Goal: Task Accomplishment & Management: Use online tool/utility

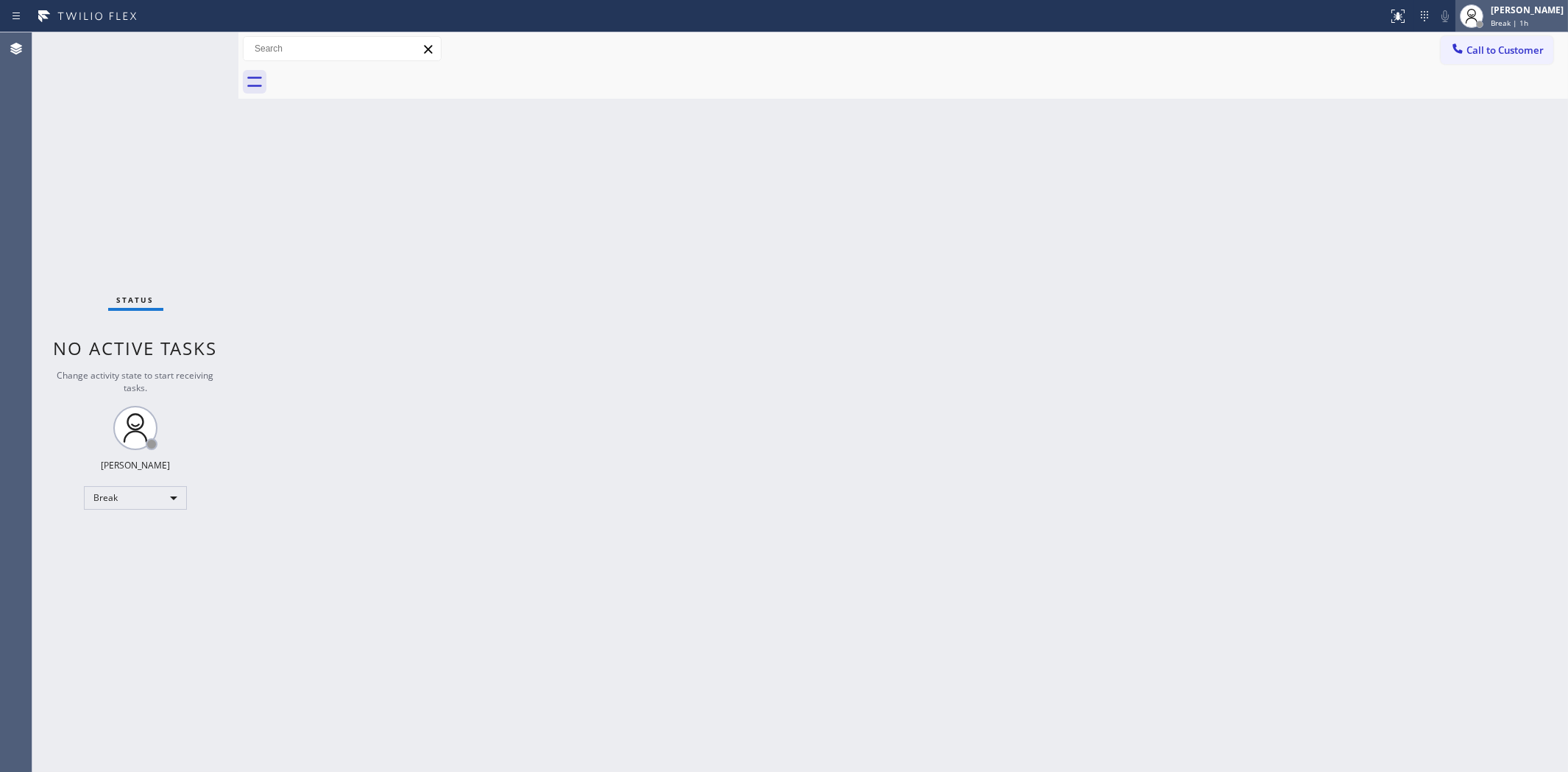
click at [1544, 29] on div "[PERSON_NAME] Break | 1h" at bounding box center [1512, 16] width 112 height 32
click at [1457, 85] on button "Available" at bounding box center [1494, 78] width 147 height 19
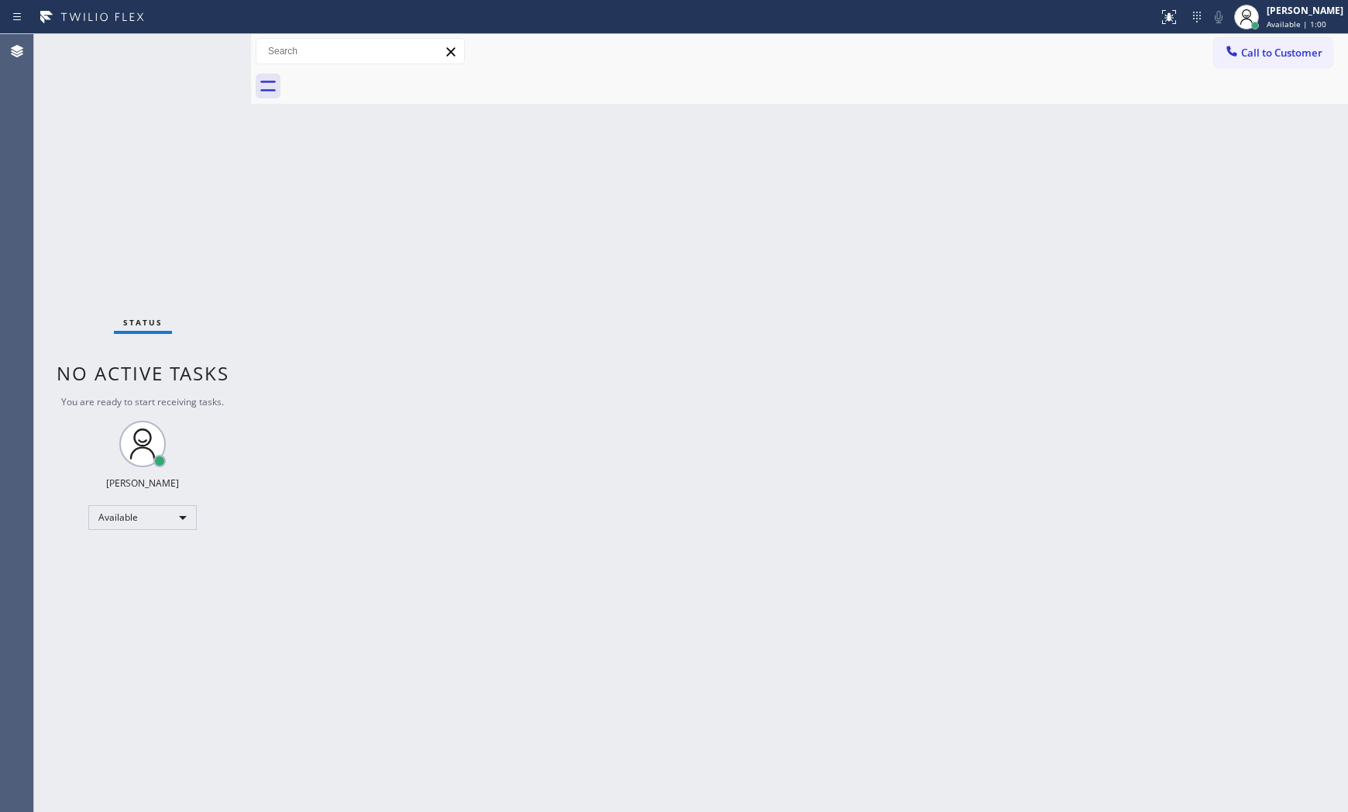
click at [195, 54] on div "Status No active tasks You are ready to start receiving tasks. [PERSON_NAME] Av…" at bounding box center [142, 423] width 217 height 778
drag, startPoint x: 887, startPoint y: 802, endPoint x: 204, endPoint y: 50, distance: 1015.9
click at [204, 50] on div "Status No active tasks You are ready to start receiving tasks. [PERSON_NAME] Av…" at bounding box center [142, 423] width 217 height 778
drag, startPoint x: 214, startPoint y: 48, endPoint x: 206, endPoint y: 50, distance: 7.9
click at [206, 50] on div "Status No active tasks You are ready to start receiving tasks. [PERSON_NAME] Av…" at bounding box center [142, 423] width 217 height 778
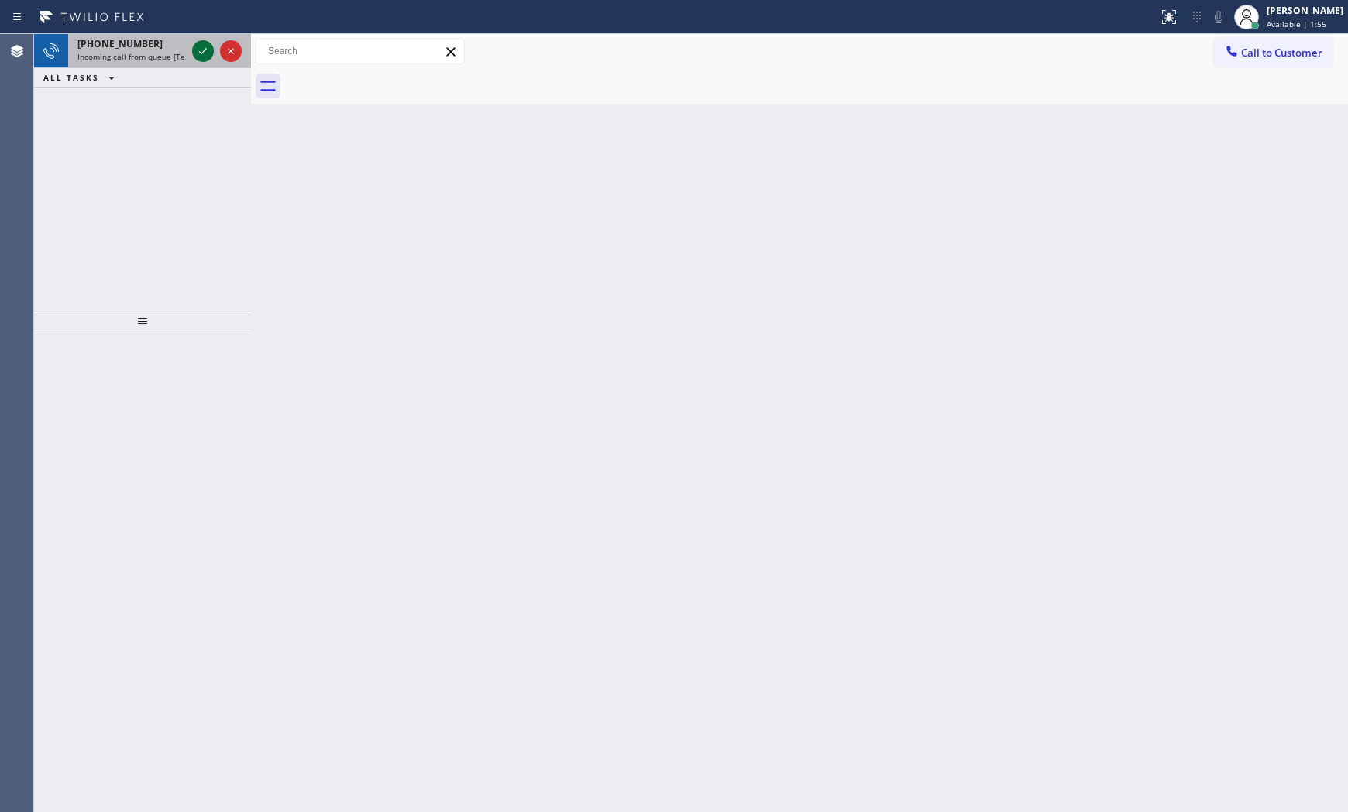
click at [198, 40] on button at bounding box center [203, 51] width 22 height 22
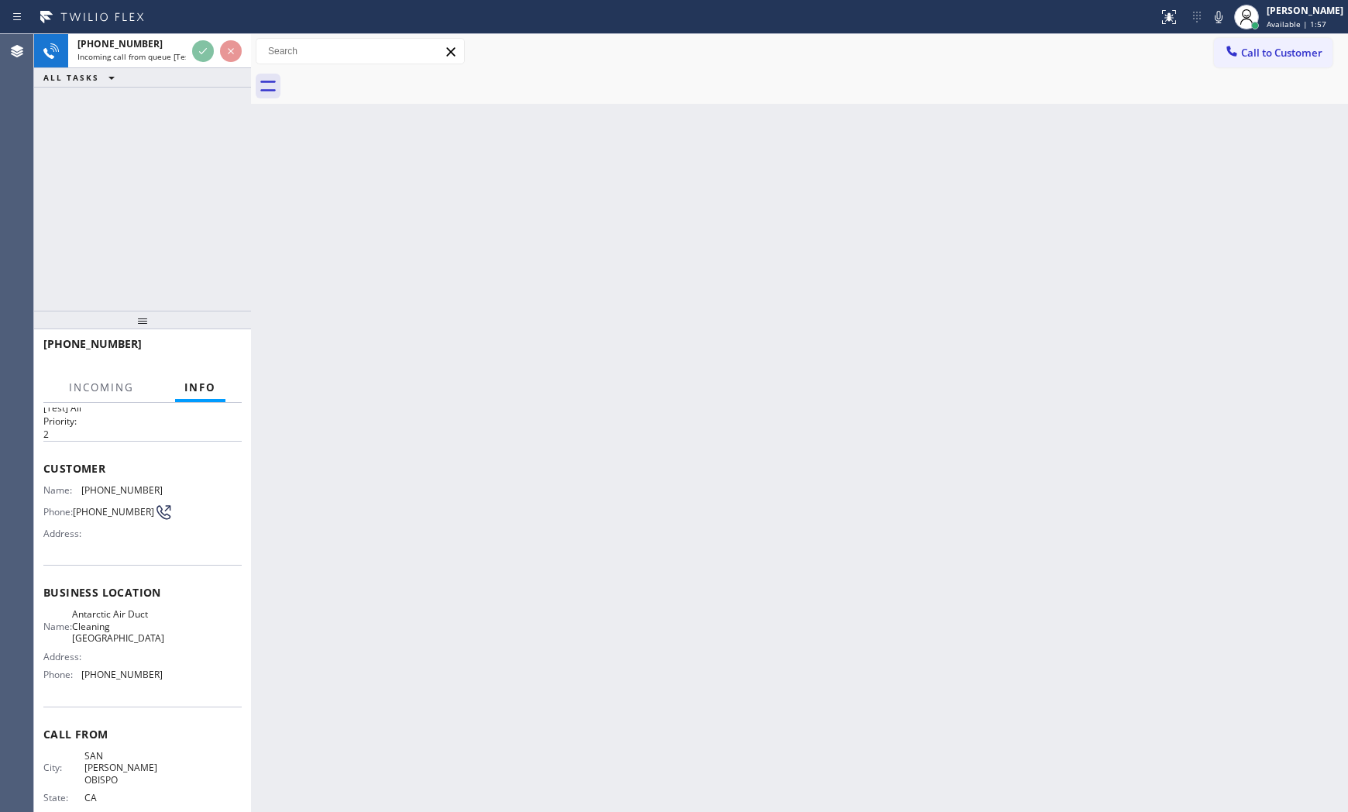
scroll to position [64, 0]
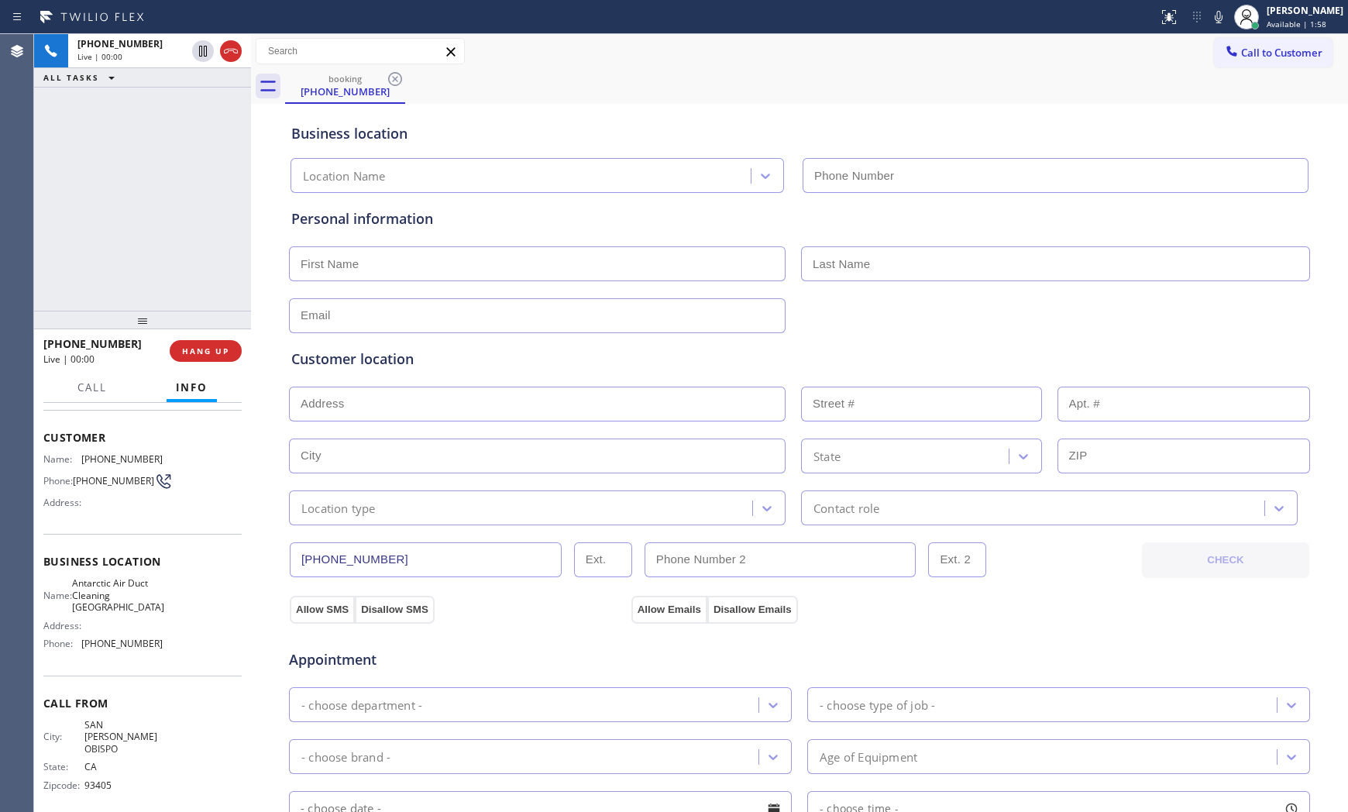
type input "[PHONE_NUMBER]"
click at [236, 347] on button "HANG UP" at bounding box center [206, 351] width 72 height 22
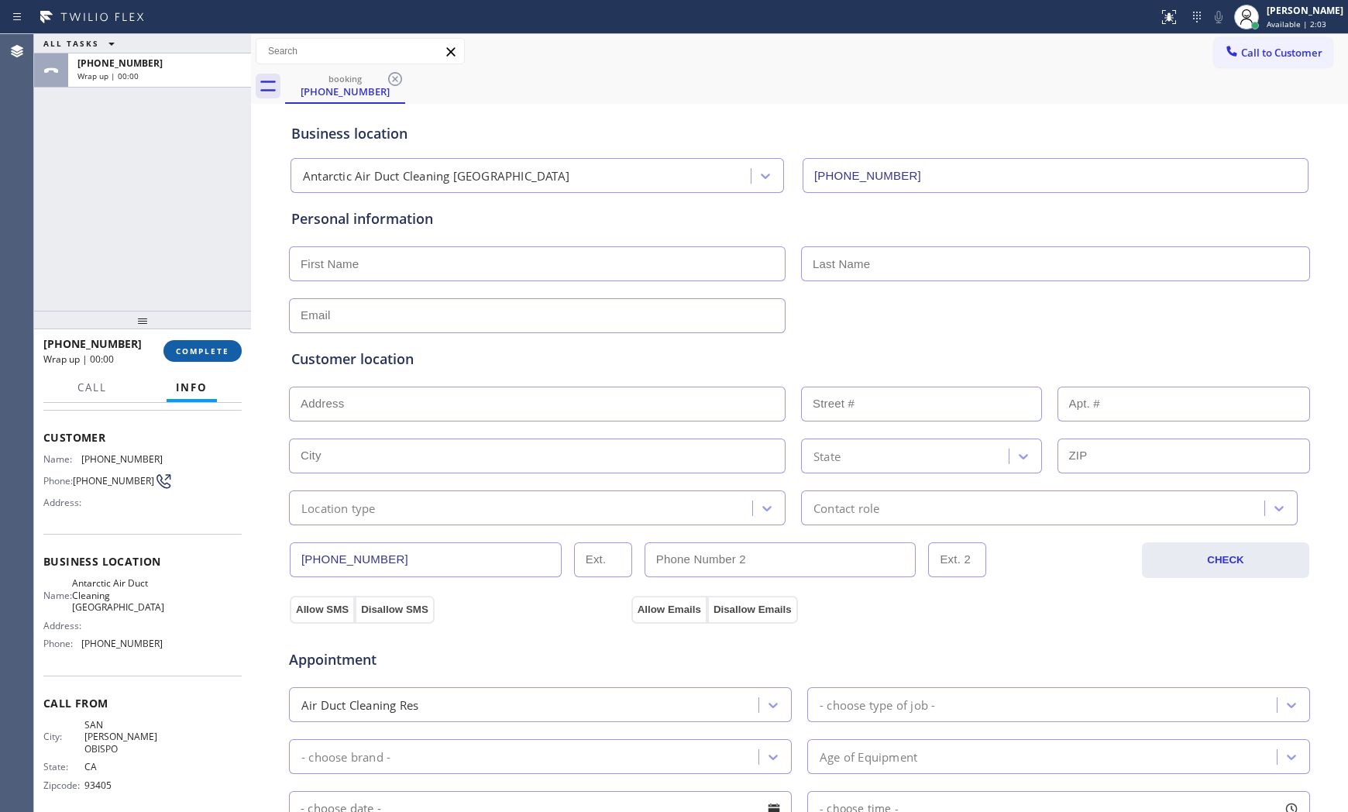
click at [236, 347] on button "COMPLETE" at bounding box center [202, 351] width 78 height 22
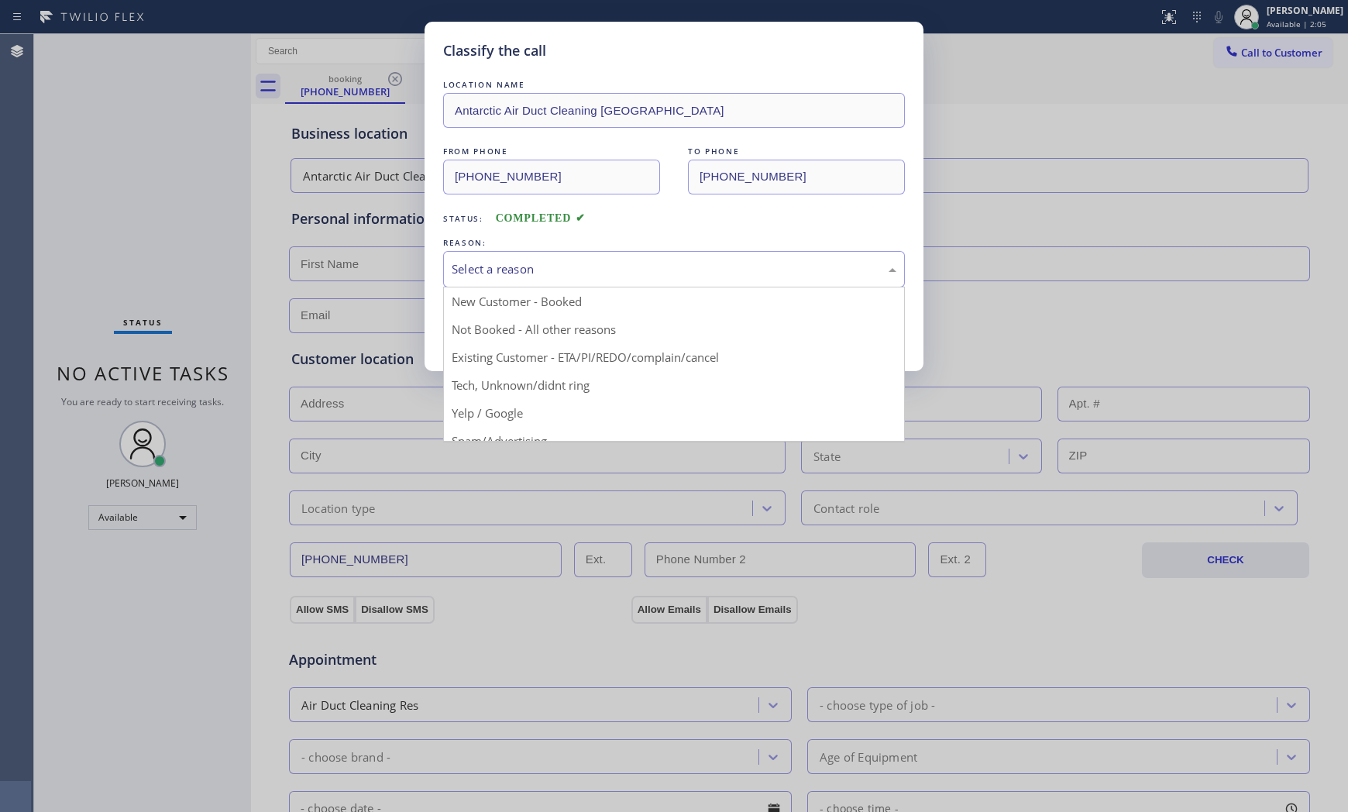
click at [571, 284] on div "Select a reason" at bounding box center [674, 269] width 462 height 36
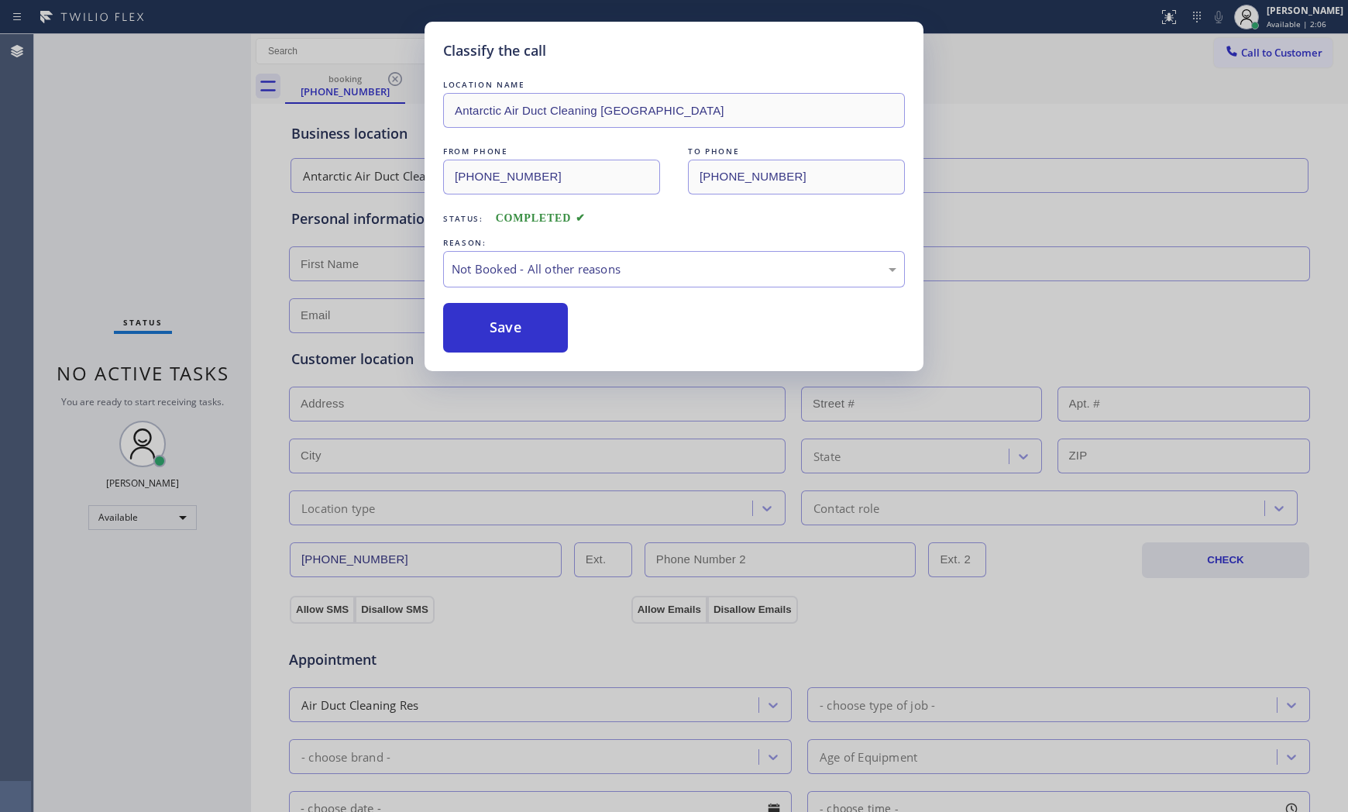
click at [529, 327] on button "Save" at bounding box center [505, 328] width 125 height 50
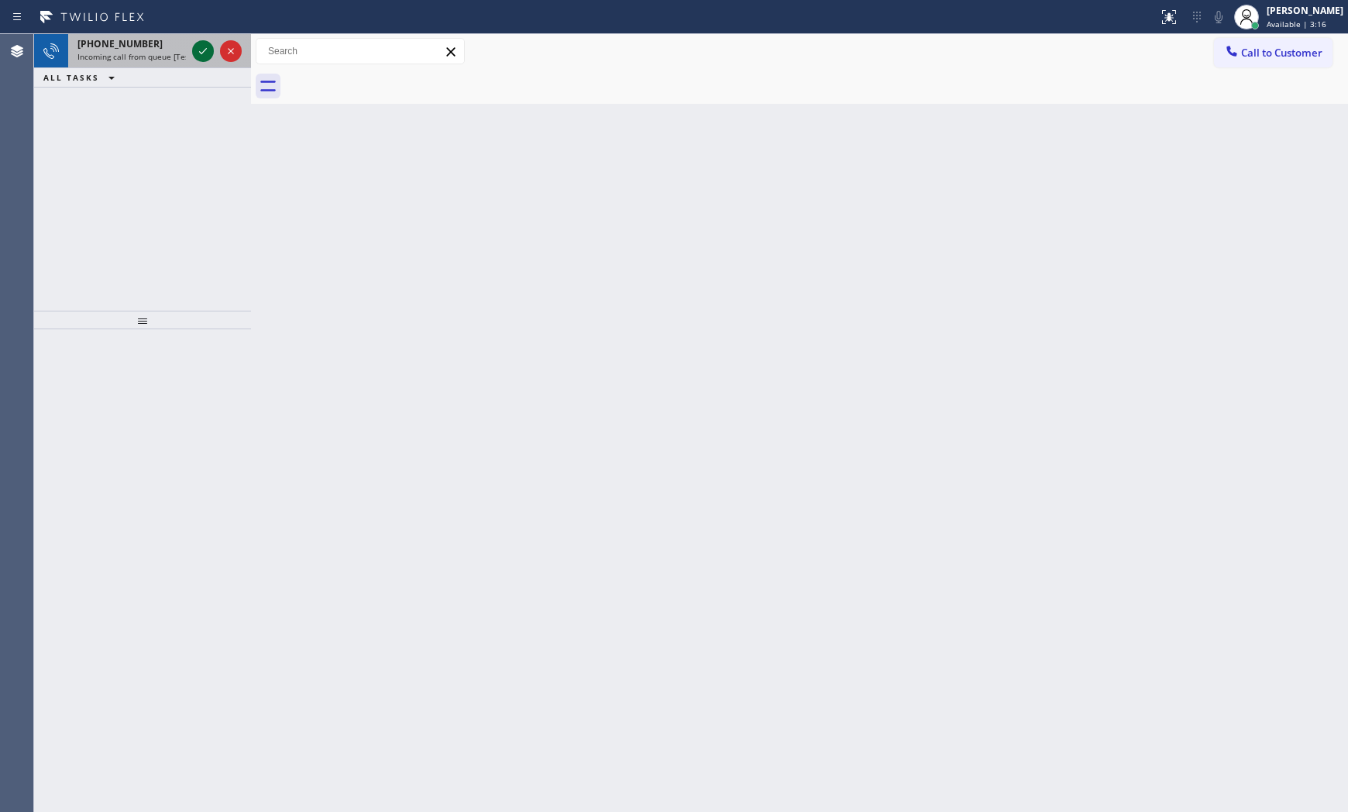
click at [204, 55] on icon at bounding box center [203, 51] width 19 height 19
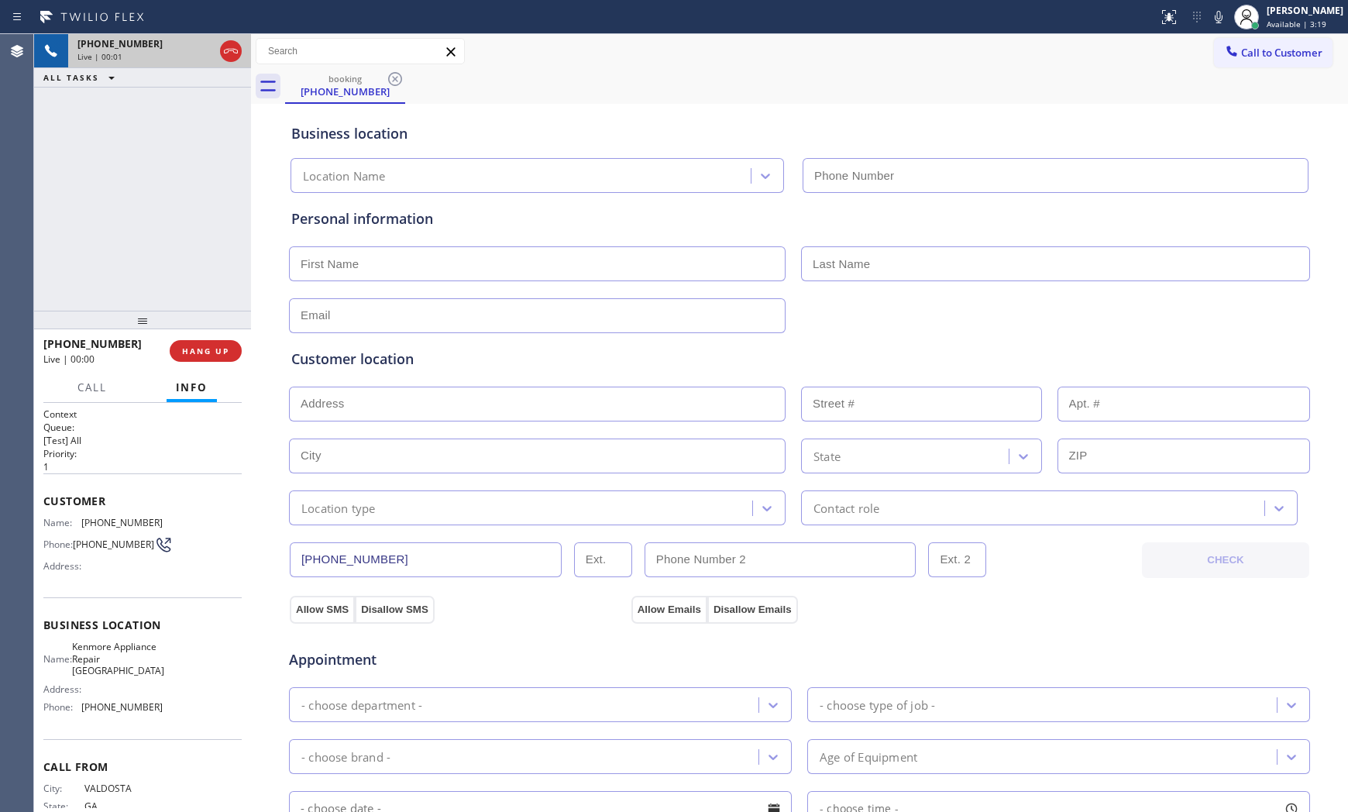
type input "[PHONE_NUMBER]"
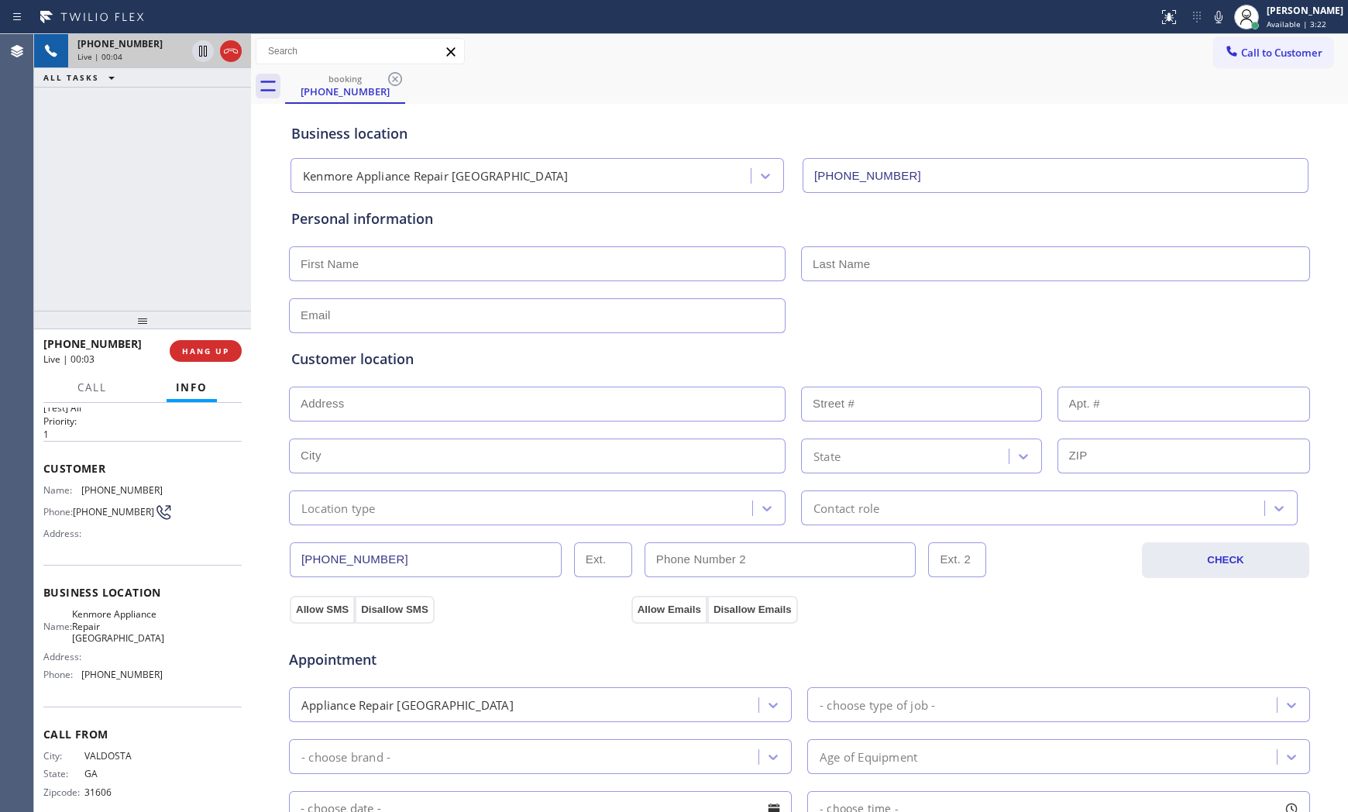
scroll to position [64, 0]
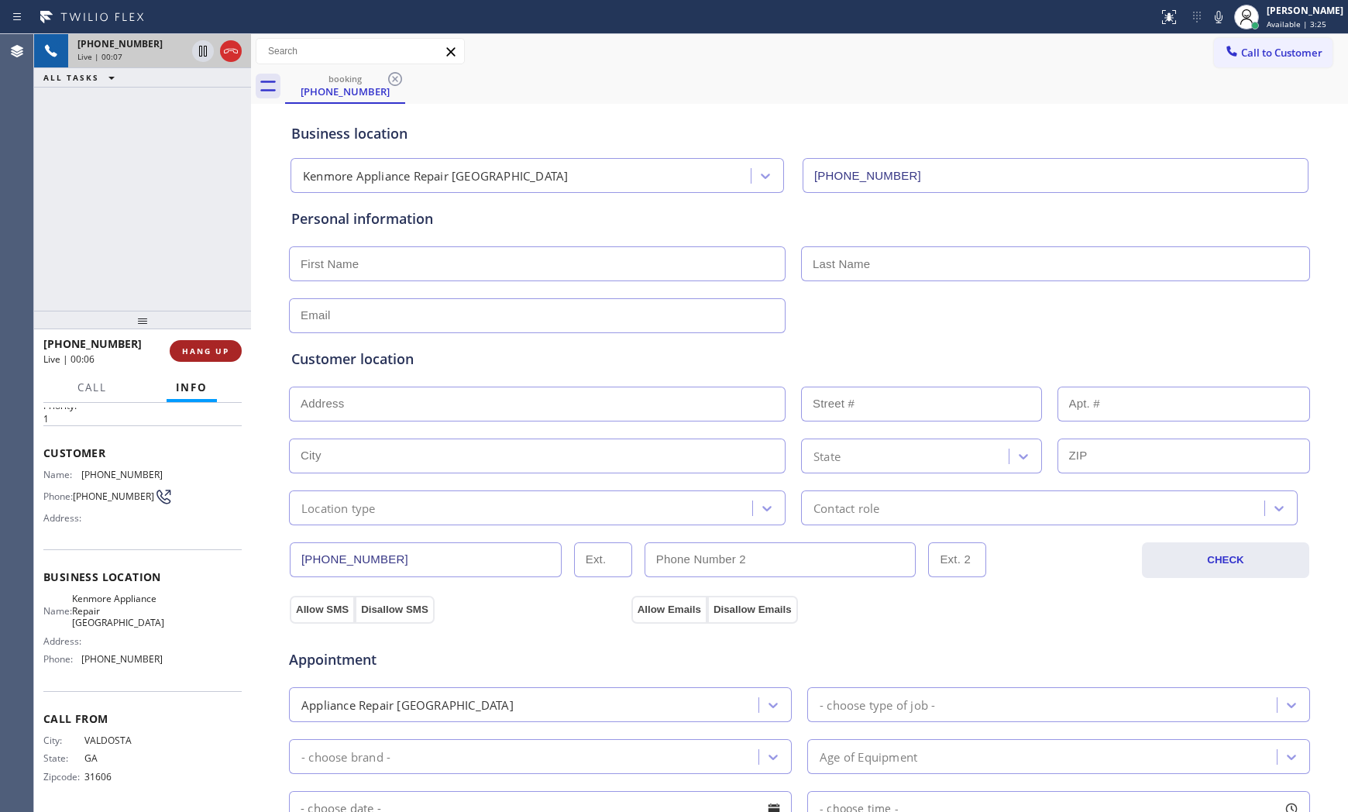
click at [218, 348] on span "HANG UP" at bounding box center [205, 350] width 47 height 11
click at [204, 340] on button "COMPLETE" at bounding box center [202, 351] width 78 height 22
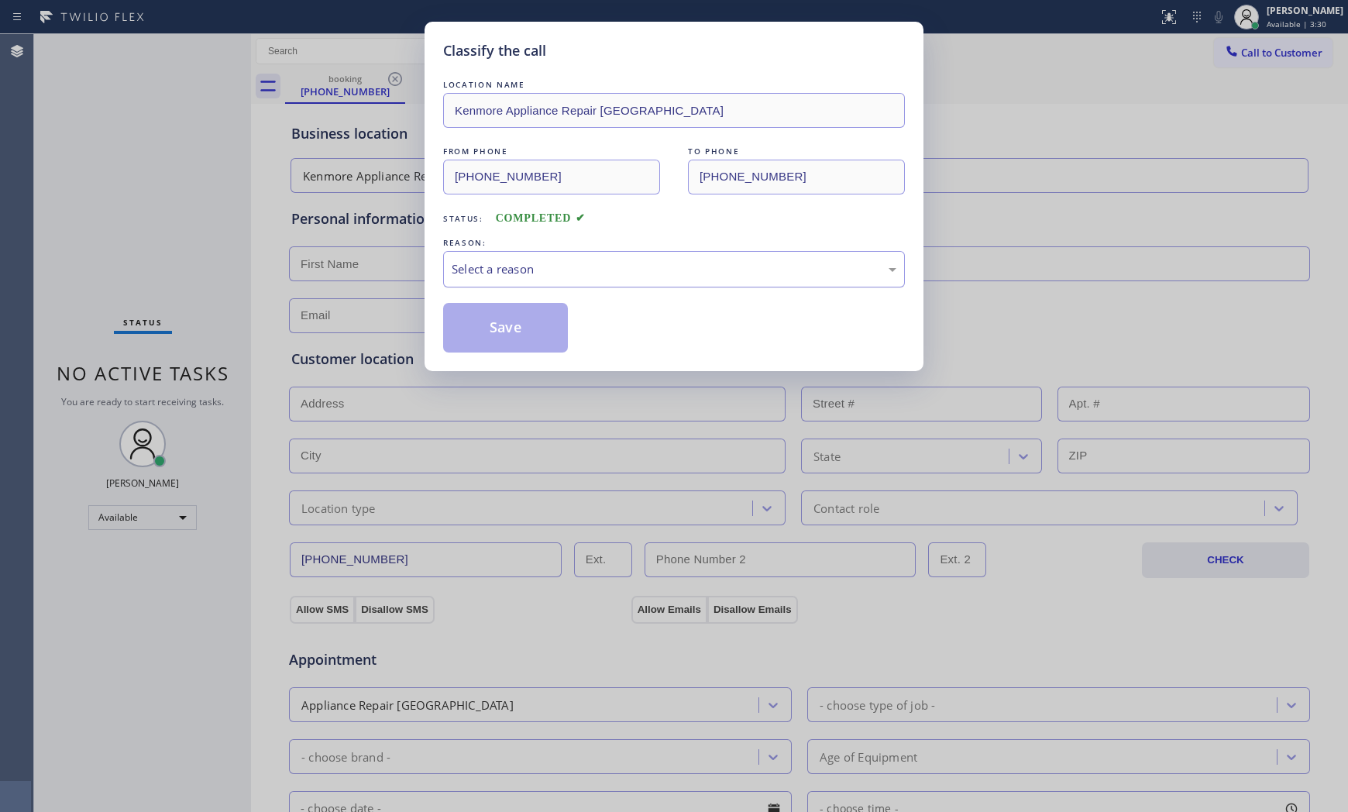
click at [623, 266] on div "Select a reason" at bounding box center [673, 269] width 445 height 18
click at [527, 331] on button "Save" at bounding box center [505, 328] width 125 height 50
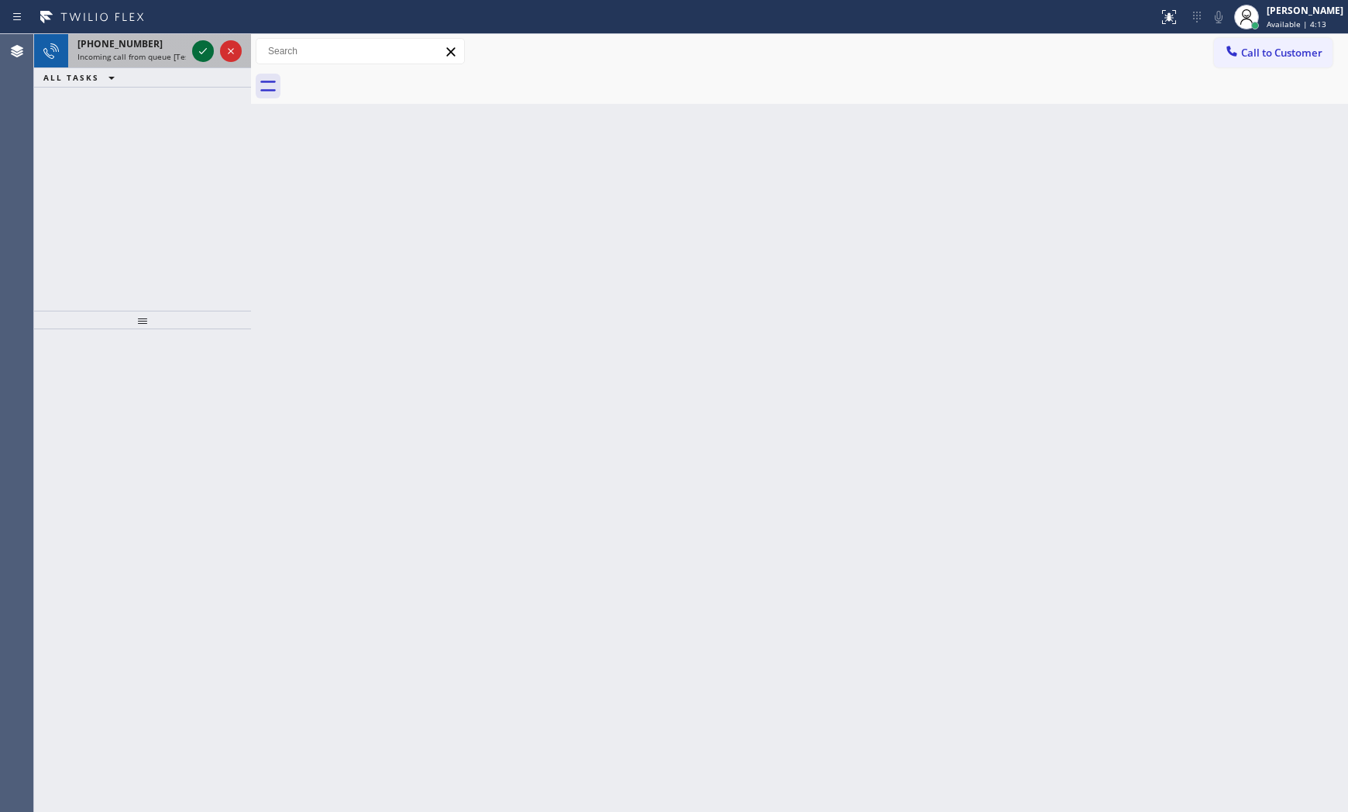
click at [201, 50] on icon at bounding box center [203, 51] width 19 height 19
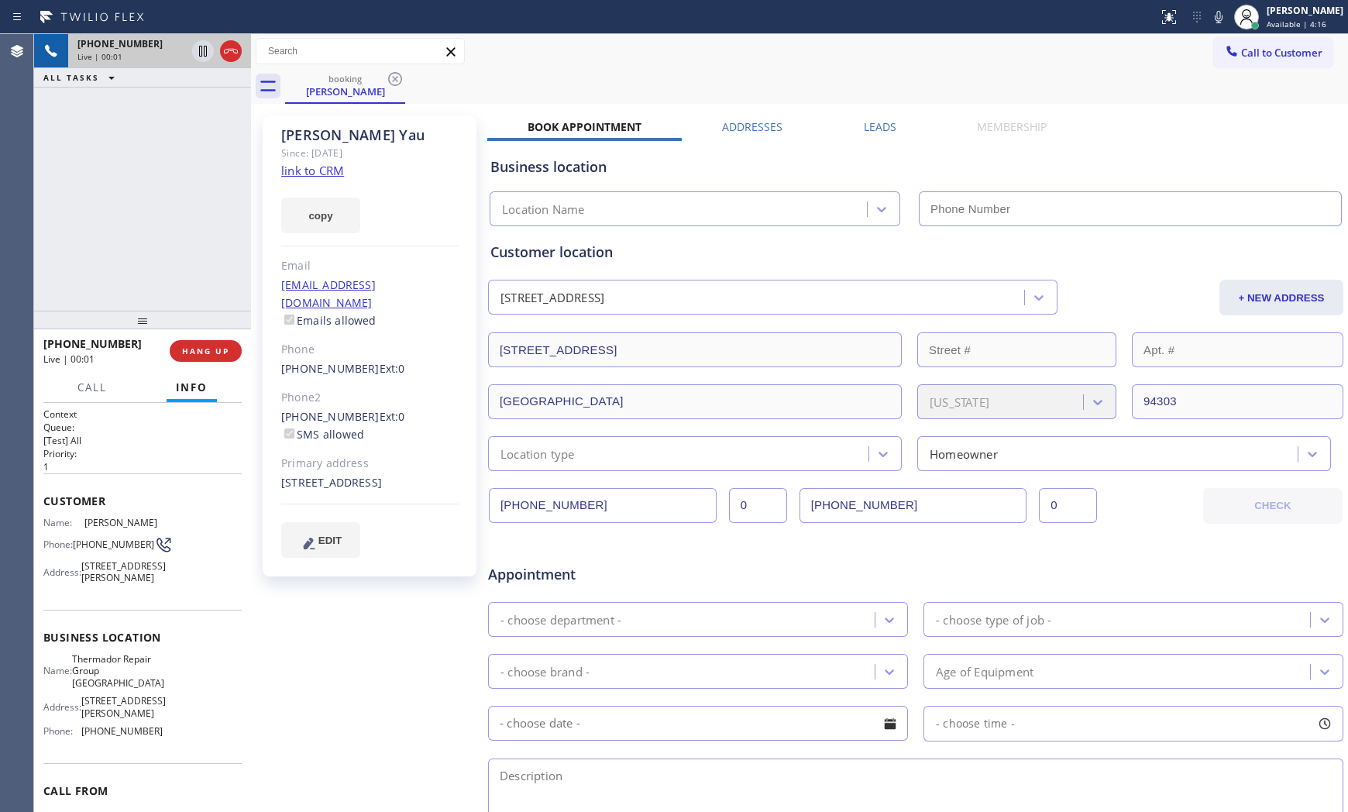
type input "[PHONE_NUMBER]"
click at [321, 167] on link "link to CRM" at bounding box center [312, 170] width 63 height 15
click at [217, 358] on button "HANG UP" at bounding box center [206, 351] width 72 height 22
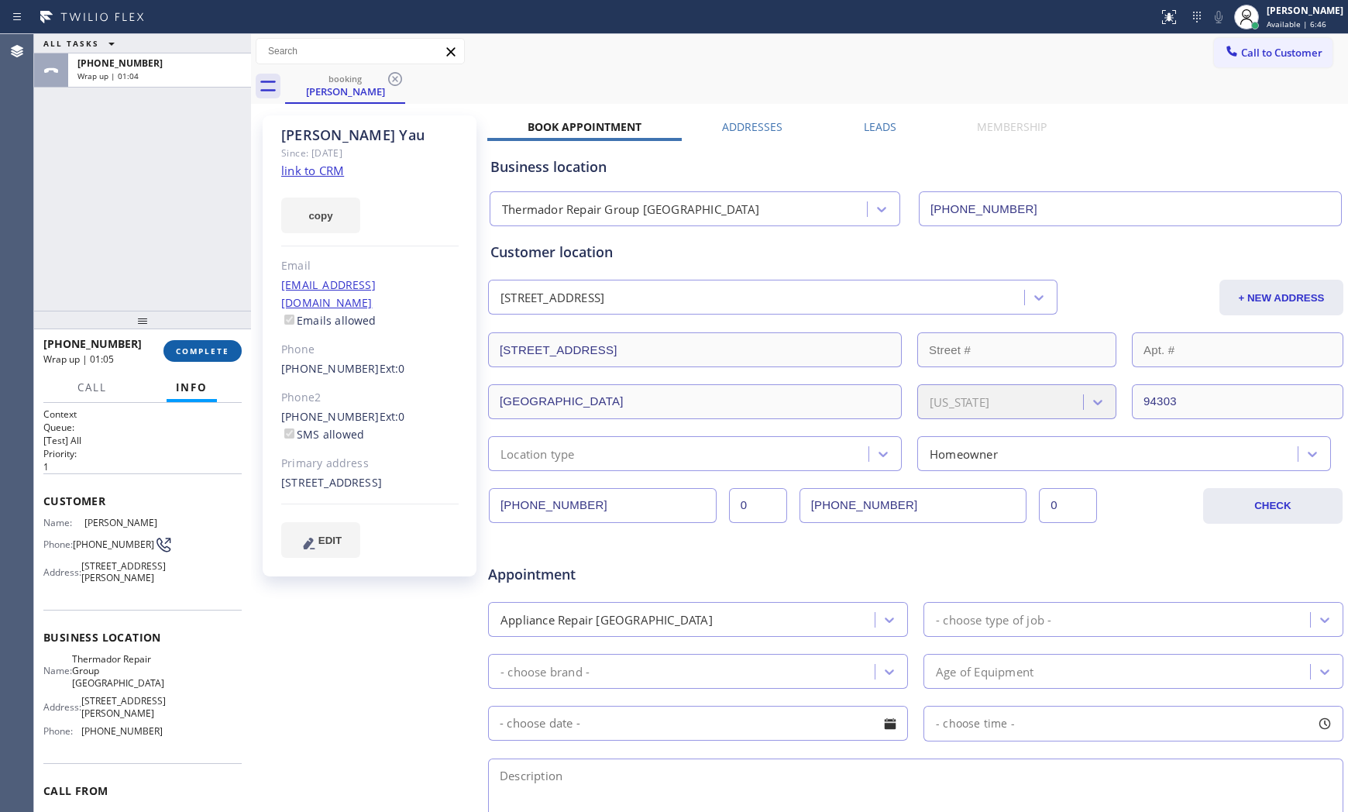
click at [197, 353] on span "COMPLETE" at bounding box center [202, 350] width 53 height 11
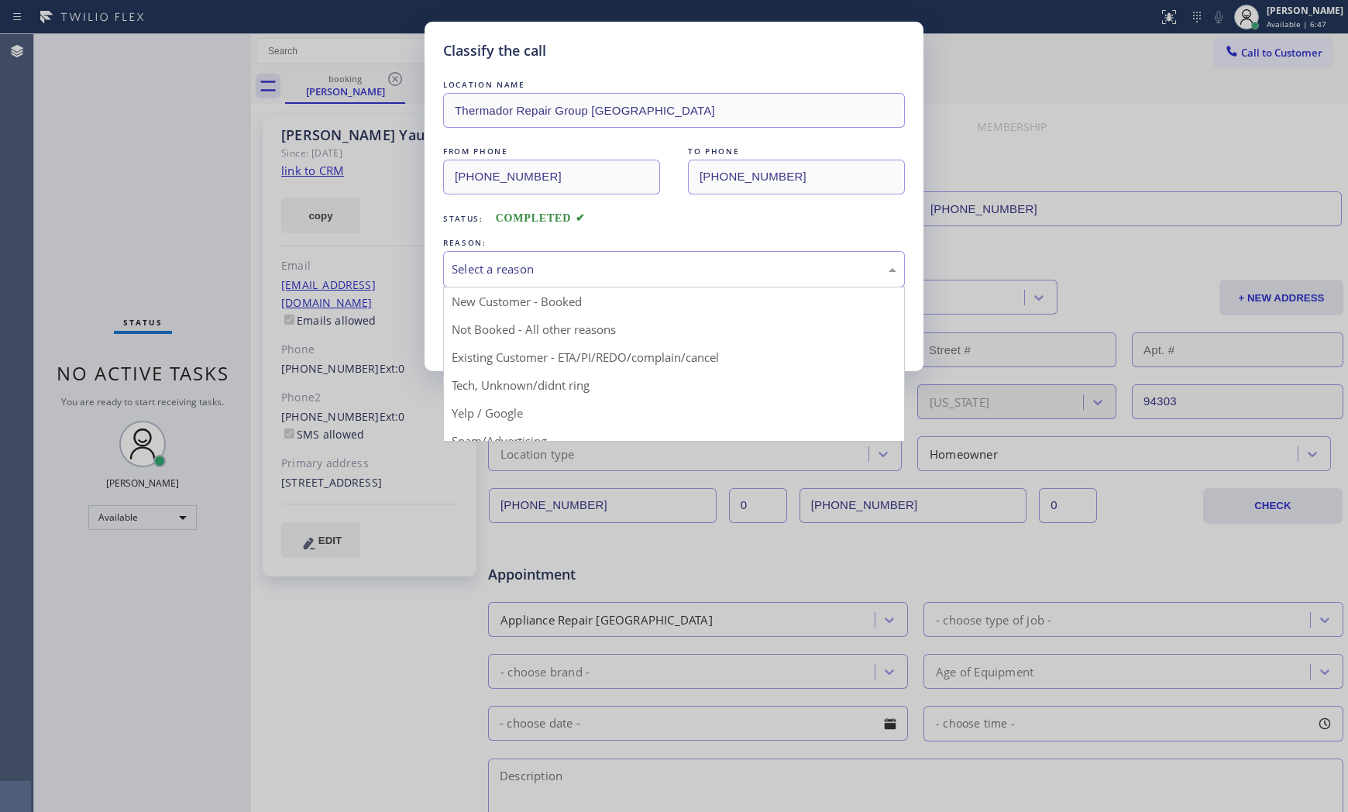
click at [524, 268] on div "Select a reason" at bounding box center [673, 269] width 445 height 18
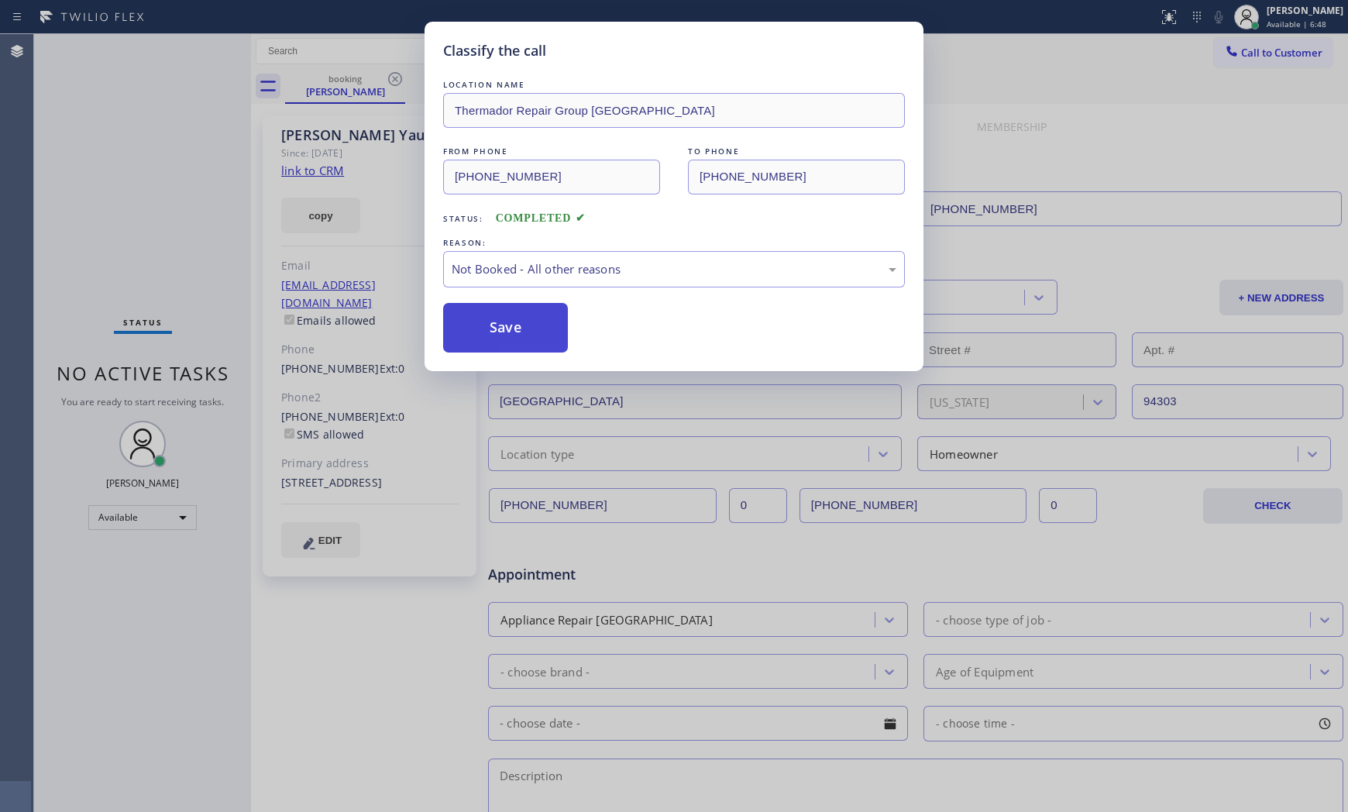
click at [500, 333] on button "Save" at bounding box center [505, 328] width 125 height 50
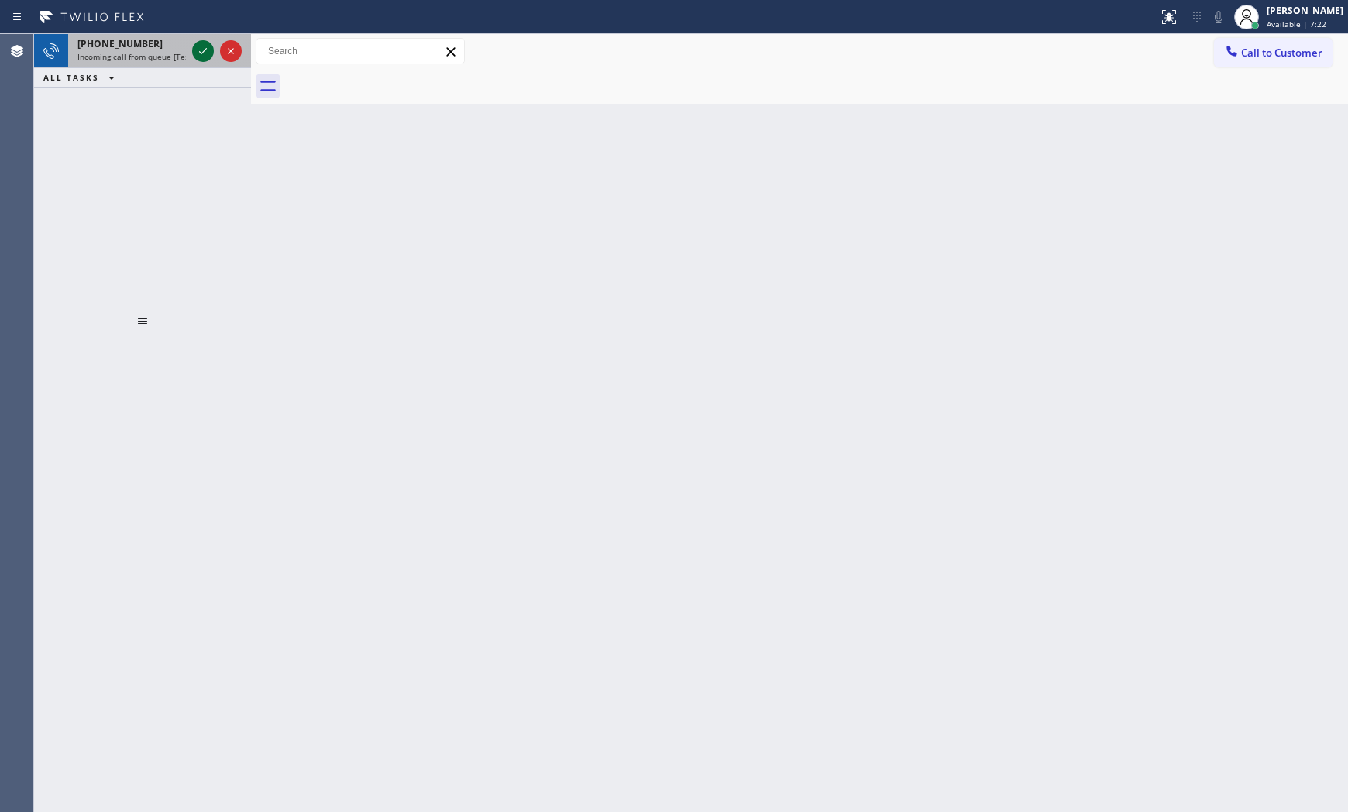
click at [199, 50] on icon at bounding box center [203, 51] width 19 height 19
click at [199, 34] on div at bounding box center [217, 51] width 56 height 34
click at [201, 43] on icon at bounding box center [203, 51] width 19 height 19
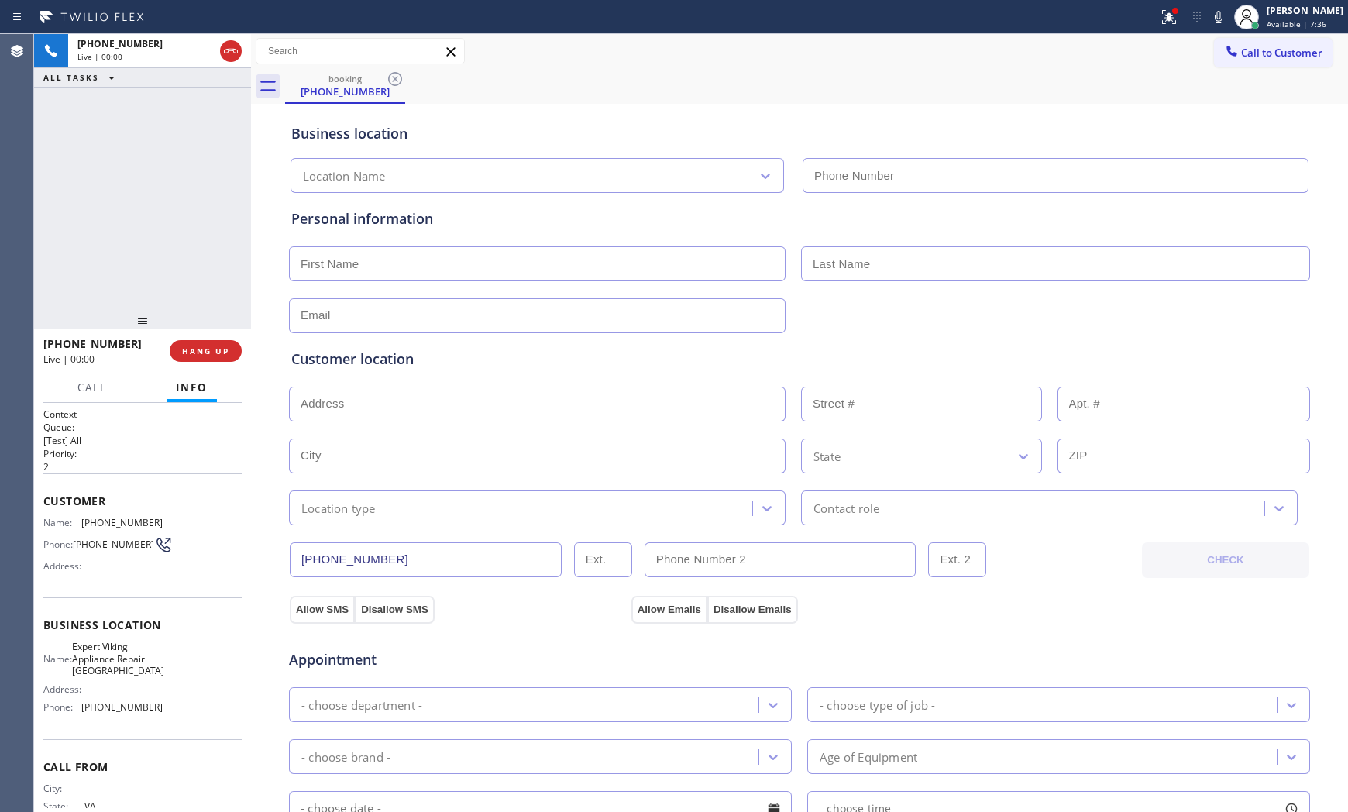
type input "[PHONE_NUMBER]"
click at [188, 351] on span "HANG UP" at bounding box center [205, 350] width 47 height 11
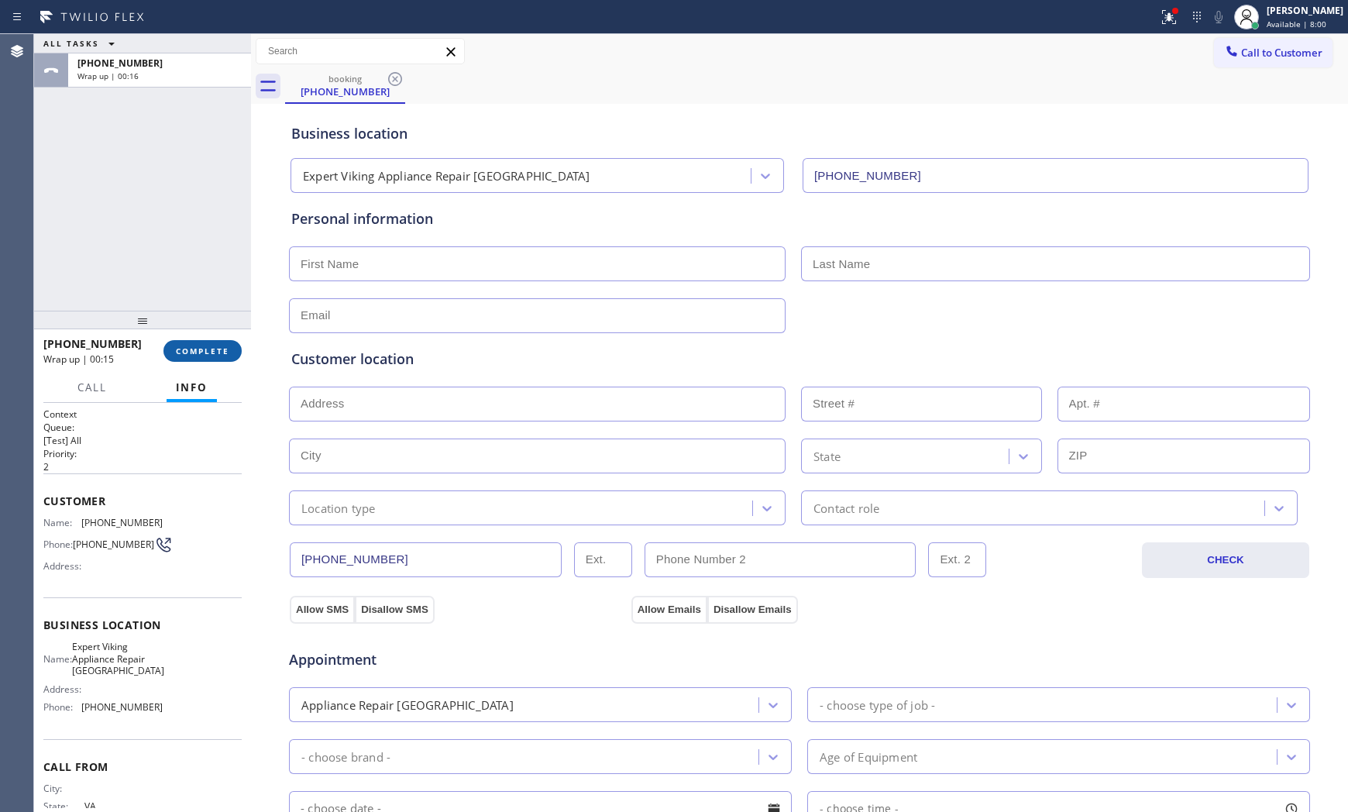
click at [190, 352] on span "COMPLETE" at bounding box center [202, 350] width 53 height 11
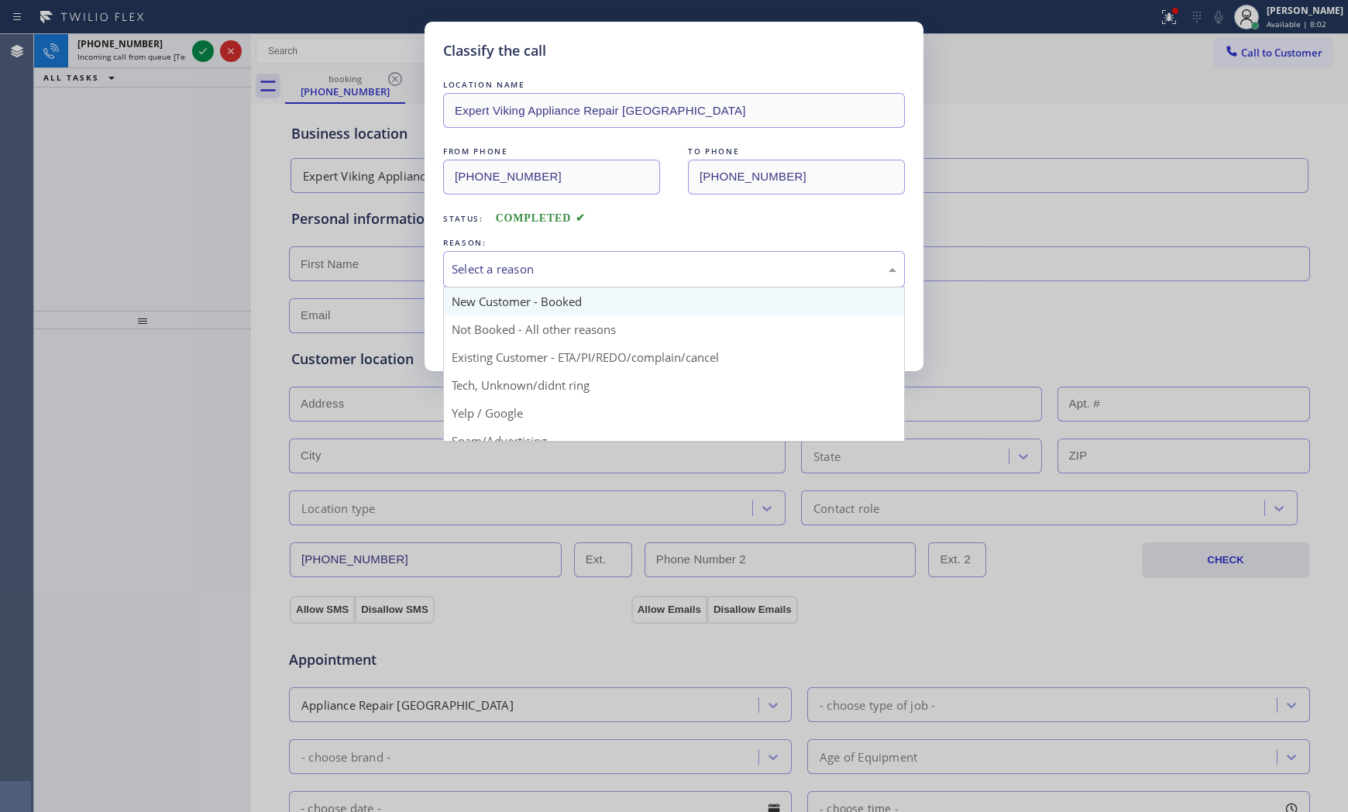
drag, startPoint x: 645, startPoint y: 284, endPoint x: 601, endPoint y: 288, distance: 44.3
click at [644, 284] on div "Select a reason" at bounding box center [674, 269] width 462 height 36
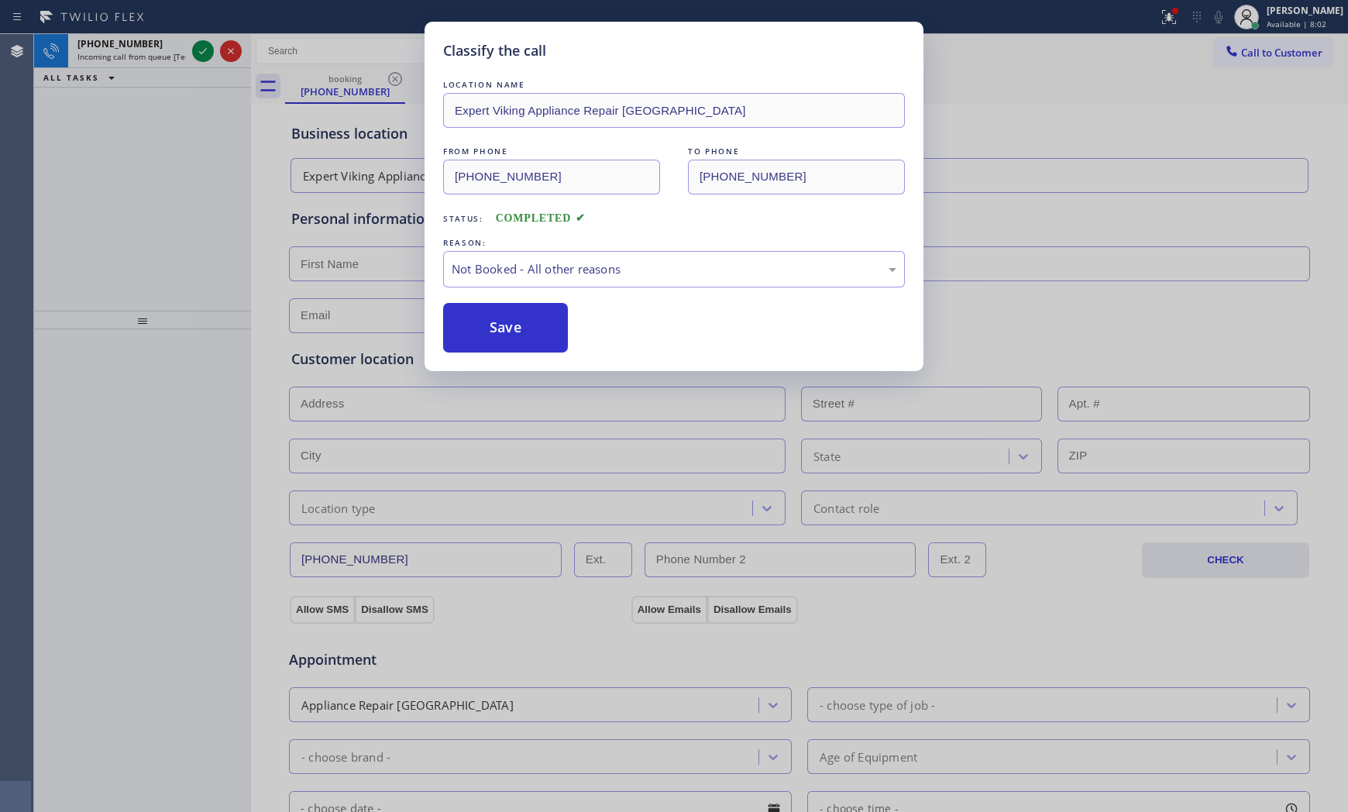
click at [514, 331] on button "Save" at bounding box center [505, 328] width 125 height 50
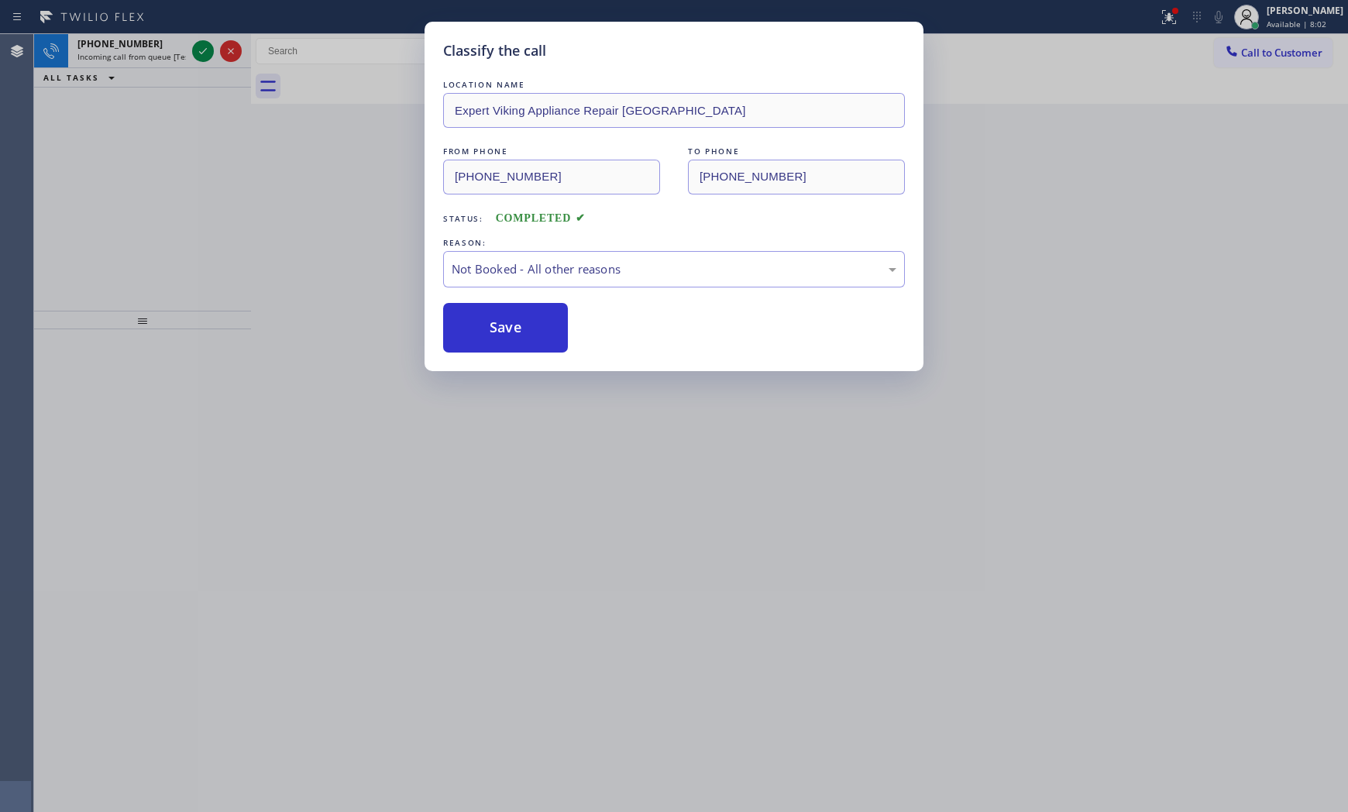
click at [514, 331] on button "Save" at bounding box center [505, 328] width 125 height 50
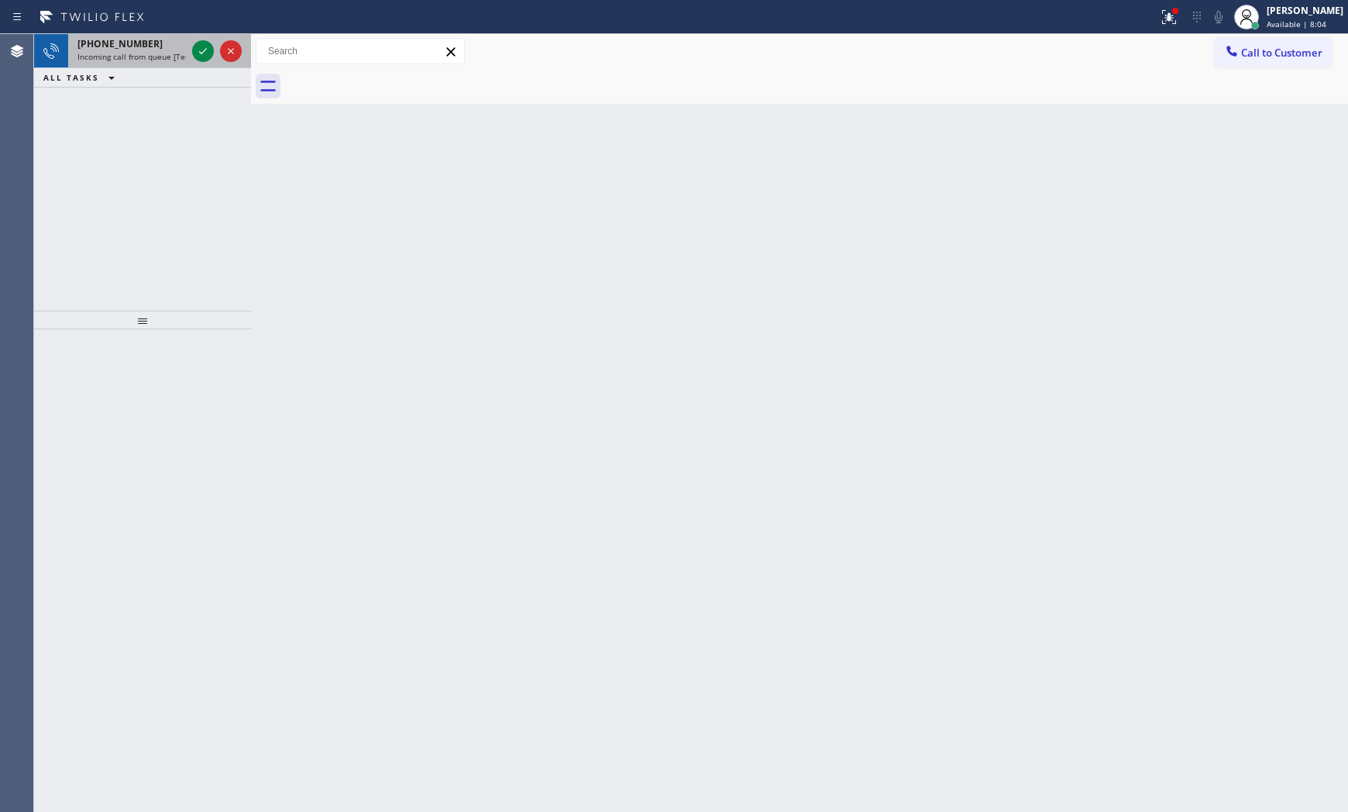
click at [127, 70] on button "ALL TASKS" at bounding box center [82, 77] width 96 height 19
click at [132, 53] on span "Incoming call from queue [Test] All" at bounding box center [141, 56] width 129 height 11
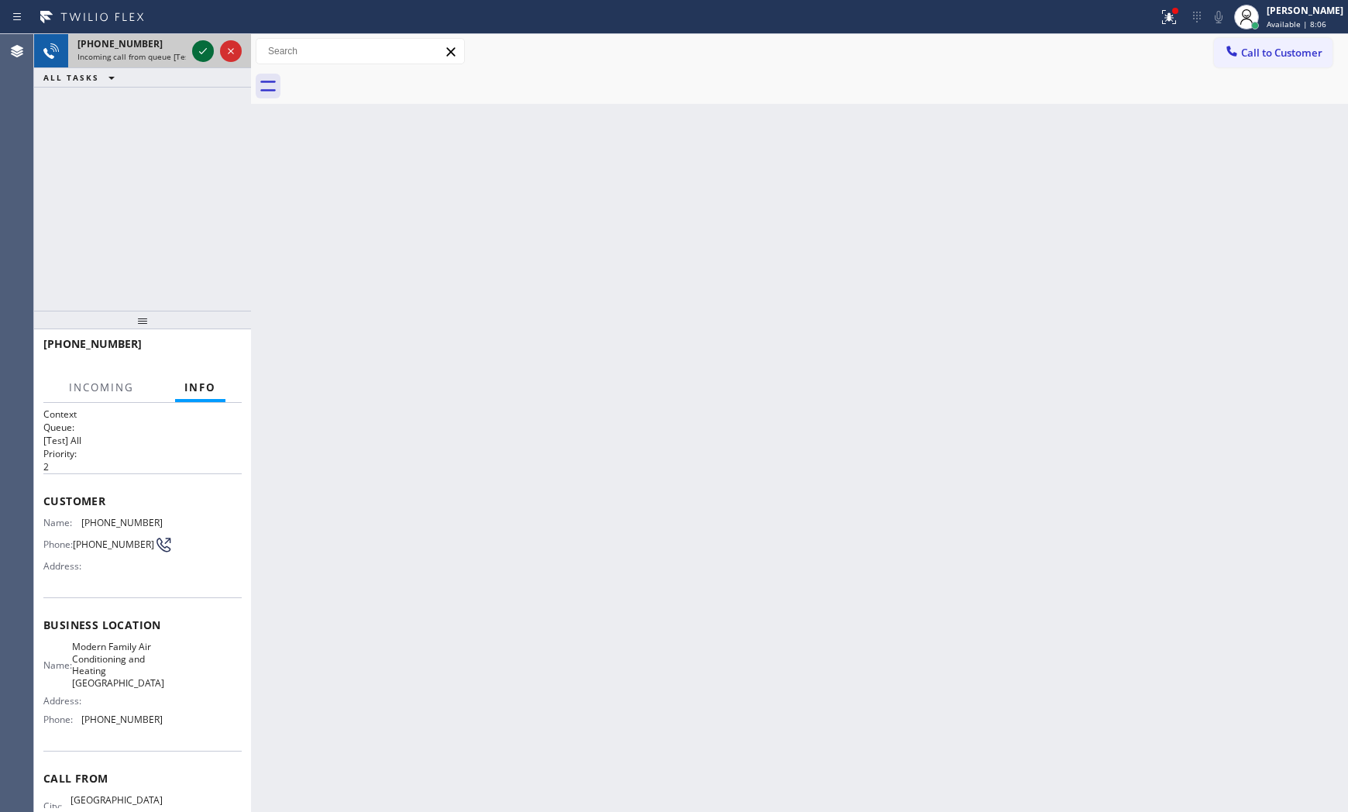
click at [198, 45] on icon at bounding box center [203, 51] width 19 height 19
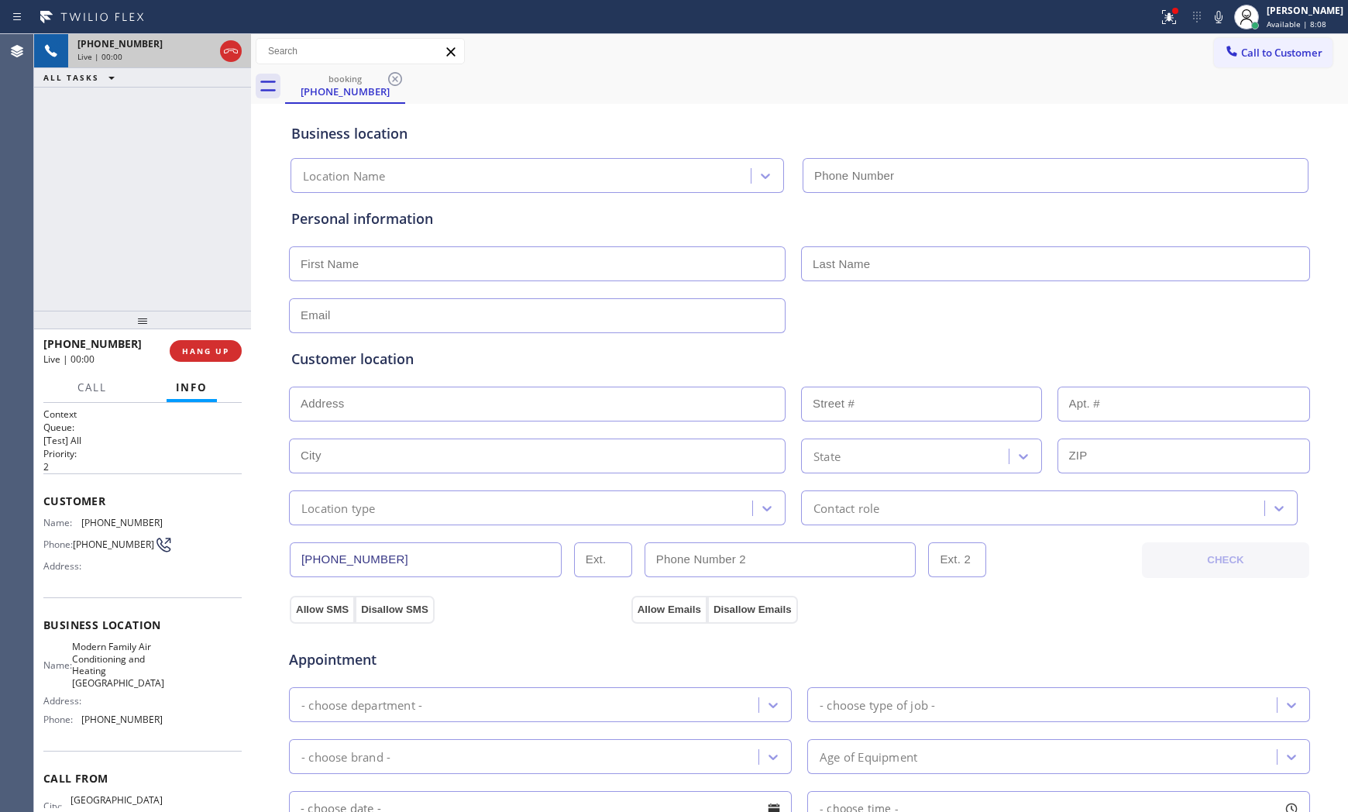
type input "[PHONE_NUMBER]"
click at [225, 342] on button "HANG UP" at bounding box center [206, 351] width 72 height 22
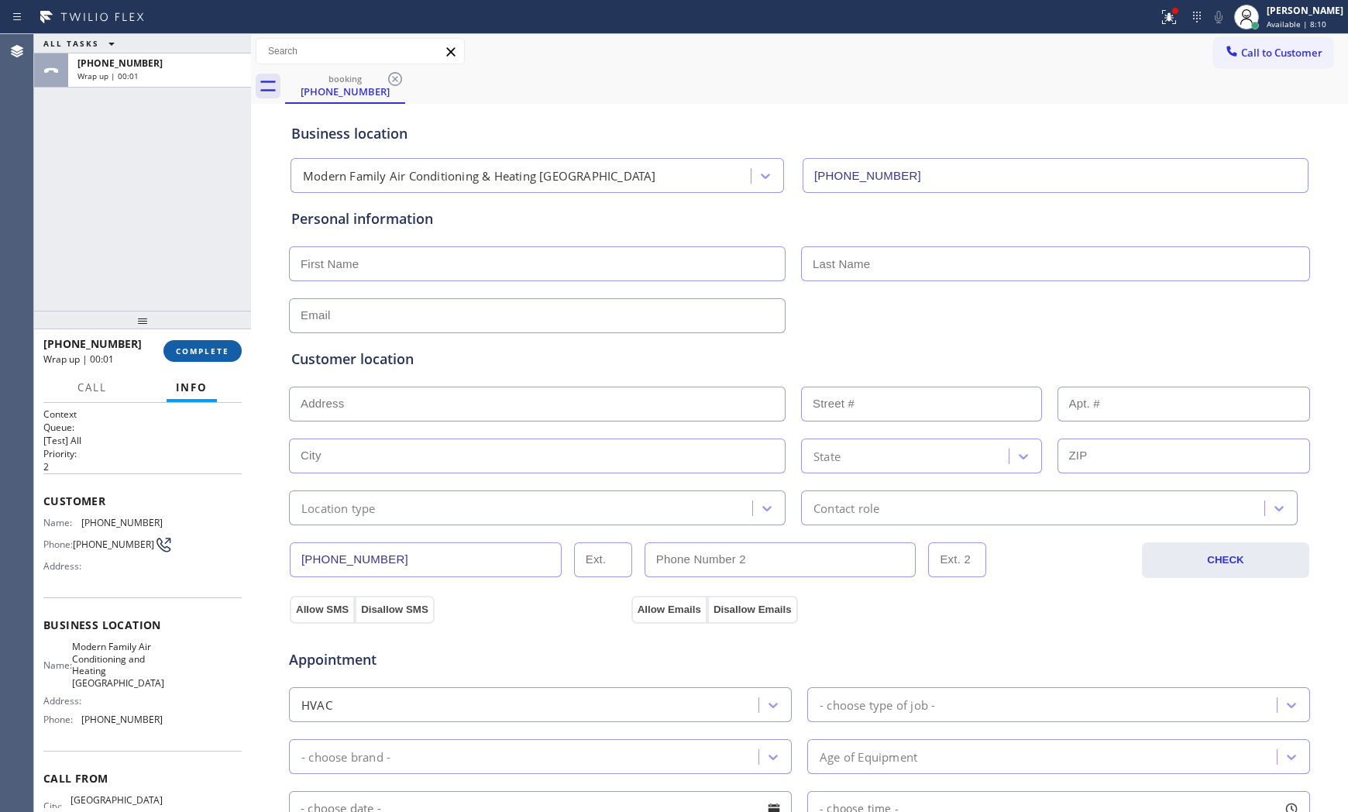
click at [225, 342] on button "COMPLETE" at bounding box center [202, 351] width 78 height 22
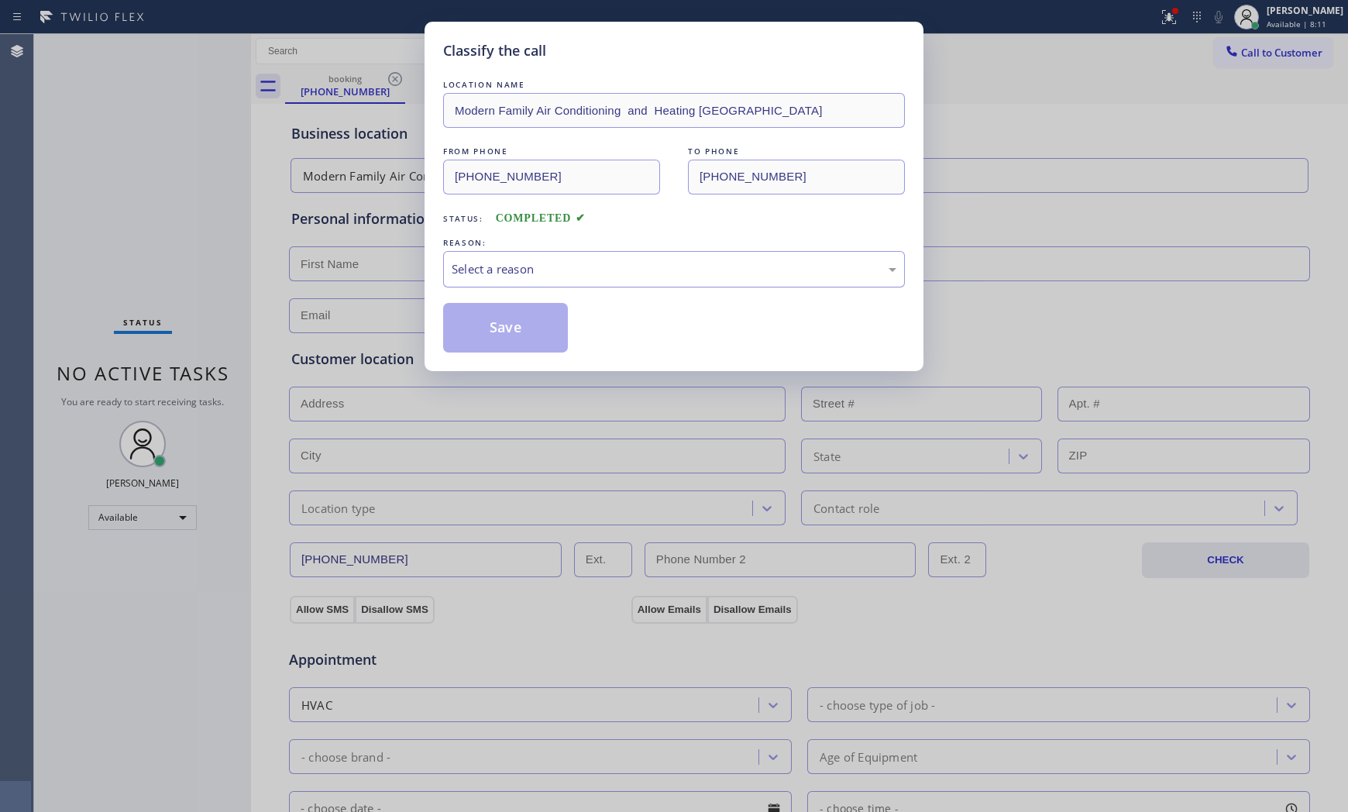
drag, startPoint x: 521, startPoint y: 264, endPoint x: 519, endPoint y: 283, distance: 19.5
click at [521, 266] on div "Select a reason" at bounding box center [673, 269] width 445 height 18
click at [498, 330] on button "Save" at bounding box center [505, 328] width 125 height 50
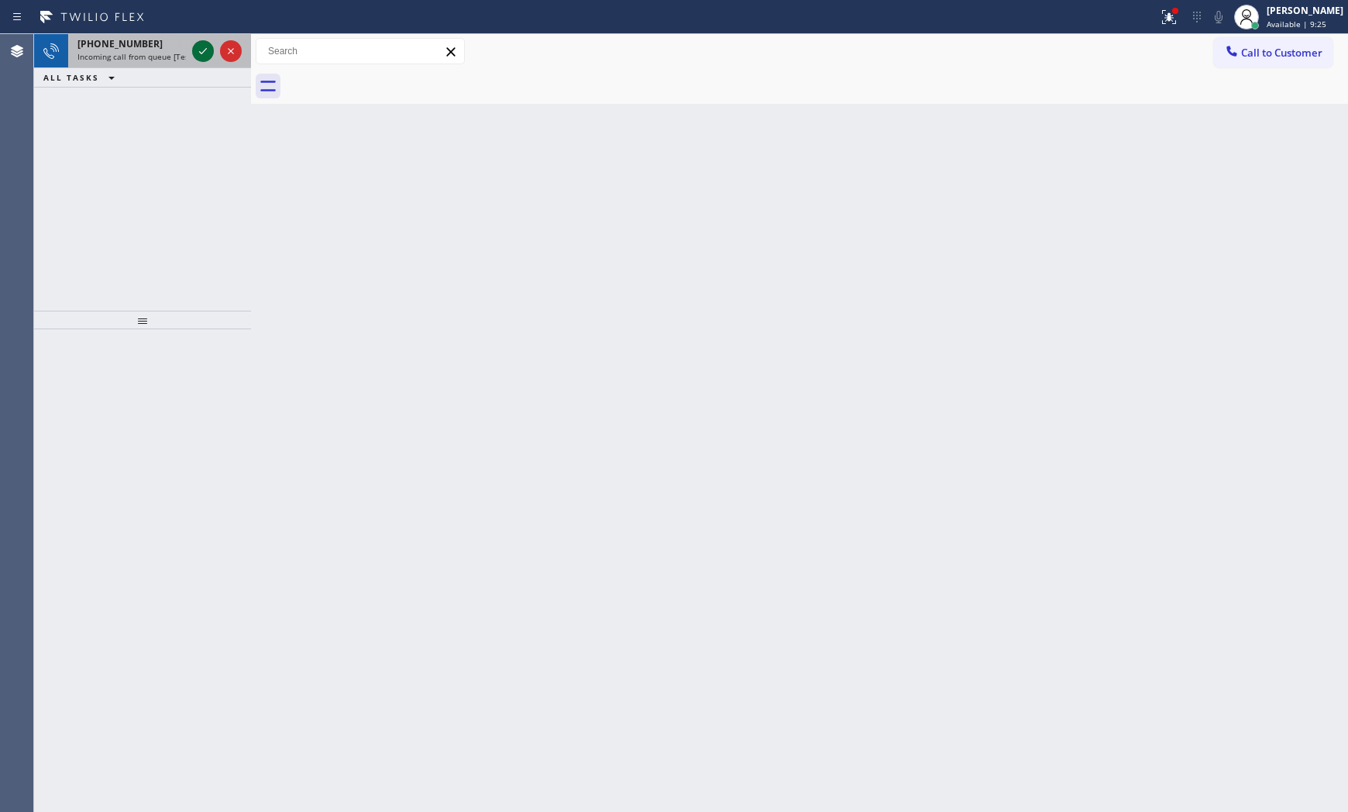
click at [204, 42] on icon at bounding box center [203, 51] width 19 height 19
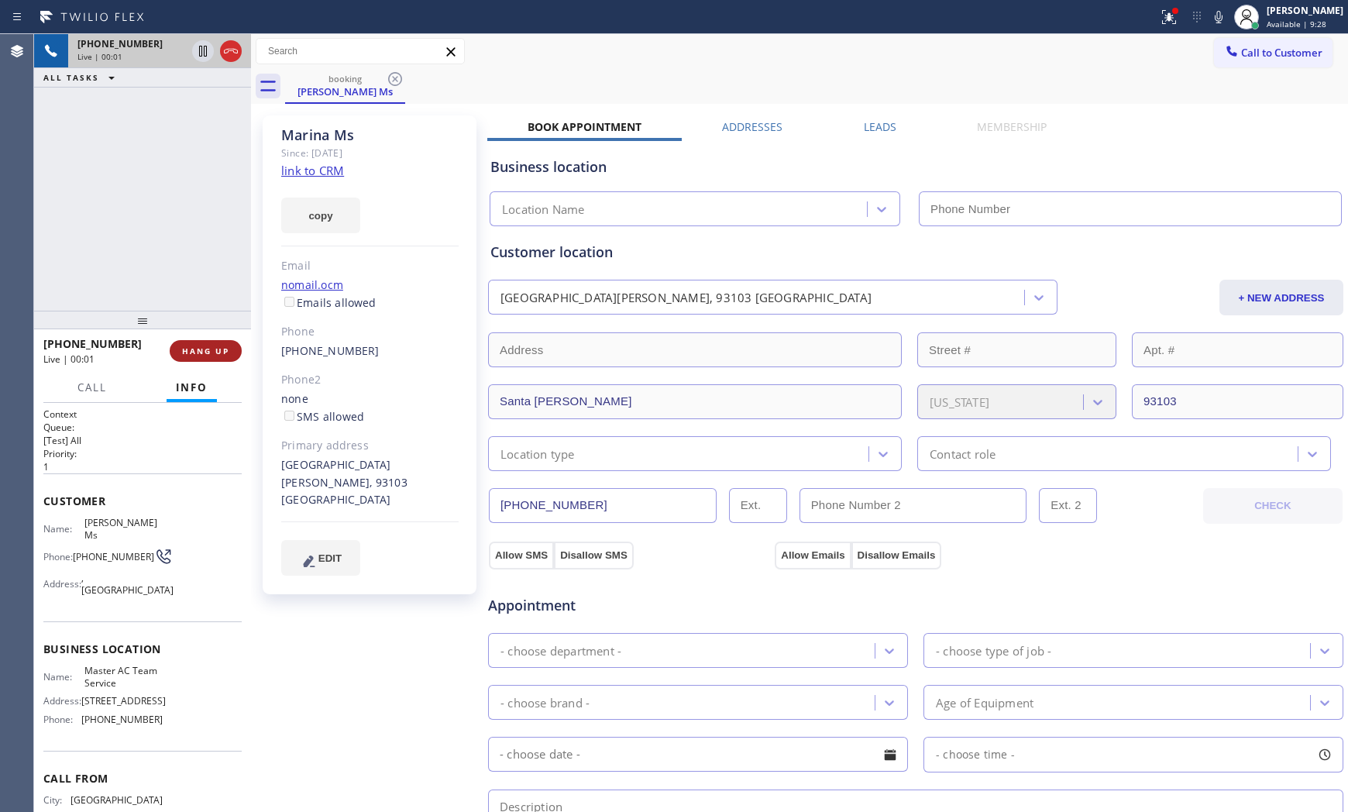
click at [219, 359] on button "HANG UP" at bounding box center [206, 351] width 72 height 22
type input "[PHONE_NUMBER]"
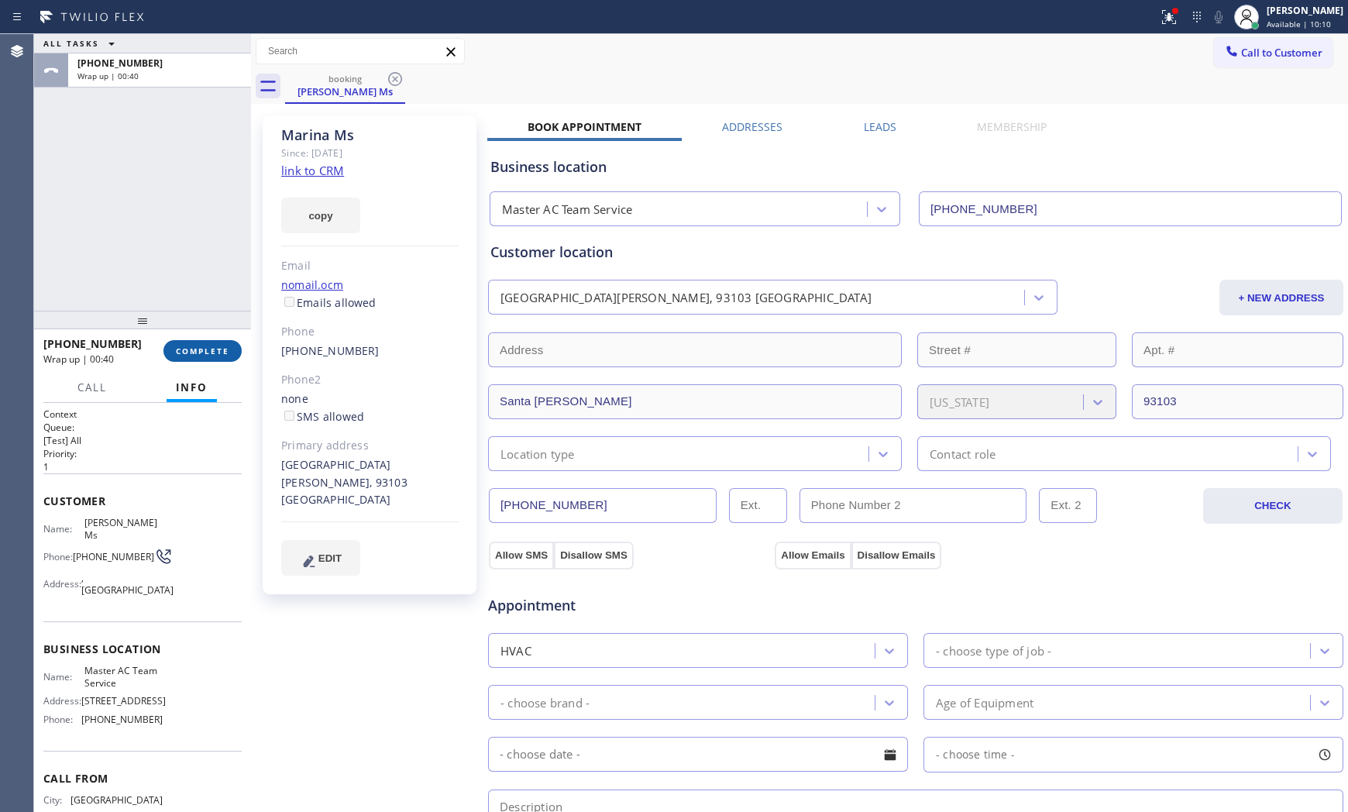
click at [208, 352] on span "COMPLETE" at bounding box center [202, 350] width 53 height 11
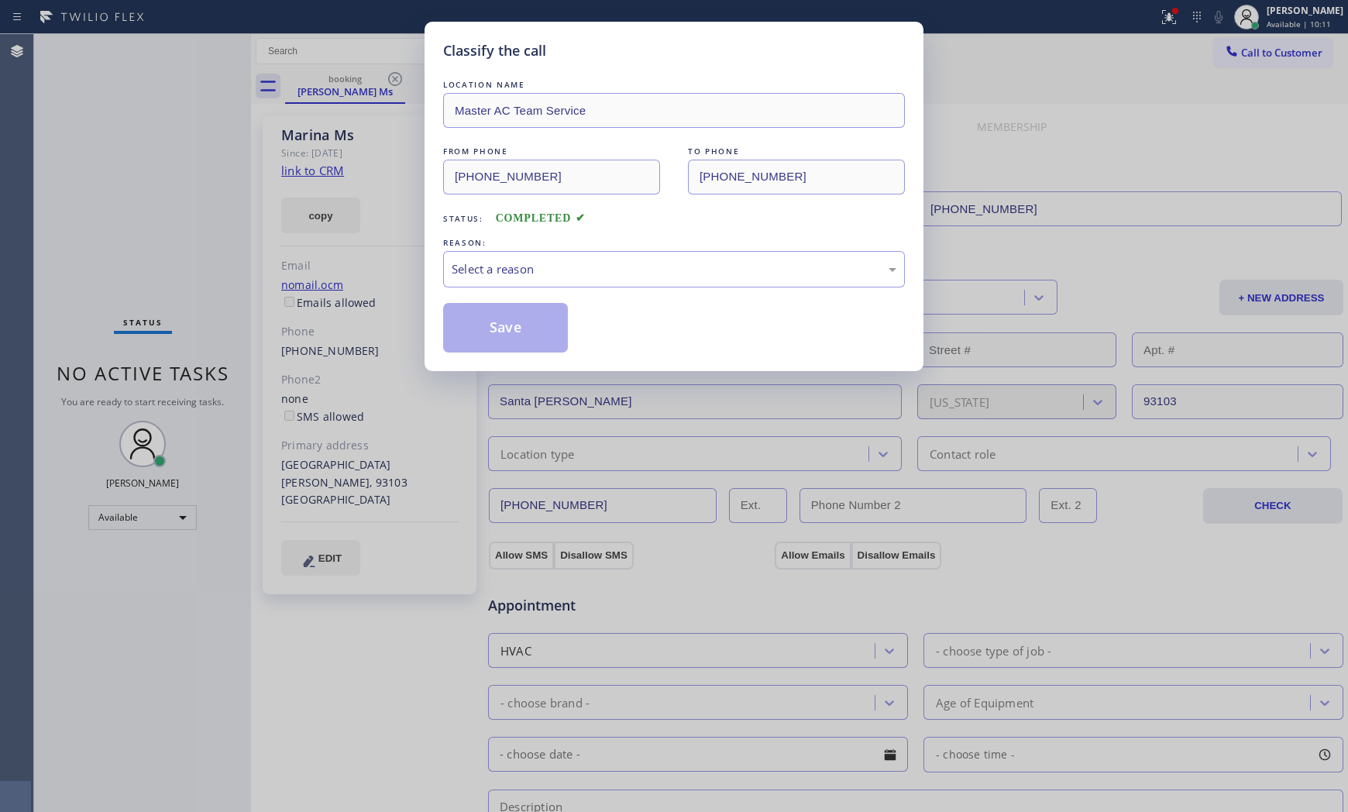
click at [575, 306] on div "Save" at bounding box center [674, 328] width 462 height 50
click at [574, 293] on div "LOCATION NAME Master AC Team Service FROM PHONE [PHONE_NUMBER] TO PHONE [PHONE_…" at bounding box center [674, 215] width 462 height 276
click at [546, 287] on div "Select a reason" at bounding box center [674, 269] width 462 height 36
click at [524, 333] on button "Save" at bounding box center [505, 328] width 125 height 50
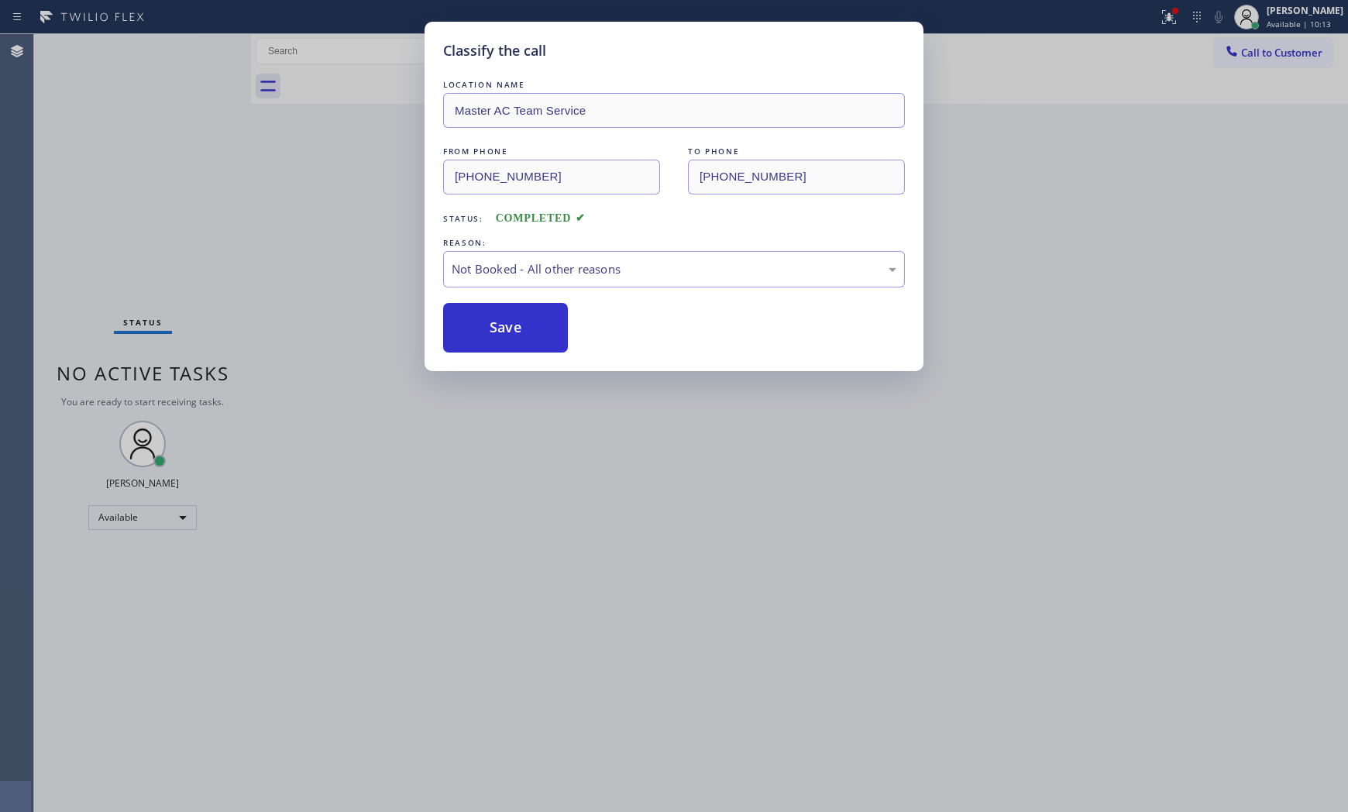
click at [524, 333] on button "Save" at bounding box center [505, 328] width 125 height 50
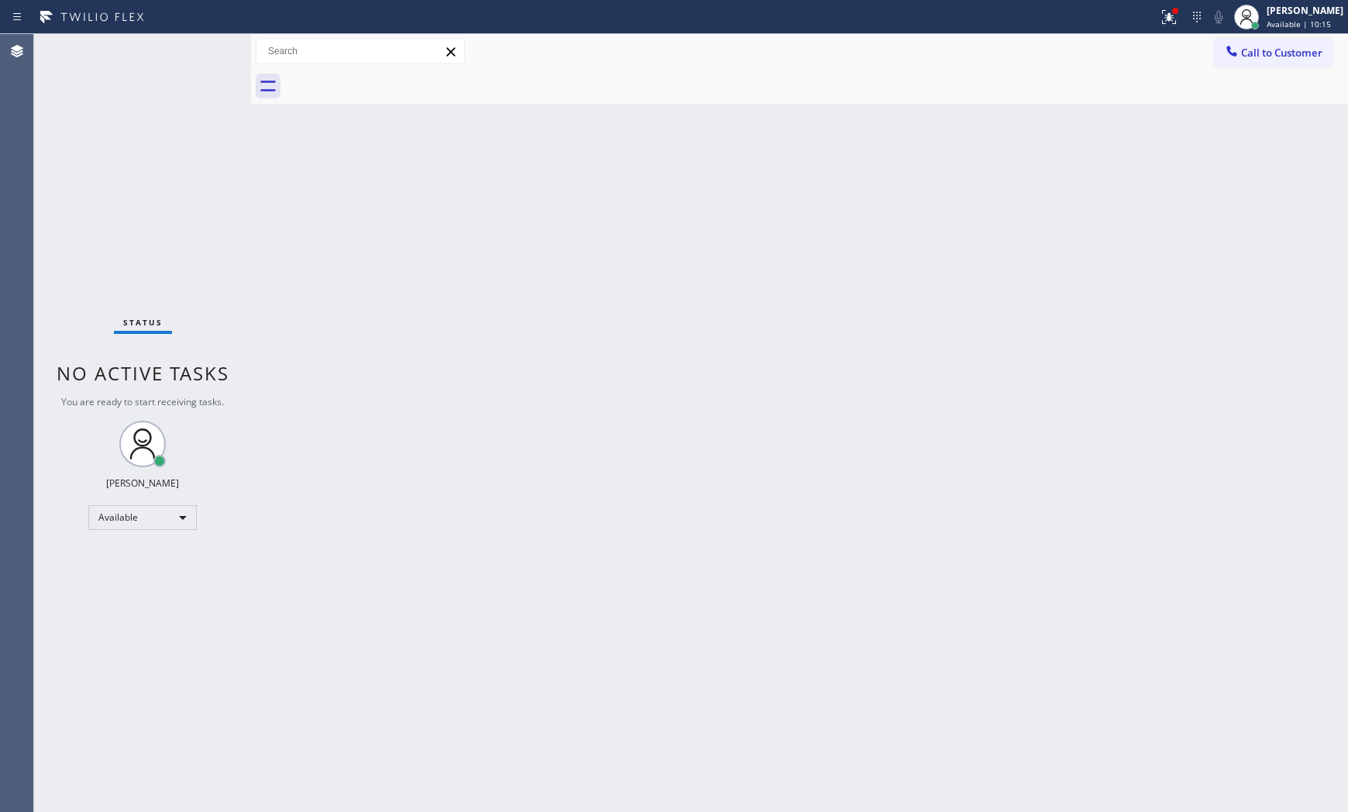
click at [201, 50] on div "Status No active tasks You are ready to start receiving tasks. [PERSON_NAME] Av…" at bounding box center [142, 423] width 217 height 778
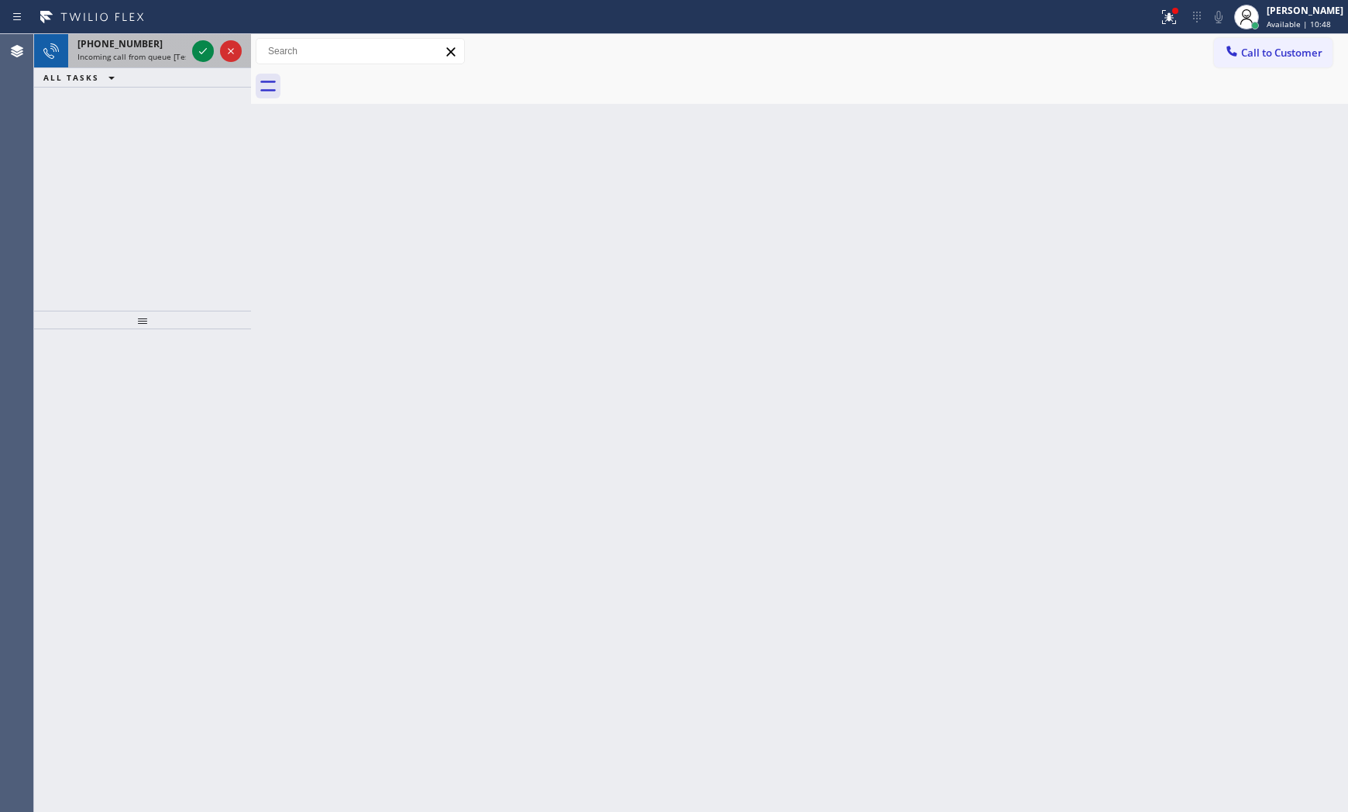
click at [169, 56] on span "Incoming call from queue [Test] All" at bounding box center [141, 56] width 129 height 11
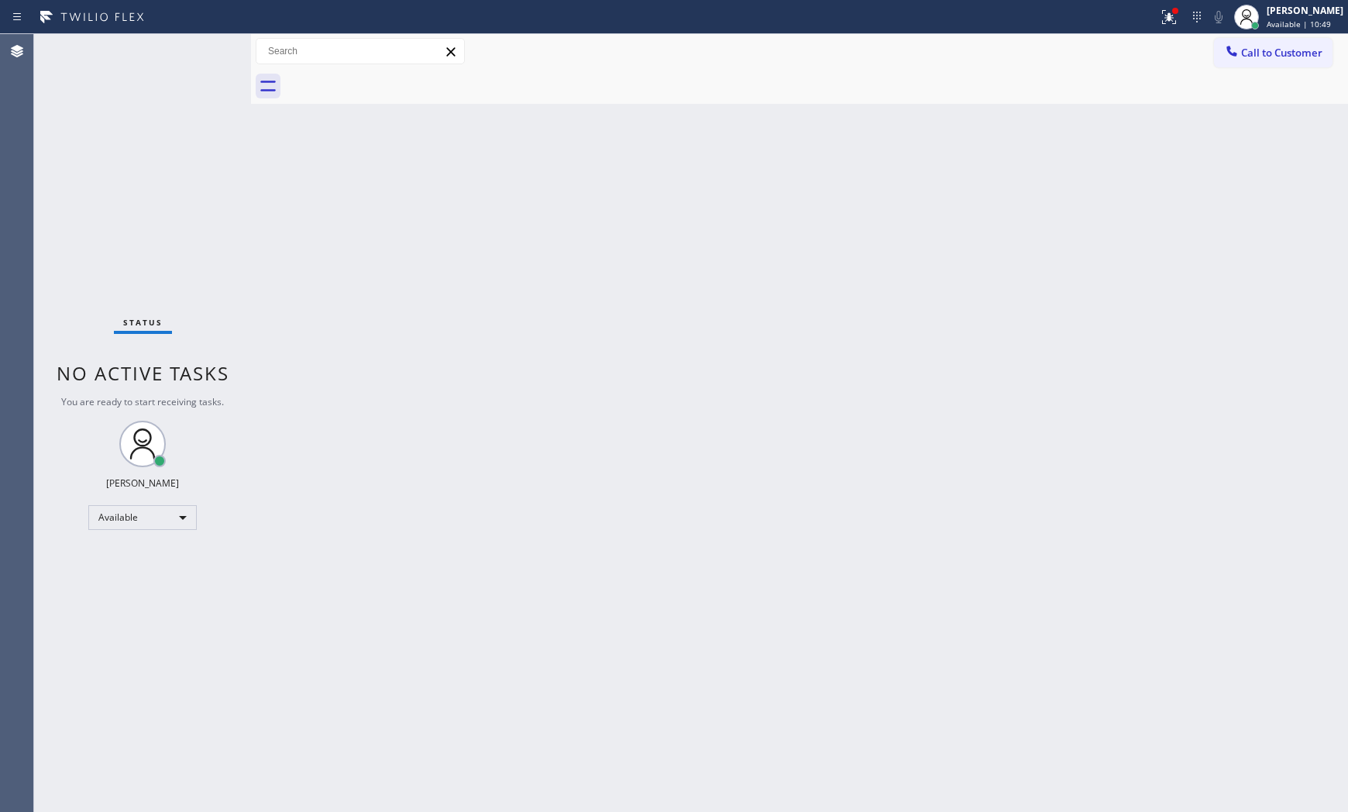
click at [217, 56] on div "Status No active tasks You are ready to start receiving tasks. [PERSON_NAME] Av…" at bounding box center [142, 423] width 217 height 778
click at [198, 50] on div "Status No active tasks You are ready to start receiving tasks. [PERSON_NAME] Av…" at bounding box center [142, 423] width 217 height 778
click at [197, 50] on div "Status No active tasks You are ready to start receiving tasks. [PERSON_NAME] Av…" at bounding box center [142, 423] width 217 height 778
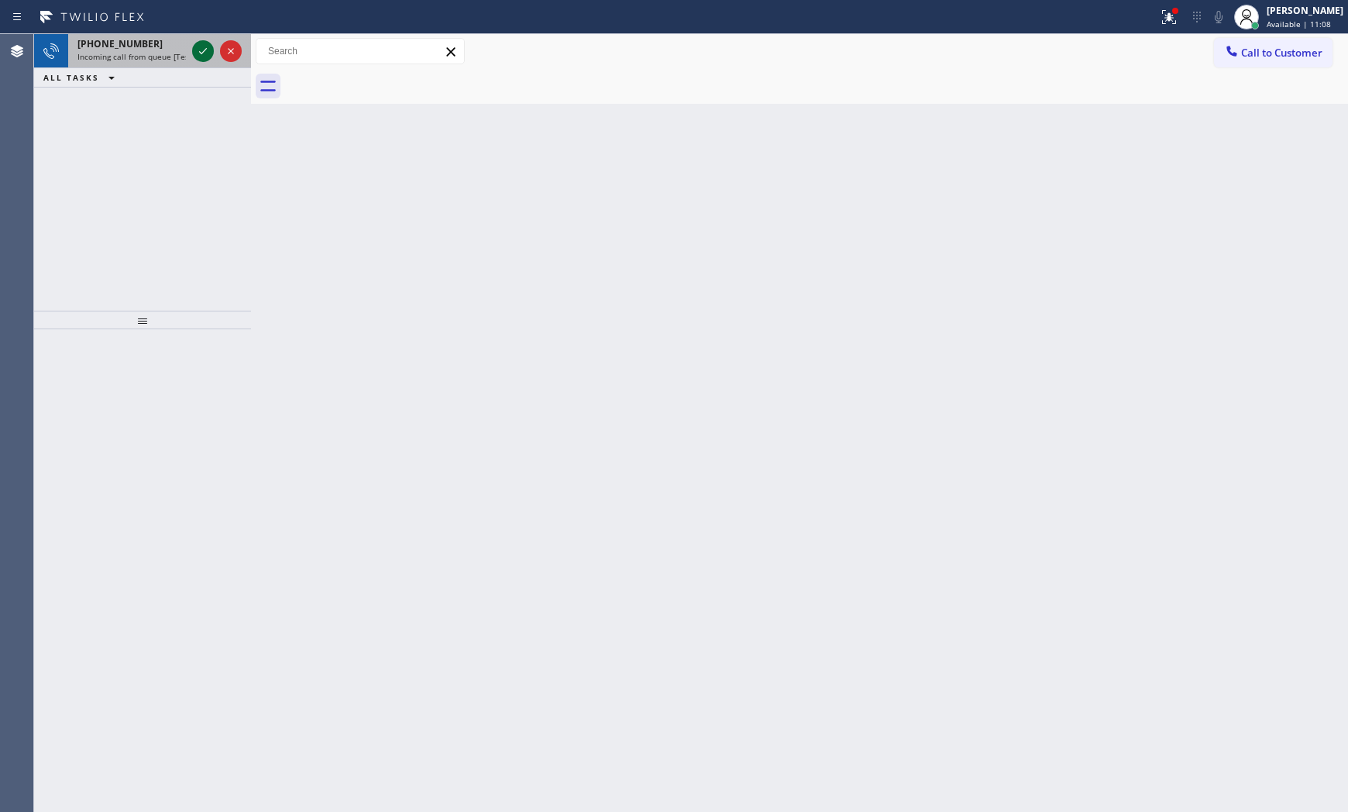
click at [197, 50] on icon at bounding box center [203, 51] width 19 height 19
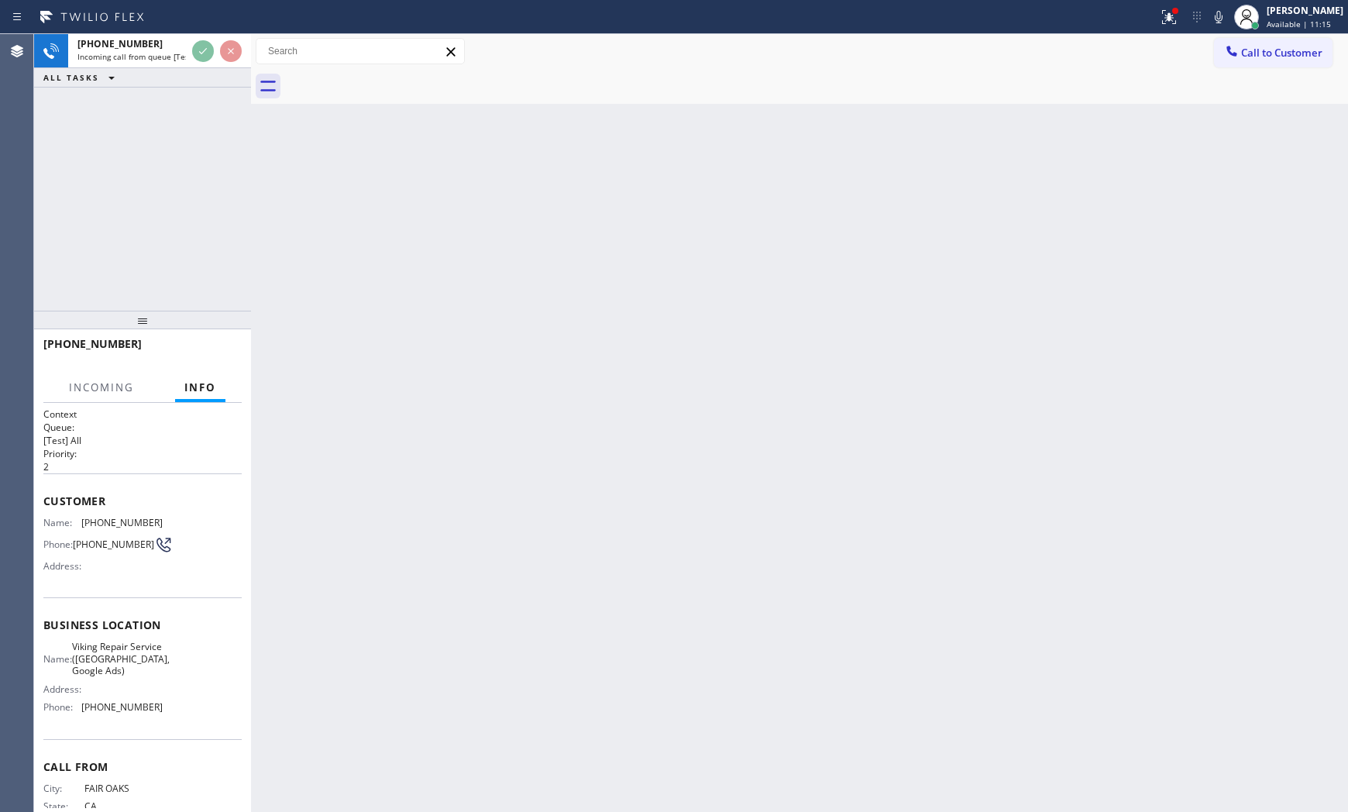
click at [200, 336] on div "[PHONE_NUMBER]" at bounding box center [142, 351] width 198 height 40
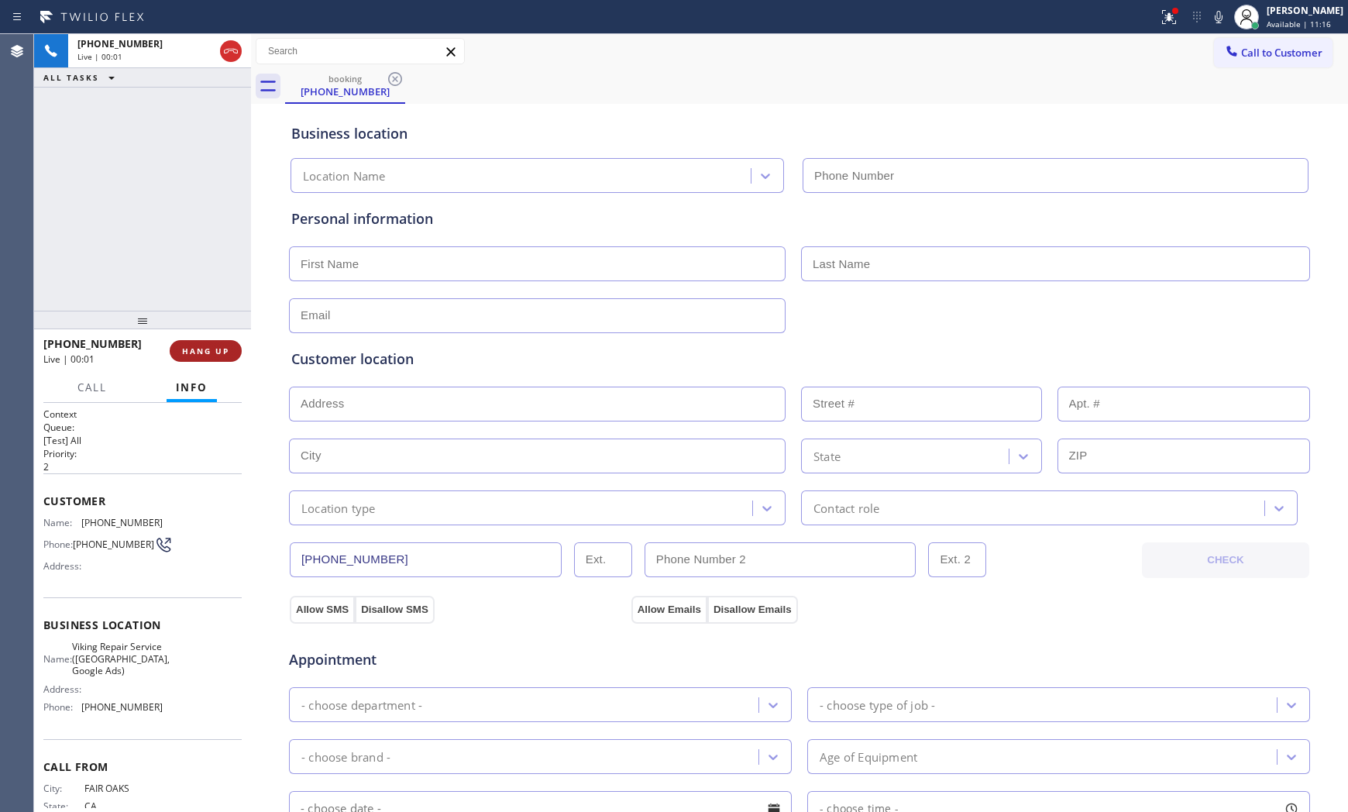
type input "[PHONE_NUMBER]"
click at [205, 343] on button "HANG UP" at bounding box center [206, 351] width 72 height 22
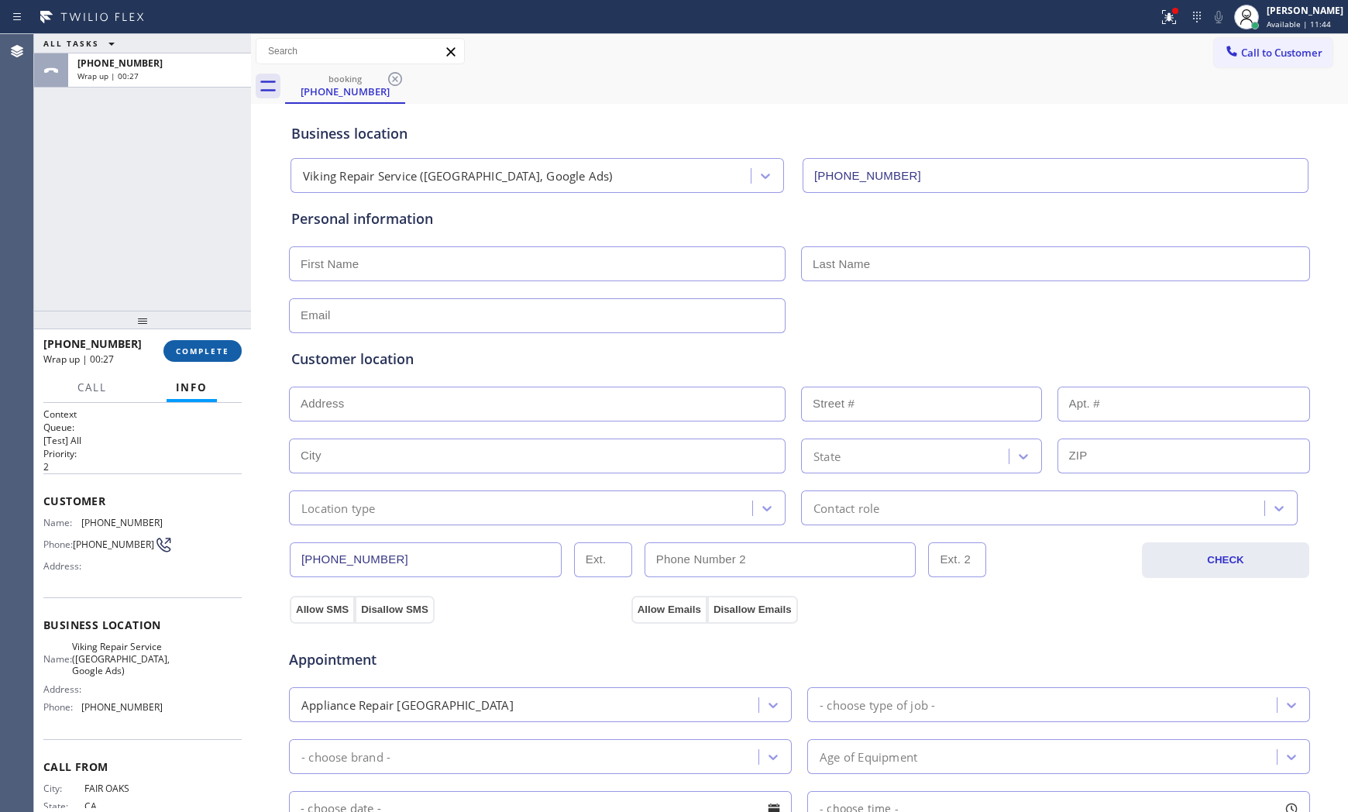
click at [206, 343] on button "COMPLETE" at bounding box center [202, 351] width 78 height 22
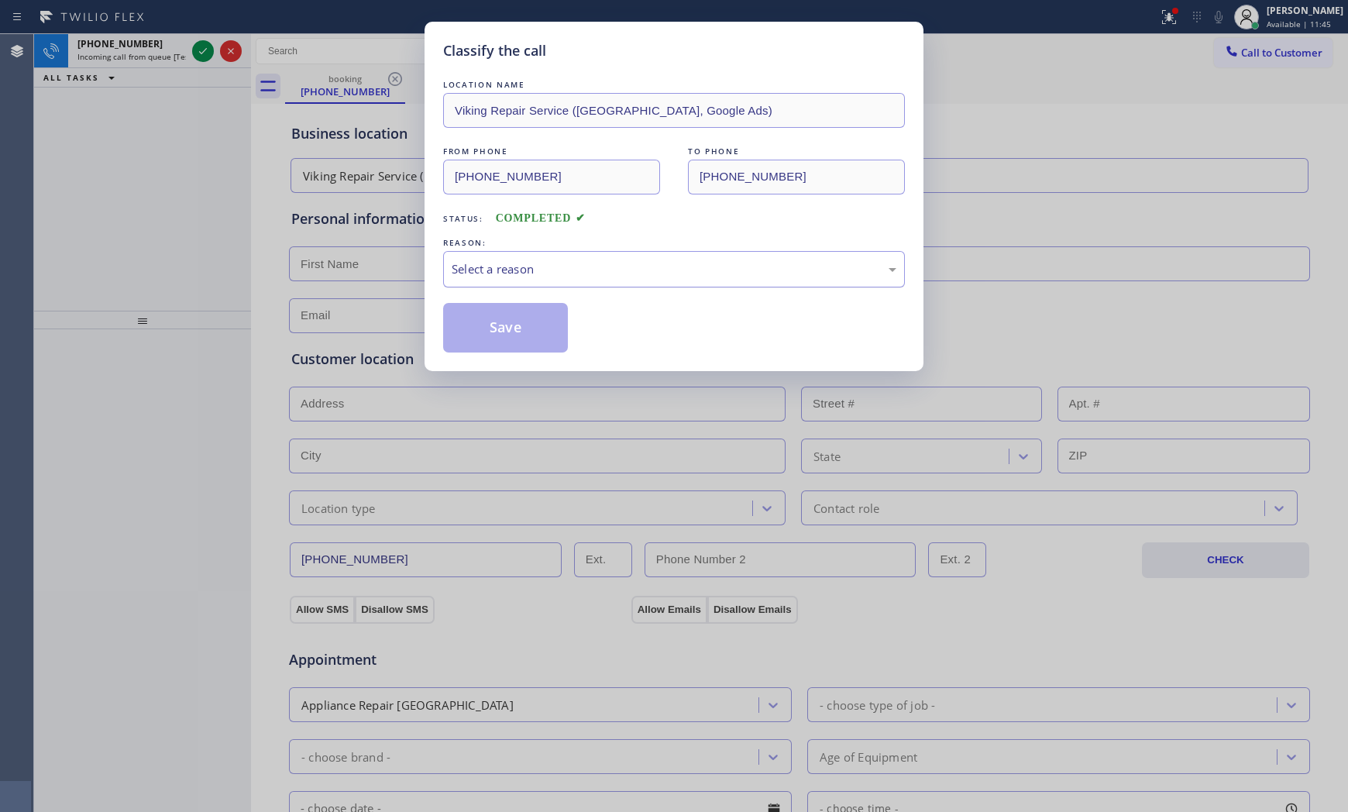
click at [541, 277] on div "Select a reason" at bounding box center [673, 269] width 445 height 18
click at [536, 274] on div "New Customer - Booked" at bounding box center [673, 269] width 445 height 18
click at [527, 328] on button "Save" at bounding box center [505, 328] width 125 height 50
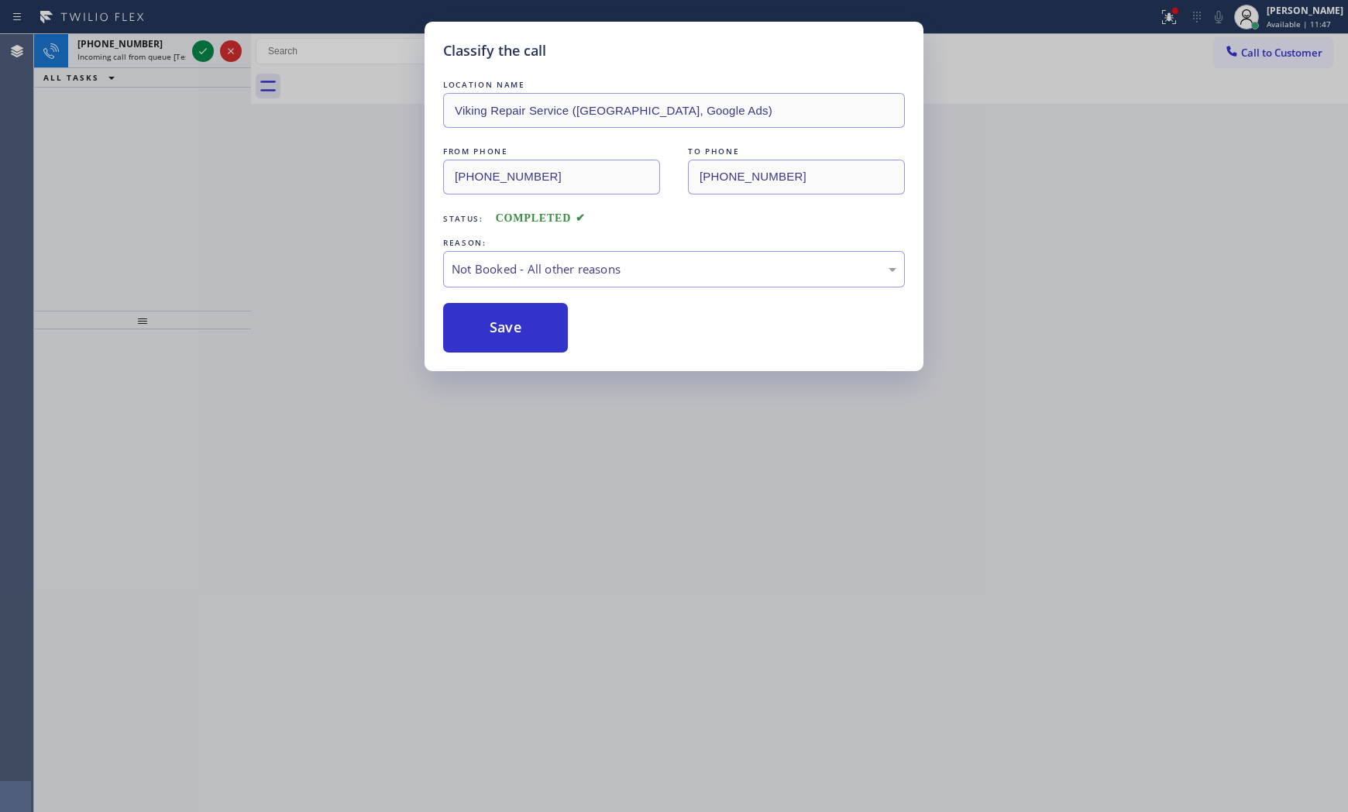
click at [527, 328] on button "Save" at bounding box center [505, 328] width 125 height 50
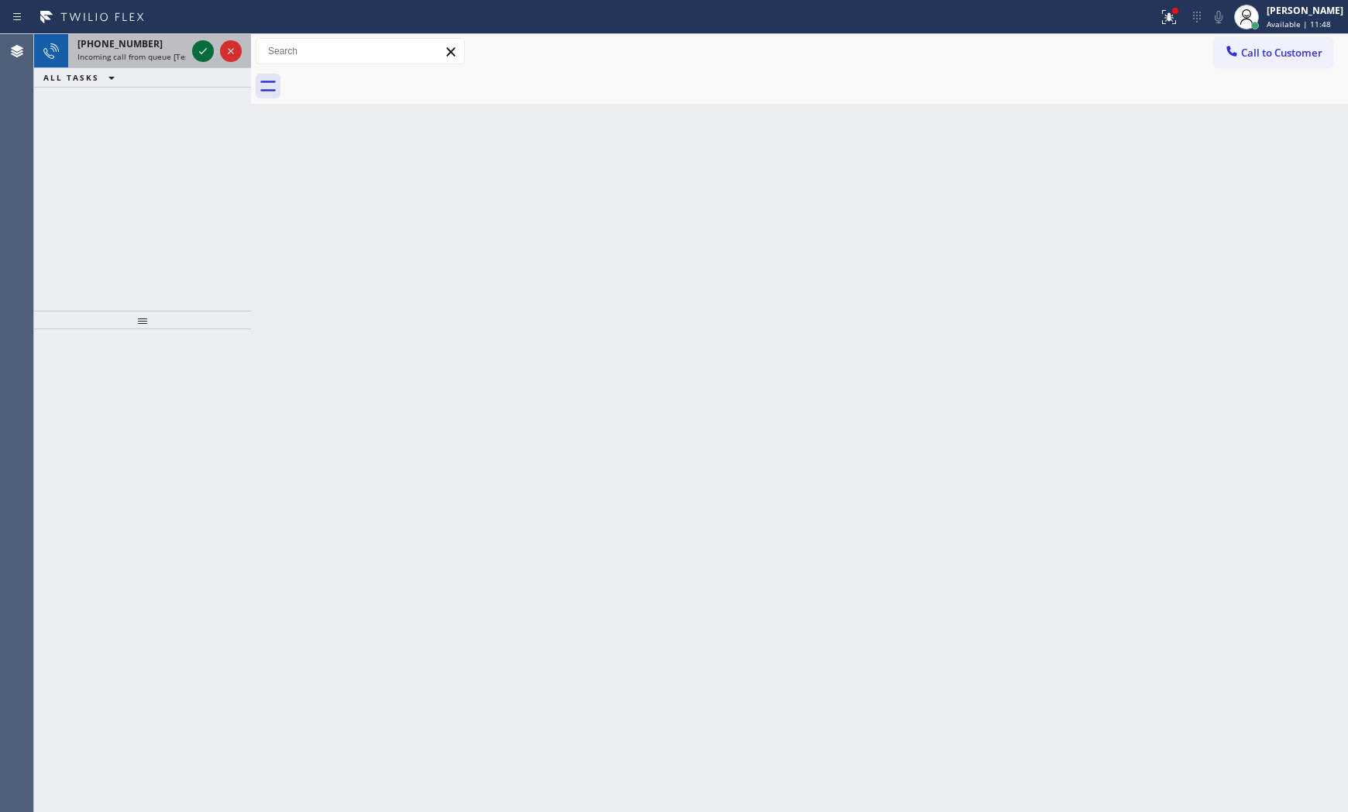
click at [197, 48] on icon at bounding box center [203, 51] width 19 height 19
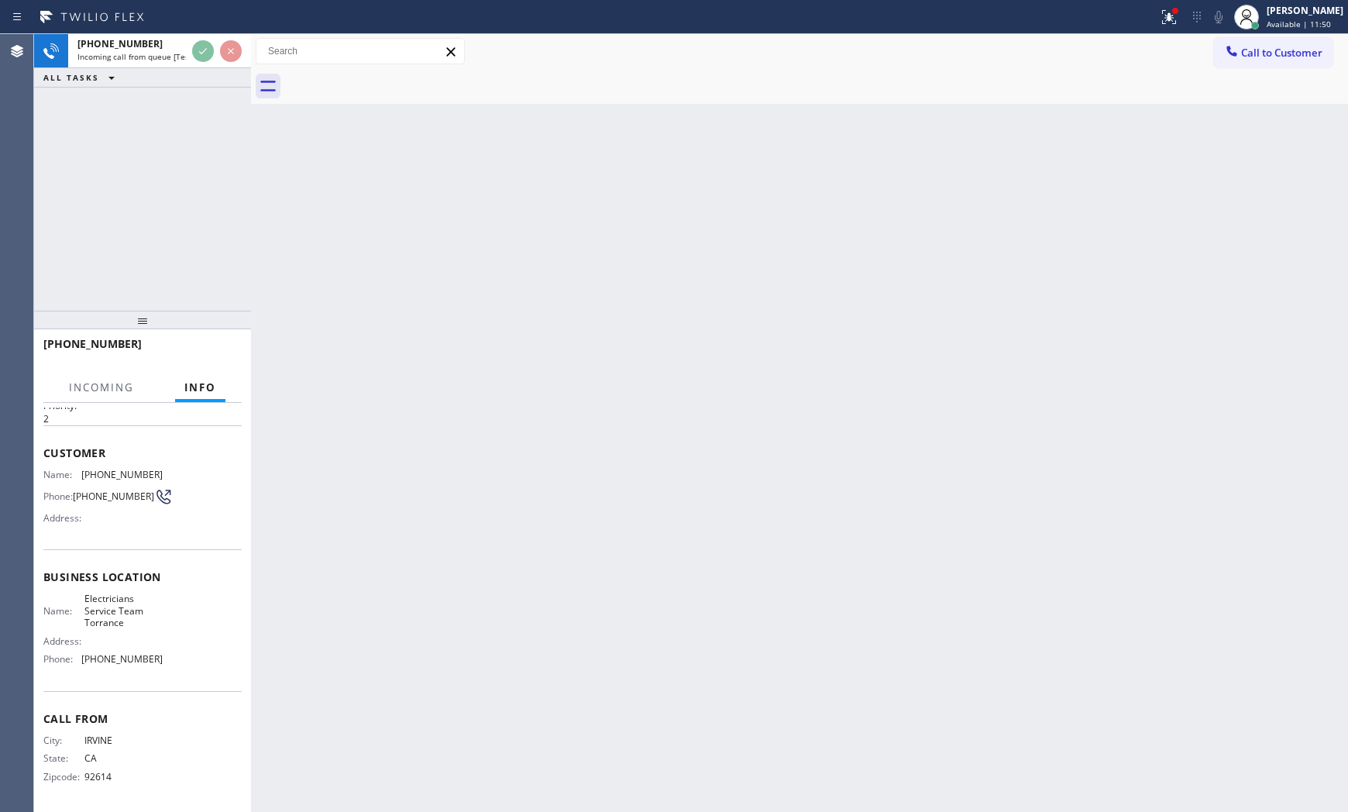
scroll to position [51, 0]
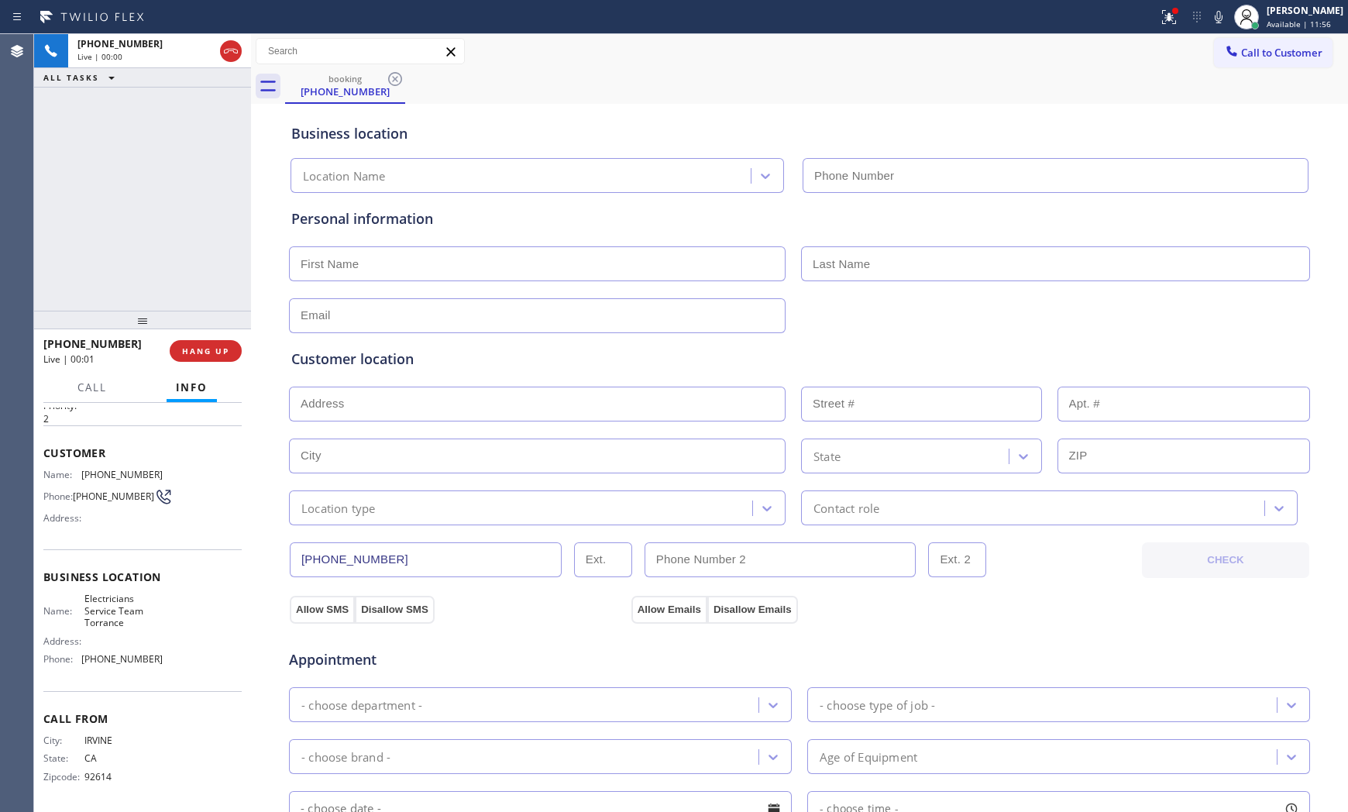
type input "[PHONE_NUMBER]"
click at [212, 351] on span "HANG UP" at bounding box center [205, 350] width 47 height 11
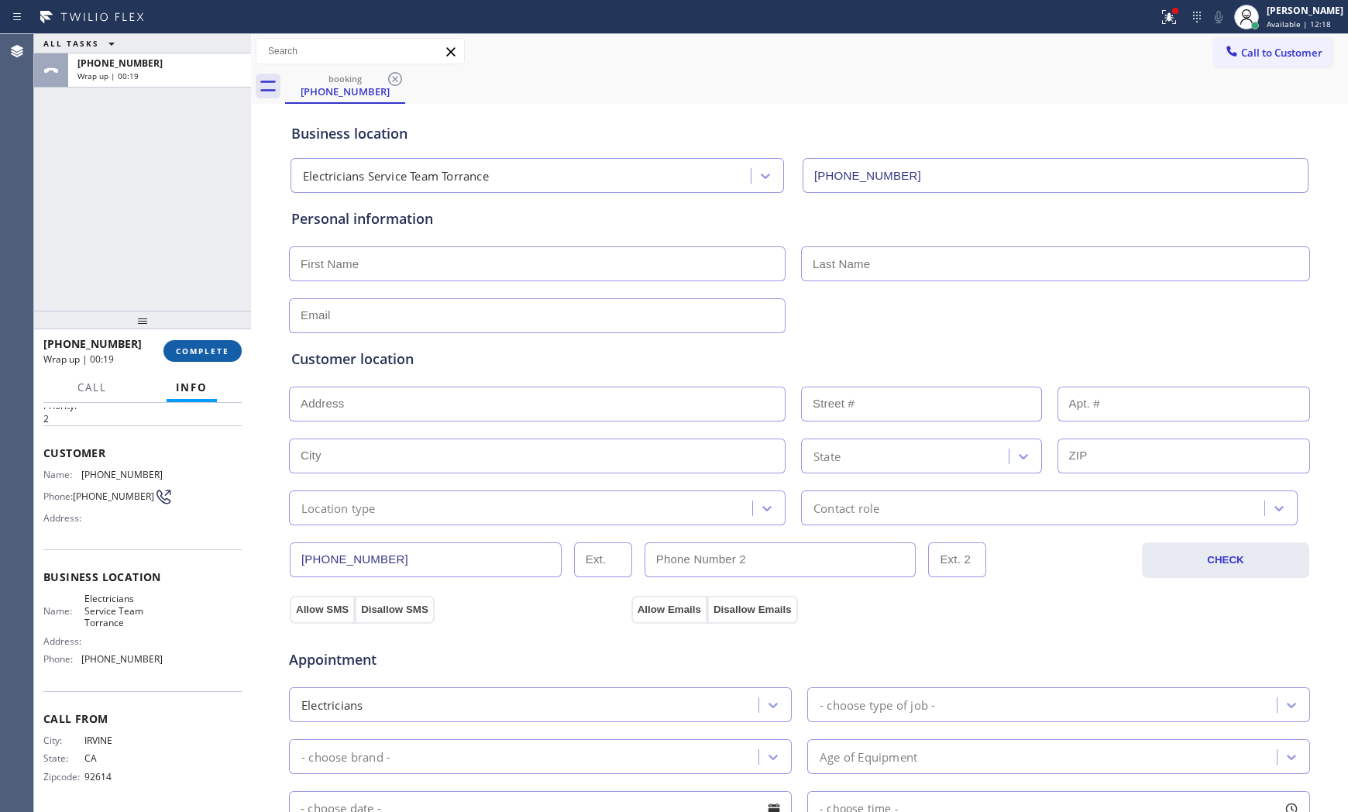
click at [212, 351] on span "COMPLETE" at bounding box center [202, 350] width 53 height 11
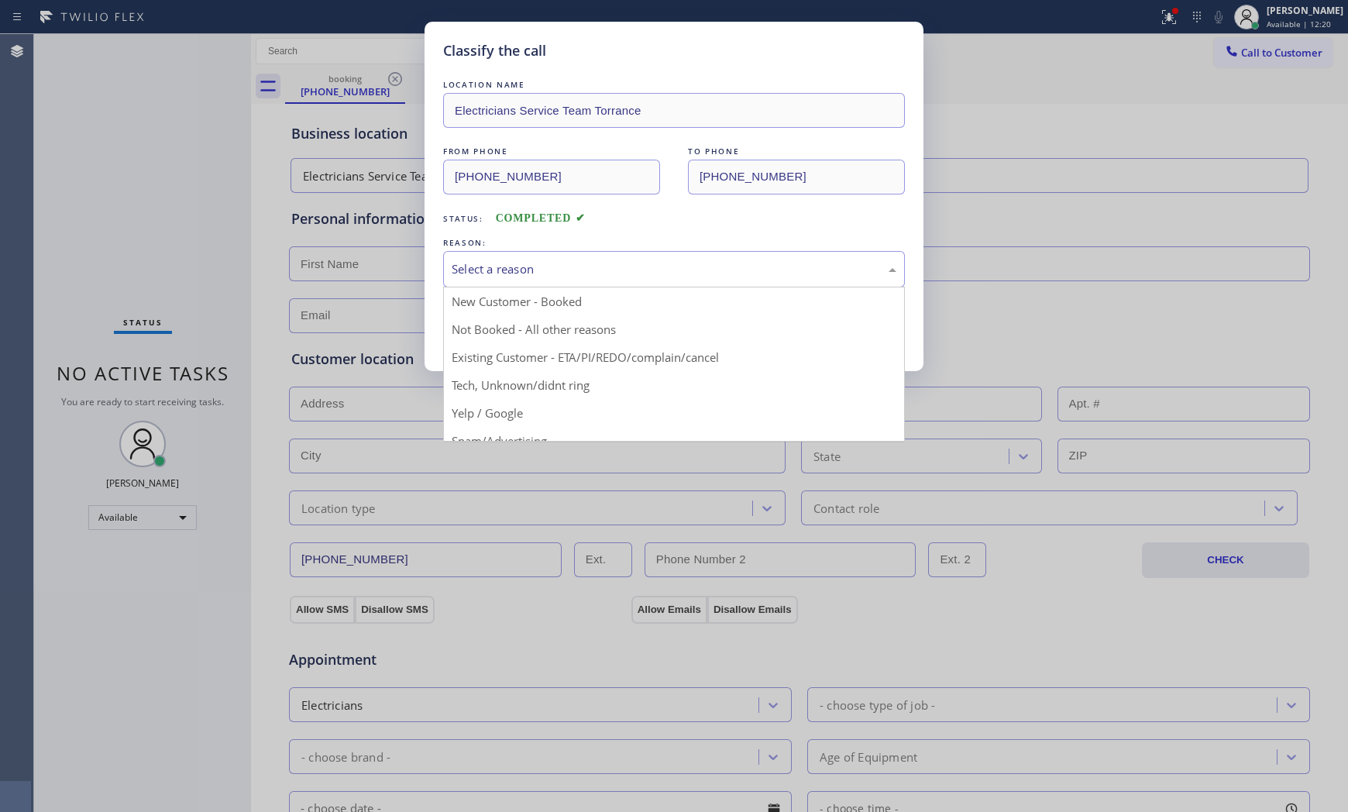
click at [554, 274] on div "Select a reason" at bounding box center [673, 269] width 445 height 18
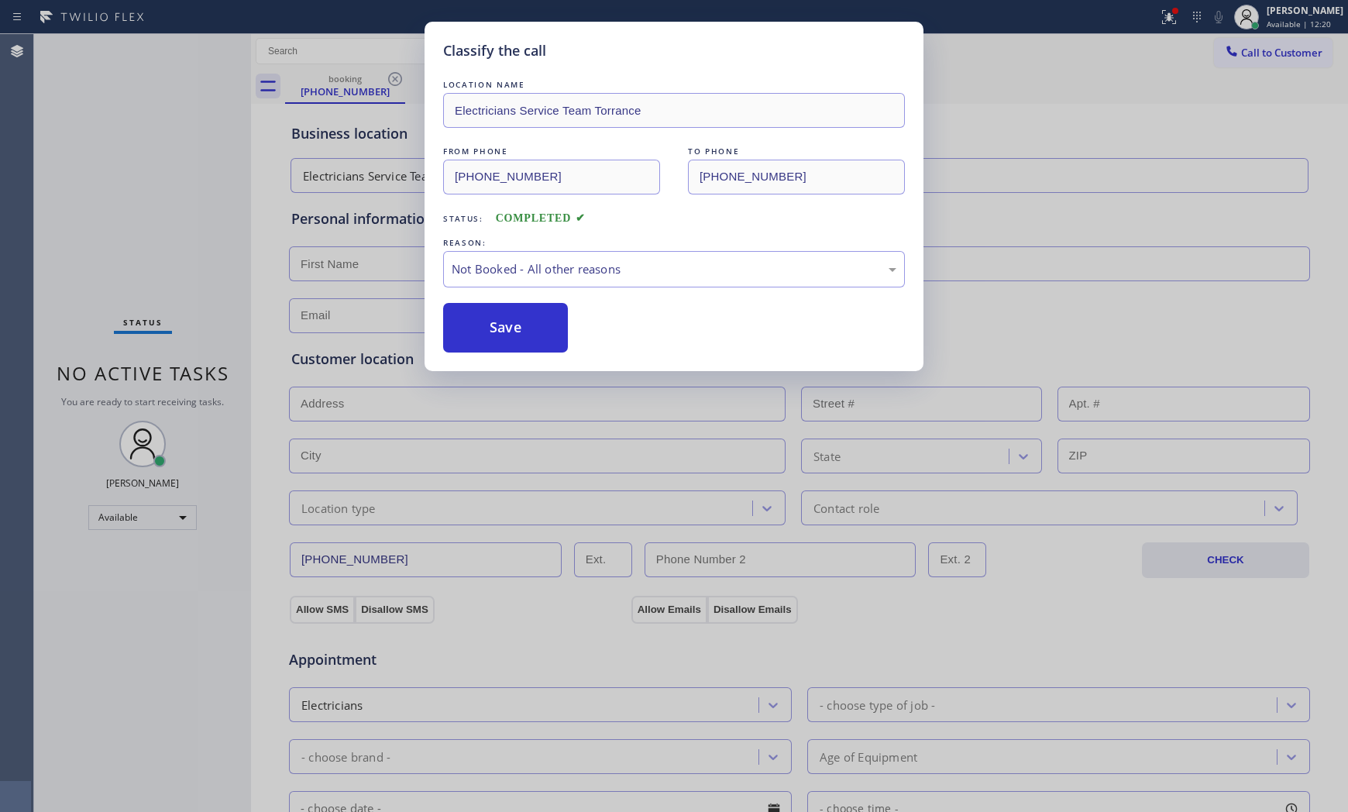
click at [521, 318] on button "Save" at bounding box center [505, 328] width 125 height 50
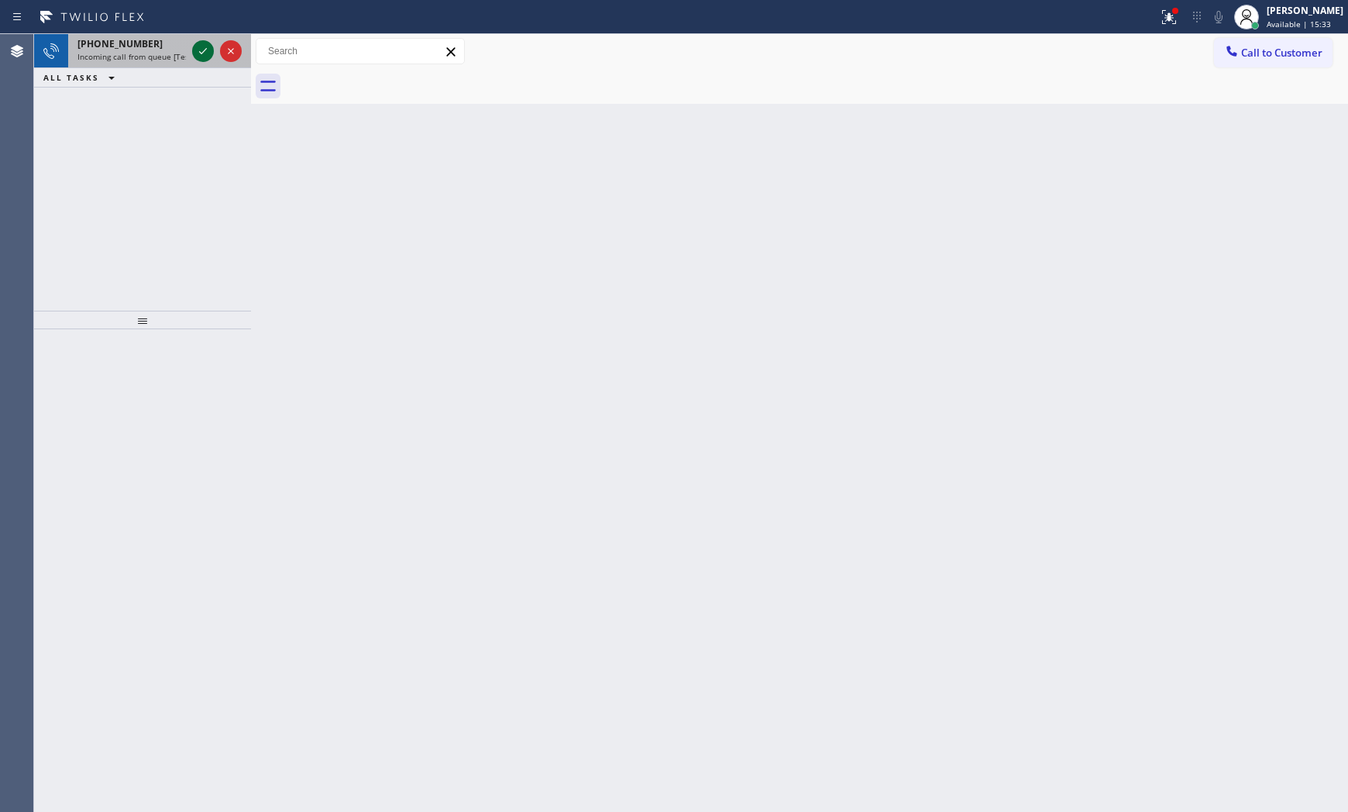
click at [201, 42] on icon at bounding box center [203, 51] width 19 height 19
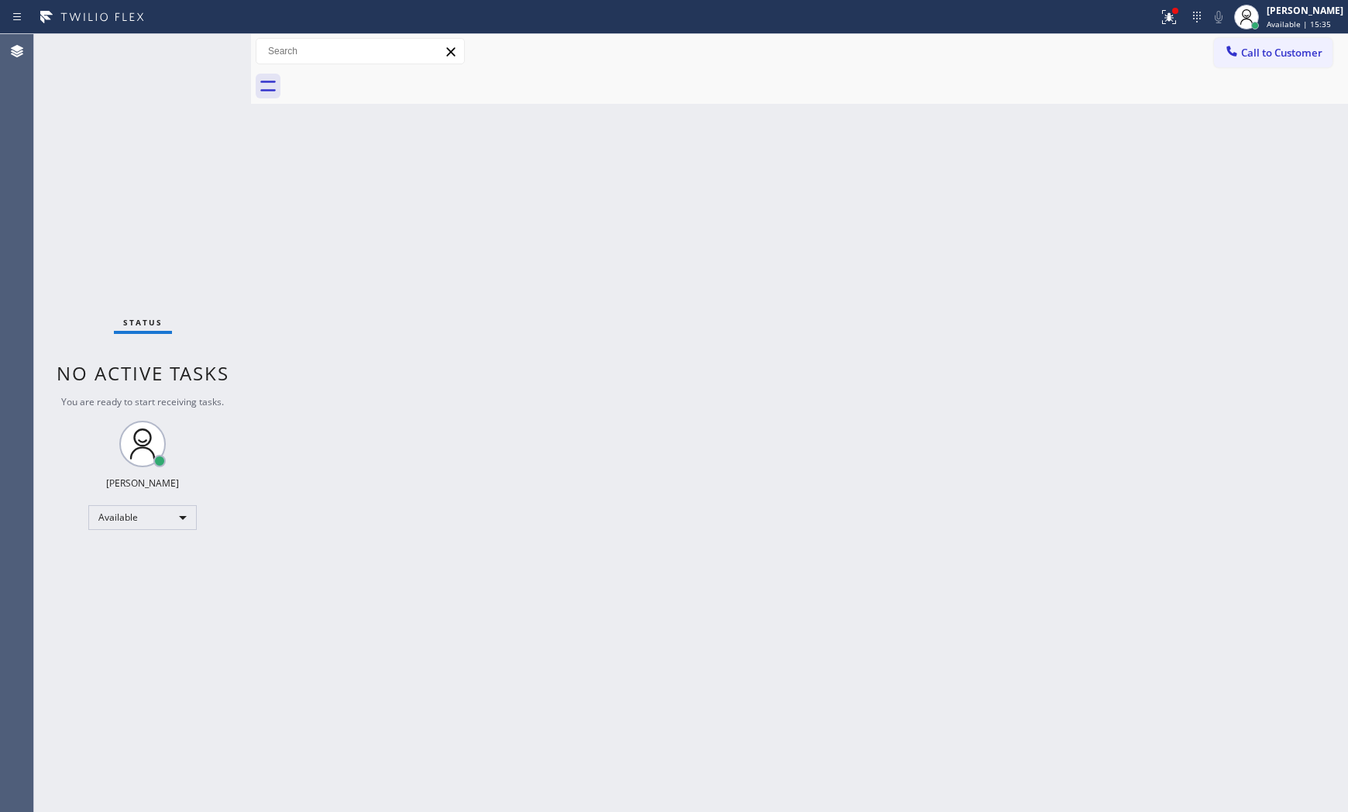
click at [192, 44] on div "Status No active tasks You are ready to start receiving tasks. [PERSON_NAME] Av…" at bounding box center [142, 423] width 217 height 778
click at [206, 50] on div "Status No active tasks You are ready to start receiving tasks. [PERSON_NAME] Av…" at bounding box center [142, 423] width 217 height 778
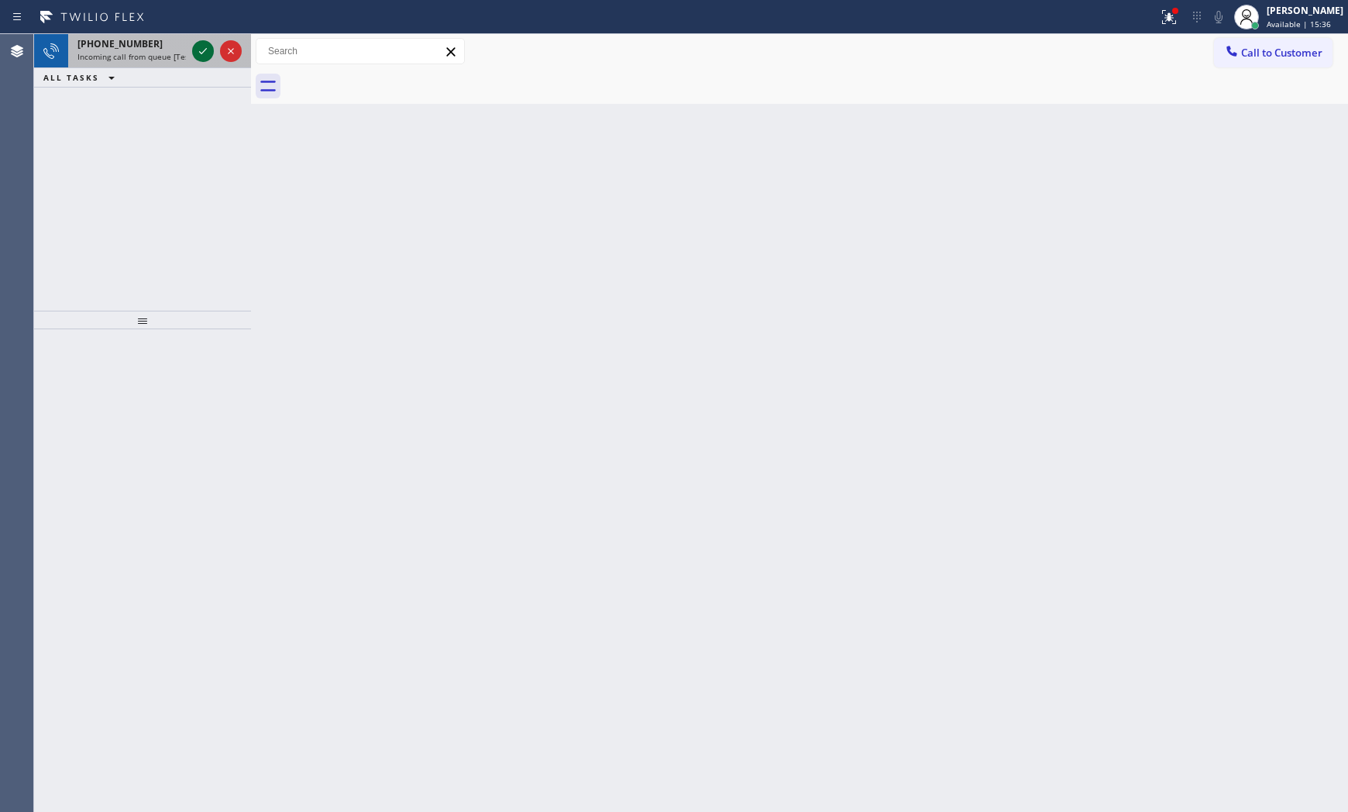
click at [204, 47] on icon at bounding box center [203, 51] width 19 height 19
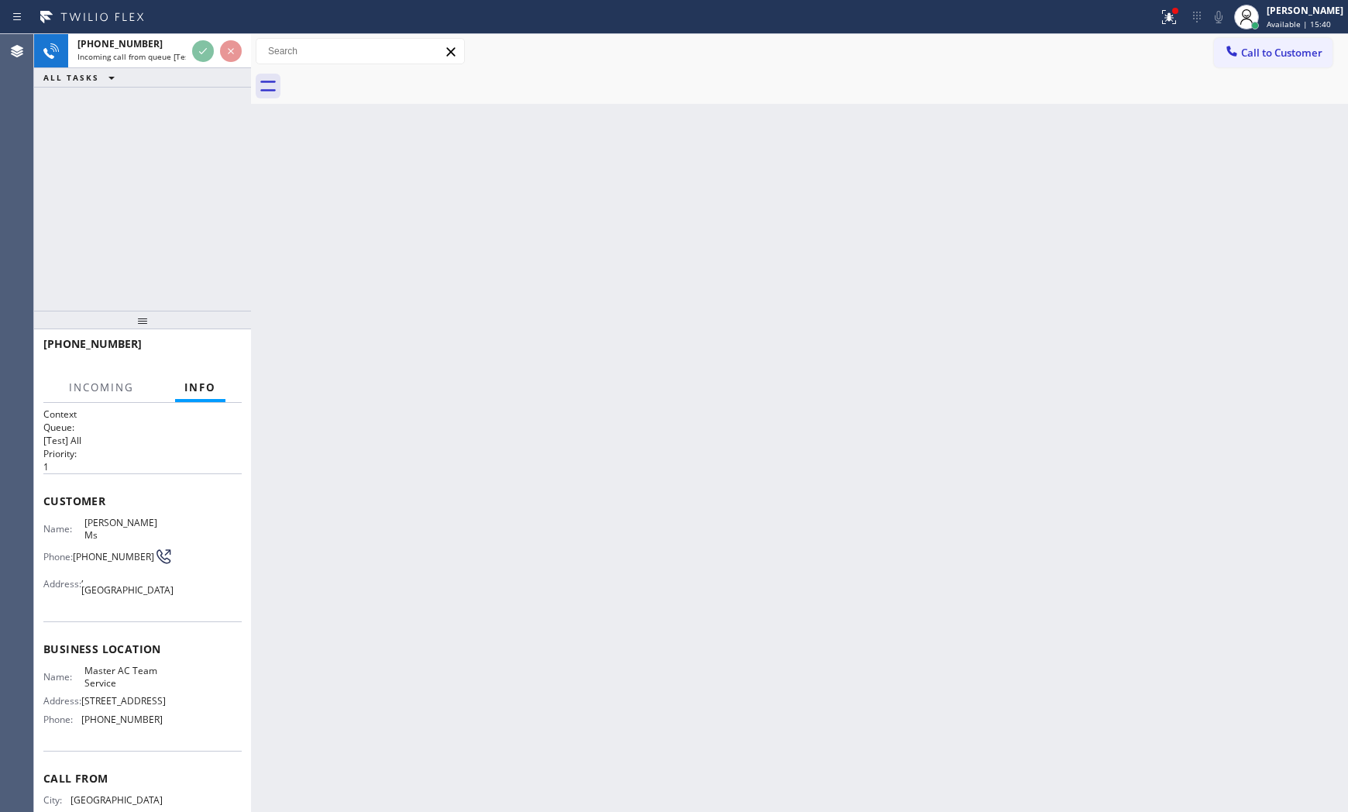
click at [137, 118] on div "[PHONE_NUMBER] Incoming call from queue [Test] All ALL TASKS ALL TASKS ACTIVE T…" at bounding box center [142, 172] width 217 height 276
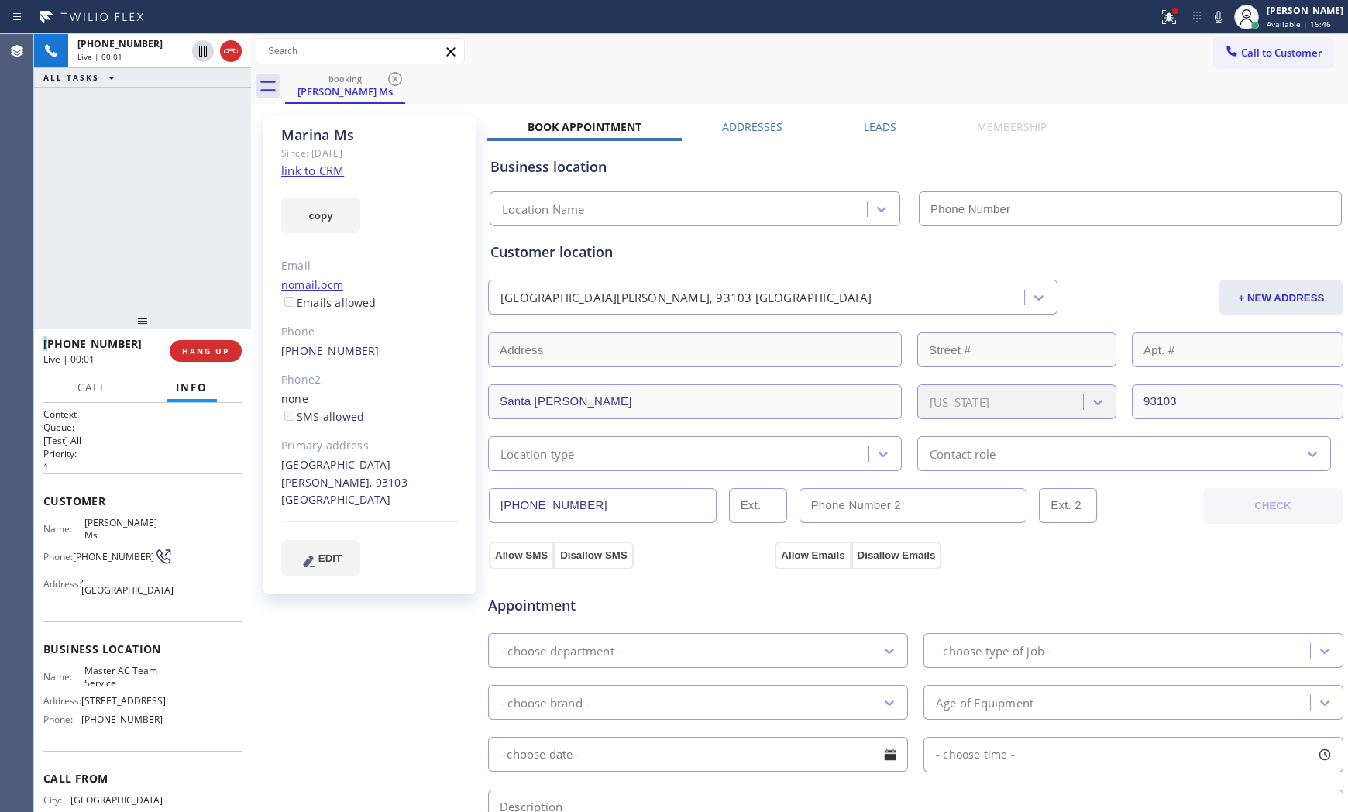
type input "[PHONE_NUMBER]"
click at [311, 174] on link "link to CRM" at bounding box center [312, 170] width 63 height 15
click at [203, 349] on span "HANG UP" at bounding box center [205, 350] width 47 height 11
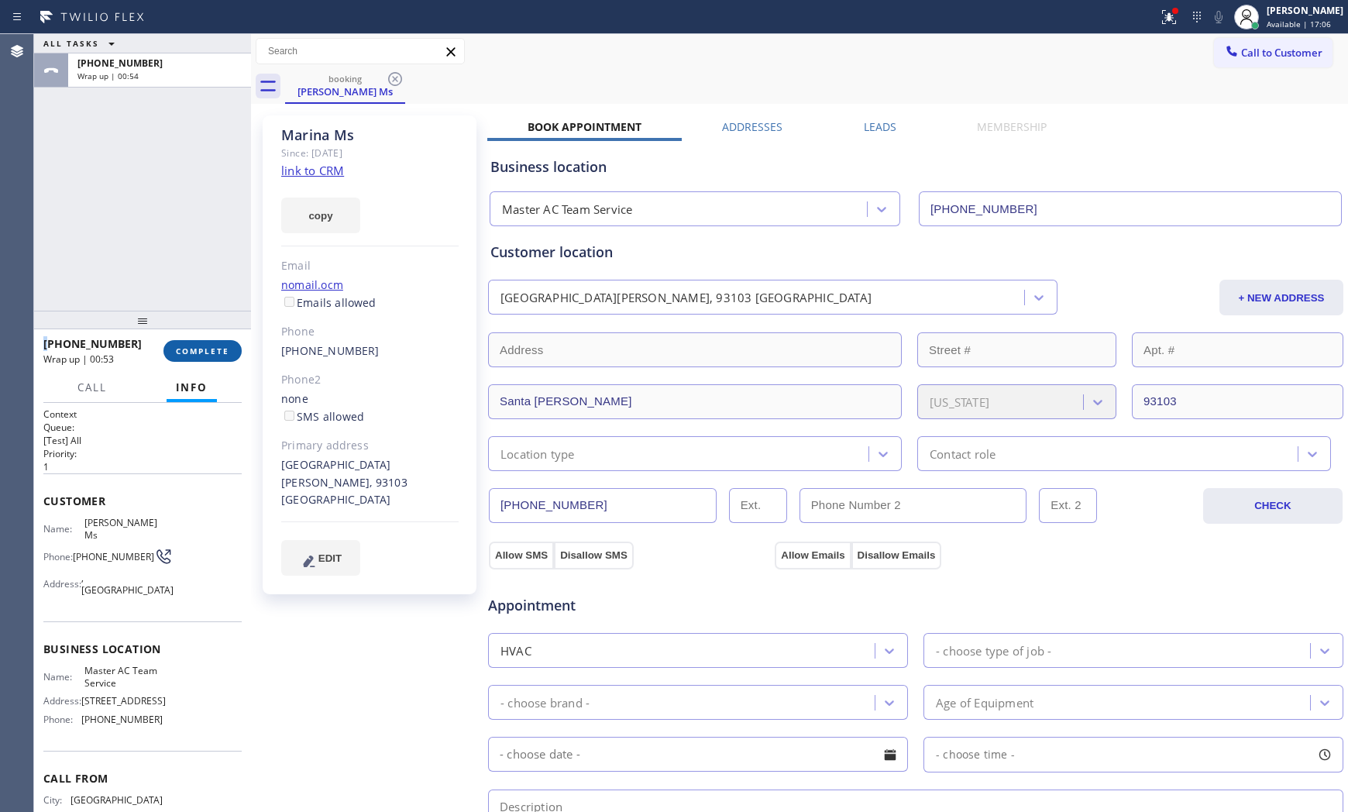
click at [218, 345] on span "COMPLETE" at bounding box center [202, 350] width 53 height 11
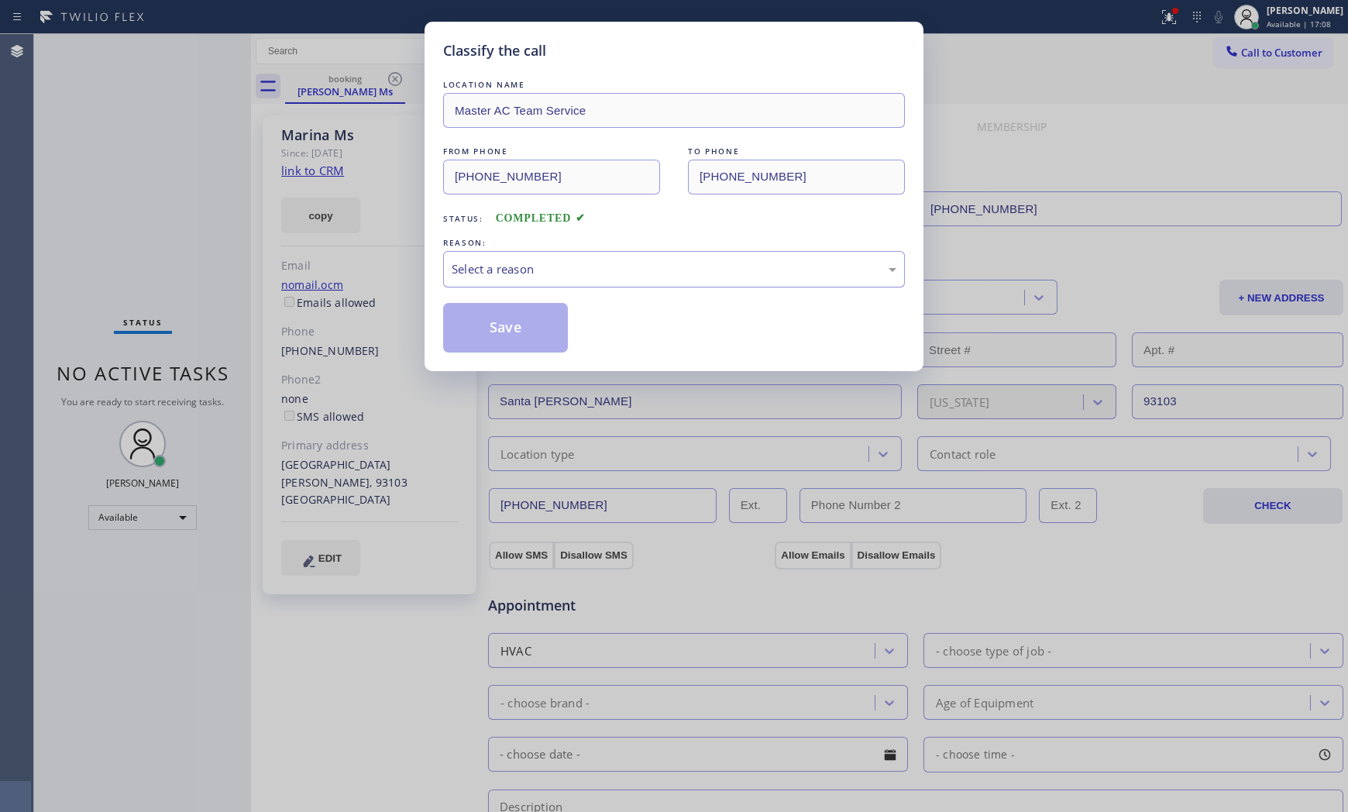
drag, startPoint x: 576, startPoint y: 259, endPoint x: 566, endPoint y: 283, distance: 26.7
click at [570, 273] on div "Select a reason" at bounding box center [674, 269] width 462 height 36
click at [531, 320] on button "Save" at bounding box center [505, 328] width 125 height 50
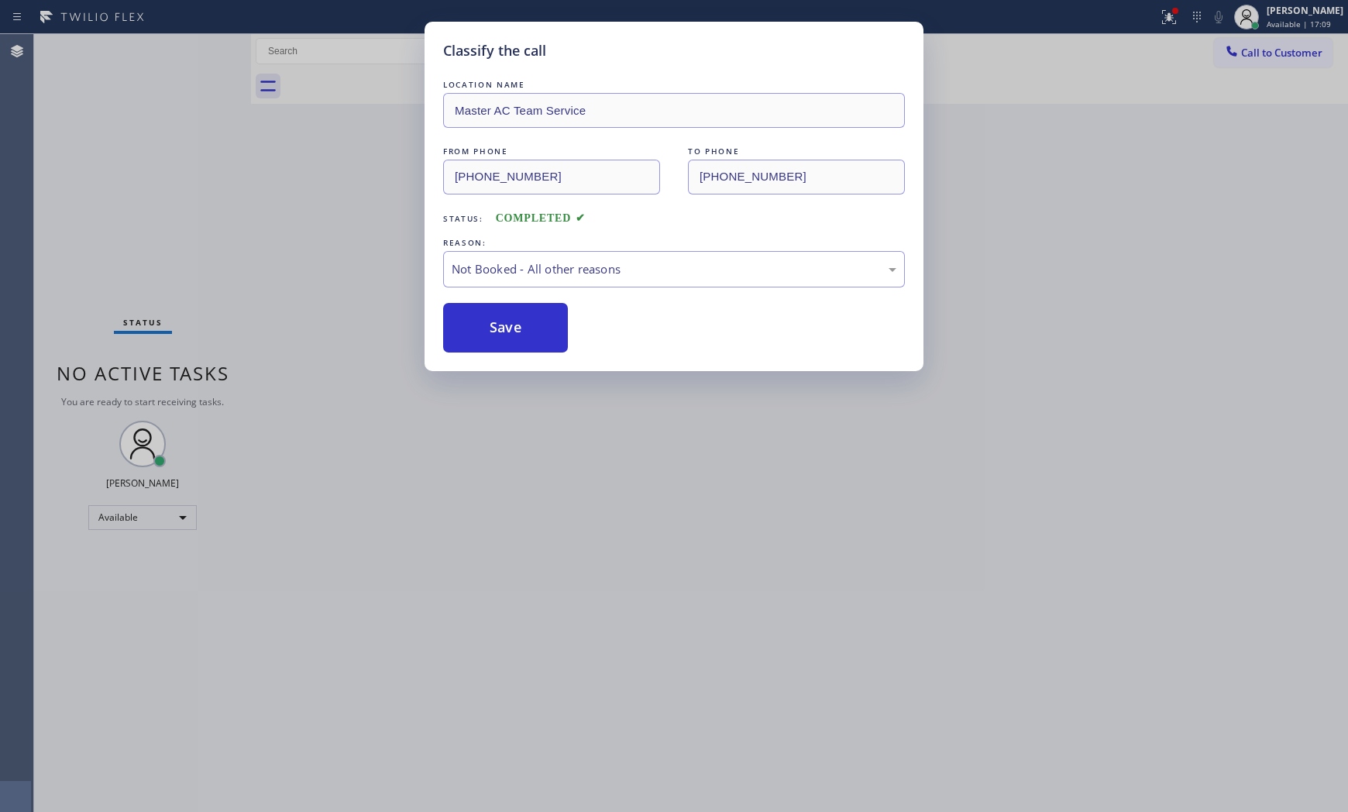
click at [531, 320] on button "Save" at bounding box center [505, 328] width 125 height 50
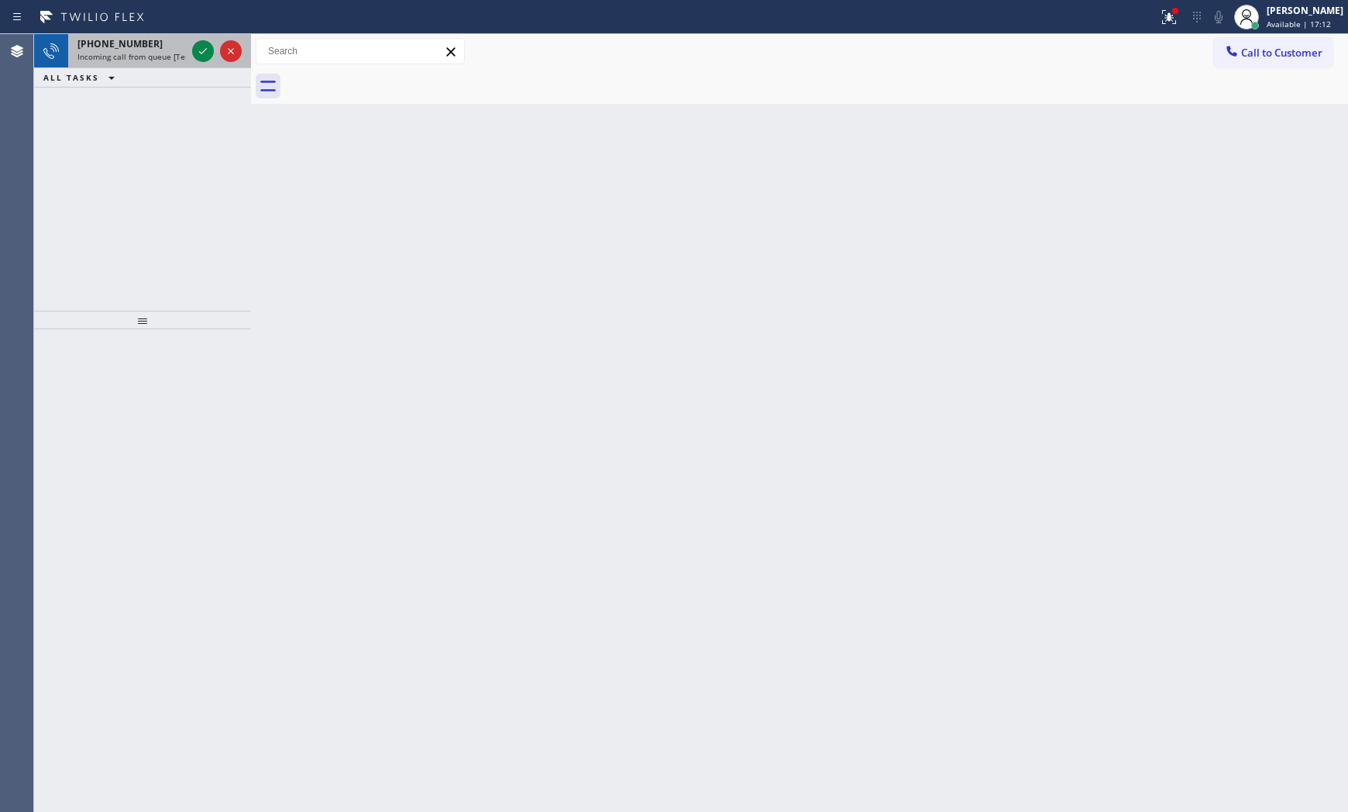
click at [142, 60] on span "Incoming call from queue [Test] All" at bounding box center [141, 56] width 129 height 11
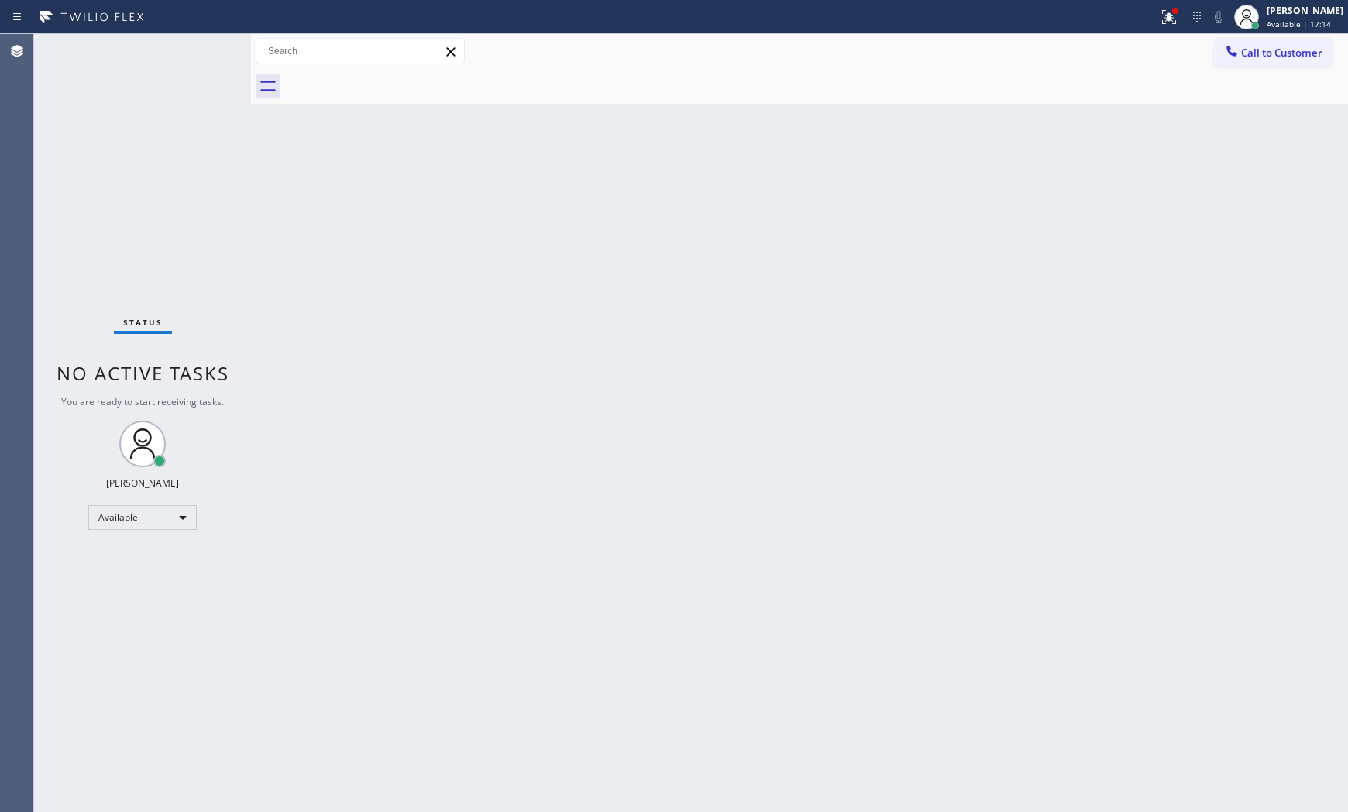
click at [142, 60] on div "Status No active tasks You are ready to start receiving tasks. [PERSON_NAME] Av…" at bounding box center [142, 423] width 217 height 778
click at [190, 41] on div "Status No active tasks You are ready to start receiving tasks. [PERSON_NAME] Av…" at bounding box center [142, 423] width 217 height 778
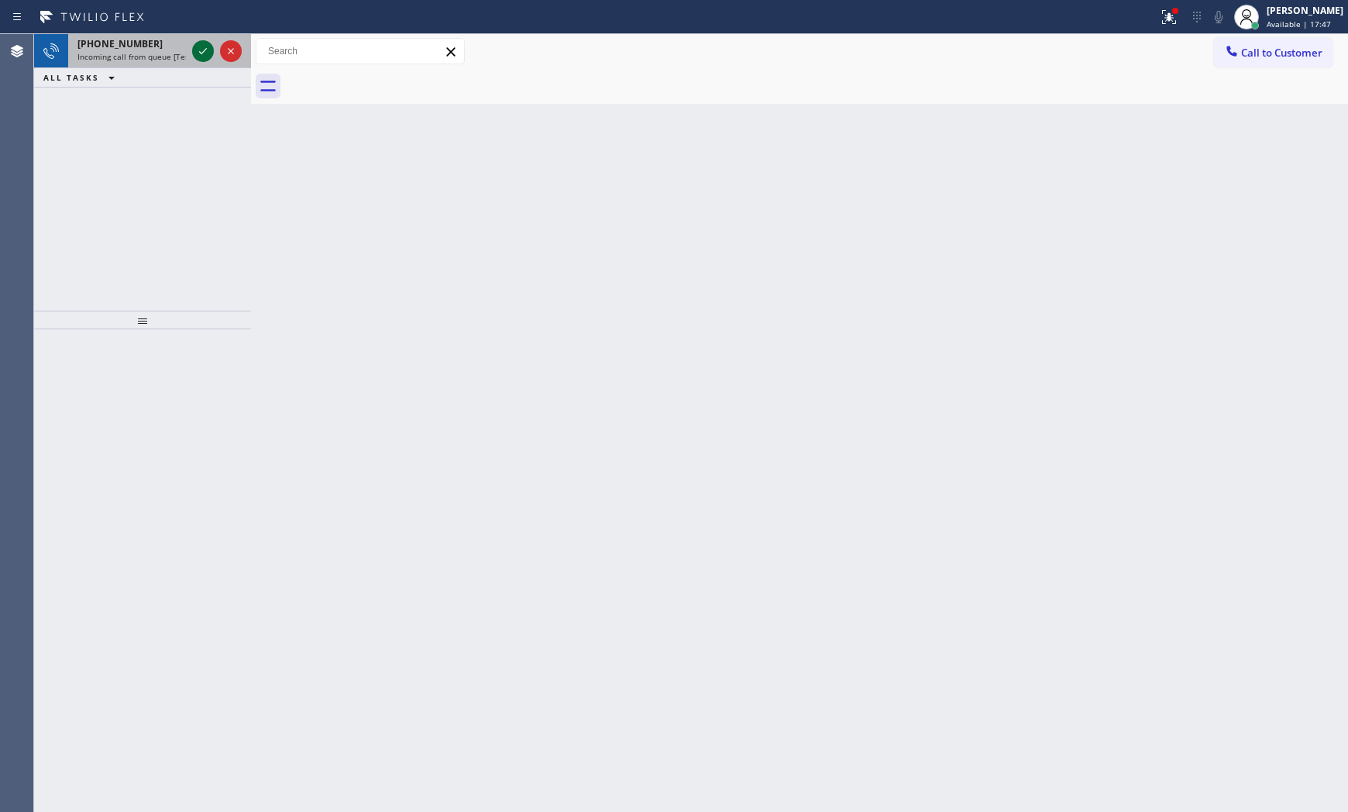
click at [194, 41] on div at bounding box center [217, 51] width 56 height 34
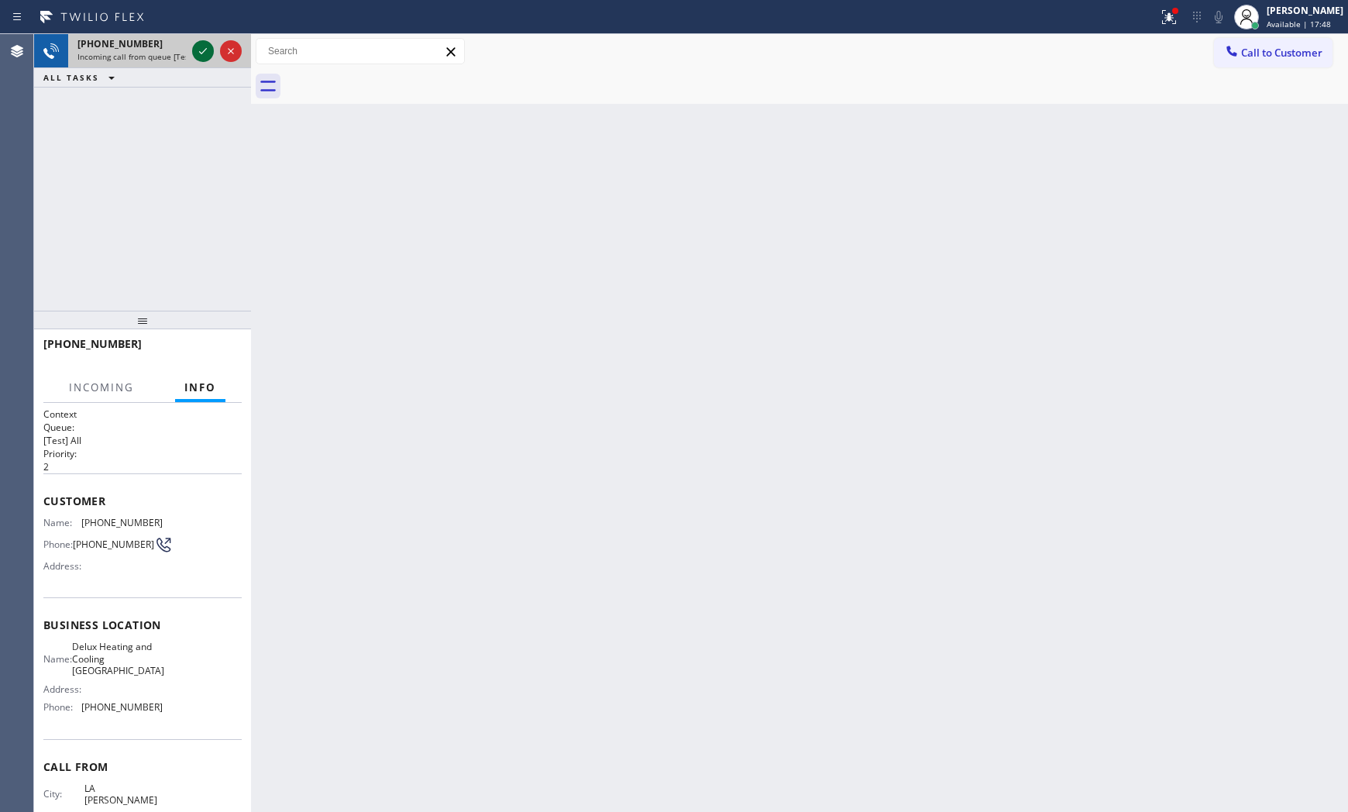
click at [204, 50] on icon at bounding box center [203, 51] width 8 height 6
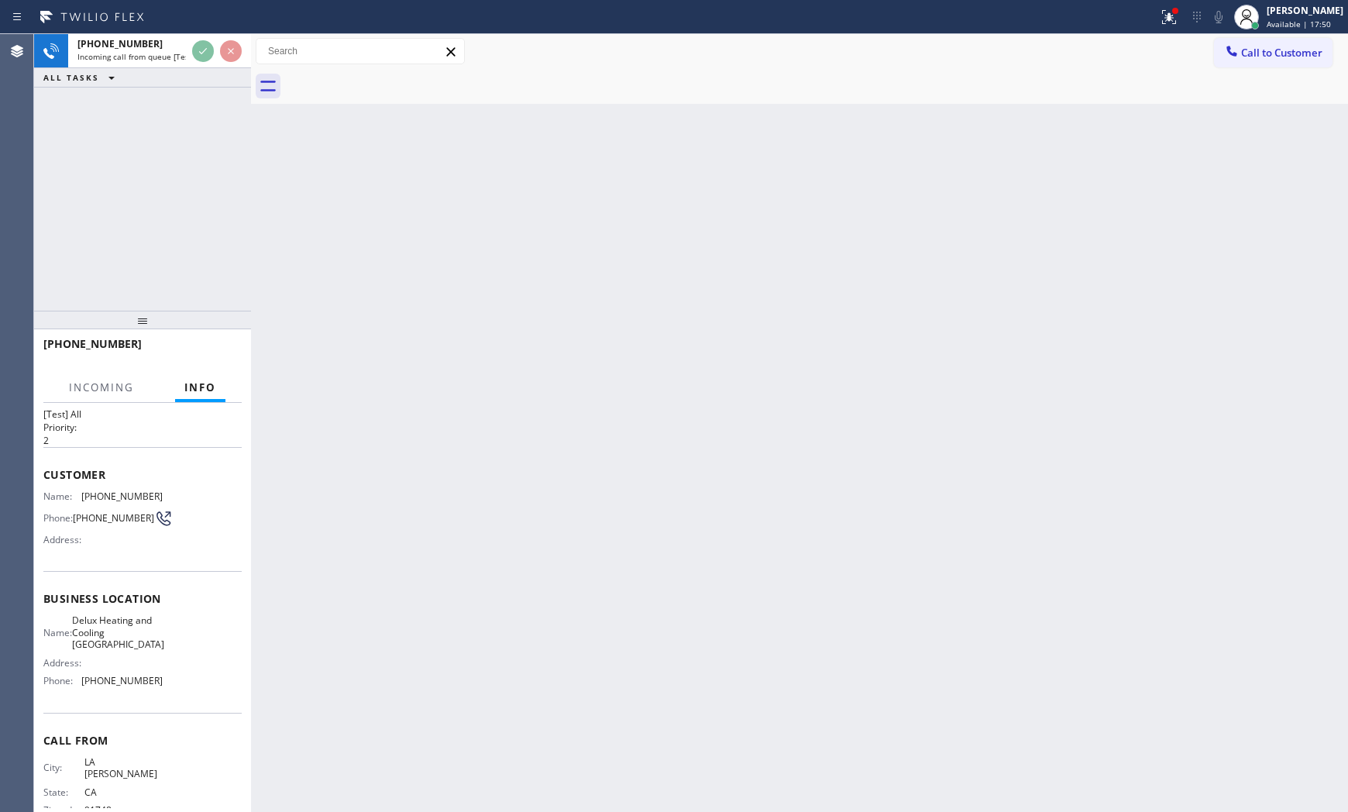
scroll to position [51, 0]
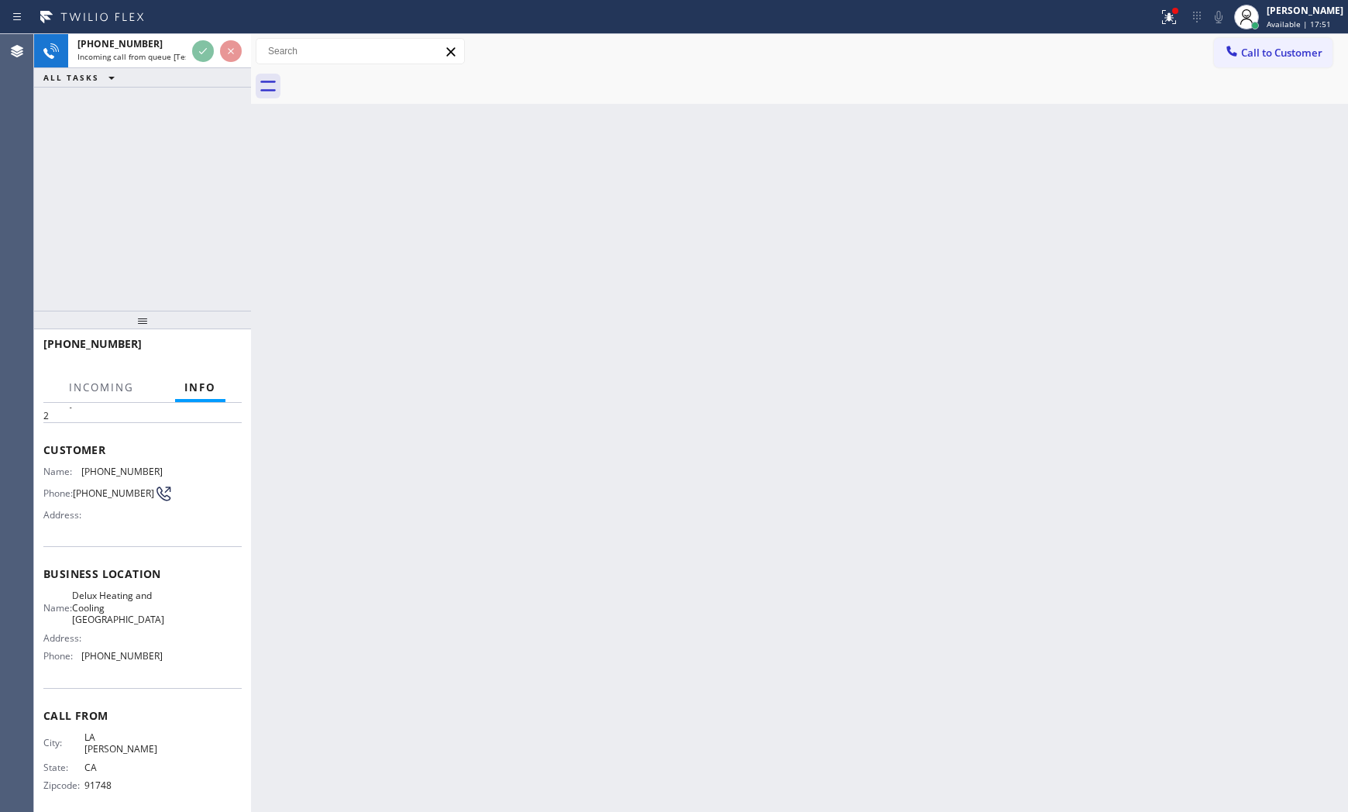
click at [142, 163] on div "[PHONE_NUMBER] Incoming call from queue [Test] All ALL TASKS ALL TASKS ACTIVE T…" at bounding box center [142, 172] width 217 height 276
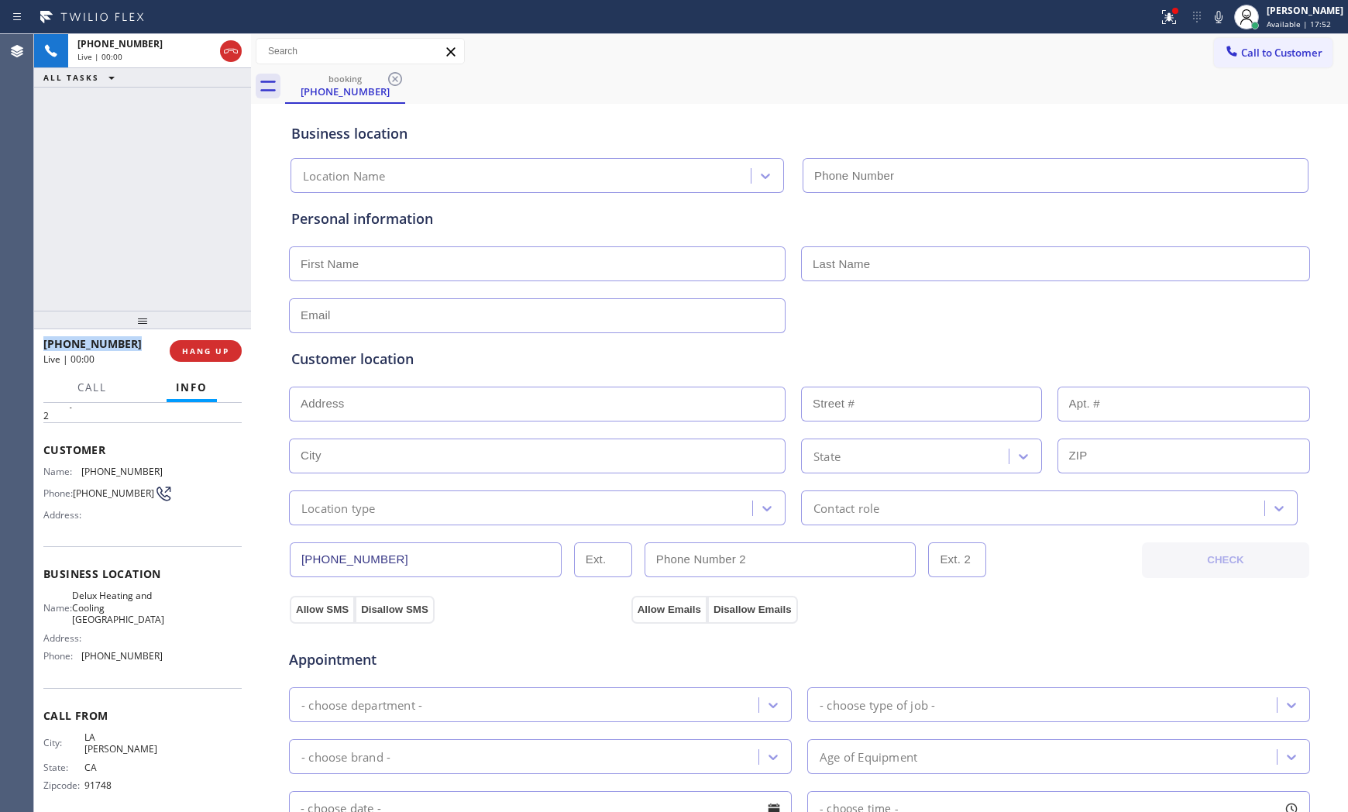
type input "[PHONE_NUMBER]"
click at [1221, 21] on icon at bounding box center [1218, 17] width 19 height 19
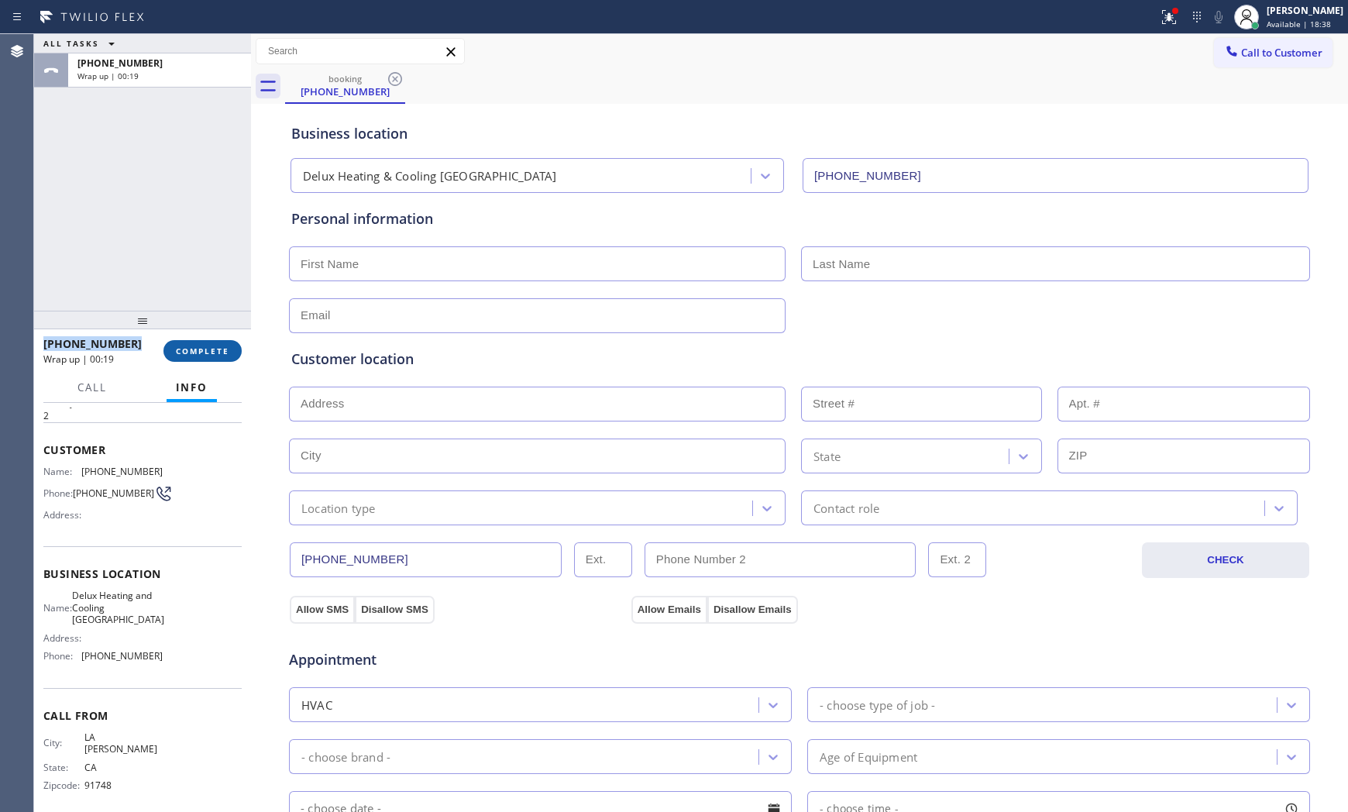
click at [207, 342] on button "COMPLETE" at bounding box center [202, 351] width 78 height 22
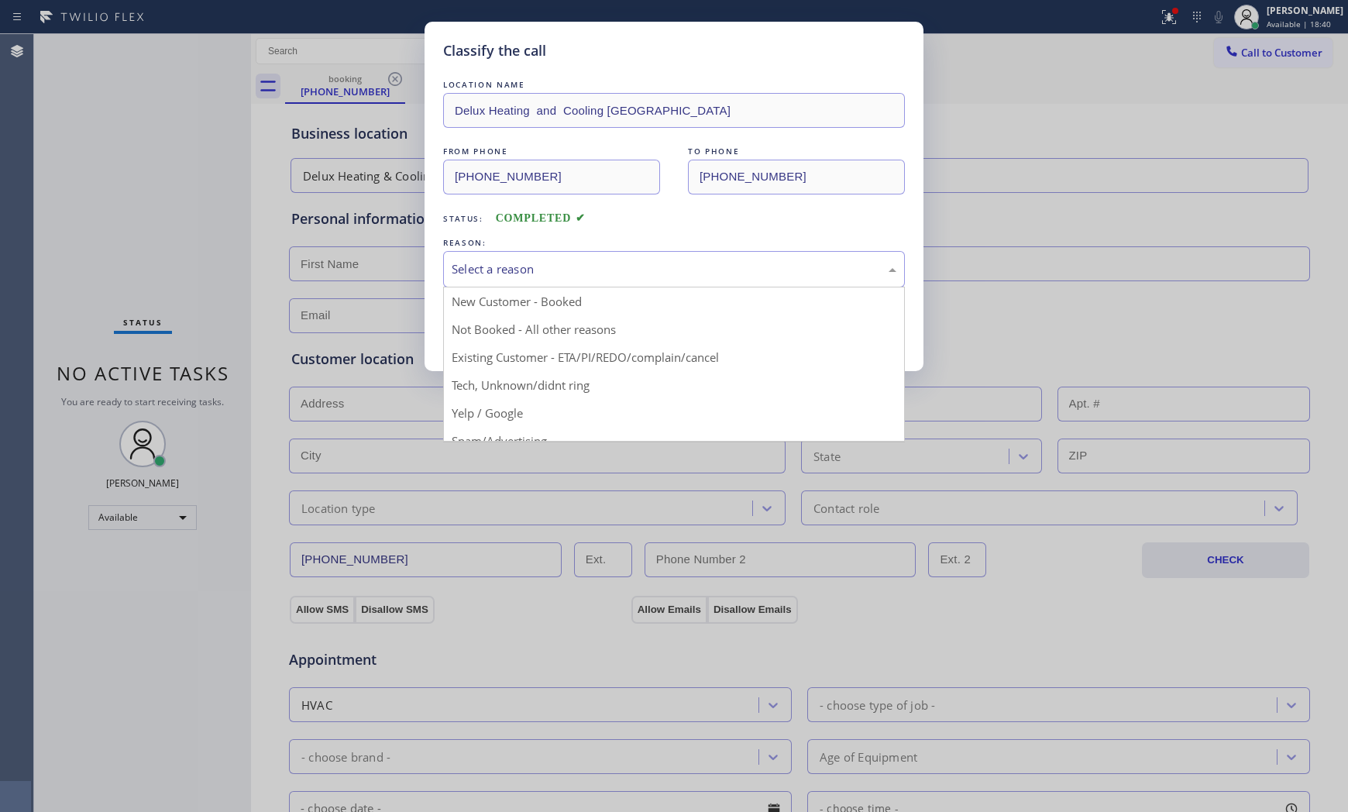
click at [626, 266] on div "Select a reason" at bounding box center [673, 269] width 445 height 18
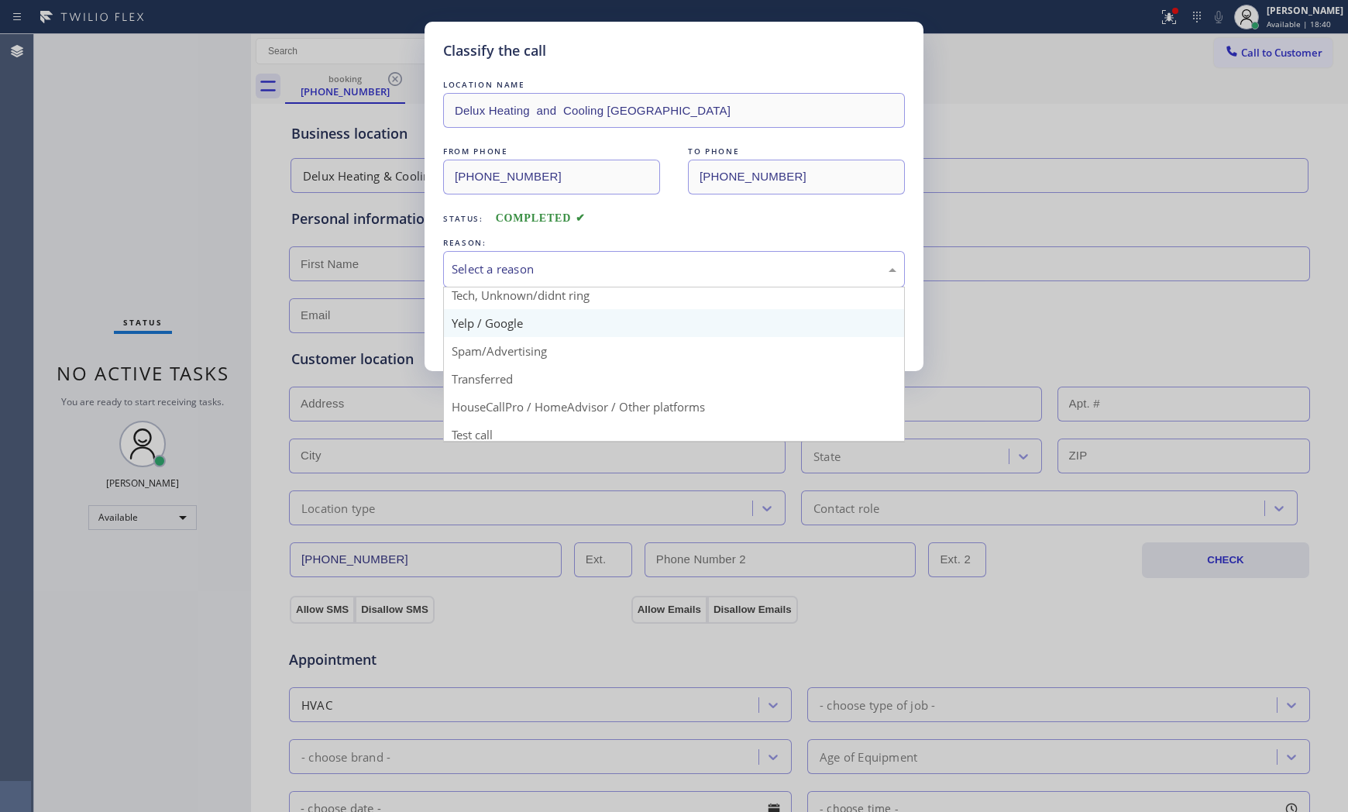
scroll to position [97, 0]
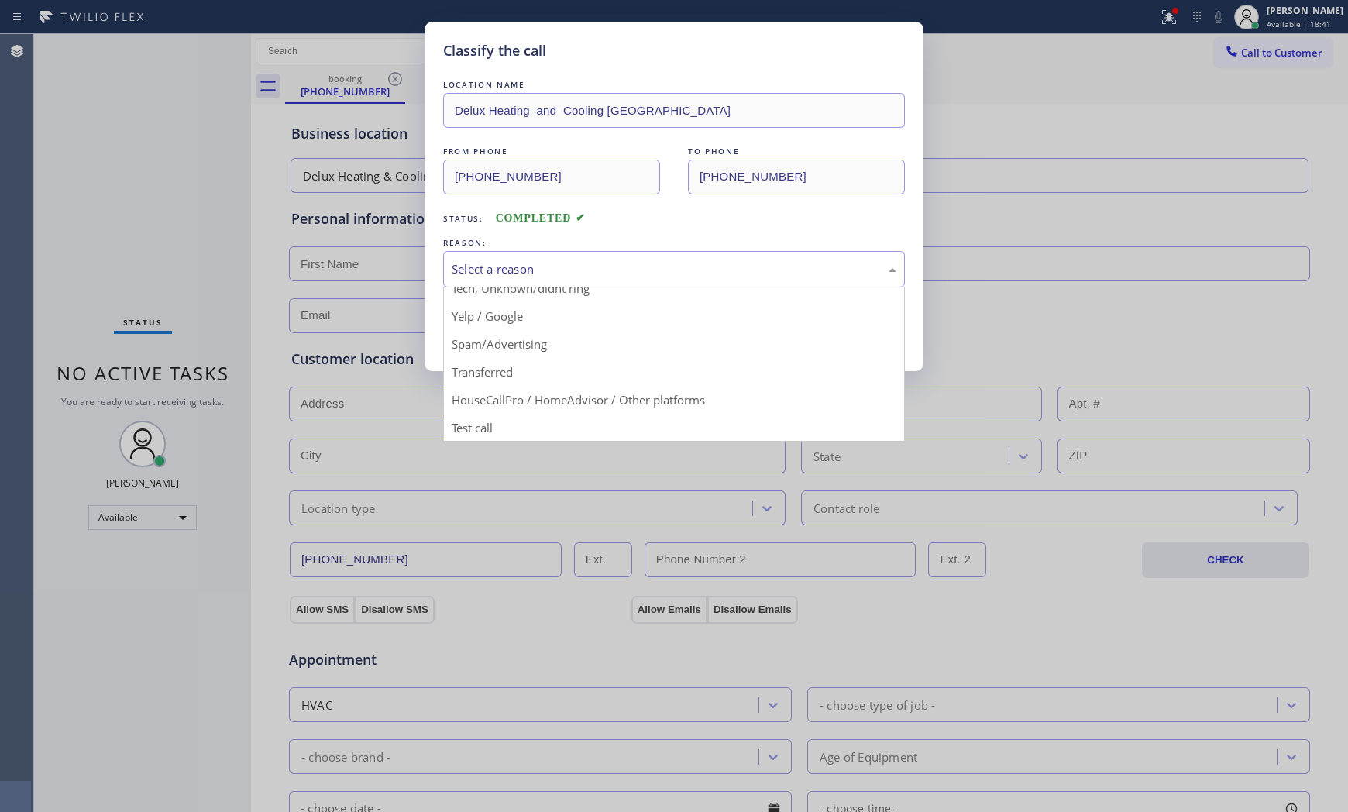
drag, startPoint x: 539, startPoint y: 345, endPoint x: 527, endPoint y: 331, distance: 18.1
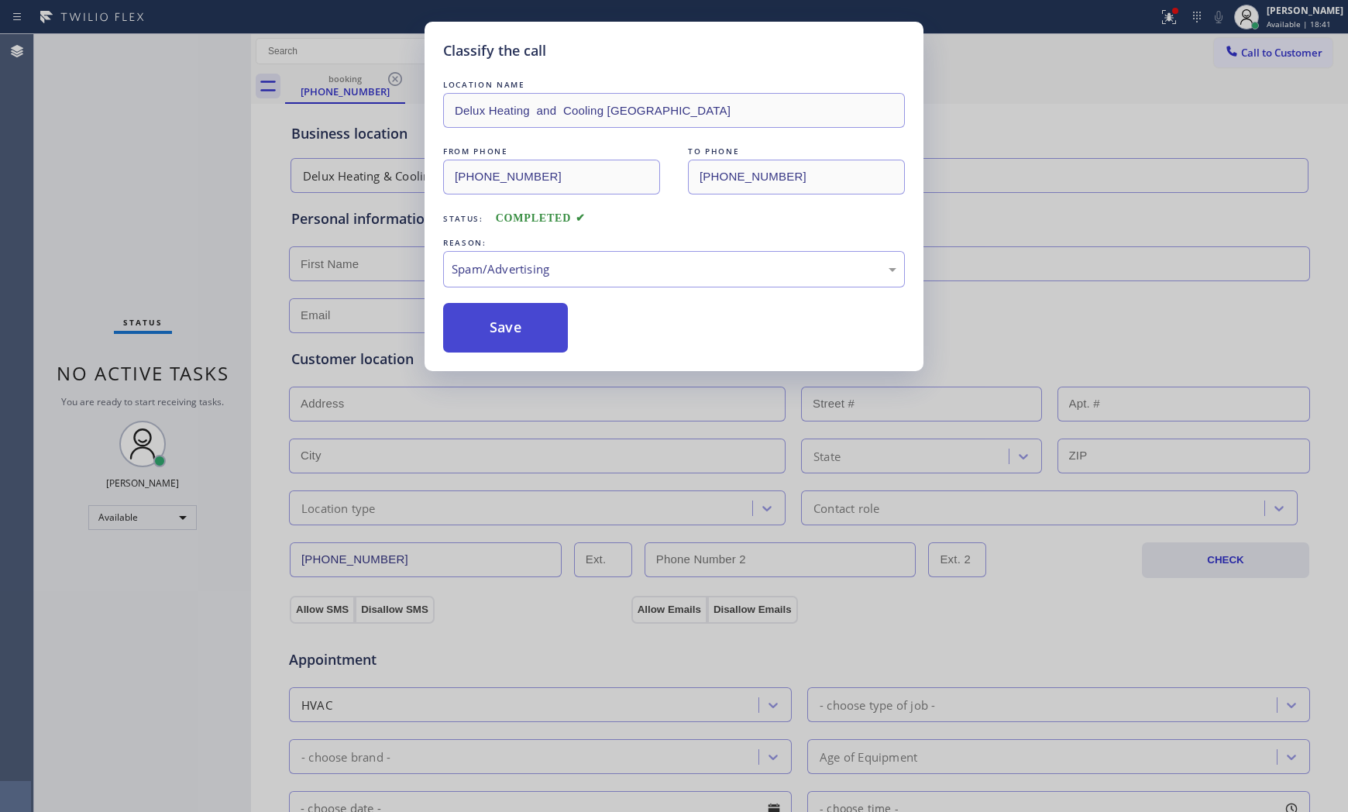
click at [515, 322] on button "Save" at bounding box center [505, 328] width 125 height 50
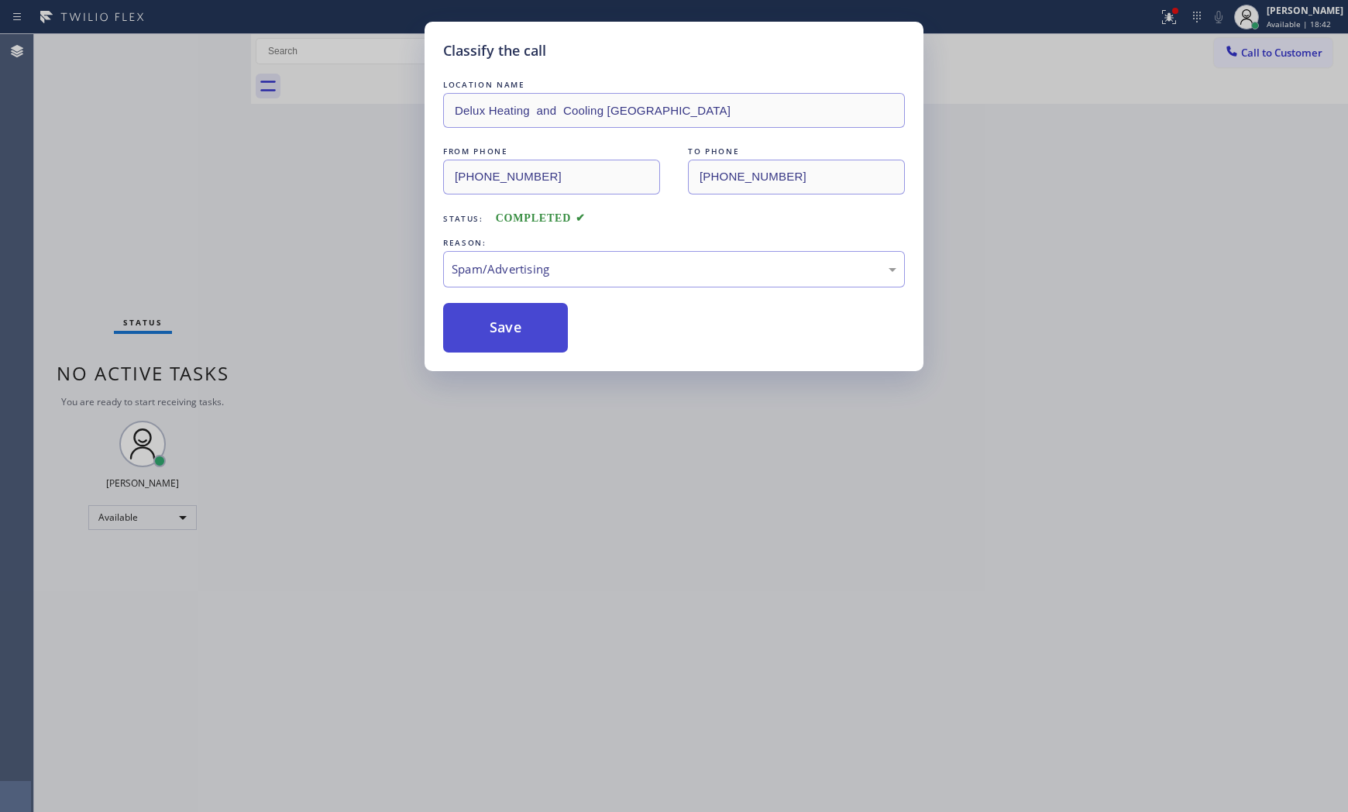
click at [515, 322] on button "Save" at bounding box center [505, 328] width 125 height 50
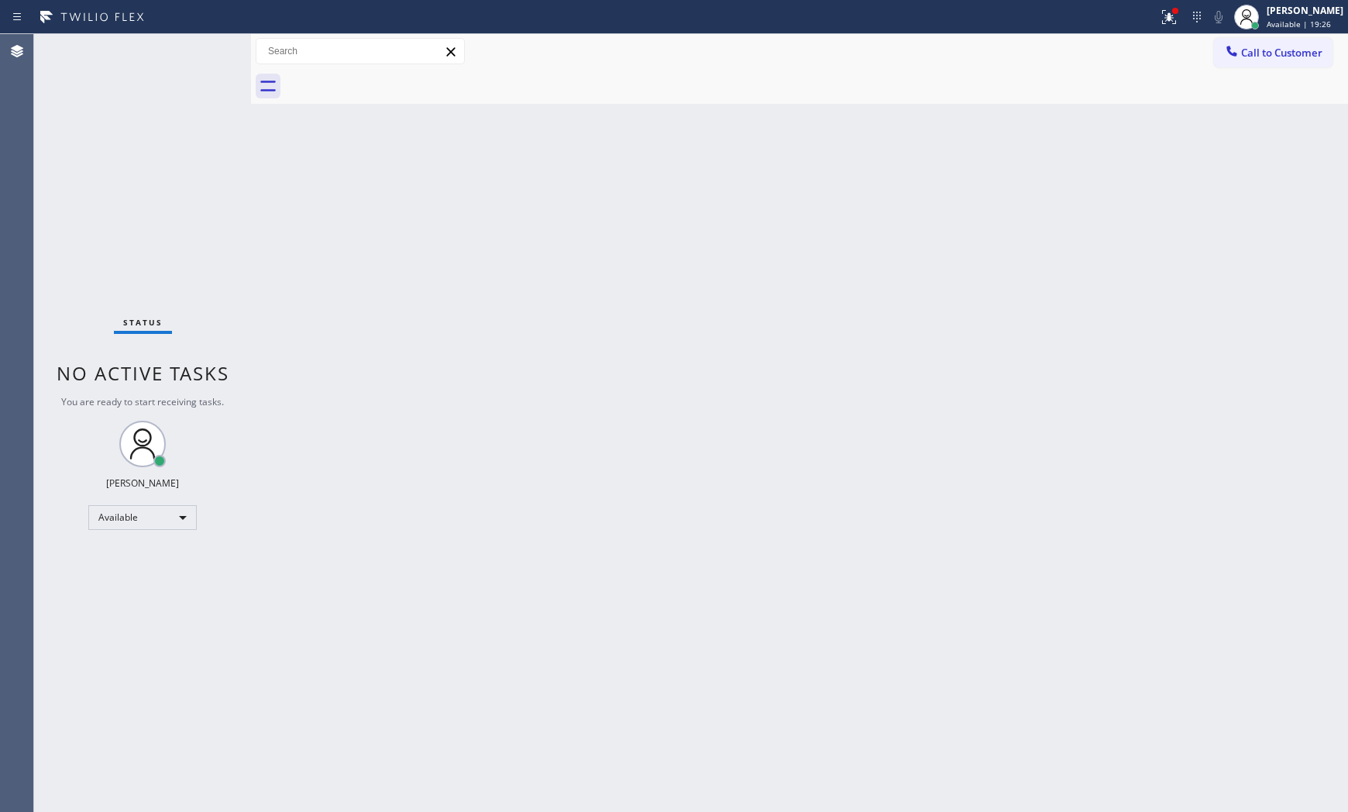
click at [1139, 19] on div at bounding box center [578, 17] width 1145 height 25
click at [1152, 17] on div at bounding box center [1169, 17] width 34 height 19
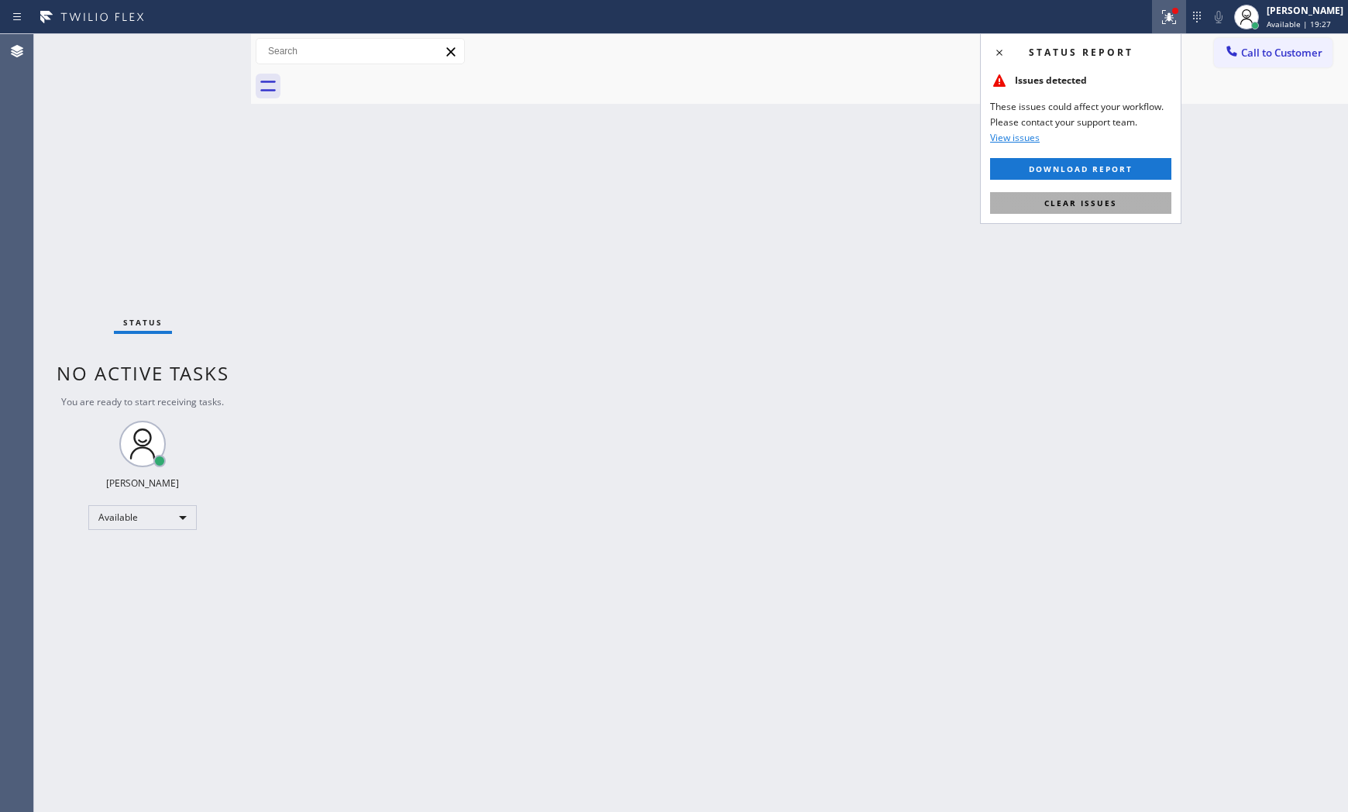
click at [1136, 200] on button "Clear issues" at bounding box center [1080, 203] width 181 height 22
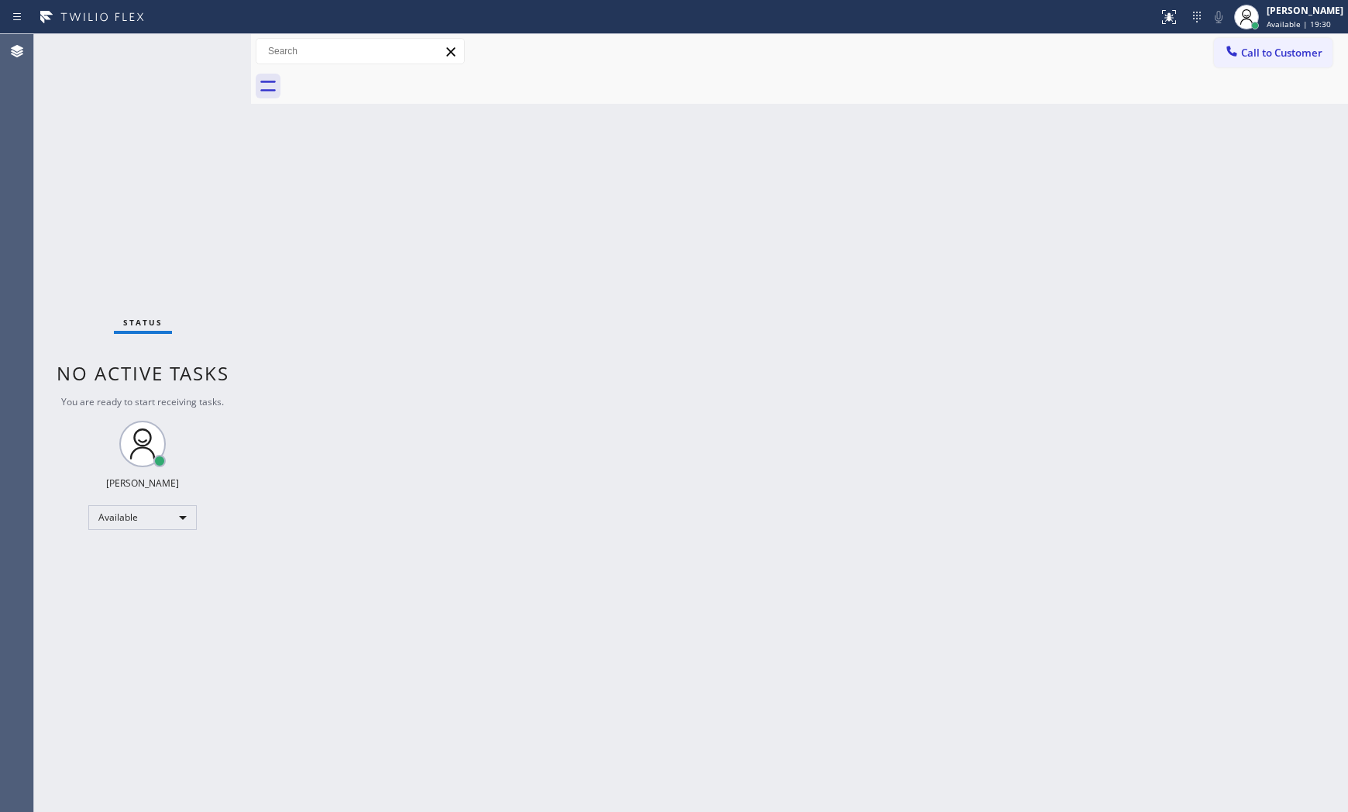
click at [772, 174] on div "Back to Dashboard Change Sender ID Customers Technicians Select a contact Outbo…" at bounding box center [799, 423] width 1097 height 778
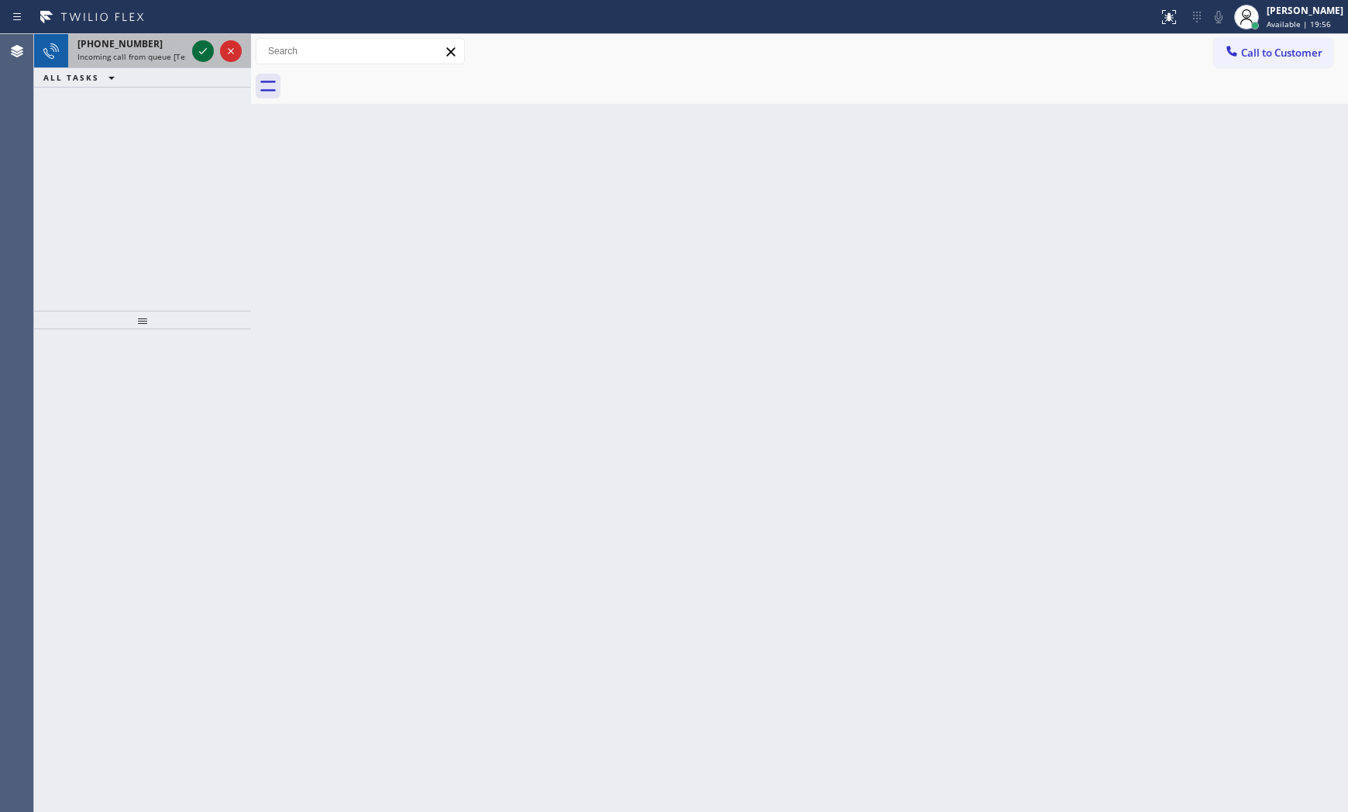
click at [209, 50] on icon at bounding box center [203, 51] width 19 height 19
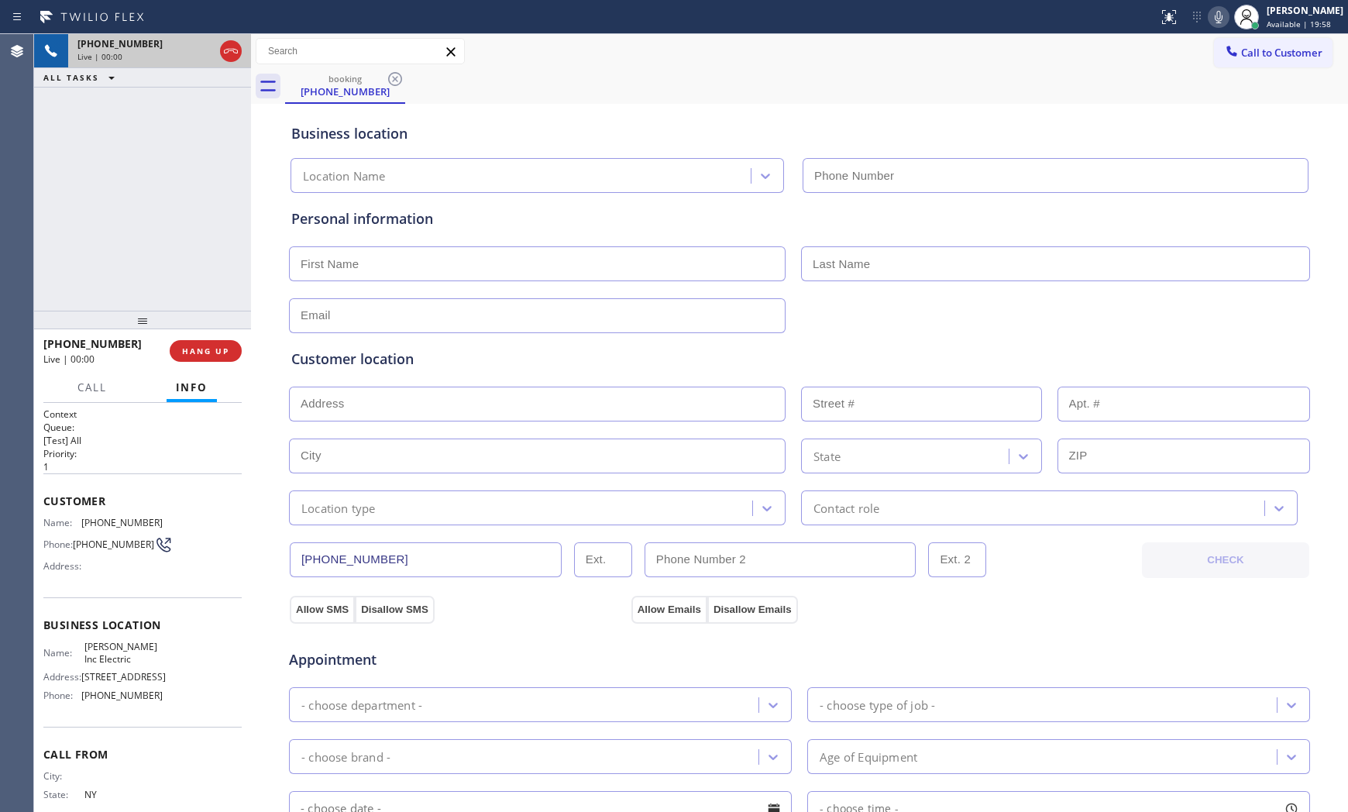
type input "[PHONE_NUMBER]"
click at [198, 354] on span "HANG UP" at bounding box center [205, 350] width 47 height 11
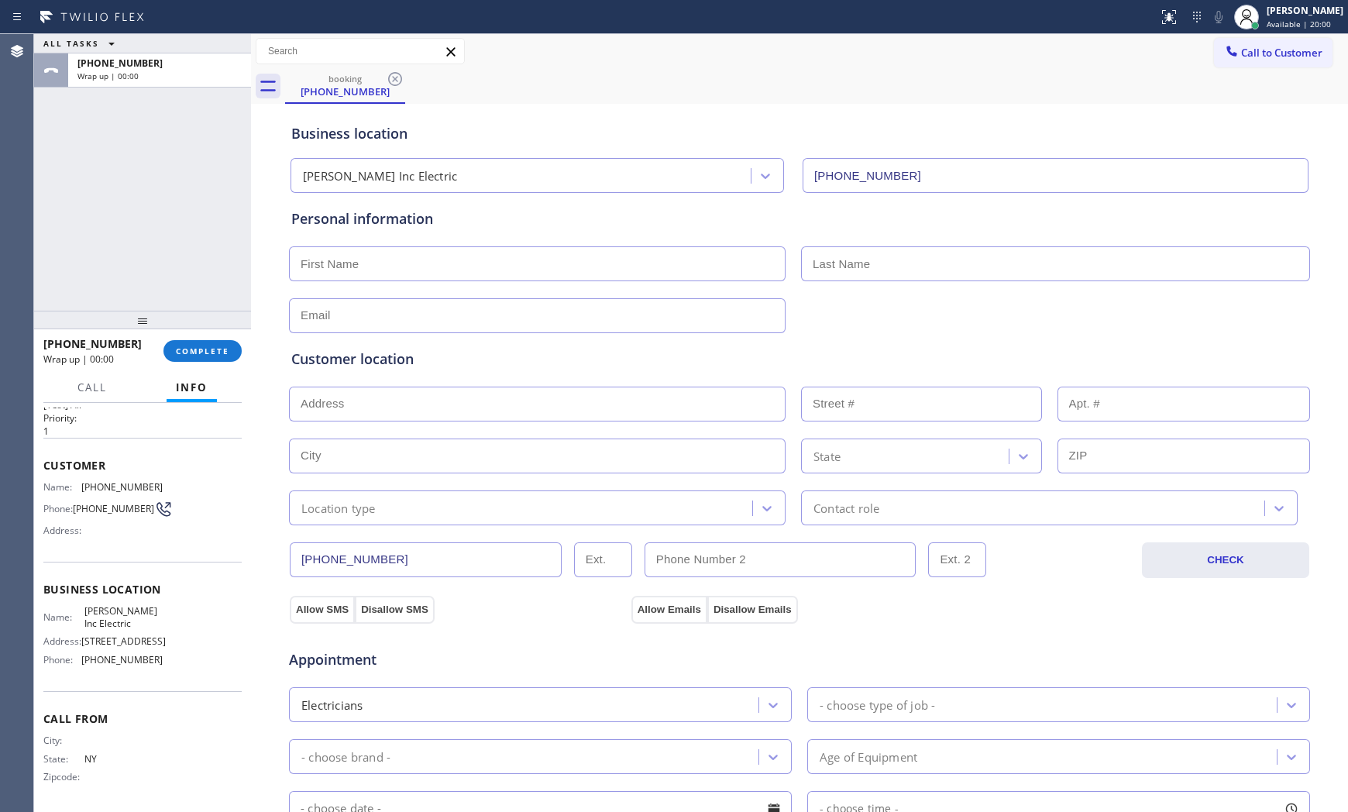
scroll to position [75, 0]
click at [181, 348] on span "COMPLETE" at bounding box center [202, 350] width 53 height 11
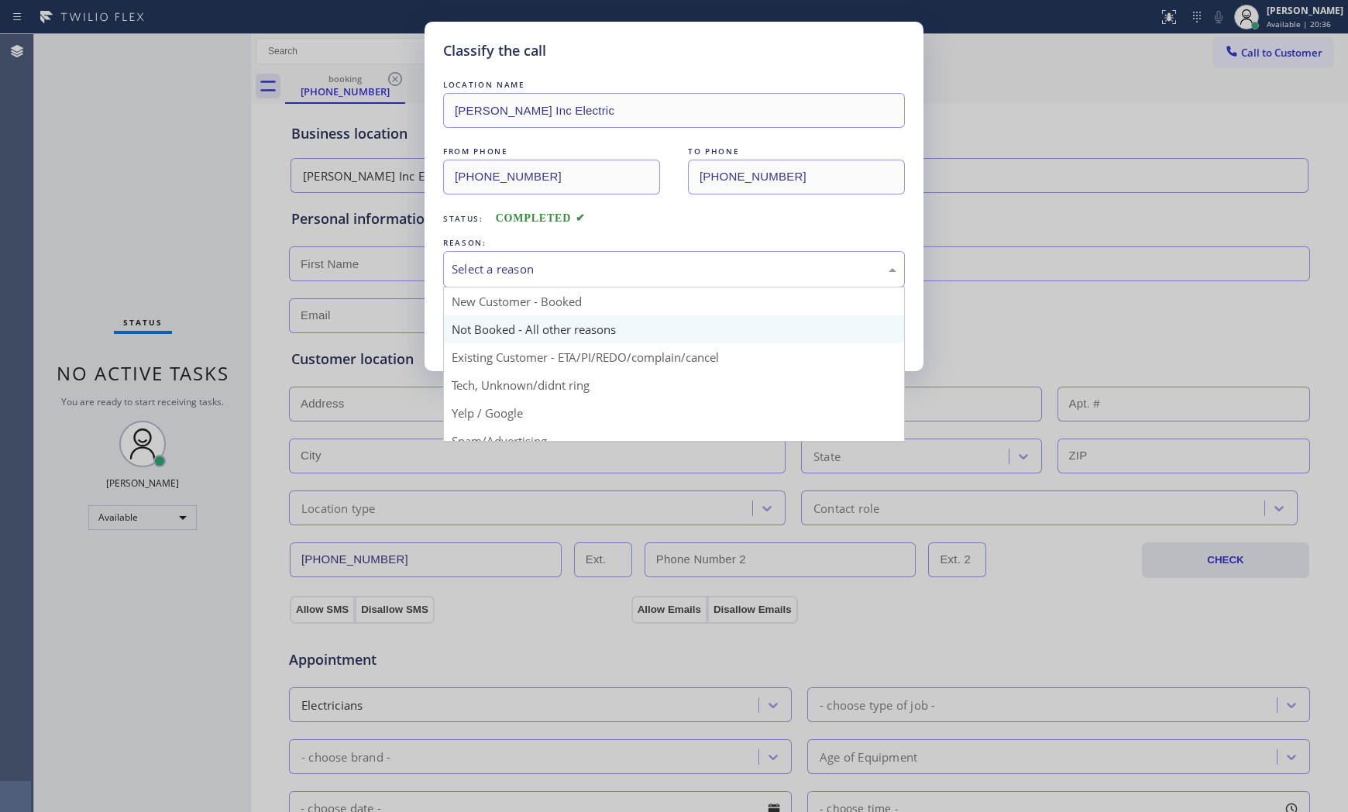
drag, startPoint x: 563, startPoint y: 259, endPoint x: 524, endPoint y: 314, distance: 68.3
click at [563, 259] on div "Select a reason" at bounding box center [674, 269] width 462 height 36
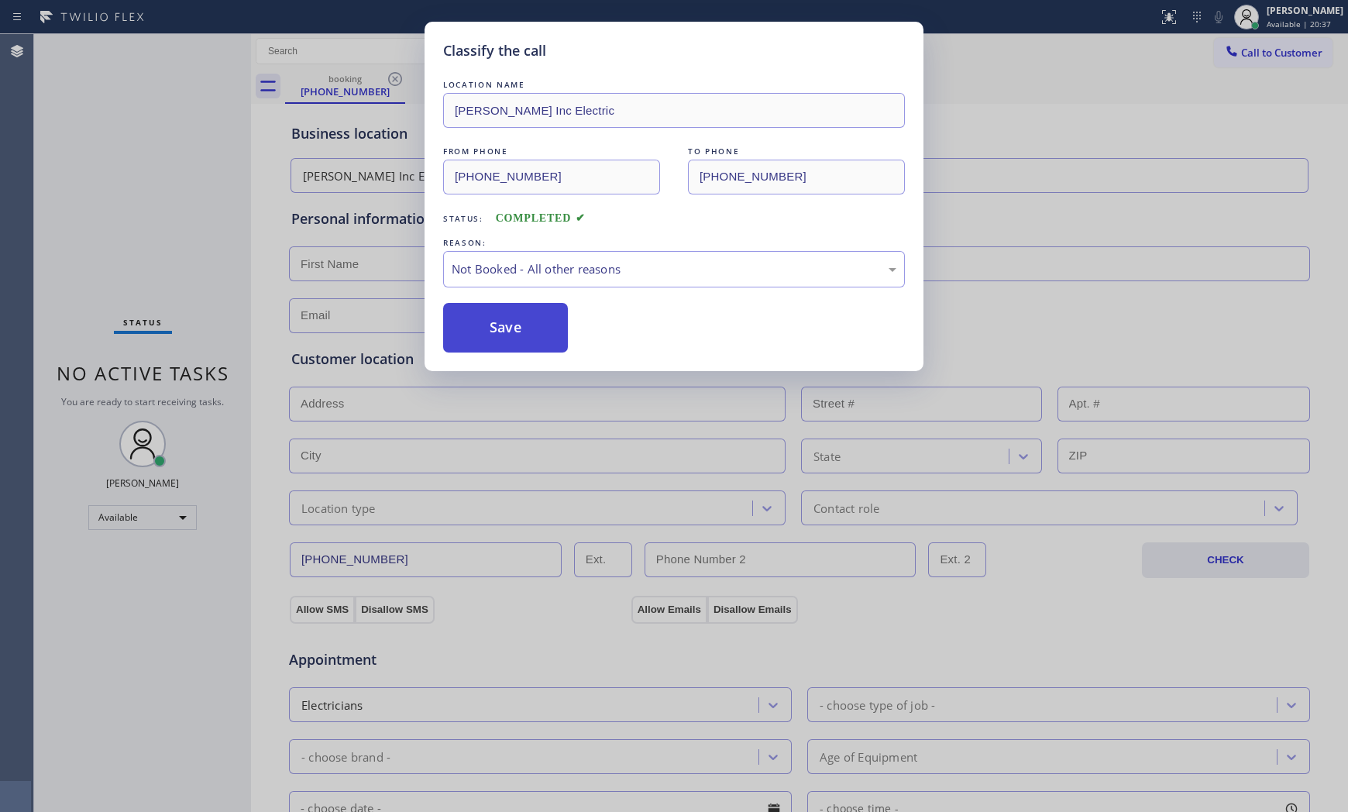
click at [510, 326] on button "Save" at bounding box center [505, 328] width 125 height 50
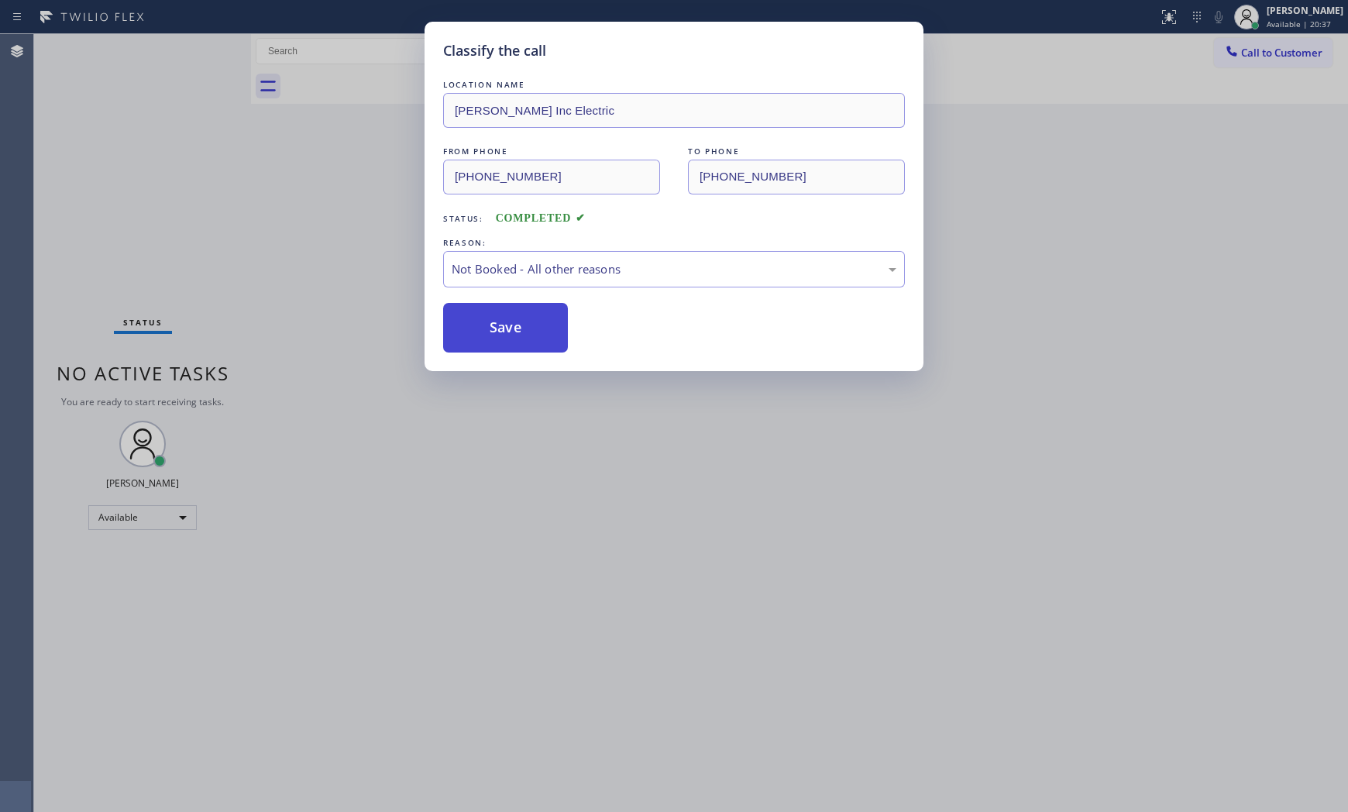
click at [510, 326] on button "Save" at bounding box center [505, 328] width 125 height 50
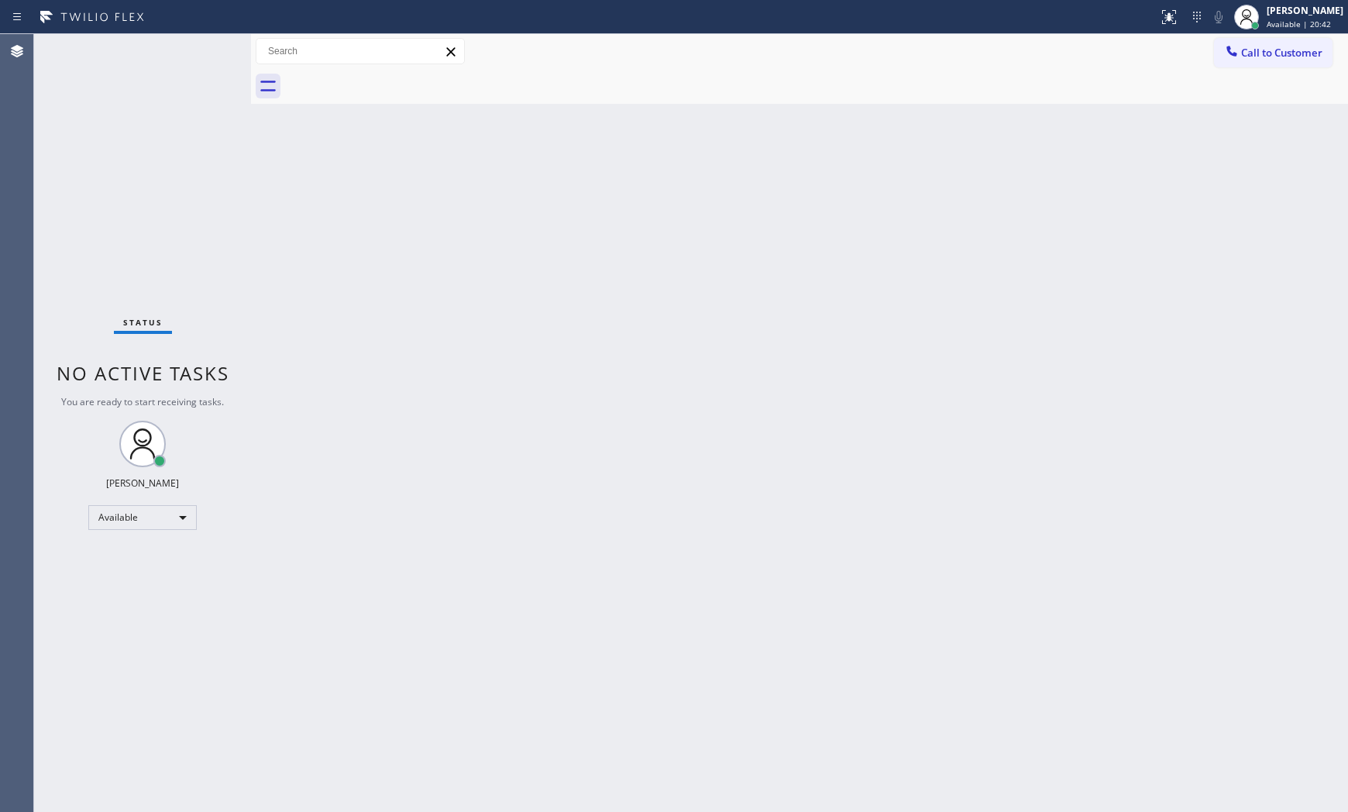
click at [144, 50] on div "Status No active tasks You are ready to start receiving tasks. [PERSON_NAME] Av…" at bounding box center [142, 423] width 217 height 778
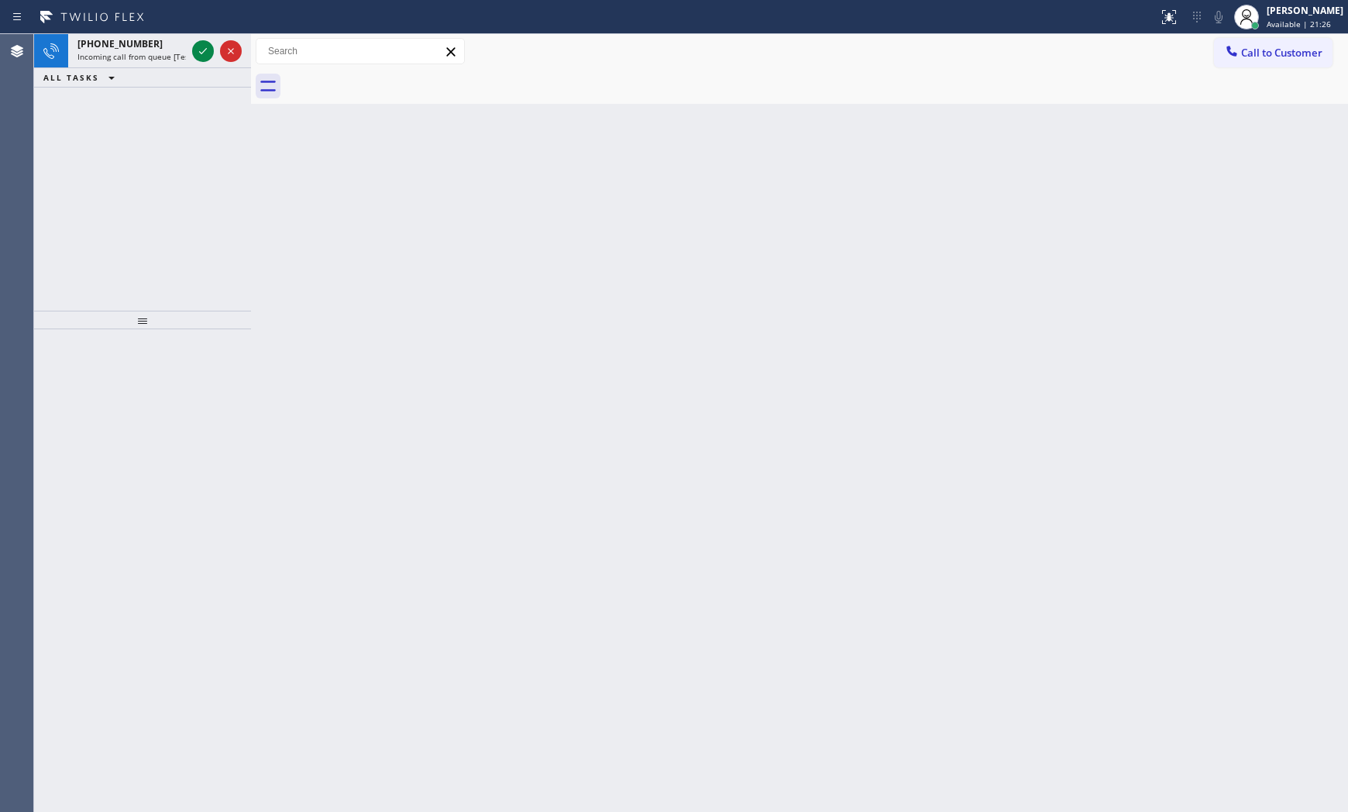
click at [144, 50] on div "[PHONE_NUMBER]" at bounding box center [131, 43] width 108 height 13
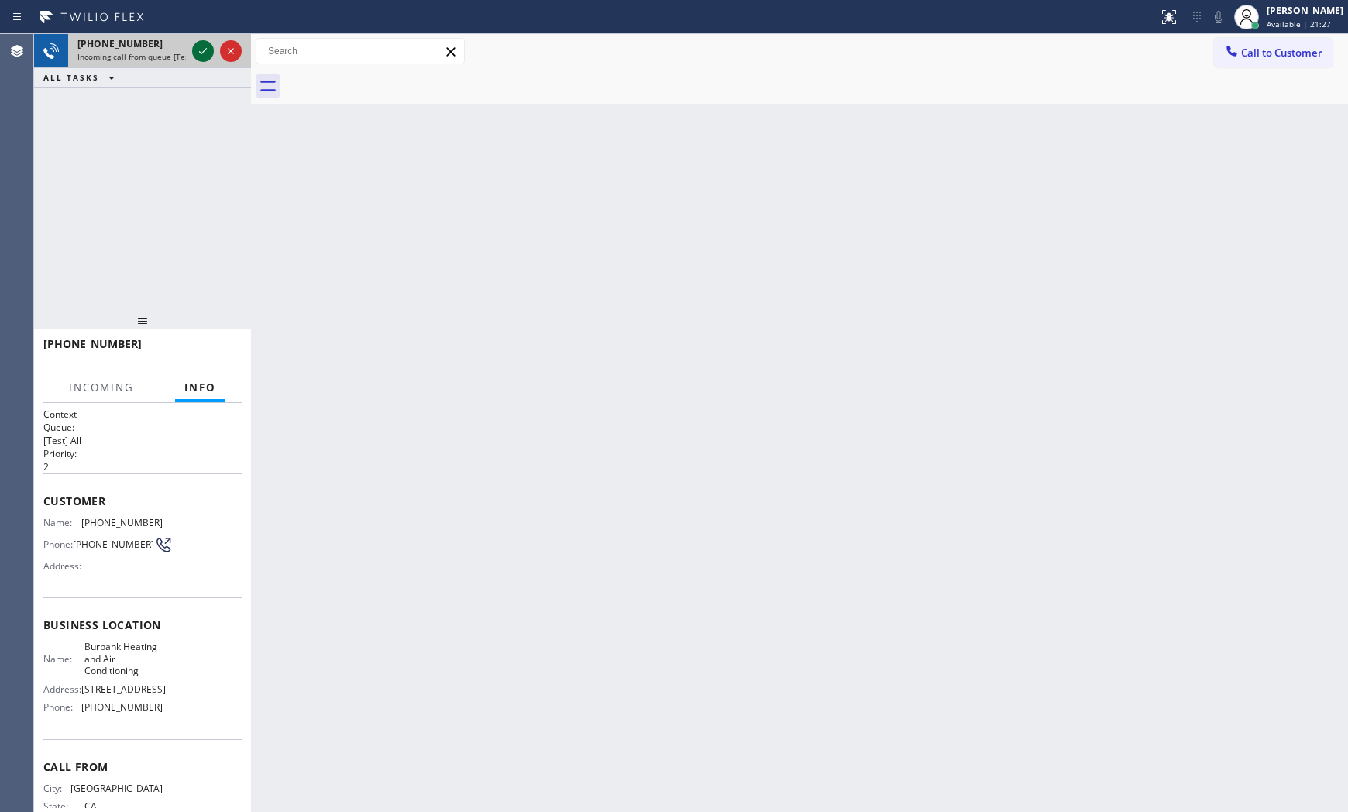
click at [201, 43] on icon at bounding box center [203, 51] width 19 height 19
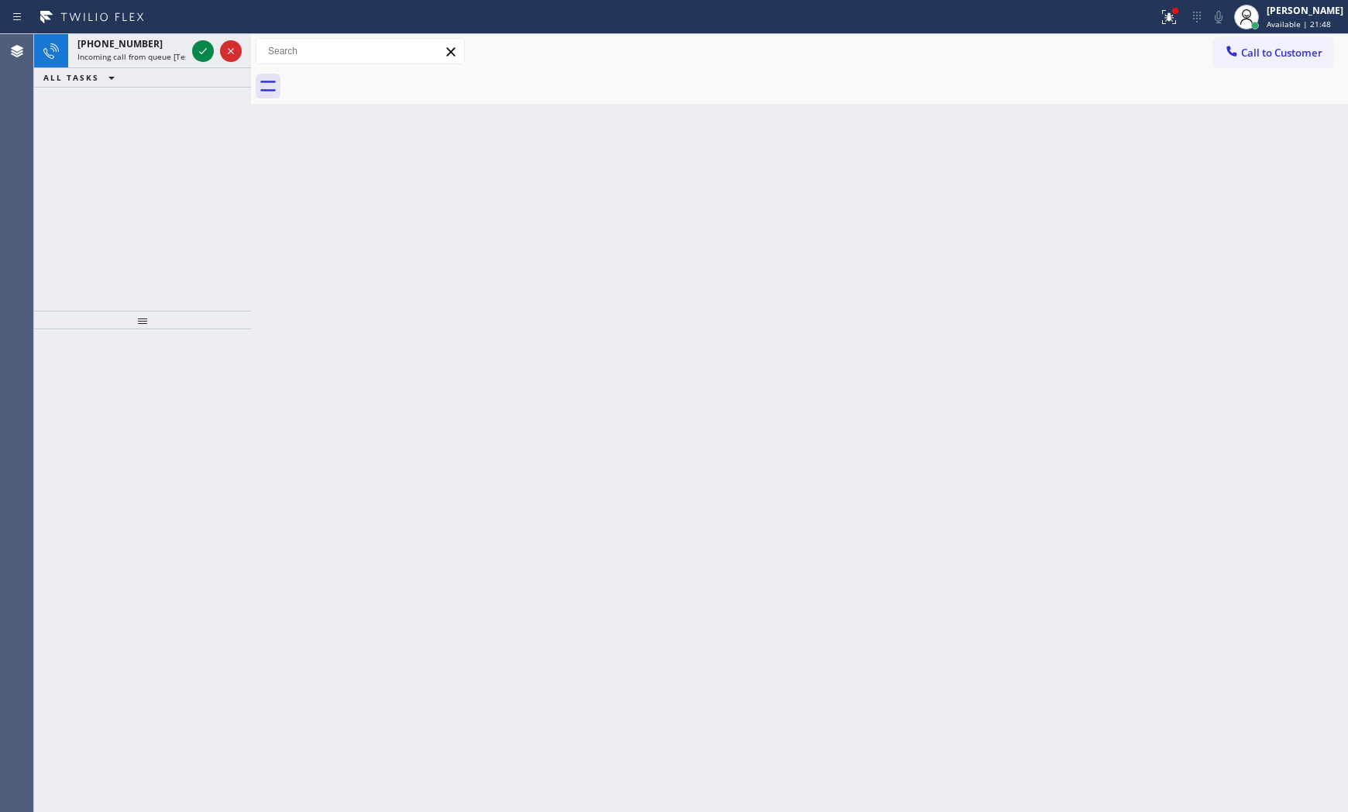
click at [189, 50] on div at bounding box center [217, 51] width 56 height 34
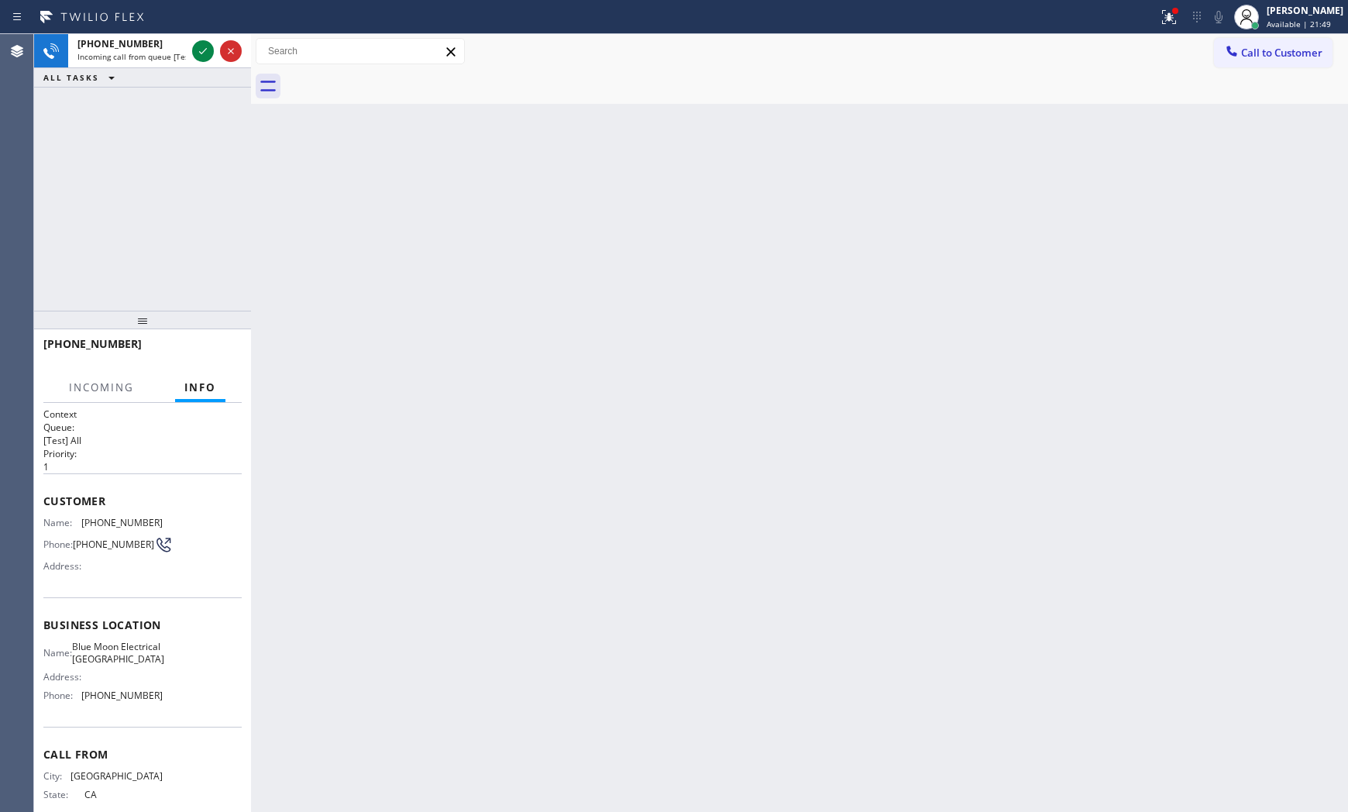
click at [189, 50] on div at bounding box center [217, 51] width 56 height 34
click at [194, 50] on div at bounding box center [203, 51] width 22 height 19
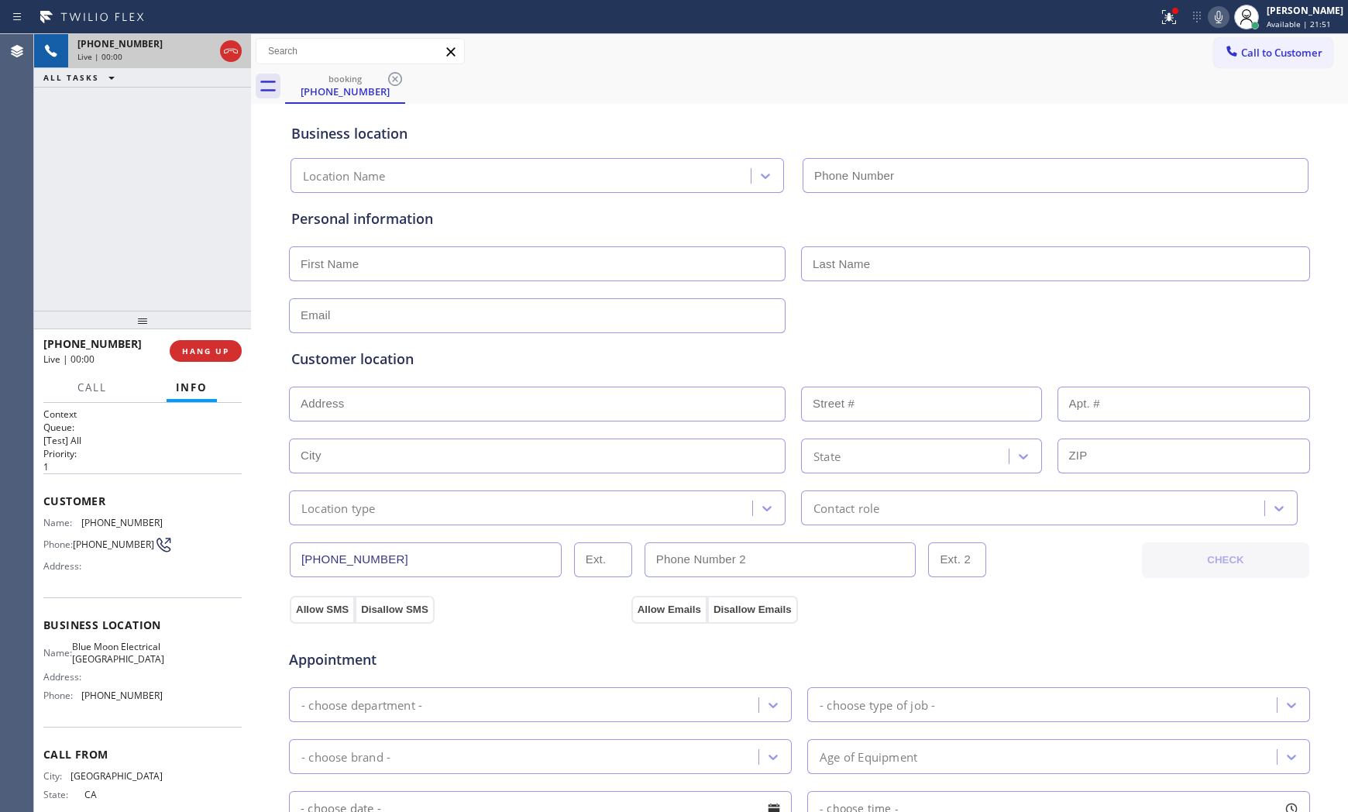
type input "[PHONE_NUMBER]"
click at [183, 349] on span "HANG UP" at bounding box center [205, 350] width 47 height 11
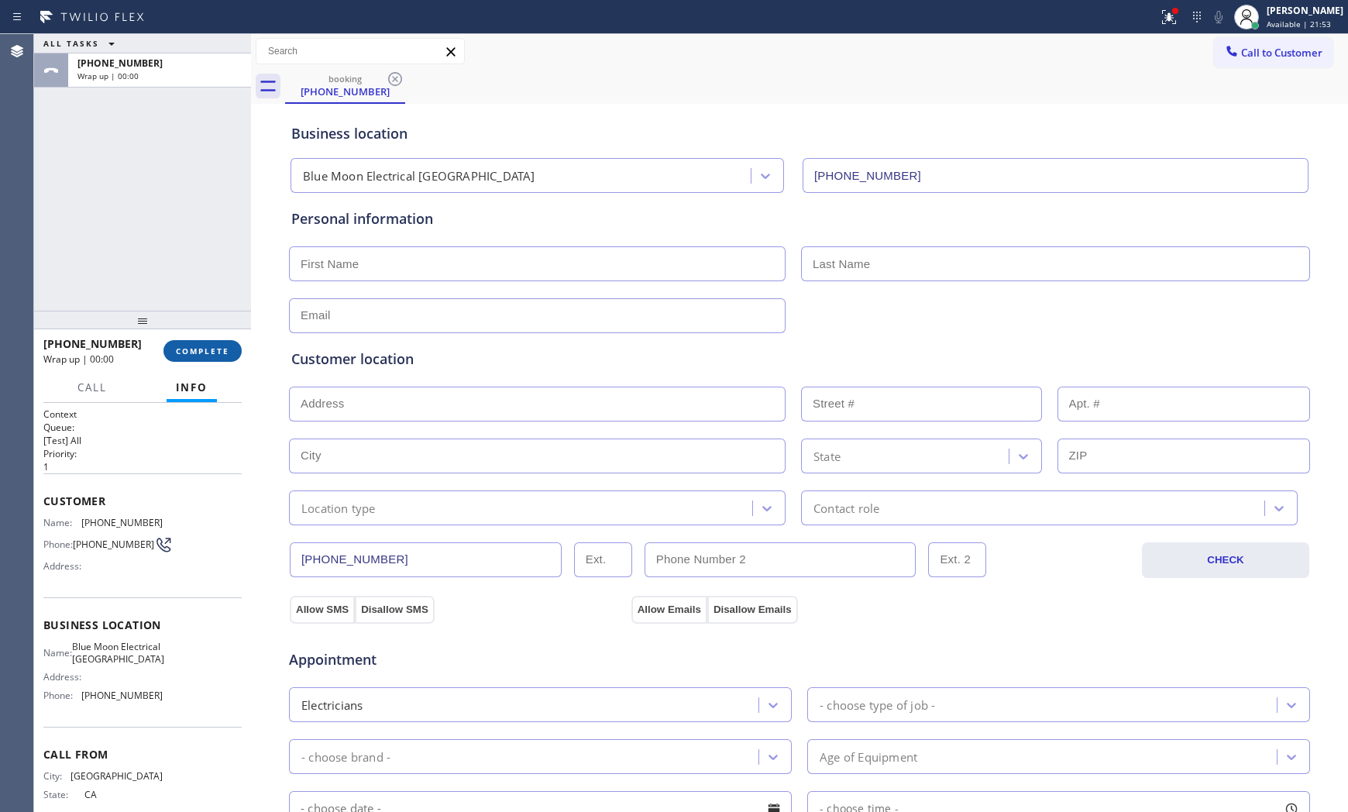
click at [183, 349] on span "COMPLETE" at bounding box center [202, 350] width 53 height 11
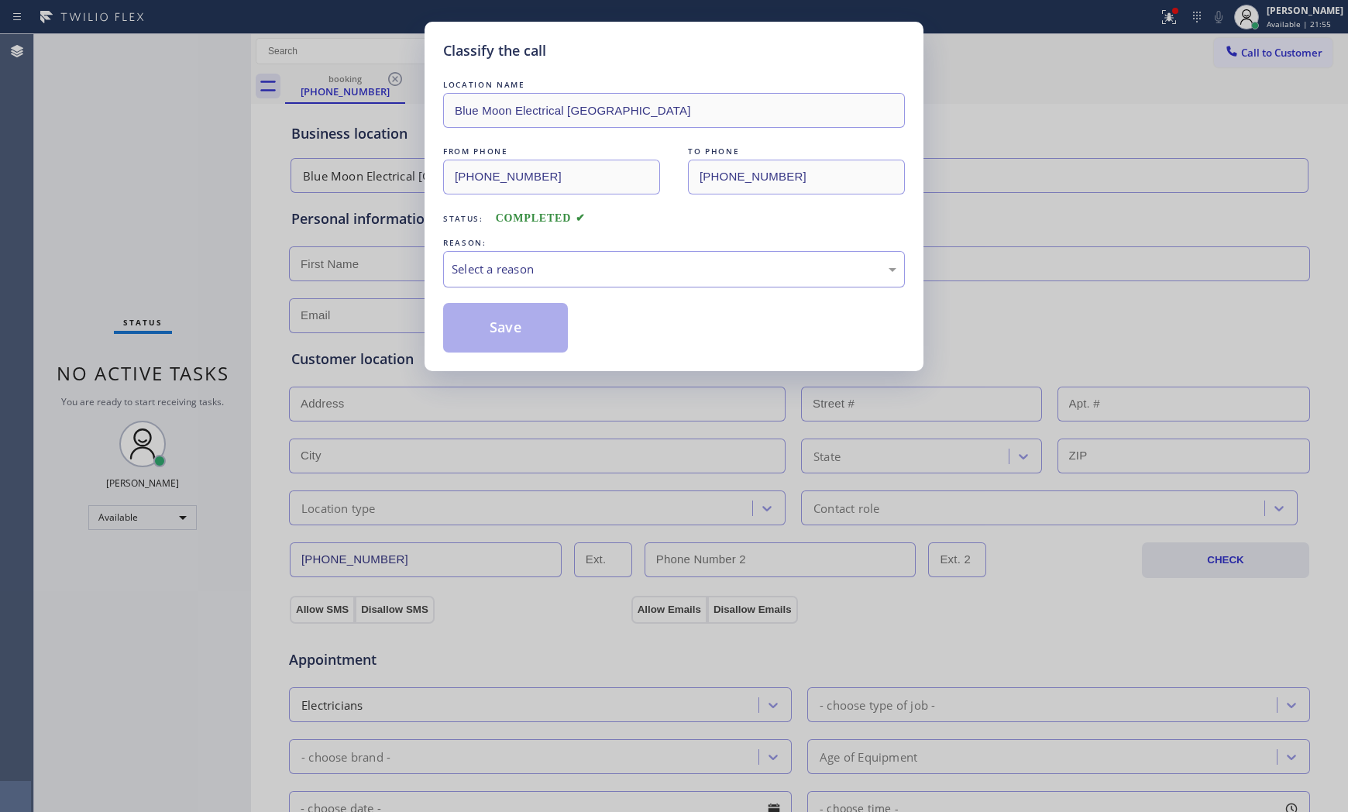
click at [493, 285] on div "Select a reason" at bounding box center [674, 269] width 462 height 36
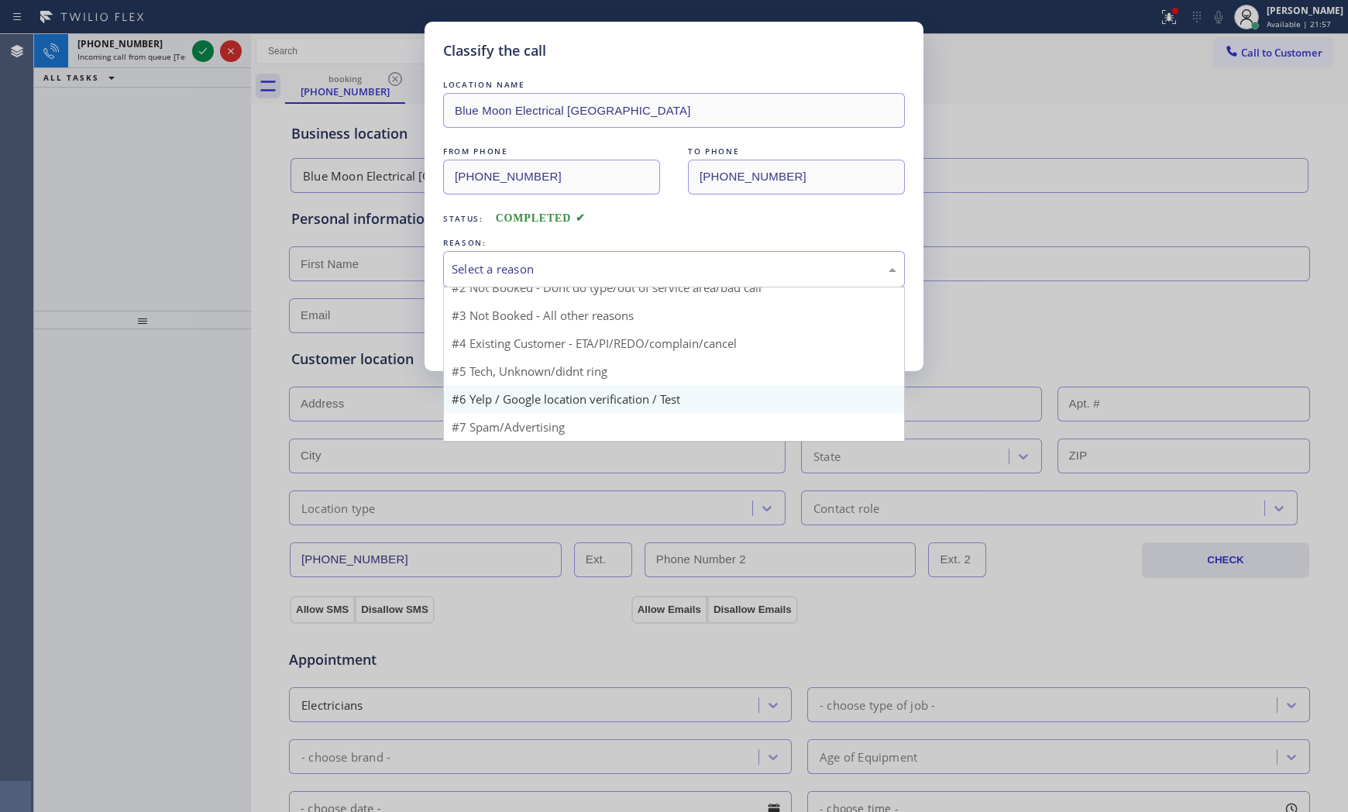
scroll to position [13, 0]
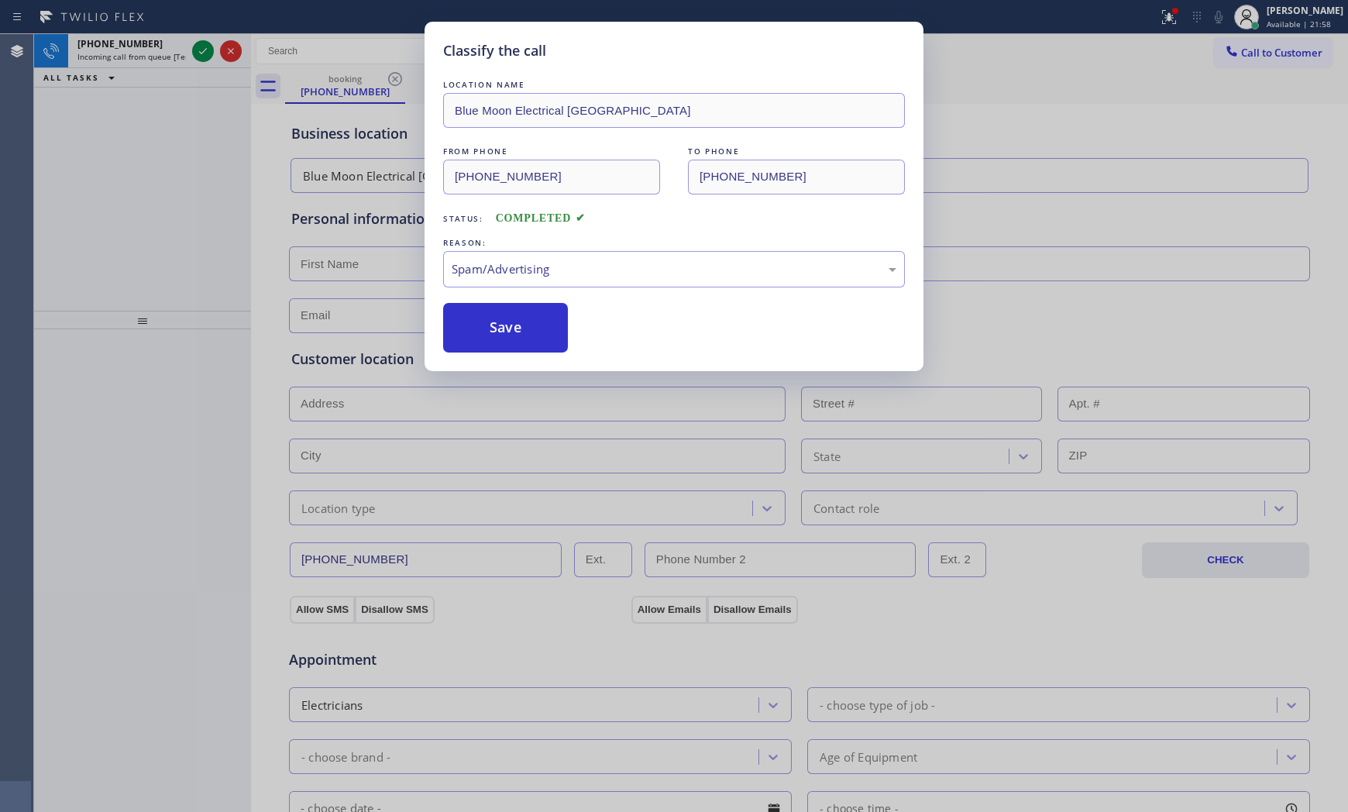
click at [494, 359] on div "Classify the call LOCATION NAME Blue Moon Electrical [GEOGRAPHIC_DATA] FROM PHO…" at bounding box center [673, 196] width 499 height 349
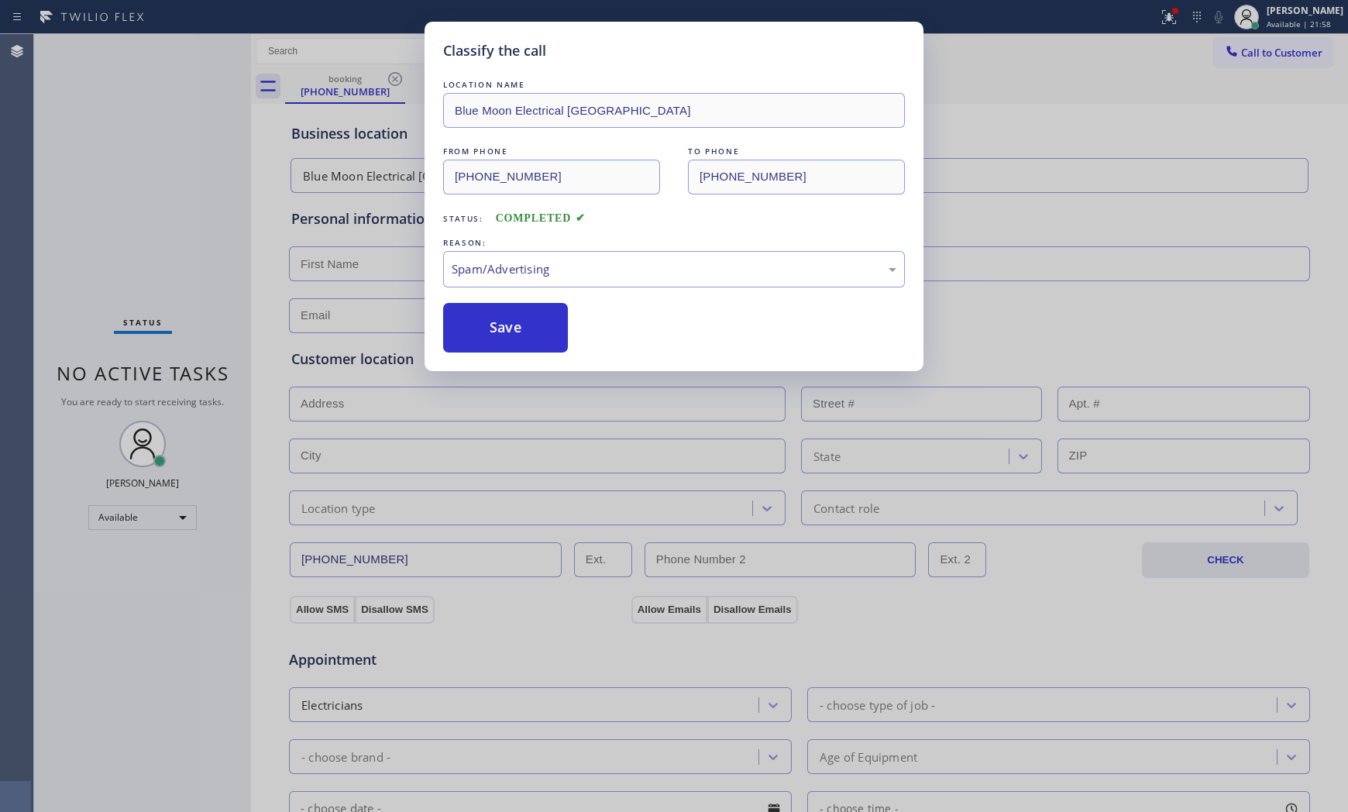
click at [493, 355] on div "Classify the call LOCATION NAME Blue Moon Electrical [GEOGRAPHIC_DATA] FROM PHO…" at bounding box center [673, 196] width 499 height 349
click at [492, 347] on button "Save" at bounding box center [505, 328] width 125 height 50
click at [492, 345] on button "Save" at bounding box center [505, 328] width 125 height 50
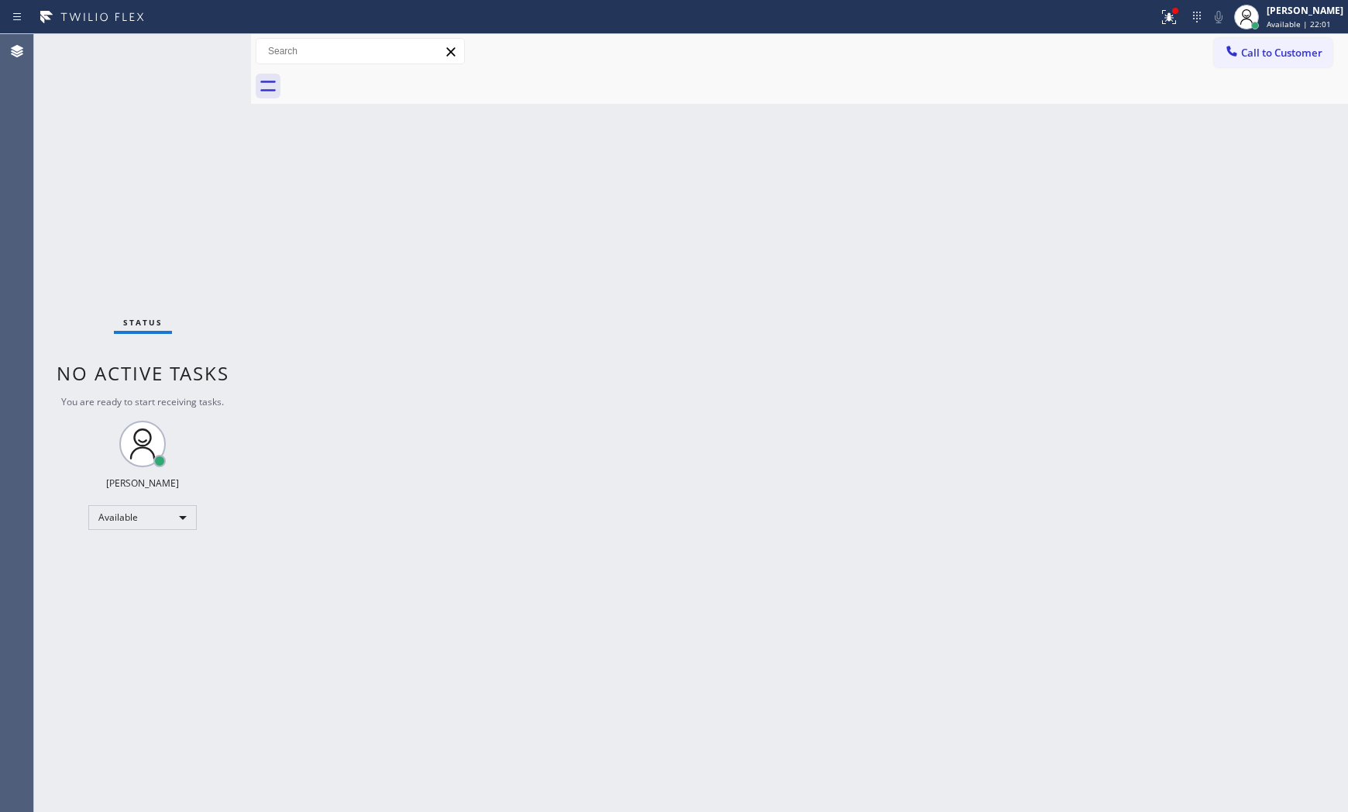
click at [202, 50] on div "Status No active tasks You are ready to start receiving tasks. [PERSON_NAME] Av…" at bounding box center [142, 423] width 217 height 778
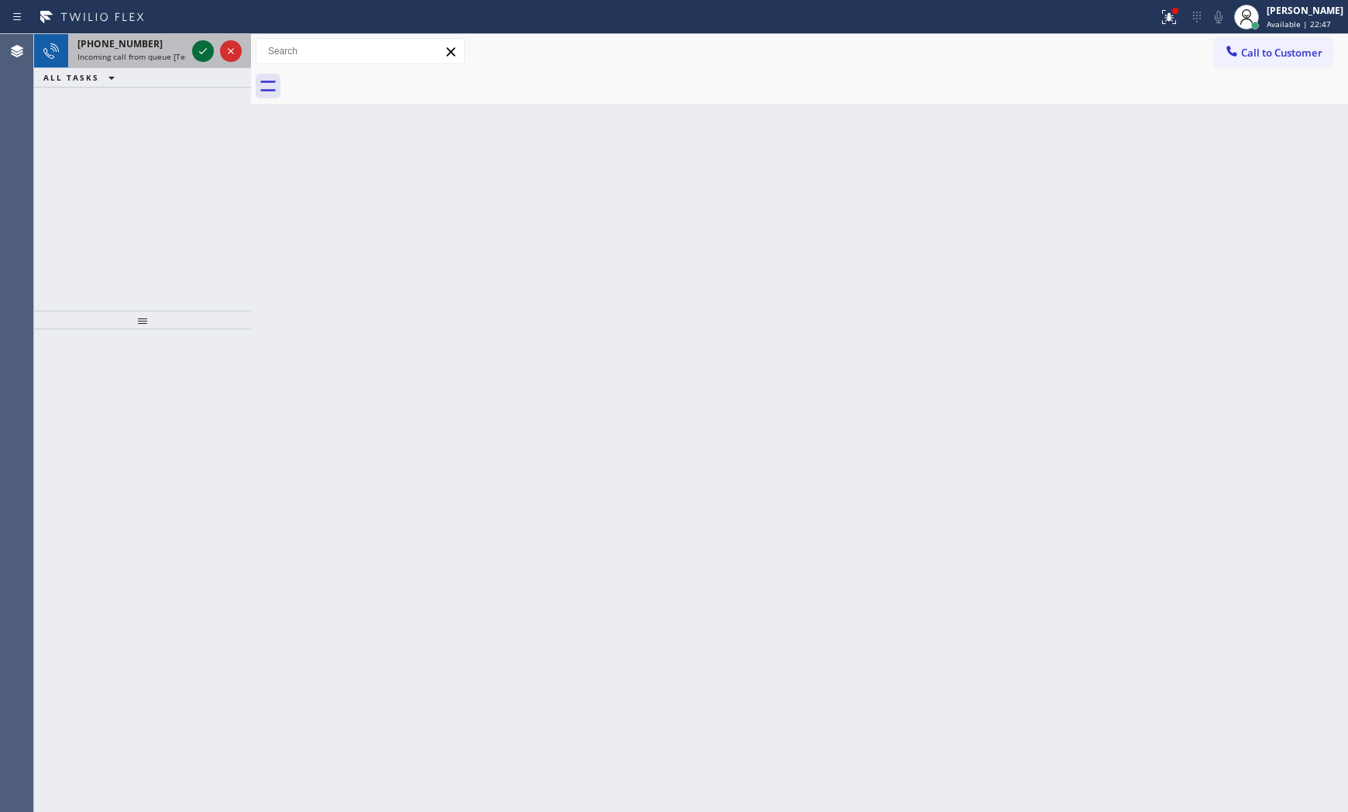
click at [202, 50] on icon at bounding box center [203, 51] width 19 height 19
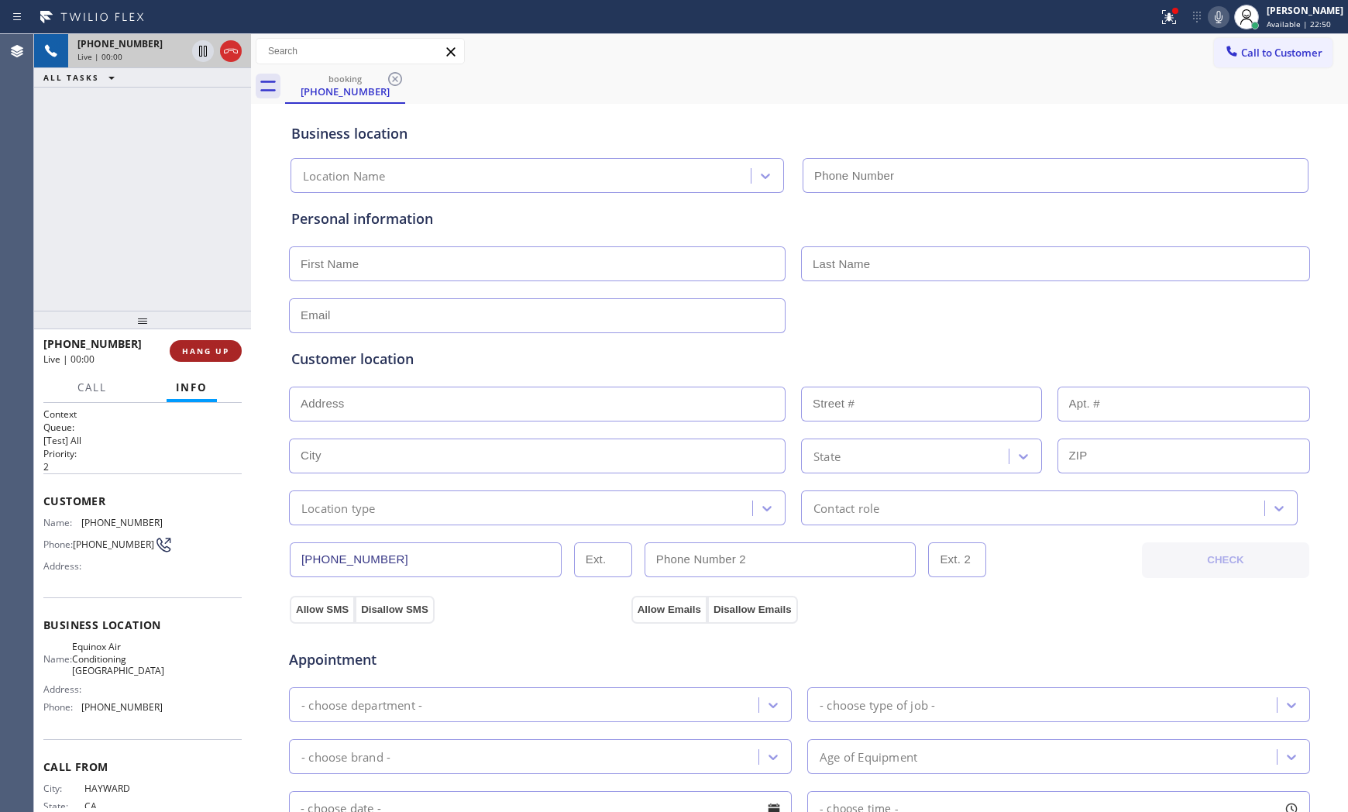
type input "[PHONE_NUMBER]"
click at [239, 347] on button "HANG UP" at bounding box center [206, 351] width 72 height 22
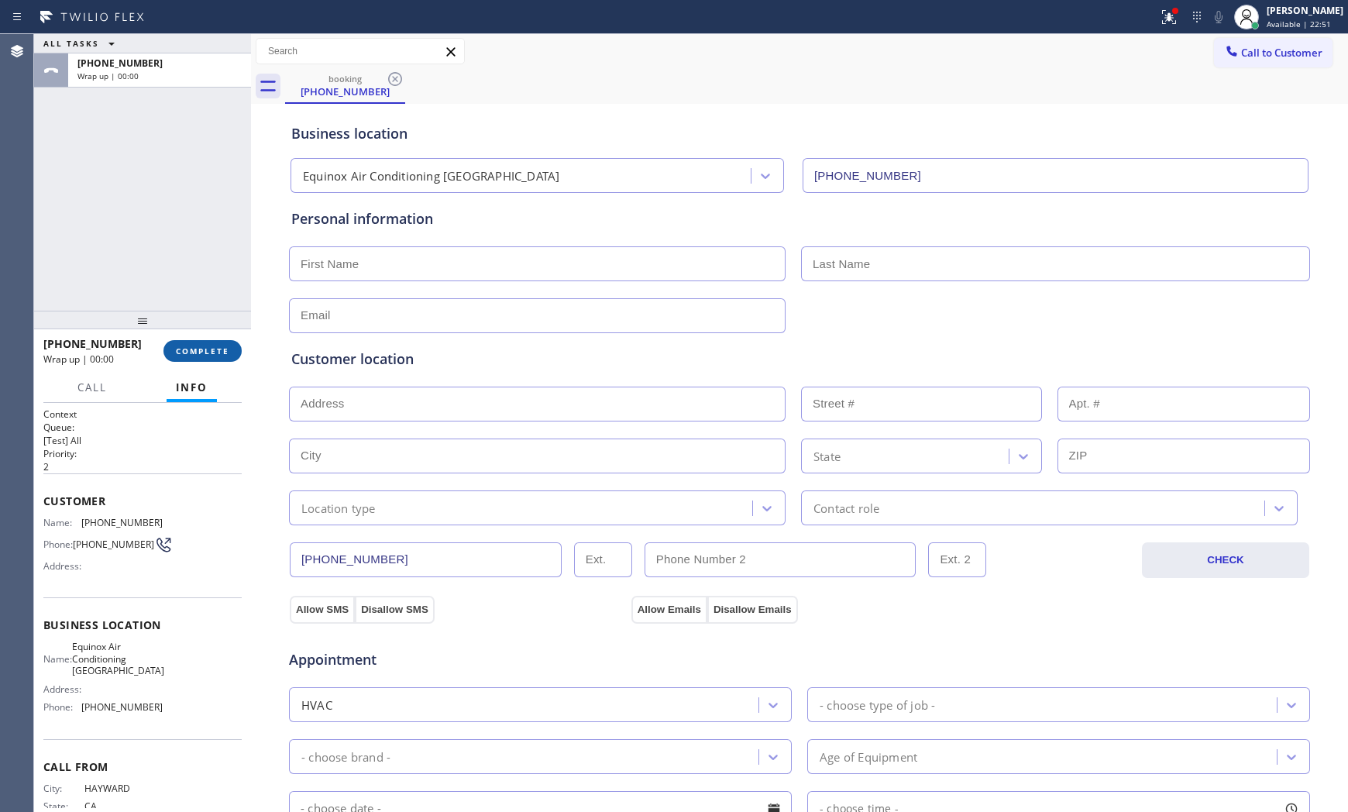
click at [234, 342] on button "COMPLETE" at bounding box center [202, 351] width 78 height 22
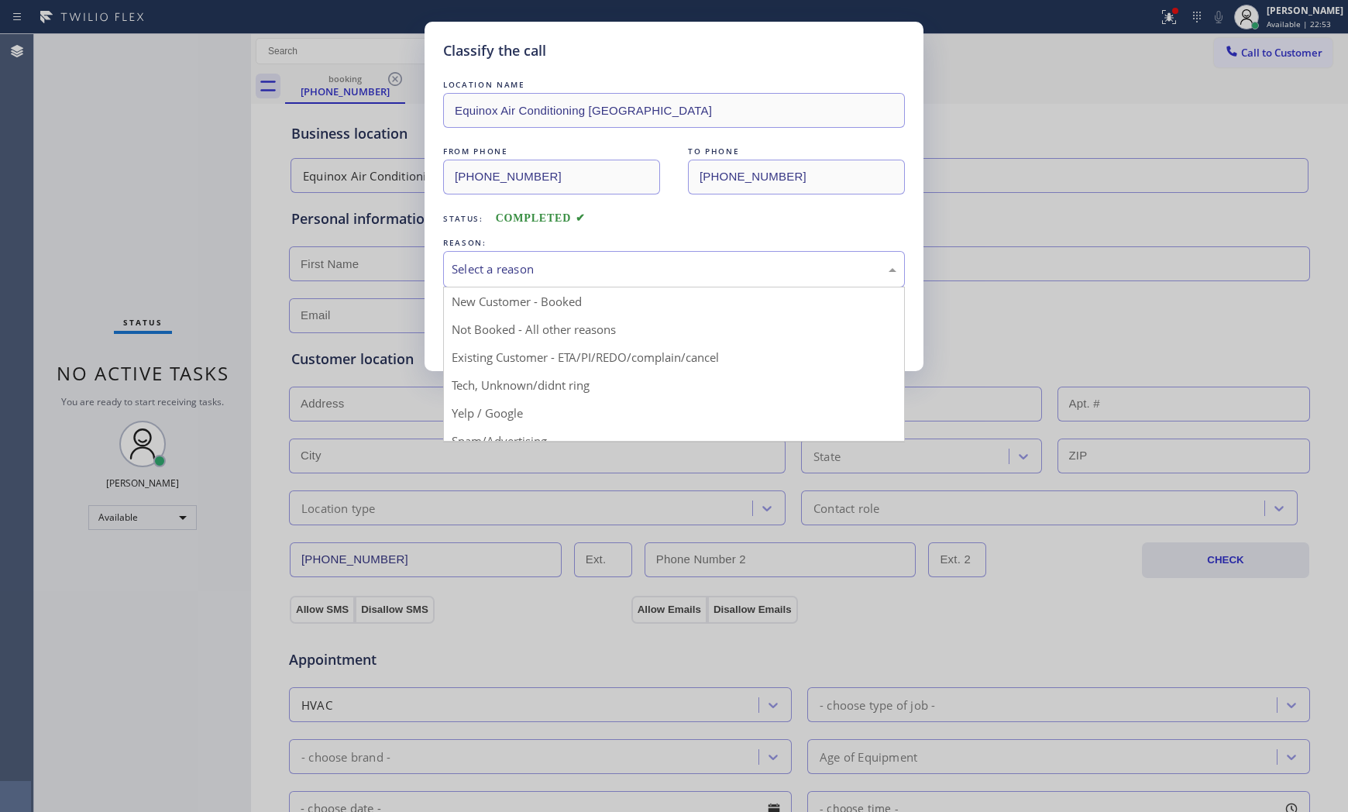
click at [500, 280] on div "Select a reason" at bounding box center [674, 269] width 462 height 36
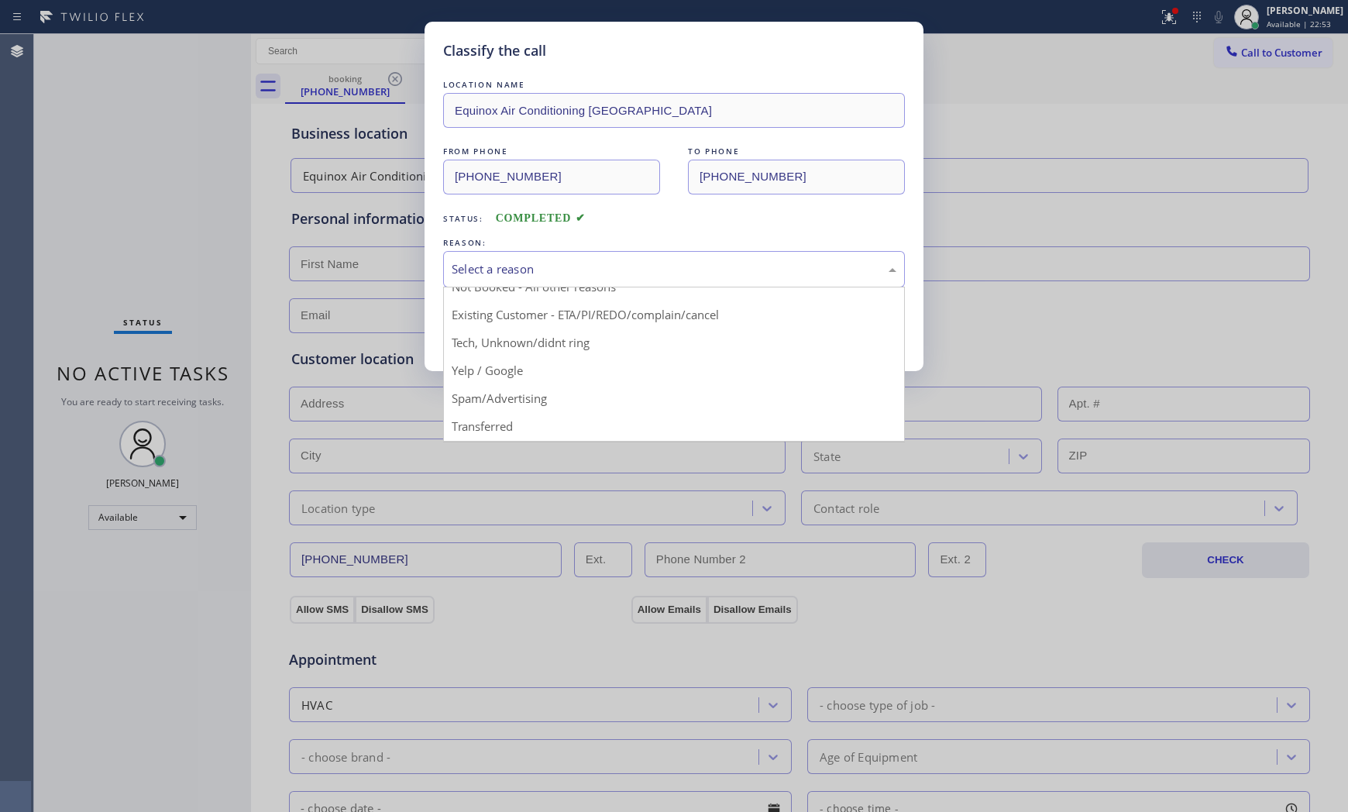
scroll to position [86, 0]
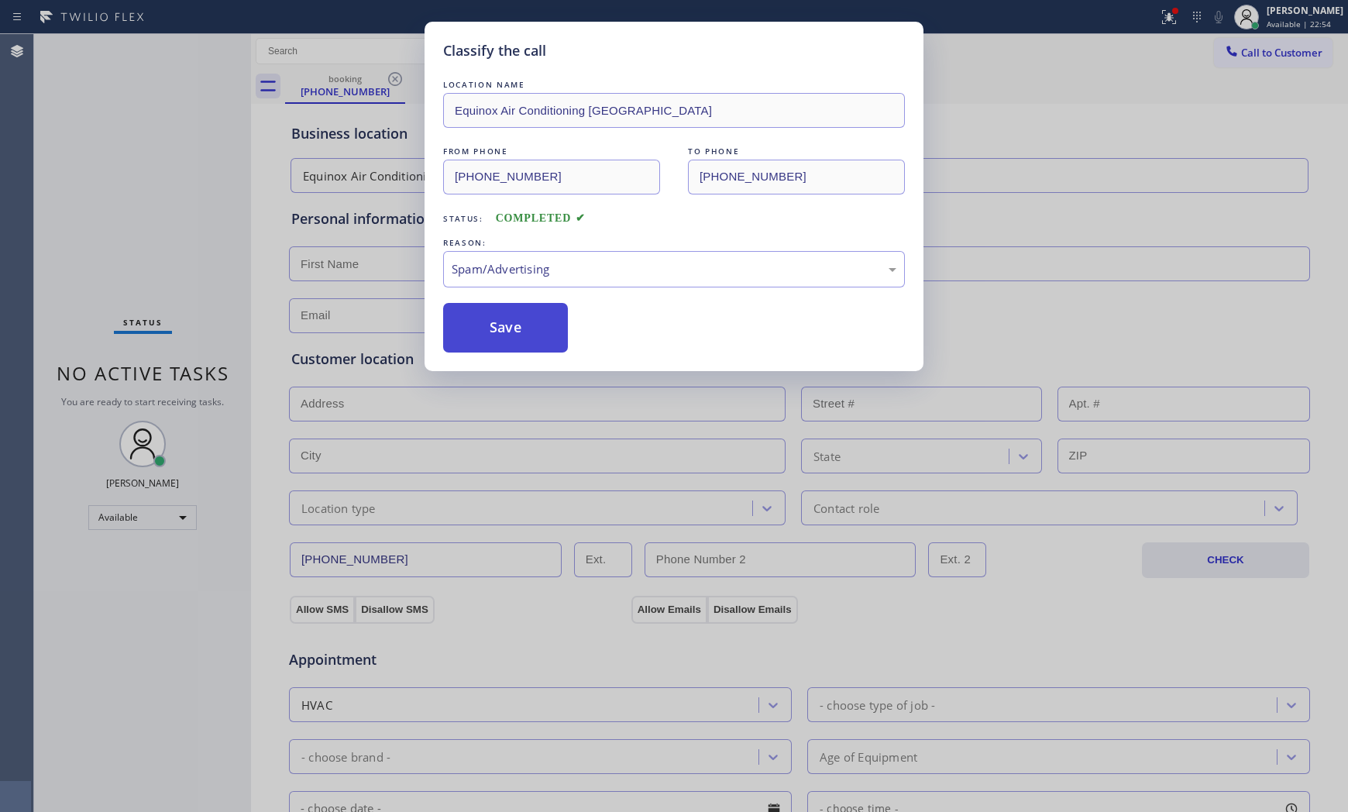
click at [489, 326] on button "Save" at bounding box center [505, 328] width 125 height 50
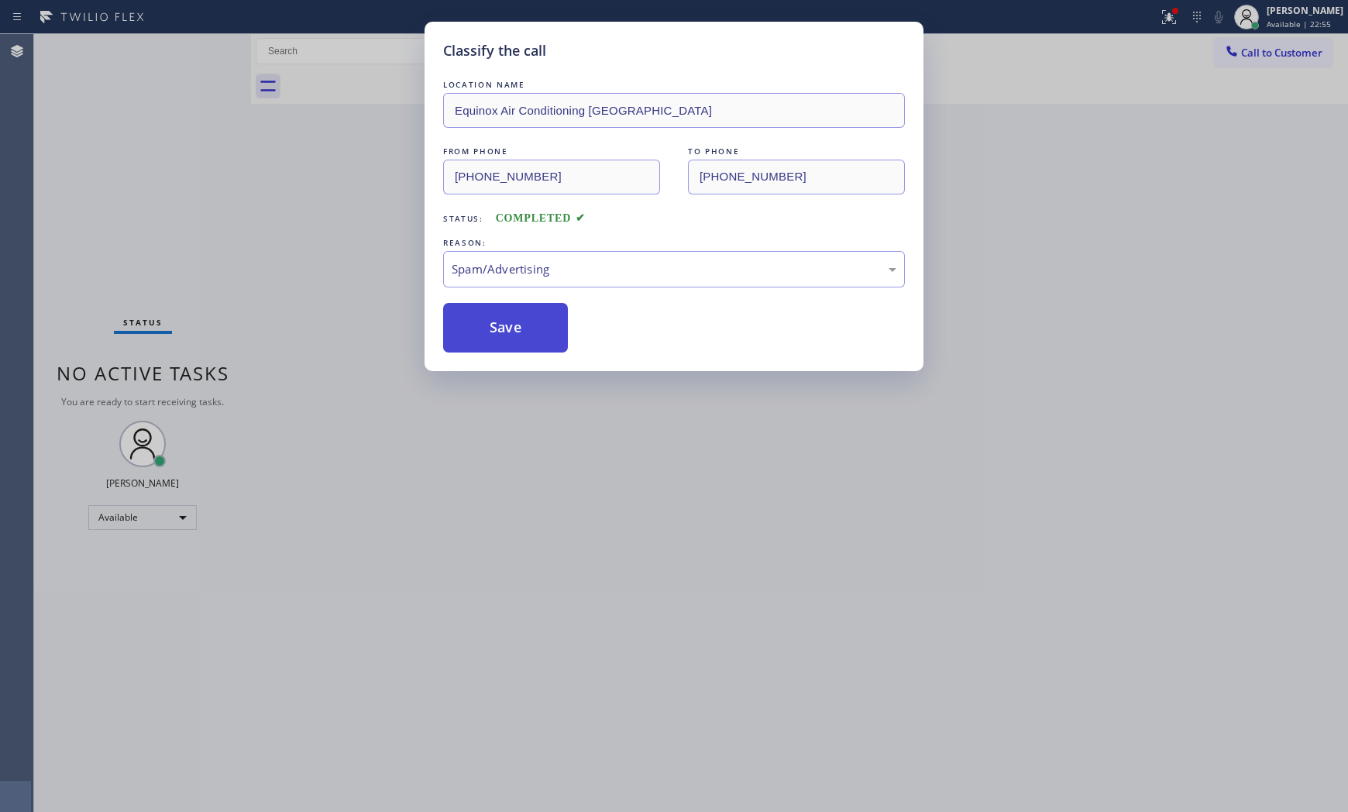
click at [489, 326] on button "Save" at bounding box center [505, 328] width 125 height 50
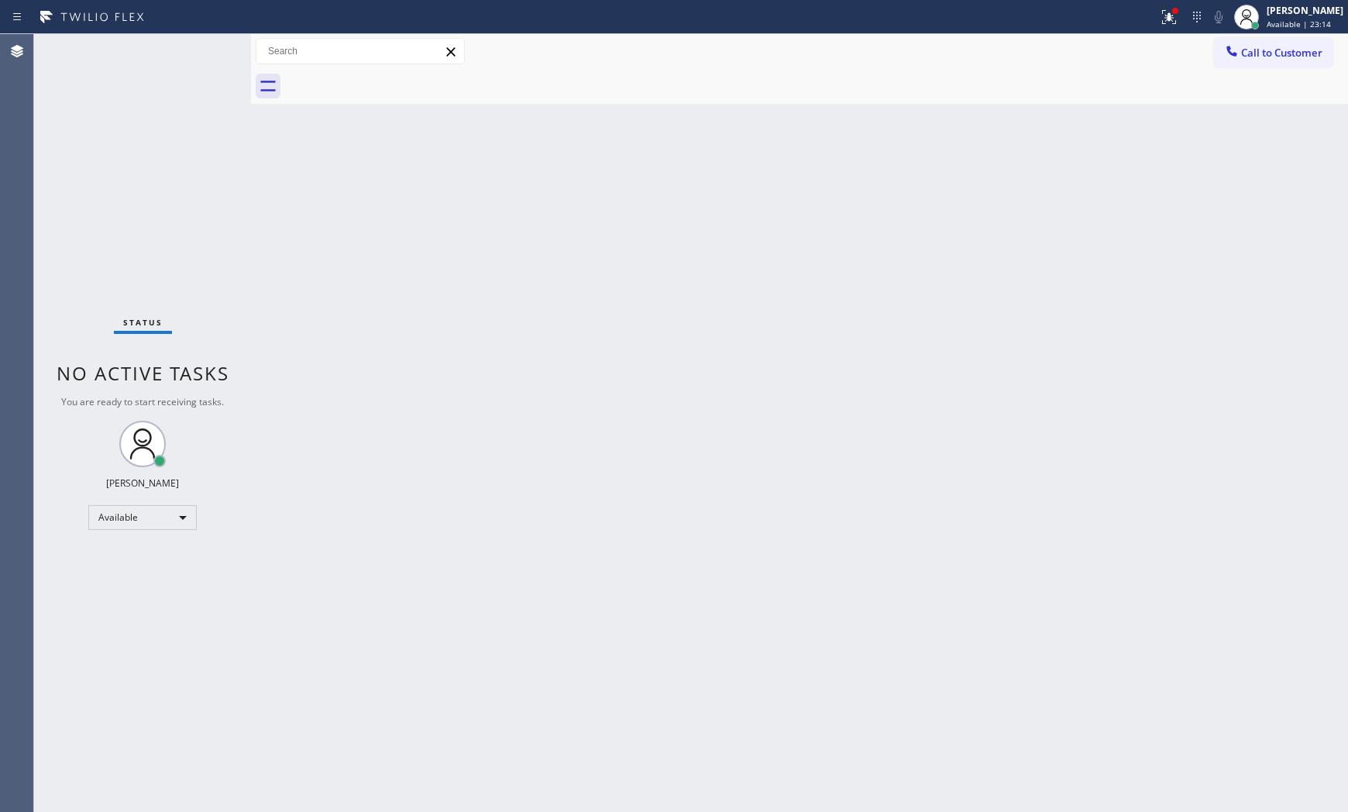
click at [174, 66] on div "Status No active tasks You are ready to start receiving tasks. [PERSON_NAME] Av…" at bounding box center [142, 423] width 217 height 778
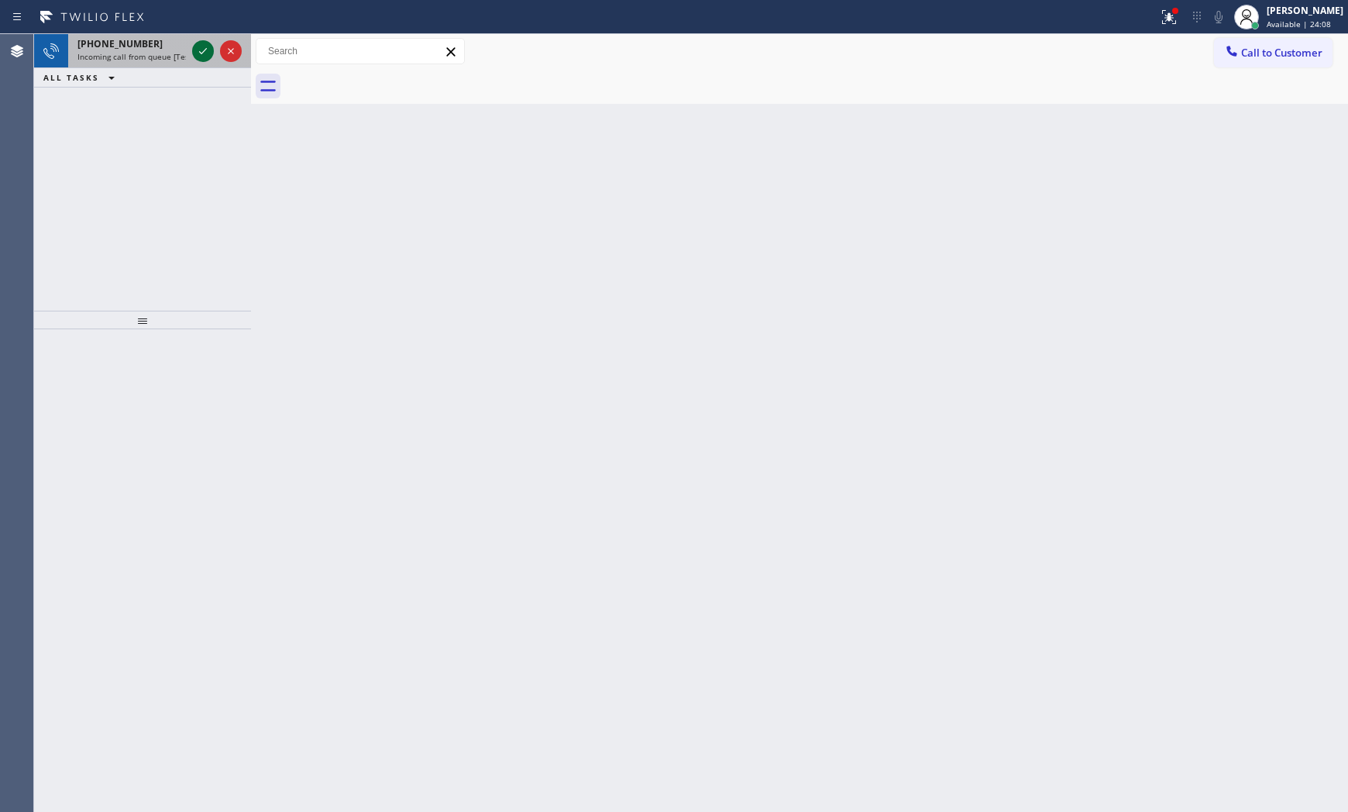
click at [201, 52] on icon at bounding box center [203, 51] width 19 height 19
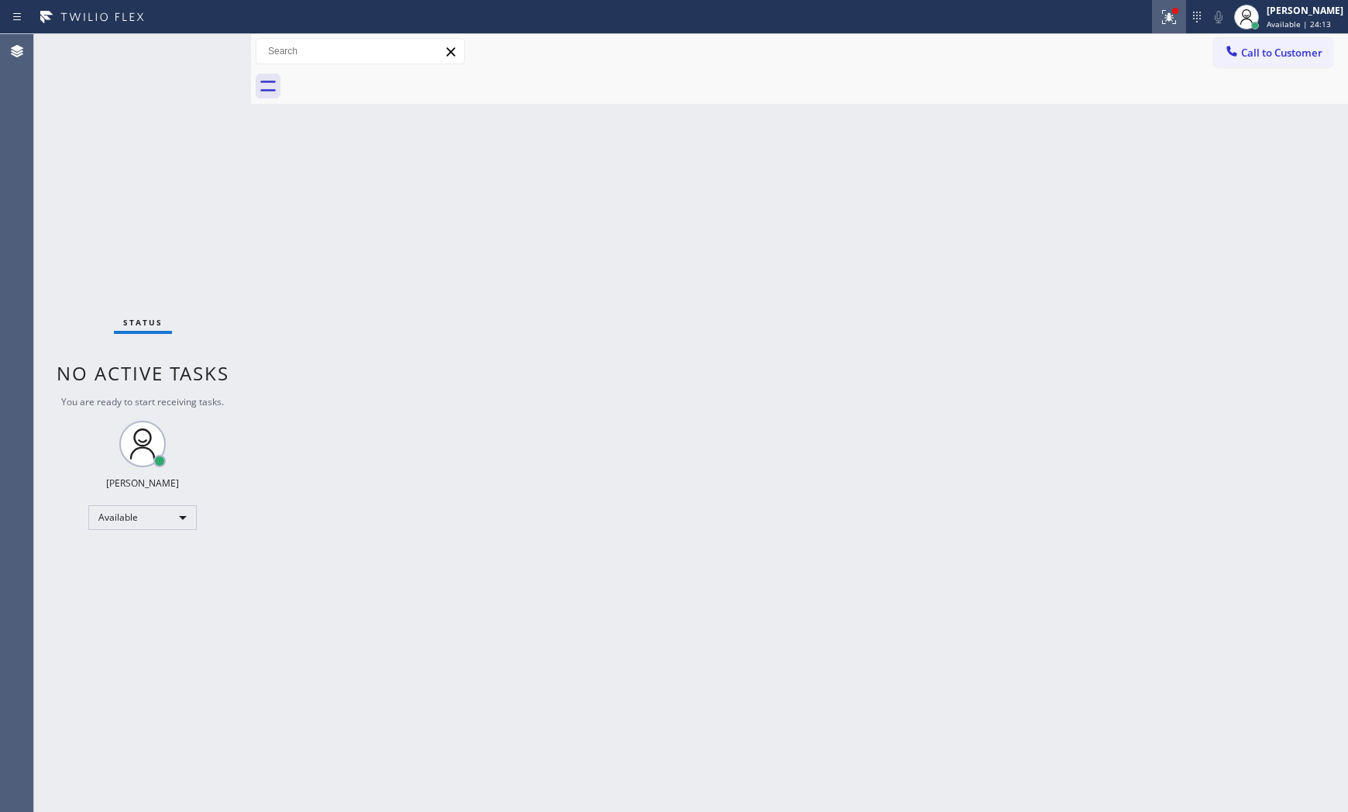
click at [1166, 25] on icon at bounding box center [1168, 17] width 19 height 19
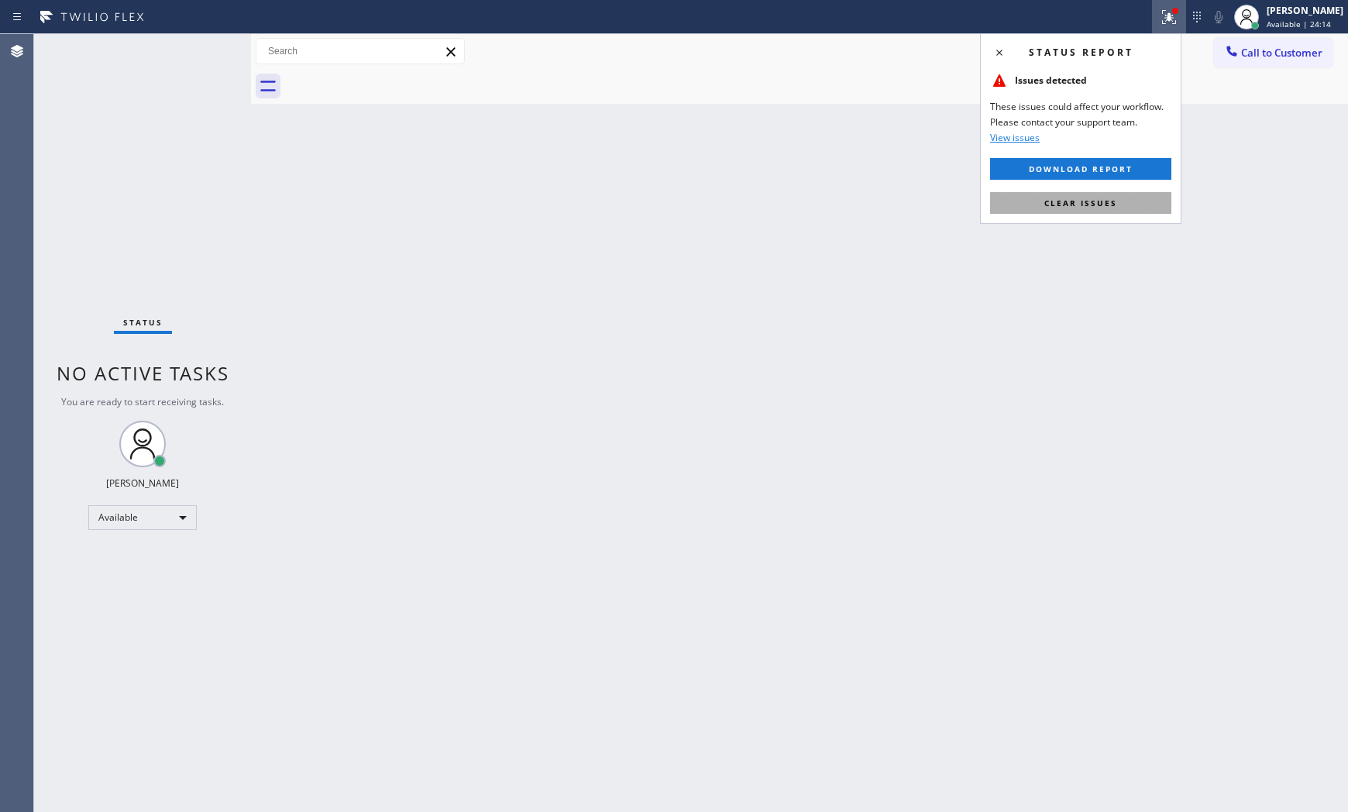
click at [1071, 200] on span "Clear issues" at bounding box center [1080, 202] width 73 height 11
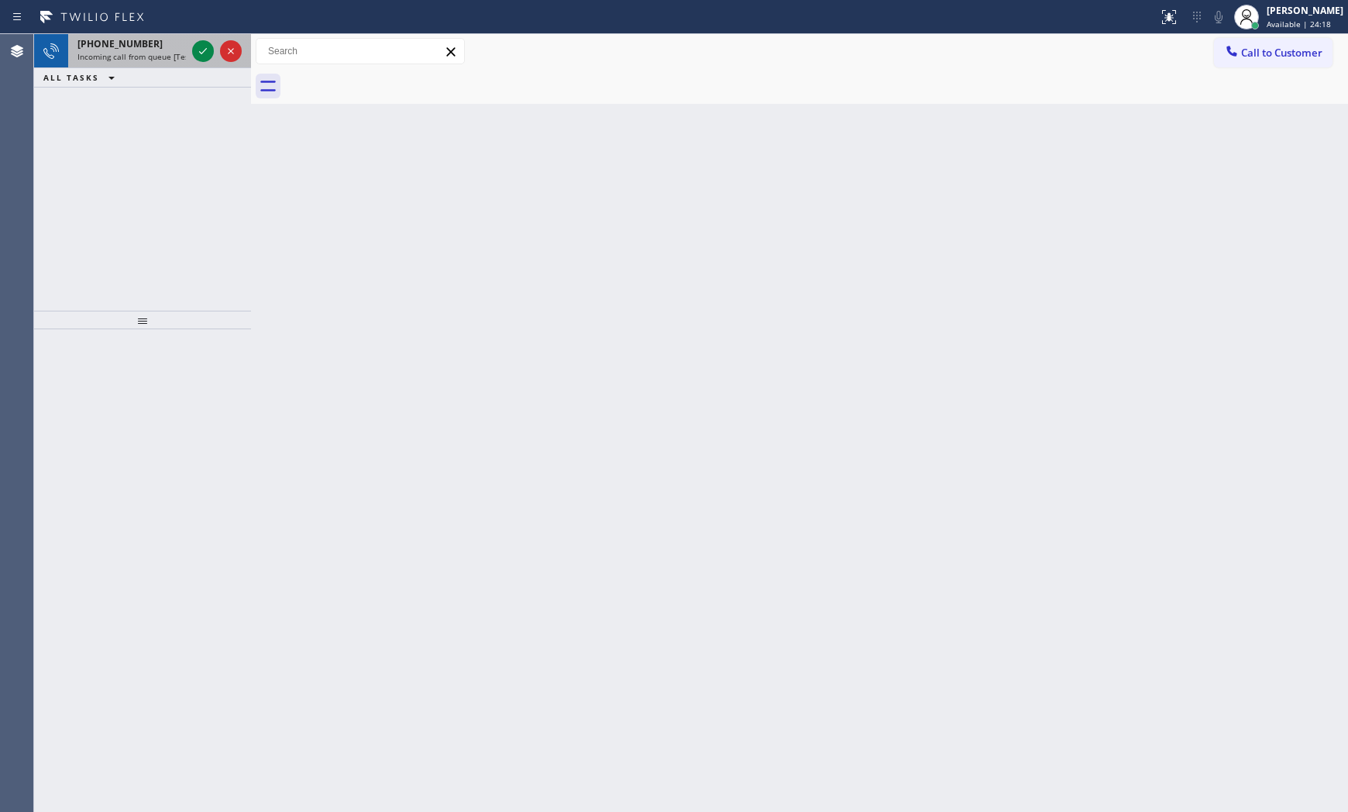
click at [199, 66] on div at bounding box center [217, 51] width 56 height 34
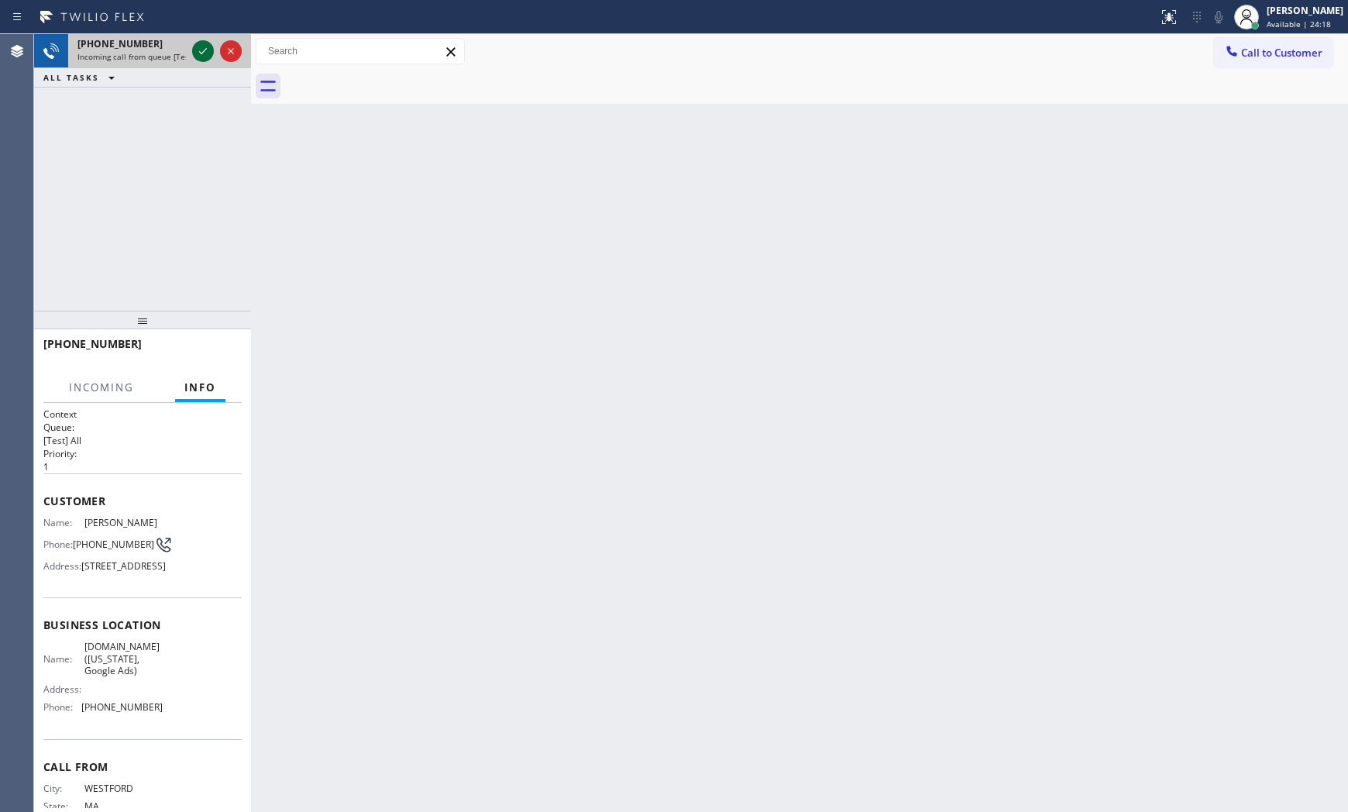
click at [204, 54] on icon at bounding box center [203, 51] width 19 height 19
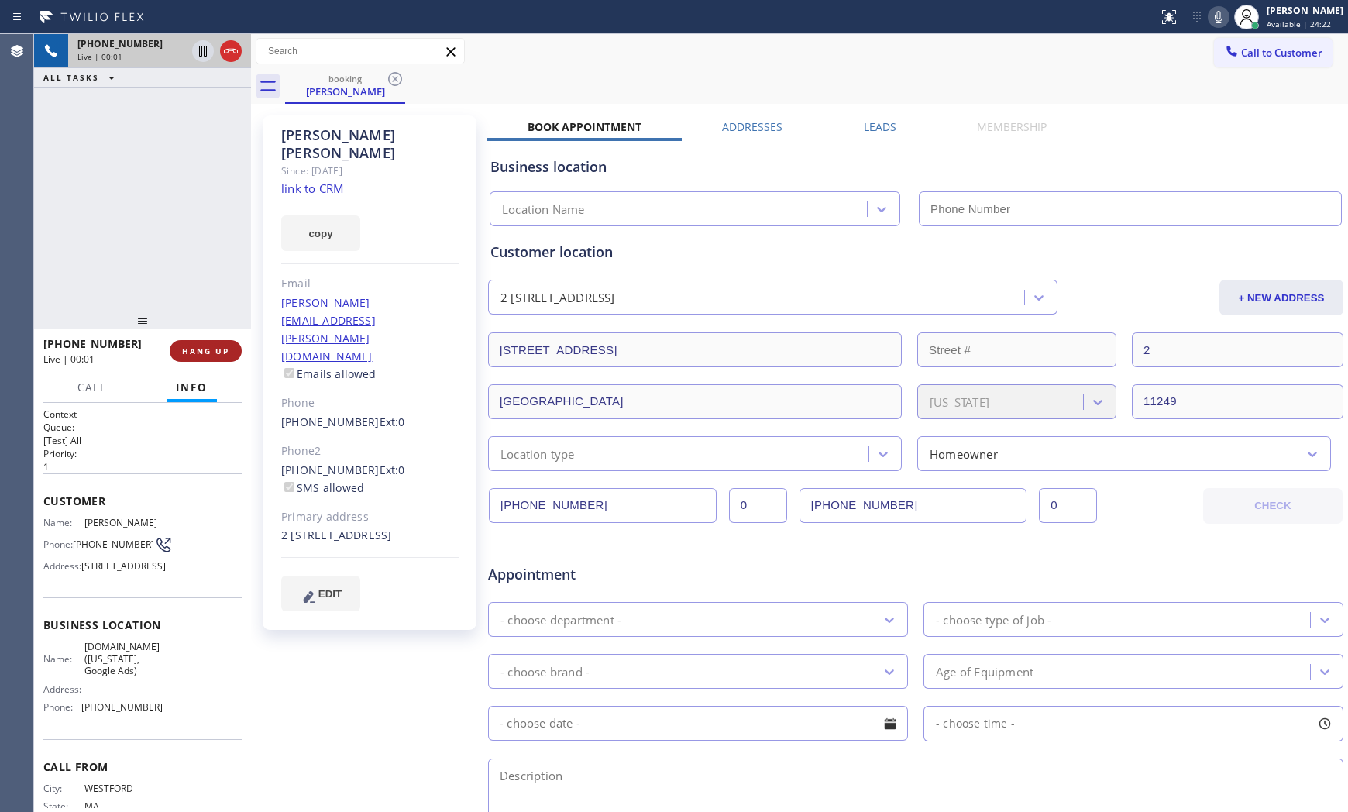
type input "[PHONE_NUMBER]"
click at [316, 180] on link "link to CRM" at bounding box center [312, 187] width 63 height 15
click at [1209, 15] on icon at bounding box center [1218, 17] width 19 height 19
click at [196, 55] on icon at bounding box center [203, 51] width 19 height 19
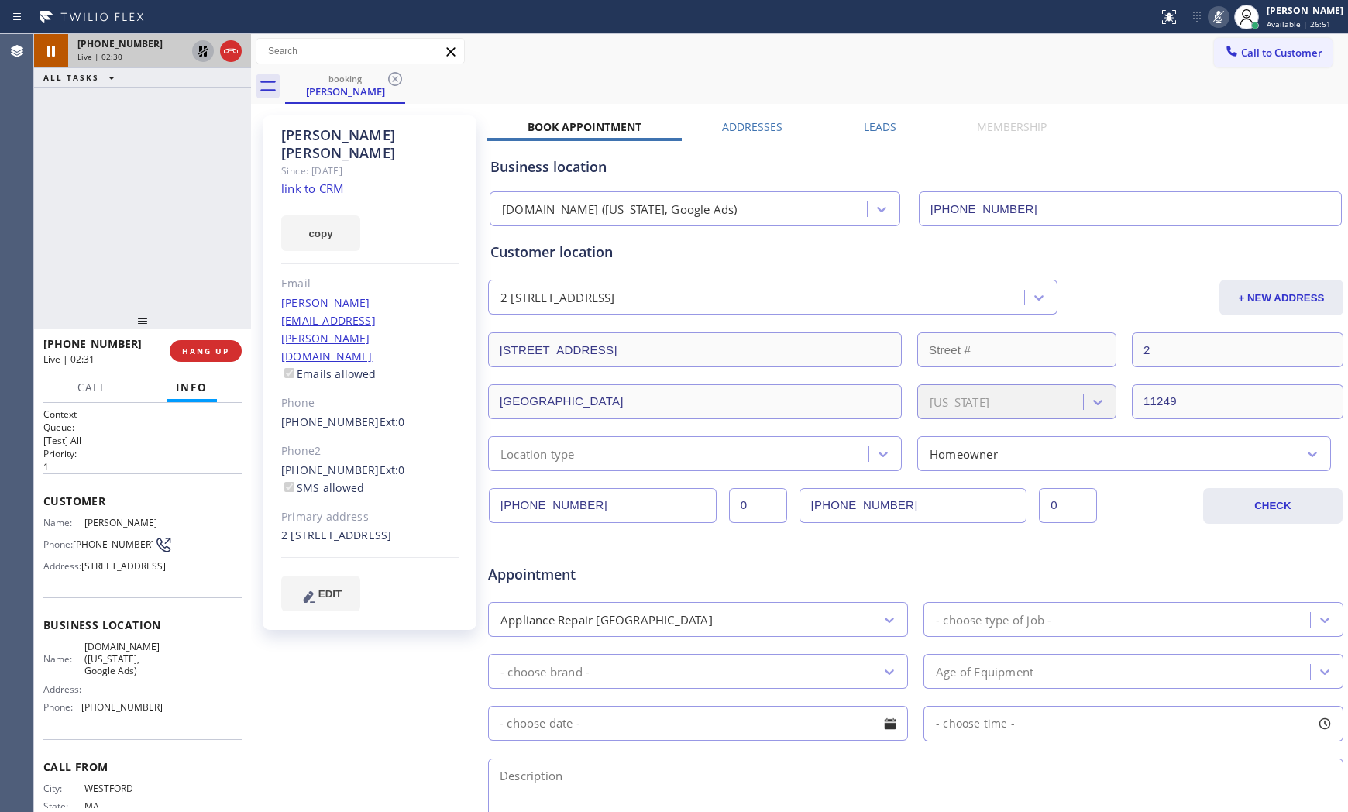
click at [1222, 18] on icon at bounding box center [1218, 17] width 19 height 19
click at [198, 50] on icon at bounding box center [203, 51] width 19 height 19
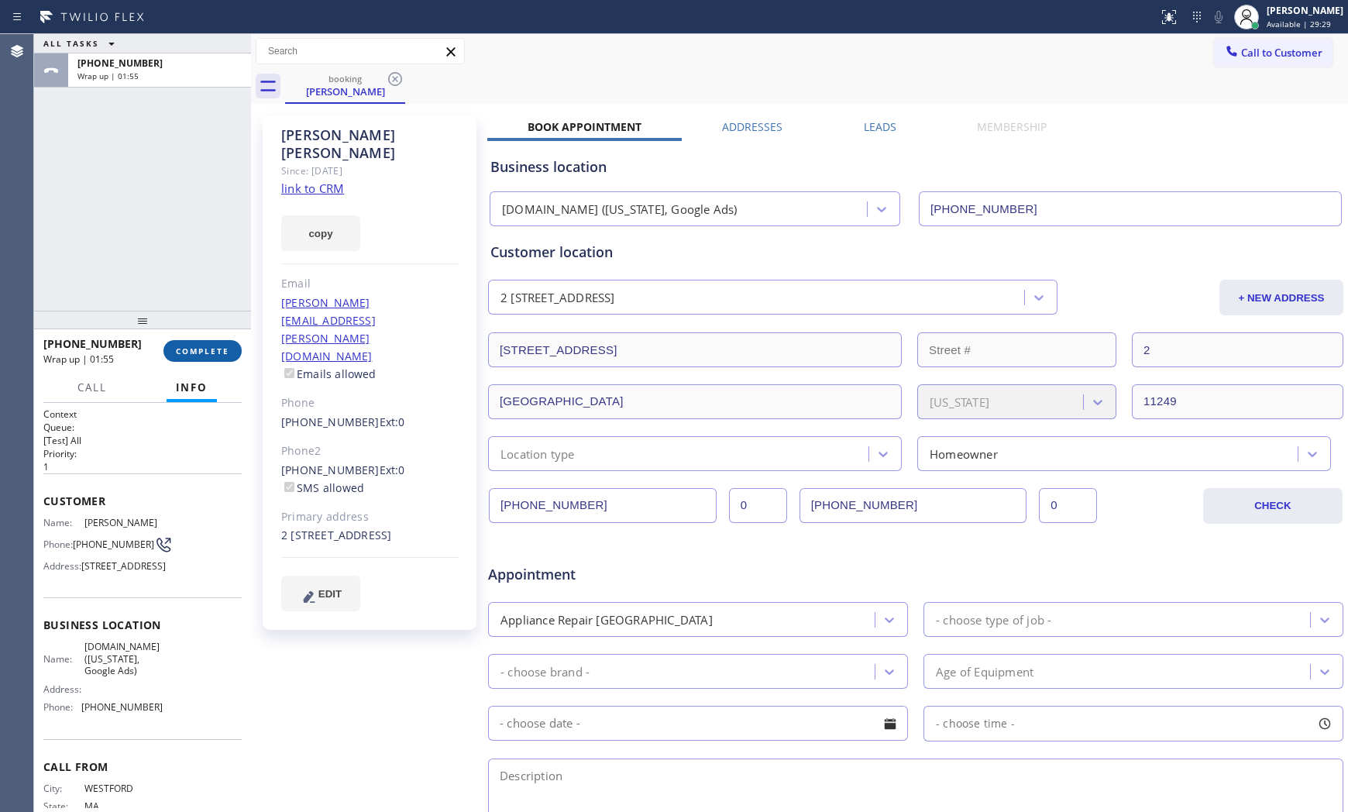
click at [212, 359] on button "COMPLETE" at bounding box center [202, 351] width 78 height 22
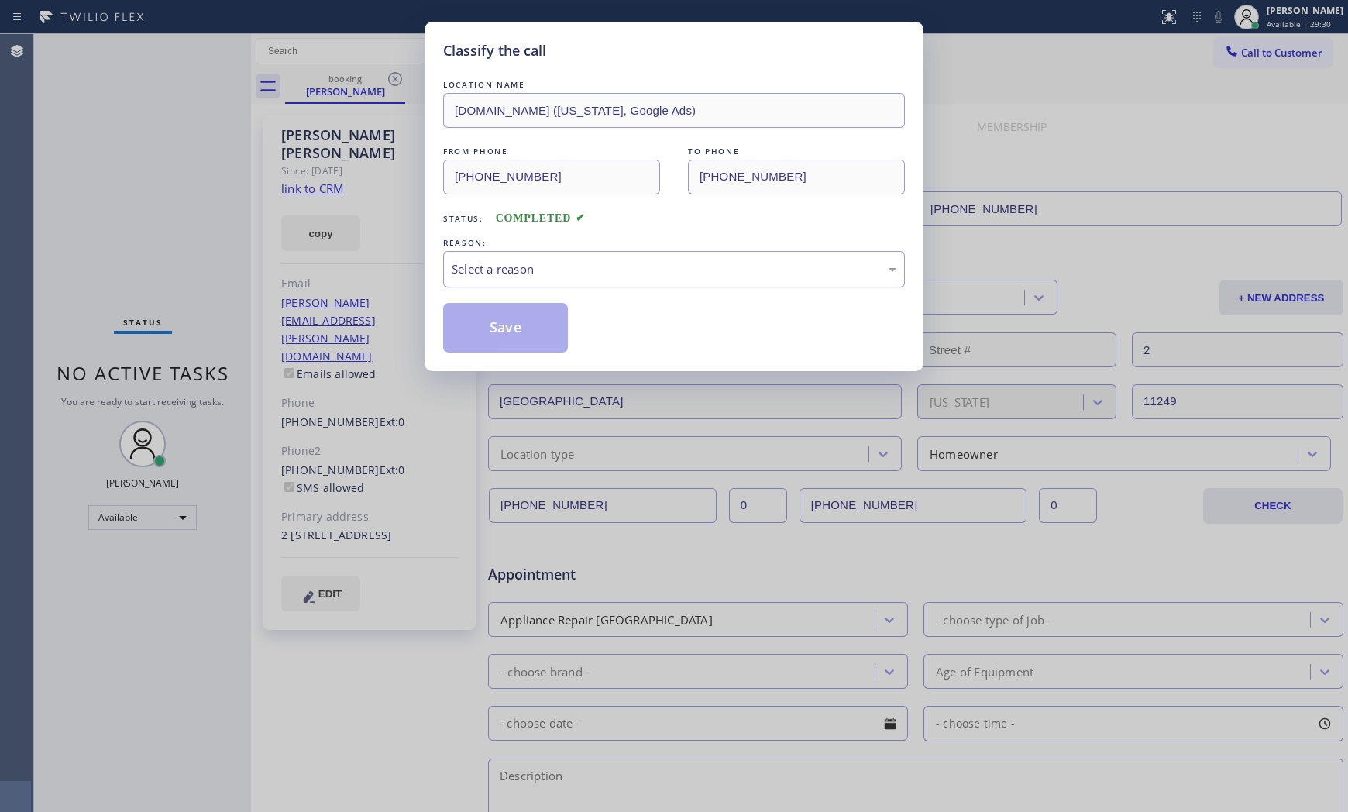
click at [589, 277] on div "Select a reason" at bounding box center [673, 269] width 445 height 18
click at [514, 341] on button "Save" at bounding box center [505, 328] width 125 height 50
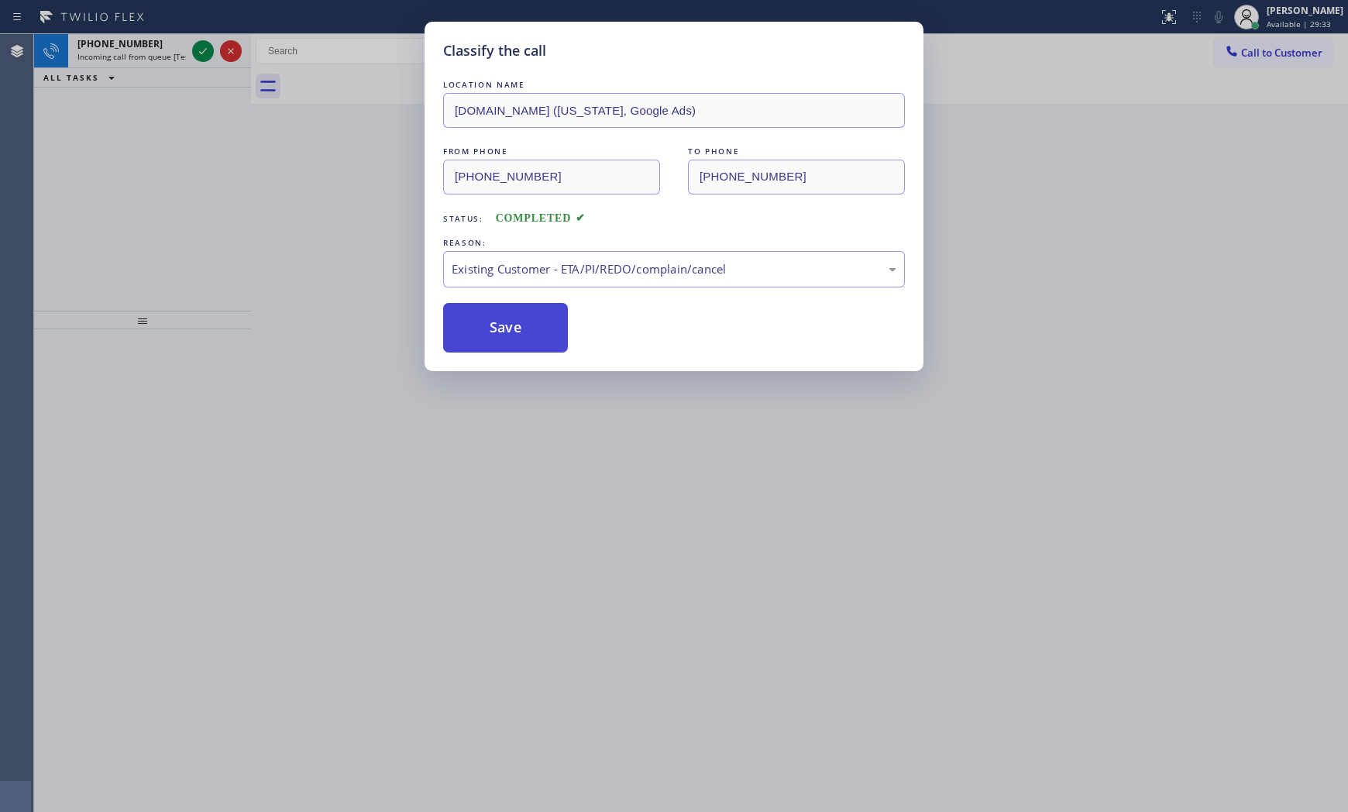
click at [514, 341] on button "Save" at bounding box center [505, 328] width 125 height 50
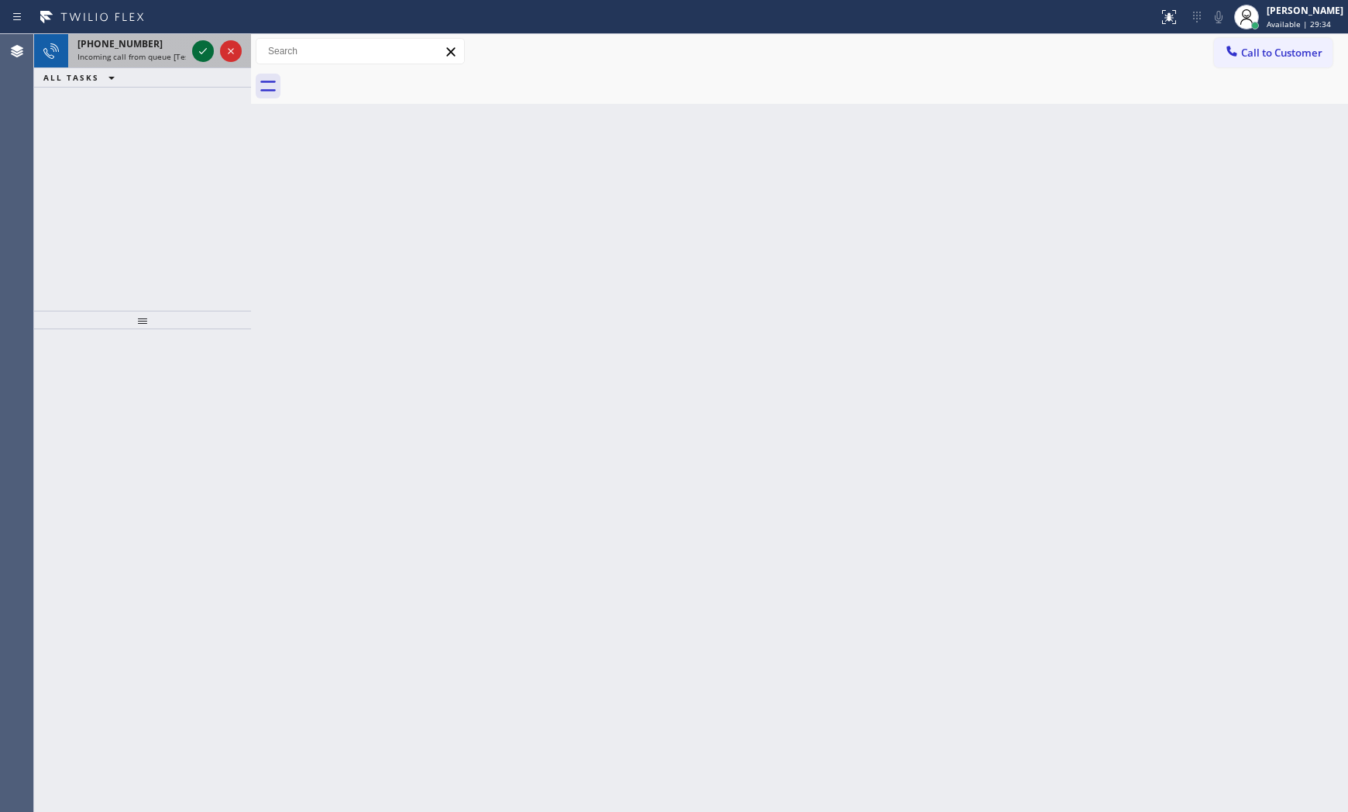
click at [194, 53] on icon at bounding box center [203, 51] width 19 height 19
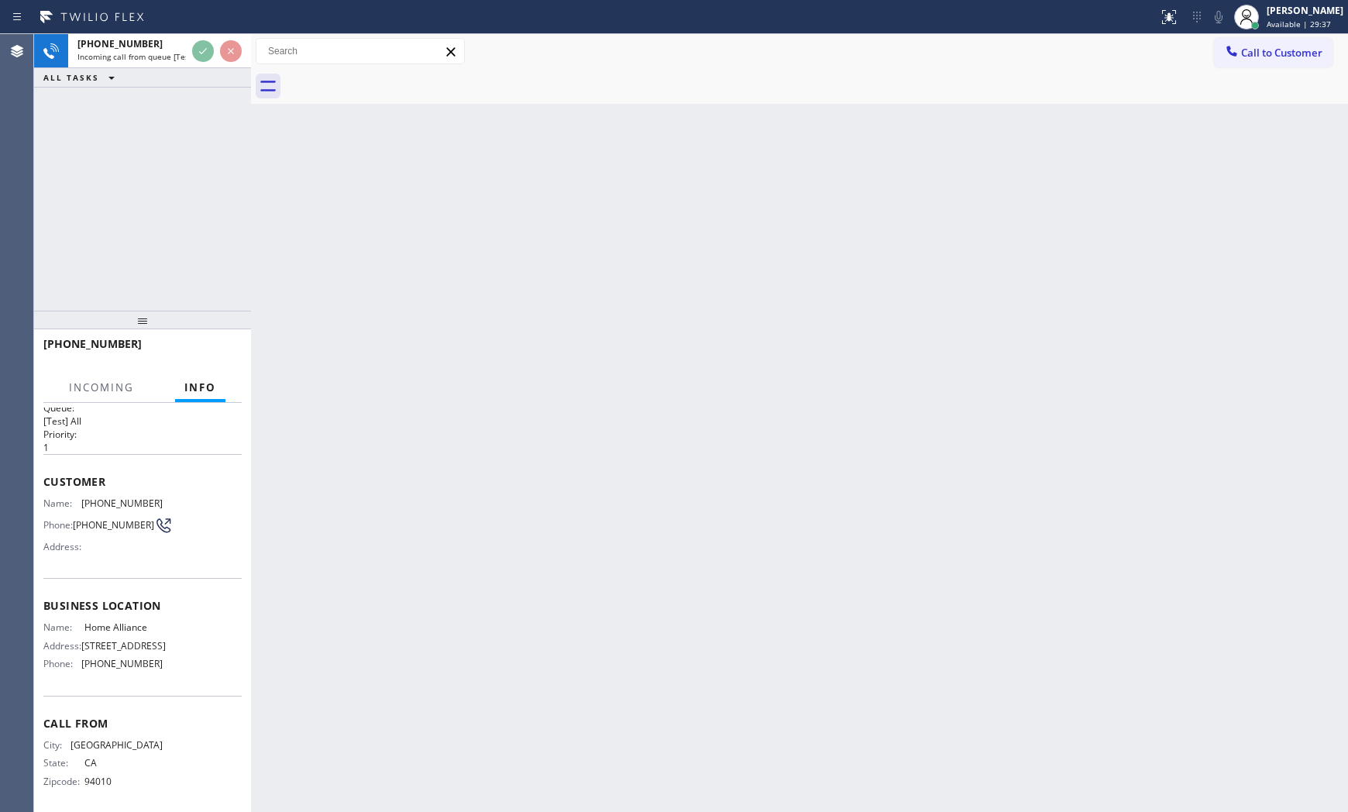
scroll to position [39, 0]
click at [228, 337] on div "[PHONE_NUMBER]" at bounding box center [142, 351] width 198 height 40
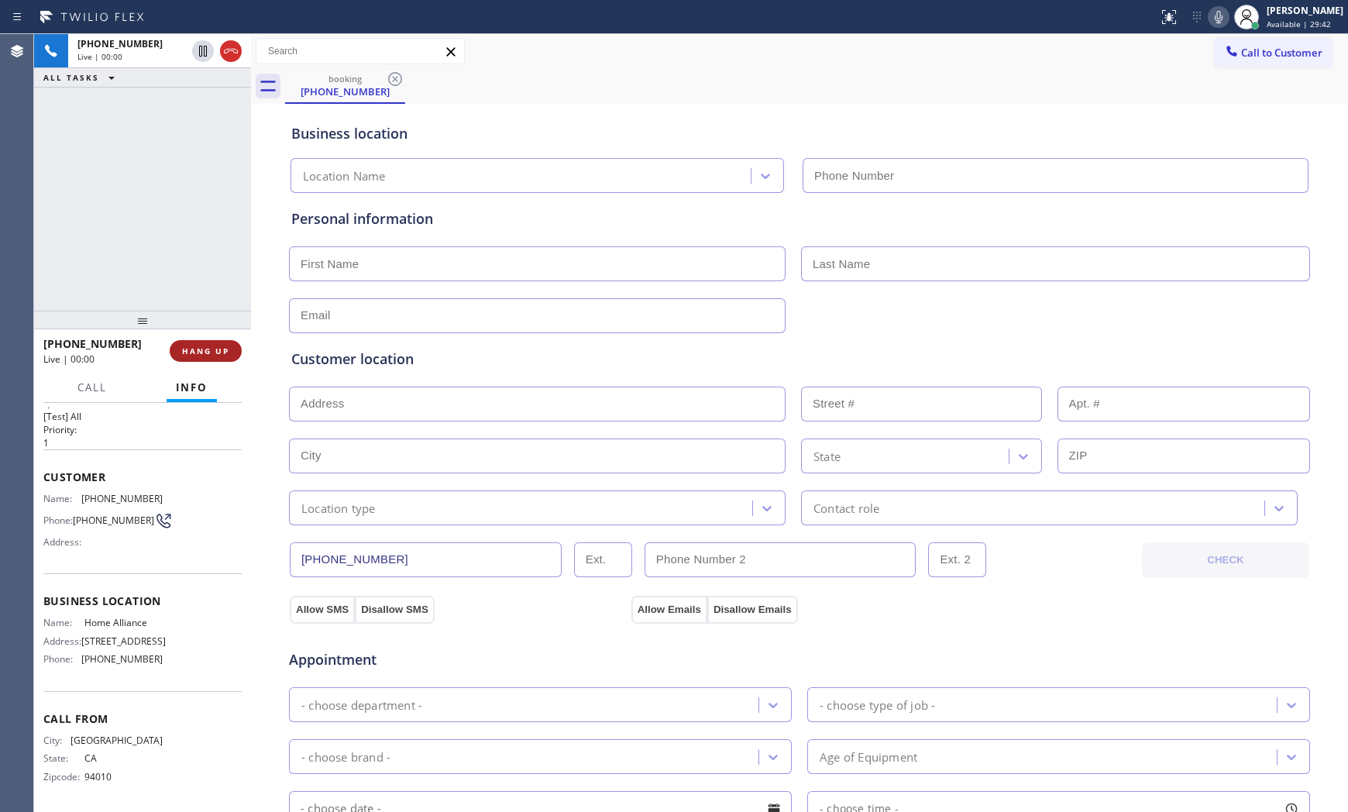
click at [226, 343] on button "HANG UP" at bounding box center [206, 351] width 72 height 22
type input "[PHONE_NUMBER]"
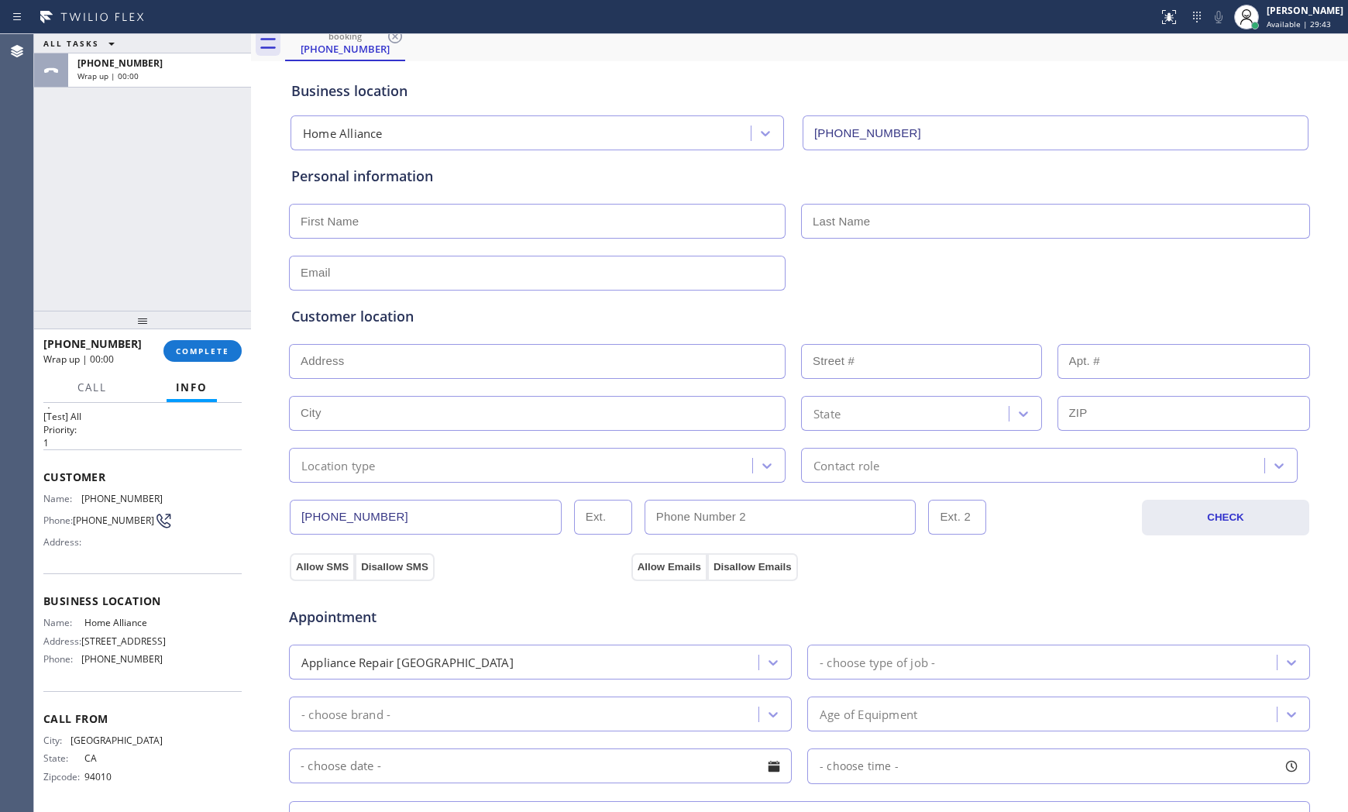
scroll to position [86, 0]
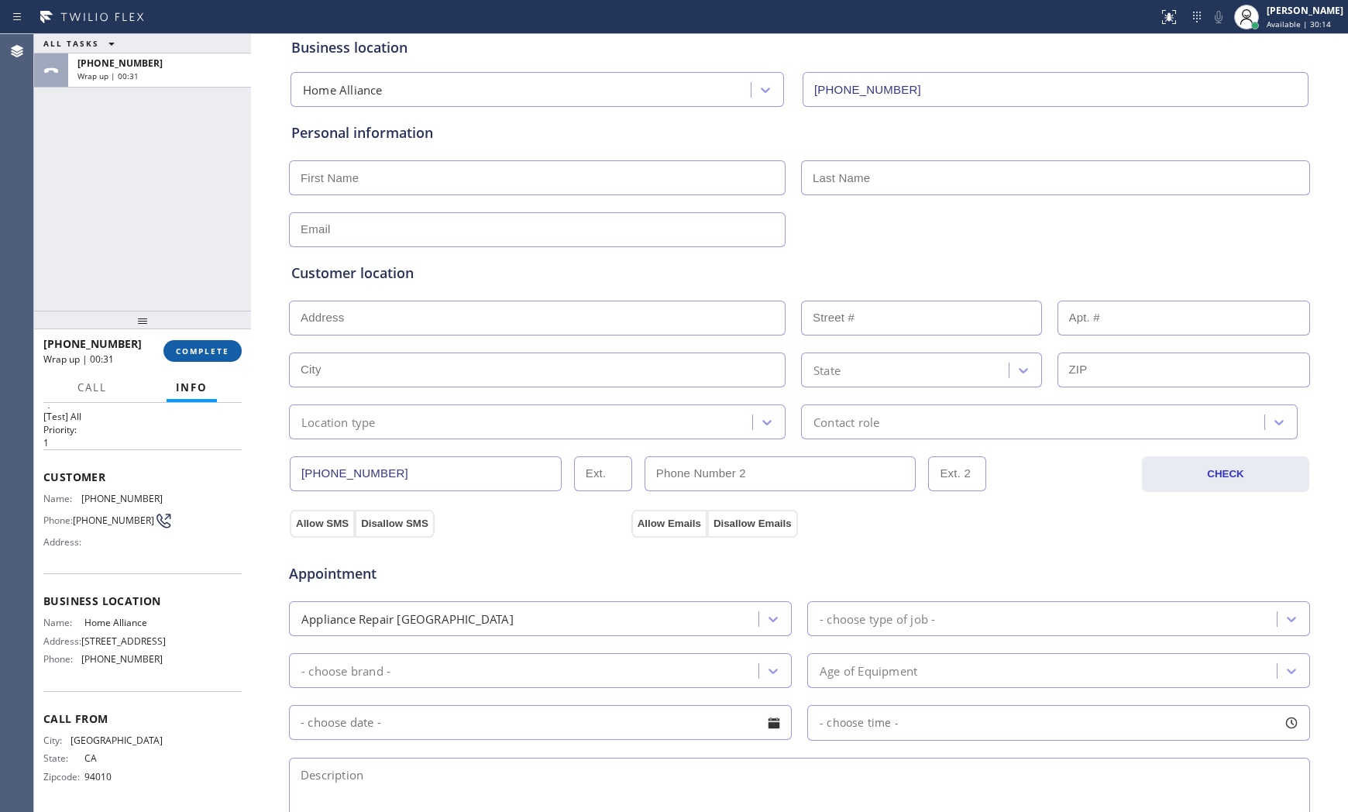
click at [191, 345] on span "COMPLETE" at bounding box center [202, 350] width 53 height 11
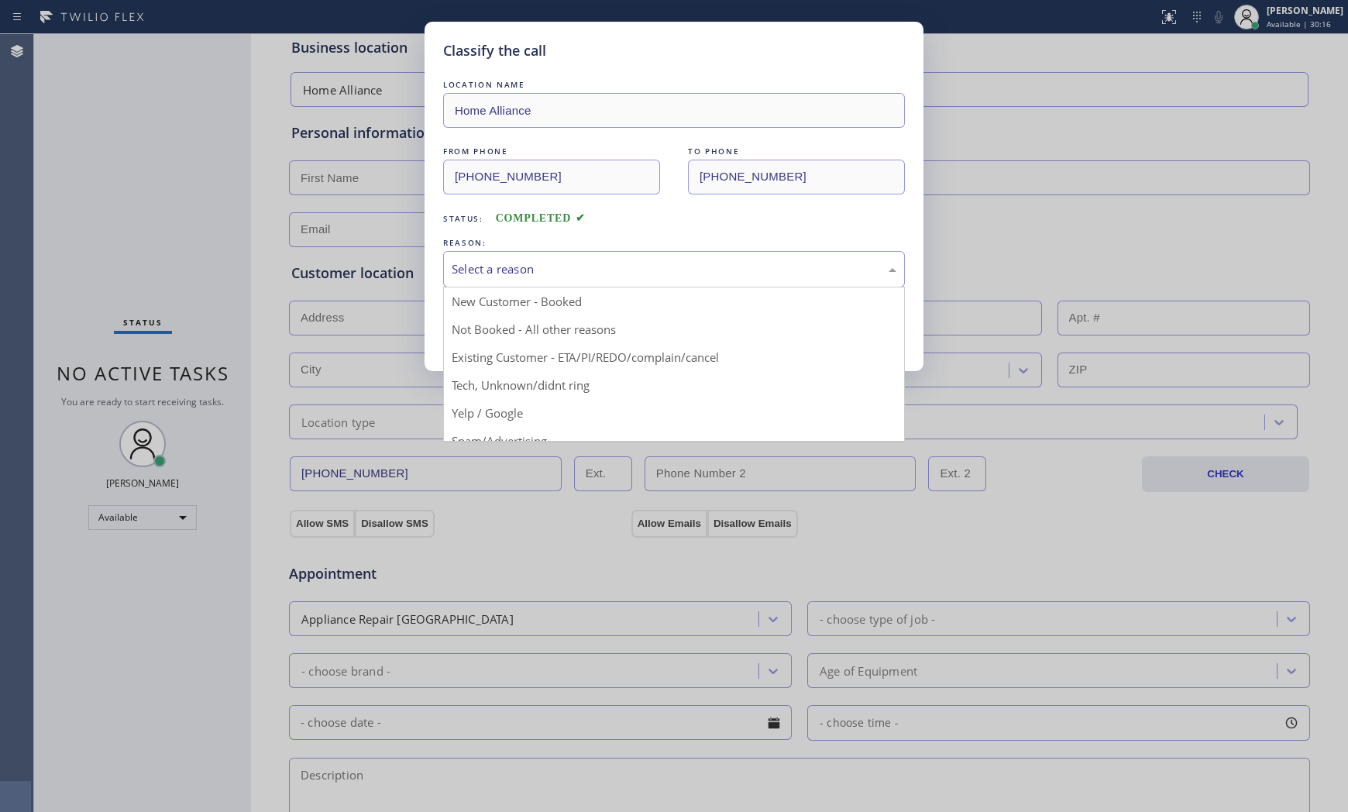
click at [579, 267] on div "Select a reason" at bounding box center [673, 269] width 445 height 18
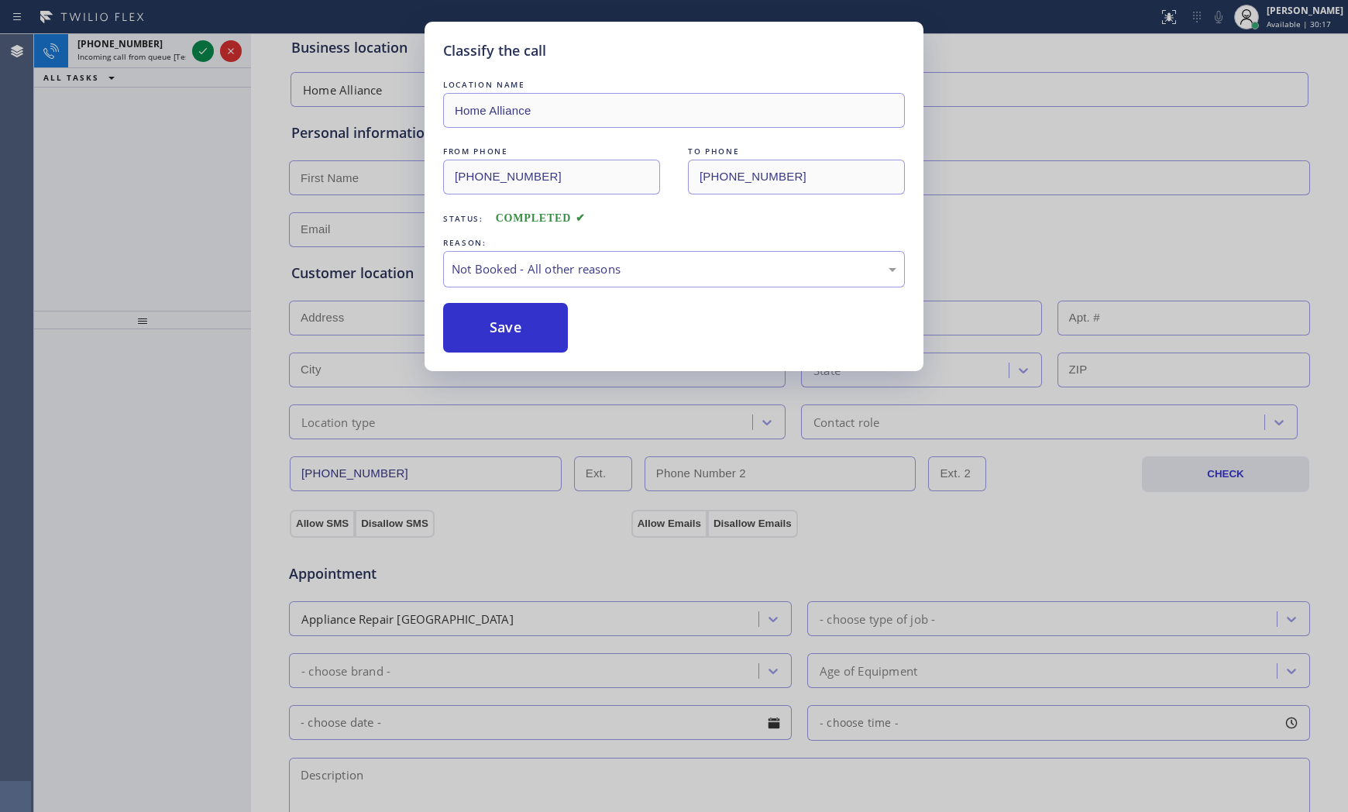
click at [542, 320] on button "Save" at bounding box center [505, 328] width 125 height 50
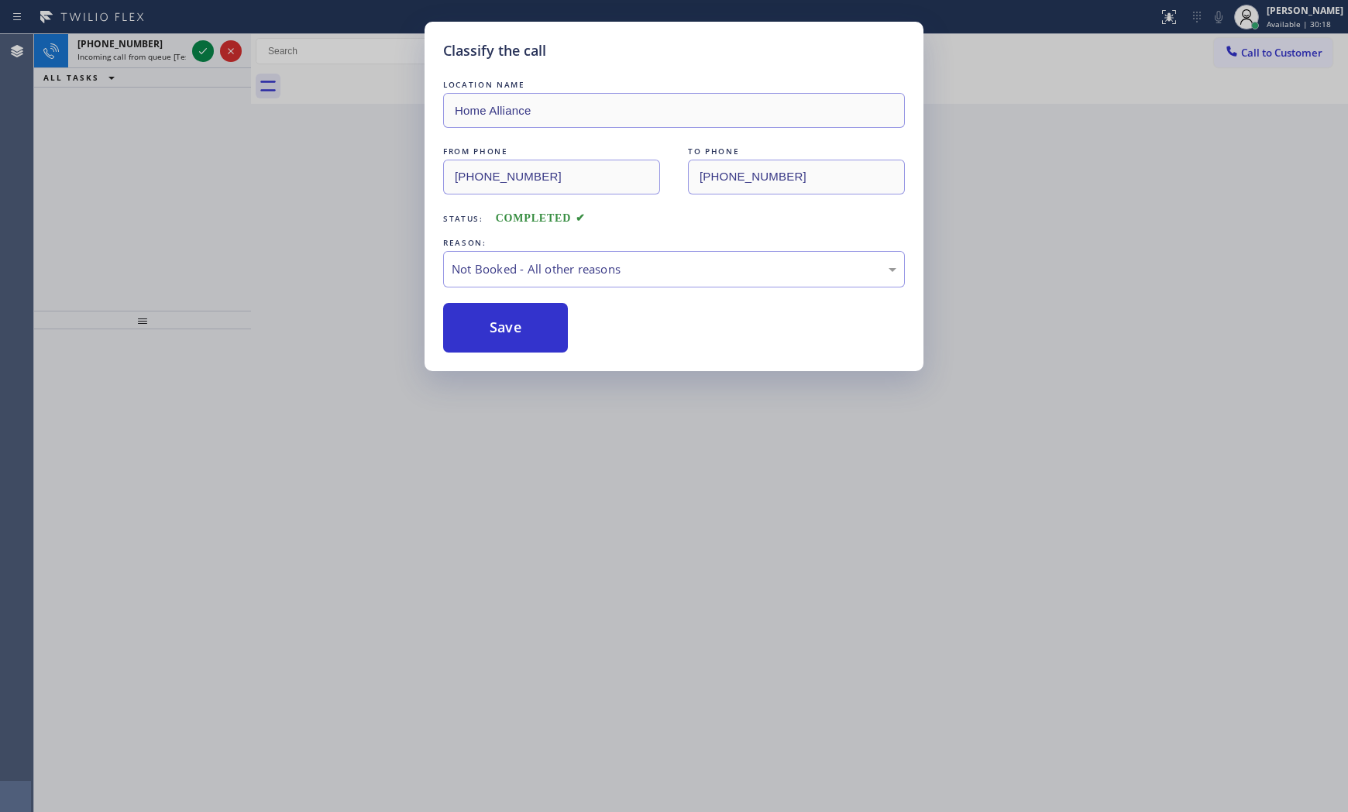
click at [542, 320] on button "Save" at bounding box center [505, 328] width 125 height 50
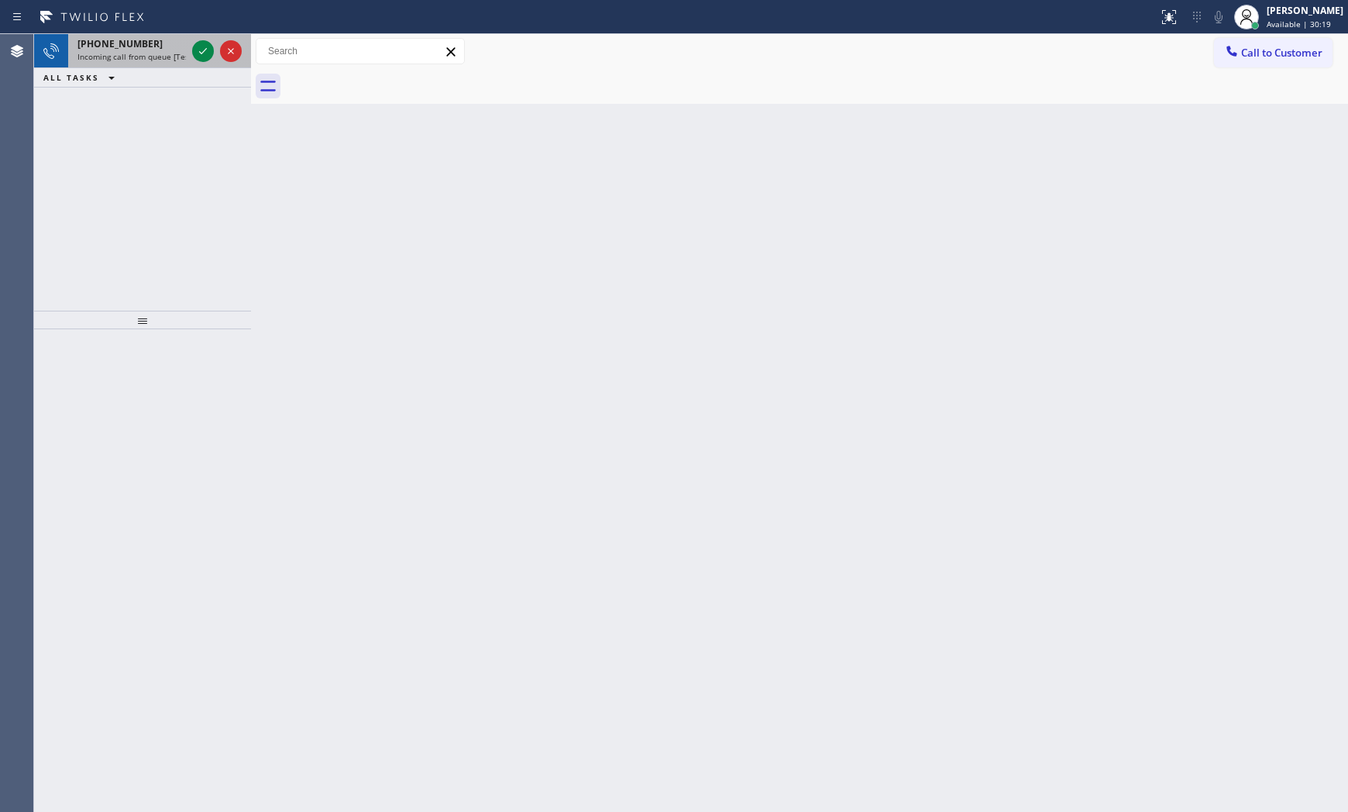
click at [165, 46] on div "[PHONE_NUMBER]" at bounding box center [131, 43] width 108 height 13
click at [204, 58] on icon at bounding box center [203, 51] width 19 height 19
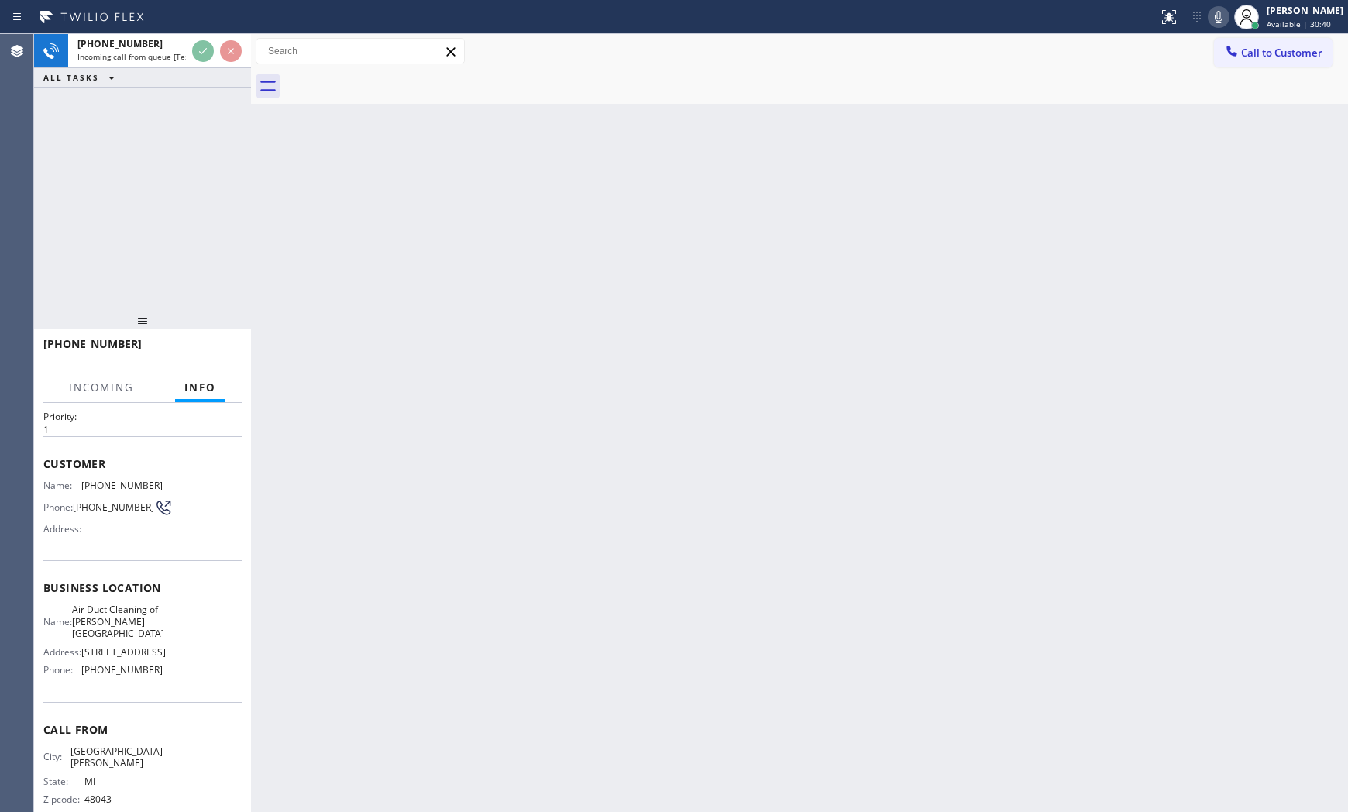
scroll to position [75, 0]
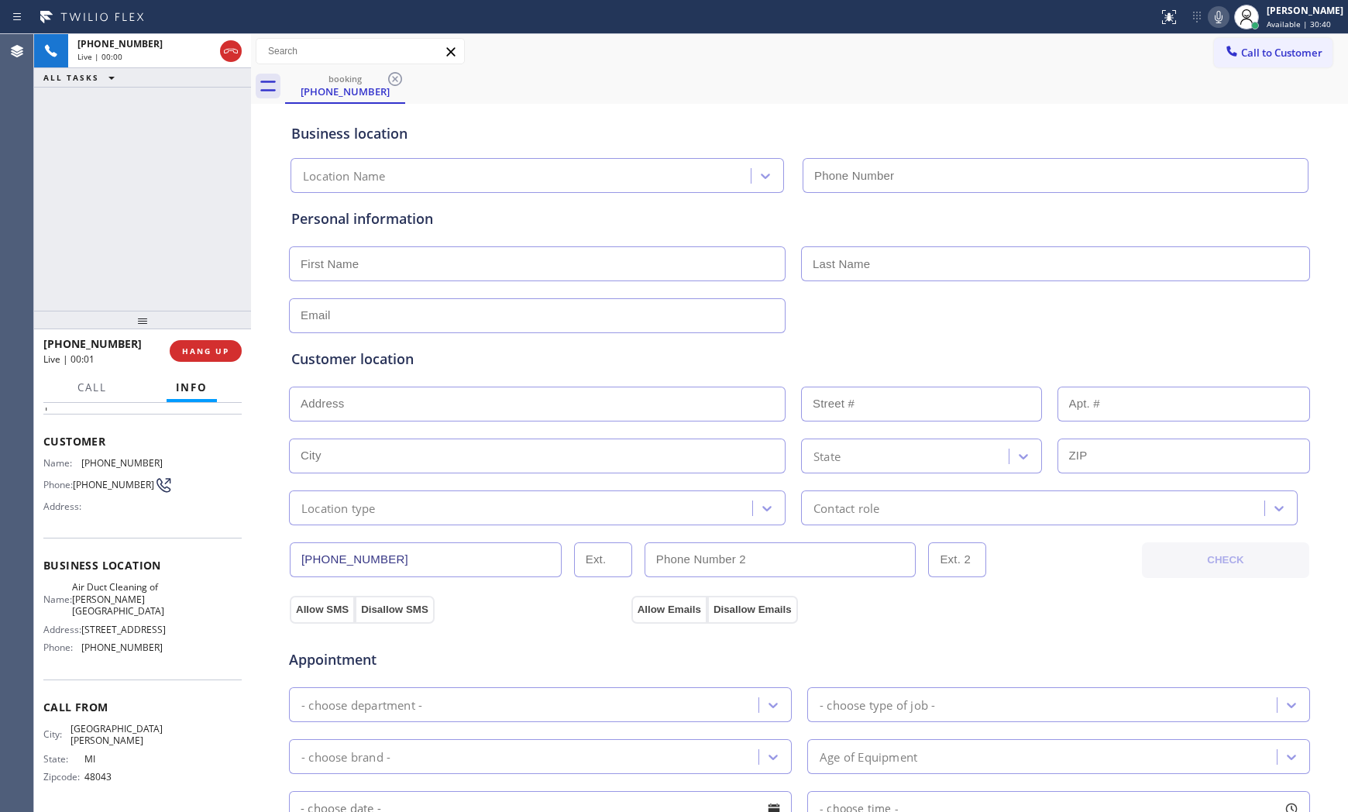
type input "[PHONE_NUMBER]"
click at [223, 352] on span "HANG UP" at bounding box center [205, 350] width 47 height 11
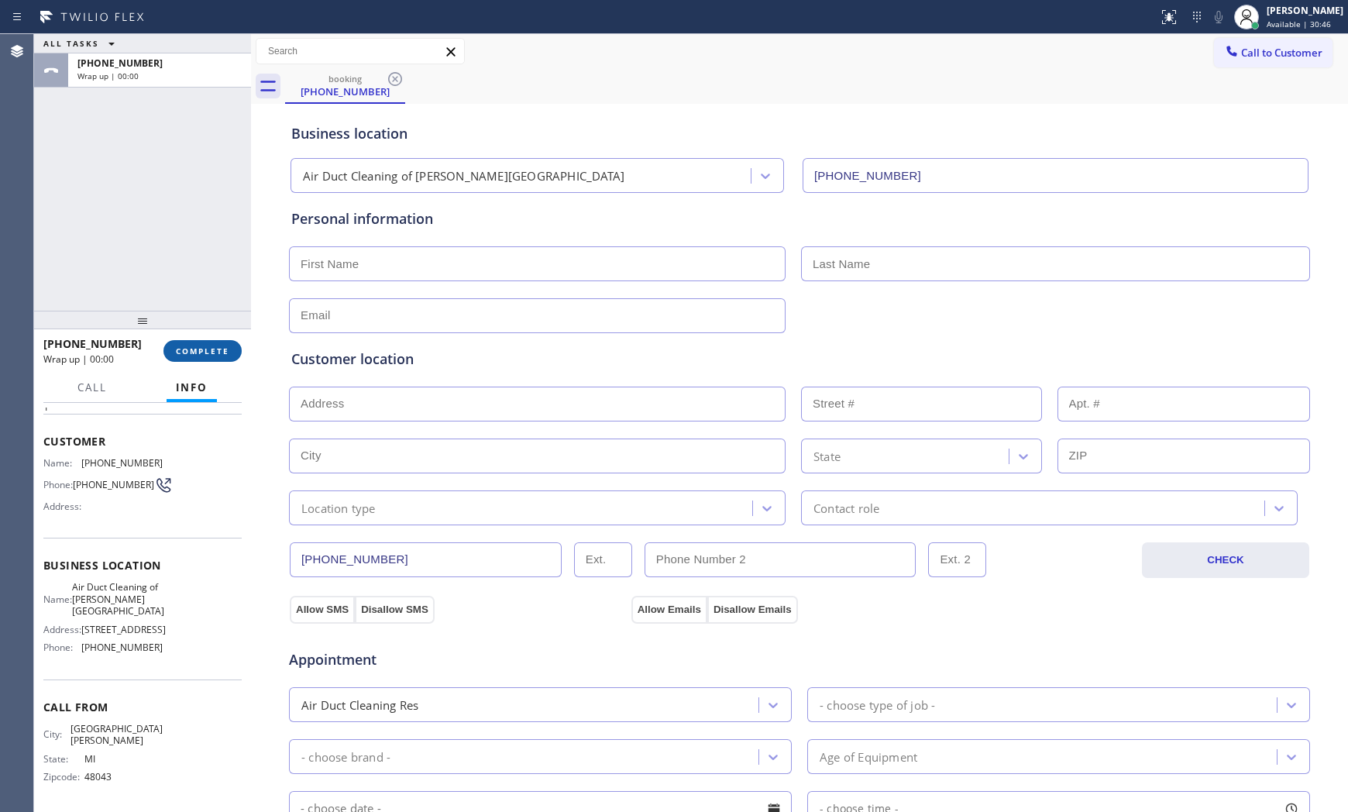
click at [223, 352] on span "COMPLETE" at bounding box center [202, 350] width 53 height 11
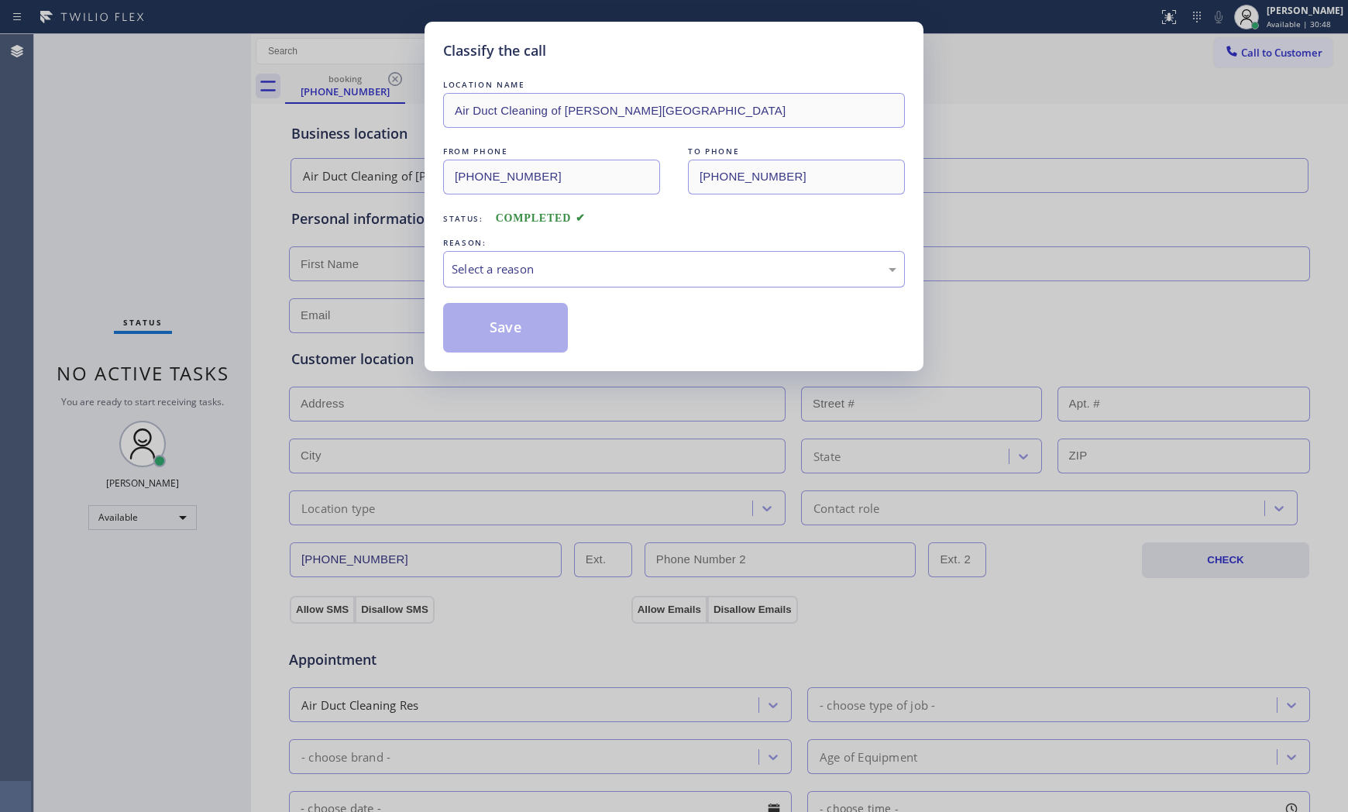
click at [530, 266] on div "Select a reason" at bounding box center [673, 269] width 445 height 18
click at [499, 321] on button "Save" at bounding box center [505, 328] width 125 height 50
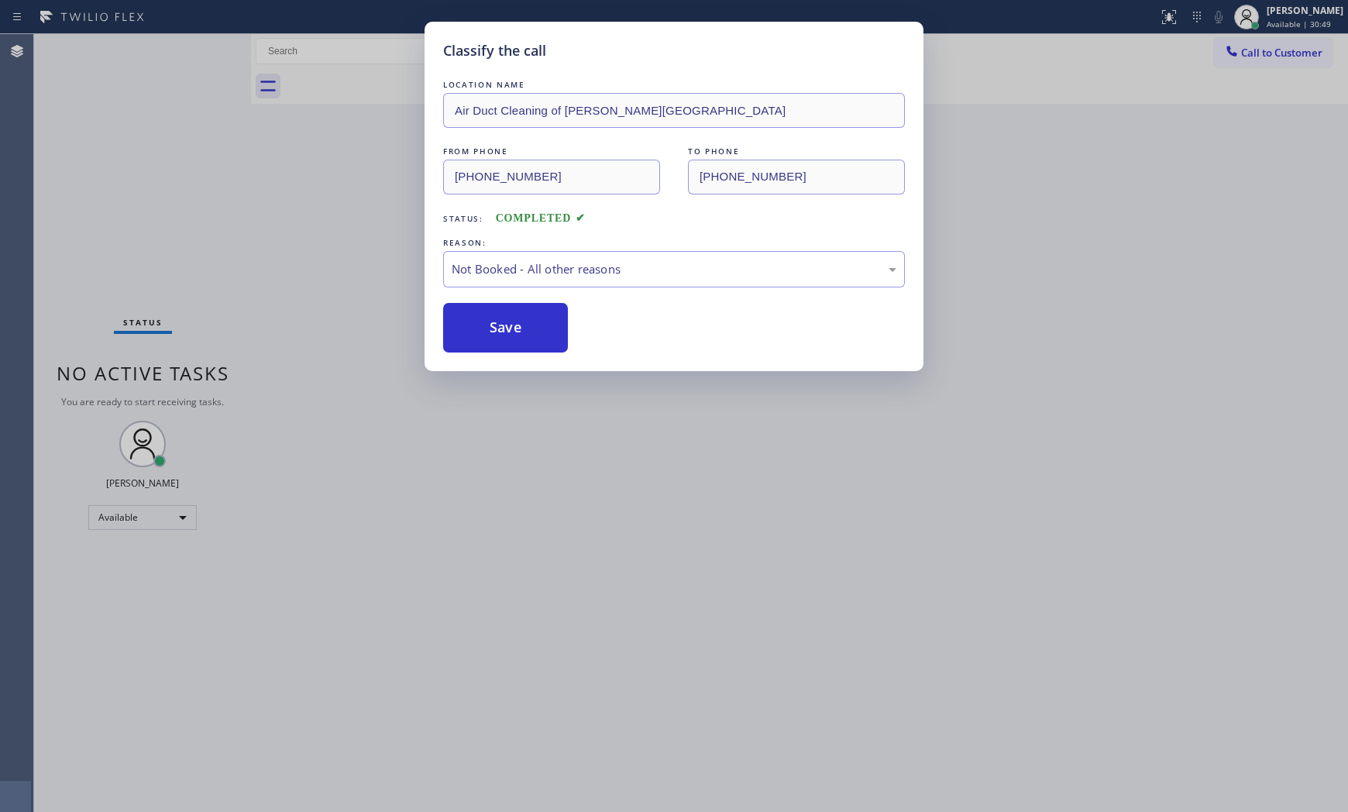
click at [499, 321] on button "Save" at bounding box center [505, 328] width 125 height 50
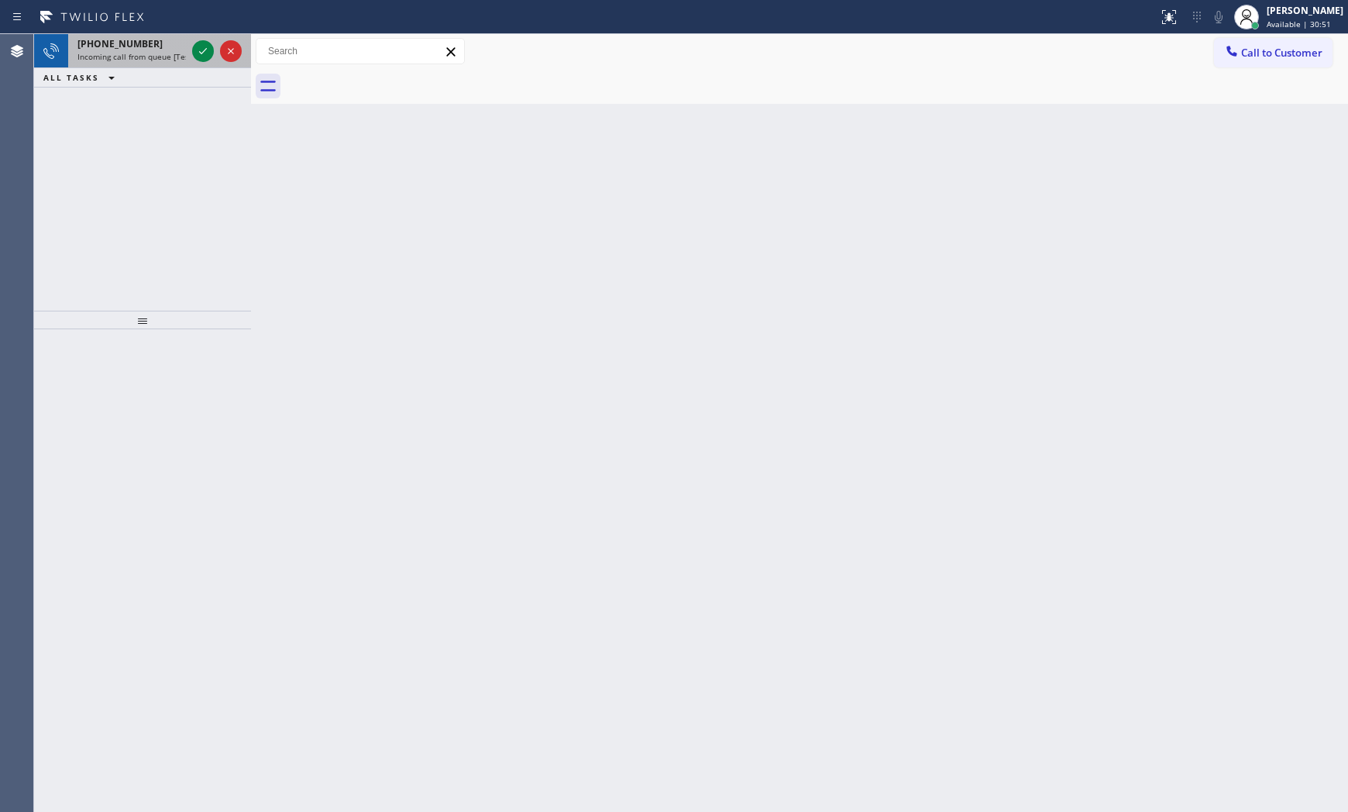
click at [176, 56] on span "Incoming call from queue [Test] All" at bounding box center [141, 56] width 129 height 11
click at [197, 51] on icon at bounding box center [203, 51] width 19 height 19
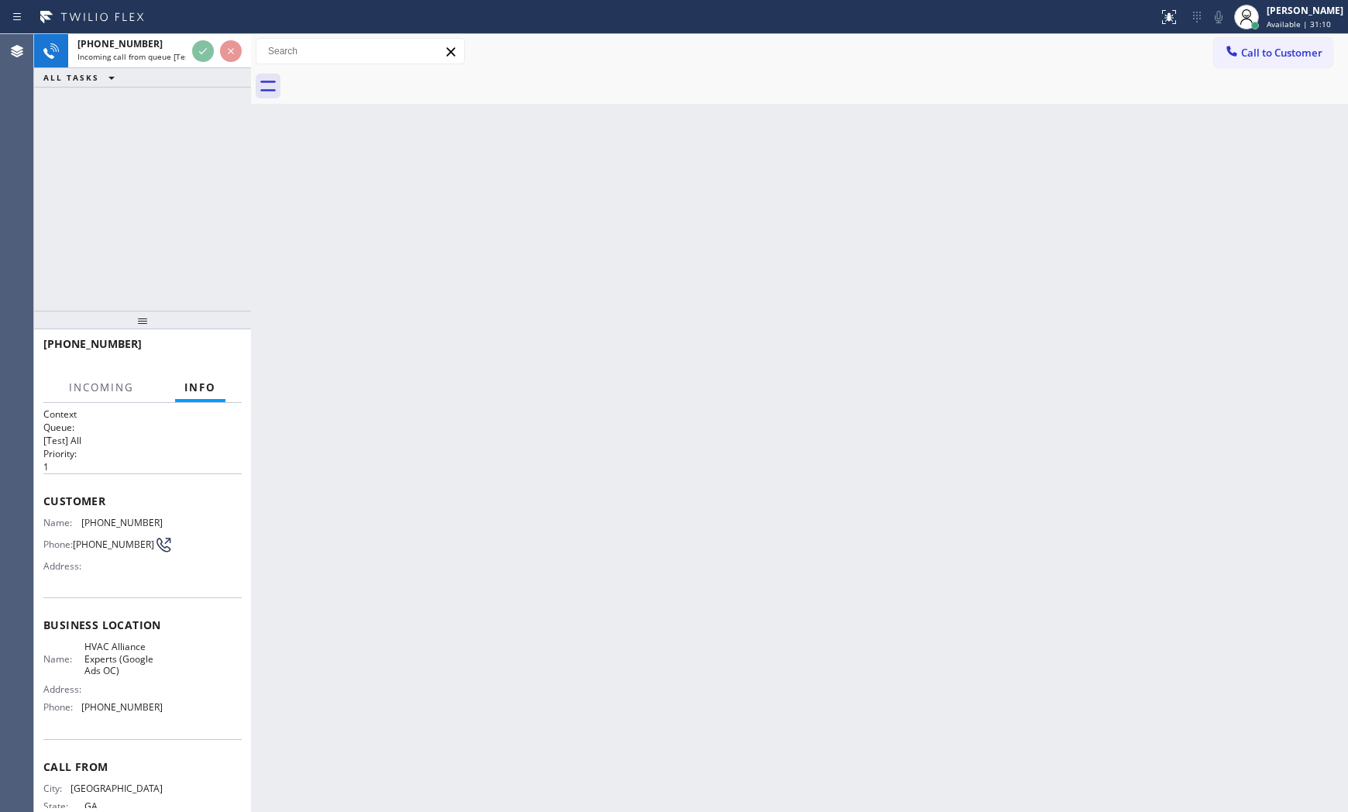
scroll to position [51, 0]
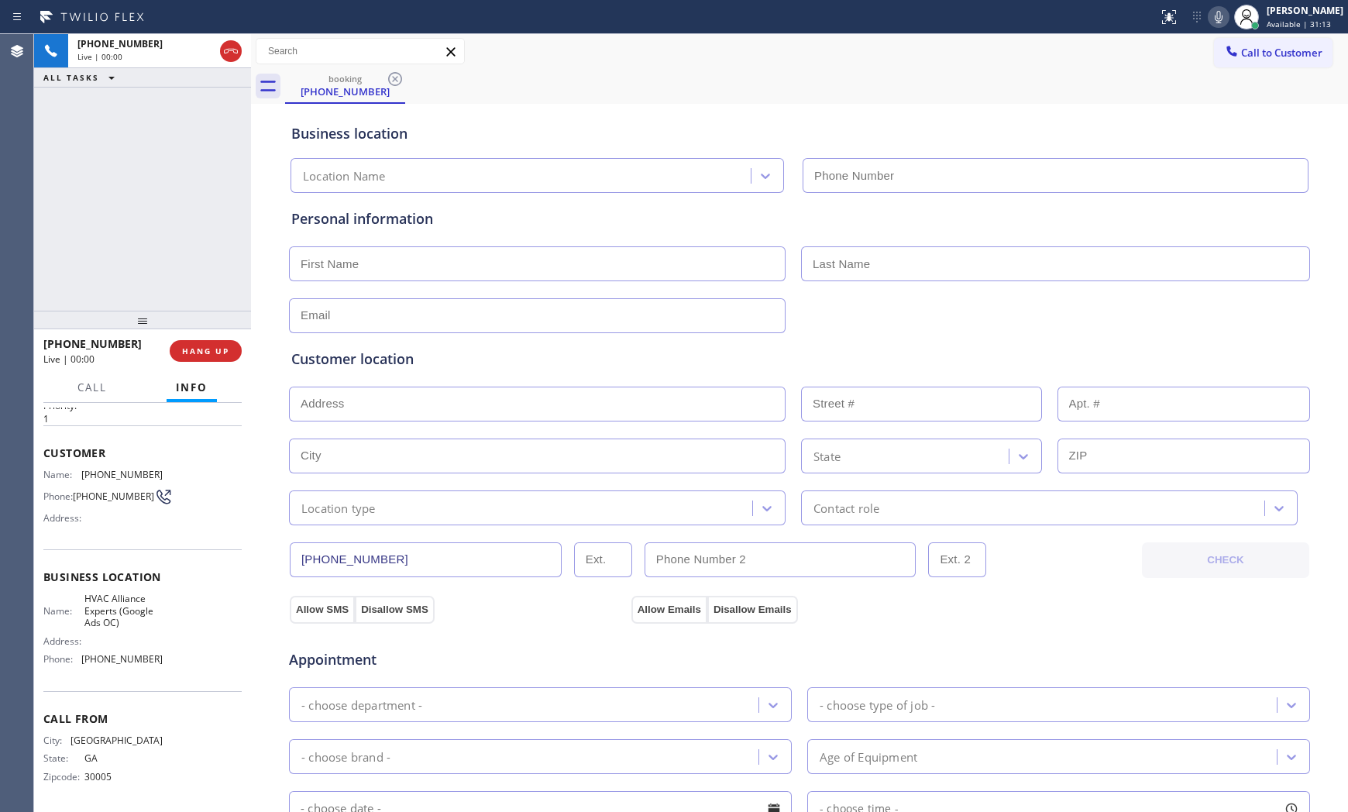
click at [218, 329] on div at bounding box center [142, 320] width 217 height 19
click at [221, 346] on span "HANG UP" at bounding box center [205, 351] width 47 height 11
type input "[PHONE_NUMBER]"
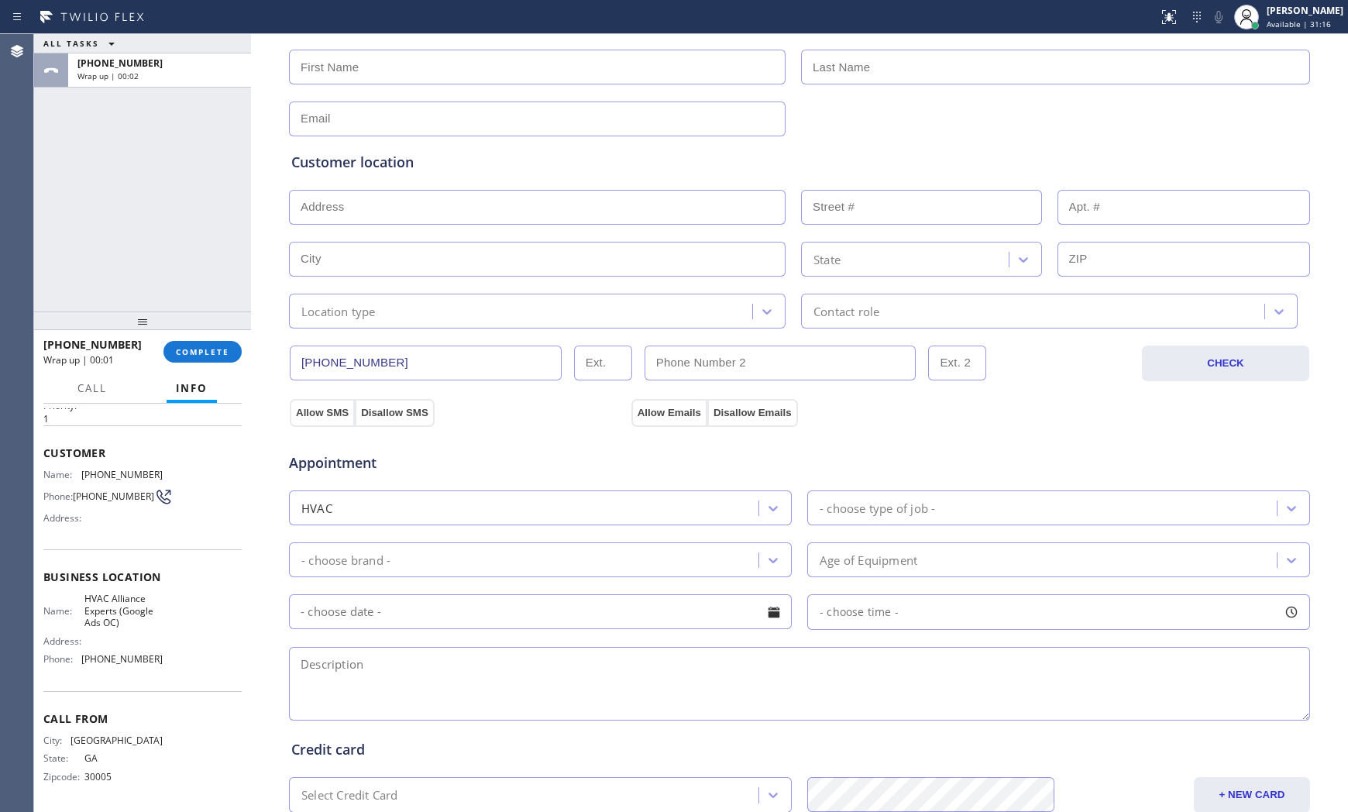
scroll to position [388, 0]
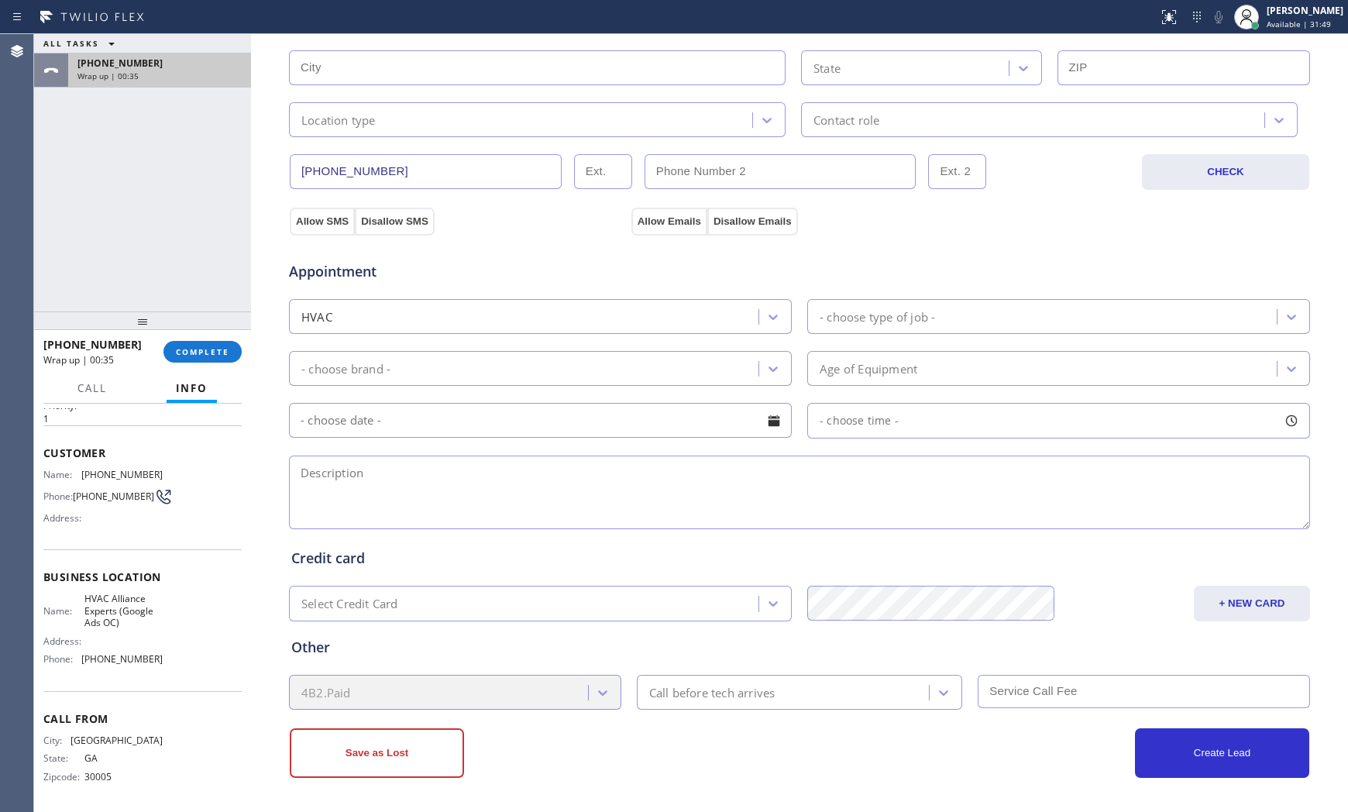
click at [209, 57] on div "[PHONE_NUMBER]" at bounding box center [159, 63] width 164 height 13
click at [219, 360] on button "COMPLETE" at bounding box center [202, 352] width 78 height 22
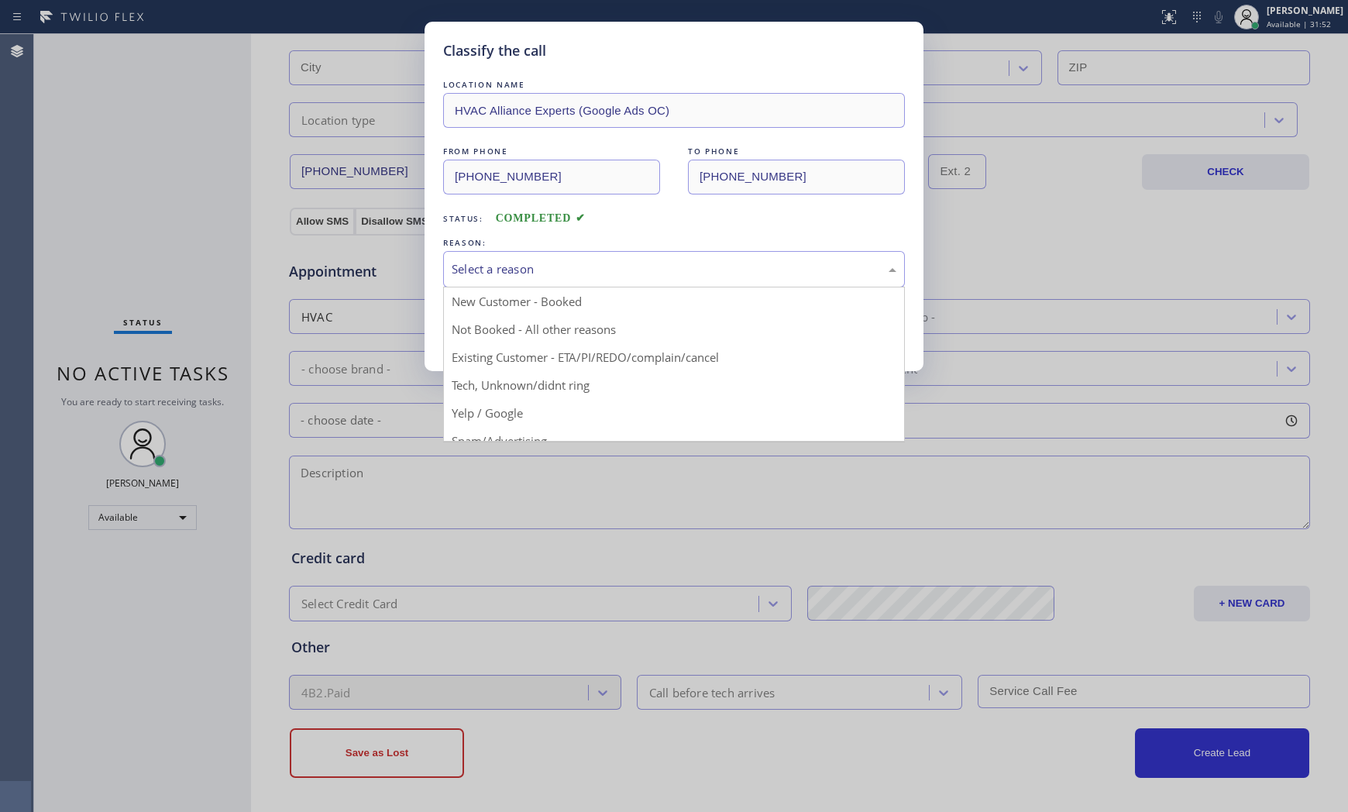
click at [545, 268] on div "Select a reason" at bounding box center [673, 269] width 445 height 18
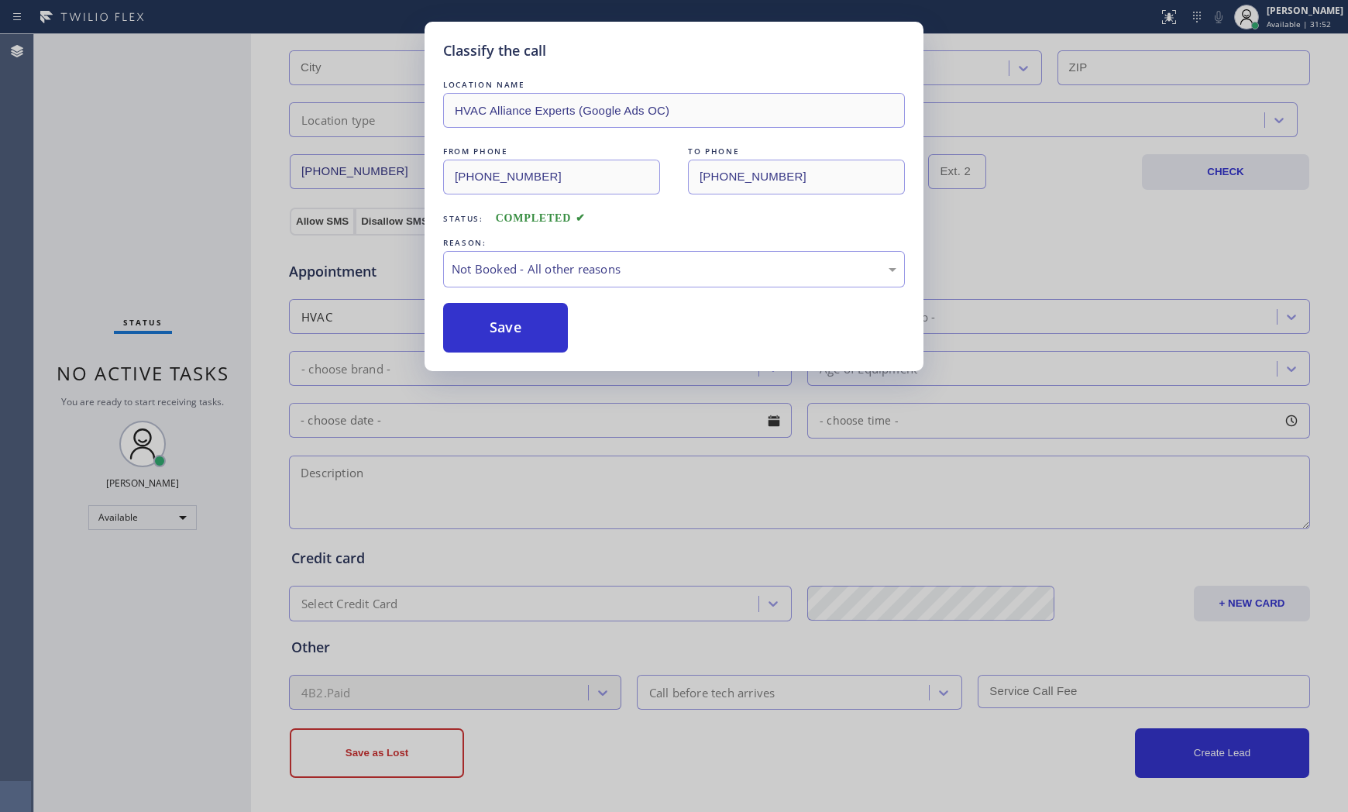
click at [506, 328] on button "Save" at bounding box center [505, 328] width 125 height 50
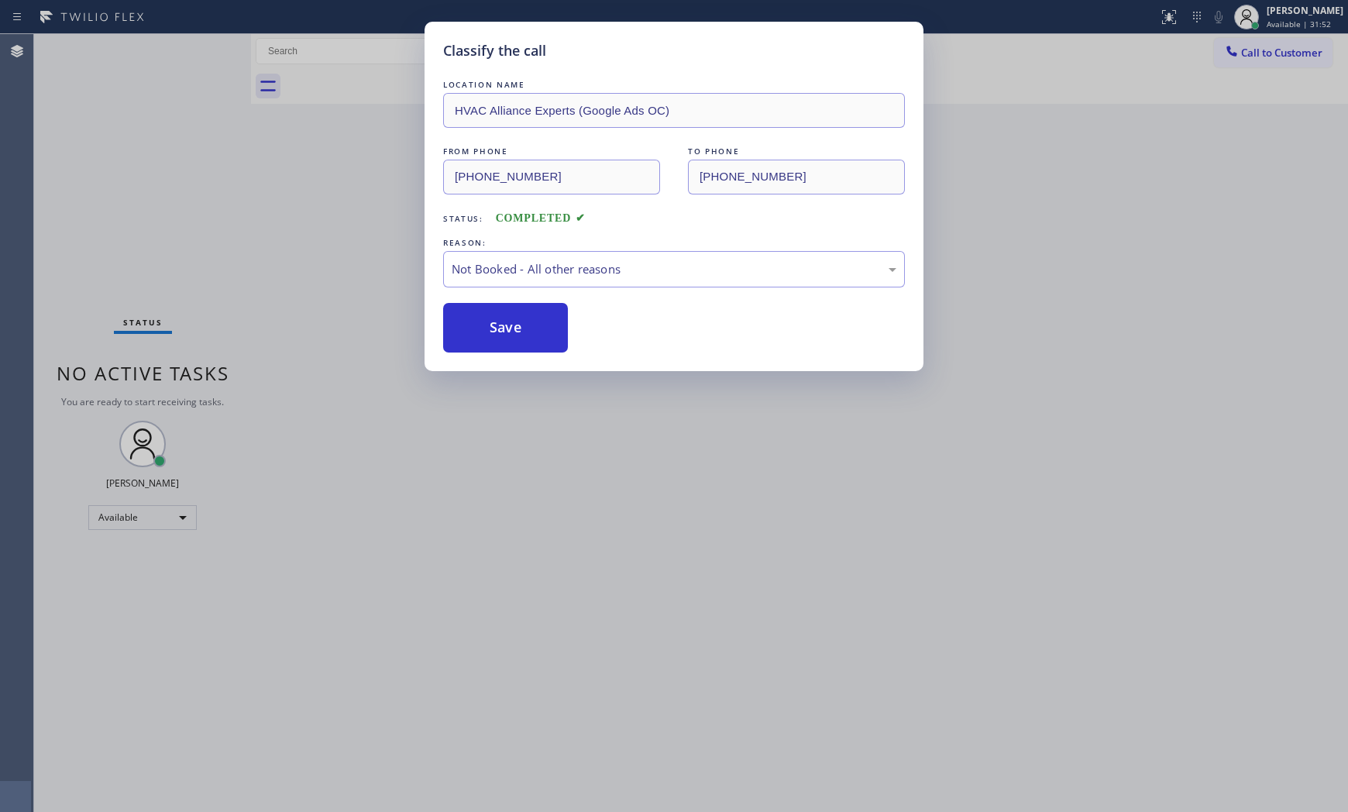
click at [506, 328] on button "Save" at bounding box center [505, 328] width 125 height 50
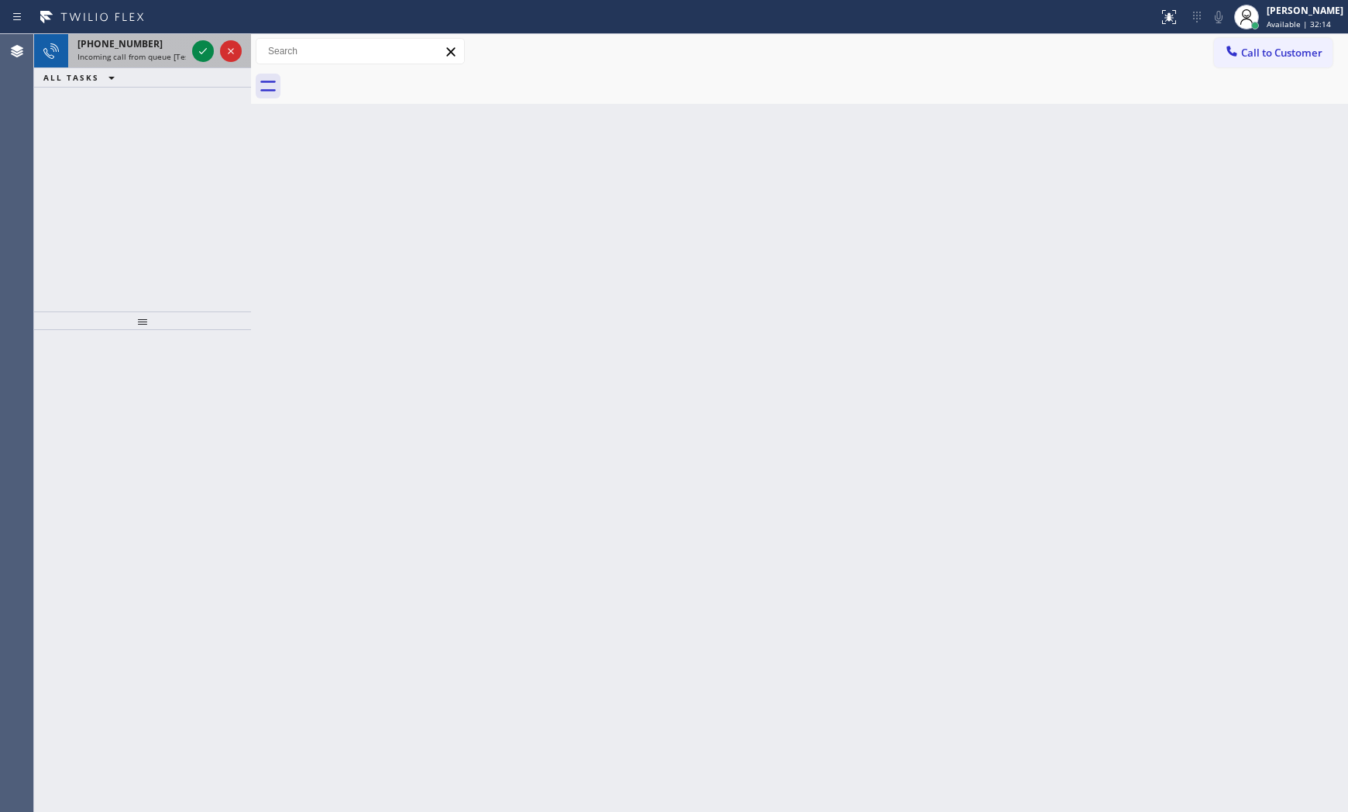
click at [149, 45] on div "[PHONE_NUMBER]" at bounding box center [131, 43] width 108 height 13
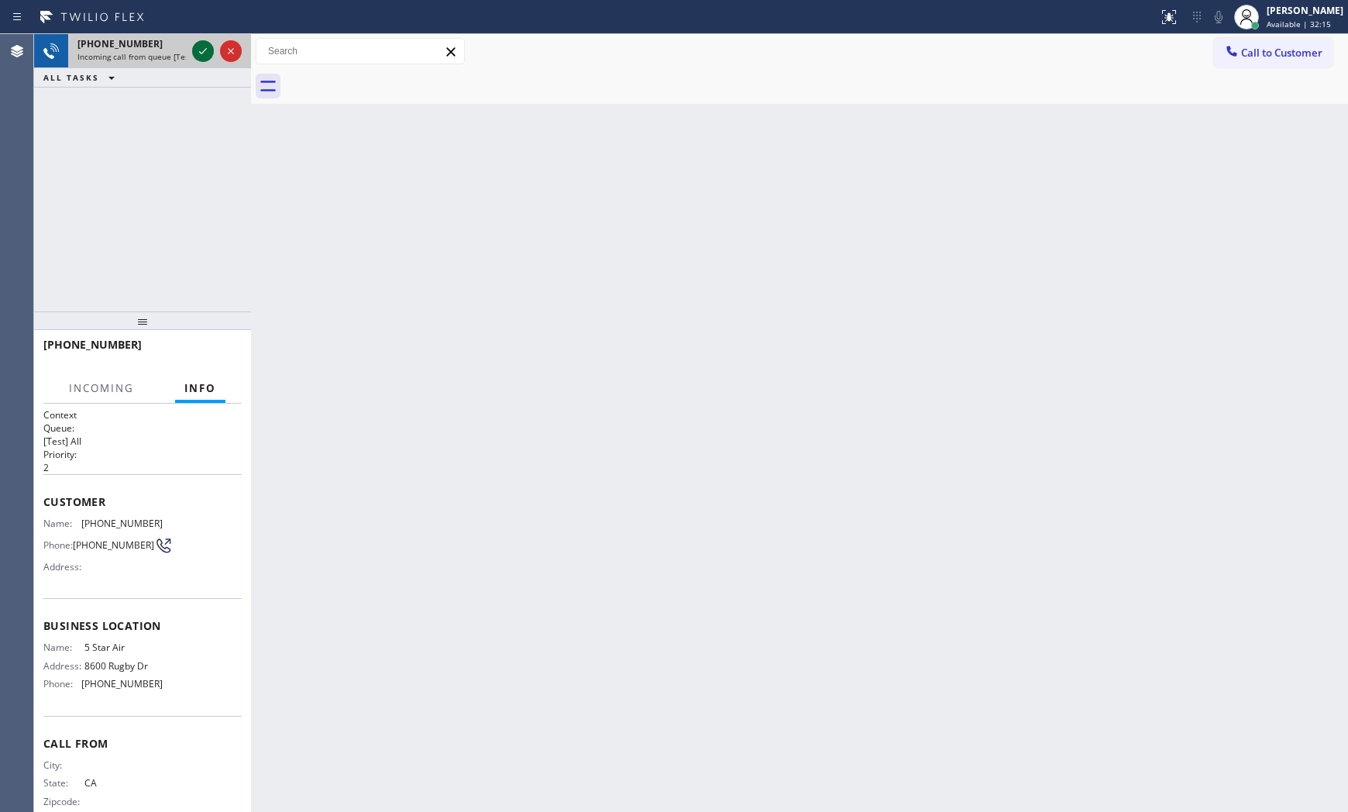
click at [199, 48] on icon at bounding box center [203, 51] width 19 height 19
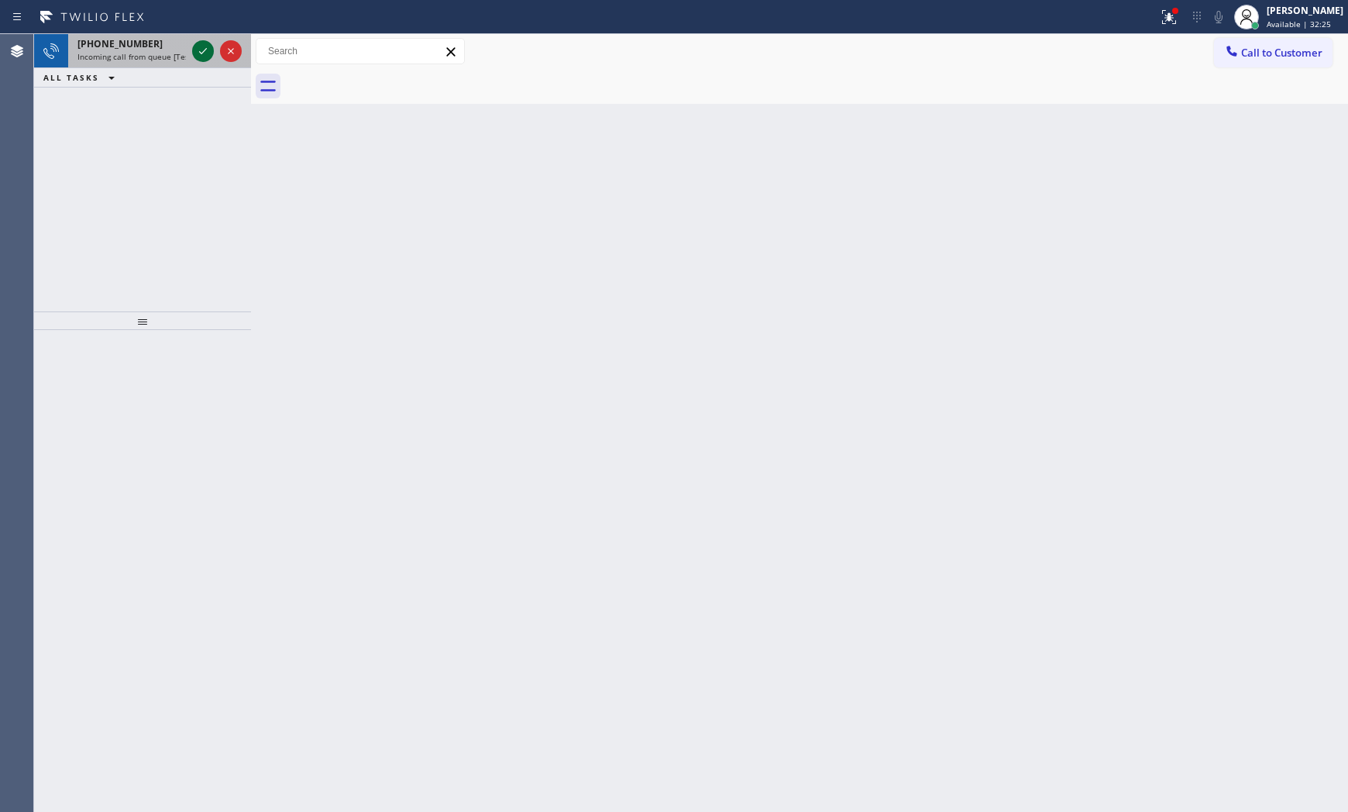
click at [199, 48] on icon at bounding box center [203, 51] width 19 height 19
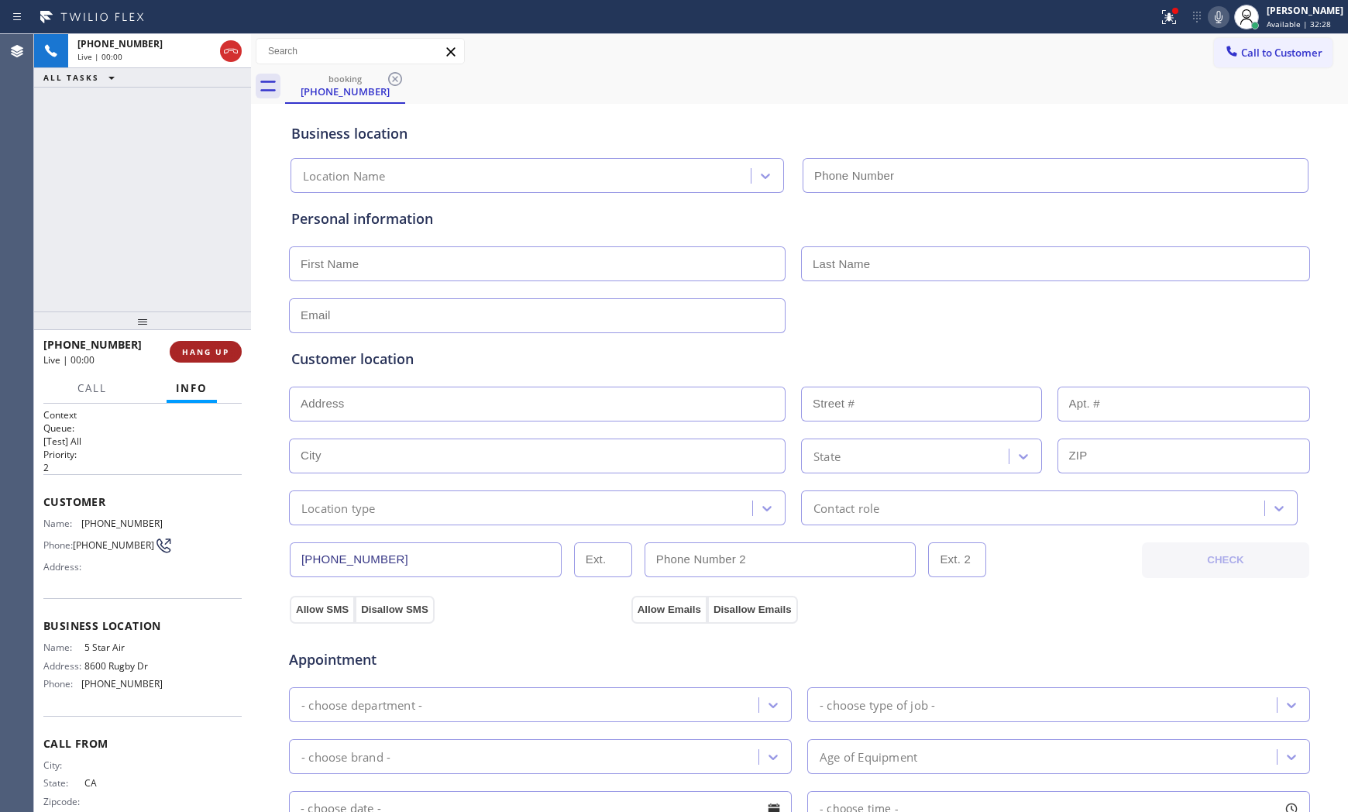
click at [191, 359] on button "HANG UP" at bounding box center [206, 352] width 72 height 22
type input "[PHONE_NUMBER]"
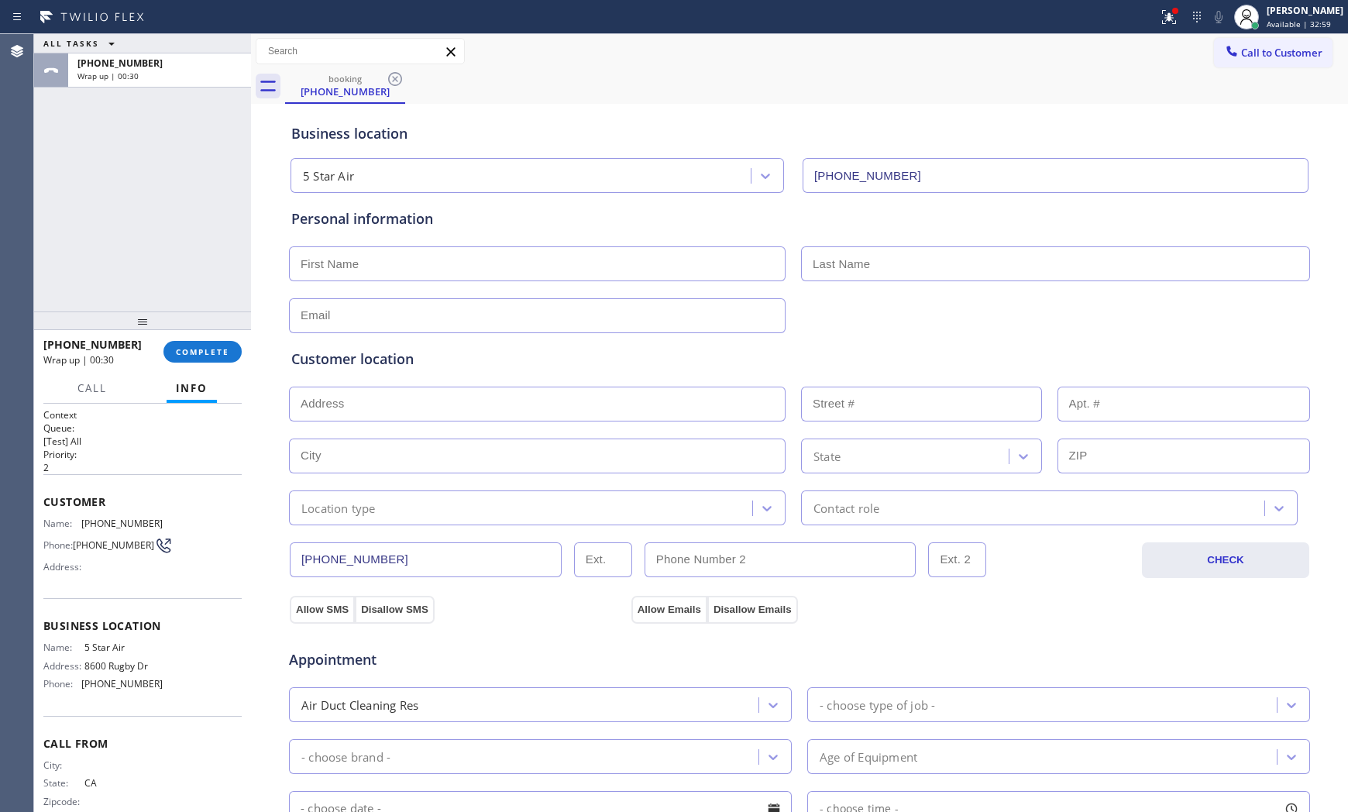
click at [178, 338] on div "[PHONE_NUMBER] Wrap up | 00:30 COMPLETE" at bounding box center [142, 351] width 198 height 40
click at [208, 349] on span "COMPLETE" at bounding box center [202, 351] width 53 height 11
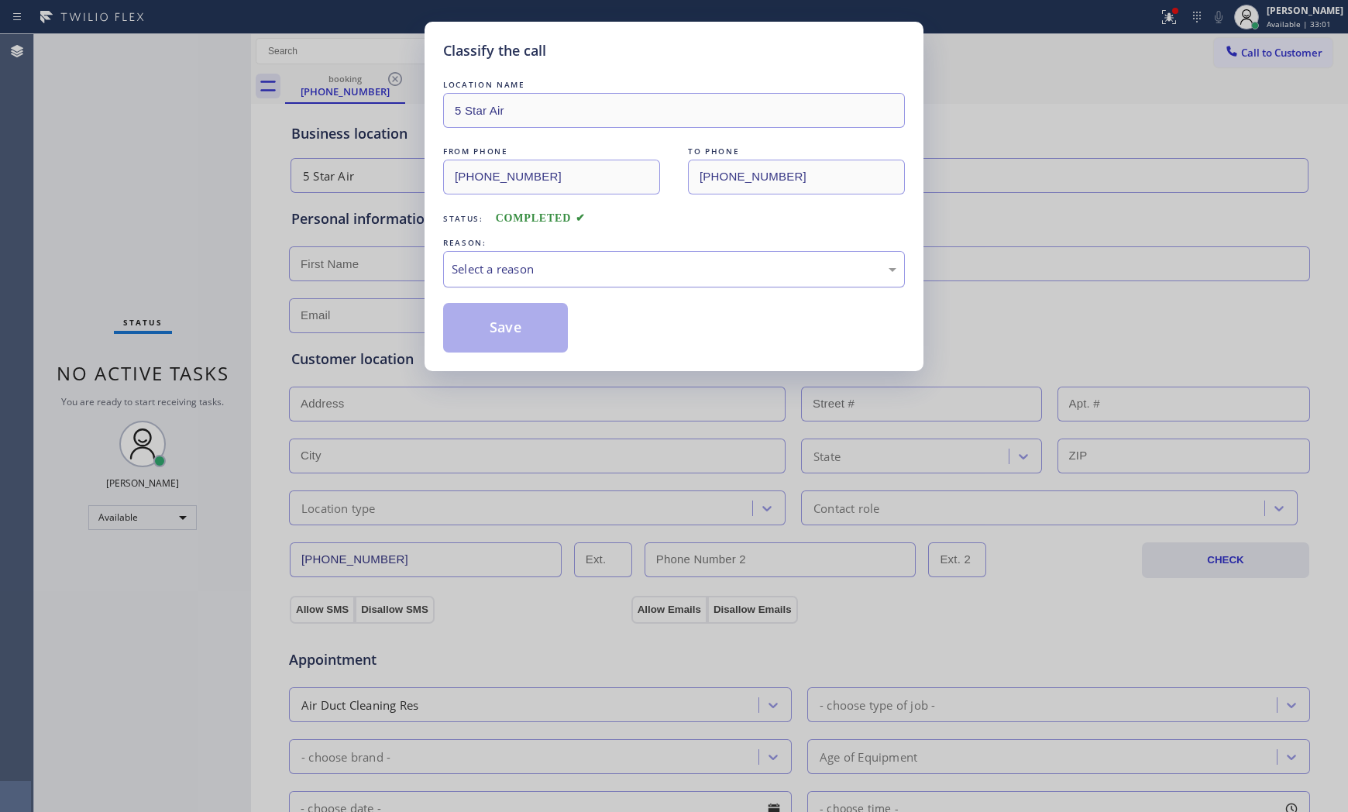
click at [543, 272] on div "Select a reason" at bounding box center [673, 269] width 445 height 18
click at [537, 321] on button "Save" at bounding box center [505, 328] width 125 height 50
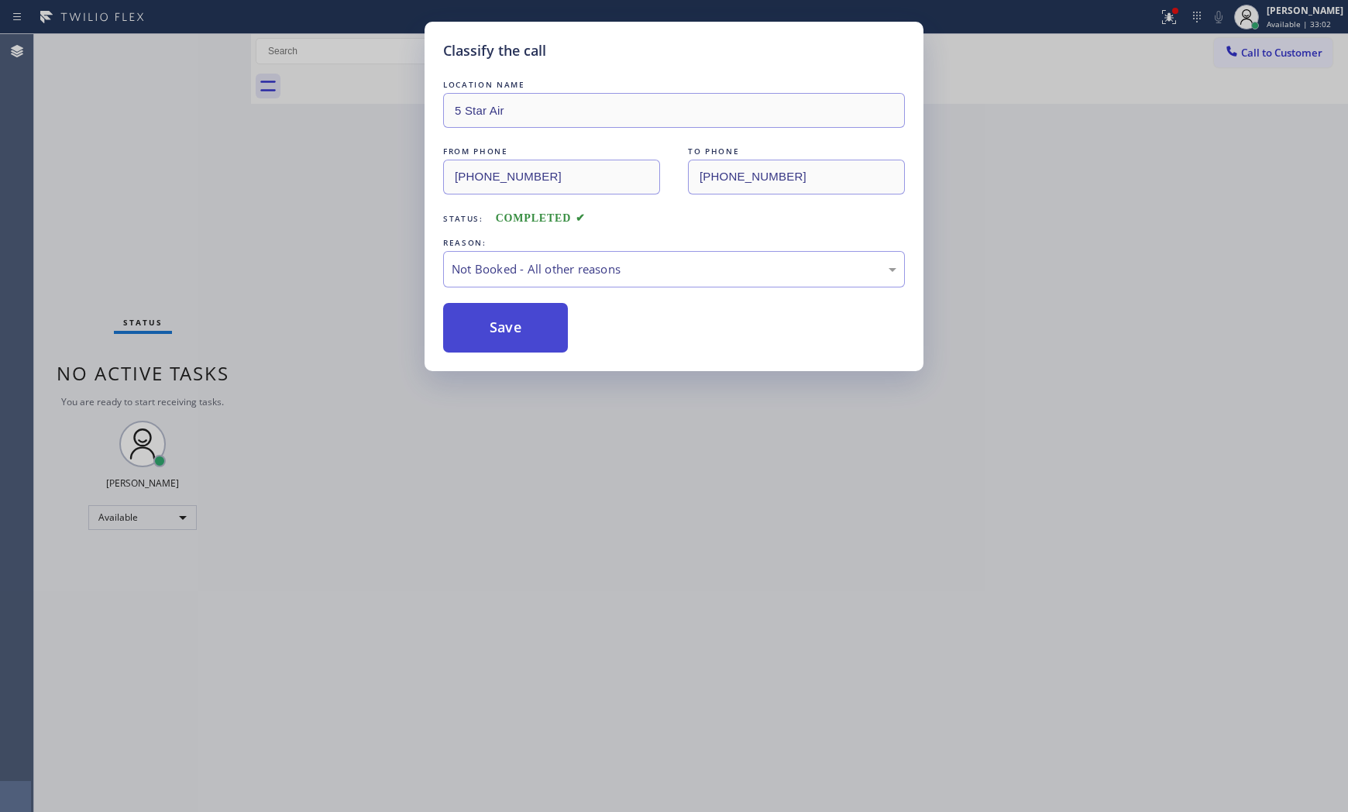
click at [537, 321] on button "Save" at bounding box center [505, 328] width 125 height 50
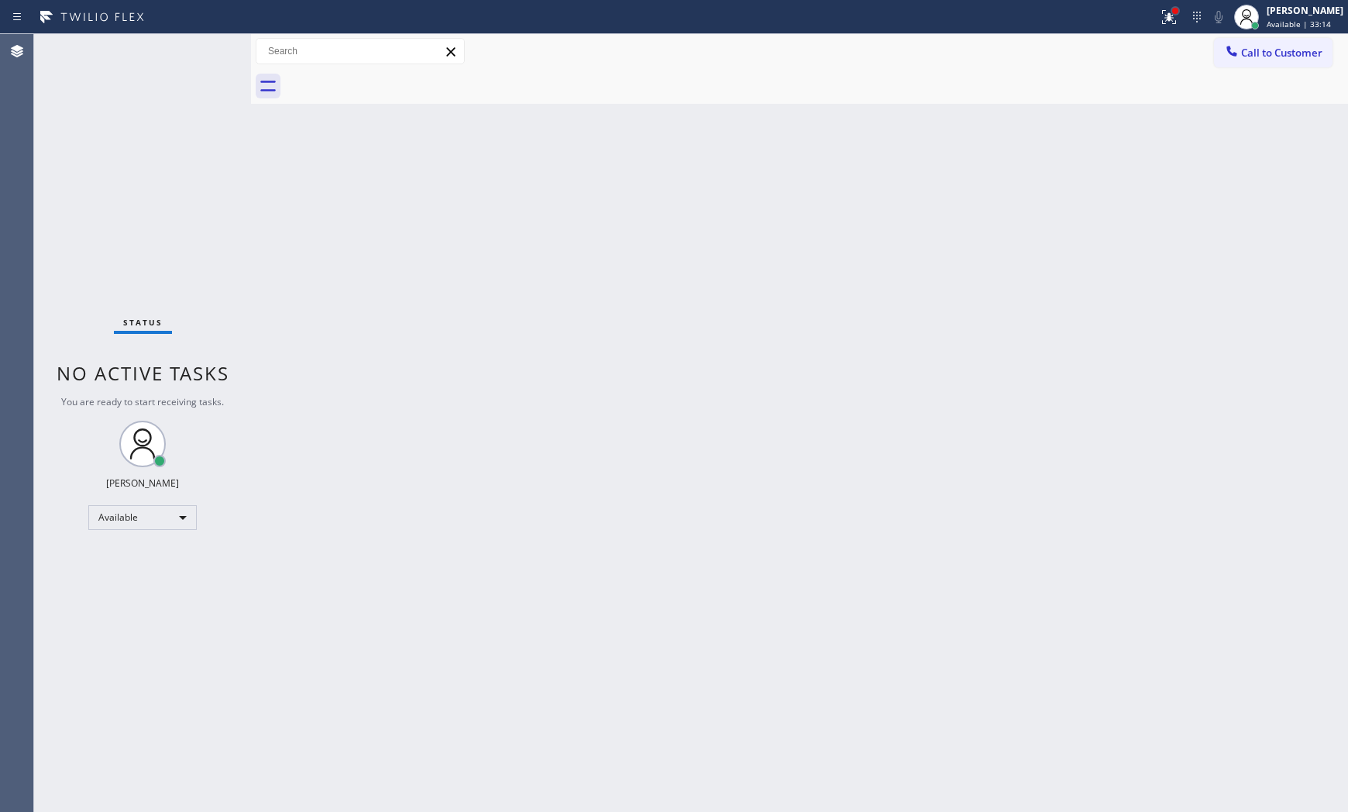
click at [1172, 9] on div at bounding box center [1175, 11] width 6 height 6
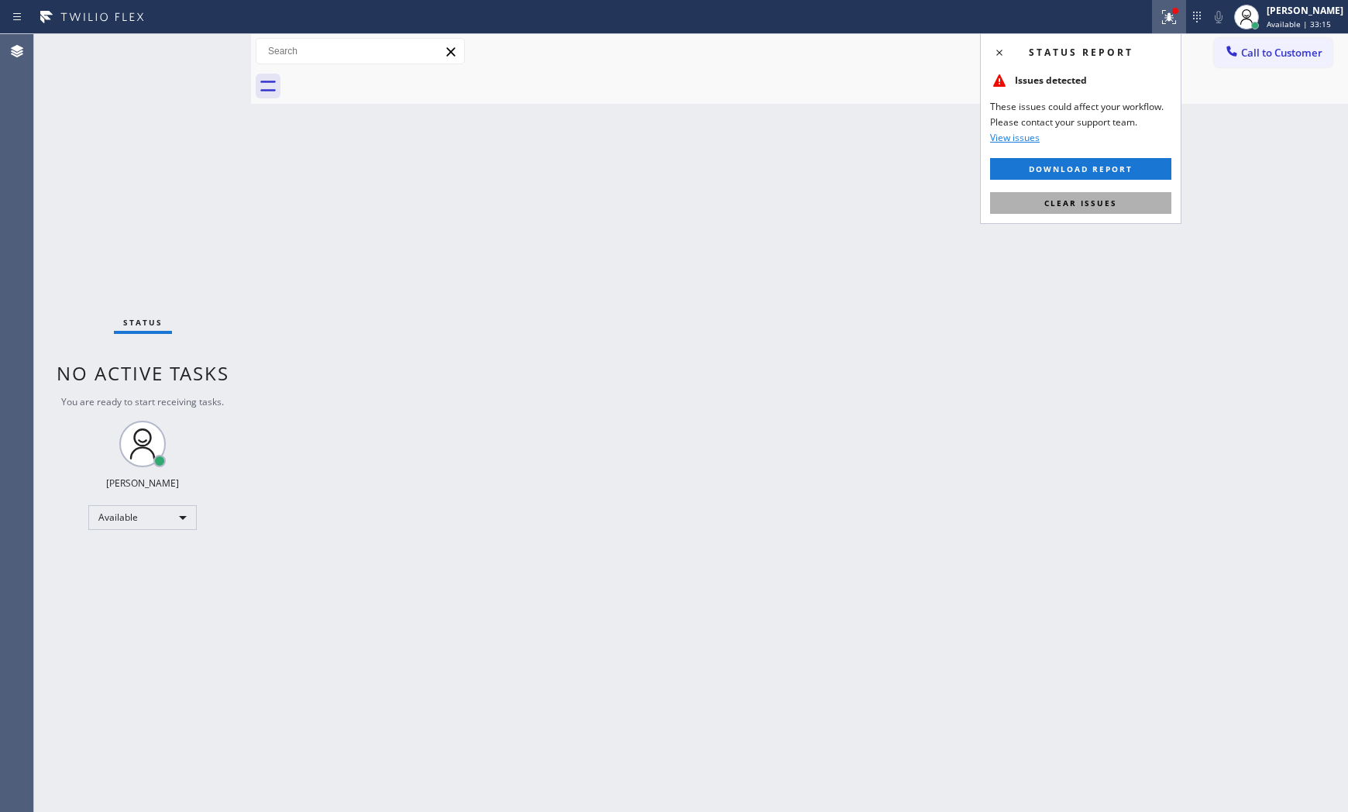
click at [1123, 204] on button "Clear issues" at bounding box center [1080, 203] width 181 height 22
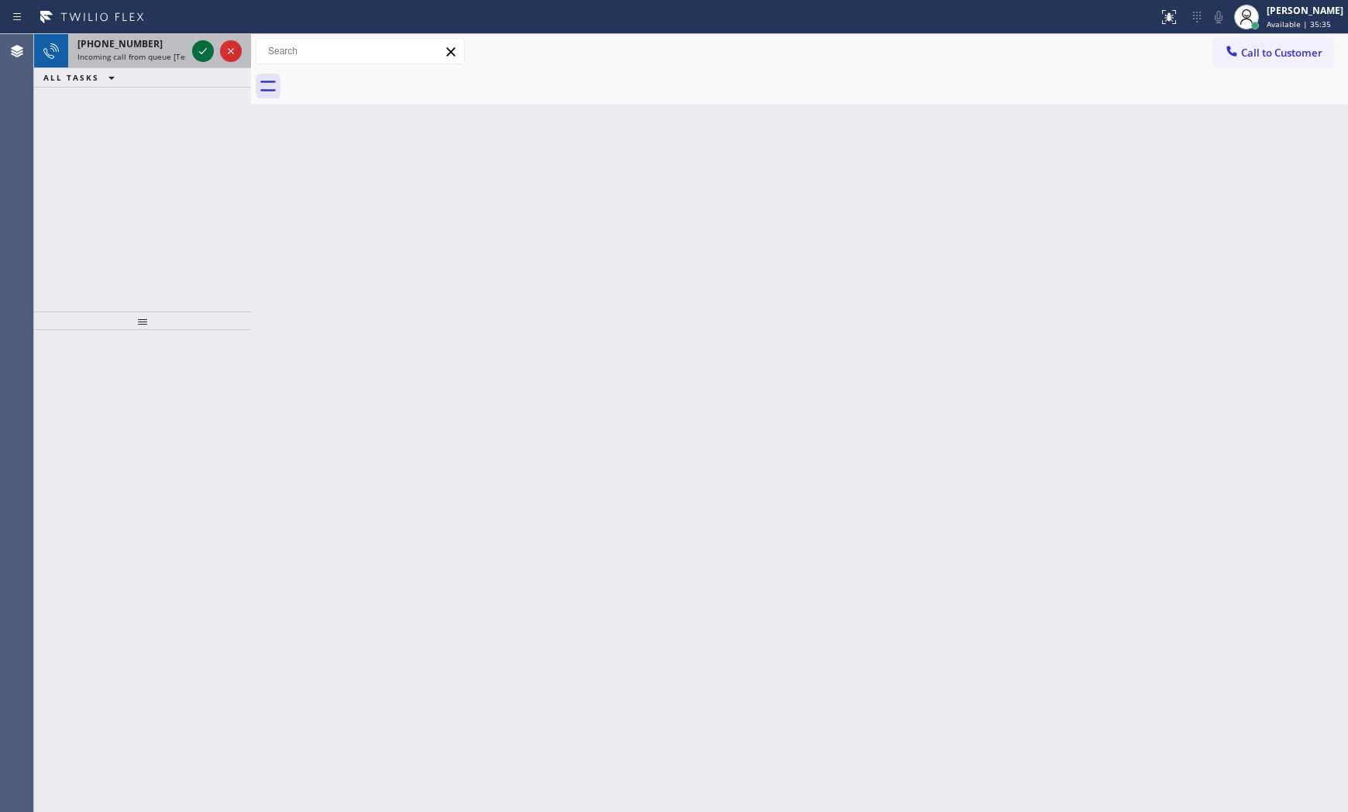
click at [196, 50] on icon at bounding box center [203, 51] width 19 height 19
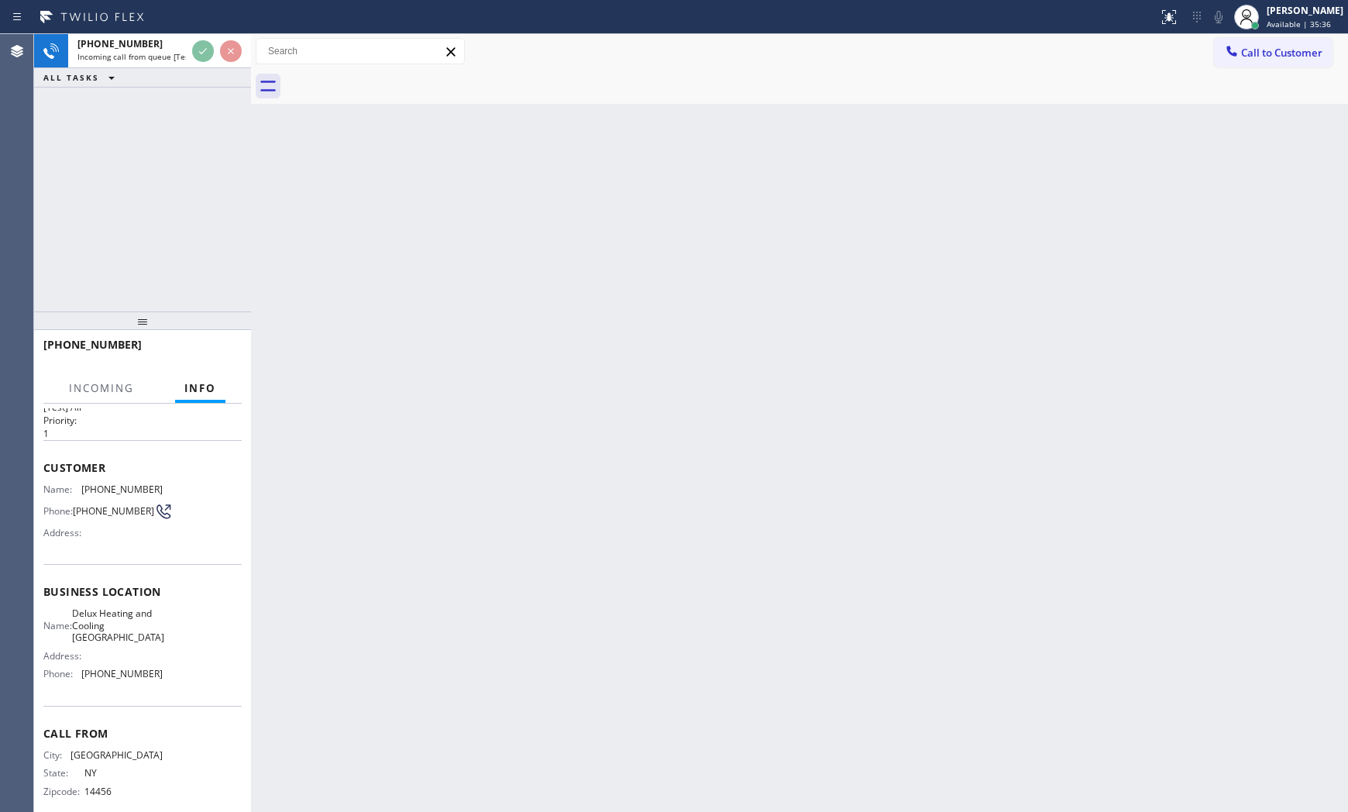
scroll to position [64, 0]
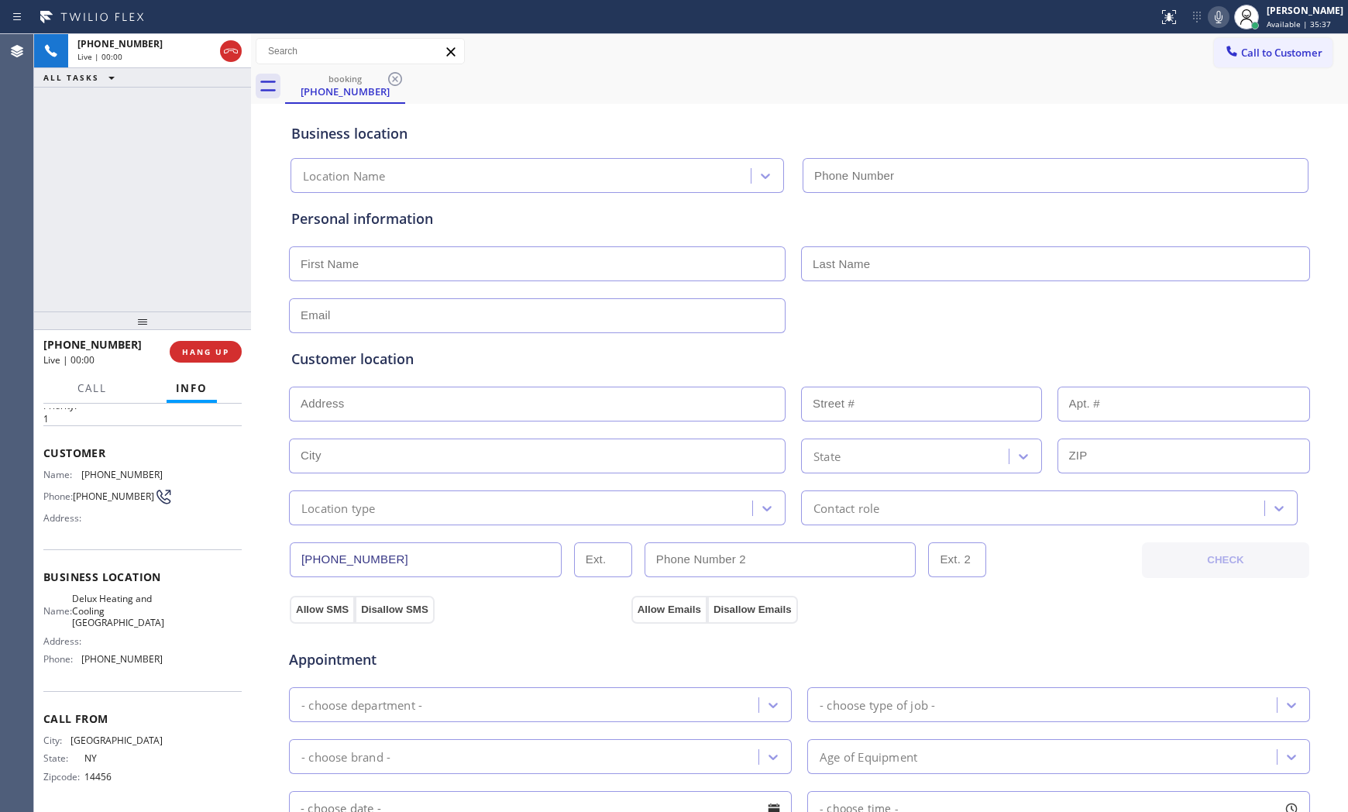
type input "[PHONE_NUMBER]"
click at [219, 348] on span "HANG UP" at bounding box center [205, 351] width 47 height 11
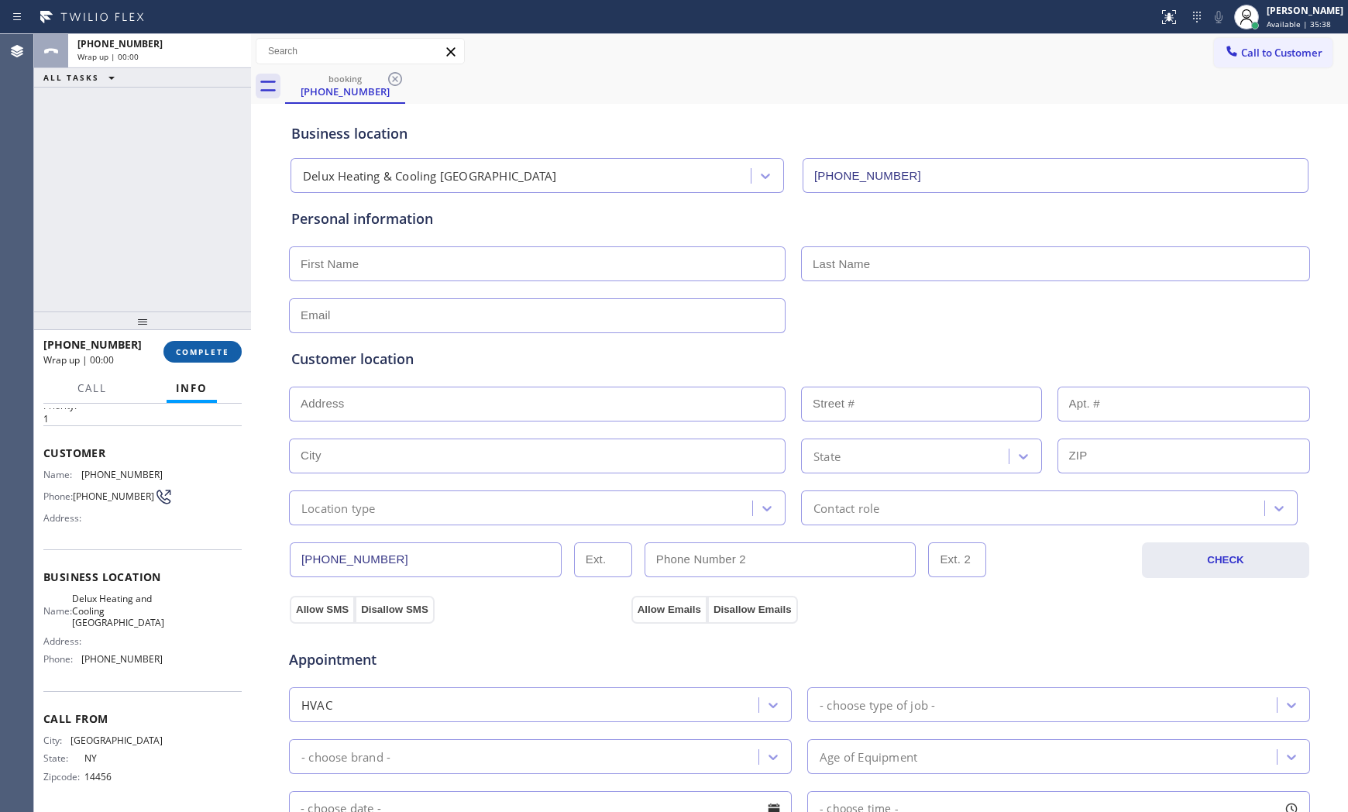
click at [219, 348] on span "COMPLETE" at bounding box center [202, 351] width 53 height 11
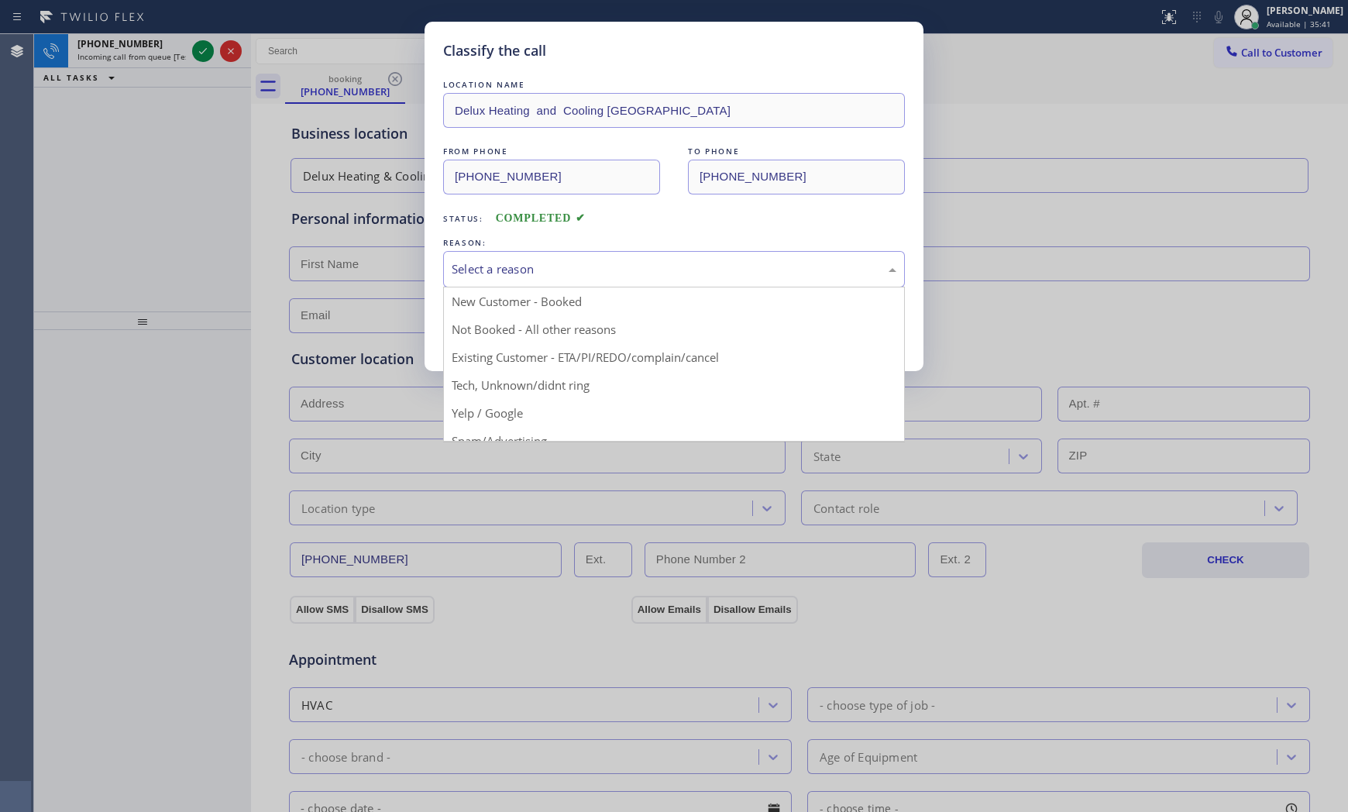
click at [567, 266] on div "Select a reason" at bounding box center [673, 269] width 445 height 18
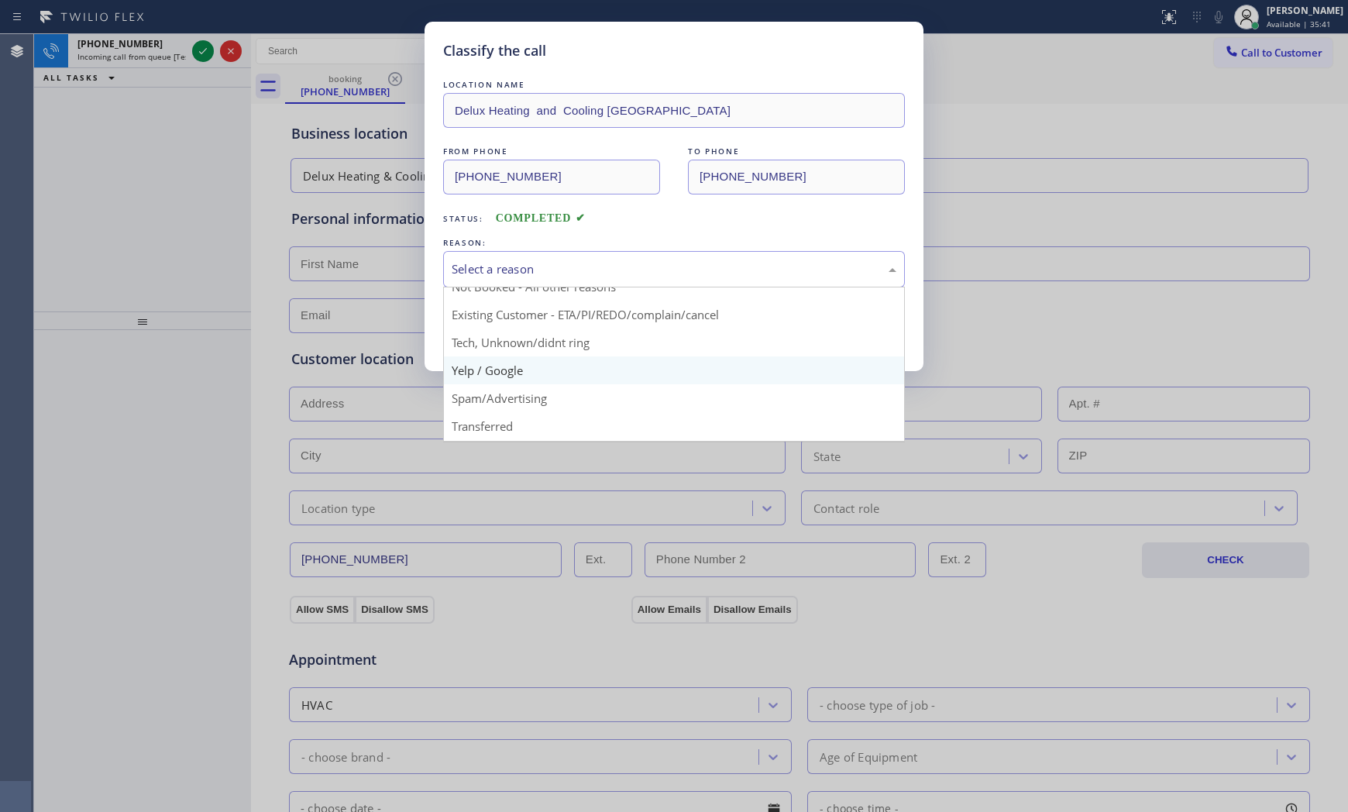
scroll to position [86, 0]
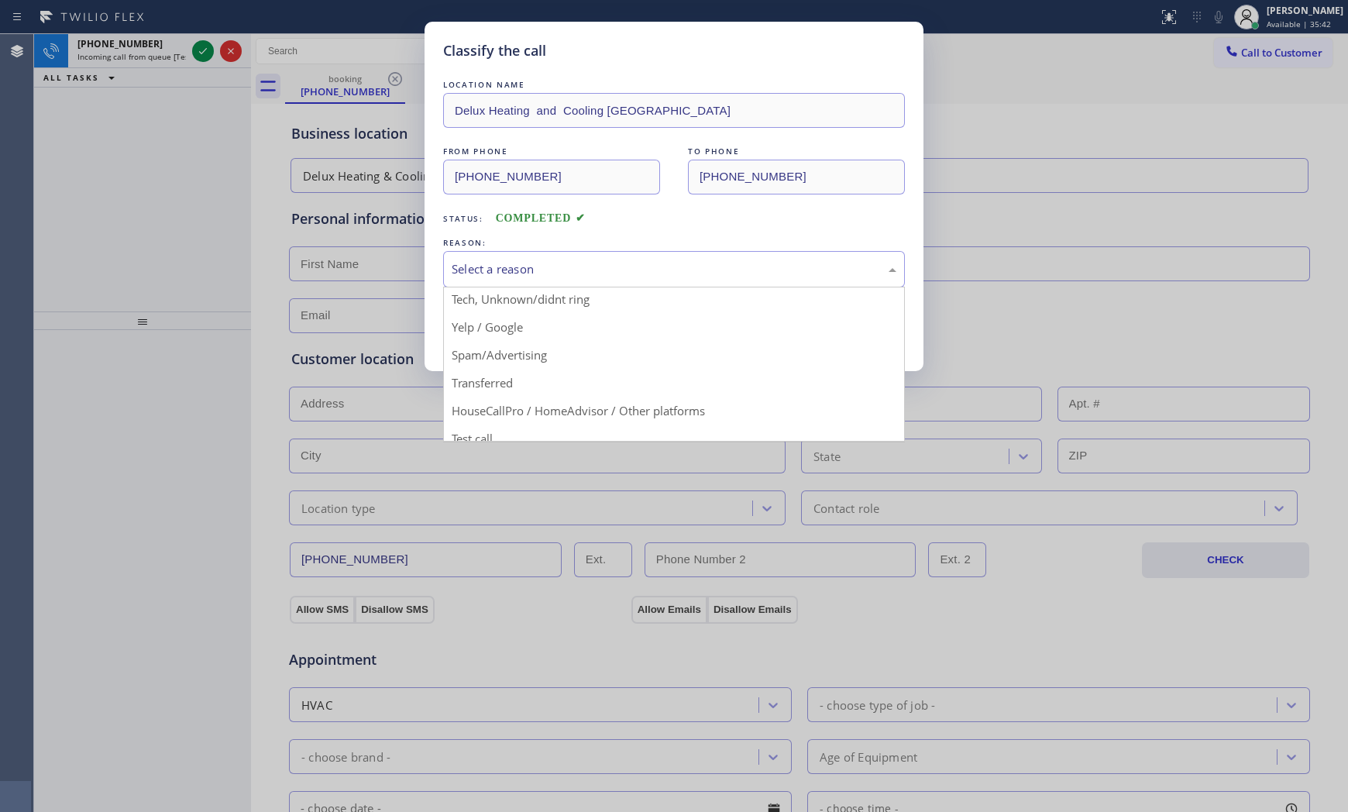
drag, startPoint x: 537, startPoint y: 346, endPoint x: 523, endPoint y: 328, distance: 23.2
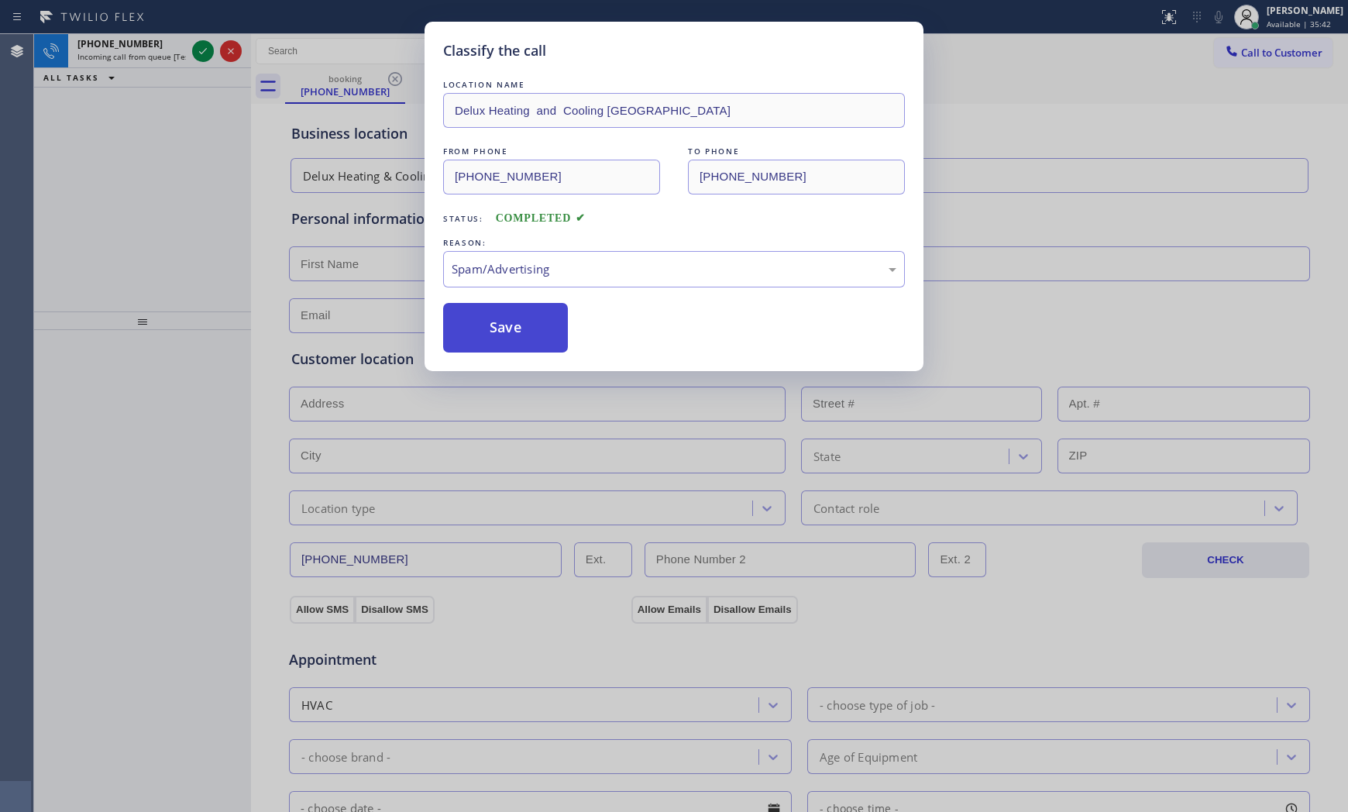
click at [523, 328] on button "Save" at bounding box center [505, 328] width 125 height 50
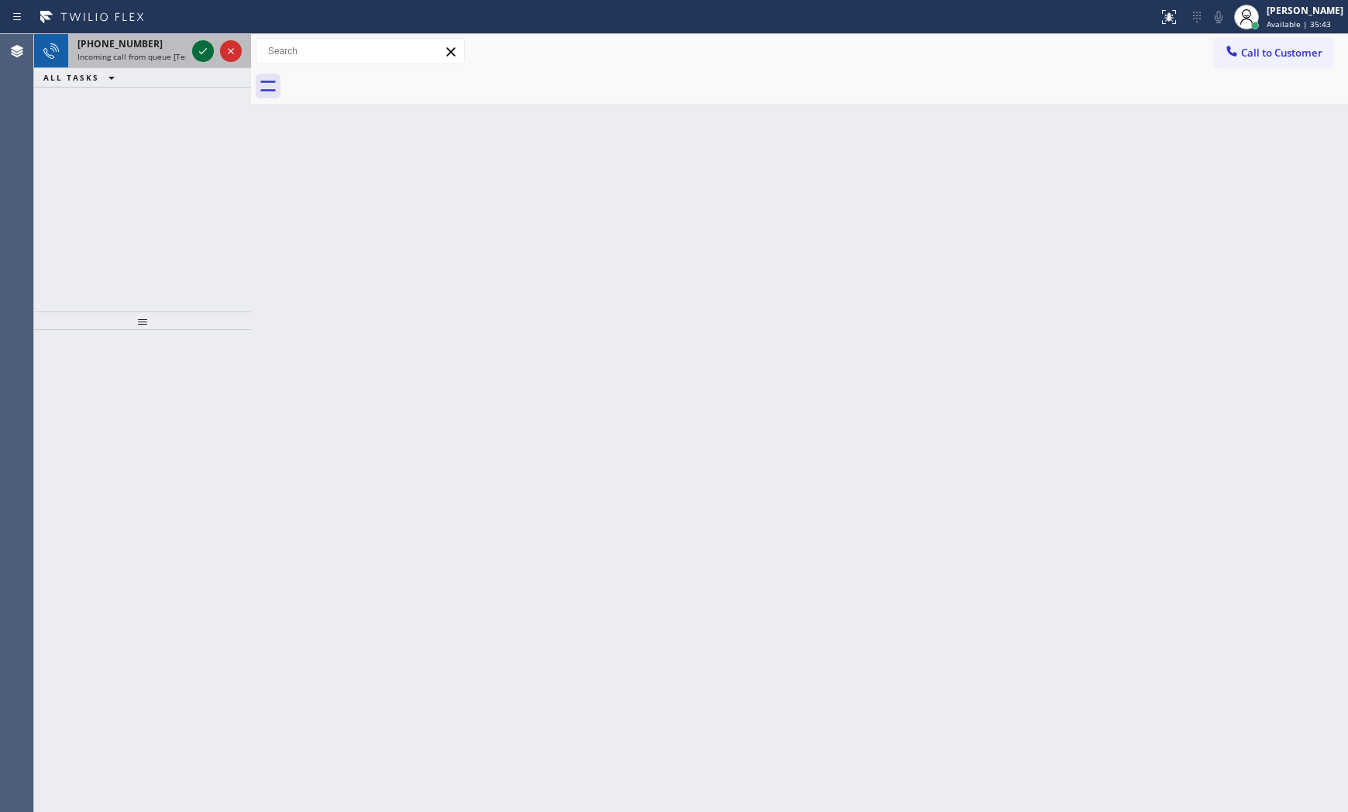
click at [204, 54] on icon at bounding box center [203, 51] width 19 height 19
click at [201, 44] on icon at bounding box center [203, 51] width 19 height 19
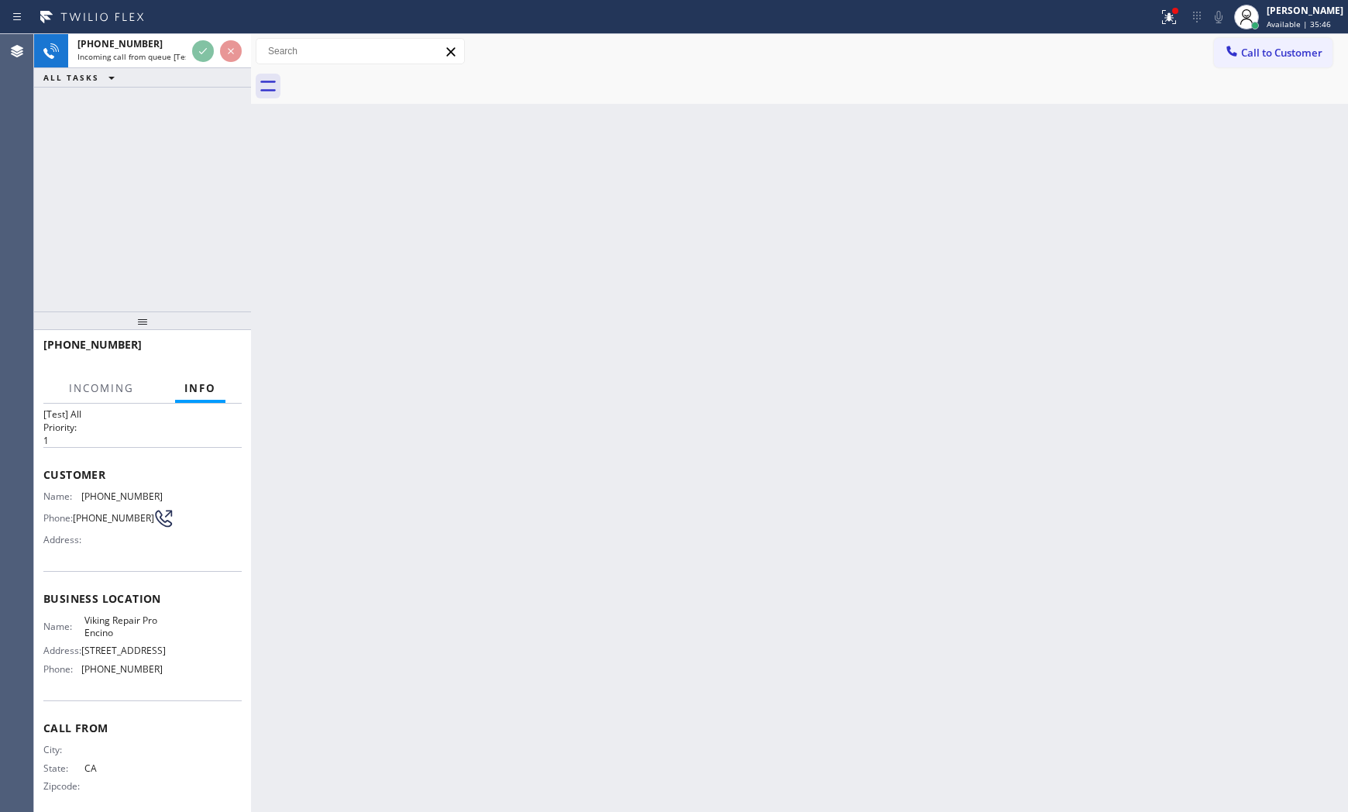
scroll to position [52, 0]
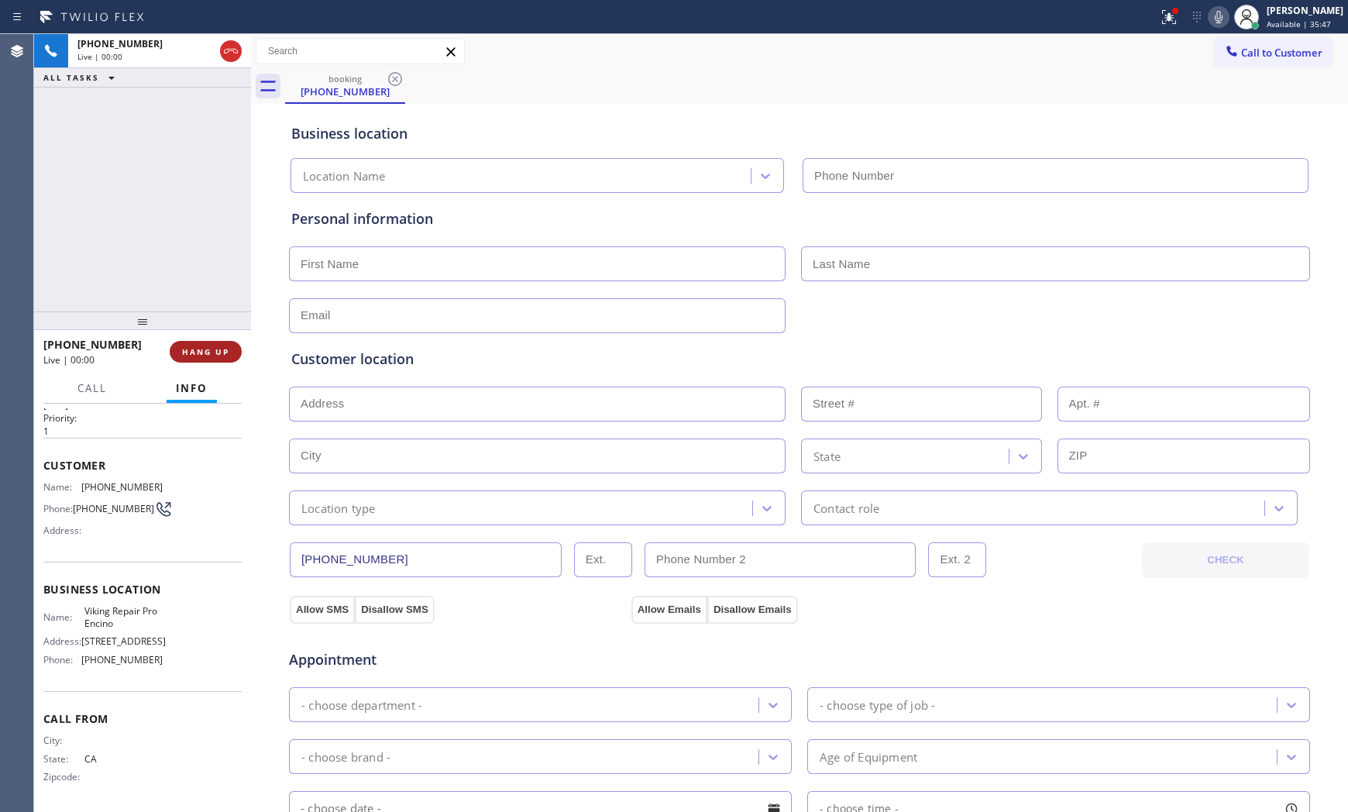
type input "[PHONE_NUMBER]"
click at [207, 352] on span "HANG UP" at bounding box center [205, 351] width 47 height 11
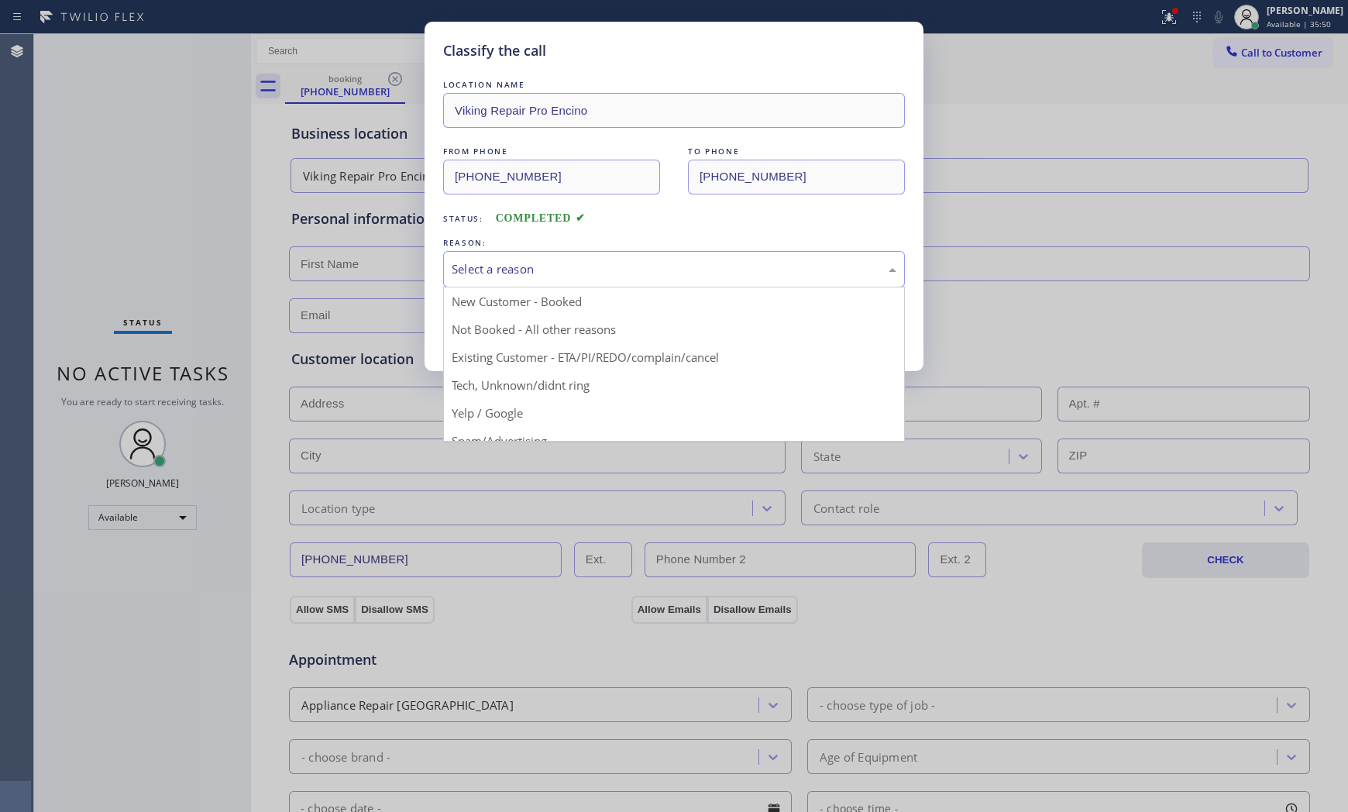
click at [477, 270] on div "Select a reason" at bounding box center [673, 269] width 445 height 18
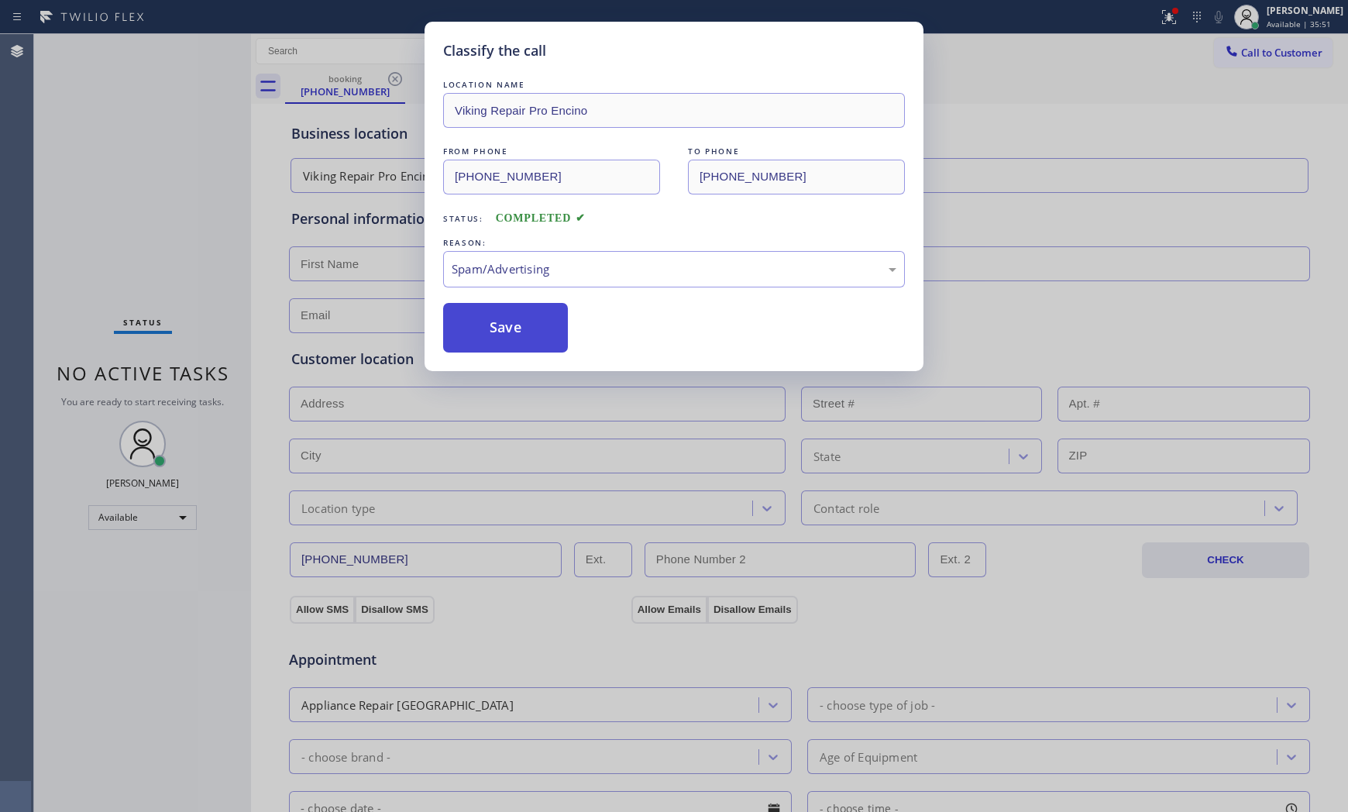
click at [505, 344] on button "Save" at bounding box center [505, 328] width 125 height 50
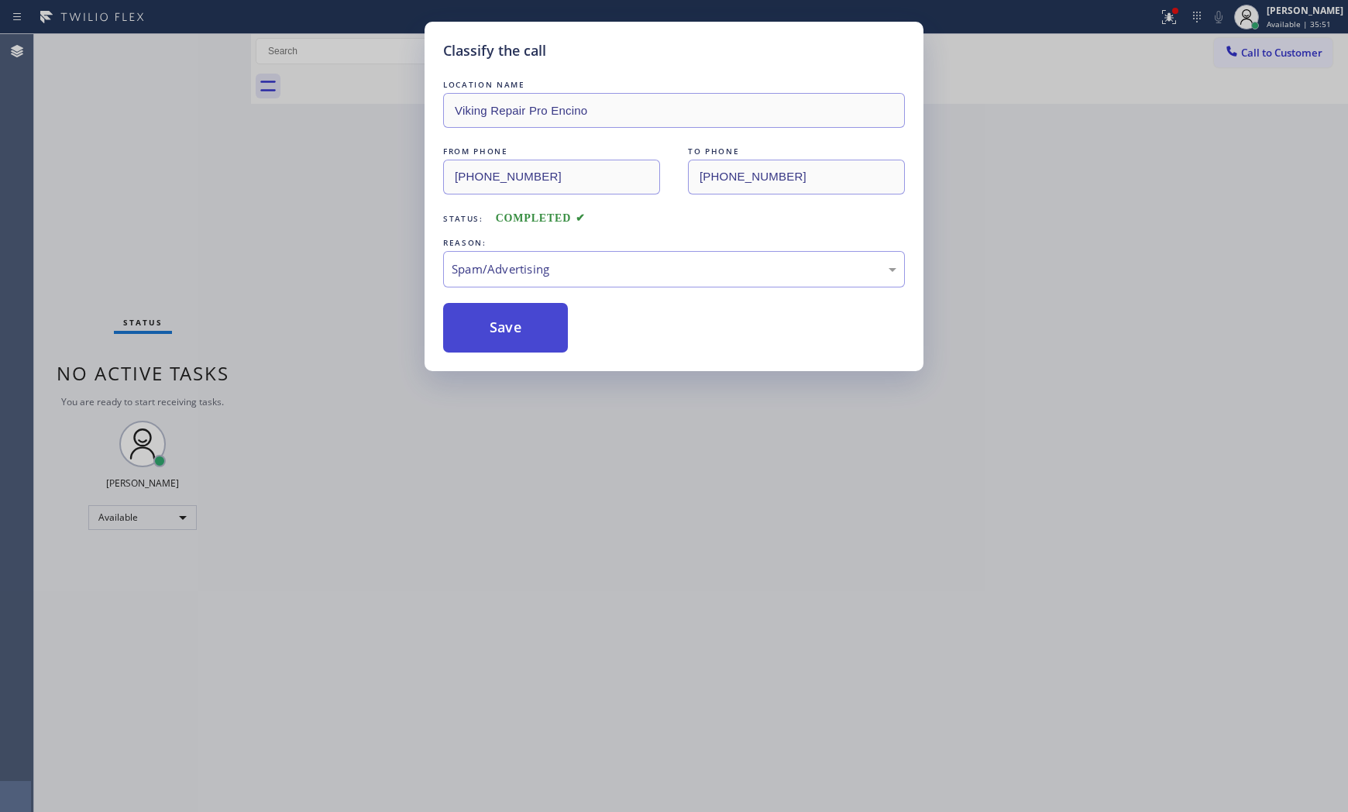
click at [505, 344] on button "Save" at bounding box center [505, 328] width 125 height 50
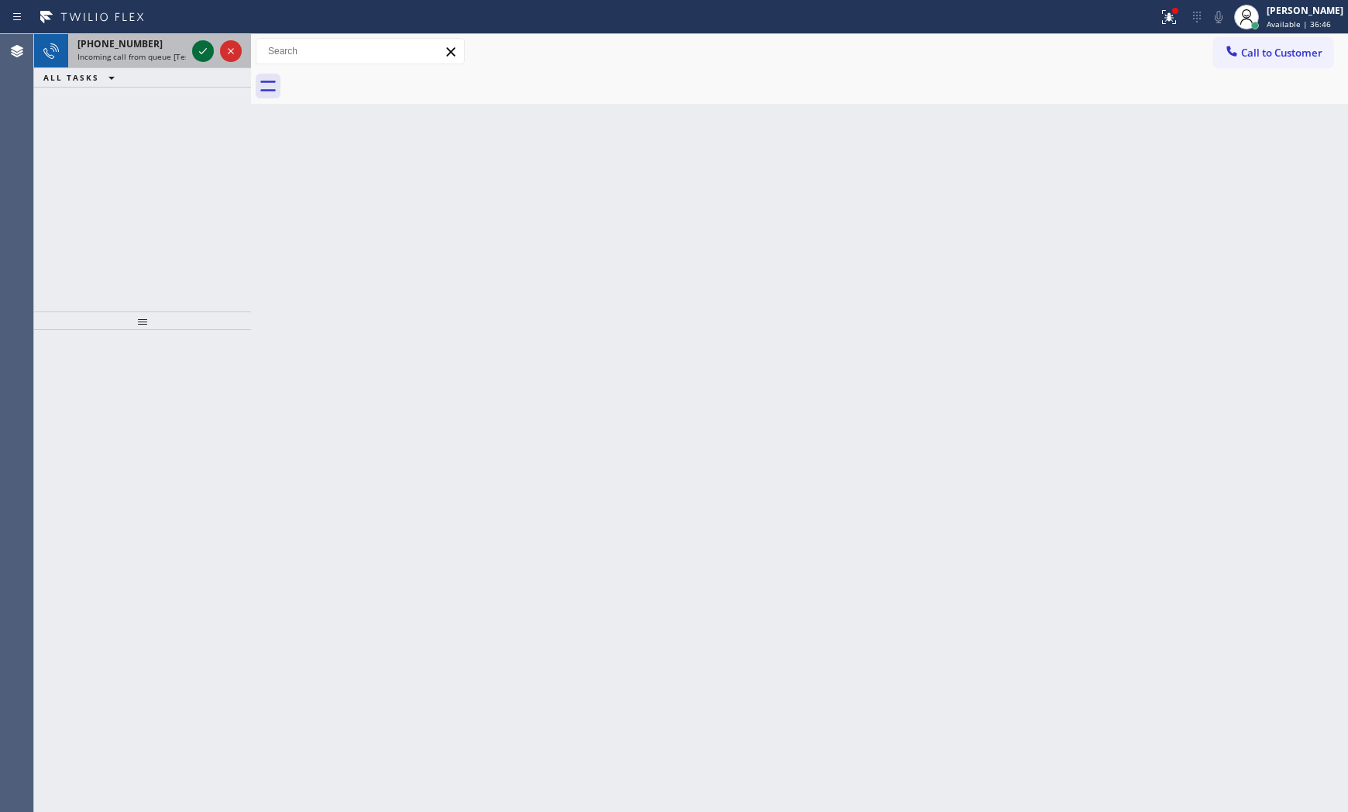
click at [202, 59] on icon at bounding box center [203, 51] width 19 height 19
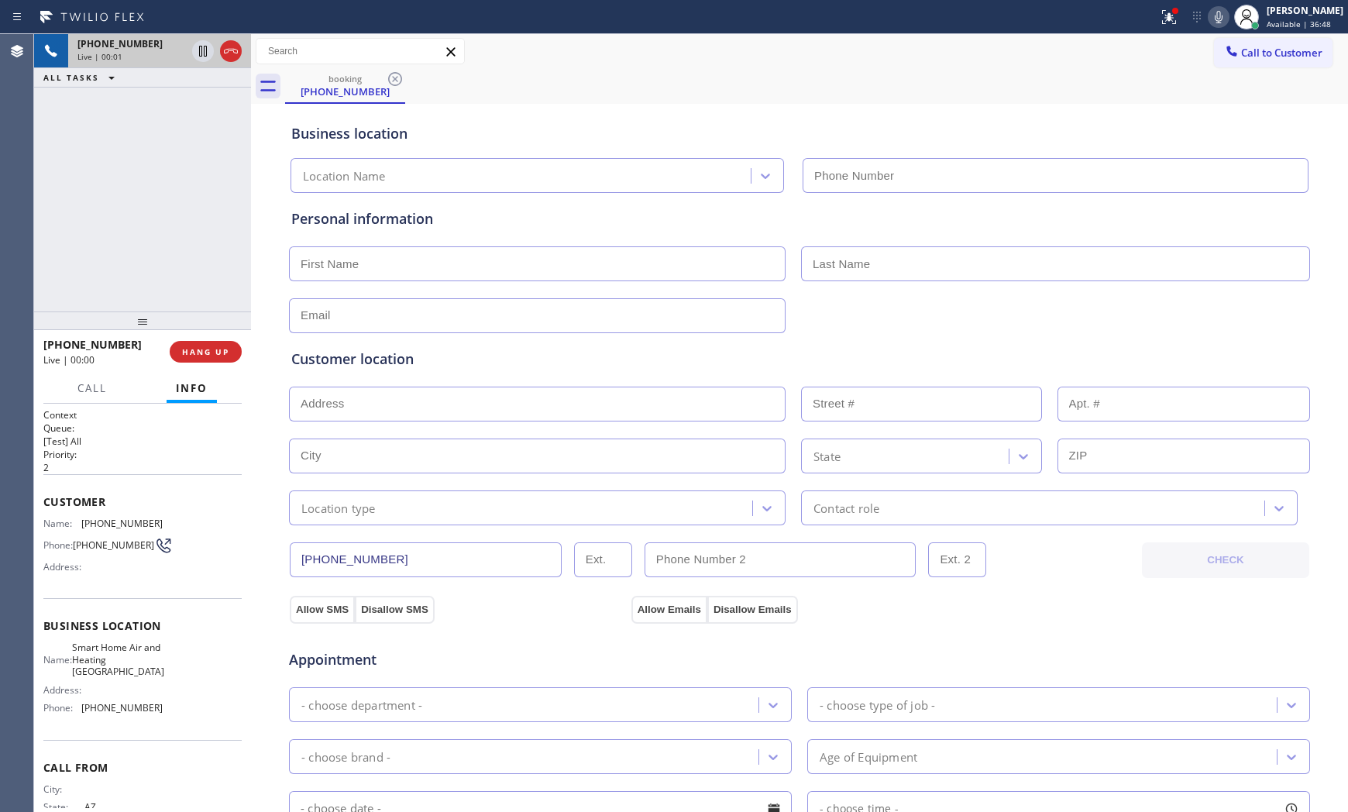
scroll to position [52, 0]
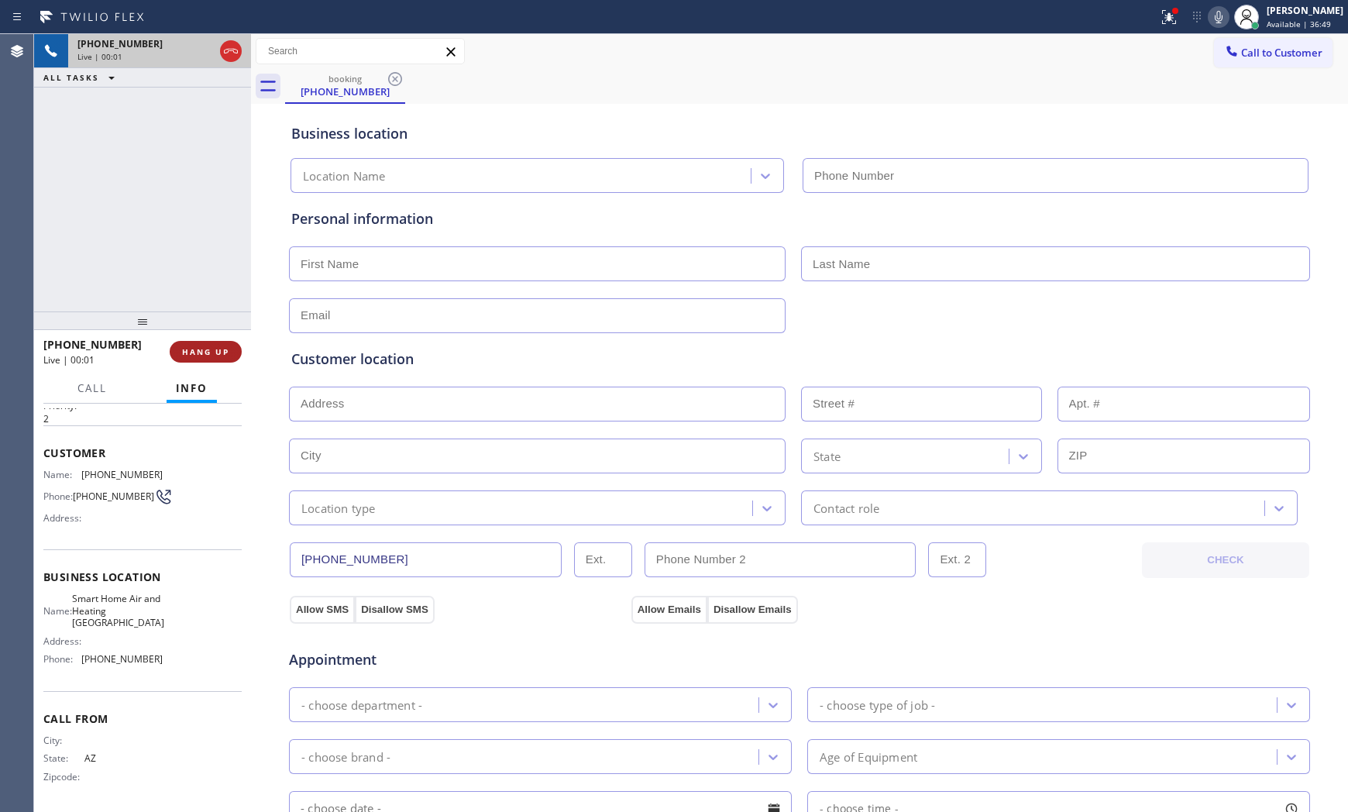
type input "[PHONE_NUMBER]"
click at [203, 347] on span "HANG UP" at bounding box center [205, 351] width 47 height 11
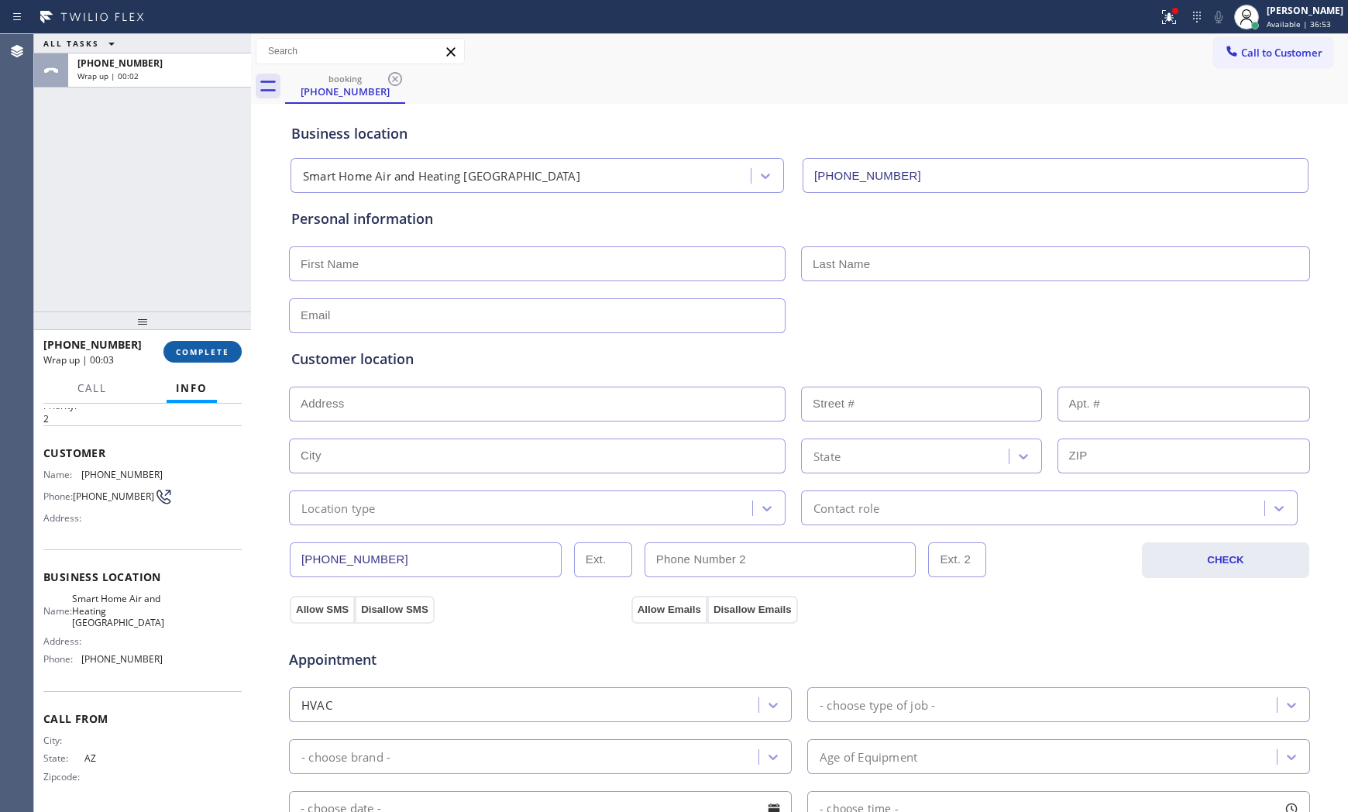
click at [203, 347] on span "COMPLETE" at bounding box center [202, 351] width 53 height 11
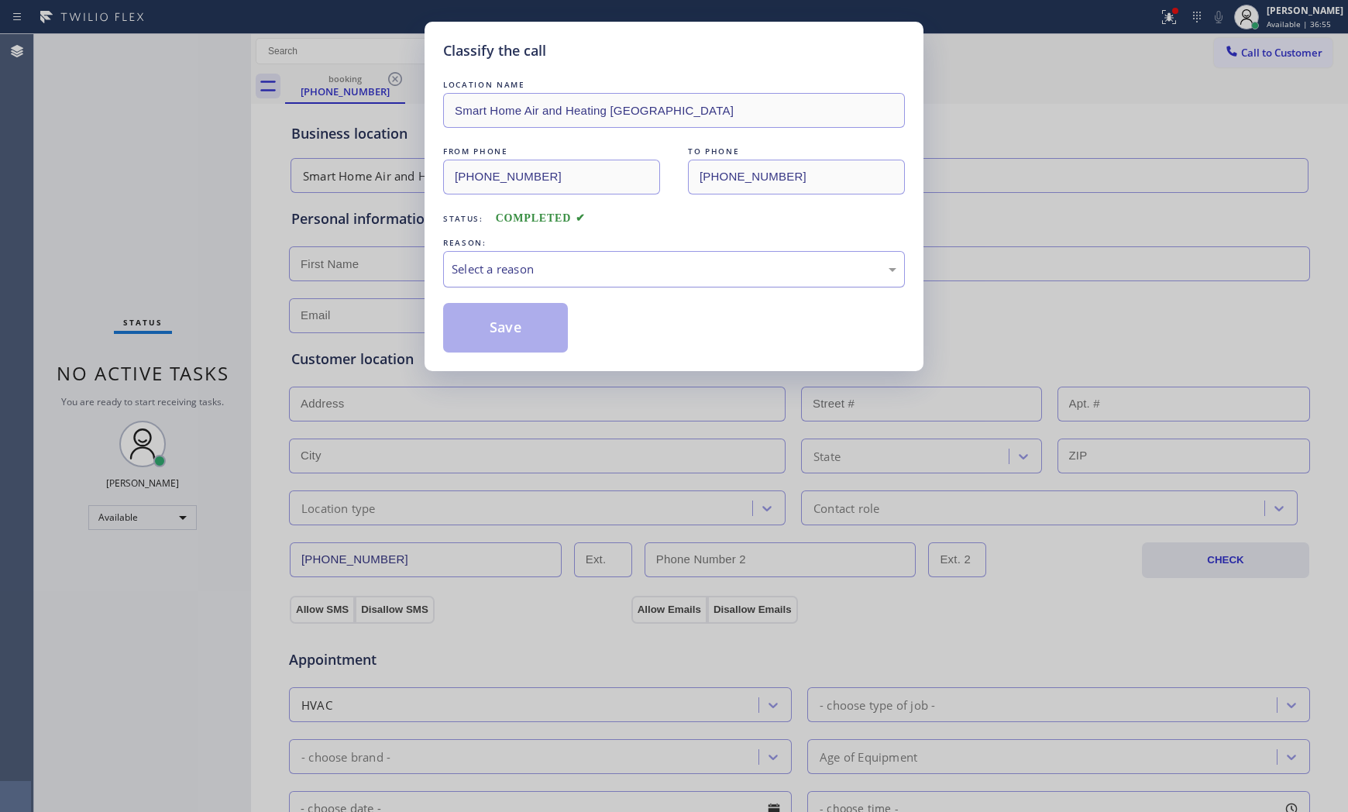
click at [535, 269] on div "Select a reason" at bounding box center [673, 269] width 445 height 18
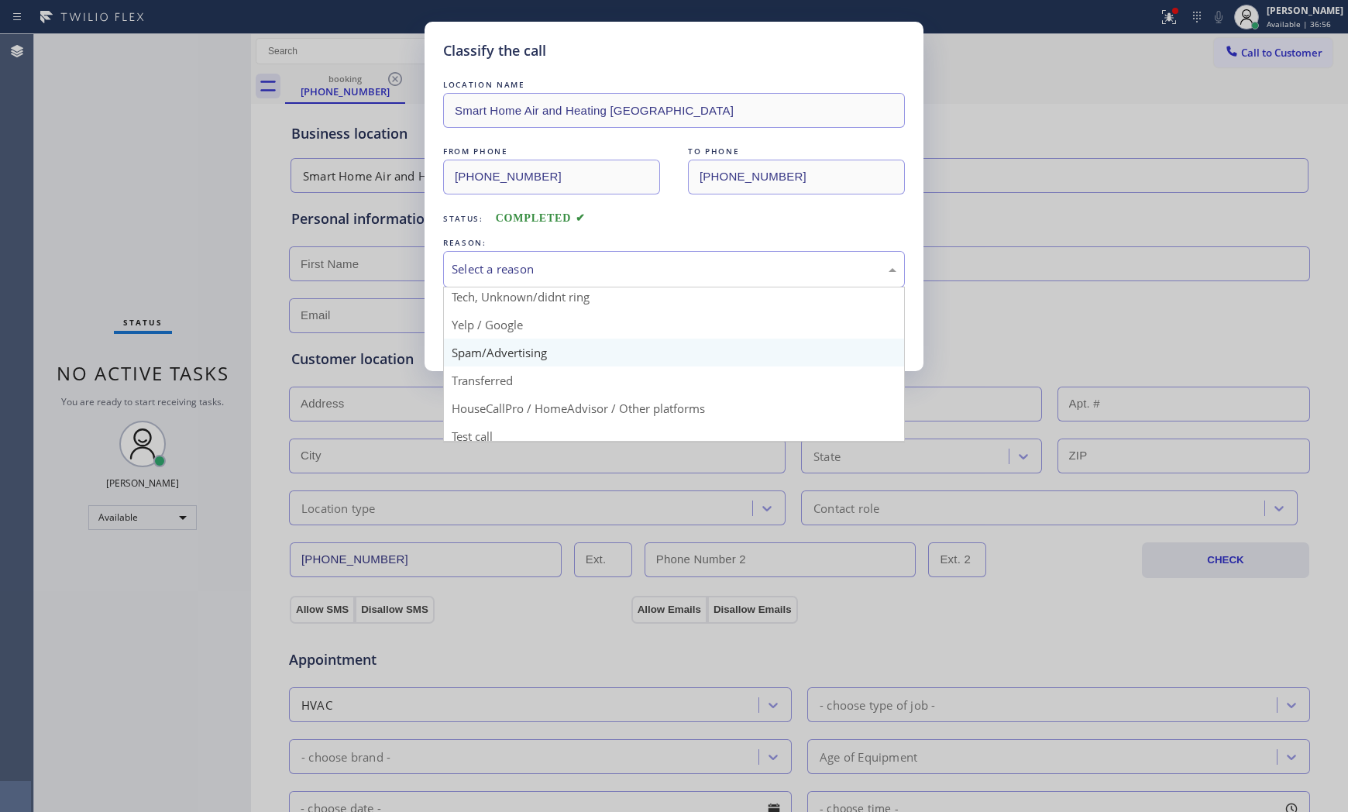
scroll to position [97, 0]
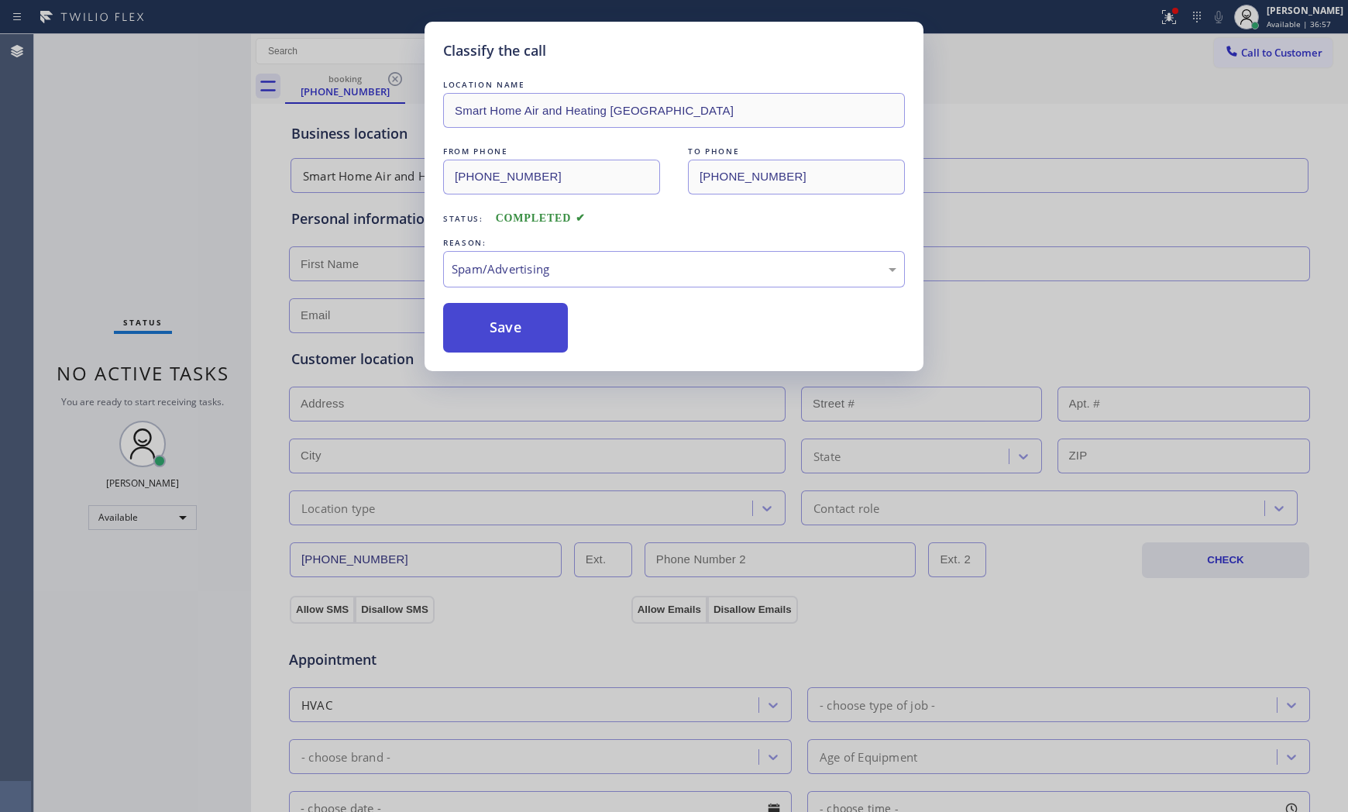
click at [508, 336] on button "Save" at bounding box center [505, 328] width 125 height 50
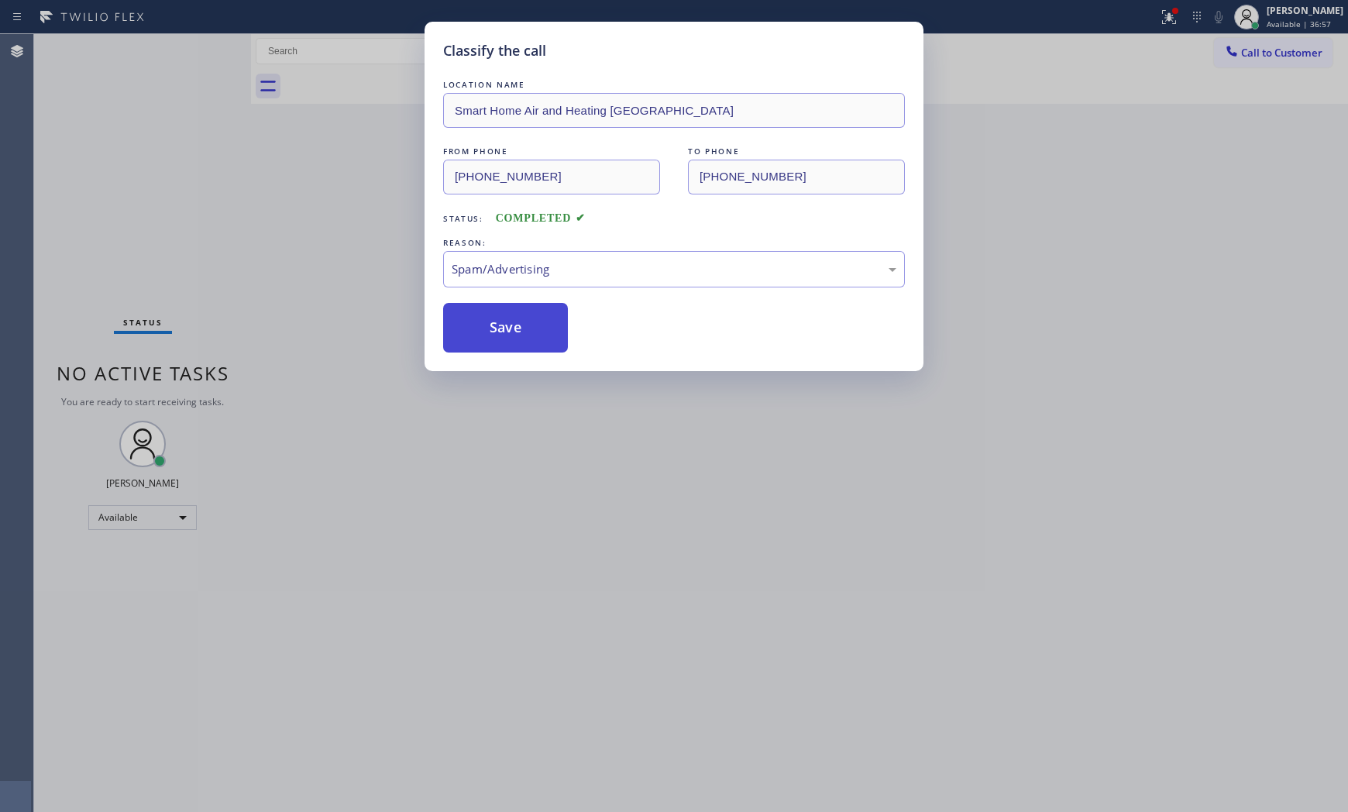
click at [508, 336] on button "Save" at bounding box center [505, 328] width 125 height 50
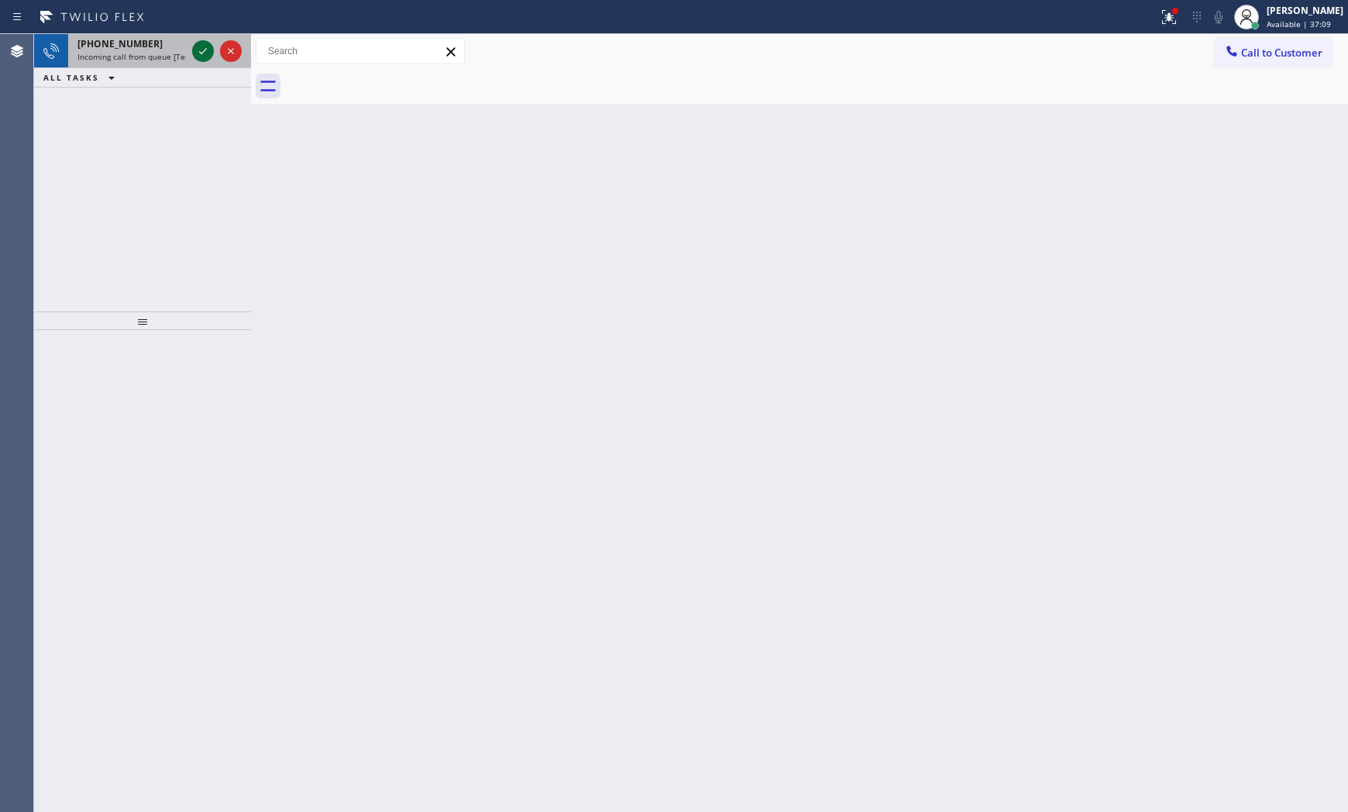
click at [205, 48] on icon at bounding box center [203, 51] width 19 height 19
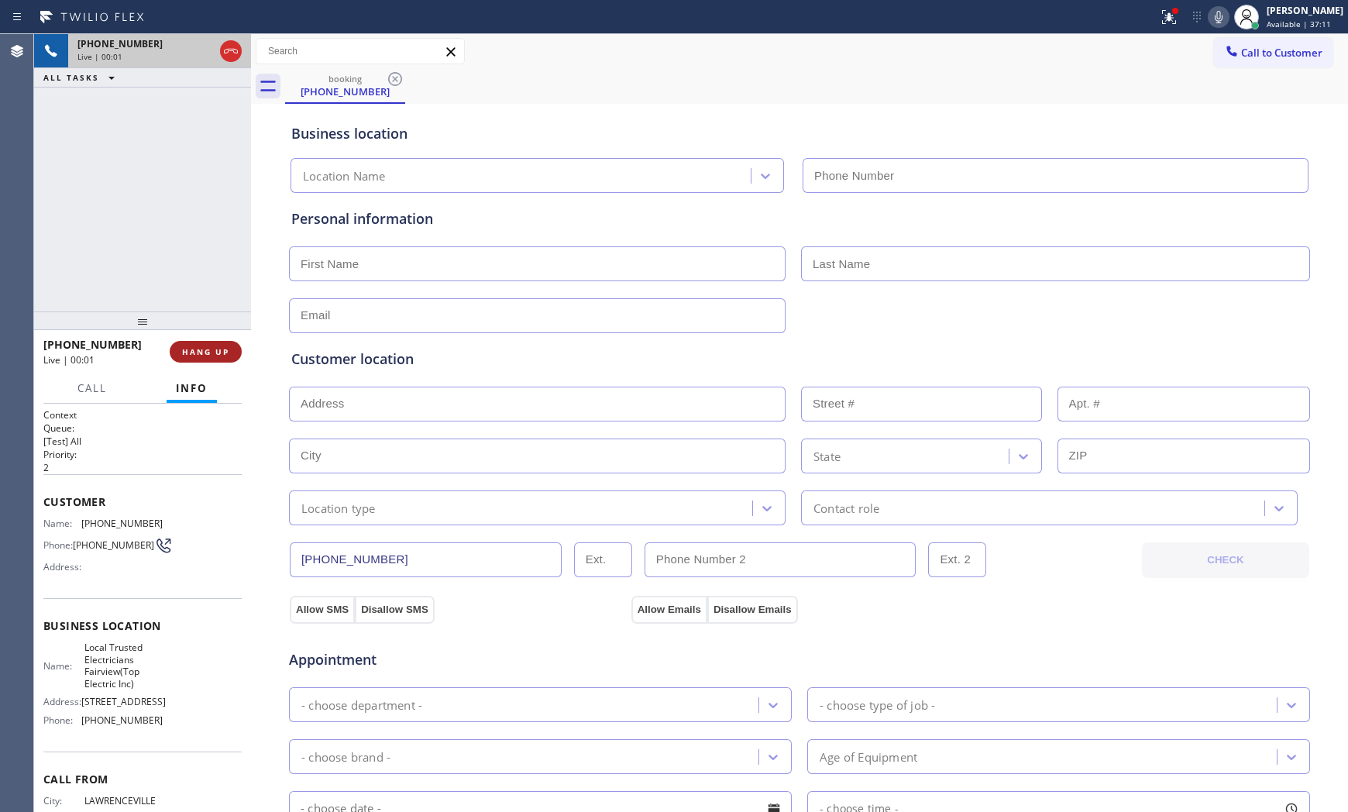
type input "[PHONE_NUMBER]"
click at [211, 343] on button "HANG UP" at bounding box center [206, 352] width 72 height 22
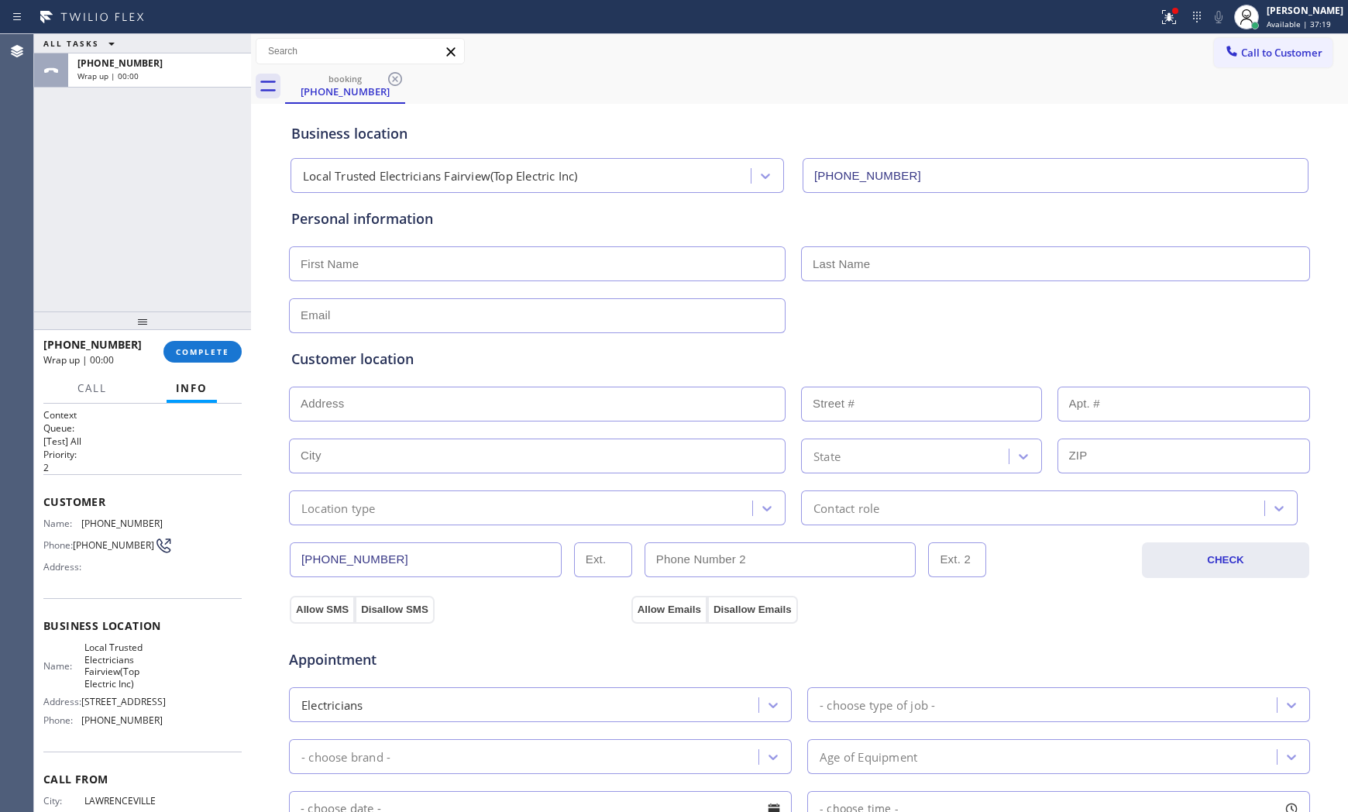
click at [218, 337] on div "[PHONE_NUMBER] Wrap up | 00:00 COMPLETE" at bounding box center [142, 351] width 198 height 40
click at [223, 341] on button "COMPLETE" at bounding box center [202, 352] width 78 height 22
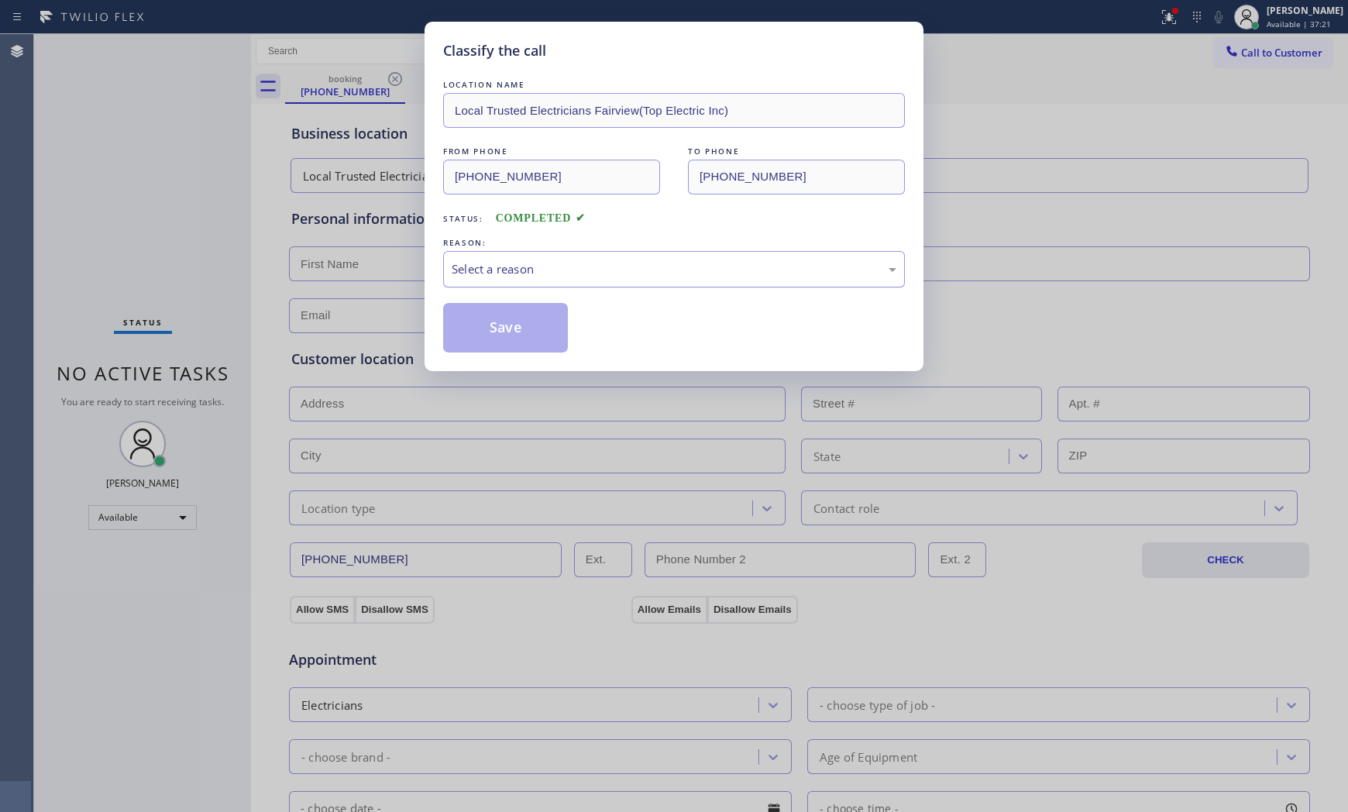
click at [552, 258] on div "Select a reason" at bounding box center [674, 269] width 462 height 36
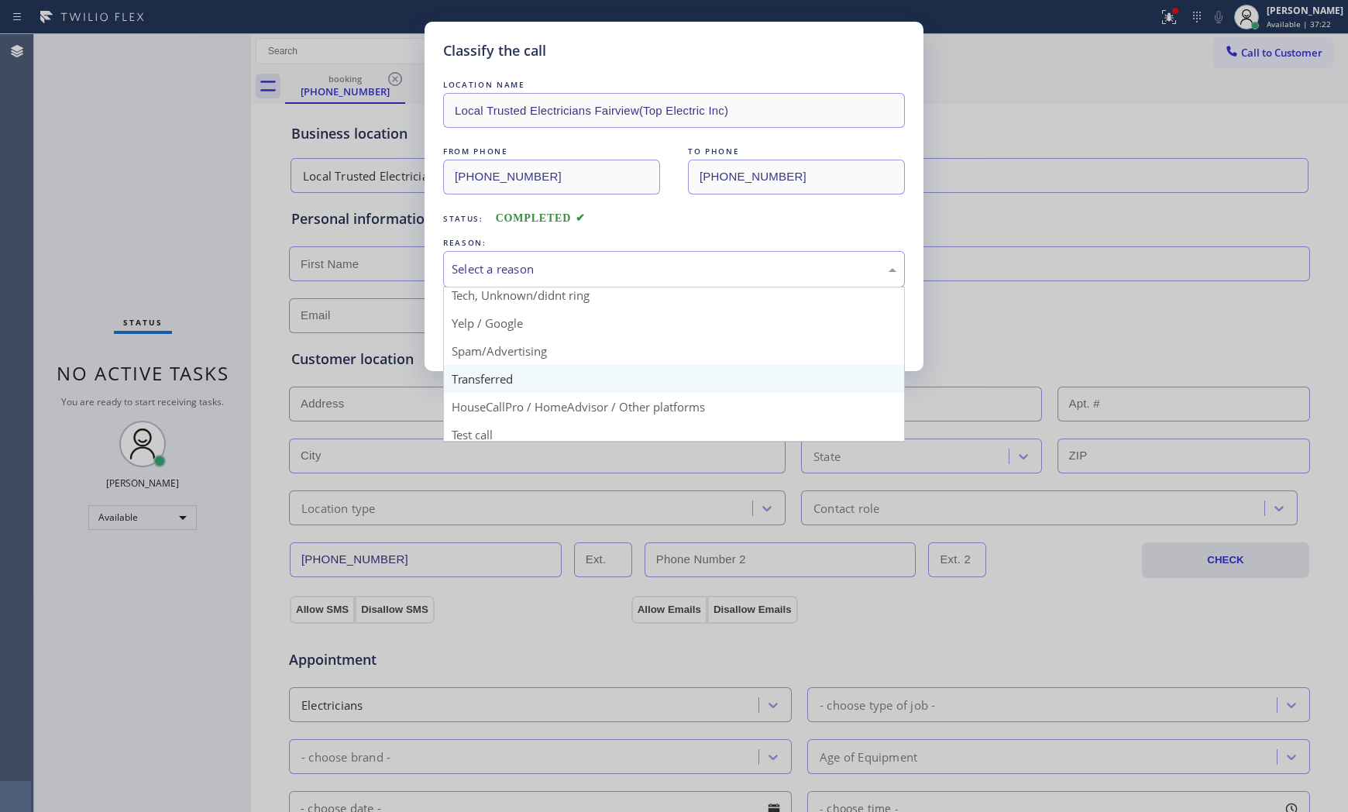
scroll to position [97, 0]
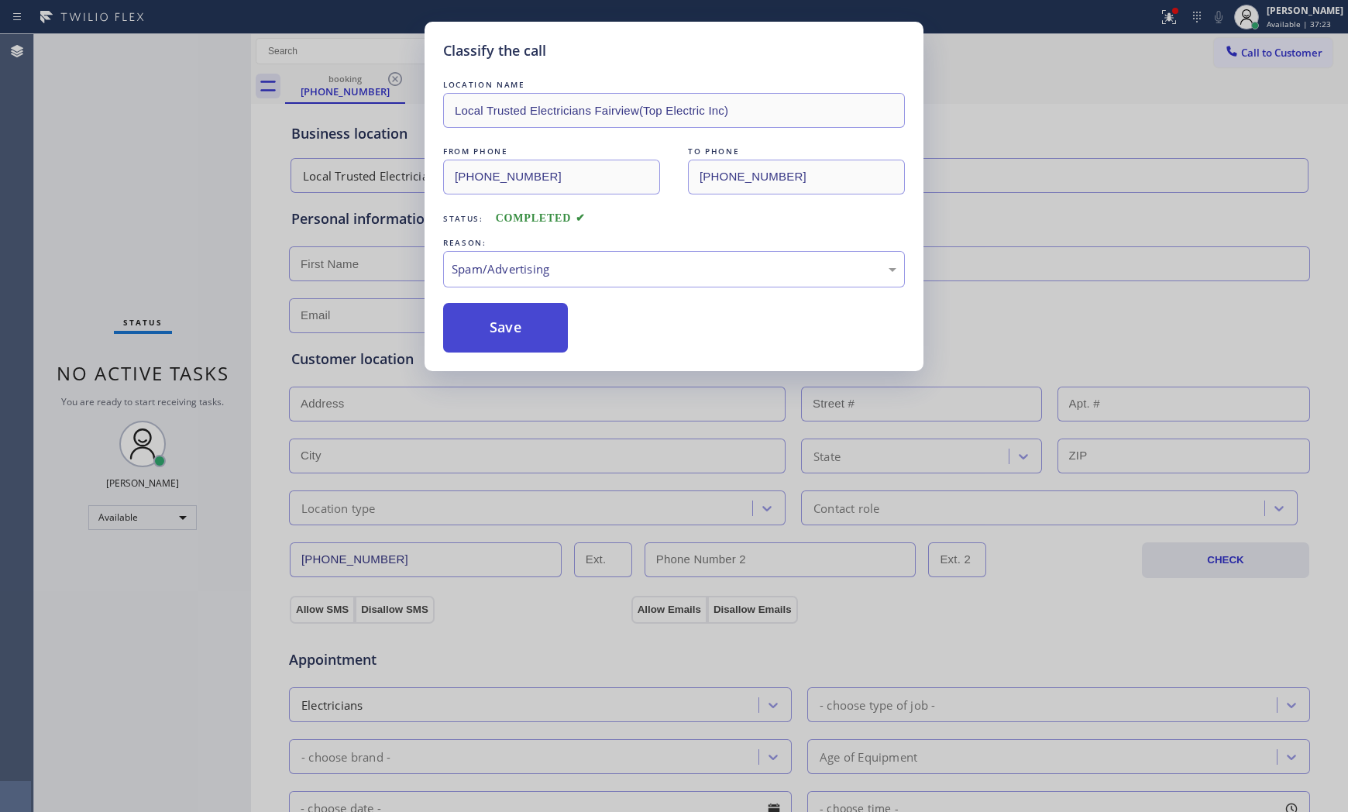
click at [501, 338] on button "Save" at bounding box center [505, 328] width 125 height 50
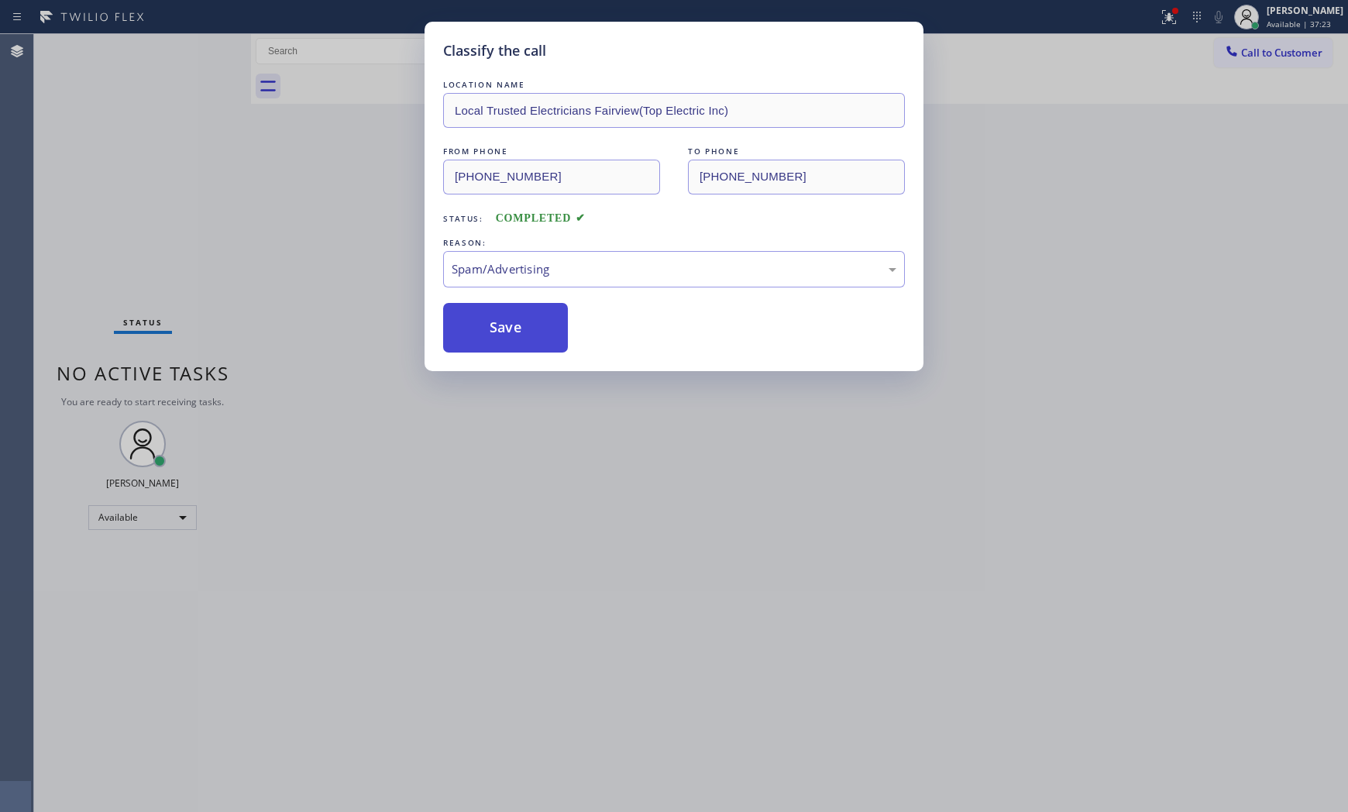
click at [501, 338] on button "Save" at bounding box center [505, 328] width 125 height 50
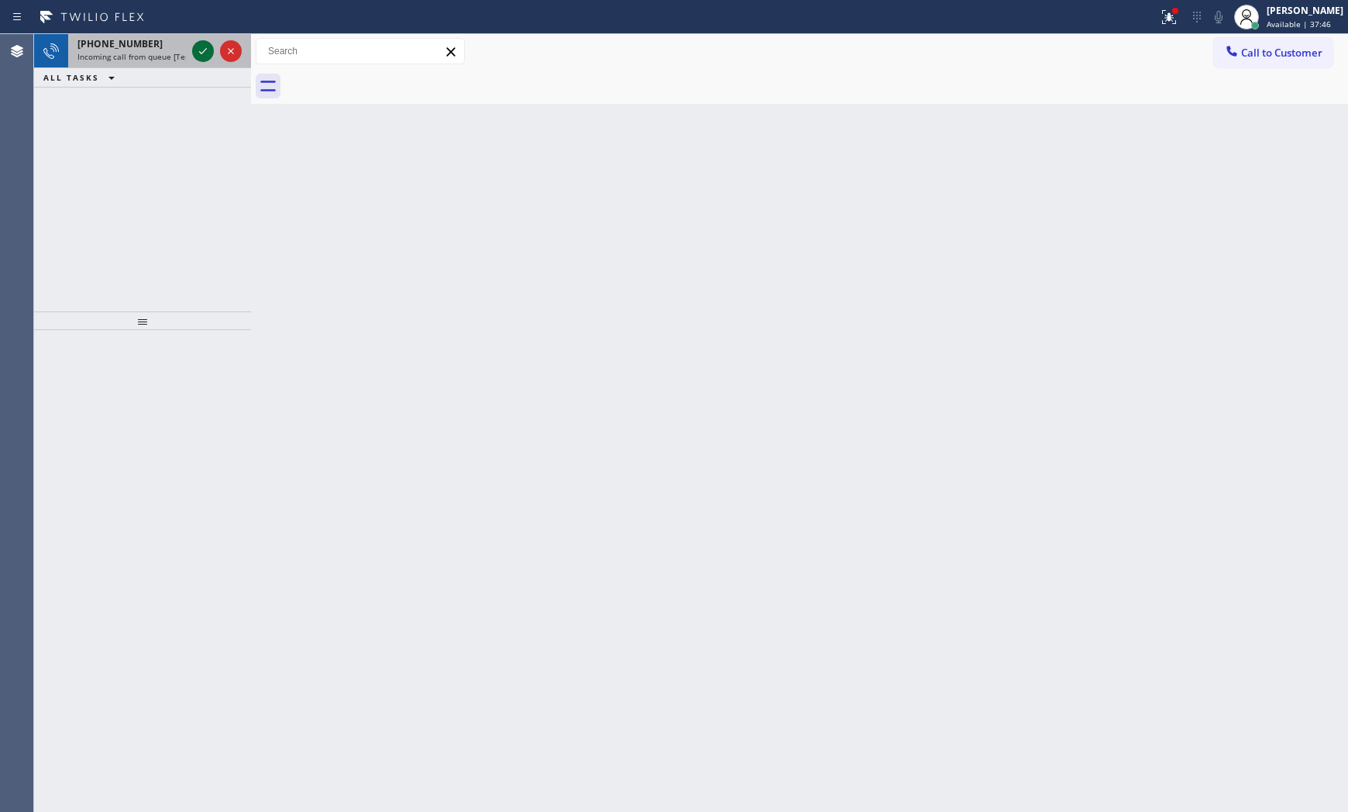
click at [211, 54] on icon at bounding box center [203, 51] width 19 height 19
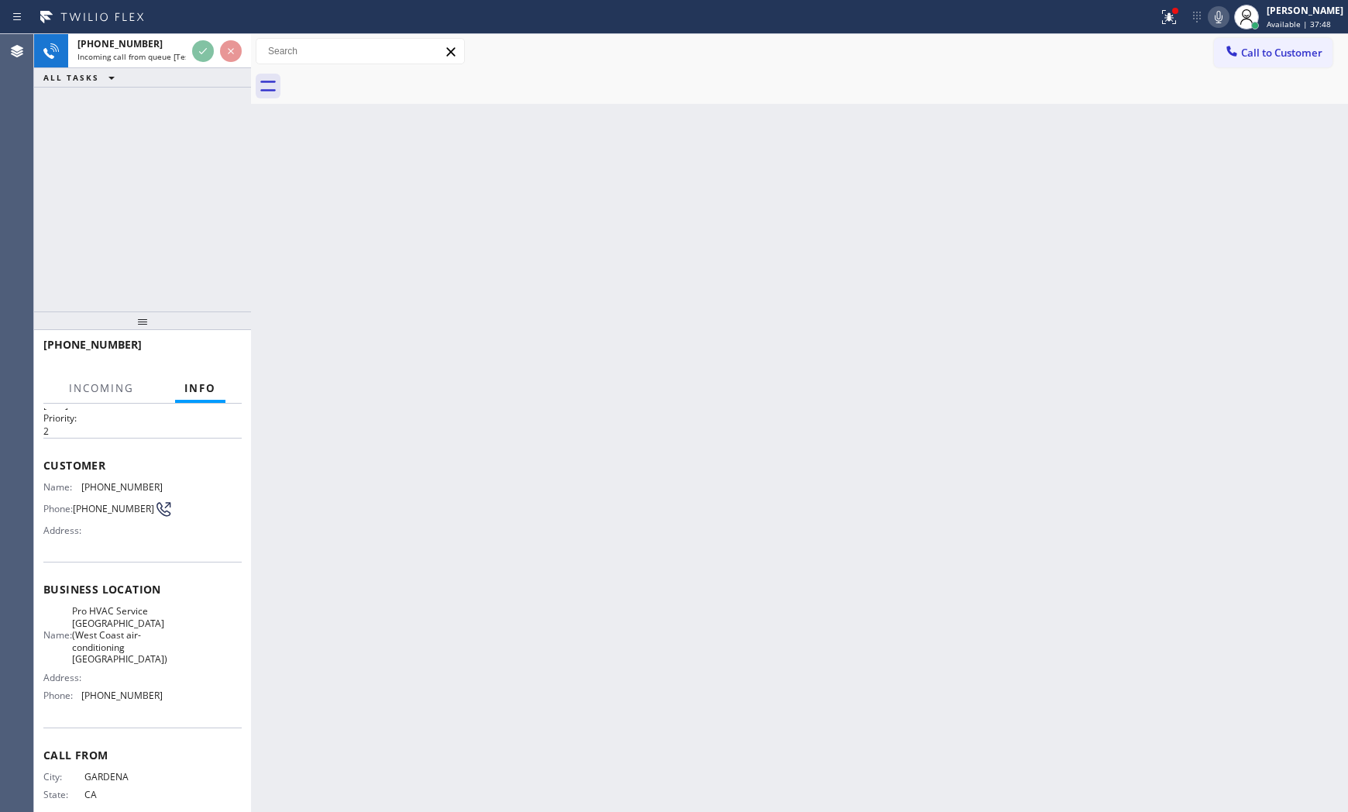
scroll to position [88, 0]
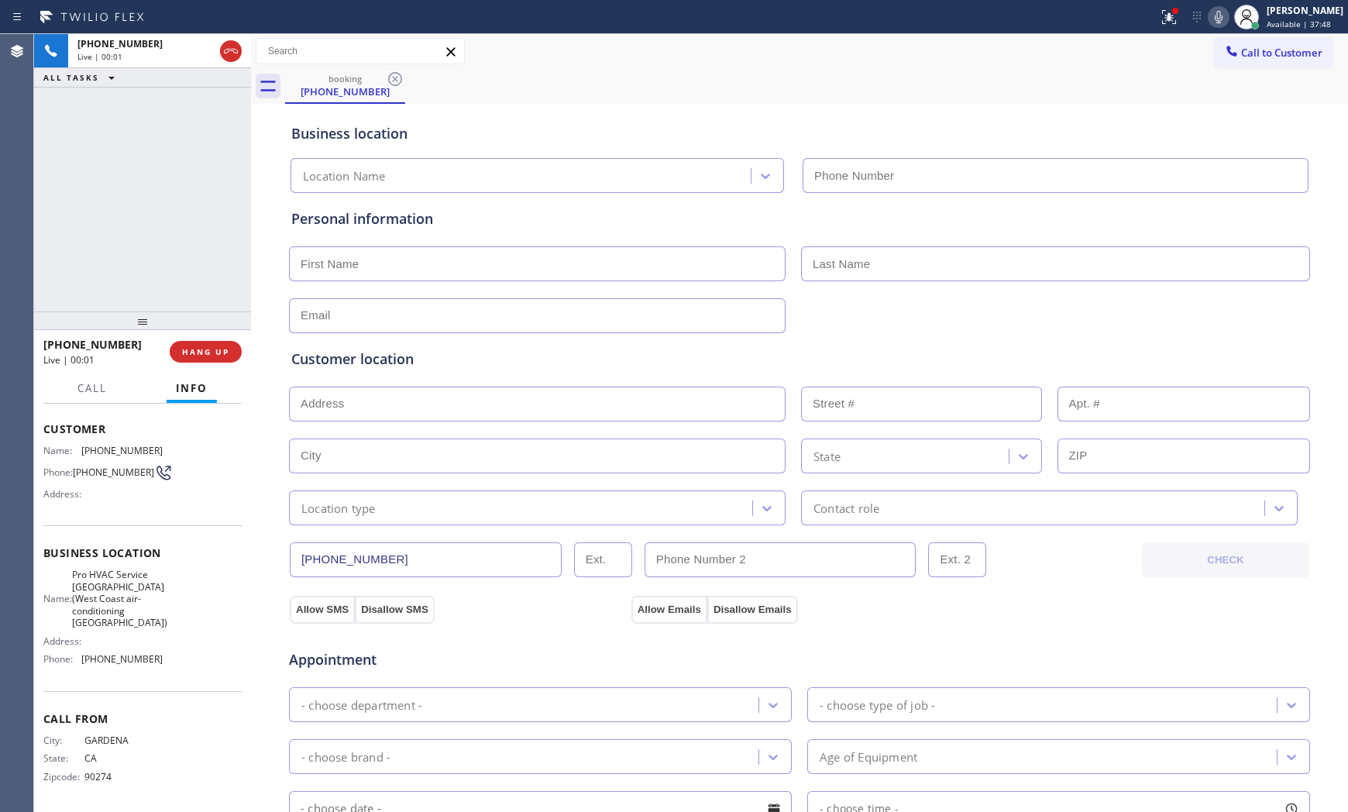
type input "[PHONE_NUMBER]"
click at [205, 370] on div "[PHONE_NUMBER] Live | 00:01 HANG UP" at bounding box center [142, 351] width 198 height 40
click at [207, 355] on span "HANG UP" at bounding box center [205, 351] width 47 height 11
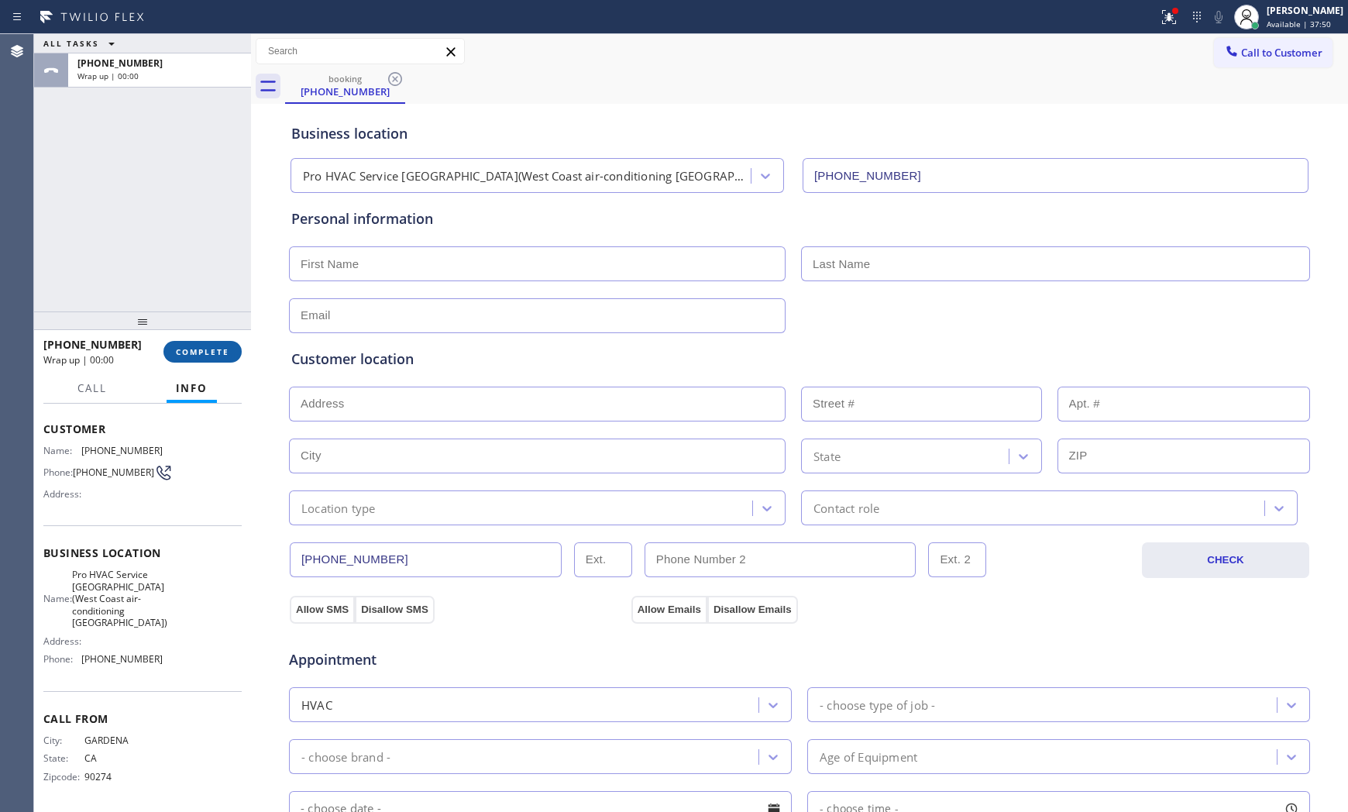
click at [207, 355] on span "COMPLETE" at bounding box center [202, 351] width 53 height 11
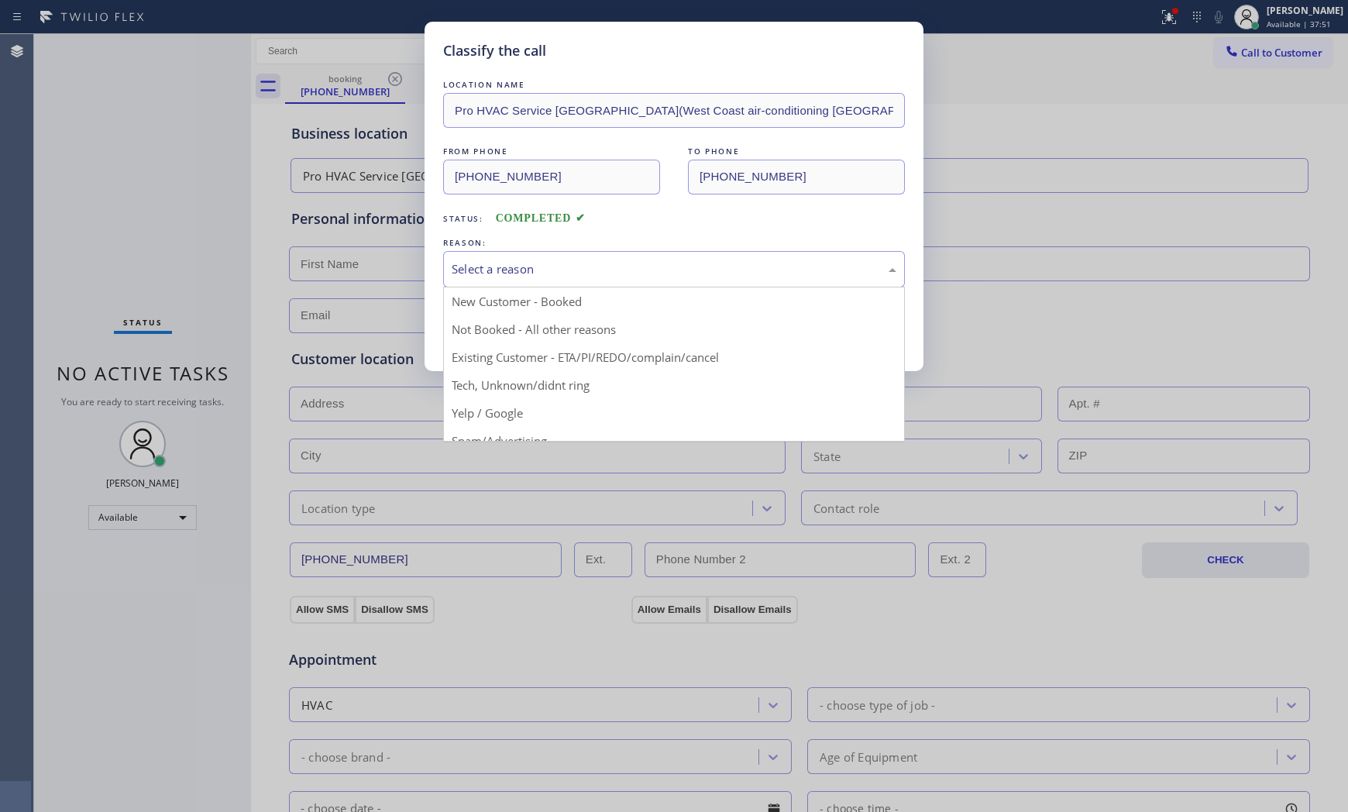
click at [613, 284] on div "Select a reason" at bounding box center [674, 269] width 462 height 36
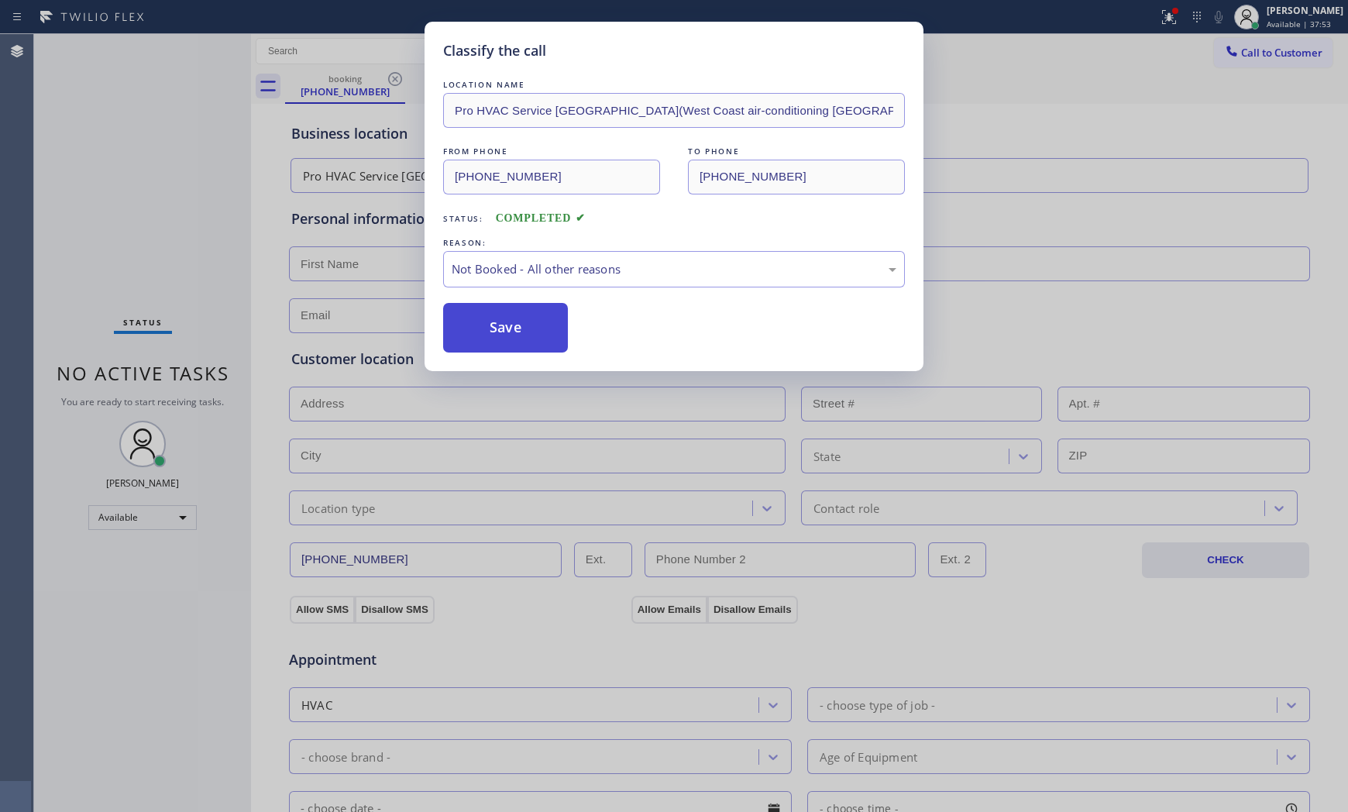
click at [521, 325] on button "Save" at bounding box center [505, 328] width 125 height 50
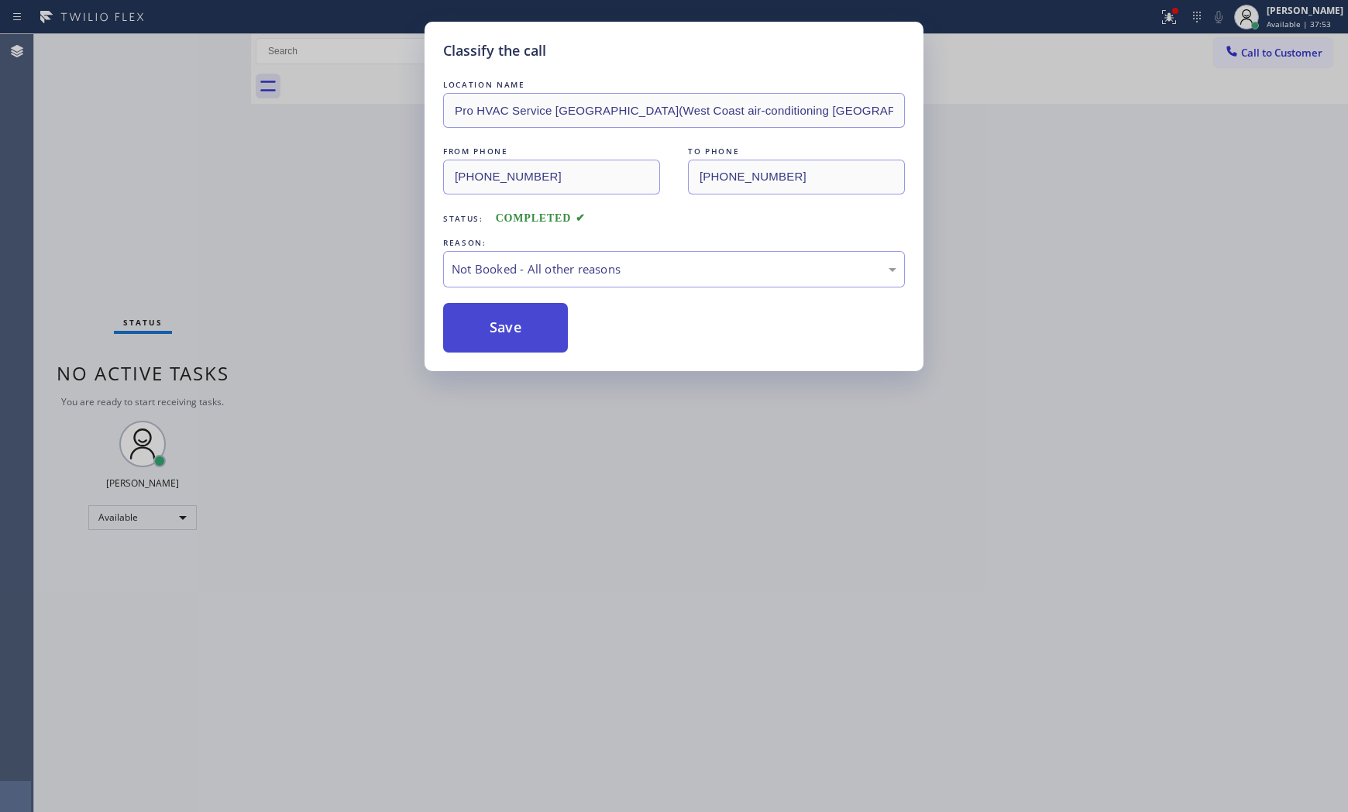
click at [521, 325] on button "Save" at bounding box center [505, 328] width 125 height 50
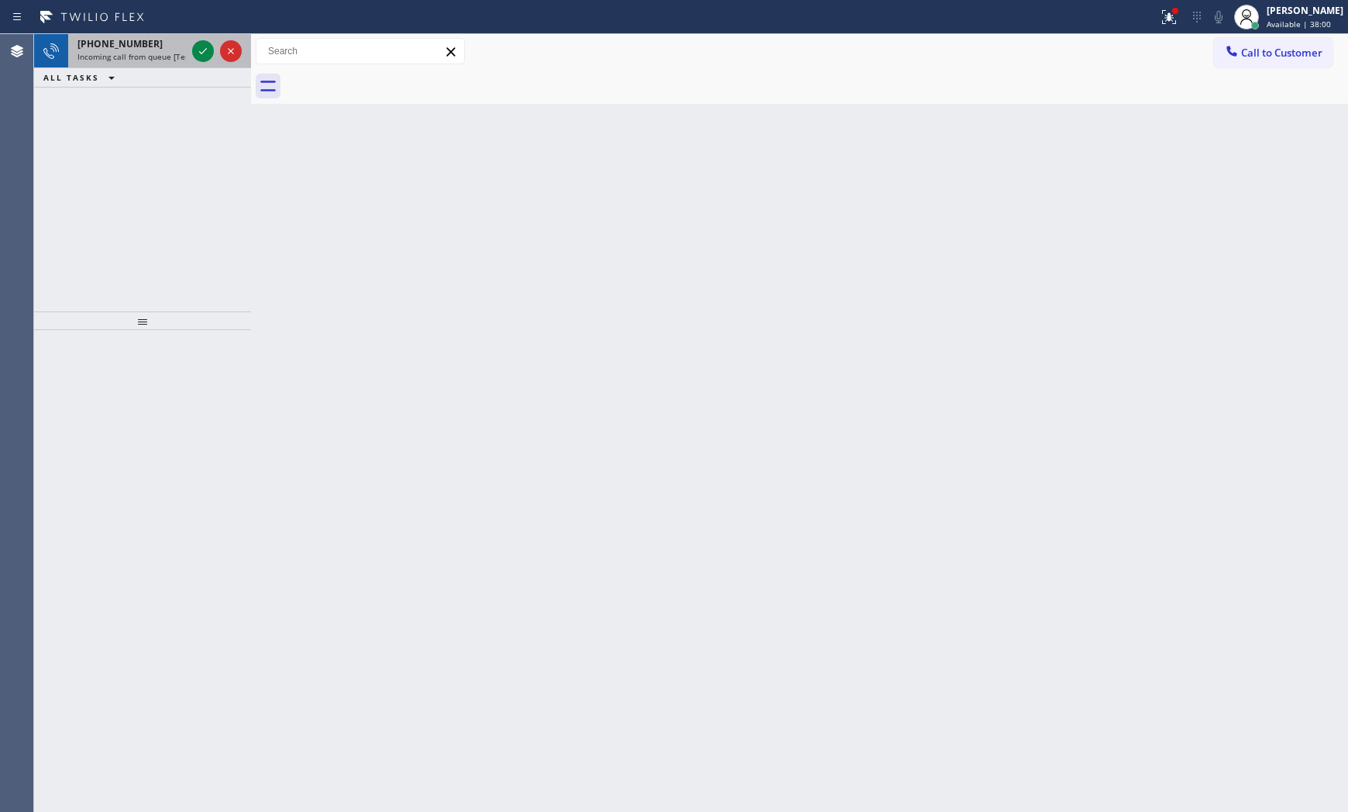
click at [167, 60] on span "Incoming call from queue [Test] All" at bounding box center [141, 56] width 129 height 11
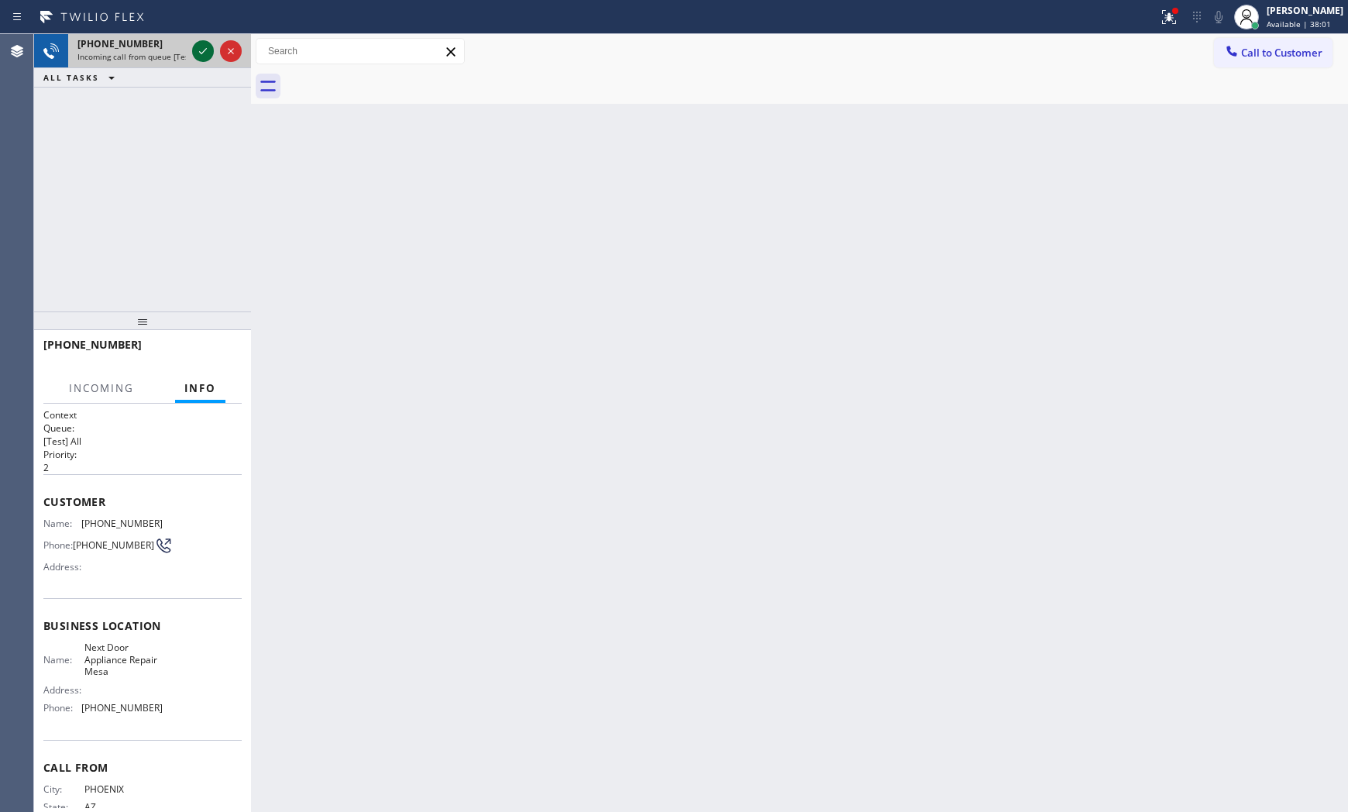
click at [194, 48] on icon at bounding box center [203, 51] width 19 height 19
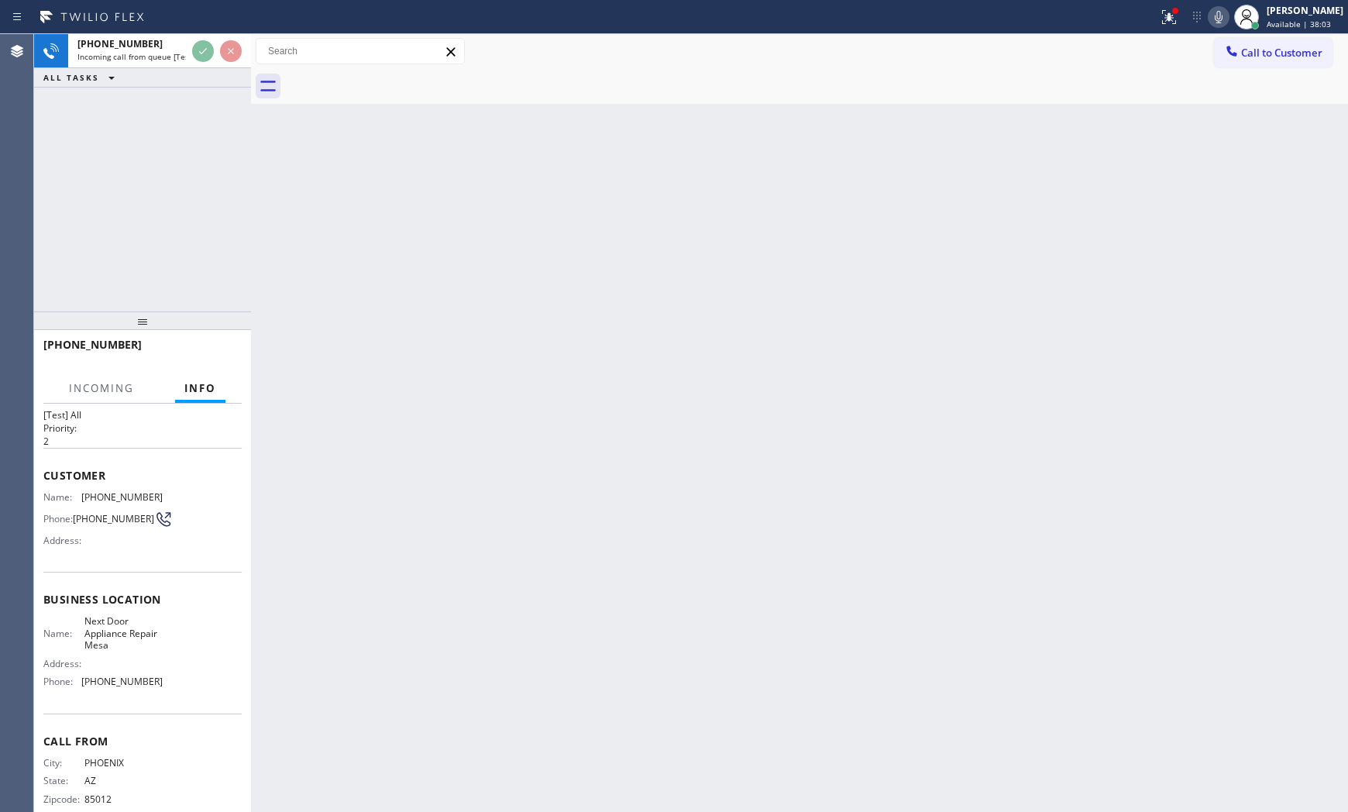
scroll to position [52, 0]
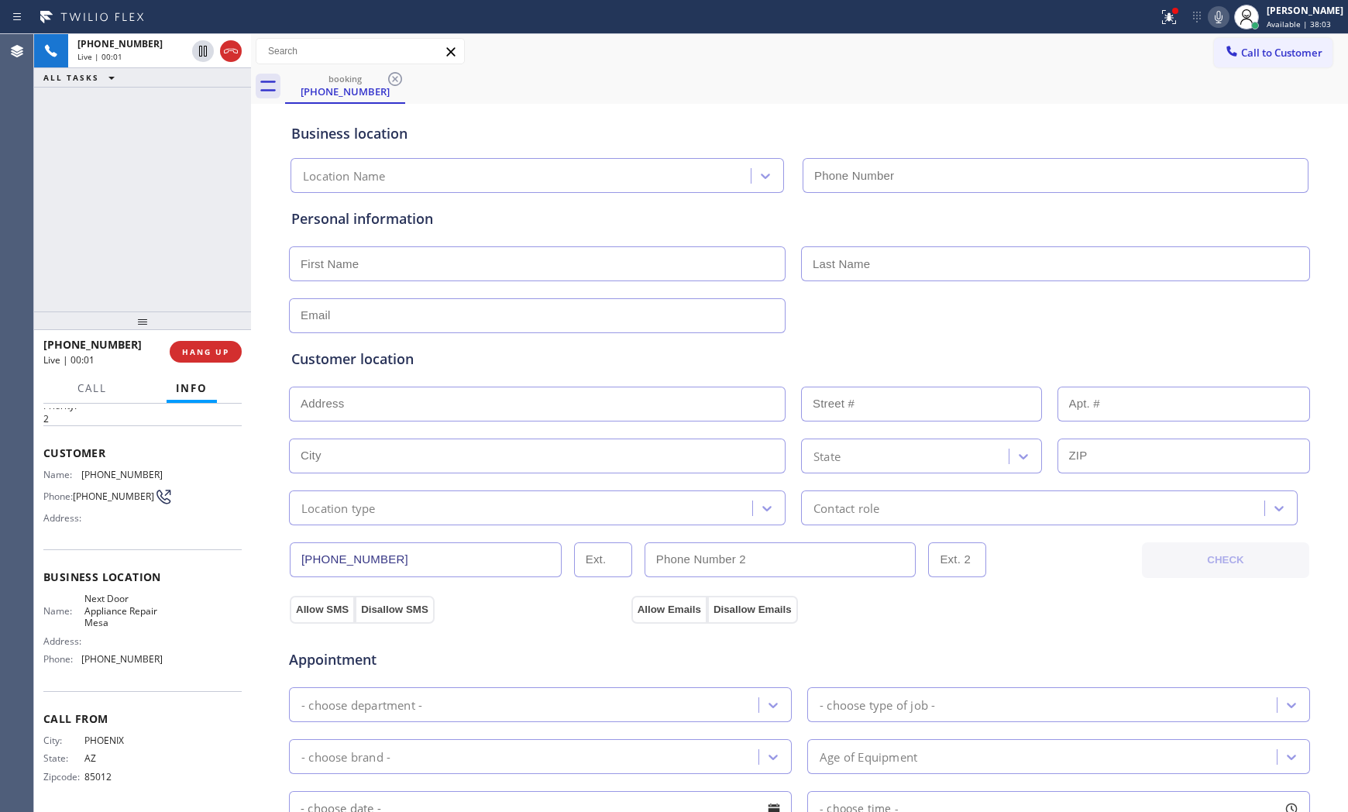
type input "[PHONE_NUMBER]"
click at [1218, 26] on icon at bounding box center [1218, 17] width 19 height 19
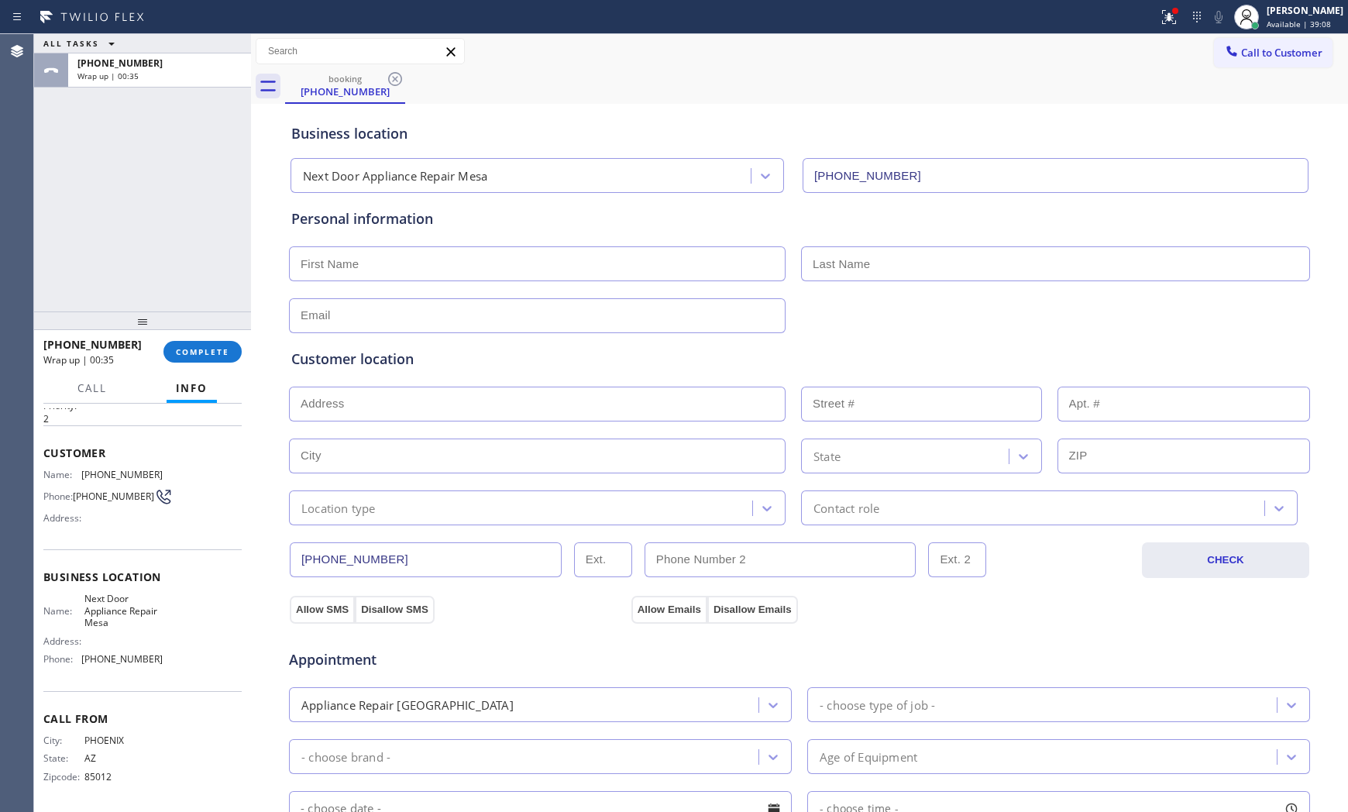
drag, startPoint x: 1061, startPoint y: 40, endPoint x: 1020, endPoint y: 50, distance: 42.1
click at [1053, 42] on div "Call to Customer Outbound call Location Search location Your caller id phone nu…" at bounding box center [799, 51] width 1097 height 27
click at [229, 350] on button "COMPLETE" at bounding box center [202, 352] width 78 height 22
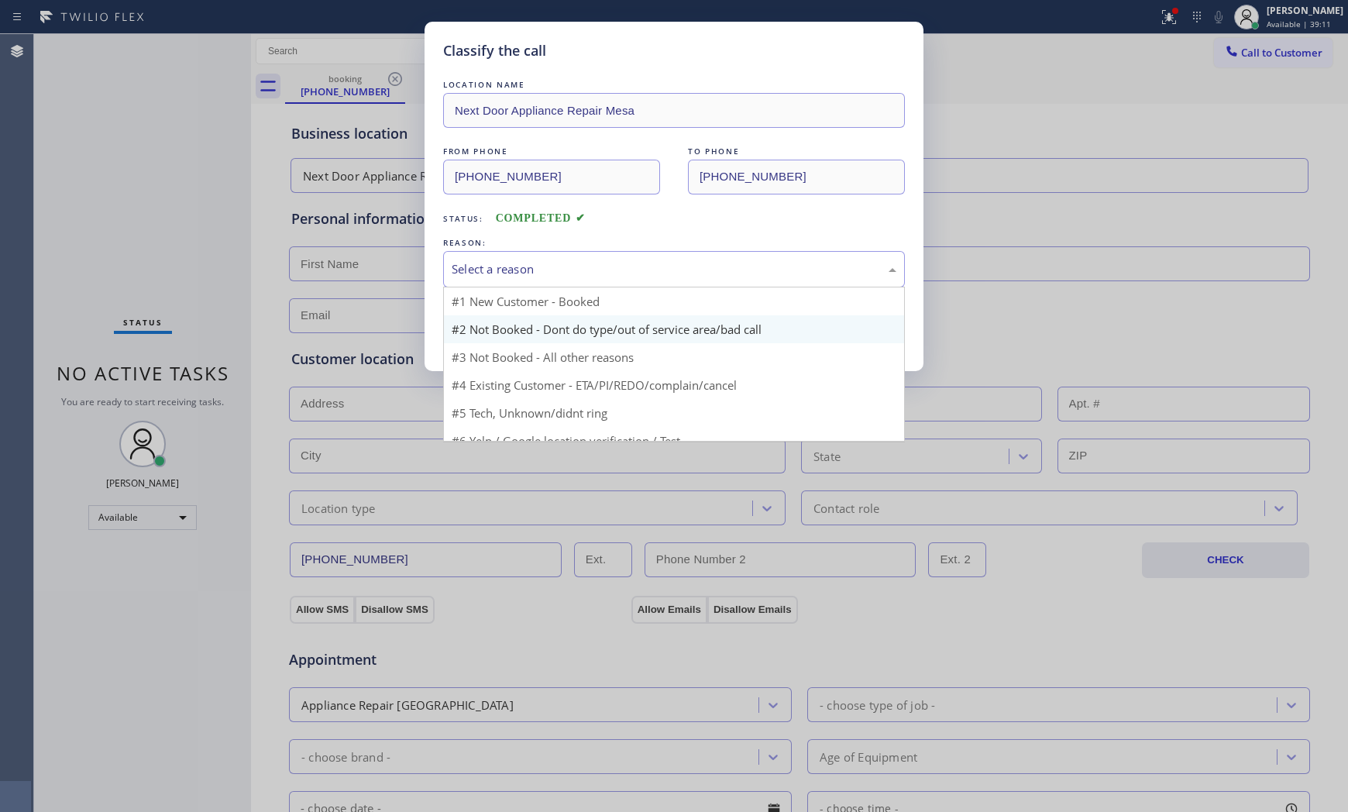
drag, startPoint x: 528, startPoint y: 270, endPoint x: 508, endPoint y: 318, distance: 52.1
click at [528, 272] on div "Select a reason" at bounding box center [673, 269] width 445 height 18
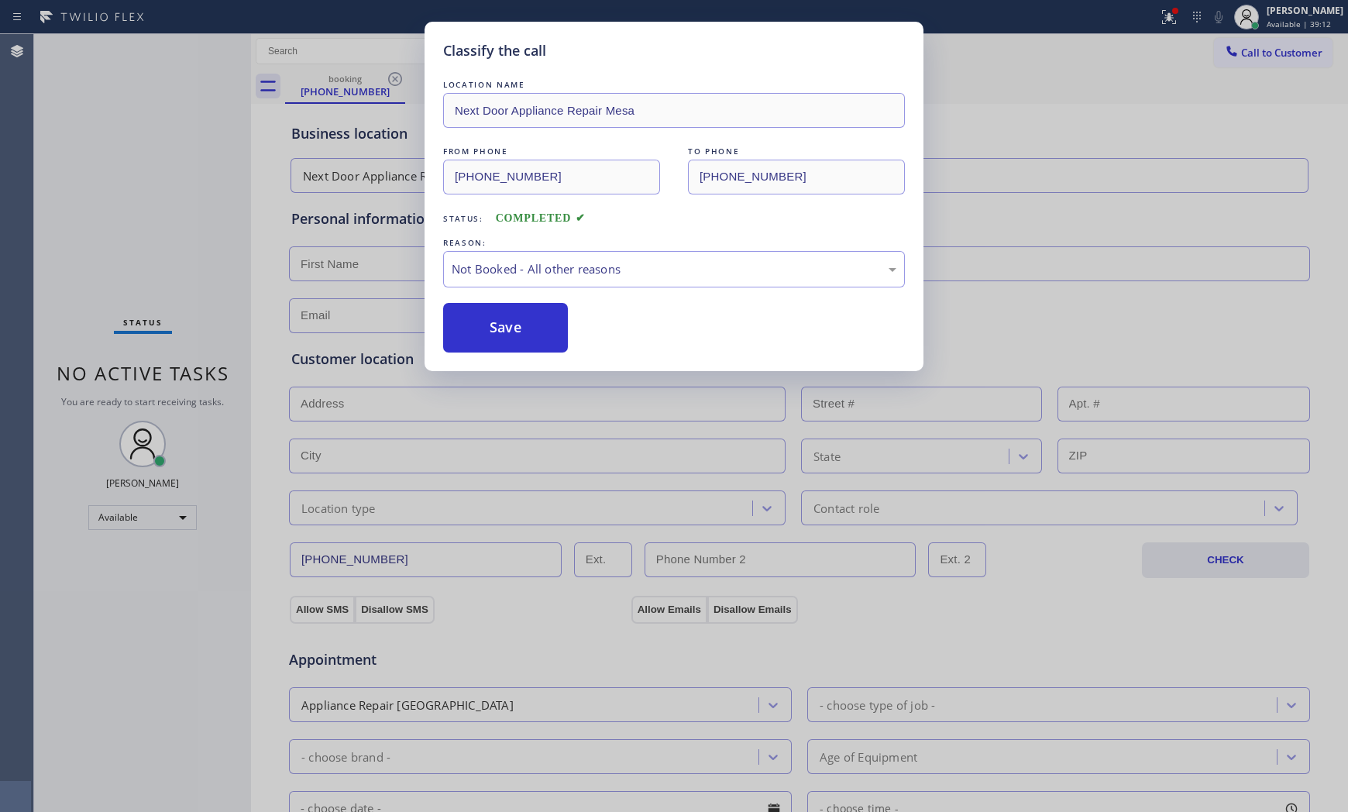
click at [505, 324] on button "Save" at bounding box center [505, 328] width 125 height 50
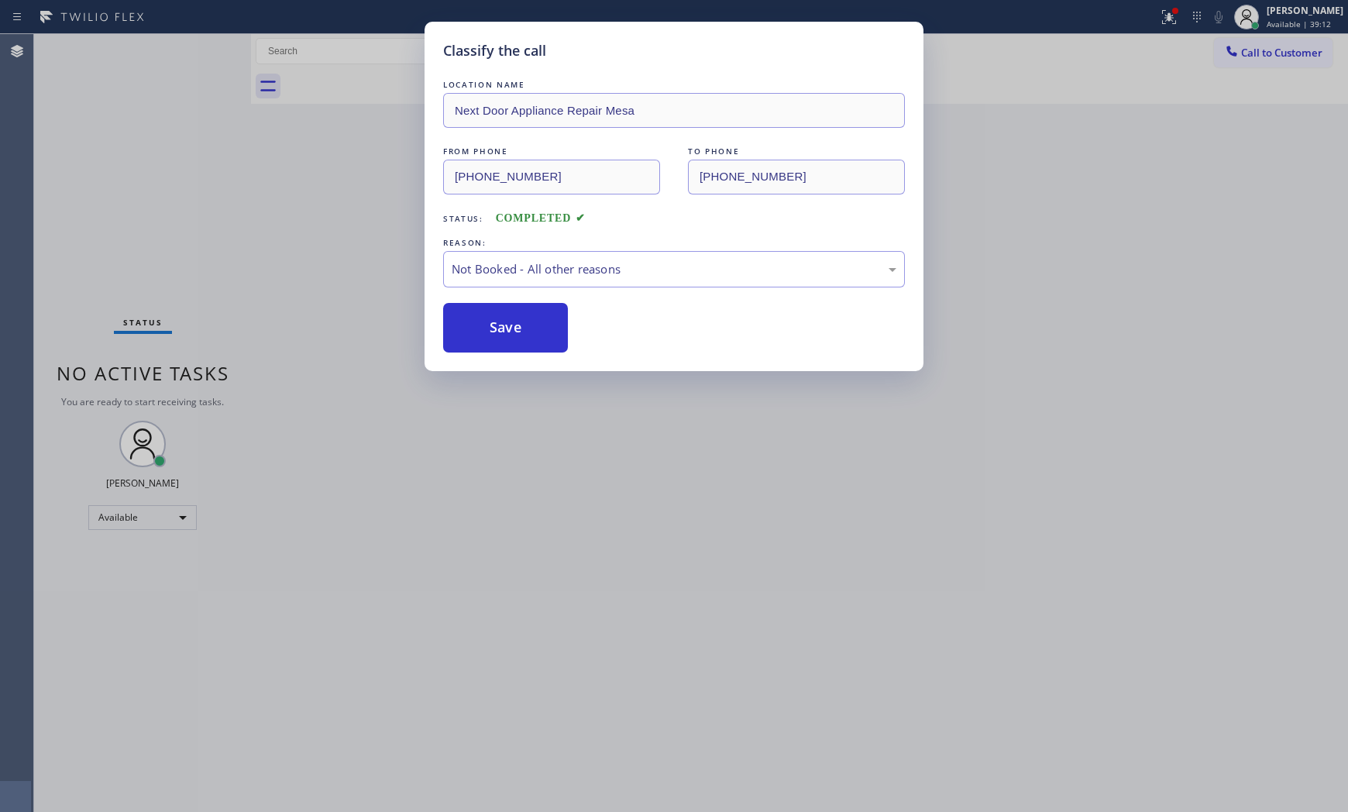
click at [505, 324] on button "Save" at bounding box center [505, 328] width 125 height 50
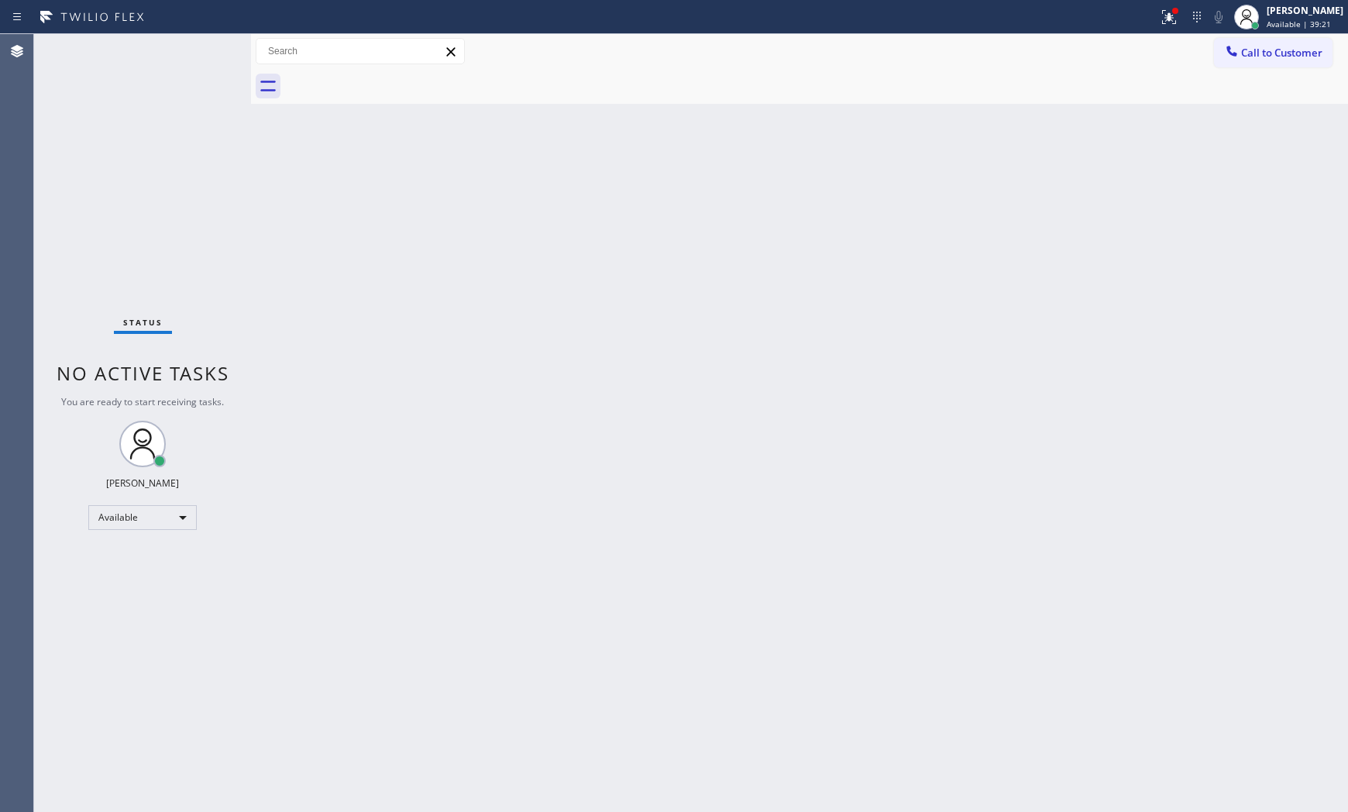
click at [285, 345] on div "Back to Dashboard Change Sender ID Customers Technicians Select a contact Outbo…" at bounding box center [799, 423] width 1097 height 778
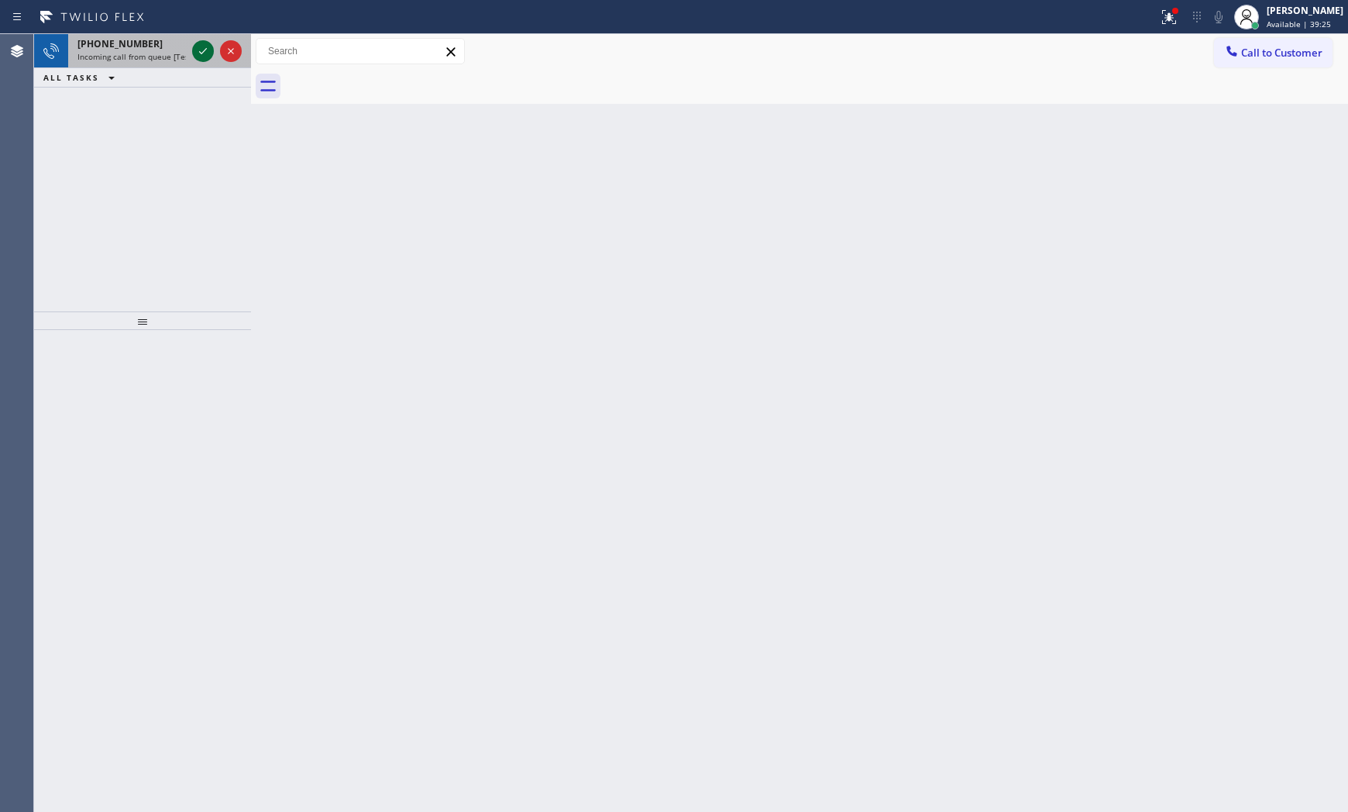
click at [204, 54] on icon at bounding box center [203, 51] width 19 height 19
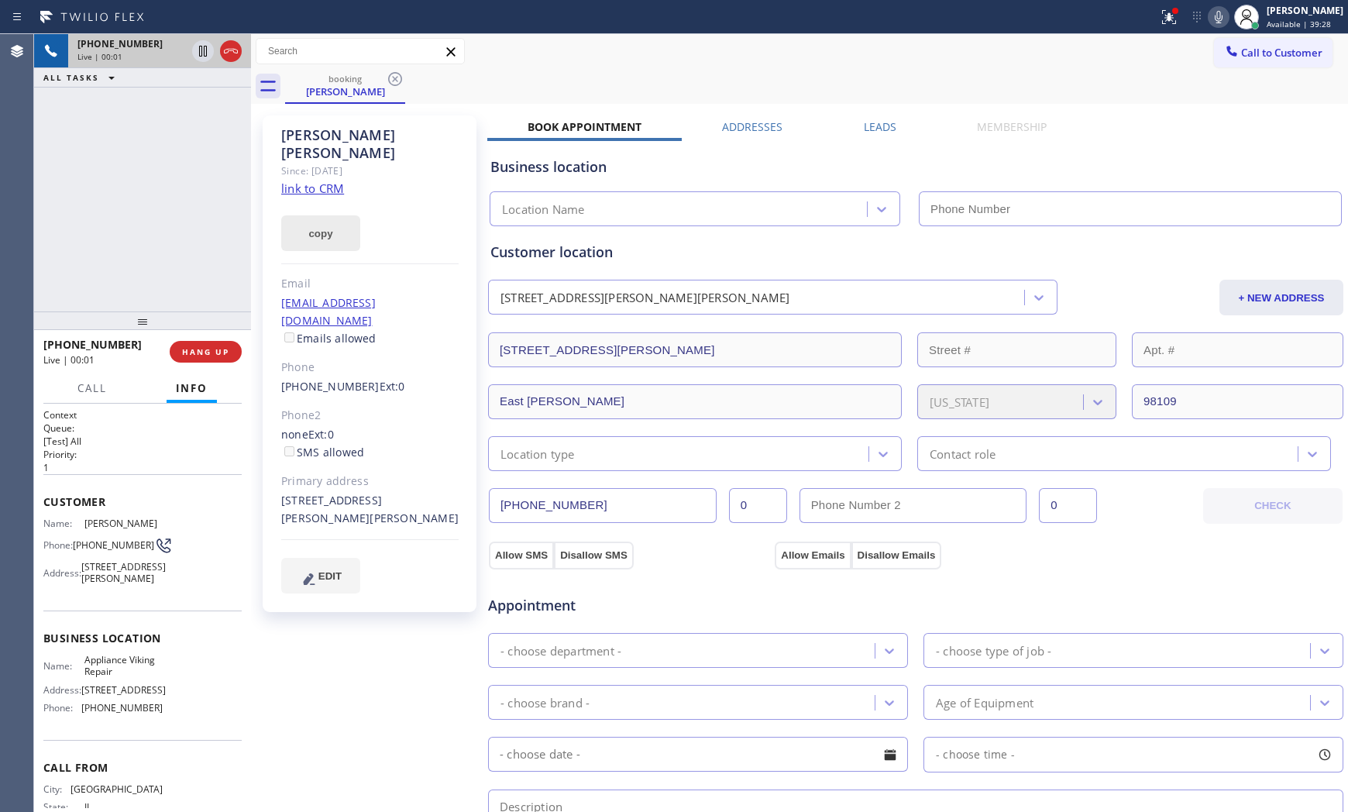
type input "[PHONE_NUMBER]"
click at [320, 180] on link "link to CRM" at bounding box center [312, 187] width 63 height 15
drag, startPoint x: 228, startPoint y: 352, endPoint x: 276, endPoint y: 304, distance: 67.9
click at [230, 346] on button "HANG UP" at bounding box center [206, 352] width 72 height 22
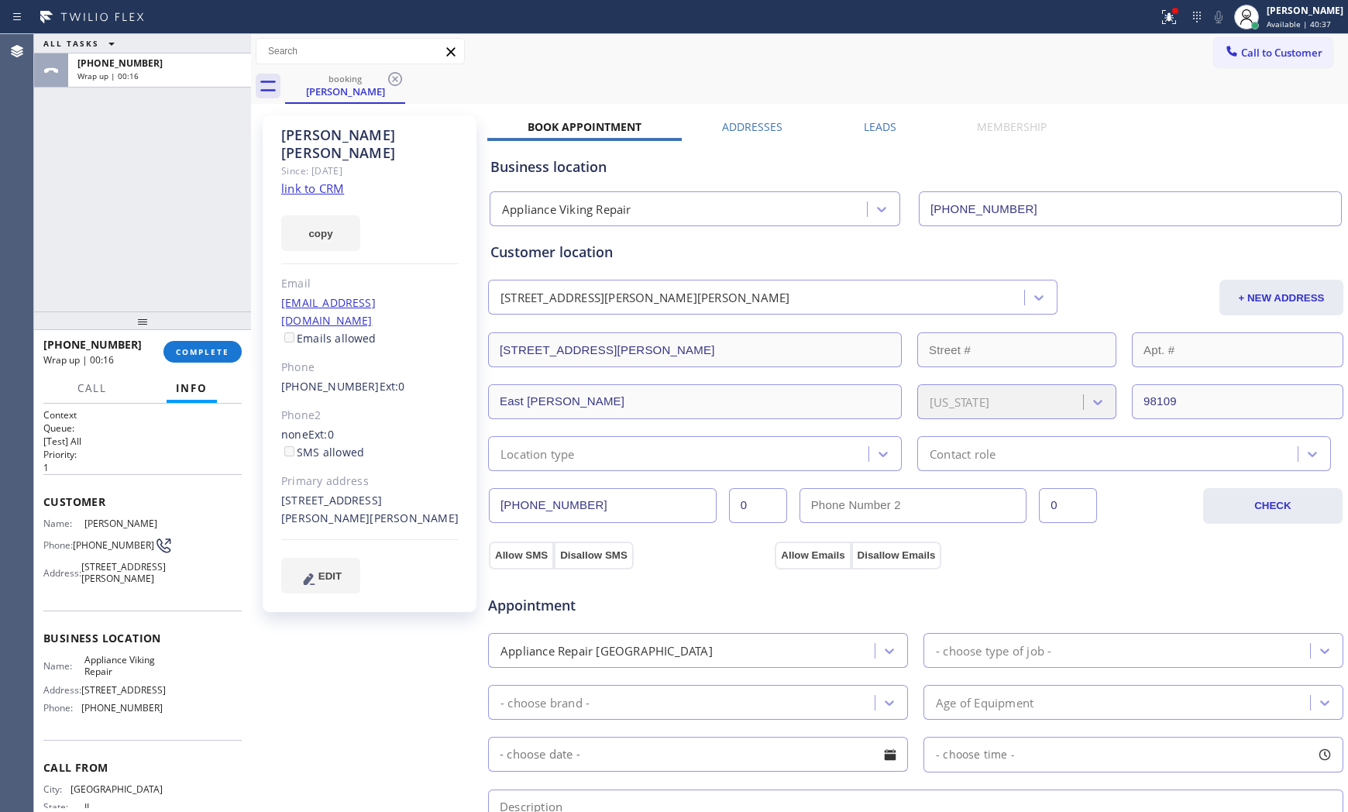
click at [206, 365] on div "[PHONE_NUMBER] Wrap up | 00:16 COMPLETE" at bounding box center [142, 351] width 198 height 40
click at [205, 357] on button "COMPLETE" at bounding box center [202, 352] width 78 height 22
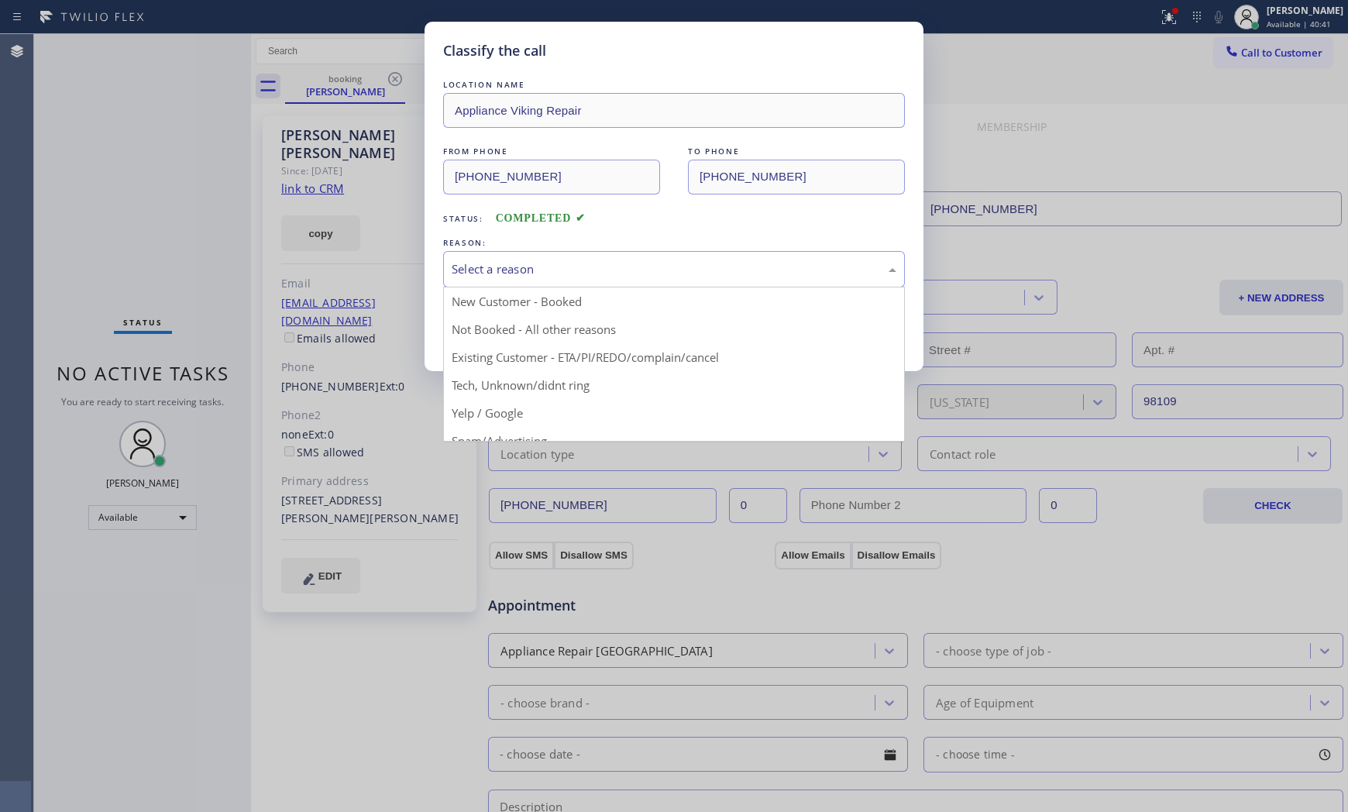
click at [501, 261] on div "Select a reason" at bounding box center [673, 269] width 445 height 18
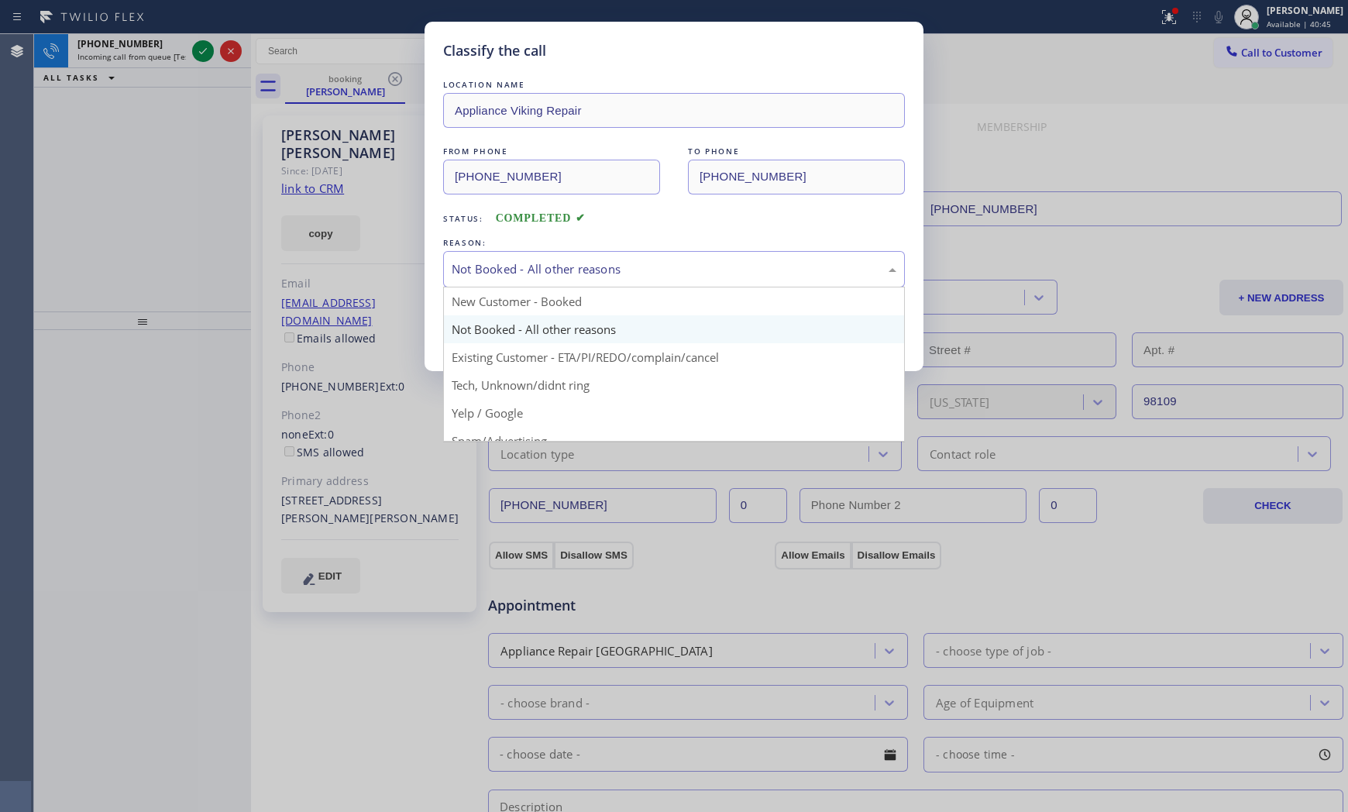
click at [492, 273] on div "Not Booked - All other reasons" at bounding box center [673, 269] width 445 height 18
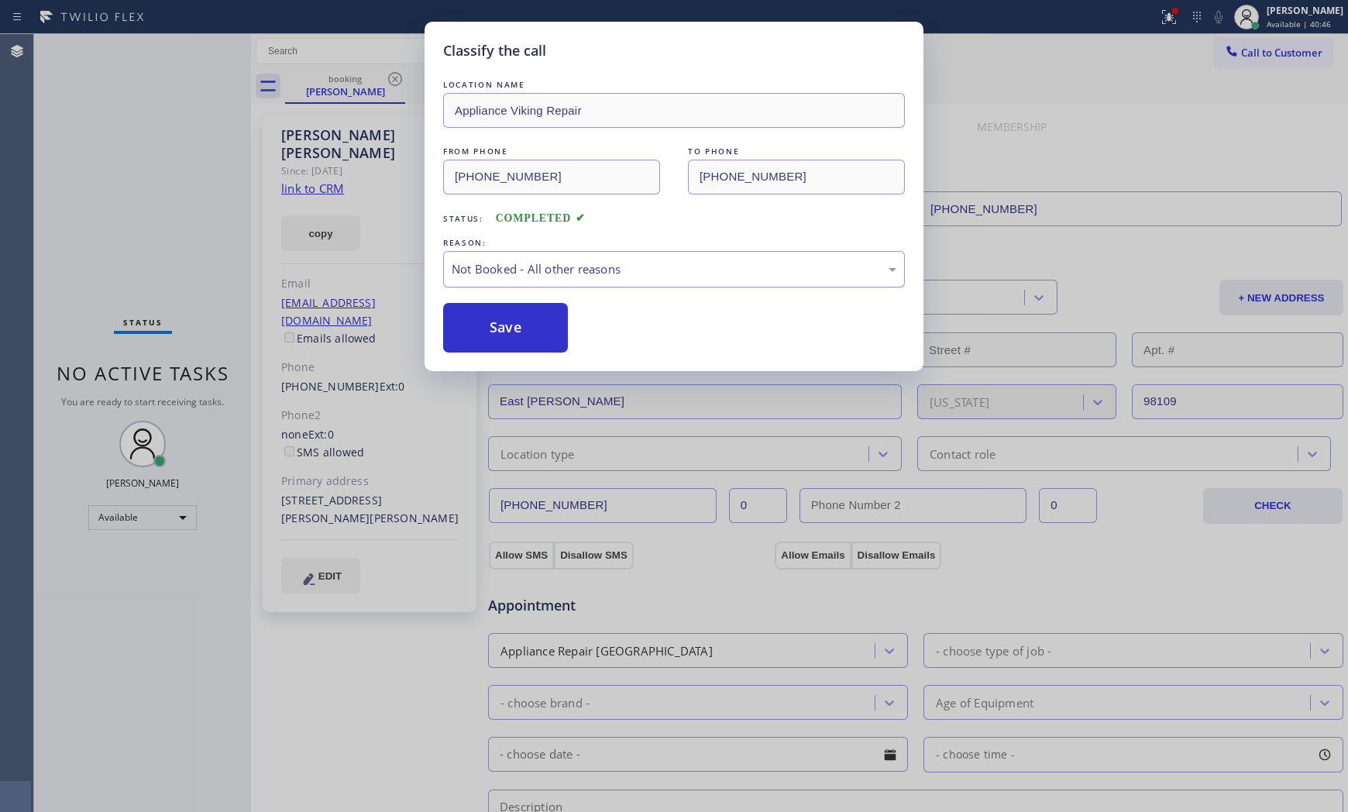
click at [507, 271] on div "Not Booked - All other reasons" at bounding box center [673, 269] width 445 height 18
click at [507, 319] on button "Save" at bounding box center [505, 328] width 125 height 50
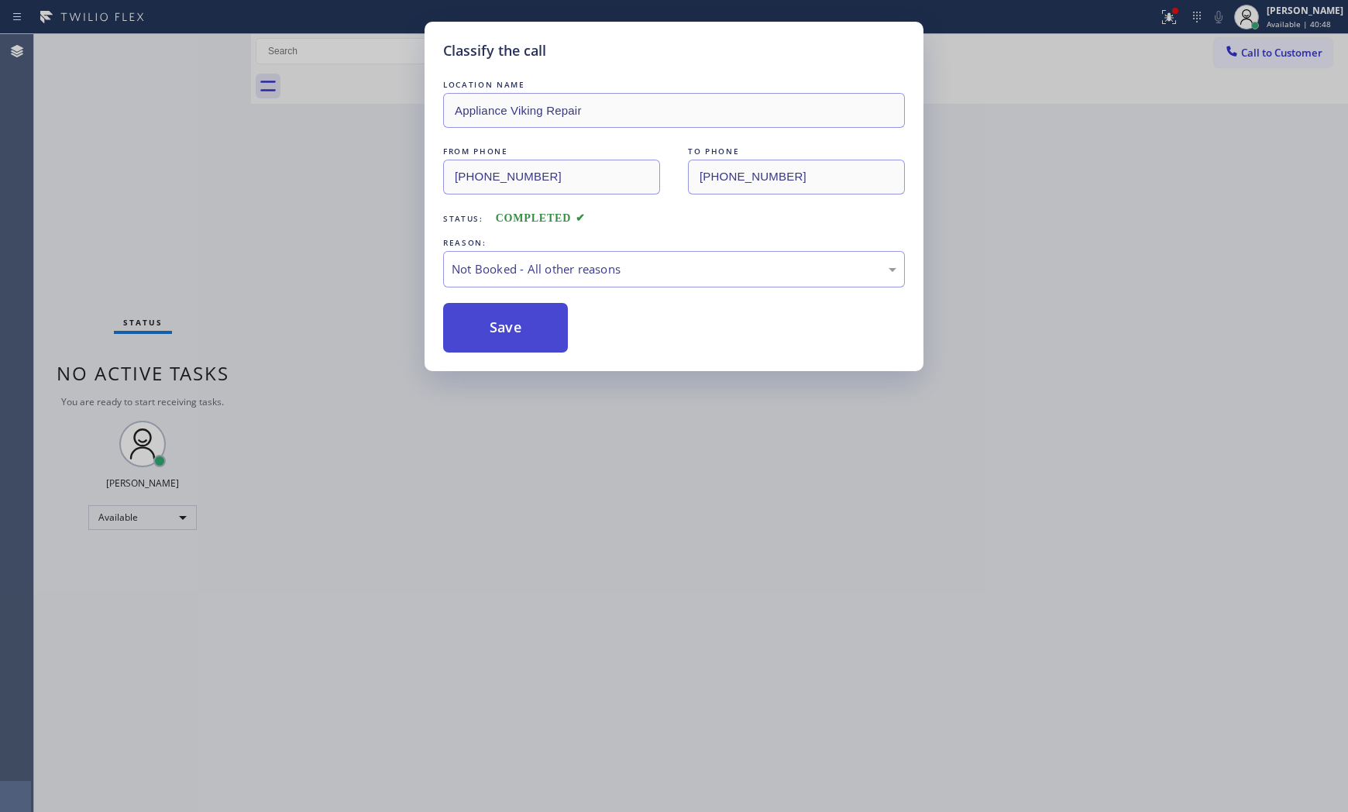
click at [507, 319] on button "Save" at bounding box center [505, 328] width 125 height 50
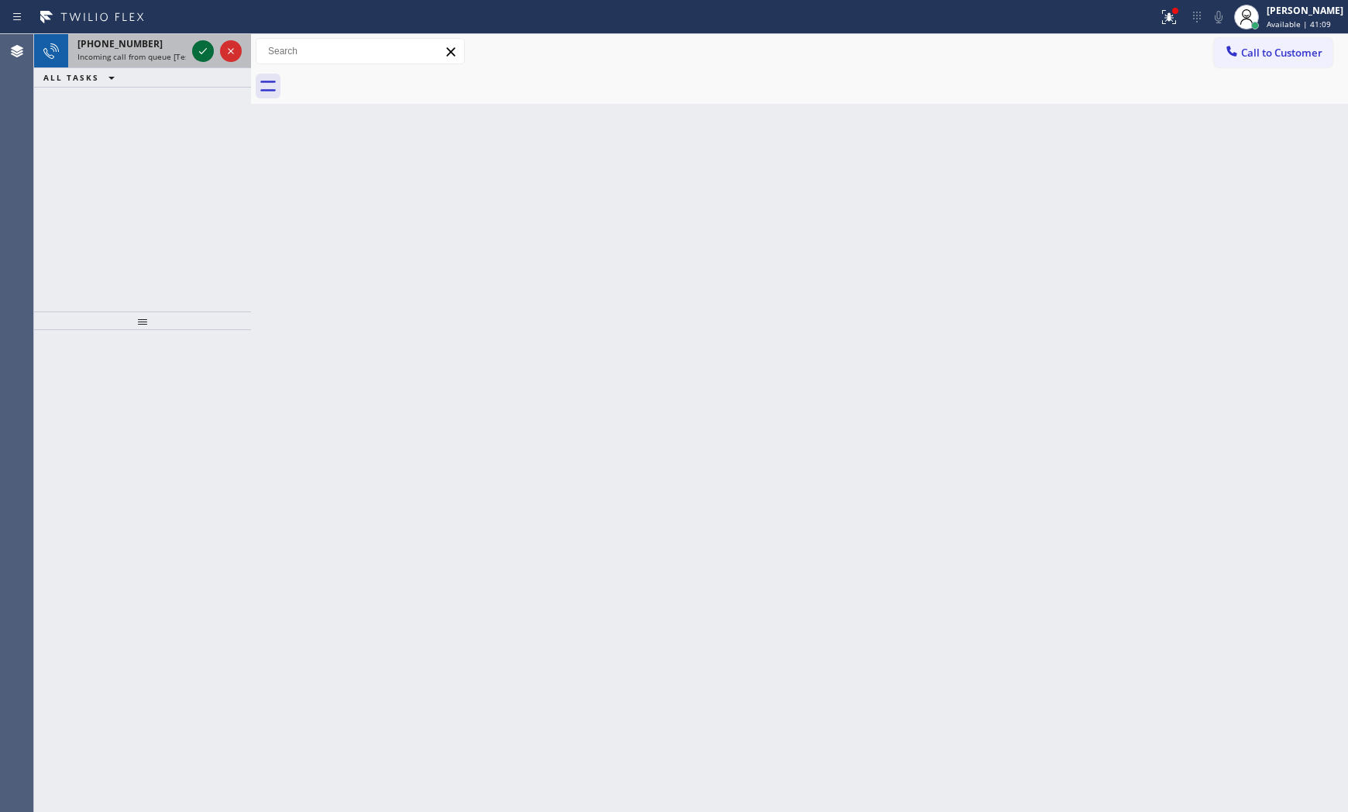
click at [202, 47] on icon at bounding box center [203, 51] width 19 height 19
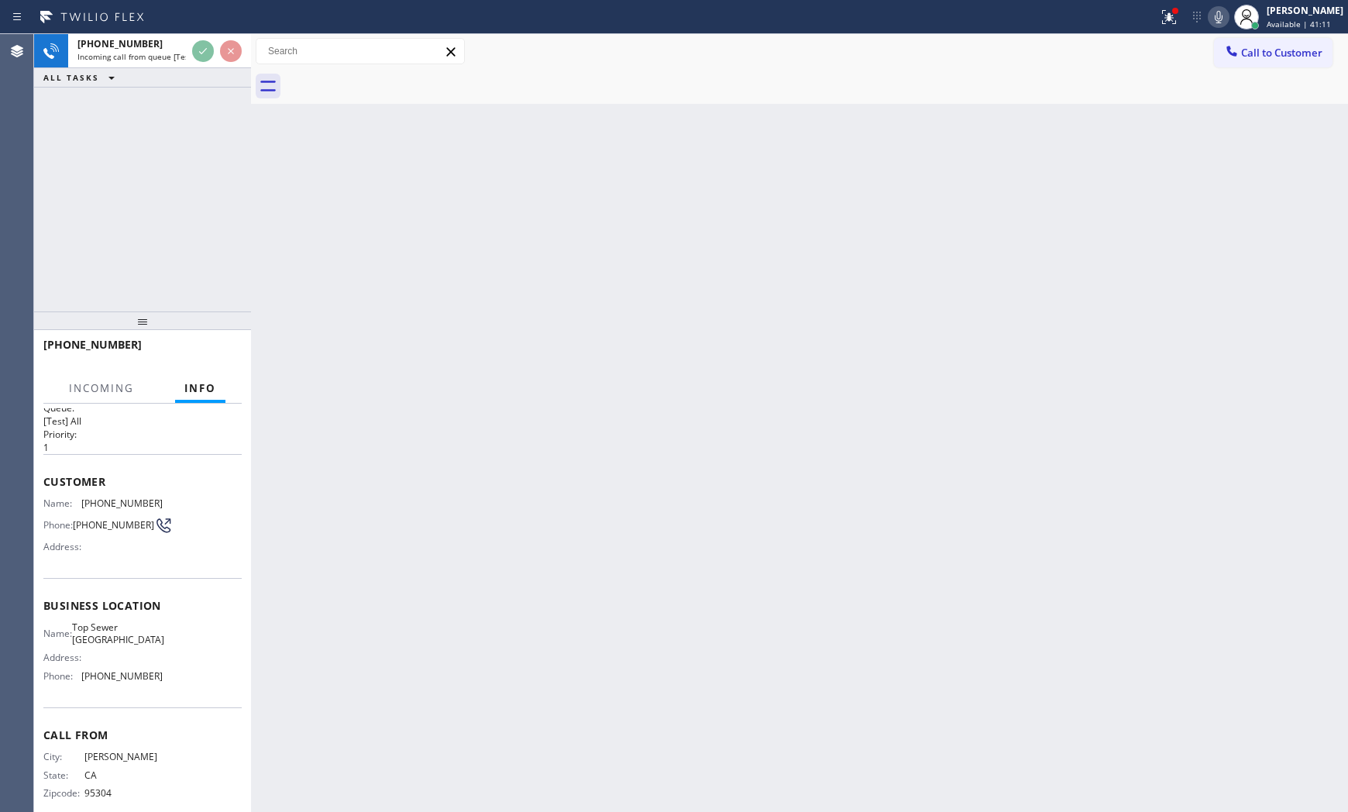
scroll to position [40, 0]
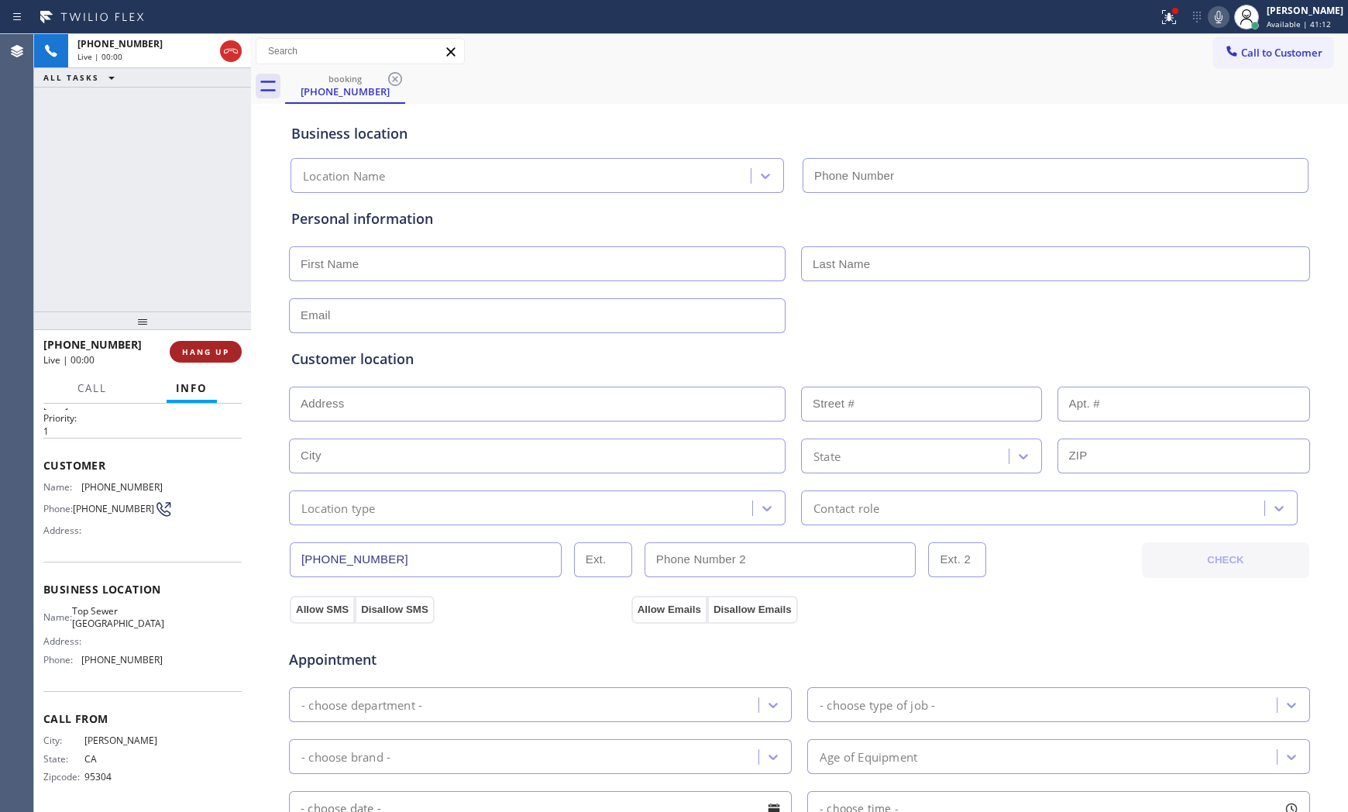
type input "[PHONE_NUMBER]"
click at [207, 348] on span "HANG UP" at bounding box center [205, 351] width 47 height 11
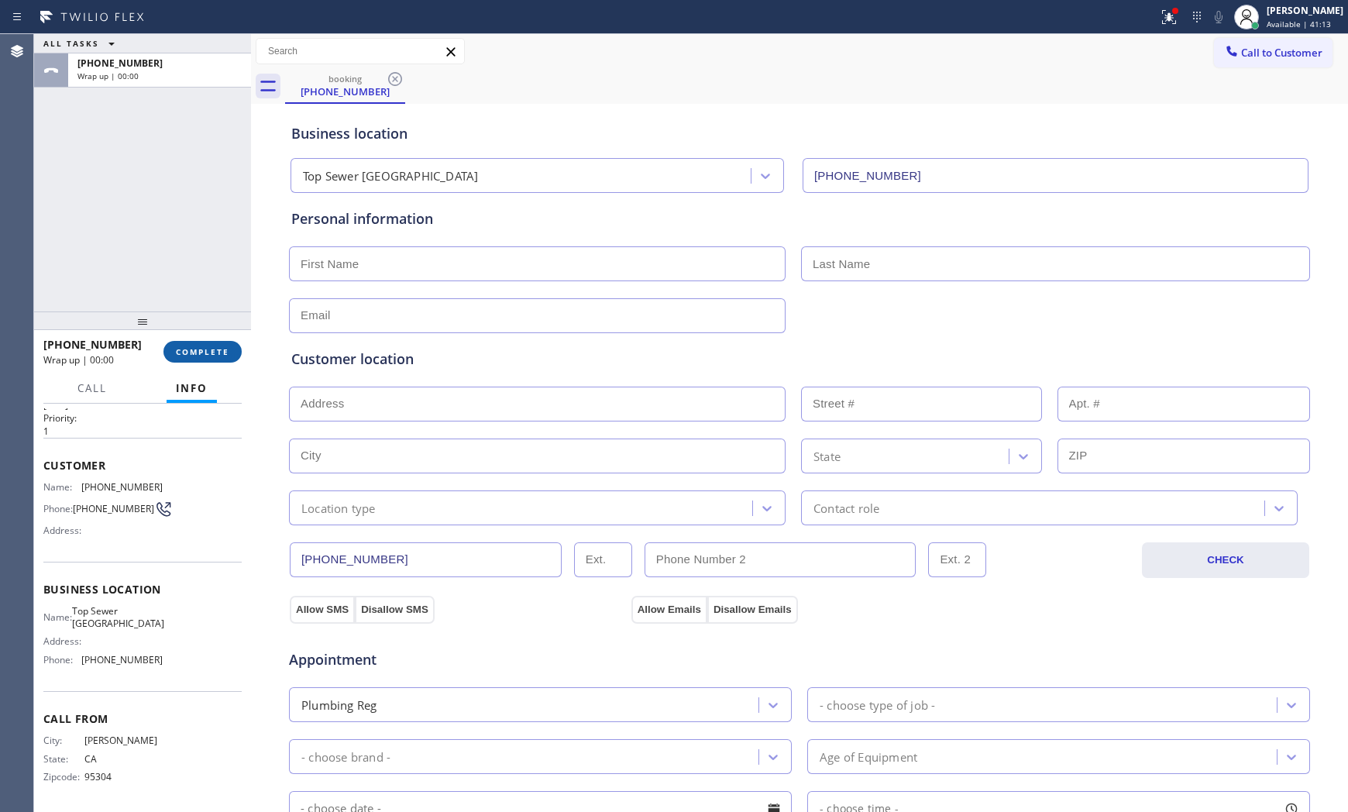
click at [207, 347] on span "COMPLETE" at bounding box center [202, 351] width 53 height 11
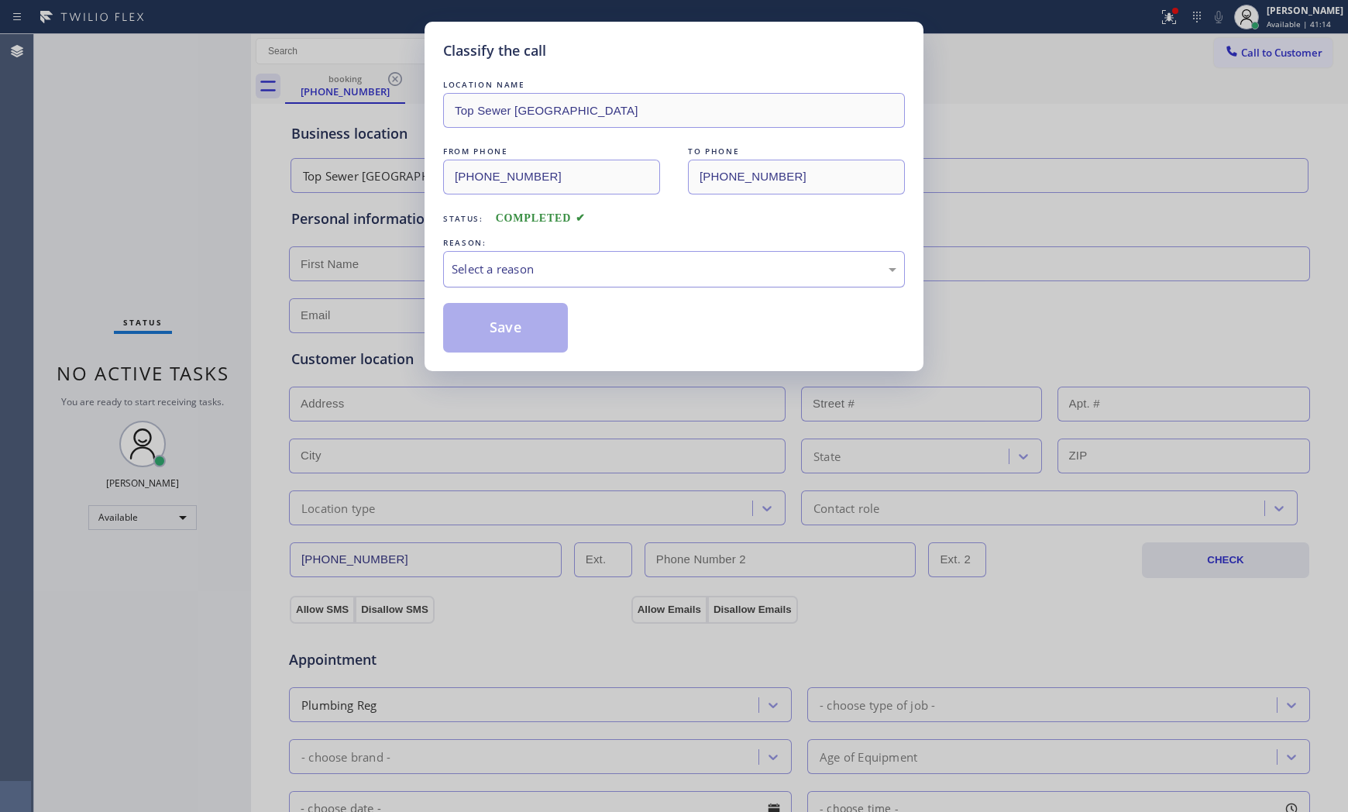
click at [488, 273] on div "Select a reason" at bounding box center [673, 269] width 445 height 18
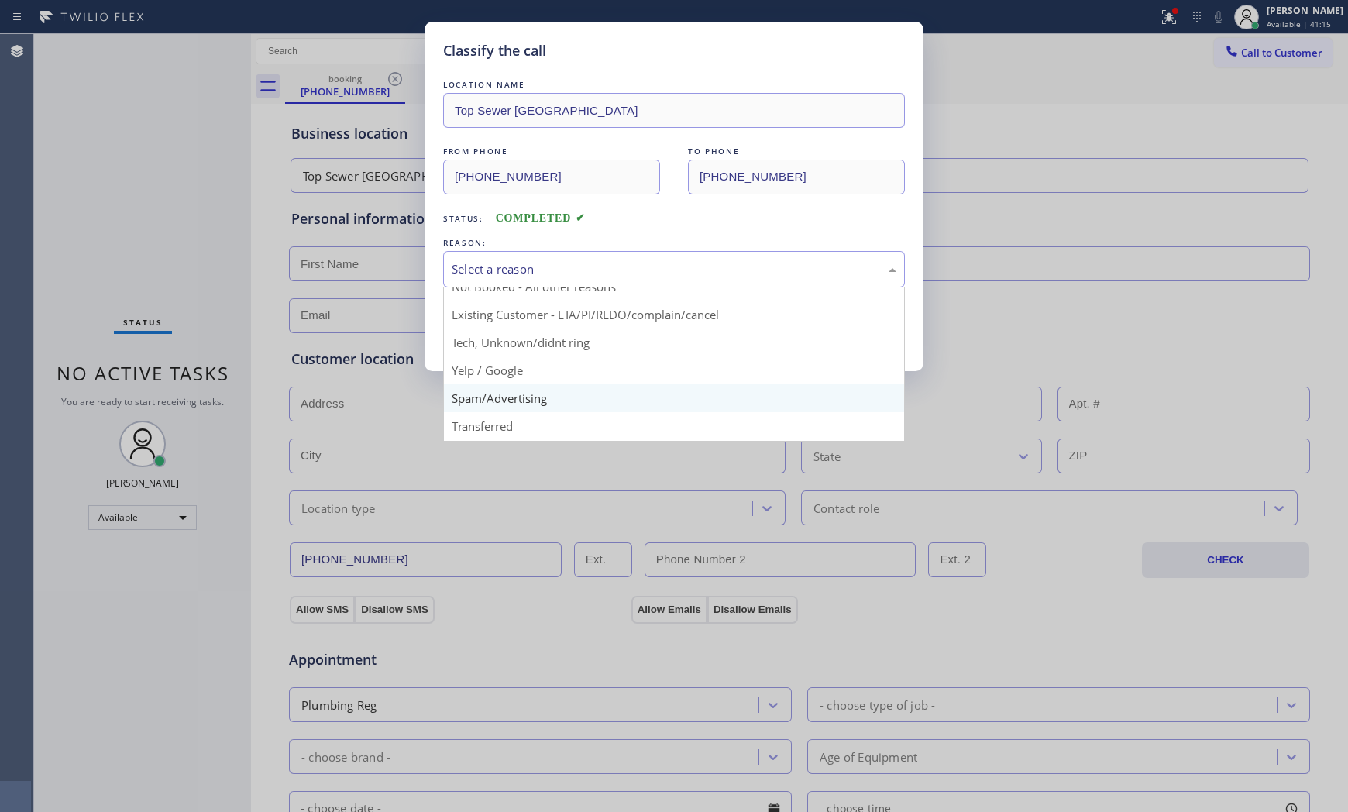
scroll to position [86, 0]
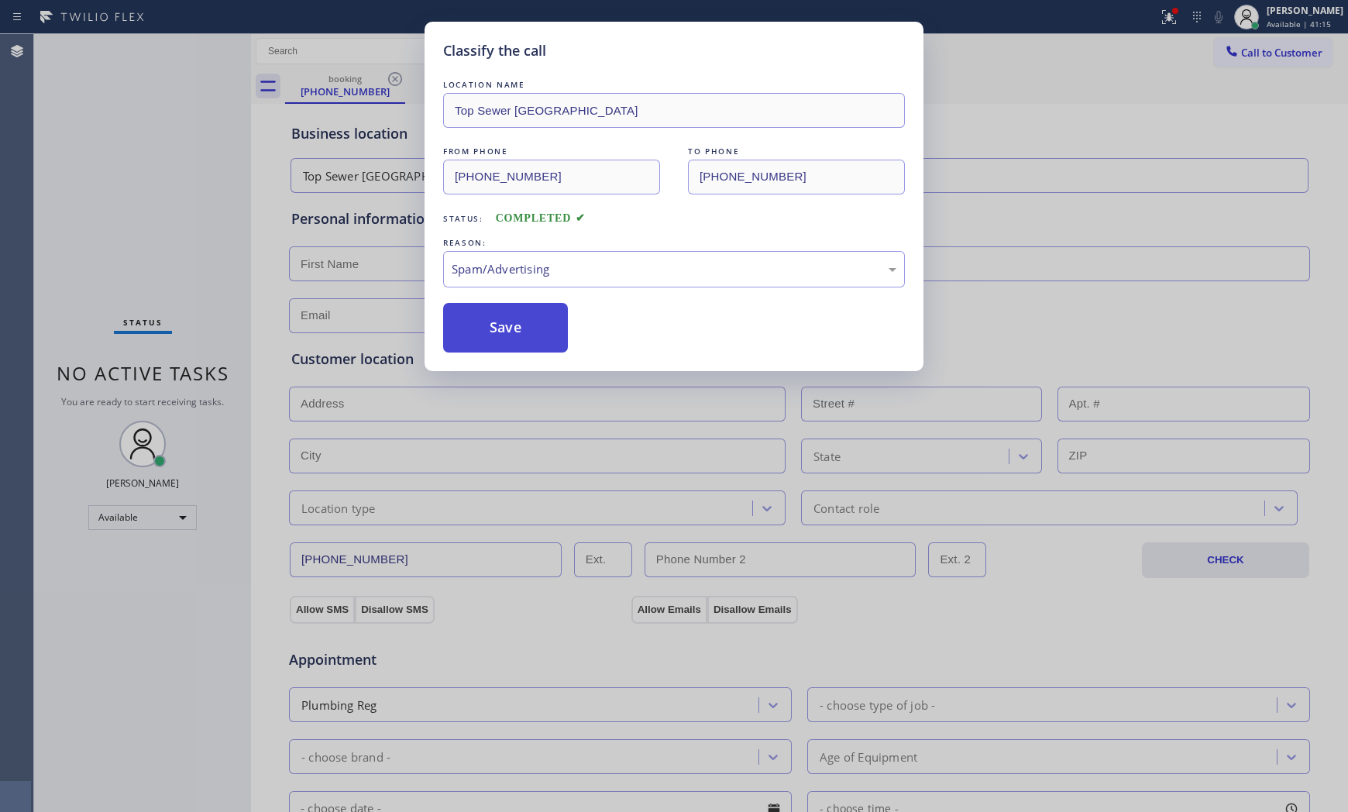
click at [502, 343] on button "Save" at bounding box center [505, 328] width 125 height 50
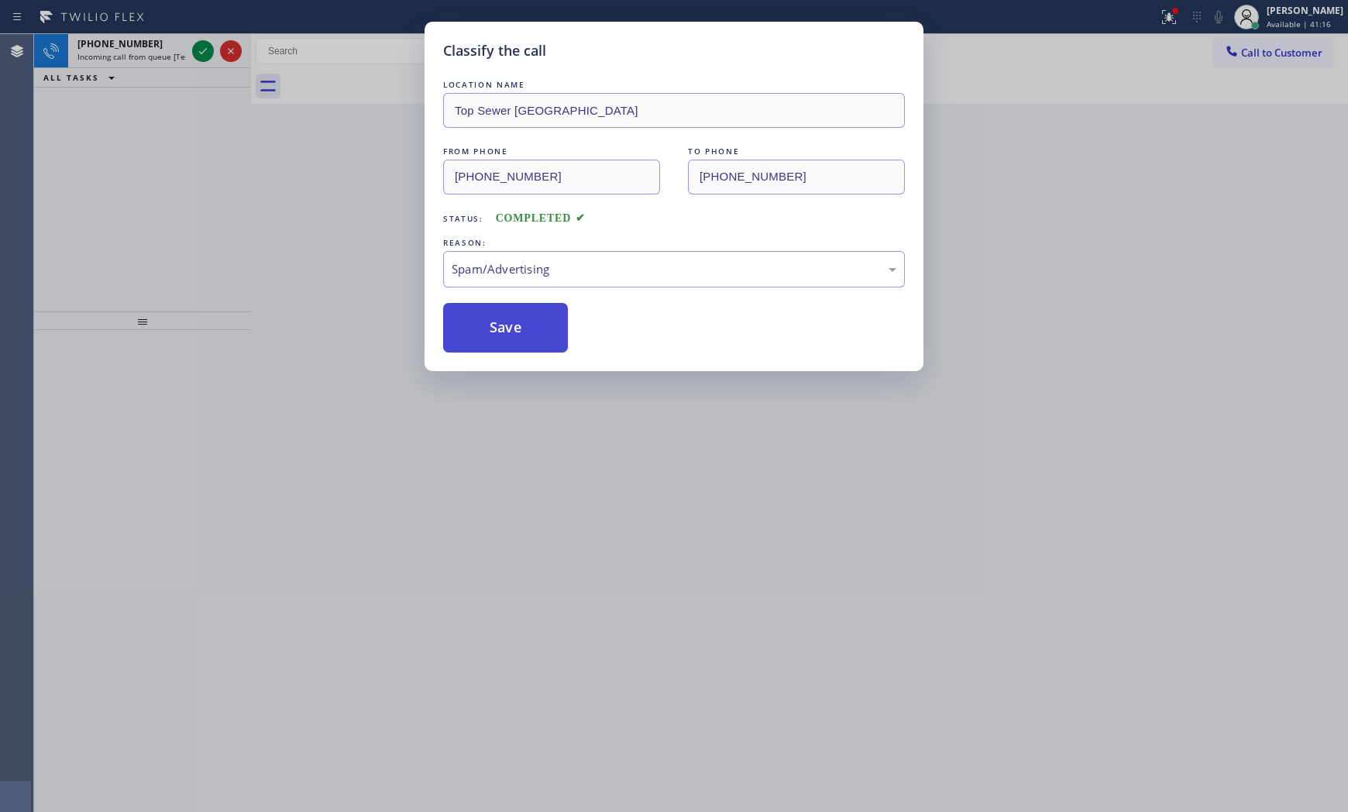
click at [502, 343] on button "Save" at bounding box center [505, 328] width 125 height 50
drag, startPoint x: 502, startPoint y: 343, endPoint x: 498, endPoint y: 335, distance: 9.4
click at [502, 343] on button "Save" at bounding box center [505, 328] width 125 height 50
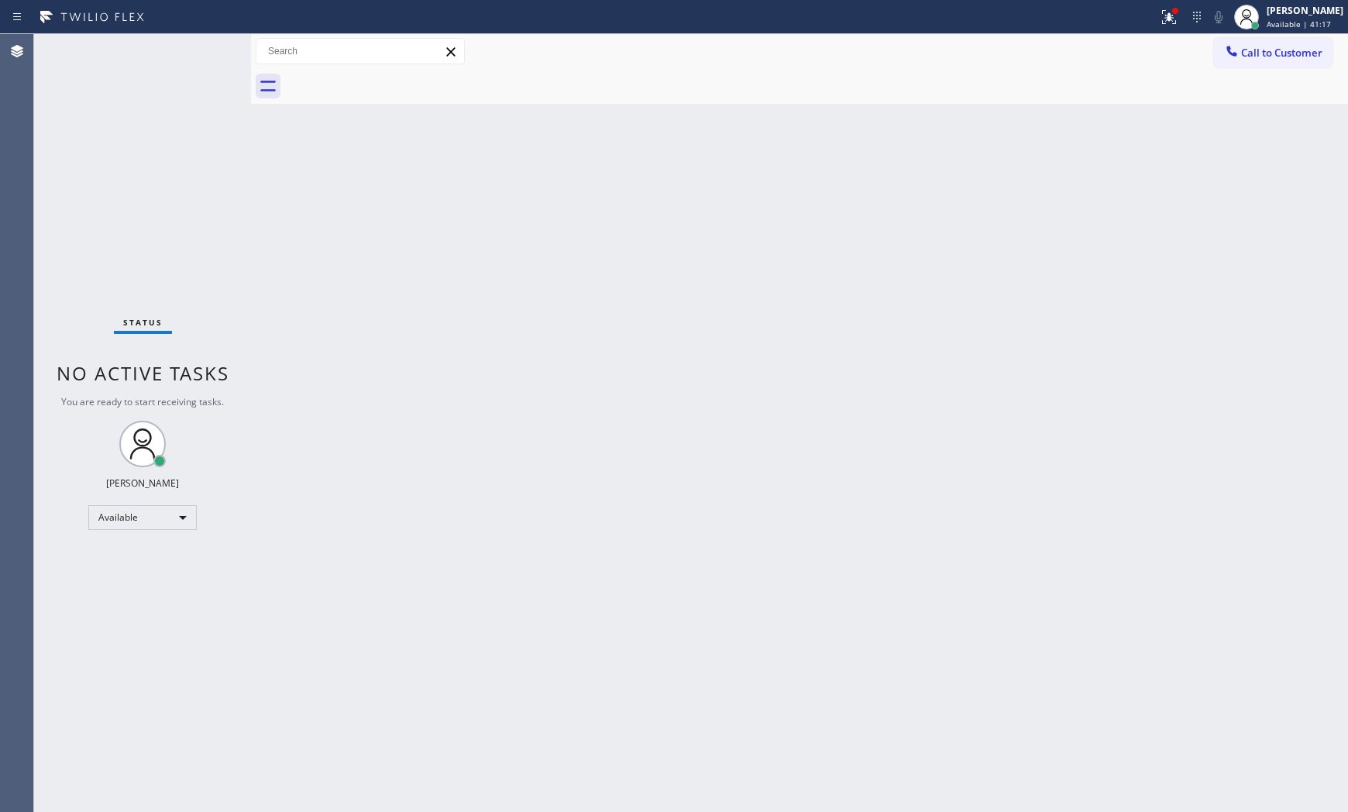
click at [202, 53] on div "Status No active tasks You are ready to start receiving tasks. [PERSON_NAME] Av…" at bounding box center [142, 423] width 217 height 778
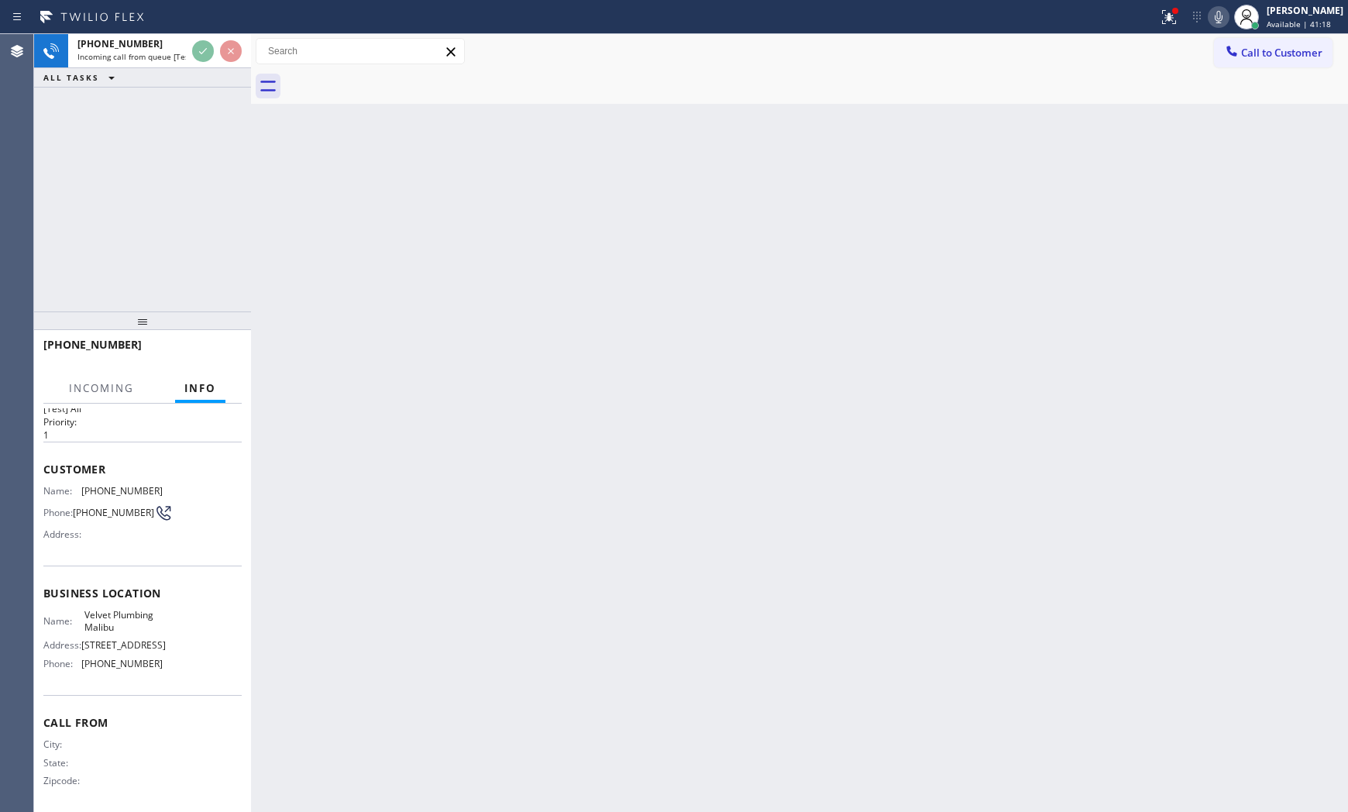
scroll to position [64, 0]
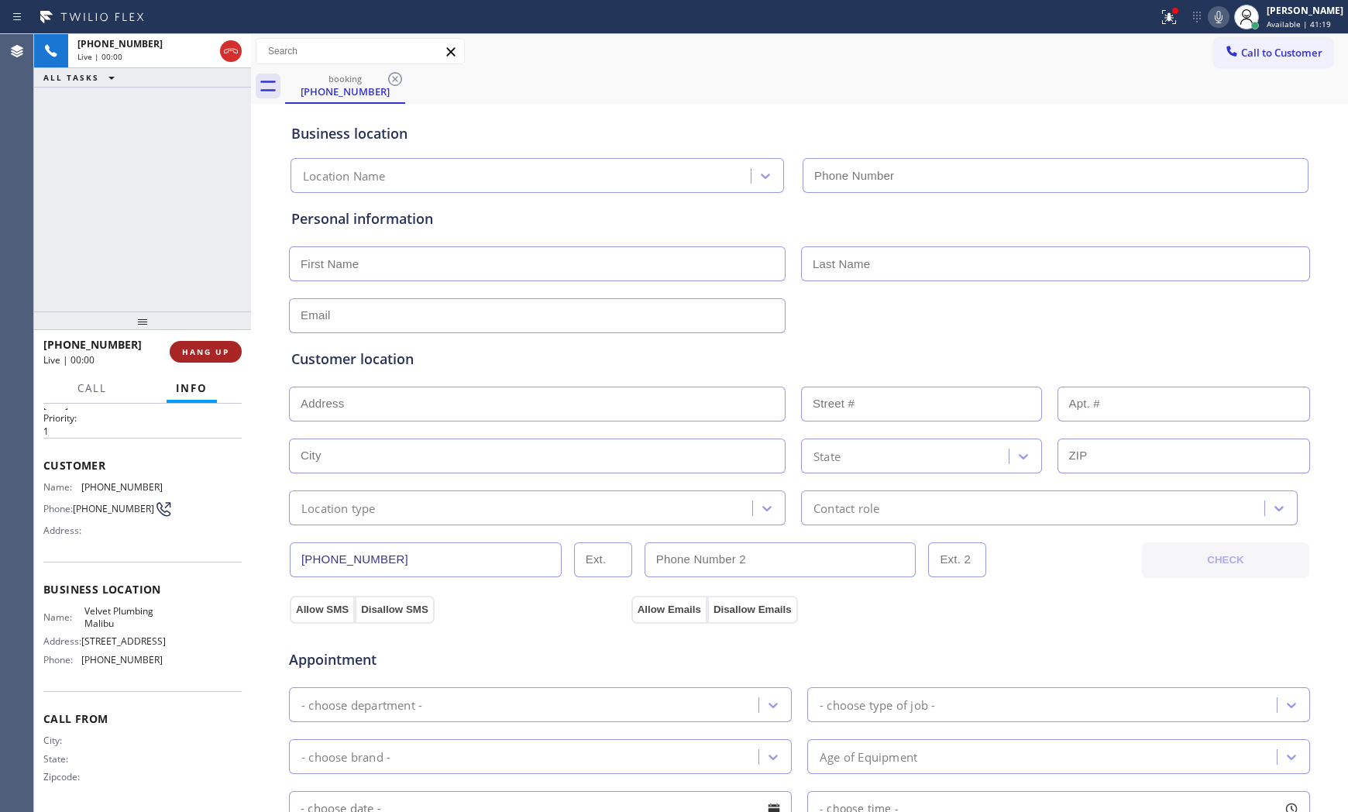
type input "[PHONE_NUMBER]"
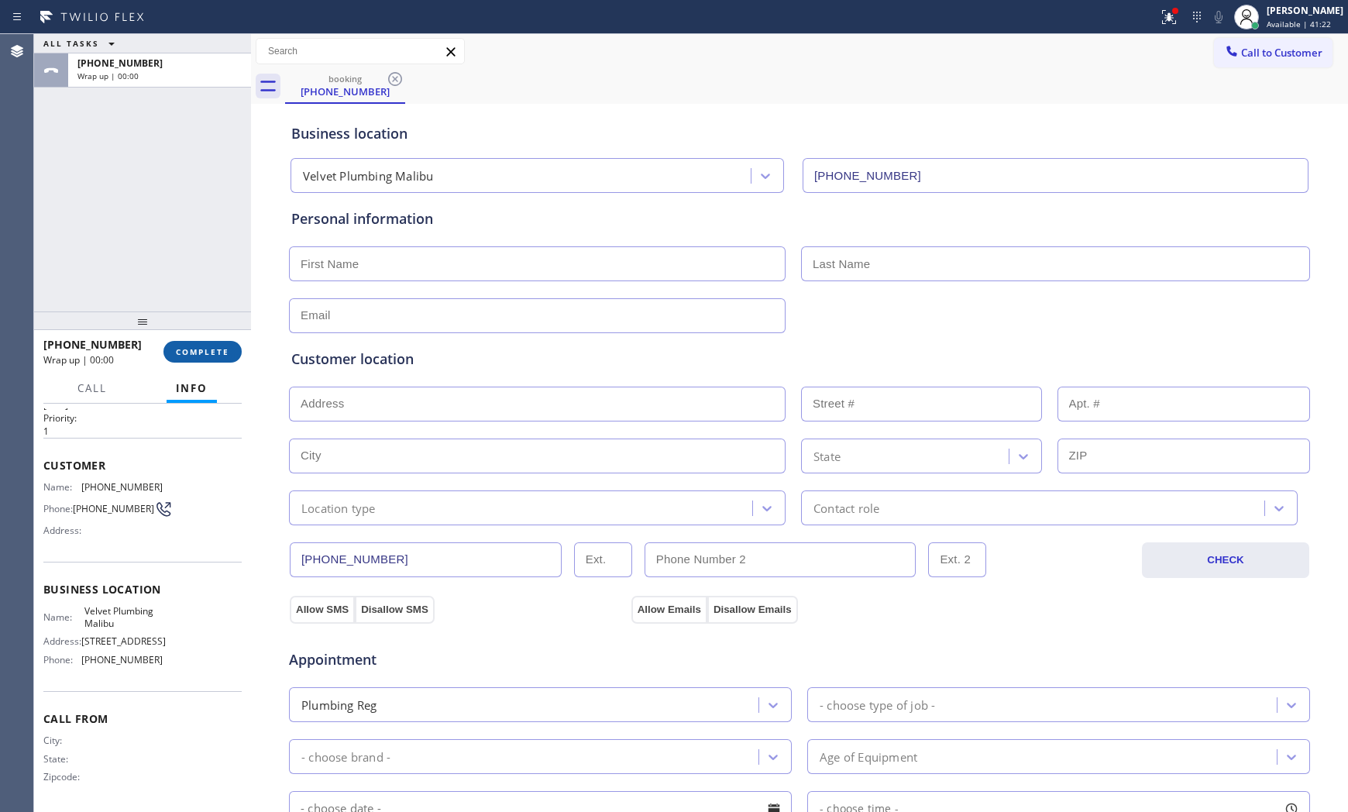
click at [202, 357] on button "COMPLETE" at bounding box center [202, 352] width 78 height 22
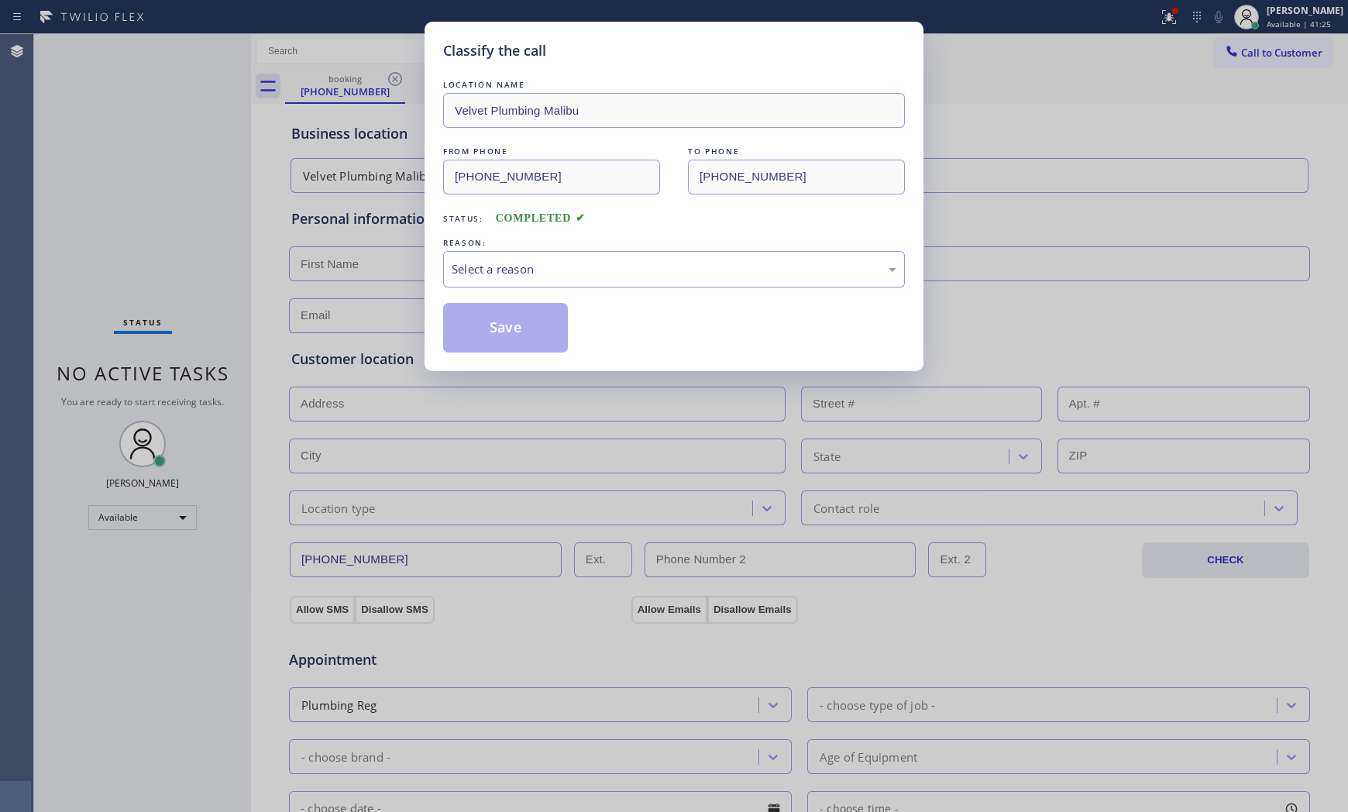
drag, startPoint x: 504, startPoint y: 265, endPoint x: 498, endPoint y: 281, distance: 17.4
click at [499, 280] on div "Select a reason" at bounding box center [674, 269] width 462 height 36
click at [479, 331] on button "Save" at bounding box center [505, 328] width 125 height 50
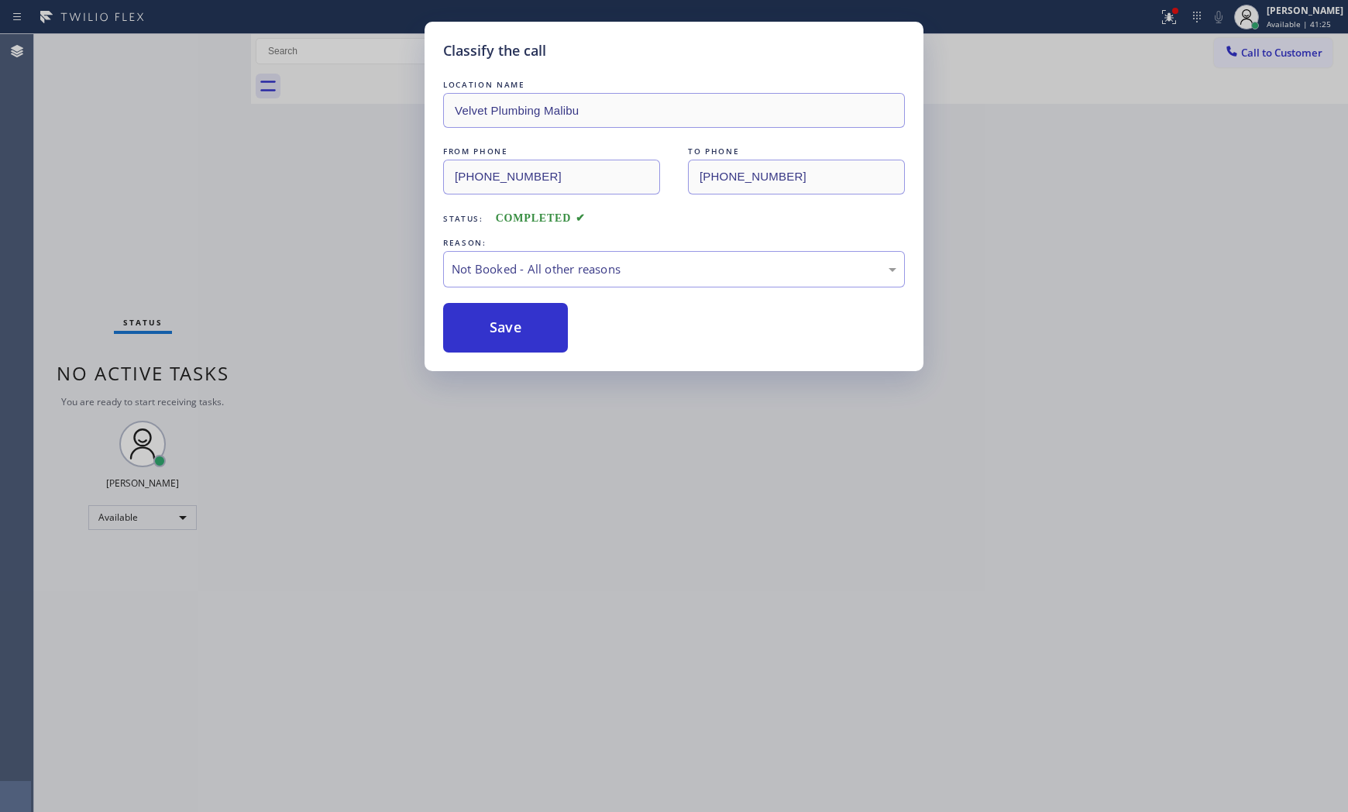
click at [479, 331] on button "Save" at bounding box center [505, 328] width 125 height 50
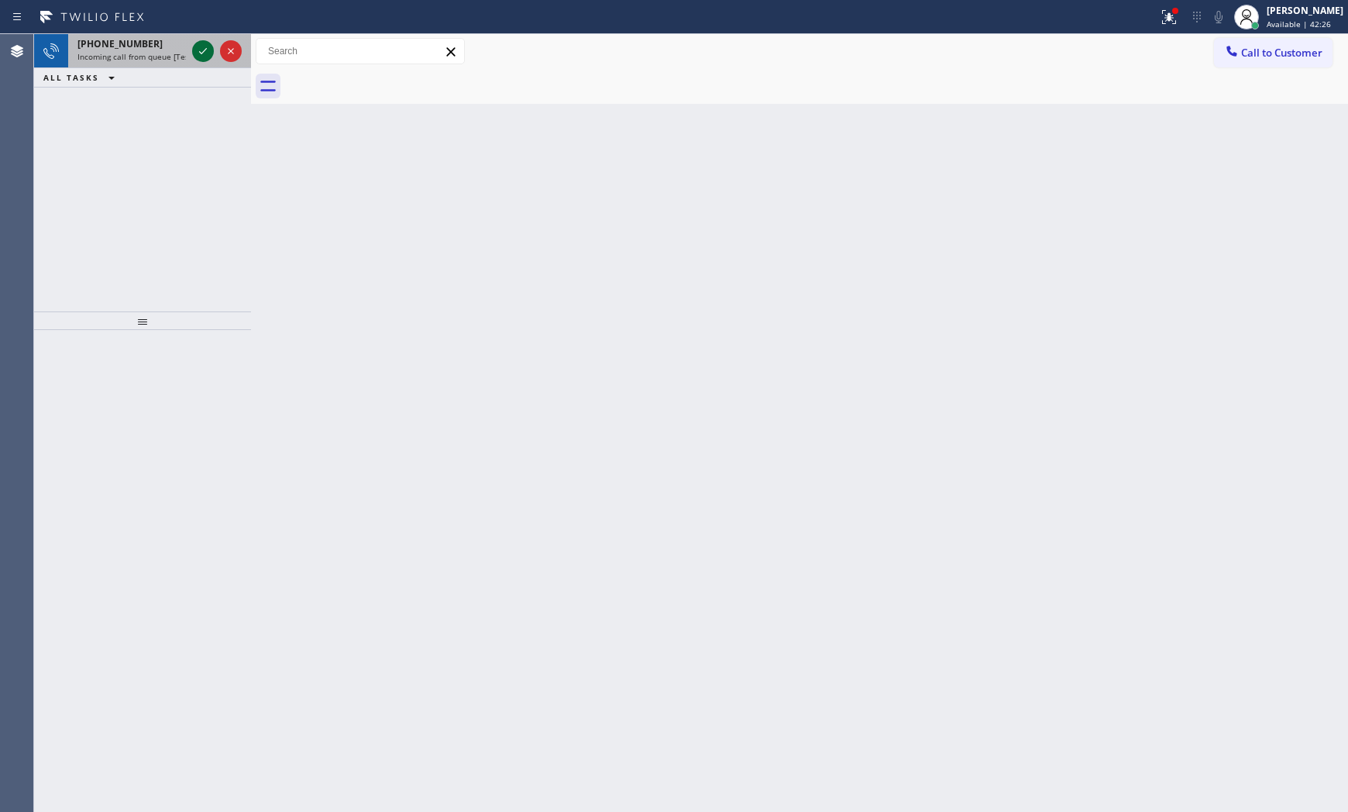
click at [200, 44] on icon at bounding box center [203, 51] width 19 height 19
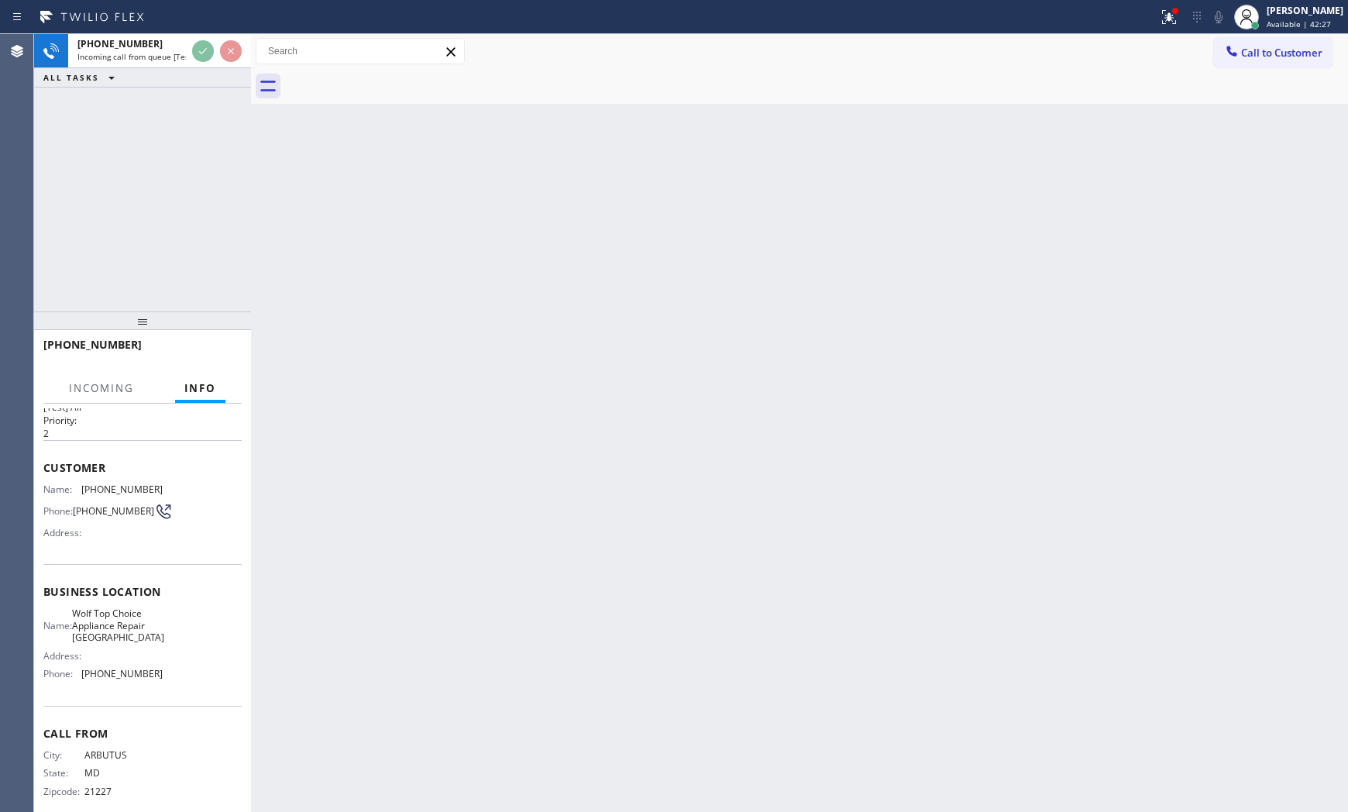
scroll to position [64, 0]
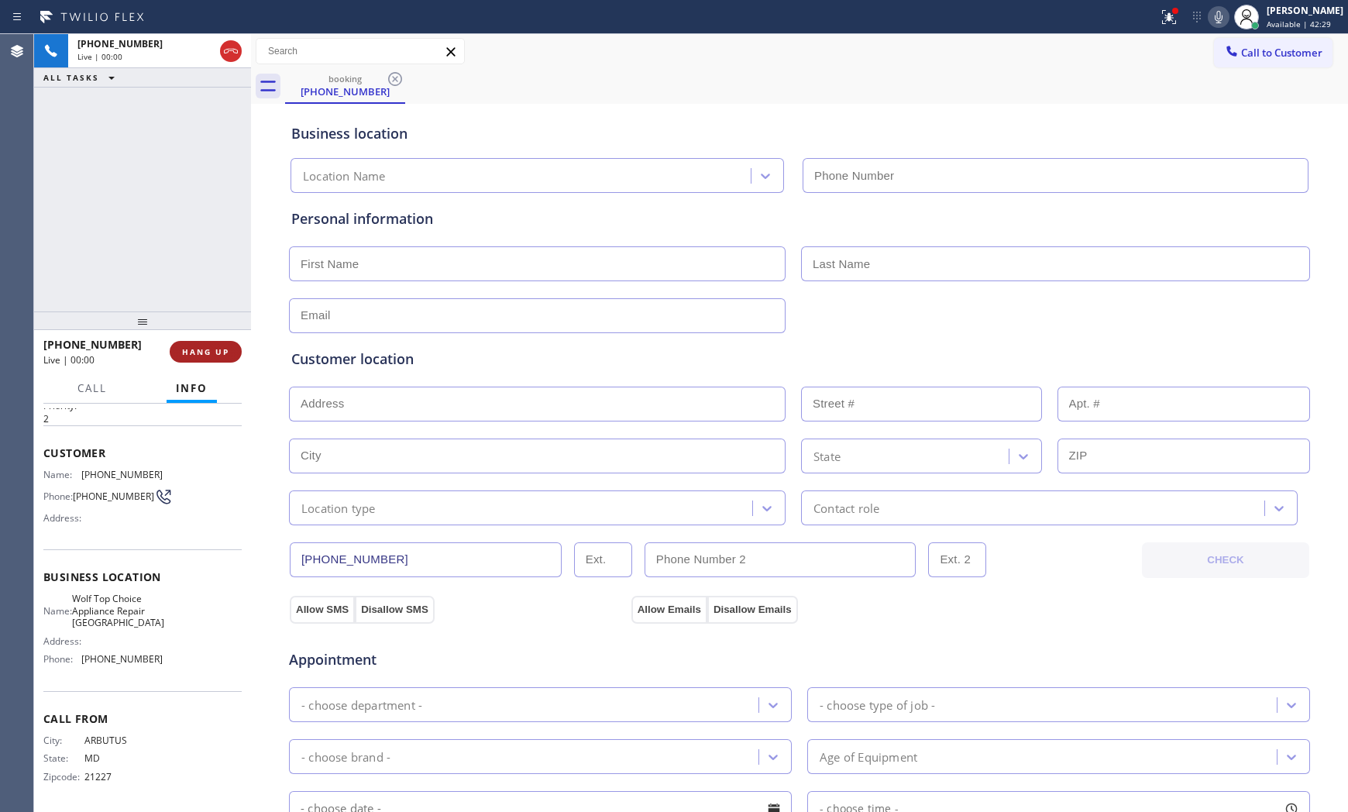
type input "[PHONE_NUMBER]"
click at [218, 360] on button "HANG UP" at bounding box center [206, 352] width 72 height 22
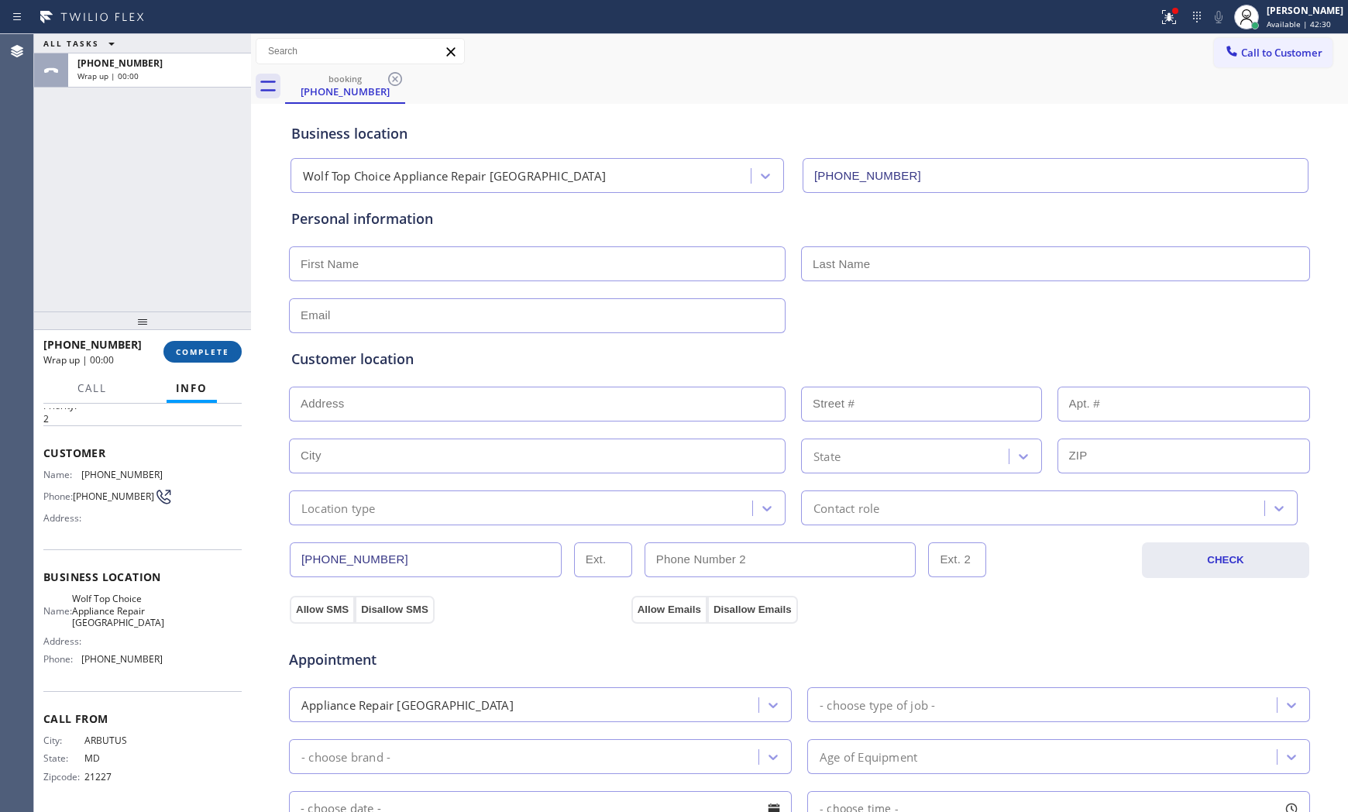
click at [218, 359] on button "COMPLETE" at bounding box center [202, 352] width 78 height 22
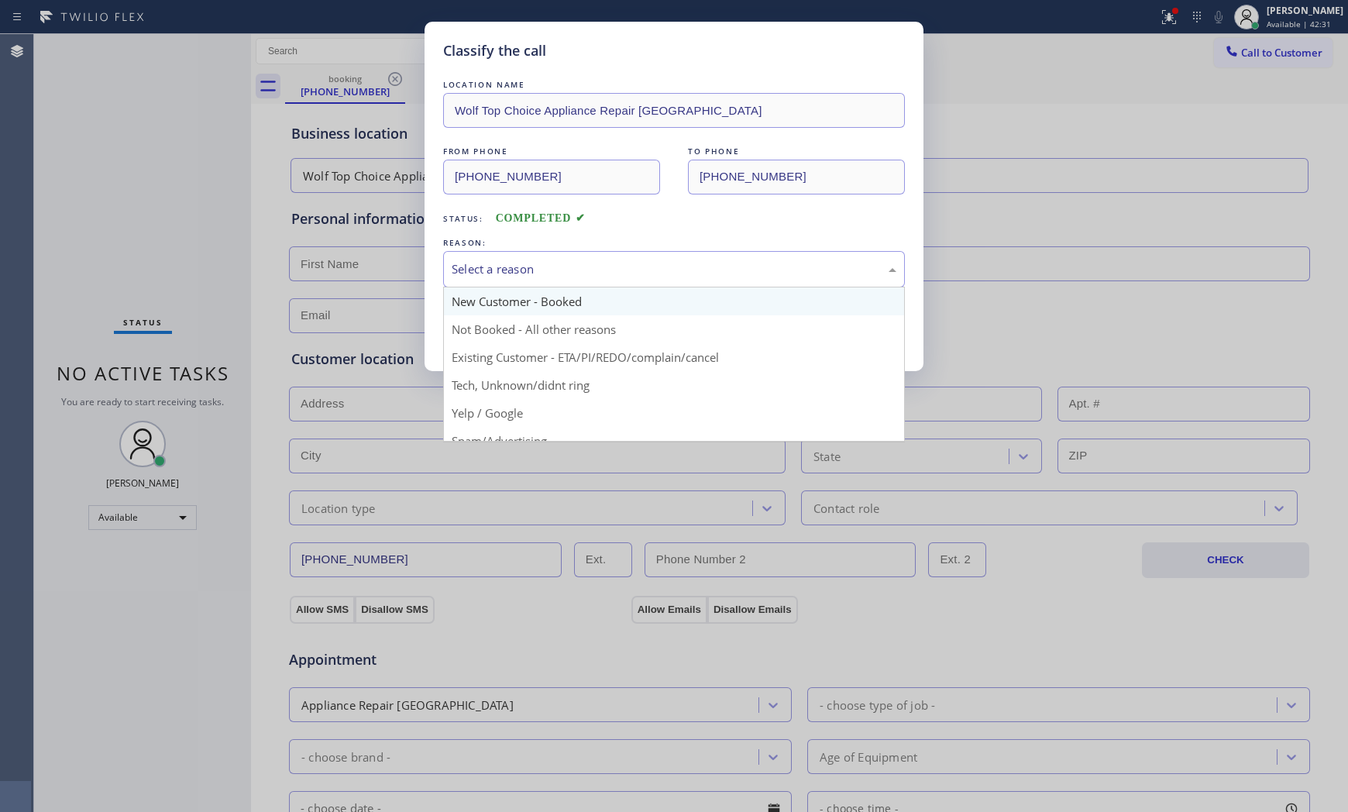
drag, startPoint x: 606, startPoint y: 258, endPoint x: 555, endPoint y: 307, distance: 70.1
click at [601, 266] on div "Select a reason" at bounding box center [674, 269] width 462 height 36
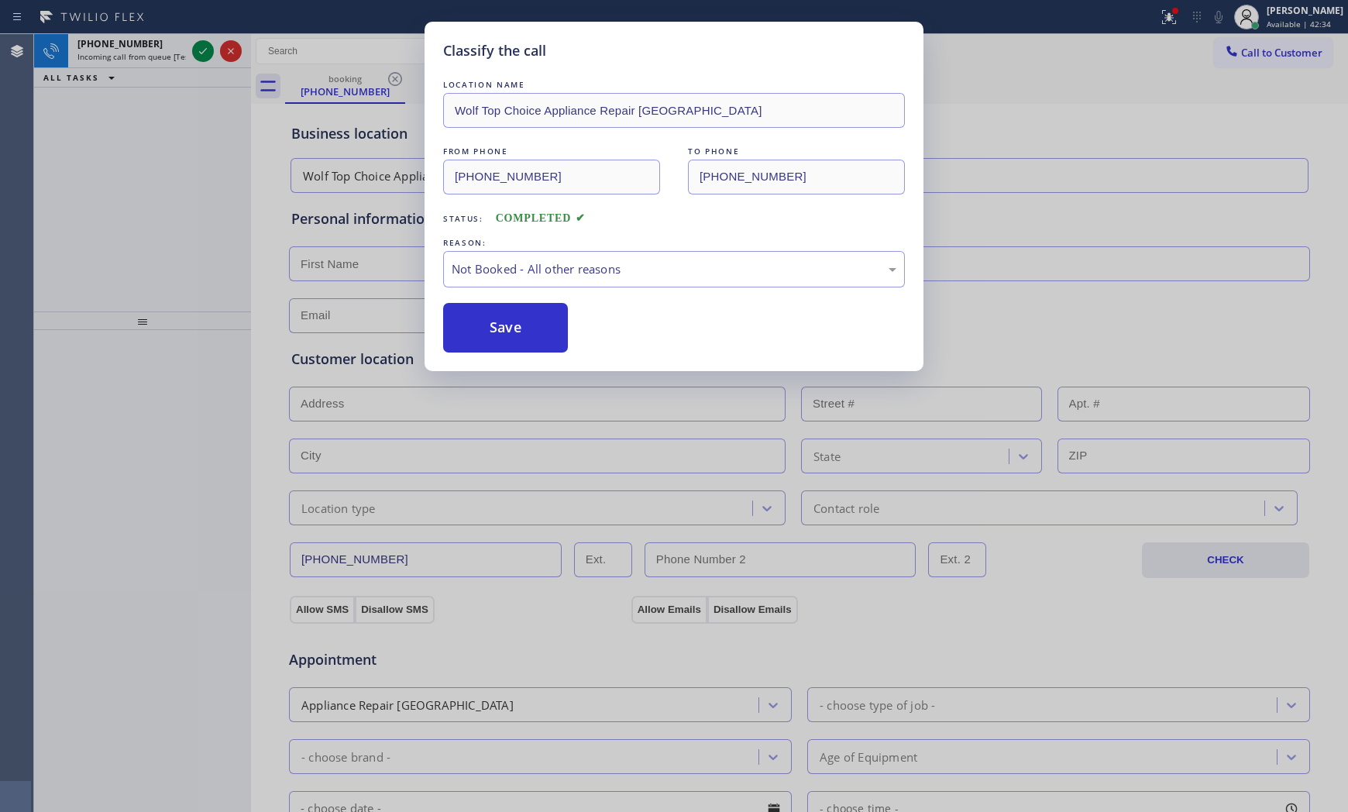
click at [510, 335] on button "Save" at bounding box center [505, 328] width 125 height 50
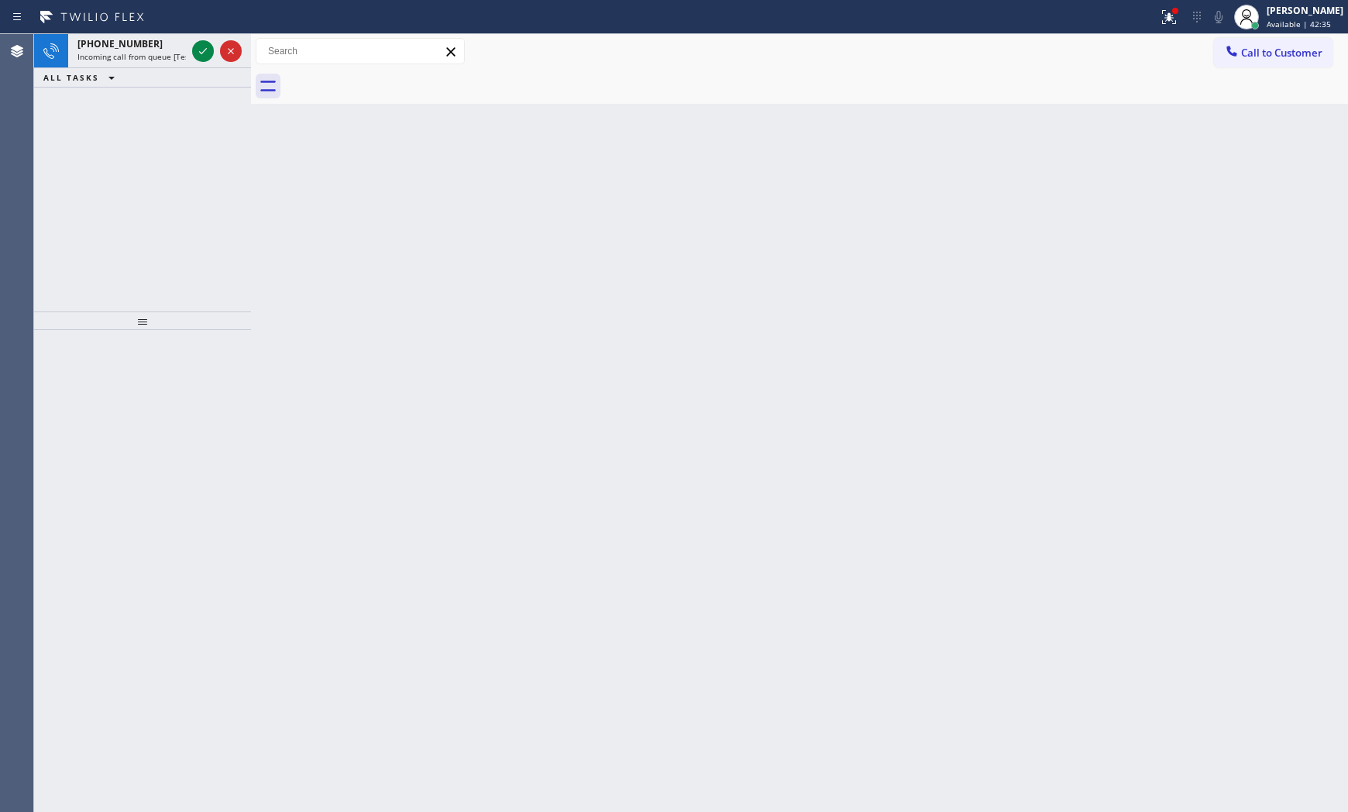
click at [204, 57] on icon at bounding box center [203, 51] width 19 height 19
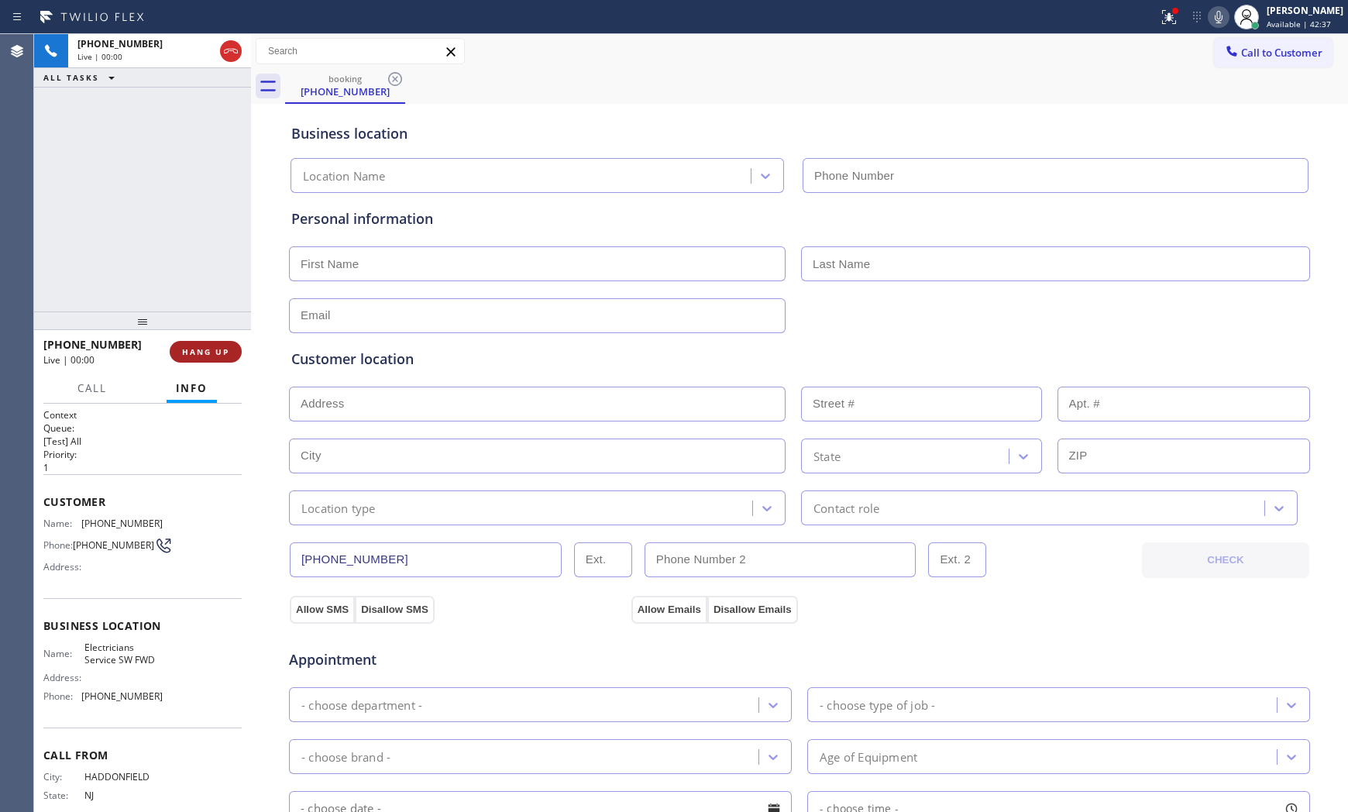
click at [207, 348] on span "HANG UP" at bounding box center [205, 351] width 47 height 11
type input "[PHONE_NUMBER]"
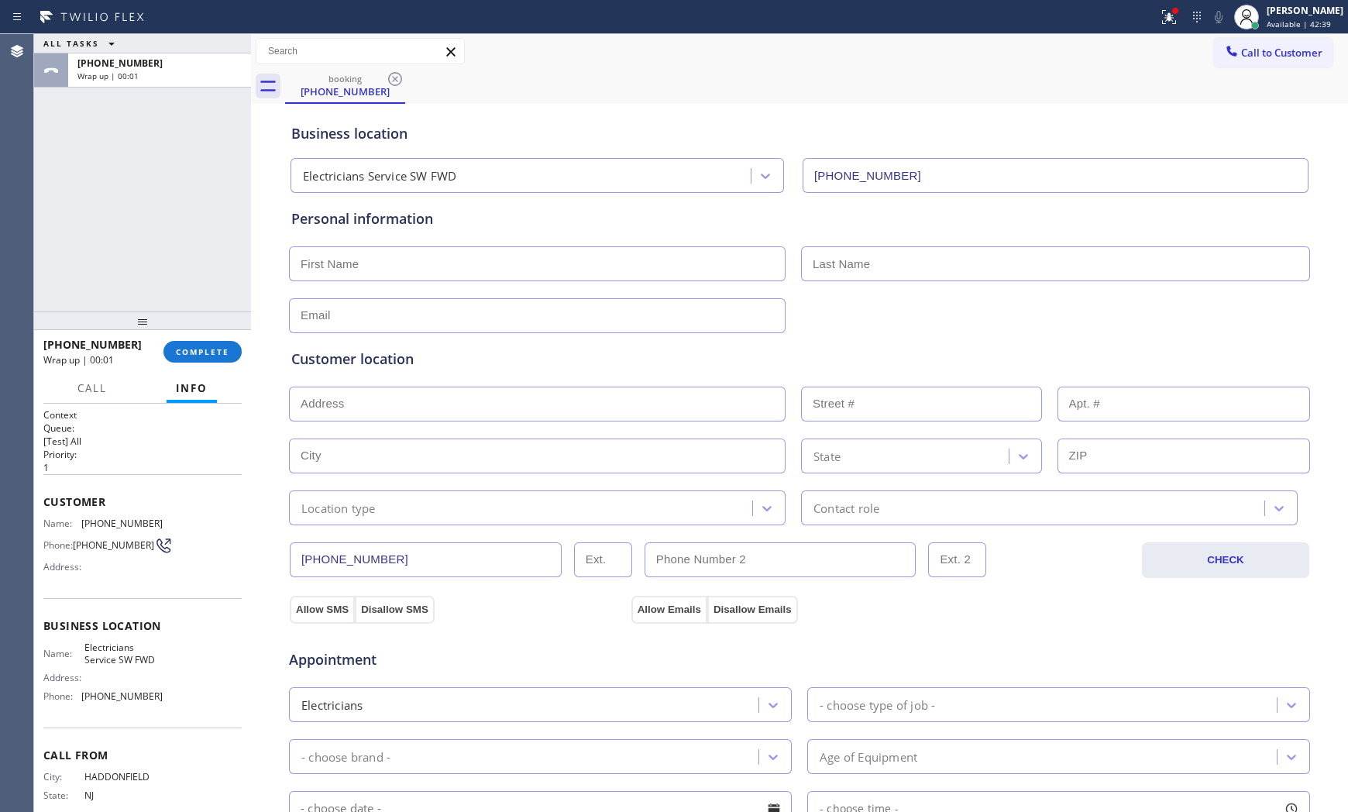
click at [1159, 22] on icon at bounding box center [1168, 17] width 19 height 19
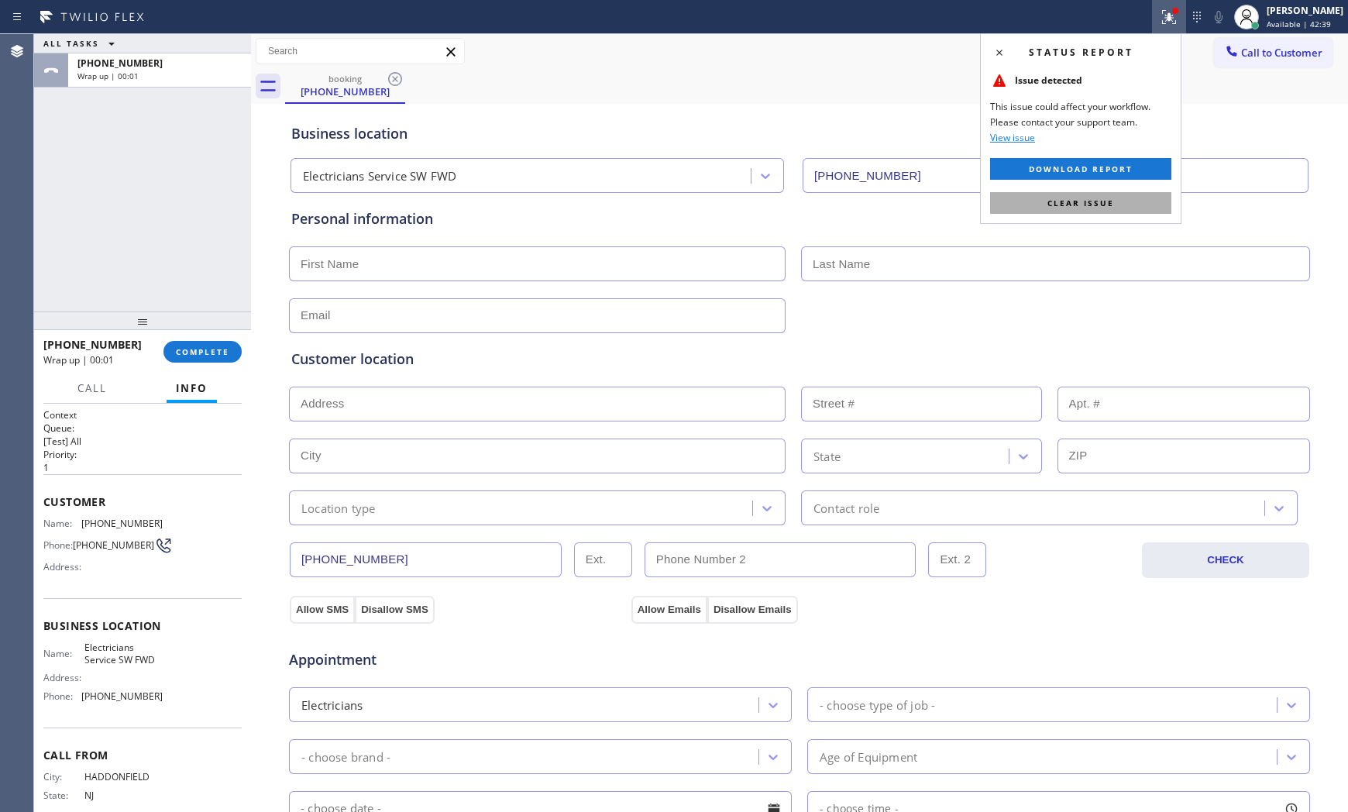
click at [1112, 199] on button "Clear issue" at bounding box center [1080, 203] width 181 height 22
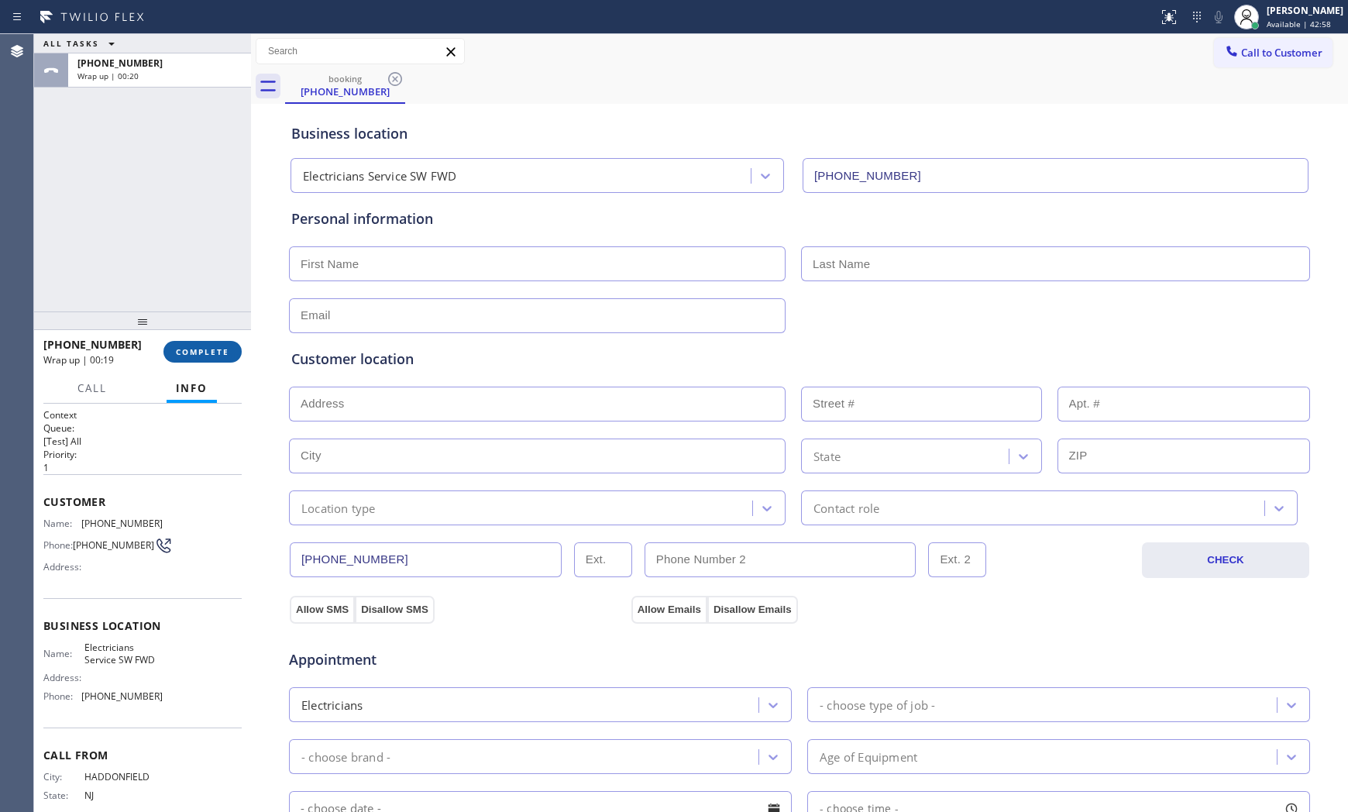
click at [221, 355] on span "COMPLETE" at bounding box center [202, 351] width 53 height 11
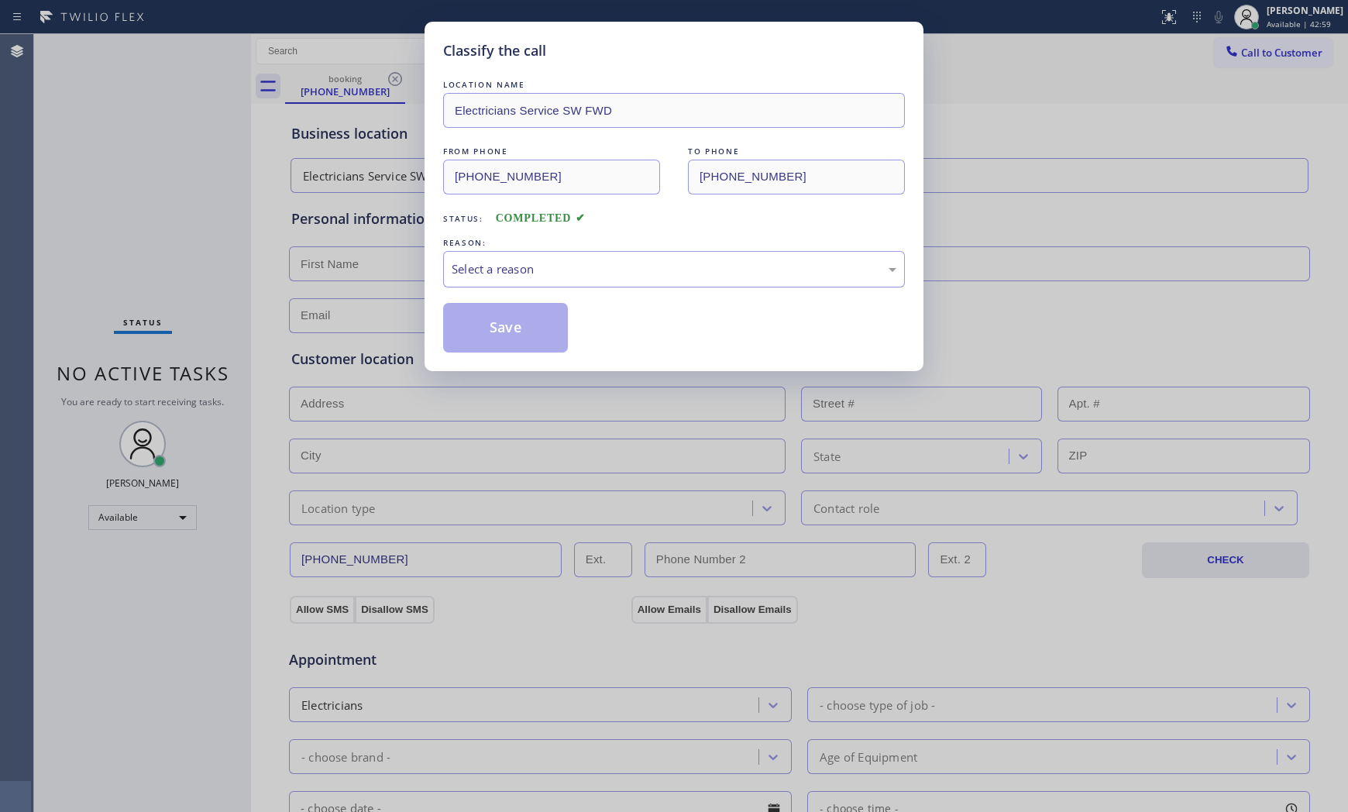
click at [531, 261] on div "Select a reason" at bounding box center [673, 269] width 445 height 18
click at [511, 323] on button "Save" at bounding box center [505, 328] width 125 height 50
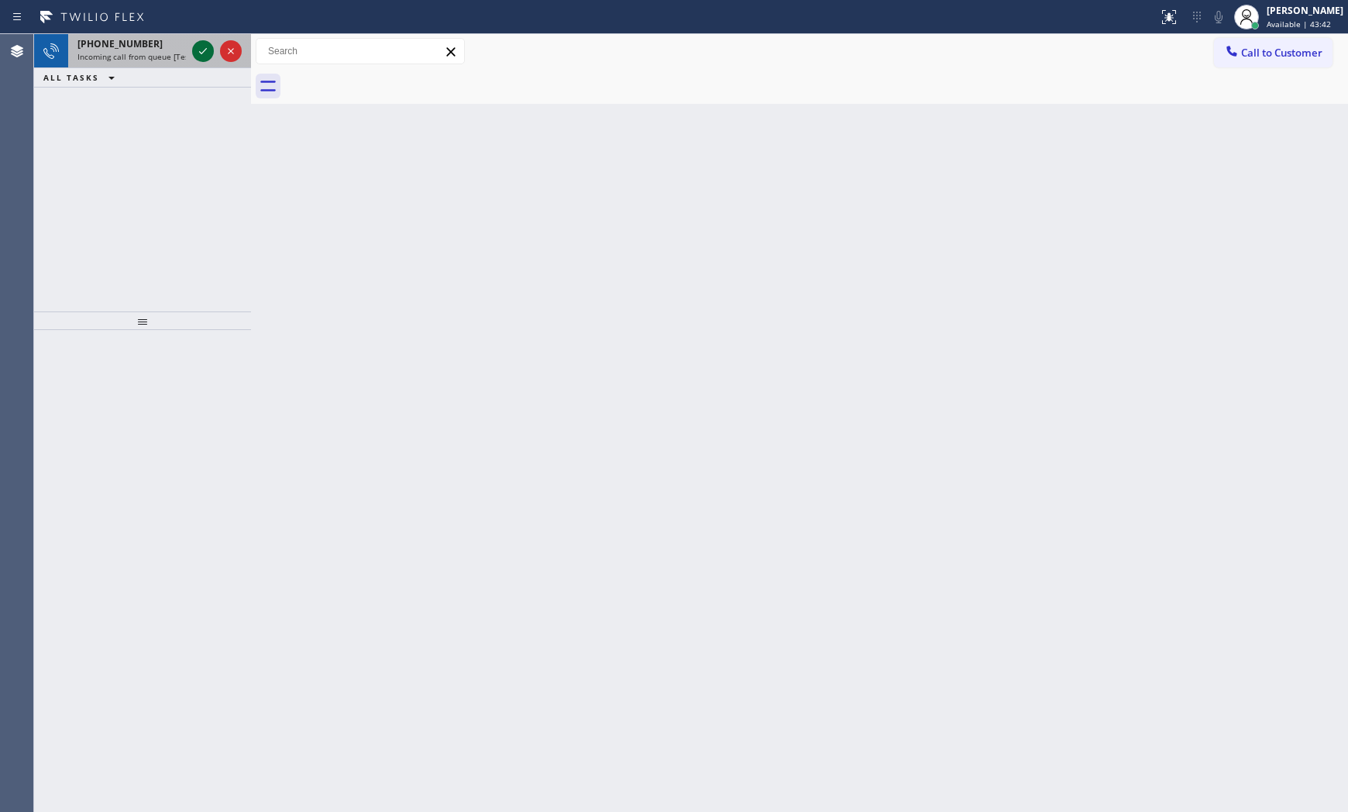
click at [197, 56] on icon at bounding box center [203, 51] width 19 height 19
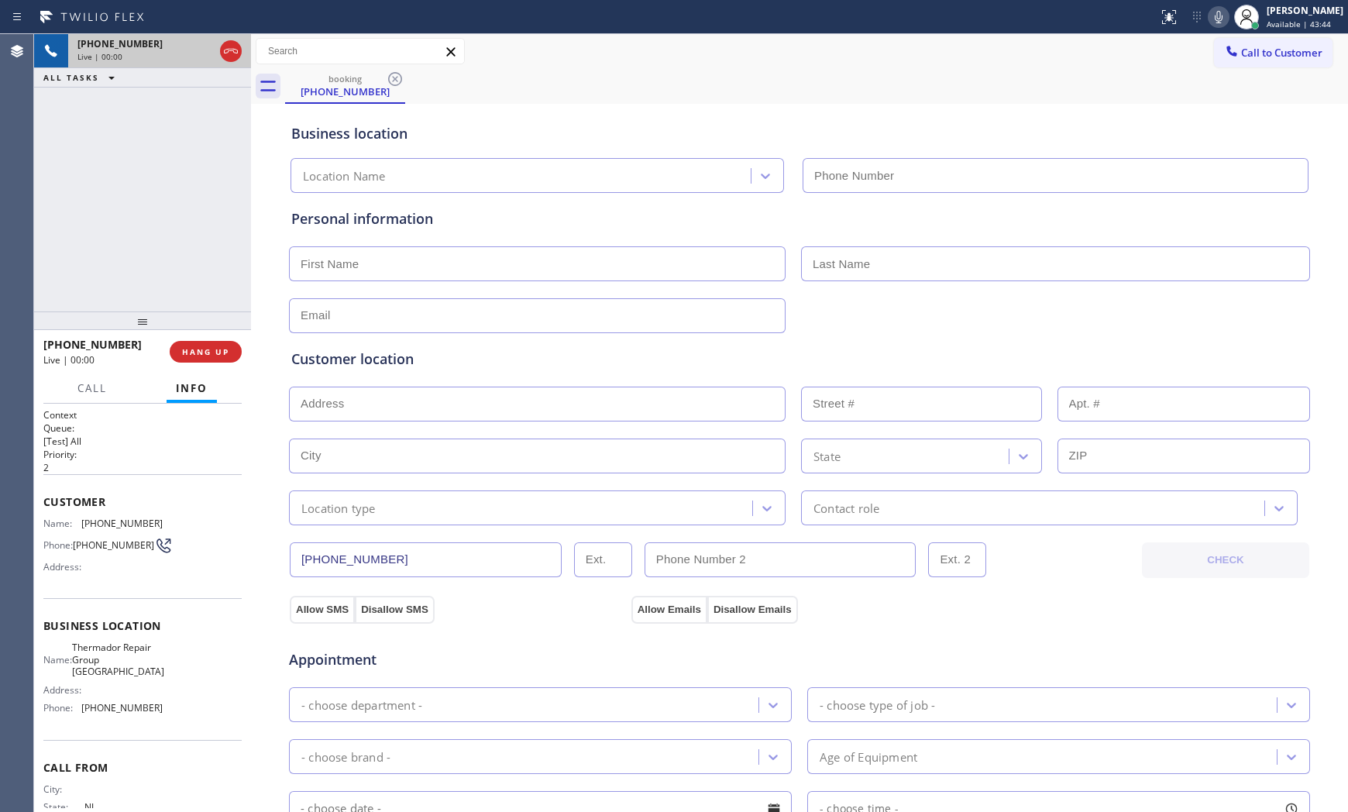
type input "[PHONE_NUMBER]"
click at [204, 360] on button "HANG UP" at bounding box center [206, 352] width 72 height 22
click at [206, 352] on span "HANG UP" at bounding box center [205, 351] width 47 height 11
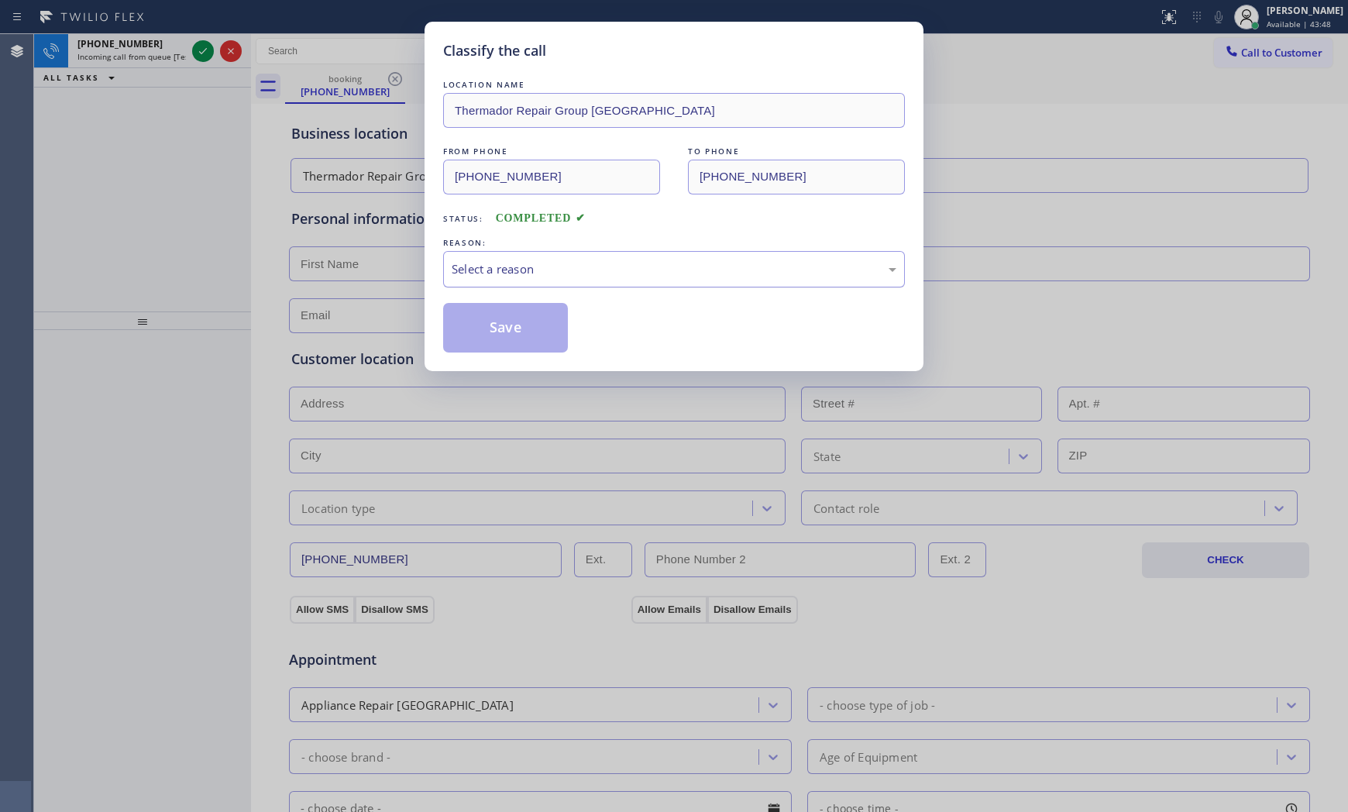
click at [586, 263] on div "Select a reason" at bounding box center [673, 269] width 445 height 18
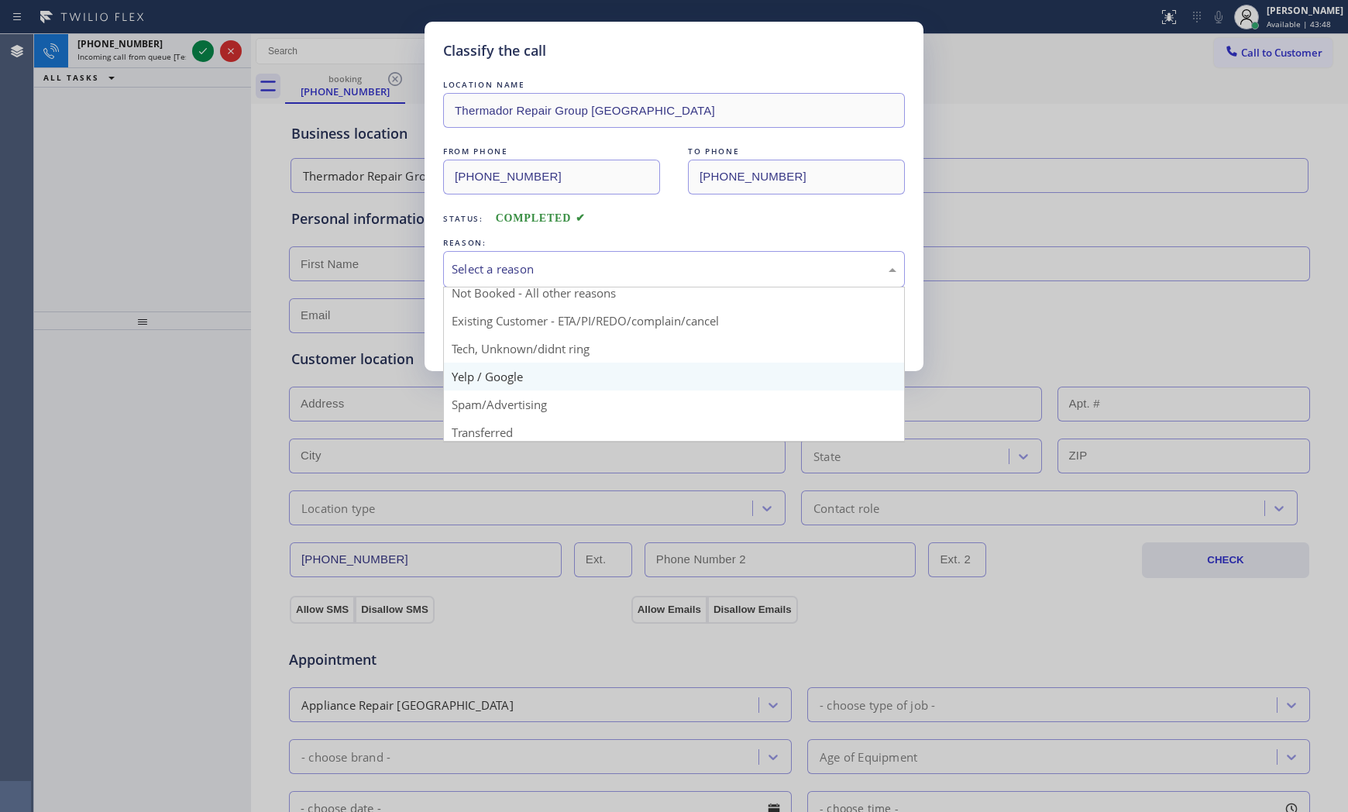
scroll to position [97, 0]
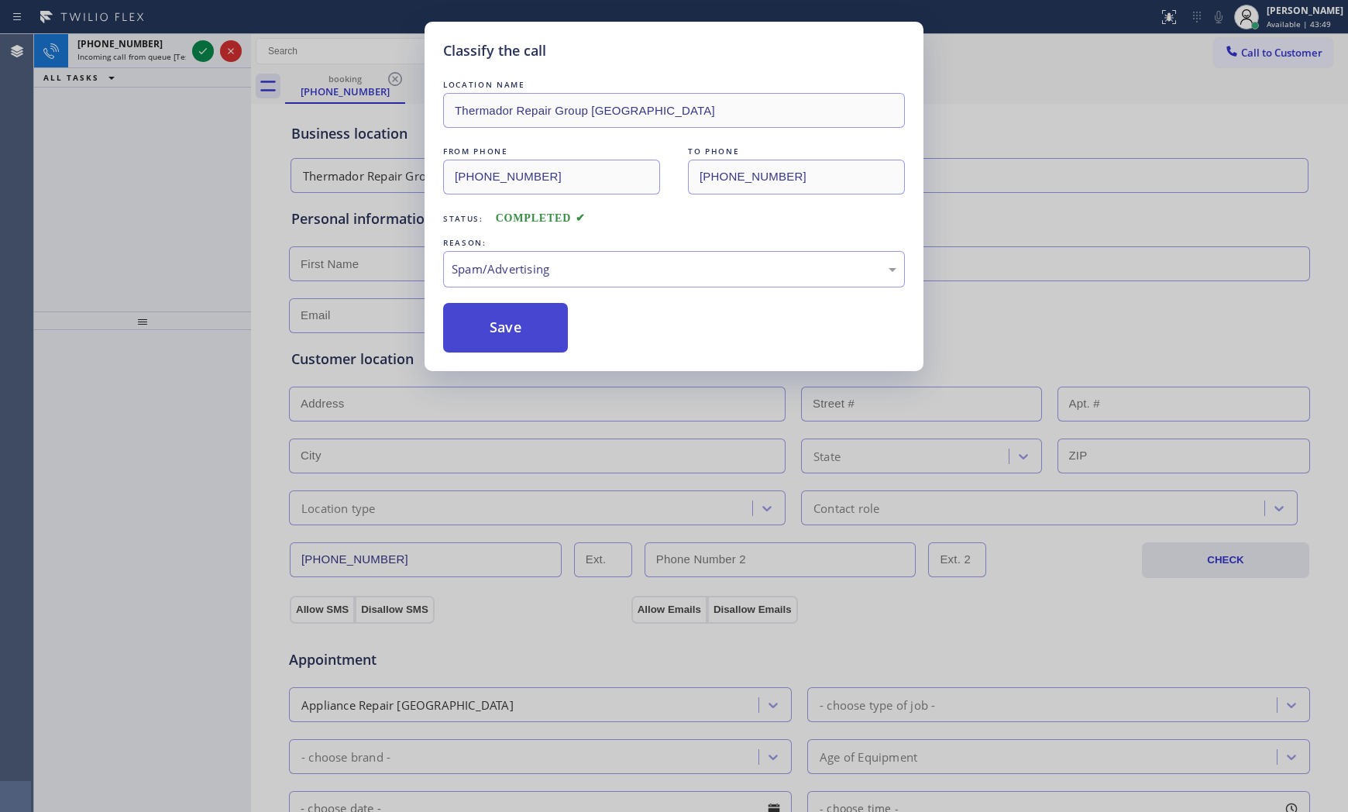
click at [506, 329] on button "Save" at bounding box center [505, 328] width 125 height 50
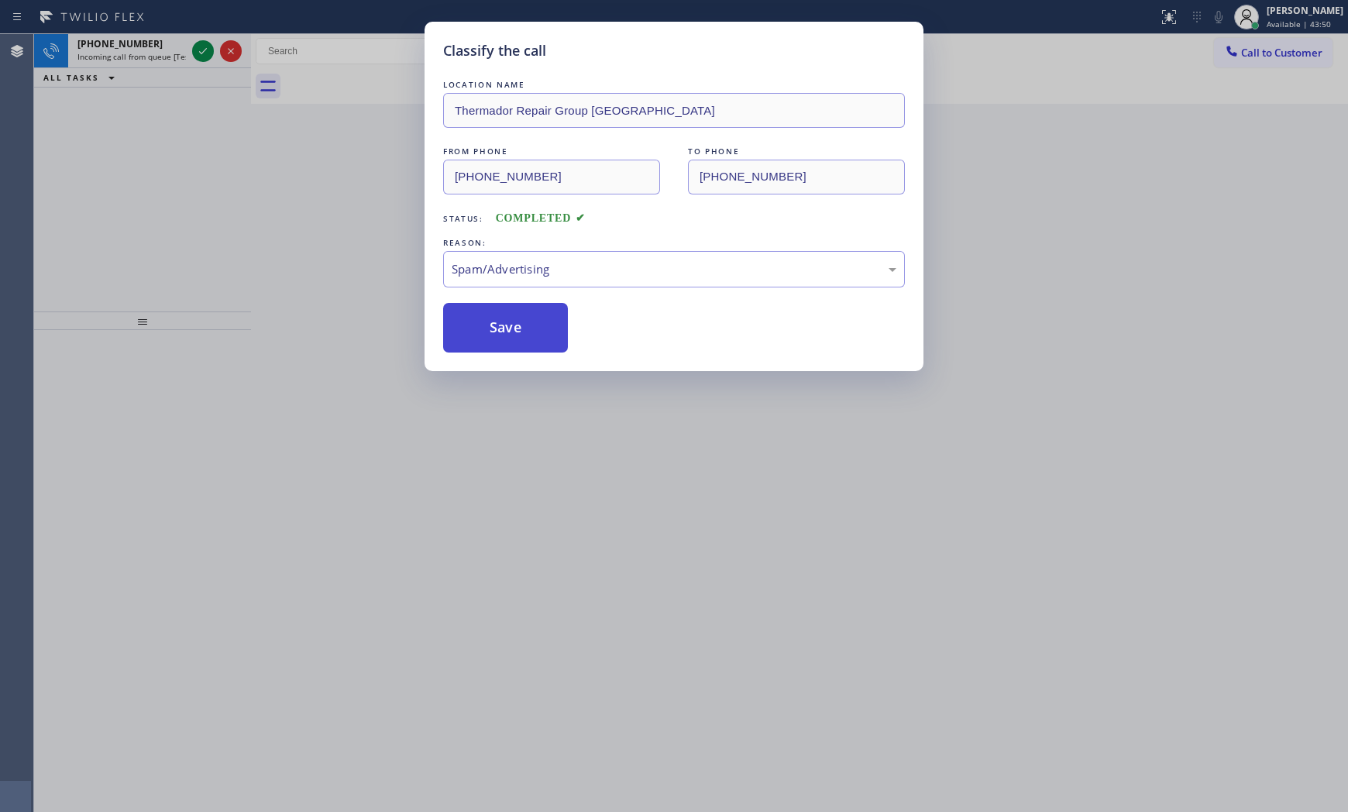
click at [506, 329] on button "Save" at bounding box center [505, 328] width 125 height 50
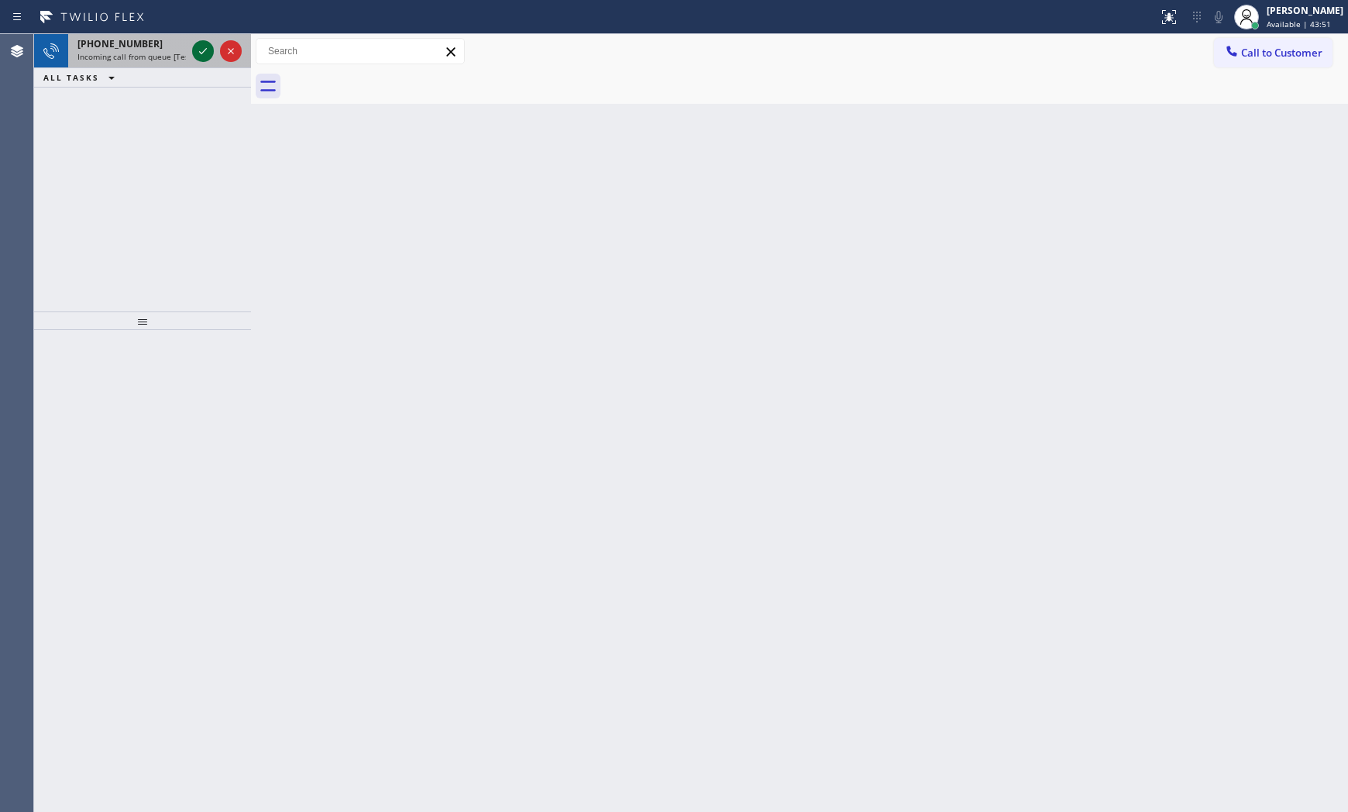
click at [197, 50] on icon at bounding box center [203, 51] width 19 height 19
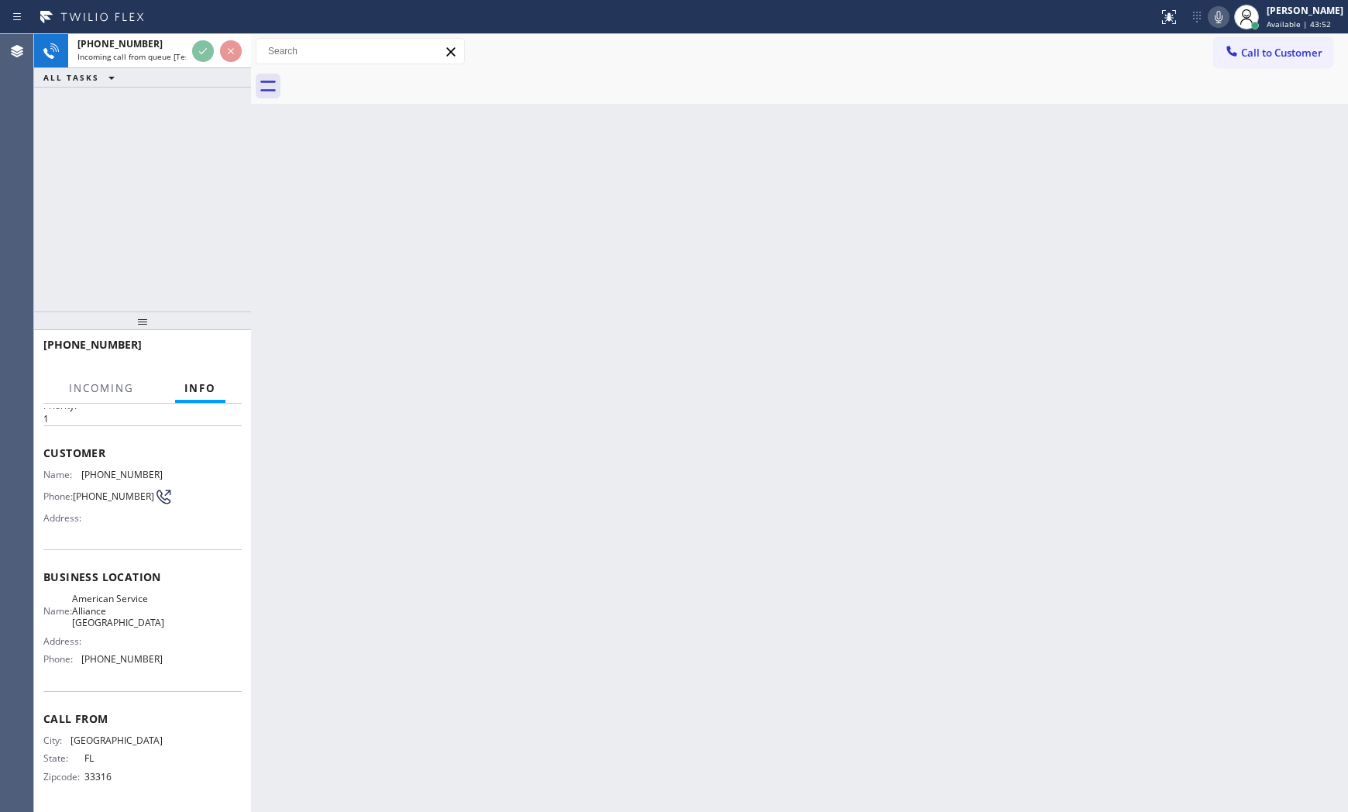
scroll to position [64, 0]
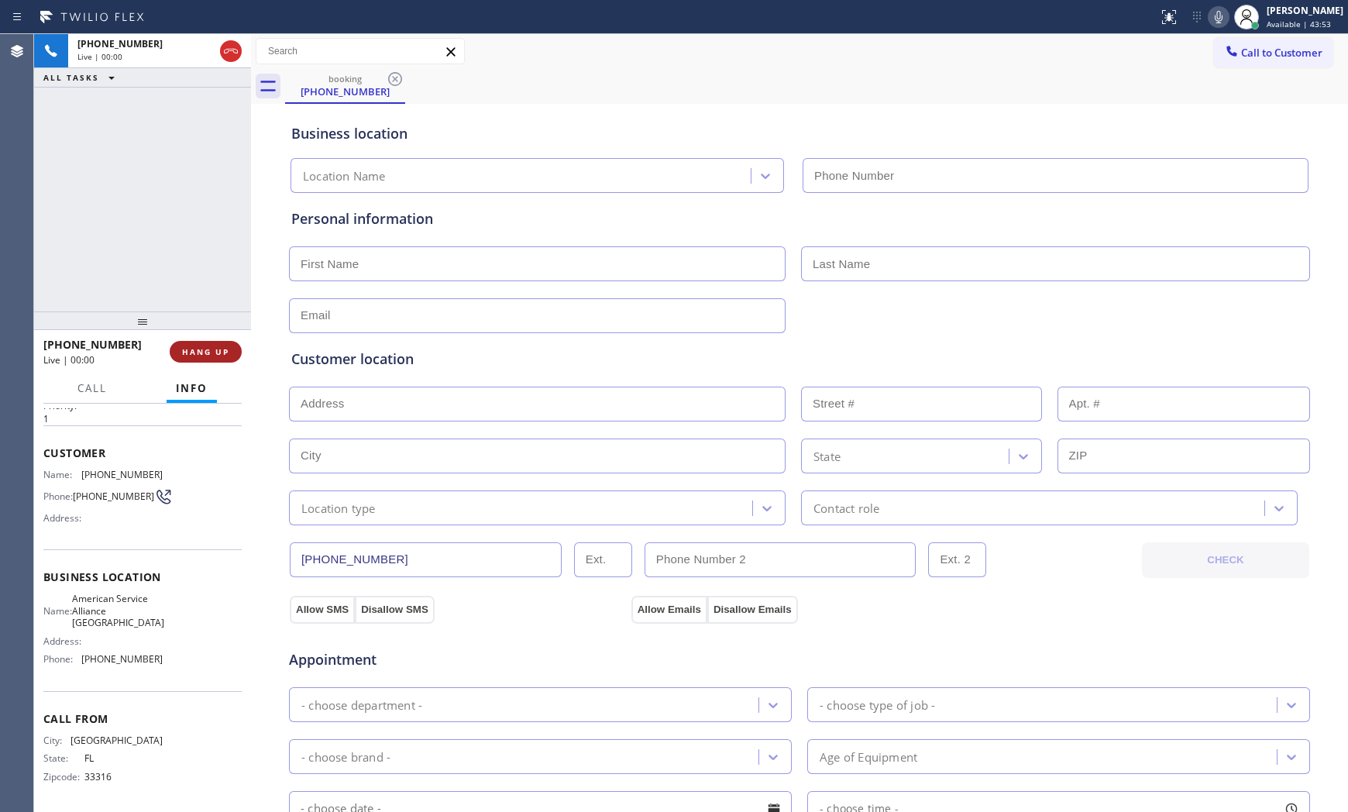
type input "[PHONE_NUMBER]"
click at [225, 353] on span "HANG UP" at bounding box center [205, 351] width 47 height 11
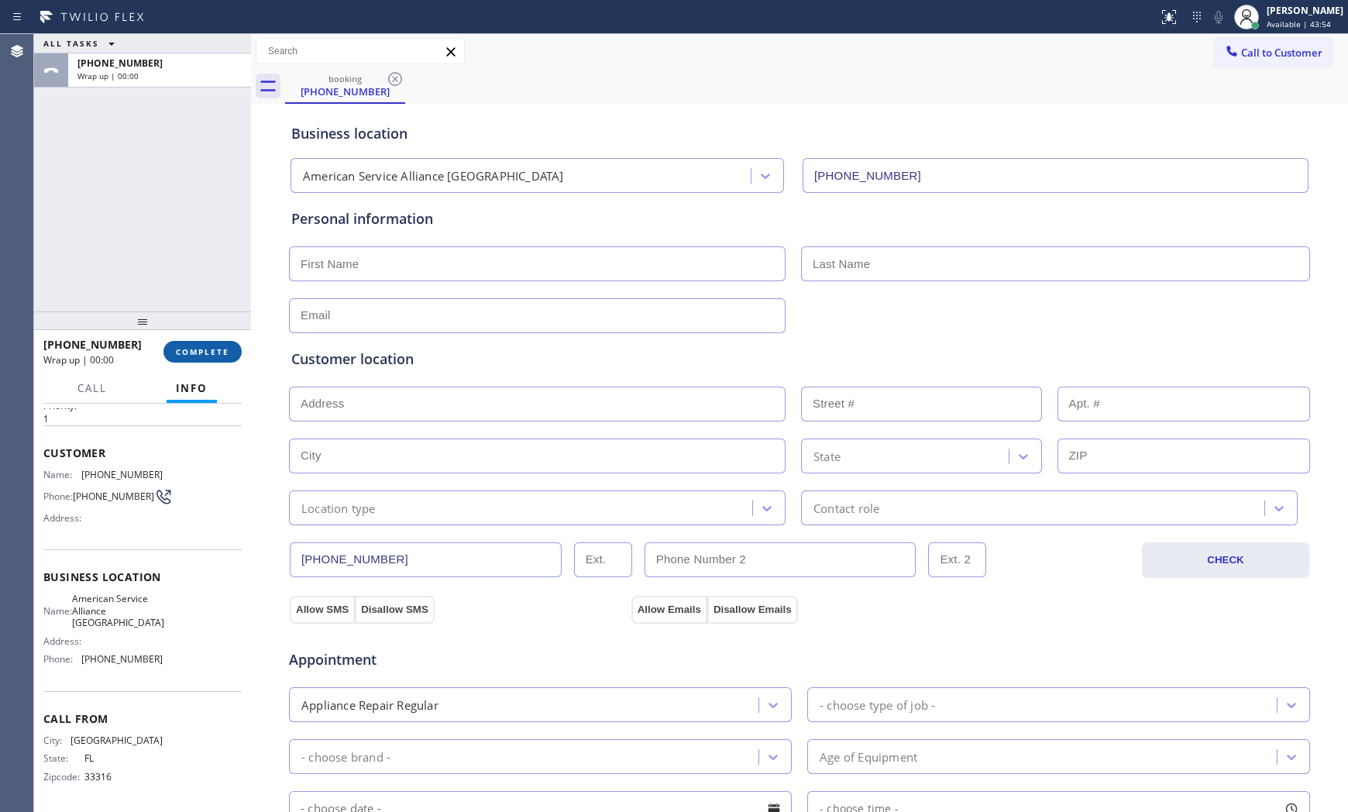
click at [225, 353] on span "COMPLETE" at bounding box center [202, 351] width 53 height 11
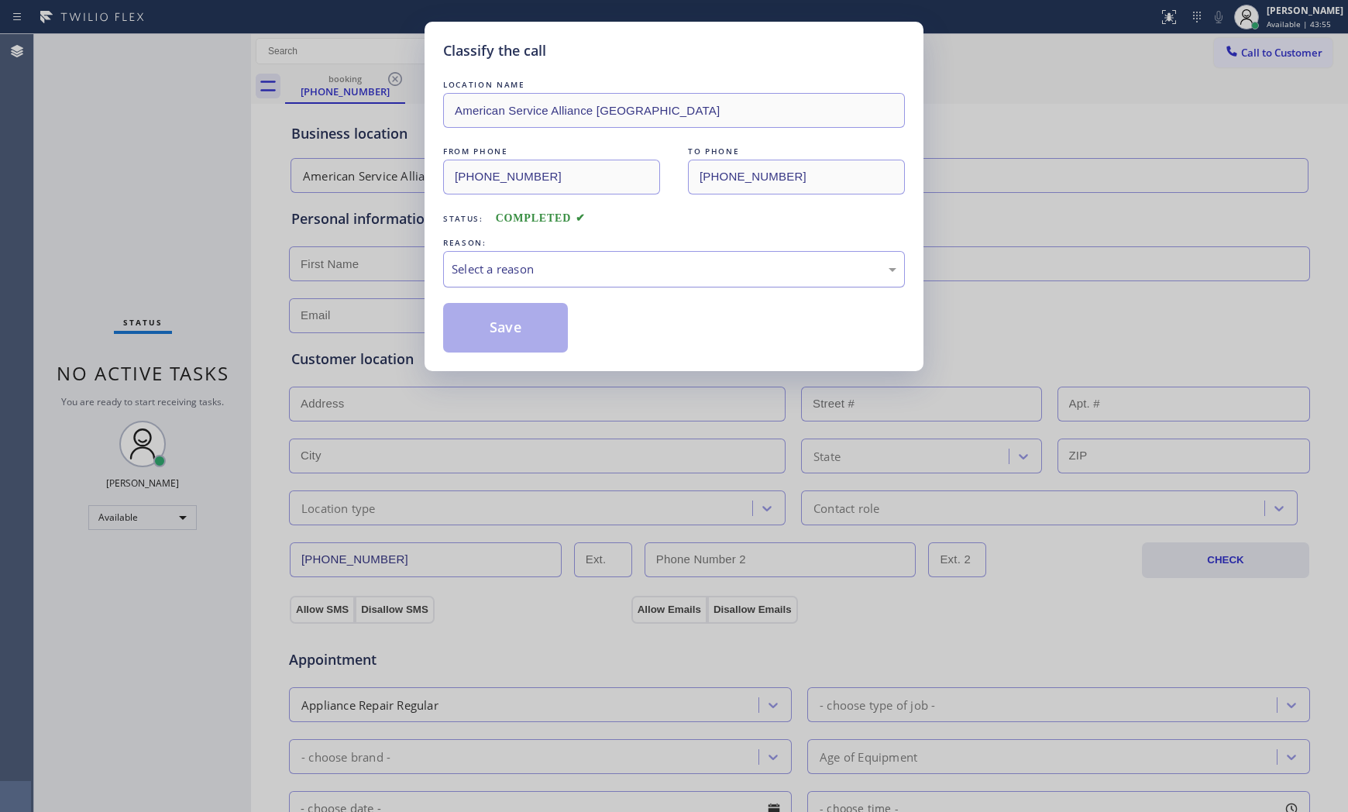
click at [520, 274] on div "Select a reason" at bounding box center [673, 269] width 445 height 18
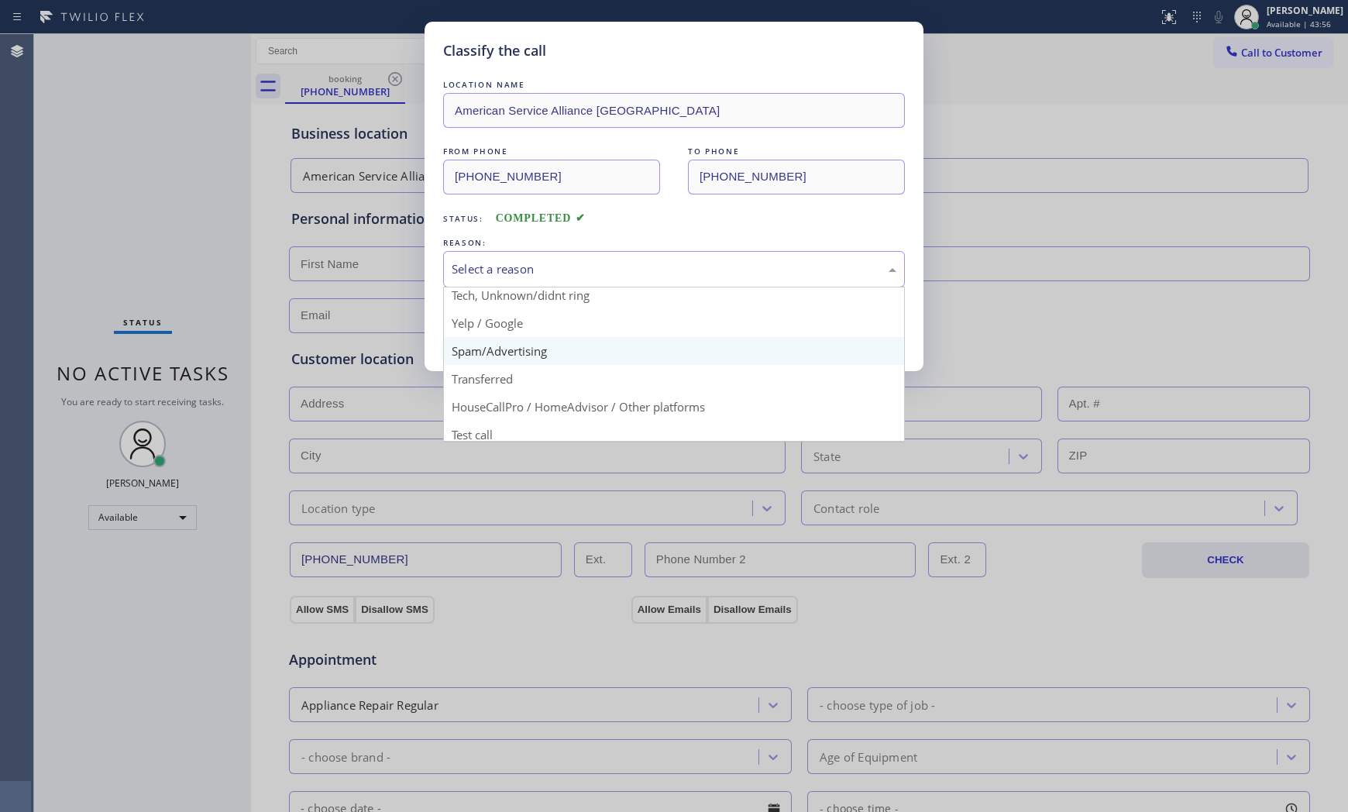
scroll to position [97, 0]
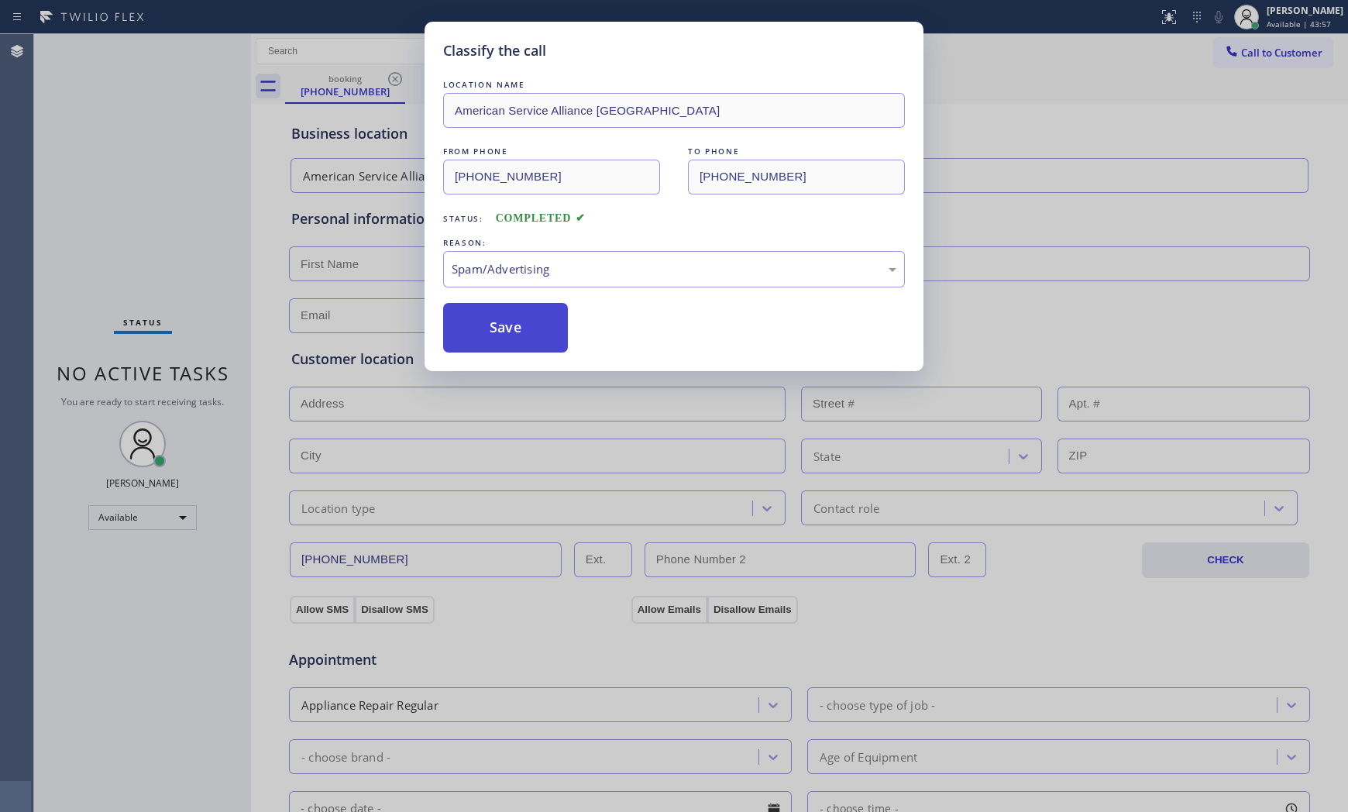
click at [511, 331] on button "Save" at bounding box center [505, 328] width 125 height 50
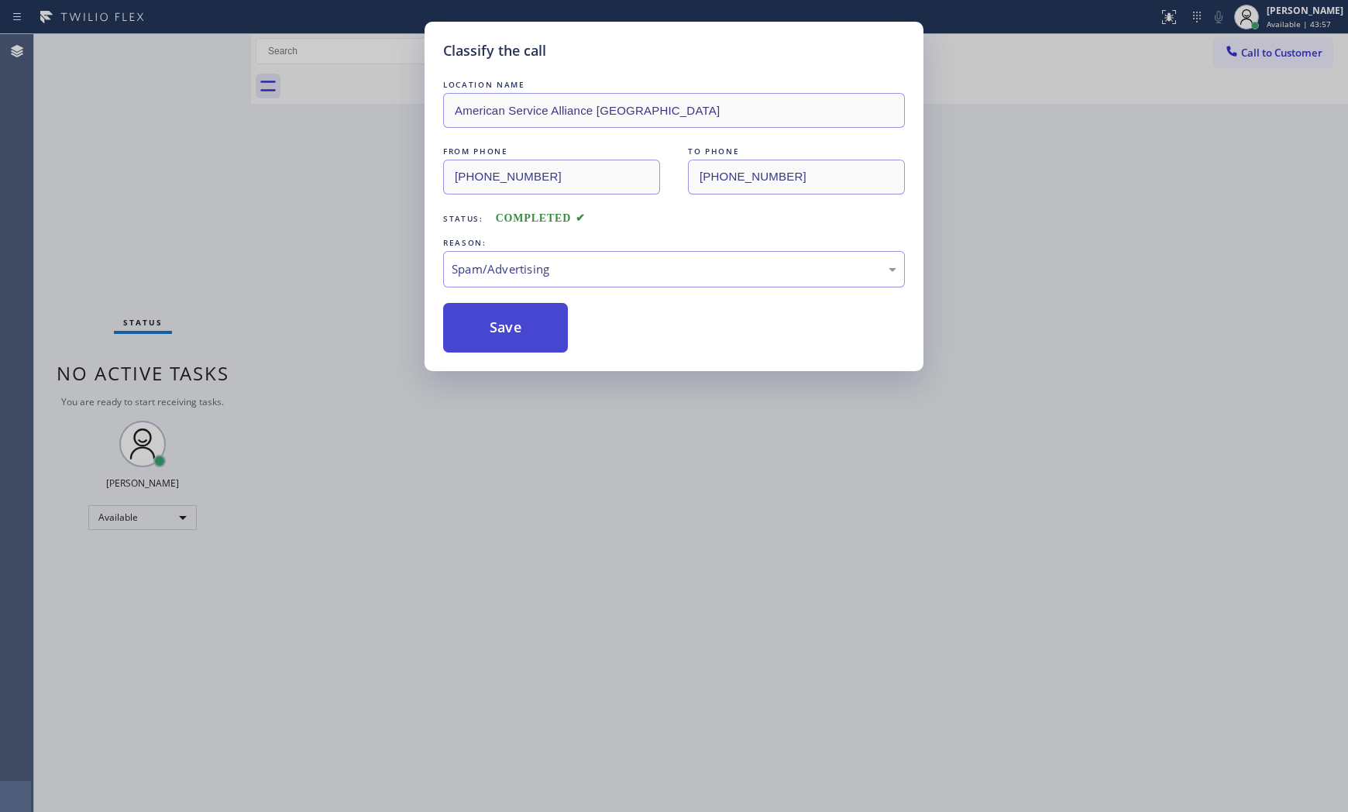
click at [511, 331] on button "Save" at bounding box center [505, 328] width 125 height 50
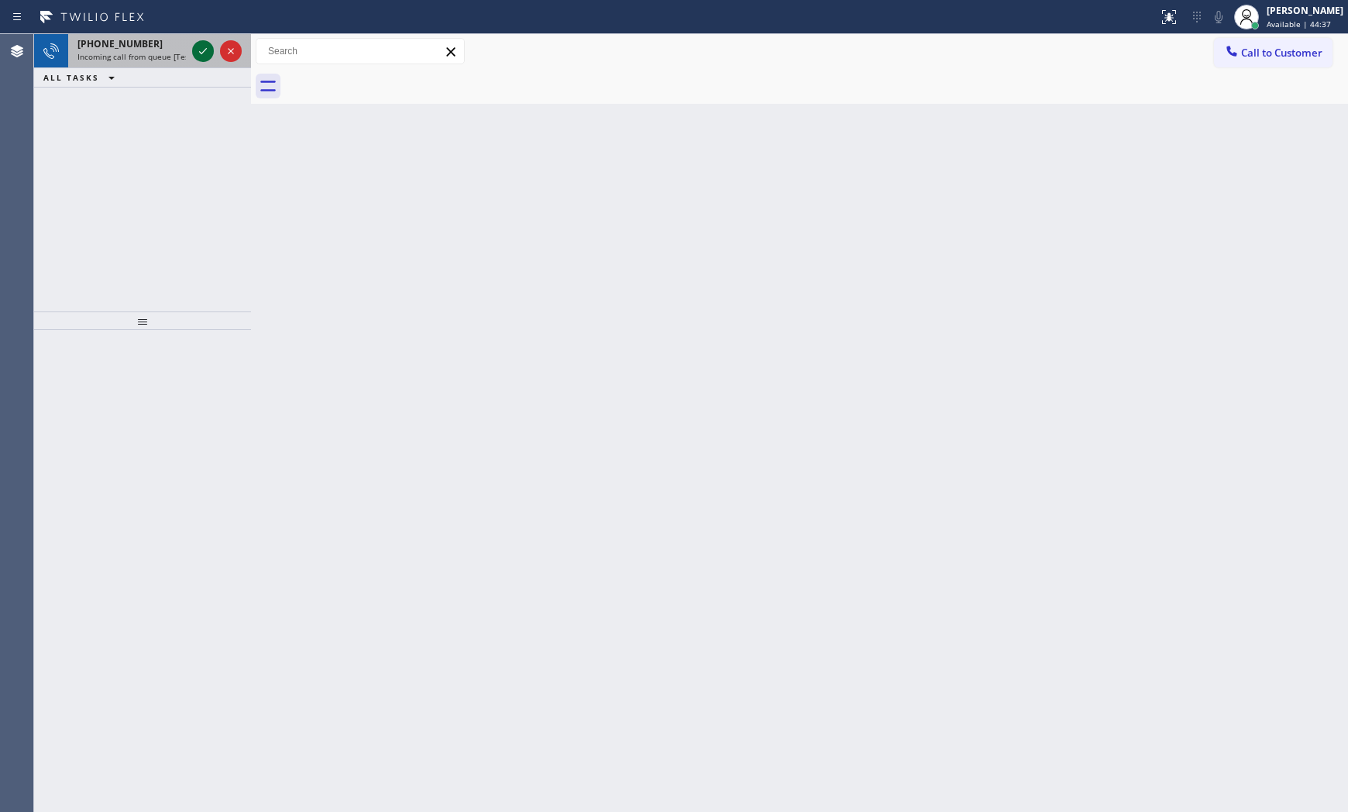
click at [192, 46] on div at bounding box center [203, 51] width 22 height 19
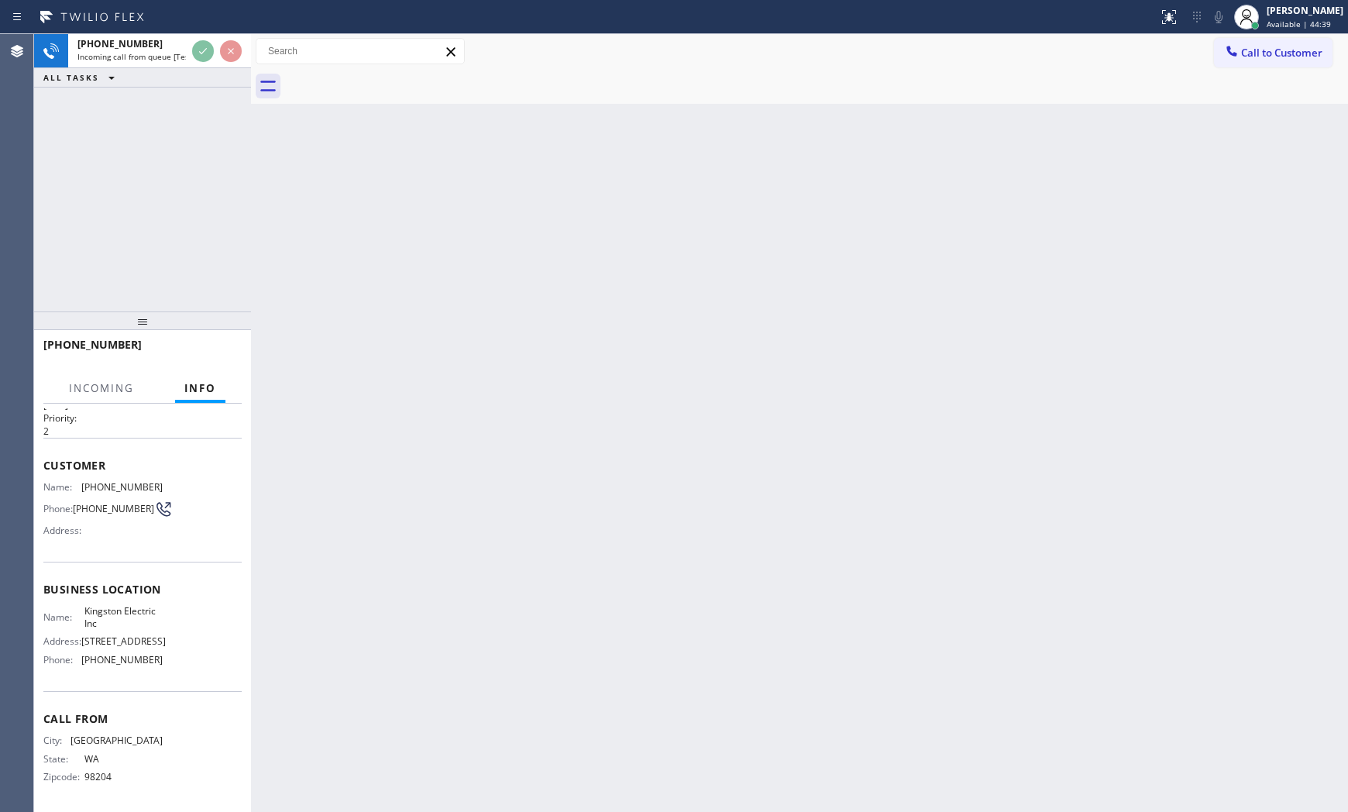
scroll to position [76, 0]
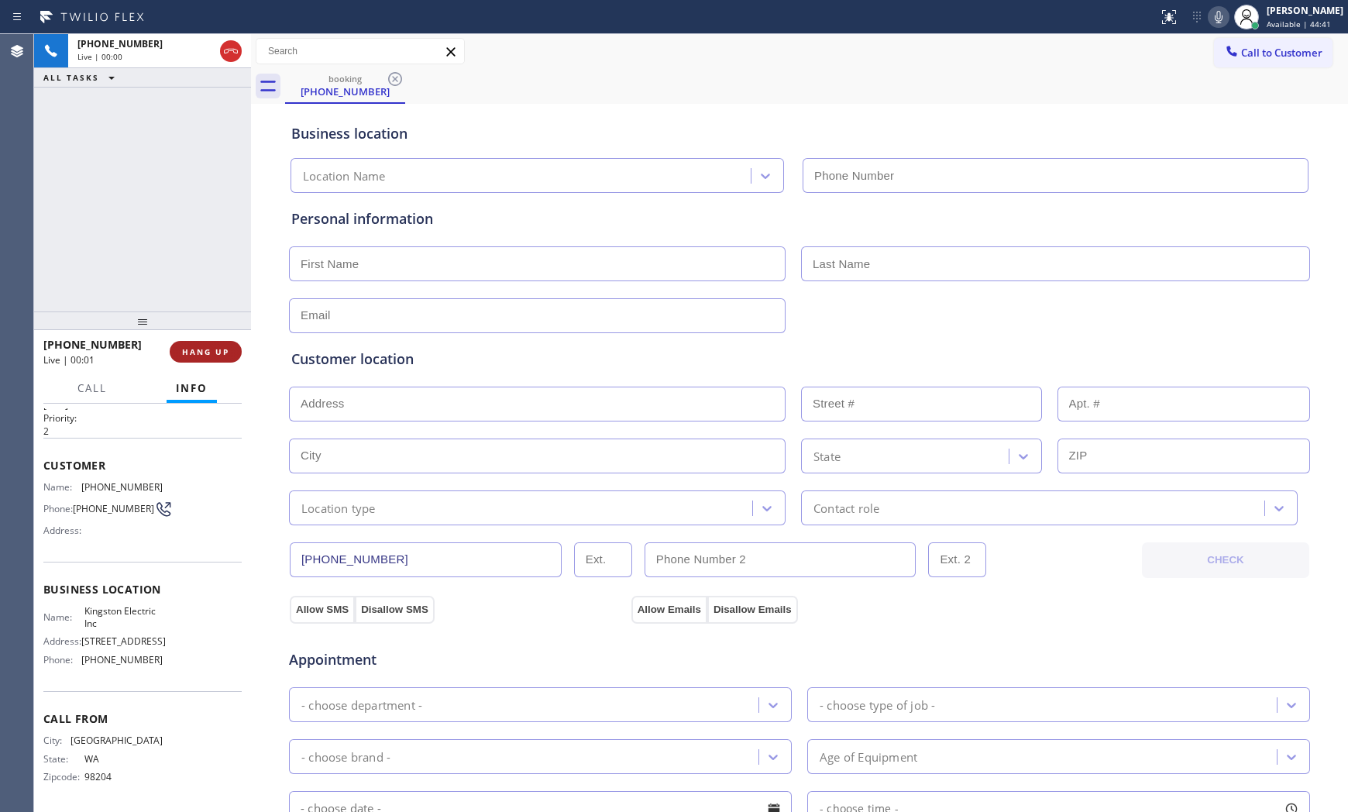
type input "[PHONE_NUMBER]"
click at [1214, 24] on icon at bounding box center [1218, 17] width 19 height 19
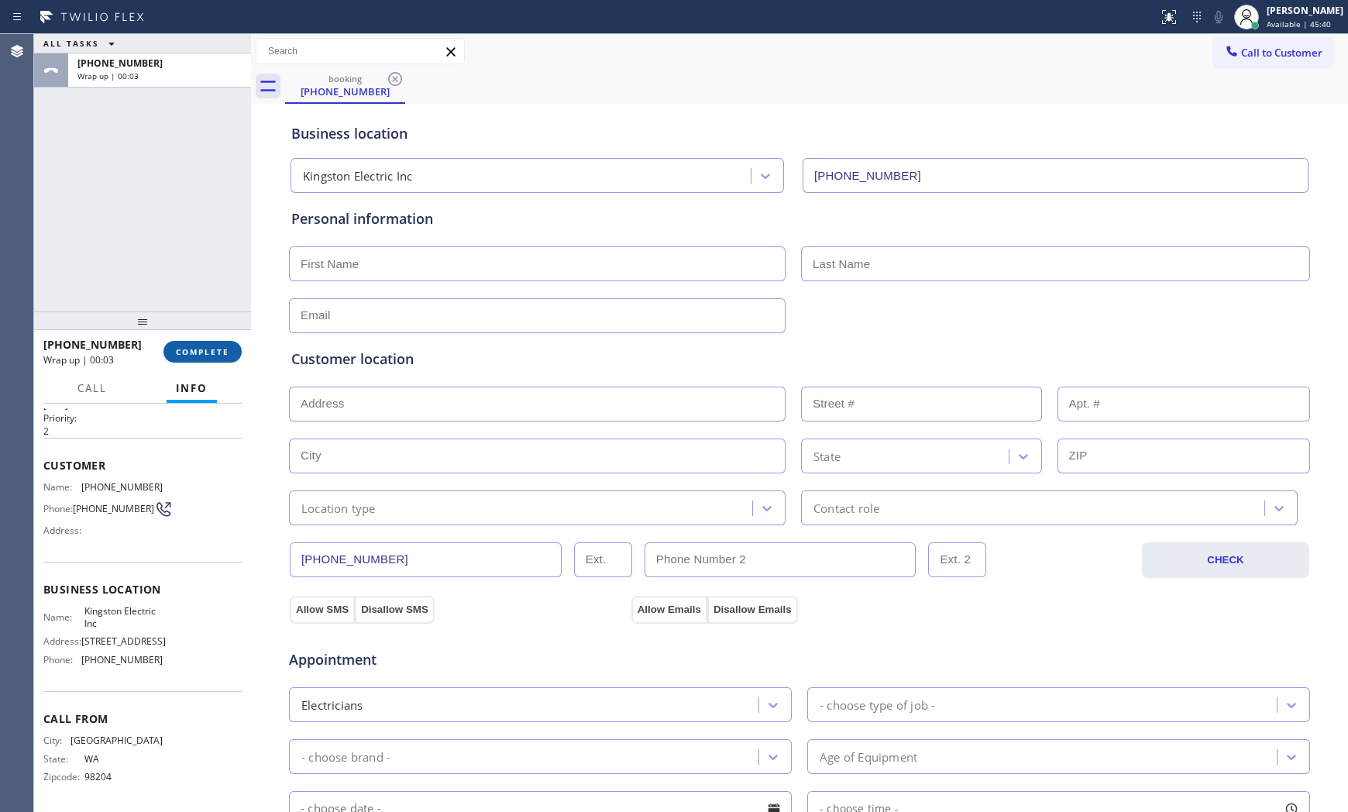
click at [194, 350] on span "COMPLETE" at bounding box center [202, 351] width 53 height 11
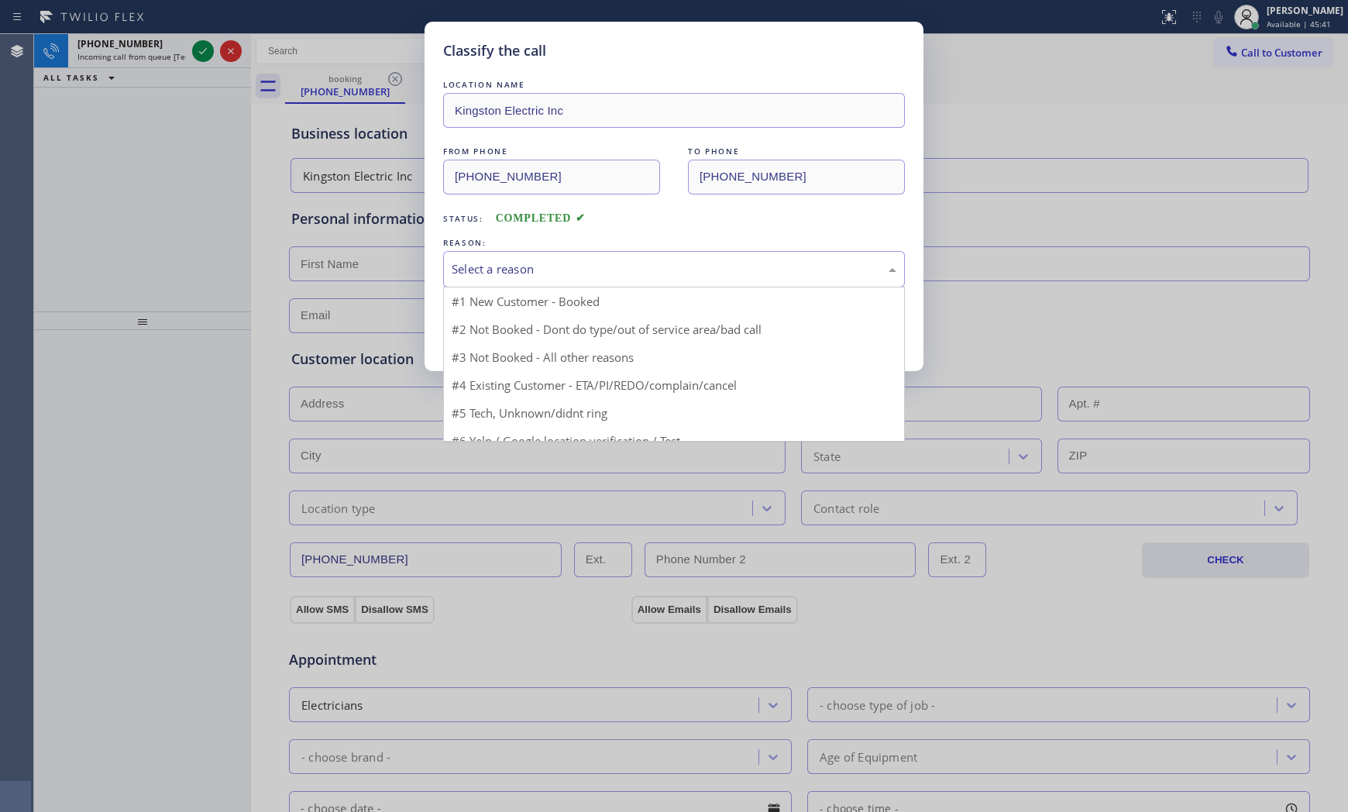
click at [510, 273] on div "Select a reason" at bounding box center [673, 269] width 445 height 18
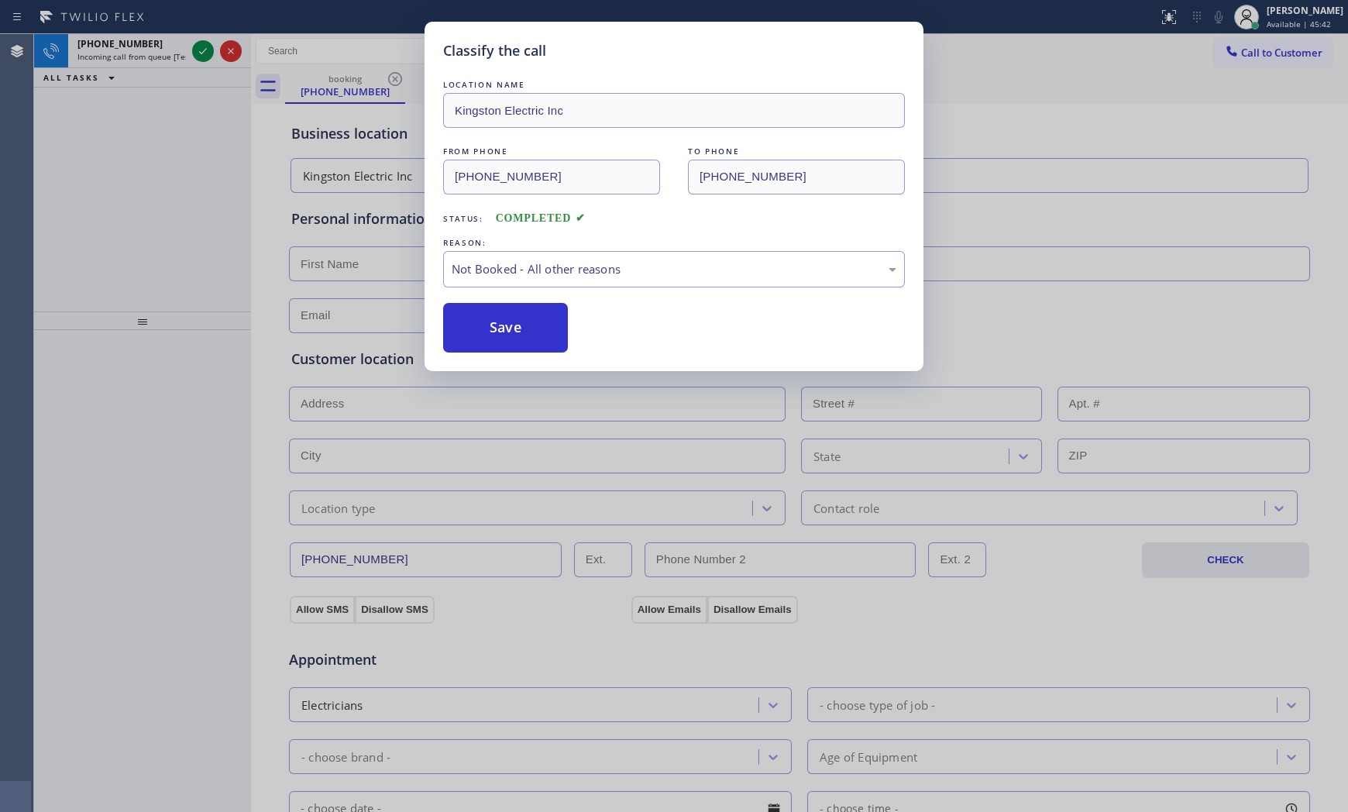
click at [502, 316] on button "Save" at bounding box center [505, 328] width 125 height 50
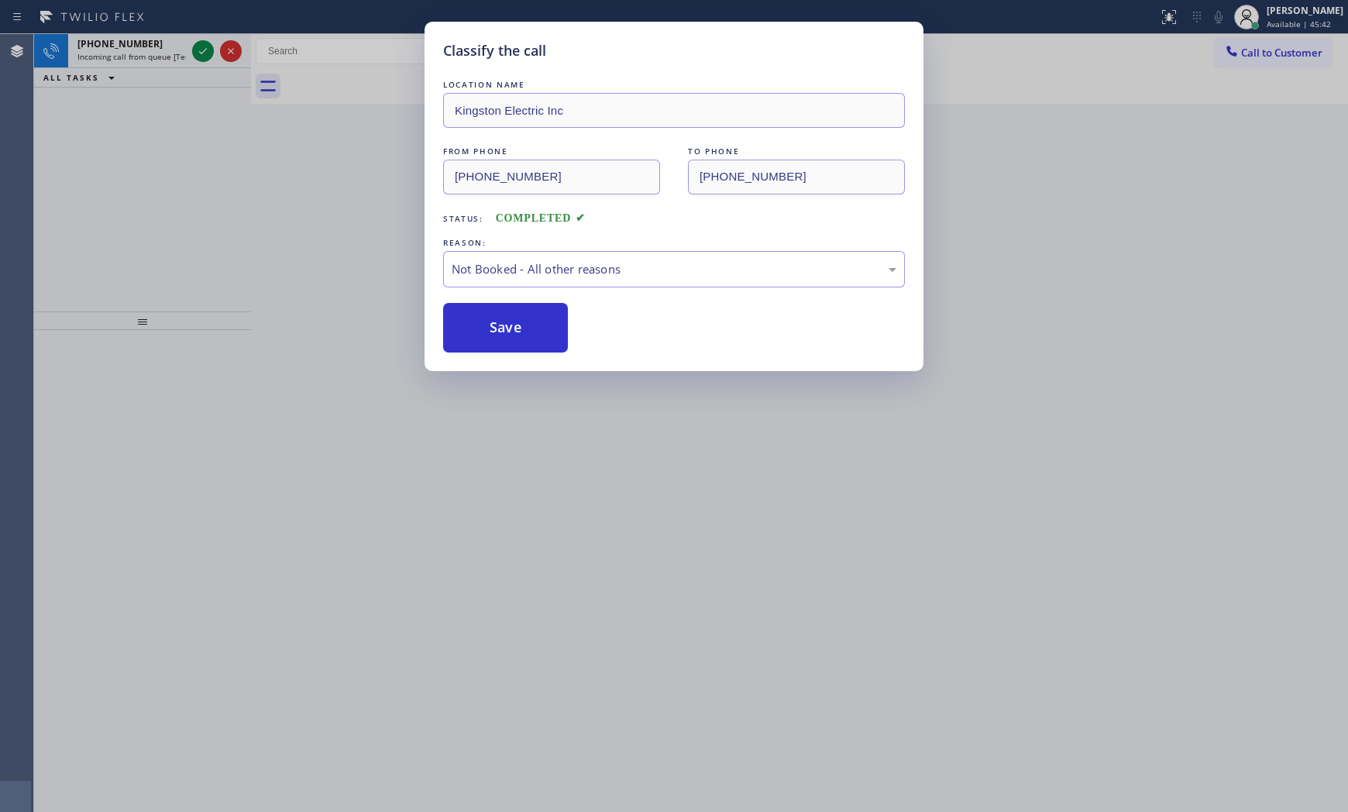
click at [502, 316] on button "Save" at bounding box center [505, 328] width 125 height 50
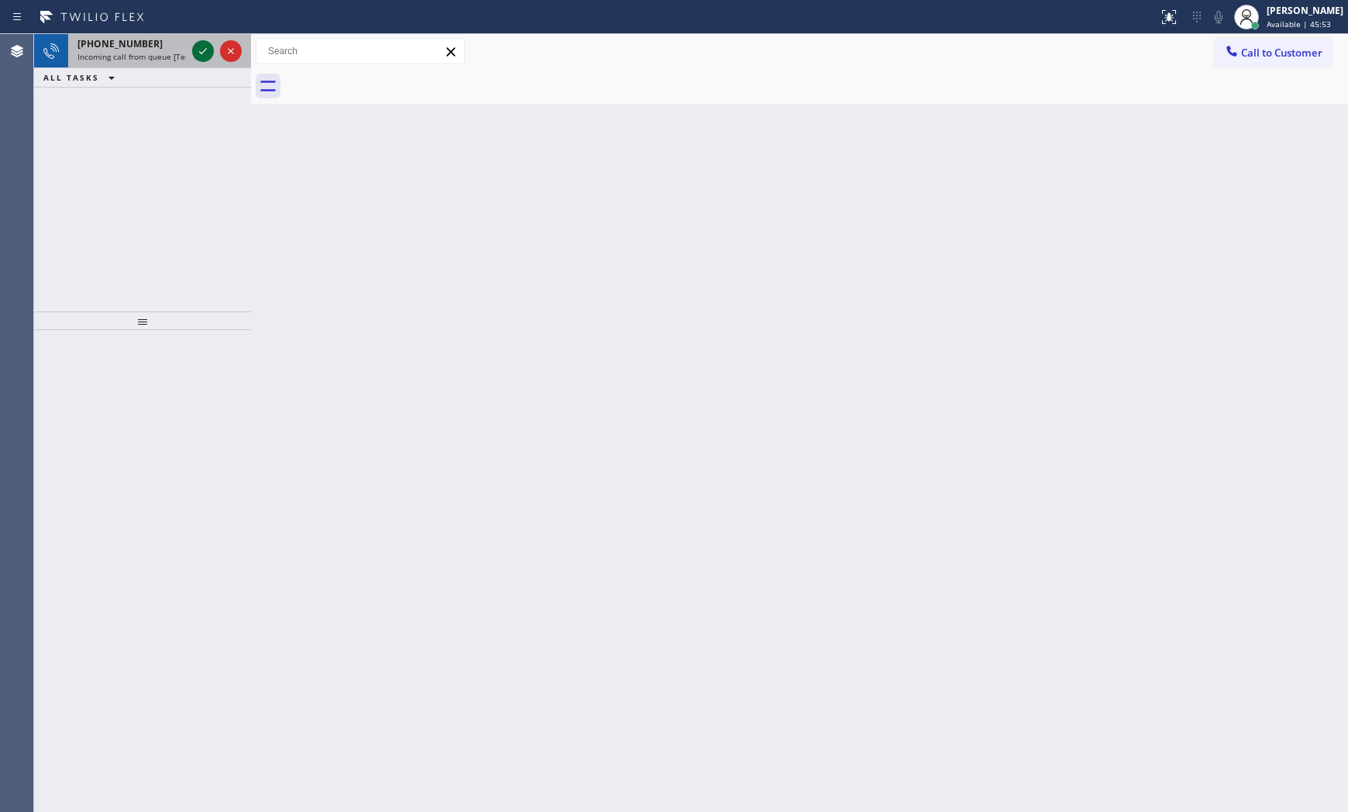
click at [206, 52] on icon at bounding box center [203, 51] width 19 height 19
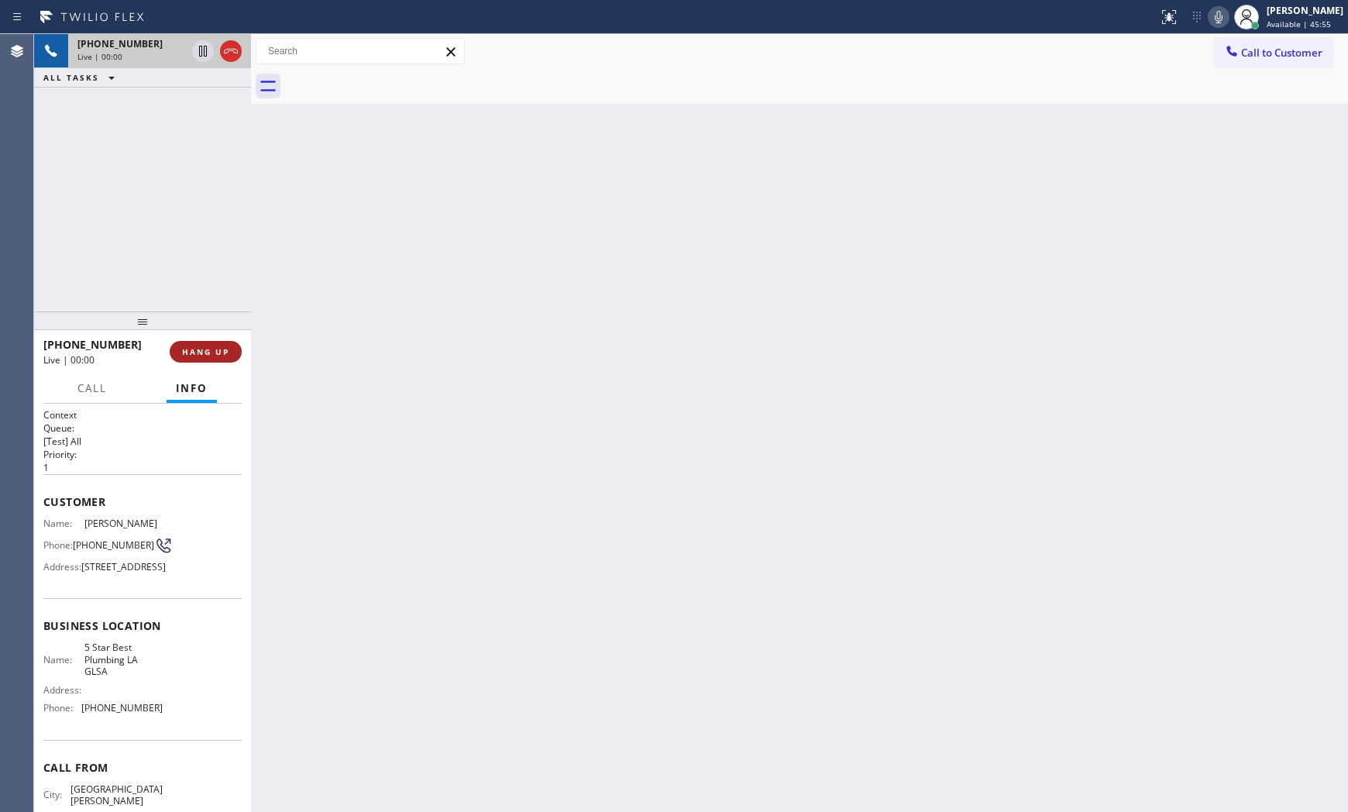
click at [209, 342] on button "HANG UP" at bounding box center [206, 352] width 72 height 22
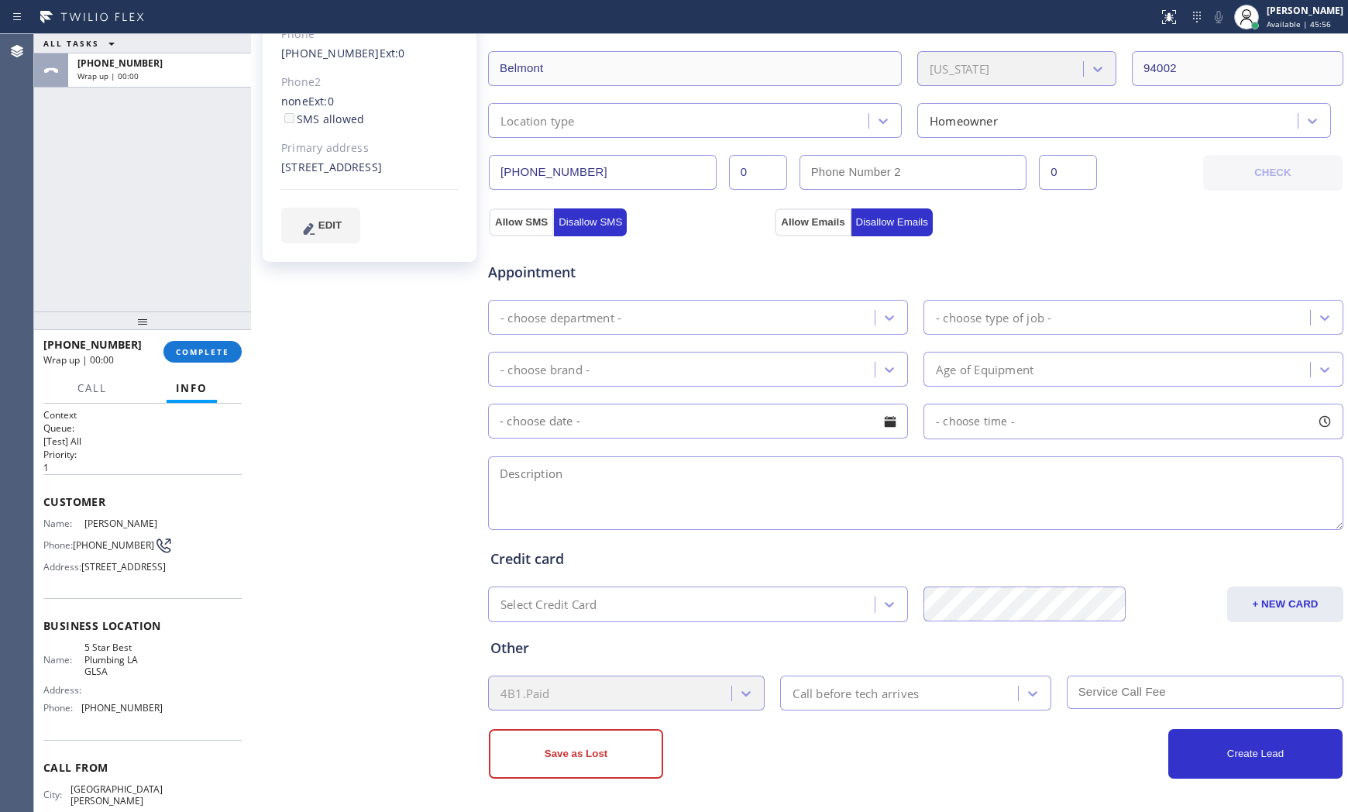
type input "[PHONE_NUMBER]"
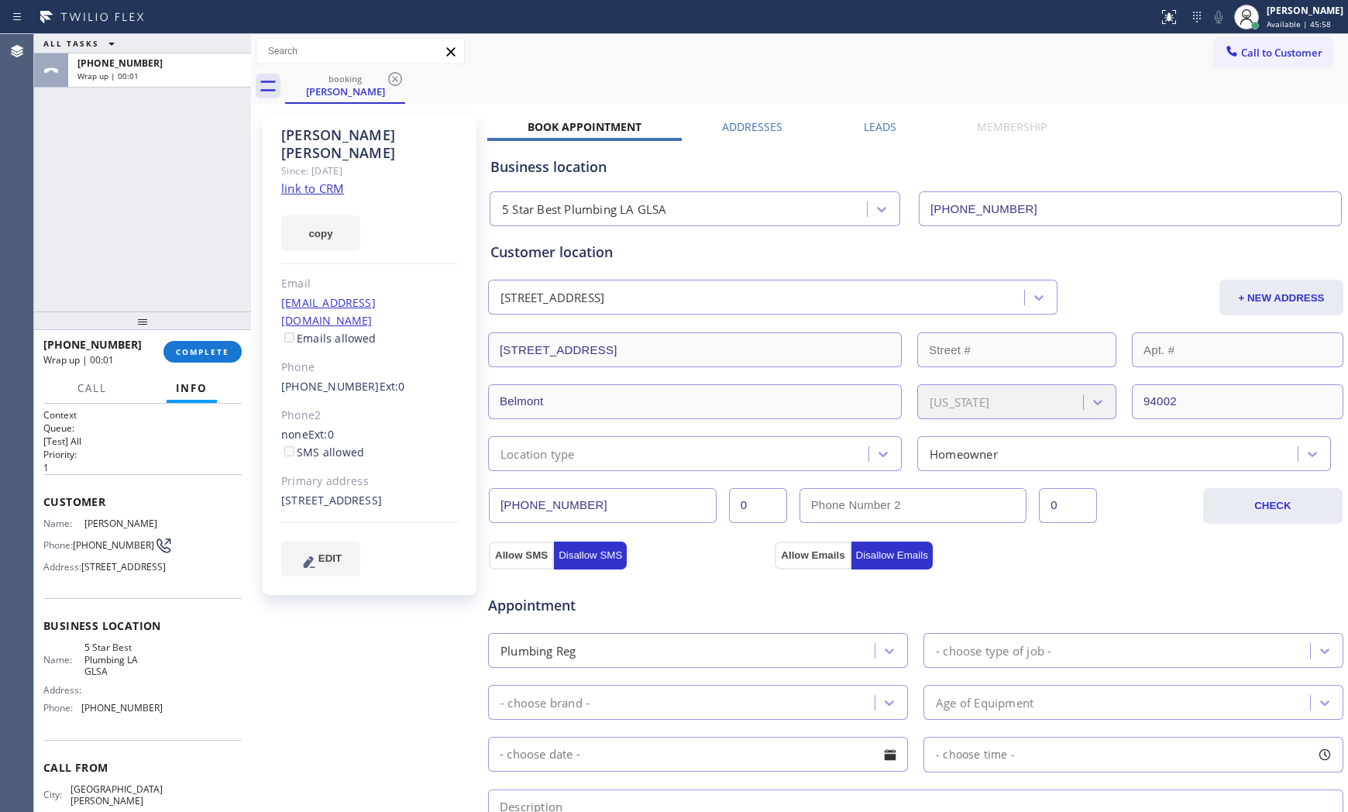
click at [326, 197] on div "copy" at bounding box center [369, 223] width 177 height 53
click at [326, 180] on link "link to CRM" at bounding box center [312, 187] width 63 height 15
click at [215, 338] on div "[PHONE_NUMBER] Wrap up | 00:56 COMPLETE" at bounding box center [142, 351] width 198 height 40
click at [234, 350] on button "COMPLETE" at bounding box center [202, 352] width 78 height 22
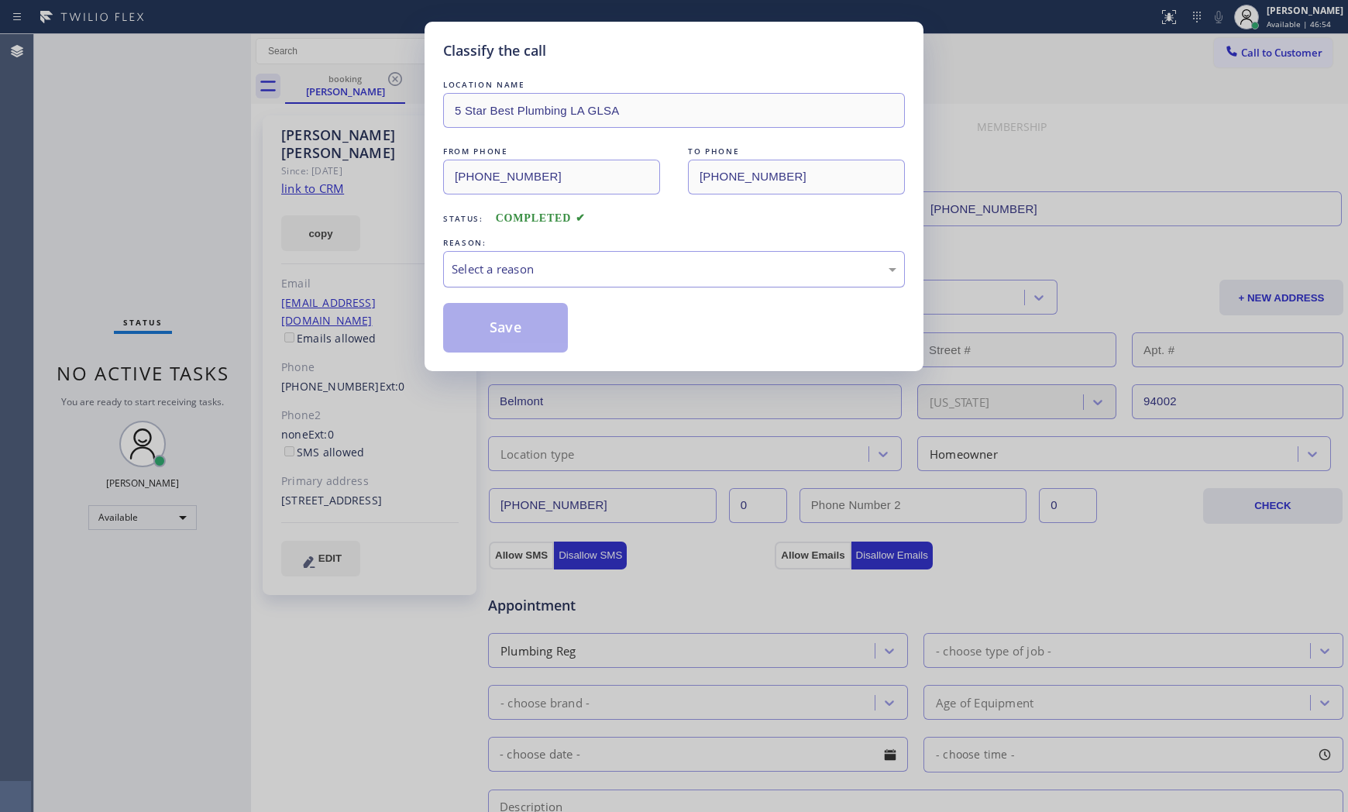
click at [527, 276] on div "Select a reason" at bounding box center [673, 269] width 445 height 18
click at [513, 328] on button "Save" at bounding box center [505, 328] width 125 height 50
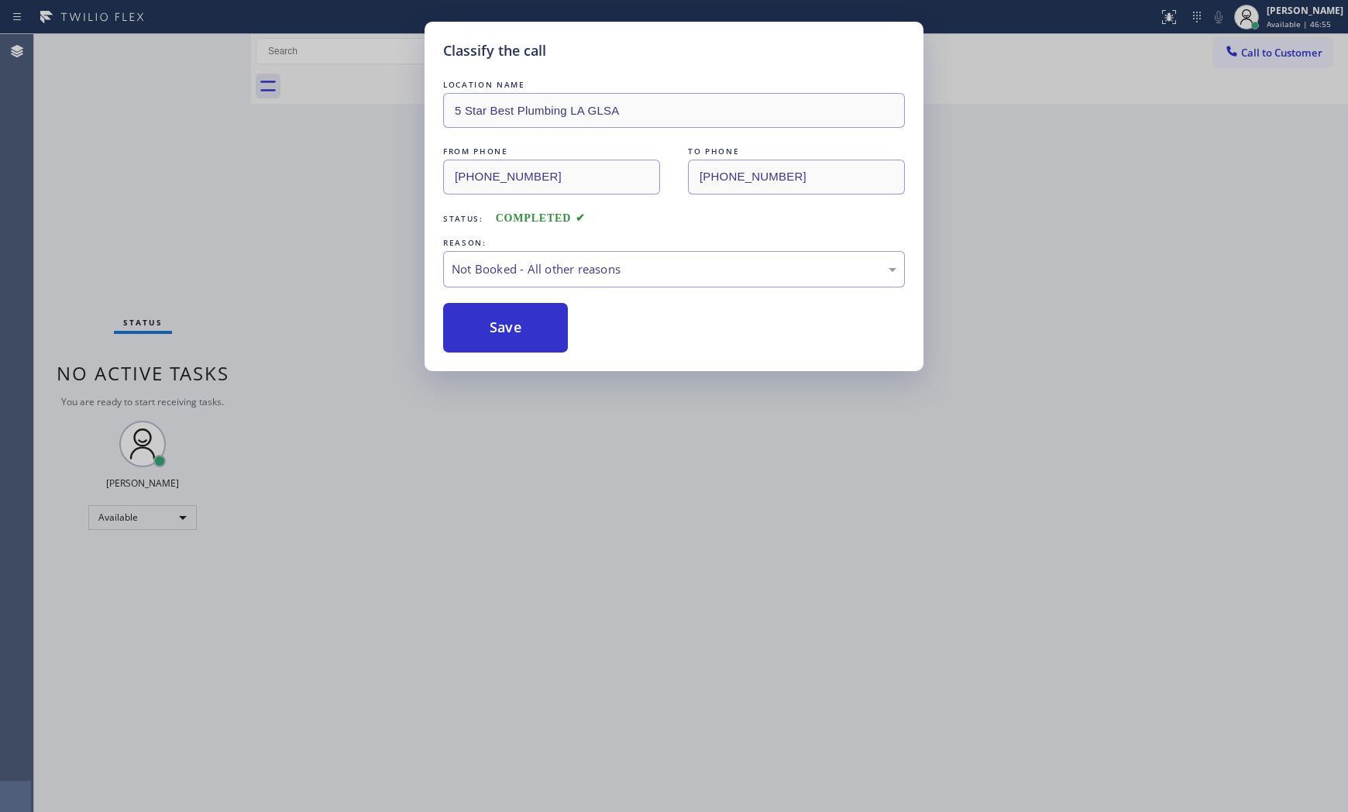
click at [513, 328] on button "Save" at bounding box center [505, 328] width 125 height 50
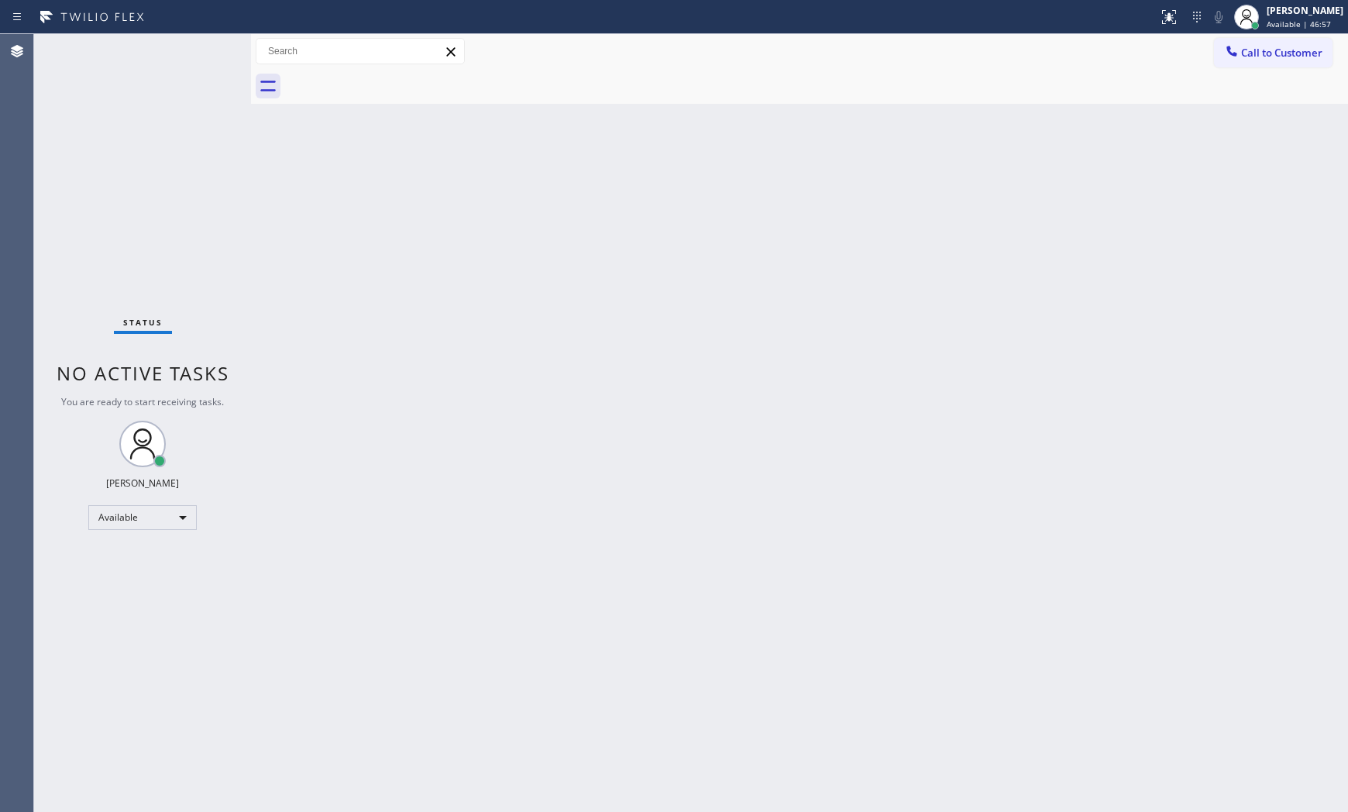
click at [201, 46] on div "Status No active tasks You are ready to start receiving tasks. [PERSON_NAME] Av…" at bounding box center [142, 423] width 217 height 778
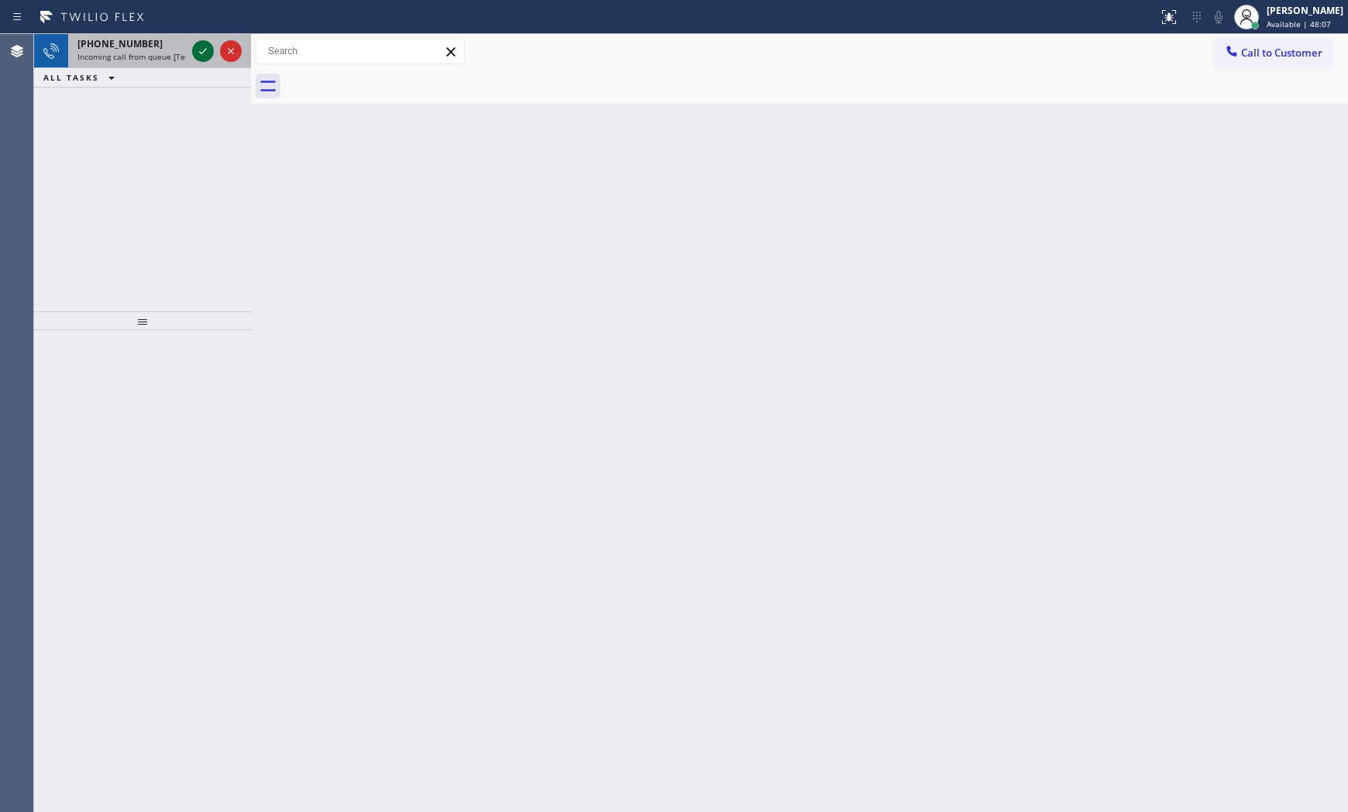
click at [201, 46] on icon at bounding box center [203, 51] width 19 height 19
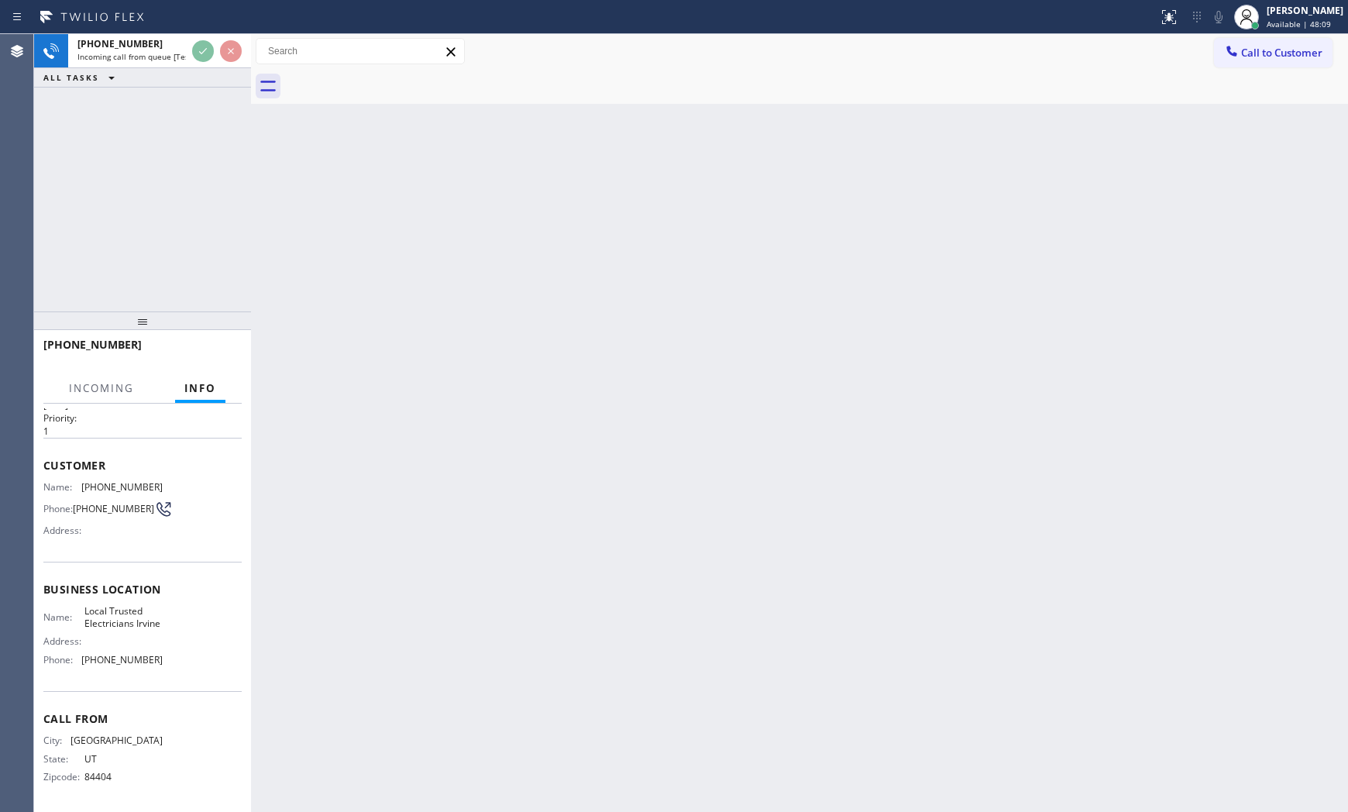
scroll to position [52, 0]
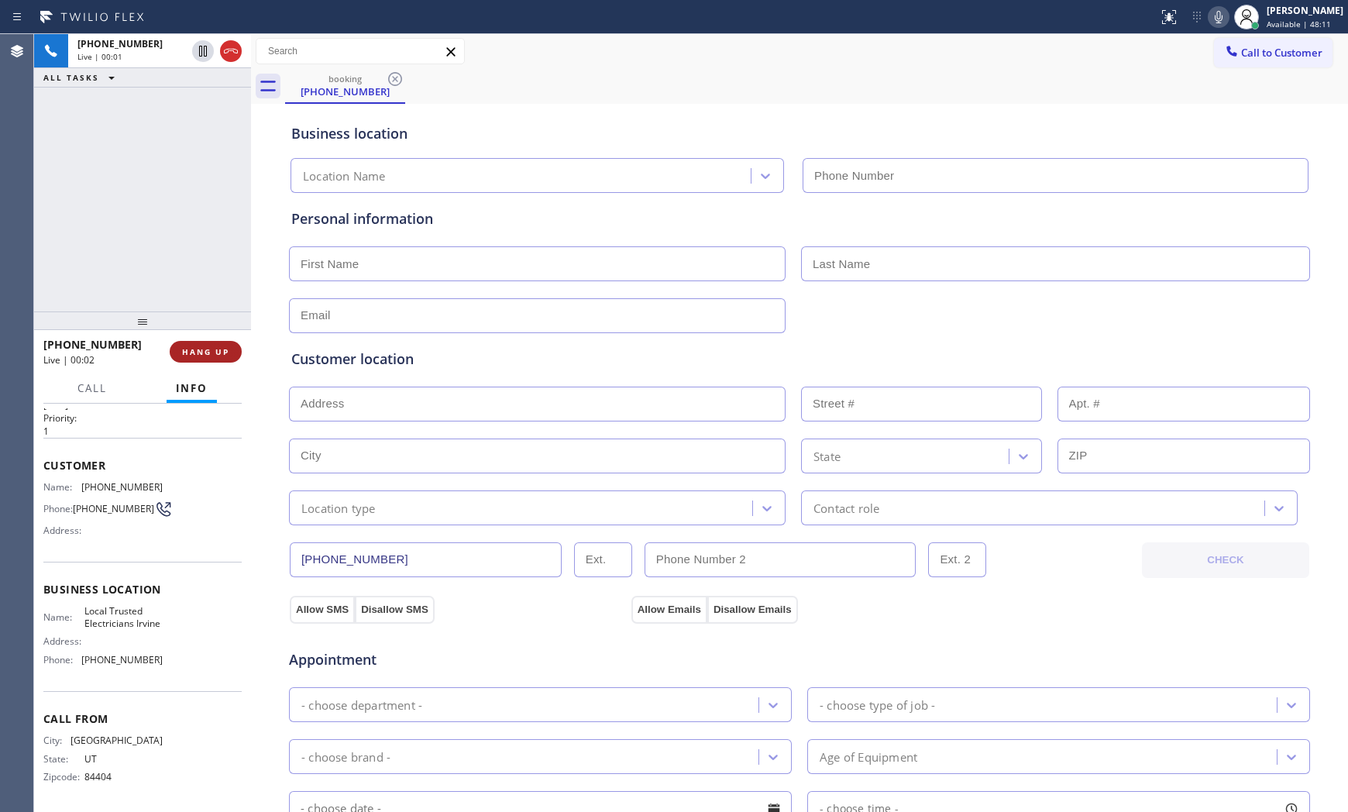
type input "[PHONE_NUMBER]"
click at [221, 354] on span "HANG UP" at bounding box center [205, 351] width 47 height 11
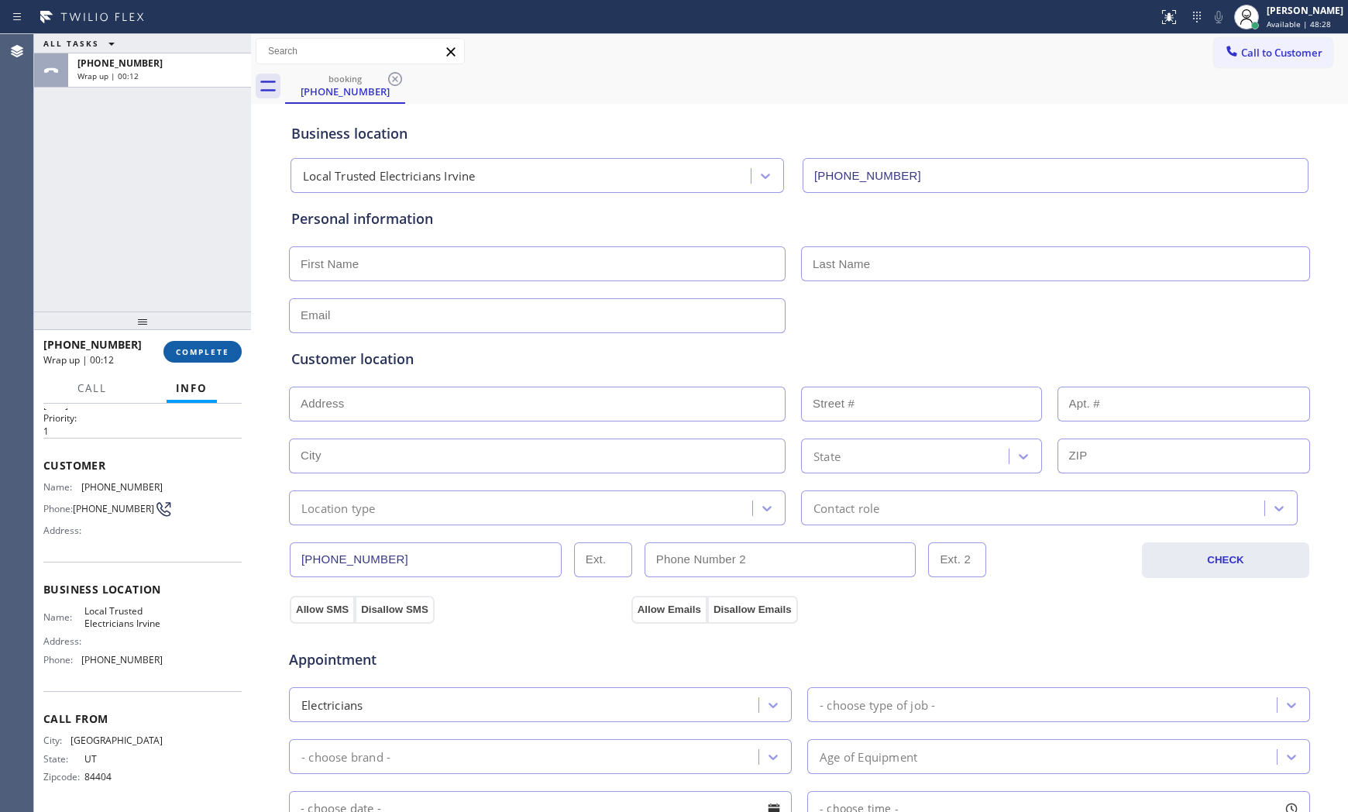
click at [221, 354] on span "COMPLETE" at bounding box center [202, 351] width 53 height 11
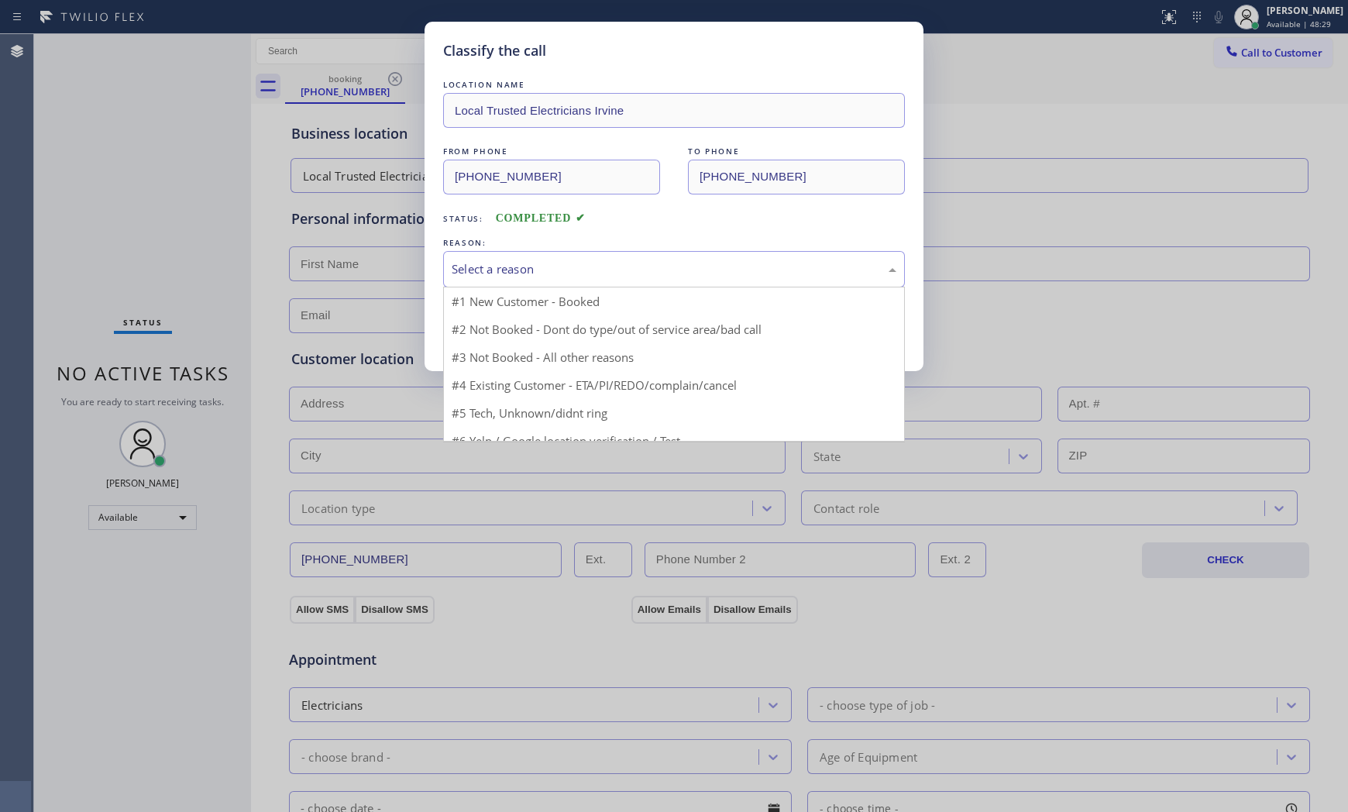
click at [546, 276] on div "Select a reason" at bounding box center [673, 269] width 445 height 18
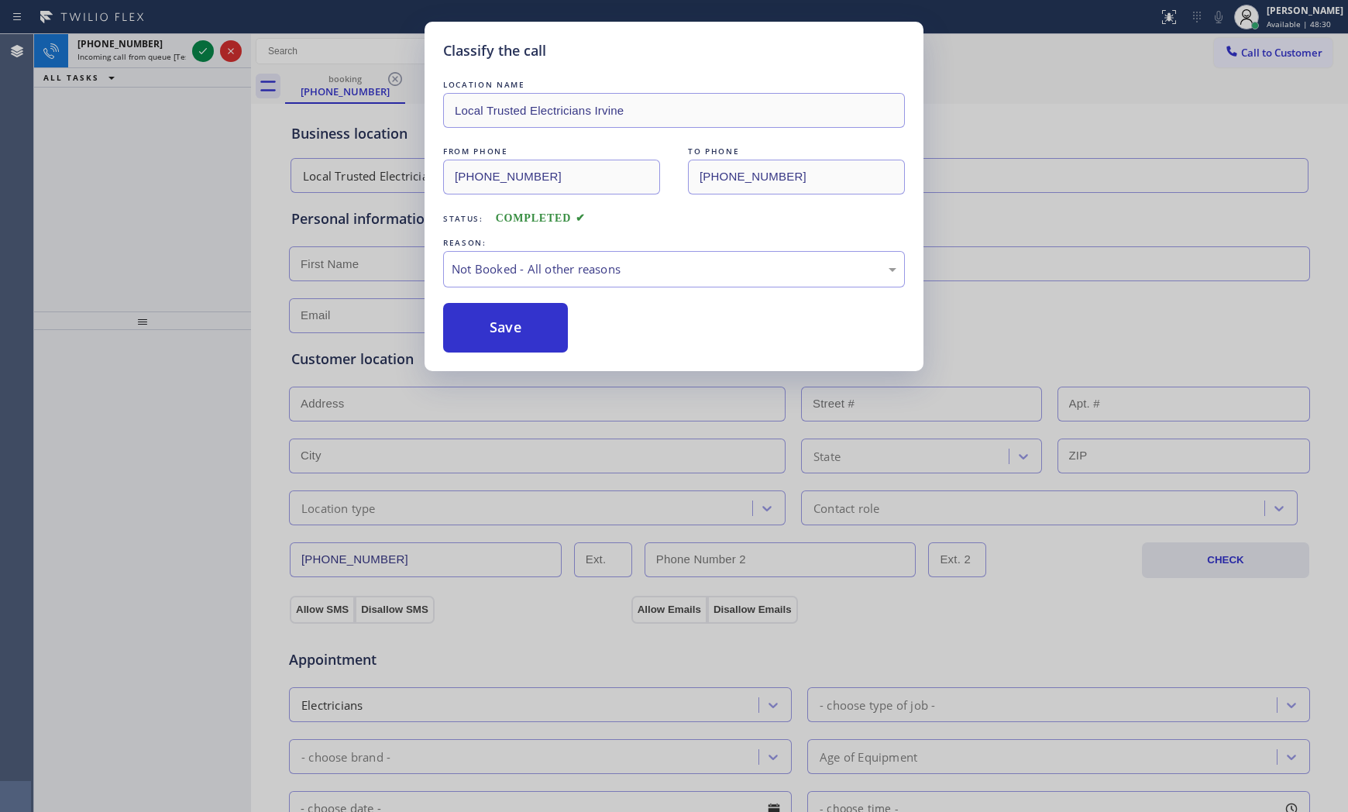
click at [524, 319] on button "Save" at bounding box center [505, 328] width 125 height 50
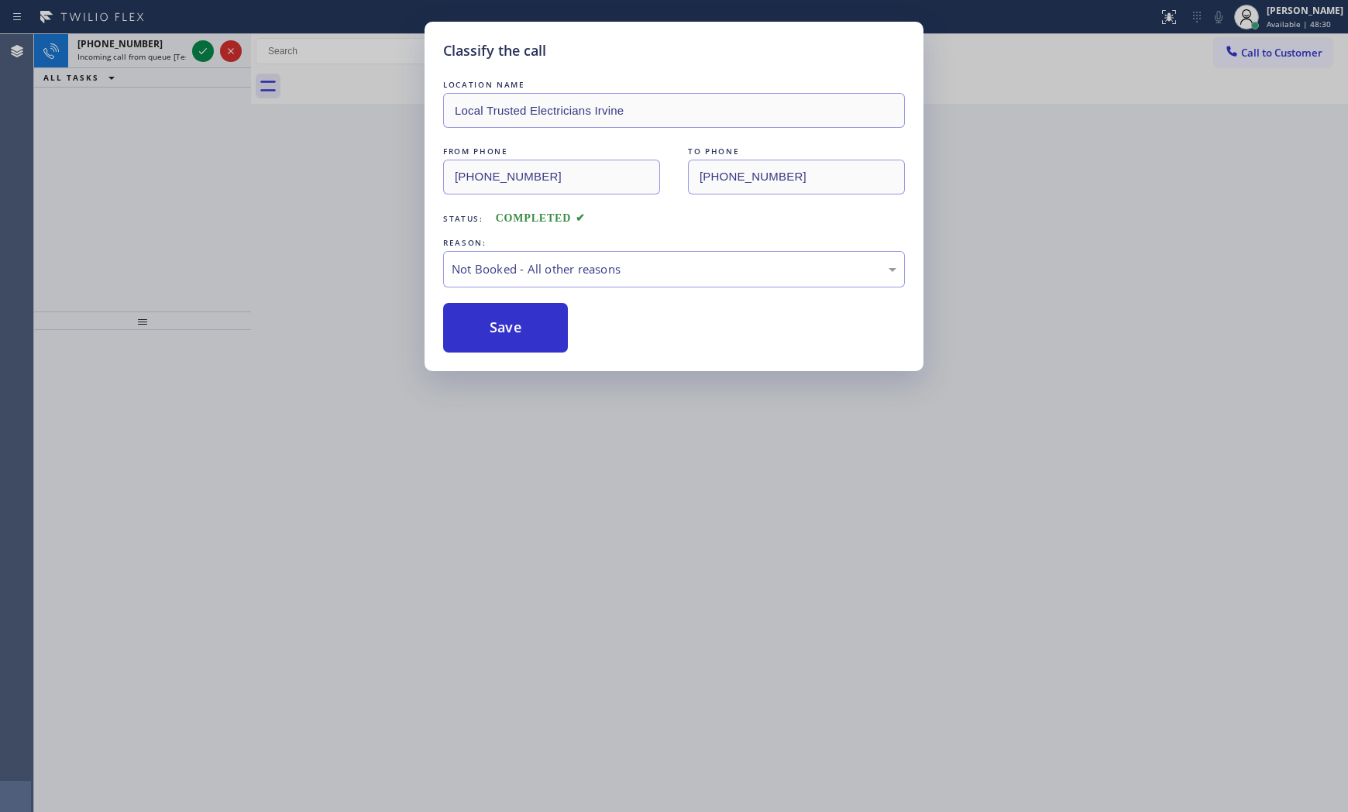
click at [524, 319] on button "Save" at bounding box center [505, 328] width 125 height 50
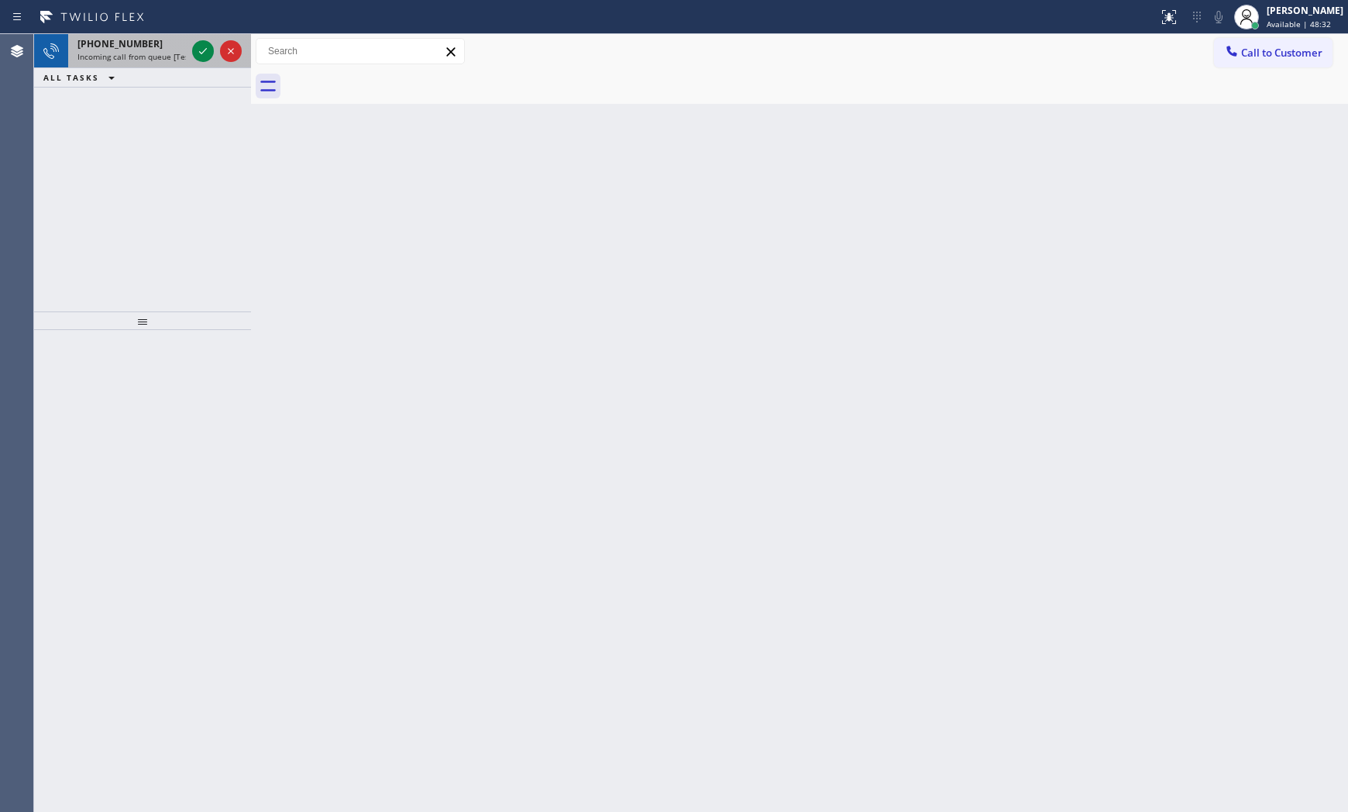
click at [149, 39] on div "[PHONE_NUMBER]" at bounding box center [131, 43] width 108 height 13
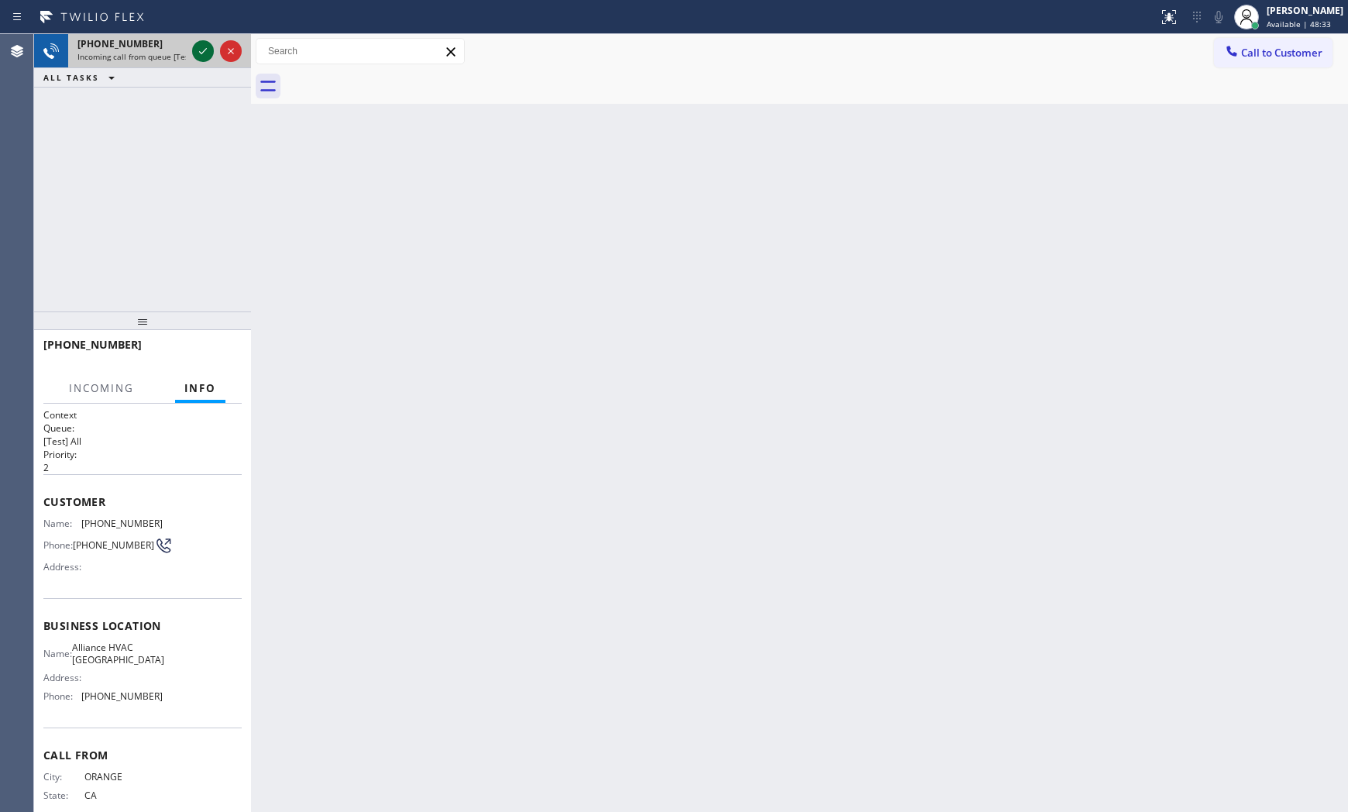
click at [204, 58] on icon at bounding box center [203, 51] width 19 height 19
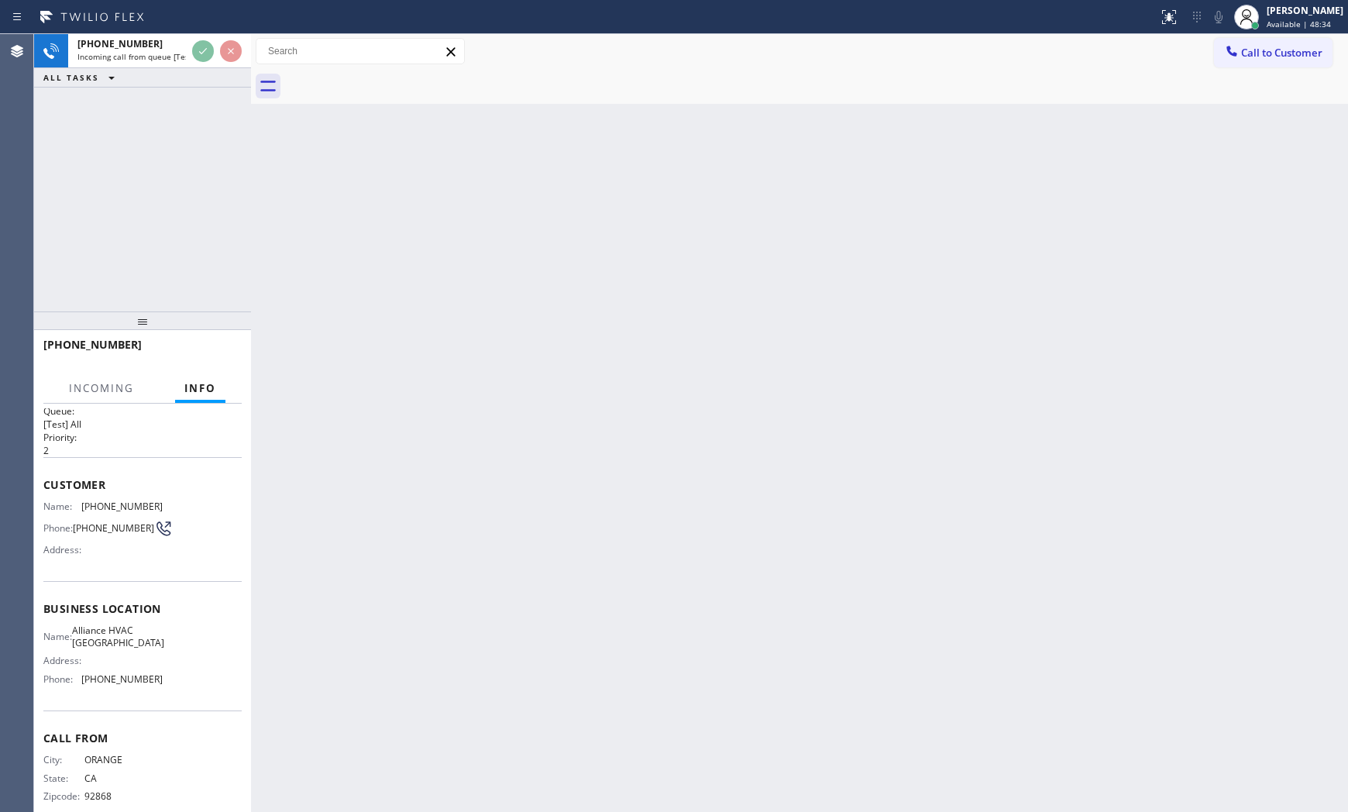
scroll to position [40, 0]
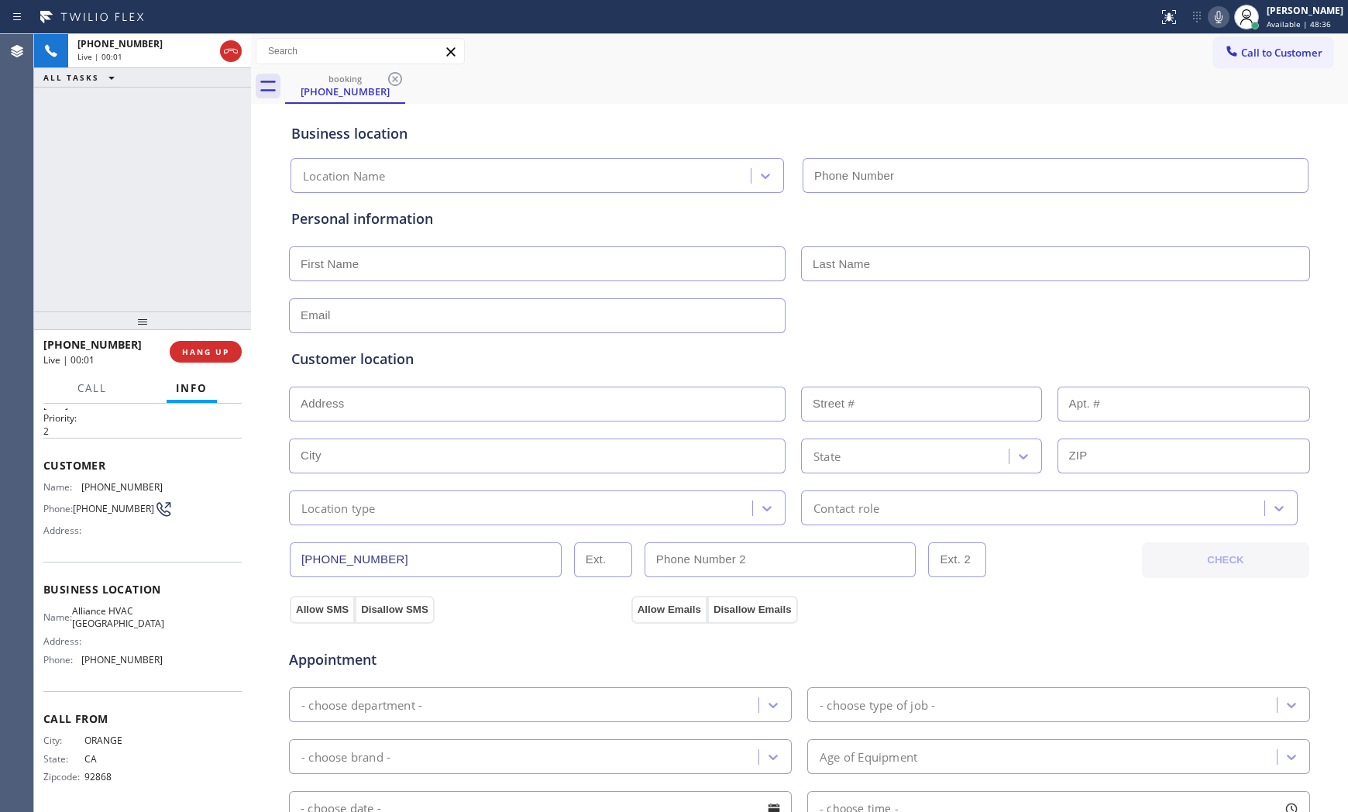
type input "[PHONE_NUMBER]"
click at [187, 353] on span "HANG UP" at bounding box center [205, 351] width 47 height 11
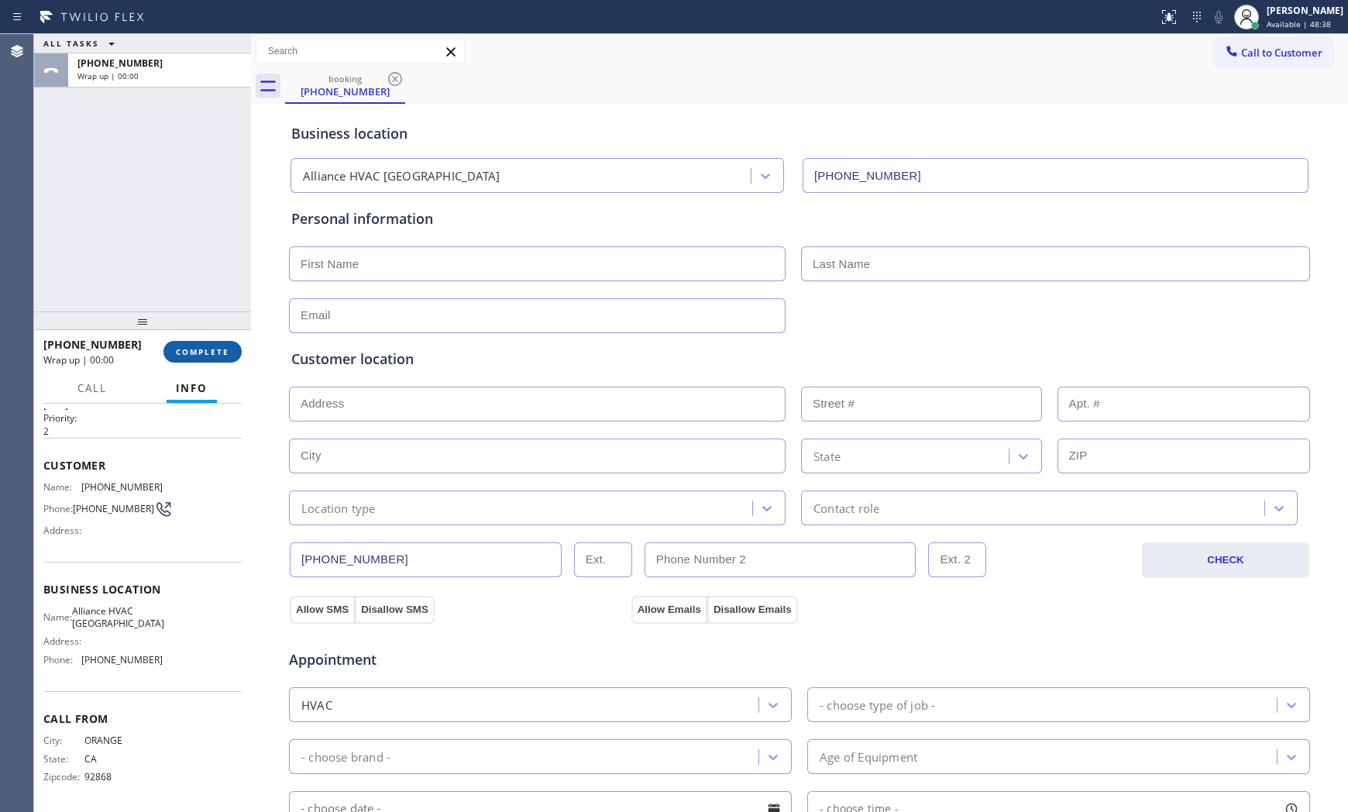
click at [187, 353] on span "COMPLETE" at bounding box center [202, 351] width 53 height 11
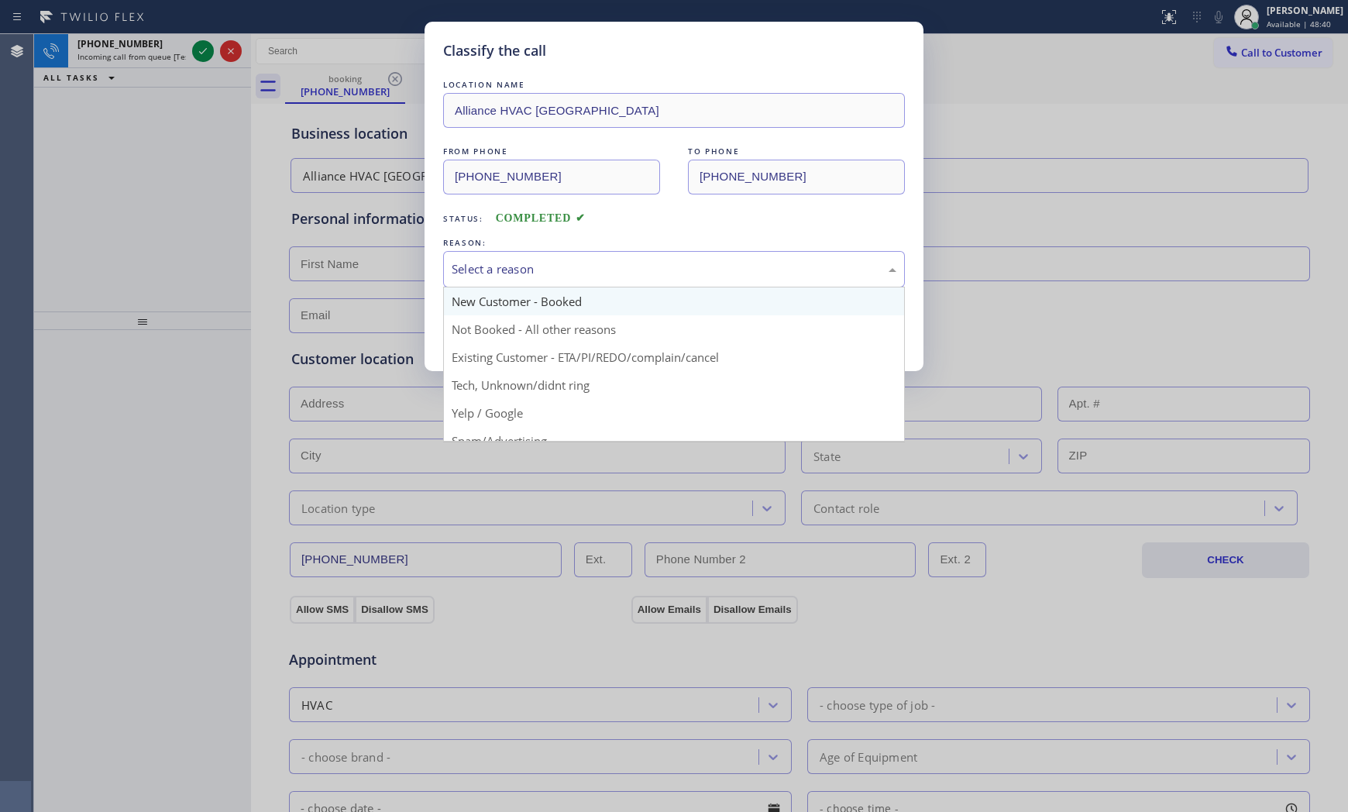
drag, startPoint x: 568, startPoint y: 258, endPoint x: 561, endPoint y: 298, distance: 40.9
click at [568, 261] on div "Select a reason" at bounding box center [674, 269] width 462 height 36
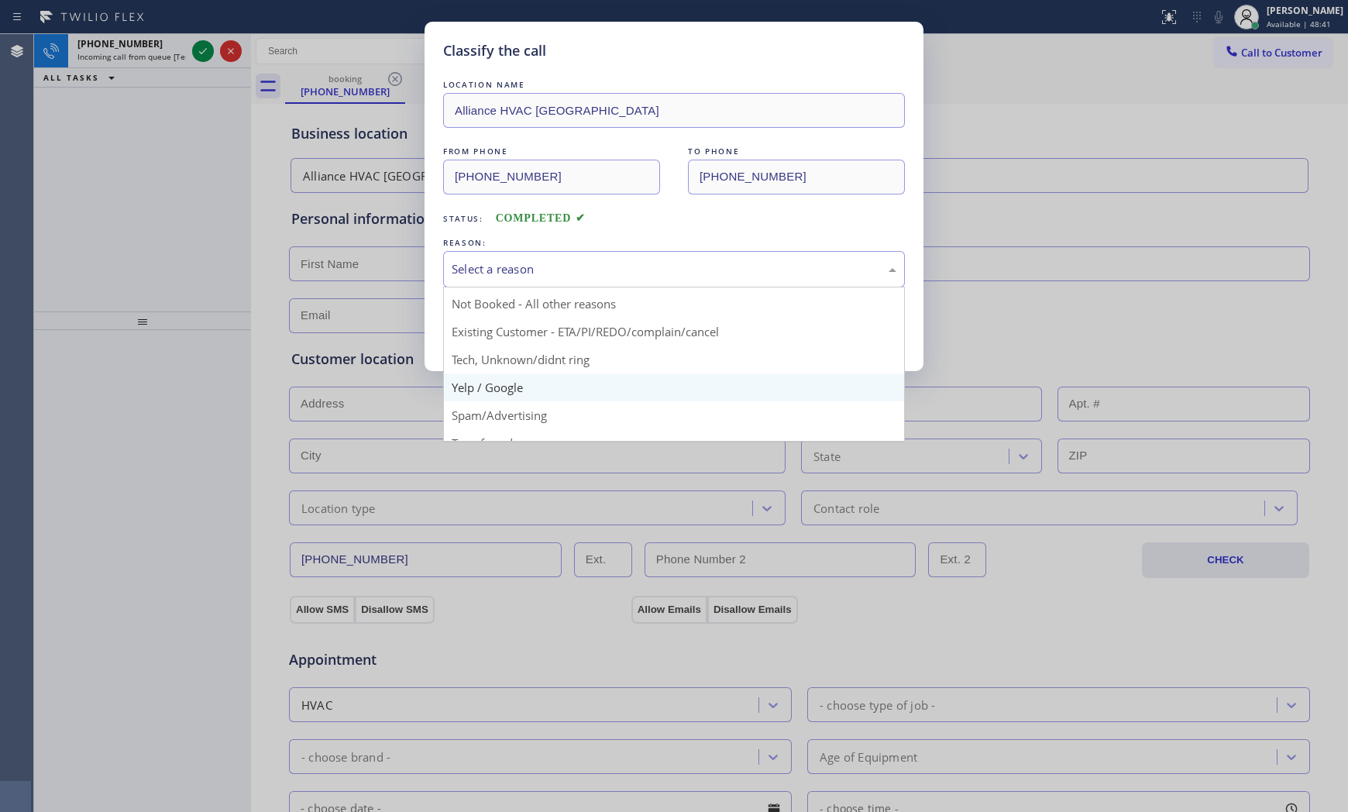
scroll to position [97, 0]
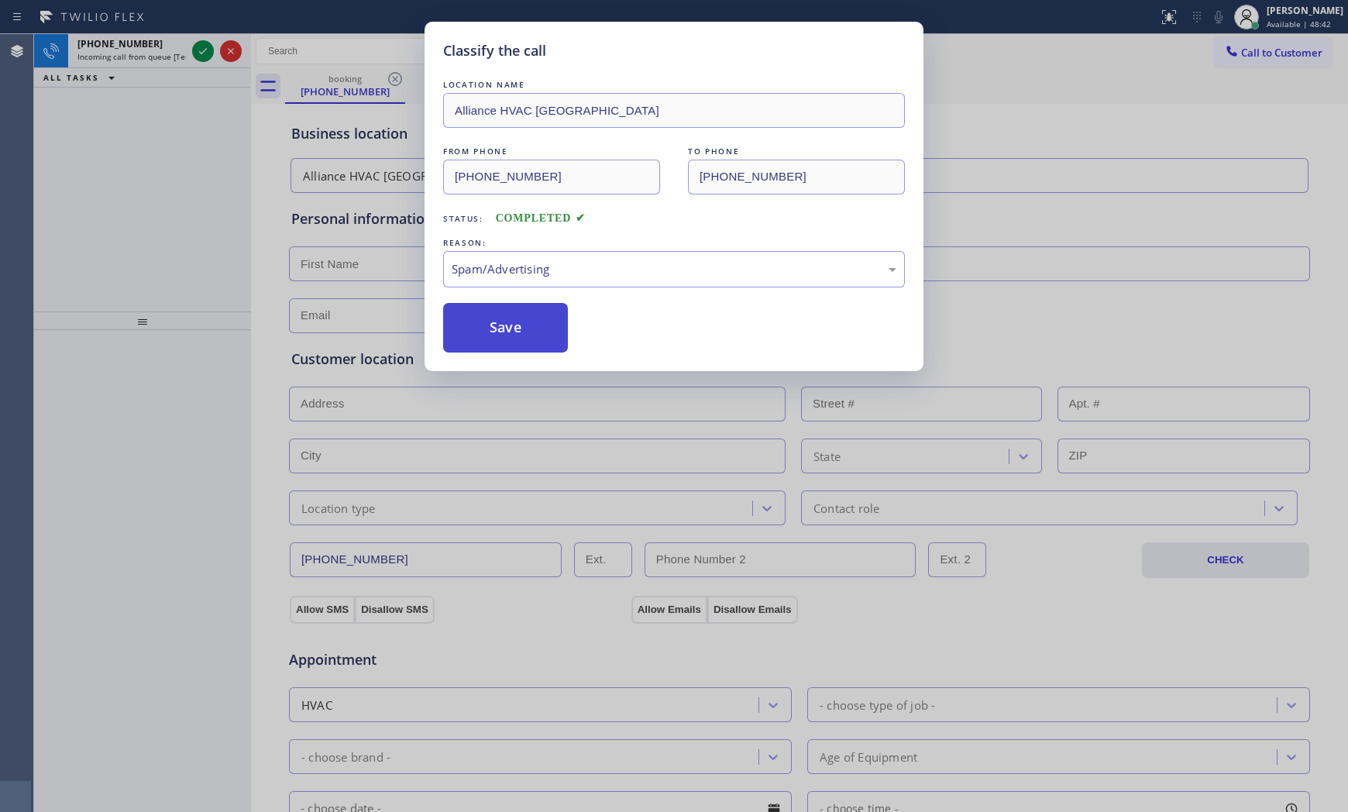
click at [510, 335] on button "Save" at bounding box center [505, 328] width 125 height 50
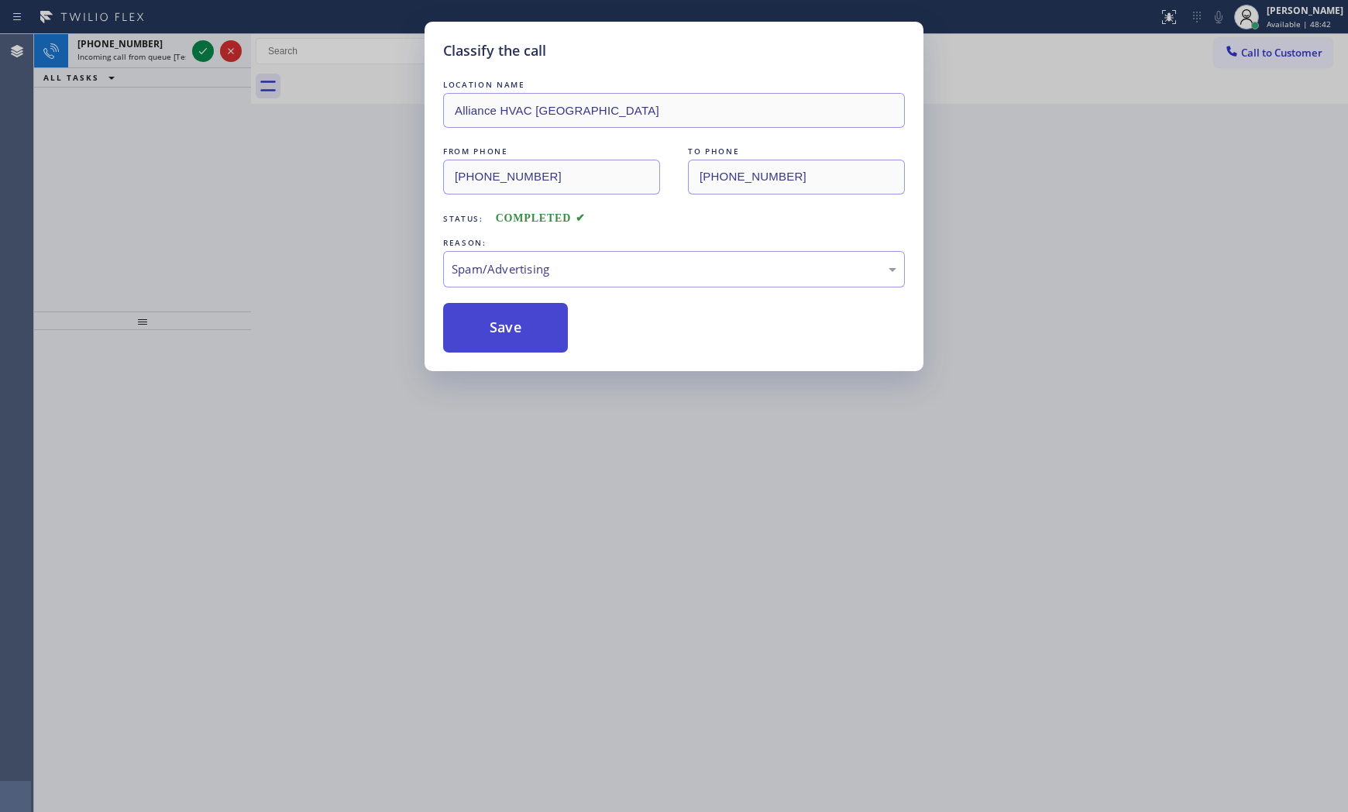
click at [510, 335] on button "Save" at bounding box center [505, 328] width 125 height 50
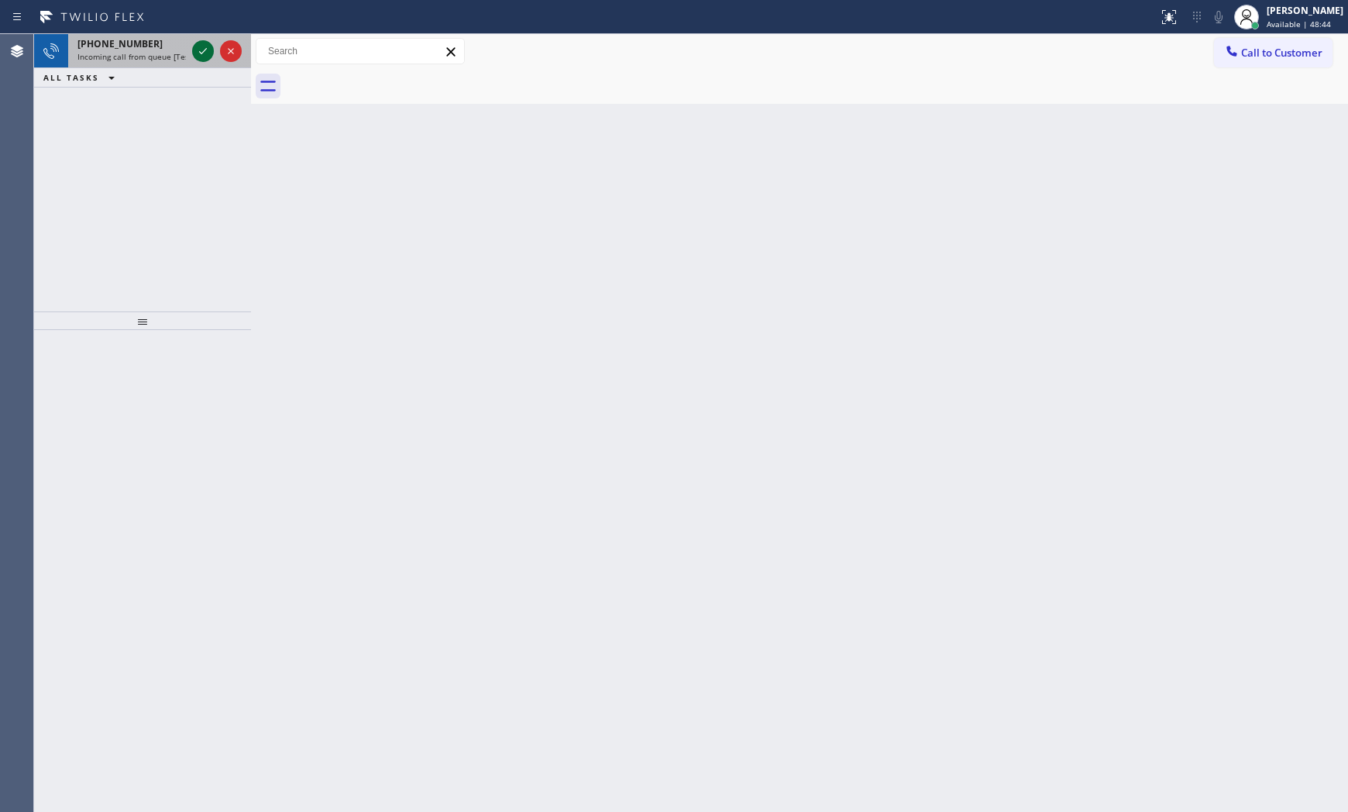
click at [211, 43] on icon at bounding box center [203, 51] width 19 height 19
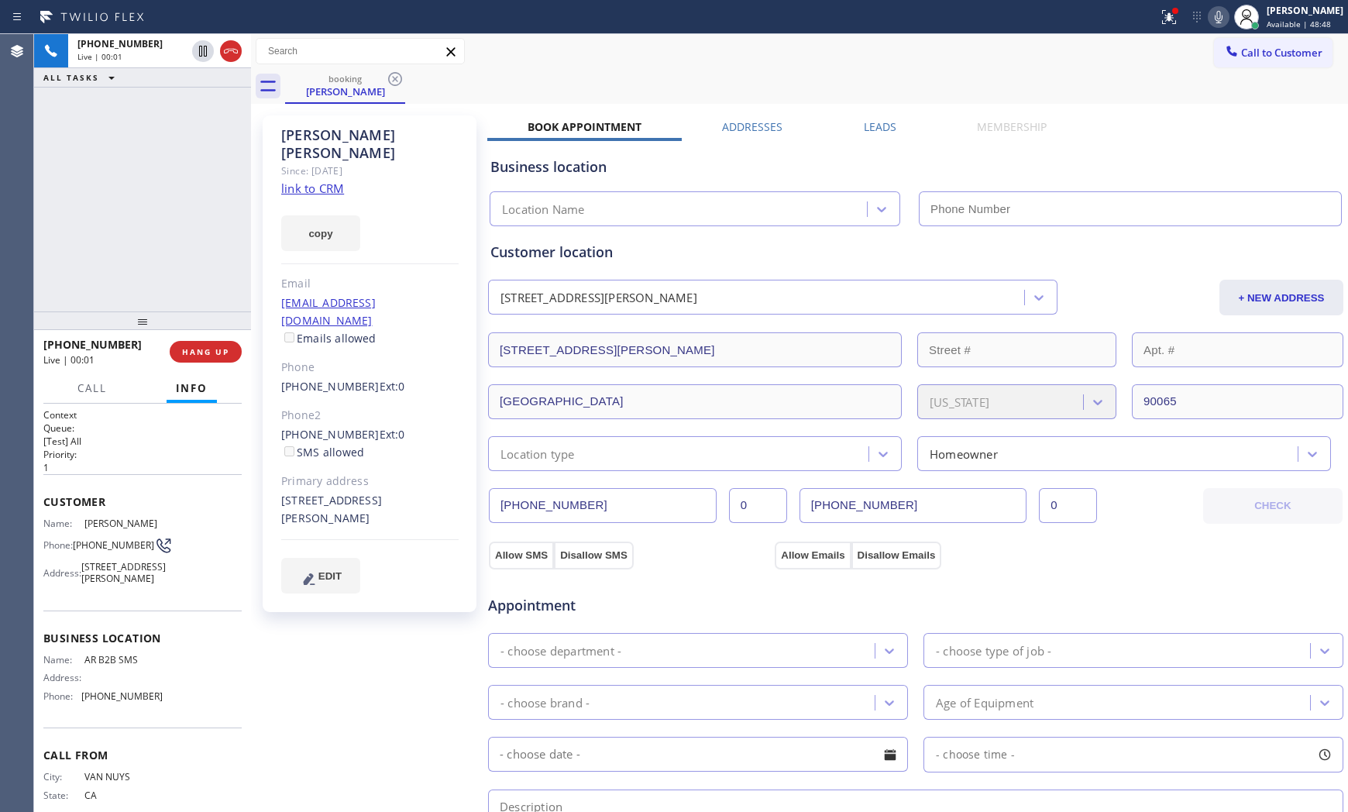
click at [328, 180] on link "link to CRM" at bounding box center [312, 187] width 63 height 15
type input "[PHONE_NUMBER]"
click at [1159, 26] on icon at bounding box center [1168, 17] width 19 height 19
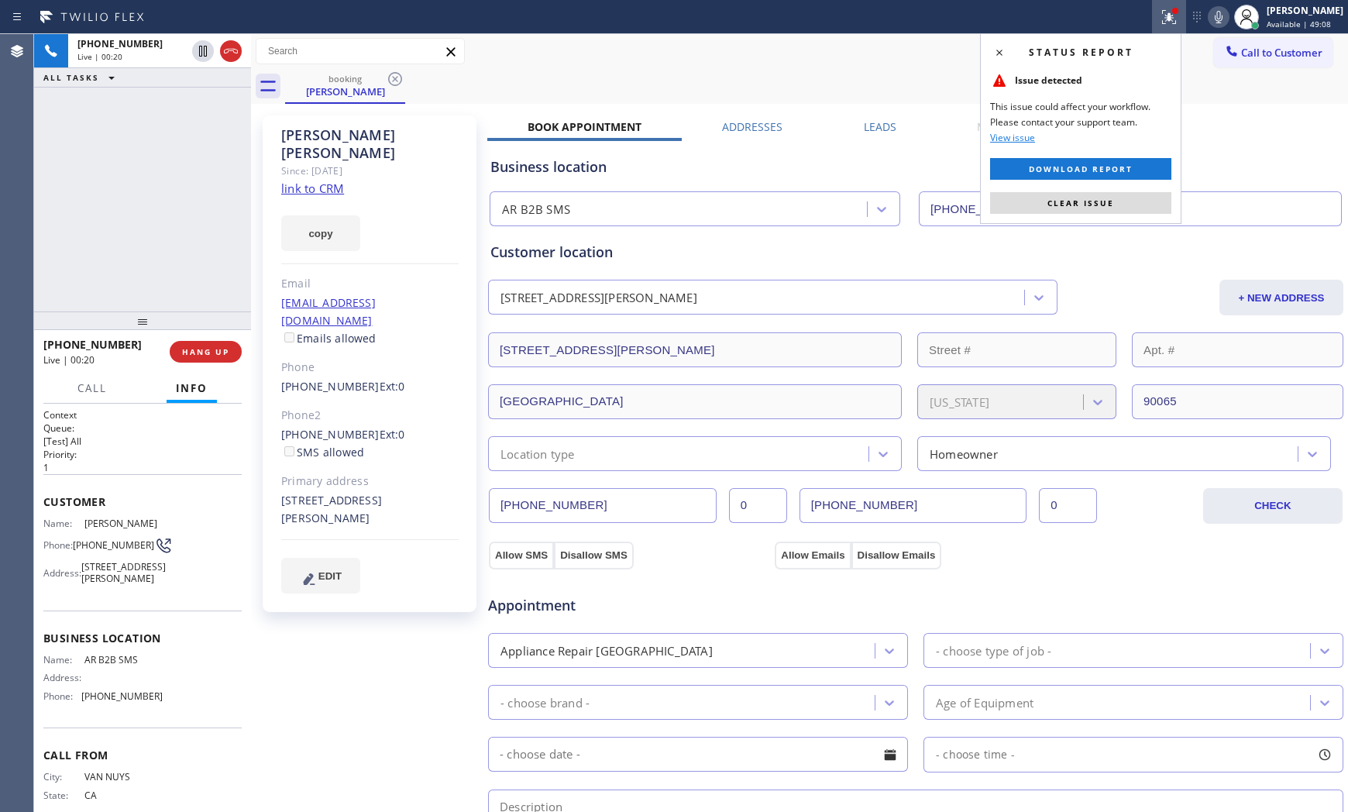
click at [1083, 197] on span "Clear issue" at bounding box center [1080, 202] width 67 height 11
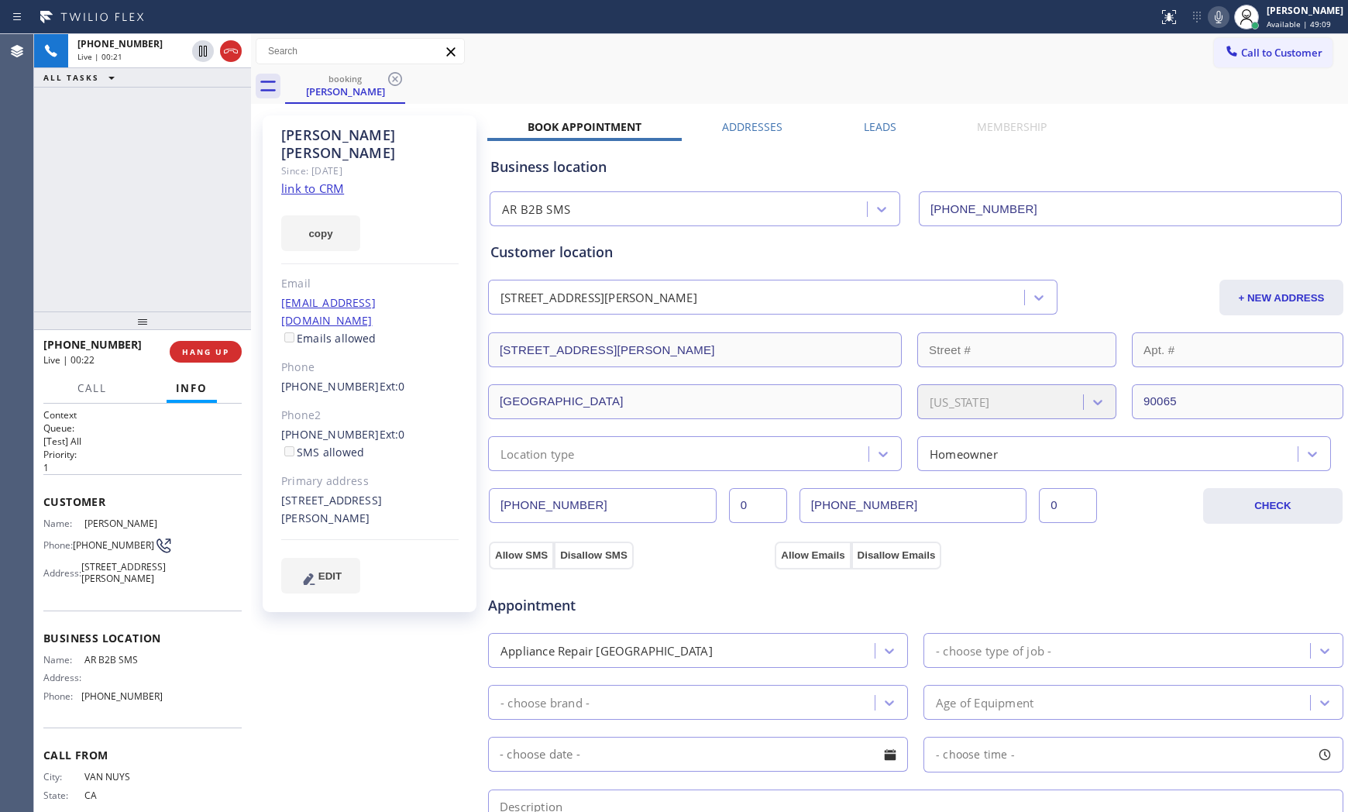
click at [1209, 21] on icon at bounding box center [1218, 17] width 19 height 19
click at [1221, 17] on icon at bounding box center [1218, 17] width 19 height 19
click at [554, 454] on div "Location type" at bounding box center [537, 454] width 74 height 18
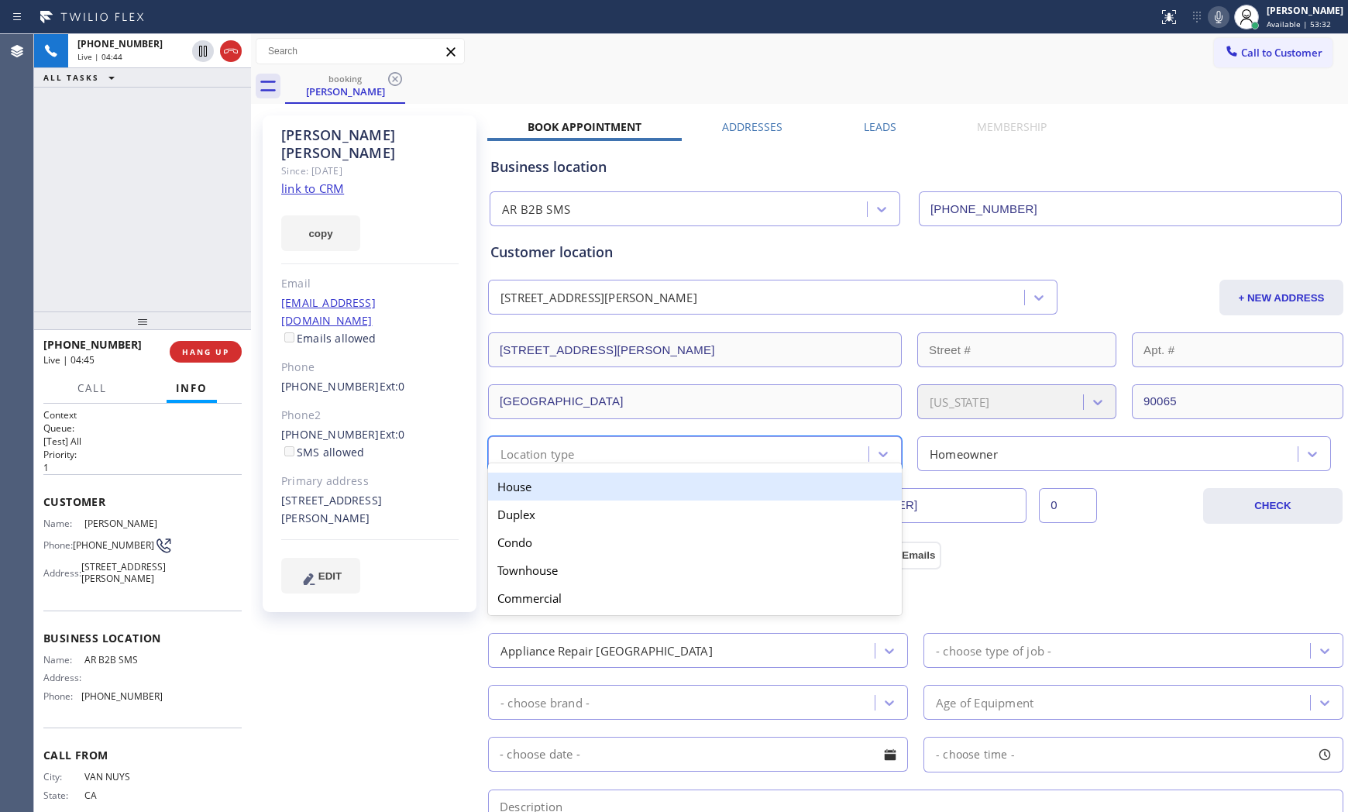
drag, startPoint x: 554, startPoint y: 486, endPoint x: 781, endPoint y: 486, distance: 226.1
click at [565, 489] on div "House" at bounding box center [695, 486] width 414 height 28
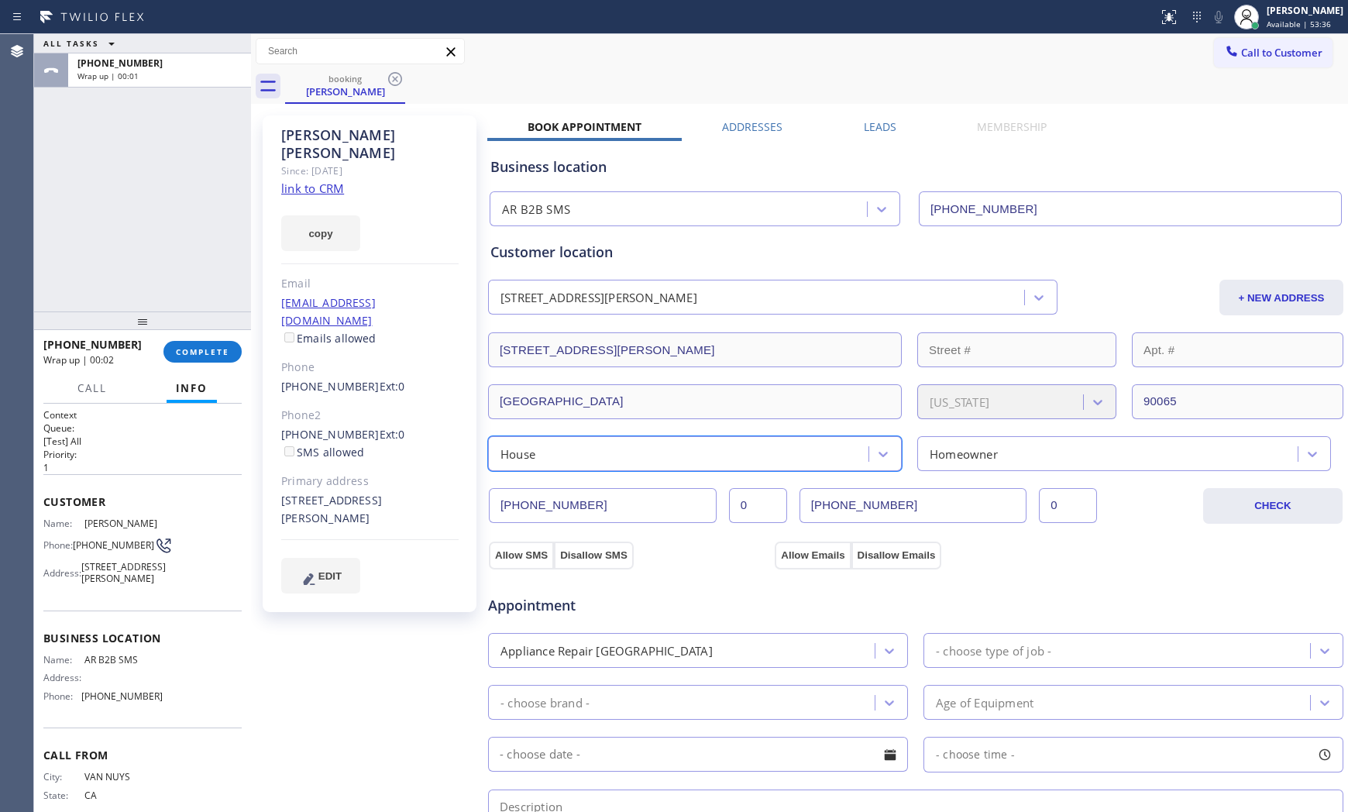
click at [586, 670] on div "Appointment Appliance Repair High End - choose type of job - - choose brand - A…" at bounding box center [915, 721] width 850 height 290
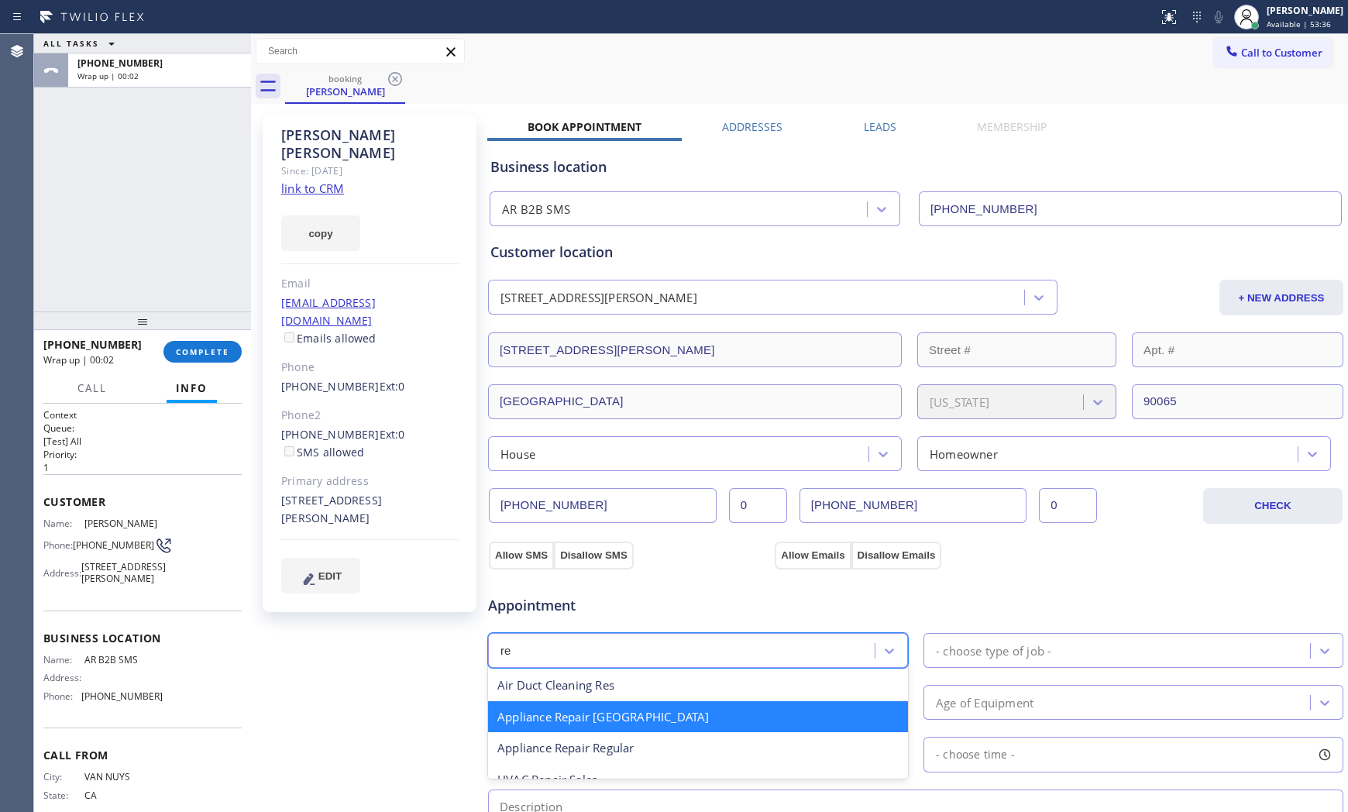
type input "reg"
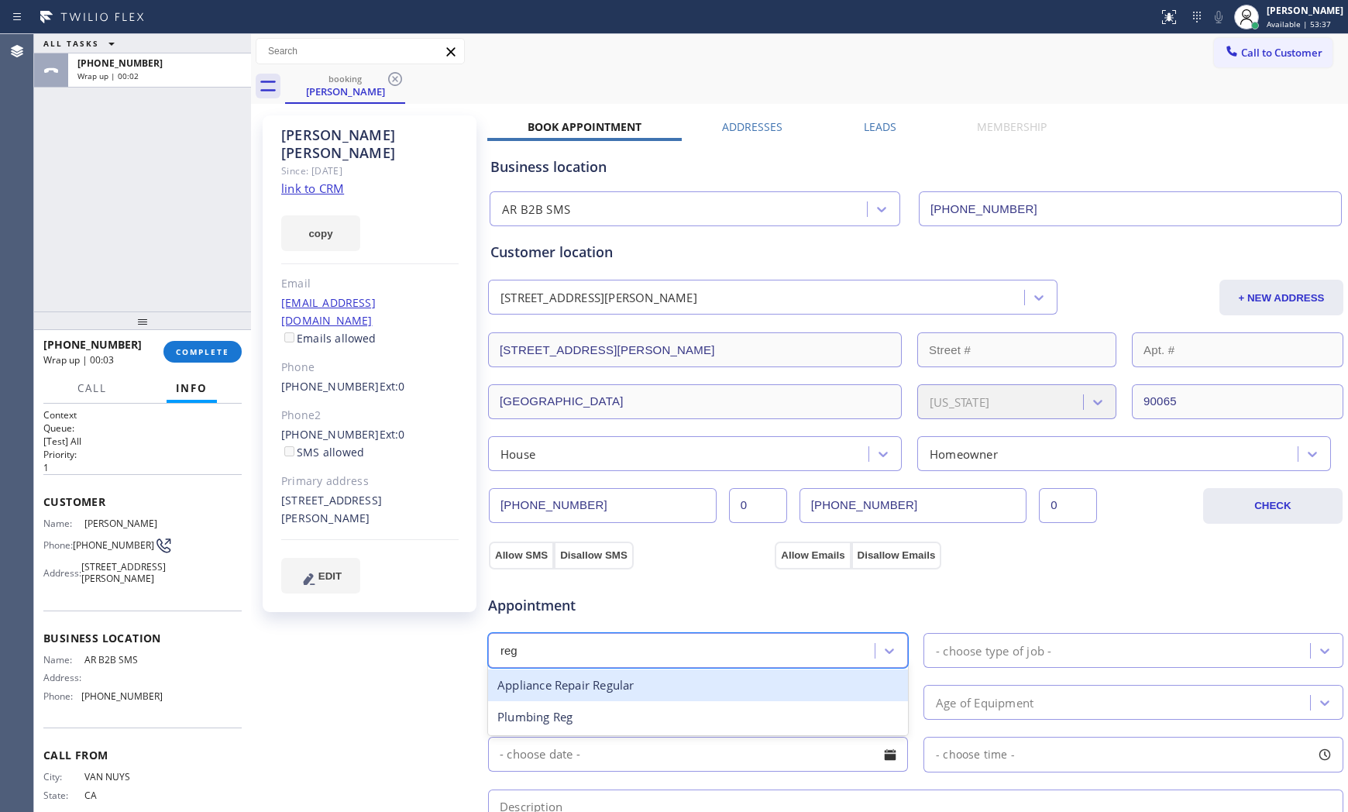
drag, startPoint x: 594, startPoint y: 679, endPoint x: 636, endPoint y: 678, distance: 41.8
click at [603, 679] on div "Appliance Repair Regular" at bounding box center [698, 685] width 420 height 32
click at [979, 648] on div "- choose type of job -" at bounding box center [993, 650] width 115 height 18
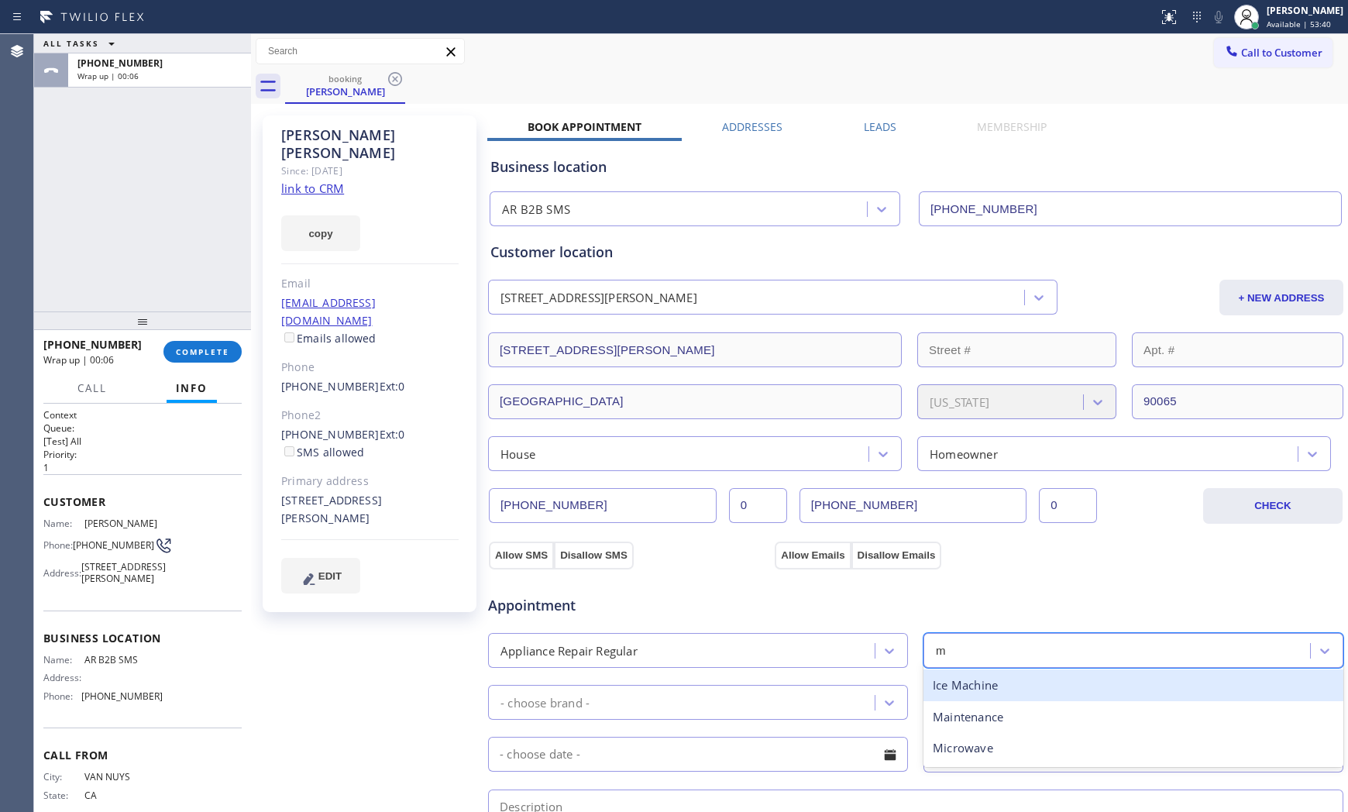
type input "mi"
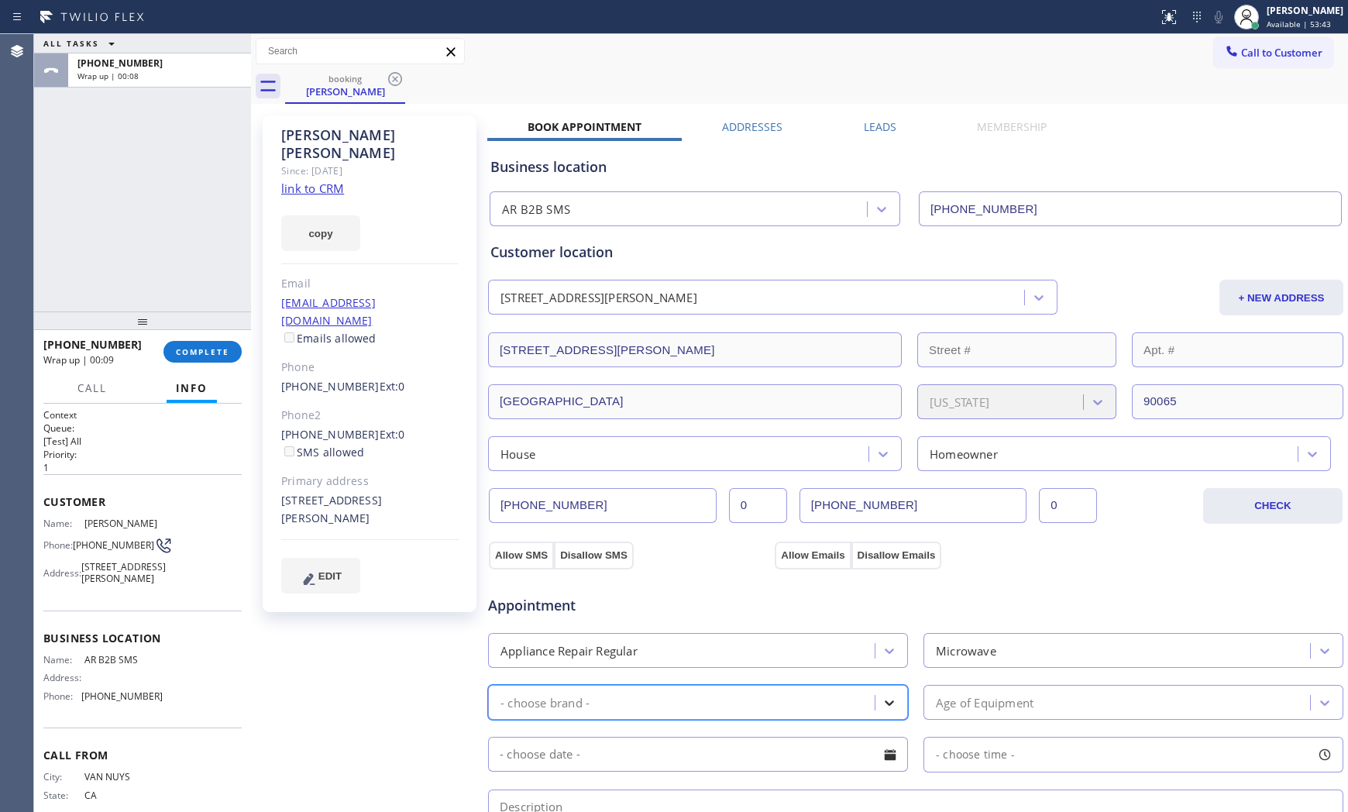
click at [881, 699] on icon at bounding box center [888, 702] width 15 height 15
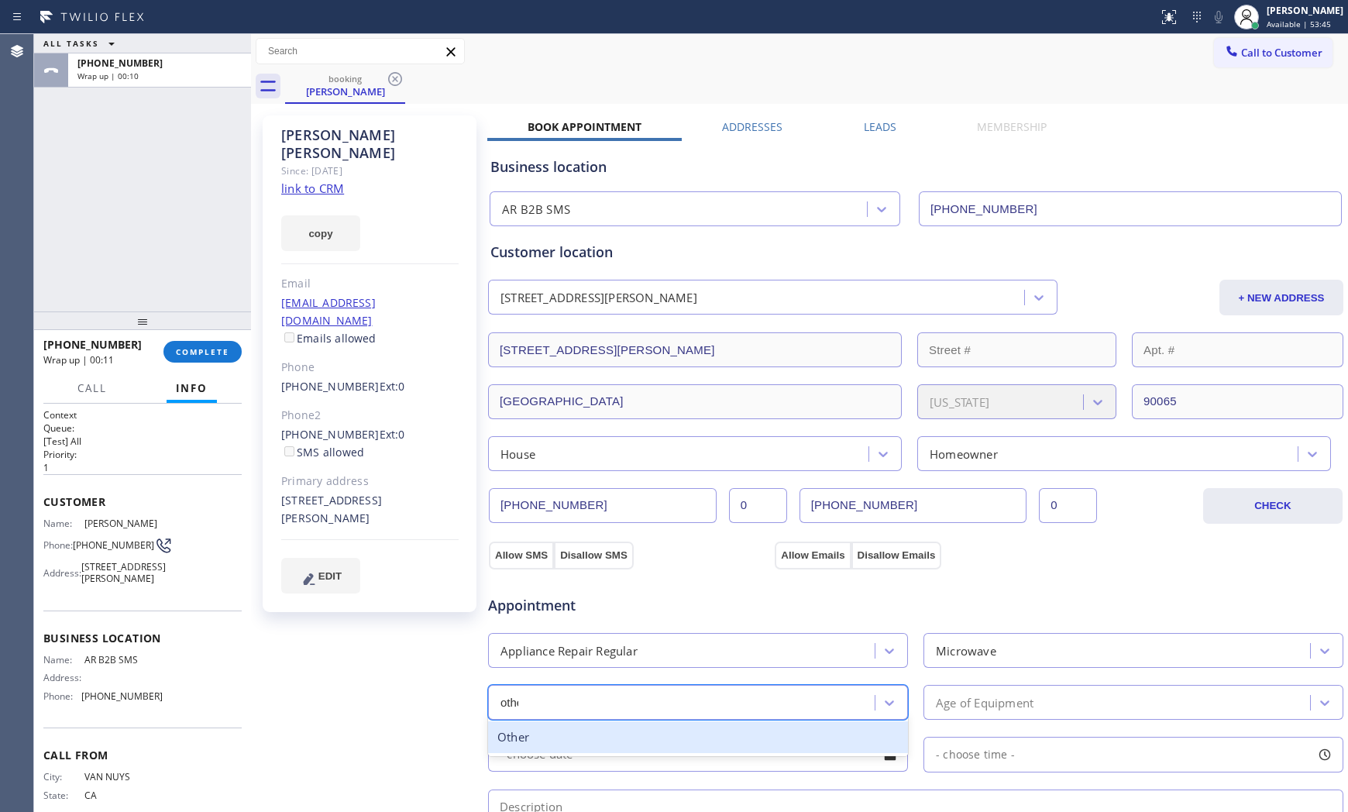
type input "other"
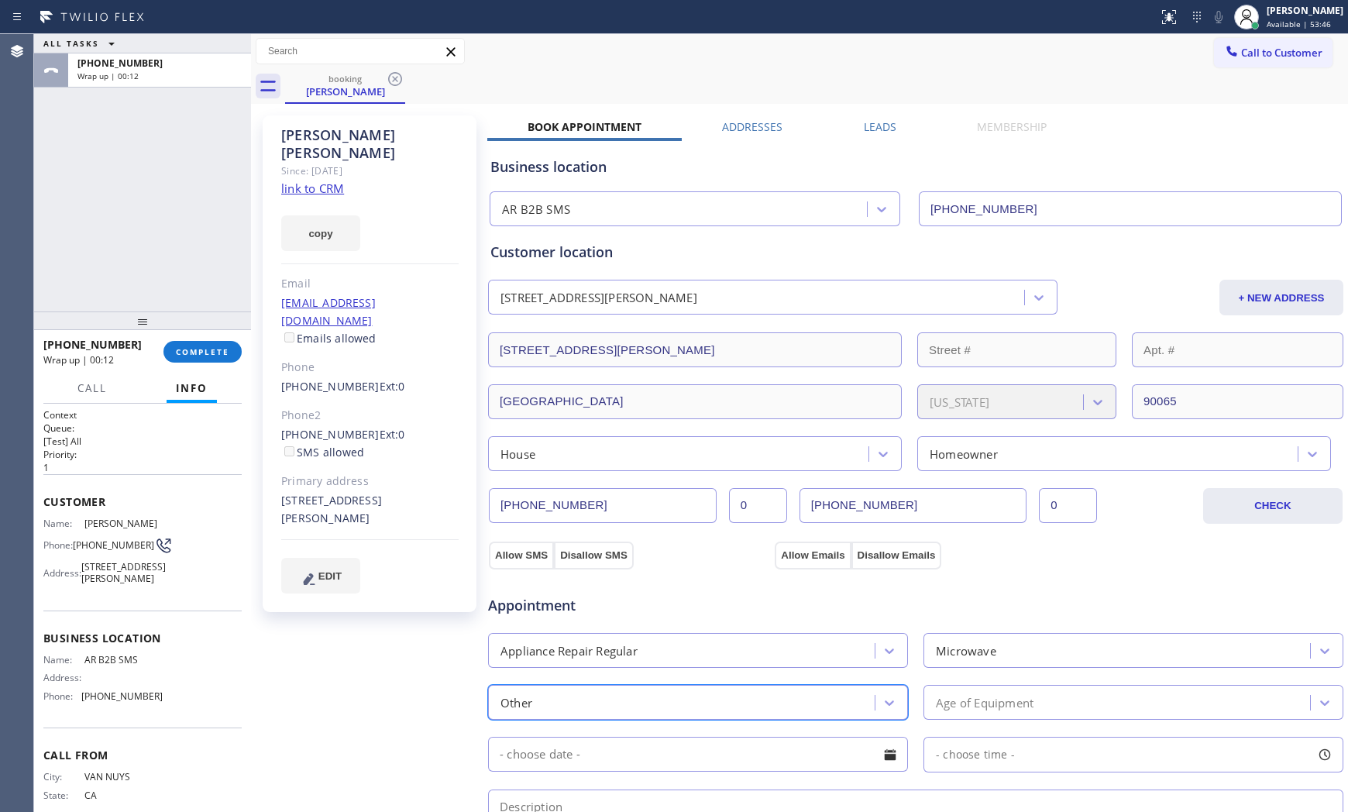
click at [996, 706] on div "Age of Equipment" at bounding box center [985, 702] width 98 height 18
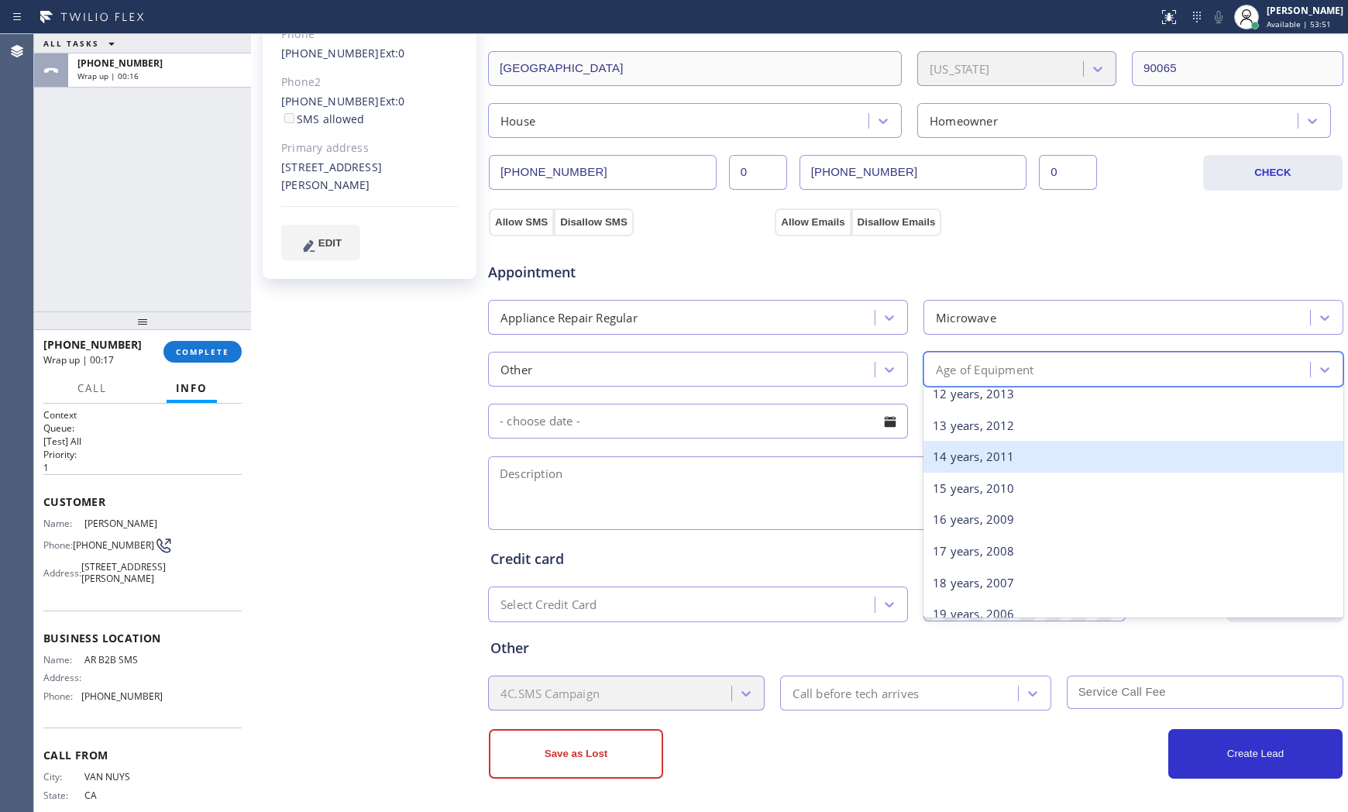
scroll to position [430, 0]
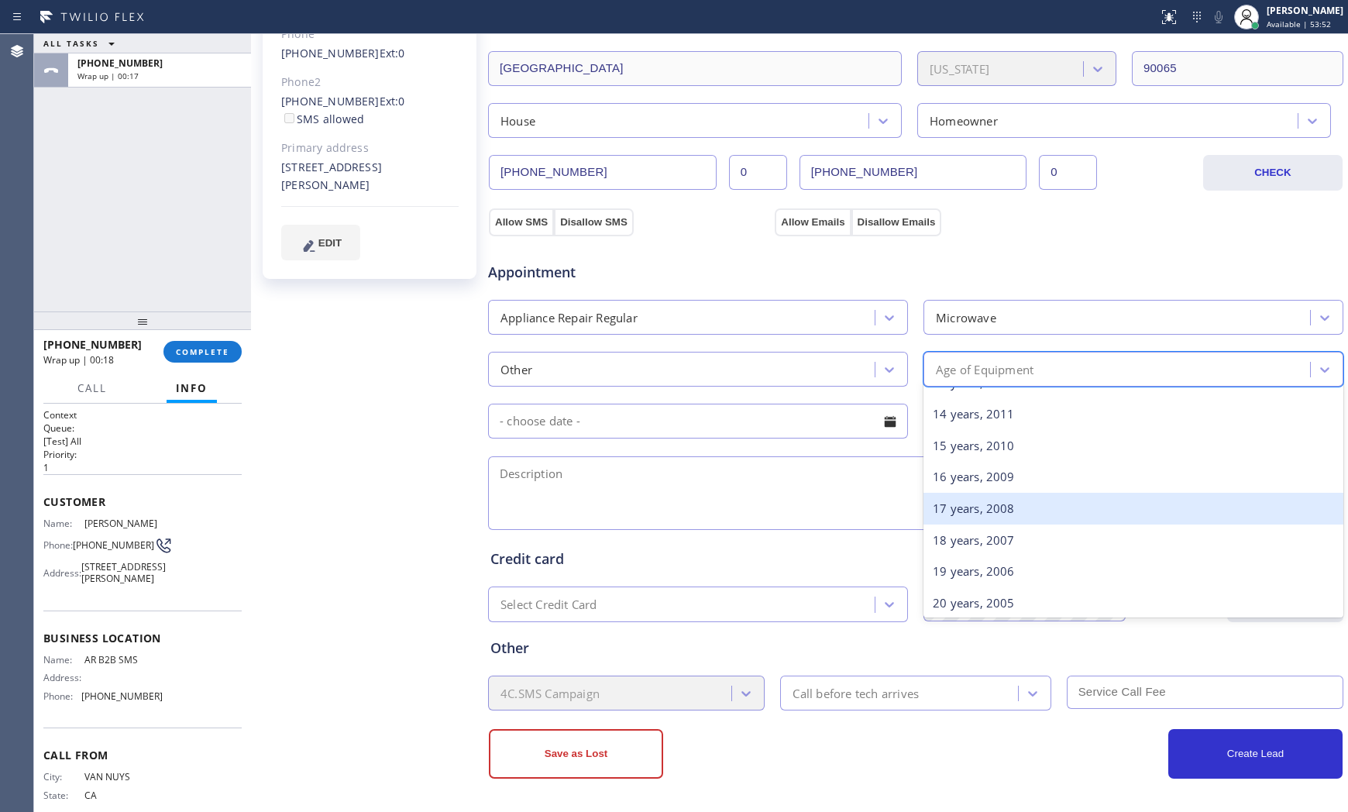
drag, startPoint x: 991, startPoint y: 506, endPoint x: 918, endPoint y: 503, distance: 72.9
click at [984, 506] on div "17 years, 2008" at bounding box center [1133, 509] width 420 height 32
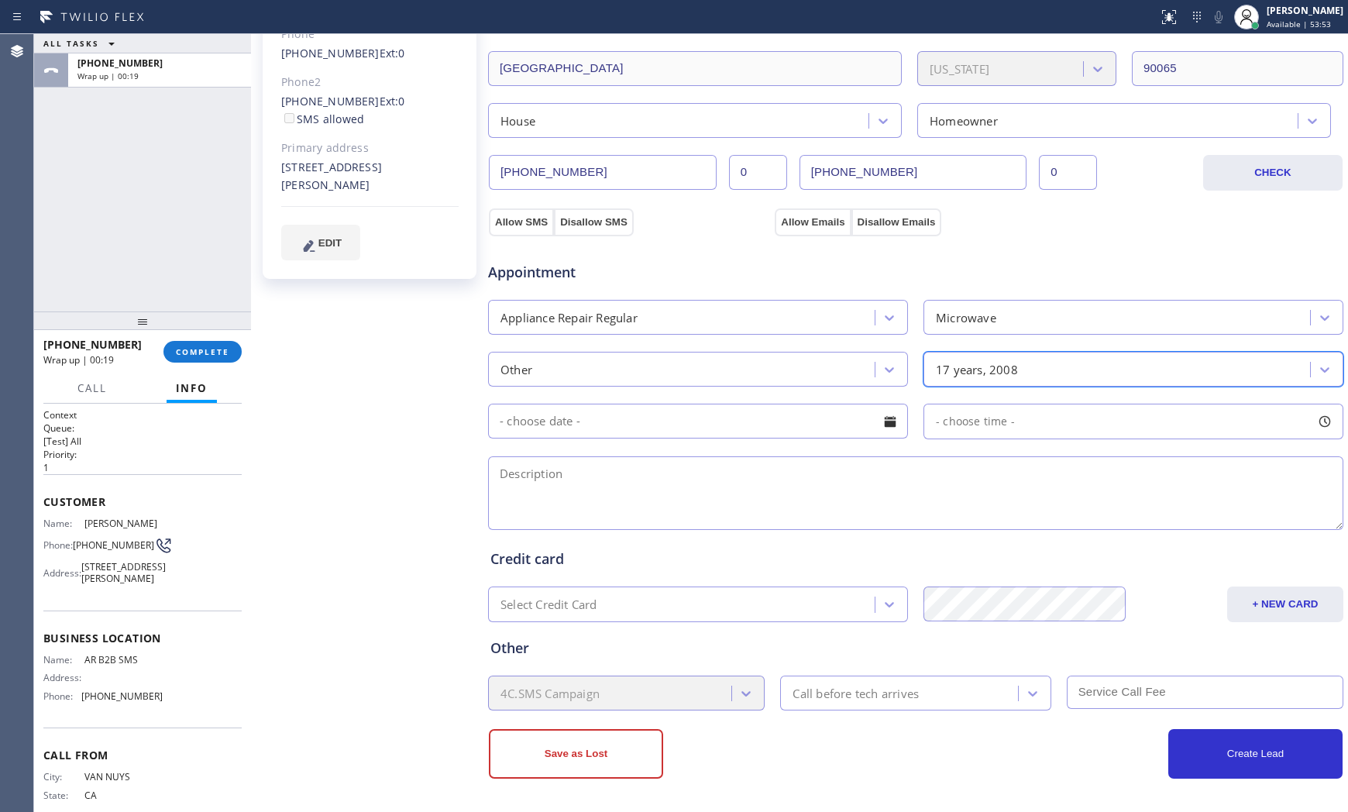
click at [622, 430] on input "text" at bounding box center [698, 420] width 420 height 35
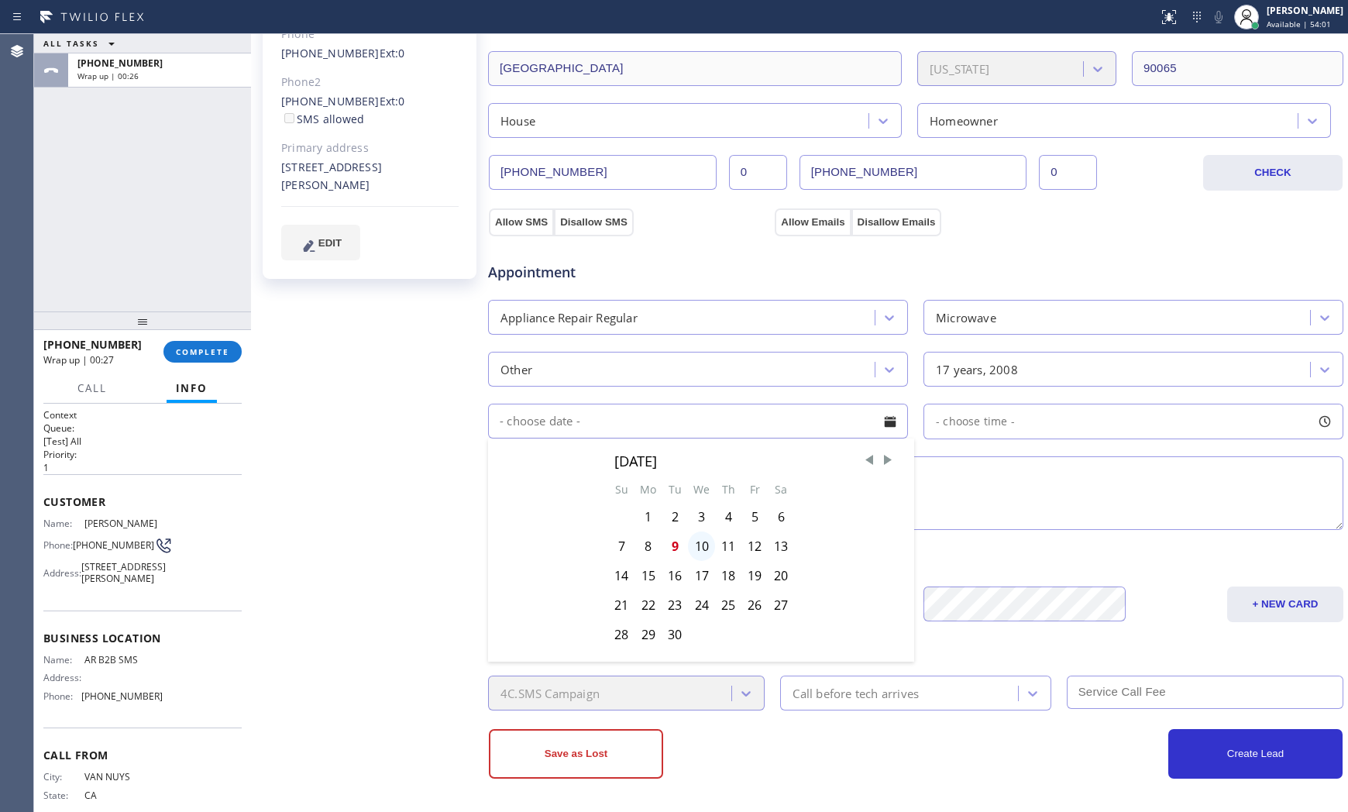
click at [695, 545] on div "10" at bounding box center [701, 545] width 27 height 29
type input "[DATE]"
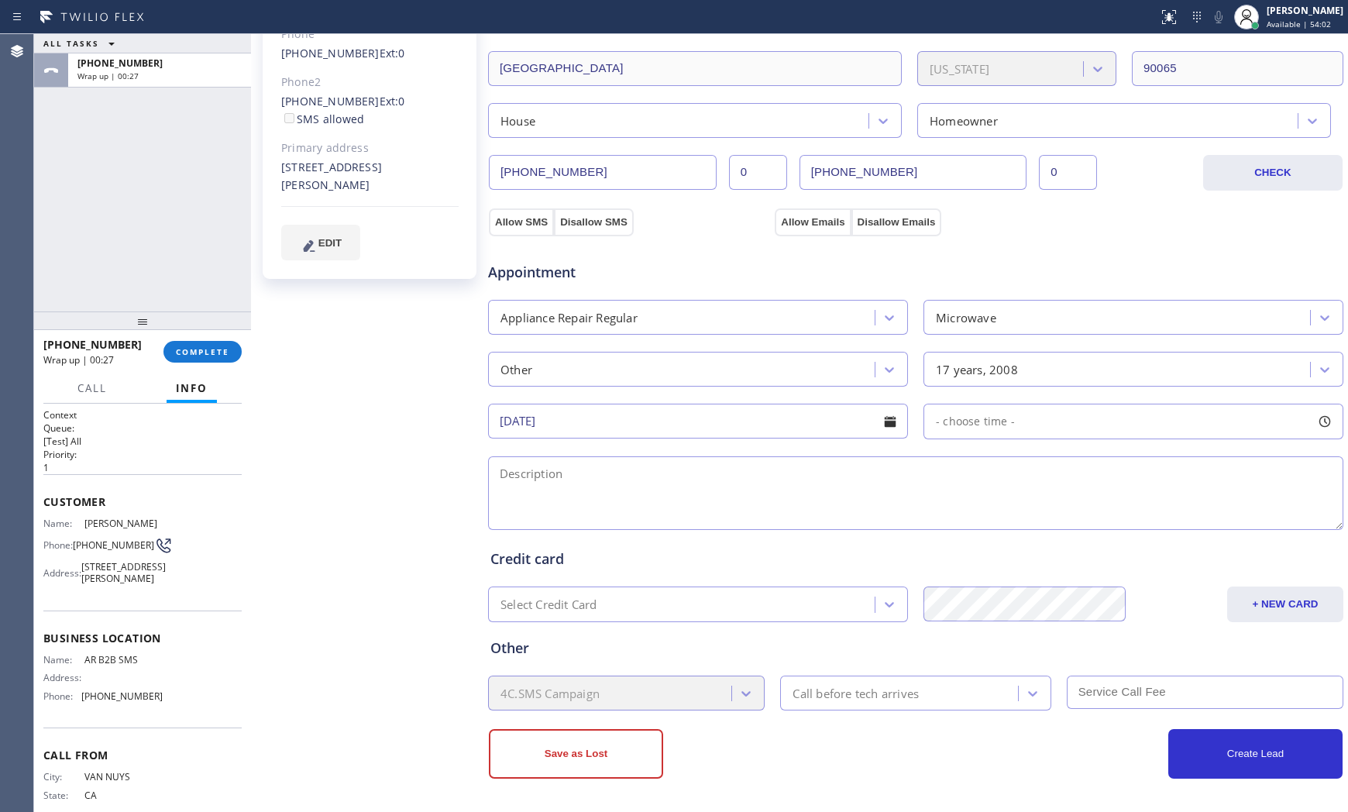
click at [972, 435] on div "- choose time -" at bounding box center [1133, 421] width 420 height 36
drag, startPoint x: 933, startPoint y: 513, endPoint x: 1051, endPoint y: 512, distance: 117.7
click at [1051, 512] on div at bounding box center [1059, 516] width 19 height 33
drag, startPoint x: 935, startPoint y: 513, endPoint x: 959, endPoint y: 516, distance: 24.1
click at [960, 516] on div at bounding box center [969, 516] width 19 height 33
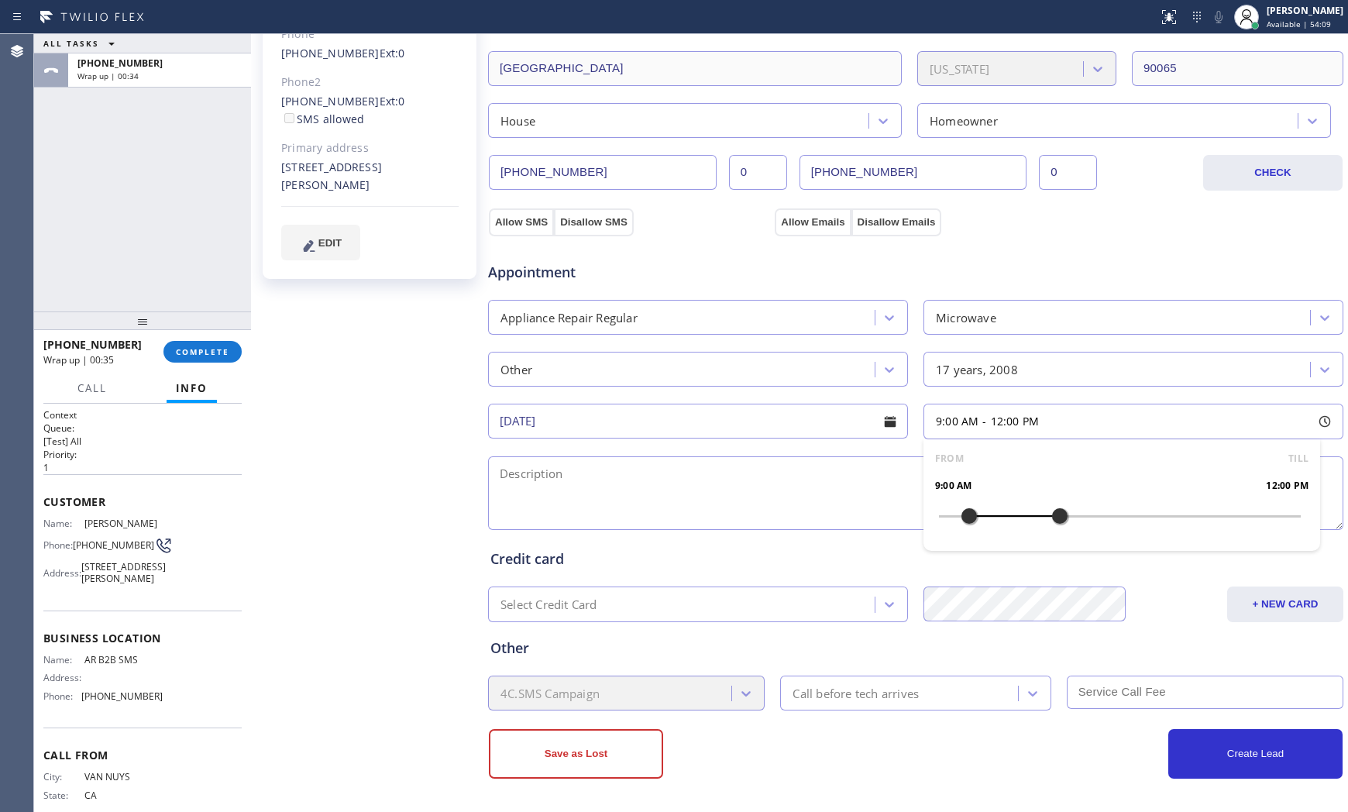
click at [105, 665] on span "AR B2B SMS" at bounding box center [122, 660] width 77 height 12
copy span "AR B2B SMS"
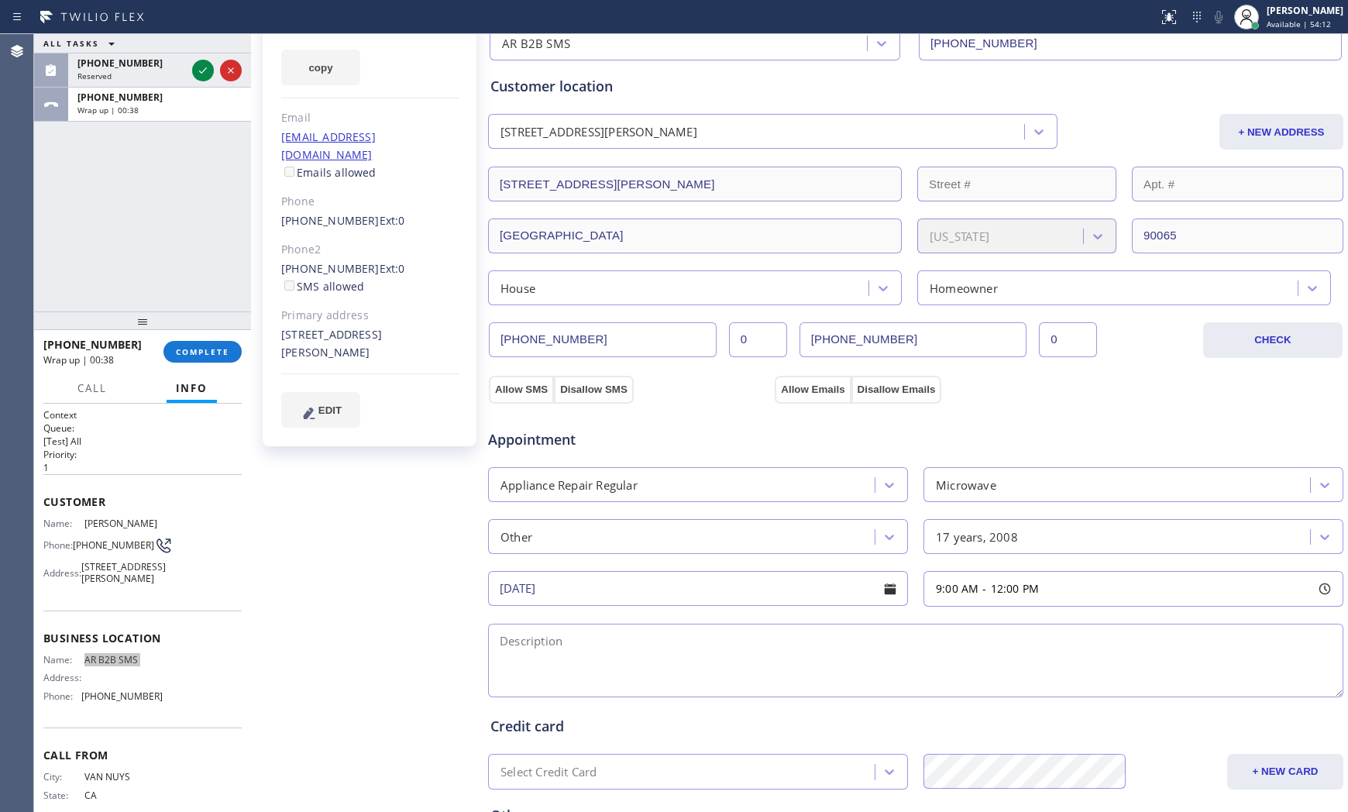
scroll to position [160, 0]
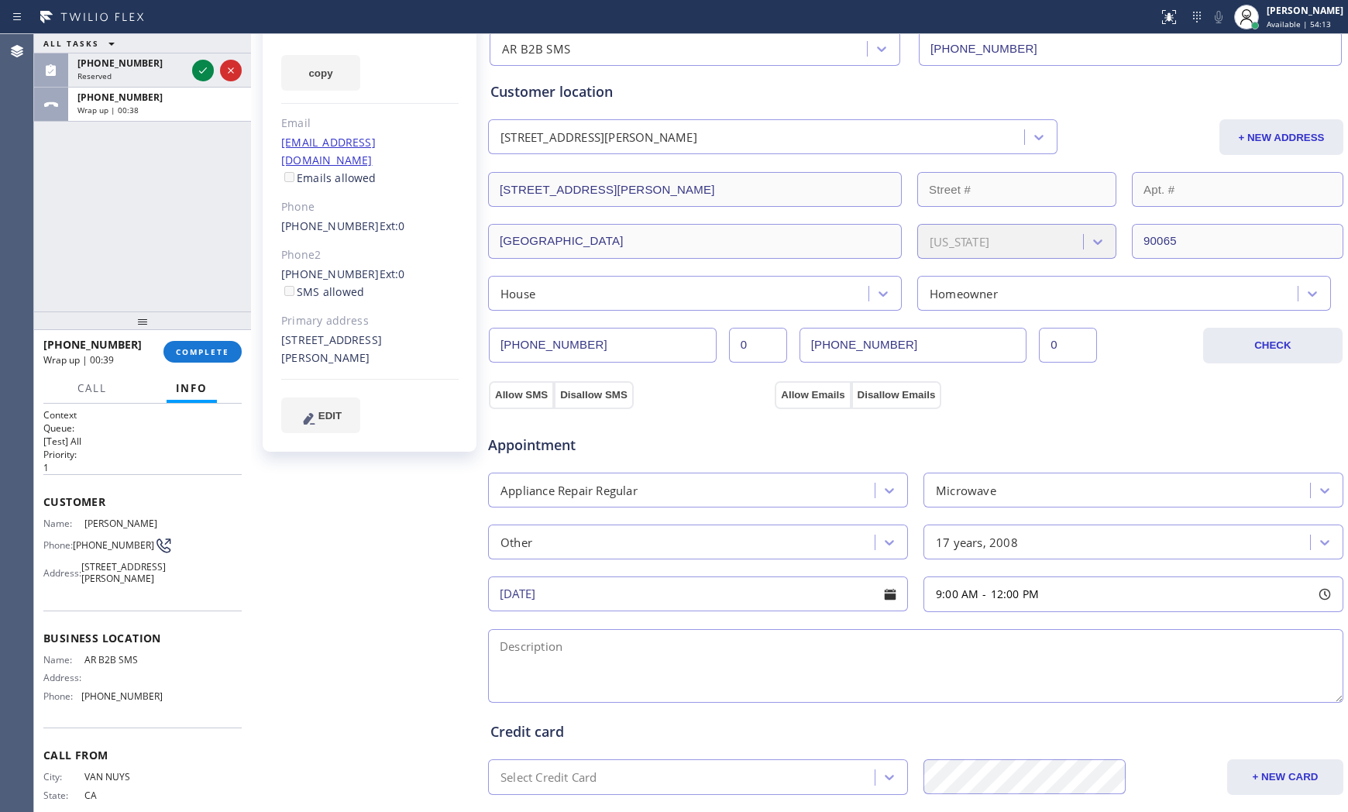
click at [318, 331] on div "[STREET_ADDRESS][PERSON_NAME]" at bounding box center [369, 349] width 177 height 36
copy div "[STREET_ADDRESS][PERSON_NAME]"
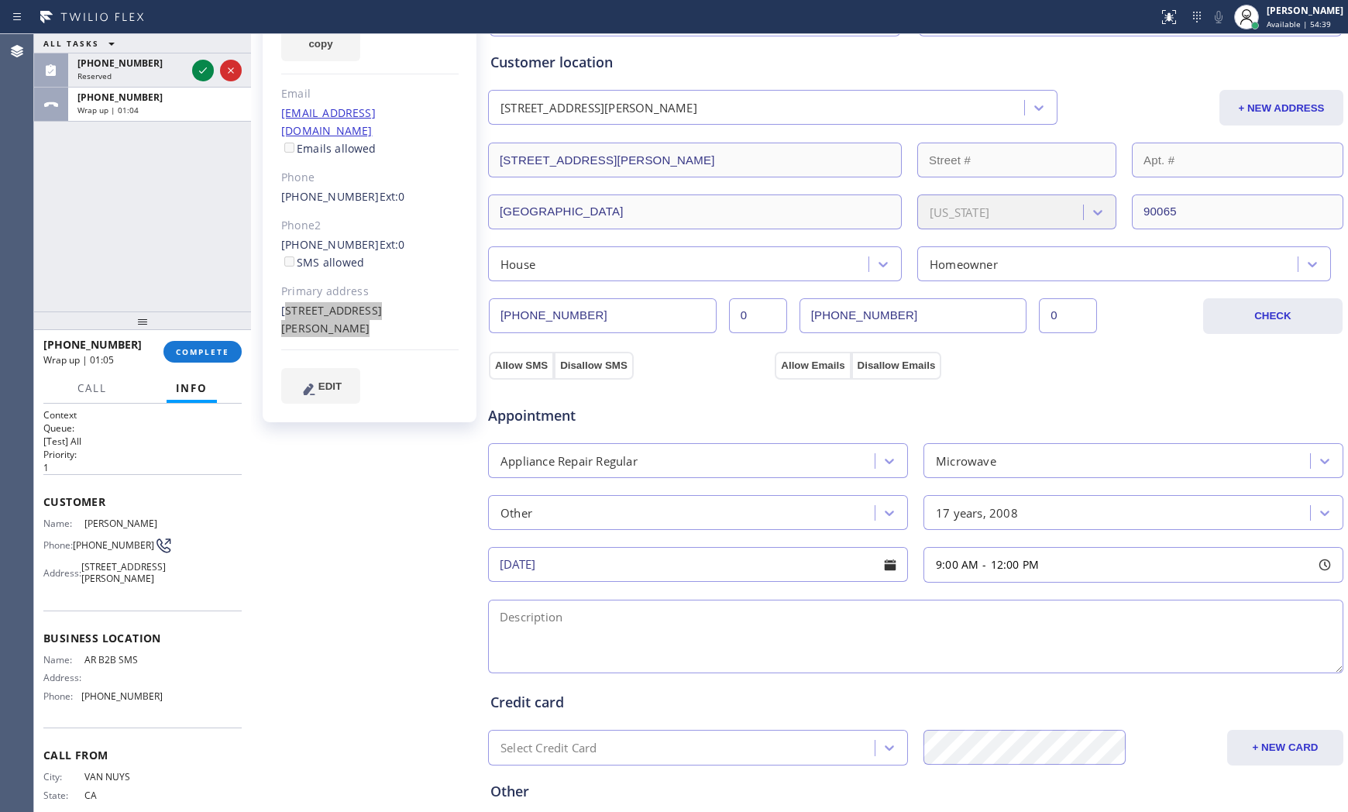
scroll to position [333, 0]
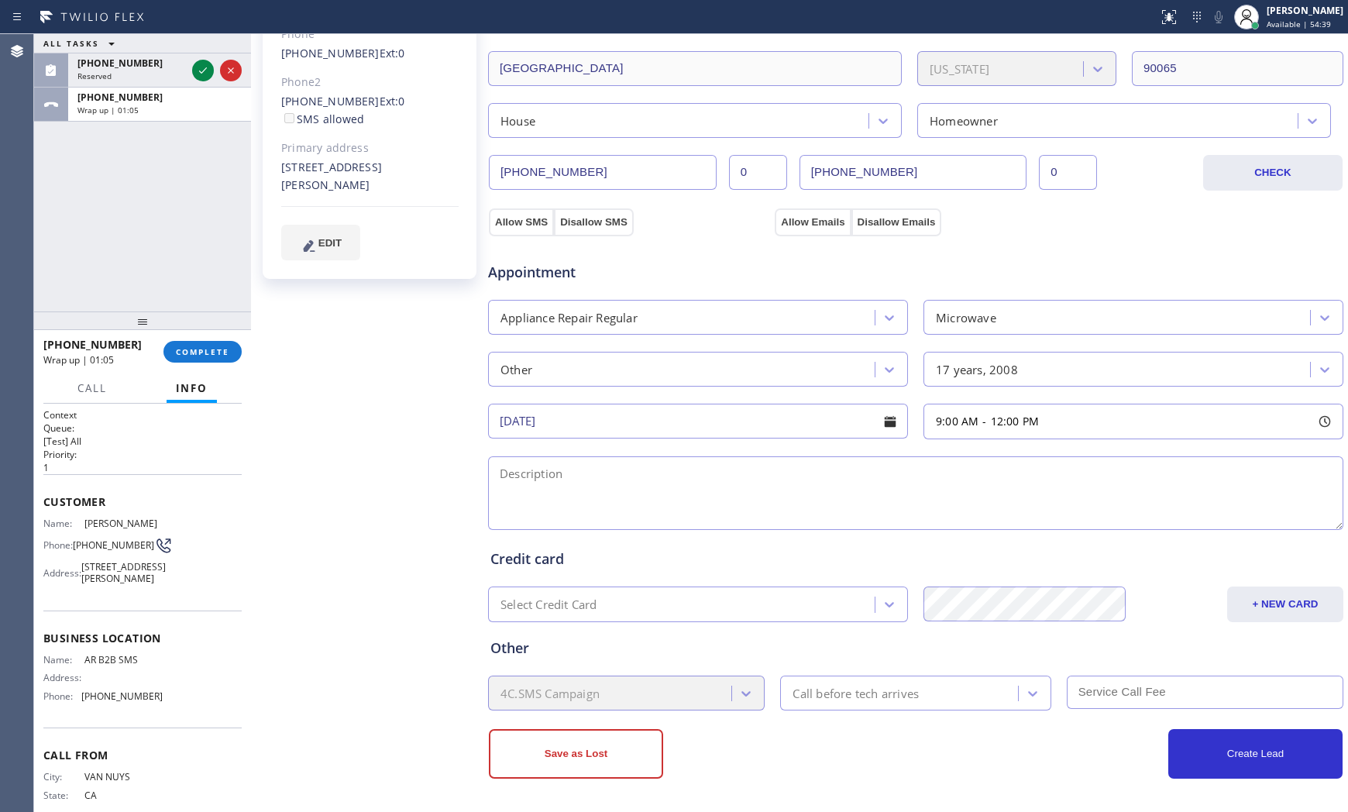
click at [612, 468] on textarea at bounding box center [915, 493] width 855 height 74
paste textarea "9-12 $69 Viking | combo BI micro/oven | the piece when you push it wont work, a…"
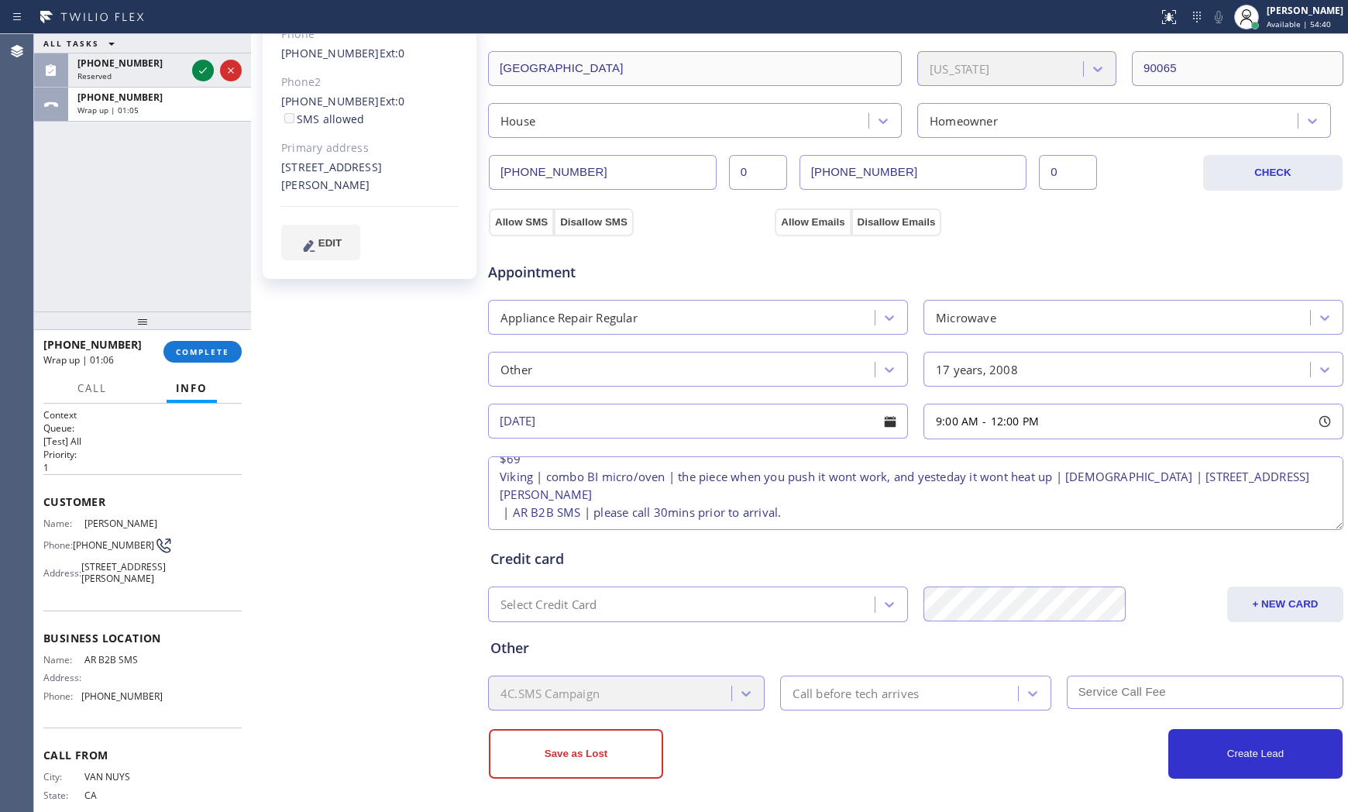
type textarea "9-12 $69 Viking | combo BI micro/oven | the piece when you push it wont work, a…"
click at [866, 710] on div "Save as Lost Create Lead" at bounding box center [915, 744] width 857 height 68
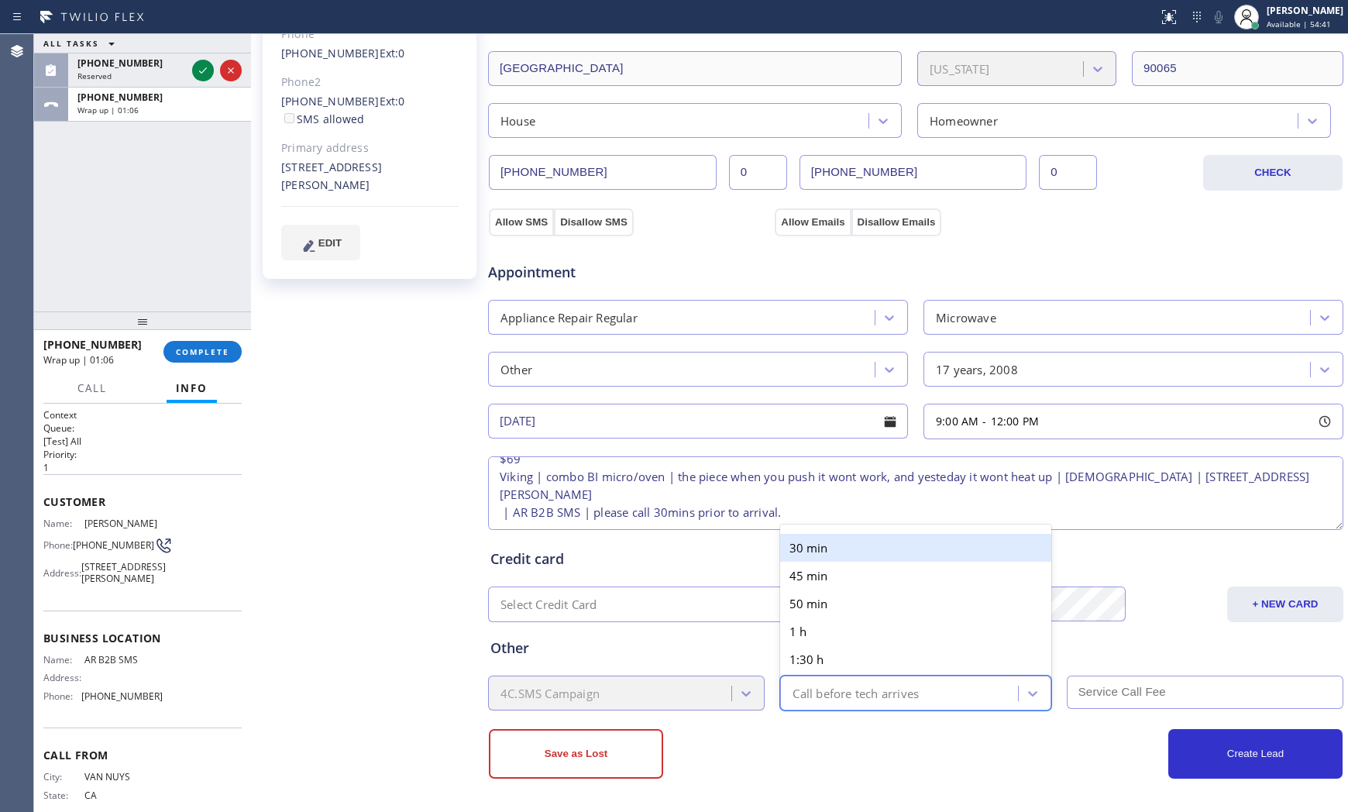
click at [866, 702] on div "Call before tech arrives" at bounding box center [901, 692] width 232 height 27
click at [843, 544] on div "30 min" at bounding box center [915, 548] width 270 height 28
click at [1098, 691] on input "text" at bounding box center [1204, 691] width 276 height 33
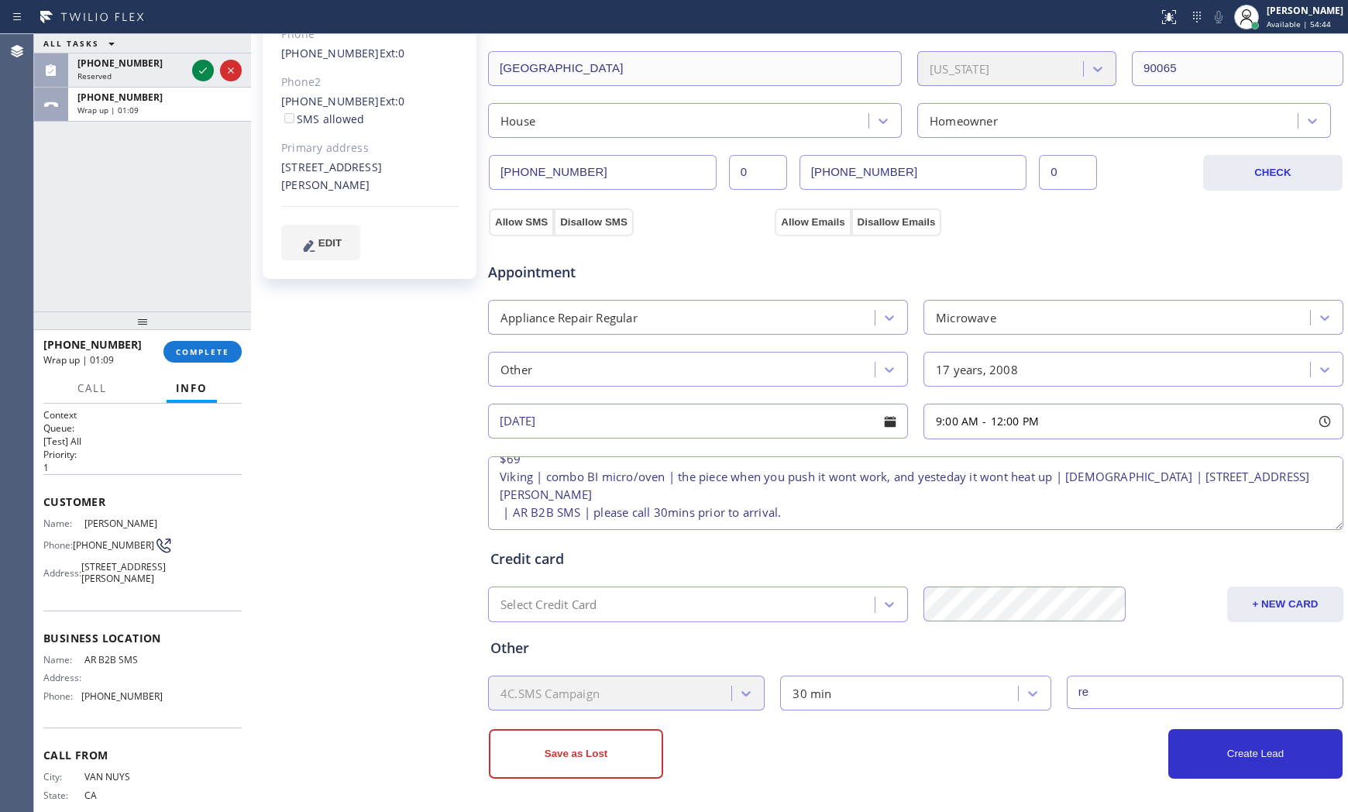
type input "r"
type input "69"
click at [950, 627] on div "Other 4C.SMS Campaign 30 min 69" at bounding box center [915, 666] width 857 height 88
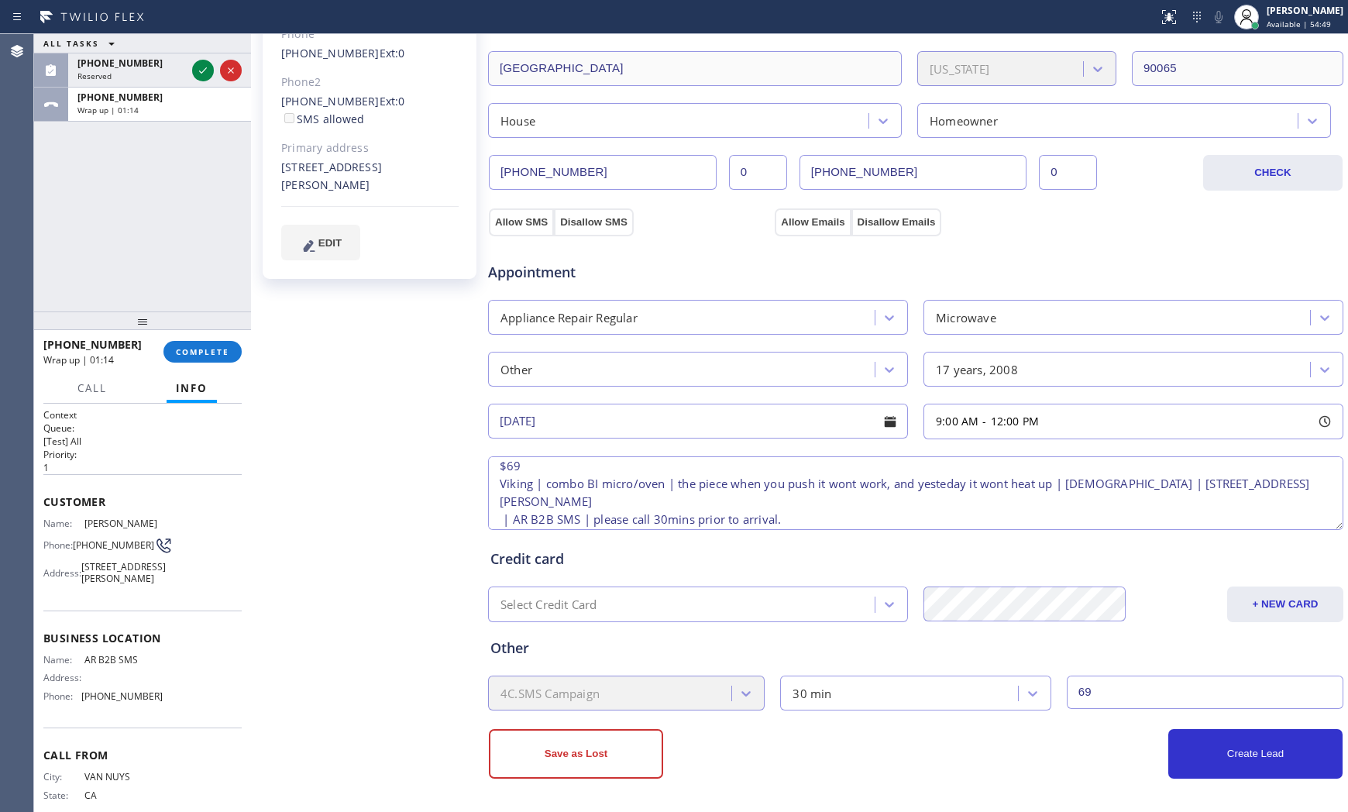
scroll to position [50, 0]
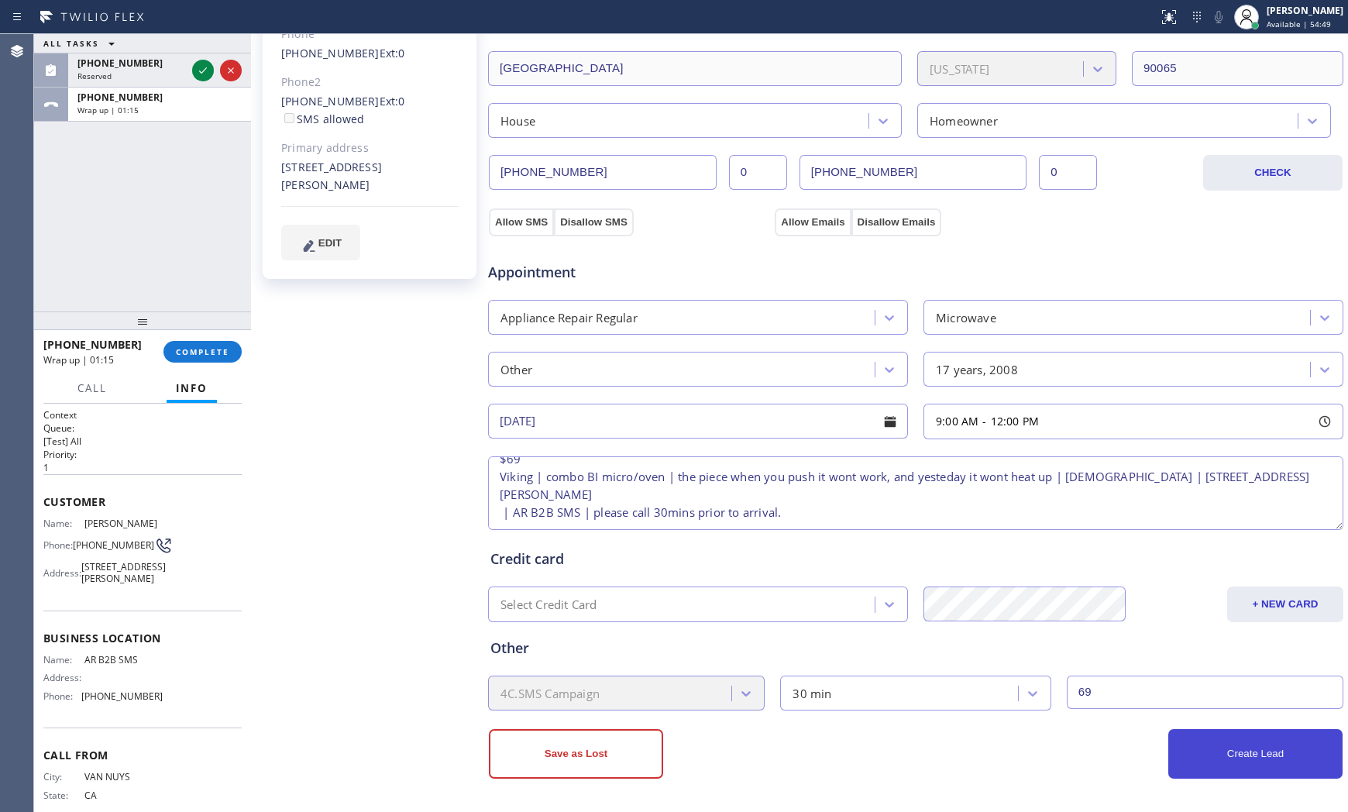
click at [1200, 765] on button "Create Lead" at bounding box center [1255, 754] width 174 height 50
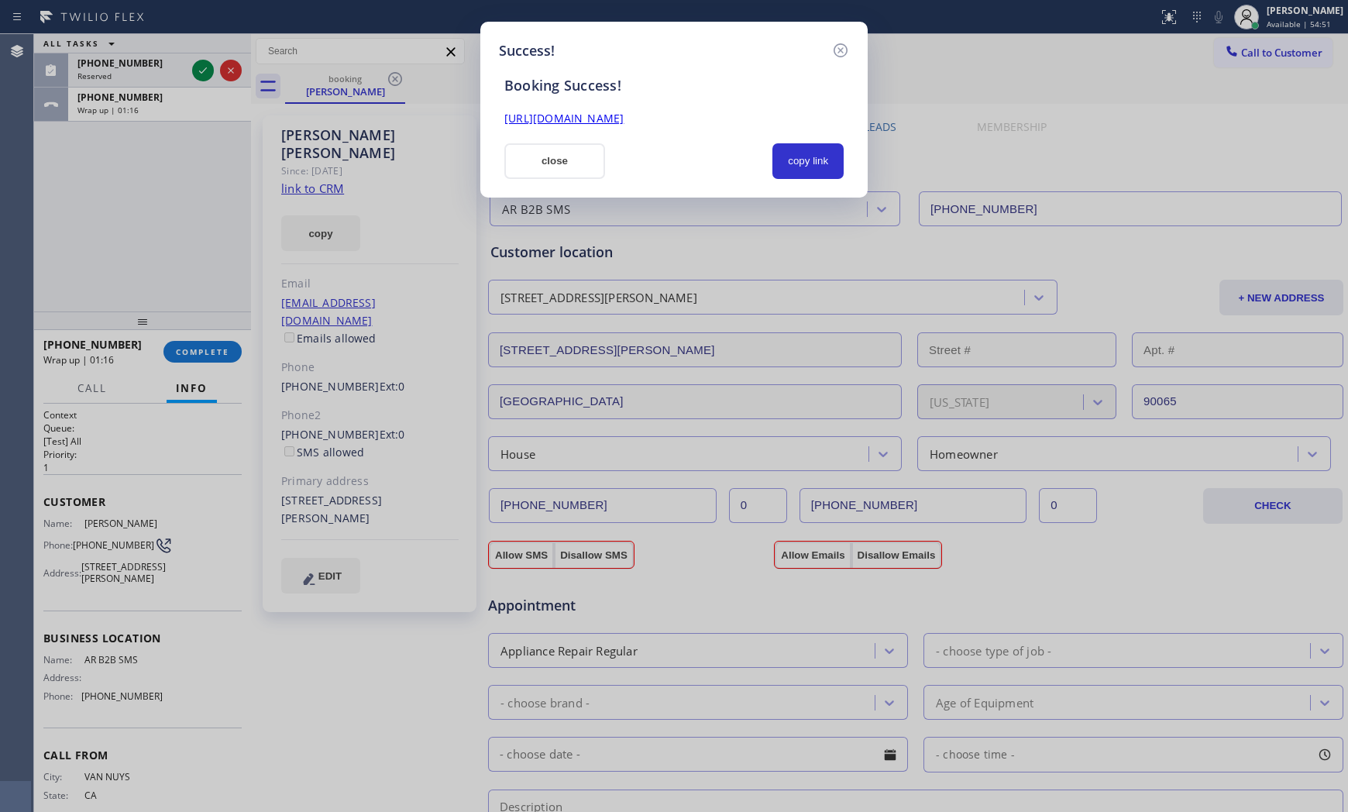
scroll to position [0, 0]
click at [831, 165] on button "copy link" at bounding box center [807, 161] width 71 height 36
click at [550, 153] on button "close" at bounding box center [554, 161] width 101 height 36
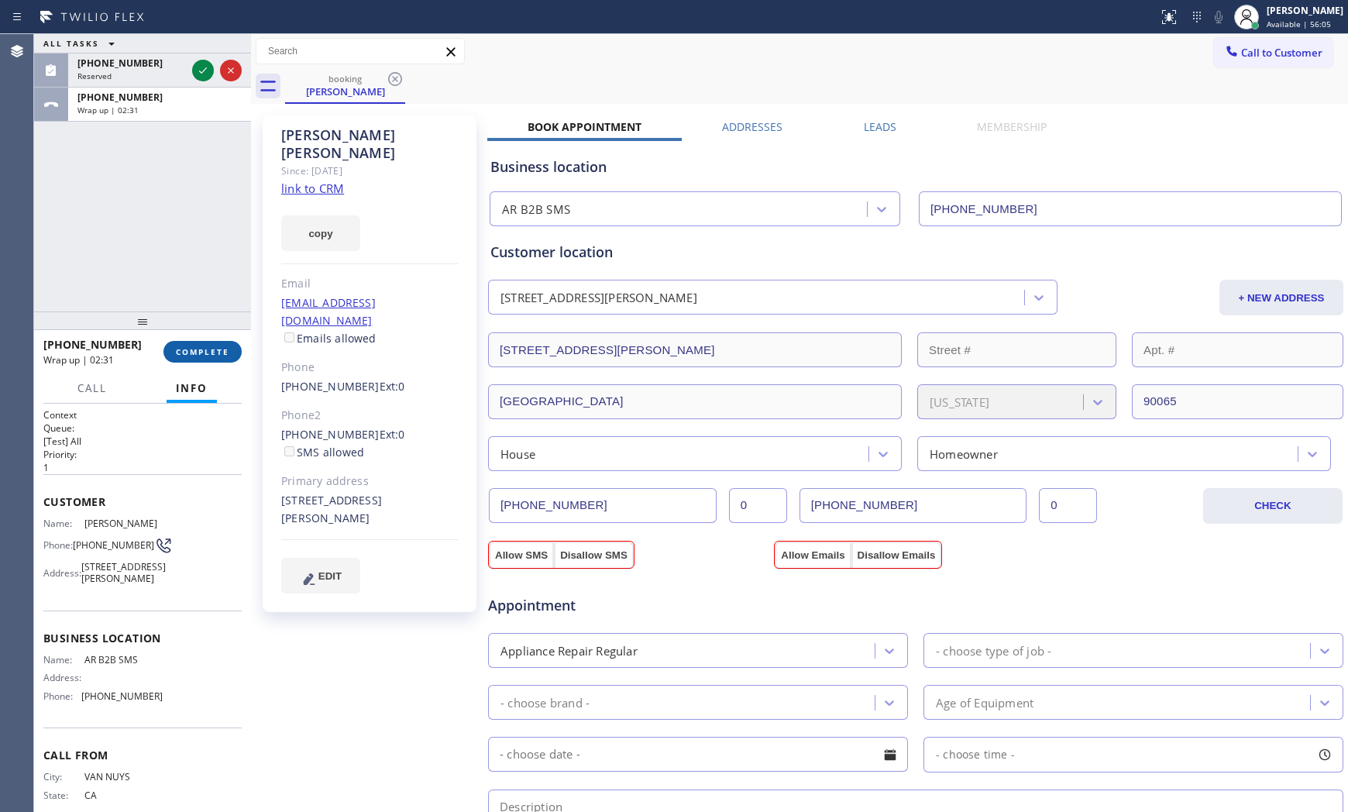
click at [225, 358] on button "COMPLETE" at bounding box center [202, 352] width 78 height 22
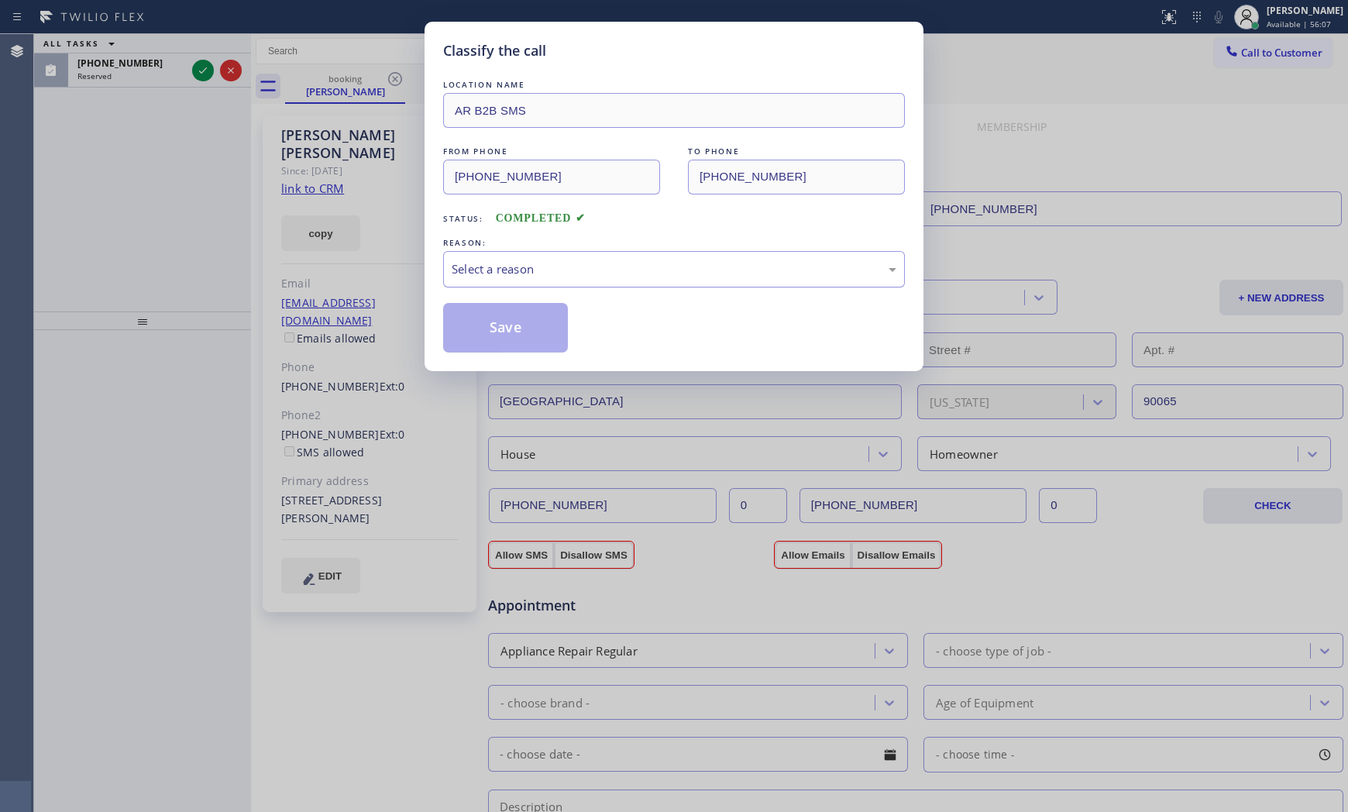
click at [516, 287] on div "Select a reason" at bounding box center [674, 269] width 462 height 36
click at [500, 330] on button "Save" at bounding box center [505, 328] width 125 height 50
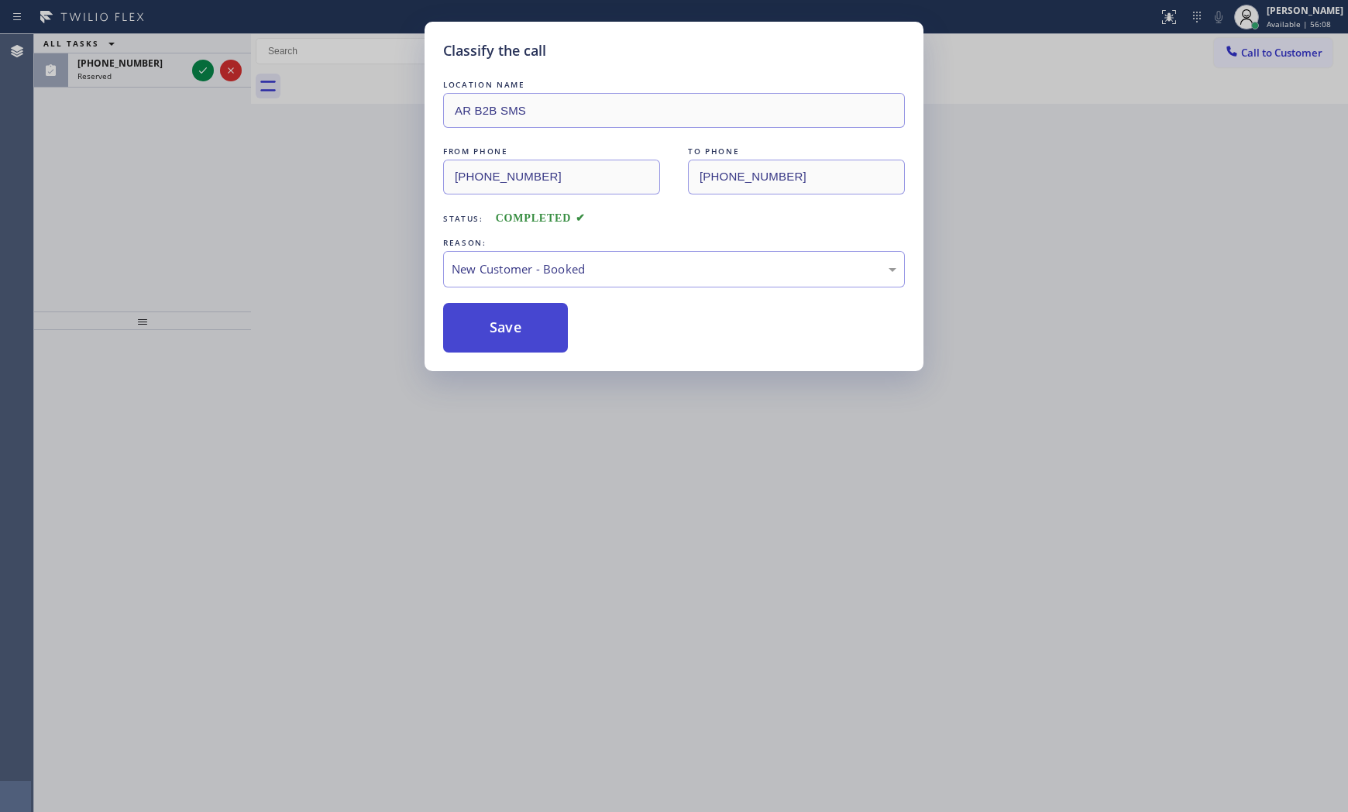
click at [500, 331] on button "Save" at bounding box center [505, 328] width 125 height 50
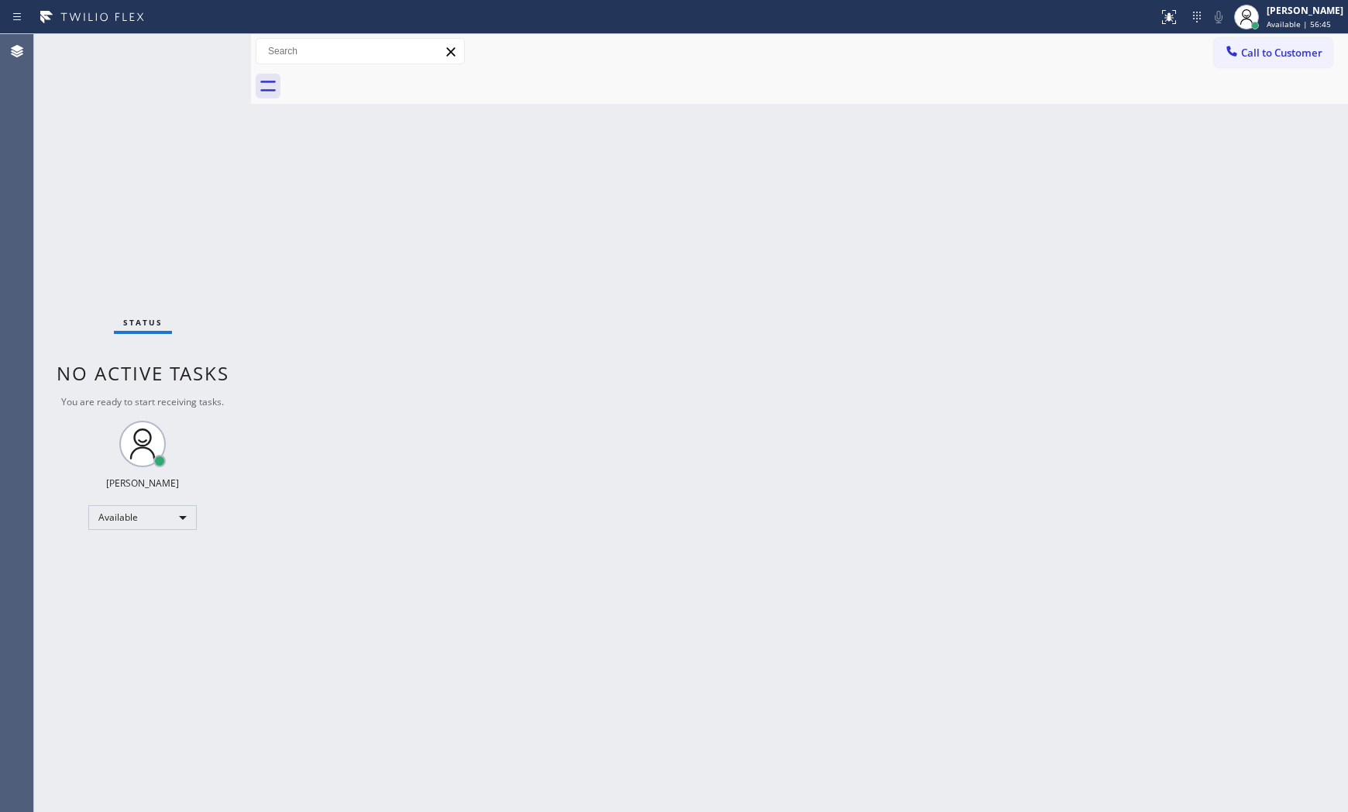
click at [196, 53] on div "Status No active tasks You are ready to start receiving tasks. [PERSON_NAME] Av…" at bounding box center [142, 423] width 217 height 778
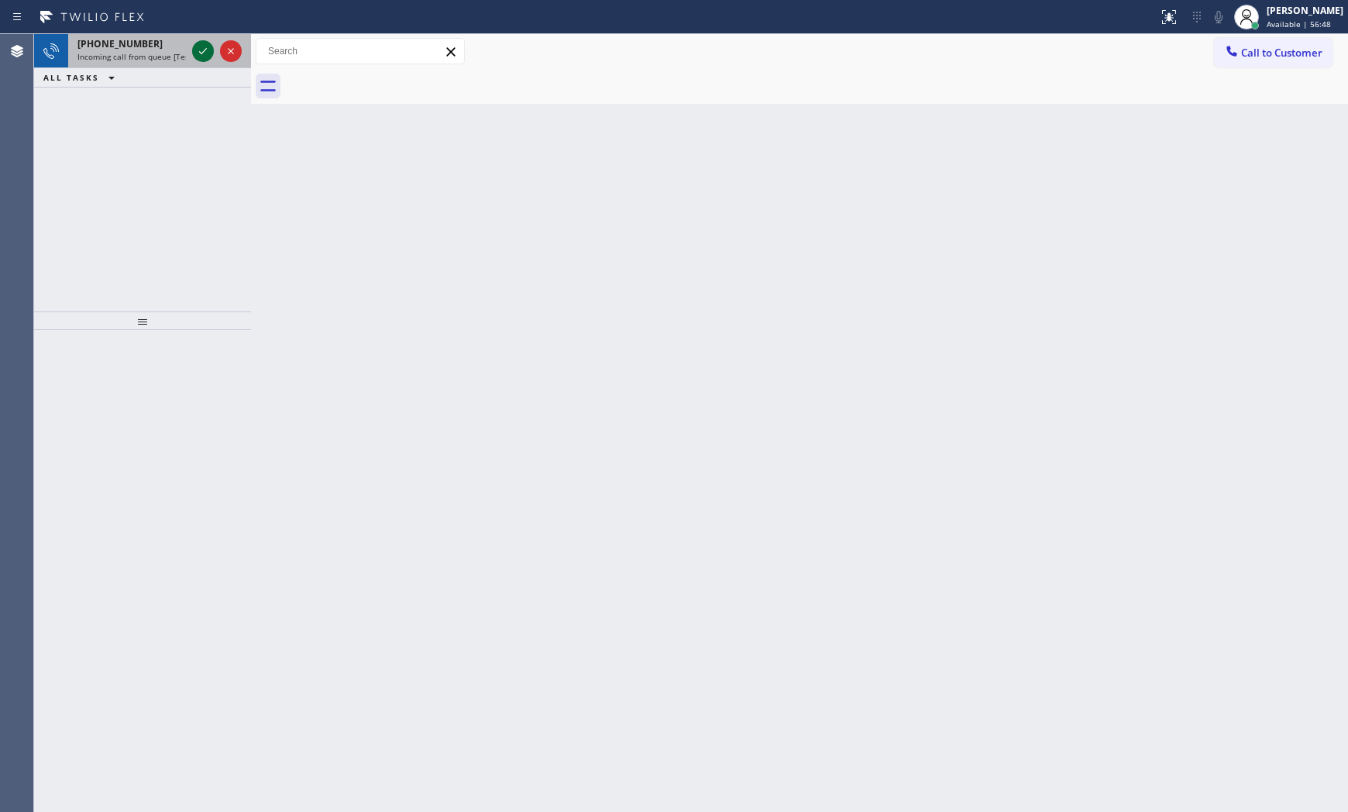
click at [196, 53] on icon at bounding box center [203, 51] width 19 height 19
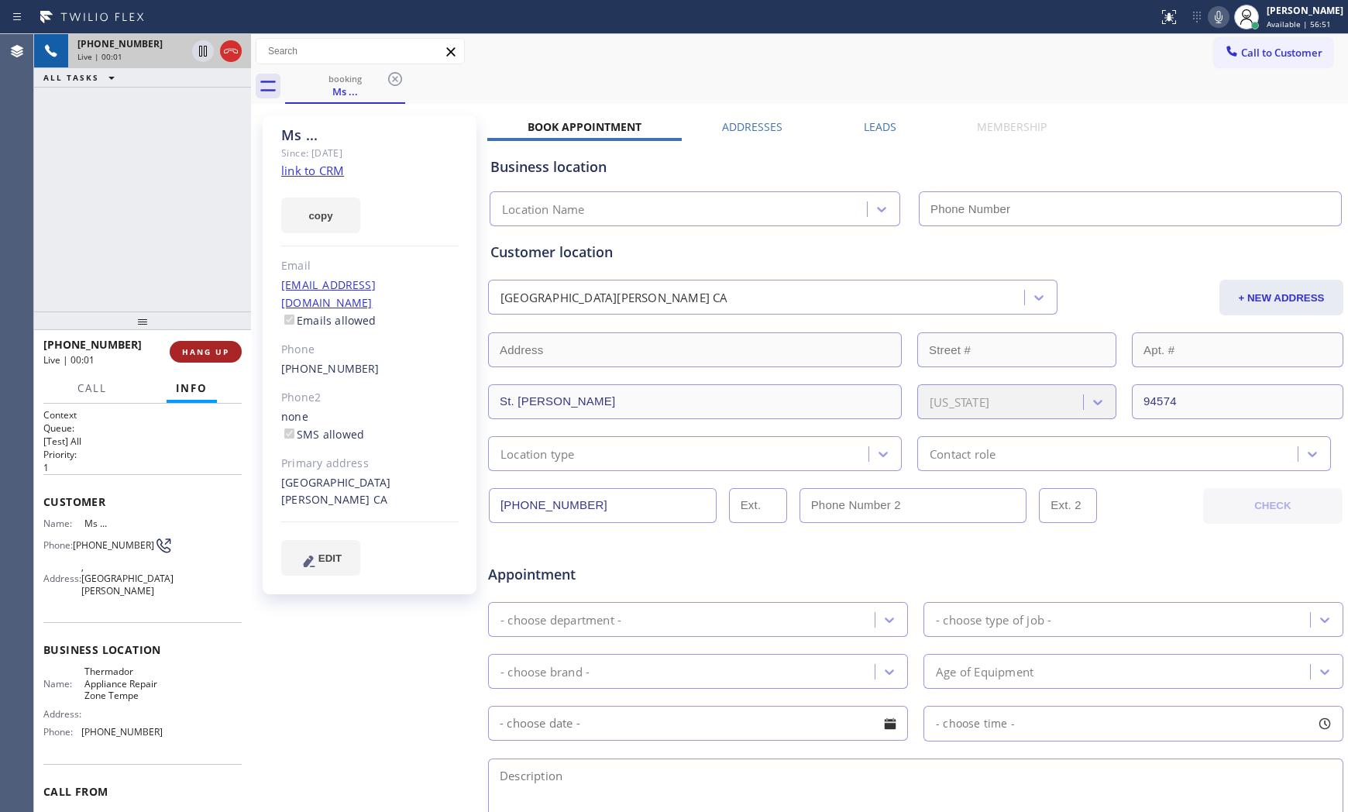
type input "[PHONE_NUMBER]"
click at [329, 173] on link "link to CRM" at bounding box center [312, 170] width 63 height 15
click at [194, 347] on span "HANG UP" at bounding box center [205, 351] width 47 height 11
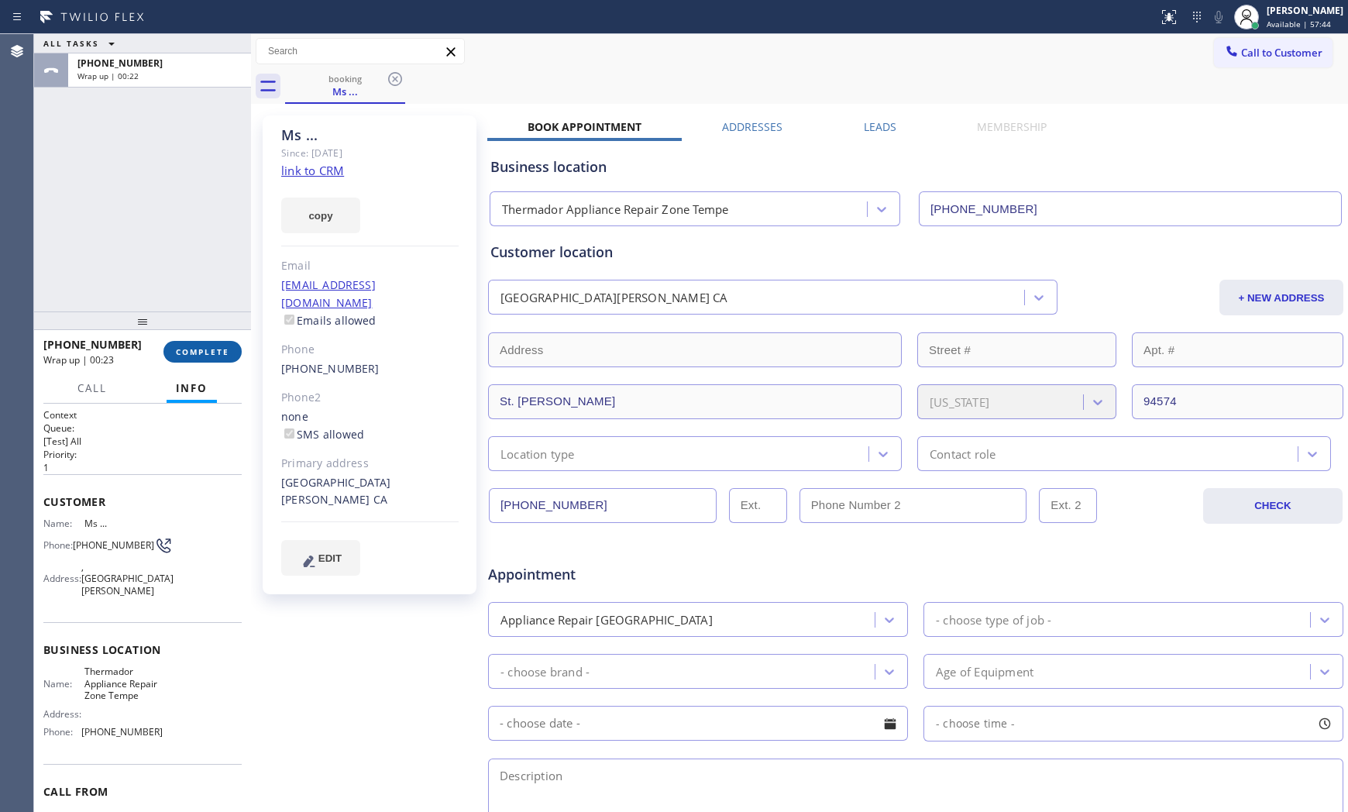
click at [205, 360] on button "COMPLETE" at bounding box center [202, 352] width 78 height 22
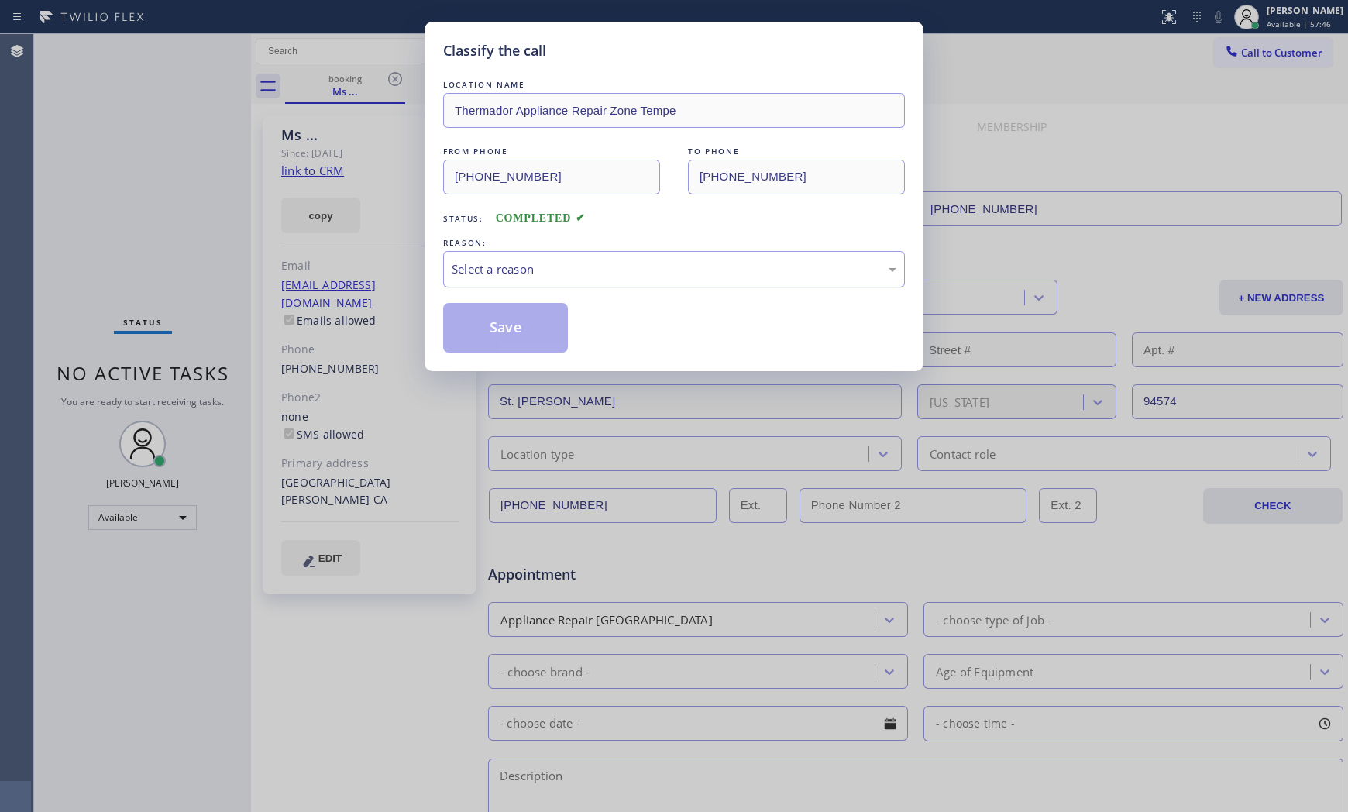
drag, startPoint x: 538, startPoint y: 265, endPoint x: 529, endPoint y: 281, distance: 18.7
click at [537, 266] on div "Select a reason" at bounding box center [673, 269] width 445 height 18
click at [476, 334] on button "Save" at bounding box center [505, 328] width 125 height 50
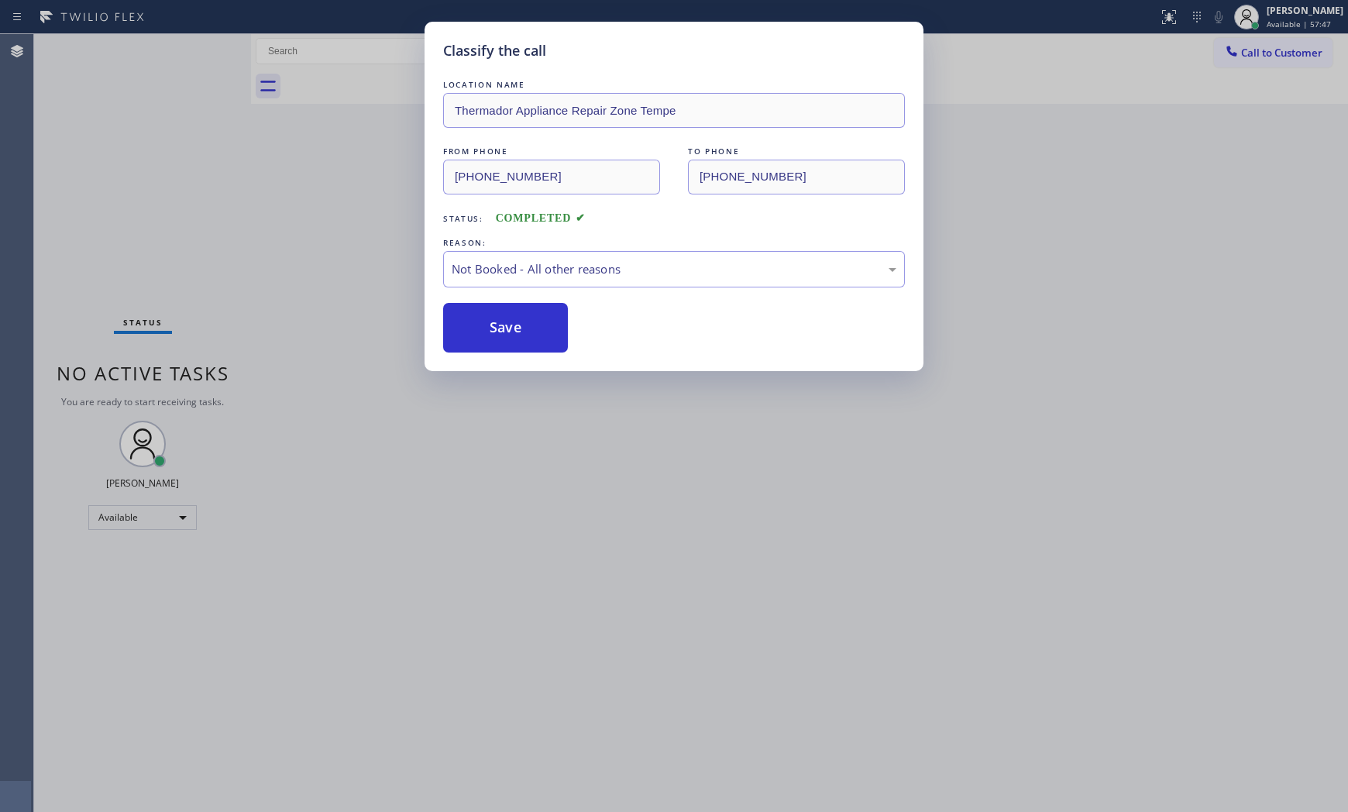
click at [476, 334] on button "Save" at bounding box center [505, 328] width 125 height 50
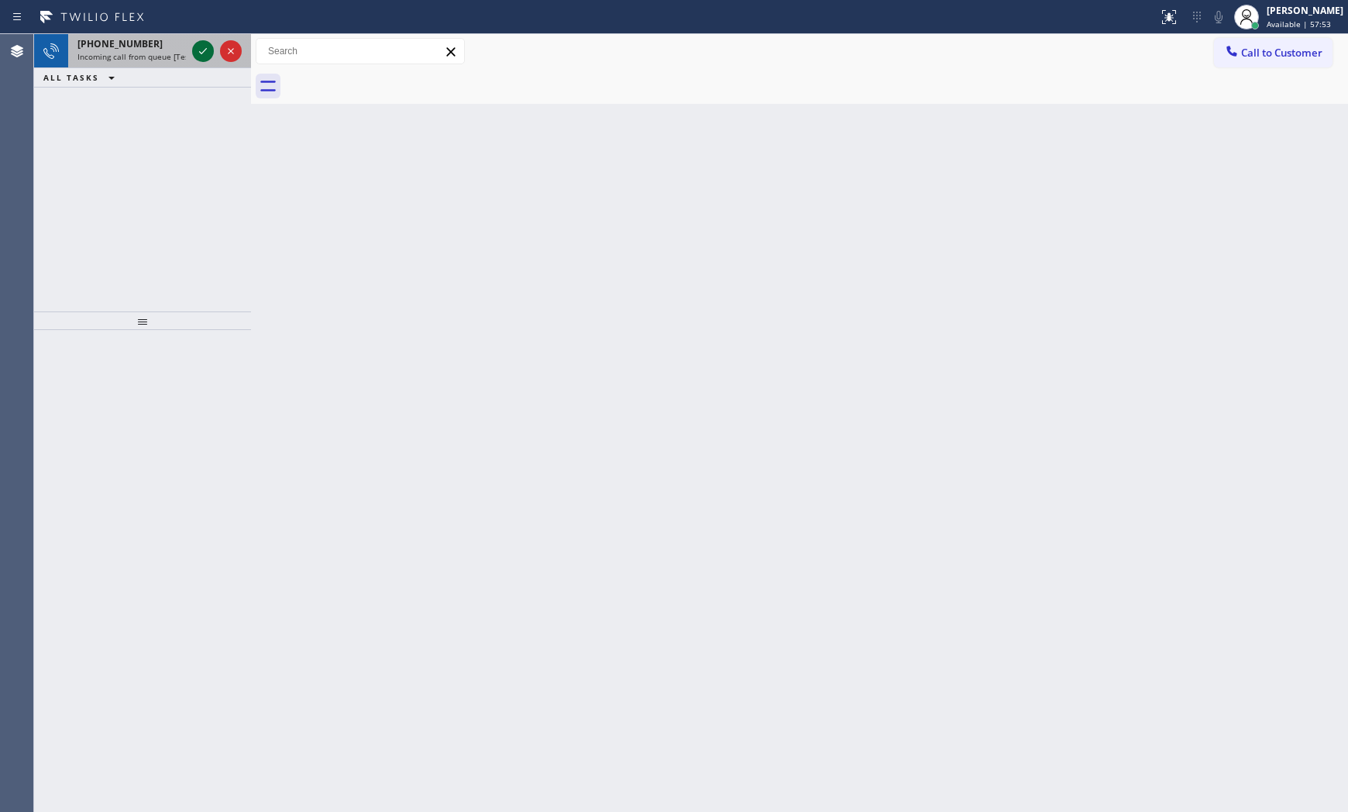
click at [200, 54] on icon at bounding box center [203, 51] width 19 height 19
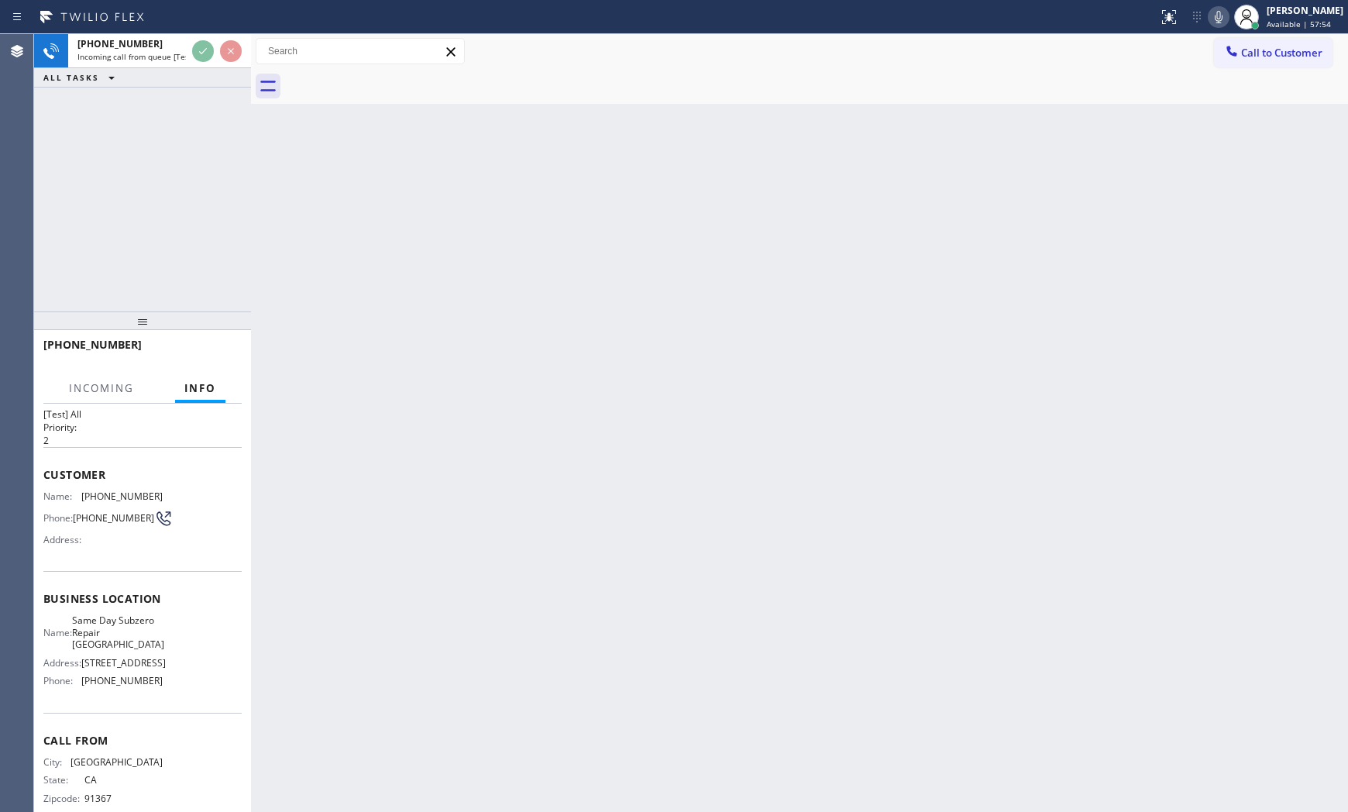
scroll to position [52, 0]
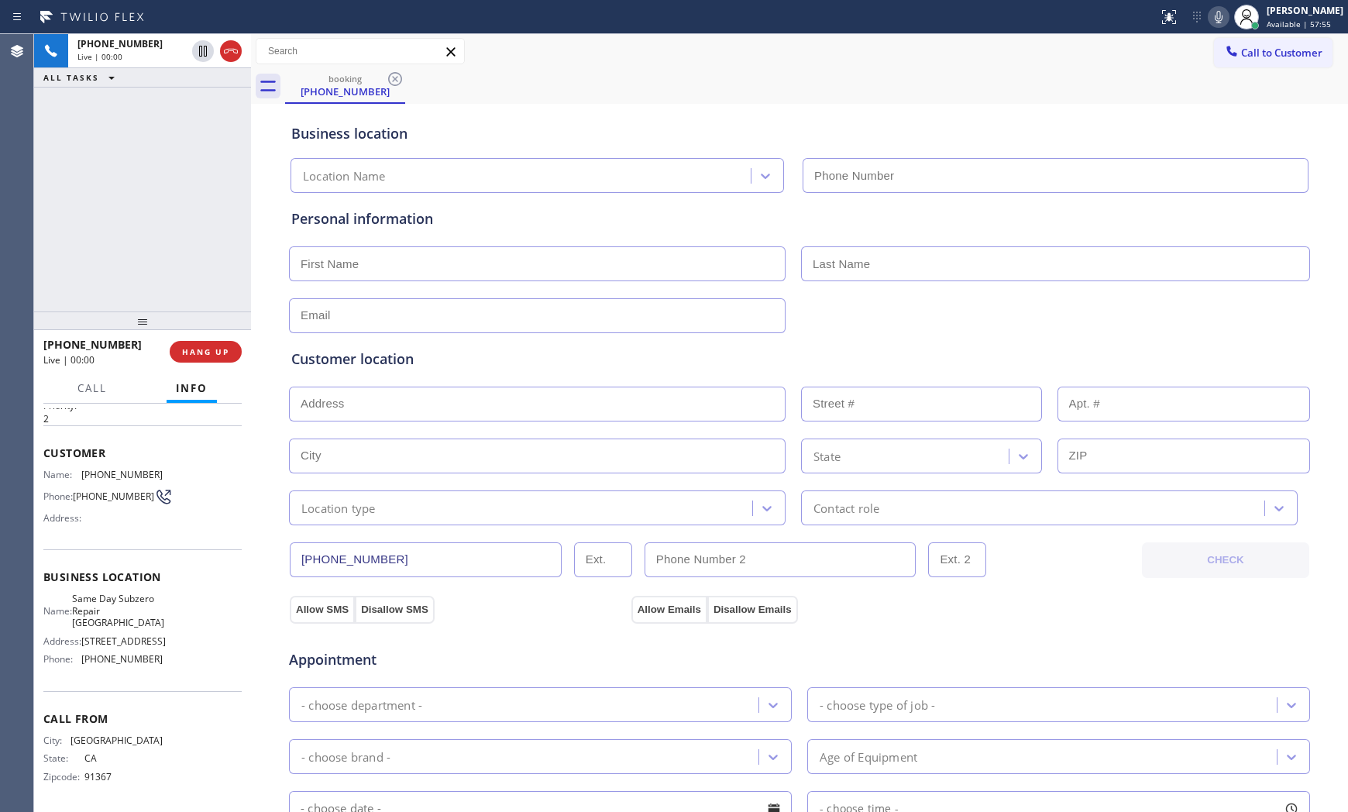
type input "[PHONE_NUMBER]"
click at [197, 351] on span "HANG UP" at bounding box center [205, 351] width 47 height 11
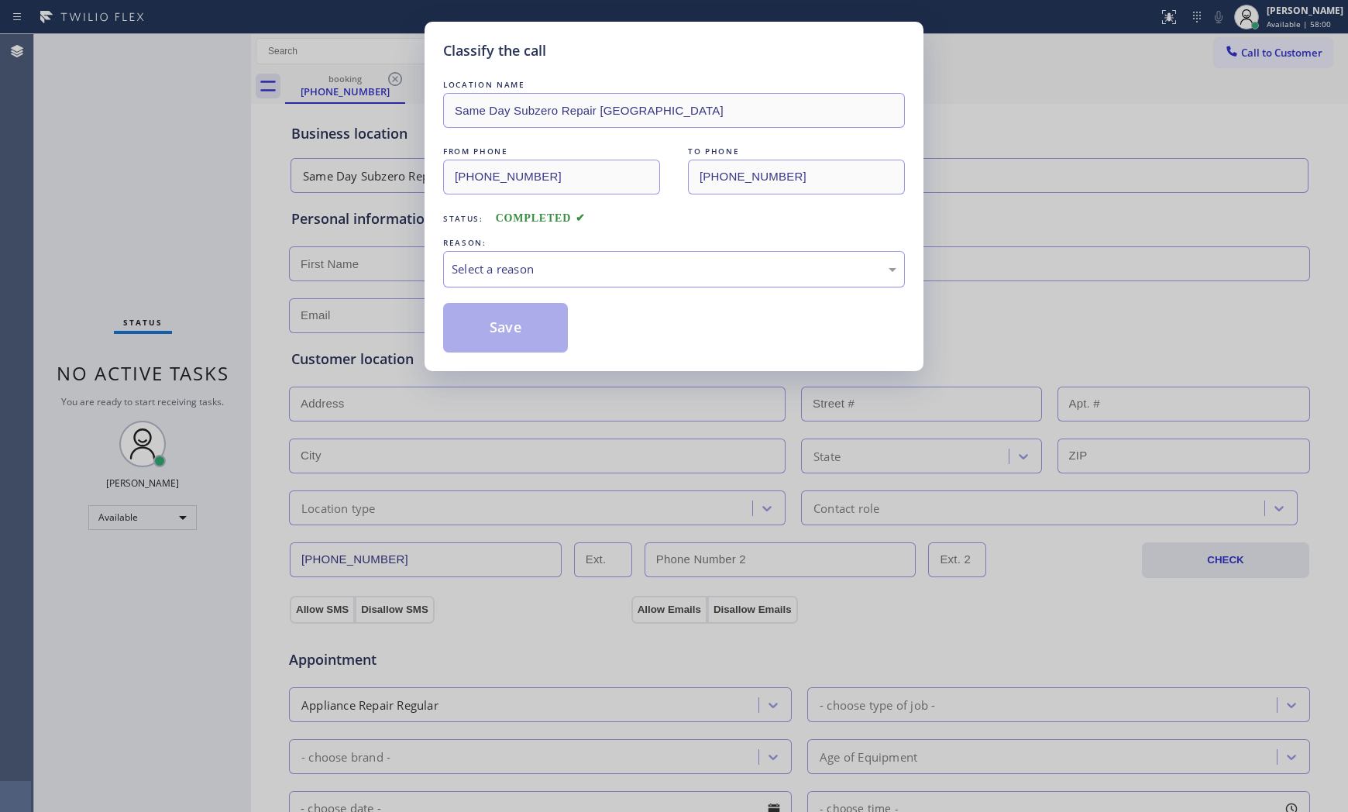
click at [483, 280] on div "Select a reason" at bounding box center [674, 269] width 462 height 36
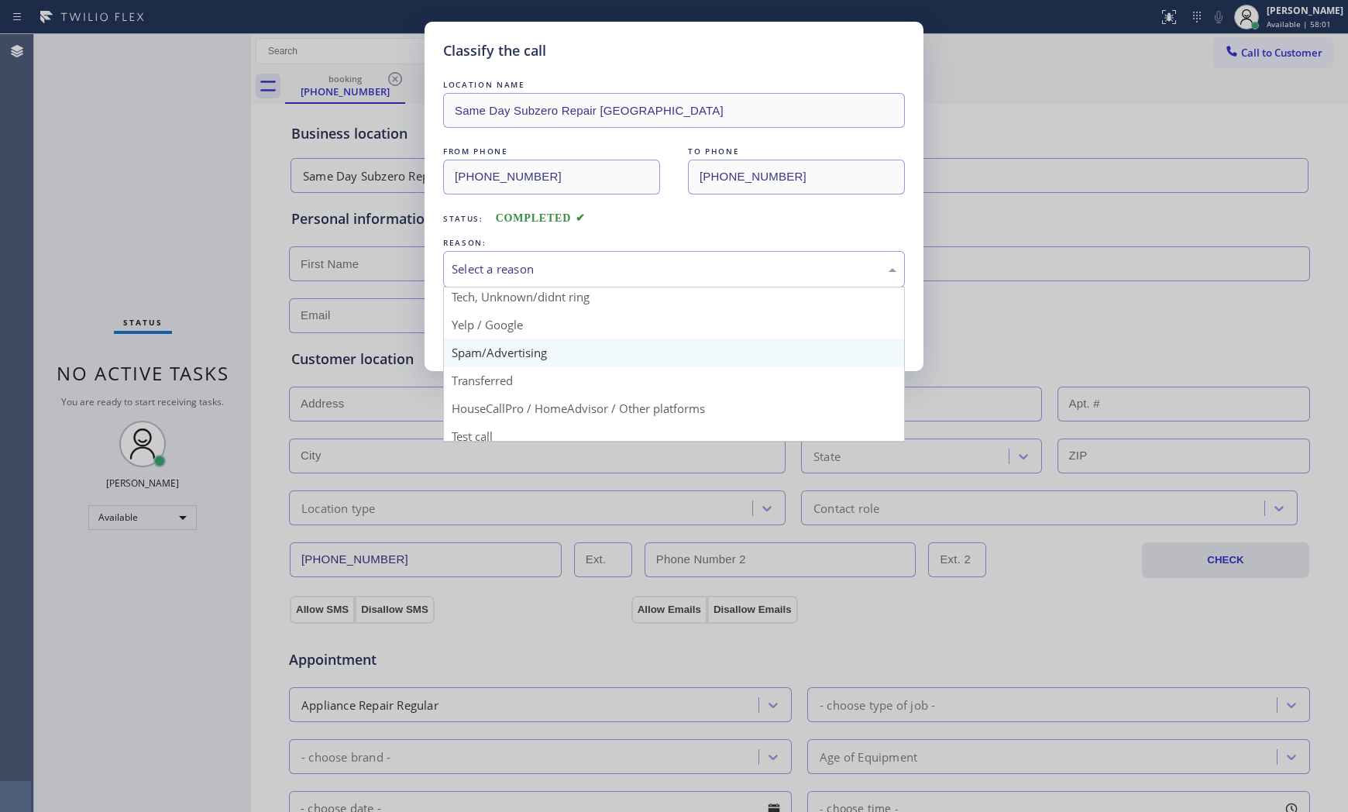
scroll to position [97, 0]
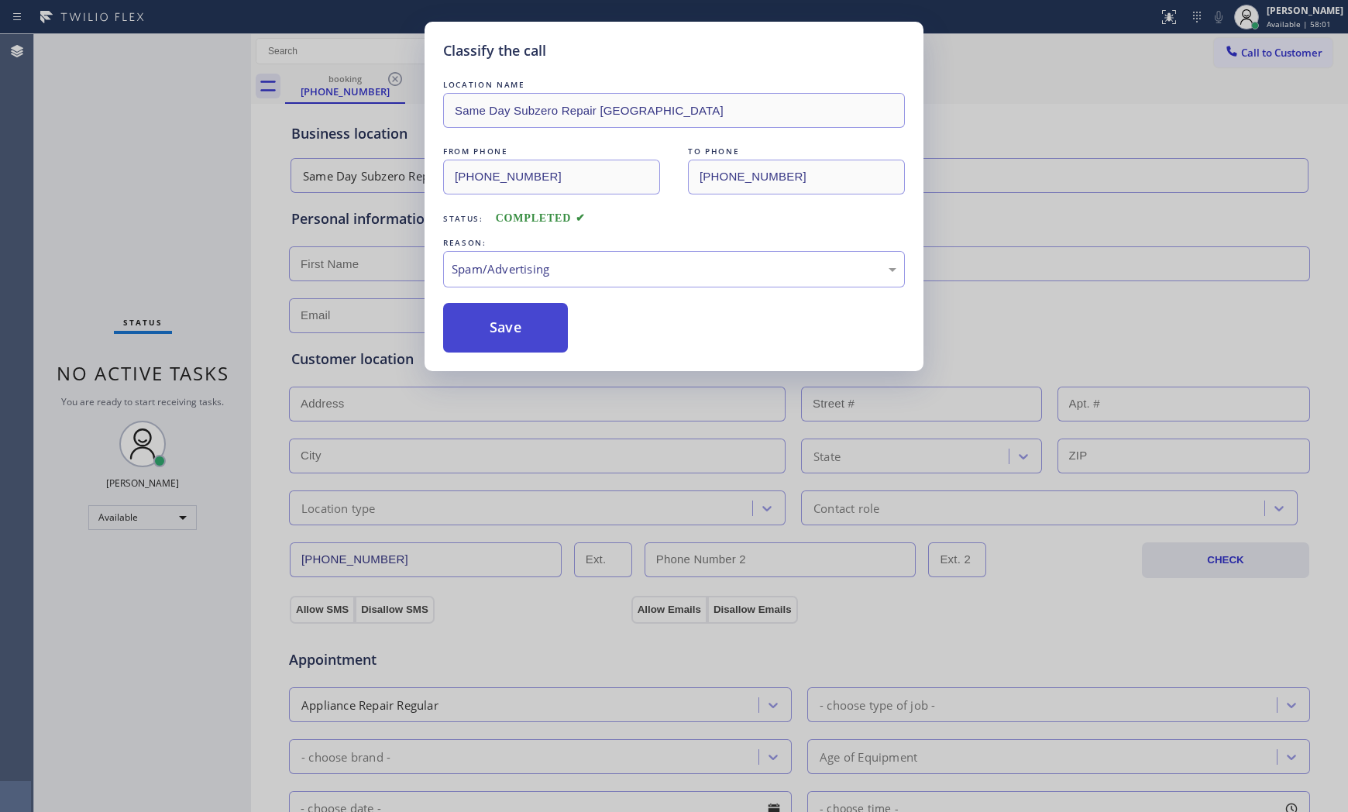
click at [504, 333] on button "Save" at bounding box center [505, 328] width 125 height 50
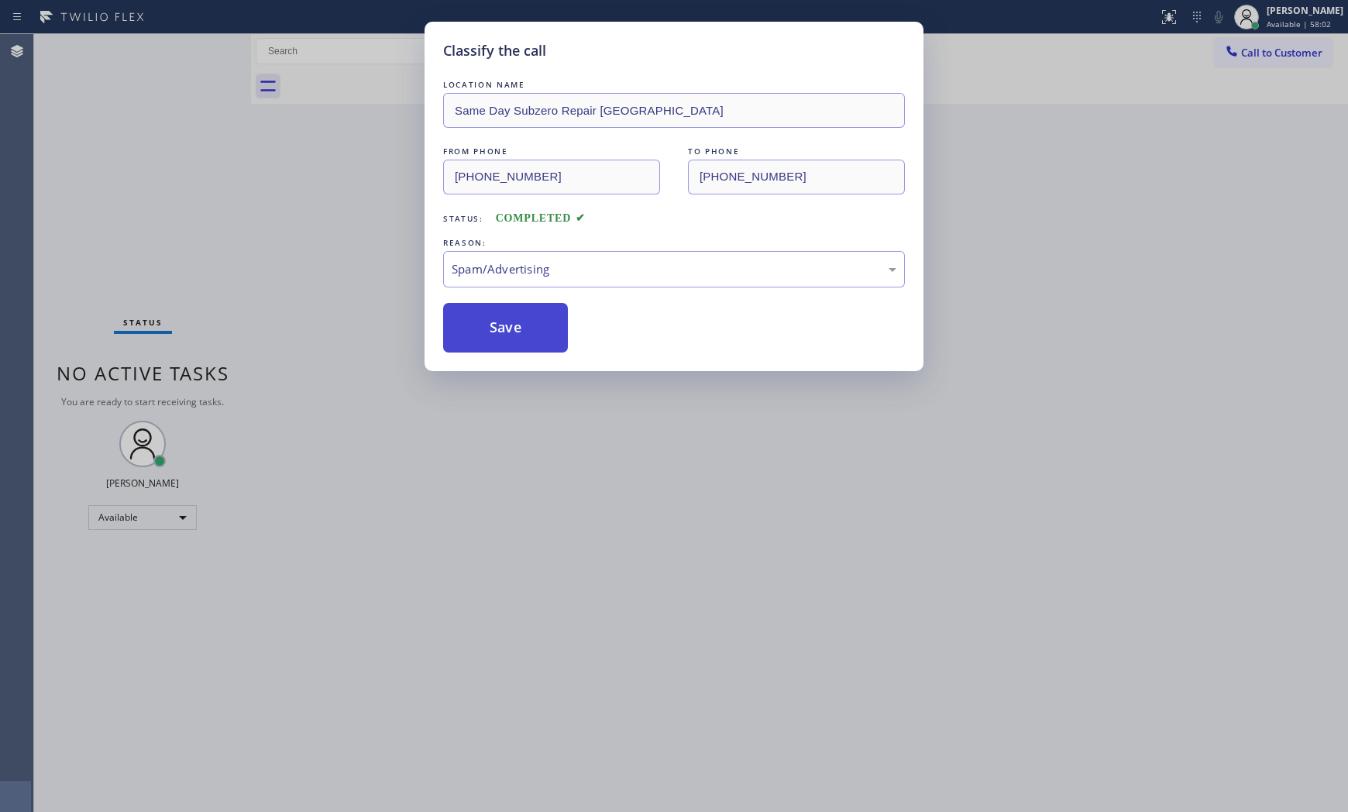
click at [504, 333] on button "Save" at bounding box center [505, 328] width 125 height 50
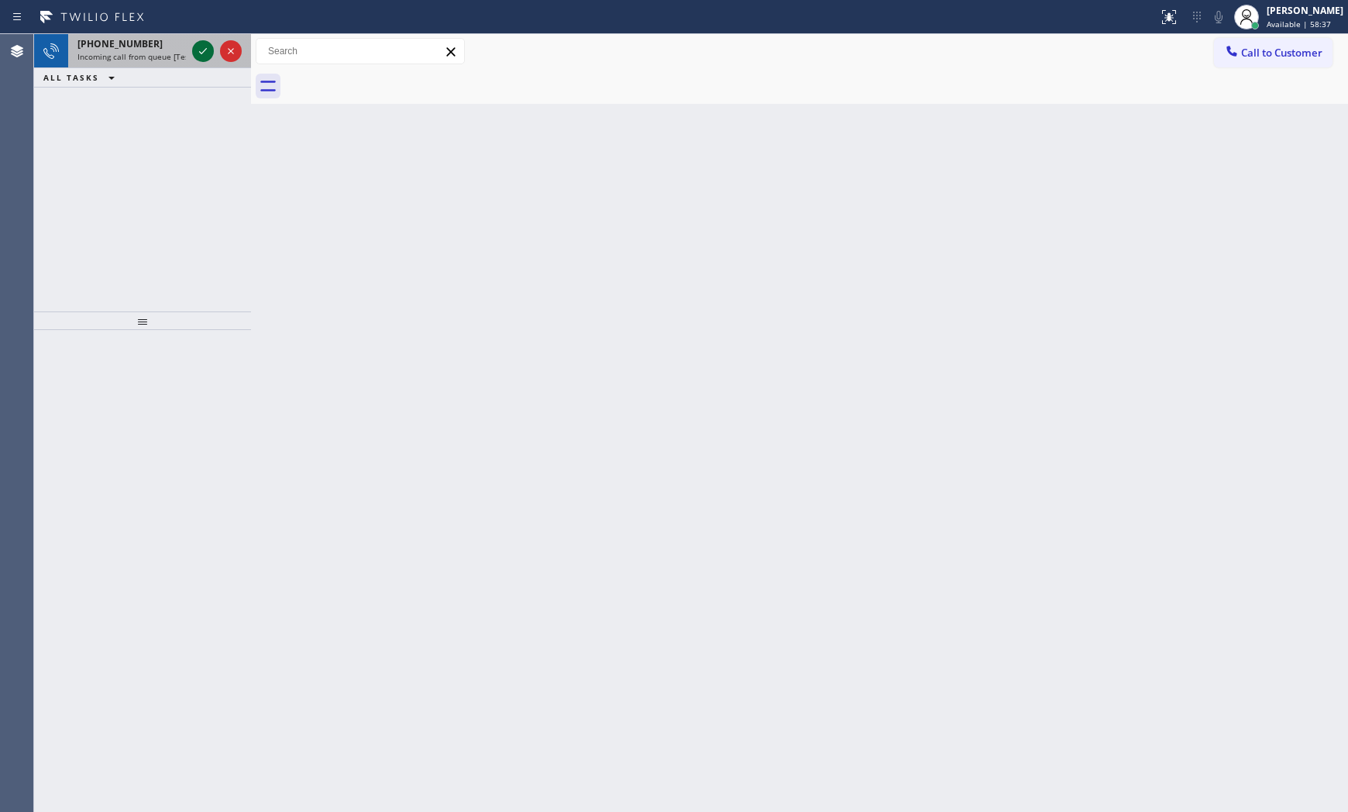
click at [202, 54] on icon at bounding box center [203, 51] width 19 height 19
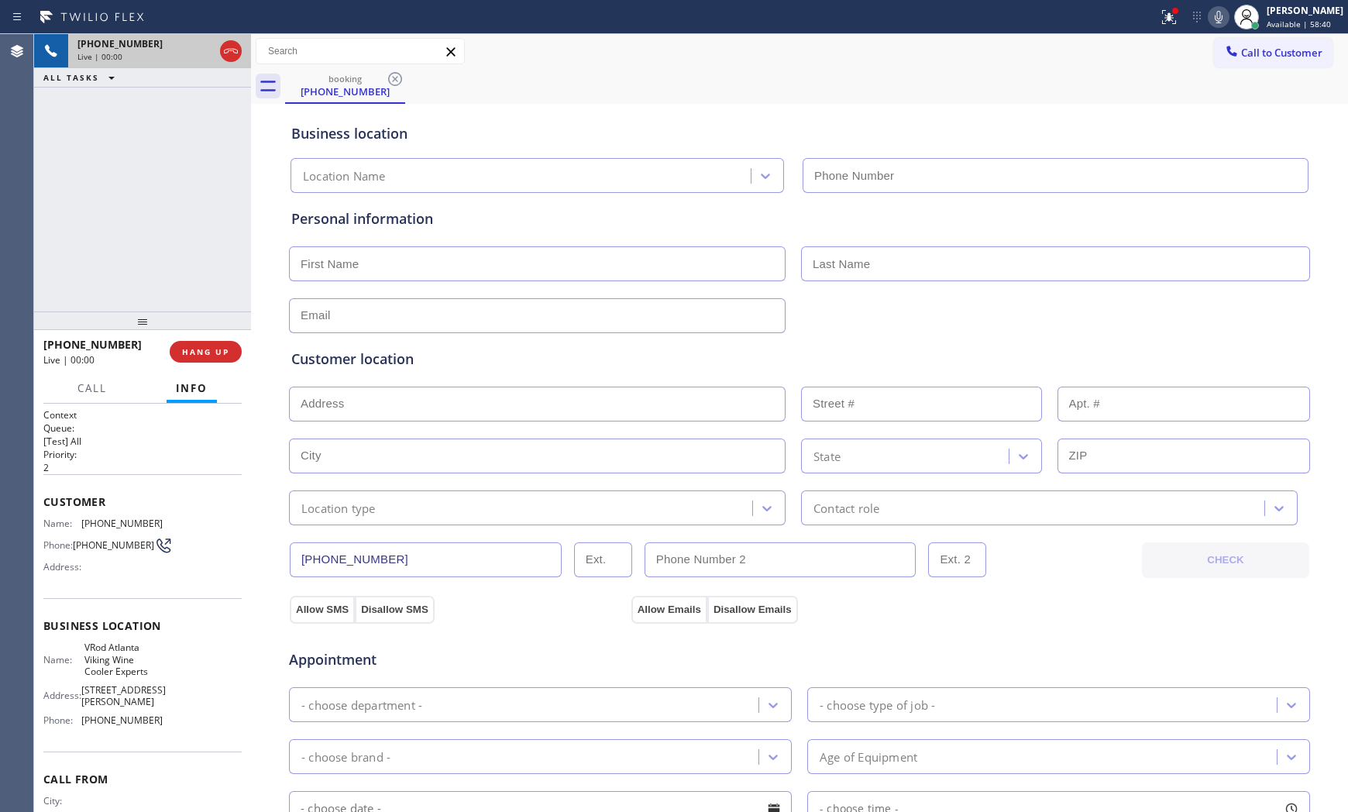
type input "[PHONE_NUMBER]"
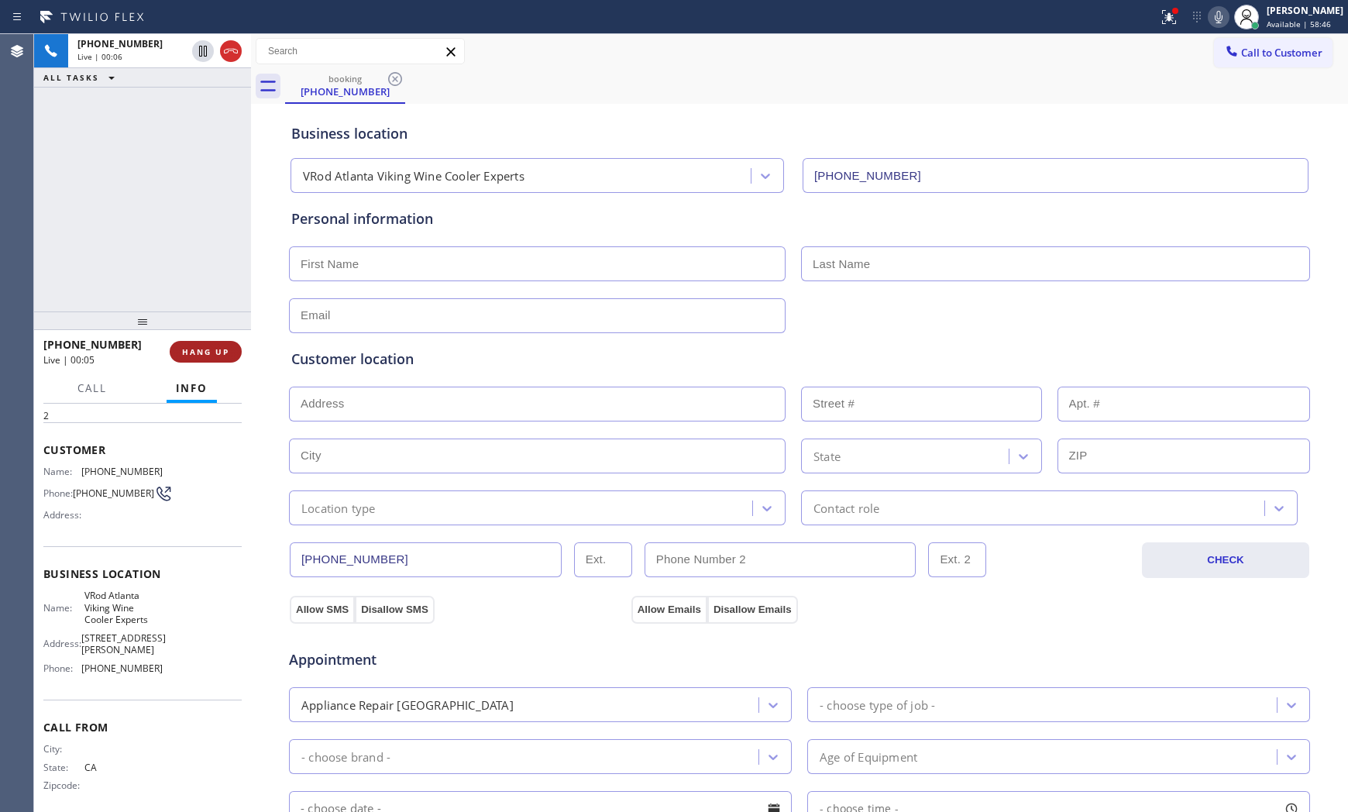
click at [181, 344] on button "HANG UP" at bounding box center [206, 352] width 72 height 22
click at [204, 350] on span "COMPLETE" at bounding box center [202, 351] width 53 height 11
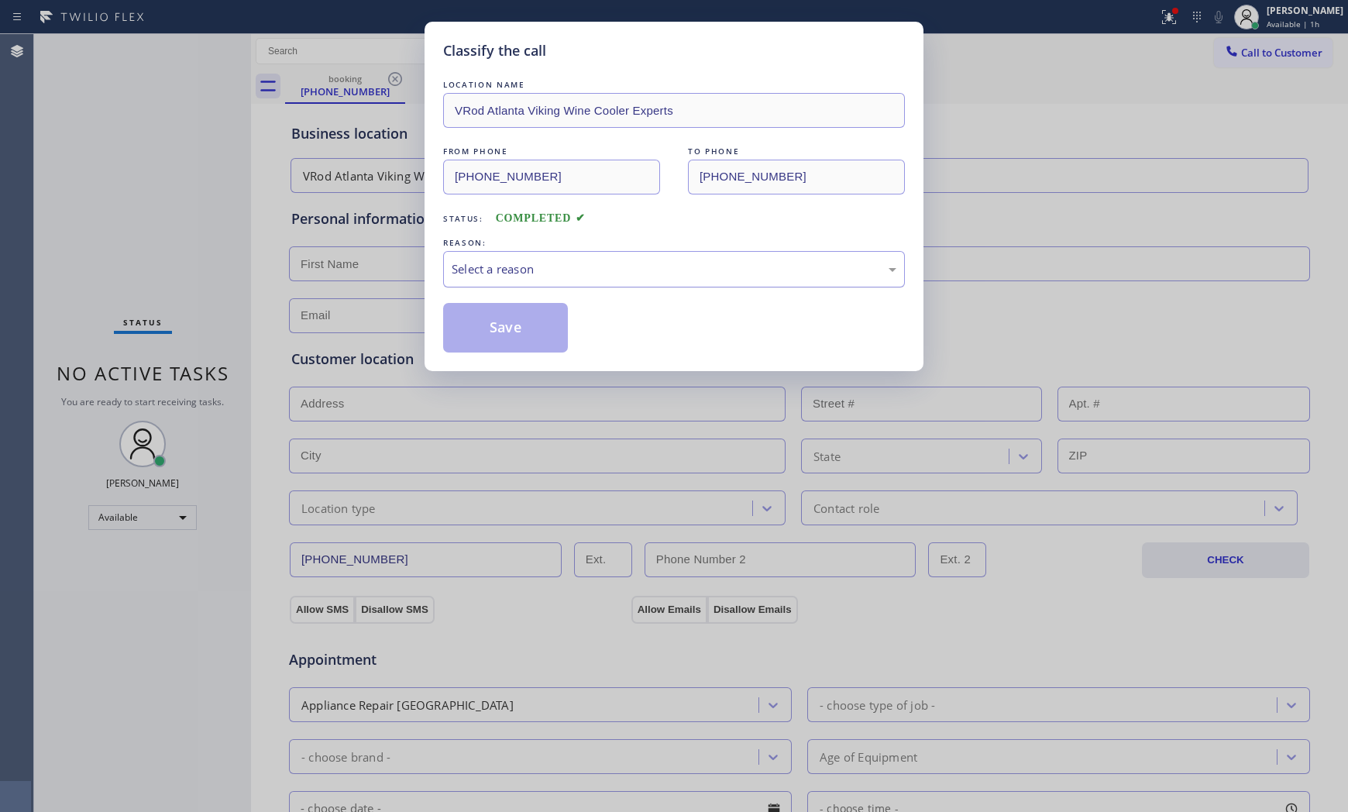
click at [598, 277] on div "Select a reason" at bounding box center [673, 269] width 445 height 18
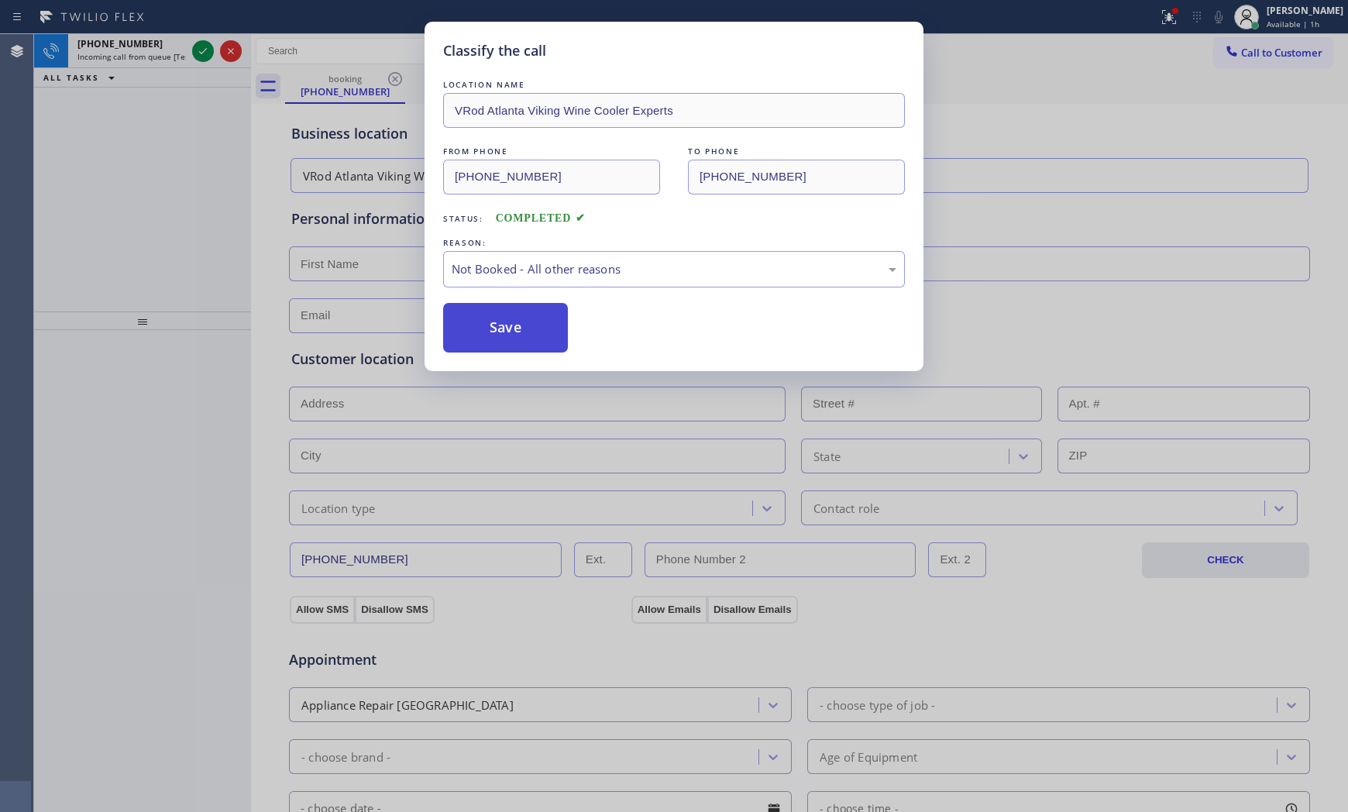
click at [513, 338] on button "Save" at bounding box center [505, 328] width 125 height 50
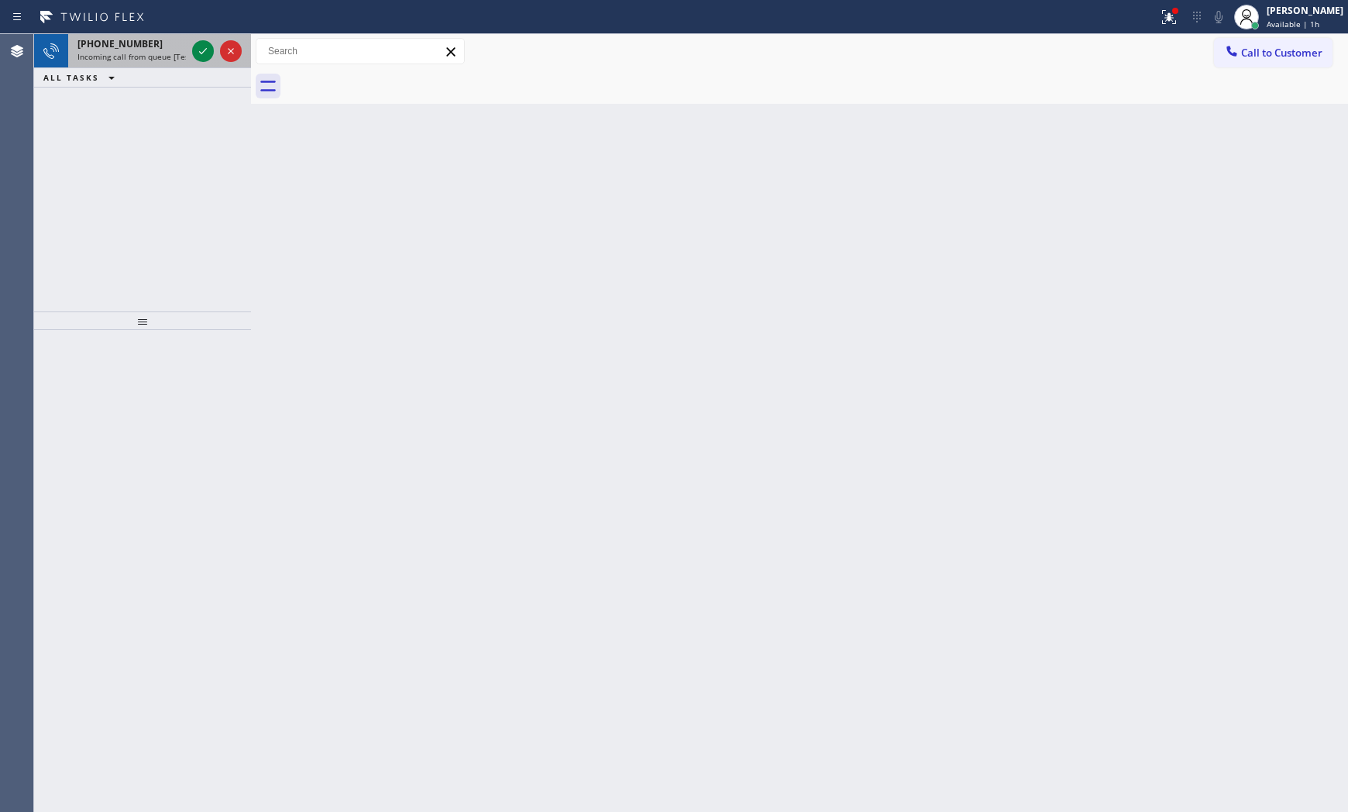
click at [160, 52] on span "Incoming call from queue [Test] All" at bounding box center [141, 56] width 129 height 11
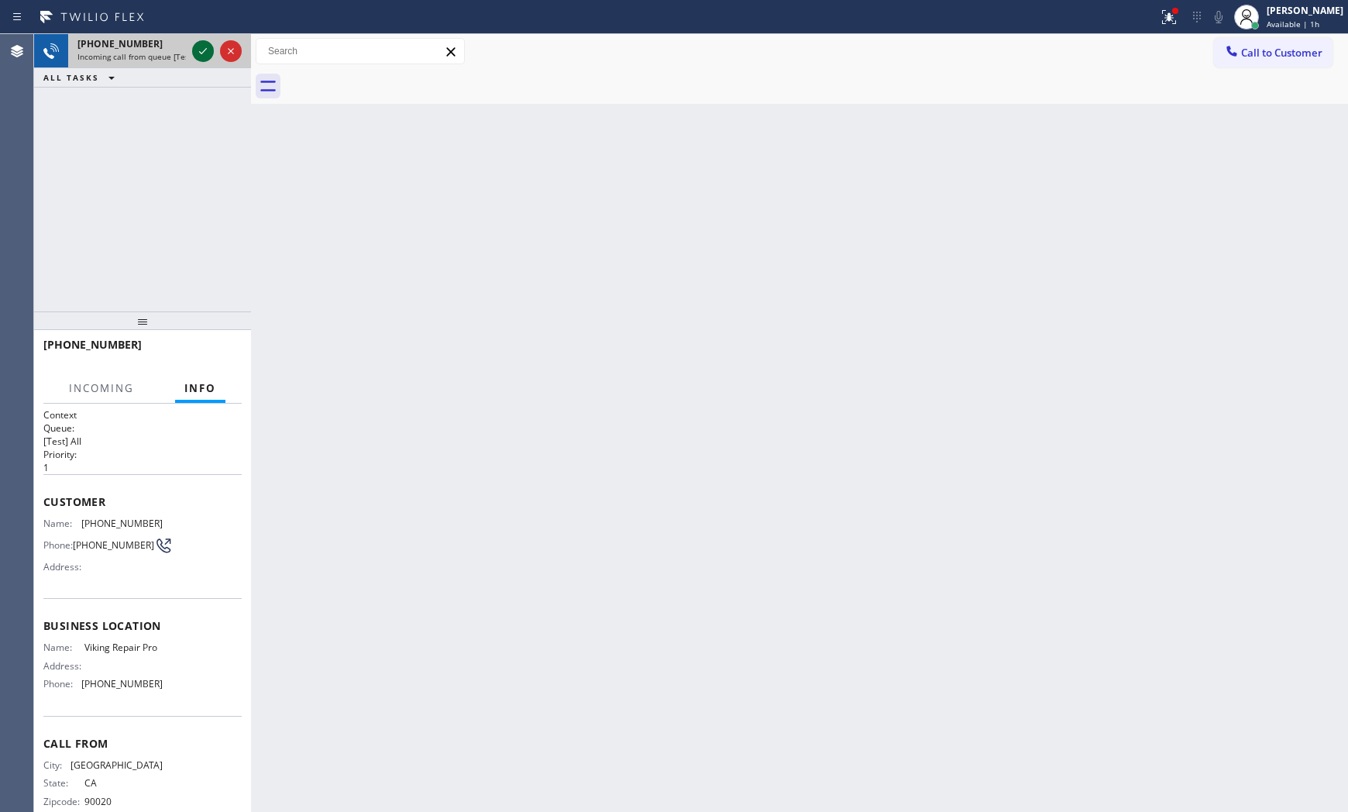
click at [204, 50] on icon at bounding box center [203, 51] width 8 height 6
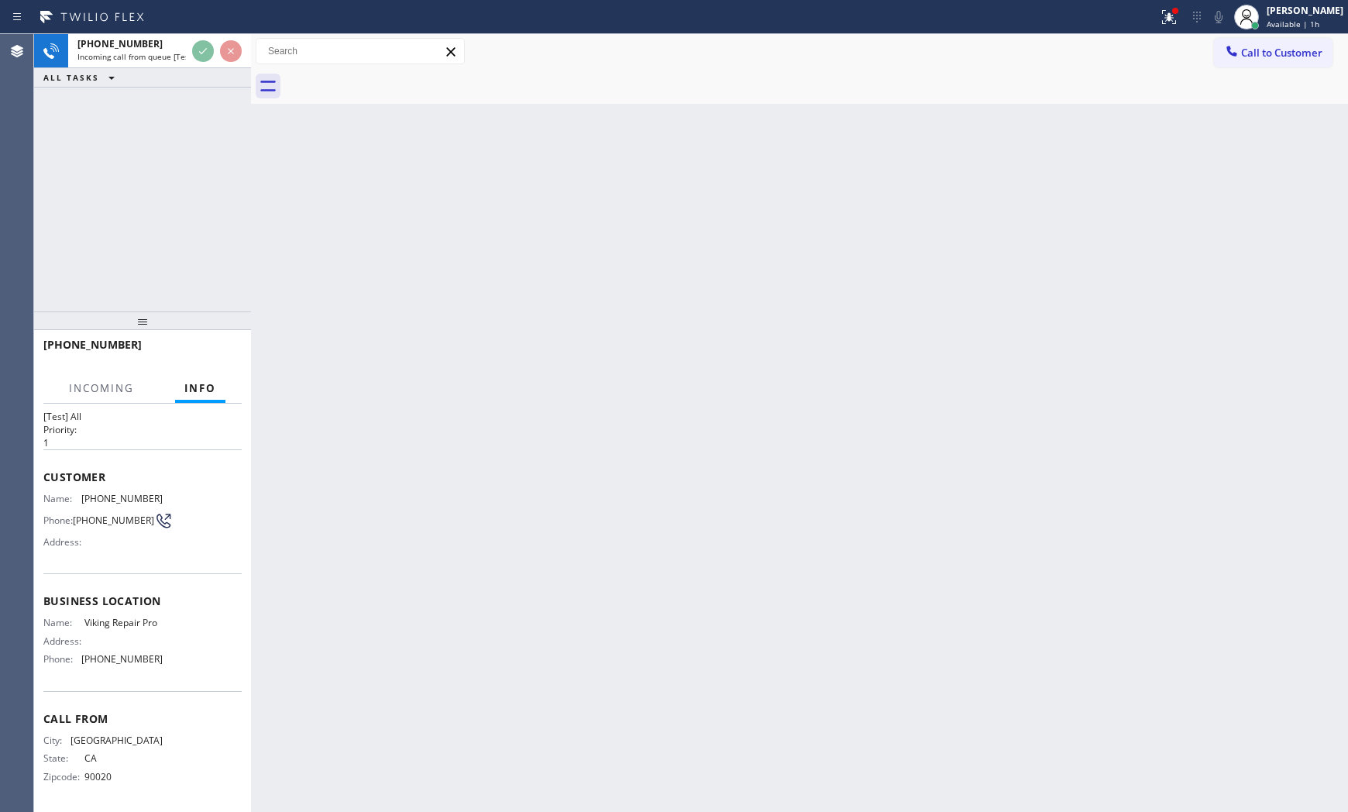
scroll to position [40, 0]
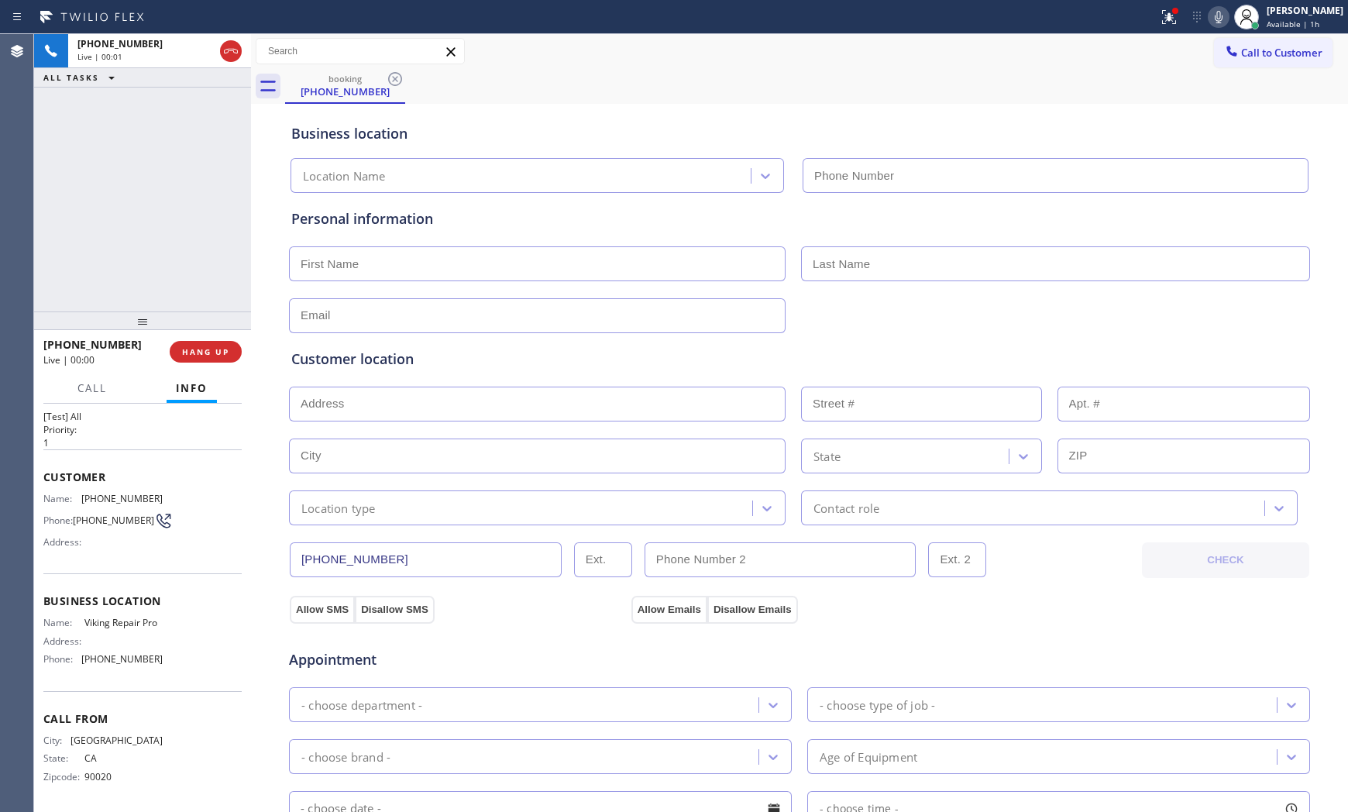
type input "[PHONE_NUMBER]"
click at [182, 351] on span "HANG UP" at bounding box center [205, 351] width 47 height 11
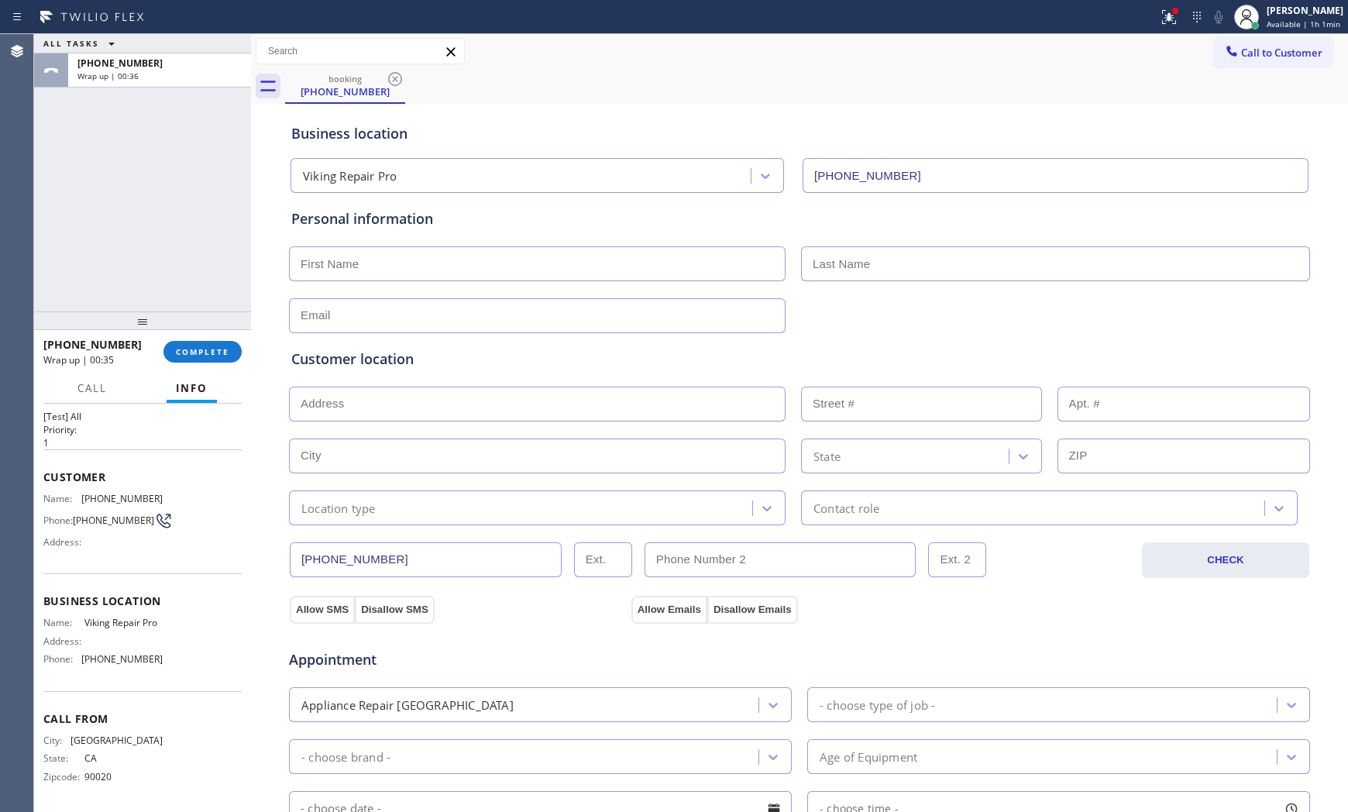
drag, startPoint x: 203, startPoint y: 180, endPoint x: 210, endPoint y: 335, distance: 154.3
click at [210, 335] on div "[PHONE_NUMBER] Wrap up | 00:35 COMPLETE" at bounding box center [142, 351] width 198 height 40
click at [211, 341] on button "COMPLETE" at bounding box center [202, 352] width 78 height 22
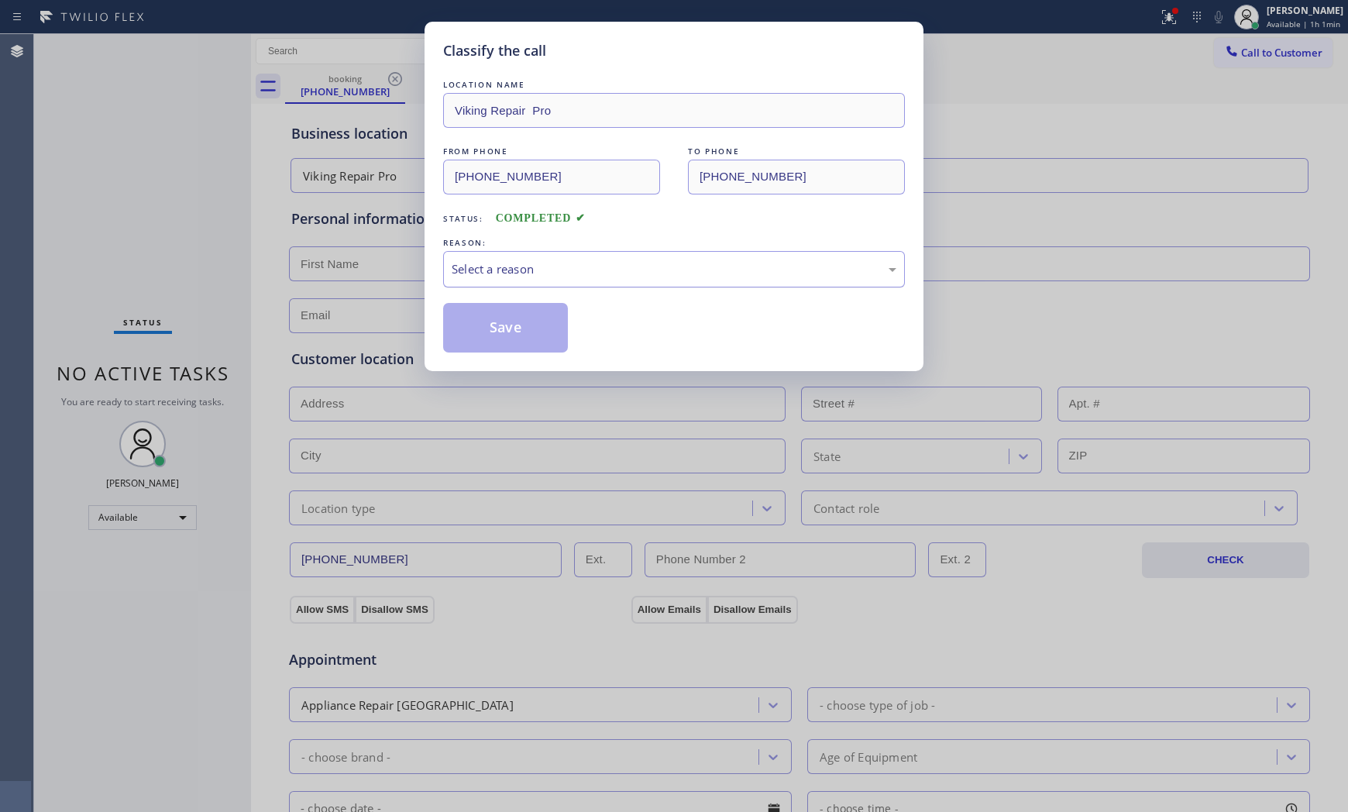
drag, startPoint x: 558, startPoint y: 262, endPoint x: 548, endPoint y: 282, distance: 22.5
click at [558, 263] on div "Select a reason" at bounding box center [673, 269] width 445 height 18
click at [520, 323] on button "Save" at bounding box center [505, 328] width 125 height 50
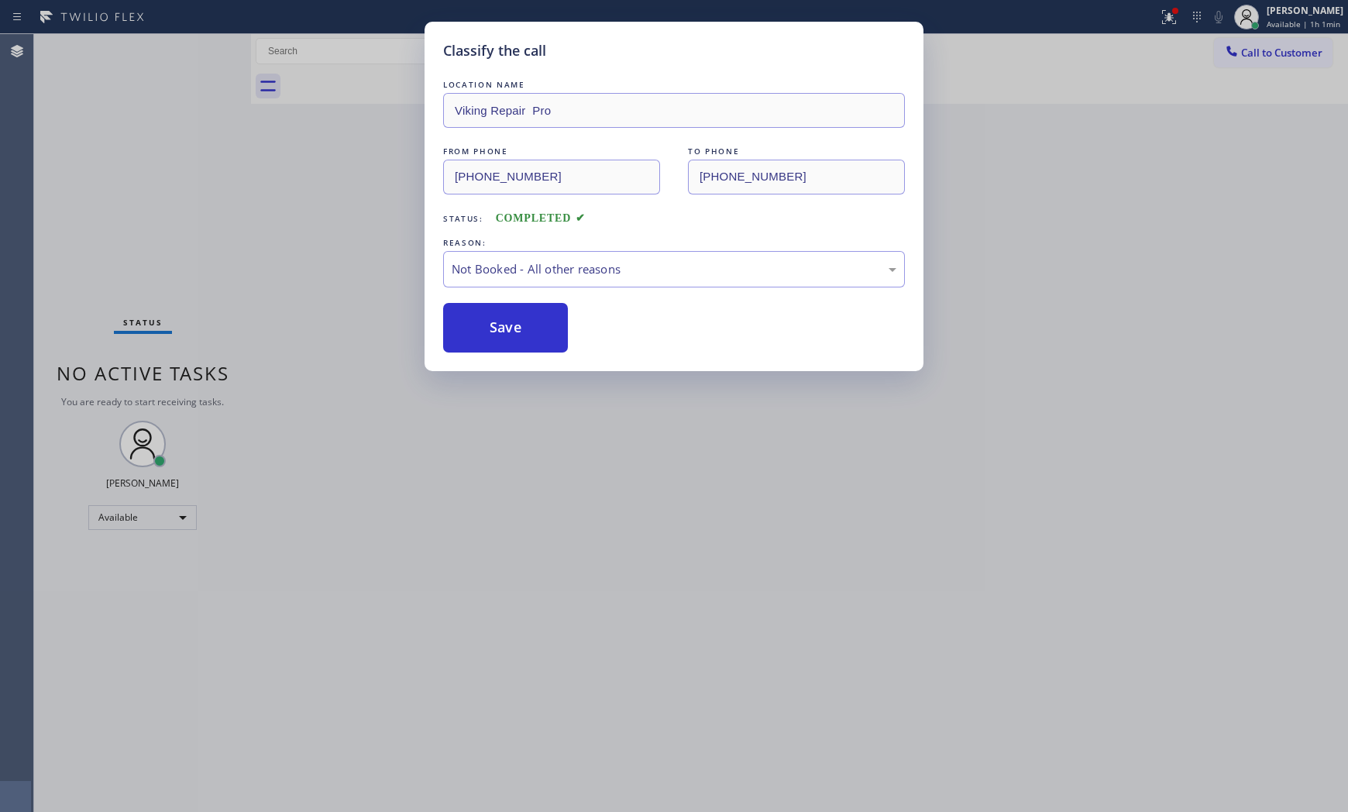
click at [520, 323] on button "Save" at bounding box center [505, 328] width 125 height 50
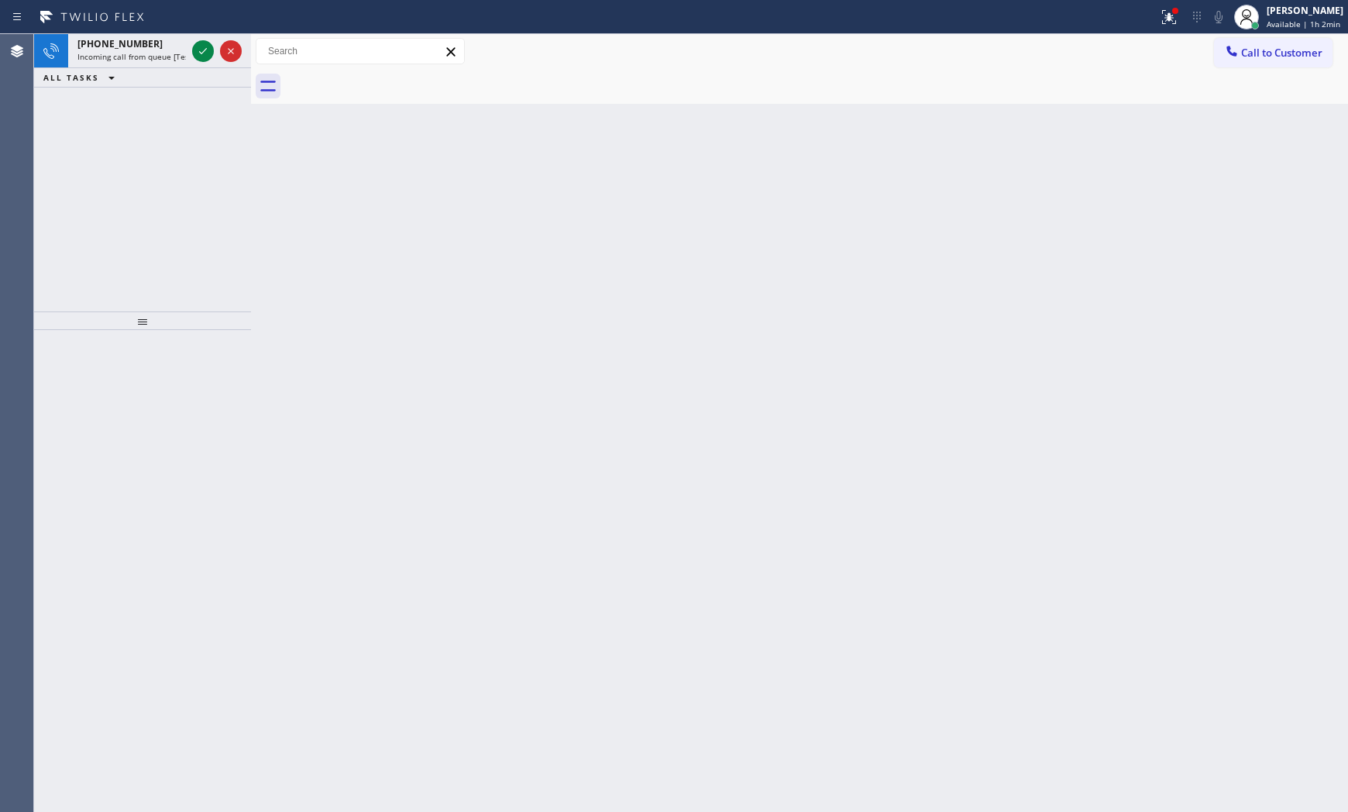
click at [200, 50] on icon at bounding box center [203, 51] width 19 height 19
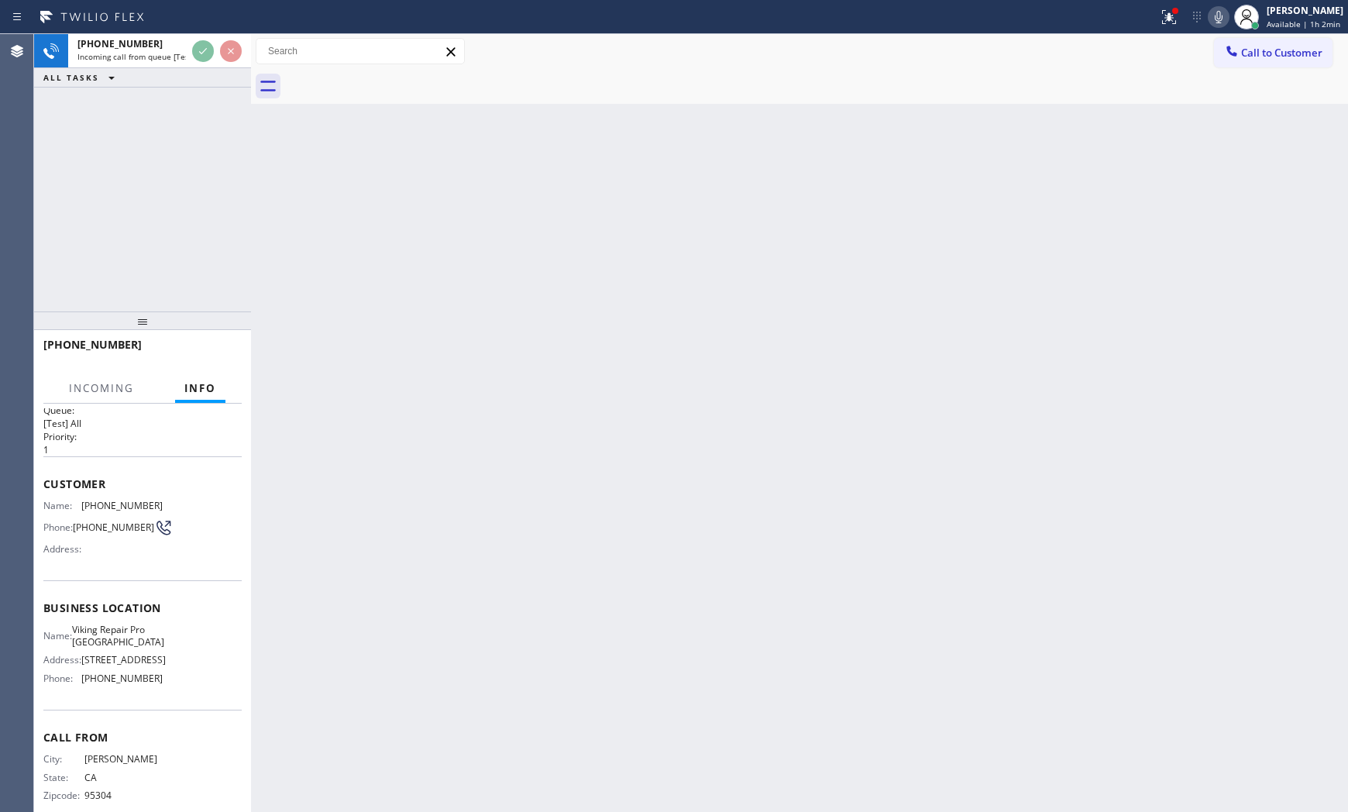
scroll to position [64, 0]
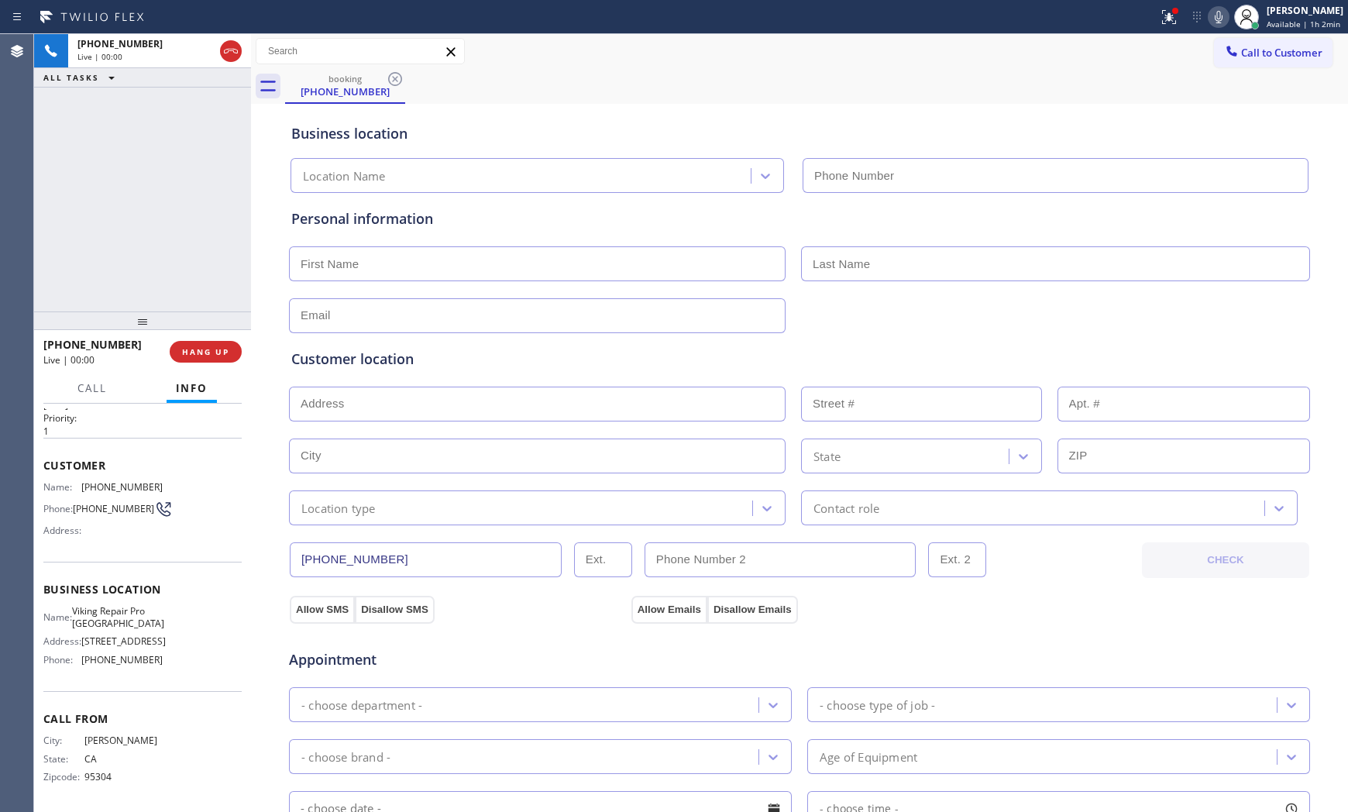
type input "[PHONE_NUMBER]"
click at [214, 353] on span "HANG UP" at bounding box center [205, 351] width 47 height 11
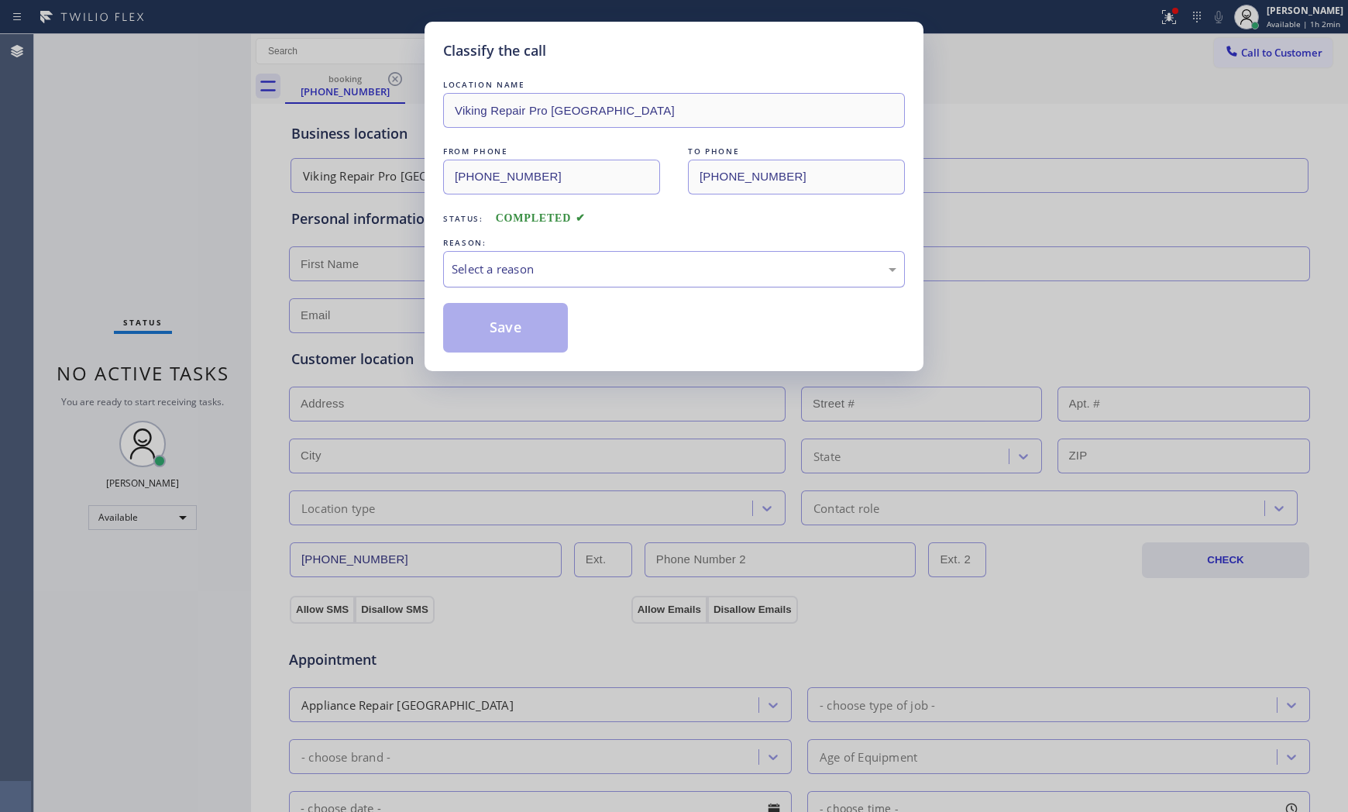
click at [524, 275] on div "Select a reason" at bounding box center [673, 269] width 445 height 18
click at [524, 339] on button "Save" at bounding box center [505, 328] width 125 height 50
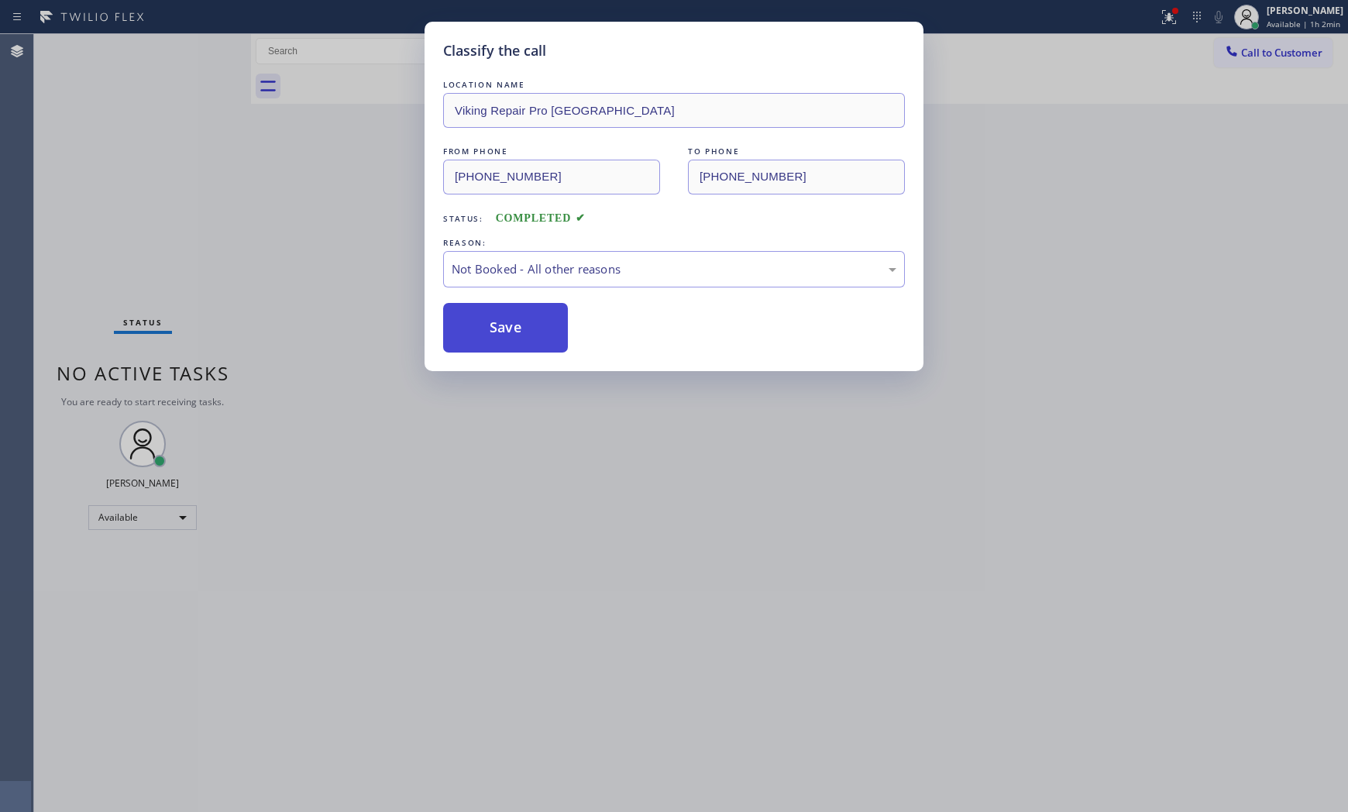
click at [524, 339] on button "Save" at bounding box center [505, 328] width 125 height 50
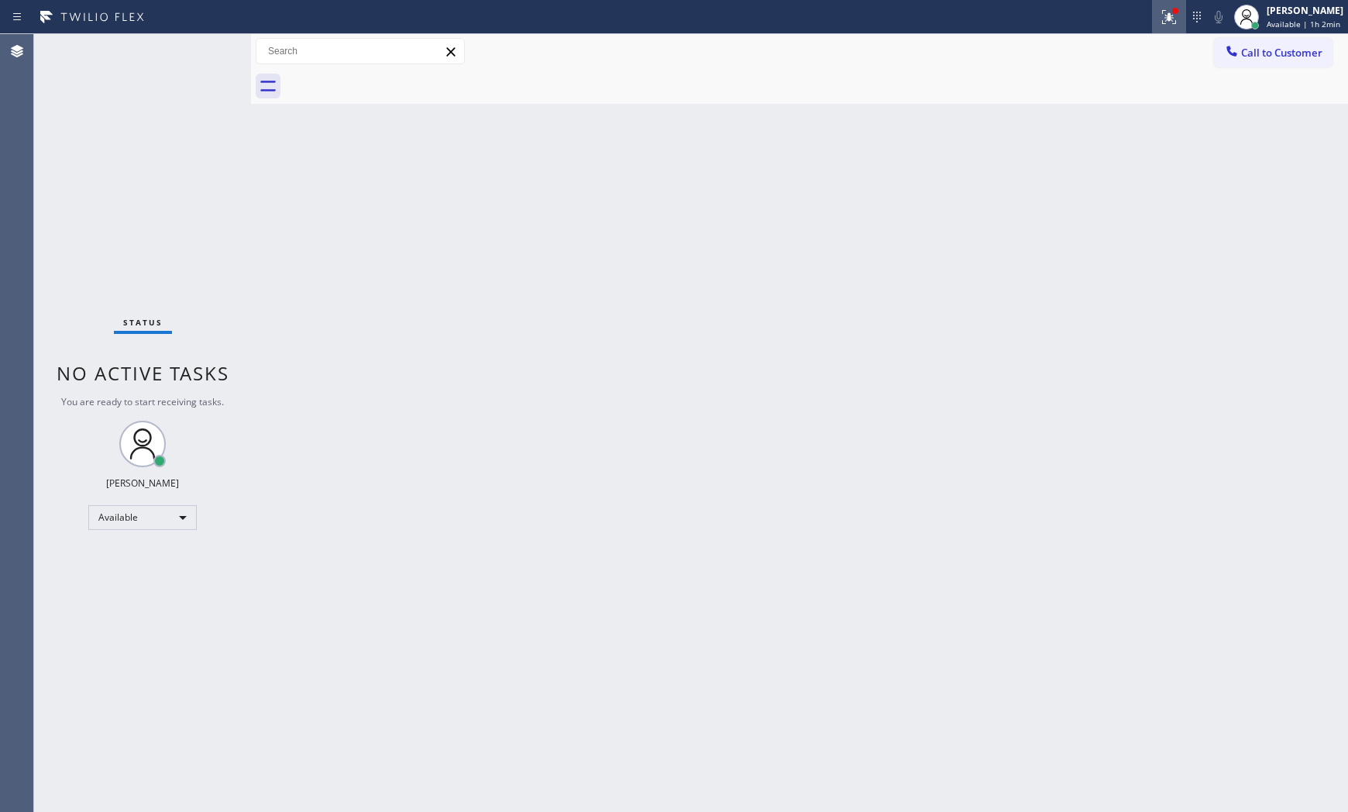
click at [1159, 20] on icon at bounding box center [1168, 17] width 19 height 19
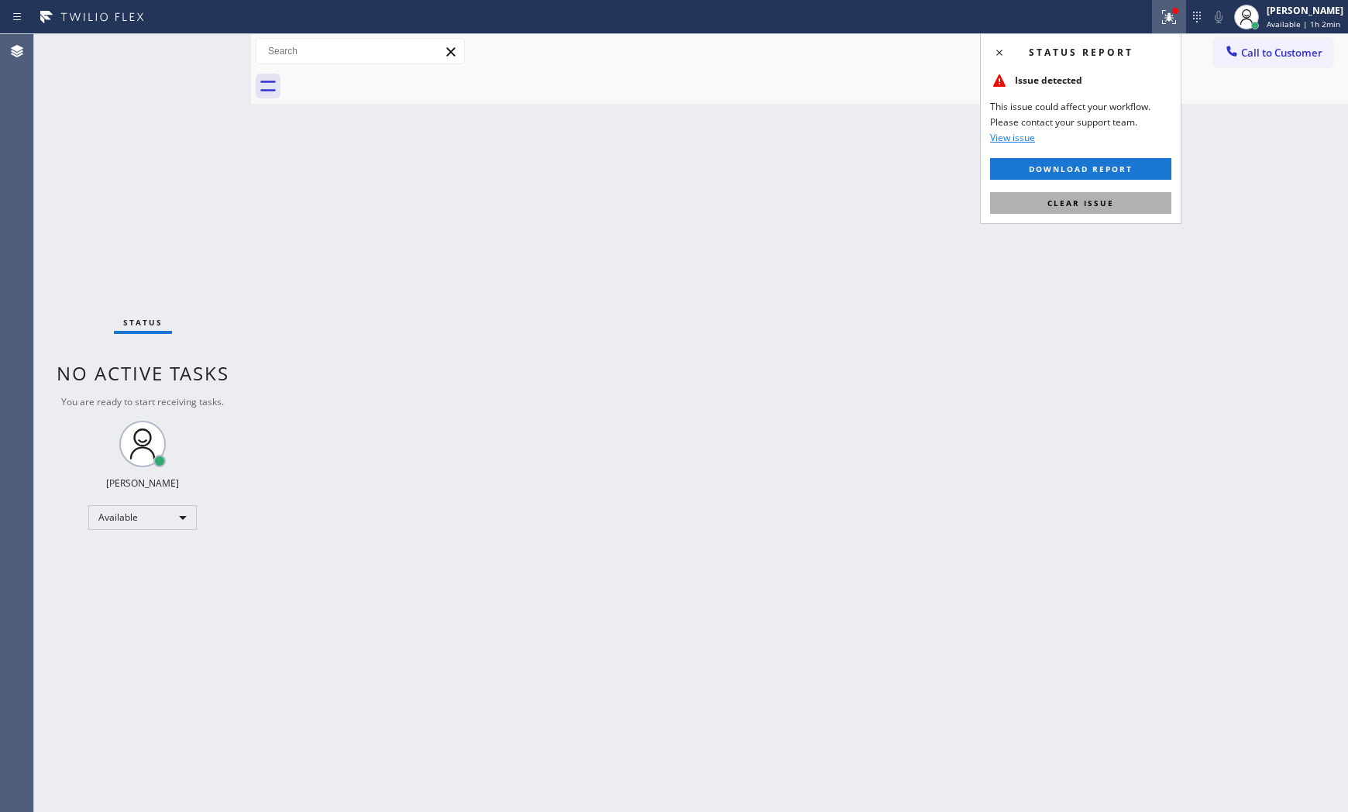
click at [1140, 204] on button "Clear issue" at bounding box center [1080, 203] width 181 height 22
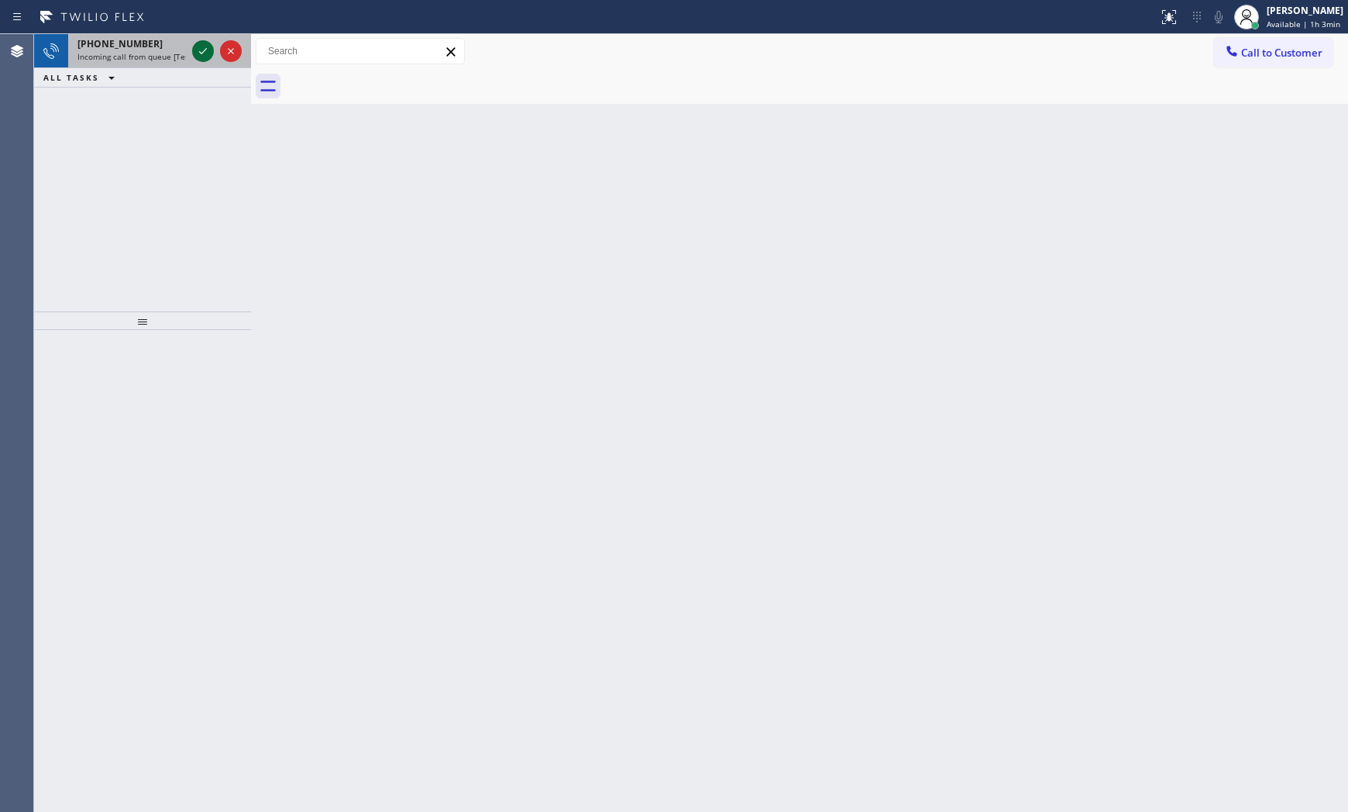
click at [204, 40] on button at bounding box center [203, 51] width 22 height 22
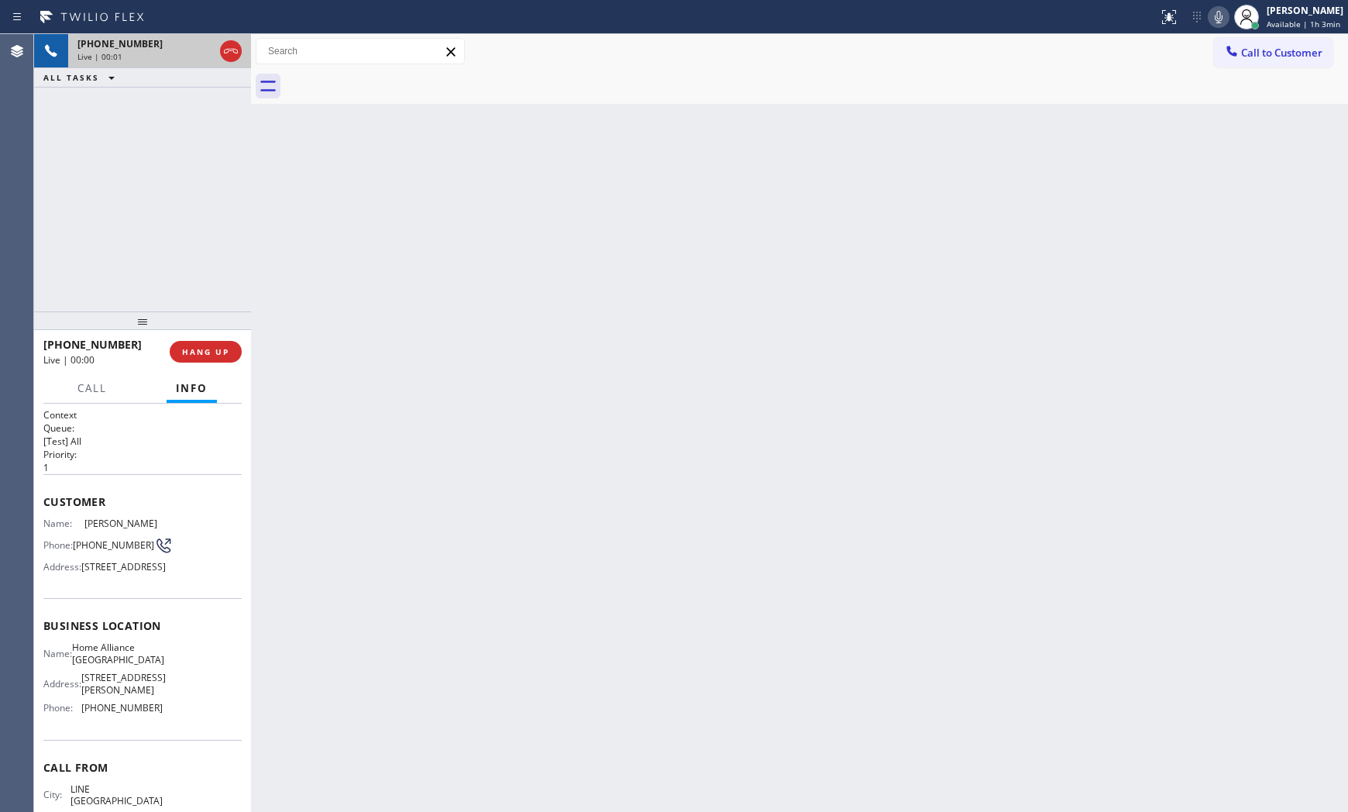
click at [215, 335] on div "[PHONE_NUMBER] Live | 00:00 HANG UP" at bounding box center [142, 351] width 198 height 40
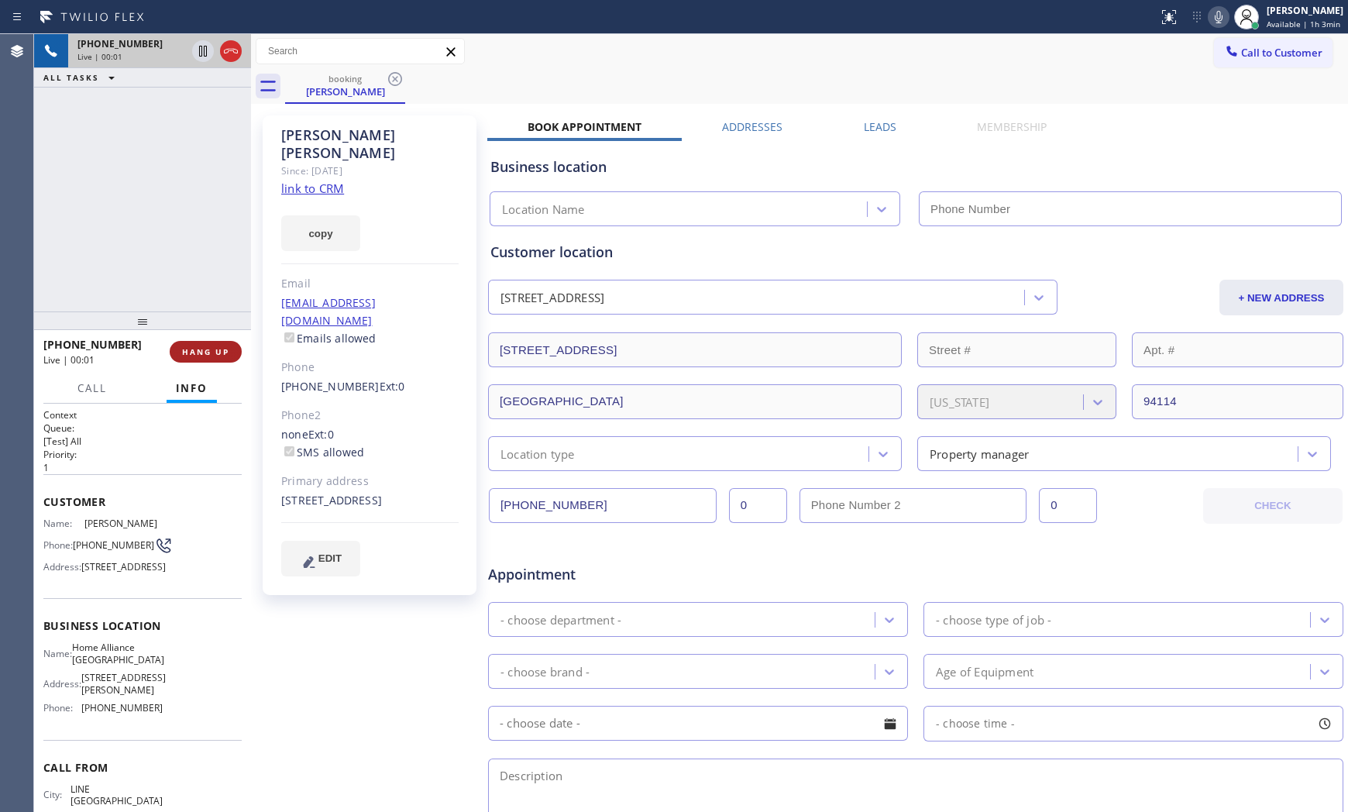
click at [219, 344] on button "HANG UP" at bounding box center [206, 352] width 72 height 22
type input "[PHONE_NUMBER]"
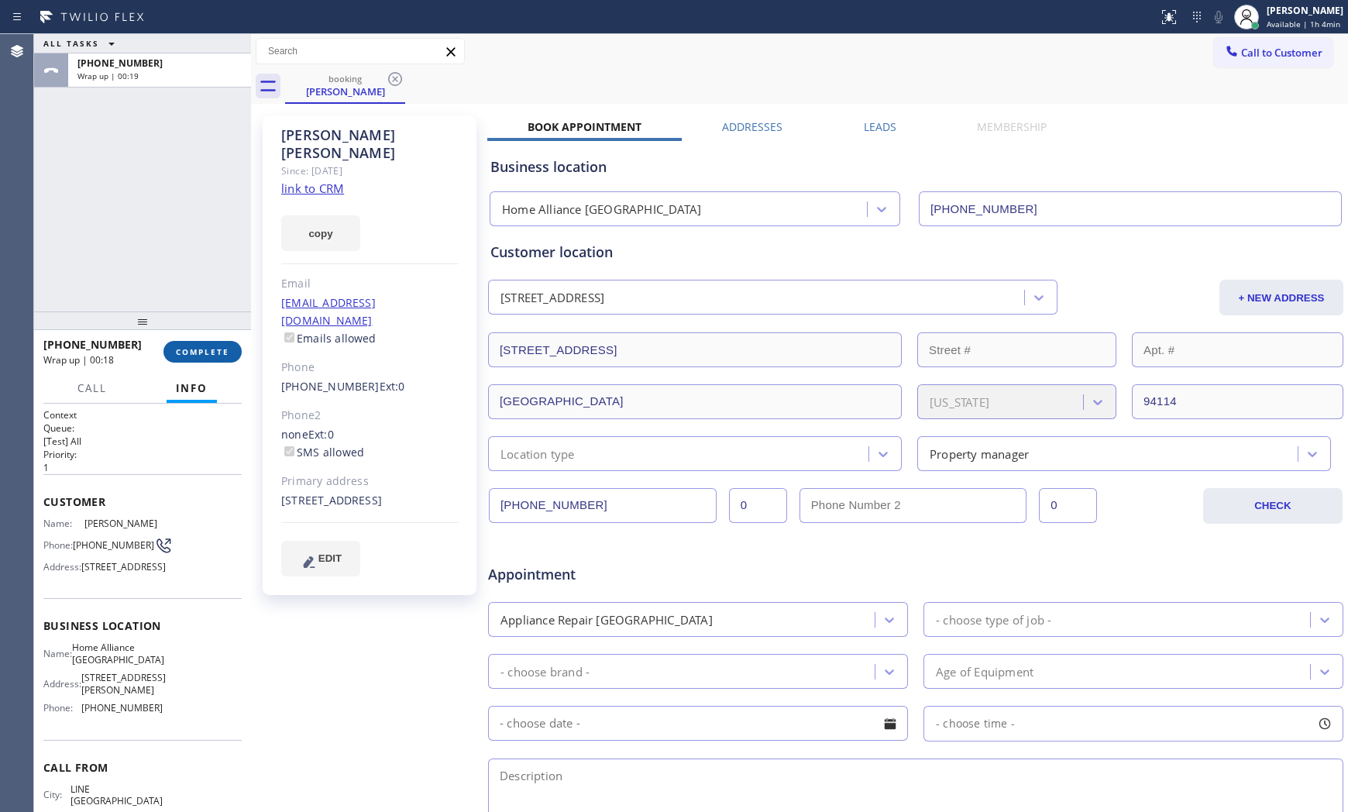
click at [187, 346] on span "COMPLETE" at bounding box center [202, 351] width 53 height 11
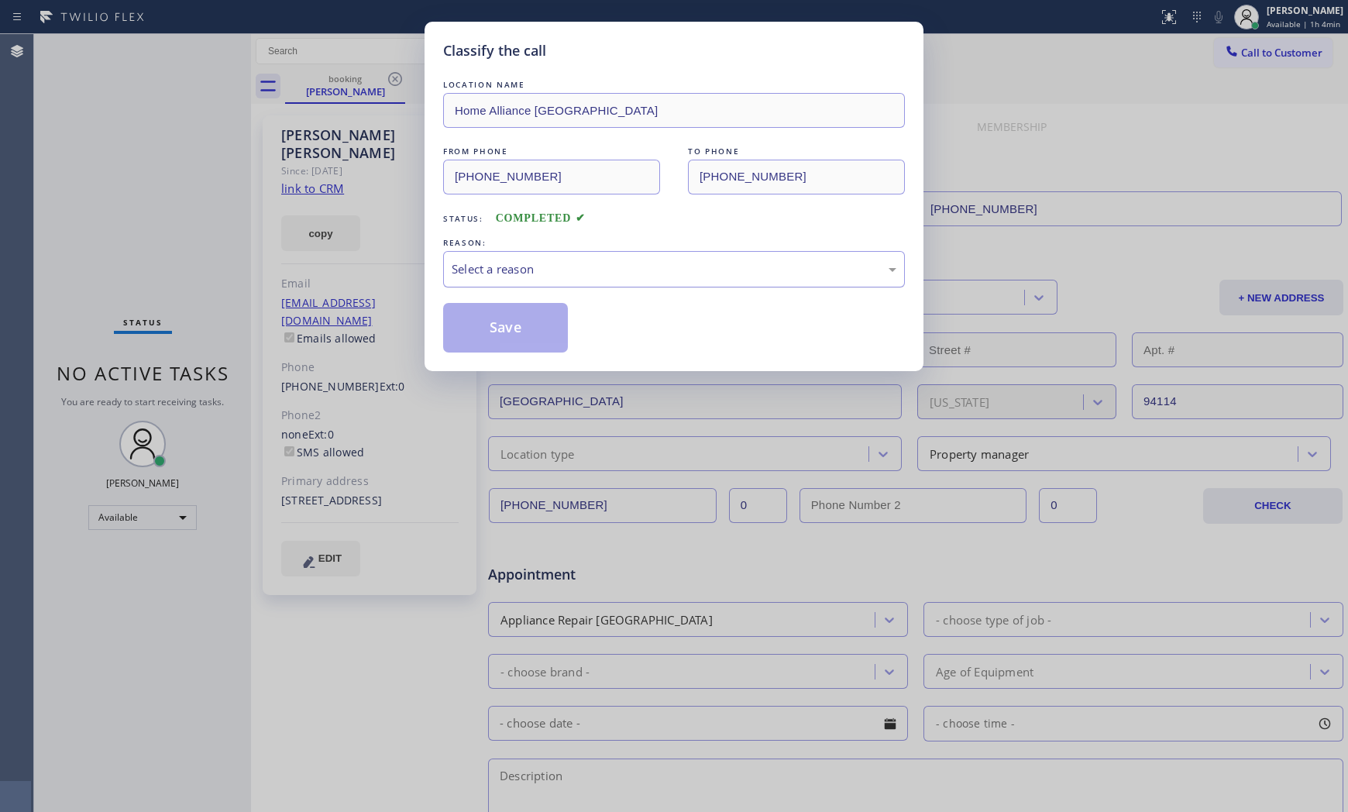
click at [481, 264] on div "Select a reason" at bounding box center [673, 269] width 445 height 18
click at [504, 328] on button "Save" at bounding box center [505, 328] width 125 height 50
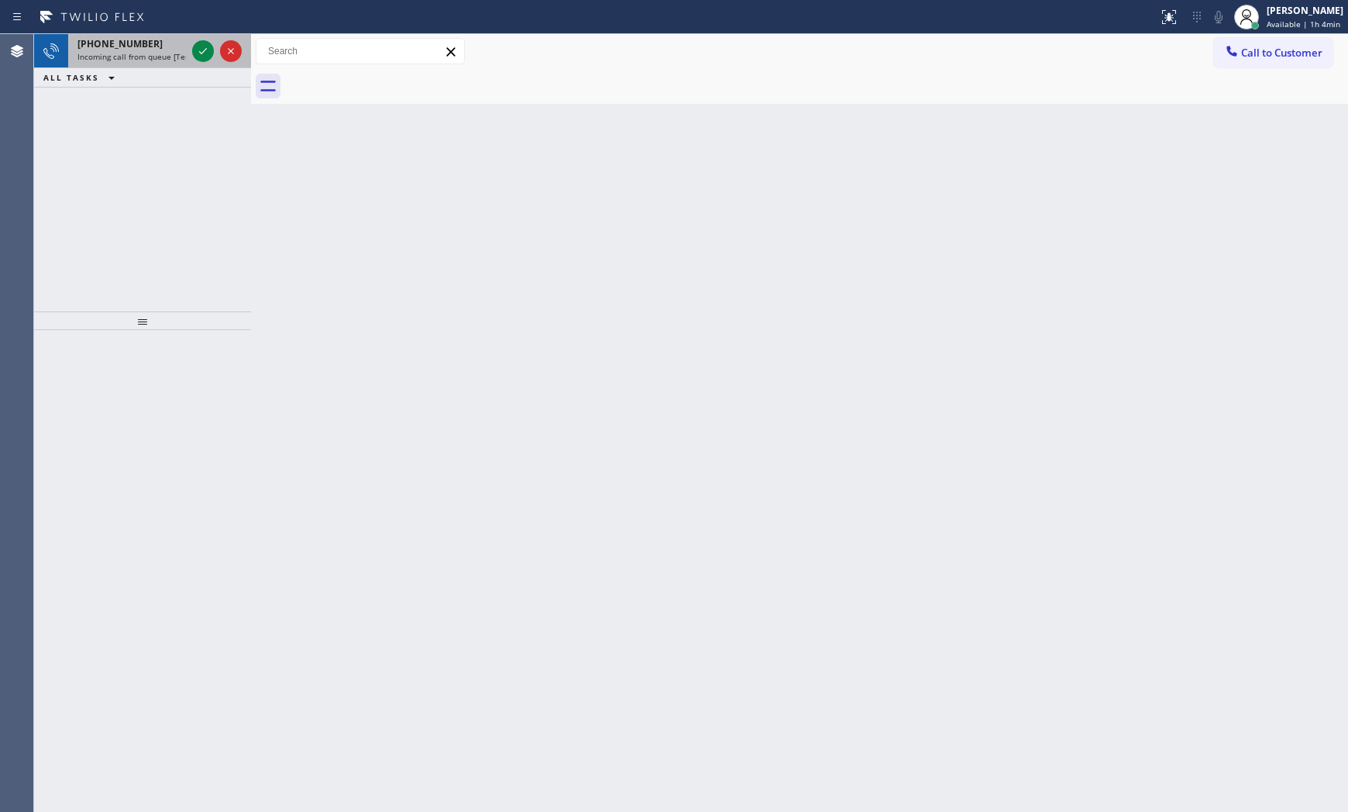
click at [208, 65] on div at bounding box center [217, 51] width 56 height 34
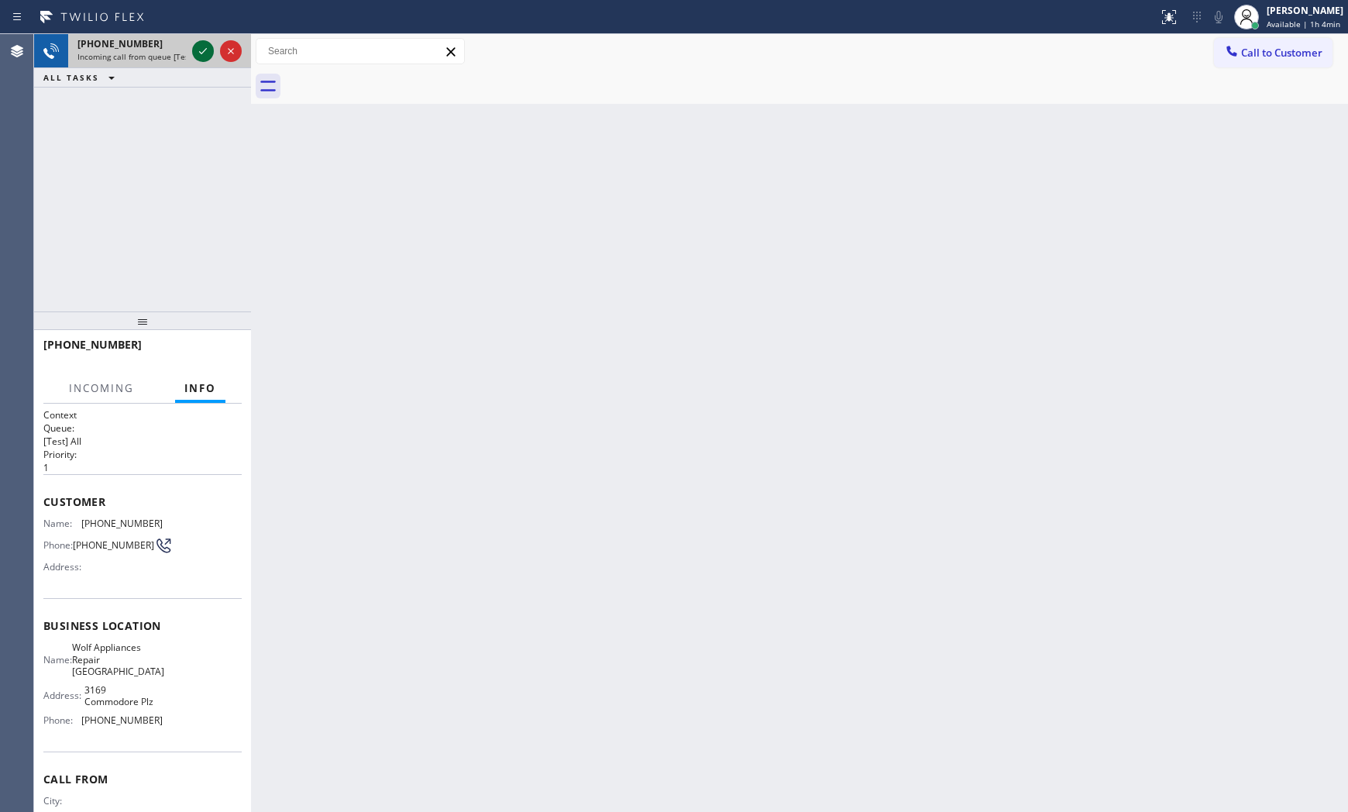
click at [200, 50] on icon at bounding box center [203, 51] width 19 height 19
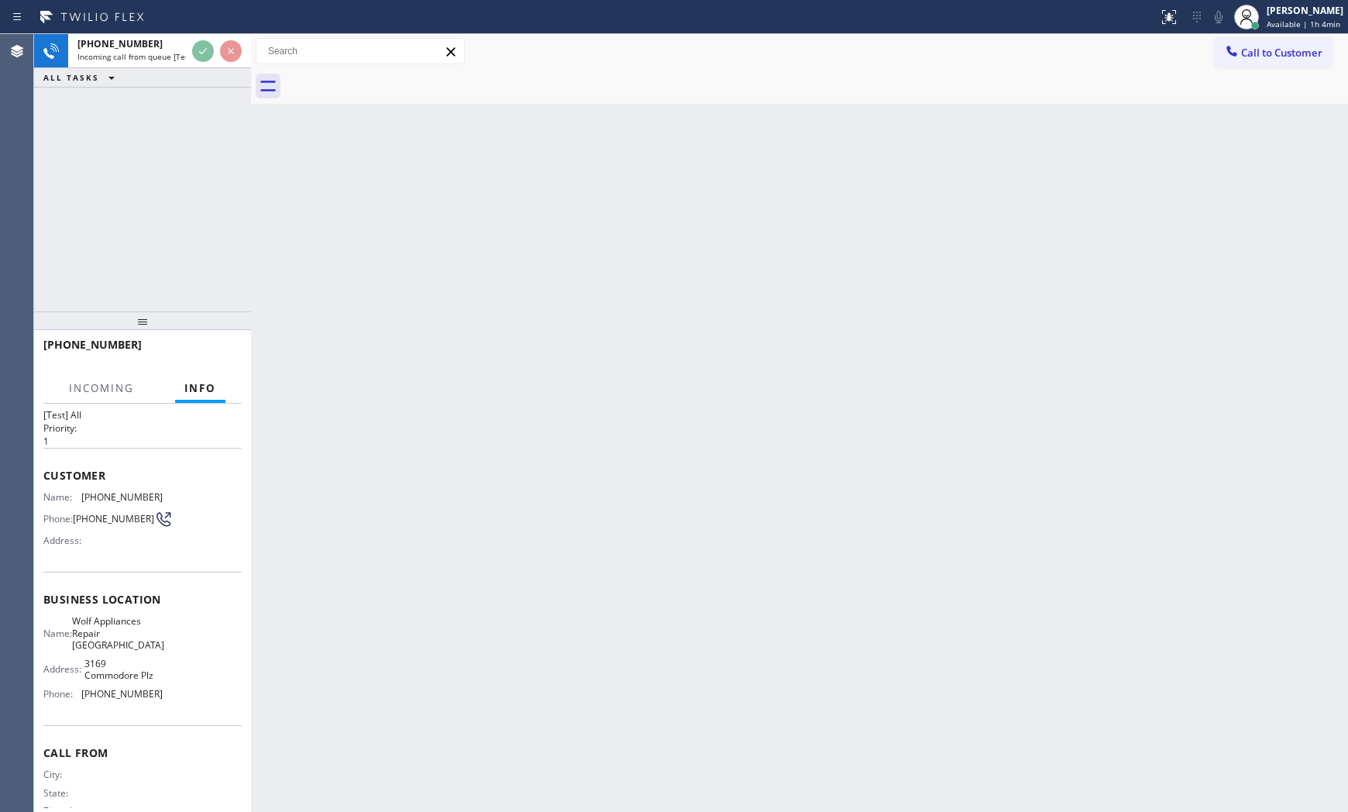
scroll to position [52, 0]
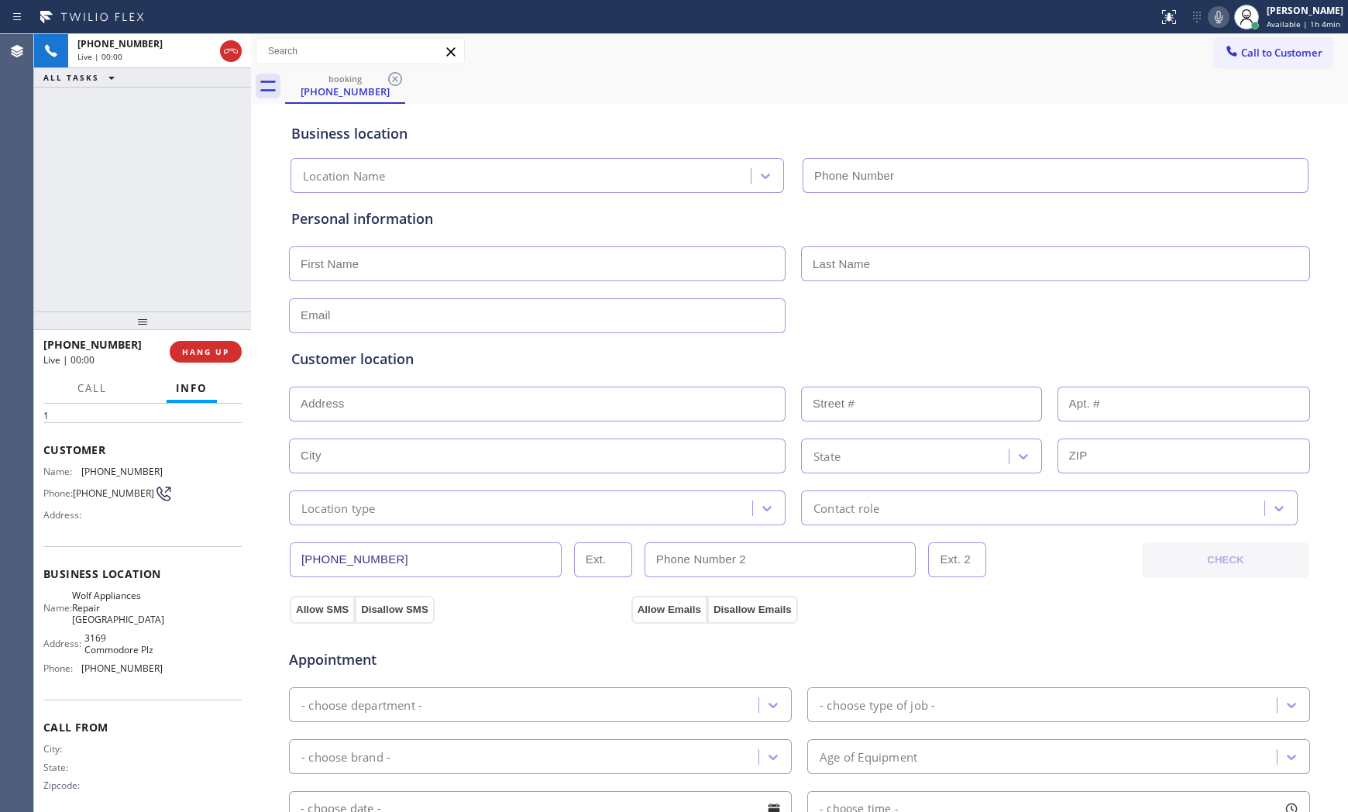
type input "[PHONE_NUMBER]"
click at [198, 351] on span "HANG UP" at bounding box center [205, 351] width 47 height 11
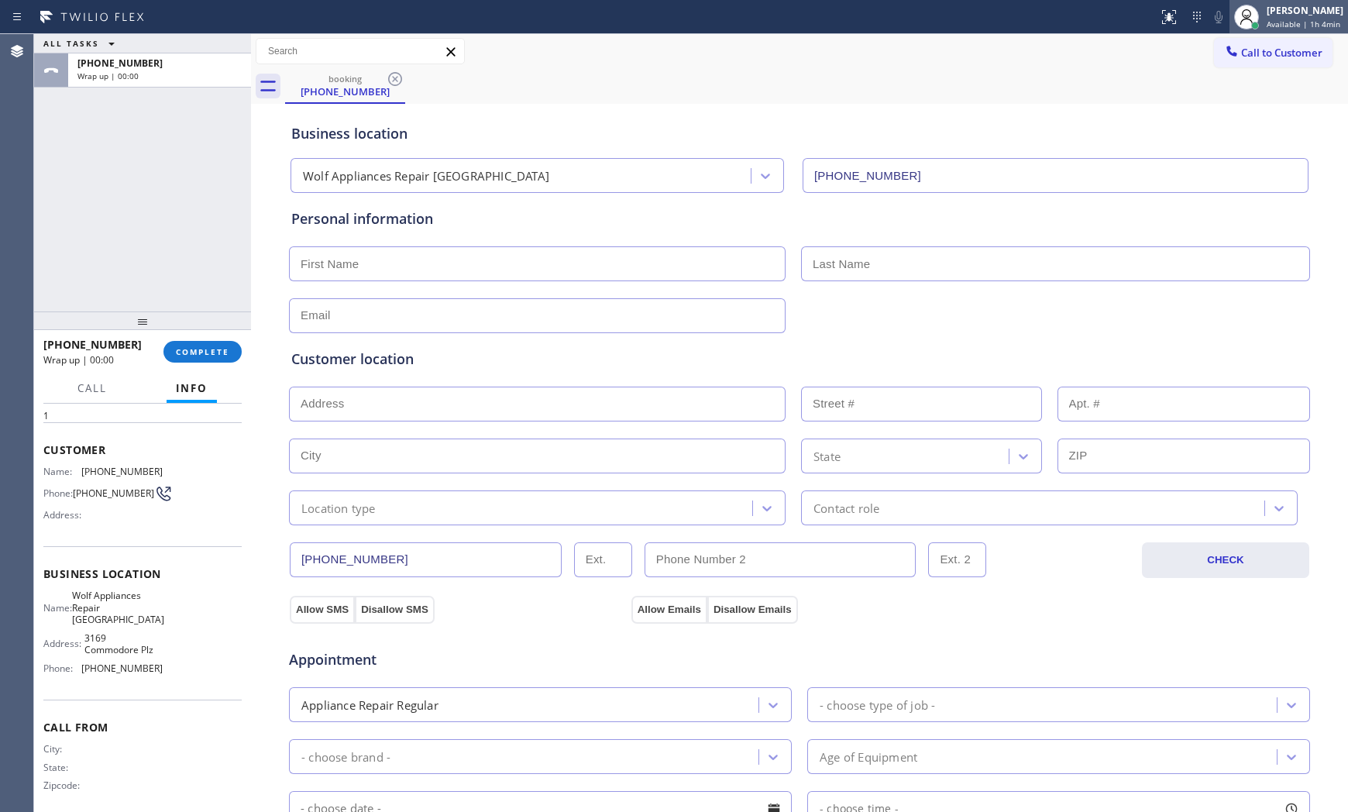
click at [1290, 8] on div "[PERSON_NAME]" at bounding box center [1304, 10] width 77 height 13
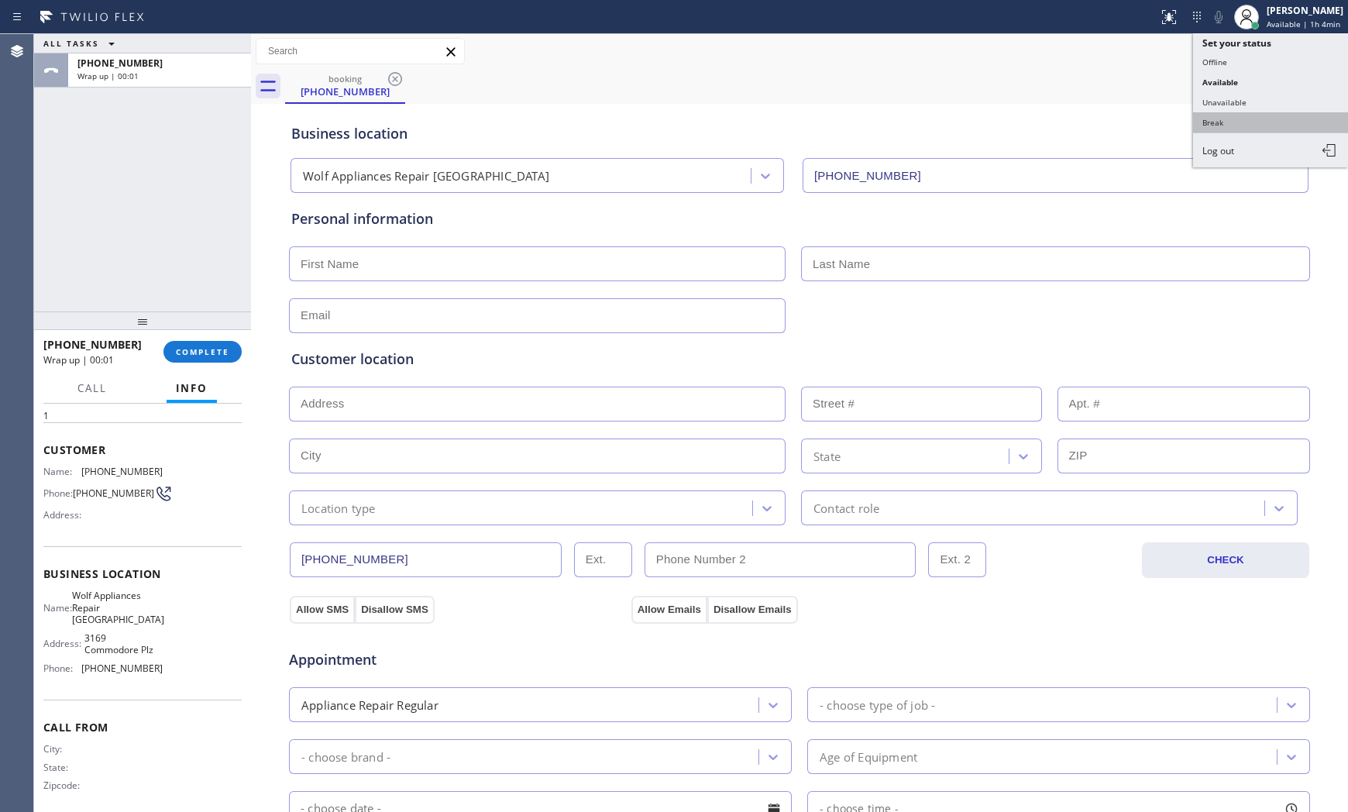
click at [1237, 119] on button "Break" at bounding box center [1270, 122] width 155 height 20
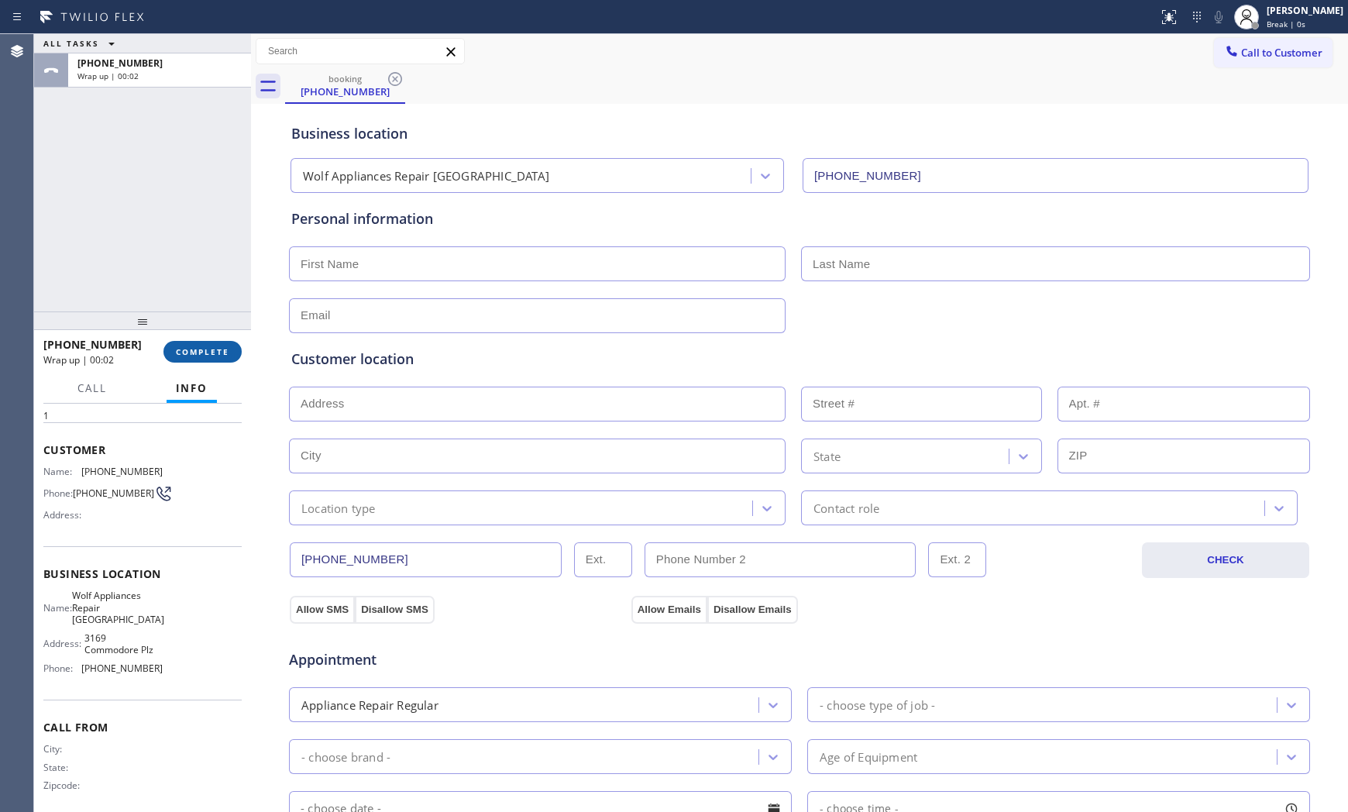
click at [219, 360] on button "COMPLETE" at bounding box center [202, 352] width 78 height 22
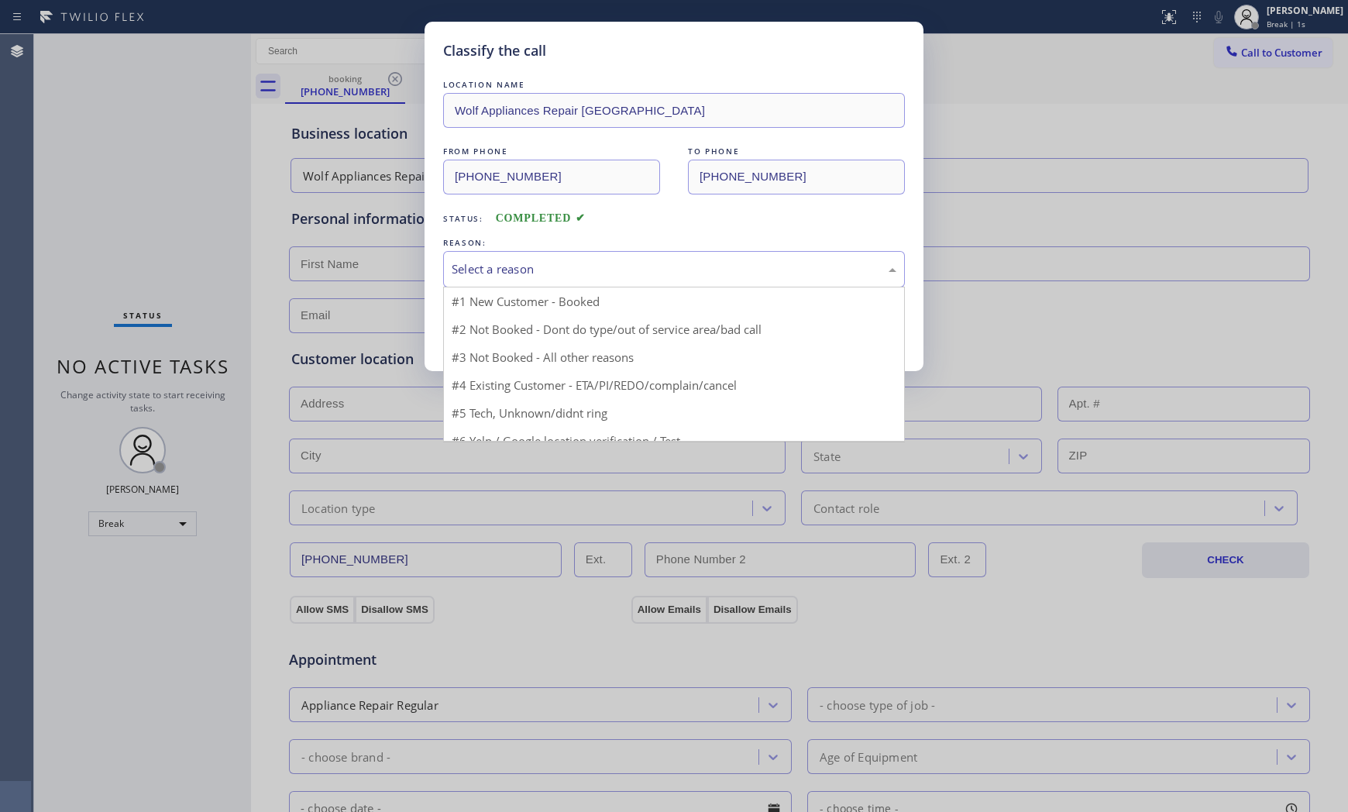
click at [535, 273] on div "Select a reason" at bounding box center [673, 269] width 445 height 18
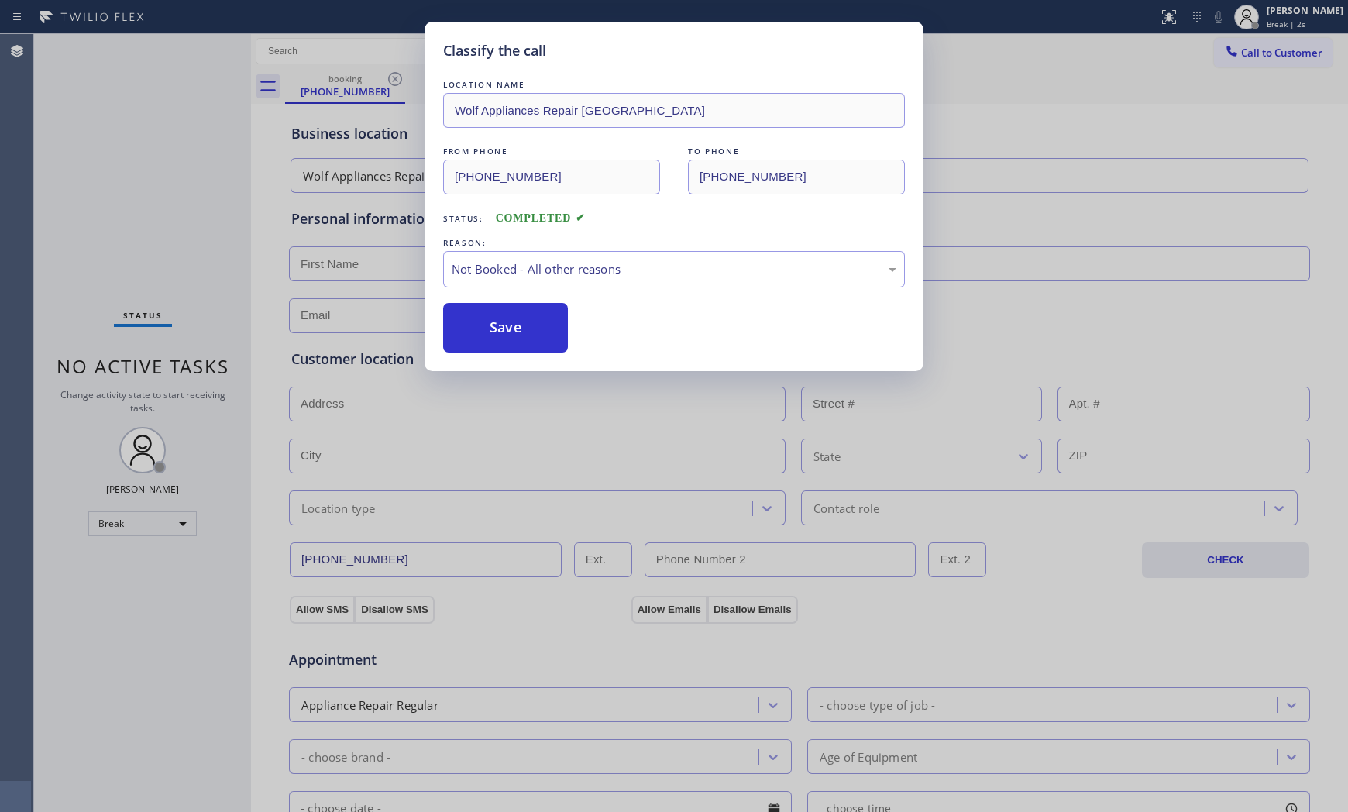
click at [500, 325] on button "Save" at bounding box center [505, 328] width 125 height 50
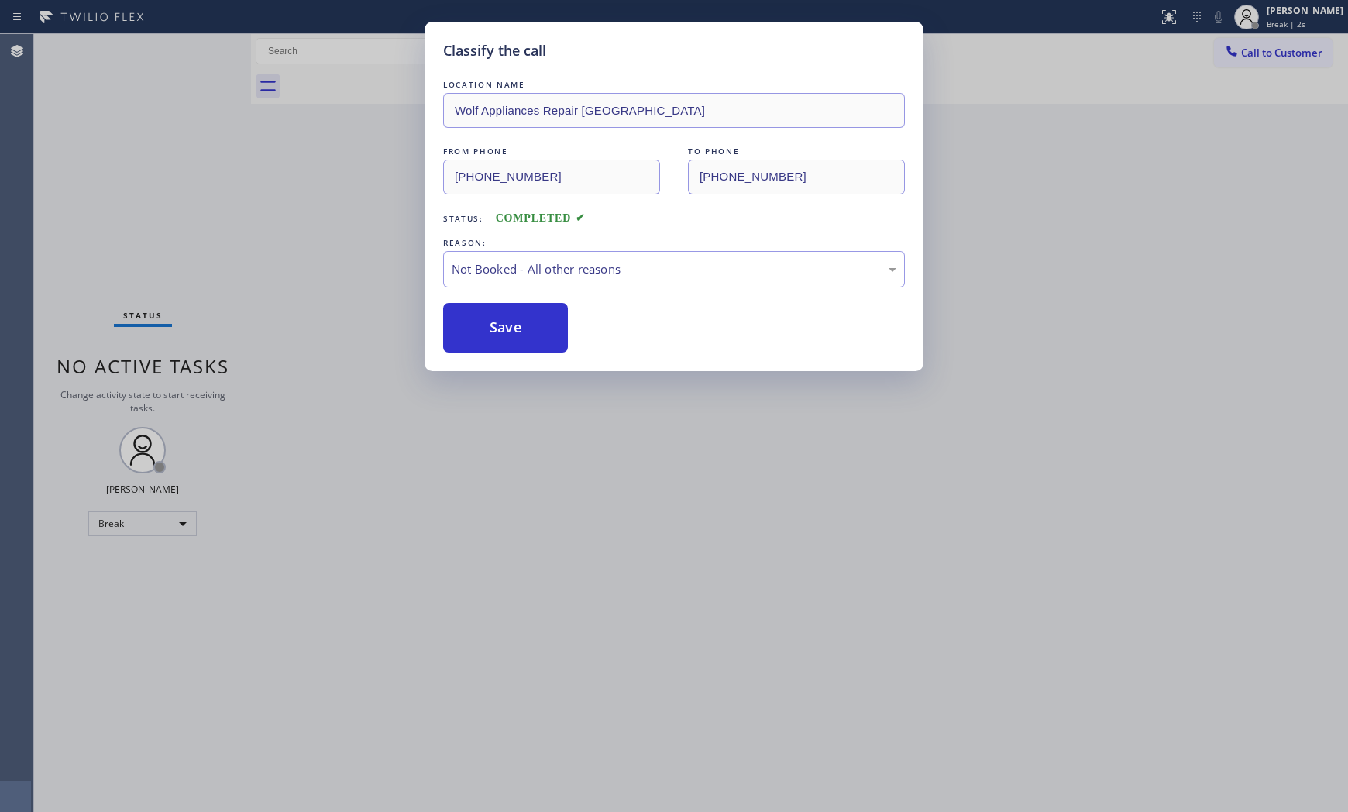
click at [500, 325] on button "Save" at bounding box center [505, 328] width 125 height 50
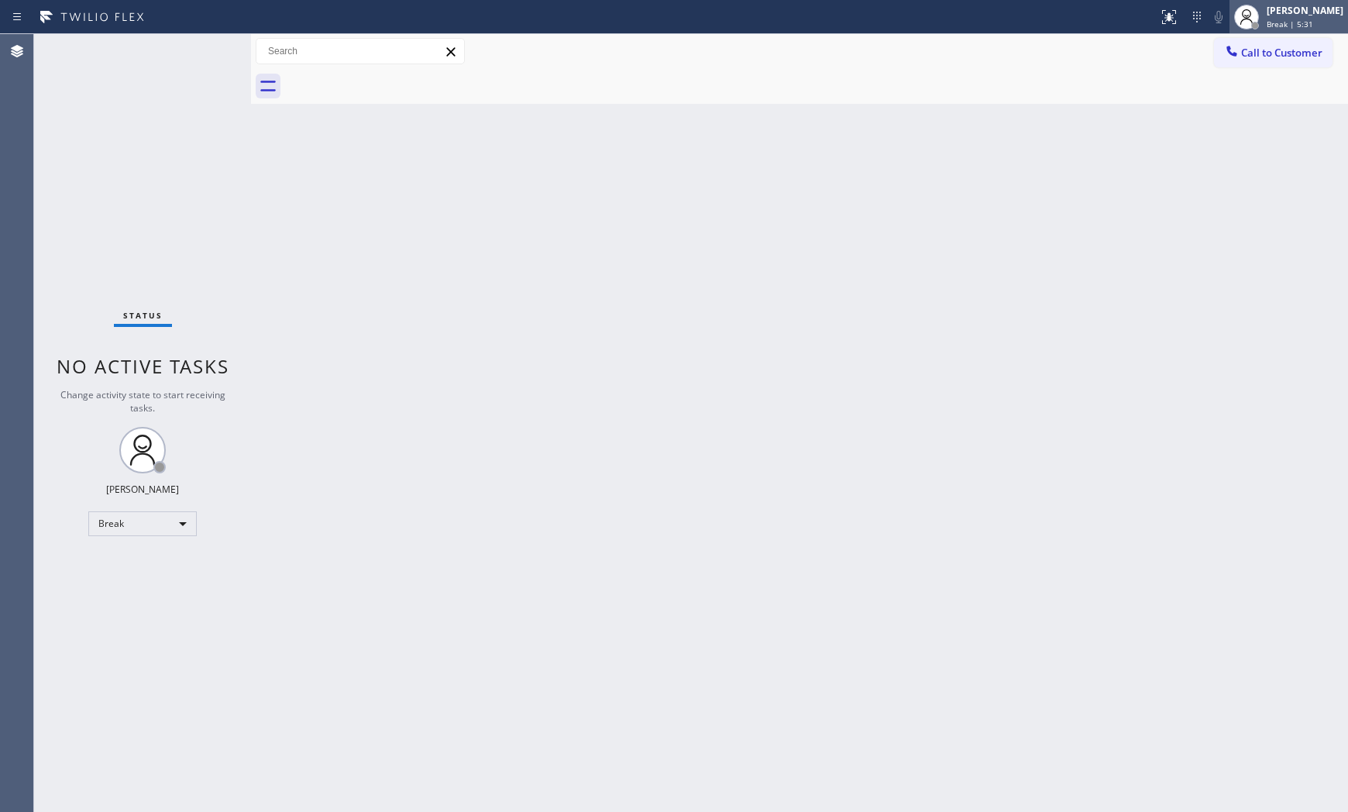
click at [1292, 14] on div "[PERSON_NAME]" at bounding box center [1304, 10] width 77 height 13
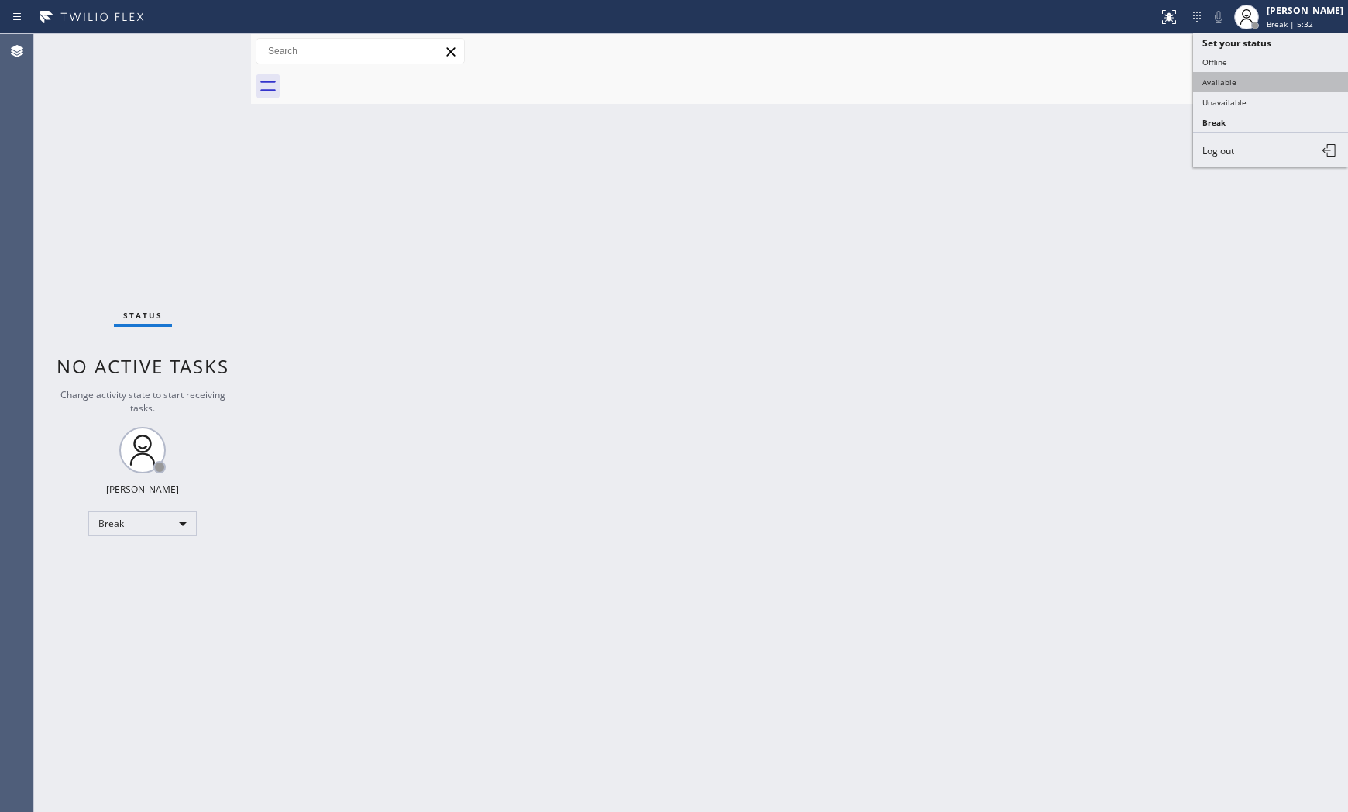
click at [1245, 84] on button "Available" at bounding box center [1270, 82] width 155 height 20
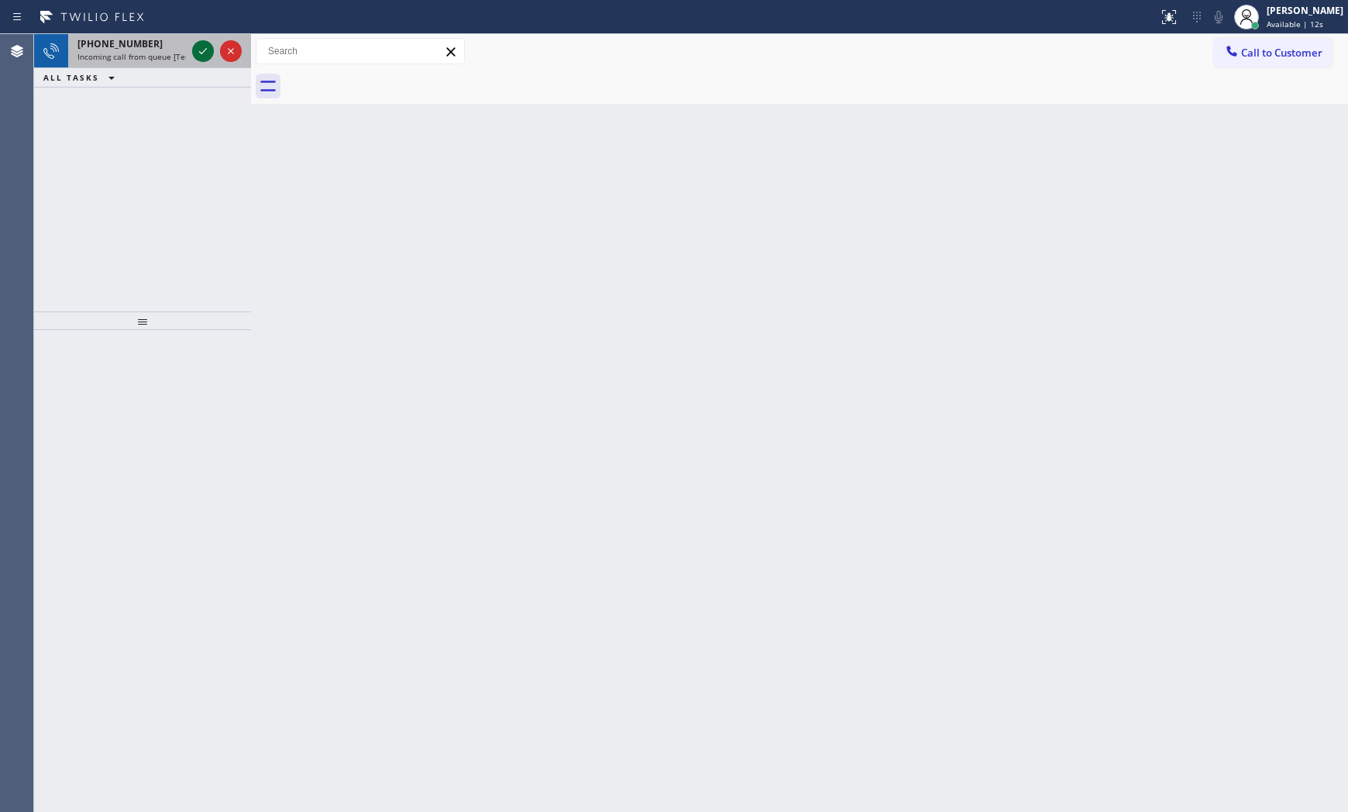
click at [205, 51] on icon at bounding box center [203, 51] width 19 height 19
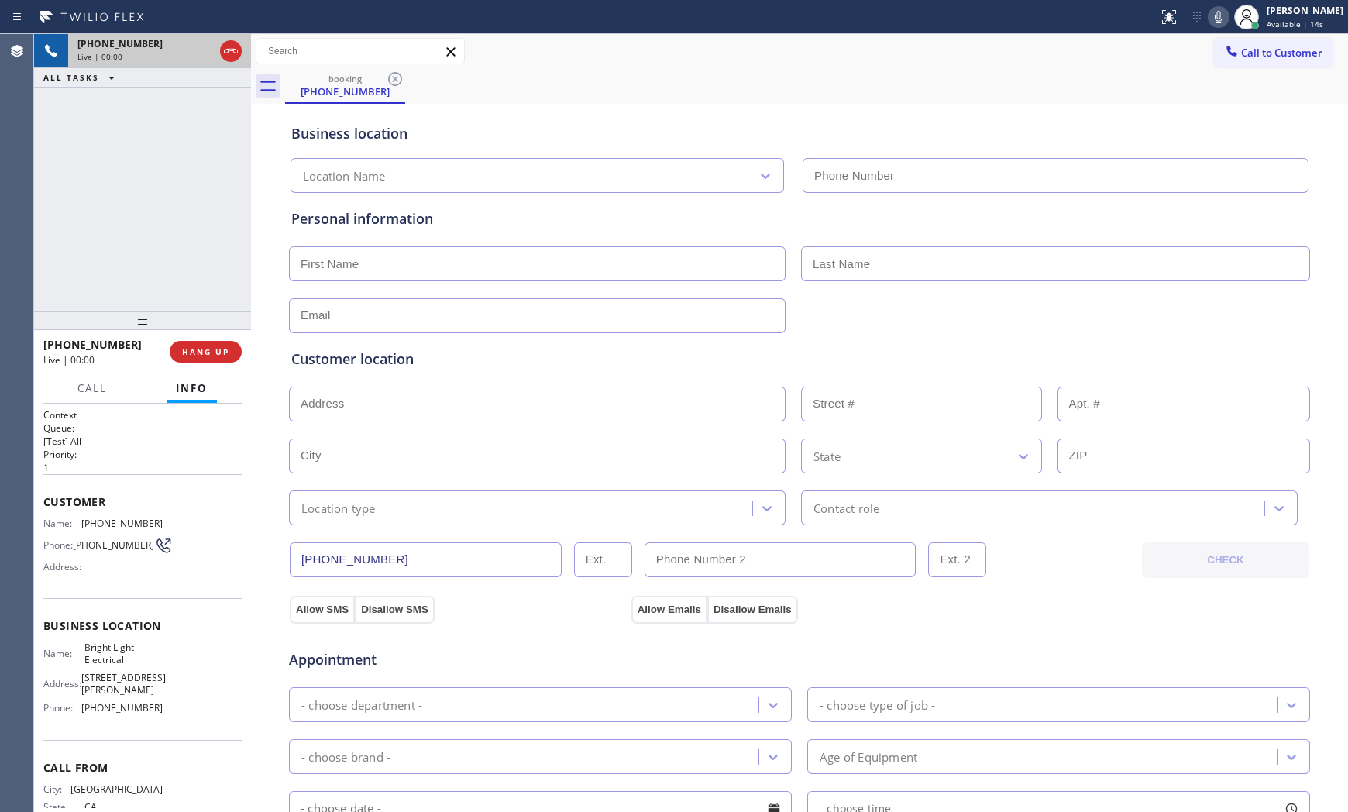
type input "[PHONE_NUMBER]"
click at [202, 352] on span "HANG UP" at bounding box center [205, 351] width 47 height 11
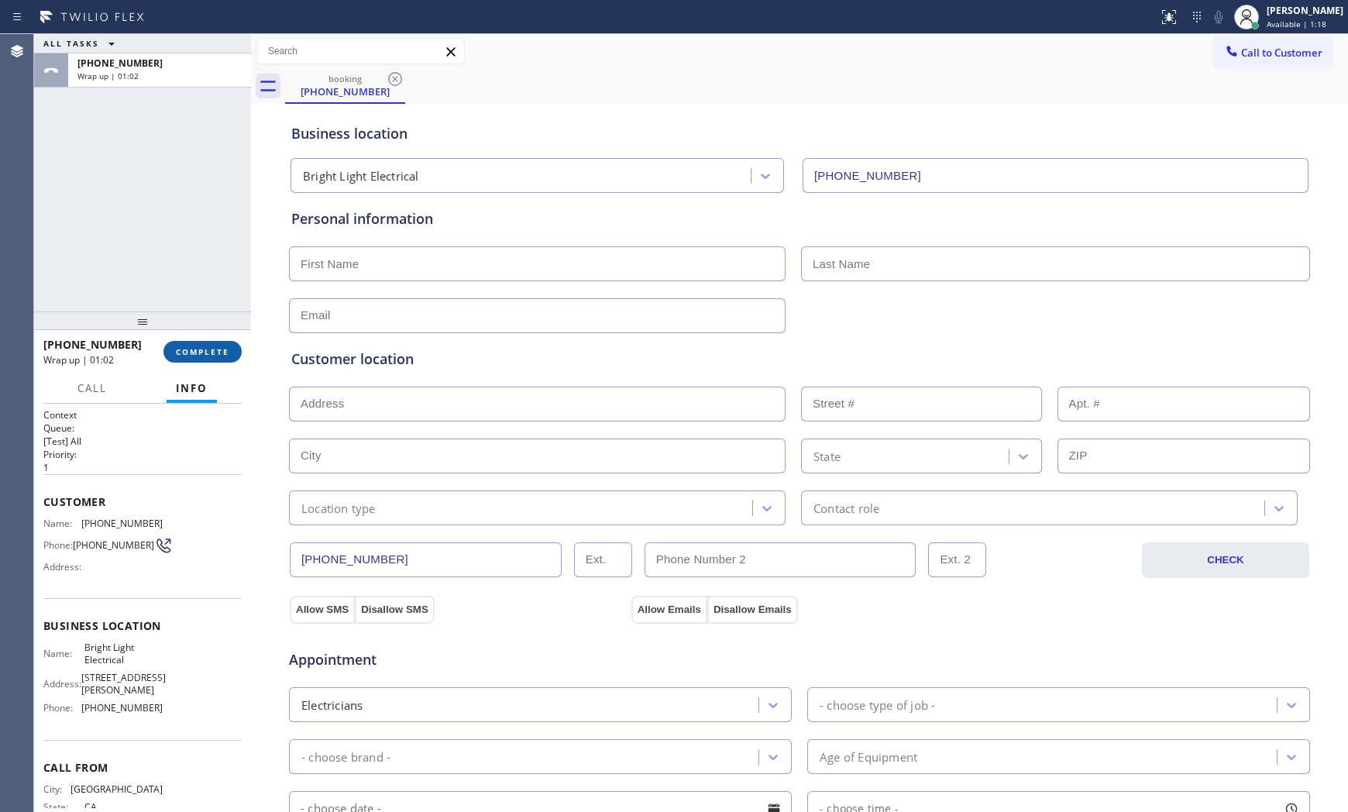
click at [202, 346] on span "COMPLETE" at bounding box center [202, 351] width 53 height 11
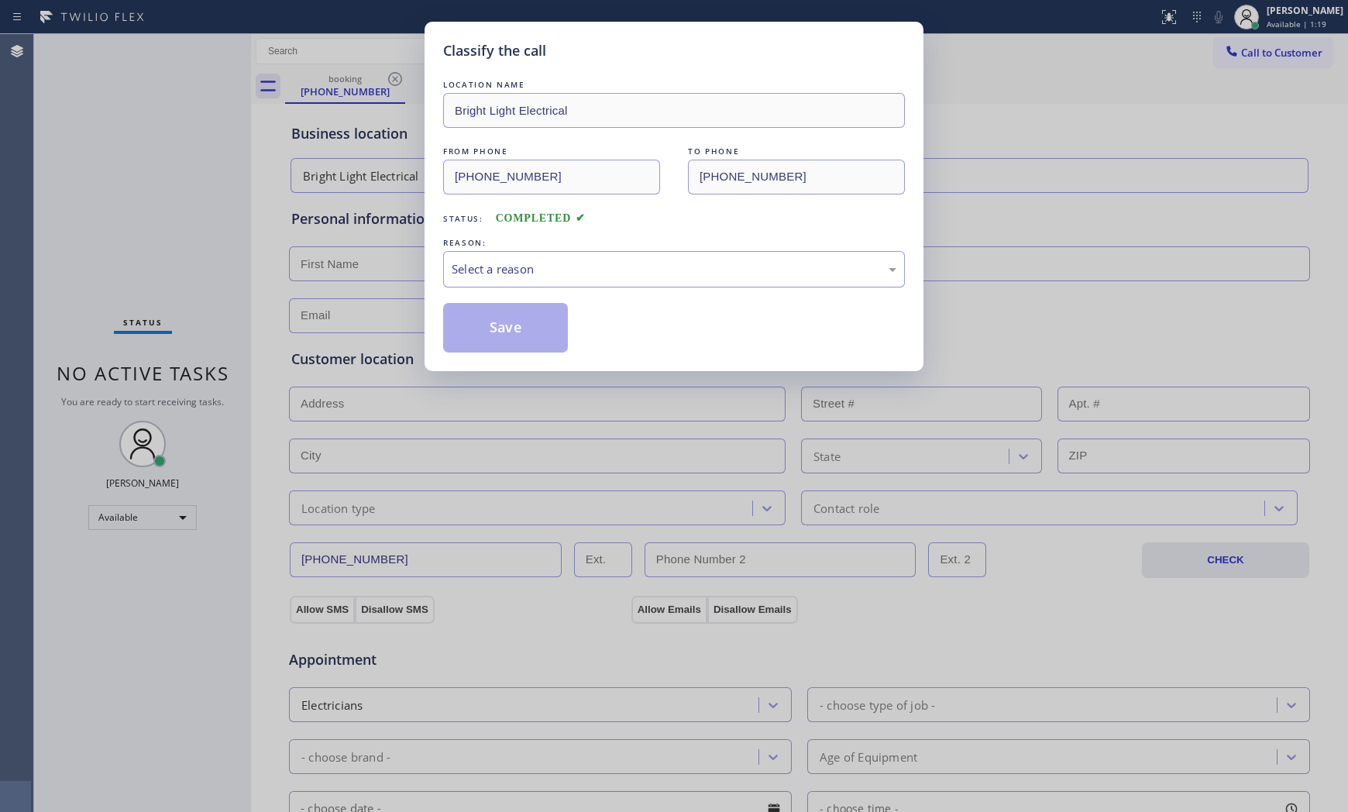
click at [591, 252] on div "Select a reason" at bounding box center [674, 269] width 462 height 36
click at [506, 323] on button "Save" at bounding box center [505, 328] width 125 height 50
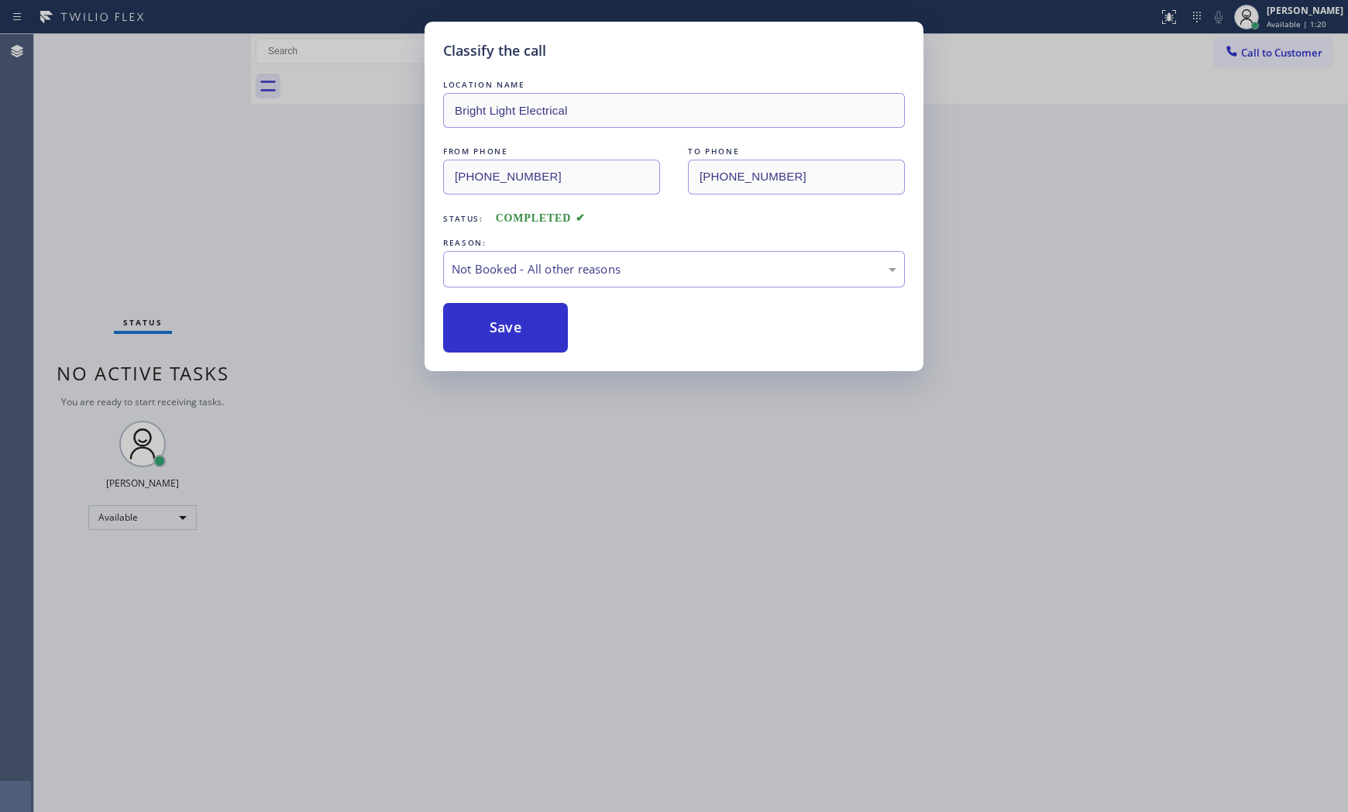
click at [506, 323] on button "Save" at bounding box center [505, 328] width 125 height 50
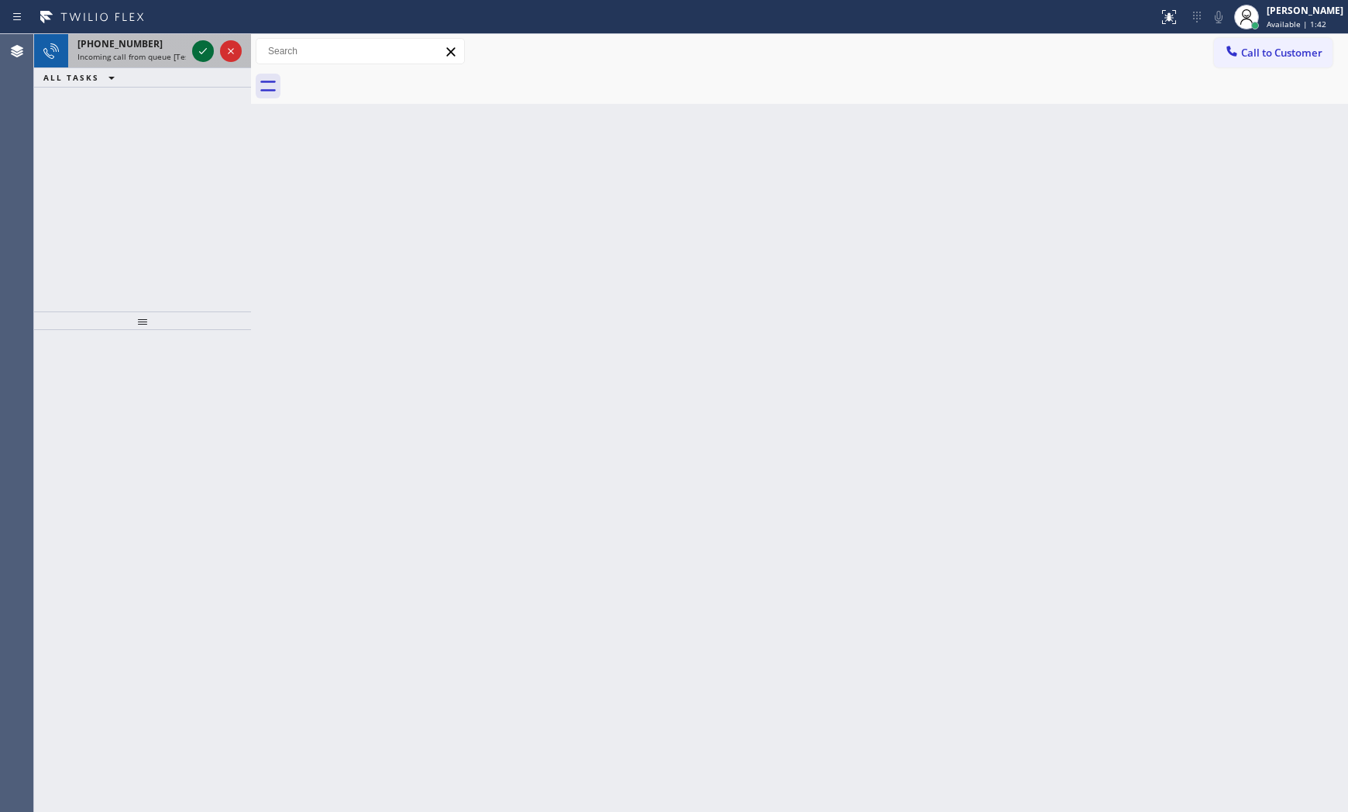
click at [200, 50] on icon at bounding box center [203, 51] width 19 height 19
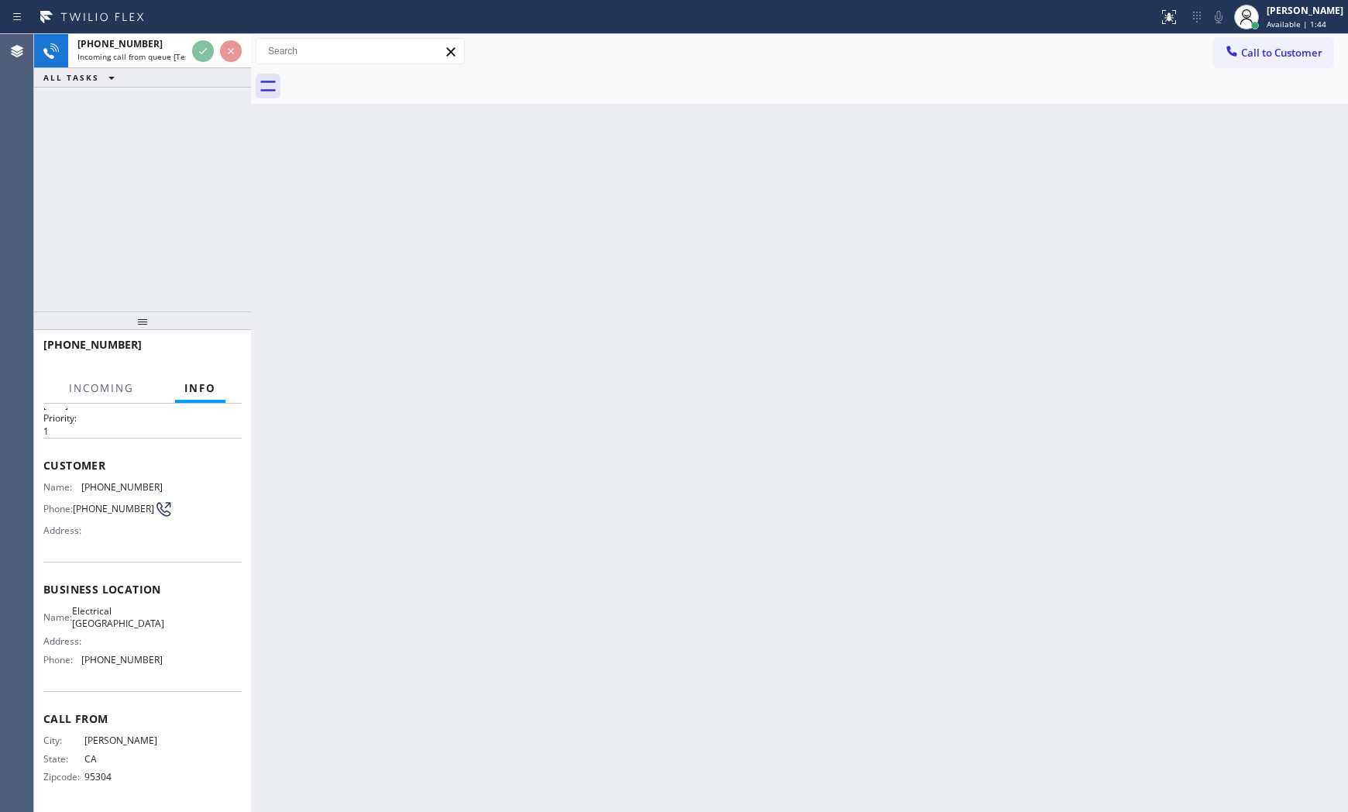
scroll to position [52, 0]
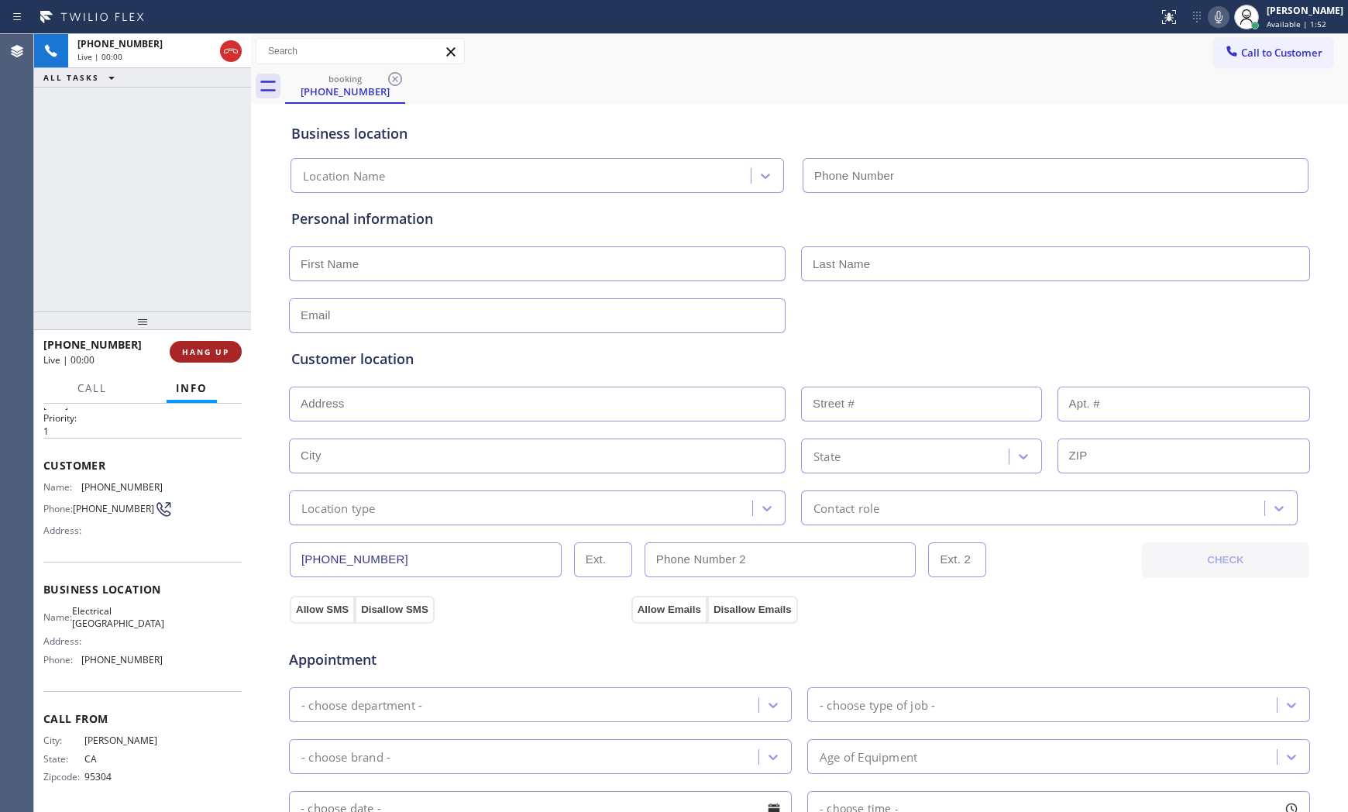
type input "[PHONE_NUMBER]"
click at [220, 357] on button "HANG UP" at bounding box center [206, 352] width 72 height 22
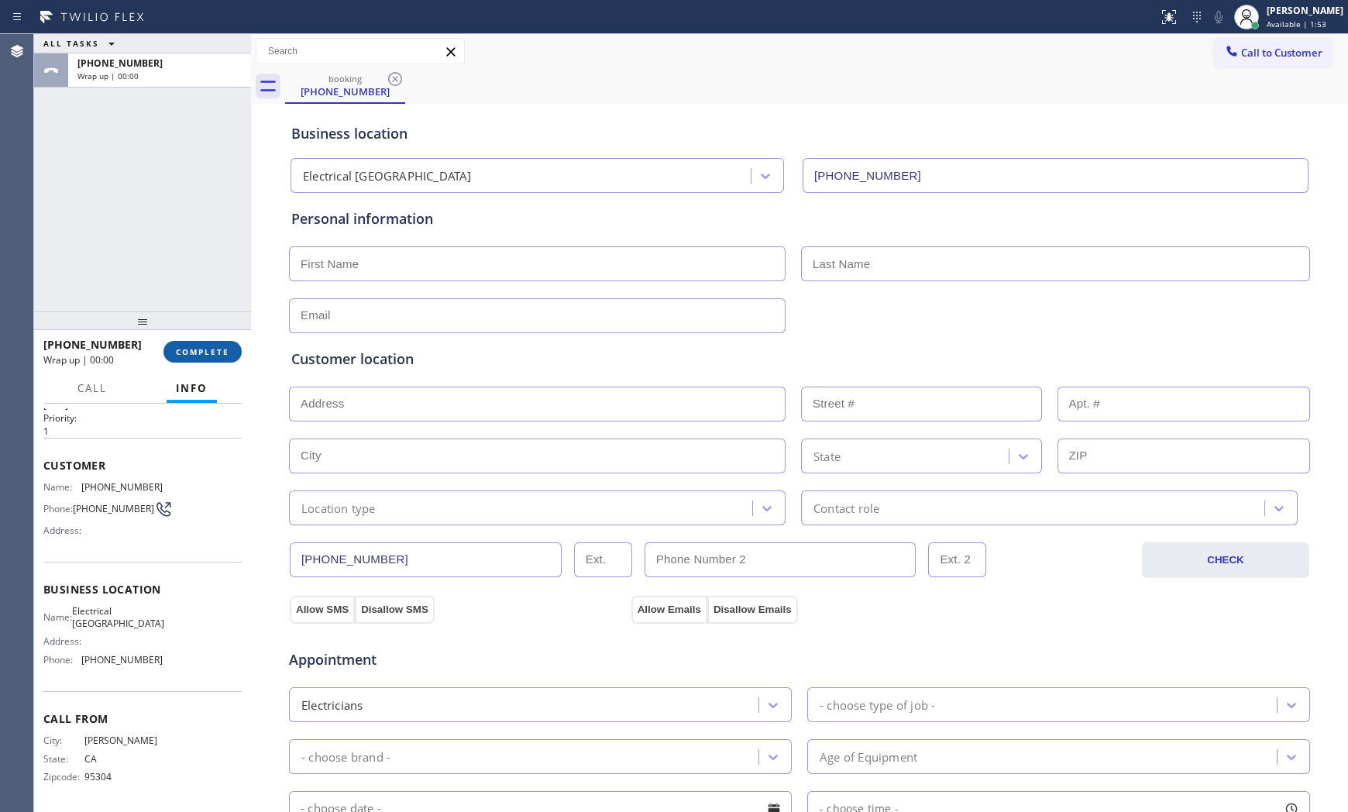
click at [220, 357] on button "COMPLETE" at bounding box center [202, 352] width 78 height 22
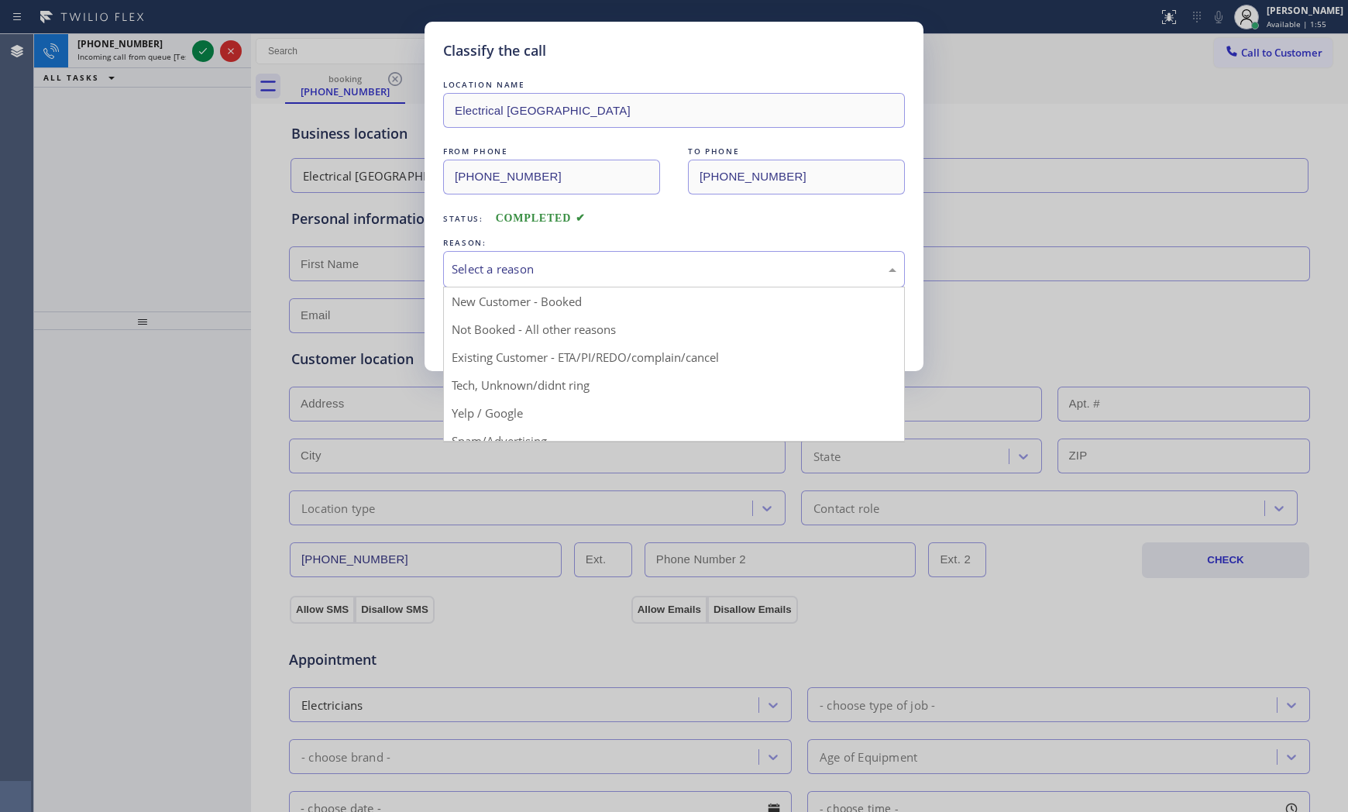
click at [583, 267] on div "Select a reason" at bounding box center [673, 269] width 445 height 18
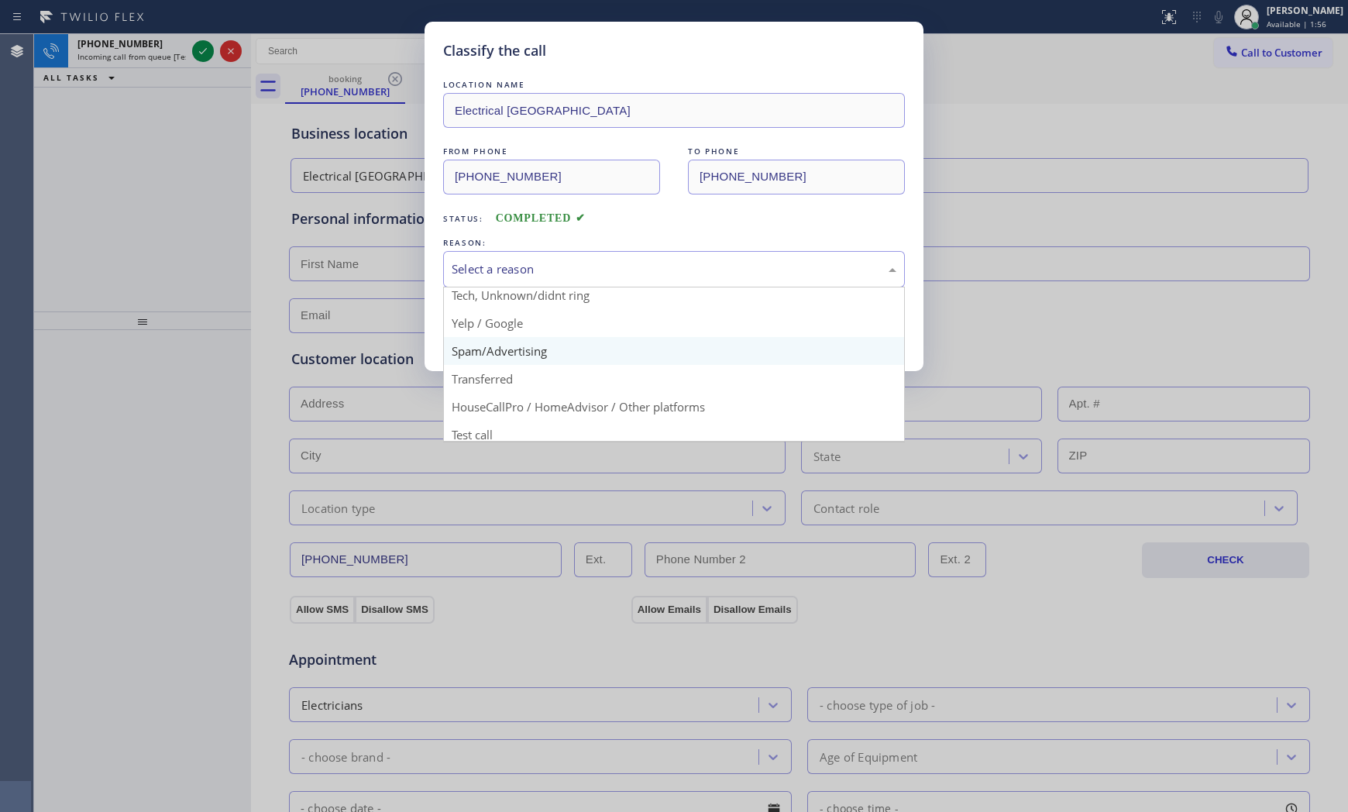
scroll to position [97, 0]
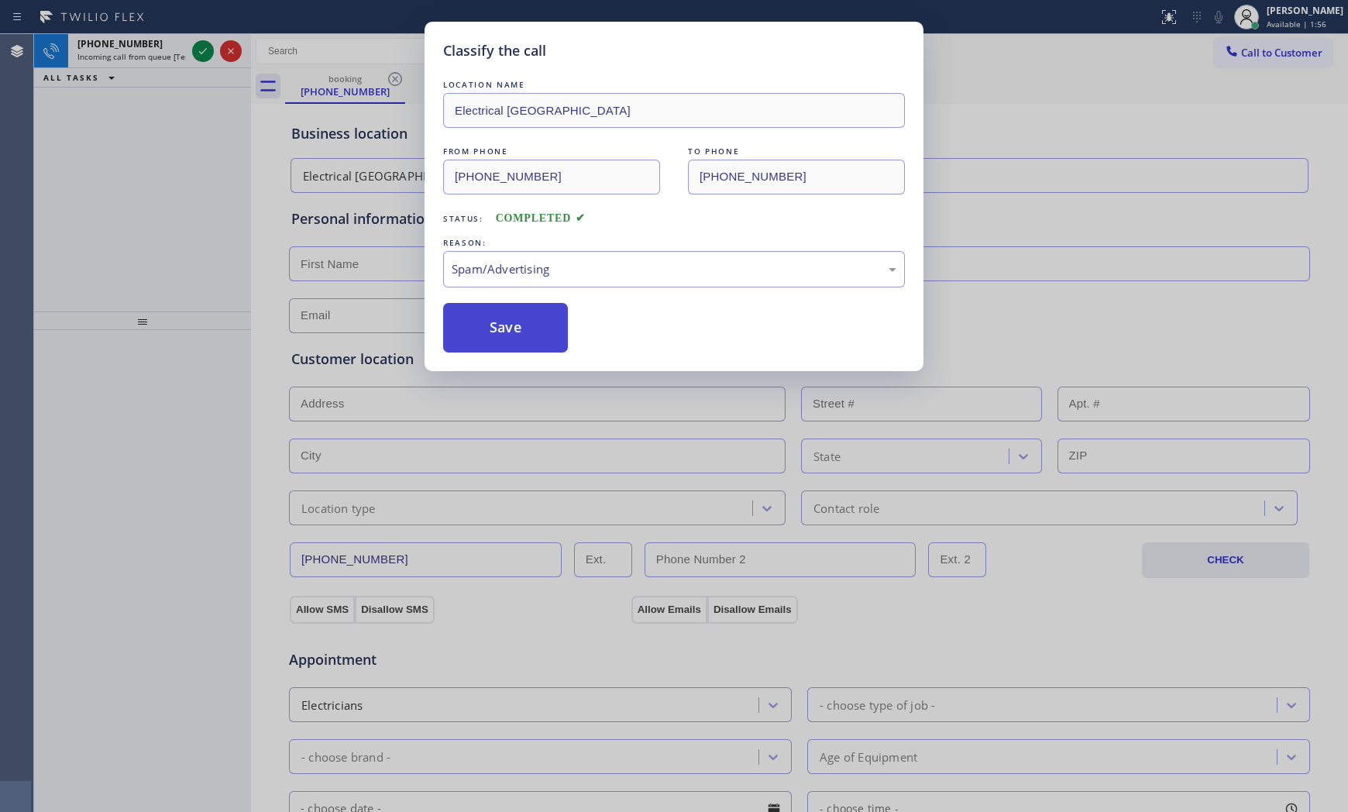
click at [519, 334] on button "Save" at bounding box center [505, 328] width 125 height 50
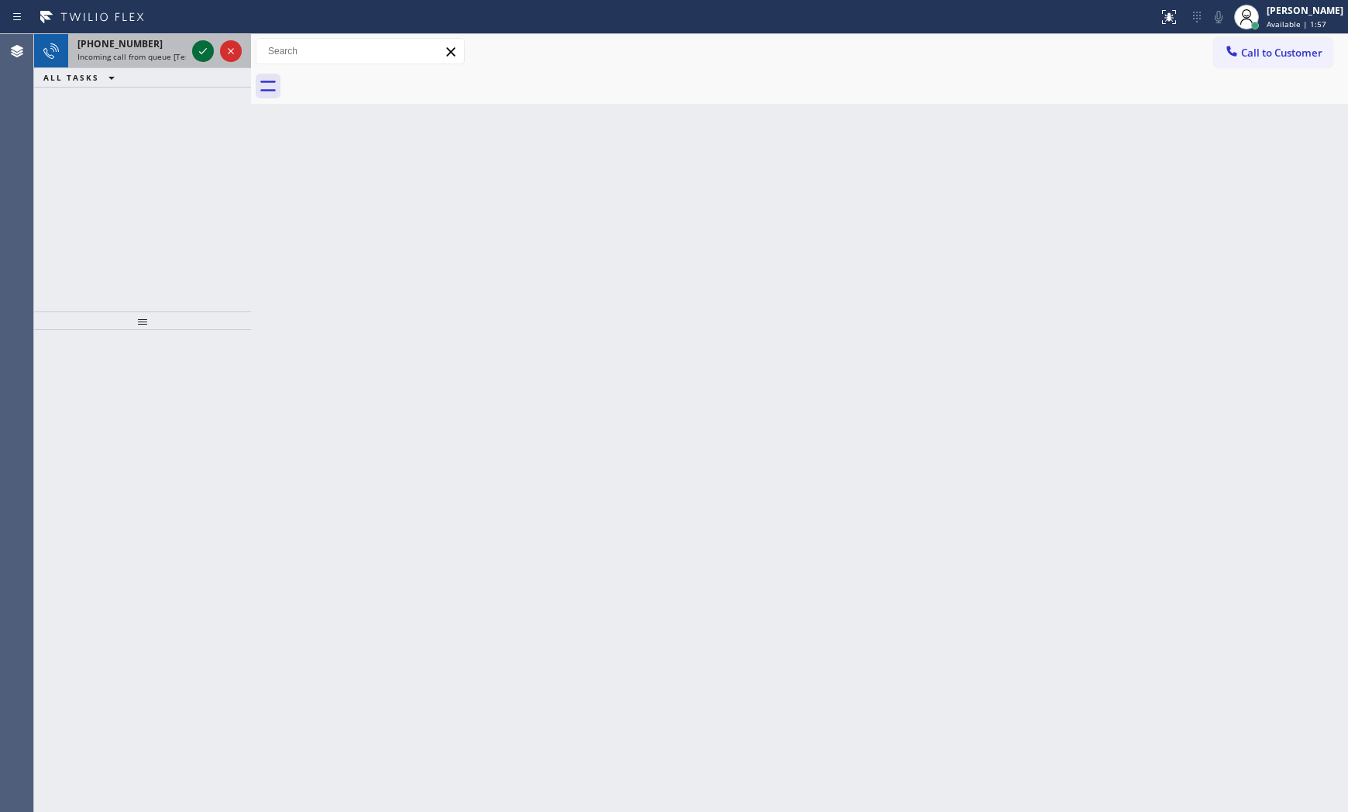
click at [206, 58] on icon at bounding box center [203, 51] width 19 height 19
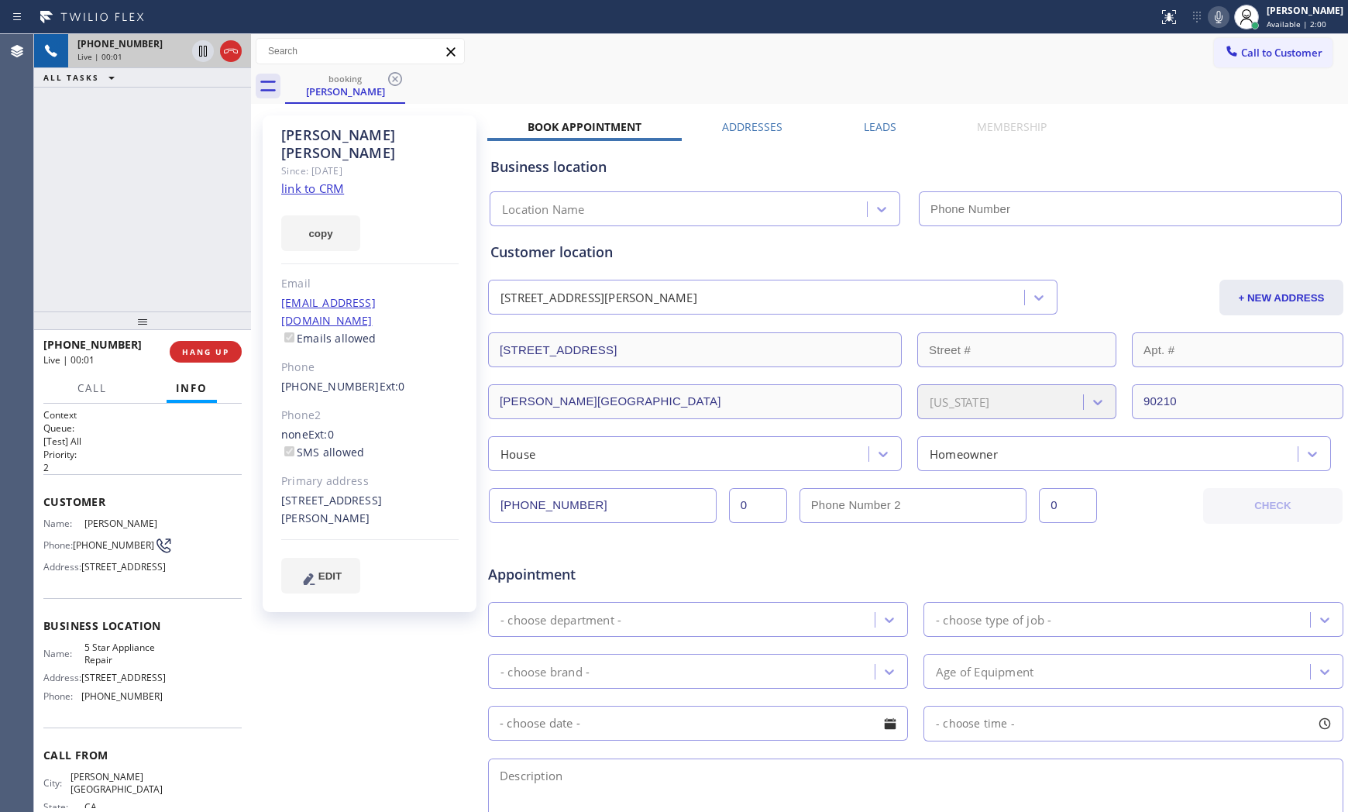
type input "[PHONE_NUMBER]"
click at [311, 180] on link "link to CRM" at bounding box center [312, 187] width 63 height 15
click at [1212, 26] on icon at bounding box center [1218, 17] width 19 height 19
click at [200, 47] on icon at bounding box center [203, 51] width 19 height 19
click at [1209, 25] on icon at bounding box center [1218, 17] width 19 height 19
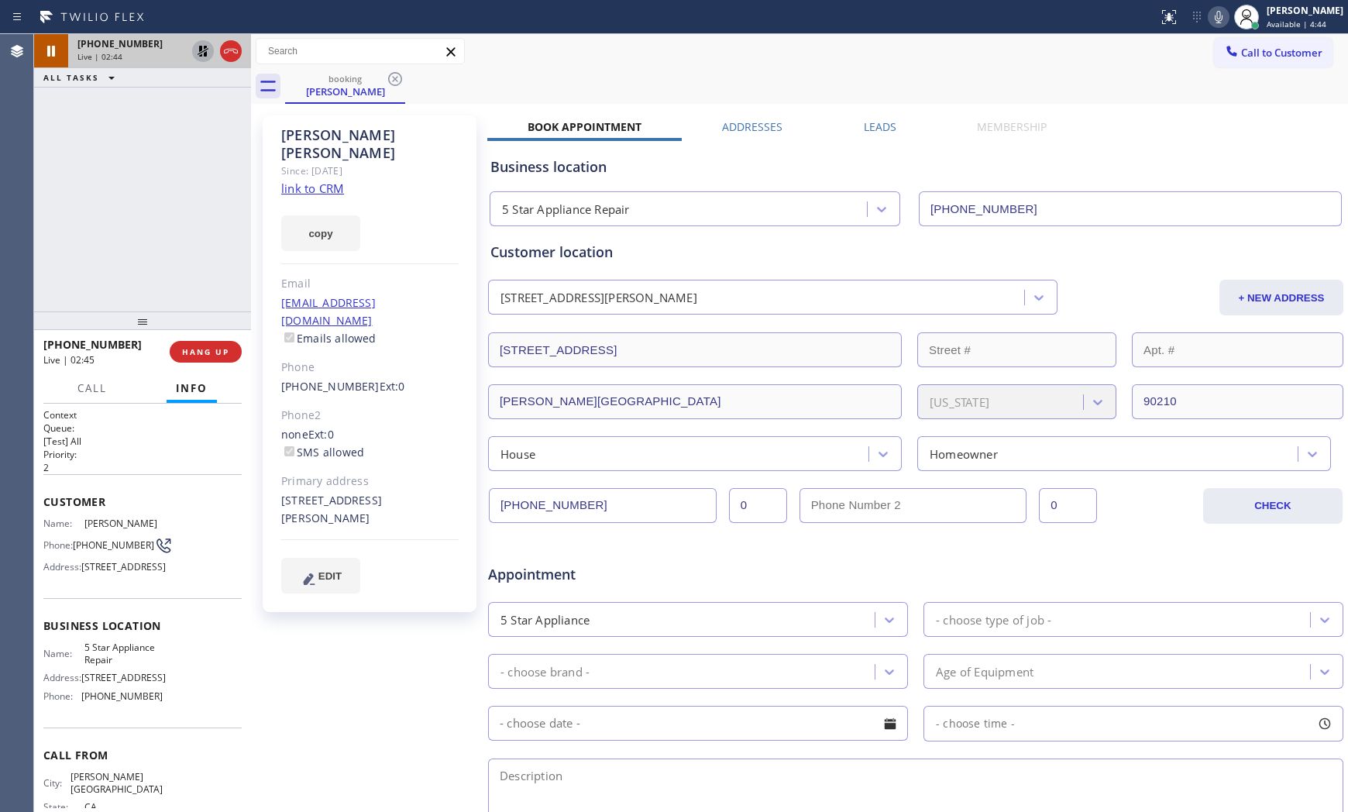
click at [201, 51] on icon at bounding box center [203, 51] width 19 height 19
click at [209, 362] on div "[PHONE_NUMBER] Live | 03:36 HANG UP" at bounding box center [142, 351] width 198 height 40
click at [211, 352] on span "HANG UP" at bounding box center [205, 351] width 47 height 11
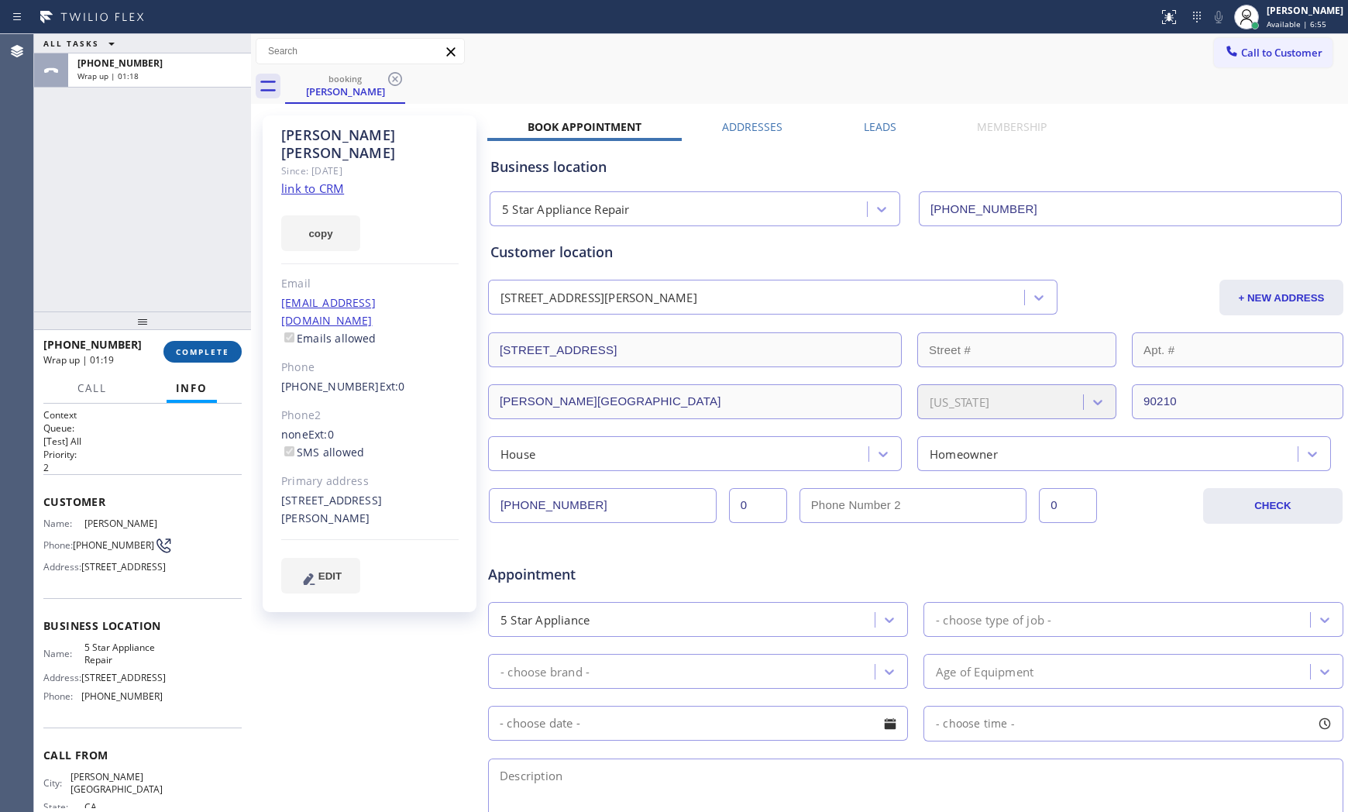
click at [228, 349] on span "COMPLETE" at bounding box center [202, 351] width 53 height 11
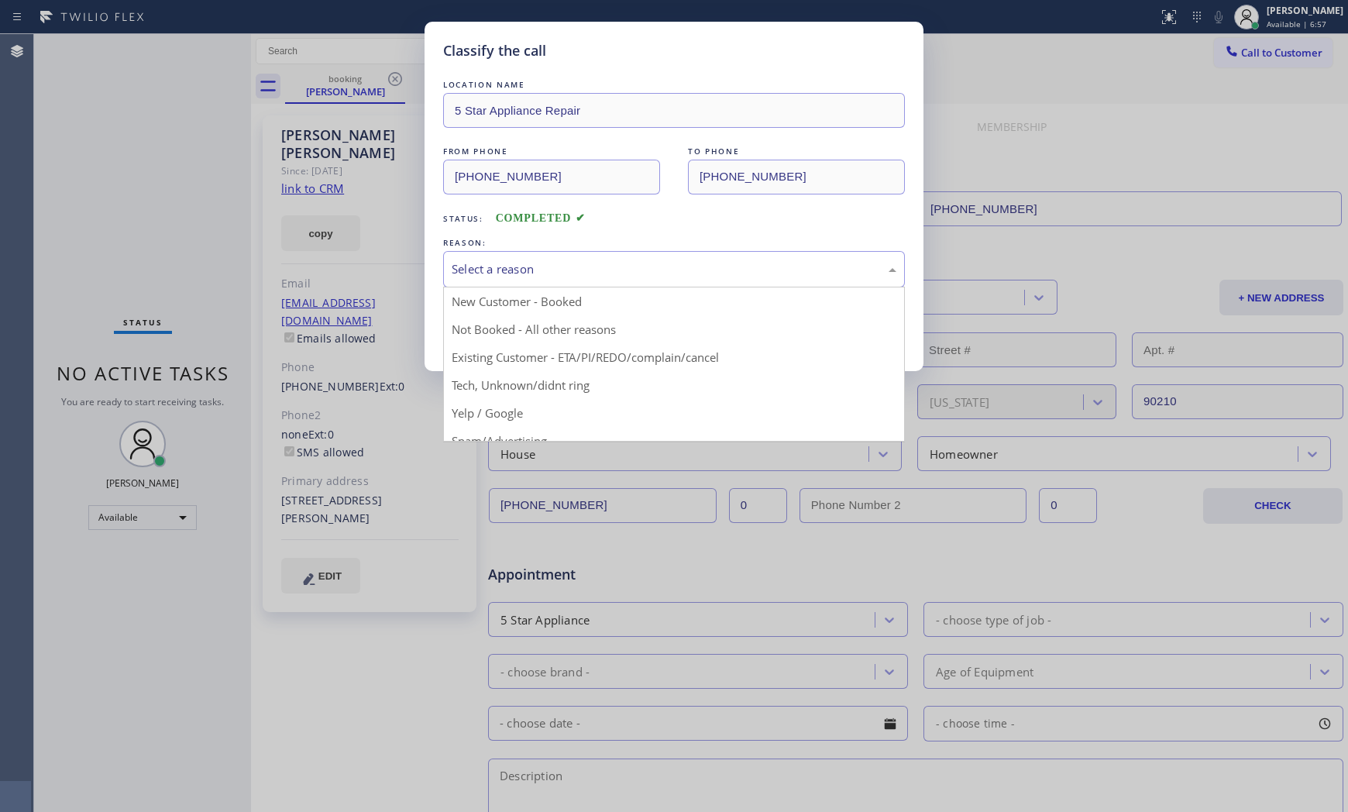
drag, startPoint x: 537, startPoint y: 273, endPoint x: 519, endPoint y: 311, distance: 41.9
click at [537, 273] on div "Select a reason" at bounding box center [673, 269] width 445 height 18
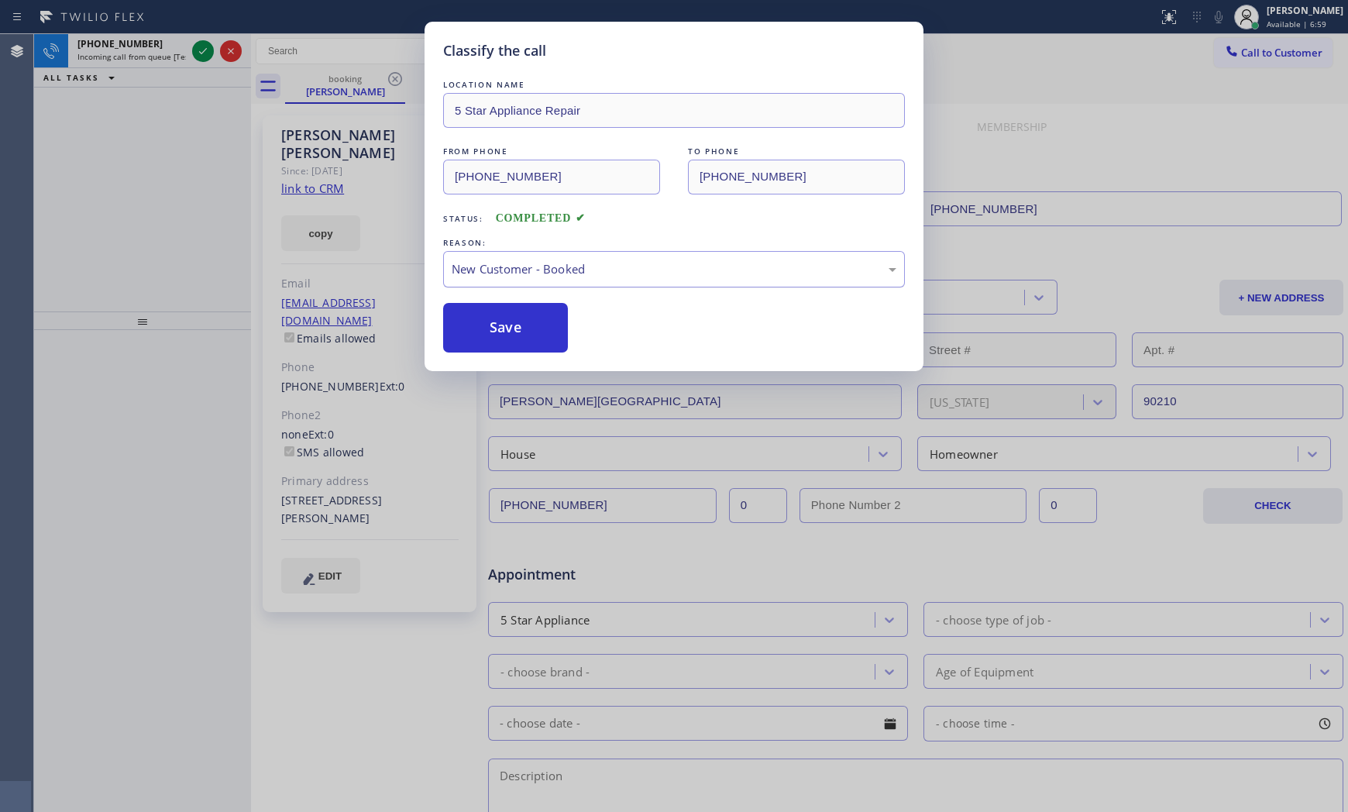
click at [529, 269] on div "New Customer - Booked" at bounding box center [673, 269] width 445 height 18
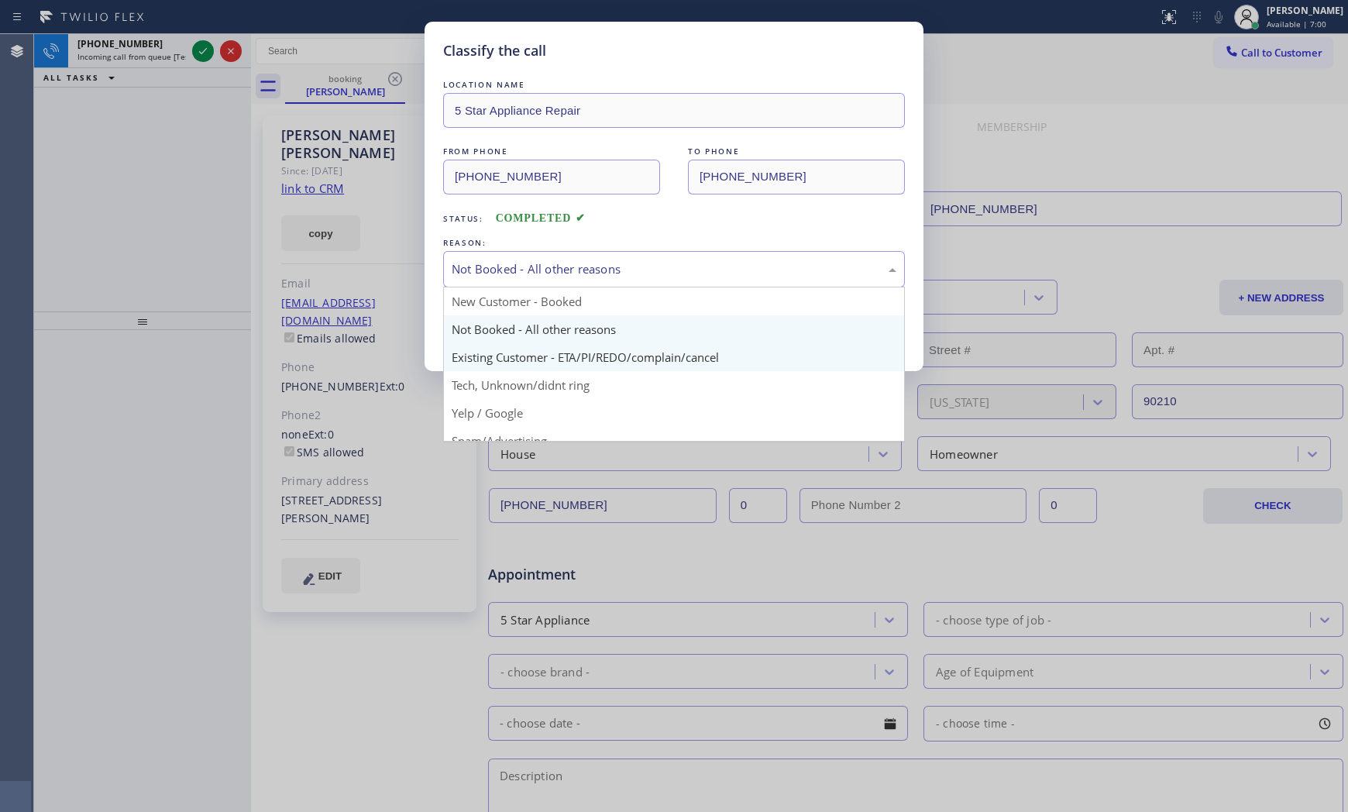
drag, startPoint x: 539, startPoint y: 266, endPoint x: 529, endPoint y: 346, distance: 80.4
click at [539, 270] on div "Not Booked - All other reasons" at bounding box center [673, 269] width 445 height 18
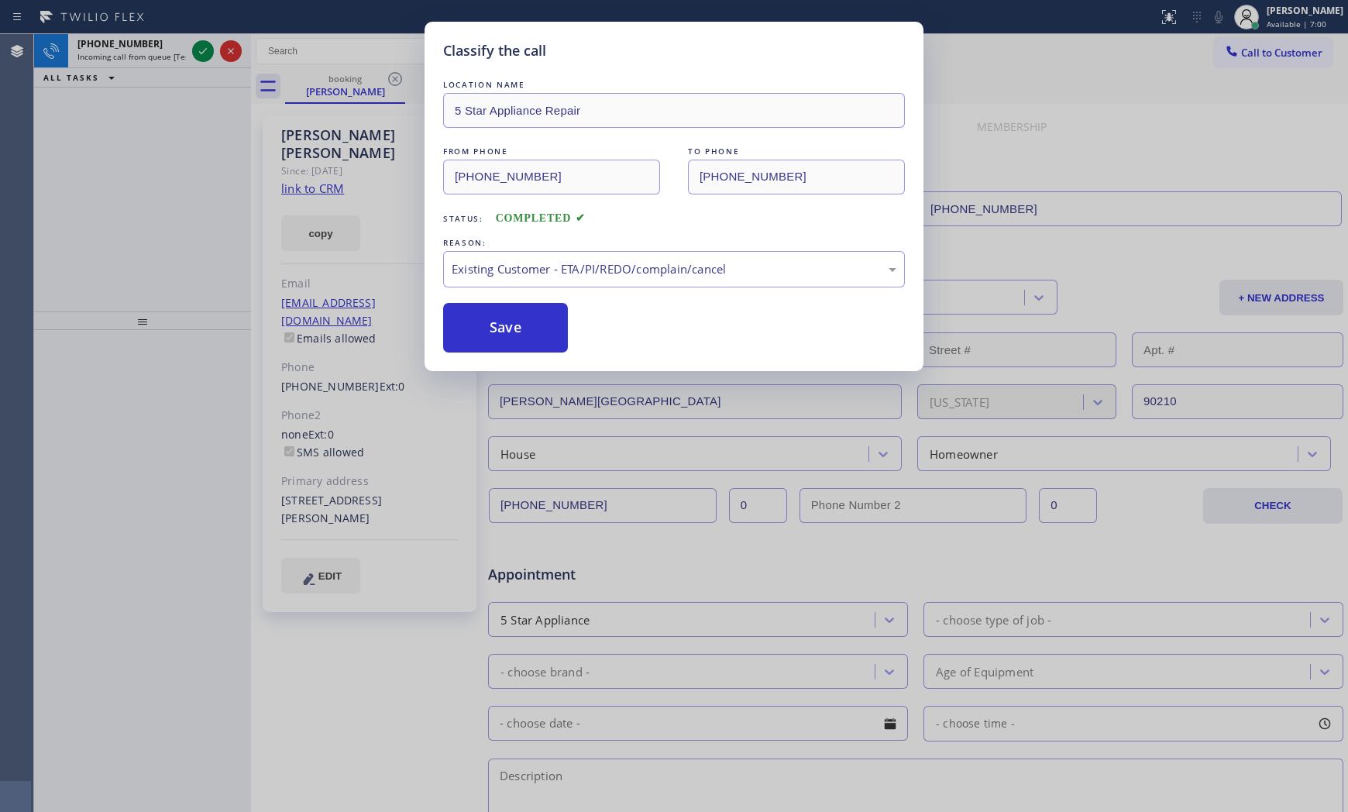
click at [529, 358] on div "Classify the call LOCATION NAME 5 Star Appliance Repair FROM PHONE [PHONE_NUMBE…" at bounding box center [673, 196] width 499 height 349
click at [528, 330] on button "Save" at bounding box center [505, 328] width 125 height 50
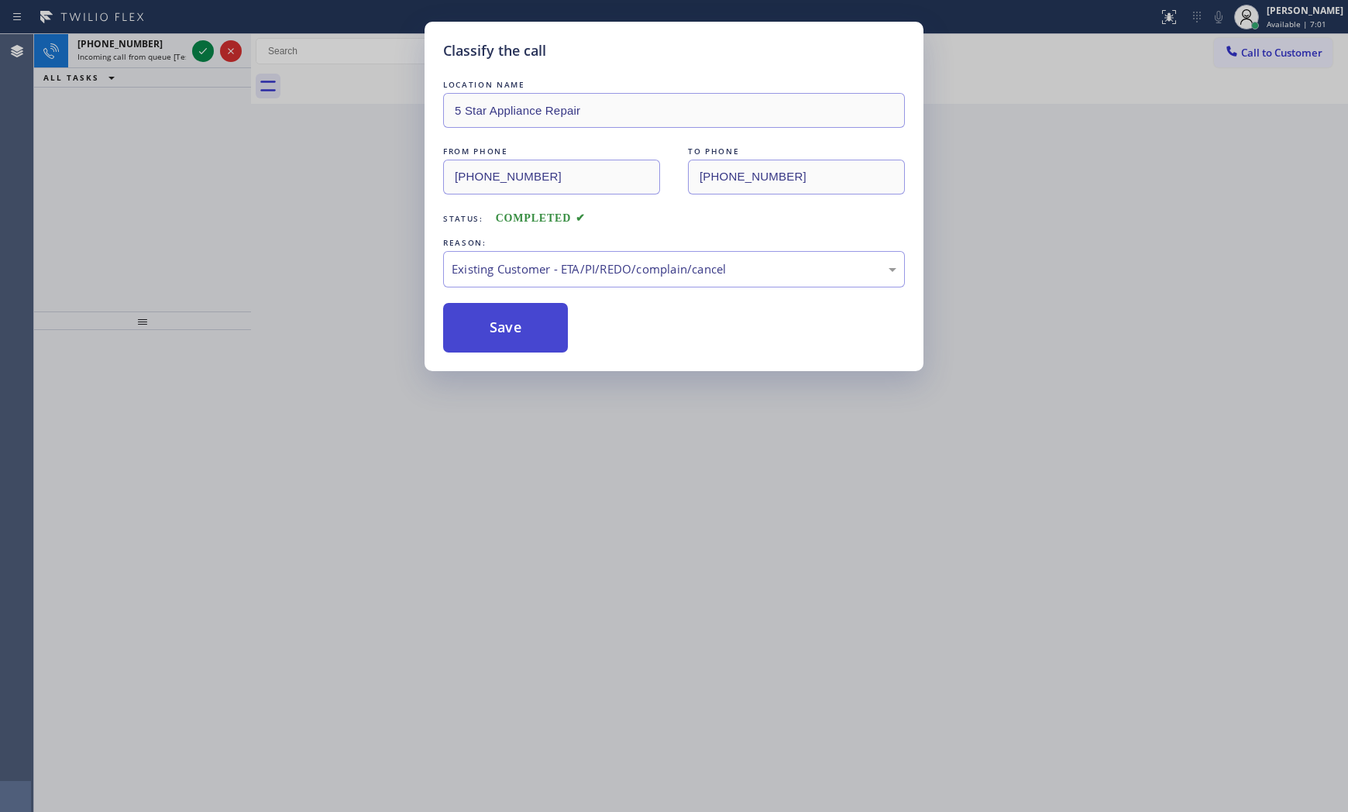
click at [528, 330] on button "Save" at bounding box center [505, 328] width 125 height 50
click at [197, 48] on div "Classify the call LOCATION NAME Apollo Electric Co FROM PHONE [PHONE_NUMBER] TO…" at bounding box center [690, 423] width 1313 height 778
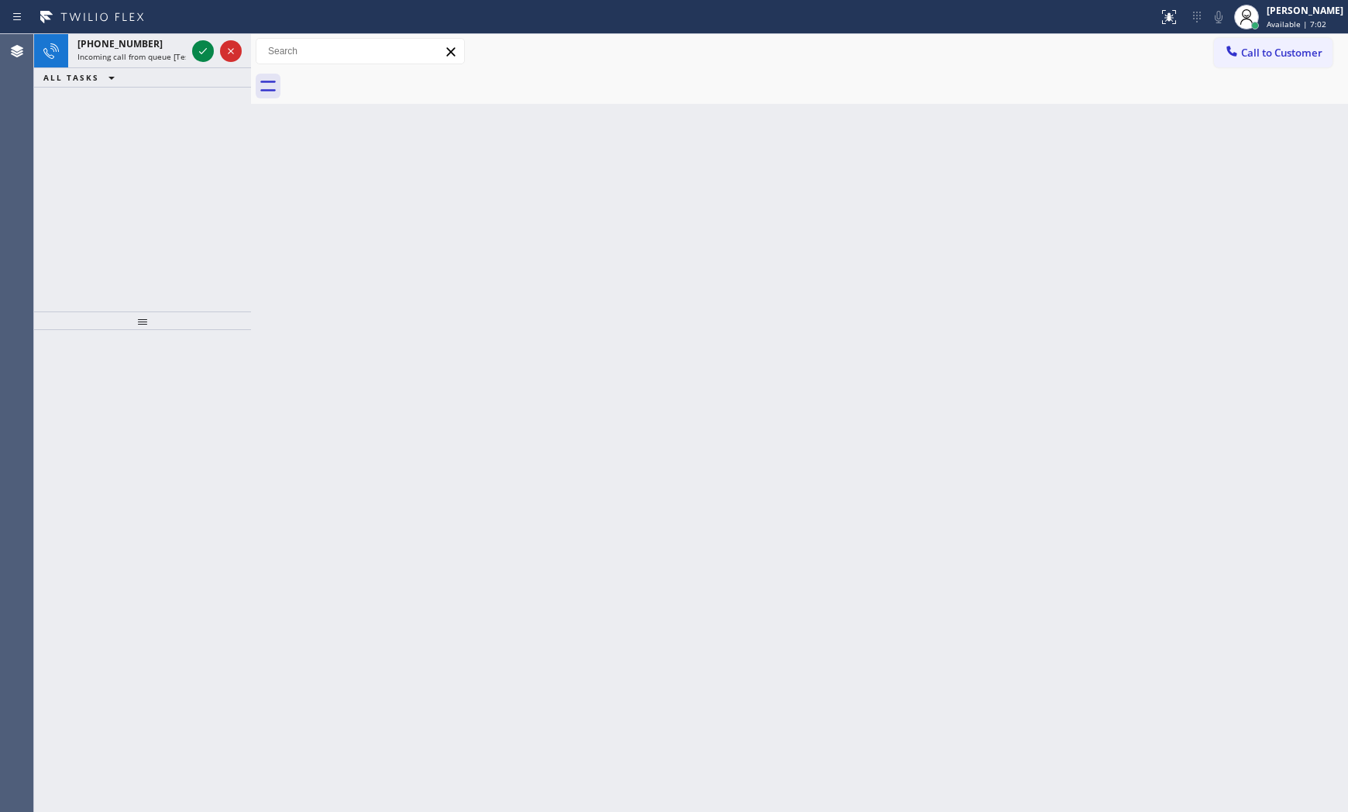
click at [197, 48] on icon at bounding box center [203, 51] width 19 height 19
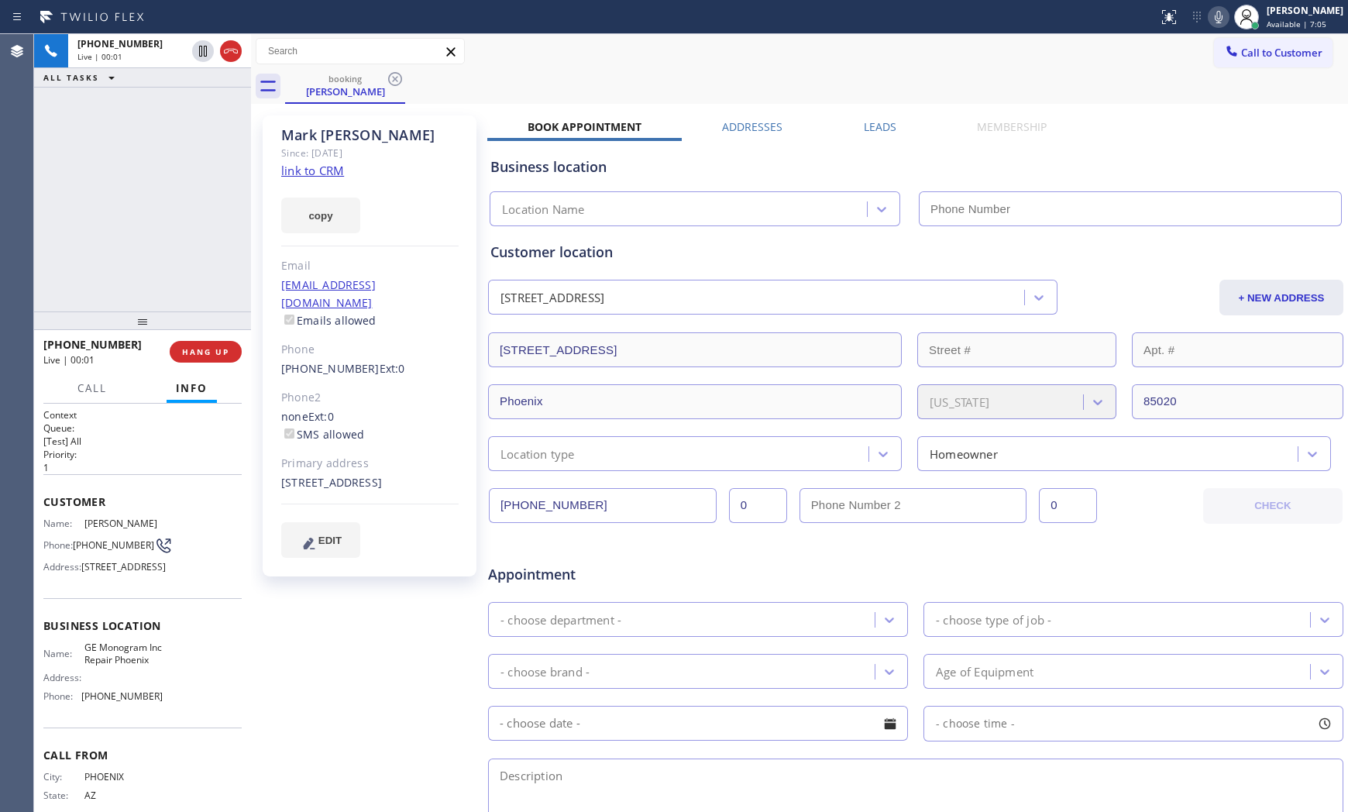
type input "[PHONE_NUMBER]"
click at [318, 171] on link "link to CRM" at bounding box center [312, 170] width 63 height 15
click at [1210, 19] on icon at bounding box center [1218, 17] width 19 height 19
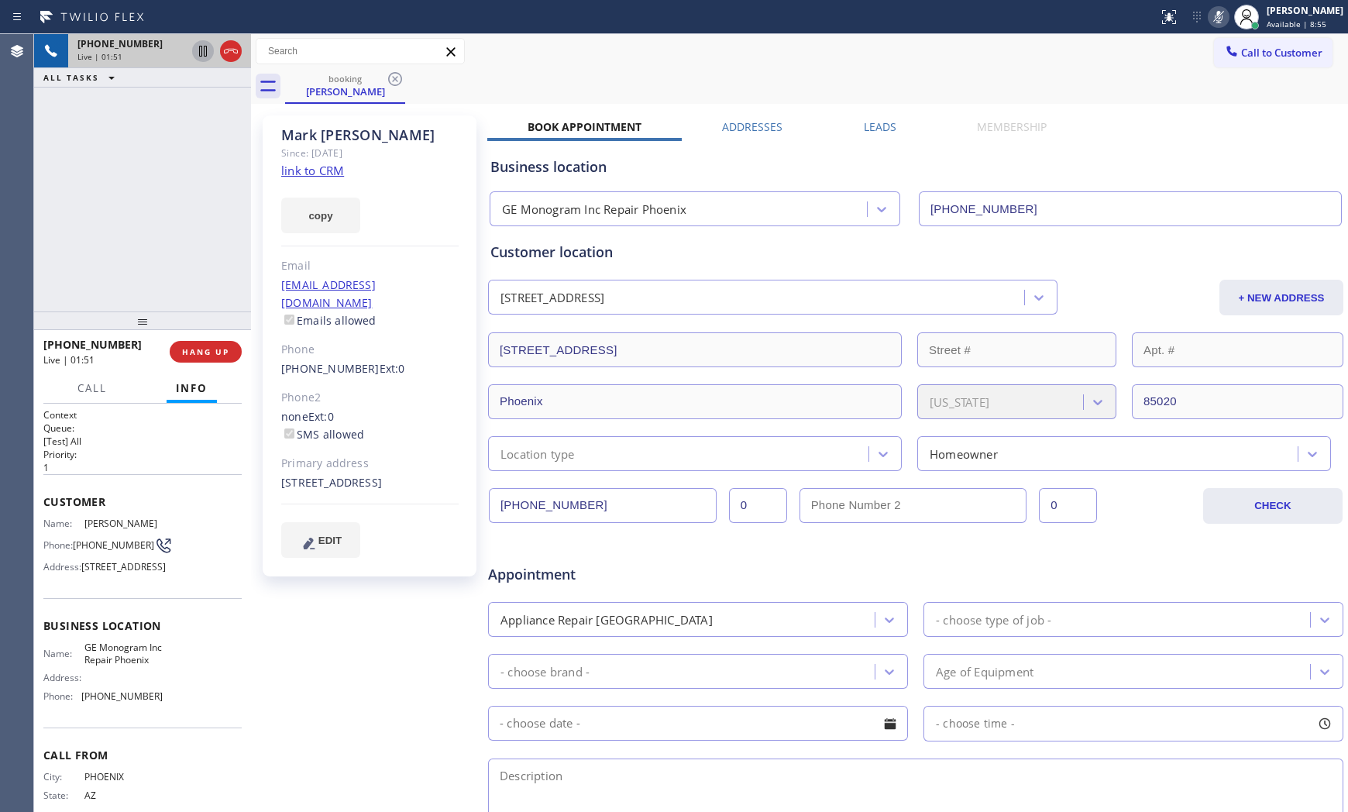
drag, startPoint x: 201, startPoint y: 56, endPoint x: 346, endPoint y: 0, distance: 155.2
click at [202, 55] on icon at bounding box center [203, 51] width 19 height 19
click at [1209, 14] on icon at bounding box center [1218, 17] width 19 height 19
click at [194, 51] on icon at bounding box center [203, 51] width 19 height 19
click at [601, 47] on div "Call to Customer Outbound call Location Search location Your caller id phone nu…" at bounding box center [799, 51] width 1097 height 27
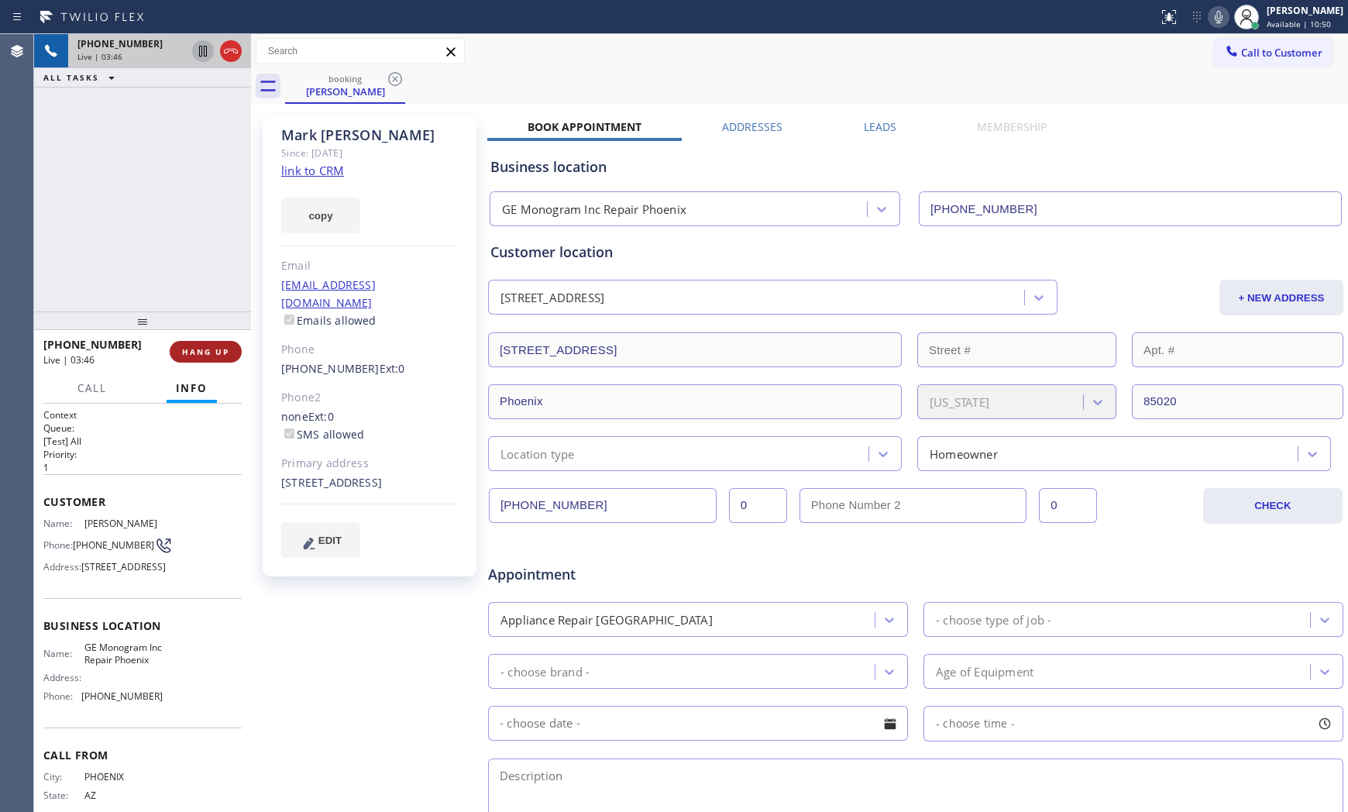
drag, startPoint x: 220, startPoint y: 348, endPoint x: 339, endPoint y: 276, distance: 139.7
click at [221, 348] on span "HANG UP" at bounding box center [205, 351] width 47 height 11
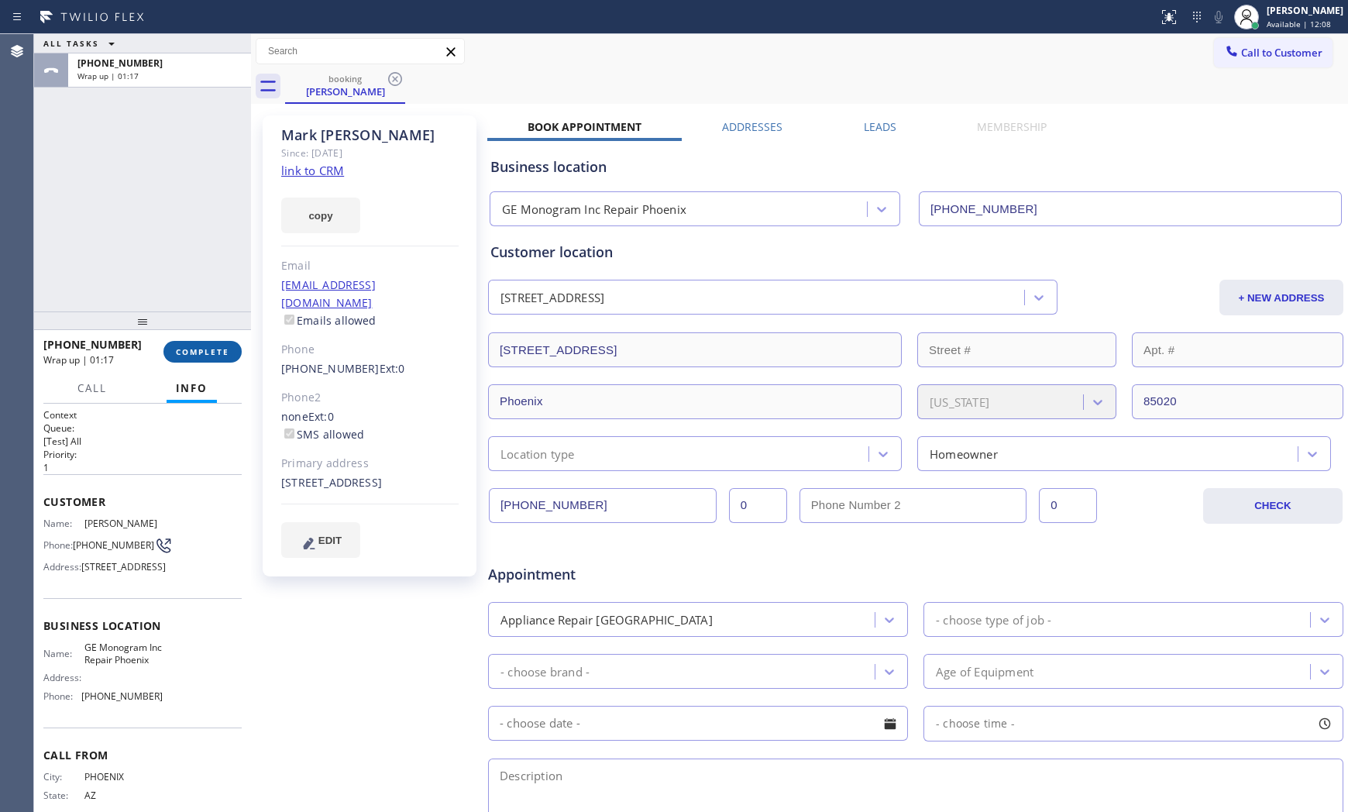
click at [225, 343] on button "COMPLETE" at bounding box center [202, 352] width 78 height 22
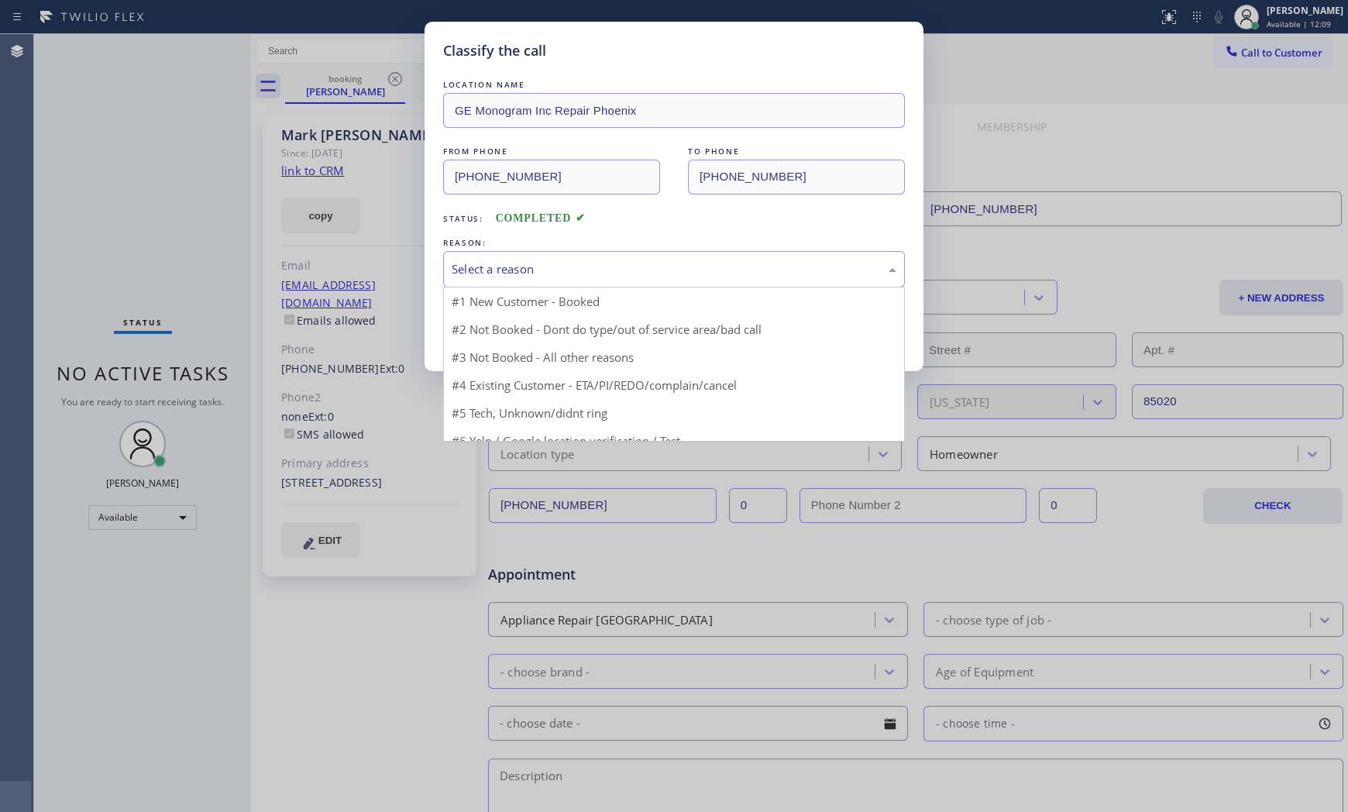
click at [563, 279] on div "Select a reason" at bounding box center [674, 269] width 462 height 36
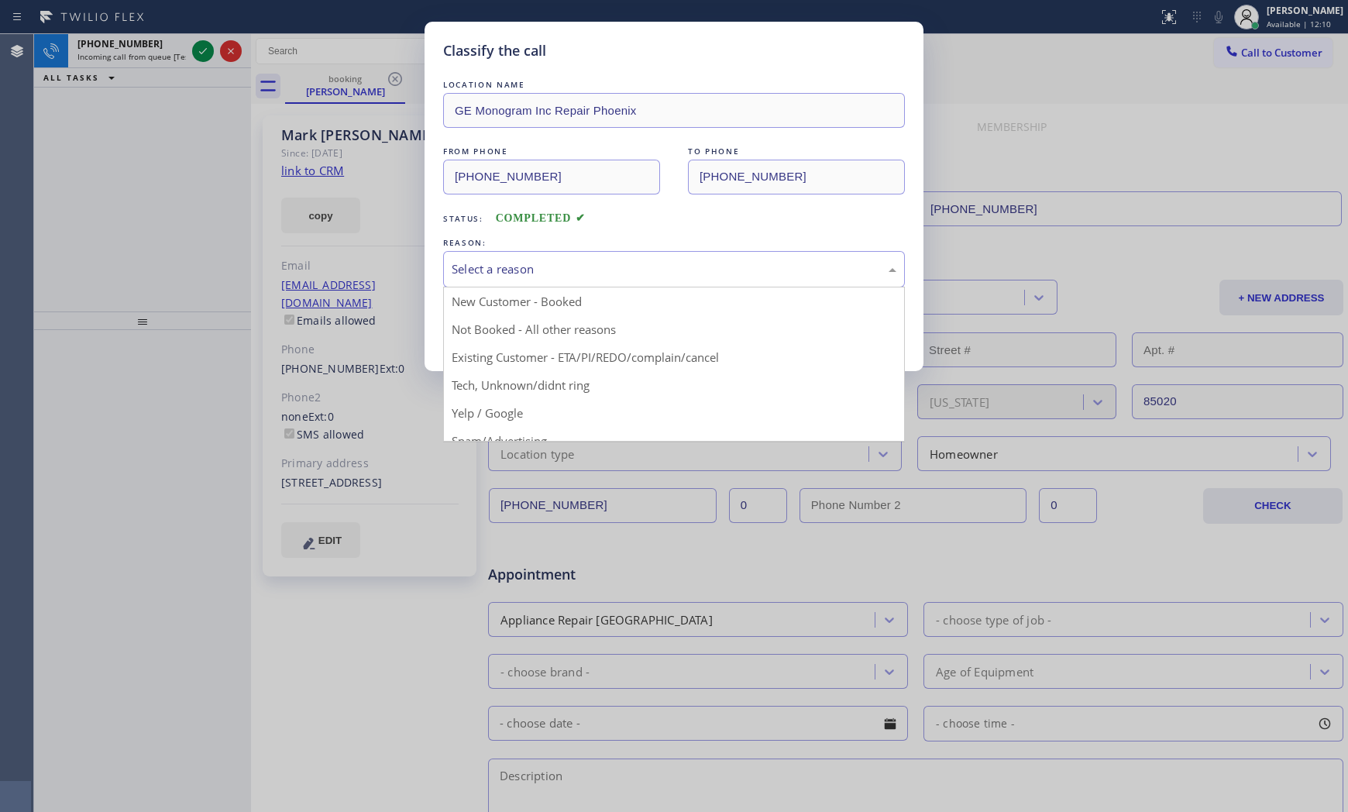
drag, startPoint x: 563, startPoint y: 351, endPoint x: 554, endPoint y: 347, distance: 9.4
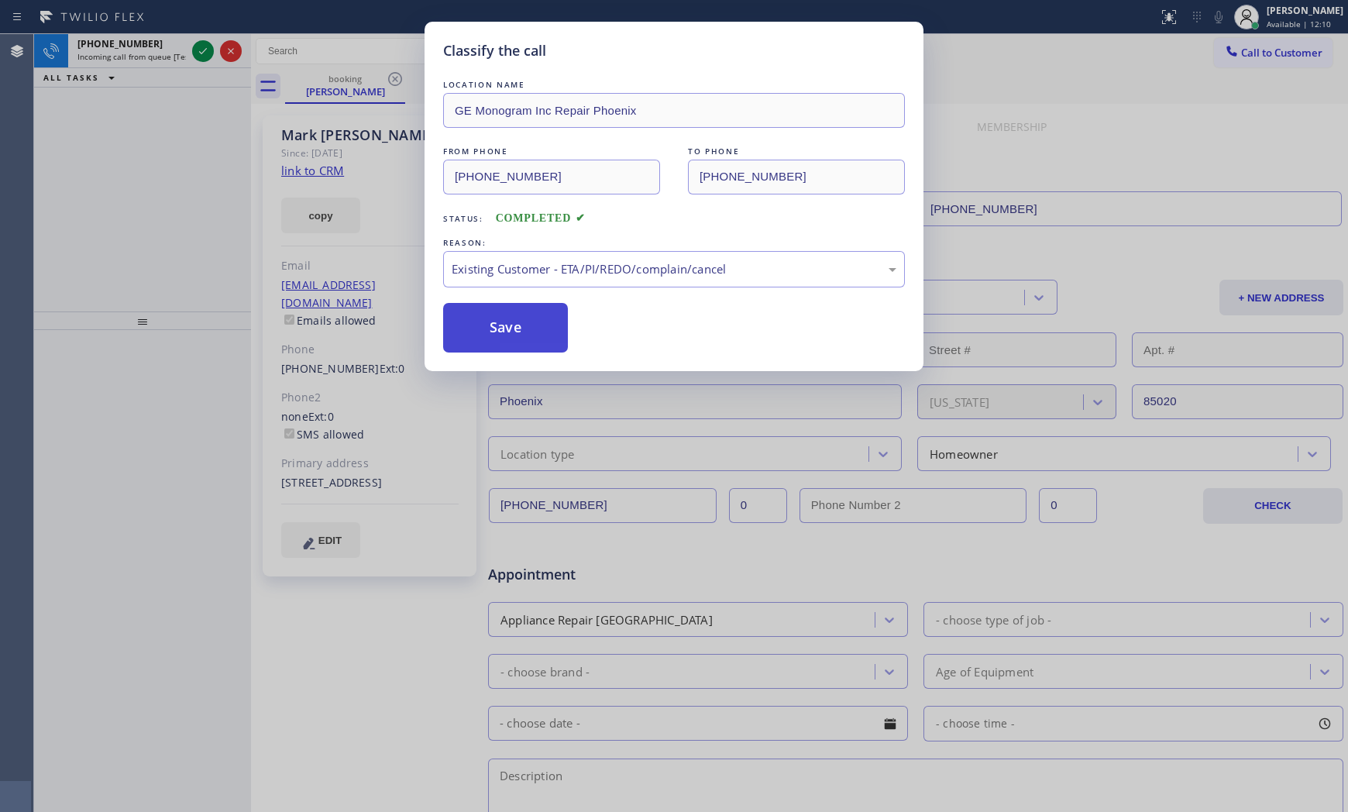
click at [506, 324] on button "Save" at bounding box center [505, 328] width 125 height 50
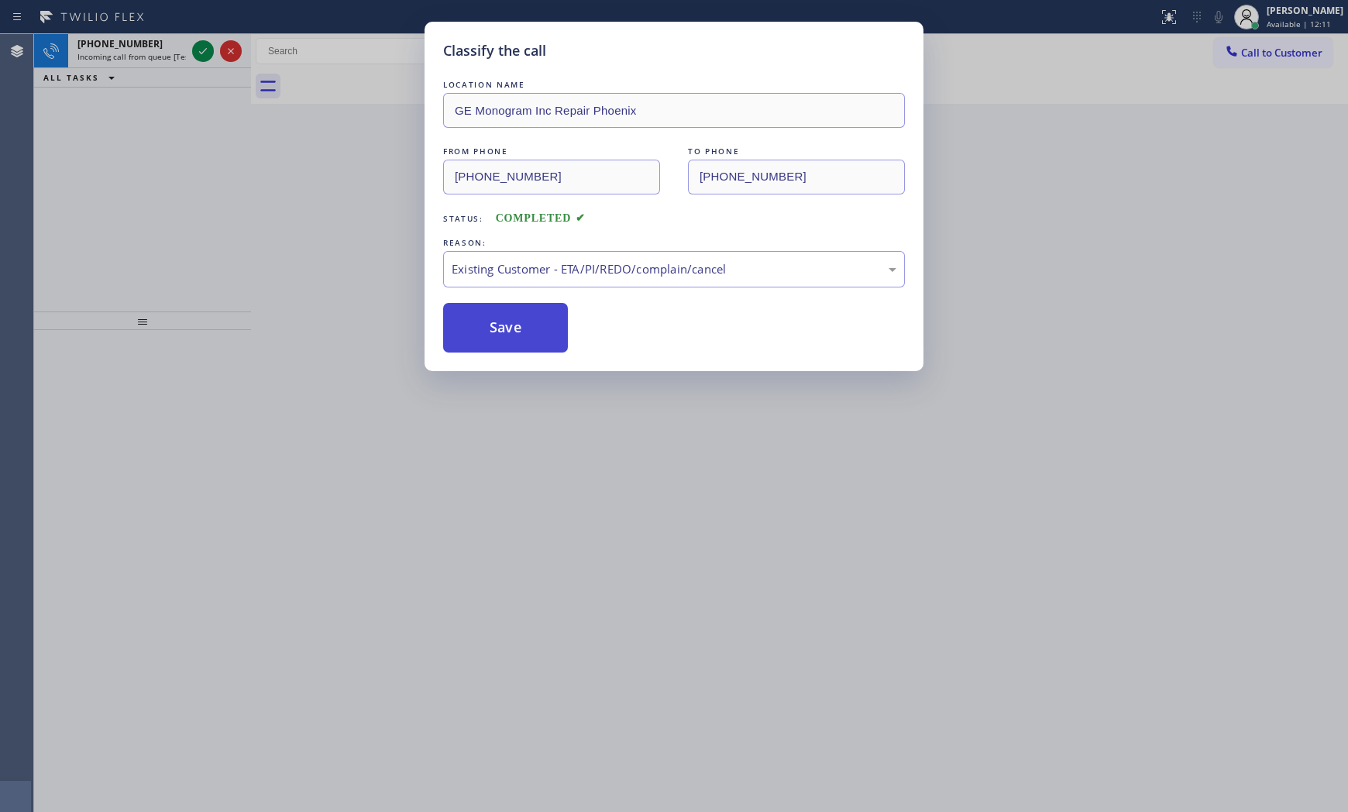
click at [506, 324] on button "Save" at bounding box center [505, 328] width 125 height 50
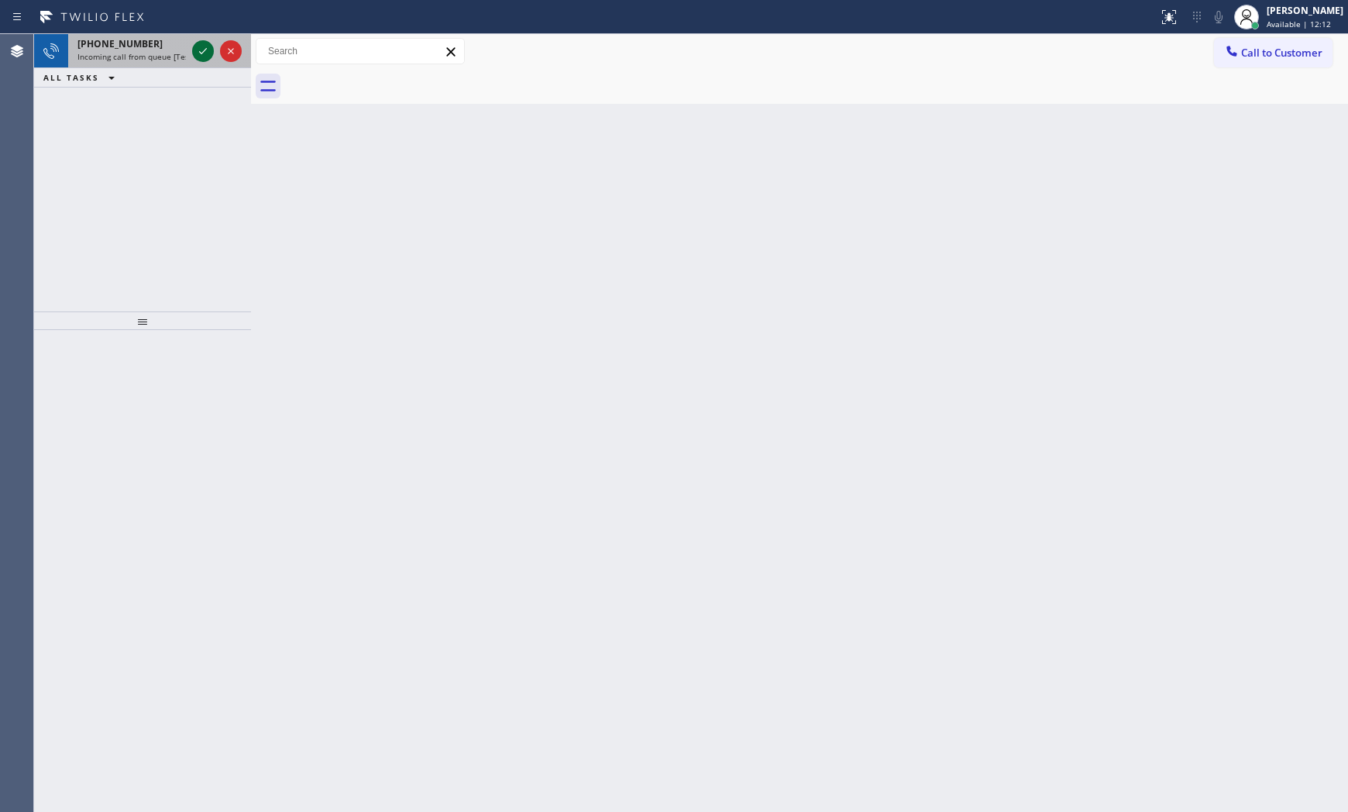
click at [204, 57] on icon at bounding box center [203, 51] width 19 height 19
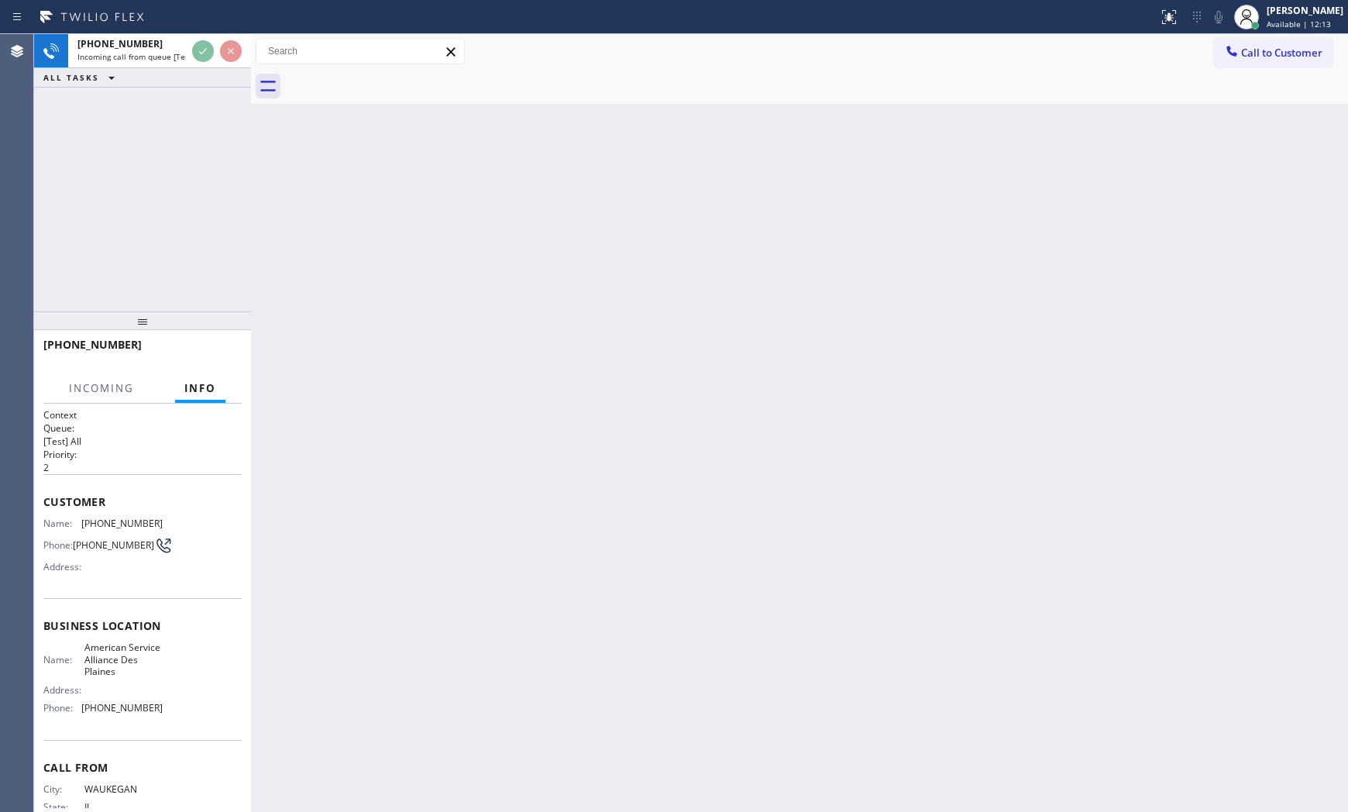
scroll to position [52, 0]
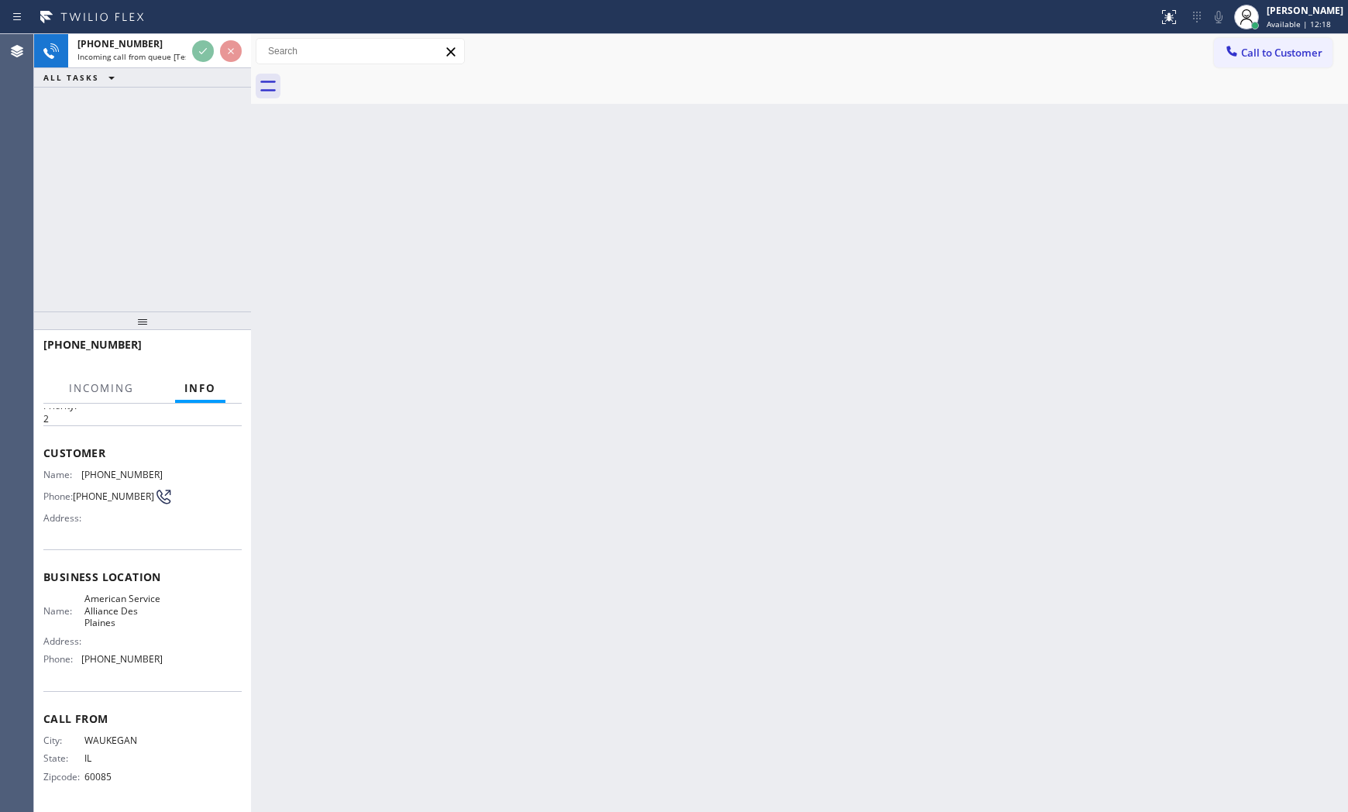
click at [337, 326] on div "Back to Dashboard Change Sender ID Customers Technicians Select a contact Outbo…" at bounding box center [799, 423] width 1097 height 778
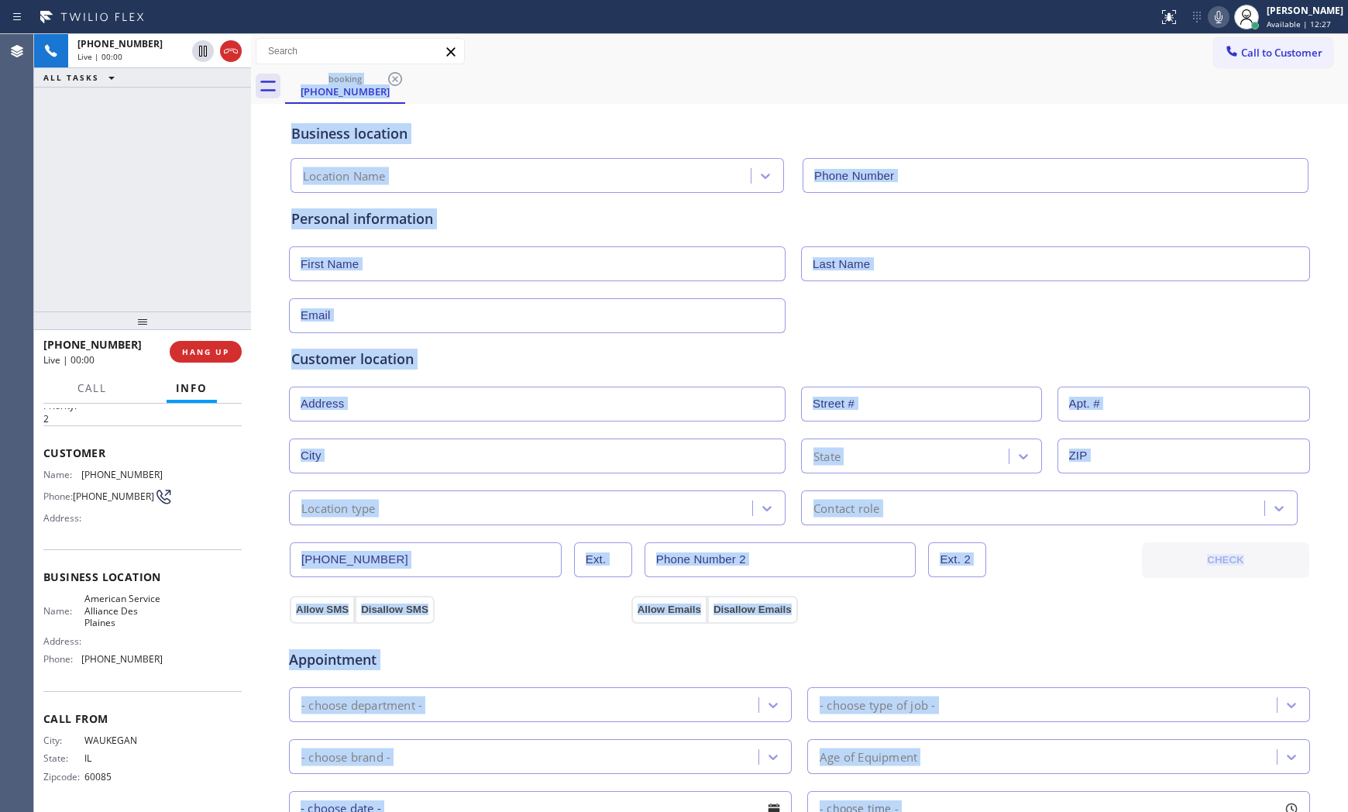
type input "[PHONE_NUMBER]"
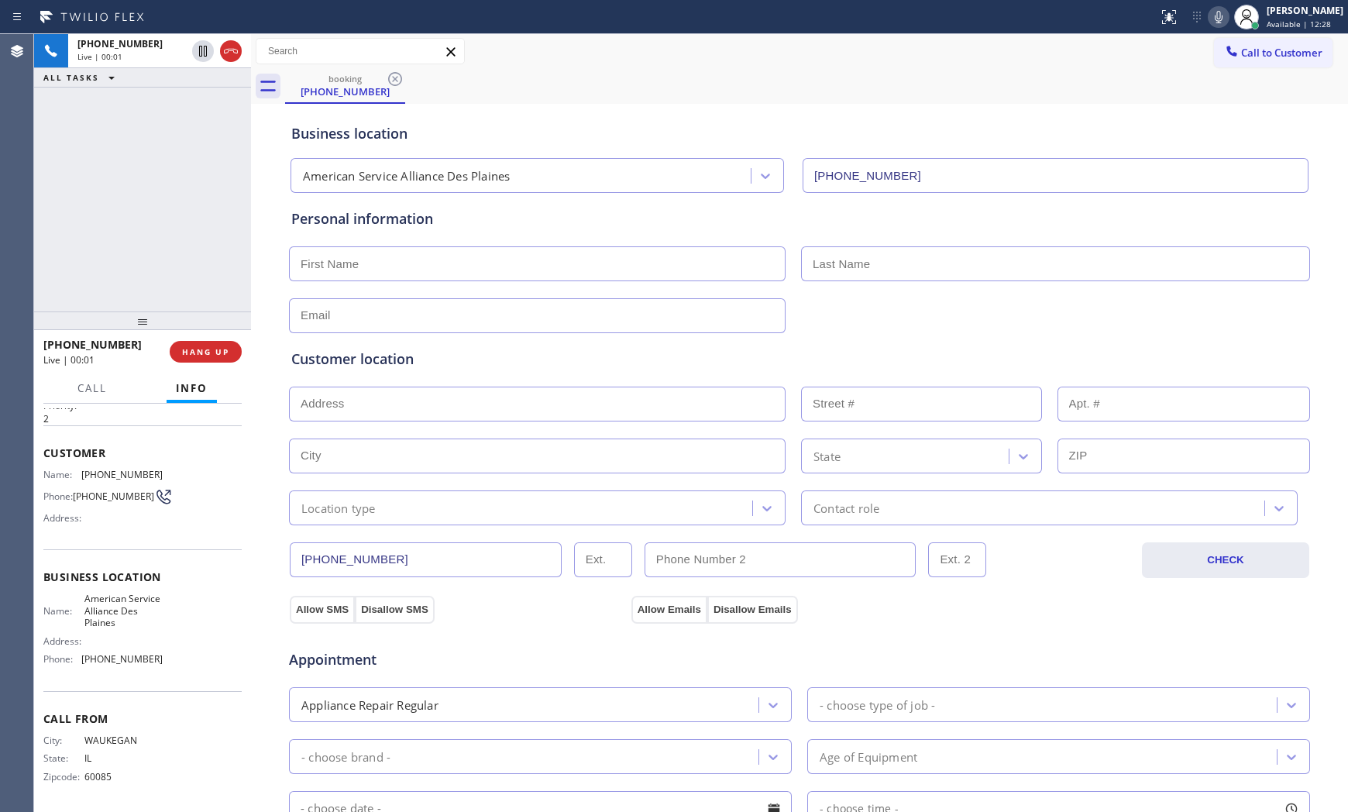
click at [207, 219] on div "[PHONE_NUMBER] Live | 00:01 ALL TASKS ALL TASKS ACTIVE TASKS TASKS IN WRAP UP" at bounding box center [142, 172] width 217 height 277
click at [226, 341] on button "HANG UP" at bounding box center [206, 352] width 72 height 22
click at [226, 341] on button "COMPLETE" at bounding box center [202, 352] width 78 height 22
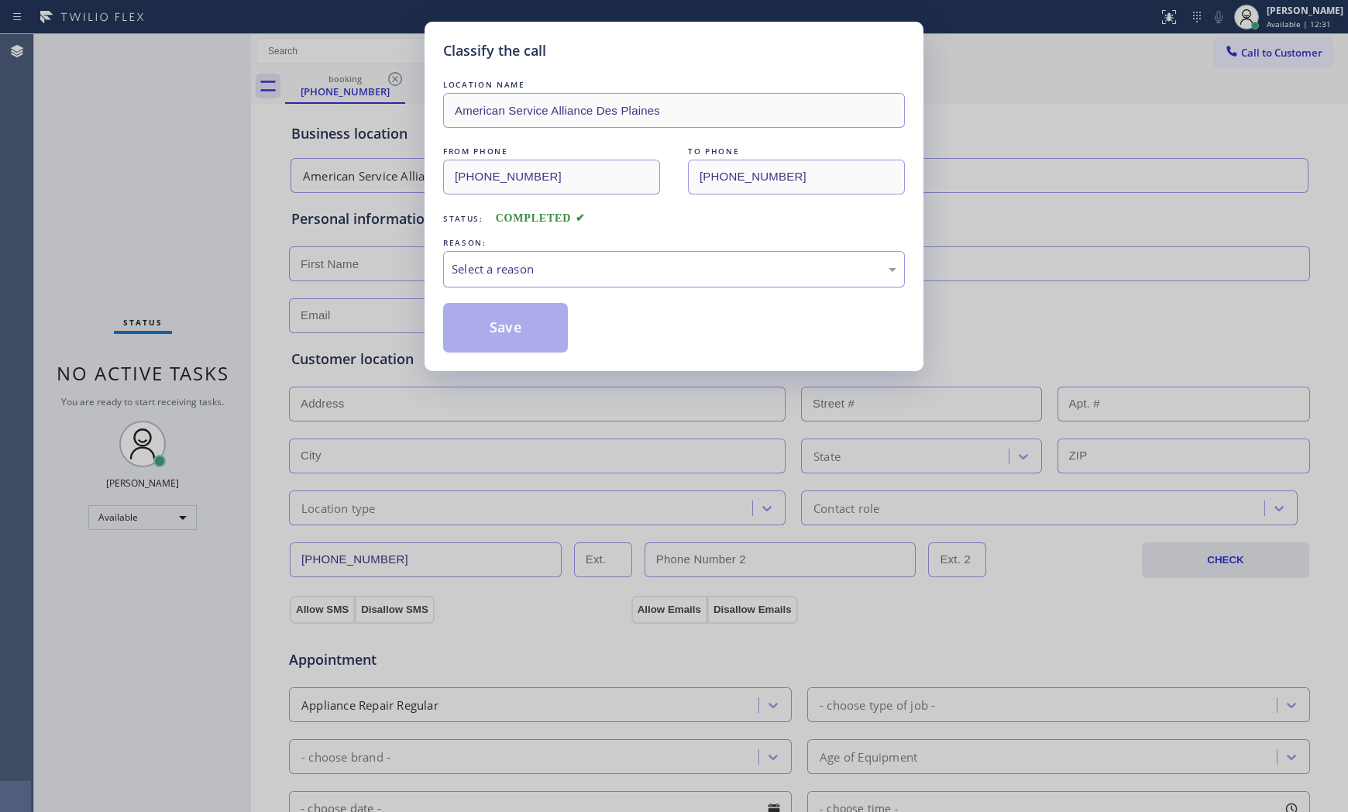
drag, startPoint x: 524, startPoint y: 265, endPoint x: 523, endPoint y: 283, distance: 18.6
click at [524, 266] on div "Select a reason" at bounding box center [673, 269] width 445 height 18
click at [513, 322] on button "Save" at bounding box center [505, 328] width 125 height 50
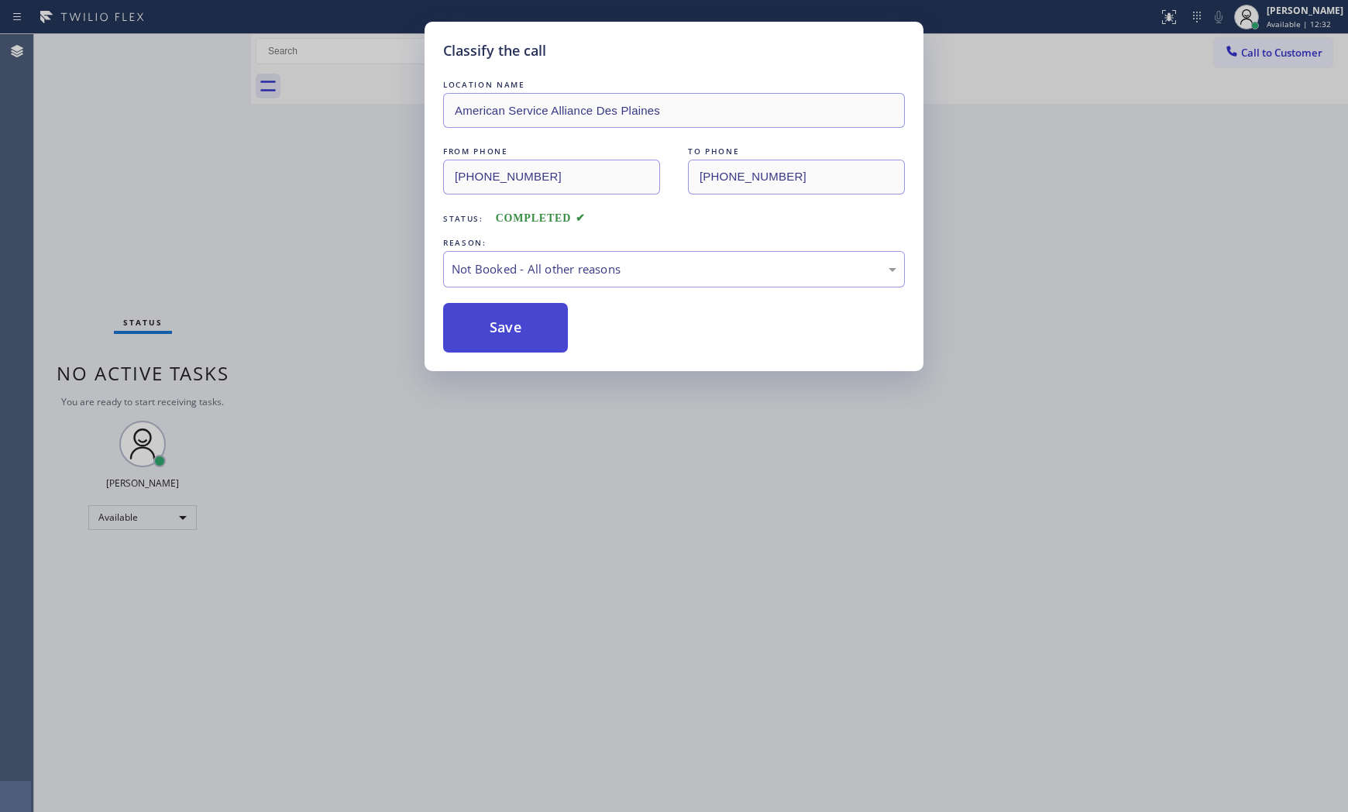
click at [513, 322] on button "Save" at bounding box center [505, 328] width 125 height 50
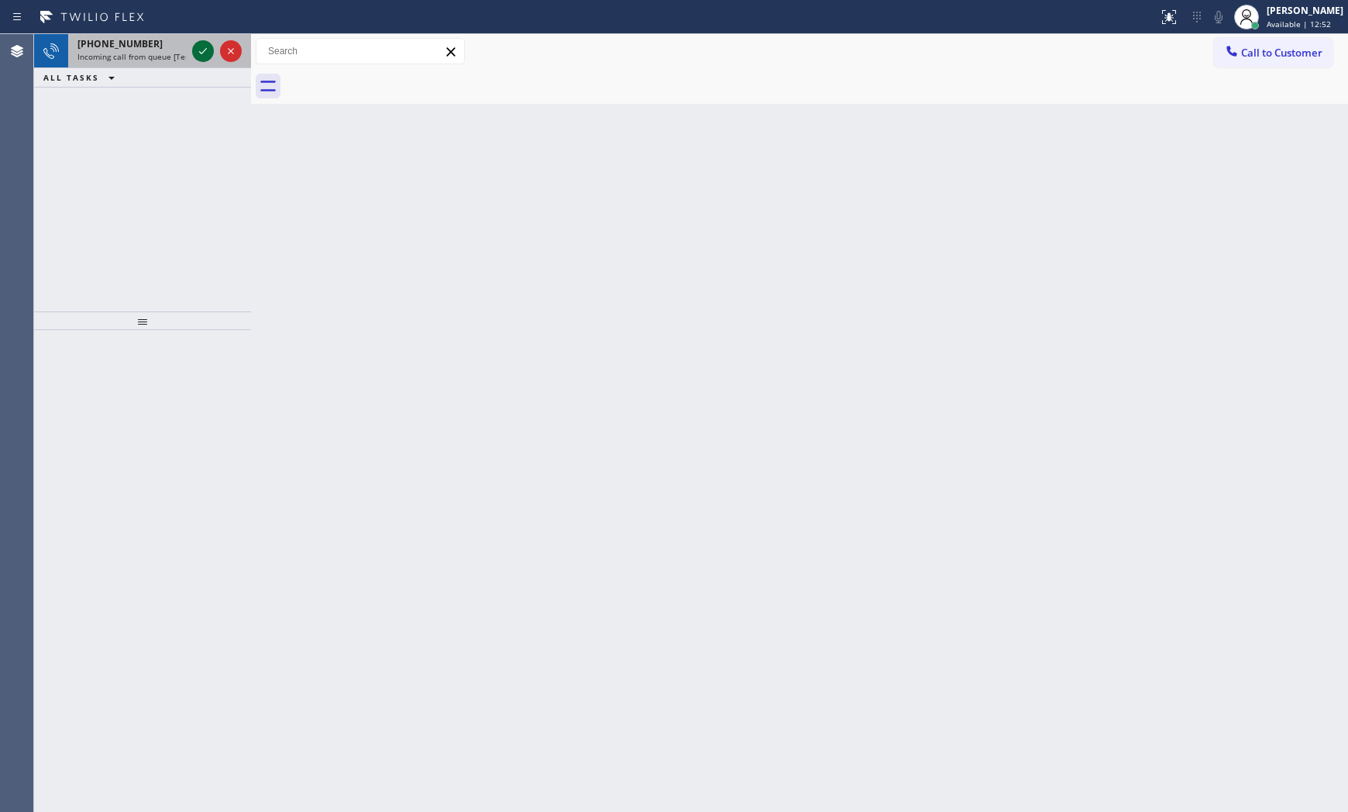
click at [204, 50] on icon at bounding box center [203, 51] width 8 height 6
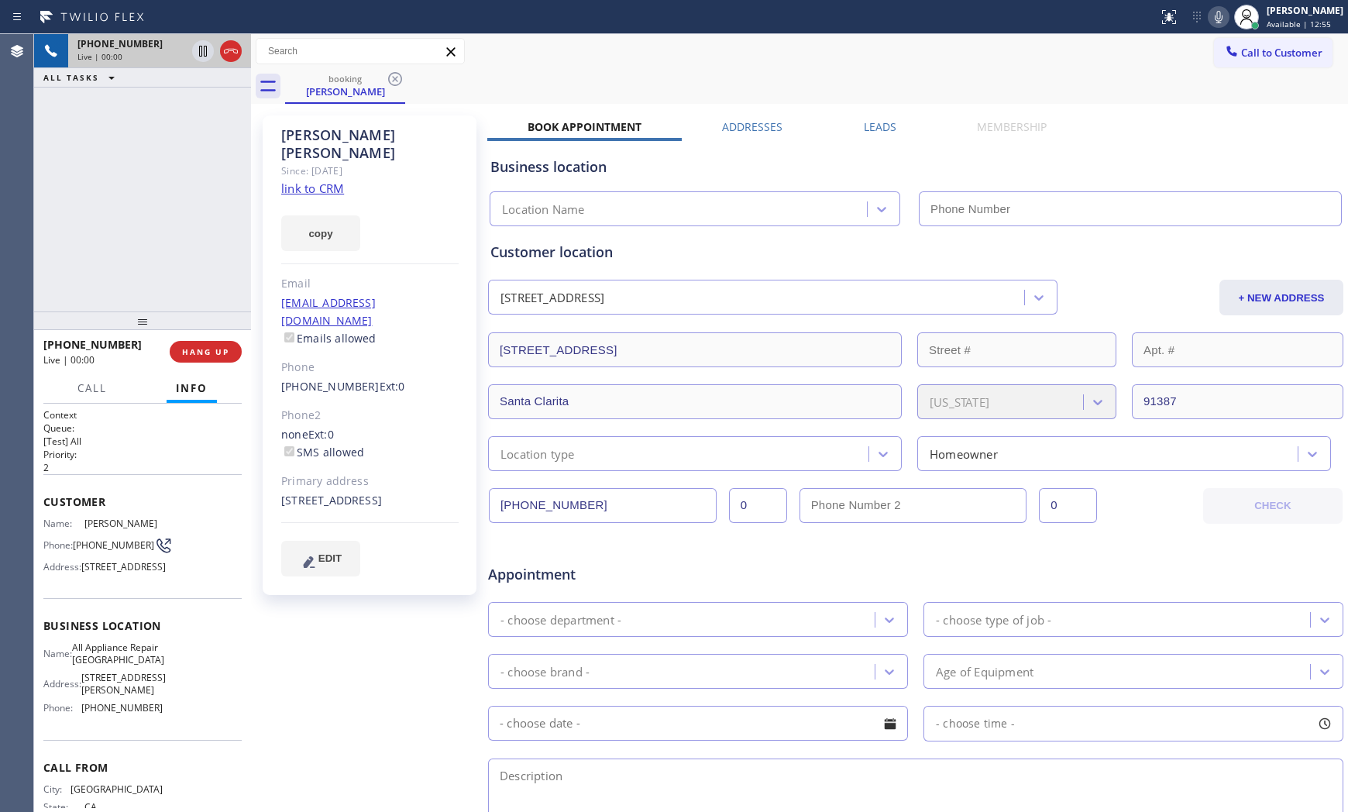
type input "[PHONE_NUMBER]"
click at [323, 180] on link "link to CRM" at bounding box center [312, 187] width 63 height 15
click at [1214, 20] on icon at bounding box center [1218, 17] width 8 height 12
click at [209, 49] on icon at bounding box center [203, 51] width 19 height 19
click at [1210, 13] on icon at bounding box center [1218, 17] width 19 height 19
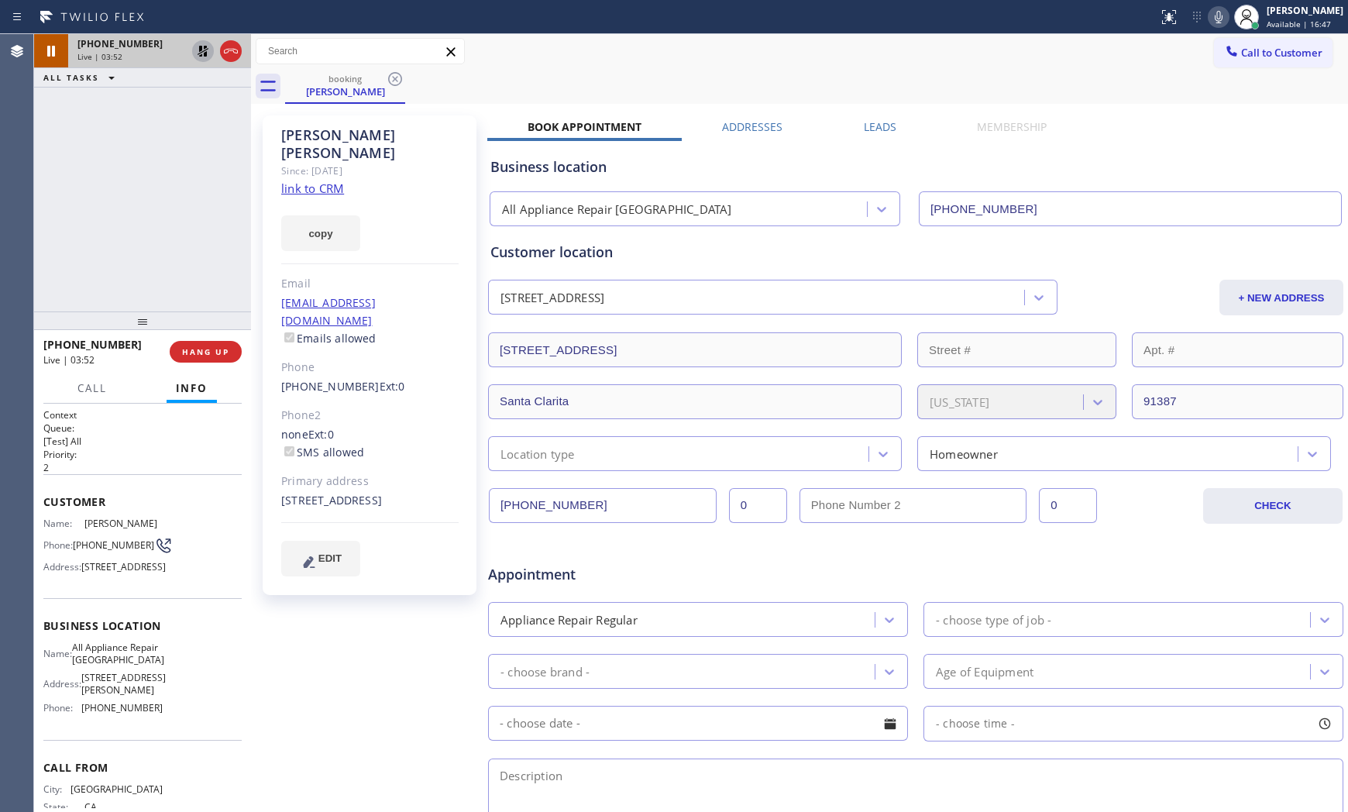
click at [203, 50] on icon at bounding box center [203, 51] width 19 height 19
click at [1214, 25] on icon at bounding box center [1218, 17] width 19 height 19
click at [211, 56] on icon at bounding box center [203, 51] width 19 height 19
click at [1209, 18] on icon at bounding box center [1218, 17] width 19 height 19
click at [204, 47] on icon at bounding box center [202, 51] width 11 height 11
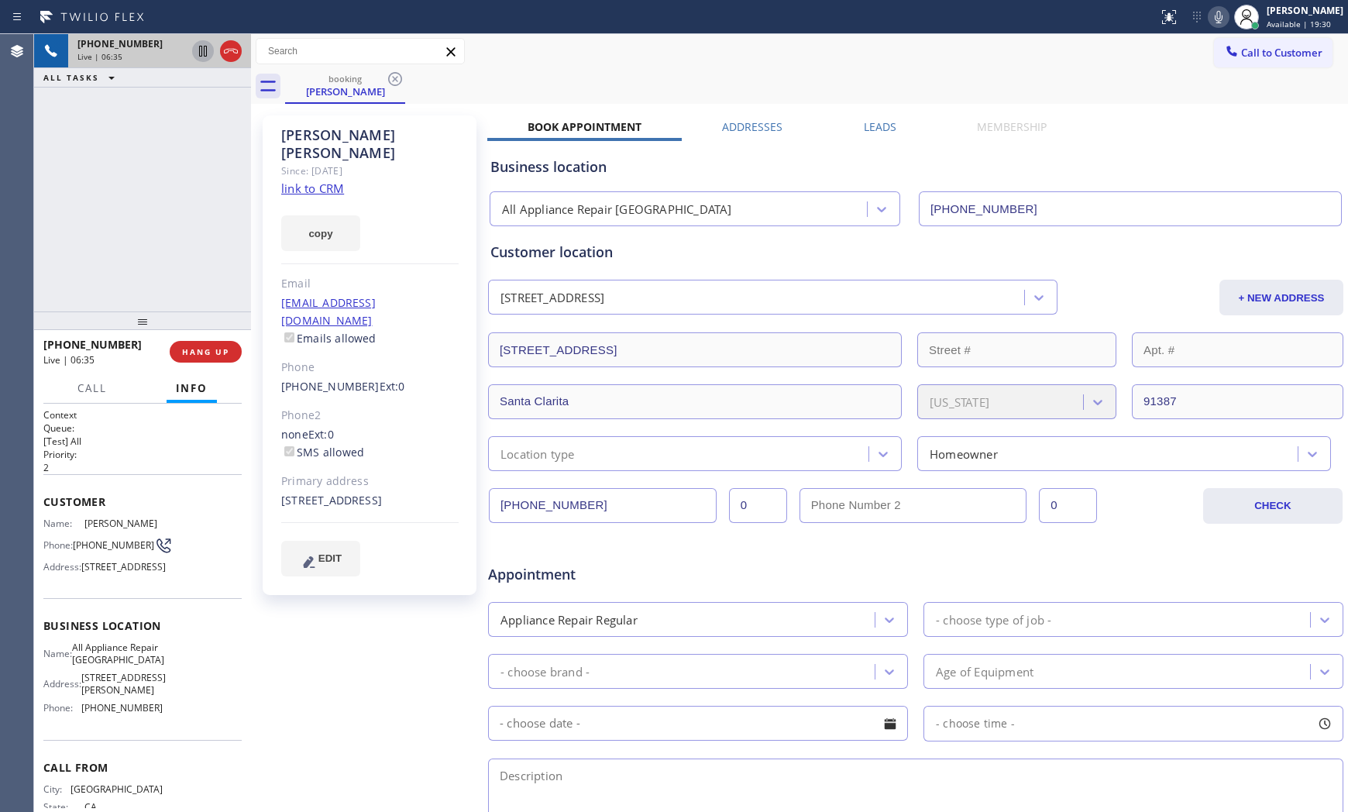
drag, startPoint x: 198, startPoint y: 349, endPoint x: 264, endPoint y: 290, distance: 88.8
click at [208, 342] on button "HANG UP" at bounding box center [206, 352] width 72 height 22
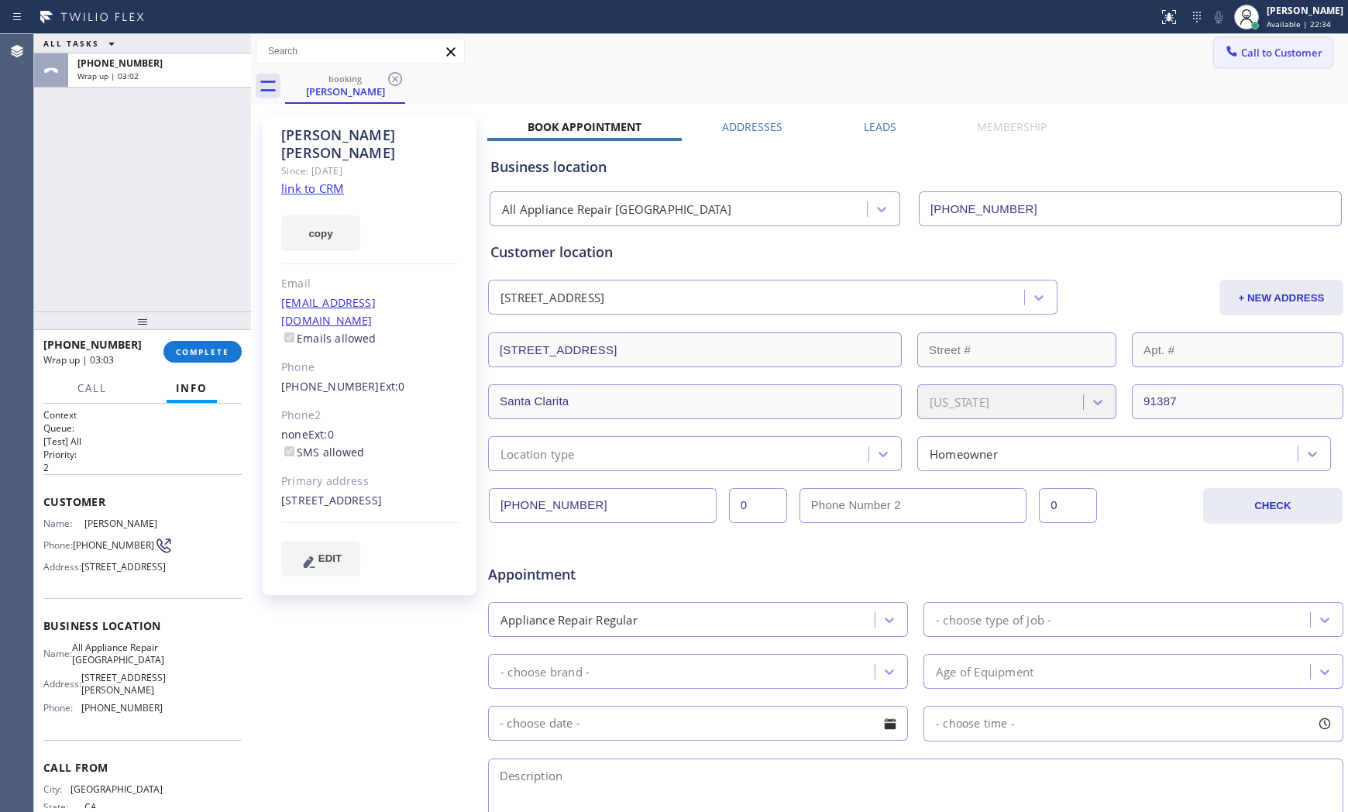
click at [1241, 48] on span "Call to Customer" at bounding box center [1281, 53] width 81 height 14
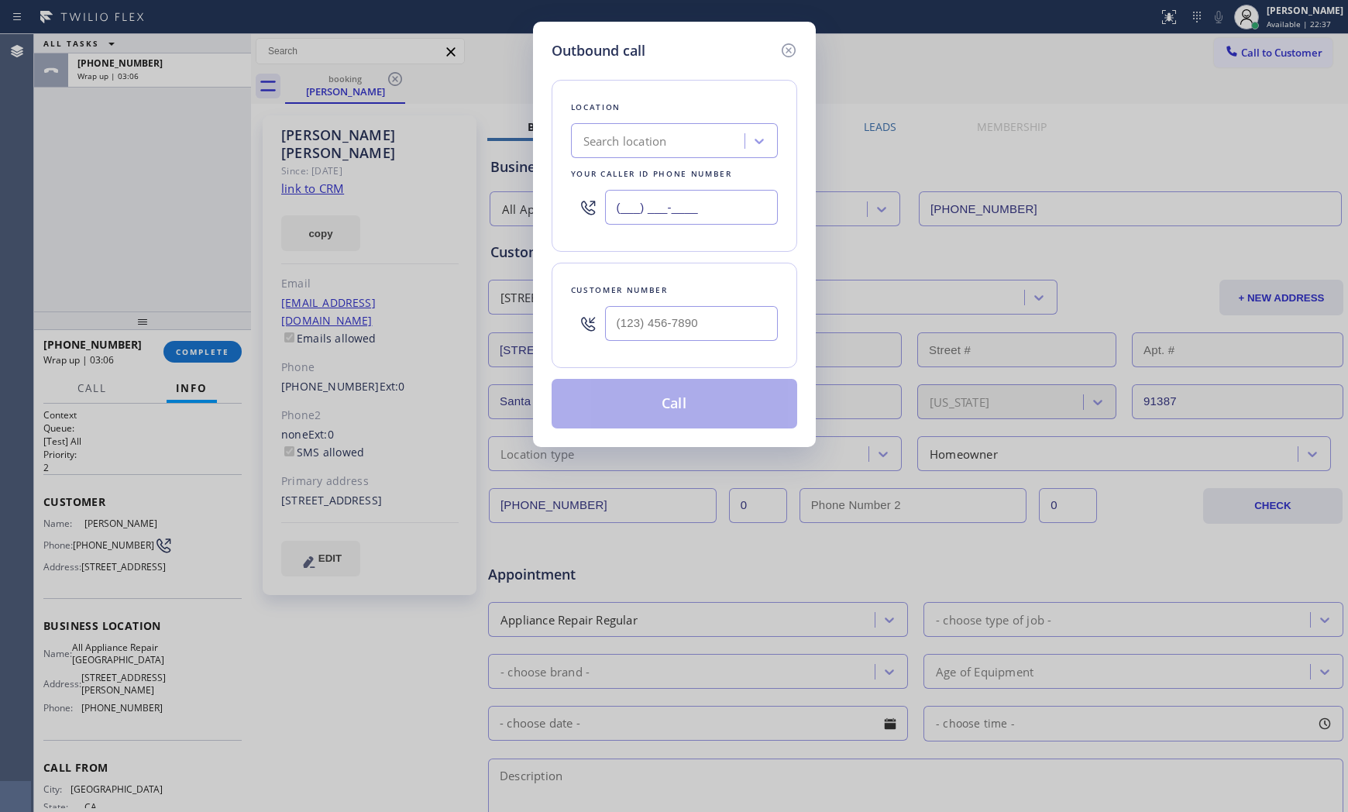
click at [714, 211] on input "(___) ___-____" at bounding box center [691, 207] width 173 height 35
paste input "661) 816-7875"
click at [692, 209] on input "[PHONE_NUMBER]" at bounding box center [691, 207] width 173 height 35
paste input "344-1554"
type input "[PHONE_NUMBER]"
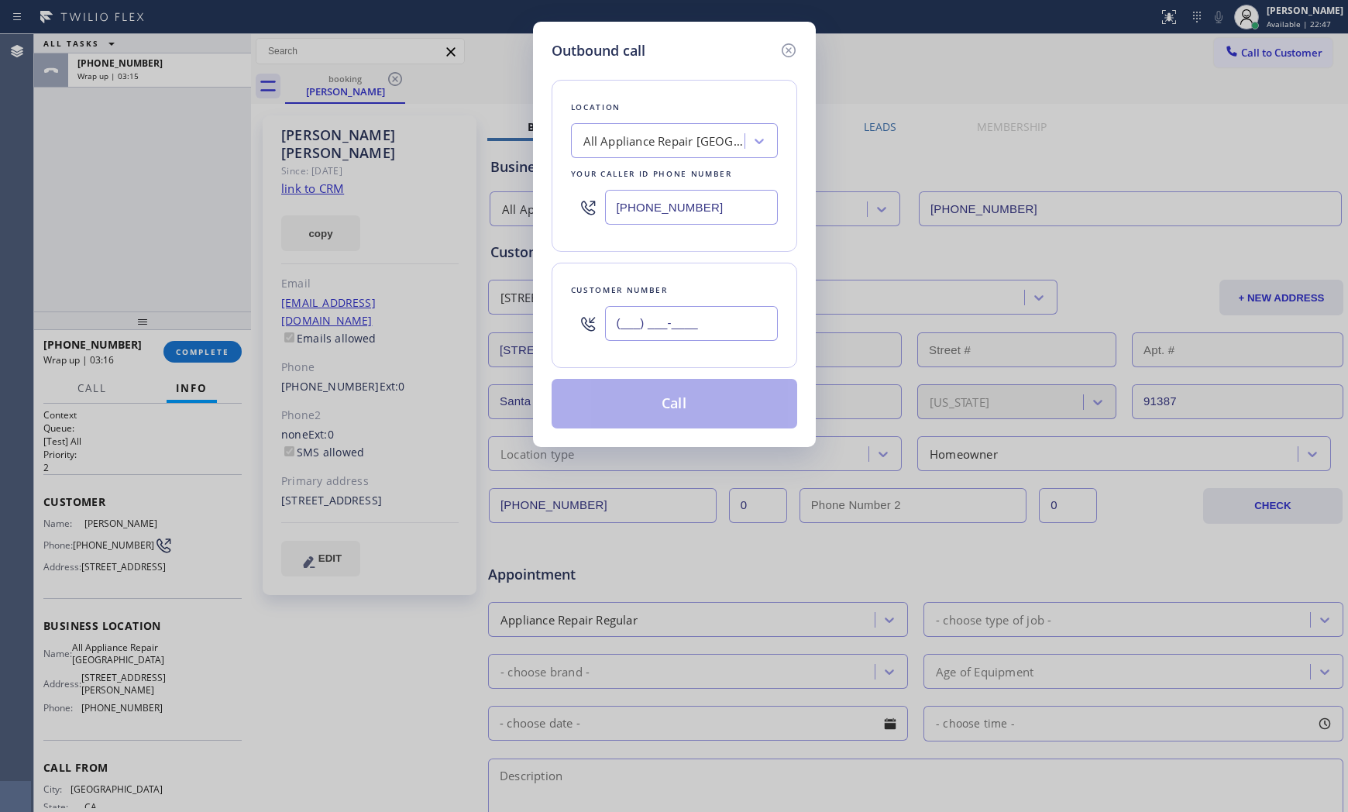
click at [716, 319] on input "(___) ___-____" at bounding box center [691, 323] width 173 height 35
paste input "661) 816-7875"
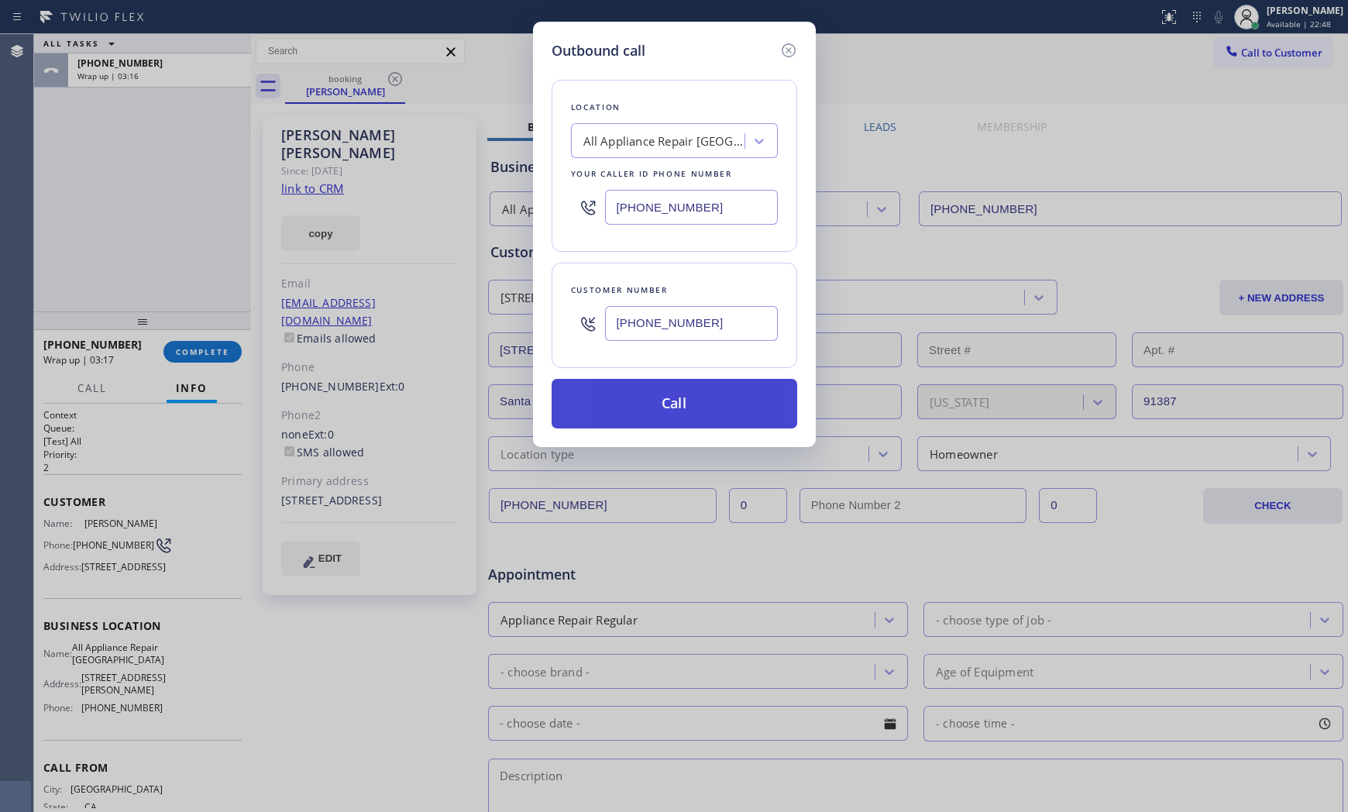
type input "[PHONE_NUMBER]"
click at [676, 413] on button "Call" at bounding box center [673, 404] width 245 height 50
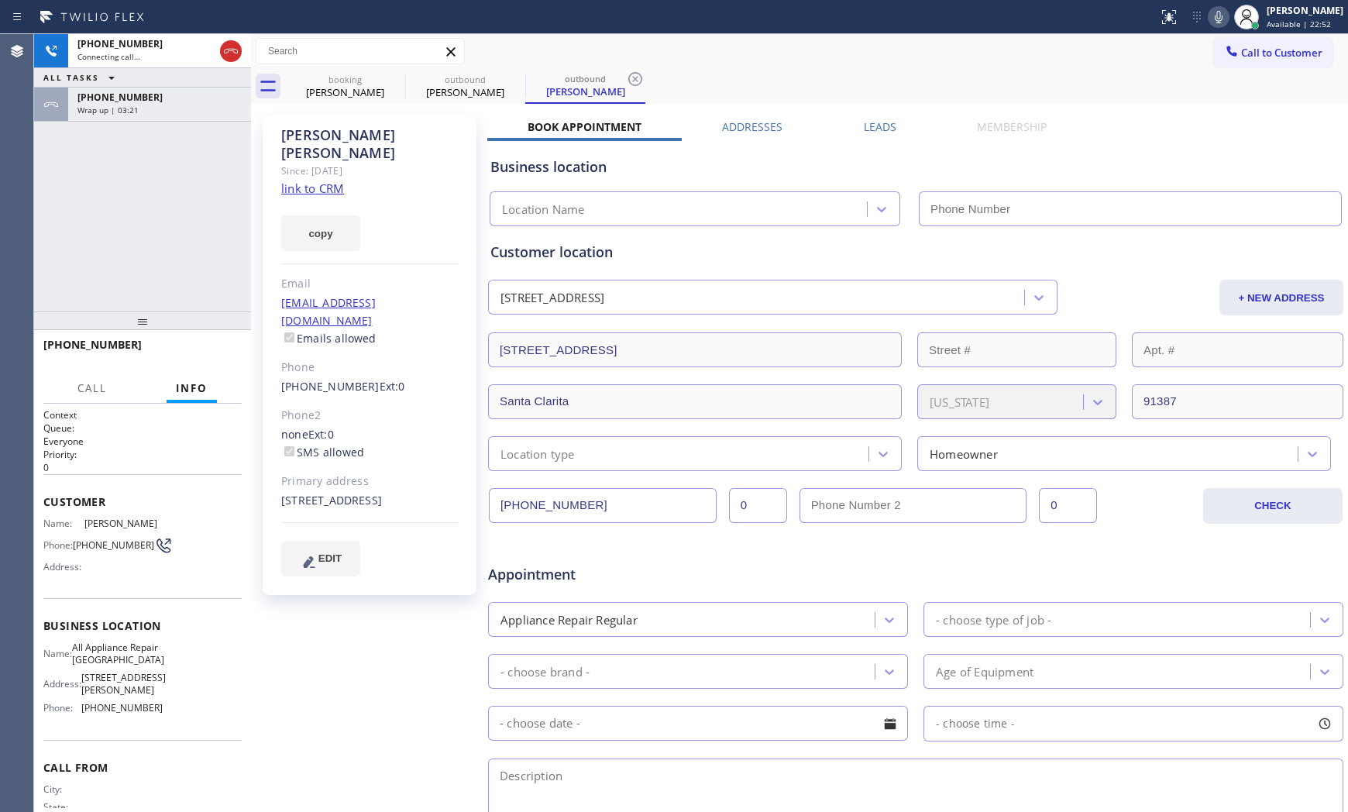
type input "[PHONE_NUMBER]"
click at [708, 57] on div "Call to Customer Outbound call Location All Appliance Repair [GEOGRAPHIC_DATA] …" at bounding box center [799, 51] width 1097 height 27
click at [166, 109] on div "Wrap up | 03:28" at bounding box center [159, 110] width 164 height 11
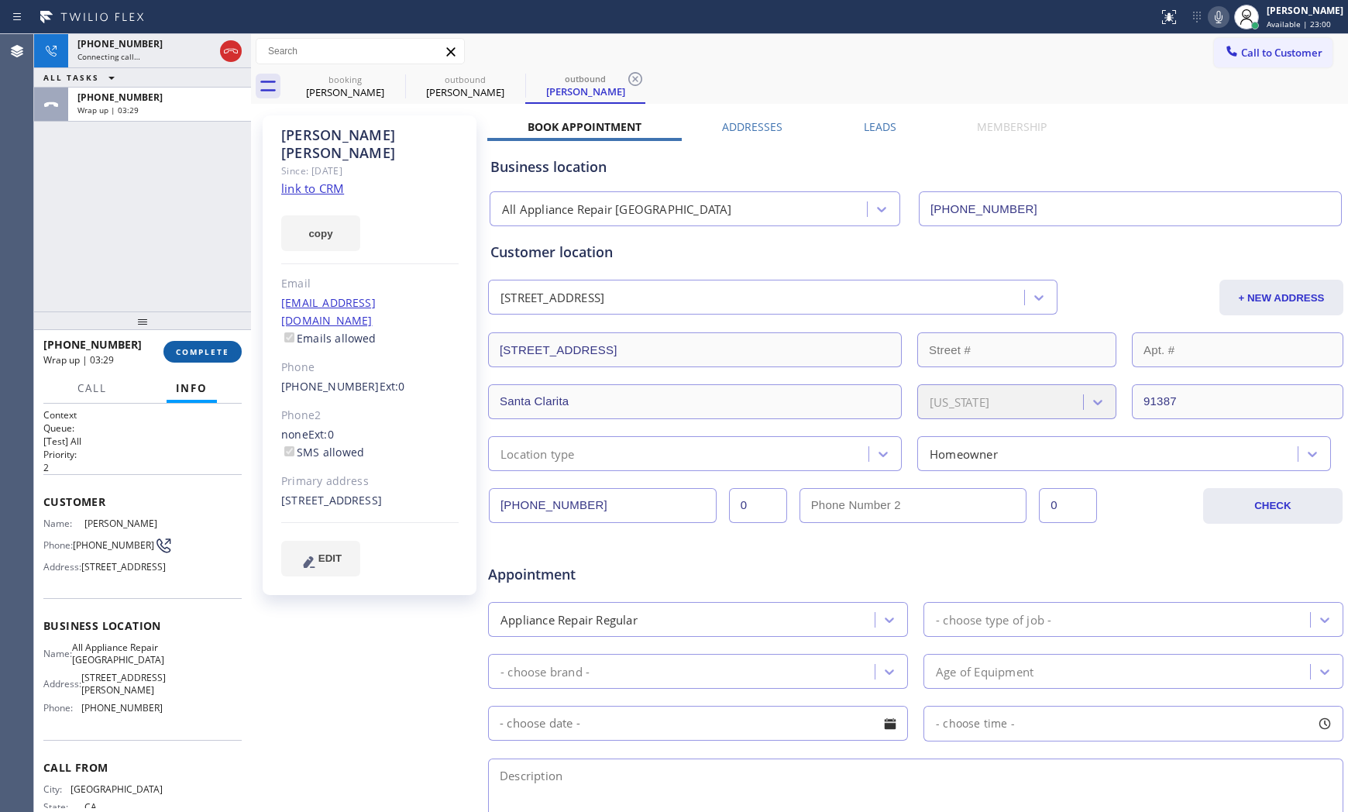
click at [197, 346] on span "COMPLETE" at bounding box center [202, 351] width 53 height 11
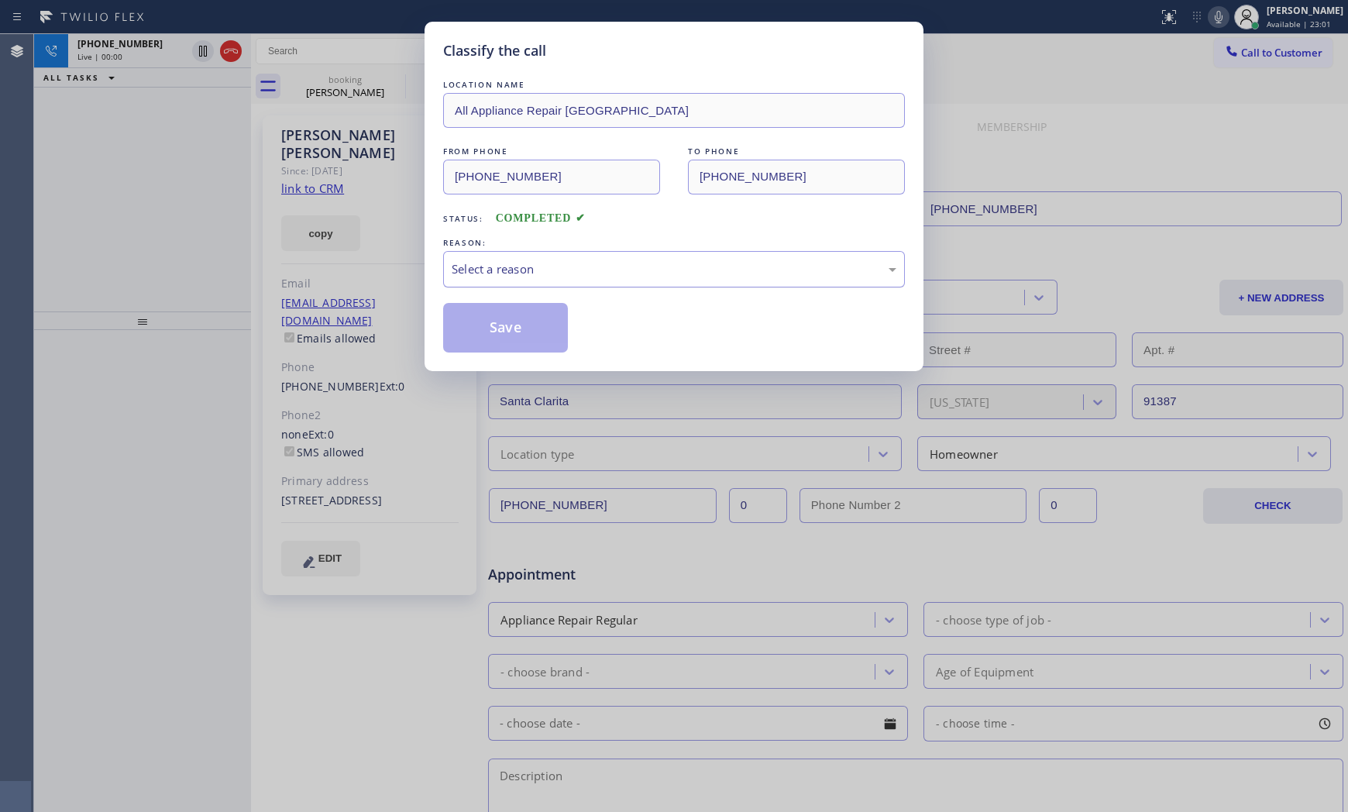
click at [471, 273] on div "Select a reason" at bounding box center [673, 269] width 445 height 18
click at [476, 328] on button "Save" at bounding box center [505, 328] width 125 height 50
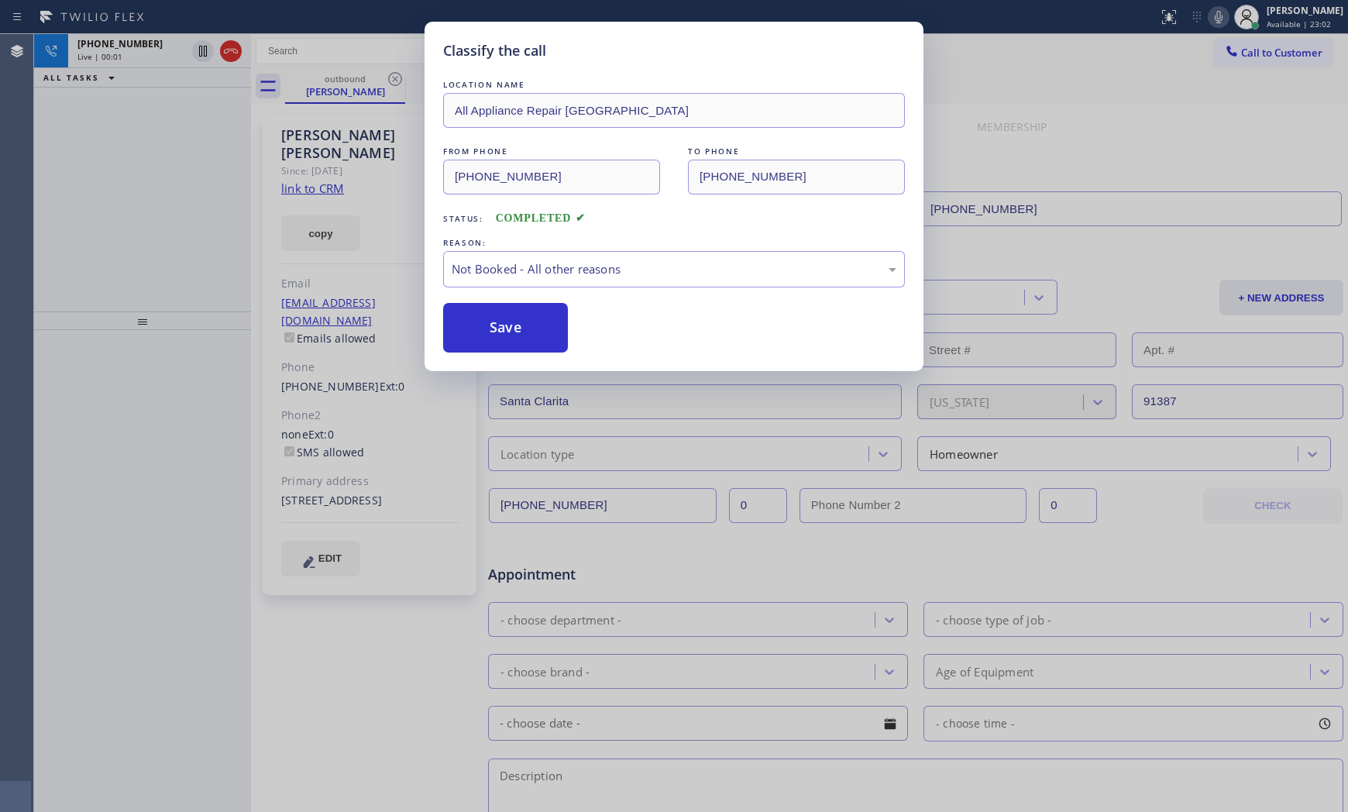
click at [476, 328] on button "Save" at bounding box center [505, 328] width 125 height 50
click at [497, 308] on button "Save" at bounding box center [505, 328] width 125 height 50
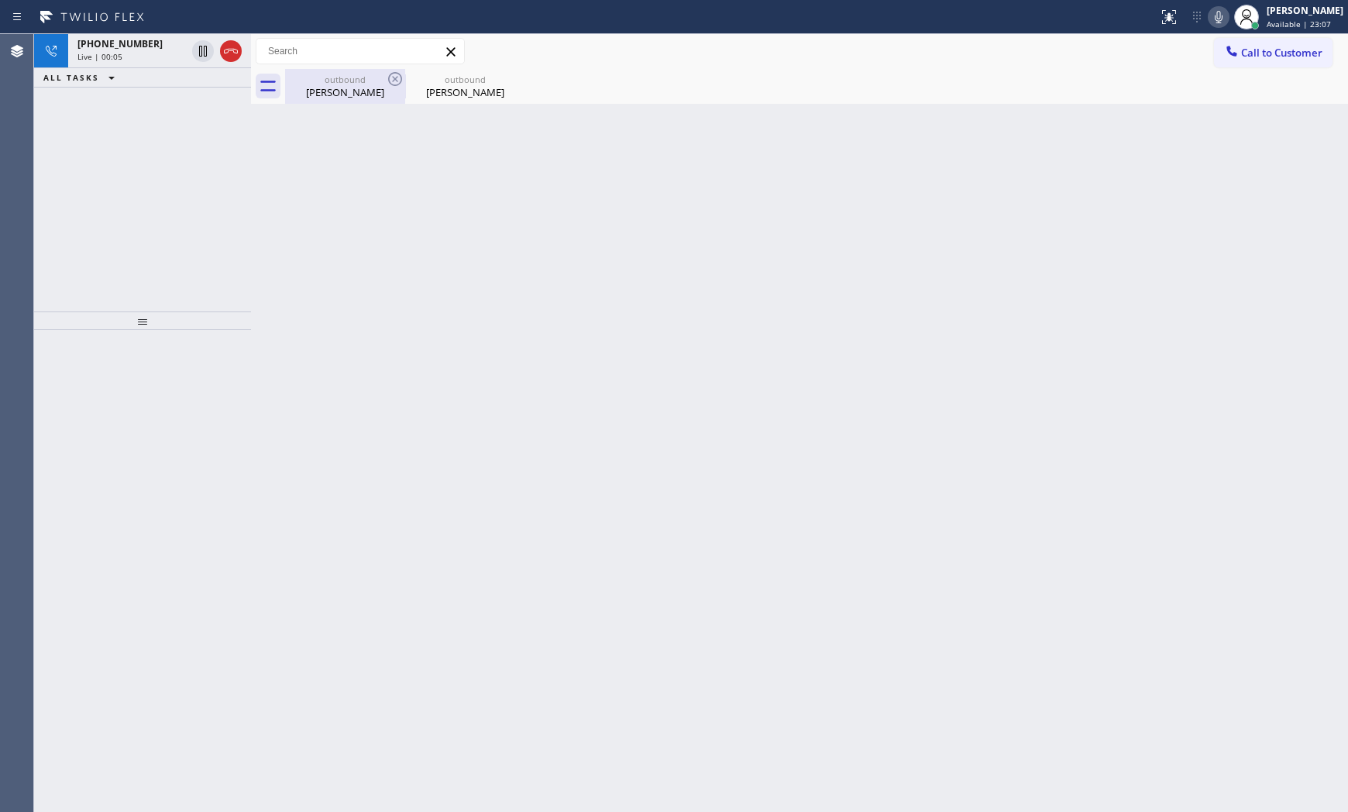
click at [347, 88] on div "[PERSON_NAME]" at bounding box center [345, 92] width 117 height 14
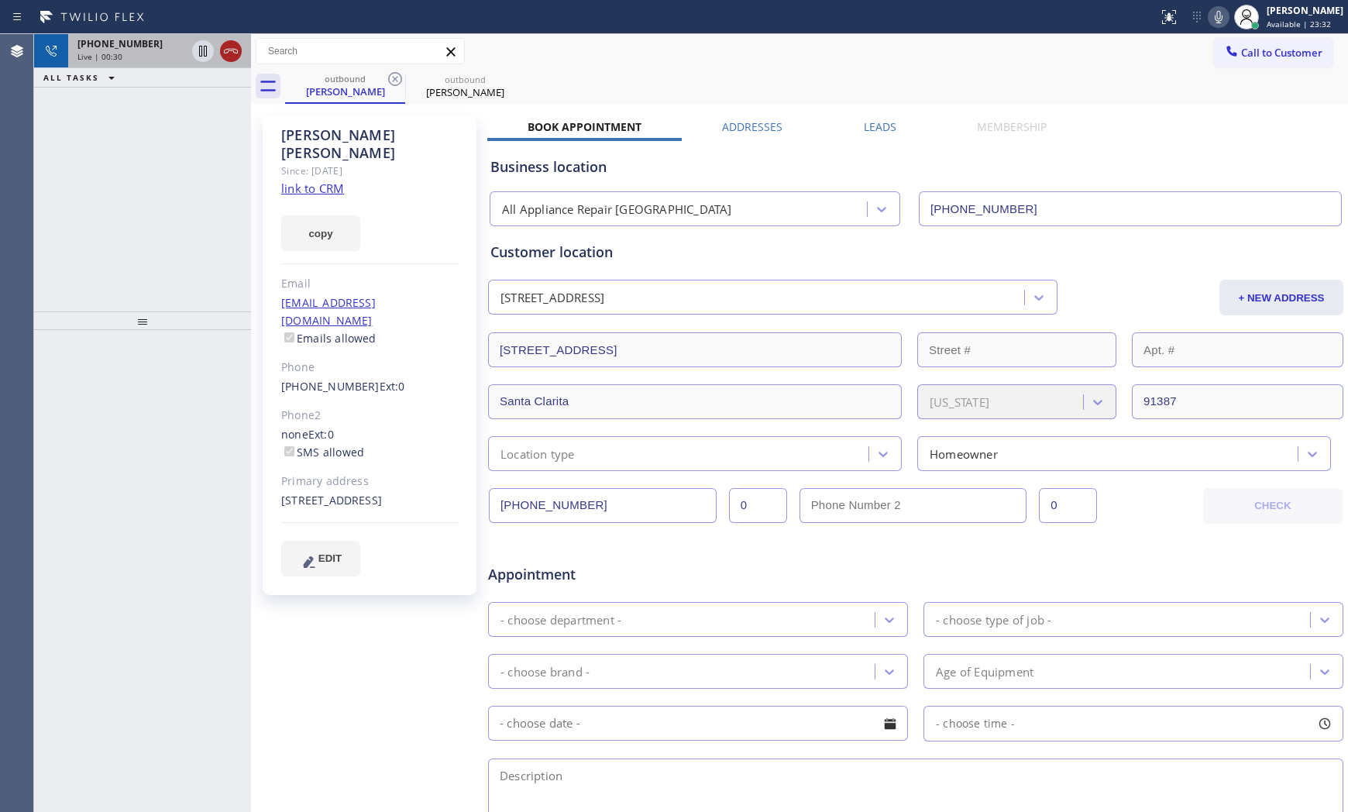
click at [233, 57] on icon at bounding box center [230, 51] width 19 height 19
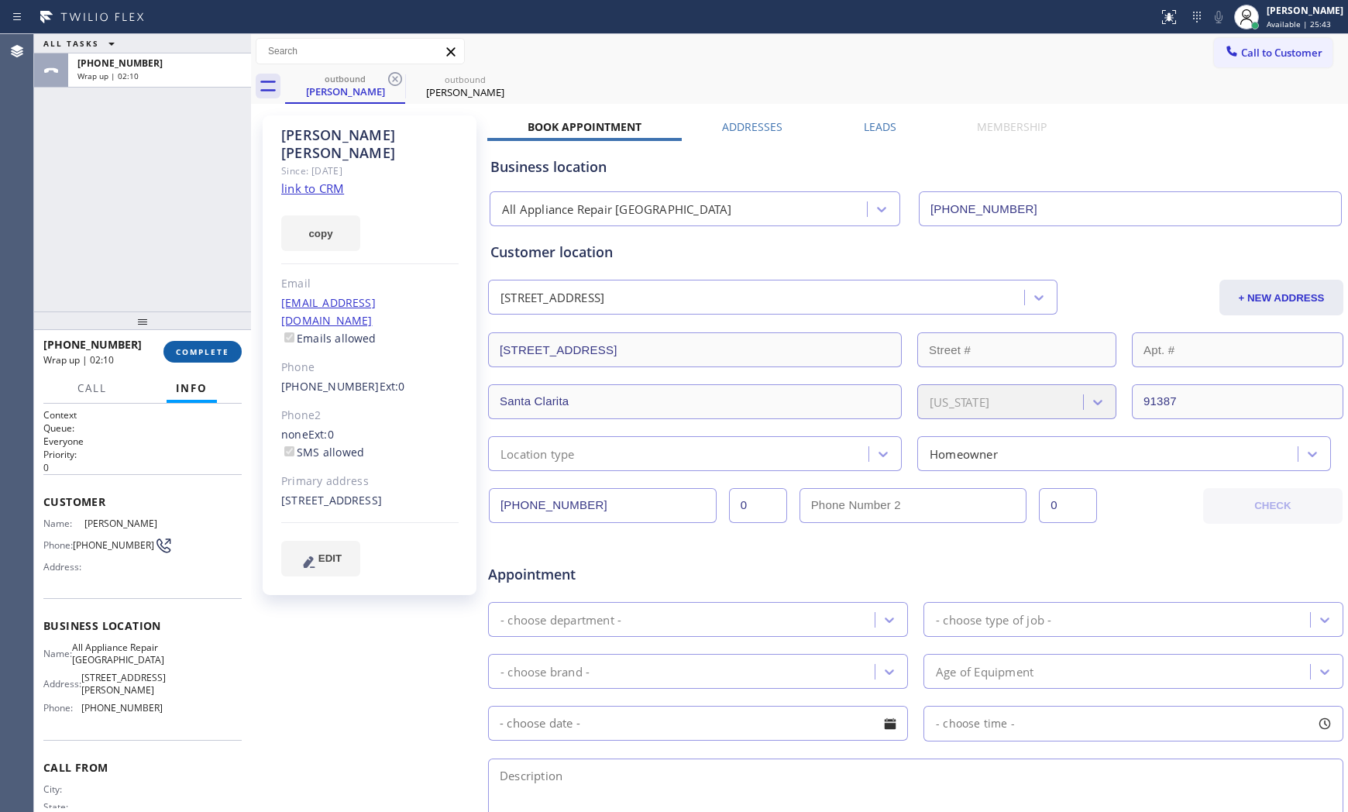
click at [176, 346] on span "COMPLETE" at bounding box center [202, 351] width 53 height 11
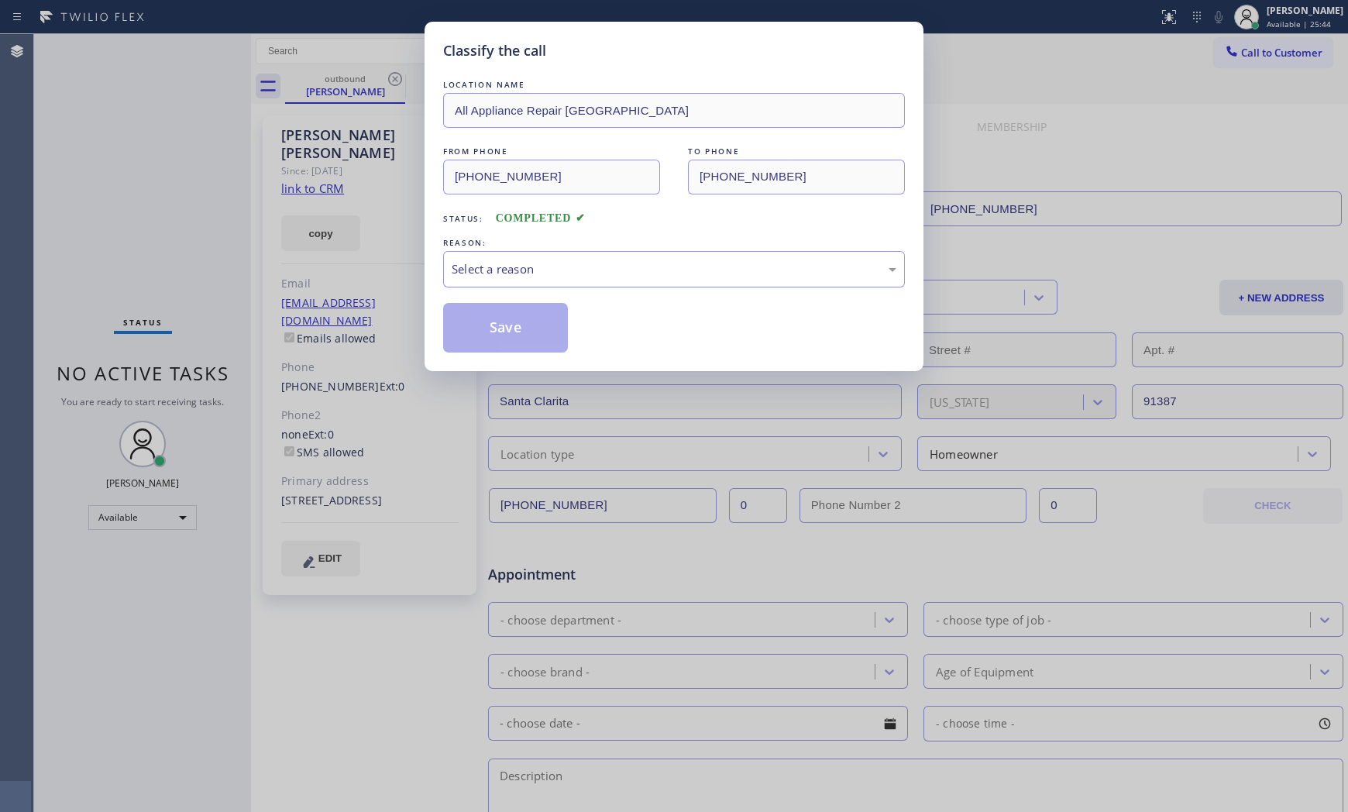
drag, startPoint x: 548, startPoint y: 261, endPoint x: 544, endPoint y: 274, distance: 13.7
click at [548, 265] on div "Select a reason" at bounding box center [673, 269] width 445 height 18
click at [528, 251] on div "Not Booked - All other reasons" at bounding box center [674, 269] width 462 height 36
click at [515, 333] on button "Save" at bounding box center [505, 328] width 125 height 50
click at [515, 331] on button "Save" at bounding box center [505, 328] width 125 height 50
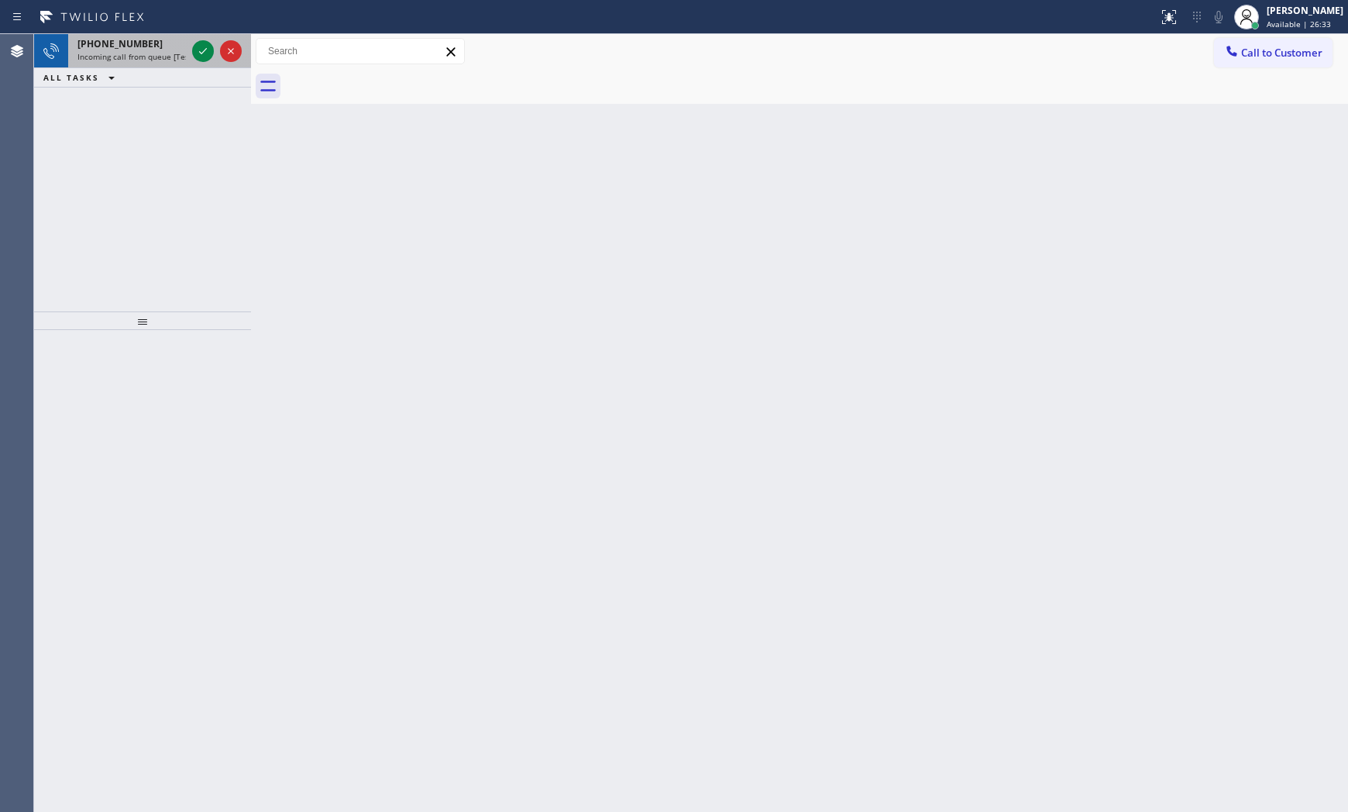
click at [184, 52] on span "Incoming call from queue [Test] All" at bounding box center [141, 56] width 129 height 11
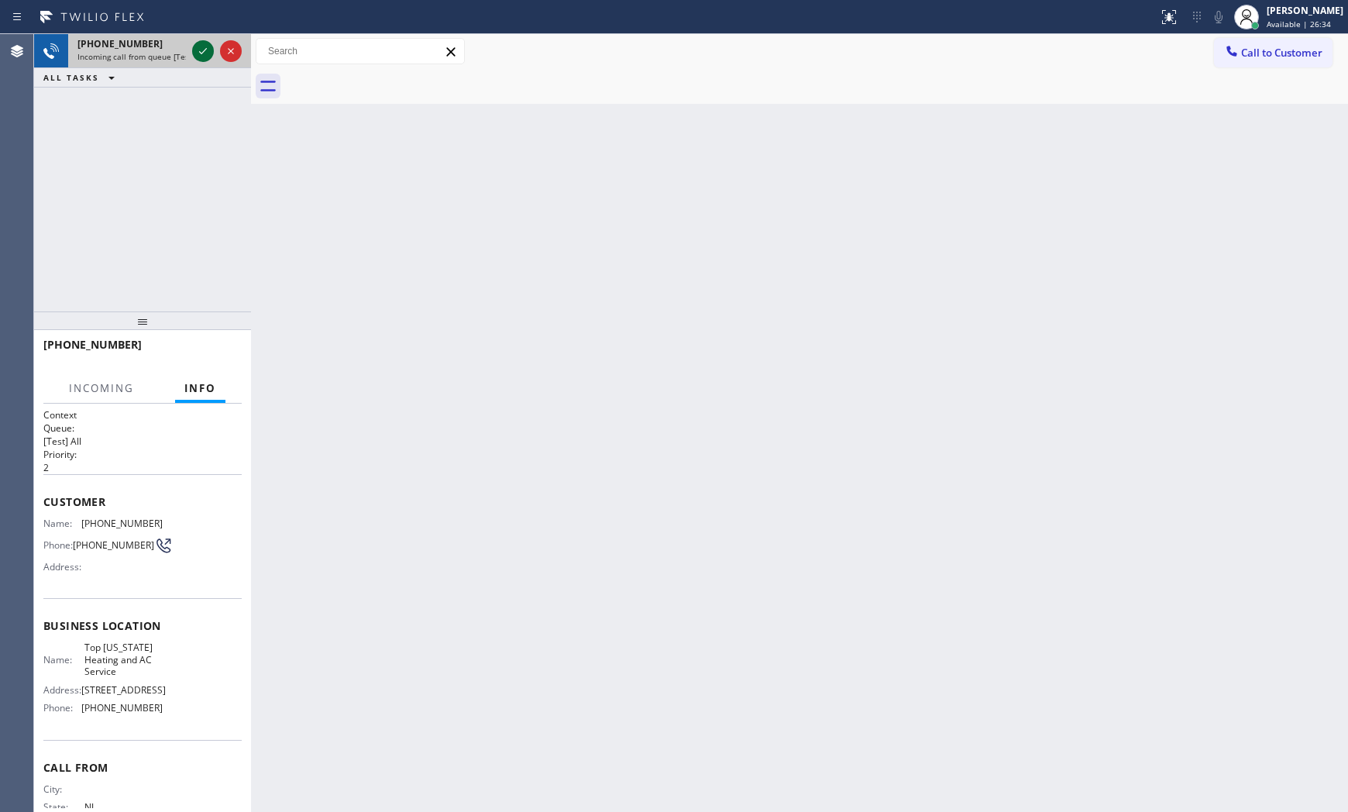
click at [199, 50] on icon at bounding box center [203, 51] width 19 height 19
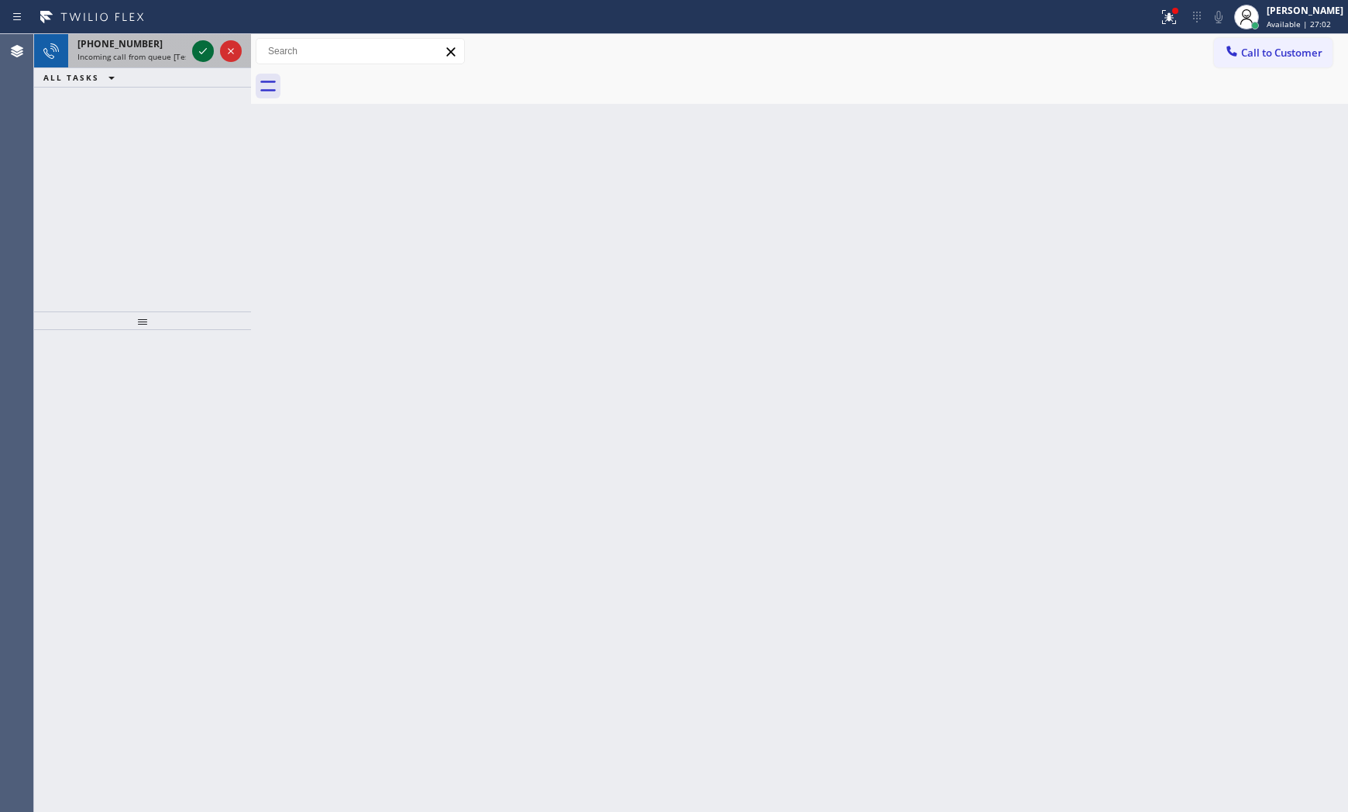
click at [195, 46] on icon at bounding box center [203, 51] width 19 height 19
click at [198, 50] on icon at bounding box center [203, 51] width 19 height 19
click at [192, 52] on div at bounding box center [203, 51] width 22 height 19
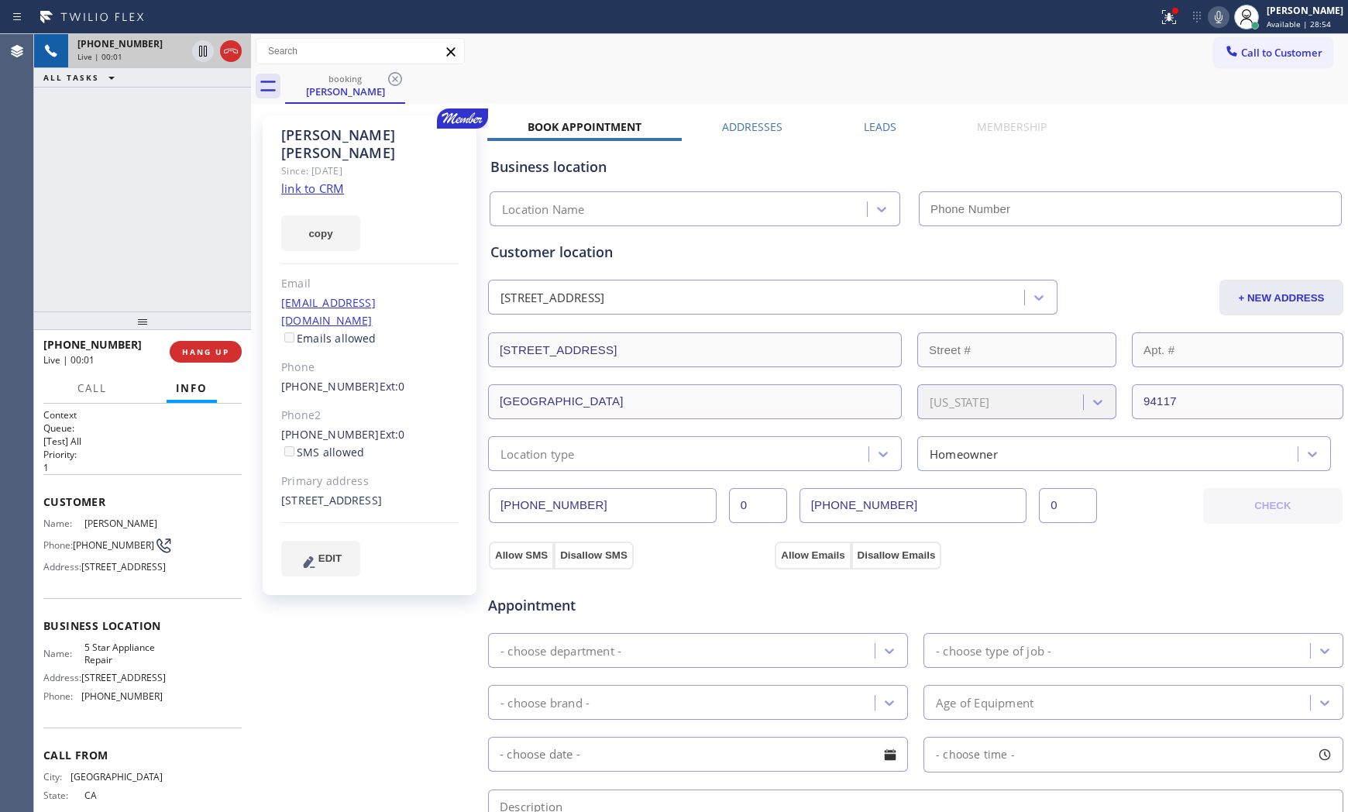
type input "[PHONE_NUMBER]"
click at [297, 180] on link "link to CRM" at bounding box center [312, 187] width 63 height 15
click at [1152, 20] on div at bounding box center [1169, 17] width 34 height 19
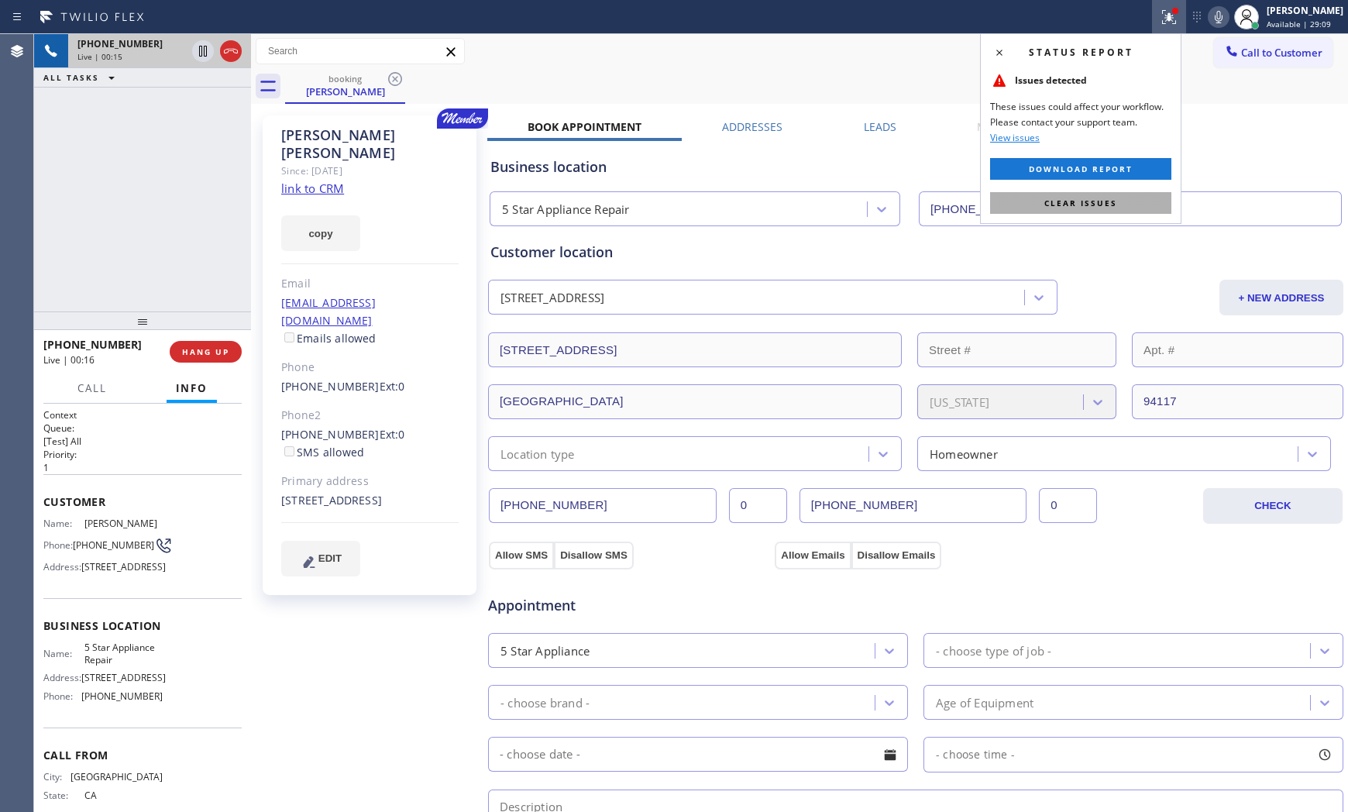
click at [1088, 198] on span "Clear issues" at bounding box center [1080, 202] width 73 height 11
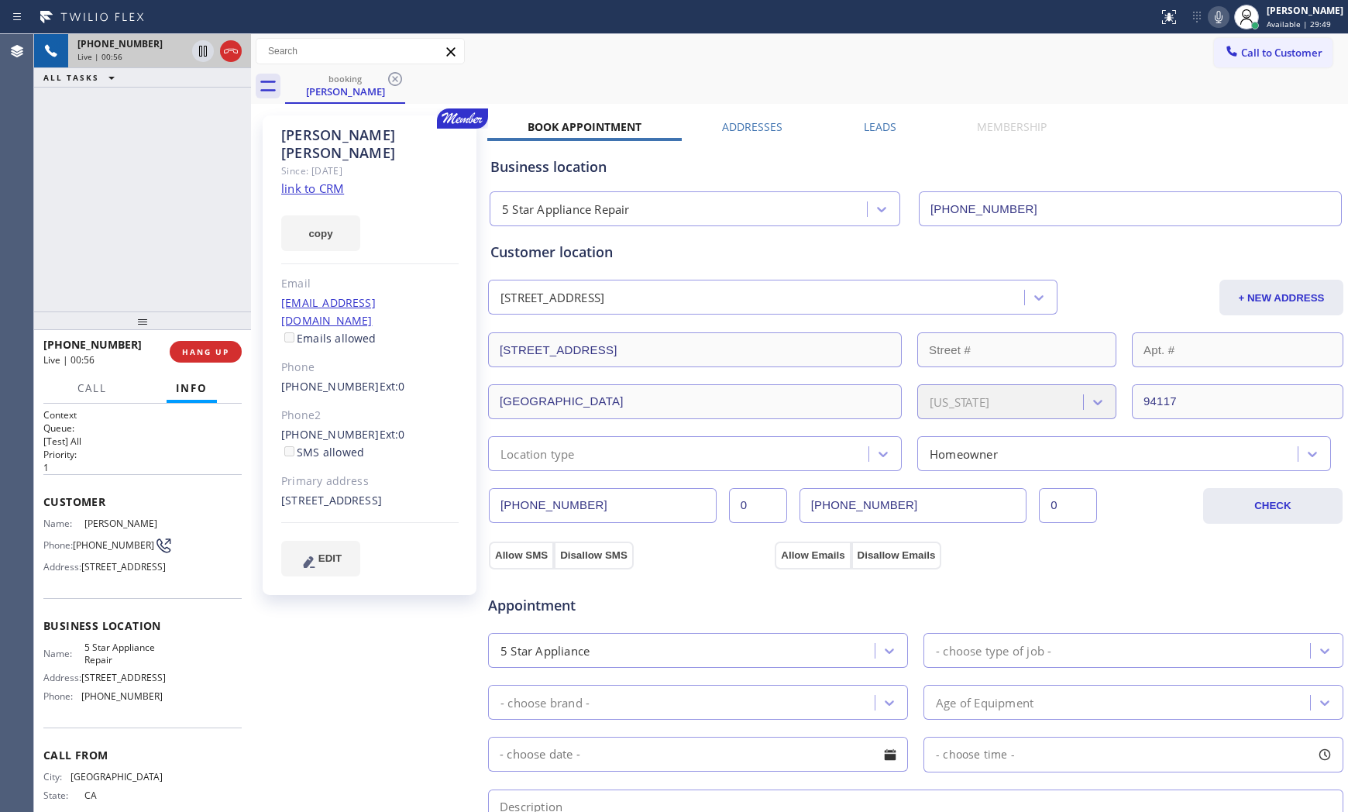
click at [1213, 10] on icon at bounding box center [1218, 17] width 19 height 19
click at [204, 57] on icon at bounding box center [203, 51] width 19 height 19
click at [146, 44] on div "[PHONE_NUMBER]" at bounding box center [131, 43] width 108 height 13
click at [1209, 17] on icon at bounding box center [1218, 17] width 19 height 19
click at [204, 51] on icon at bounding box center [203, 51] width 19 height 19
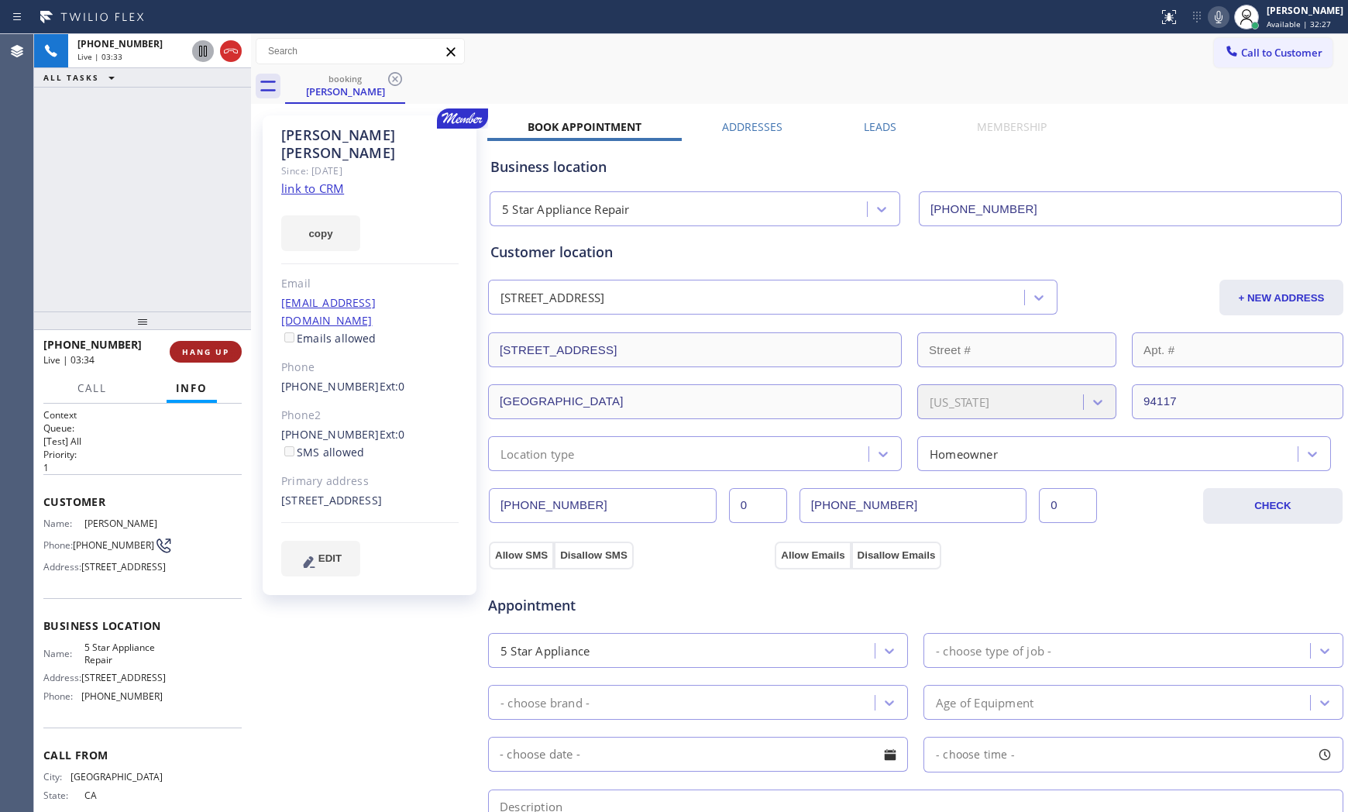
click at [228, 346] on span "HANG UP" at bounding box center [205, 351] width 47 height 11
click at [175, 359] on button "COMPLETE" at bounding box center [202, 352] width 78 height 22
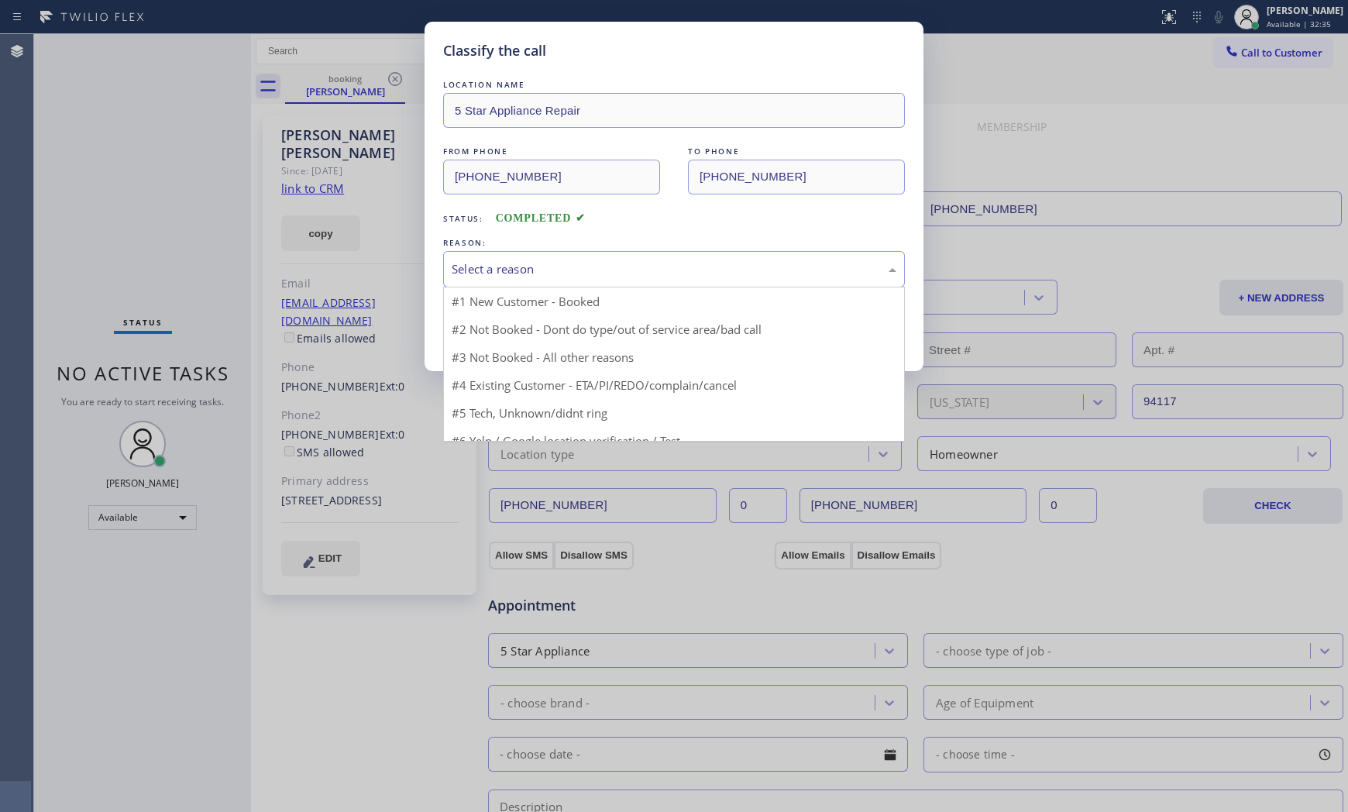
click at [542, 272] on div "Select a reason" at bounding box center [673, 269] width 445 height 18
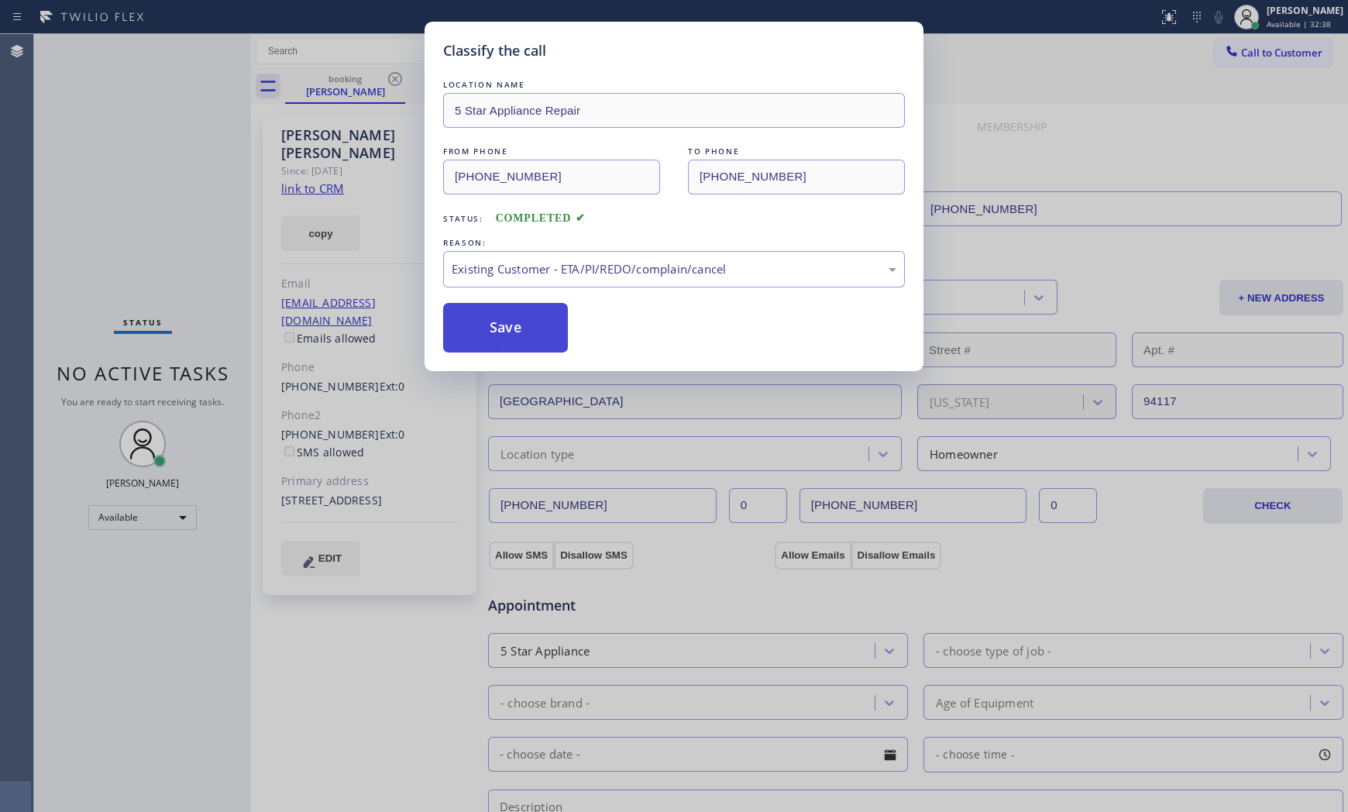
click at [506, 328] on button "Save" at bounding box center [505, 328] width 125 height 50
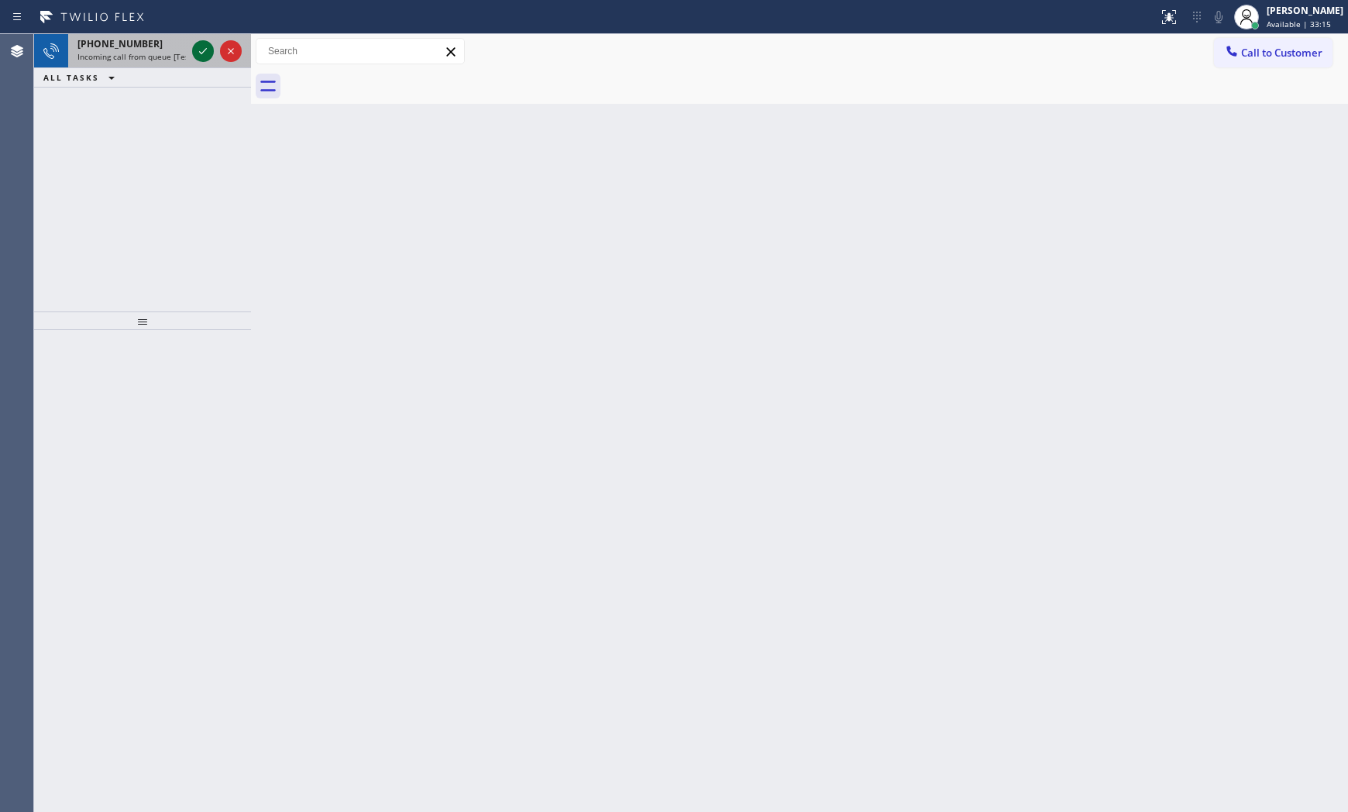
click at [199, 49] on icon at bounding box center [203, 51] width 19 height 19
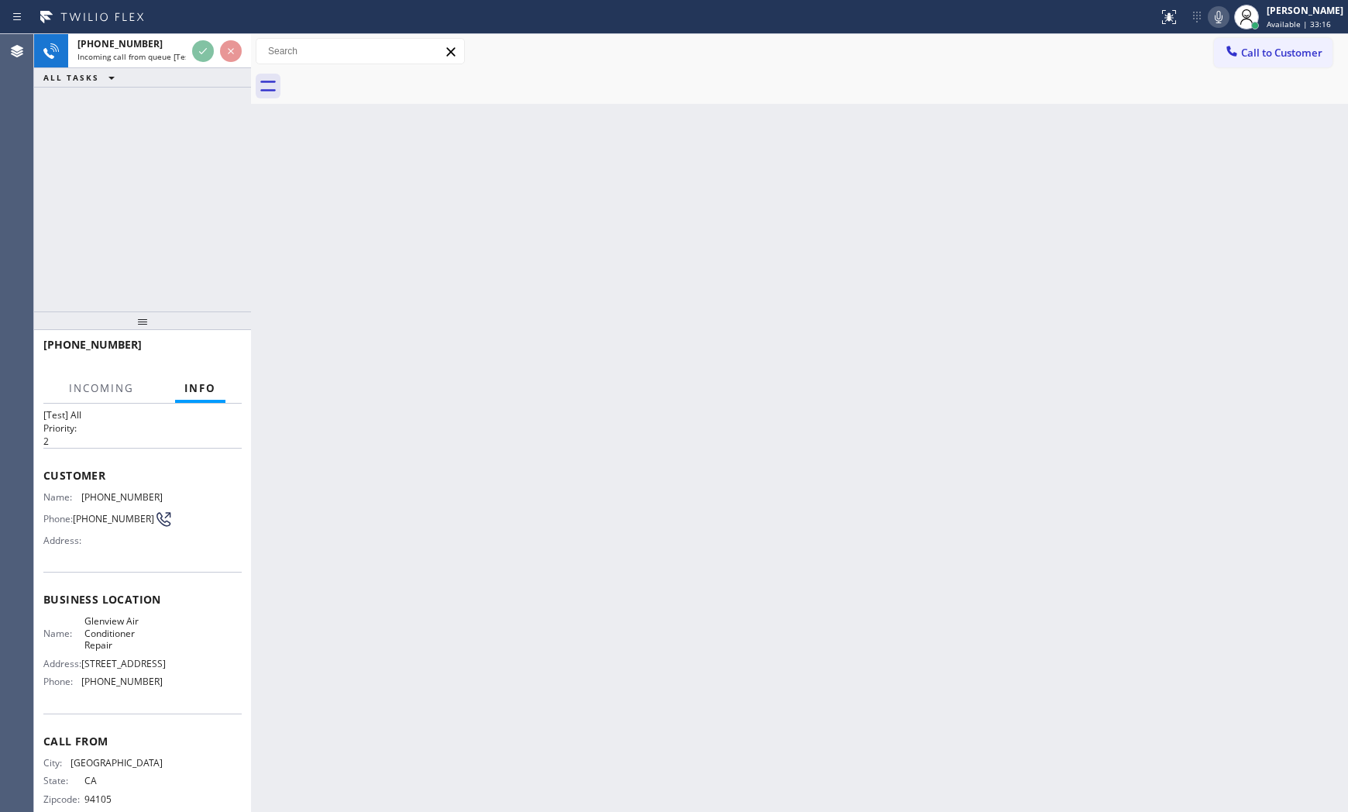
scroll to position [64, 0]
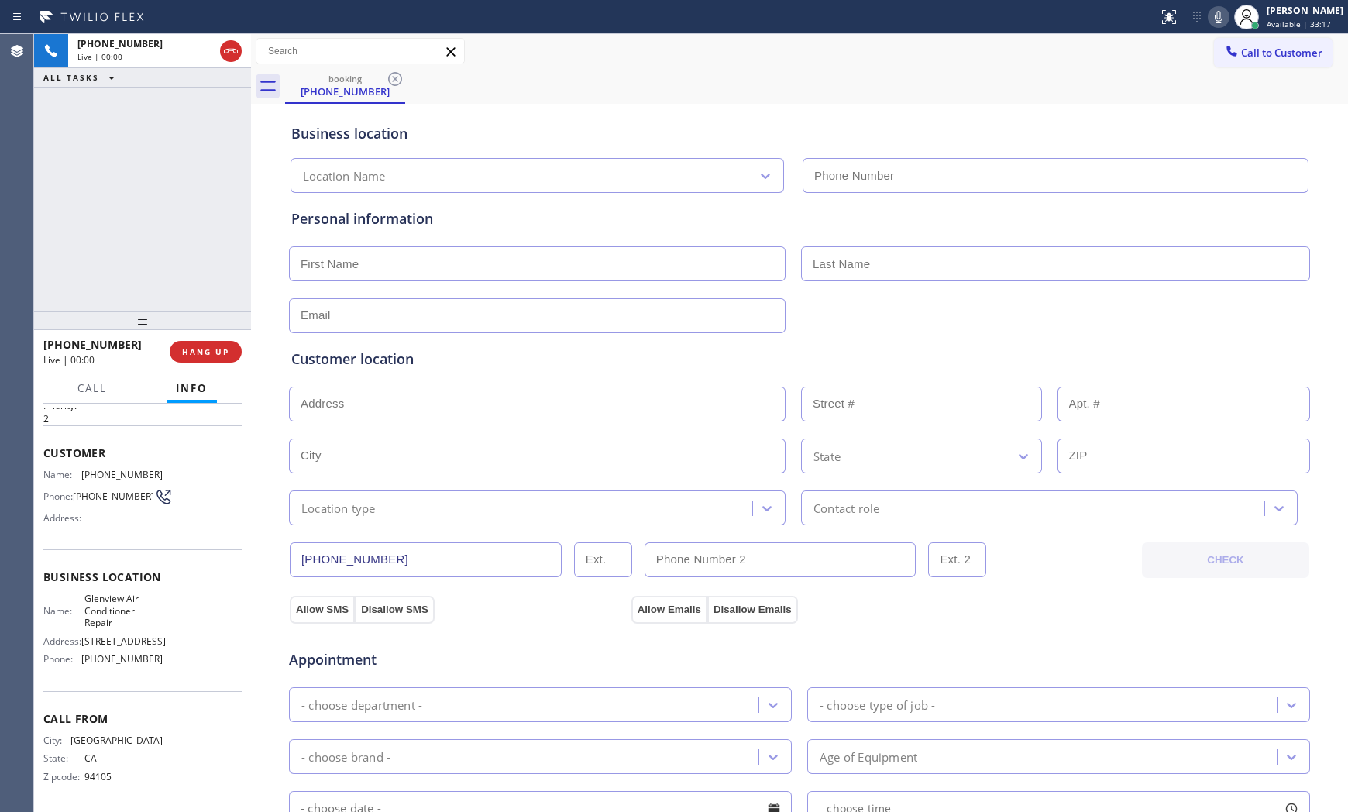
type input "[PHONE_NUMBER]"
click at [211, 342] on button "HANG UP" at bounding box center [206, 352] width 72 height 22
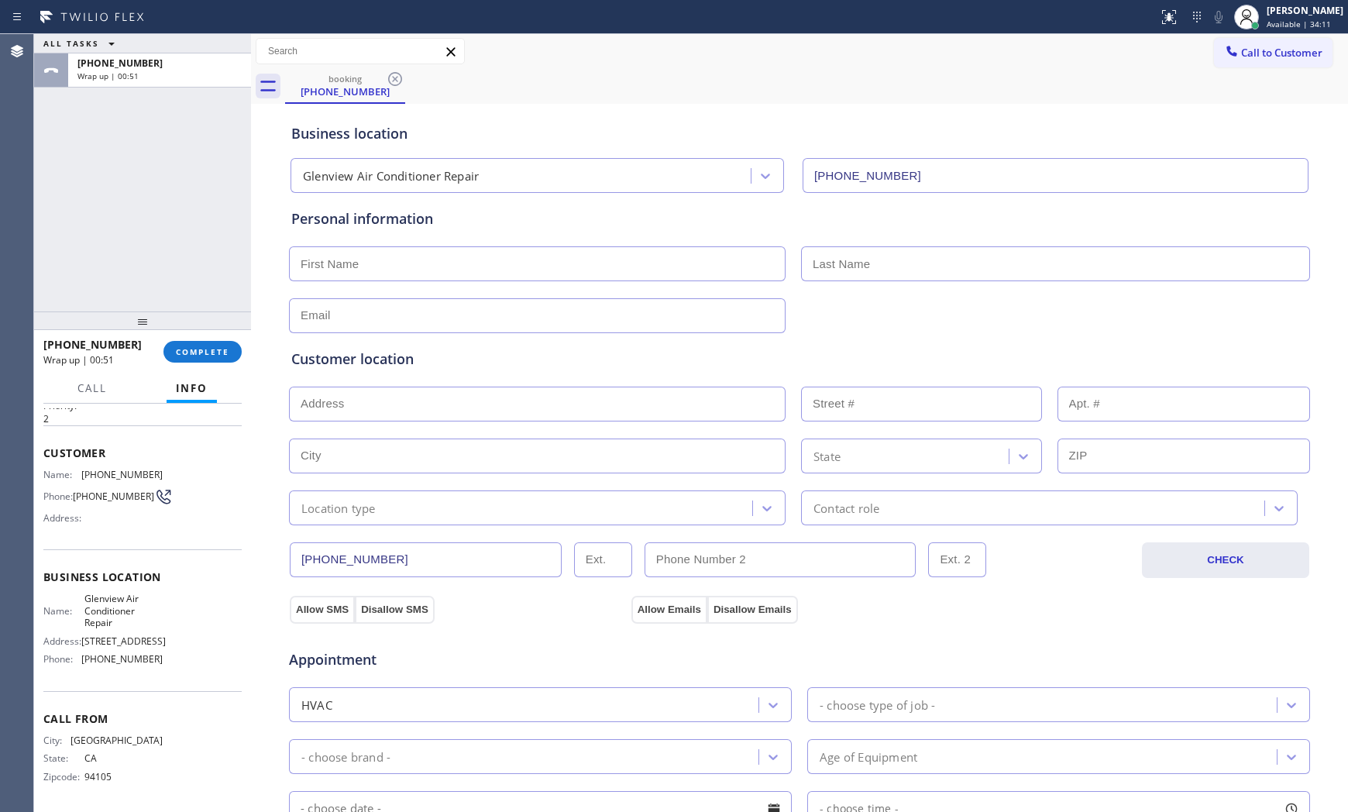
click at [221, 376] on div "Call Info" at bounding box center [142, 388] width 198 height 31
click at [225, 350] on span "COMPLETE" at bounding box center [202, 351] width 53 height 11
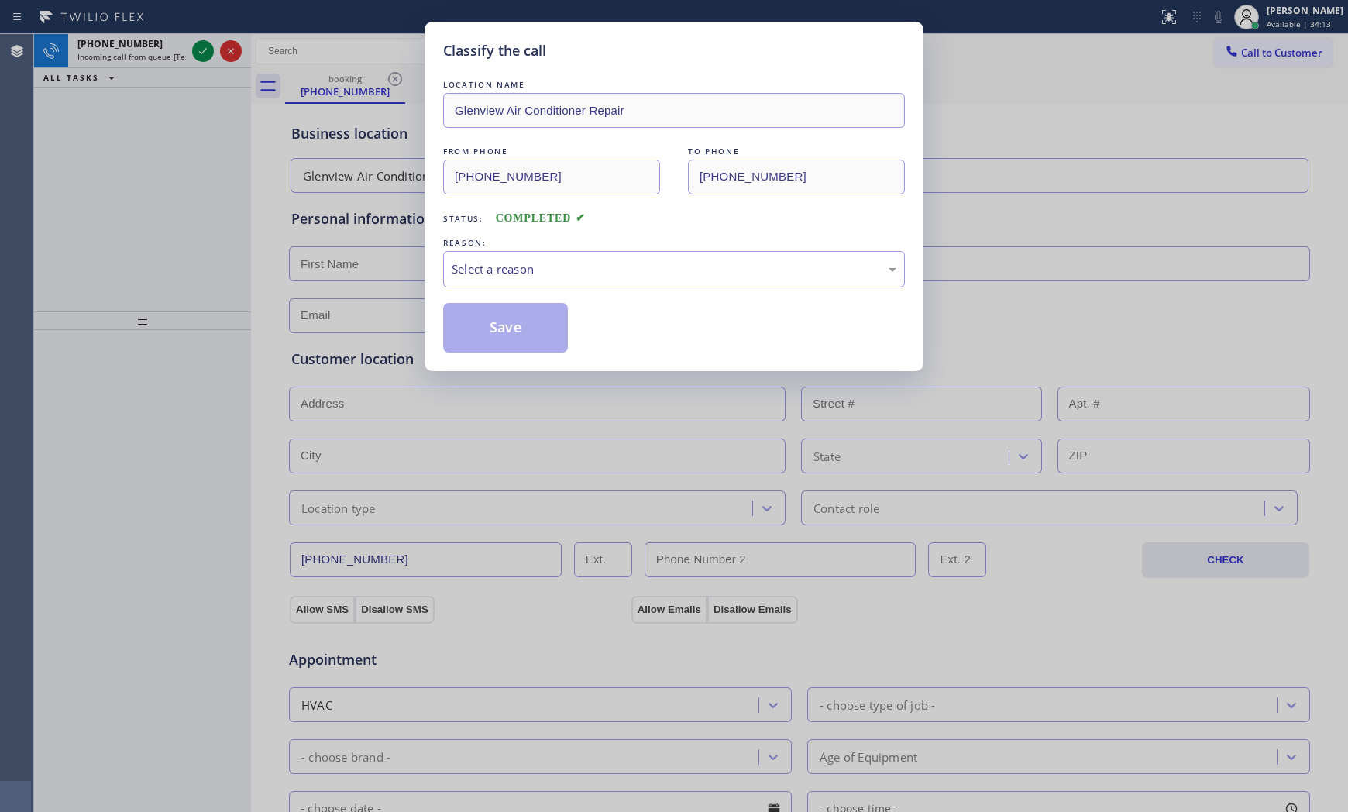
drag, startPoint x: 524, startPoint y: 288, endPoint x: 512, endPoint y: 311, distance: 26.0
click at [524, 288] on div "LOCATION NAME Glenview Air Conditioner Repair FROM PHONE [PHONE_NUMBER] TO PHON…" at bounding box center [674, 215] width 462 height 276
click at [514, 273] on div "Select a reason" at bounding box center [673, 269] width 445 height 18
click at [496, 328] on button "Save" at bounding box center [505, 328] width 125 height 50
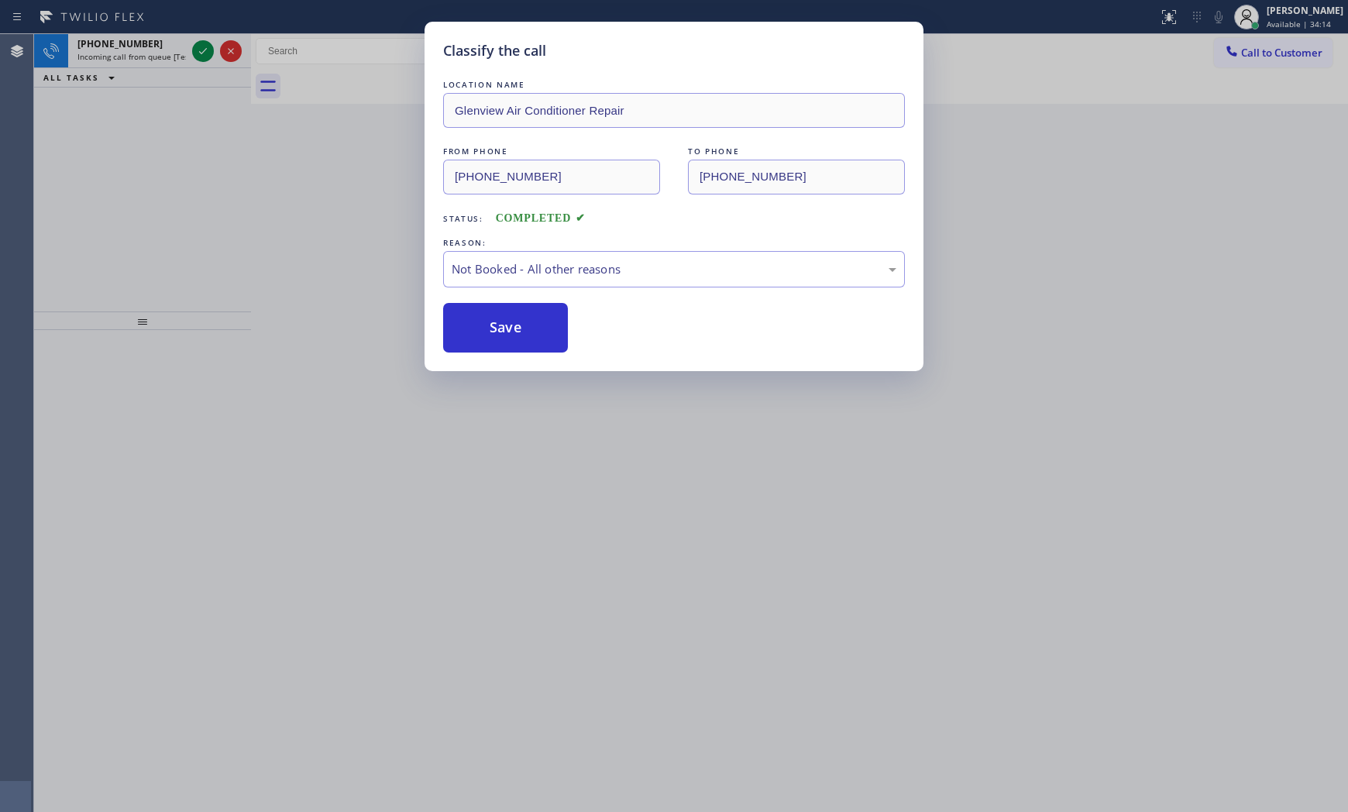
click at [496, 328] on button "Save" at bounding box center [505, 328] width 125 height 50
drag, startPoint x: 496, startPoint y: 328, endPoint x: 479, endPoint y: 321, distance: 18.1
click at [496, 327] on button "Save" at bounding box center [505, 328] width 125 height 50
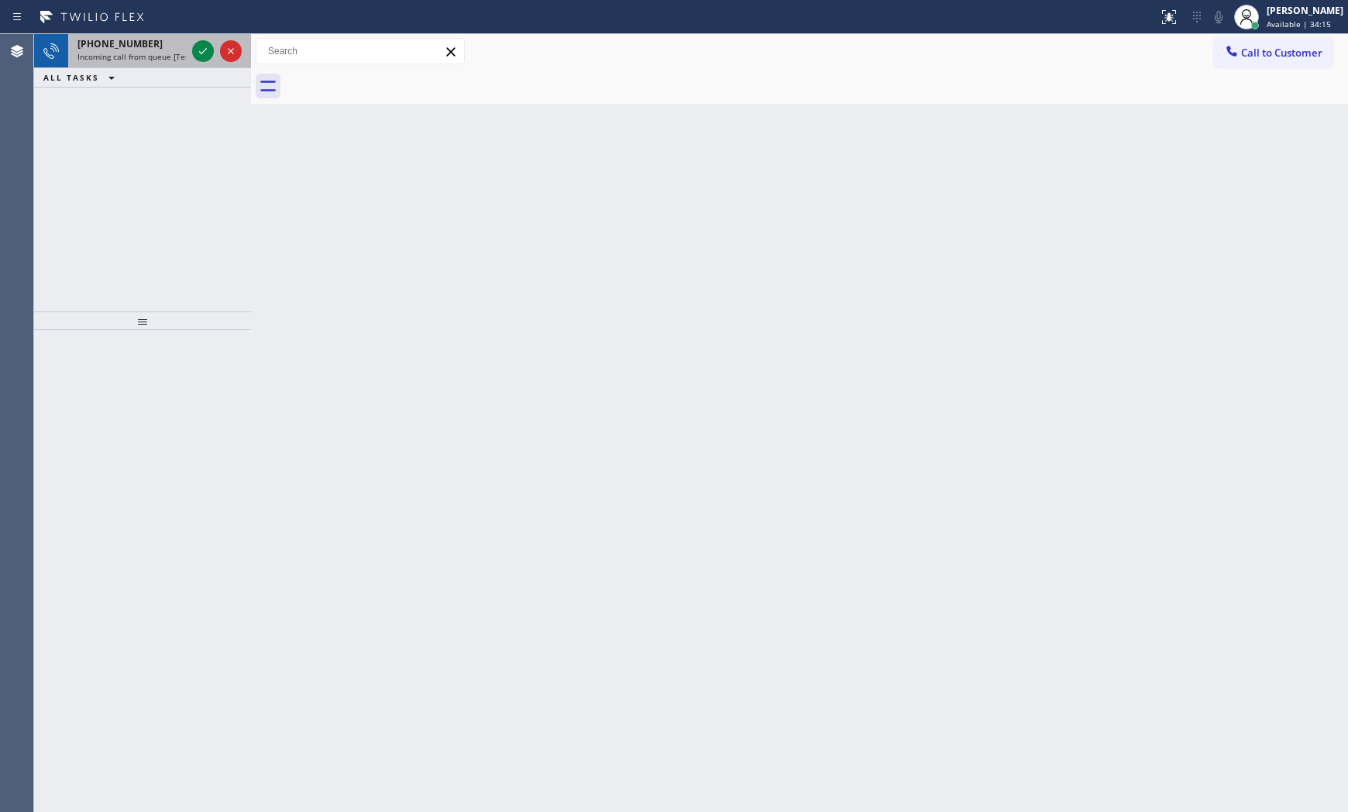
click at [120, 45] on span "[PHONE_NUMBER]" at bounding box center [119, 43] width 85 height 13
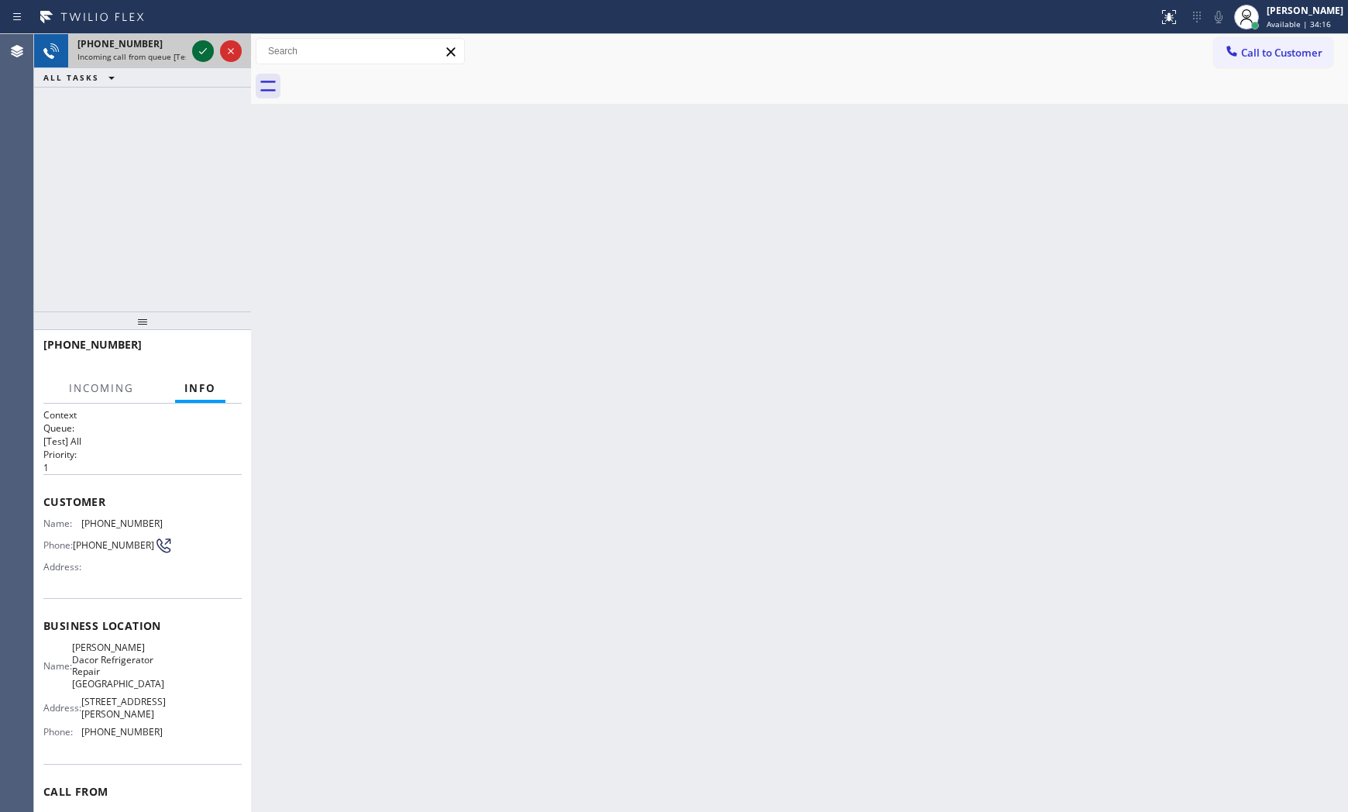
click at [208, 48] on icon at bounding box center [203, 51] width 19 height 19
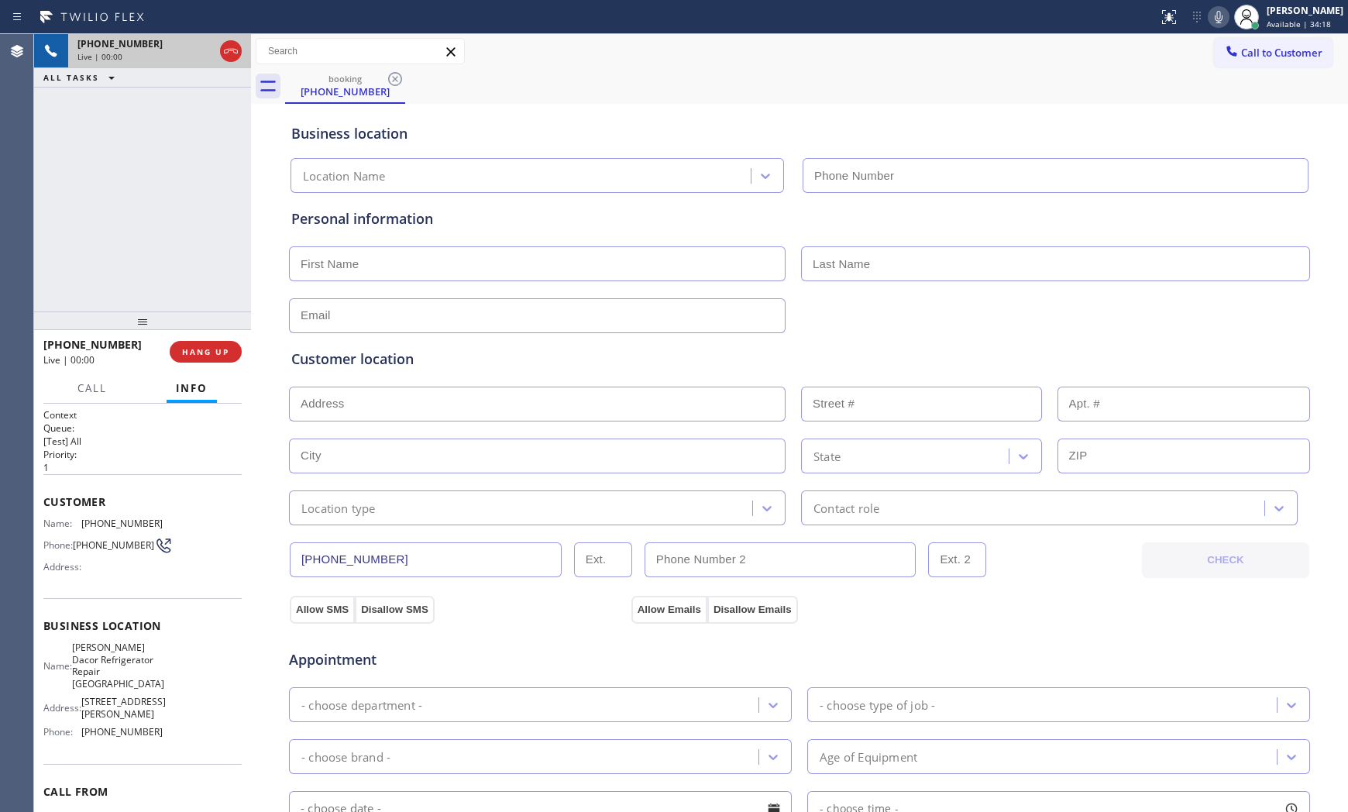
type input "[PHONE_NUMBER]"
click at [1214, 16] on icon at bounding box center [1218, 17] width 8 height 12
click at [227, 352] on span "HANG UP" at bounding box center [205, 351] width 47 height 11
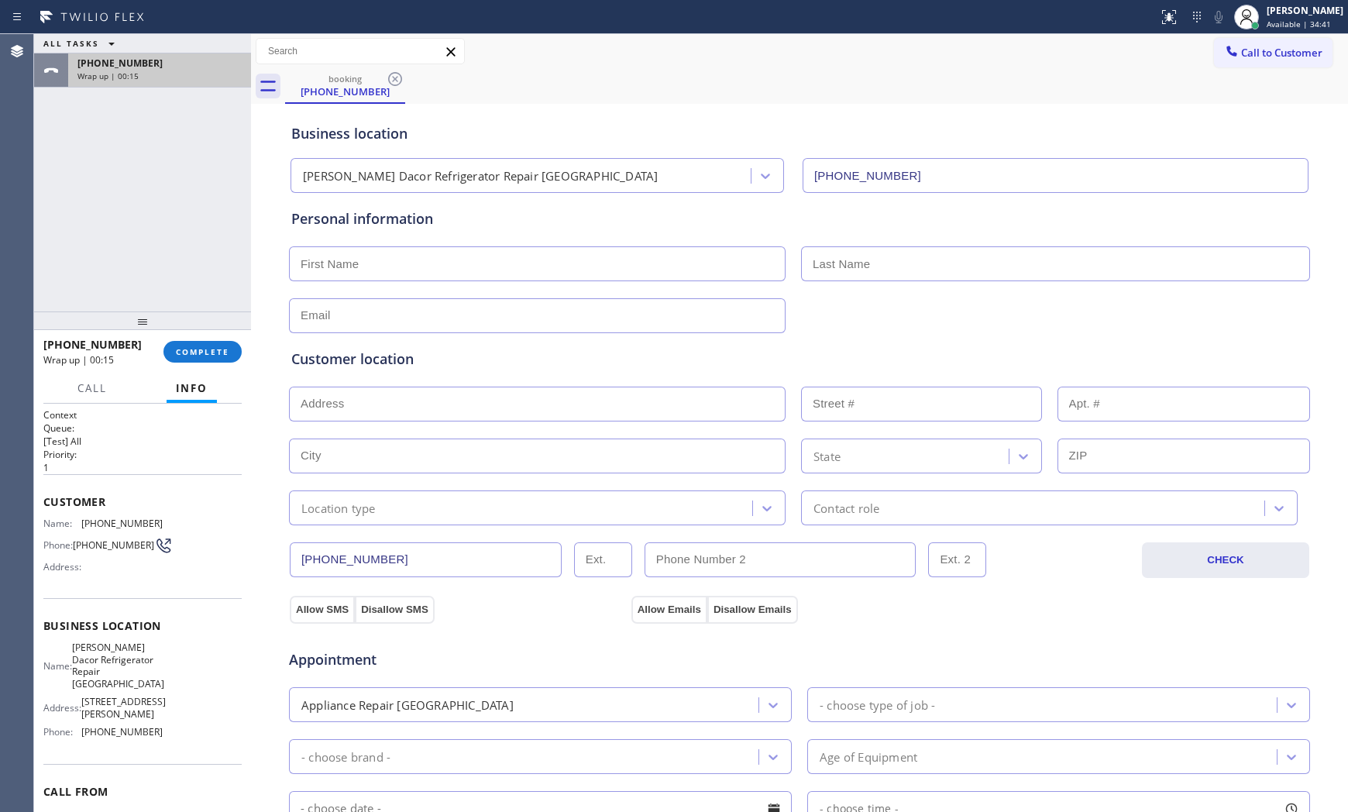
click at [114, 68] on span "[PHONE_NUMBER]" at bounding box center [119, 63] width 85 height 13
click at [225, 404] on div "Context Queue: [Test] All Priority: 1 Customer Name: [PHONE_NUMBER] Phone: [PHO…" at bounding box center [142, 607] width 217 height 409
click at [215, 356] on span "COMPLETE" at bounding box center [202, 351] width 53 height 11
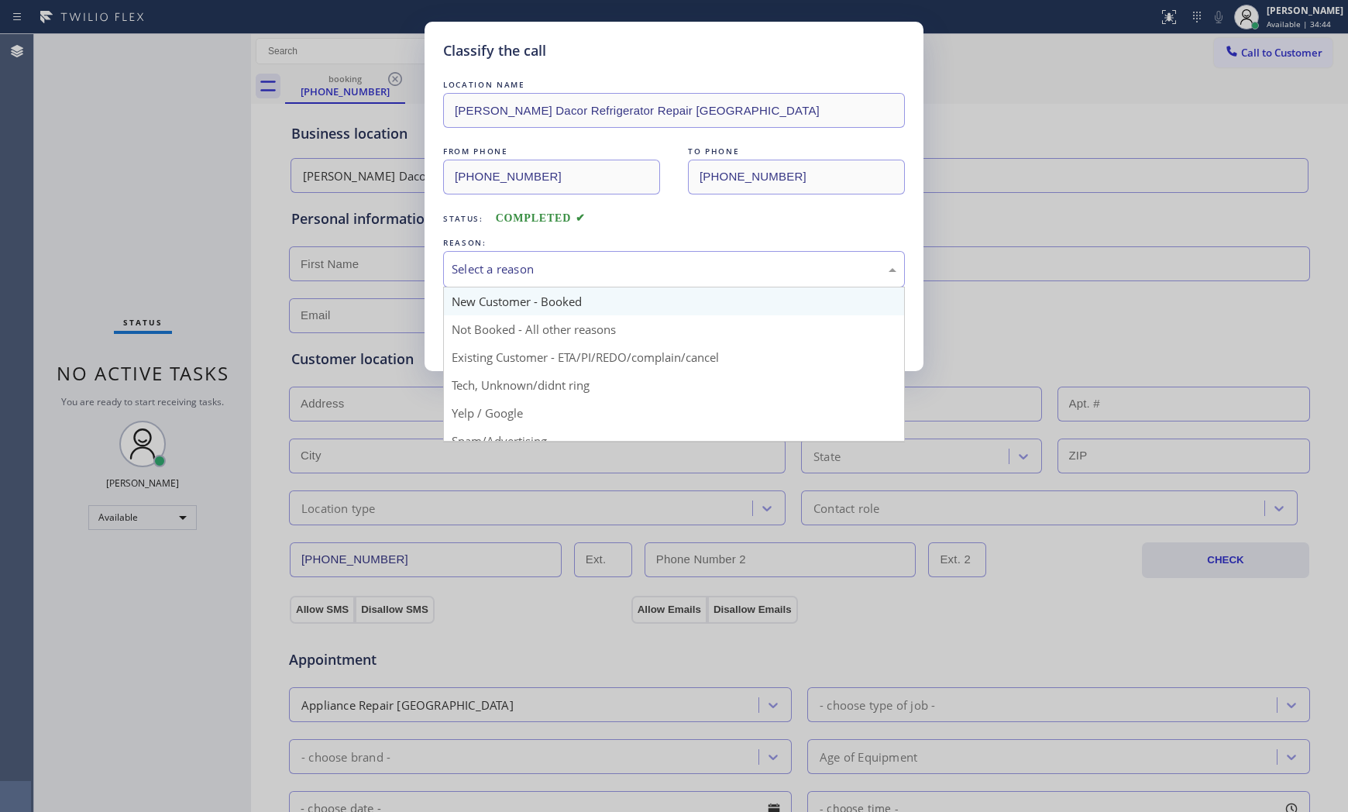
drag, startPoint x: 532, startPoint y: 274, endPoint x: 521, endPoint y: 314, distance: 41.0
click at [530, 284] on div "Select a reason" at bounding box center [674, 269] width 462 height 36
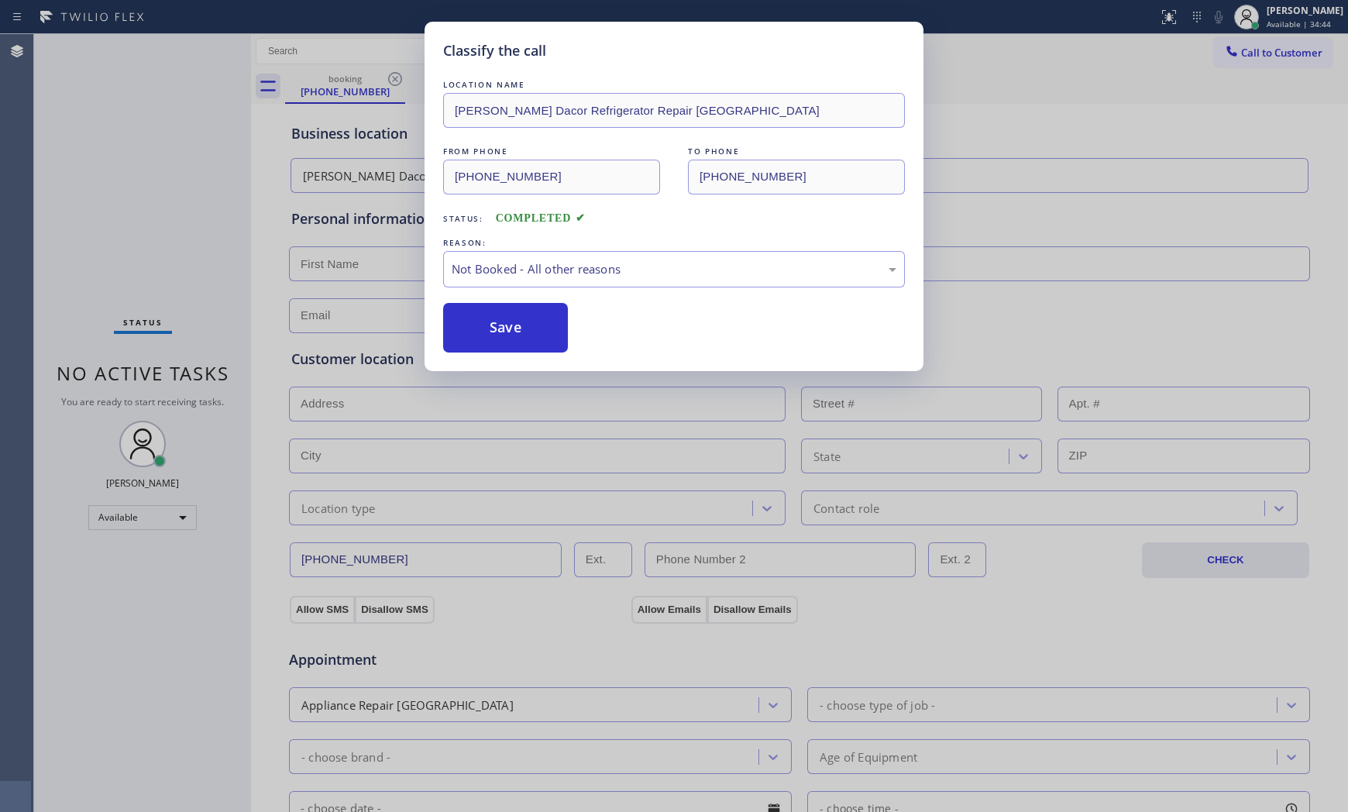
click at [513, 327] on button "Save" at bounding box center [505, 328] width 125 height 50
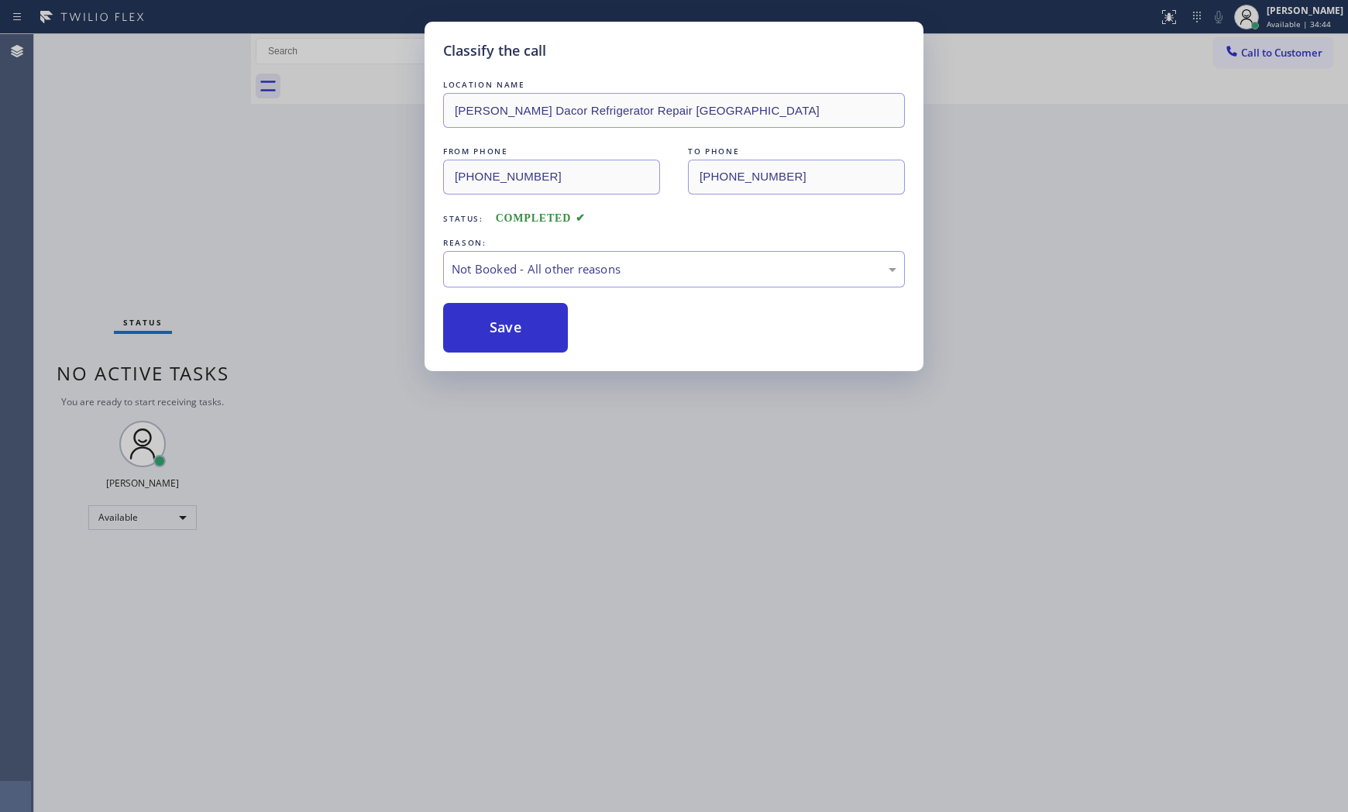
click at [513, 327] on button "Save" at bounding box center [505, 328] width 125 height 50
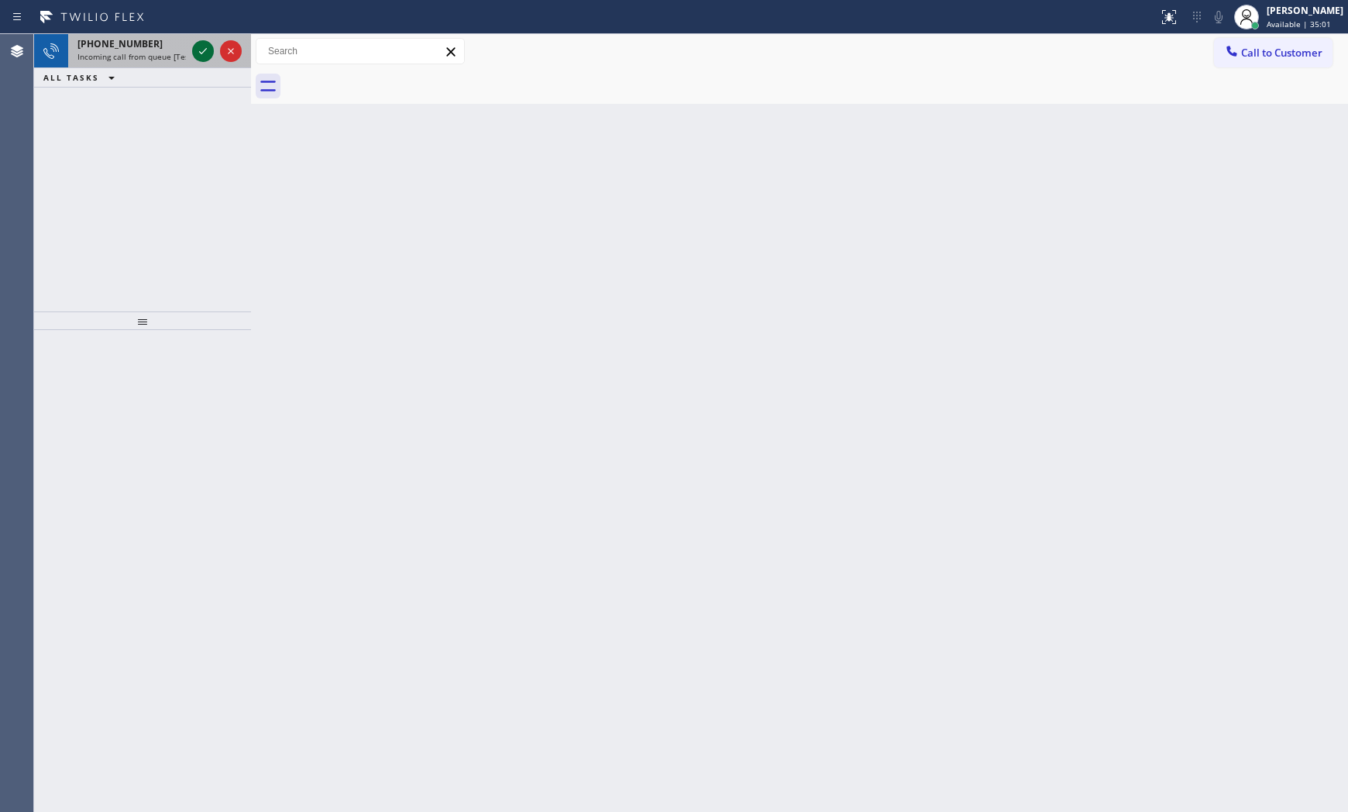
click at [206, 55] on icon at bounding box center [203, 51] width 19 height 19
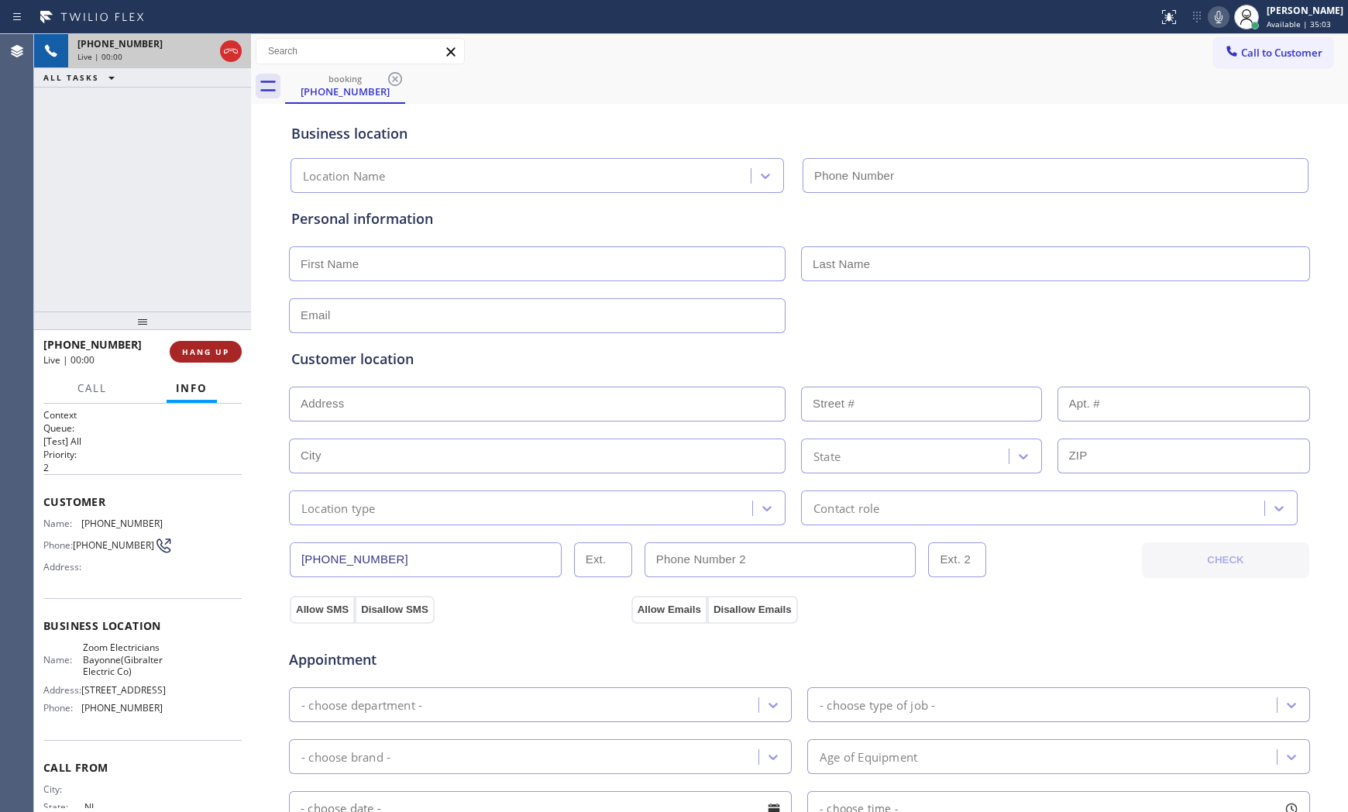
type input "[PHONE_NUMBER]"
click at [215, 355] on span "HANG UP" at bounding box center [205, 351] width 47 height 11
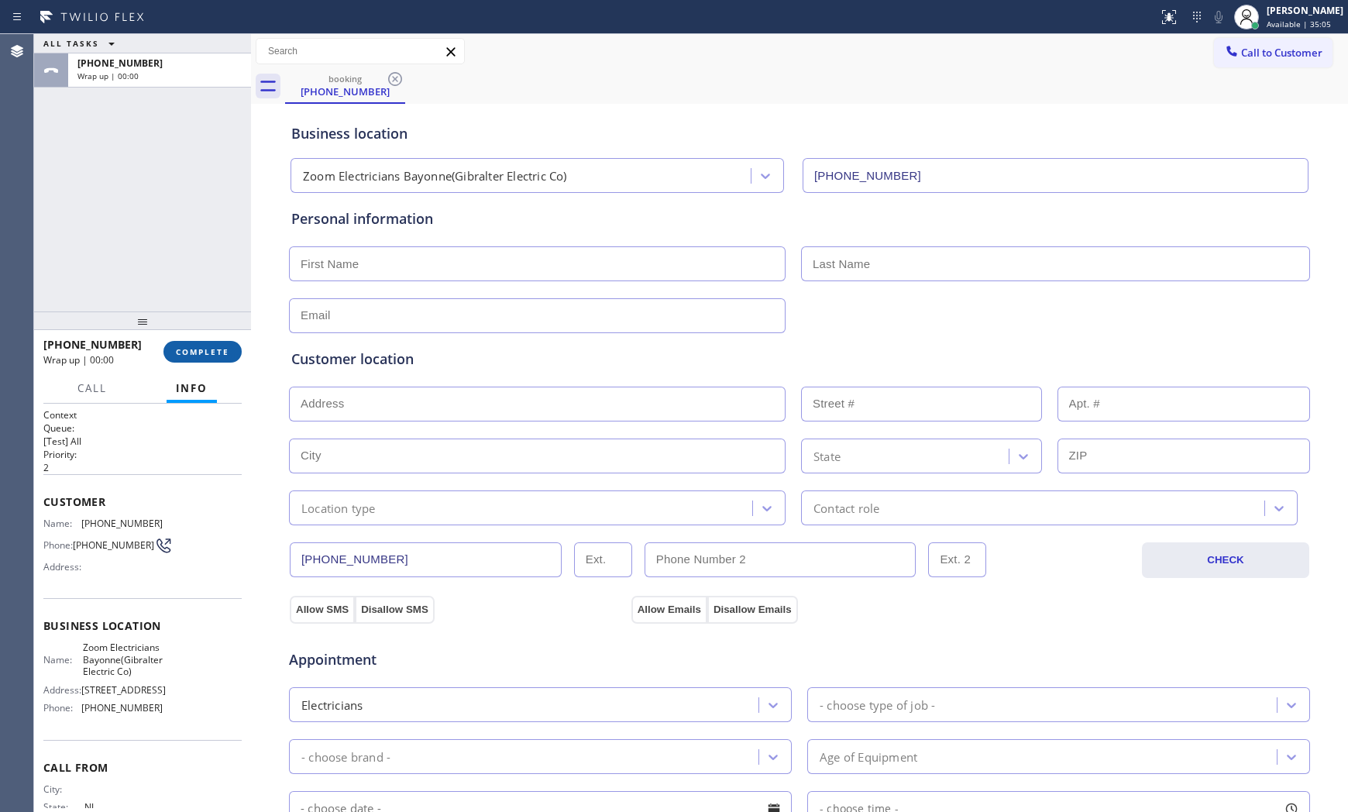
click at [215, 354] on span "COMPLETE" at bounding box center [202, 351] width 53 height 11
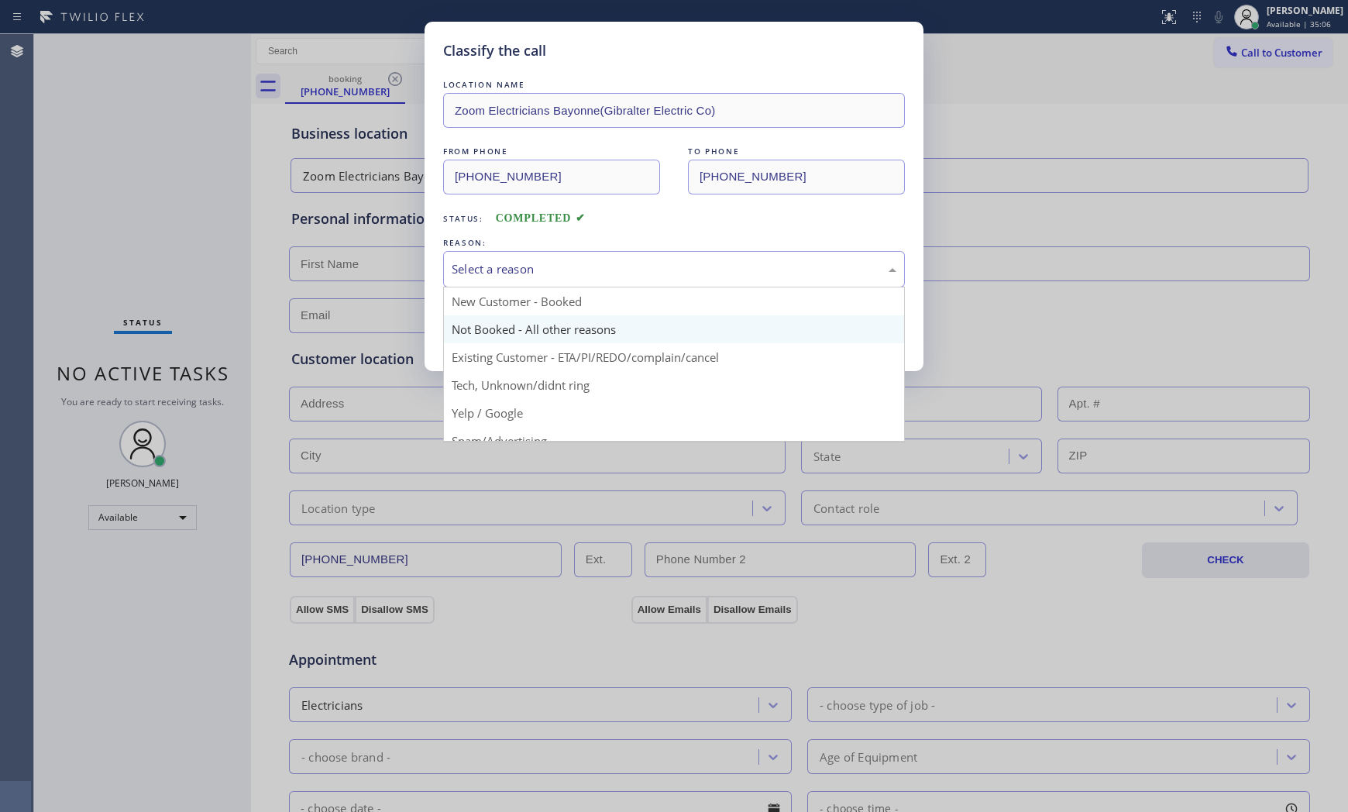
drag, startPoint x: 551, startPoint y: 271, endPoint x: 499, endPoint y: 325, distance: 75.0
click at [551, 272] on div "Select a reason" at bounding box center [673, 269] width 445 height 18
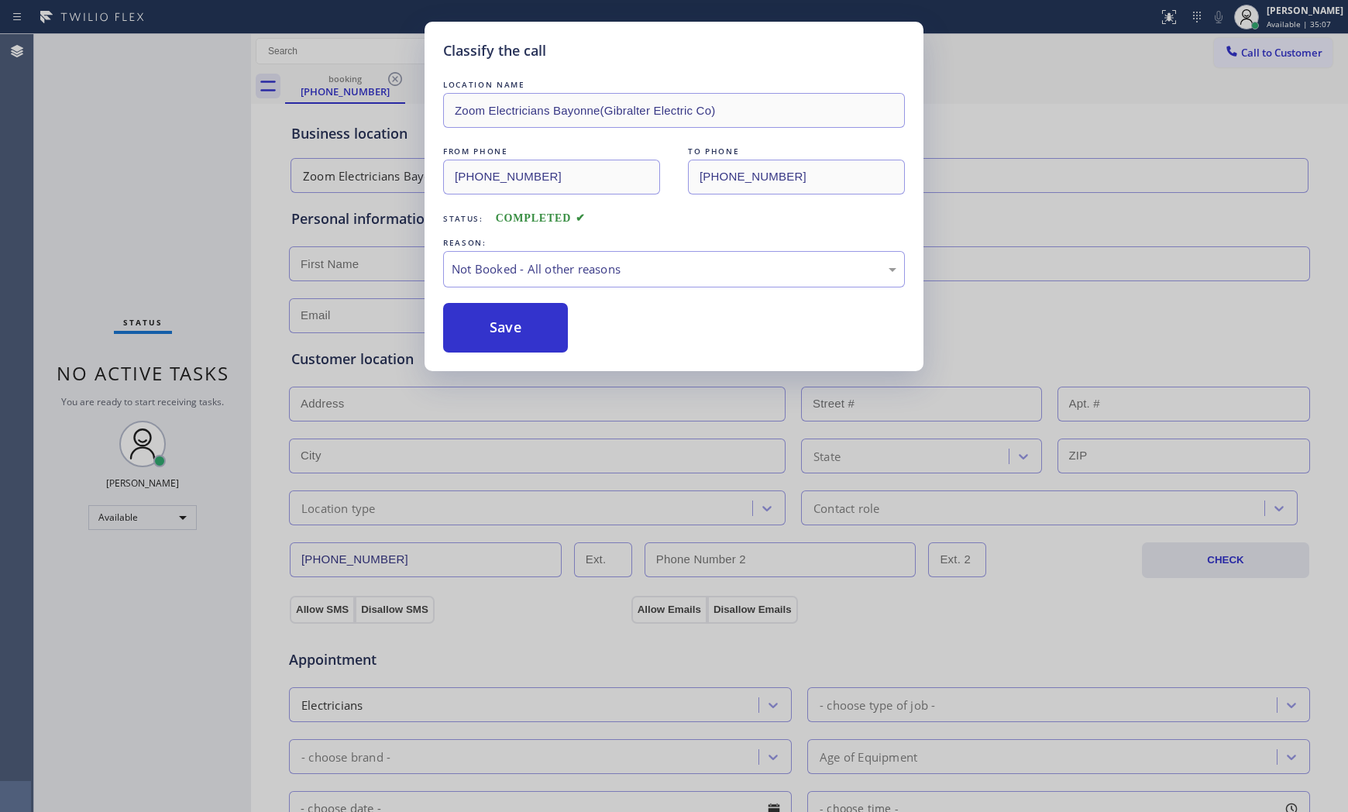
click at [492, 331] on button "Save" at bounding box center [505, 328] width 125 height 50
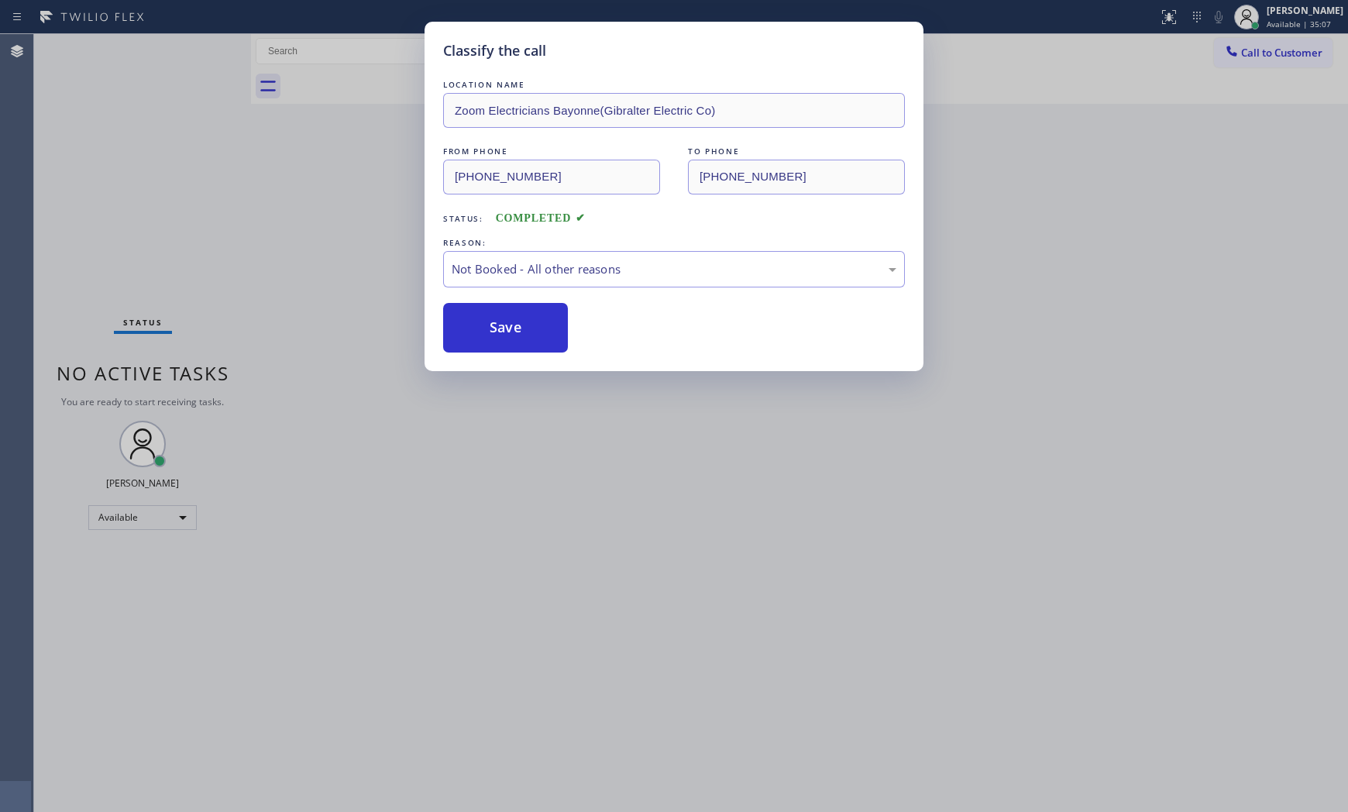
click at [492, 331] on button "Save" at bounding box center [505, 328] width 125 height 50
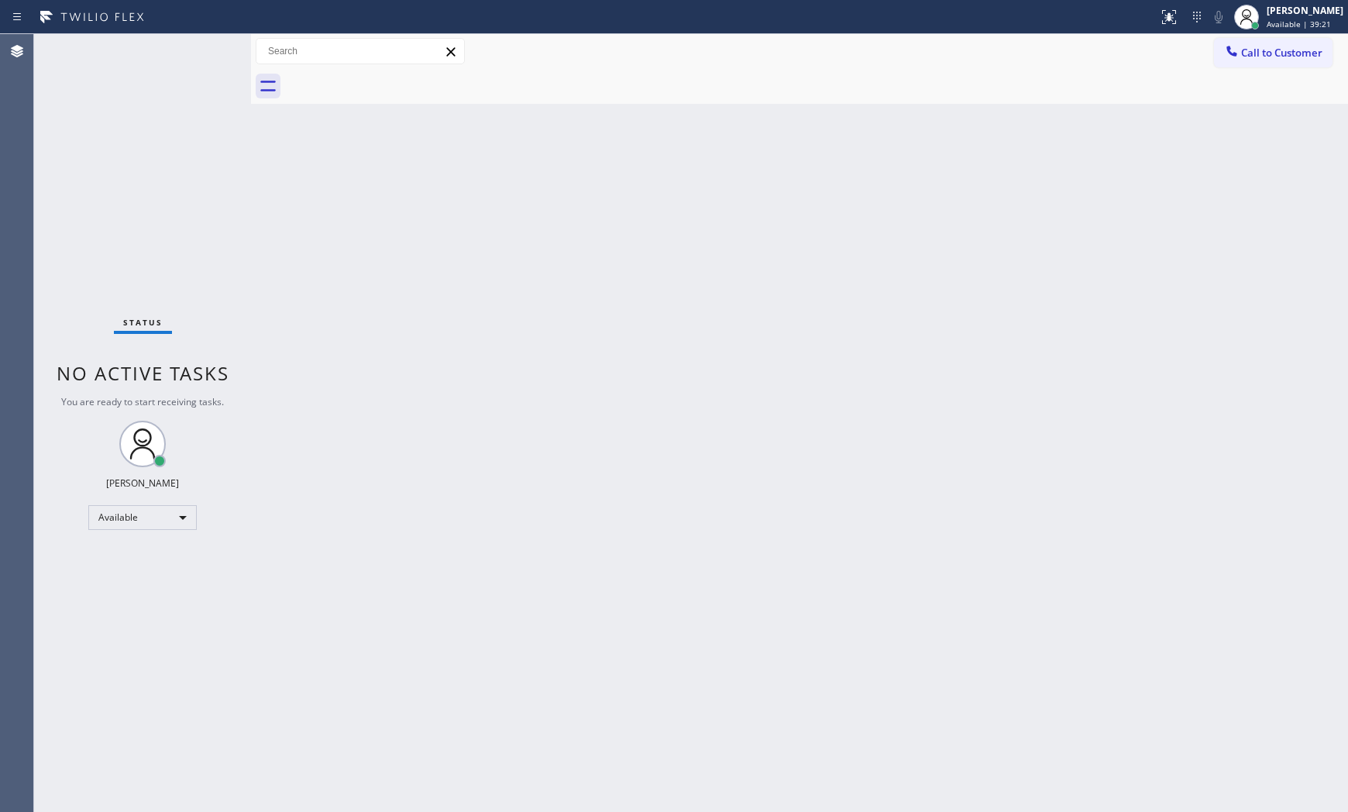
click at [172, 59] on div "Status No active tasks You are ready to start receiving tasks. [PERSON_NAME] Av…" at bounding box center [142, 423] width 217 height 778
click at [201, 46] on div "Status No active tasks You are ready to start receiving tasks. [PERSON_NAME] Av…" at bounding box center [142, 423] width 217 height 778
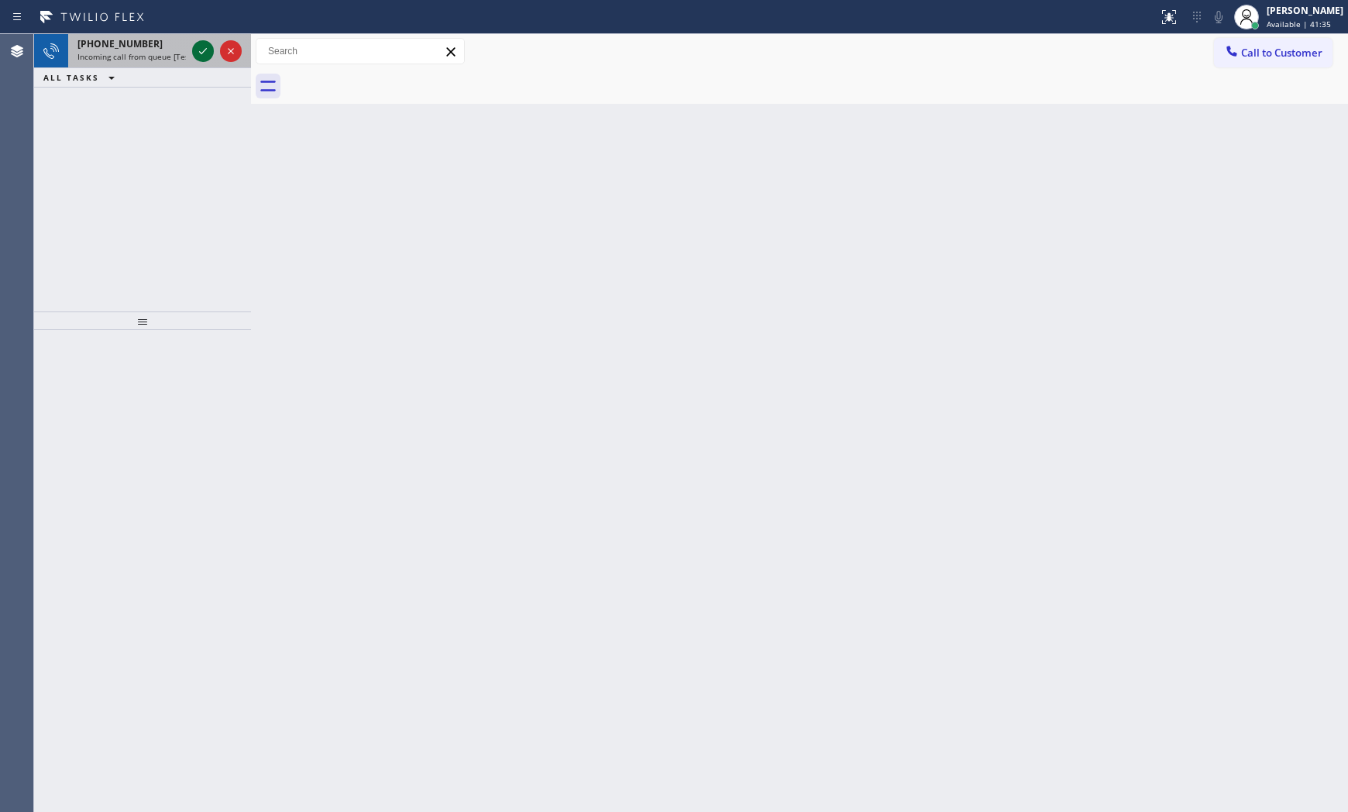
drag, startPoint x: 201, startPoint y: 57, endPoint x: 201, endPoint y: 45, distance: 11.6
click at [201, 45] on icon at bounding box center [203, 51] width 19 height 19
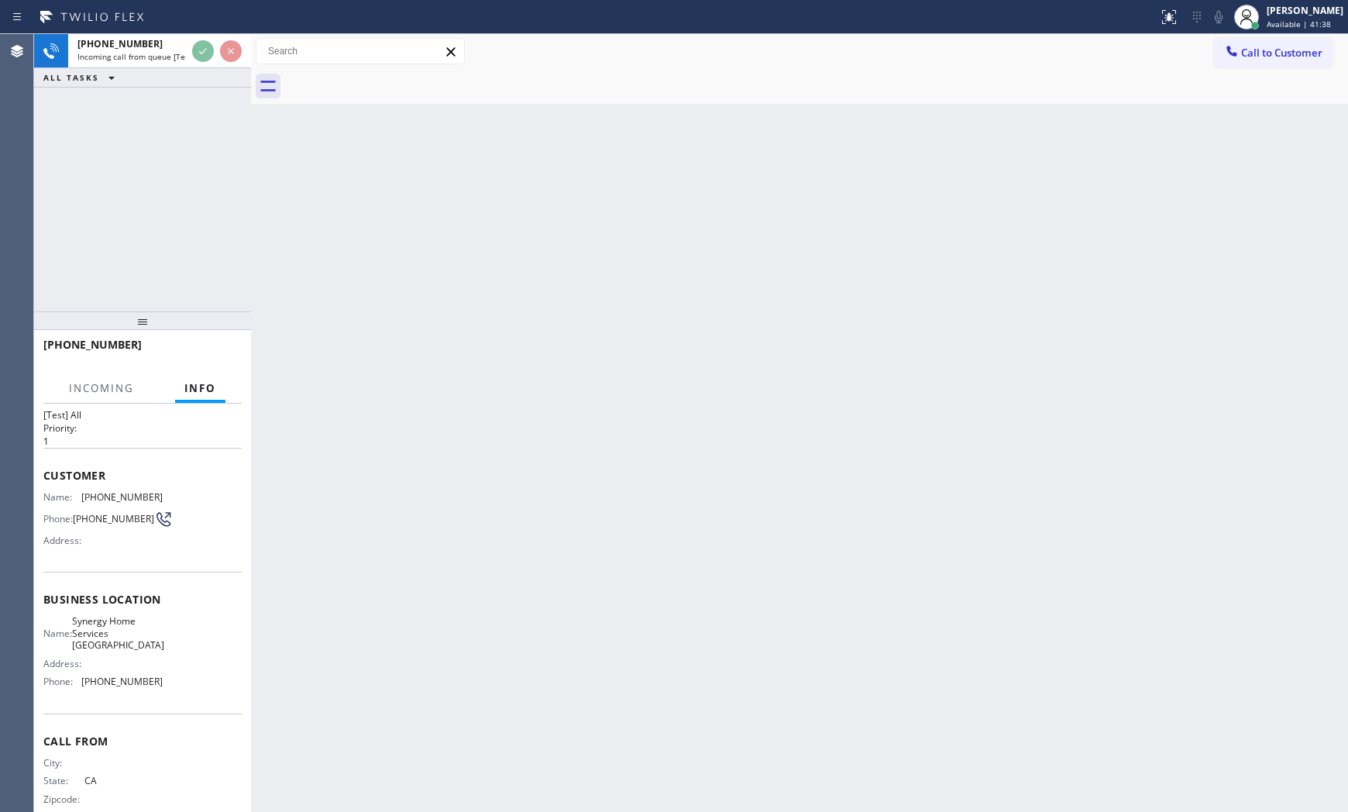
scroll to position [52, 0]
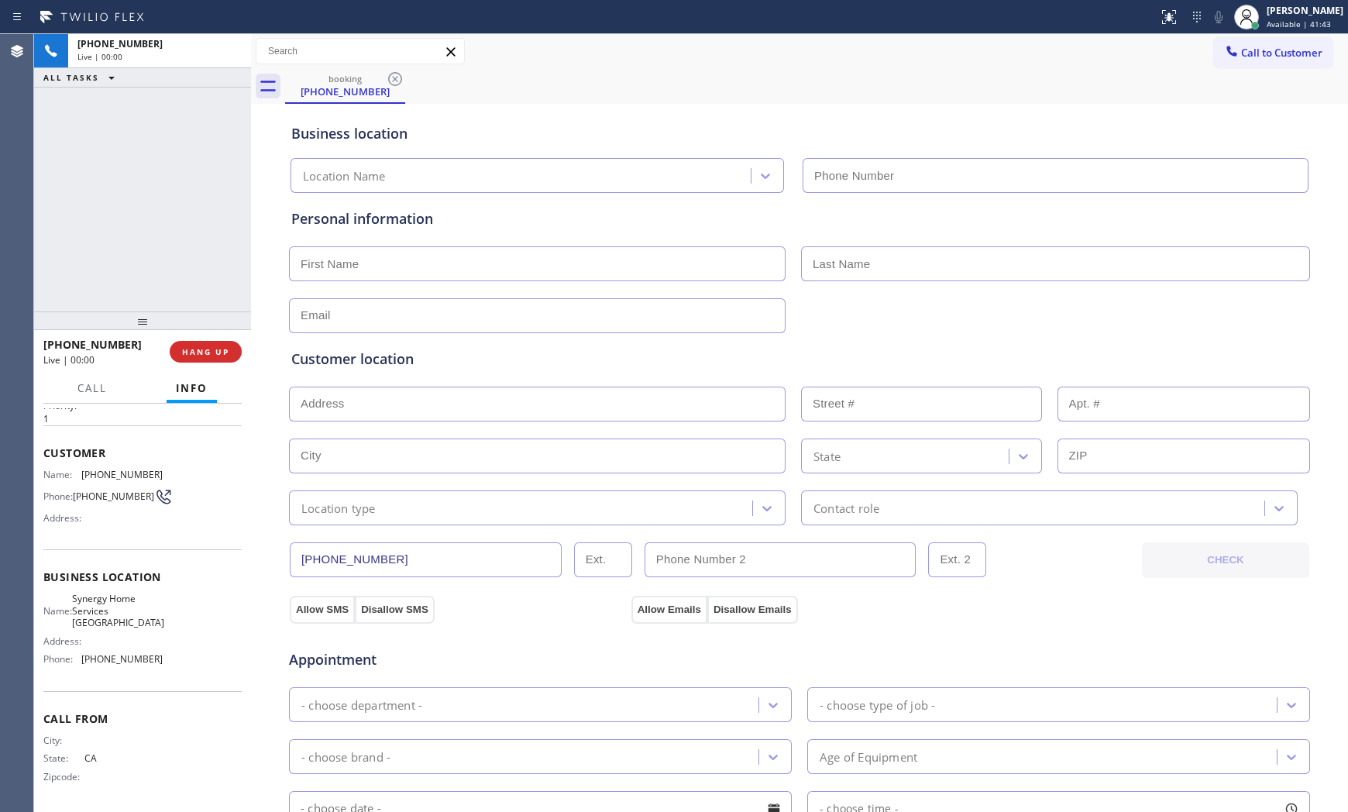
type input "[PHONE_NUMBER]"
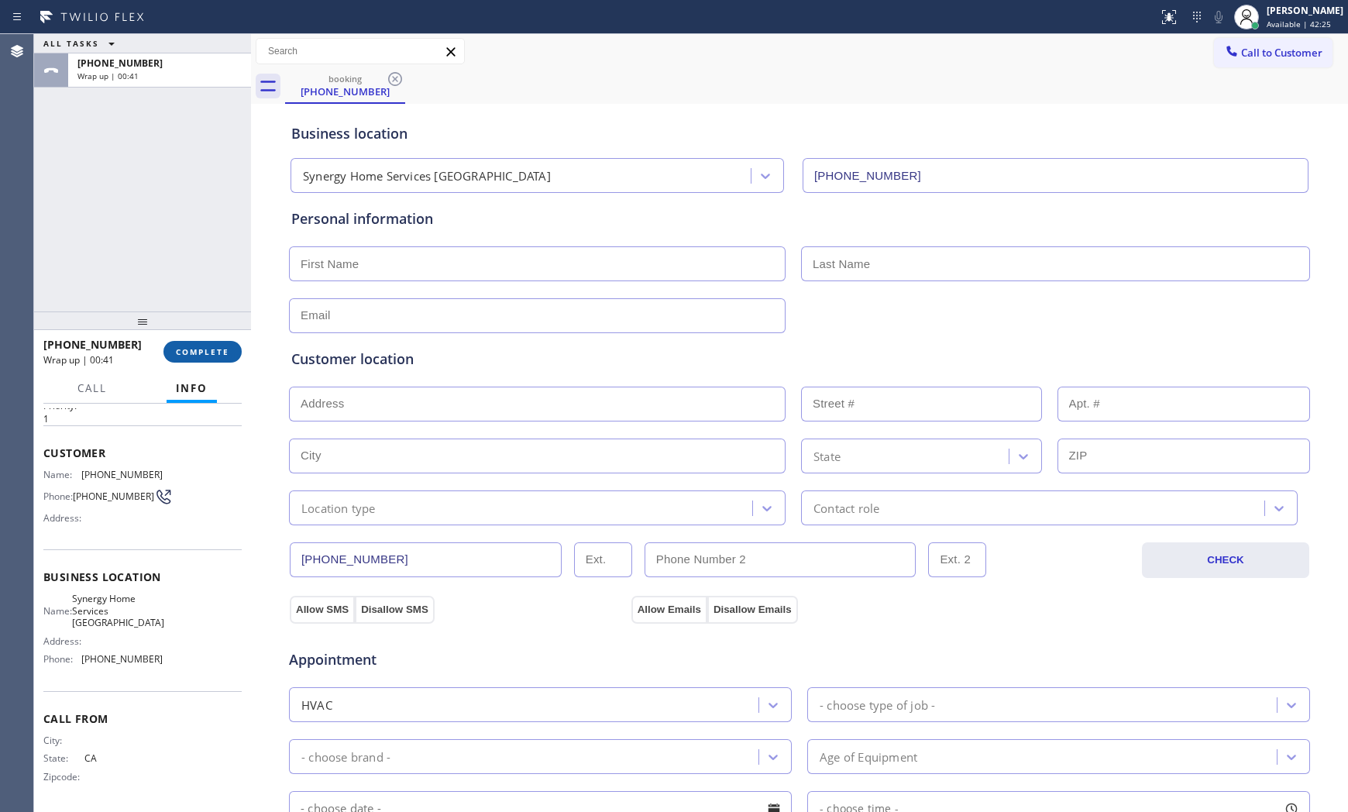
click at [215, 357] on button "COMPLETE" at bounding box center [202, 352] width 78 height 22
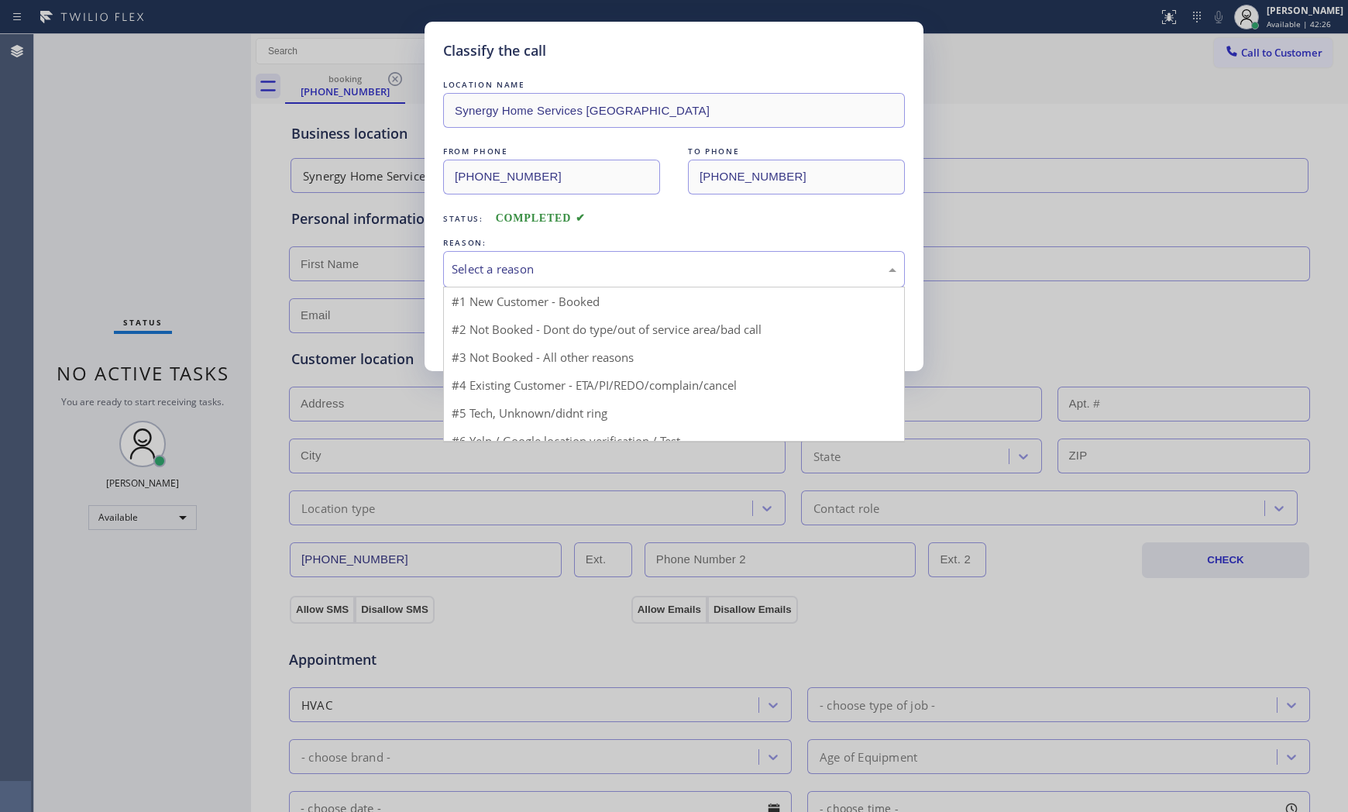
drag, startPoint x: 493, startPoint y: 276, endPoint x: 492, endPoint y: 328, distance: 51.9
click at [493, 279] on div "Select a reason" at bounding box center [674, 269] width 462 height 36
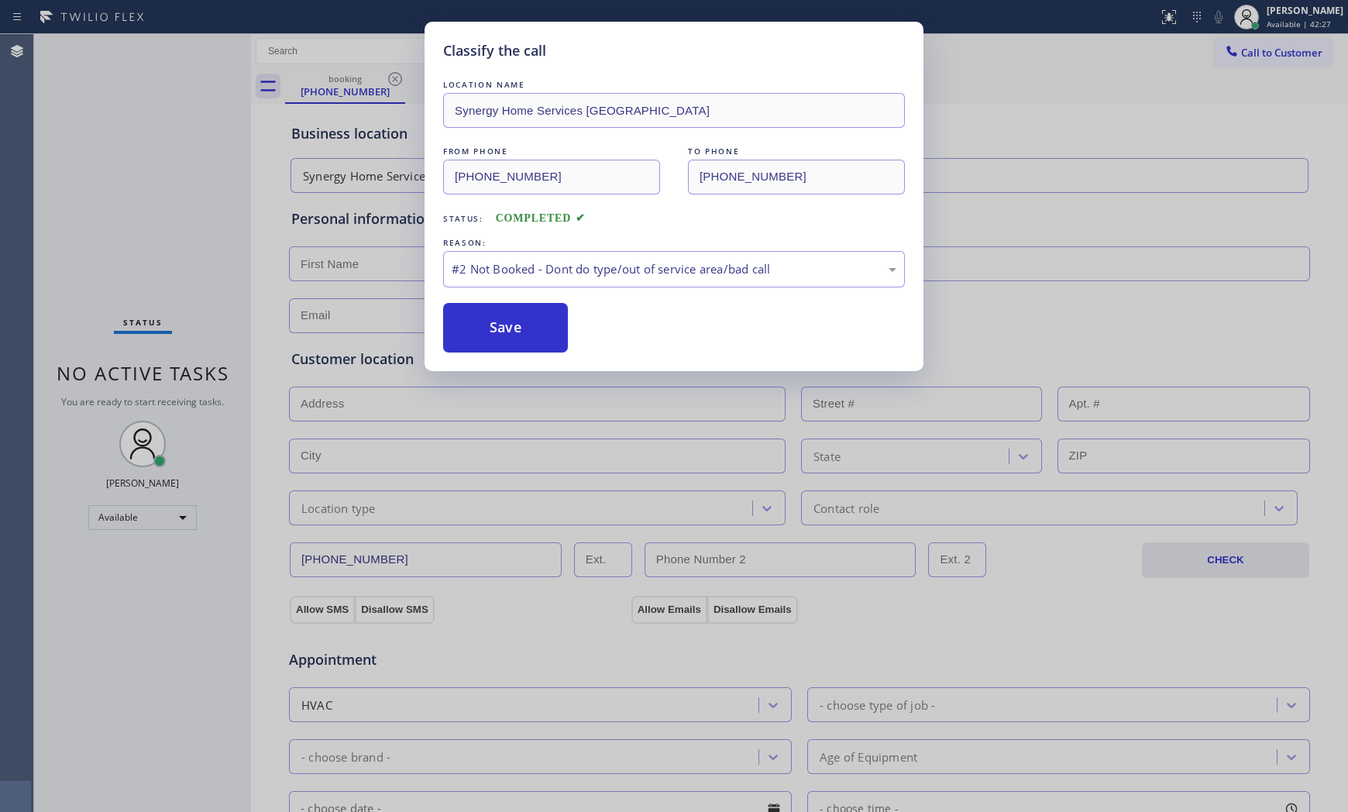
click at [492, 328] on button "Save" at bounding box center [505, 328] width 125 height 50
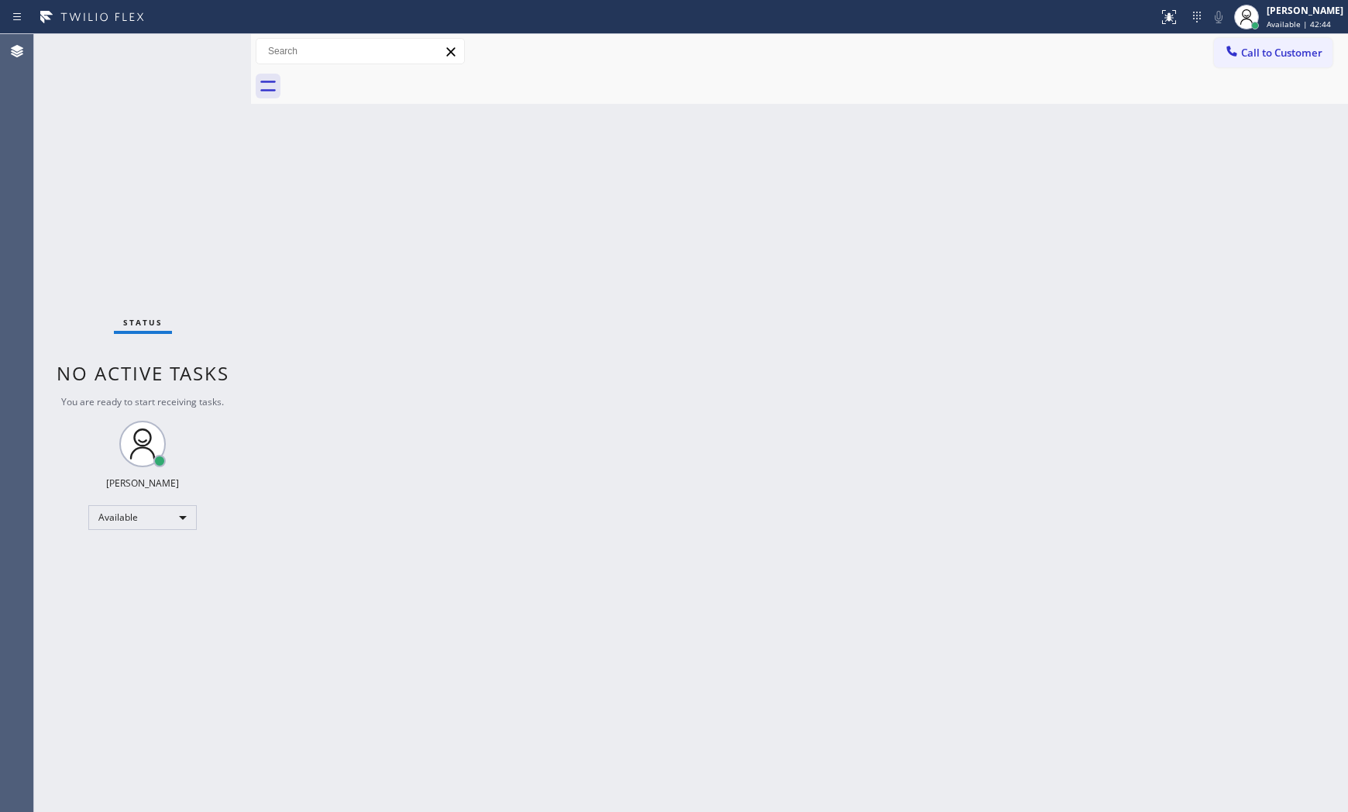
click at [1275, 34] on div "Call to Customer Outbound call Location All Appliance Repair [GEOGRAPHIC_DATA] …" at bounding box center [799, 51] width 1097 height 35
click at [1280, 26] on span "Available | 42:44" at bounding box center [1298, 24] width 64 height 11
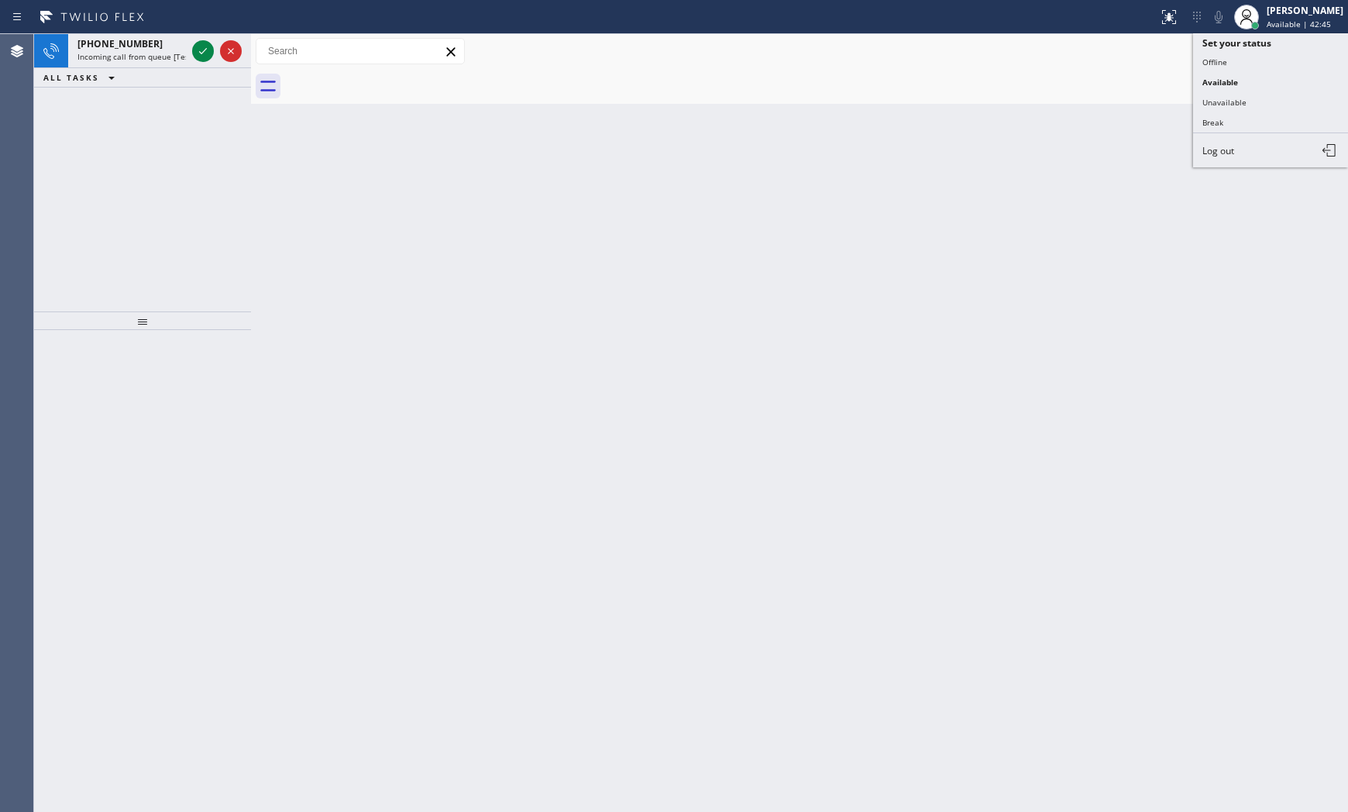
drag, startPoint x: 1255, startPoint y: 117, endPoint x: 1221, endPoint y: 117, distance: 33.3
click at [1253, 117] on button "Break" at bounding box center [1270, 122] width 155 height 20
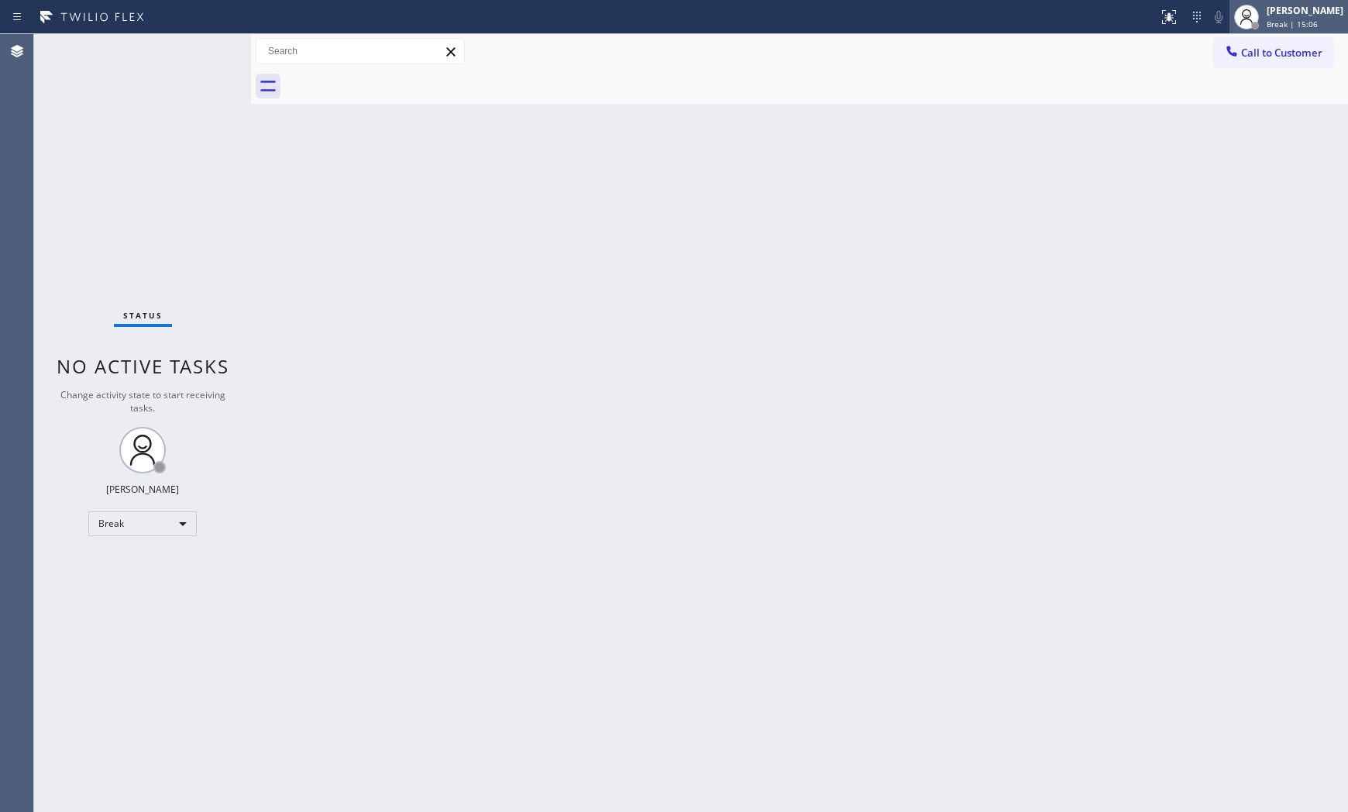
click at [1256, 20] on div at bounding box center [1246, 17] width 34 height 34
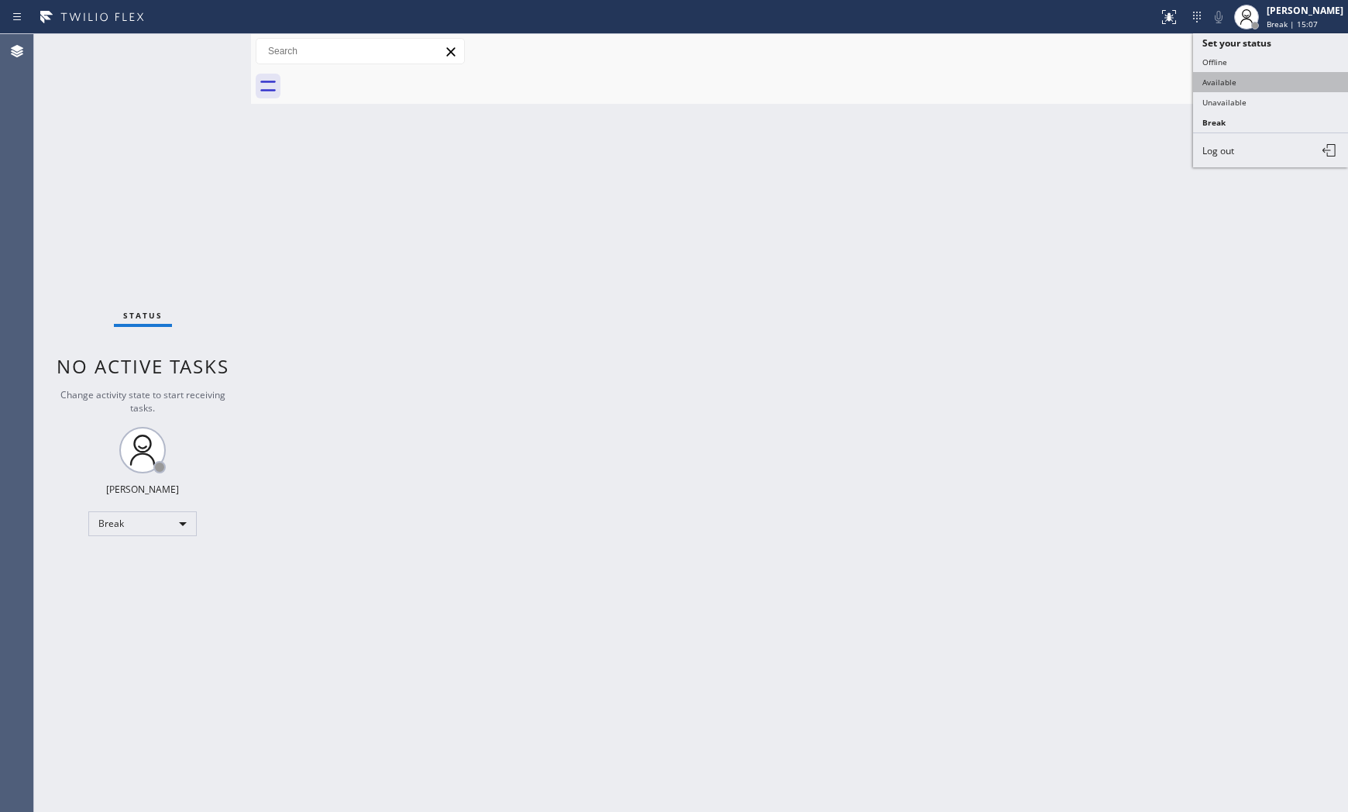
click at [1251, 85] on button "Available" at bounding box center [1270, 82] width 155 height 20
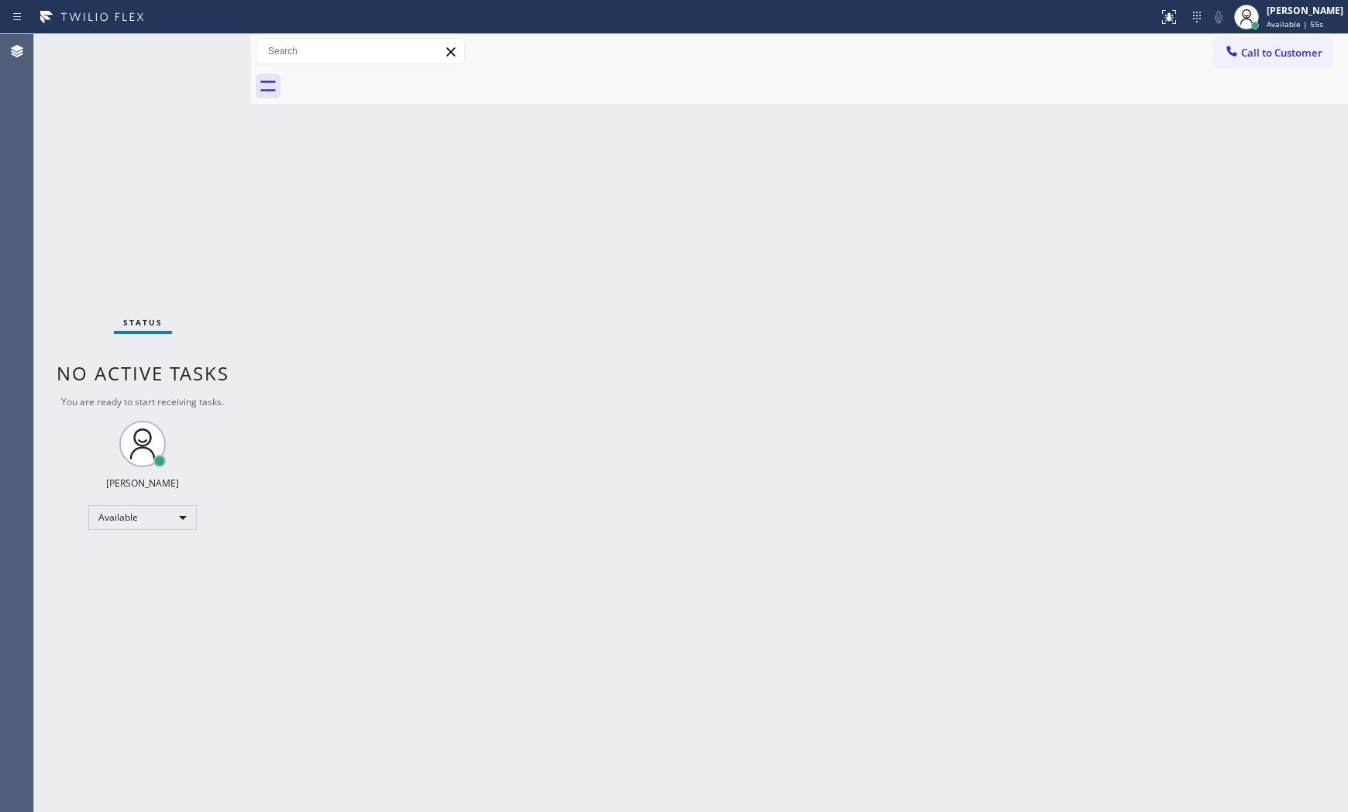
click at [197, 48] on div "Status No active tasks You are ready to start receiving tasks. [PERSON_NAME] Av…" at bounding box center [142, 423] width 217 height 778
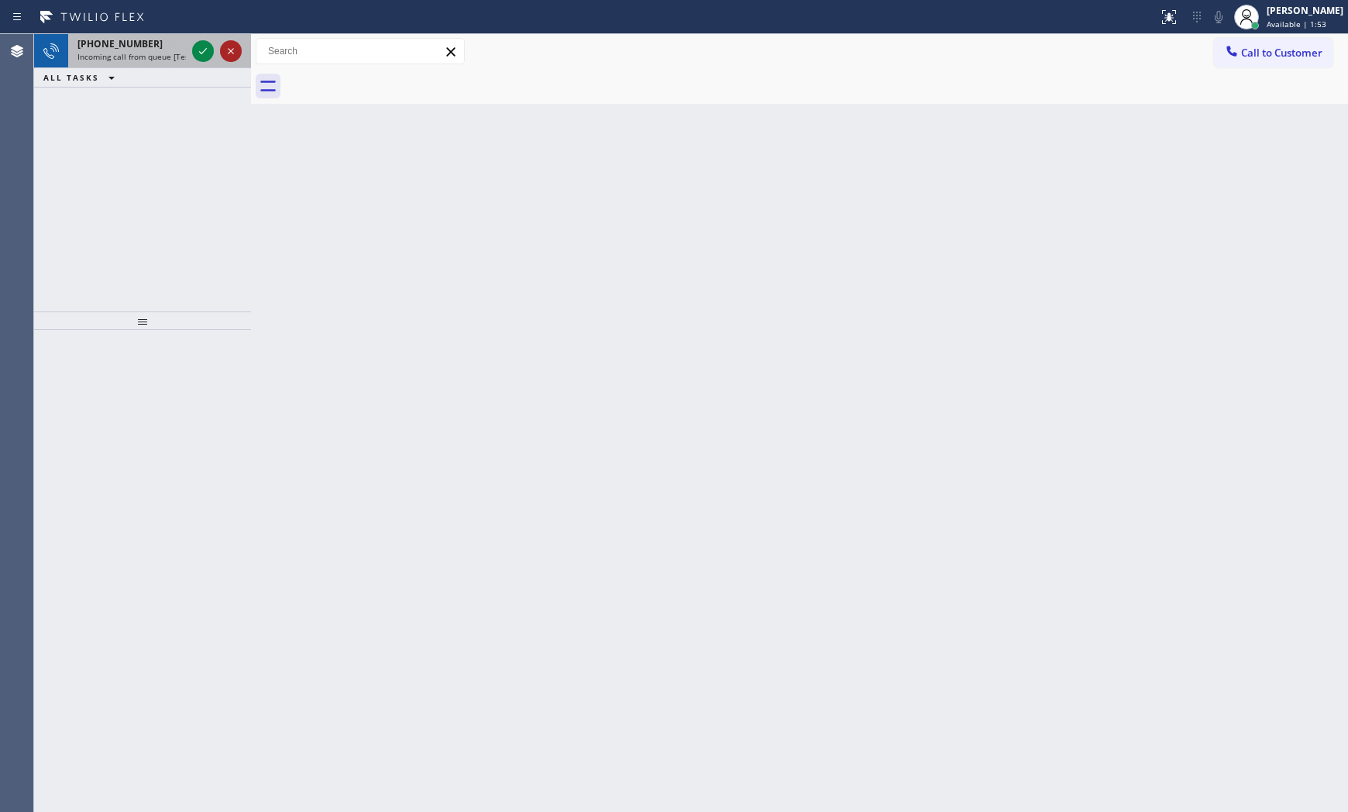
click at [221, 51] on icon at bounding box center [230, 51] width 19 height 19
click at [212, 53] on div at bounding box center [203, 51] width 22 height 19
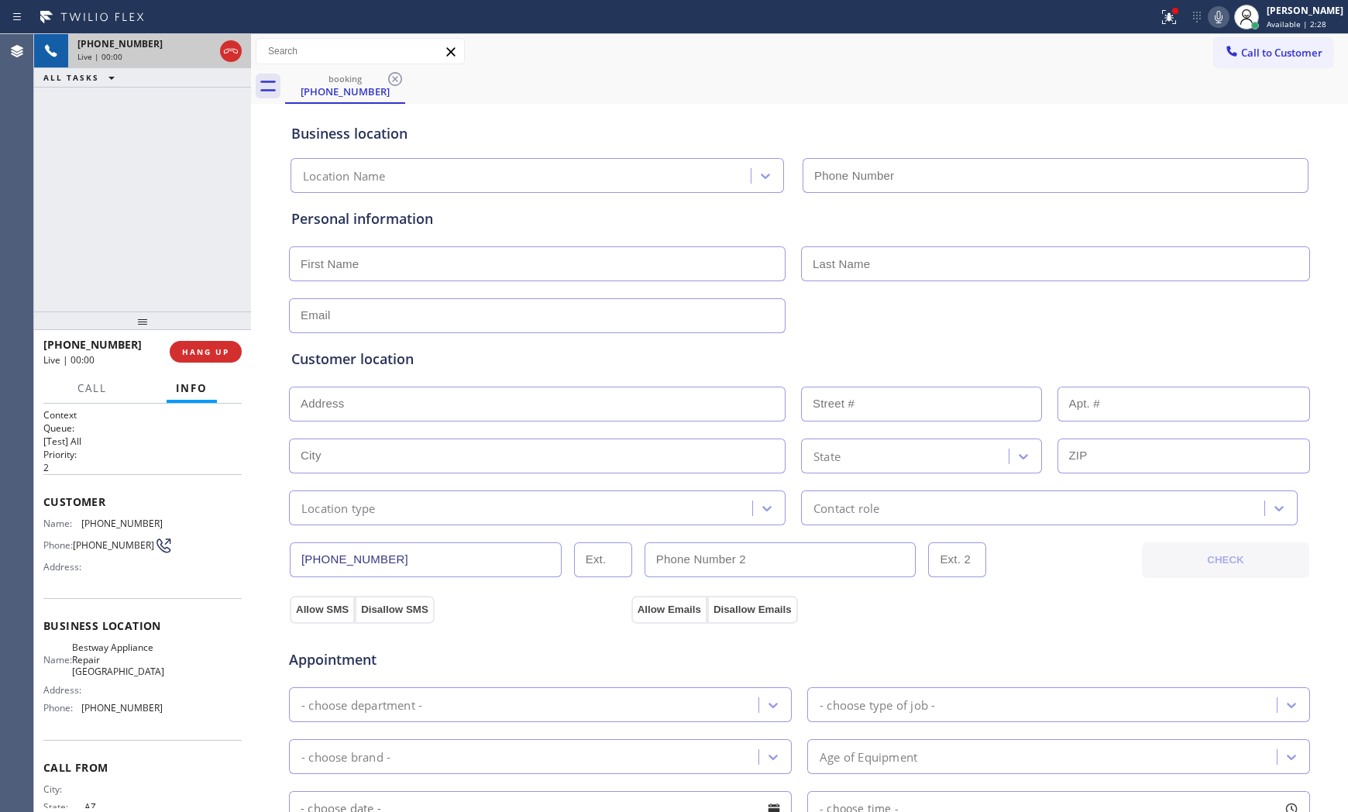
type input "[PHONE_NUMBER]"
click at [232, 353] on button "HANG UP" at bounding box center [206, 352] width 72 height 22
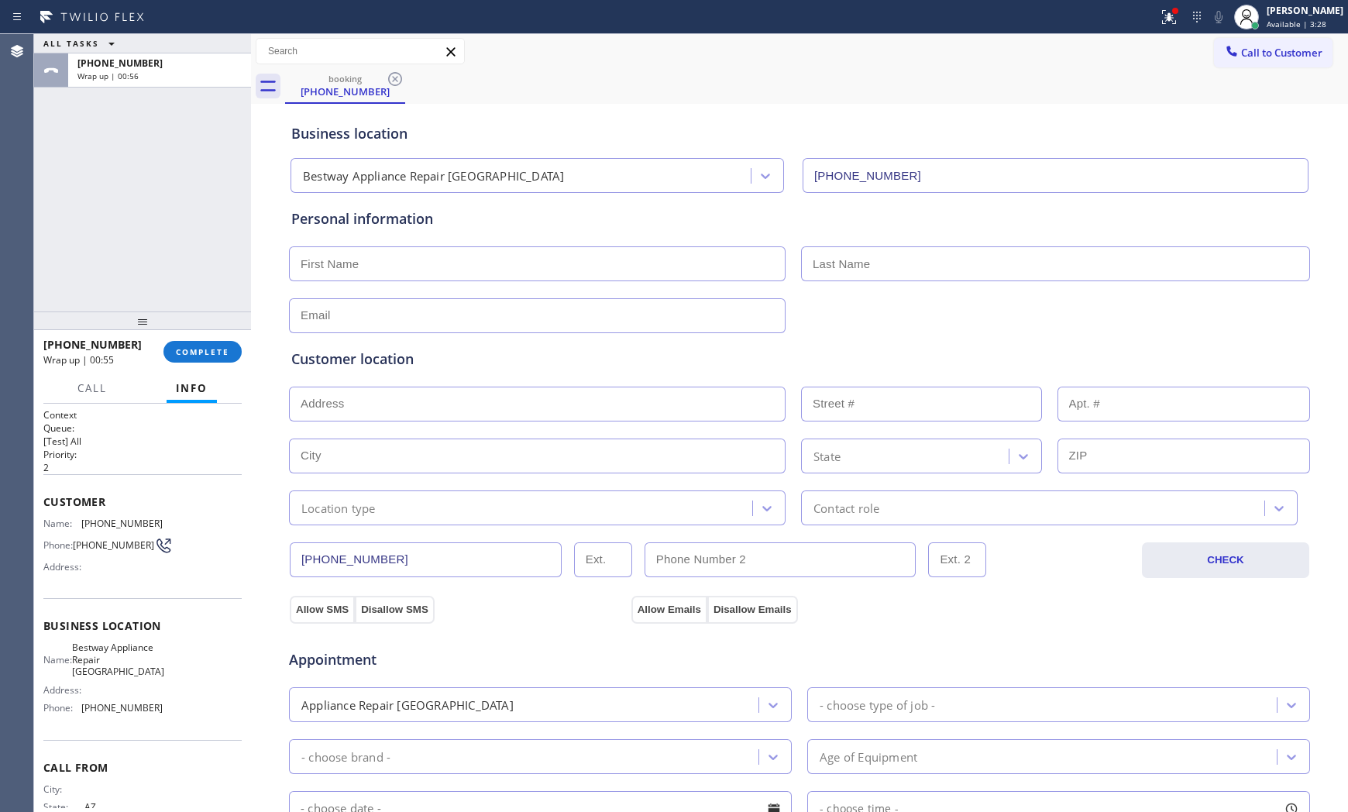
click at [164, 366] on div "[PHONE_NUMBER] Wrap up | 00:55 COMPLETE" at bounding box center [142, 351] width 198 height 40
click at [176, 367] on div "[PHONE_NUMBER] Wrap up | 00:56 COMPLETE" at bounding box center [142, 351] width 198 height 40
click at [180, 367] on div "[PHONE_NUMBER] Wrap up | 00:56 COMPLETE" at bounding box center [142, 351] width 198 height 40
drag, startPoint x: 191, startPoint y: 366, endPoint x: 218, endPoint y: 365, distance: 26.4
click at [192, 366] on div "[PHONE_NUMBER] Wrap up | 00:56 COMPLETE" at bounding box center [142, 351] width 198 height 40
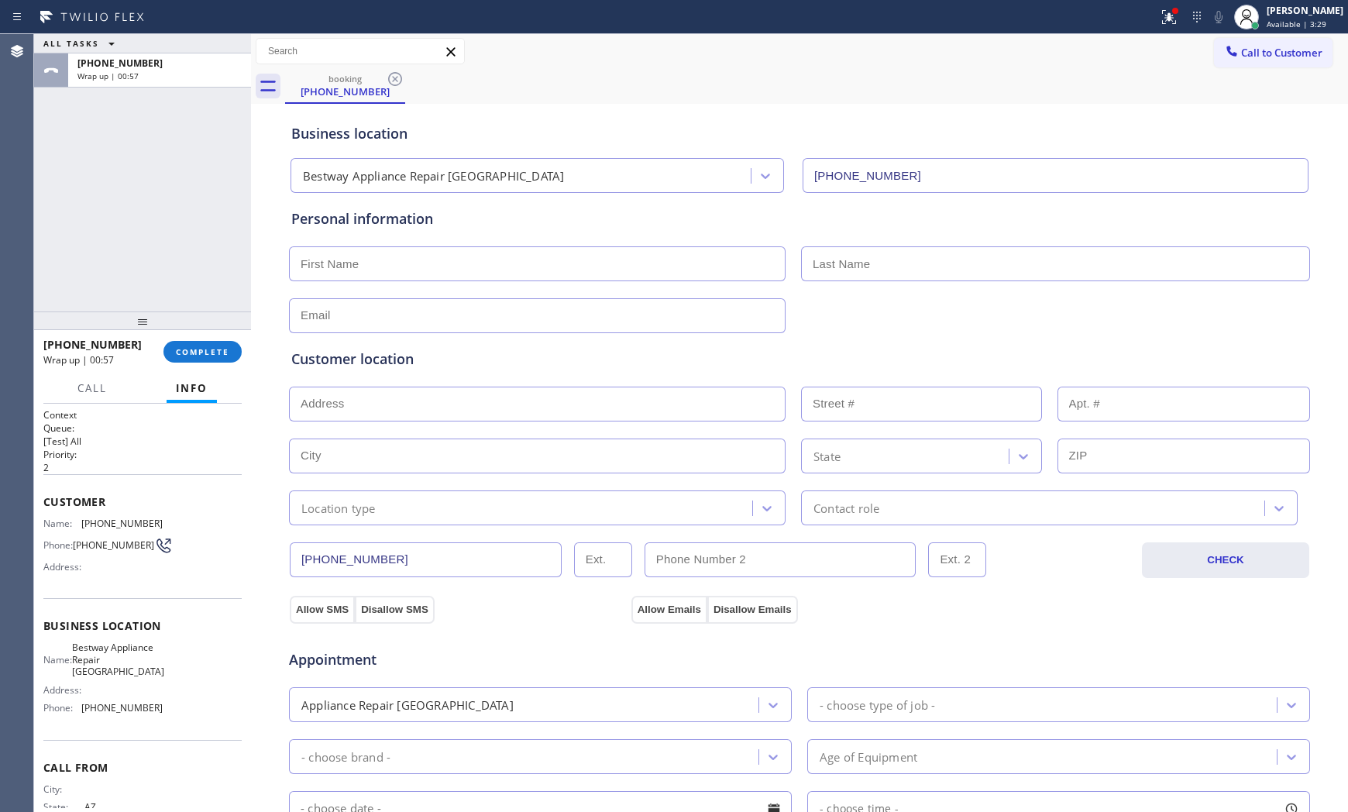
click at [225, 362] on div "[PHONE_NUMBER] Wrap up | 00:57 COMPLETE" at bounding box center [142, 351] width 198 height 40
click at [228, 359] on button "COMPLETE" at bounding box center [202, 352] width 78 height 22
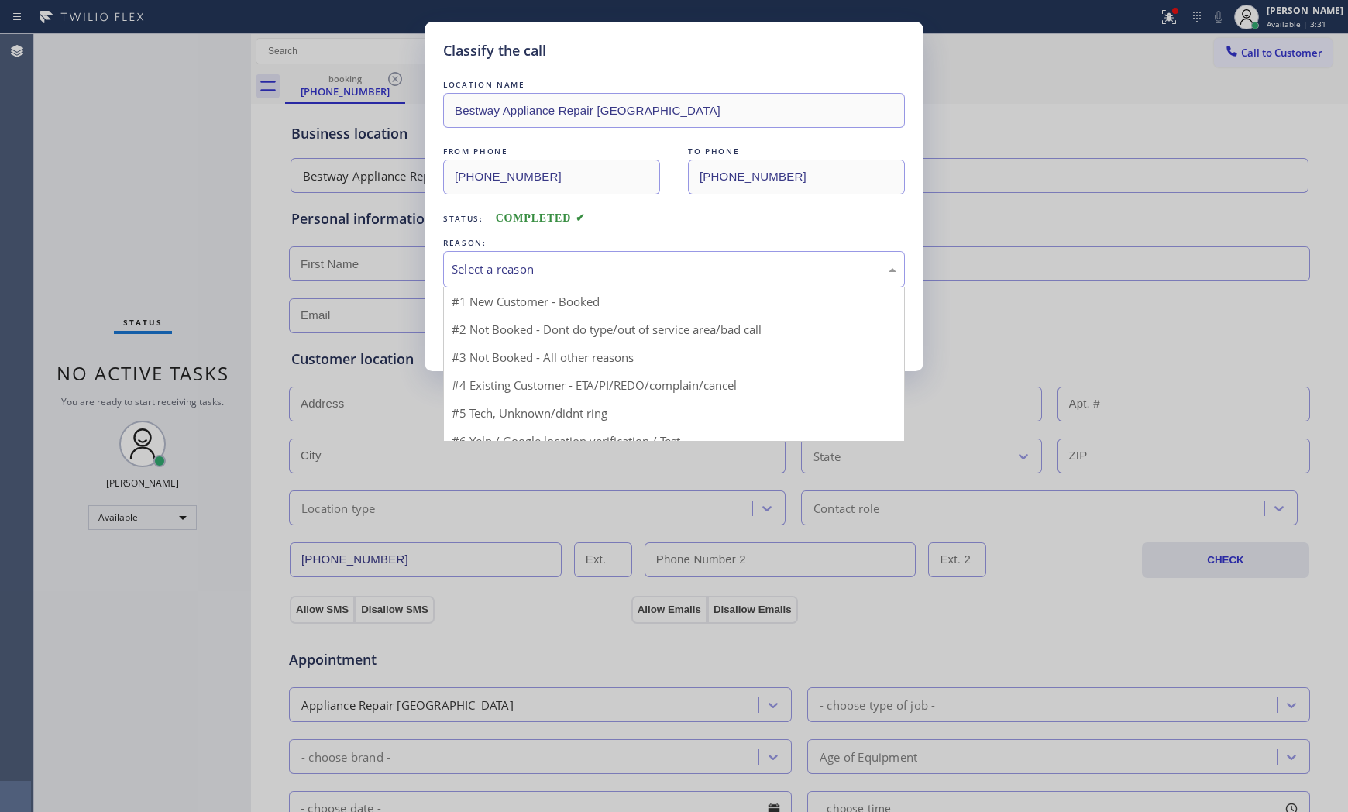
click at [498, 281] on div "Select a reason" at bounding box center [674, 269] width 462 height 36
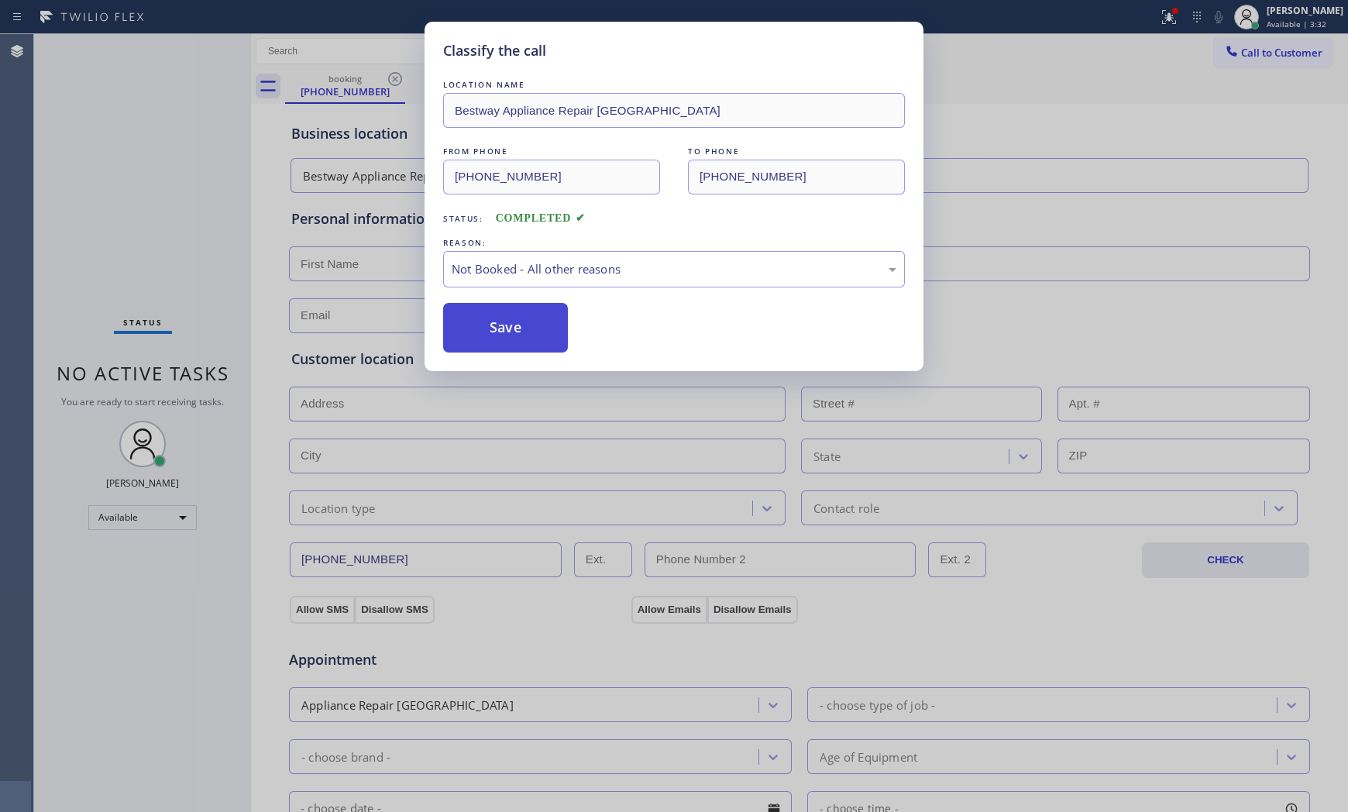
click at [491, 323] on button "Save" at bounding box center [505, 328] width 125 height 50
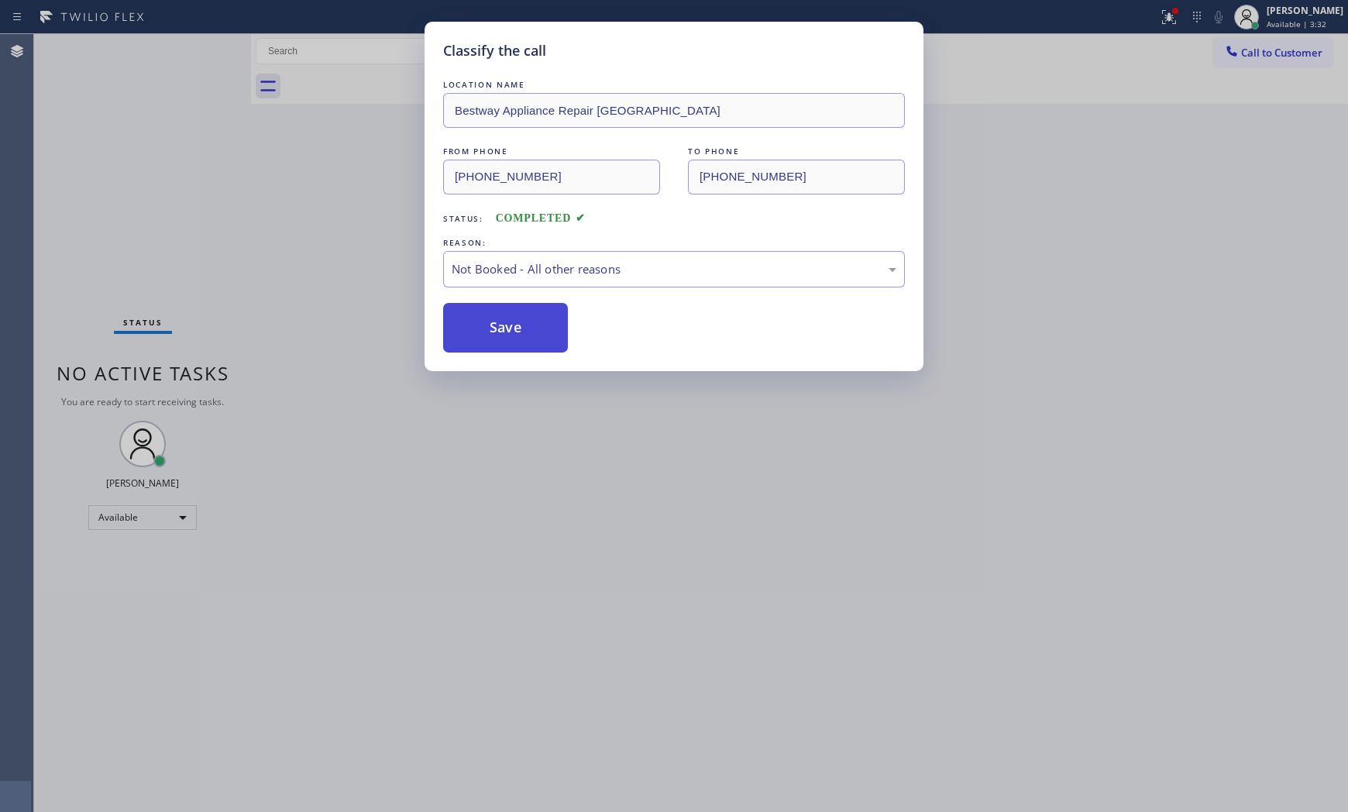
click at [491, 323] on button "Save" at bounding box center [505, 328] width 125 height 50
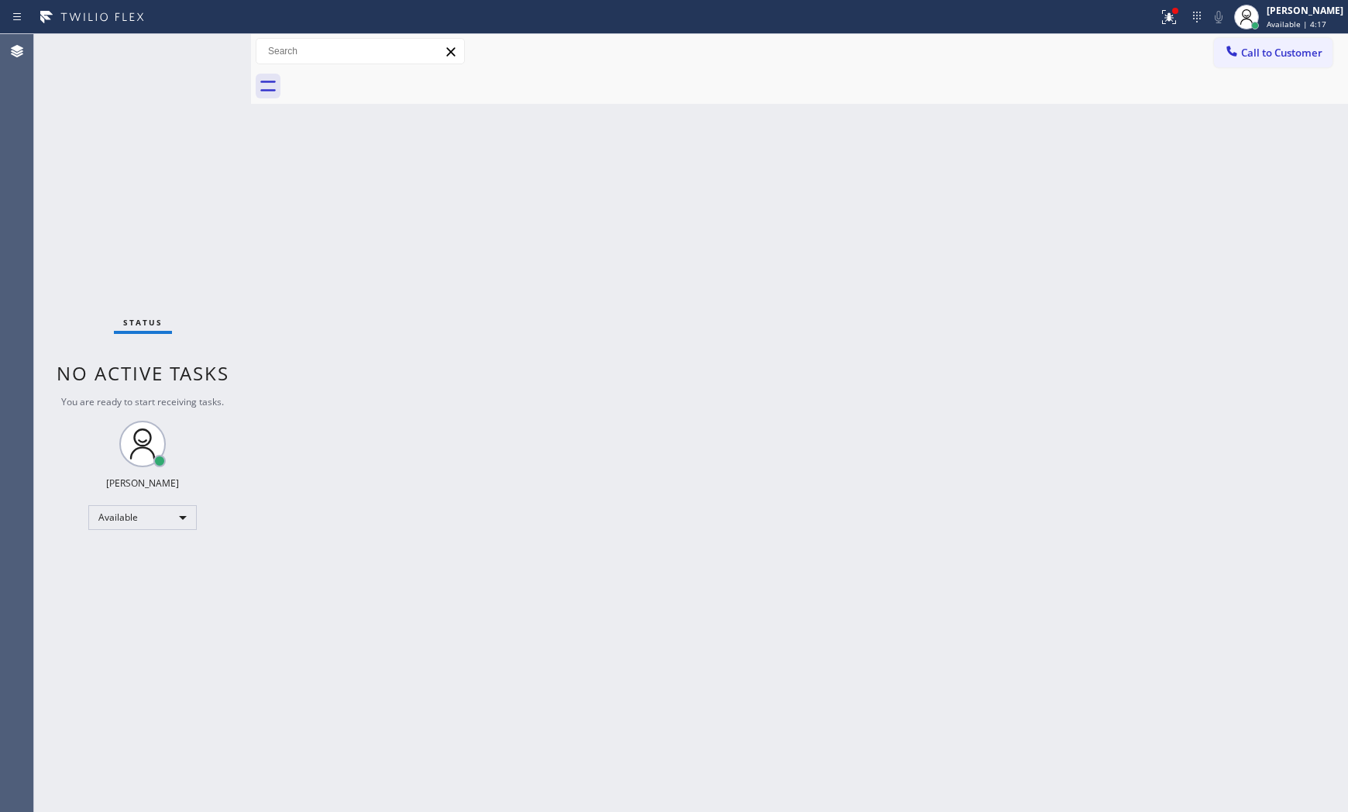
click at [197, 66] on div "Status No active tasks You are ready to start receiving tasks. [PERSON_NAME] Av…" at bounding box center [142, 423] width 217 height 778
click at [197, 64] on div "Status No active tasks You are ready to start receiving tasks. [PERSON_NAME] Av…" at bounding box center [142, 423] width 217 height 778
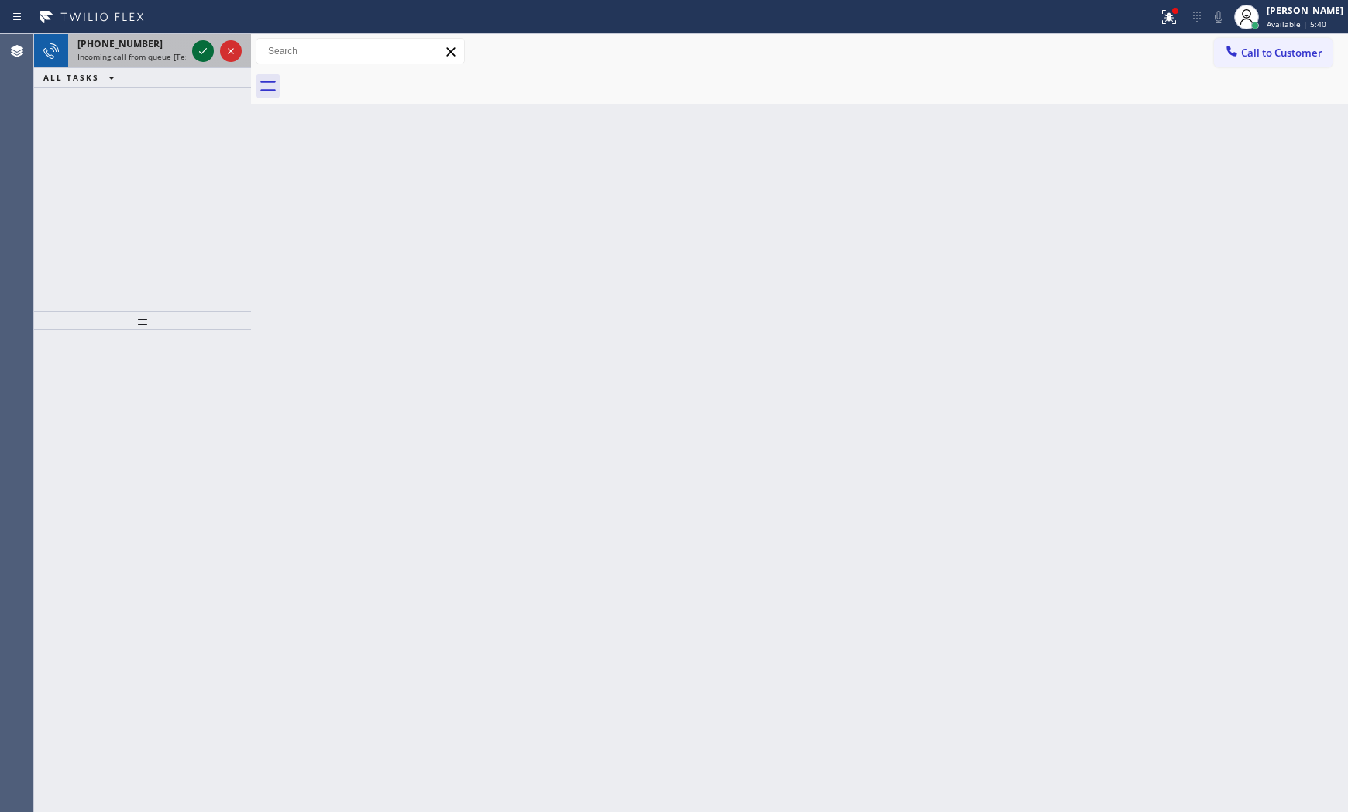
click at [197, 57] on icon at bounding box center [203, 51] width 19 height 19
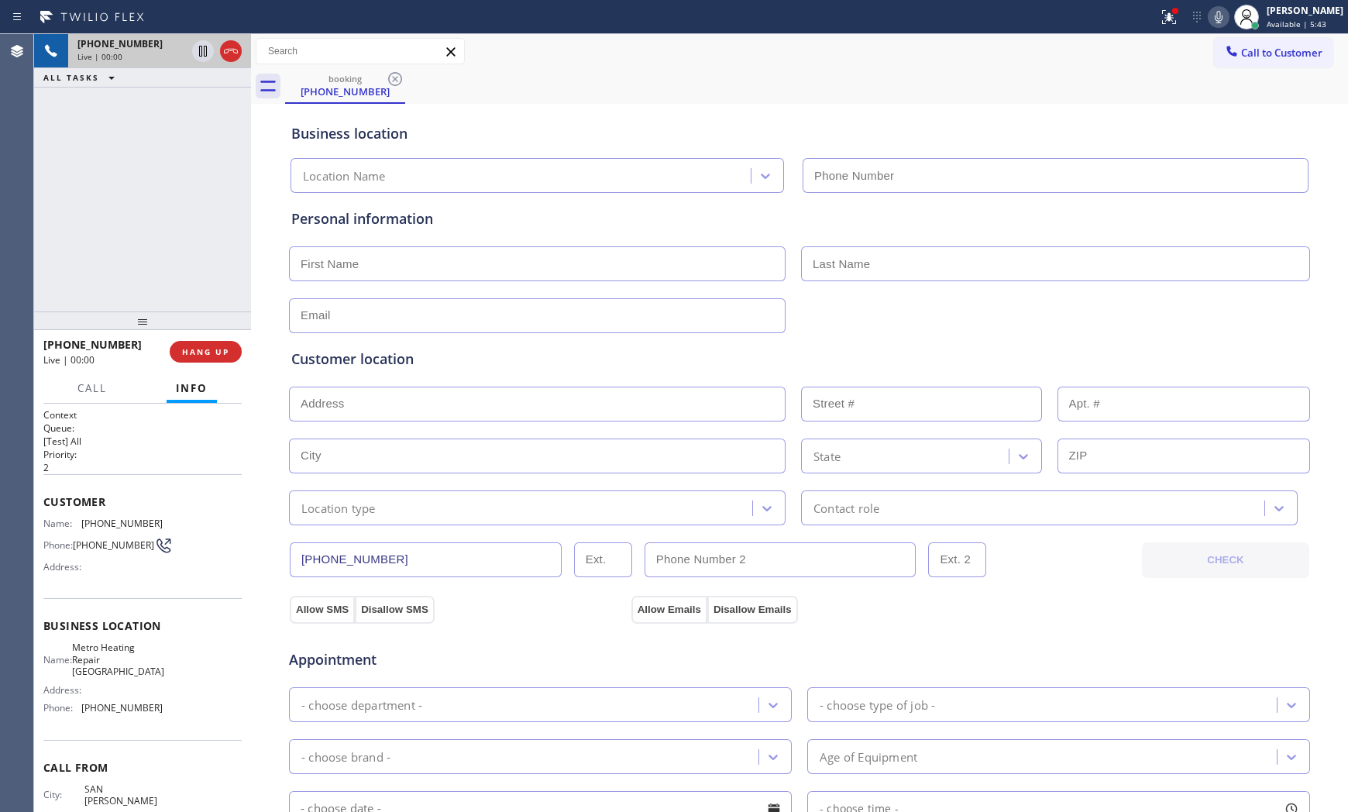
type input "[PHONE_NUMBER]"
click at [204, 365] on div "[PHONE_NUMBER] Live | 00:01 HANG UP" at bounding box center [142, 351] width 198 height 40
click at [214, 345] on button "HANG UP" at bounding box center [206, 352] width 72 height 22
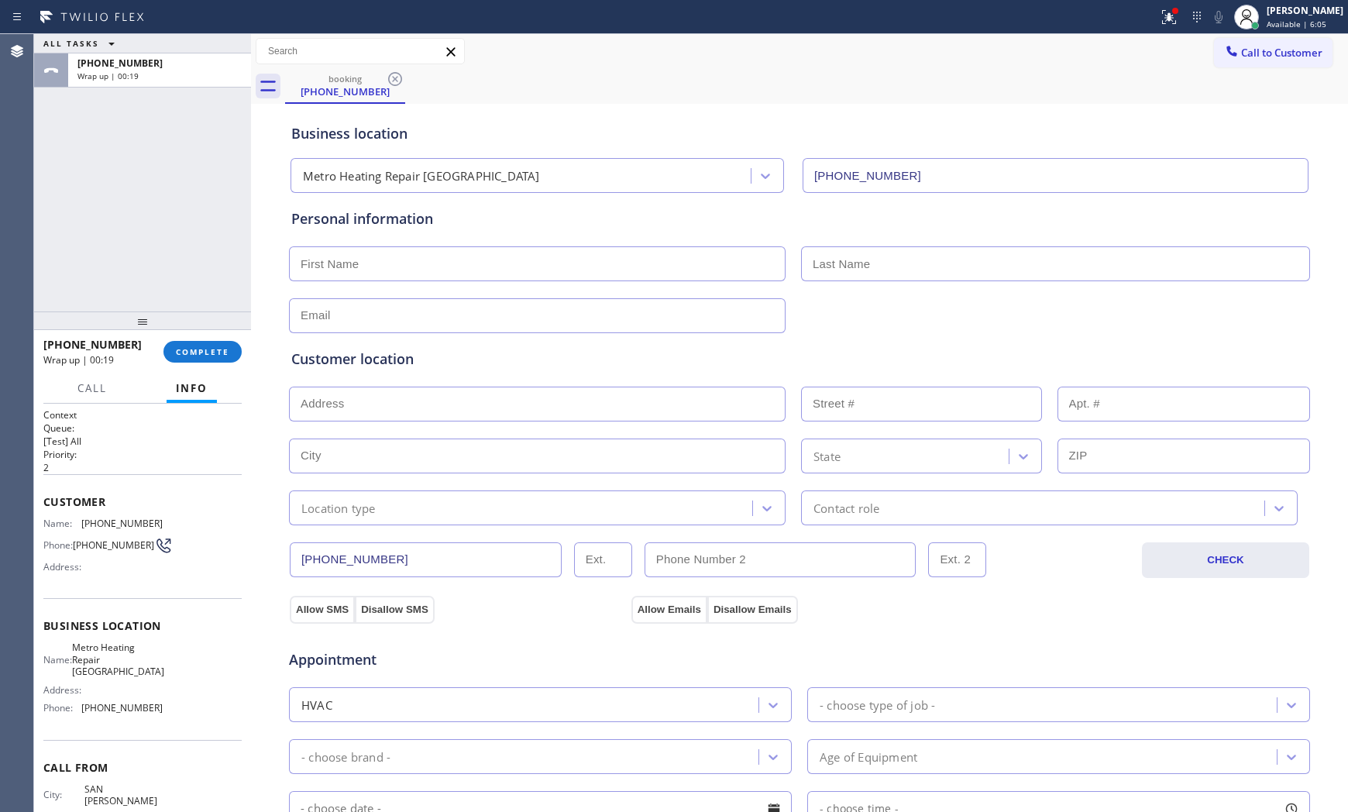
click at [256, 335] on div "Business location Metro Heating Repair [GEOGRAPHIC_DATA] [PHONE_NUMBER] Persona…" at bounding box center [799, 637] width 1089 height 1058
click at [259, 335] on div "Business location Metro Heating Repair [GEOGRAPHIC_DATA] [PHONE_NUMBER] Persona…" at bounding box center [799, 637] width 1089 height 1058
click at [258, 336] on div "Business location Metro Heating Repair [GEOGRAPHIC_DATA] [PHONE_NUMBER] Persona…" at bounding box center [799, 637] width 1089 height 1058
click at [251, 339] on div at bounding box center [251, 423] width 0 height 778
click at [251, 342] on div at bounding box center [251, 423] width 0 height 778
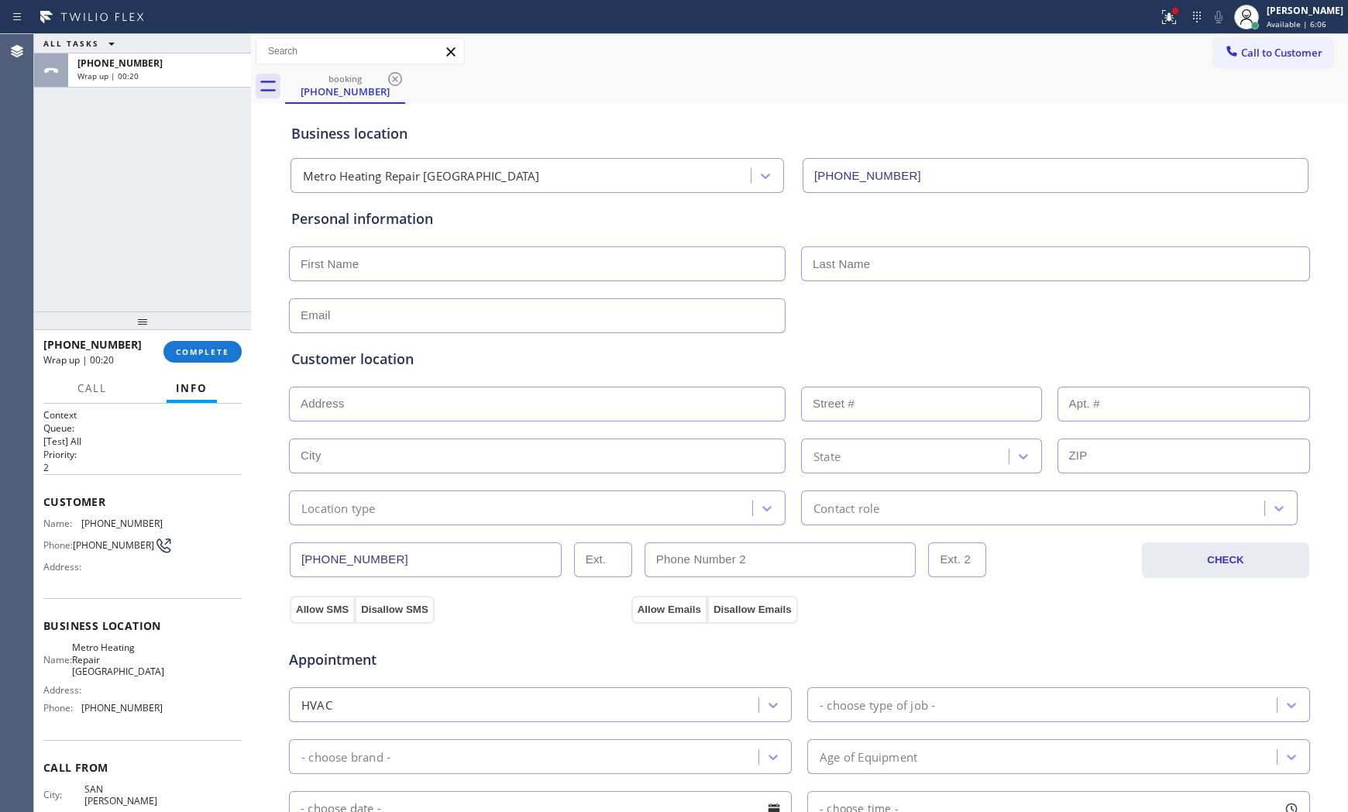
click at [251, 343] on div at bounding box center [251, 423] width 0 height 778
click at [250, 352] on div at bounding box center [250, 423] width 0 height 778
click at [207, 358] on button "COMPLETE" at bounding box center [202, 352] width 78 height 22
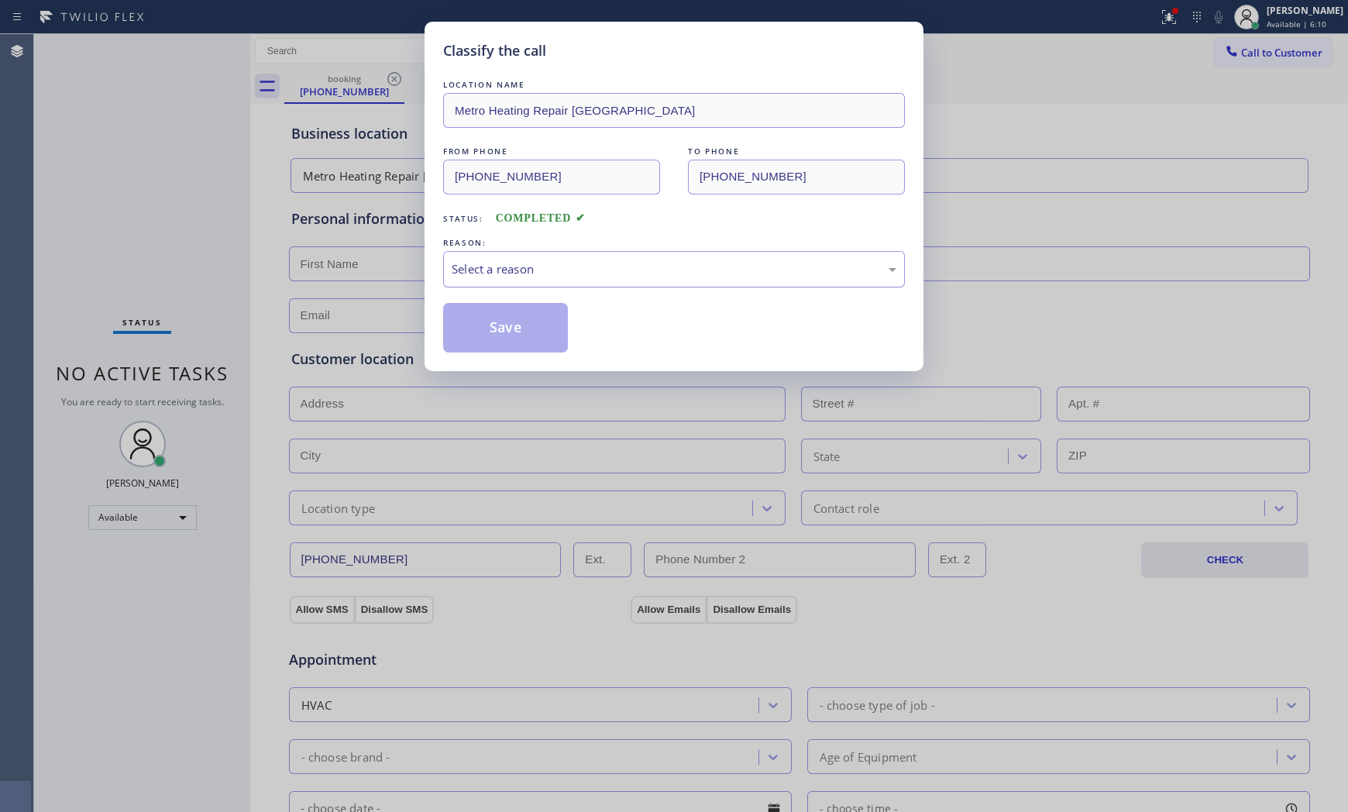
click at [532, 287] on div "Select a reason" at bounding box center [674, 269] width 462 height 36
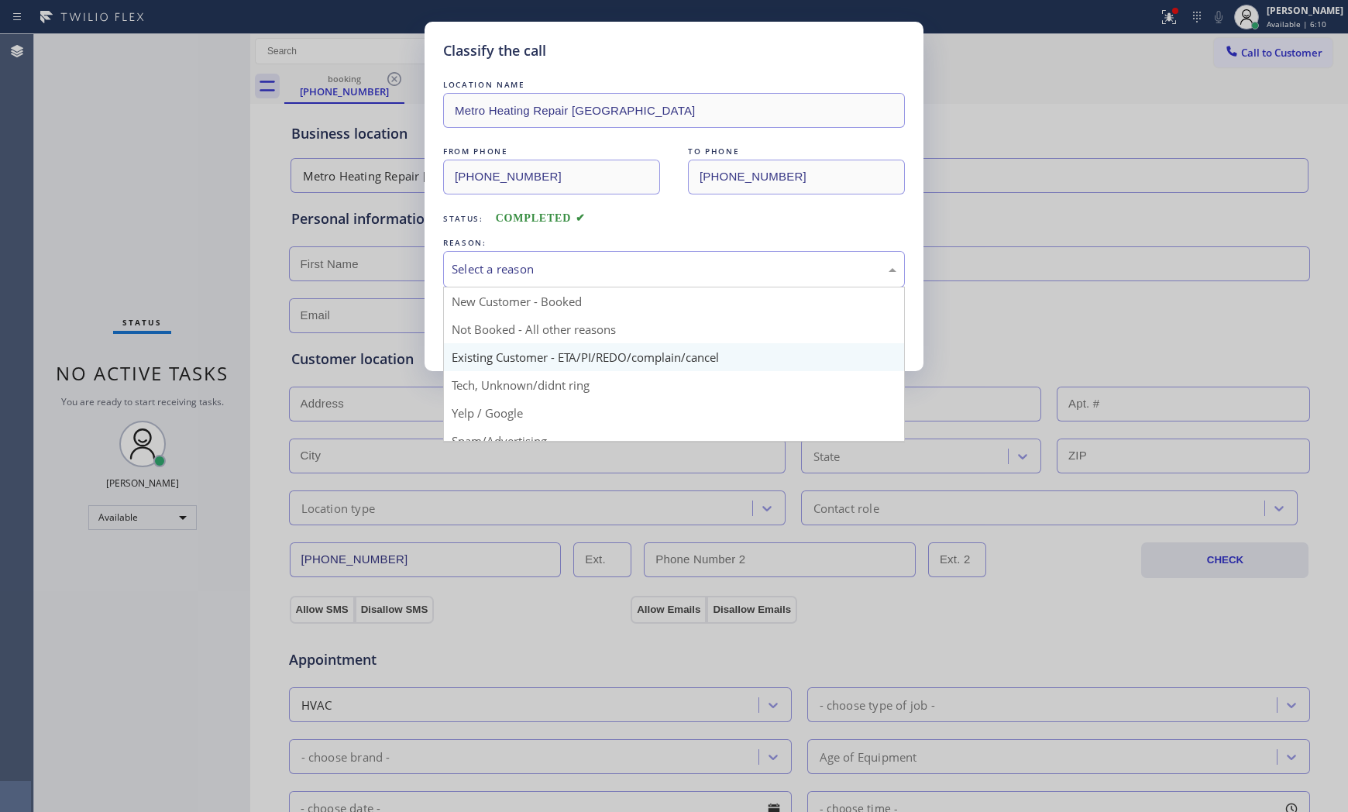
scroll to position [86, 0]
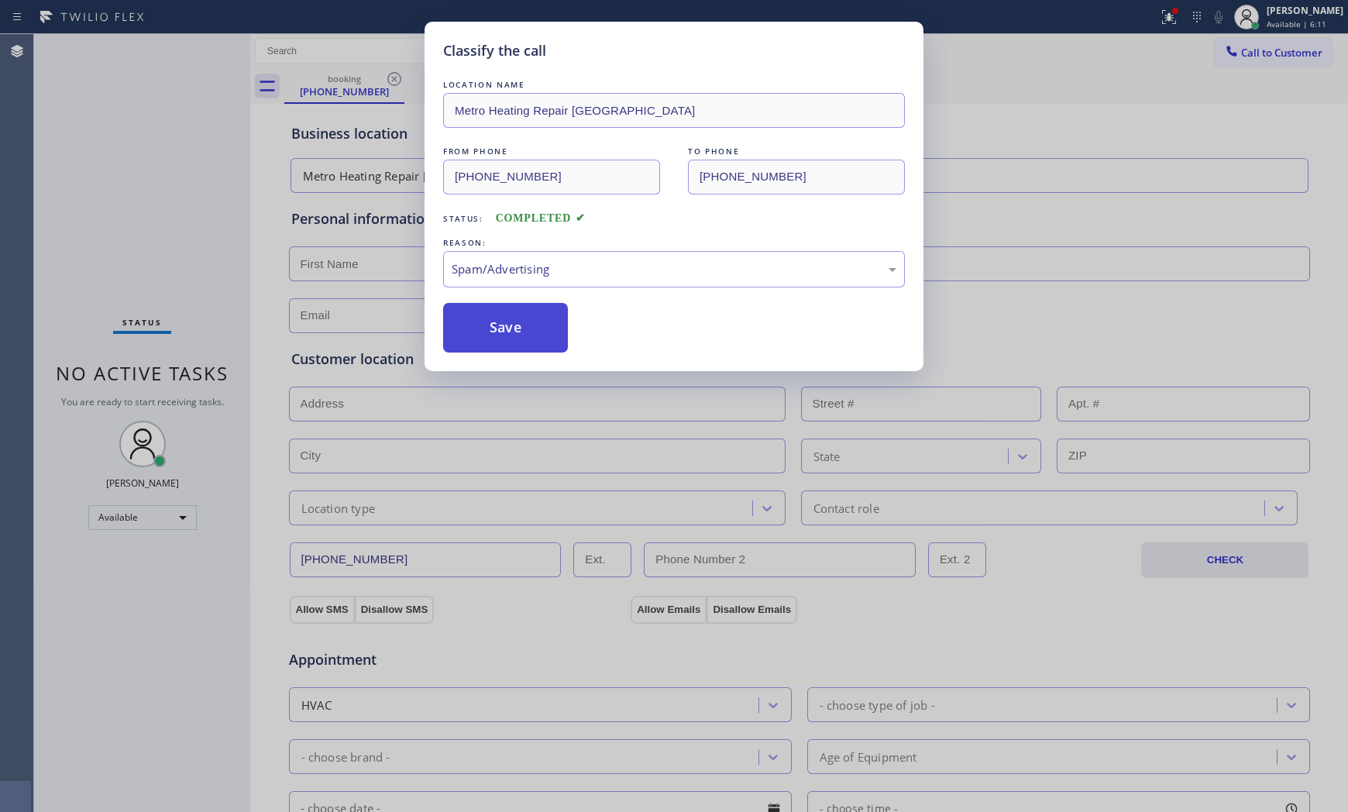
click at [523, 342] on button "Save" at bounding box center [505, 328] width 125 height 50
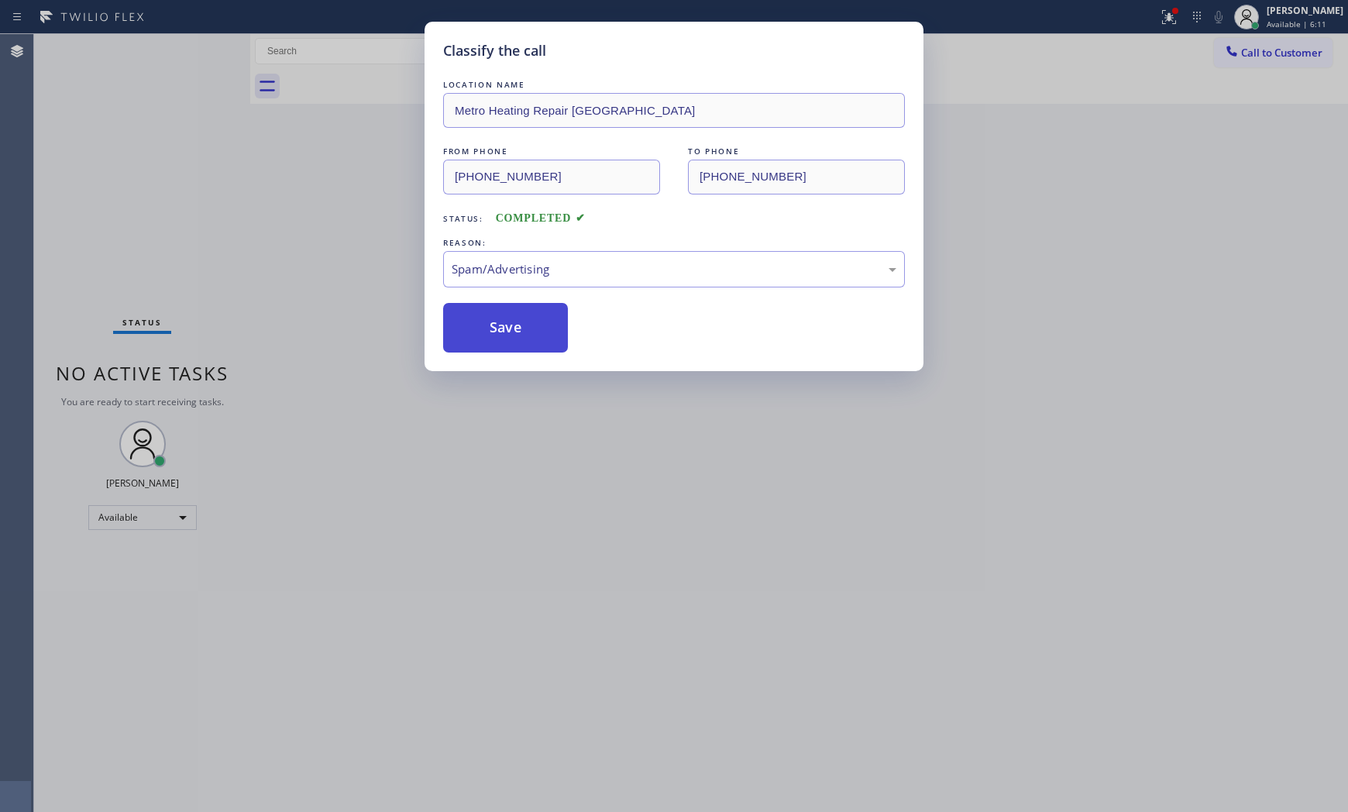
click at [523, 342] on button "Save" at bounding box center [505, 328] width 125 height 50
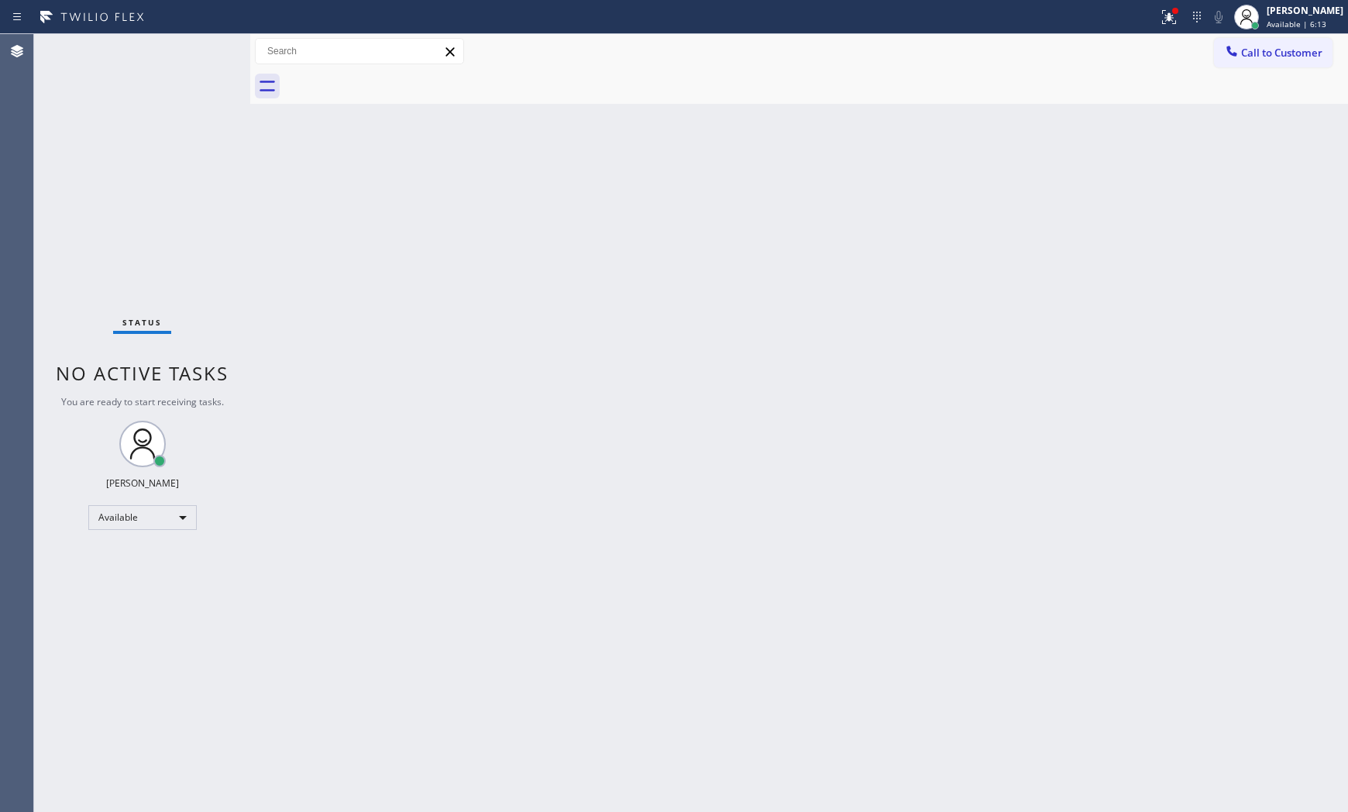
drag, startPoint x: 197, startPoint y: 43, endPoint x: 183, endPoint y: 67, distance: 27.5
click at [183, 67] on div "Status No active tasks You are ready to start receiving tasks. [PERSON_NAME] Av…" at bounding box center [142, 423] width 216 height 778
drag, startPoint x: 184, startPoint y: 68, endPoint x: 615, endPoint y: 125, distance: 435.1
click at [615, 125] on div "Back to Dashboard Change Sender ID Customers Technicians Select a contact Outbo…" at bounding box center [798, 423] width 1097 height 778
drag, startPoint x: 179, startPoint y: 47, endPoint x: 188, endPoint y: 44, distance: 9.8
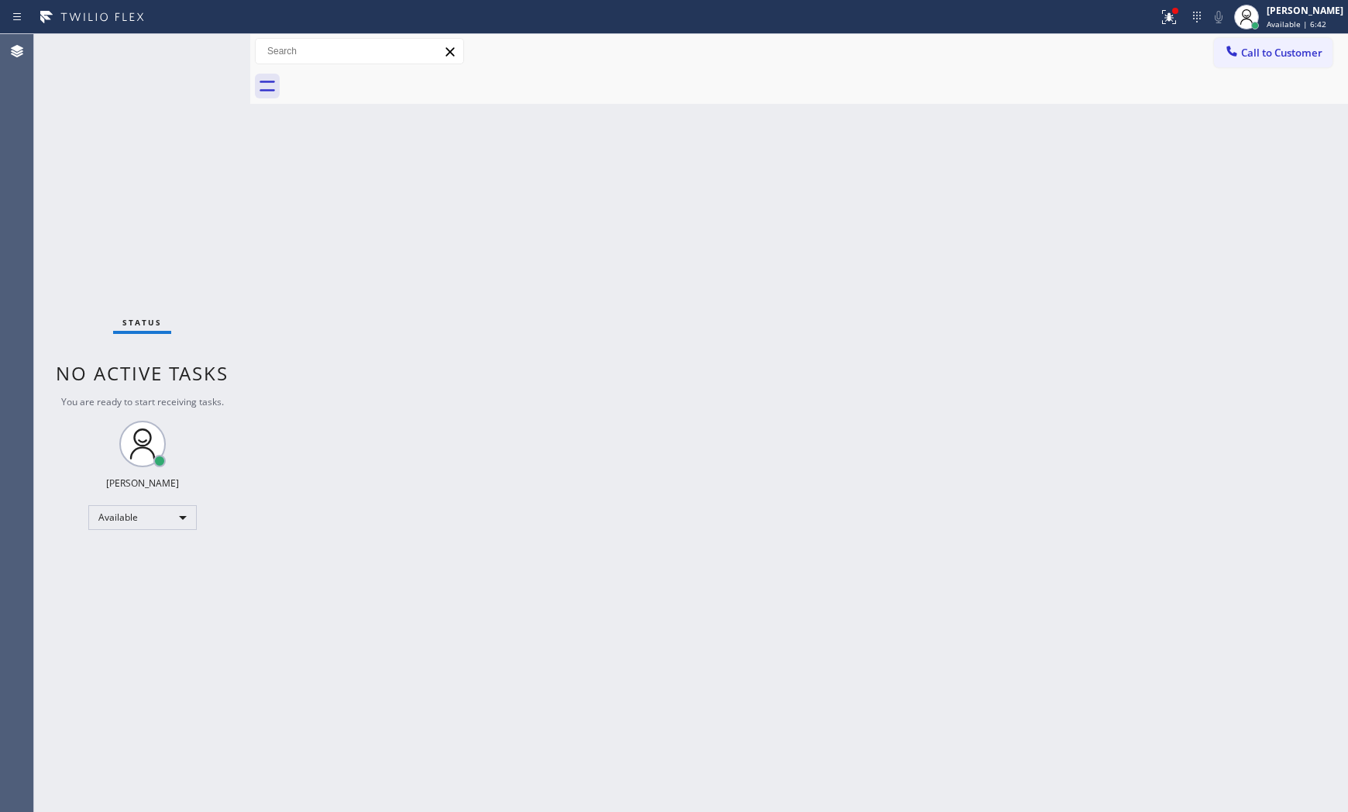
click at [180, 47] on div "Status No active tasks You are ready to start receiving tasks. [PERSON_NAME] Av…" at bounding box center [142, 423] width 216 height 778
click at [190, 44] on div "Status No active tasks You are ready to start receiving tasks. [PERSON_NAME] Av…" at bounding box center [142, 423] width 216 height 778
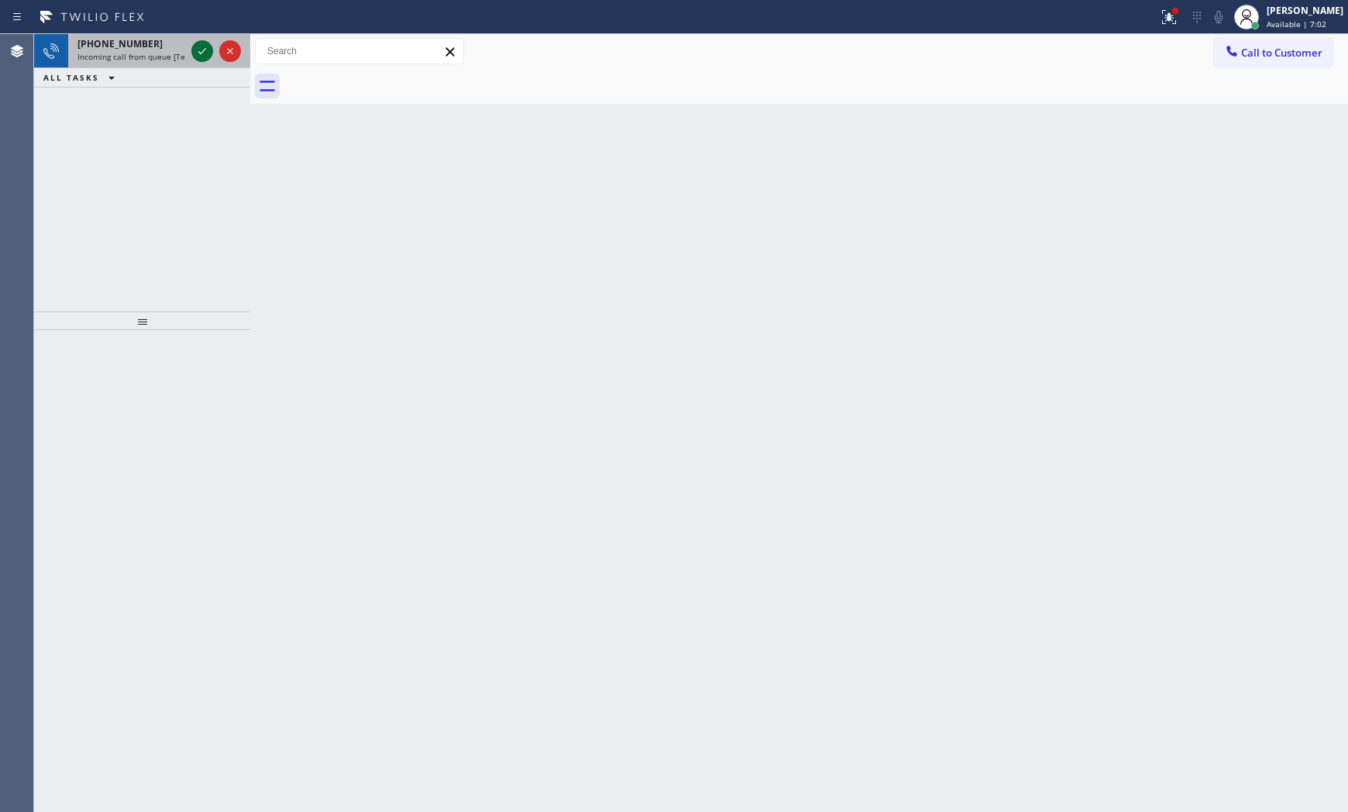
click at [196, 44] on icon at bounding box center [202, 51] width 19 height 19
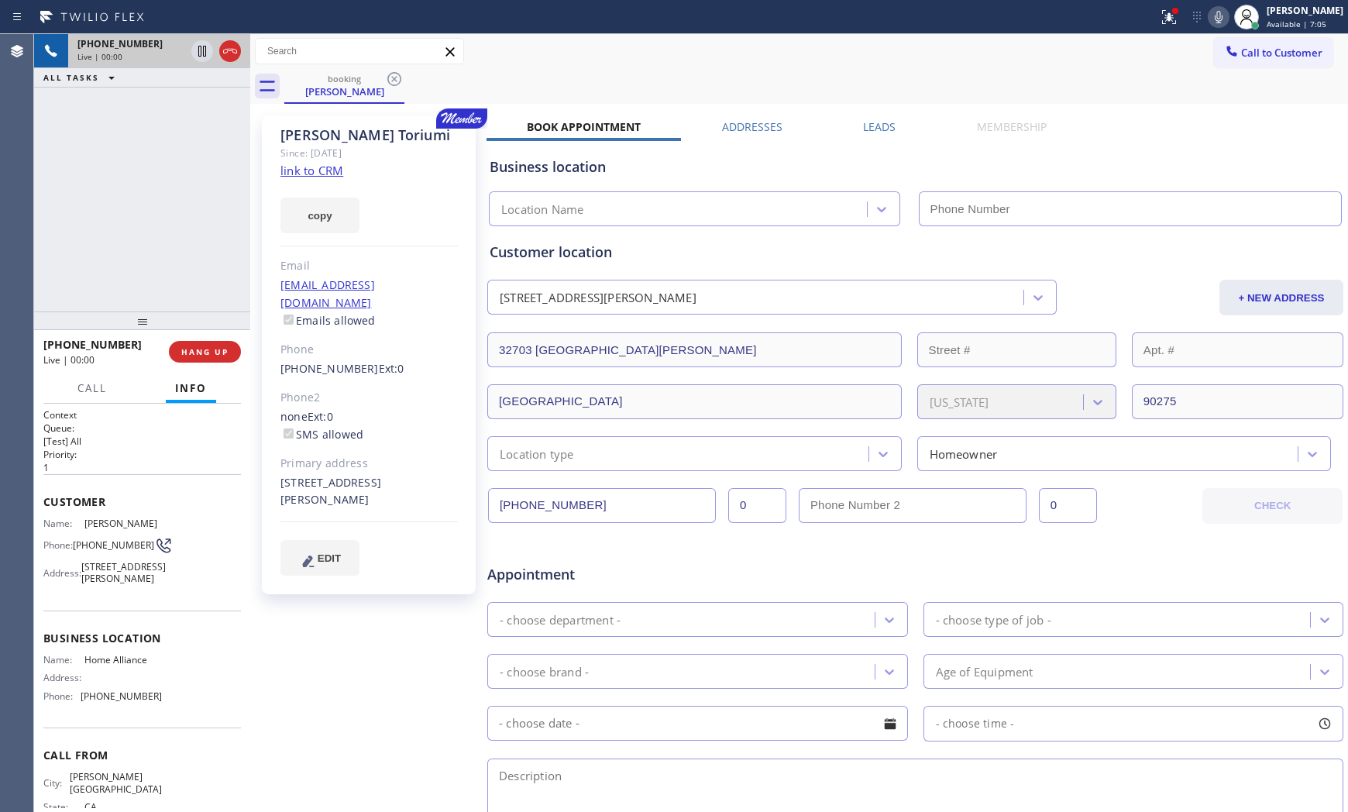
drag, startPoint x: 228, startPoint y: 372, endPoint x: 238, endPoint y: 397, distance: 27.5
click at [238, 397] on div "[PHONE_NUMBER] Live | 00:00 HANG UP Call Info [PHONE_NUMBER] Live Context Queue…" at bounding box center [142, 571] width 216 height 482
click at [237, 381] on div "Call Info" at bounding box center [141, 388] width 197 height 31
type input "[PHONE_NUMBER]"
click at [225, 359] on button "HANG UP" at bounding box center [205, 352] width 72 height 22
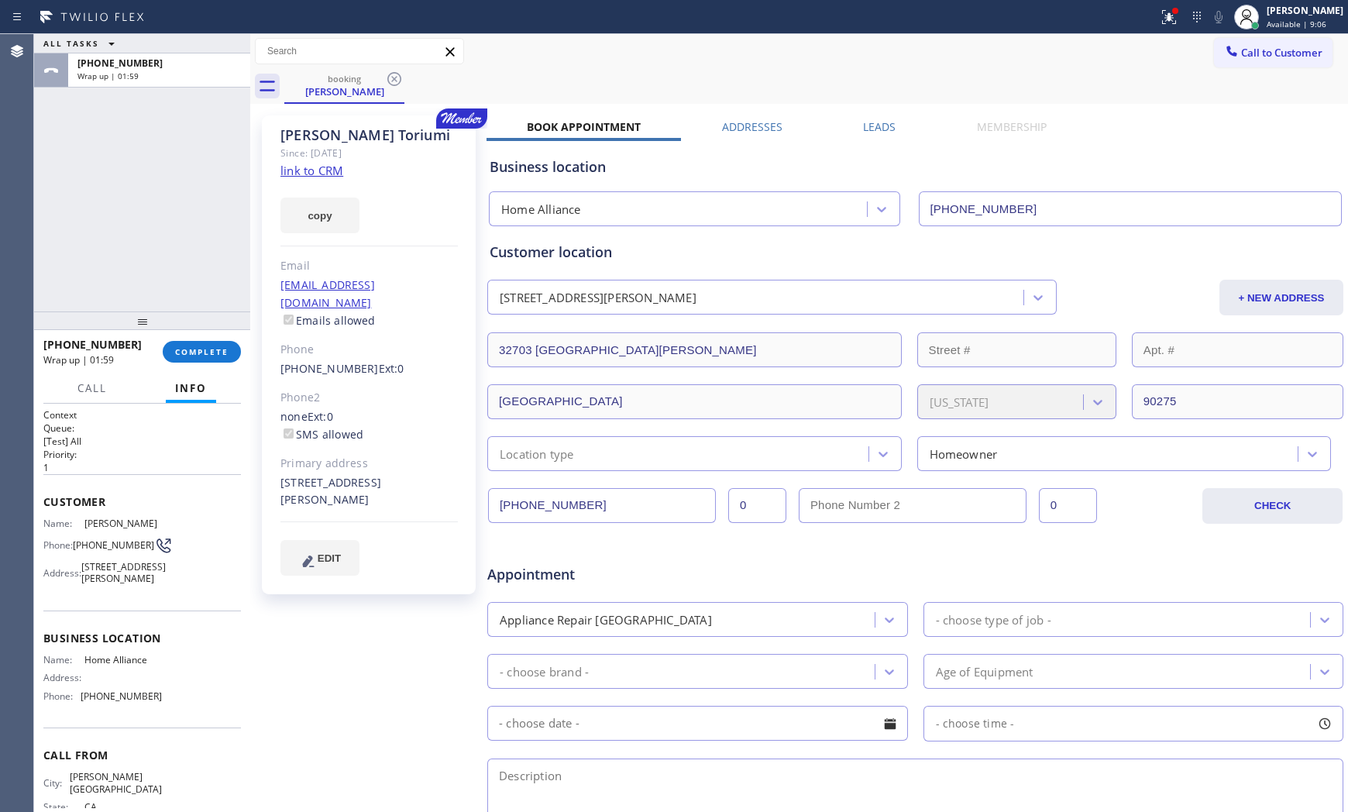
click at [156, 370] on div "[PHONE_NUMBER] Wrap up | 01:59 COMPLETE Call Info Call ended [PHONE_NUMBER] Wra…" at bounding box center [142, 571] width 216 height 482
click at [174, 360] on button "COMPLETE" at bounding box center [202, 352] width 78 height 22
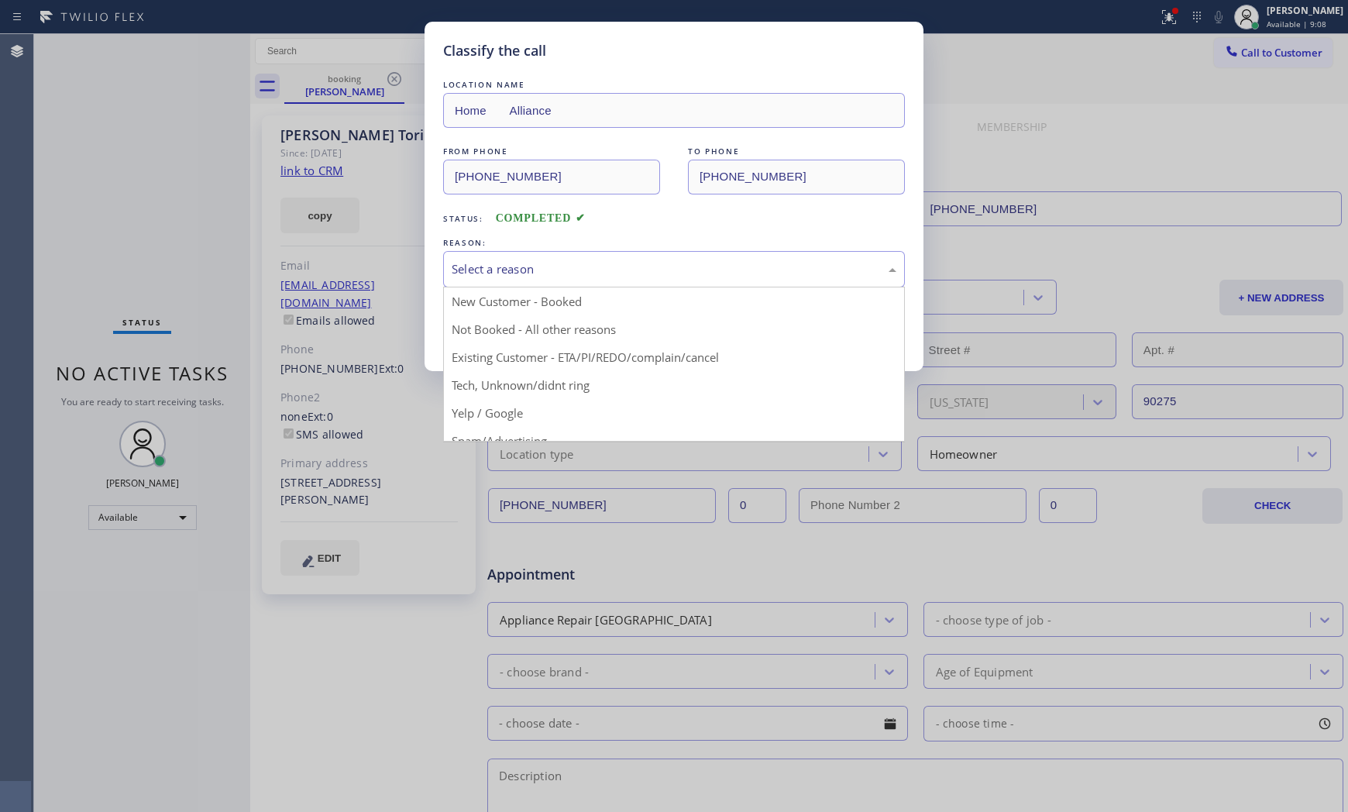
click at [467, 279] on div "Select a reason" at bounding box center [674, 269] width 462 height 36
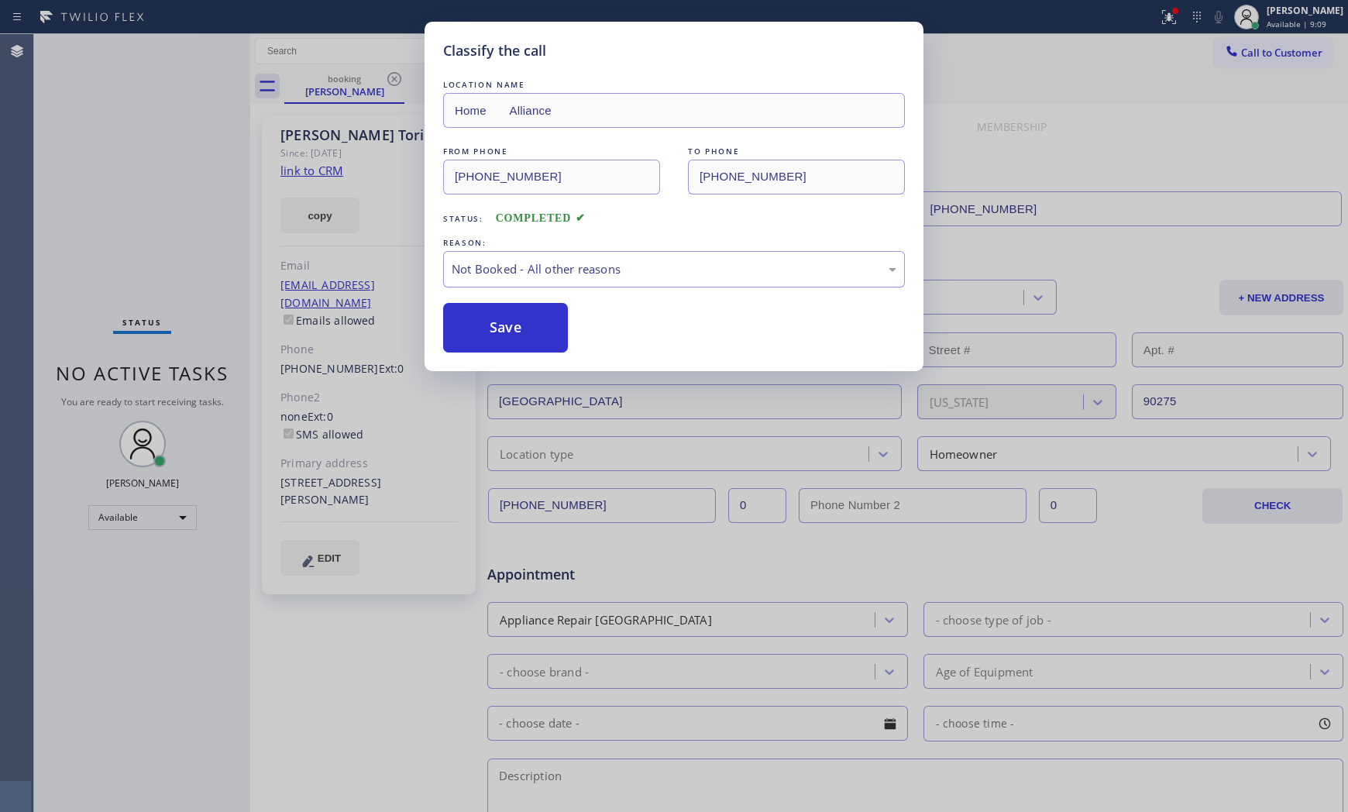
click at [513, 270] on div "Not Booked - All other reasons" at bounding box center [673, 269] width 445 height 18
click at [513, 320] on button "Save" at bounding box center [505, 328] width 125 height 50
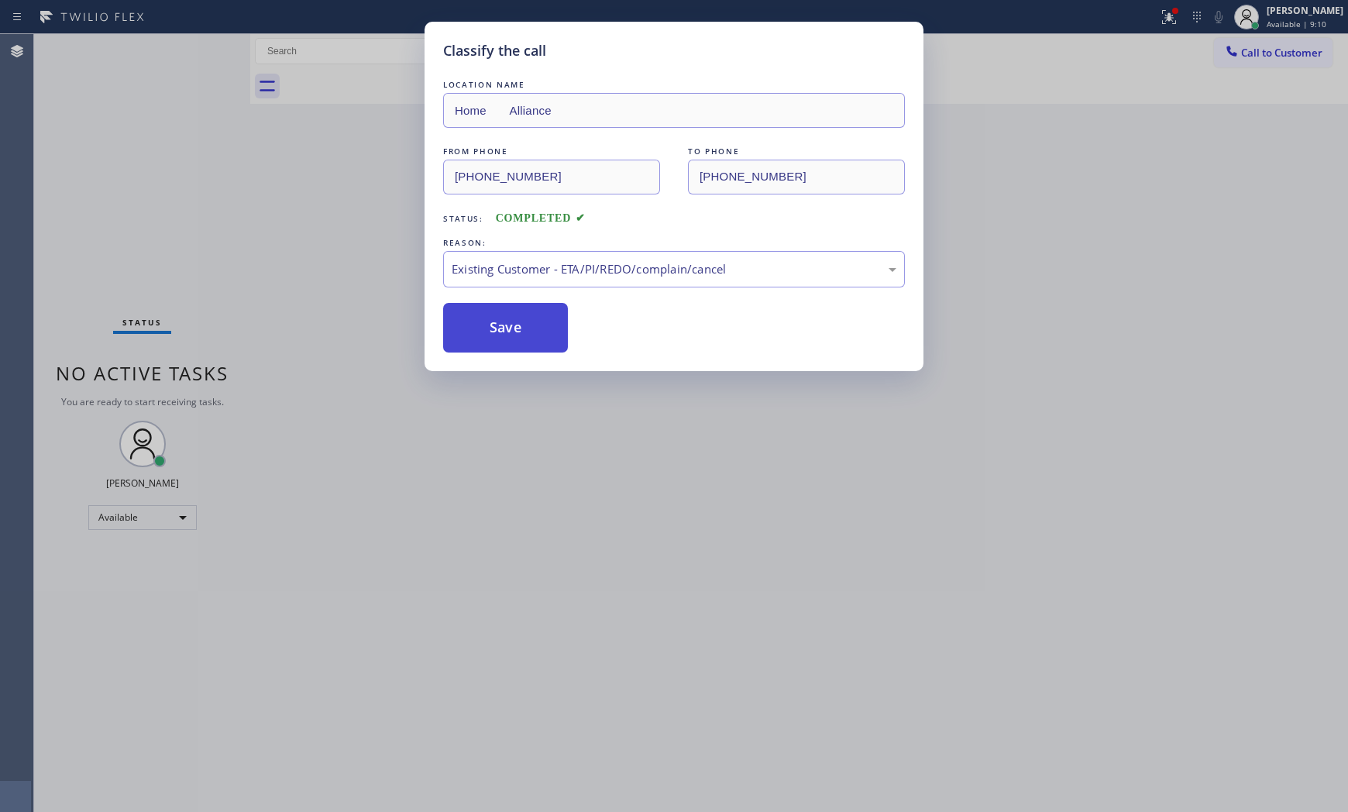
click at [513, 320] on button "Save" at bounding box center [505, 328] width 125 height 50
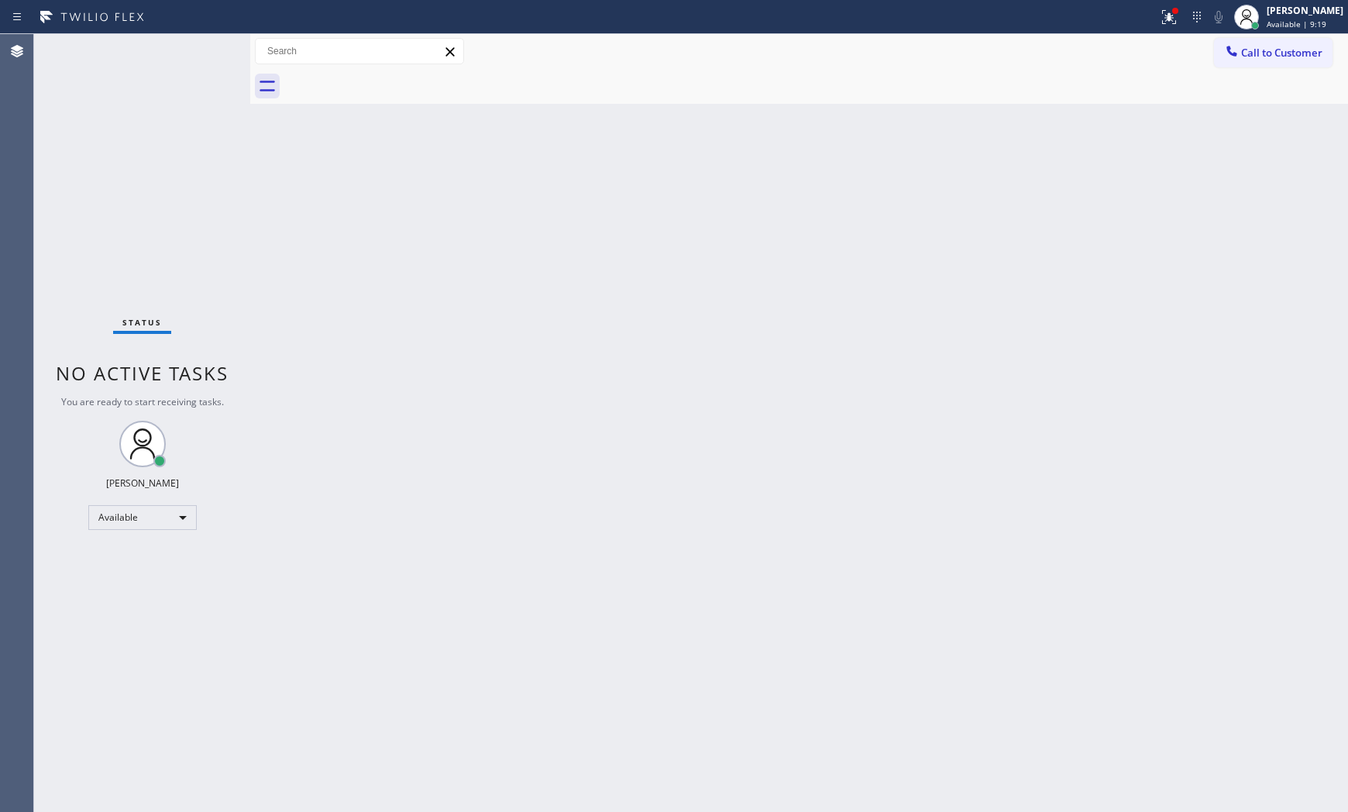
click at [208, 52] on div "Status No active tasks You are ready to start receiving tasks. [PERSON_NAME] Av…" at bounding box center [142, 423] width 216 height 778
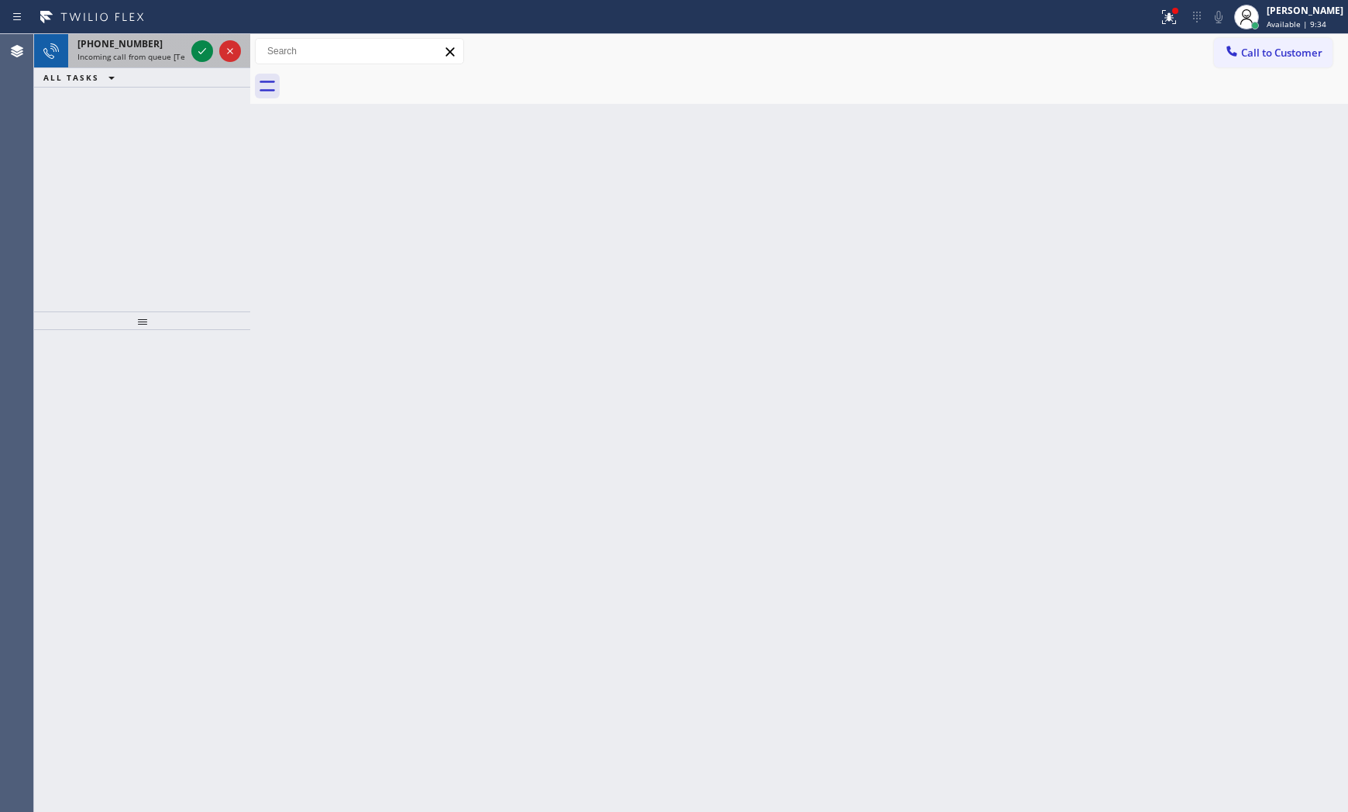
drag, startPoint x: 209, startPoint y: 50, endPoint x: 181, endPoint y: 53, distance: 28.1
click at [181, 53] on span "Incoming call from queue [Test] All" at bounding box center [141, 56] width 129 height 11
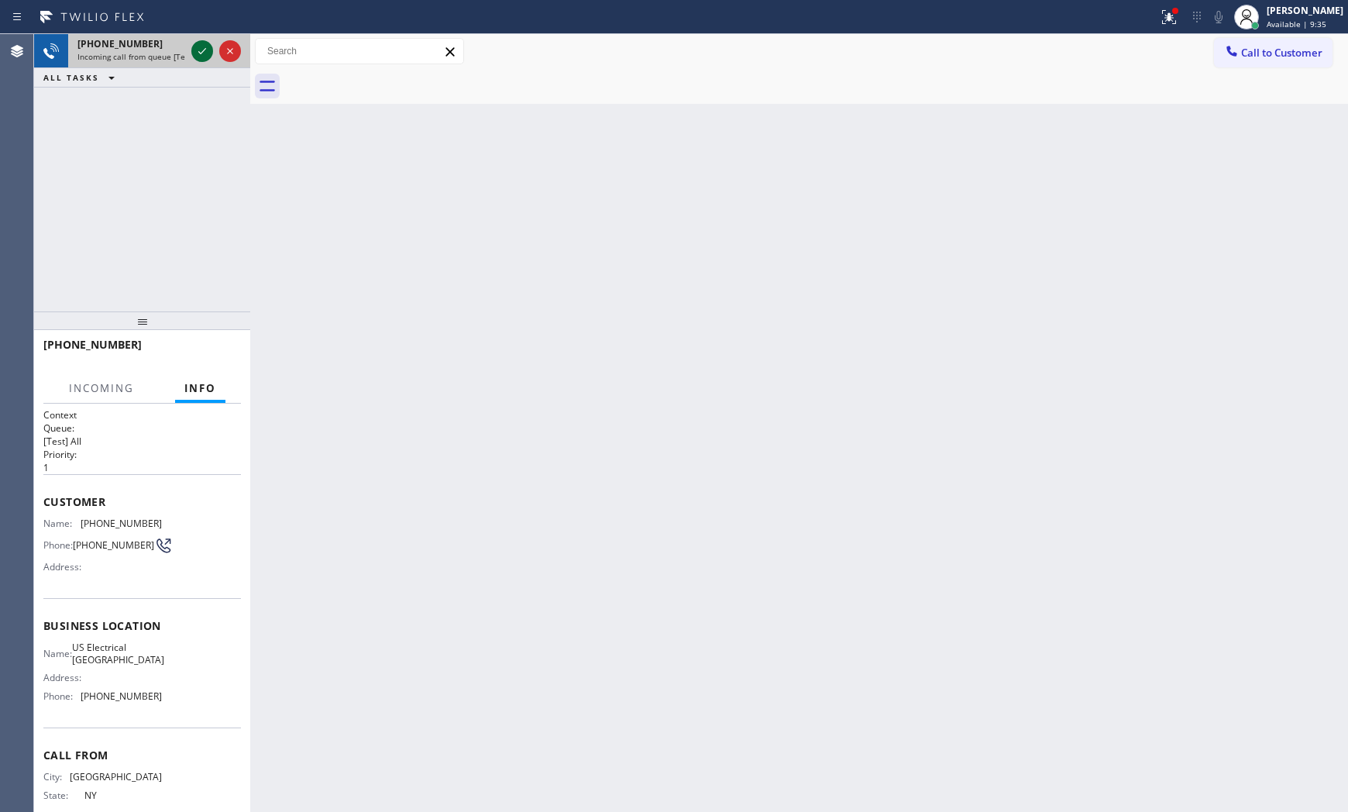
click at [194, 51] on icon at bounding box center [202, 51] width 19 height 19
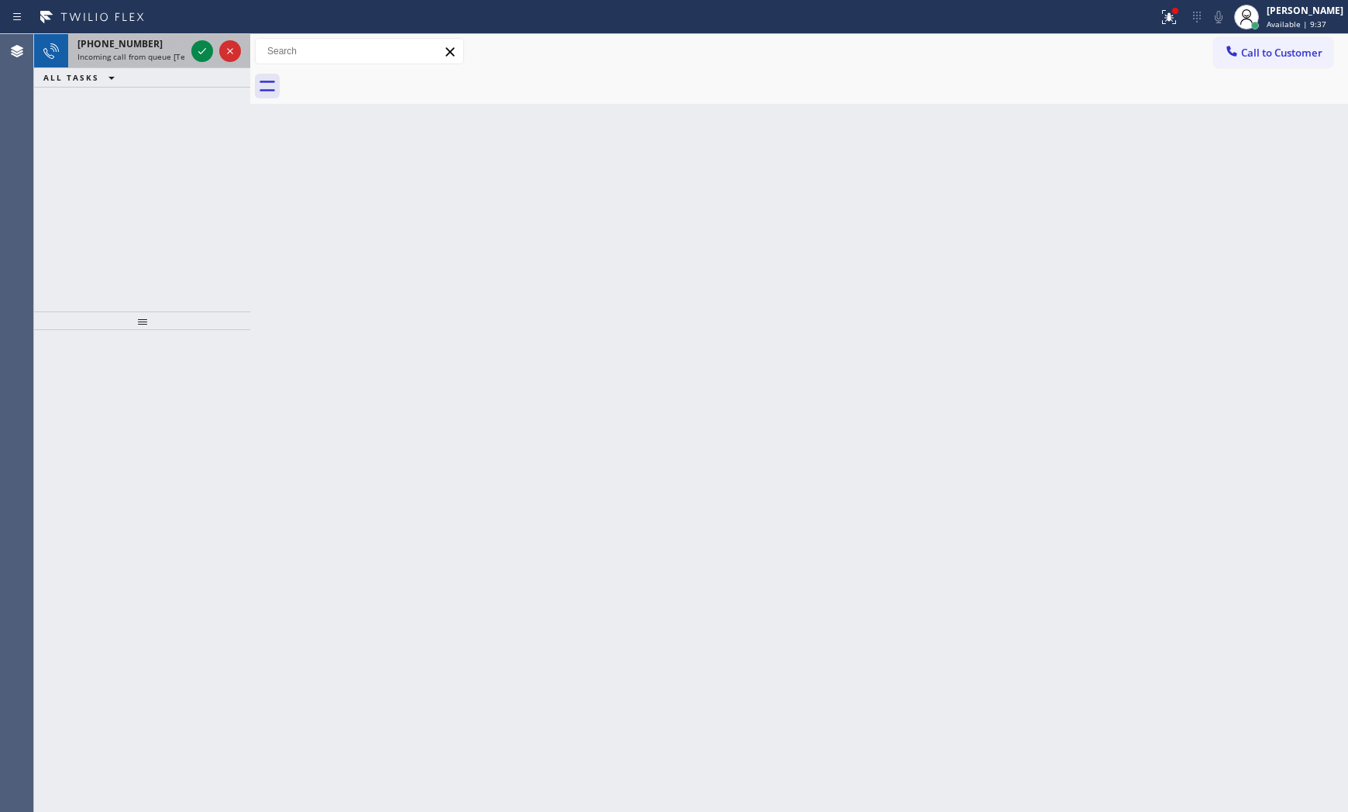
click at [184, 51] on span "Incoming call from queue [Test] All" at bounding box center [141, 56] width 129 height 11
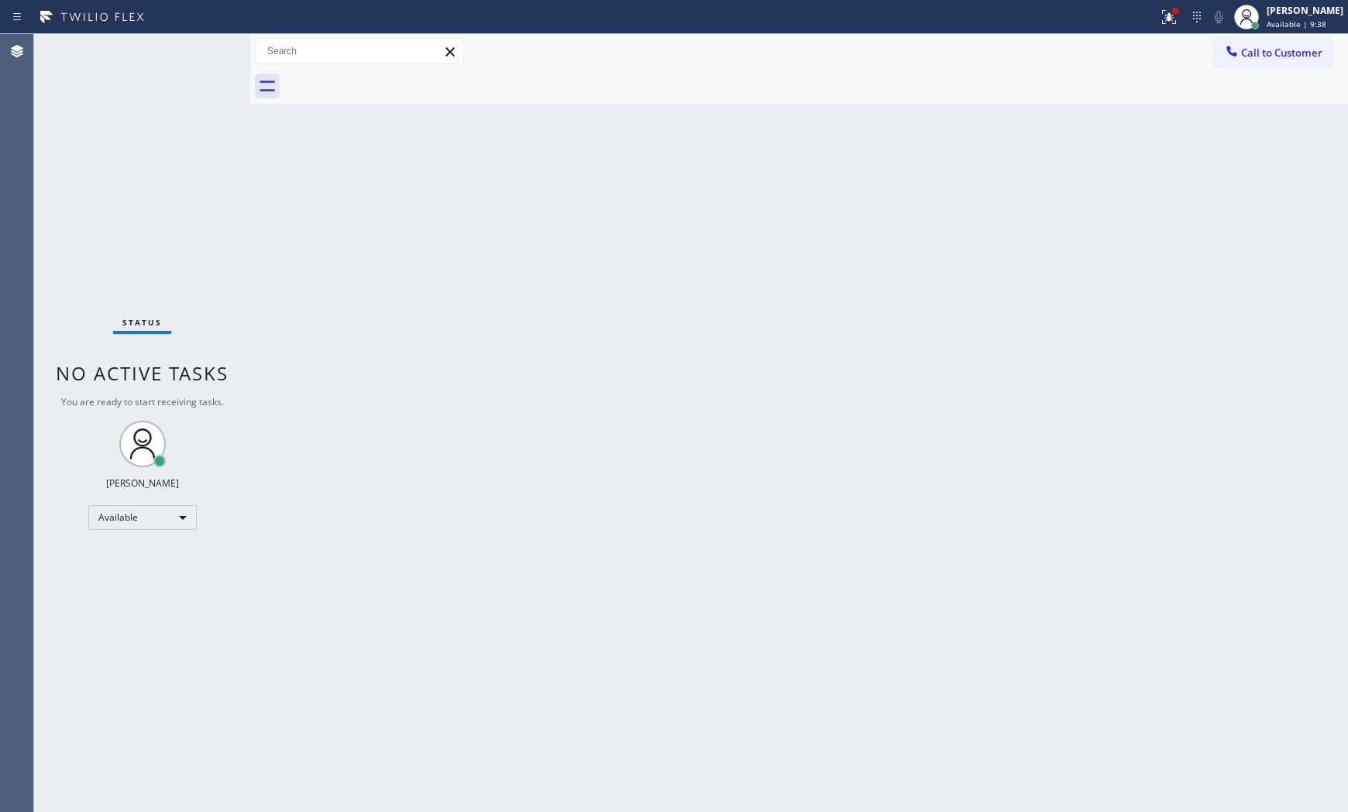
click at [208, 51] on div "Status No active tasks You are ready to start receiving tasks. [PERSON_NAME] Av…" at bounding box center [142, 423] width 216 height 778
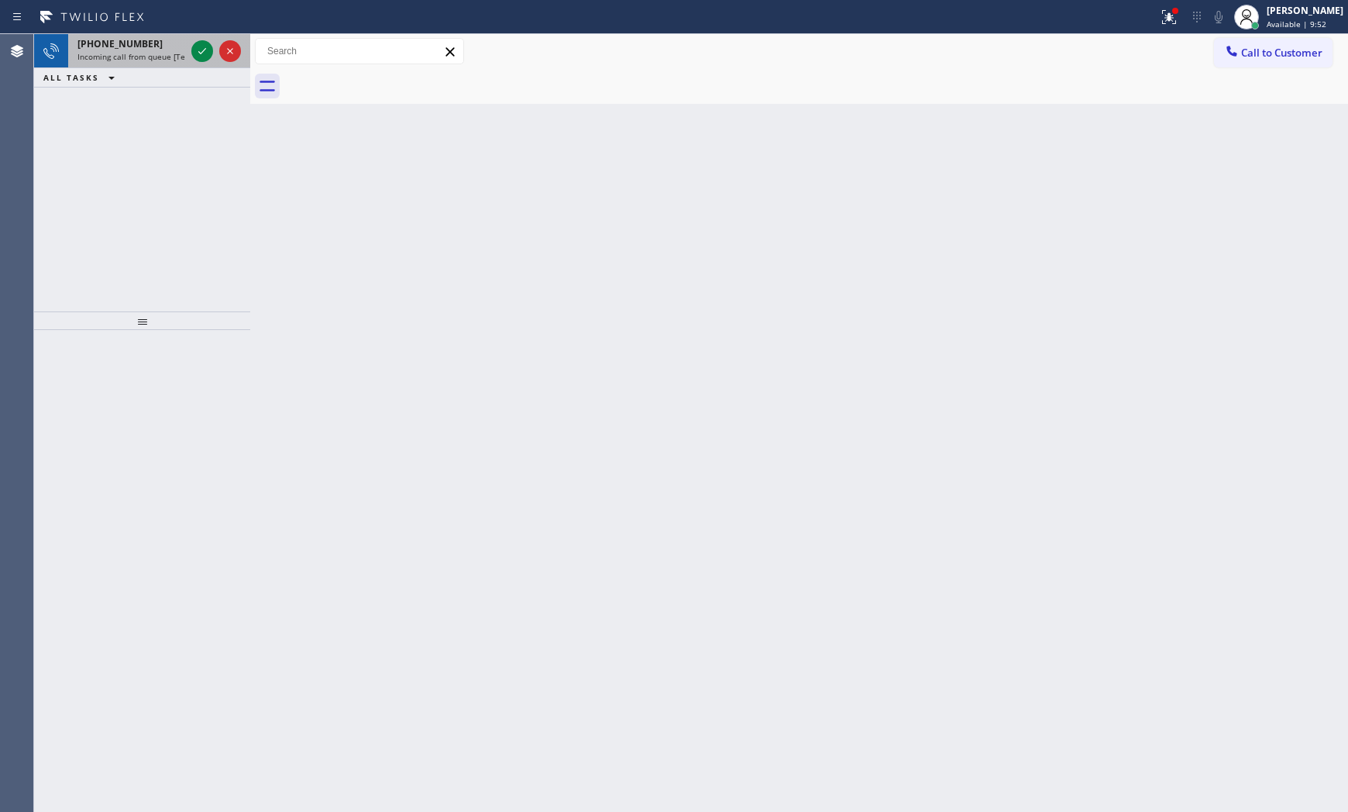
click at [163, 49] on div "[PHONE_NUMBER]" at bounding box center [131, 43] width 108 height 13
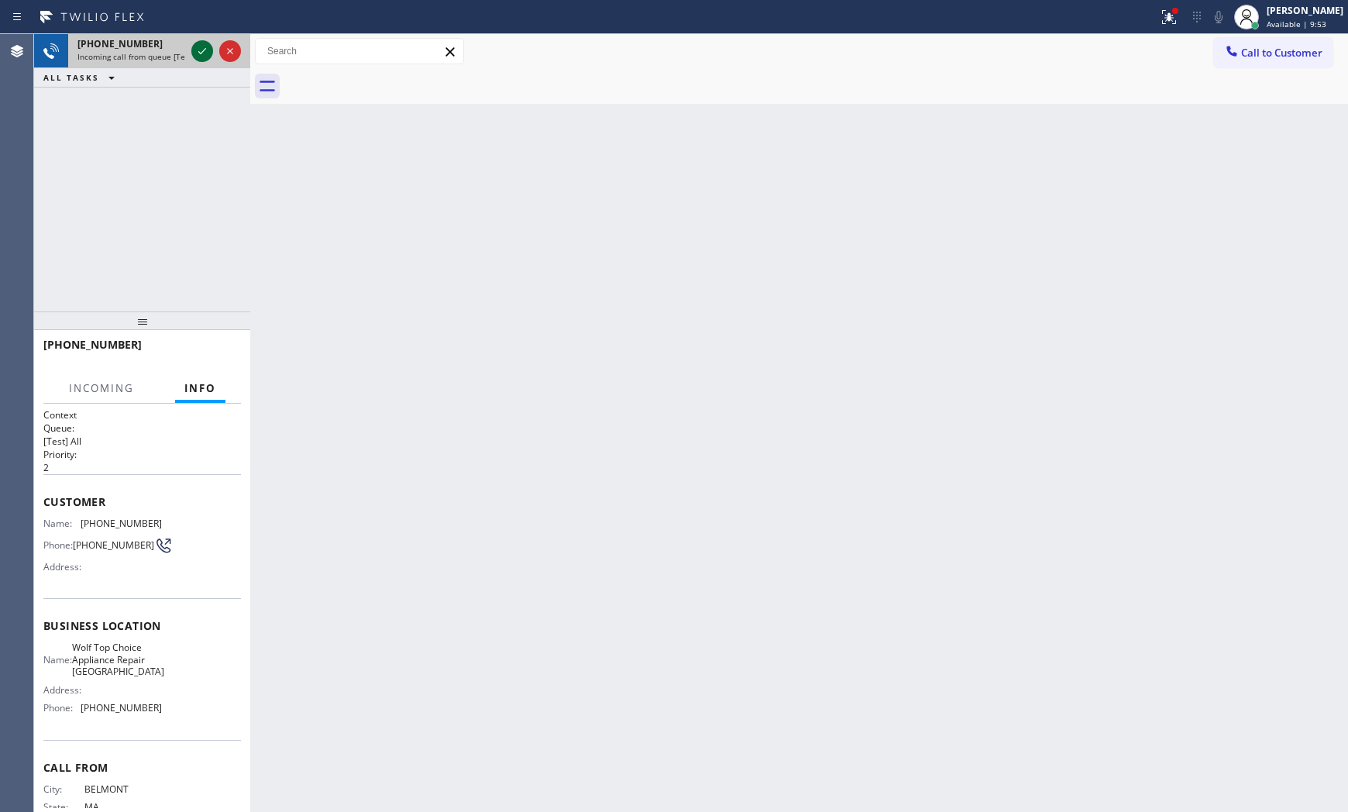
click at [191, 52] on div at bounding box center [202, 51] width 22 height 19
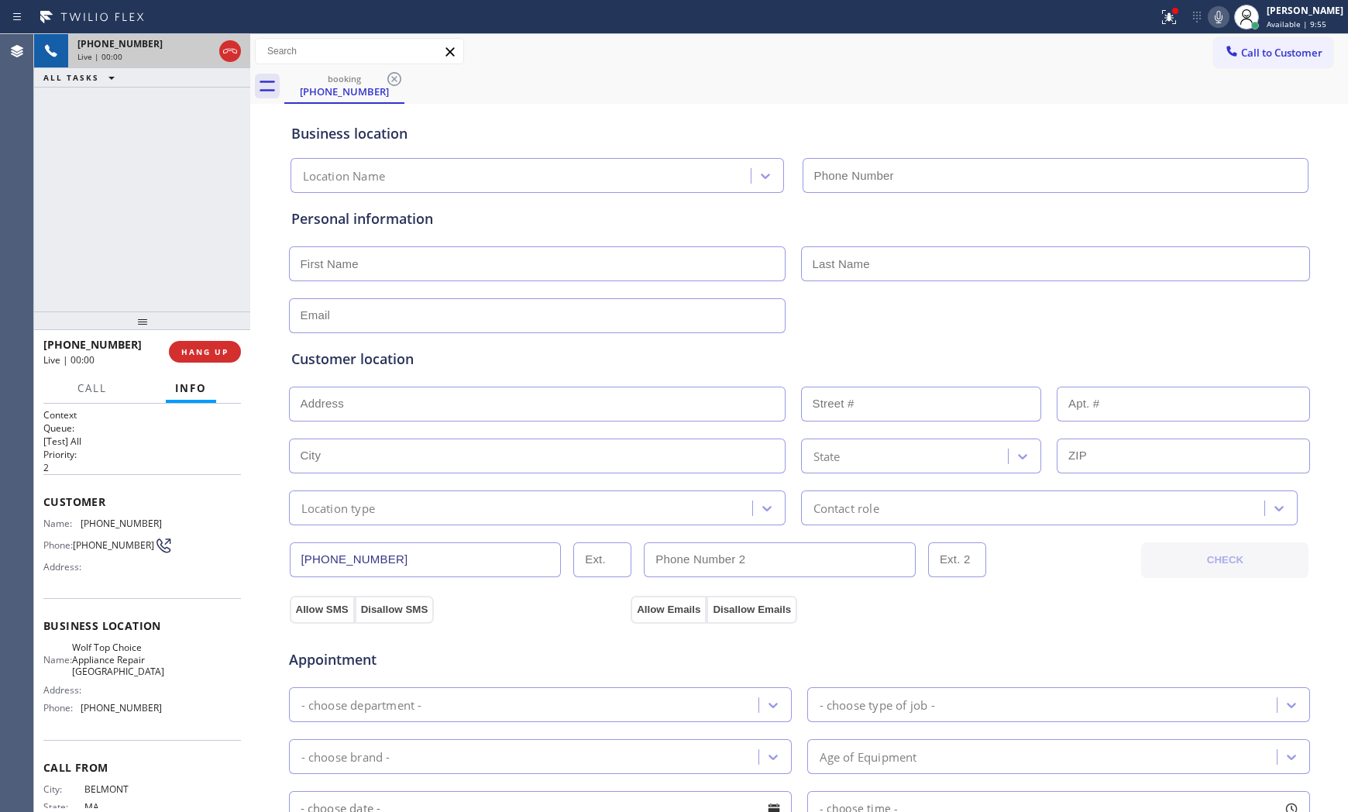
type input "[PHONE_NUMBER]"
click at [190, 346] on span "HANG UP" at bounding box center [204, 351] width 47 height 11
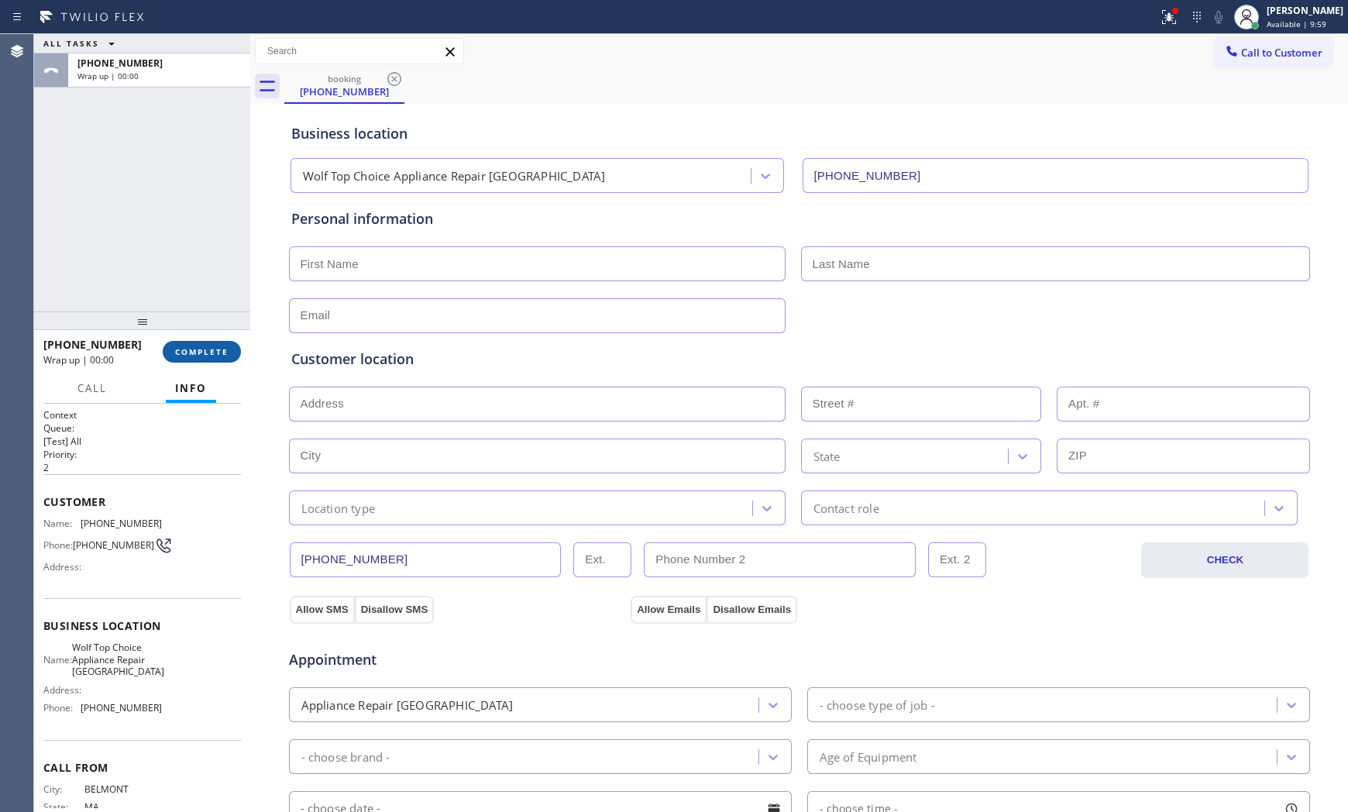
click at [196, 349] on span "COMPLETE" at bounding box center [201, 351] width 53 height 11
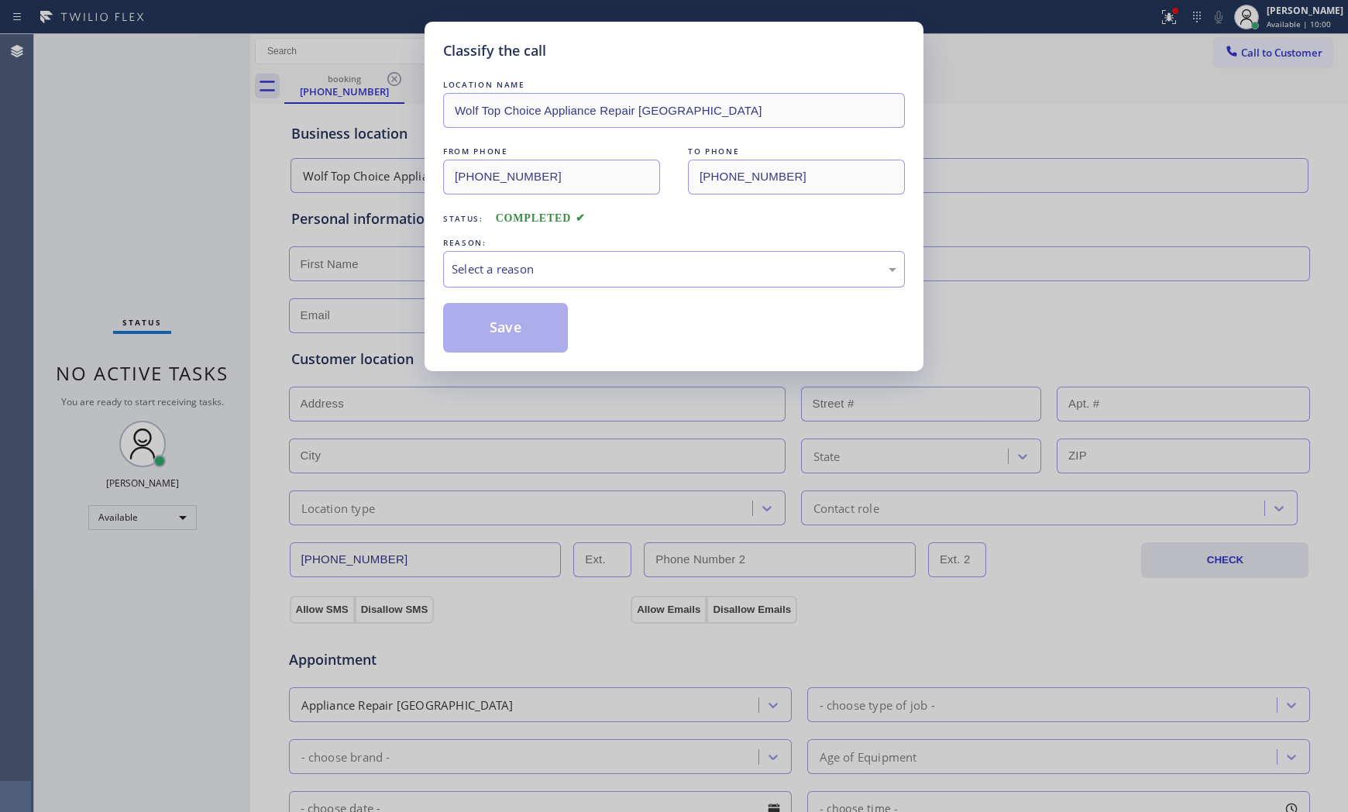
click at [507, 273] on div "Select a reason" at bounding box center [673, 269] width 445 height 18
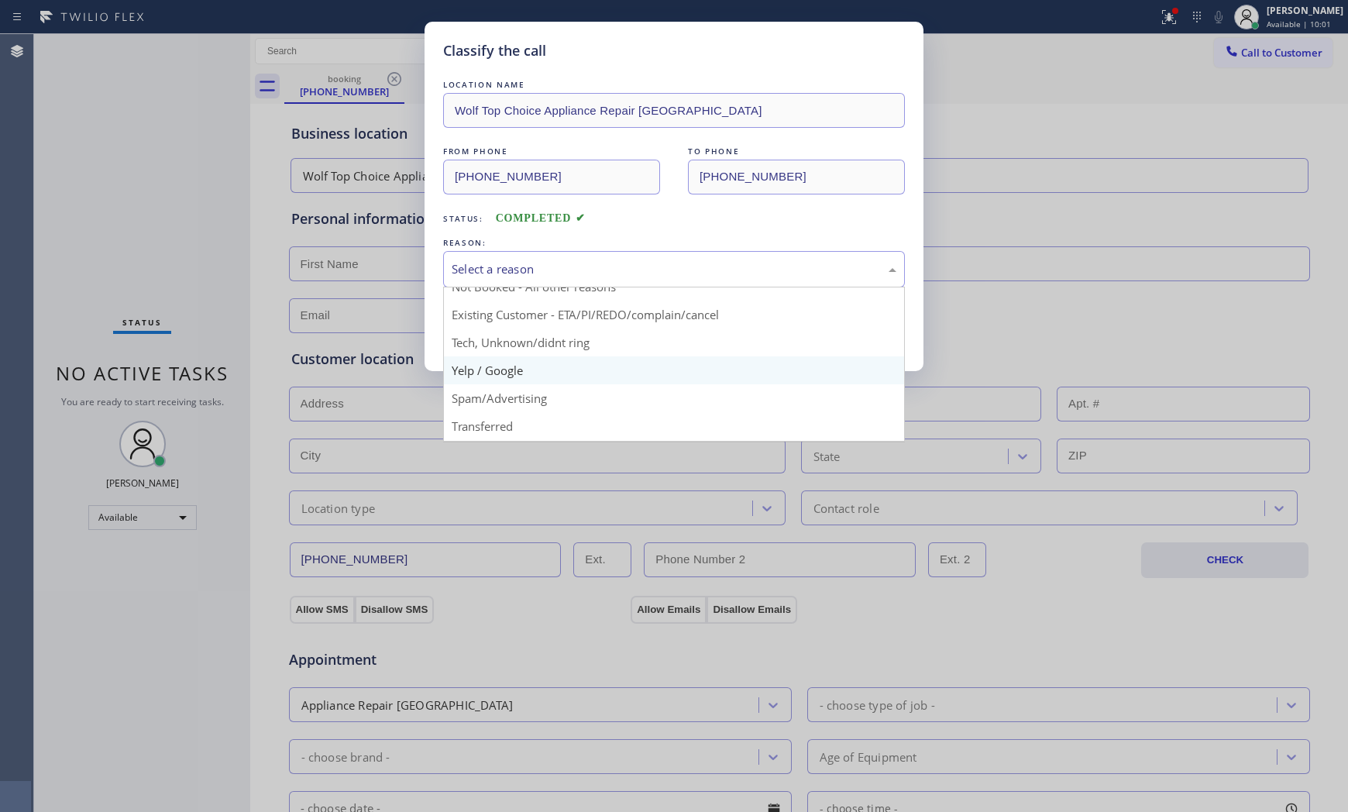
scroll to position [86, 0]
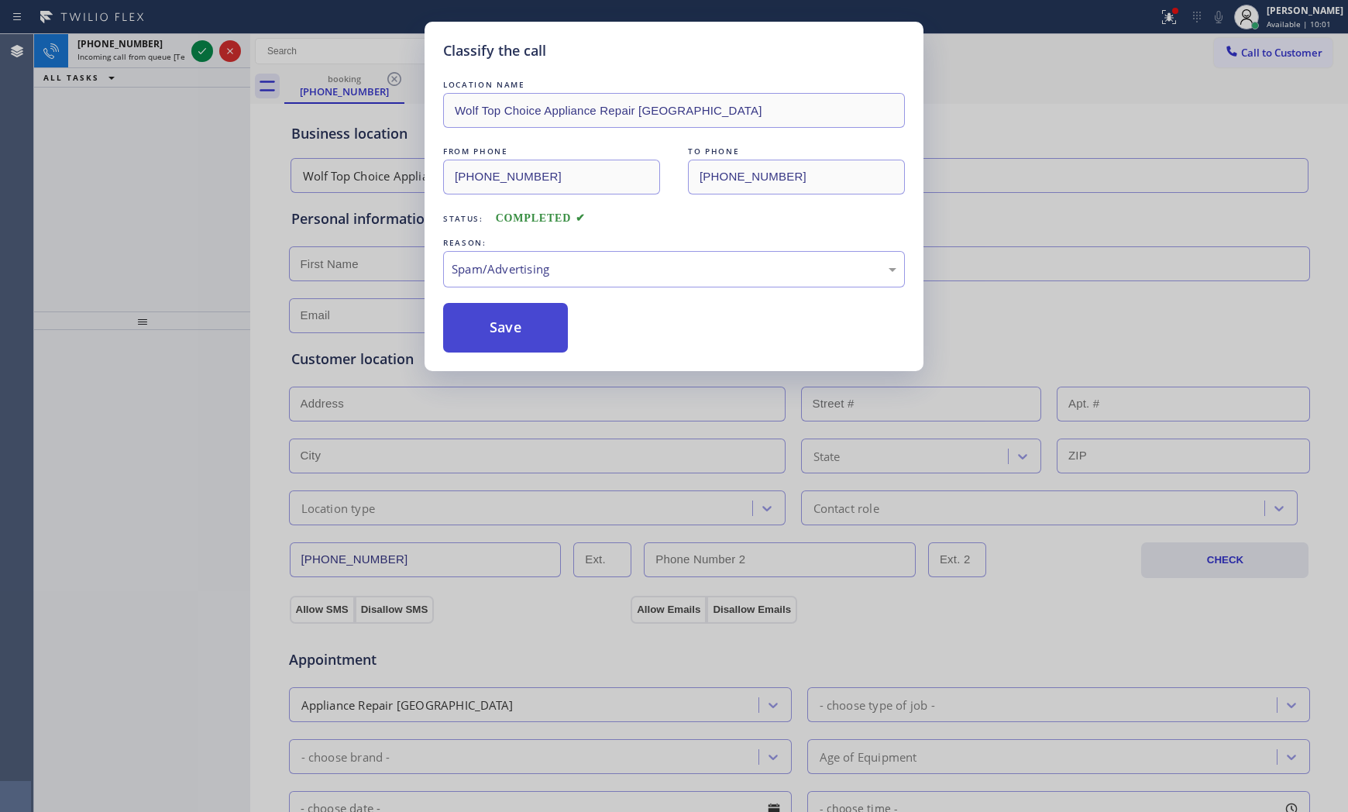
click at [500, 341] on button "Save" at bounding box center [505, 328] width 125 height 50
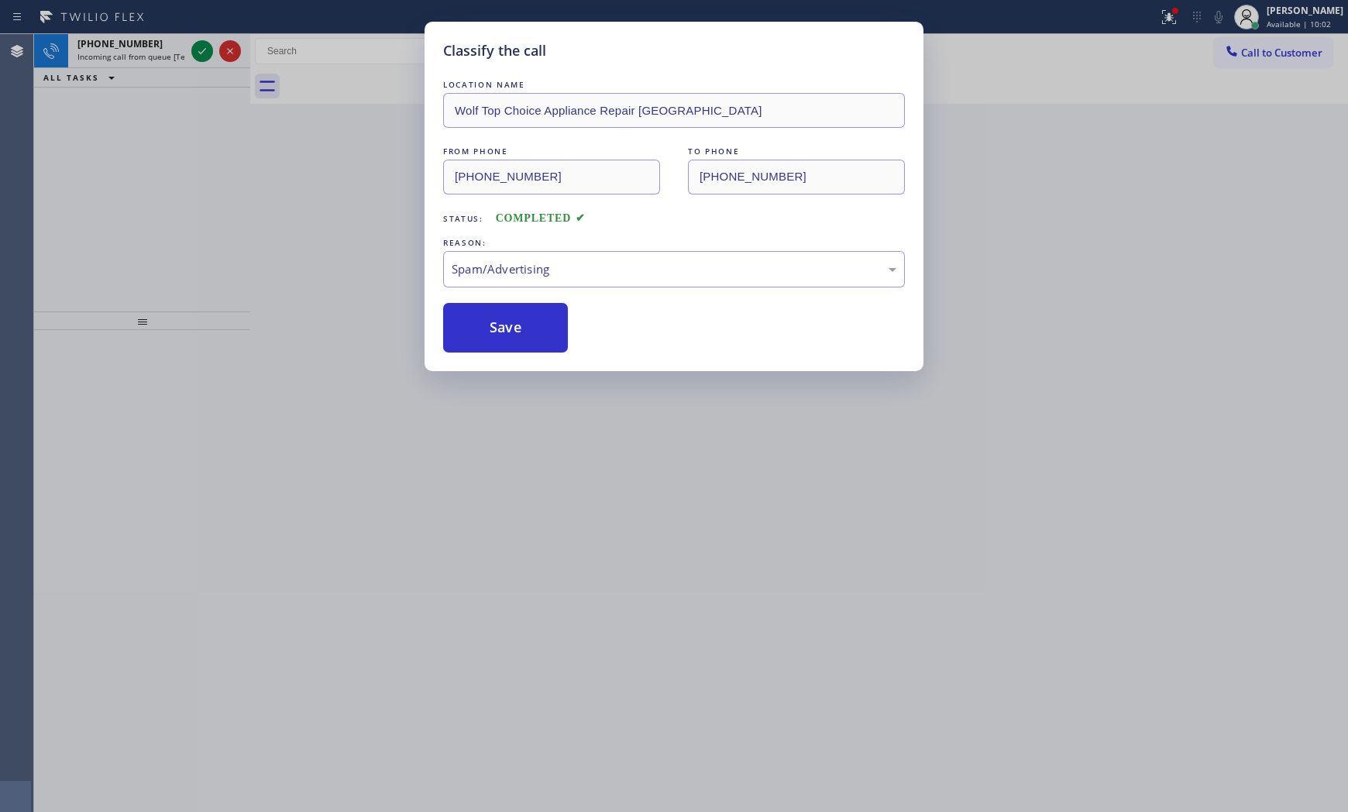
drag, startPoint x: 500, startPoint y: 341, endPoint x: 357, endPoint y: 282, distance: 154.9
click at [498, 339] on button "Save" at bounding box center [505, 328] width 125 height 50
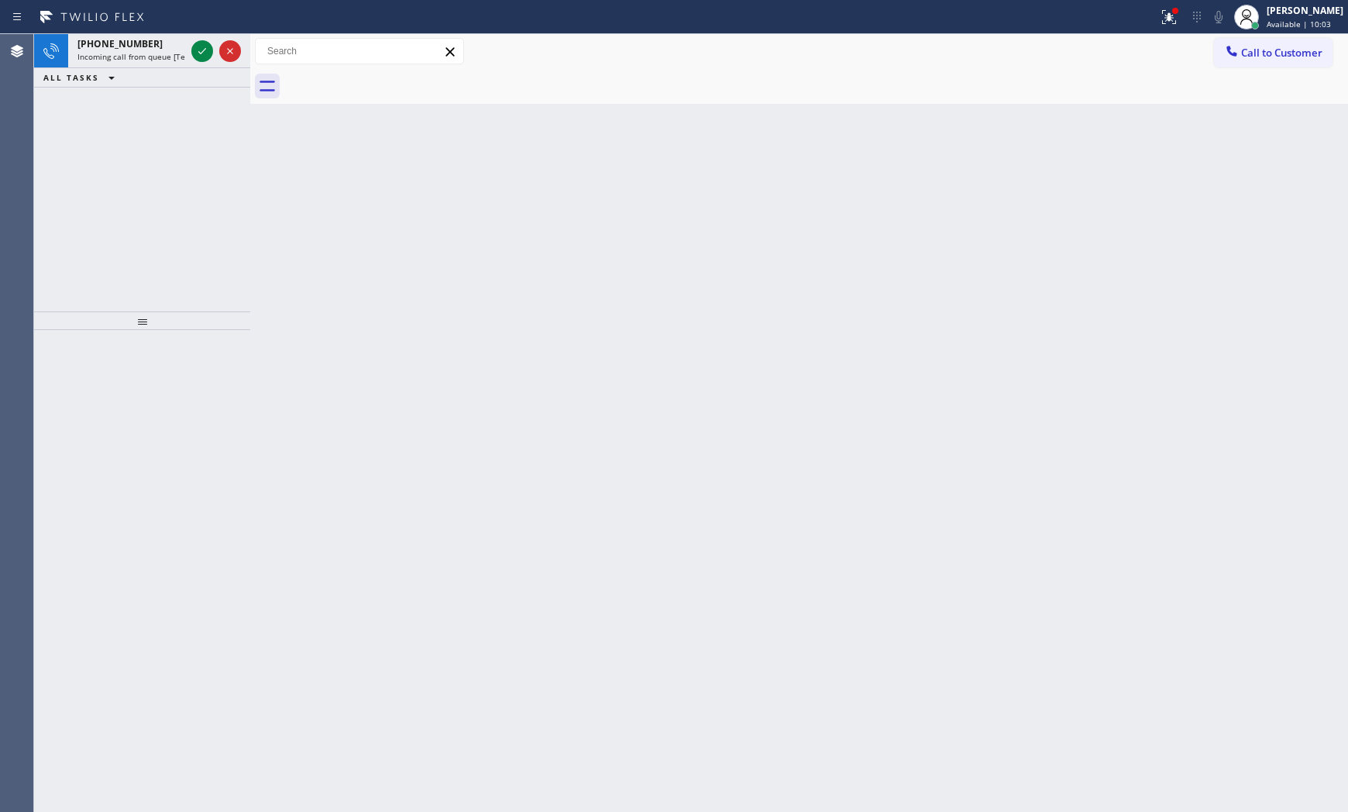
click at [132, 27] on icon at bounding box center [92, 17] width 116 height 25
drag, startPoint x: 141, startPoint y: 37, endPoint x: 156, endPoint y: 43, distance: 16.4
click at [142, 39] on div "[PHONE_NUMBER]" at bounding box center [131, 43] width 108 height 13
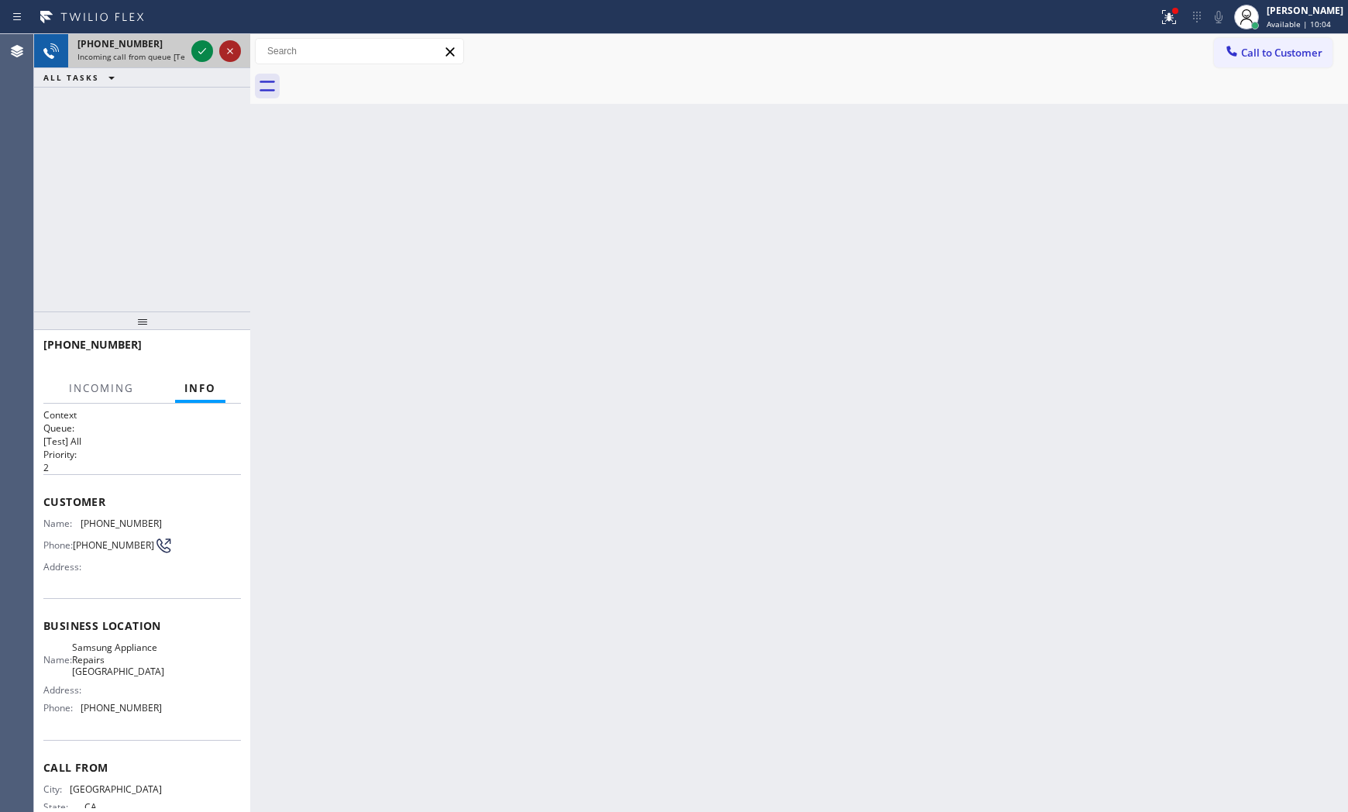
click at [225, 45] on icon at bounding box center [230, 51] width 19 height 19
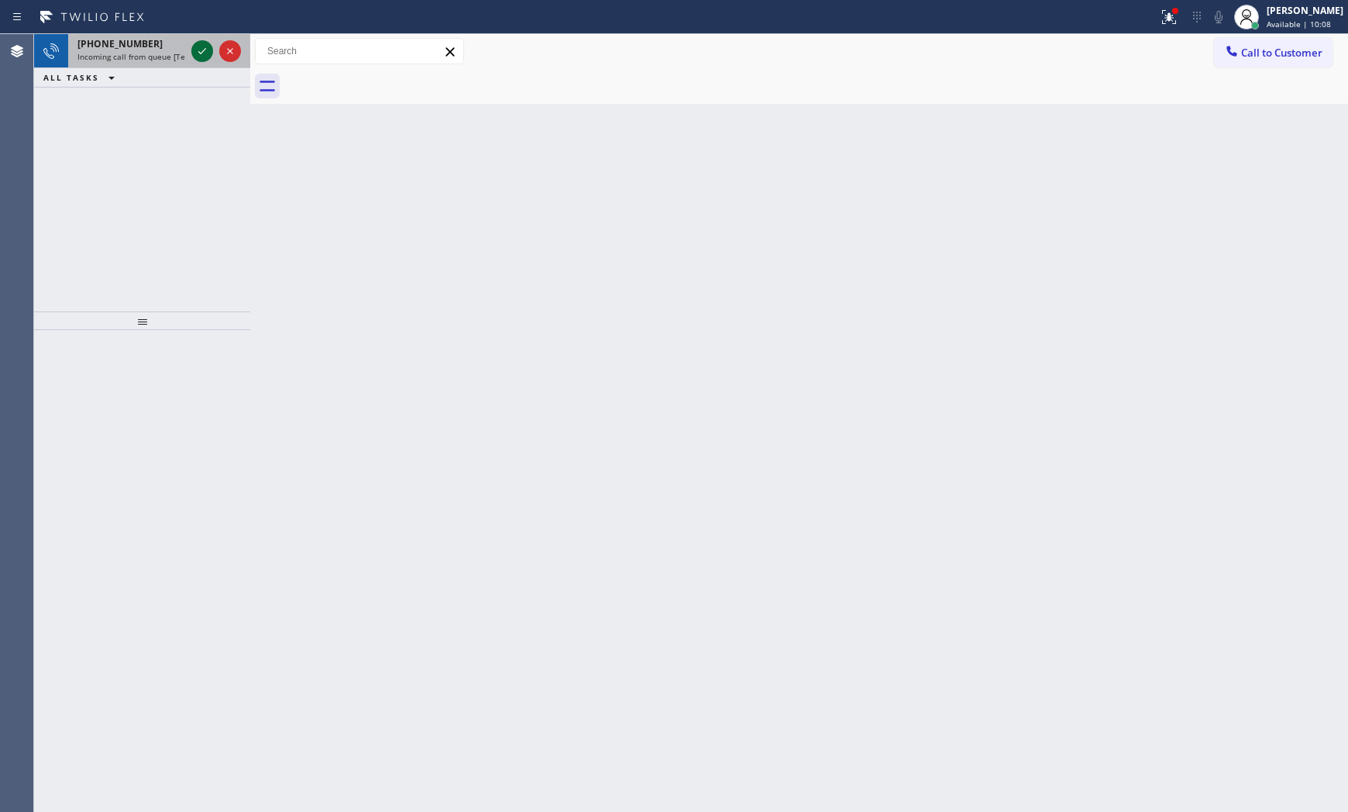
click at [204, 53] on icon at bounding box center [202, 51] width 19 height 19
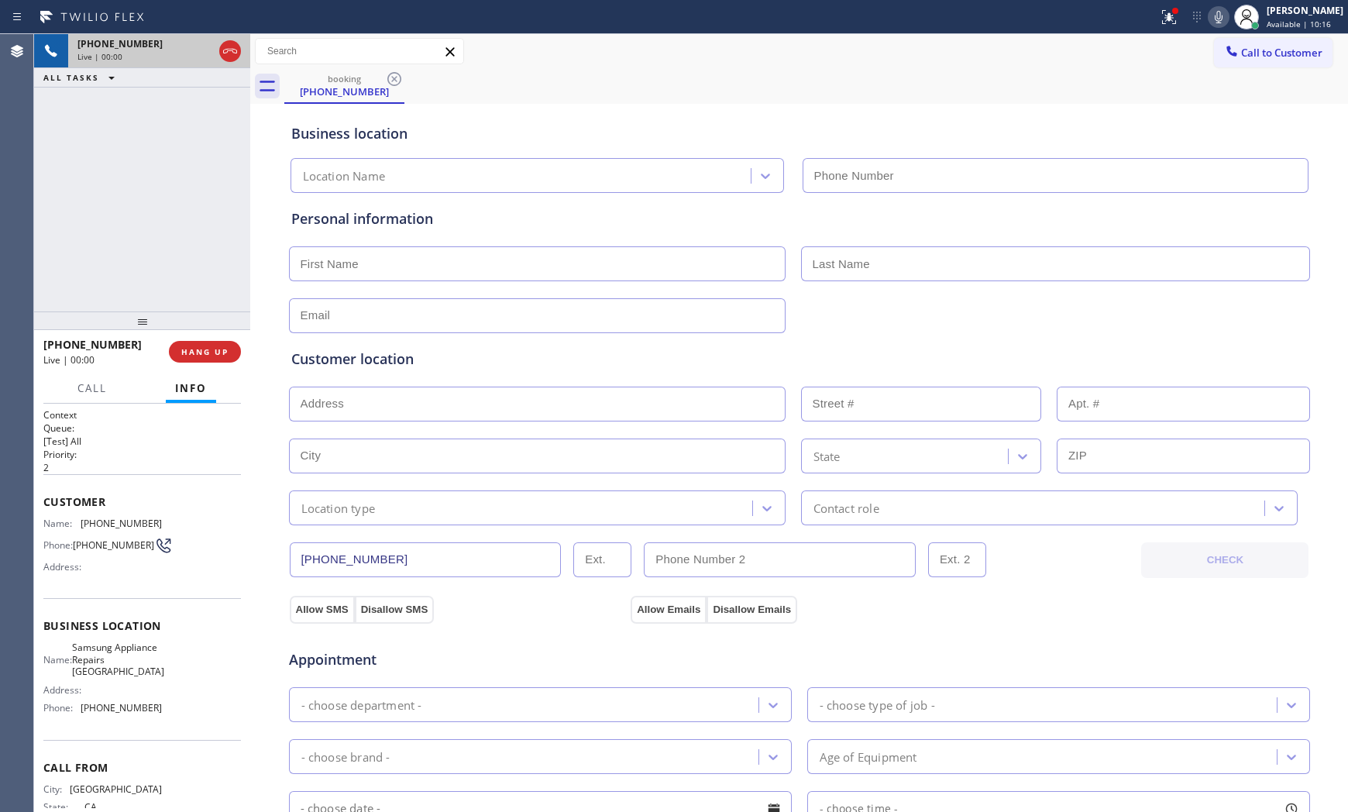
type input "[PHONE_NUMBER]"
click at [1168, 23] on icon at bounding box center [1169, 17] width 14 height 14
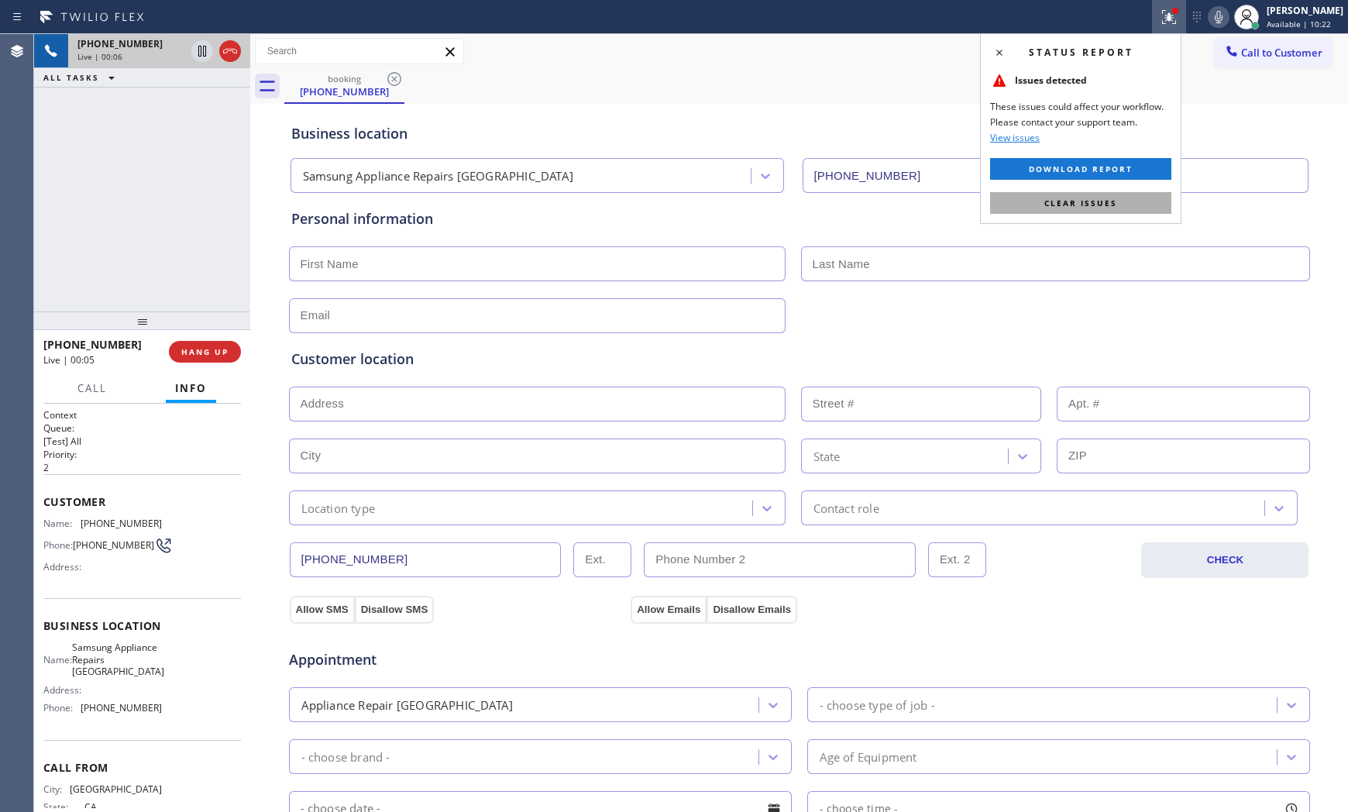
click at [1072, 205] on span "Clear issues" at bounding box center [1080, 202] width 73 height 11
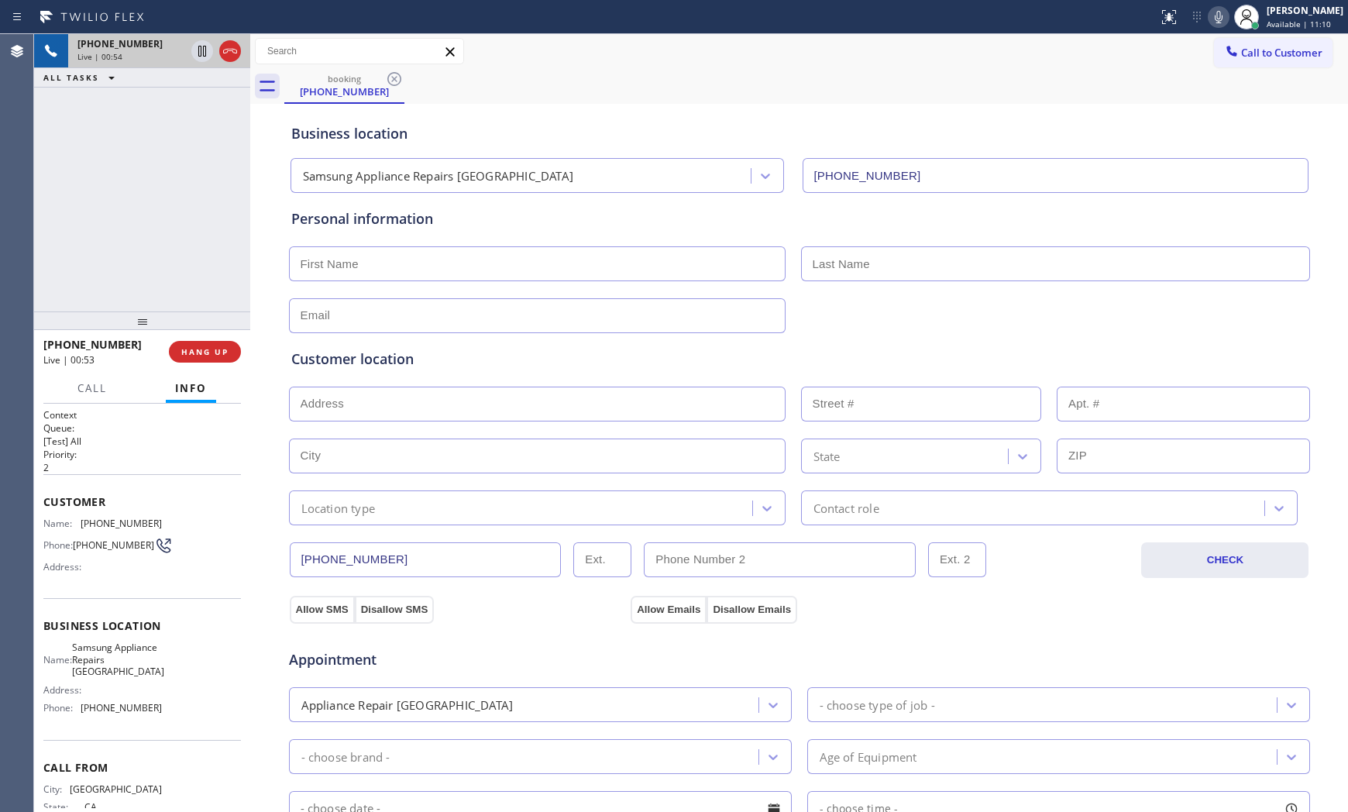
click at [1213, 12] on icon at bounding box center [1218, 17] width 19 height 19
click at [1214, 20] on icon at bounding box center [1218, 17] width 8 height 12
click at [1210, 15] on icon at bounding box center [1218, 17] width 19 height 19
click at [1211, 19] on icon at bounding box center [1218, 17] width 19 height 19
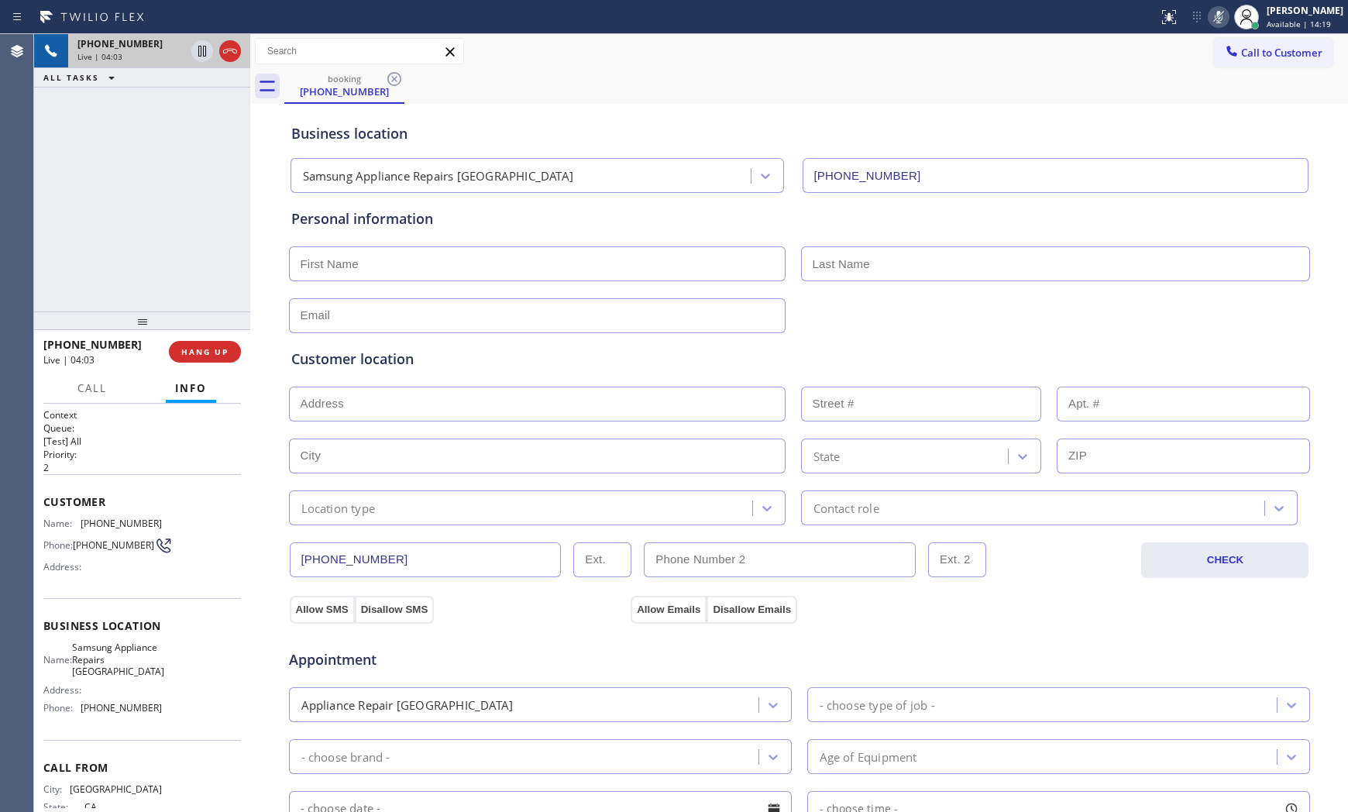
click at [1211, 19] on icon at bounding box center [1218, 17] width 19 height 19
click at [1209, 25] on icon at bounding box center [1218, 17] width 19 height 19
click at [1209, 19] on icon at bounding box center [1218, 17] width 19 height 19
click at [432, 270] on input "text" at bounding box center [537, 263] width 496 height 35
type input "Mr"
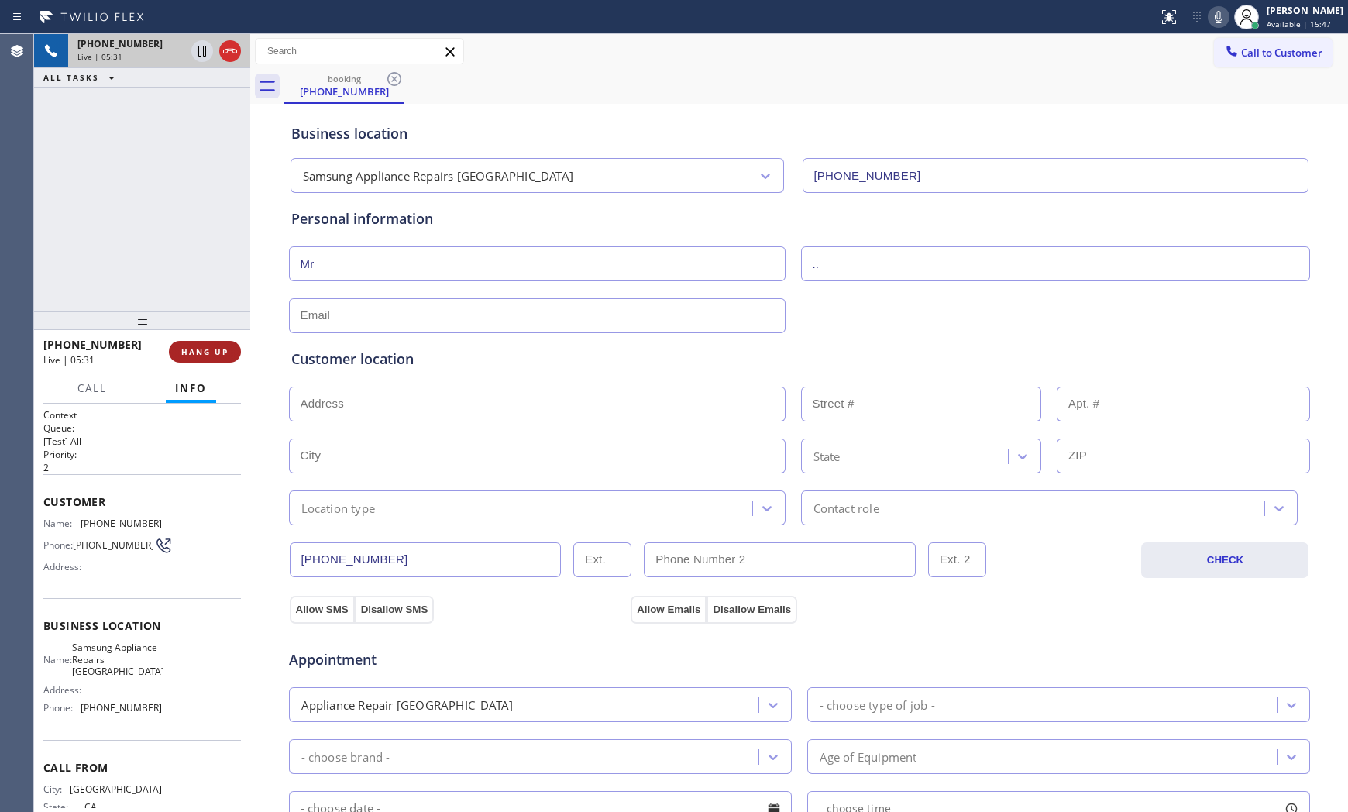
type input ".."
click at [175, 352] on button "HANG UP" at bounding box center [205, 352] width 72 height 22
click at [366, 316] on input "text" at bounding box center [537, 315] width 496 height 35
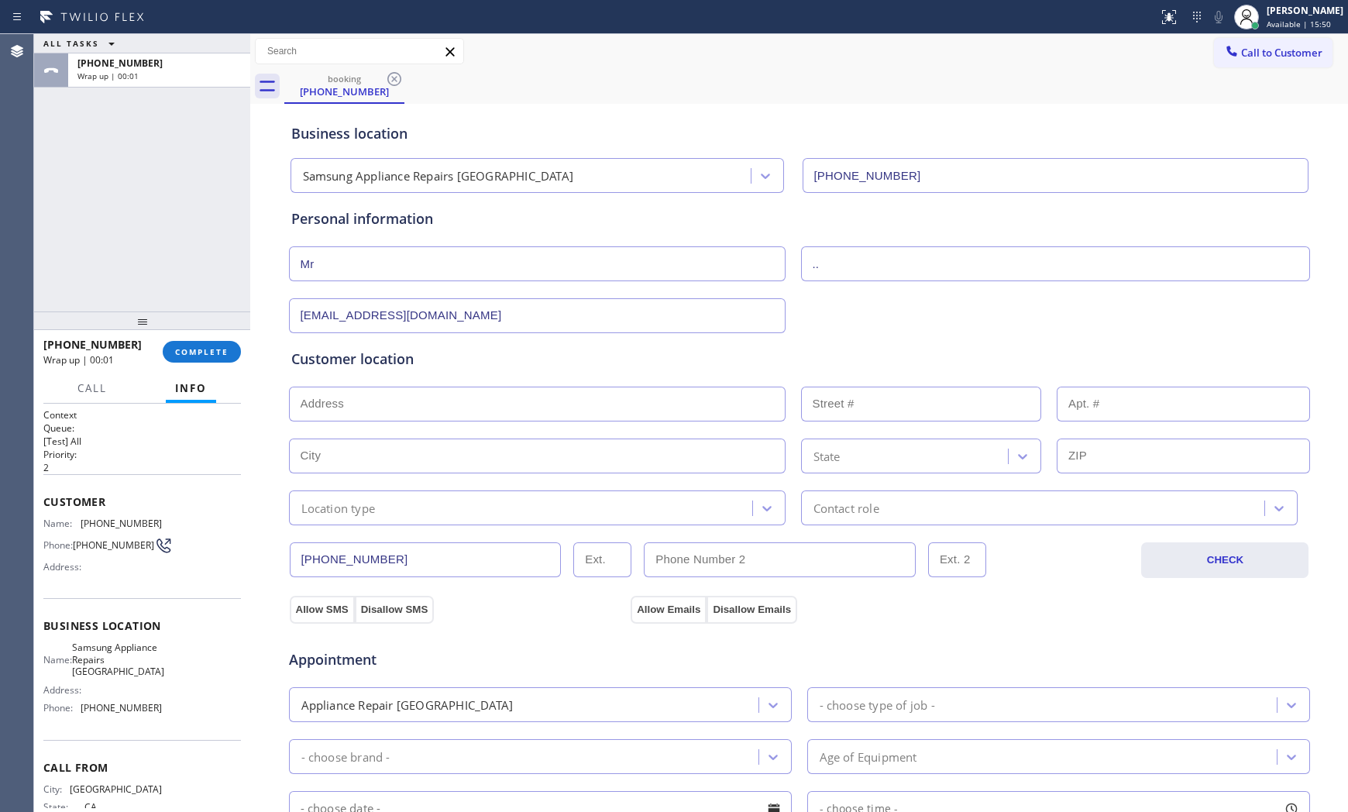
type input "[EMAIL_ADDRESS][DOMAIN_NAME]"
paste input "[GEOGRAPHIC_DATA]"
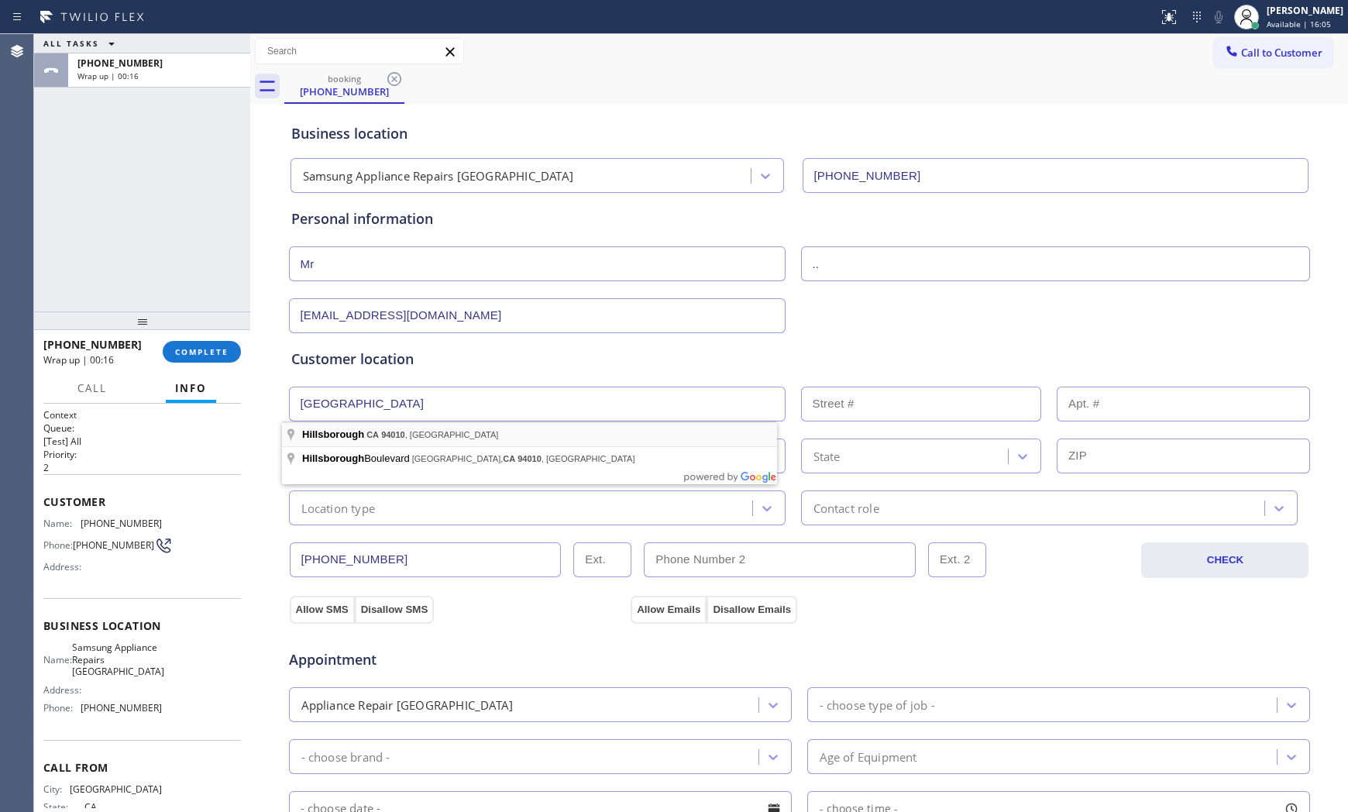
type input "[GEOGRAPHIC_DATA], [GEOGRAPHIC_DATA]"
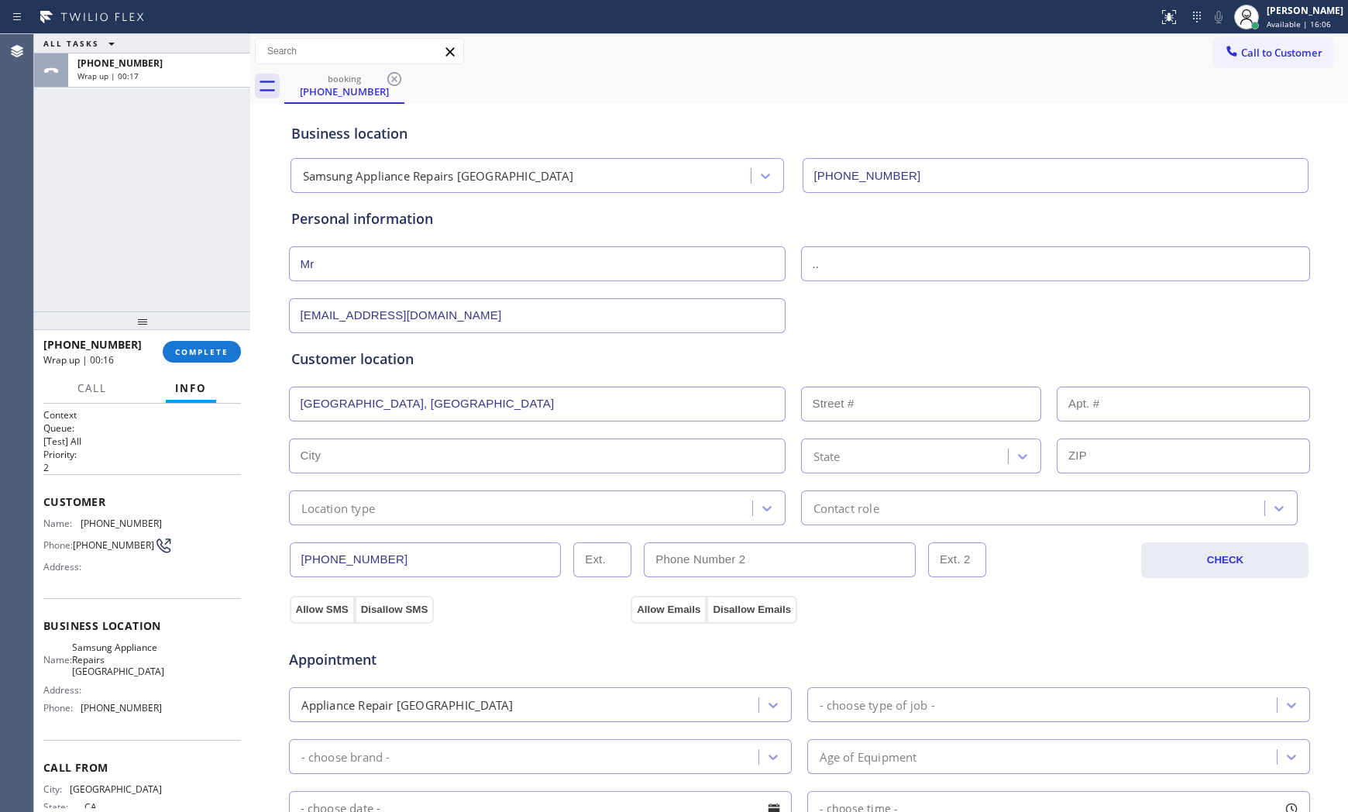
type input "Hillsborough"
type input "94010"
click at [388, 527] on div "[PHONE_NUMBER] CHECK" at bounding box center [799, 551] width 1022 height 53
click at [367, 507] on div "Location type" at bounding box center [338, 508] width 74 height 18
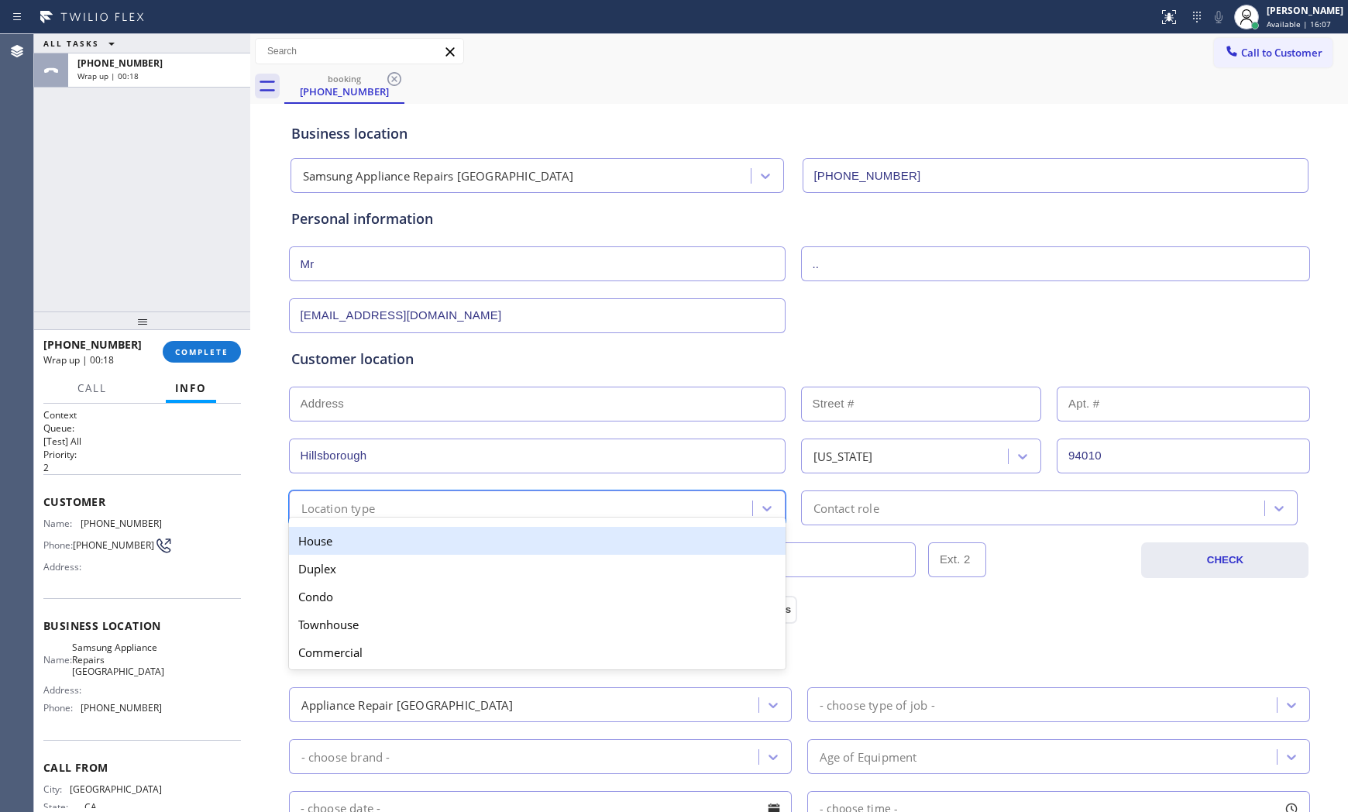
drag, startPoint x: 354, startPoint y: 538, endPoint x: 664, endPoint y: 534, distance: 309.8
click at [357, 538] on div "House" at bounding box center [537, 541] width 496 height 28
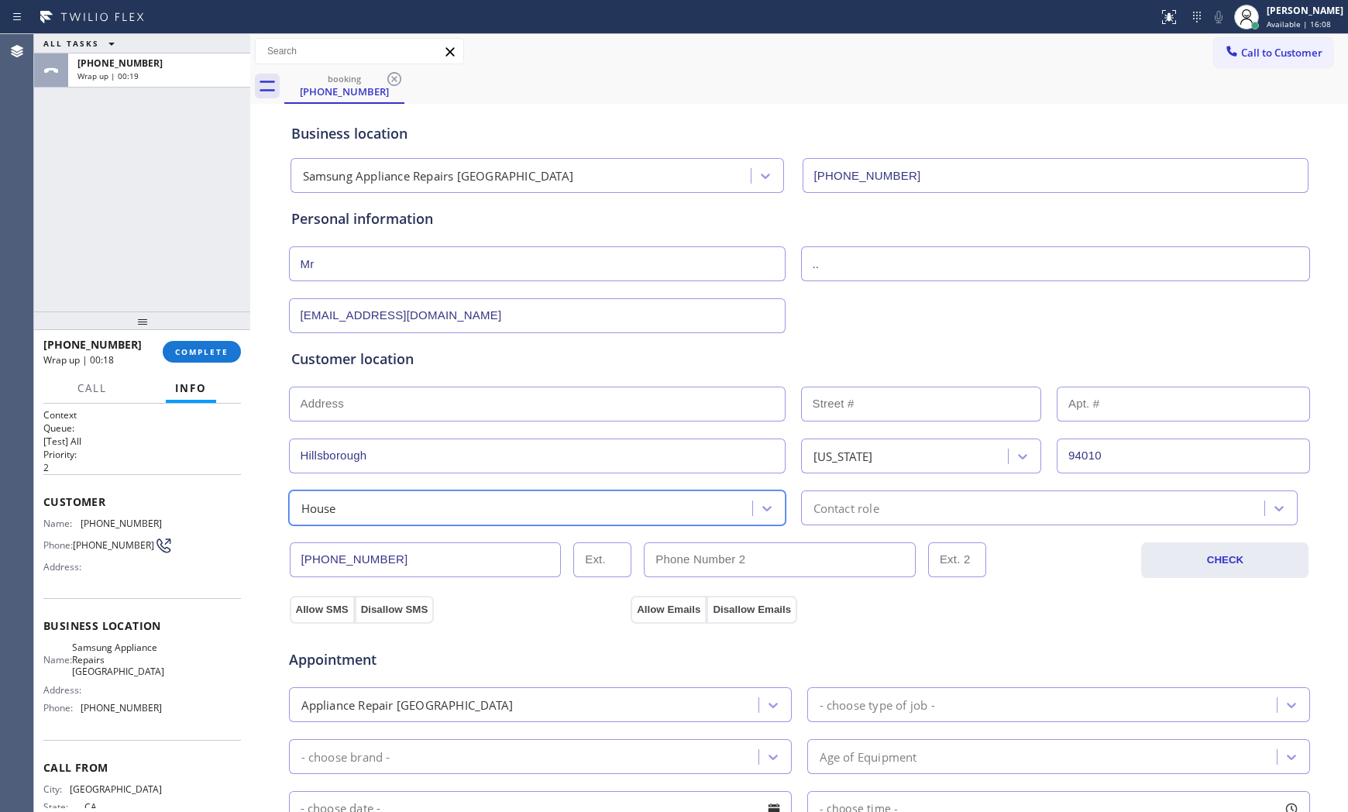
click at [848, 514] on div "Contact role" at bounding box center [846, 508] width 66 height 18
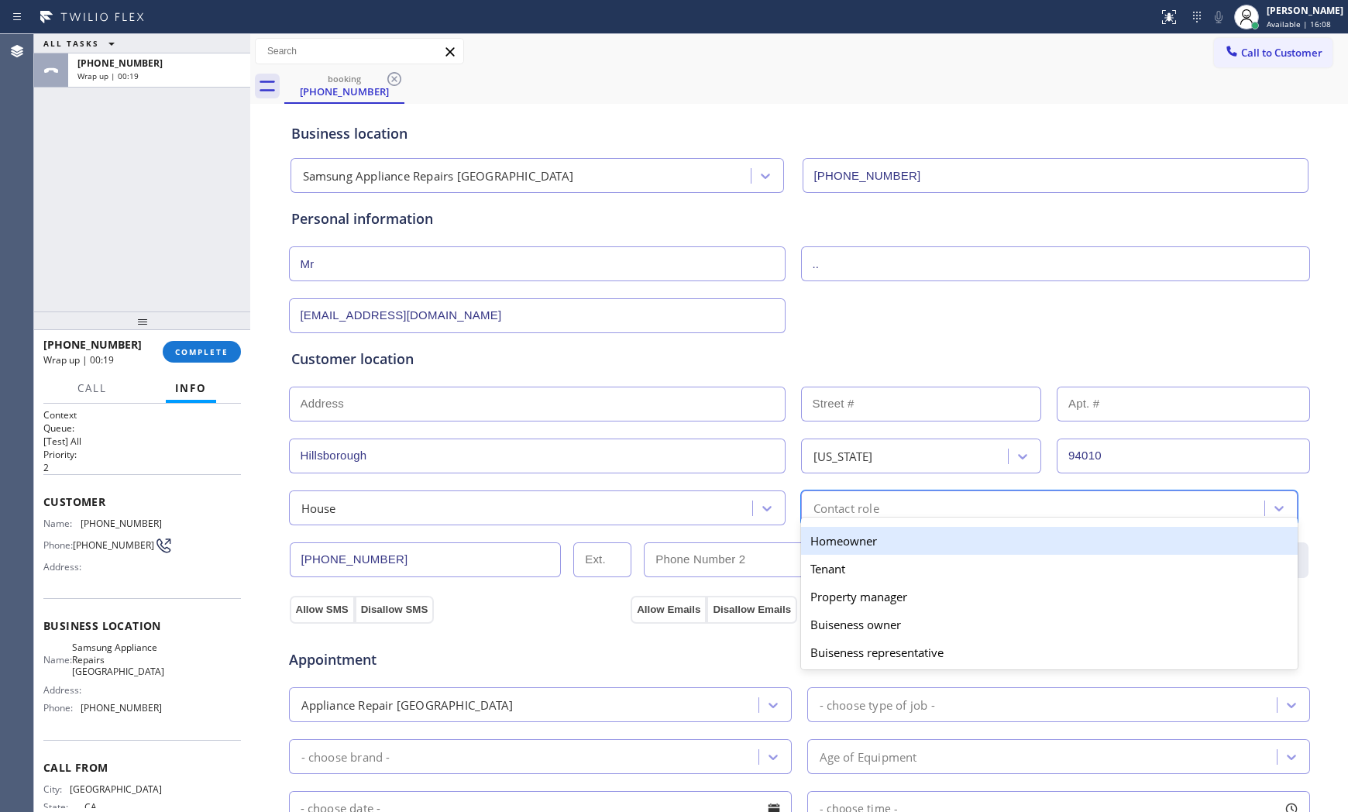
click at [833, 537] on div "Homeowner" at bounding box center [1049, 541] width 496 height 28
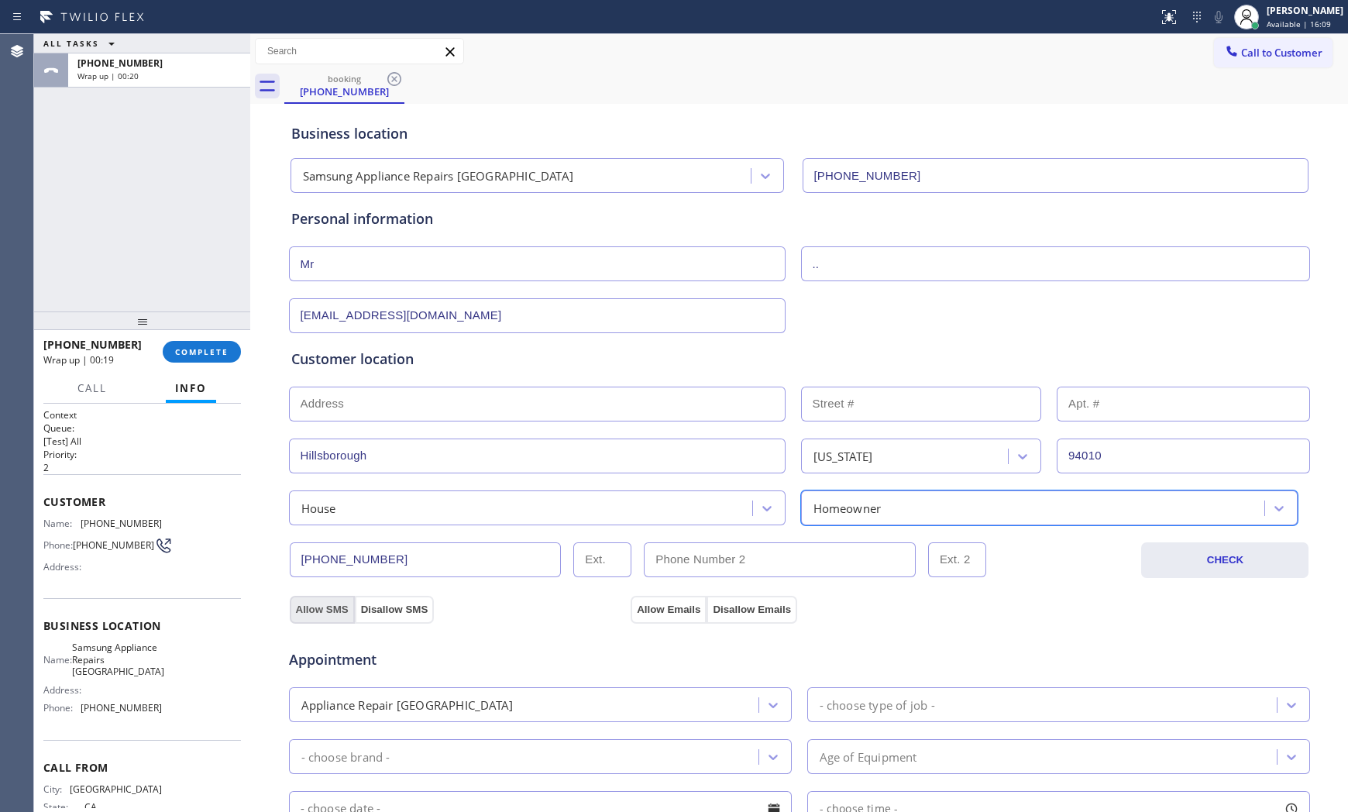
click at [321, 600] on button "Allow SMS" at bounding box center [322, 610] width 65 height 28
click at [637, 602] on button "Allow Emails" at bounding box center [668, 610] width 76 height 28
click at [894, 721] on div "- choose type of job -" at bounding box center [1058, 704] width 503 height 35
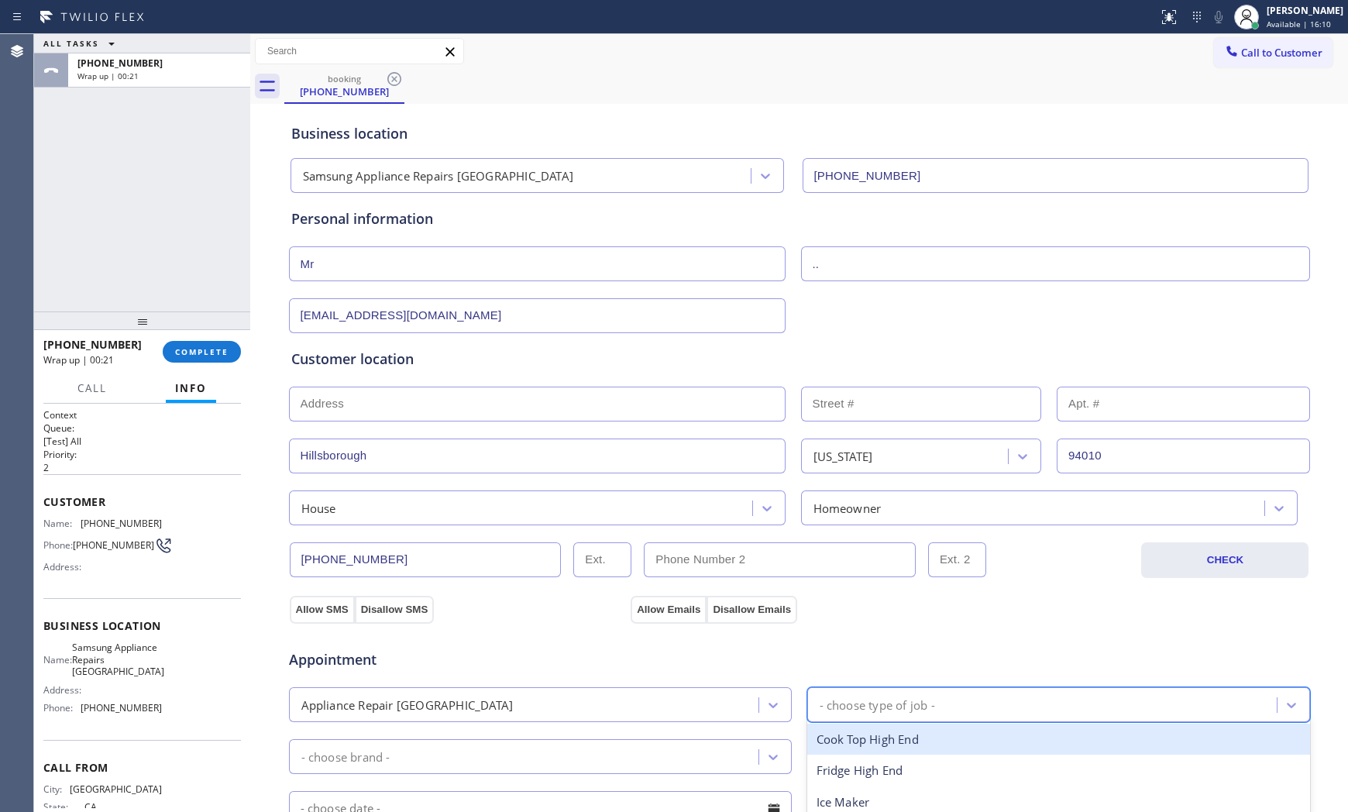
type input "f"
click at [874, 736] on div "Fridge High End" at bounding box center [1058, 739] width 503 height 32
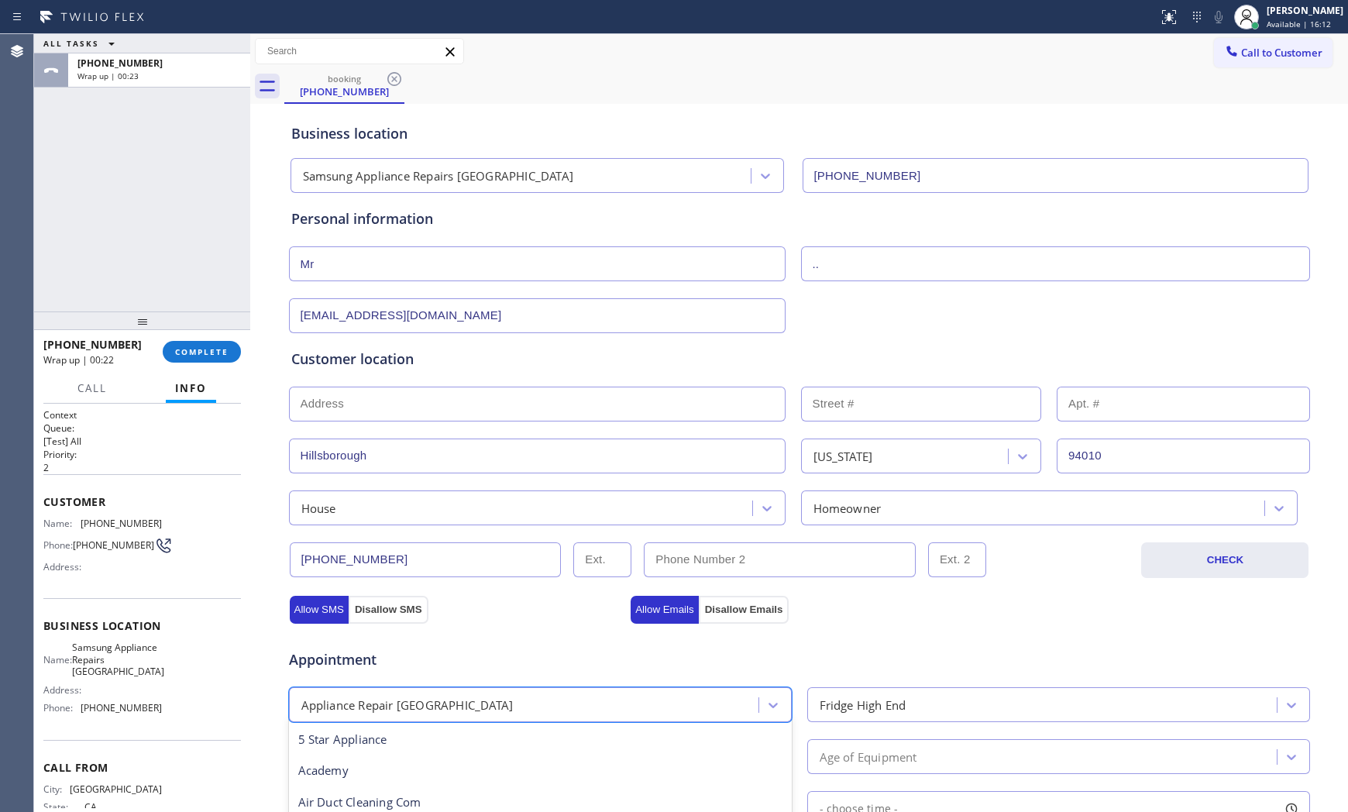
click at [521, 717] on div "Appliance Repair [GEOGRAPHIC_DATA]" at bounding box center [526, 704] width 465 height 27
type input "reg"
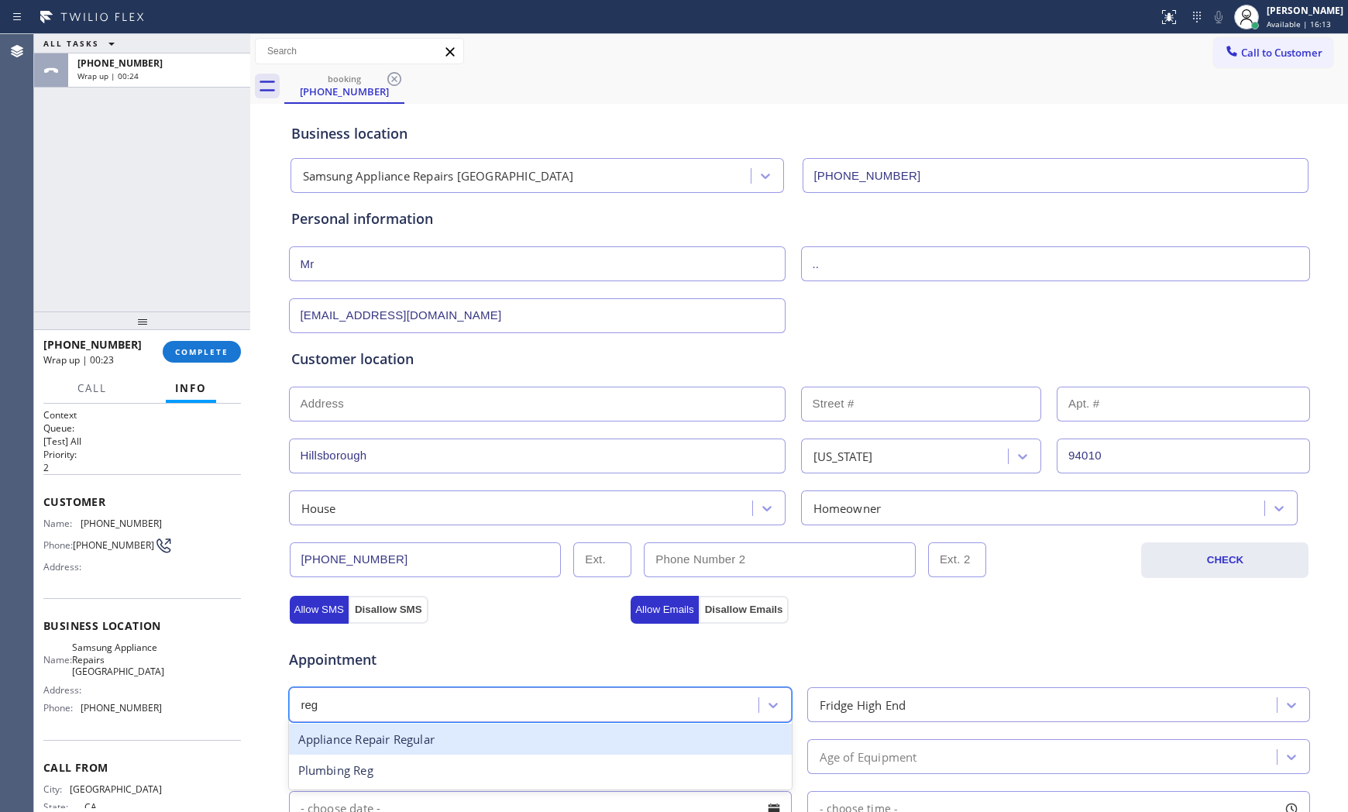
drag, startPoint x: 462, startPoint y: 745, endPoint x: 481, endPoint y: 743, distance: 18.7
click at [463, 744] on div "Appliance Repair Regular" at bounding box center [540, 739] width 503 height 32
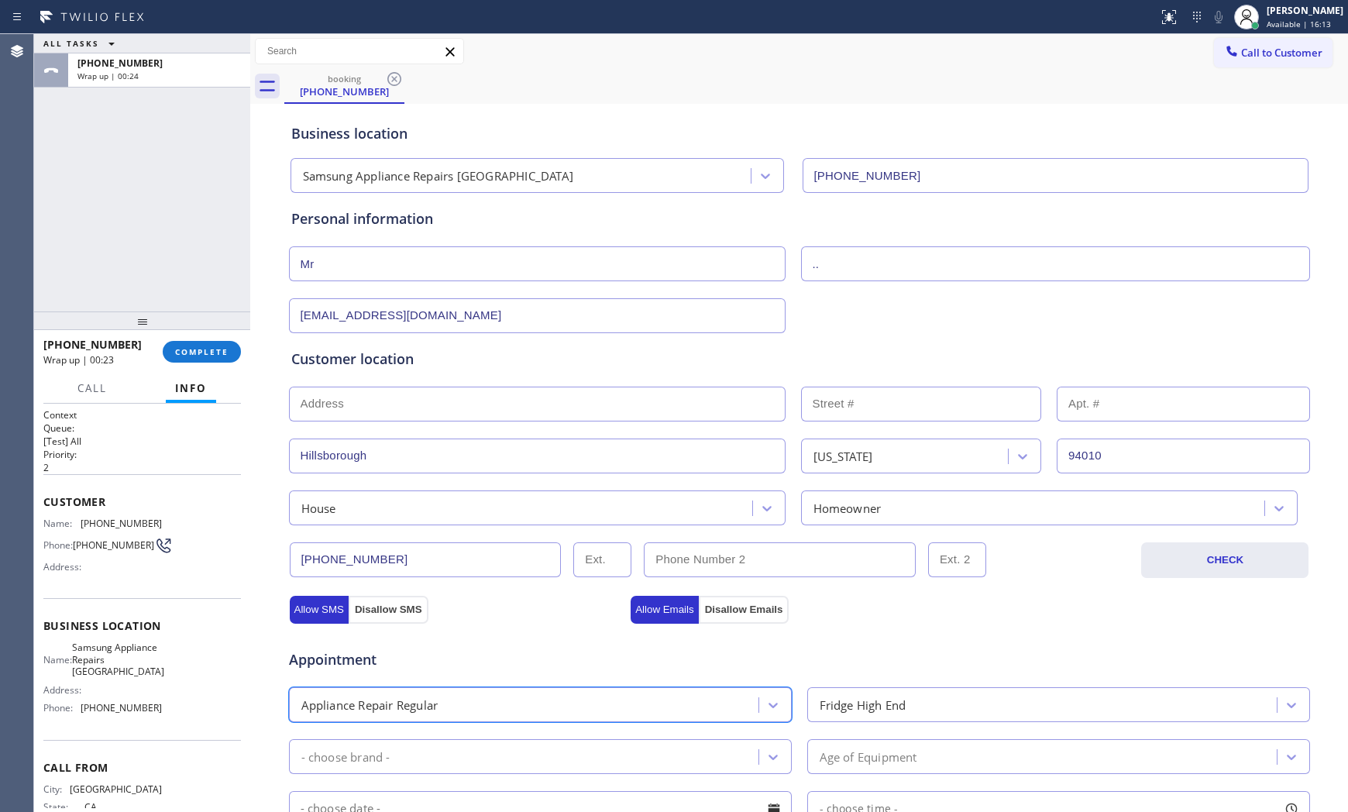
click at [905, 736] on div "- choose brand - Age of Equipment" at bounding box center [799, 755] width 1024 height 38
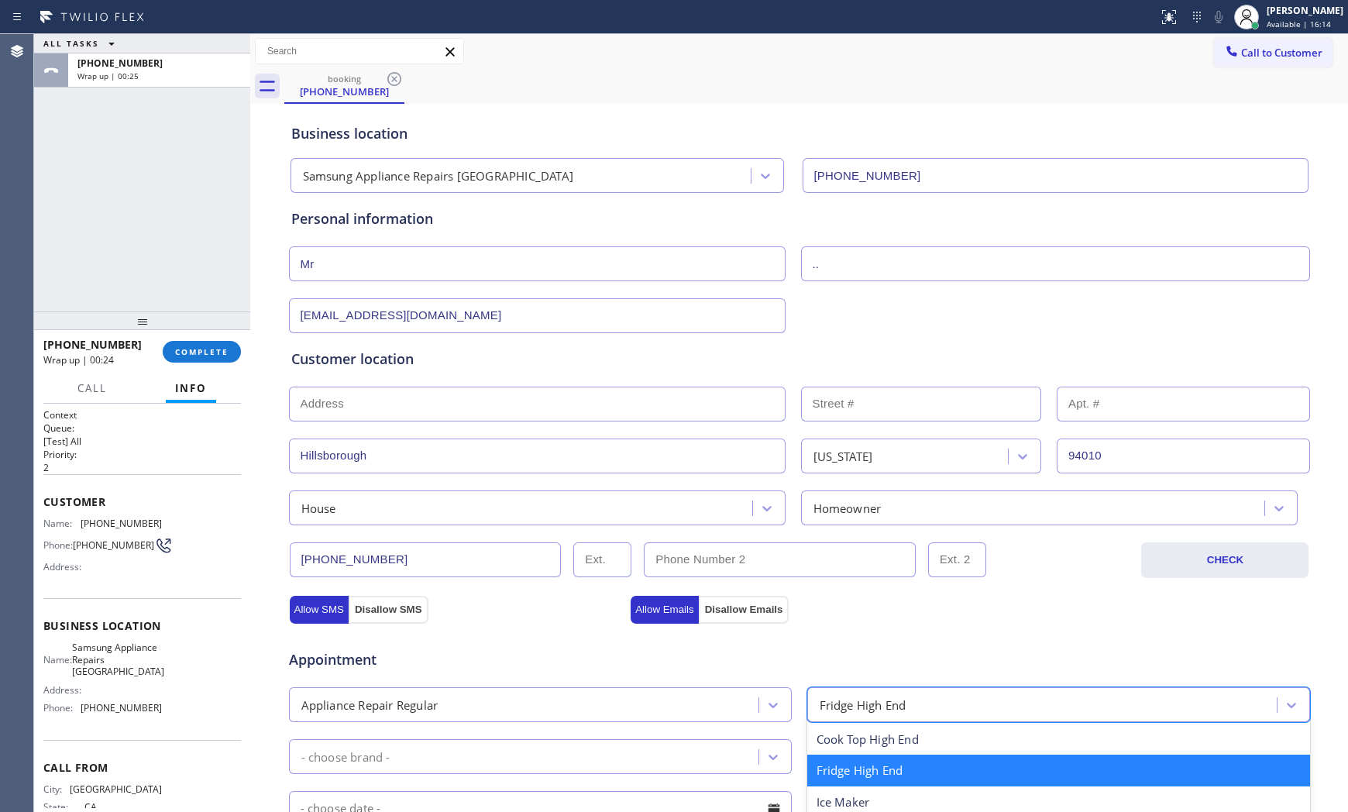
click at [895, 687] on div "Fridge High End" at bounding box center [1058, 704] width 503 height 35
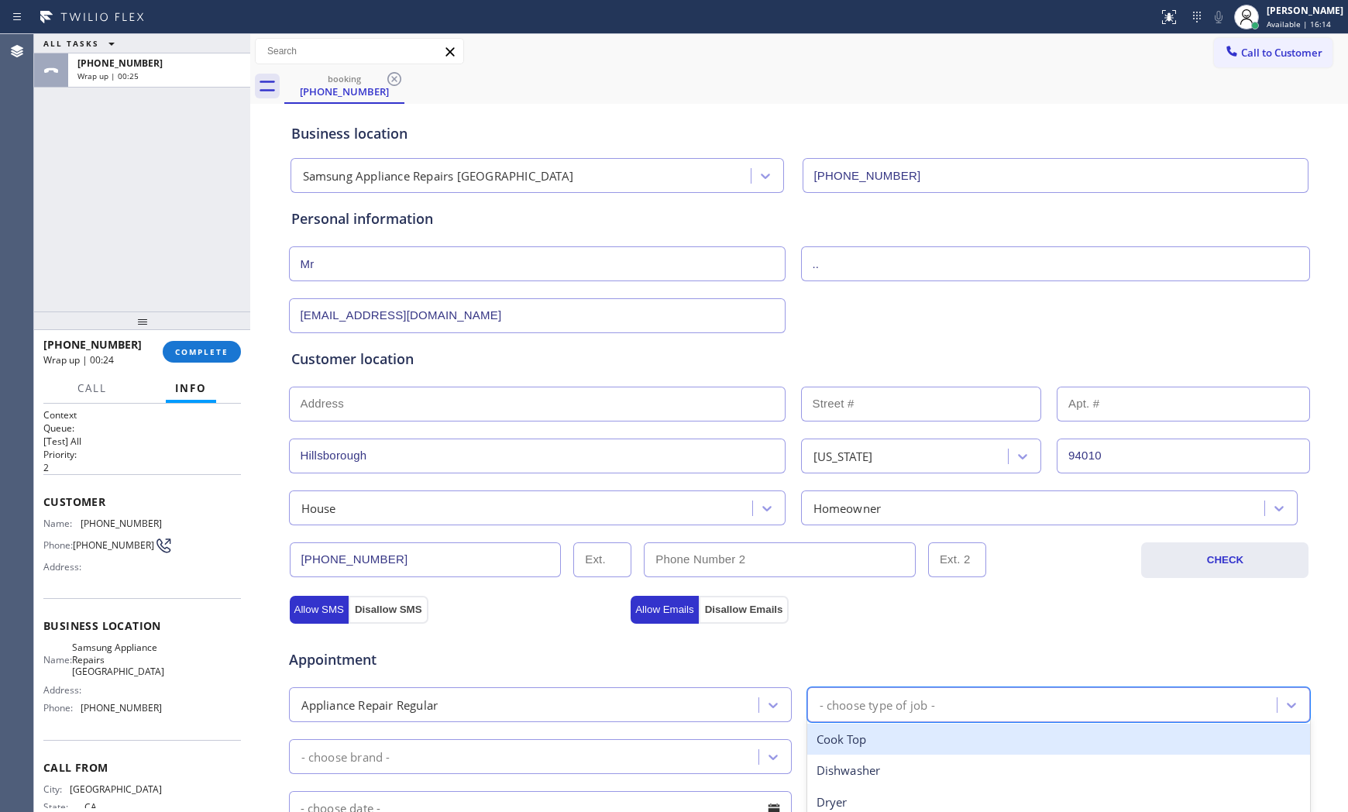
type input "f"
drag, startPoint x: 840, startPoint y: 742, endPoint x: 816, endPoint y: 742, distance: 24.0
click at [833, 742] on div "Fridge" at bounding box center [1058, 739] width 503 height 32
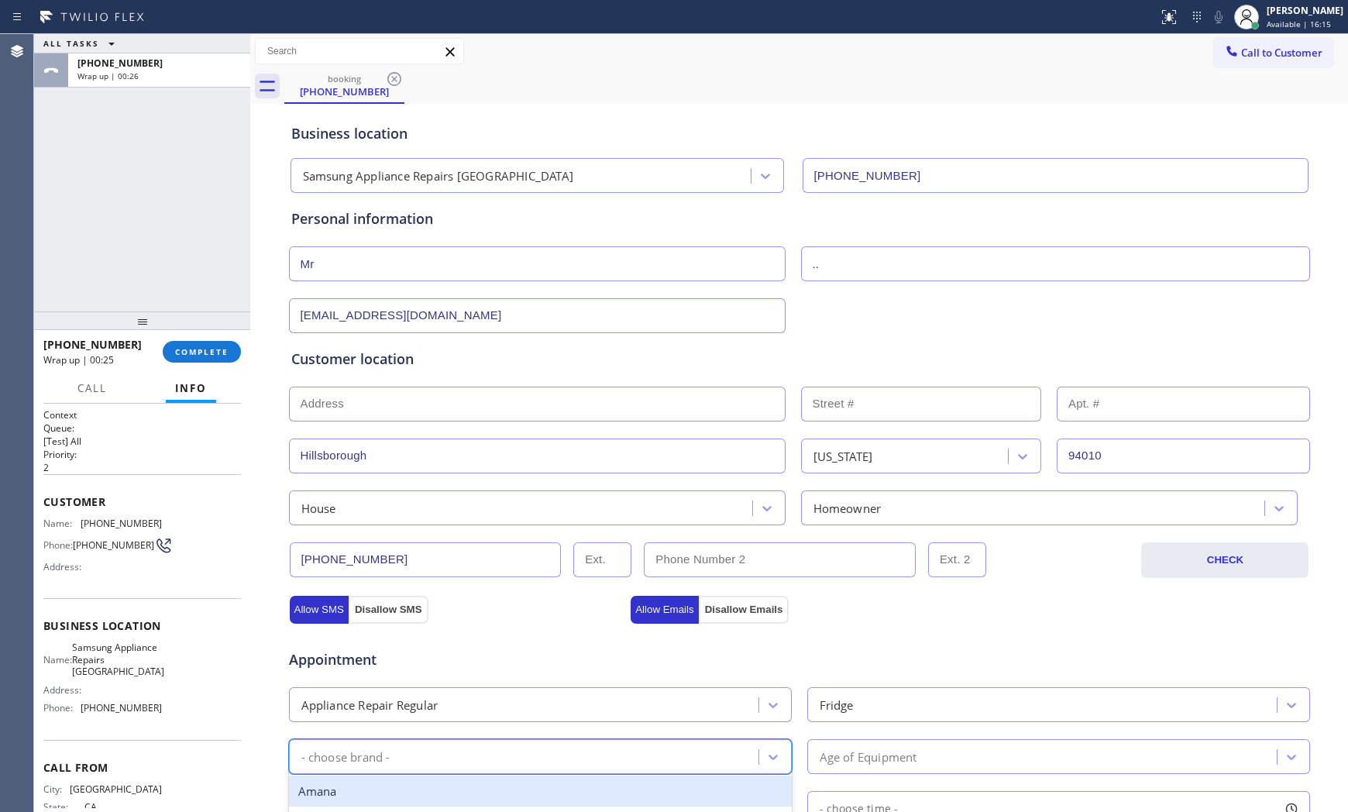
click at [522, 741] on div "- choose brand -" at bounding box center [540, 756] width 503 height 35
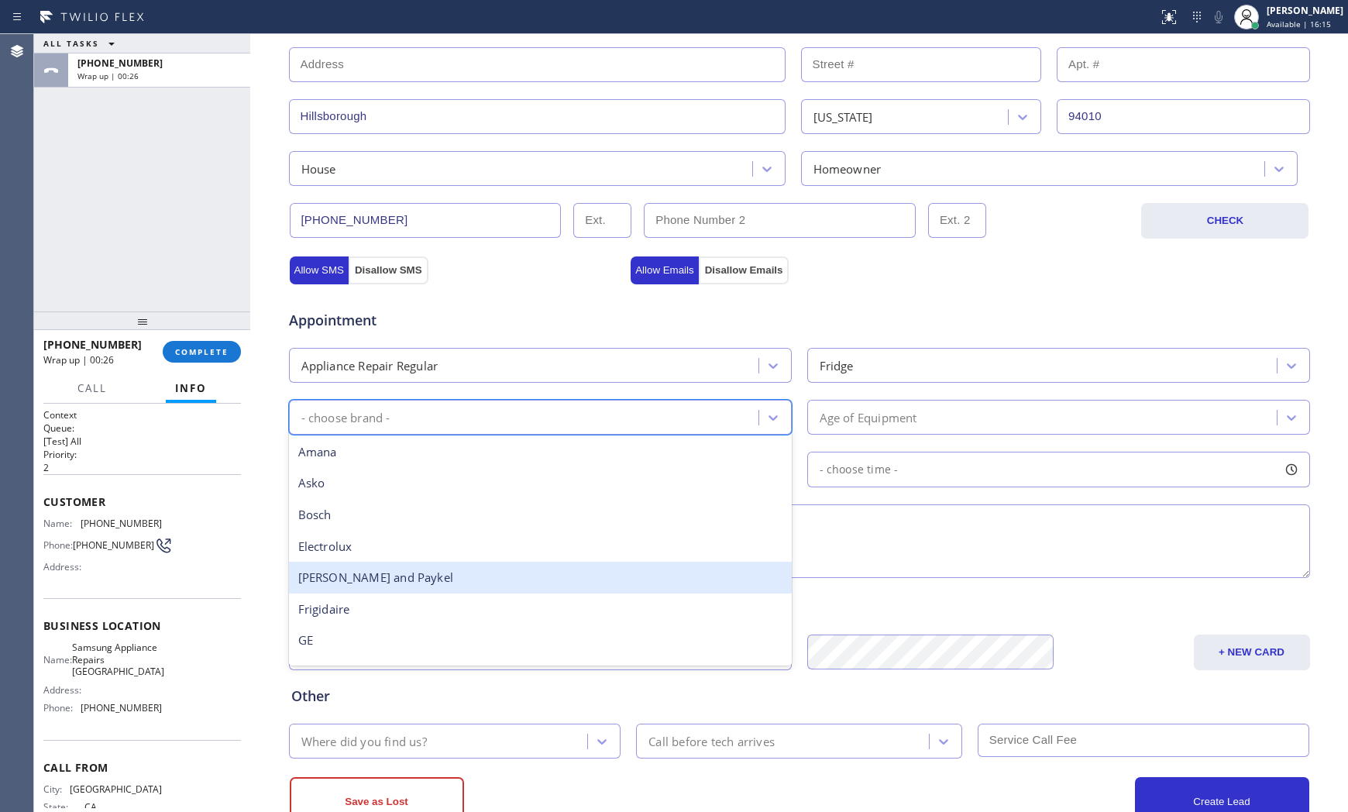
scroll to position [344, 0]
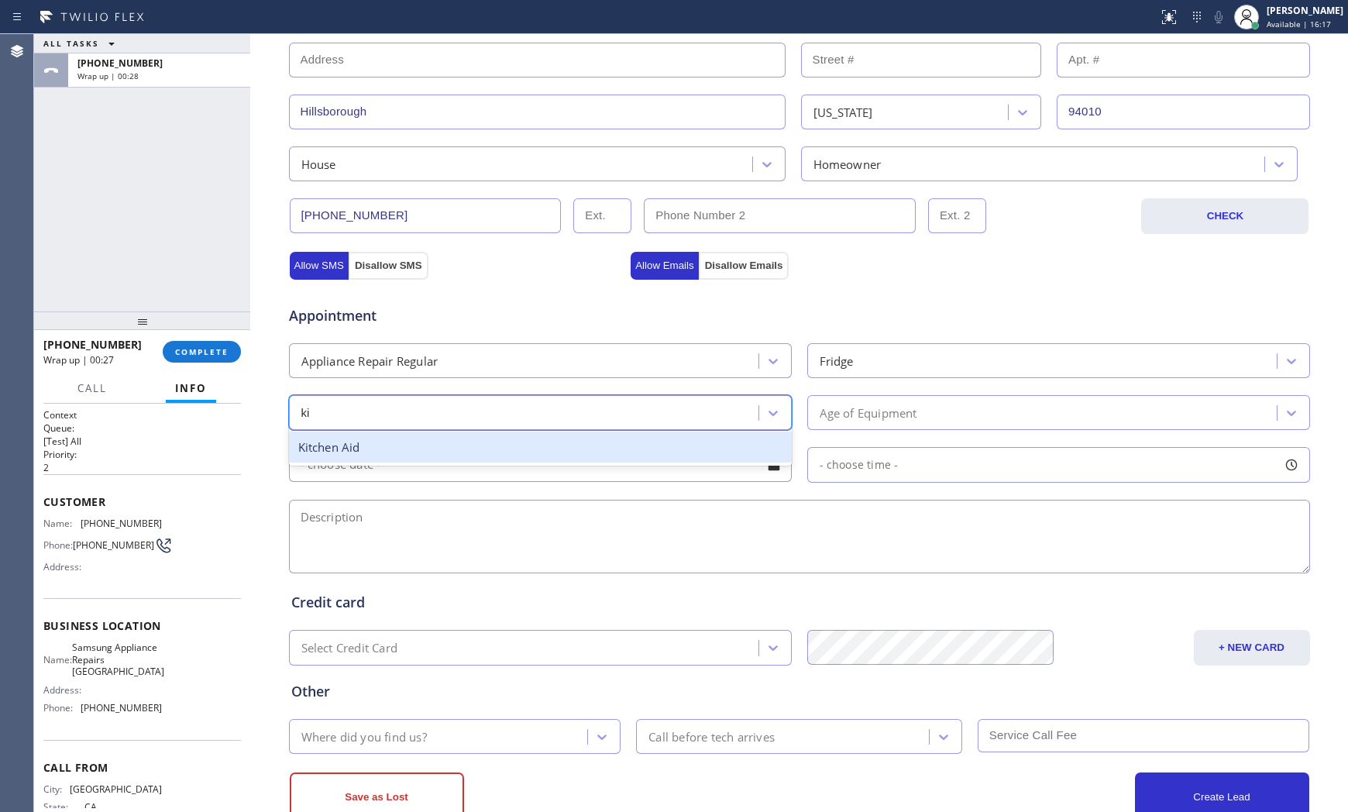
type input "kit"
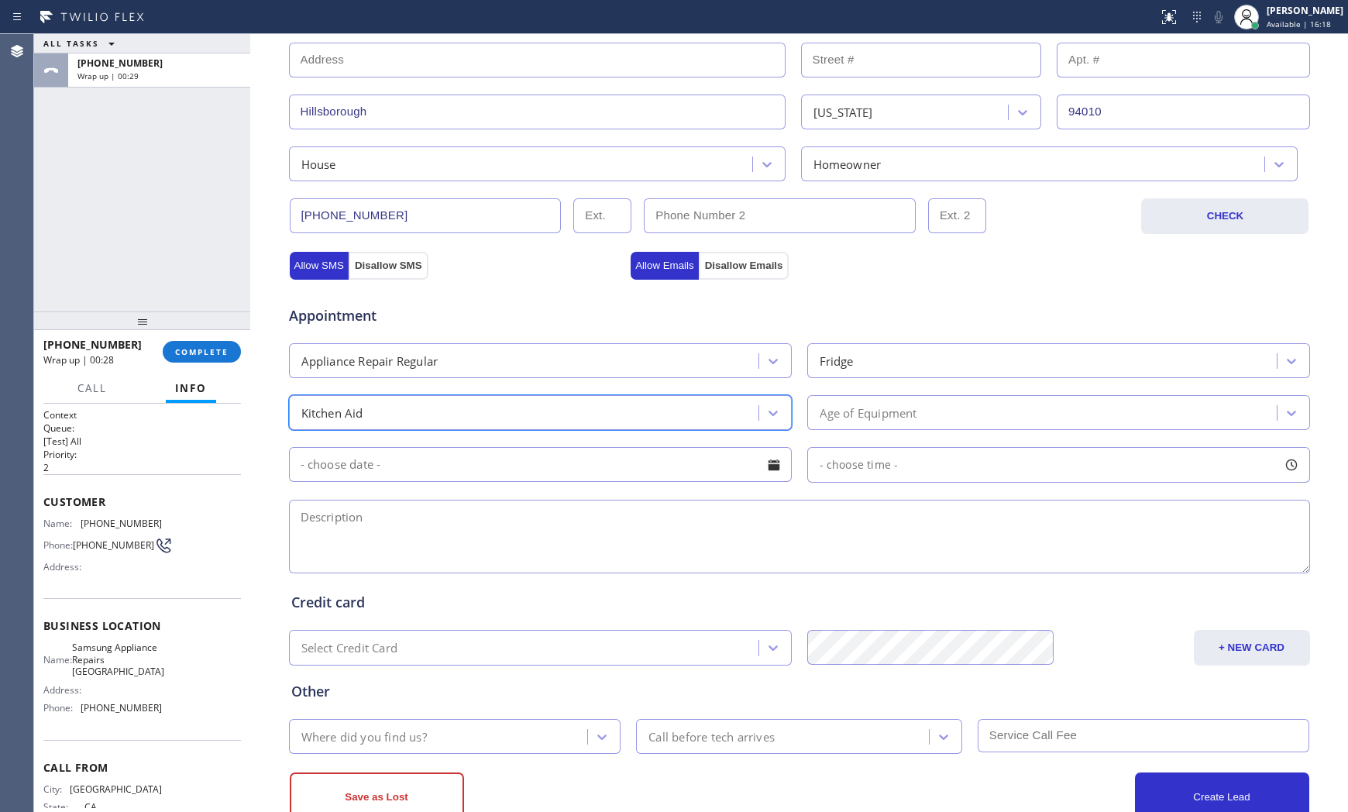
click at [887, 407] on div "Age of Equipment" at bounding box center [868, 412] width 98 height 18
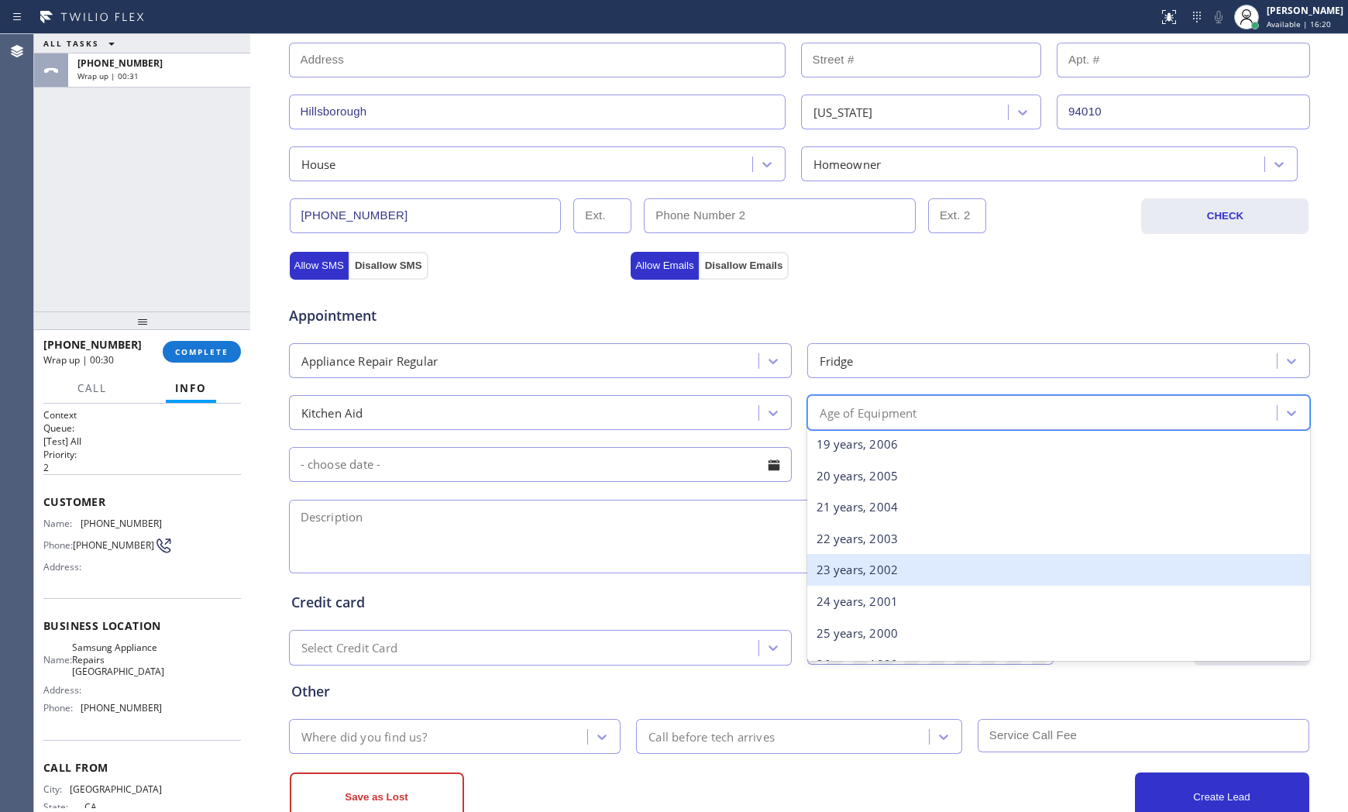
scroll to position [602, 0]
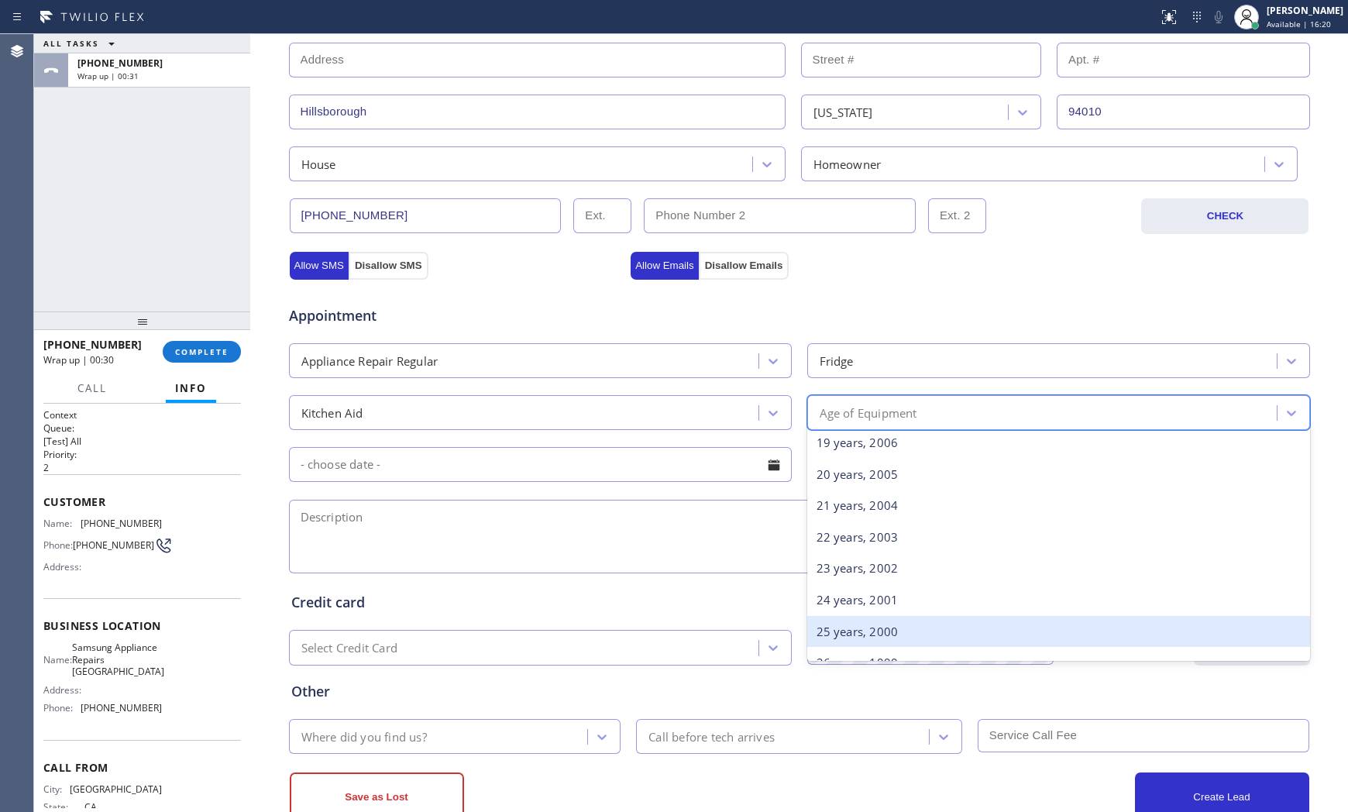
click at [877, 621] on div "25 years, 2000" at bounding box center [1058, 632] width 503 height 32
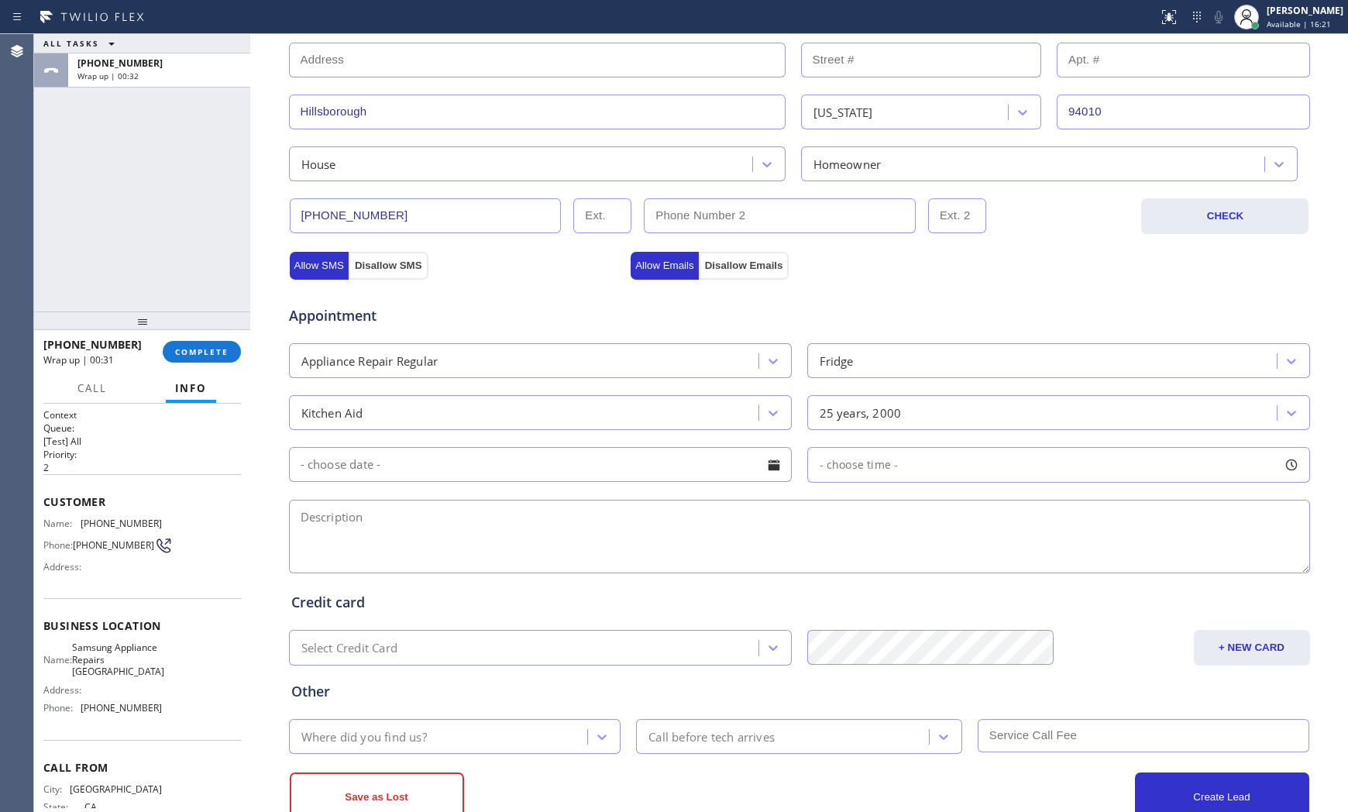
click at [610, 513] on textarea at bounding box center [799, 537] width 1021 height 74
paste textarea "[GEOGRAPHIC_DATA]"
click at [834, 513] on textarea "kitchenAid | fridge | its not working not cooling | 2000 | [GEOGRAPHIC_DATA]" at bounding box center [799, 537] width 1021 height 74
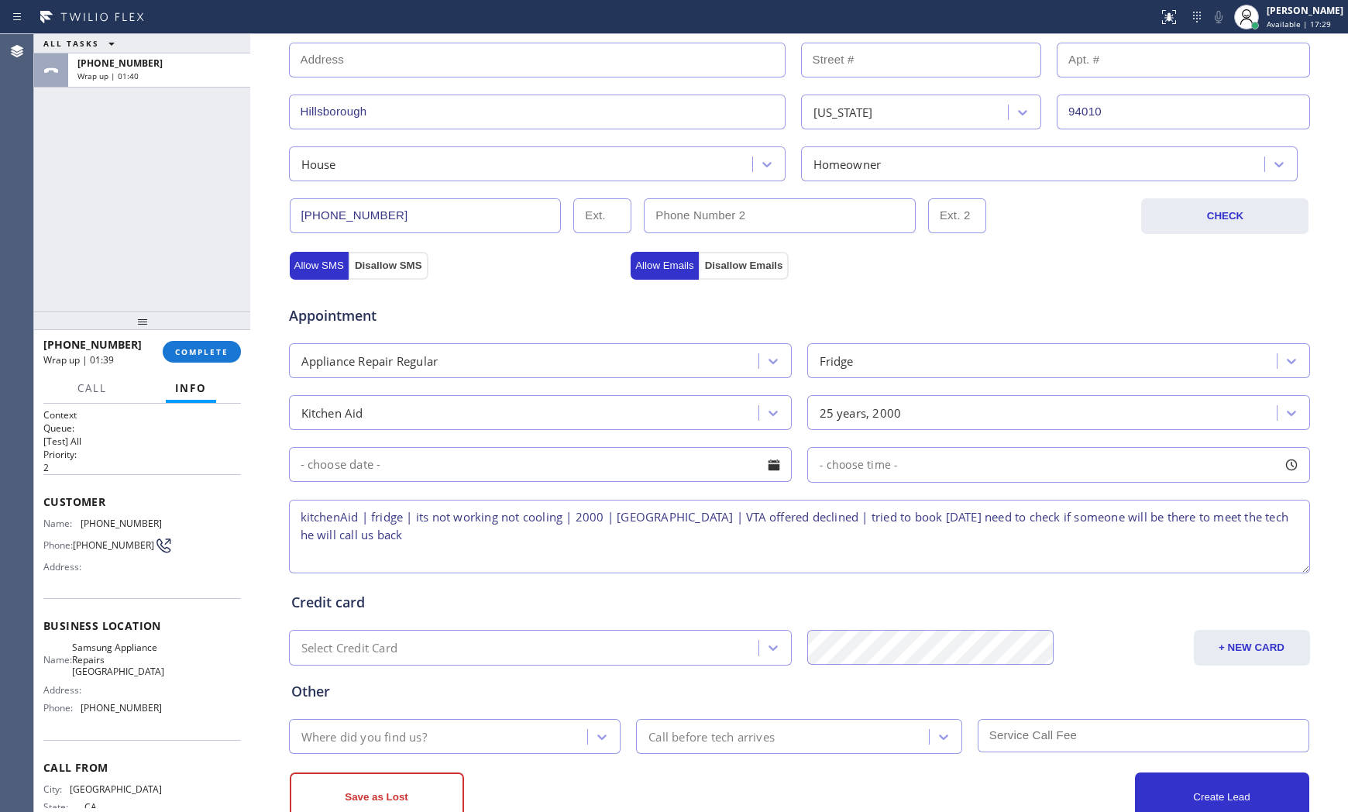
type textarea "kitchenAid | fridge | its not working not cooling | 2000 | [GEOGRAPHIC_DATA] | …"
click at [493, 748] on div "Where did you find us?" at bounding box center [441, 736] width 294 height 27
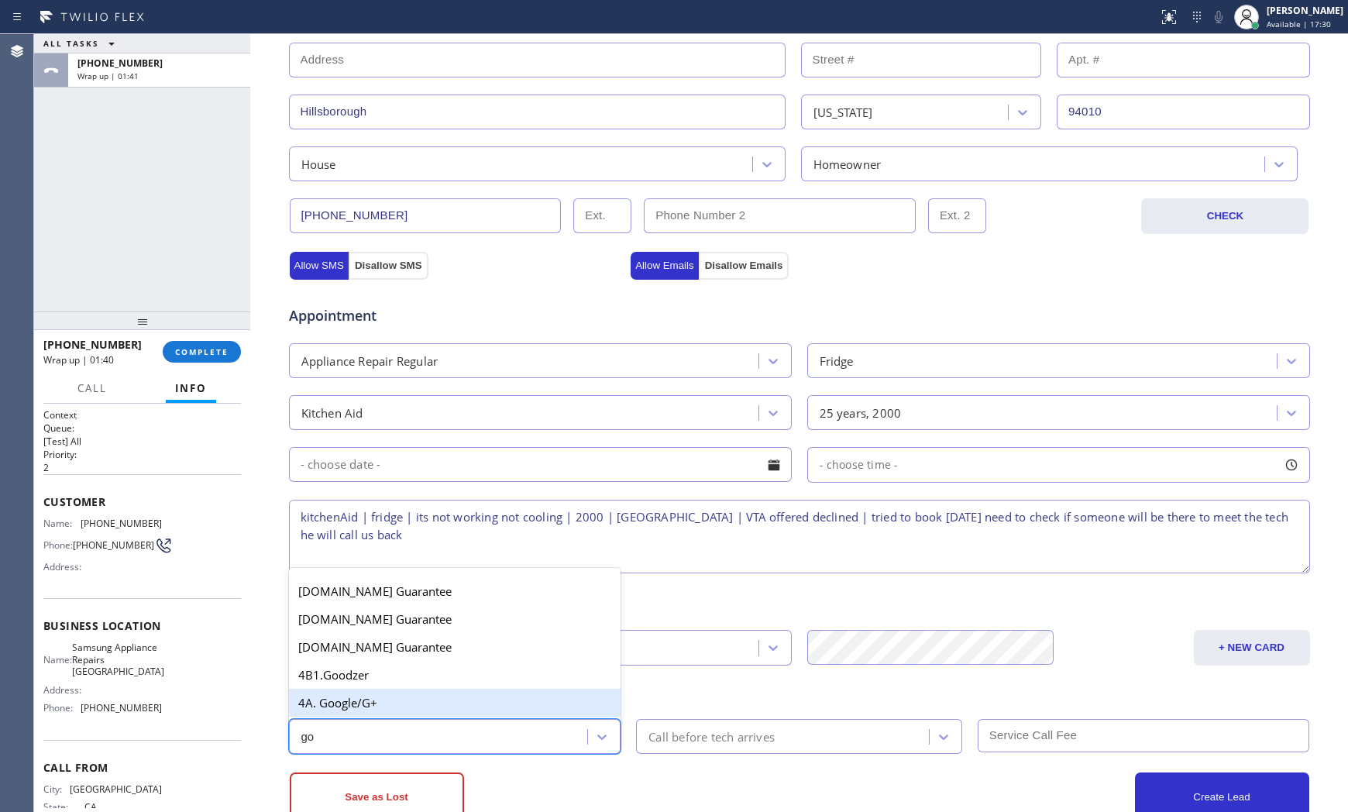
type input "goo"
click at [469, 706] on div "4A. Google/G+" at bounding box center [455, 702] width 332 height 28
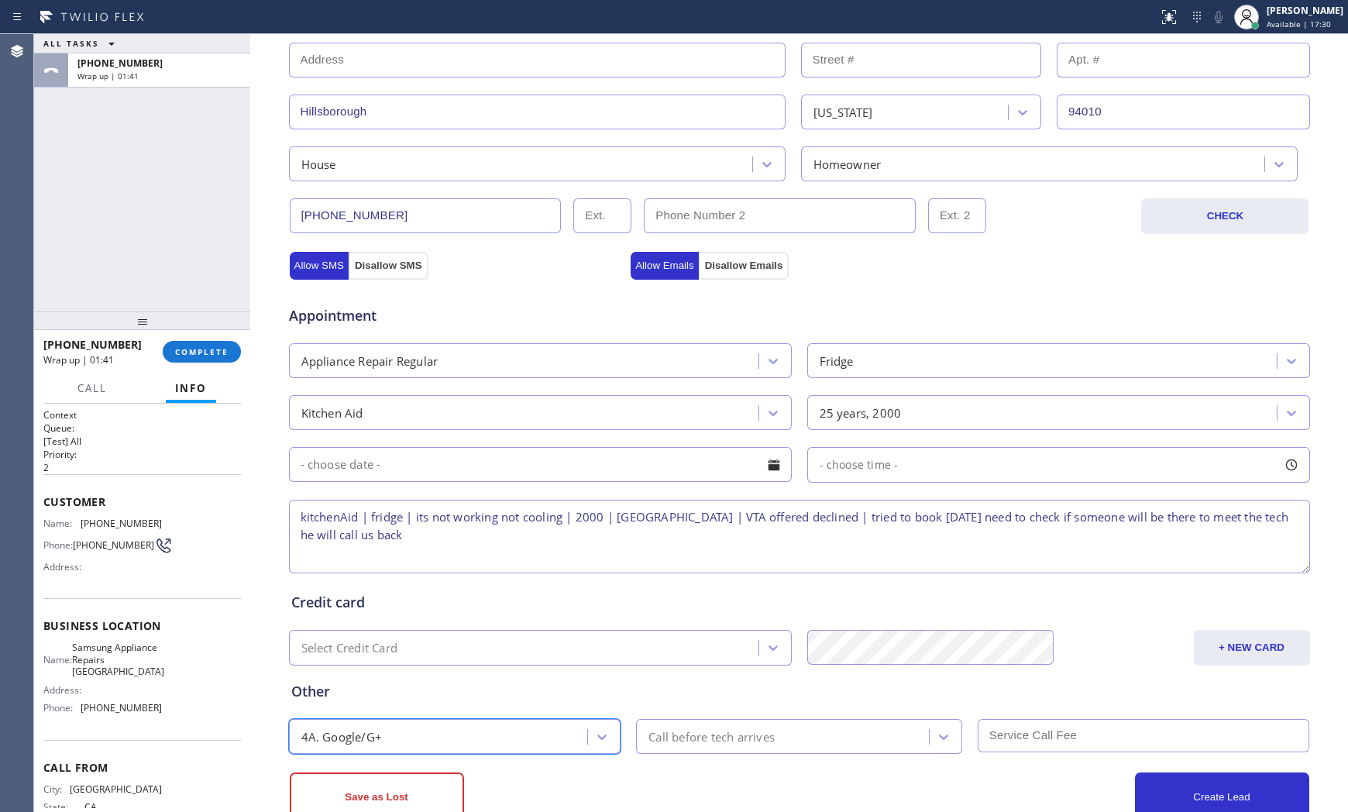
click at [558, 760] on div "Save as Lost Create Lead" at bounding box center [799, 788] width 1022 height 68
click at [408, 786] on button "Save as Lost" at bounding box center [377, 797] width 174 height 50
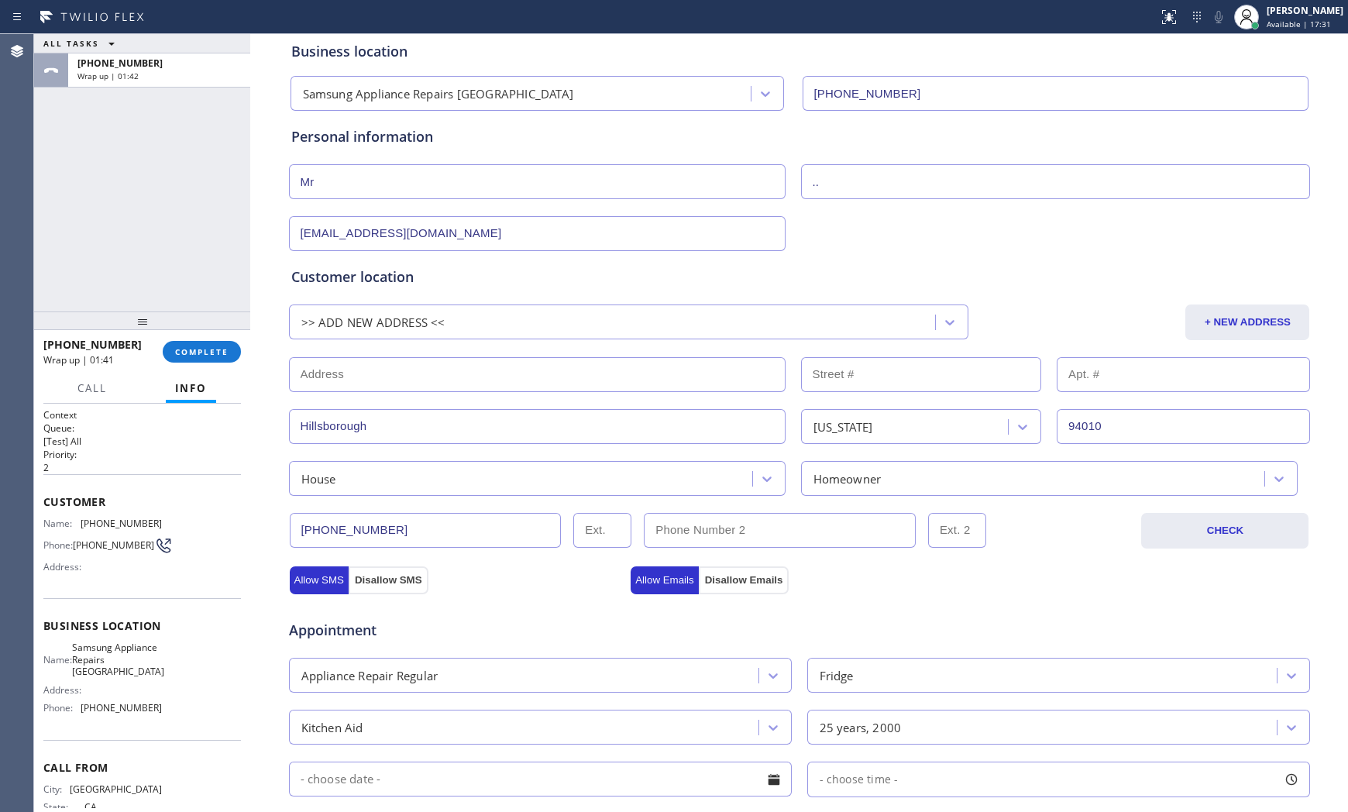
scroll to position [0, 0]
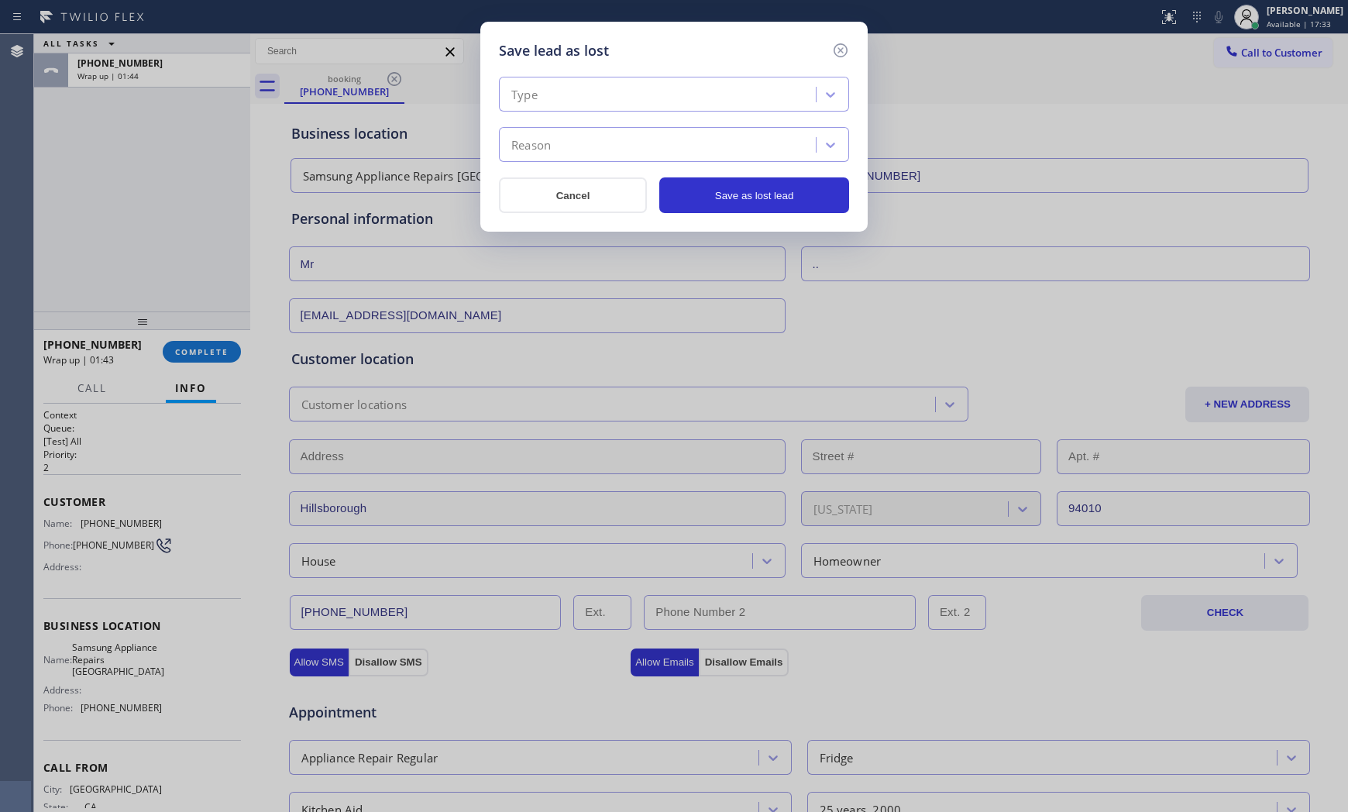
drag, startPoint x: 524, startPoint y: 98, endPoint x: 530, endPoint y: 110, distance: 13.9
click at [527, 101] on div "Type" at bounding box center [524, 95] width 26 height 18
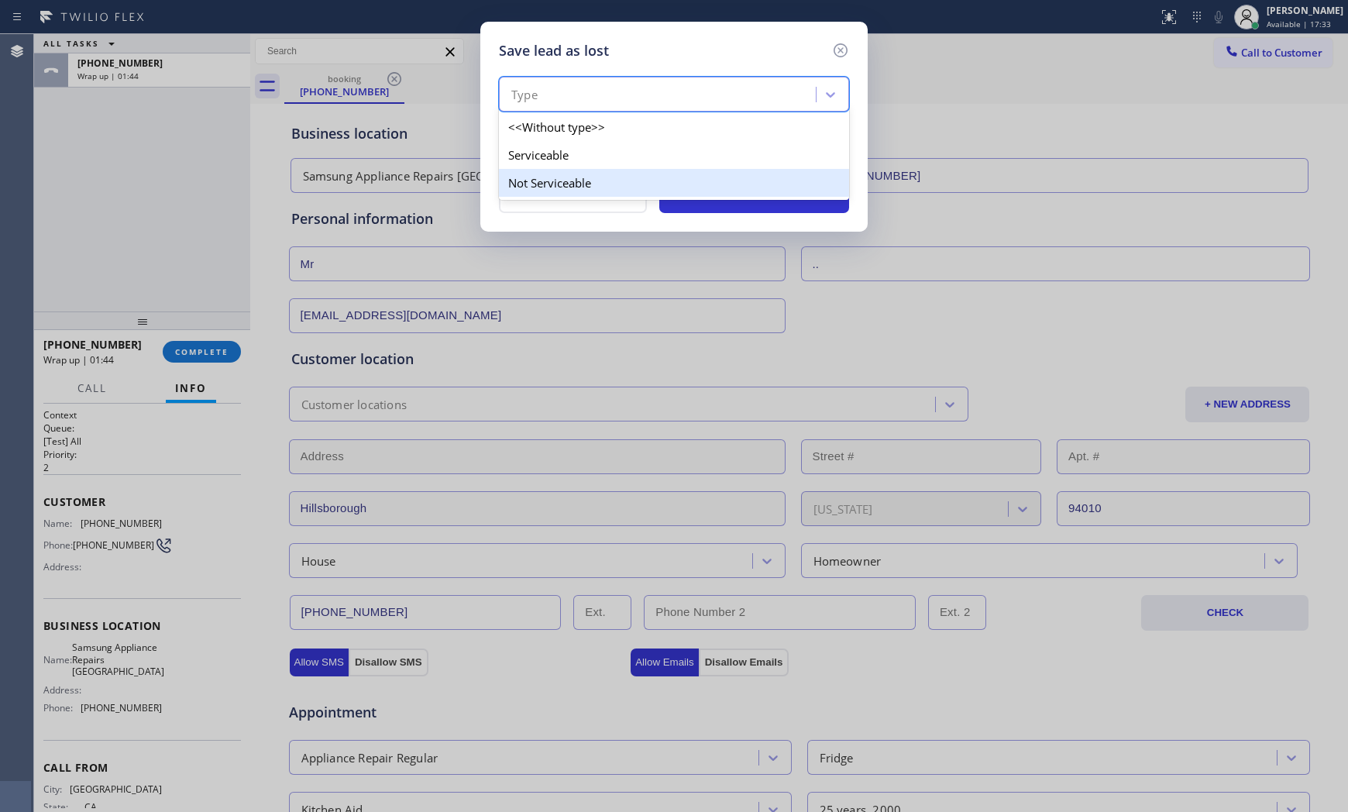
click at [555, 174] on div "Not Serviceable" at bounding box center [674, 183] width 350 height 28
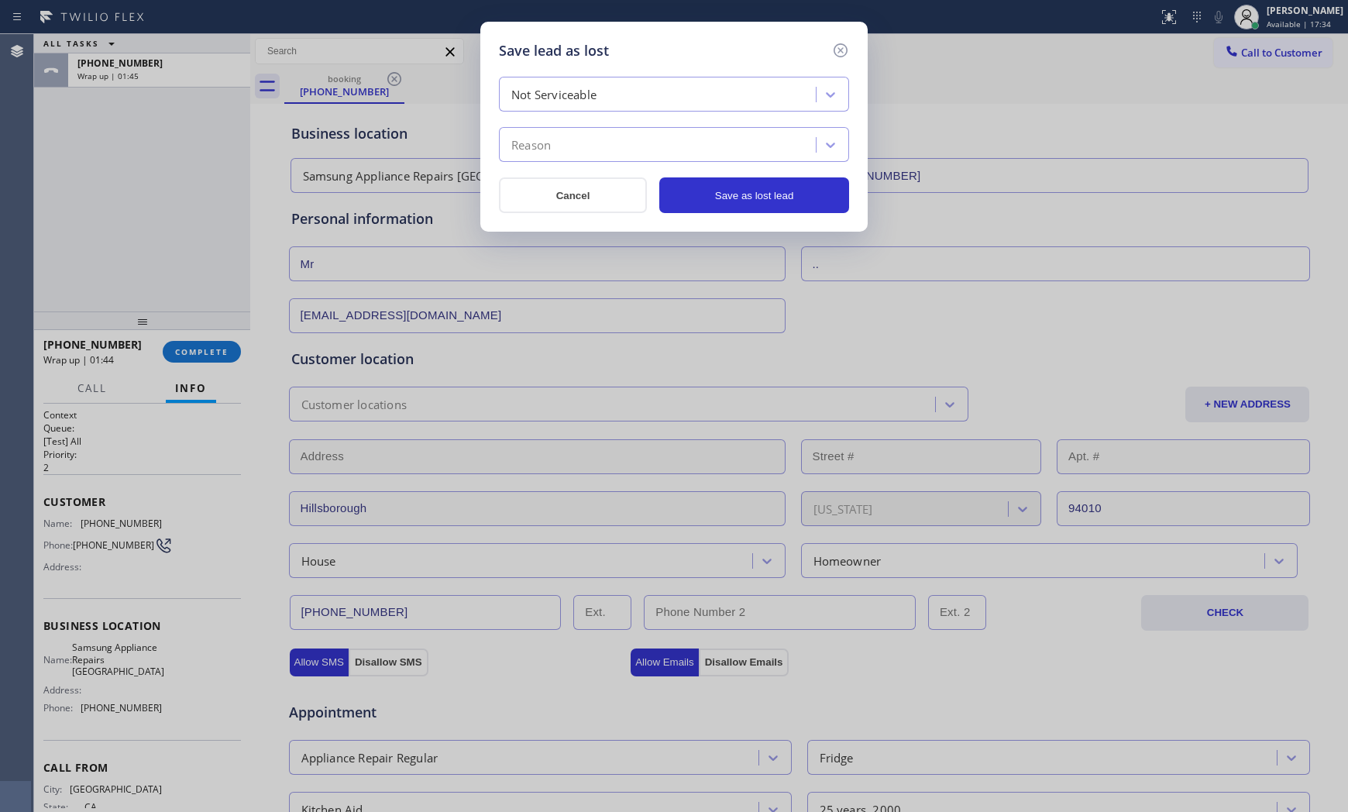
click at [564, 149] on div "Reason" at bounding box center [659, 145] width 312 height 27
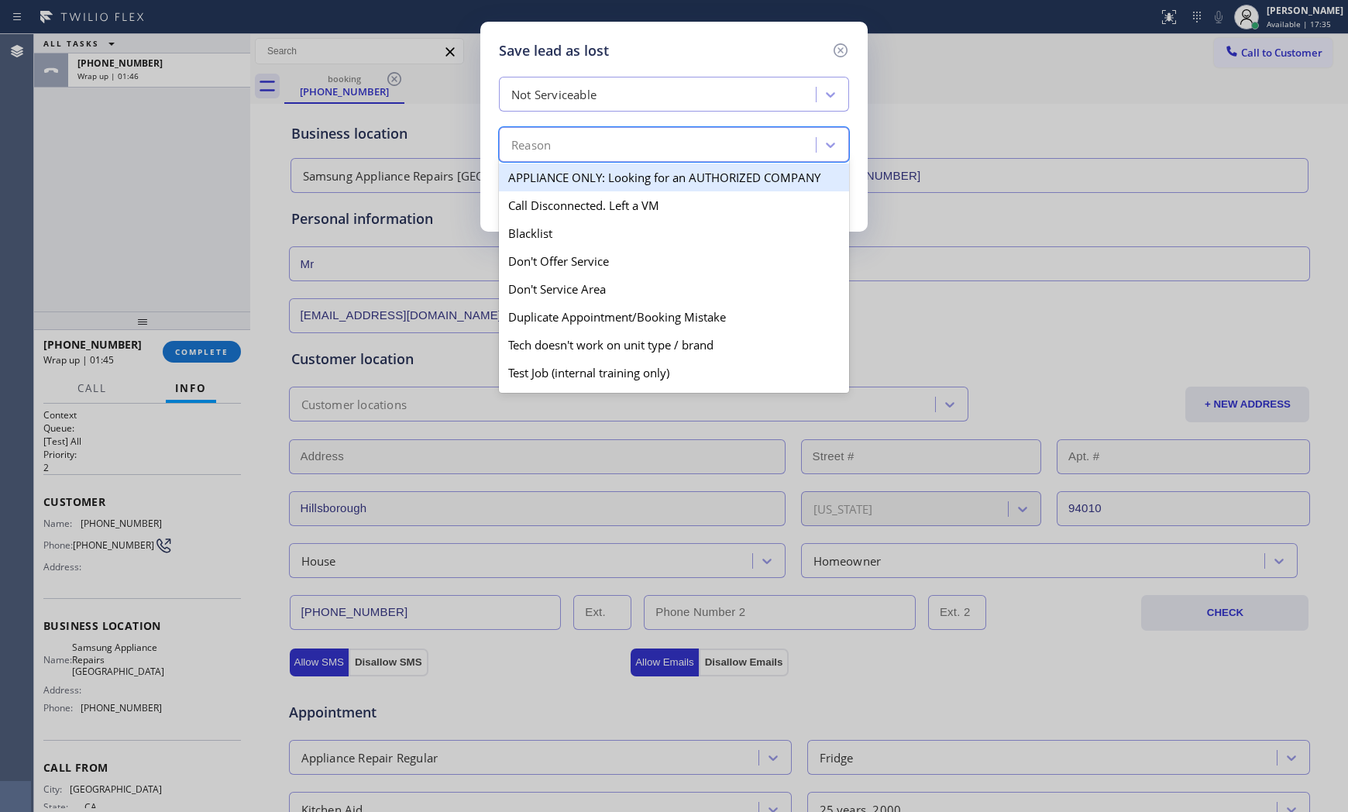
drag, startPoint x: 583, startPoint y: 136, endPoint x: 583, endPoint y: 119, distance: 17.0
click at [583, 134] on div "Reason" at bounding box center [659, 145] width 312 height 27
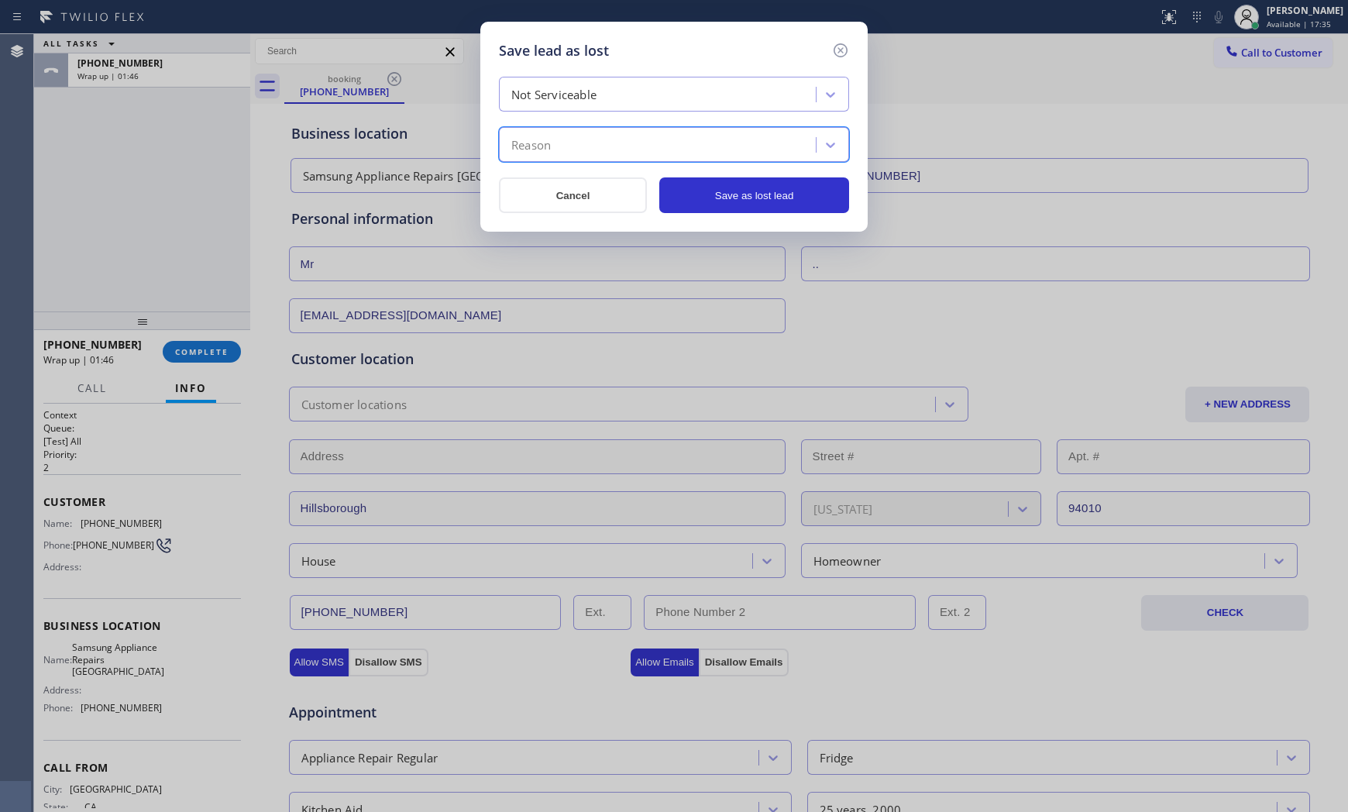
click at [584, 94] on div "Not Serviceable" at bounding box center [553, 95] width 85 height 18
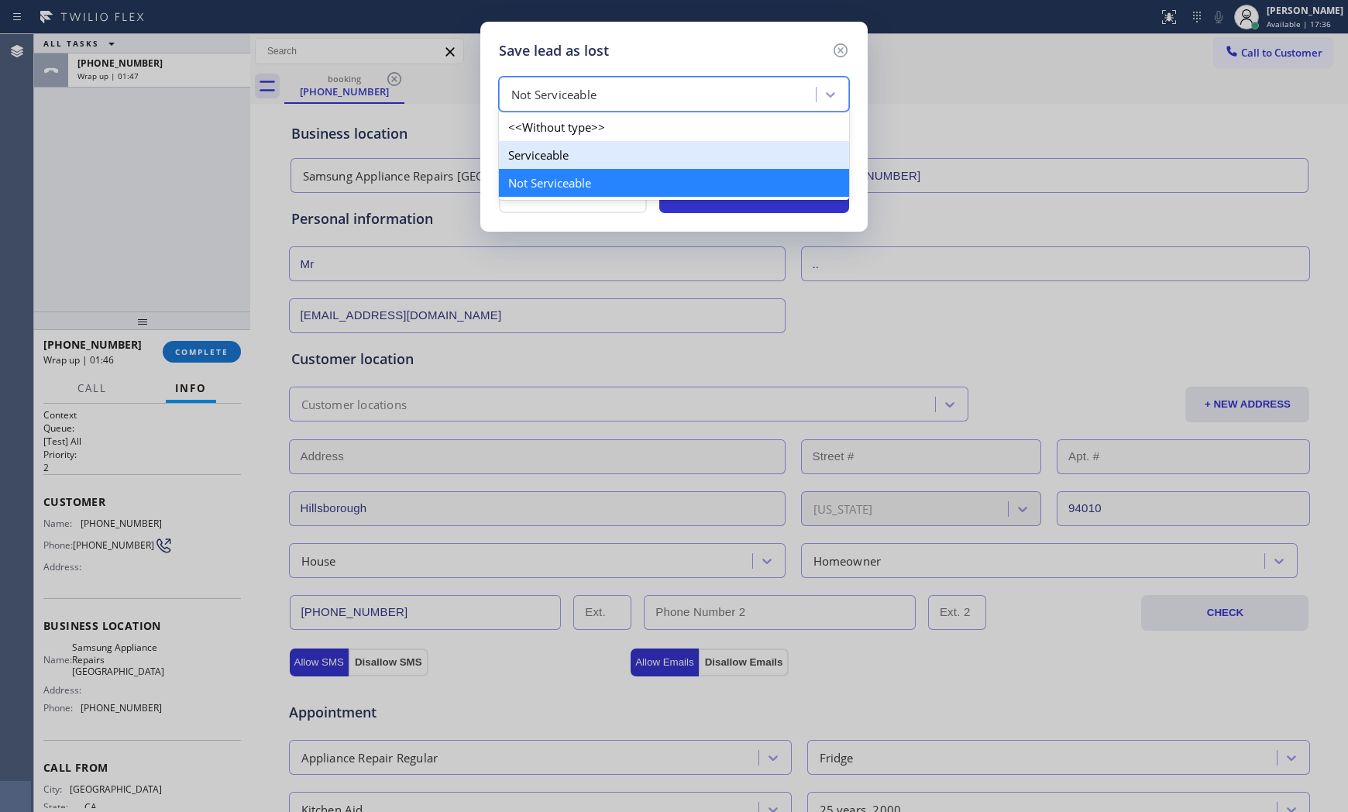
click at [558, 161] on div "Serviceable" at bounding box center [674, 155] width 350 height 28
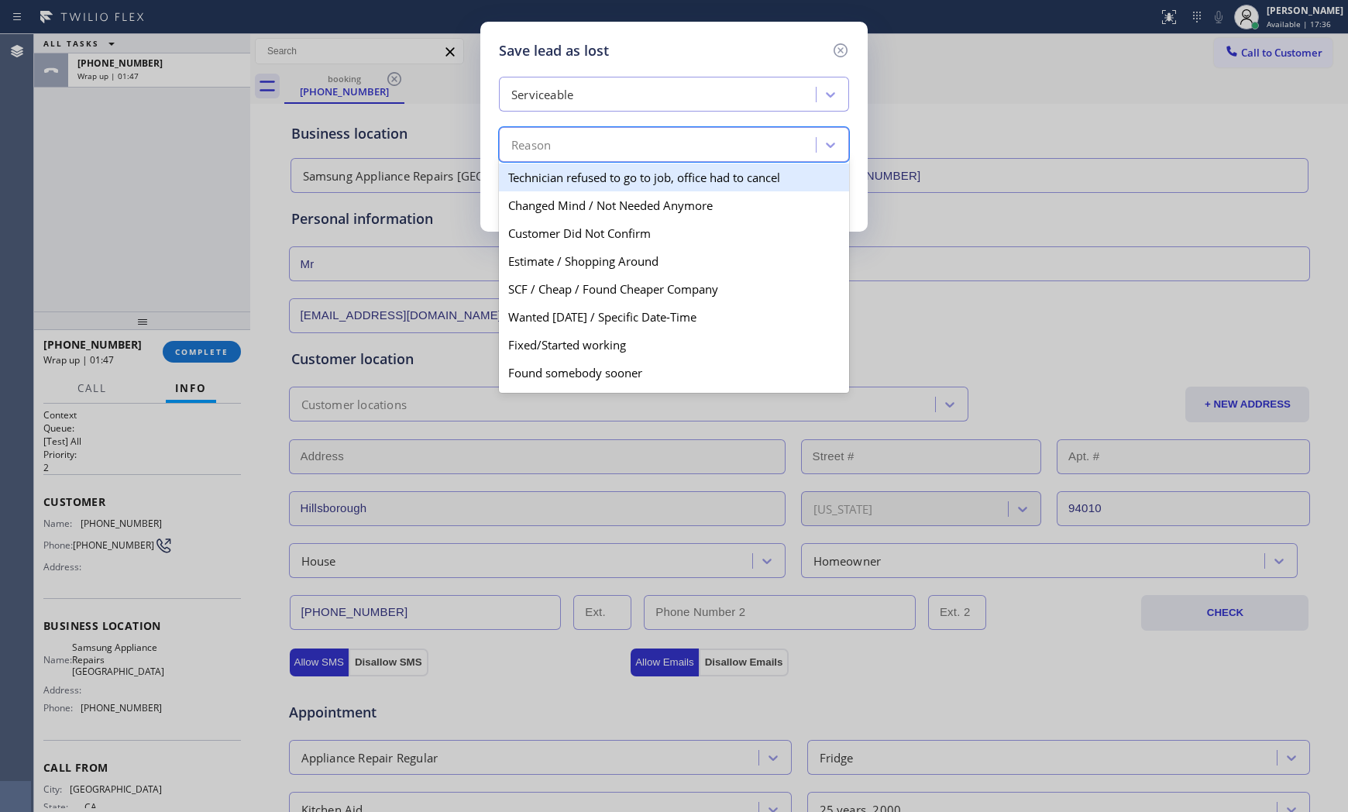
click at [562, 146] on div "Reason" at bounding box center [659, 145] width 312 height 27
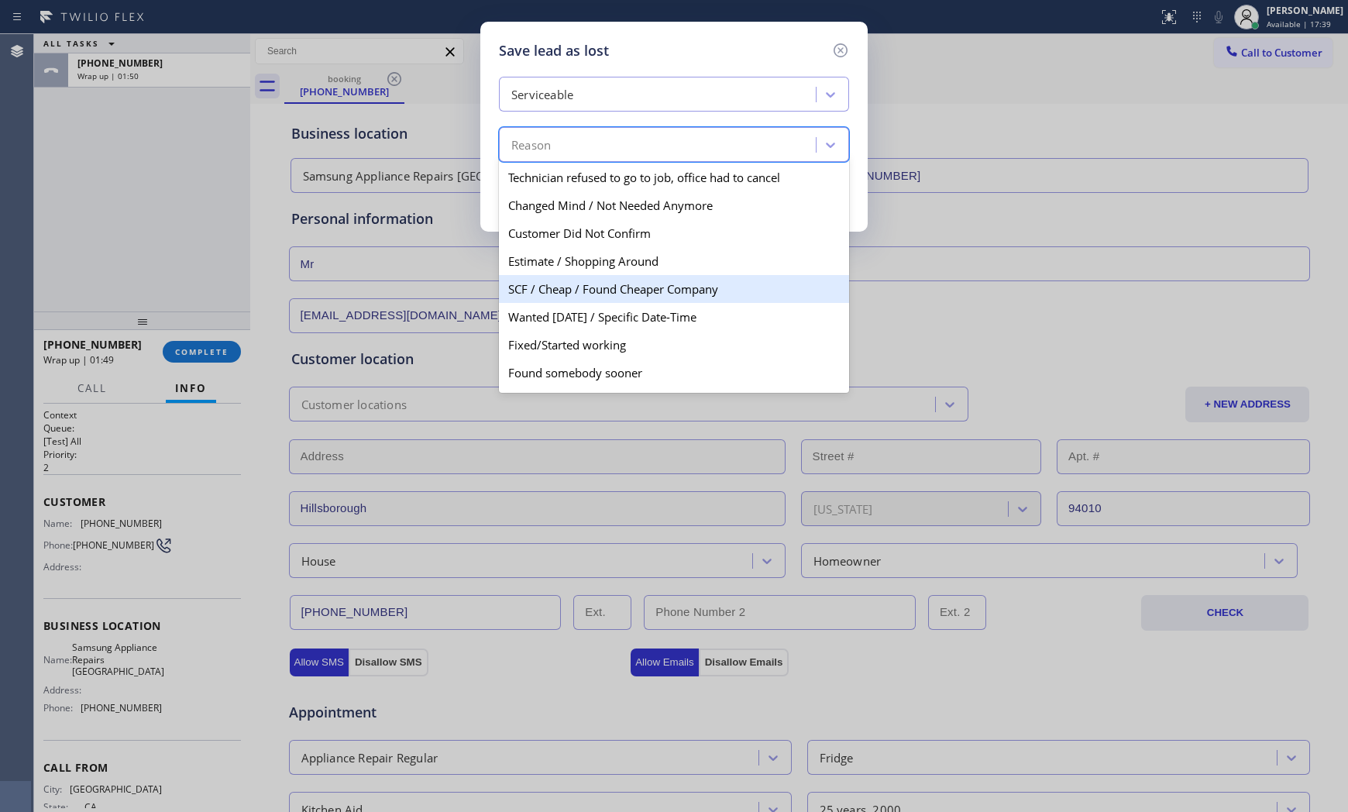
click at [601, 273] on div "Estimate / Shopping Around" at bounding box center [674, 261] width 350 height 28
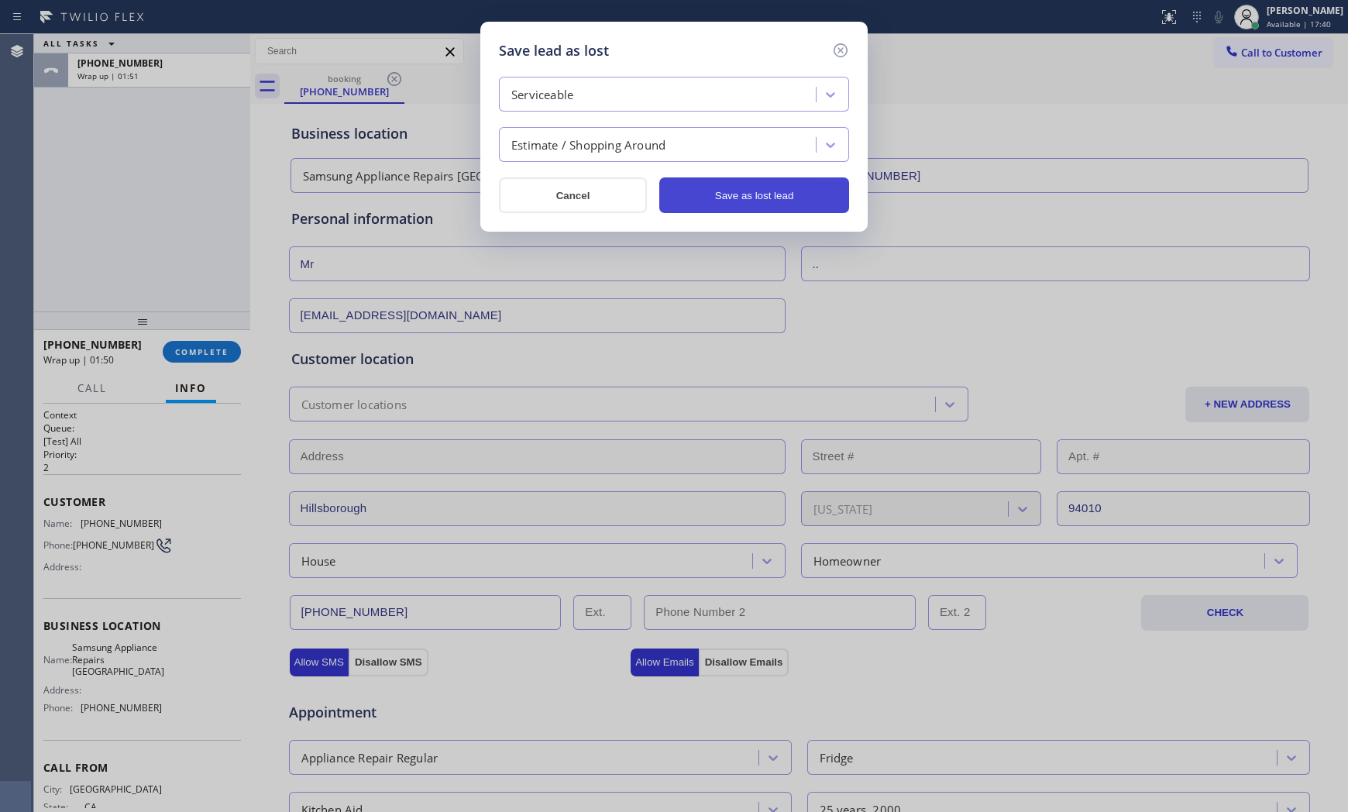
click at [769, 197] on button "Save as lost lead" at bounding box center [754, 195] width 190 height 36
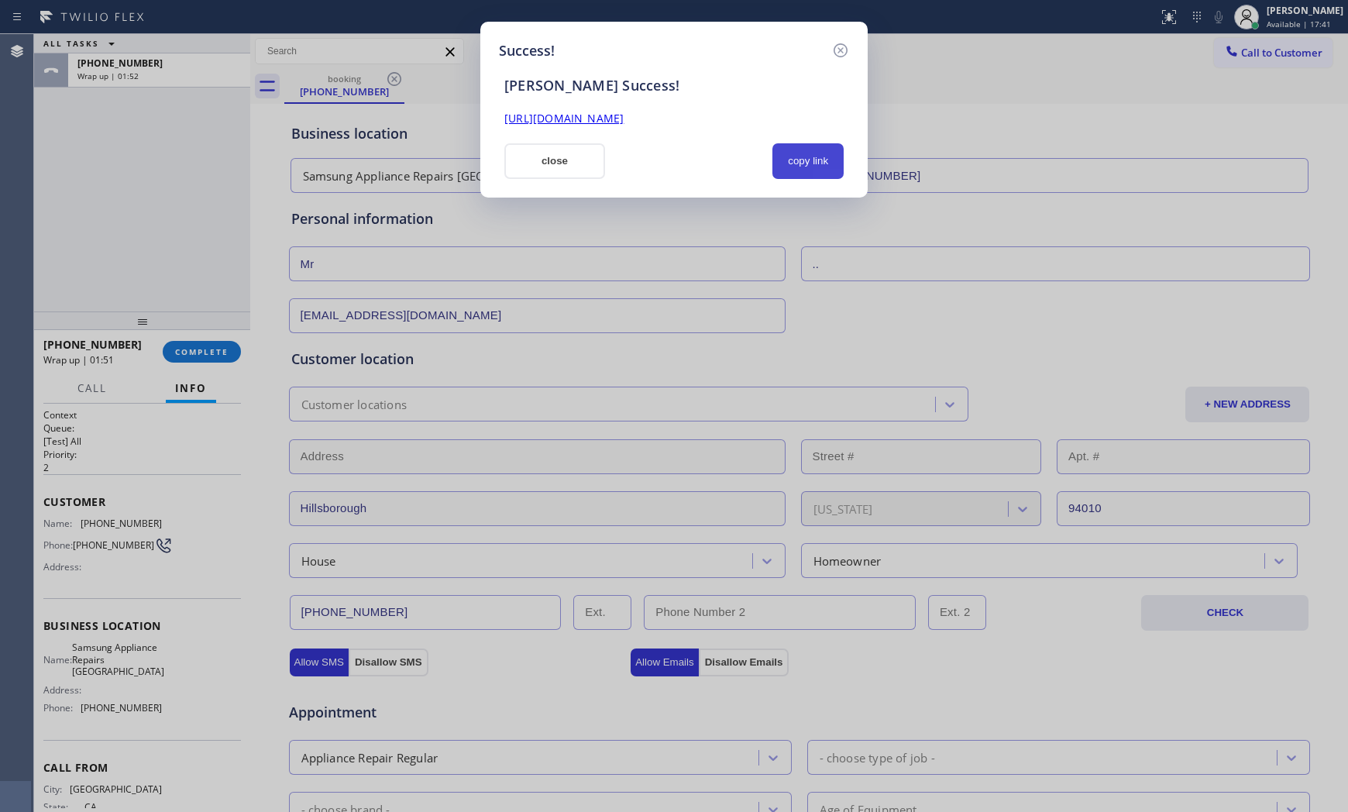
click at [802, 143] on button "copy link" at bounding box center [807, 161] width 71 height 36
click at [538, 181] on div "Success! [PERSON_NAME] Success! [URL][DOMAIN_NAME] close copy link" at bounding box center [673, 110] width 387 height 176
click at [538, 165] on button "close" at bounding box center [554, 161] width 101 height 36
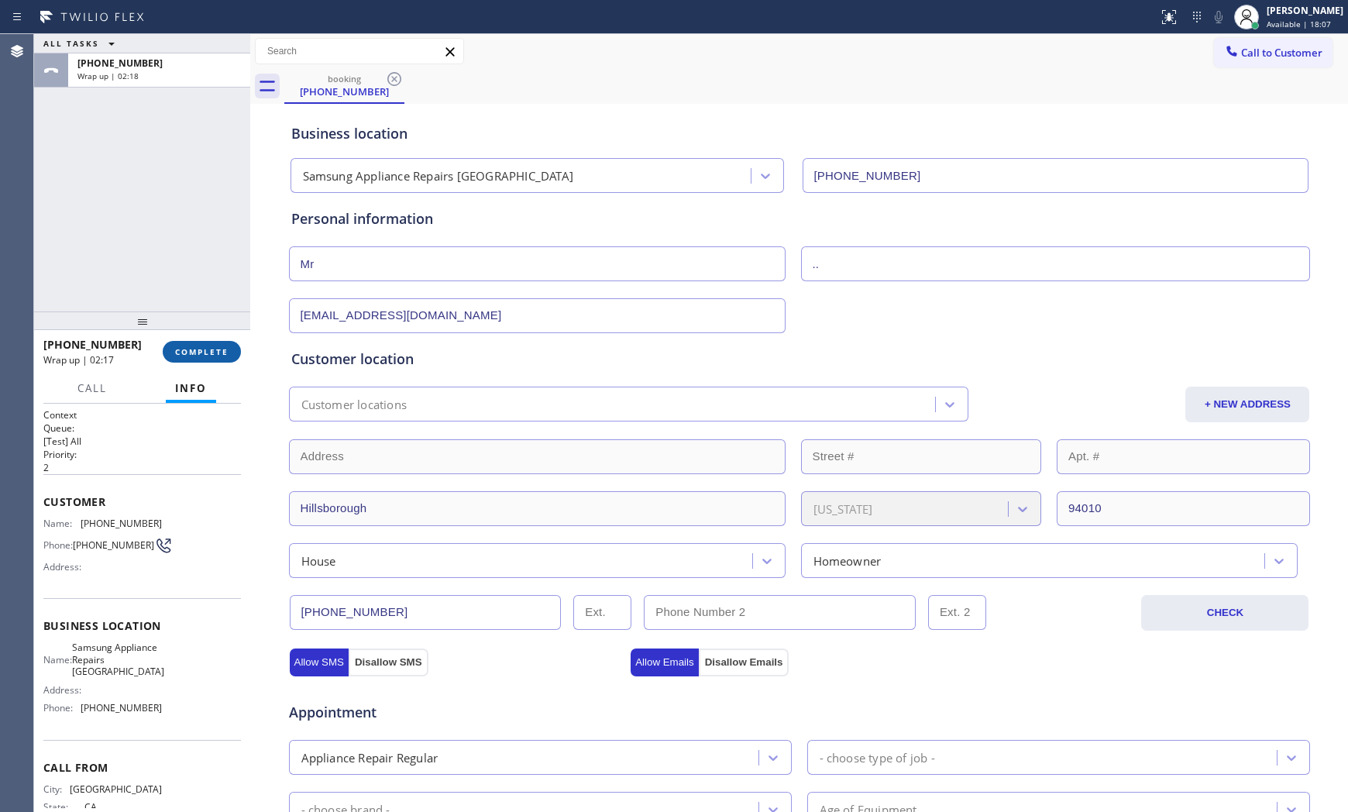
drag, startPoint x: 180, startPoint y: 368, endPoint x: 202, endPoint y: 350, distance: 28.1
click at [184, 366] on div "[PHONE_NUMBER] Wrap up | 02:17 COMPLETE" at bounding box center [141, 351] width 197 height 40
click at [202, 350] on span "COMPLETE" at bounding box center [201, 351] width 53 height 11
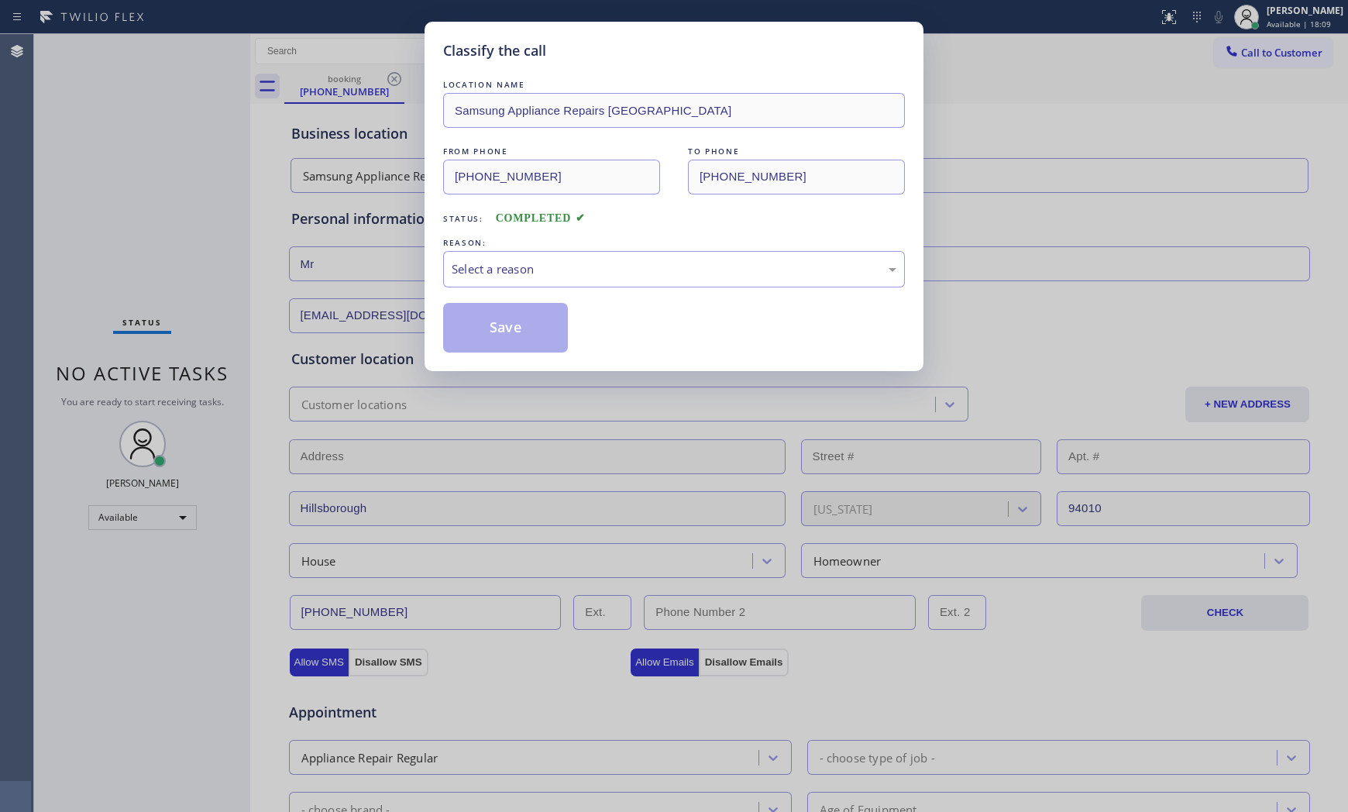
click at [664, 275] on div "Select a reason" at bounding box center [673, 269] width 445 height 18
click at [533, 331] on button "Save" at bounding box center [505, 328] width 125 height 50
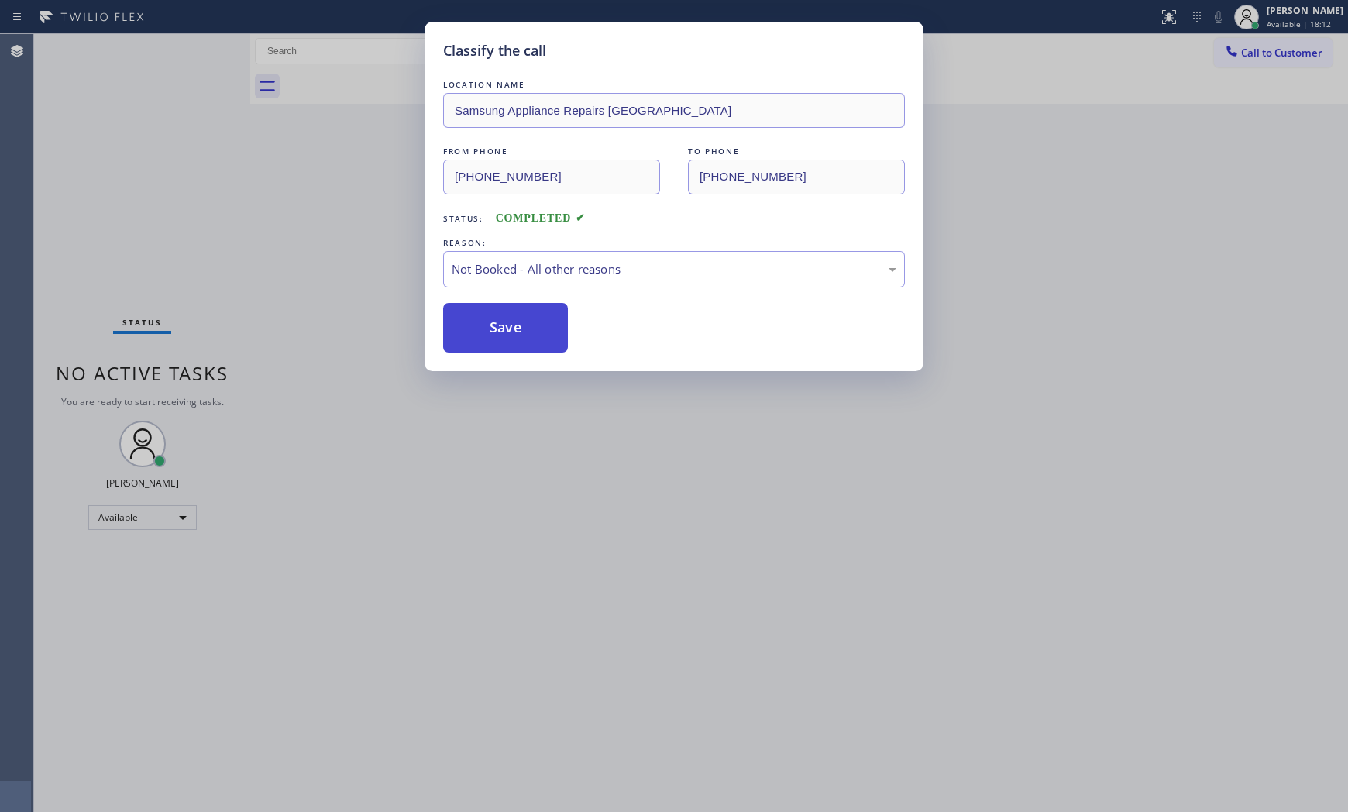
click at [532, 331] on button "Save" at bounding box center [505, 328] width 125 height 50
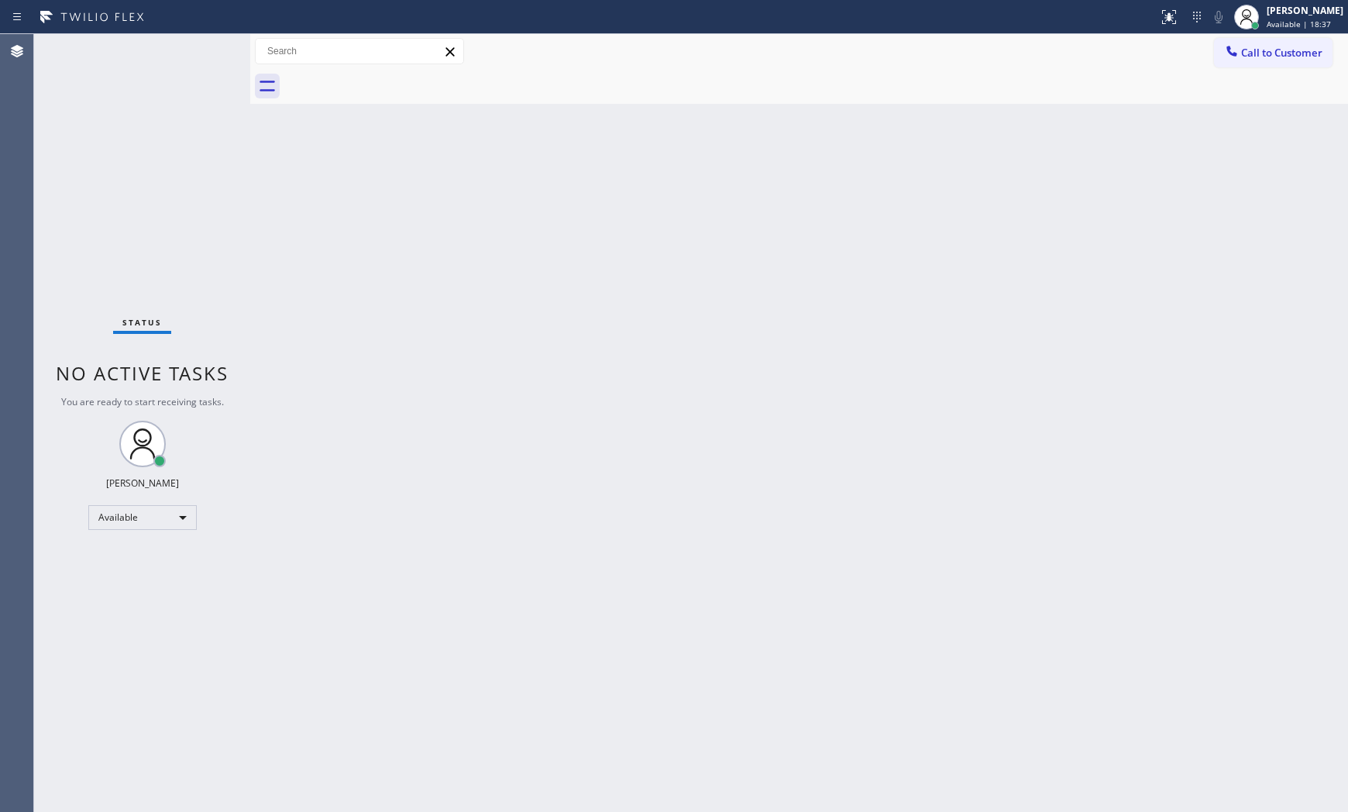
click at [201, 57] on div "Status No active tasks You are ready to start receiving tasks. [PERSON_NAME] Av…" at bounding box center [142, 423] width 216 height 778
click at [198, 51] on div "Status No active tasks You are ready to start receiving tasks. [PERSON_NAME] Av…" at bounding box center [142, 423] width 216 height 778
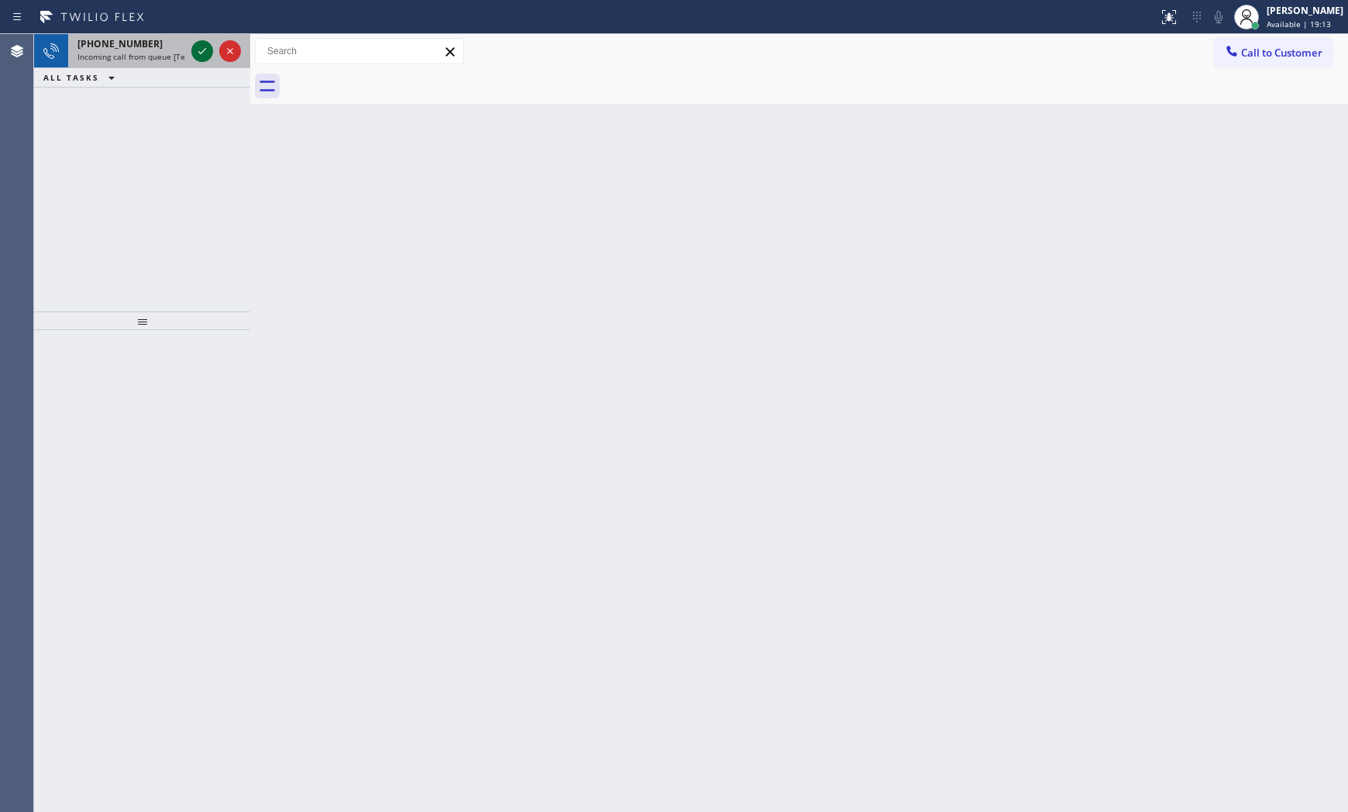
click at [198, 51] on icon at bounding box center [202, 51] width 8 height 6
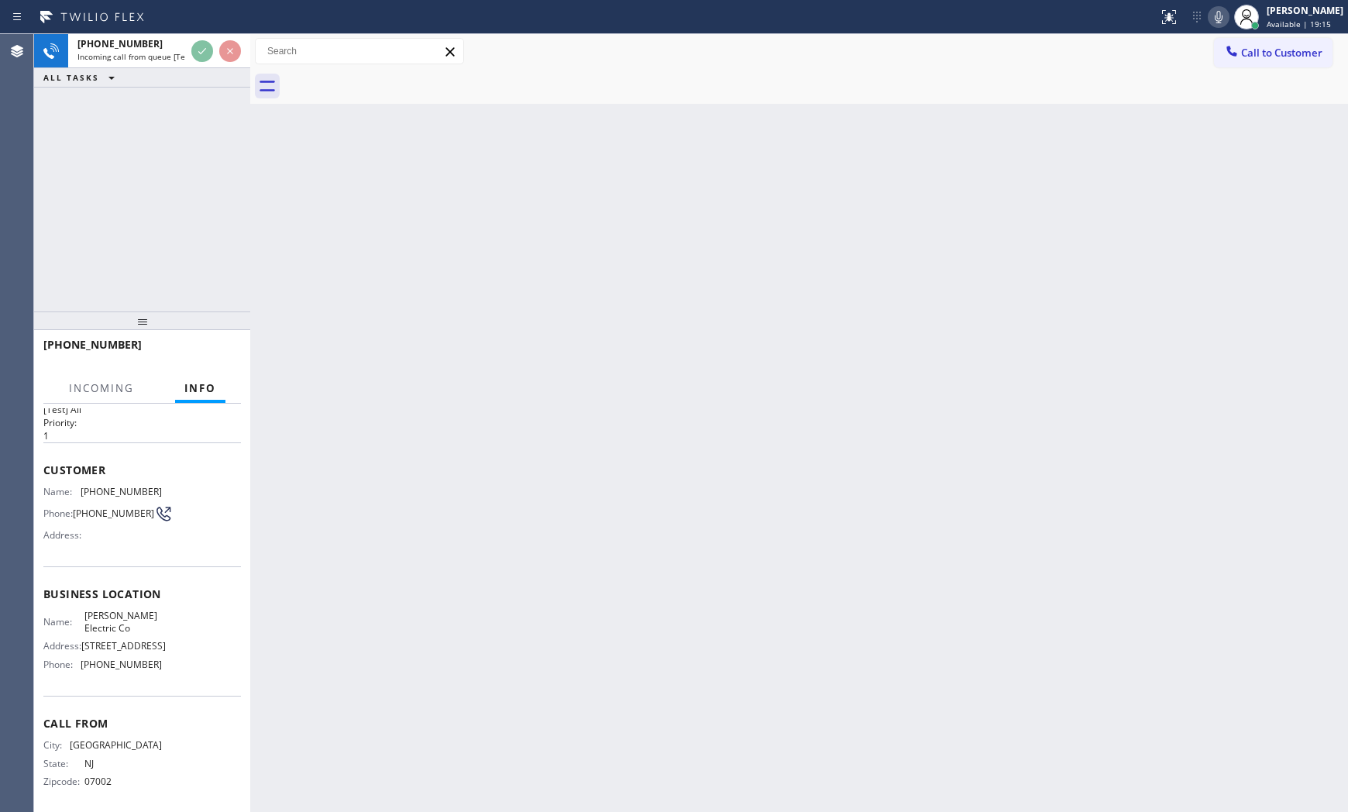
scroll to position [76, 0]
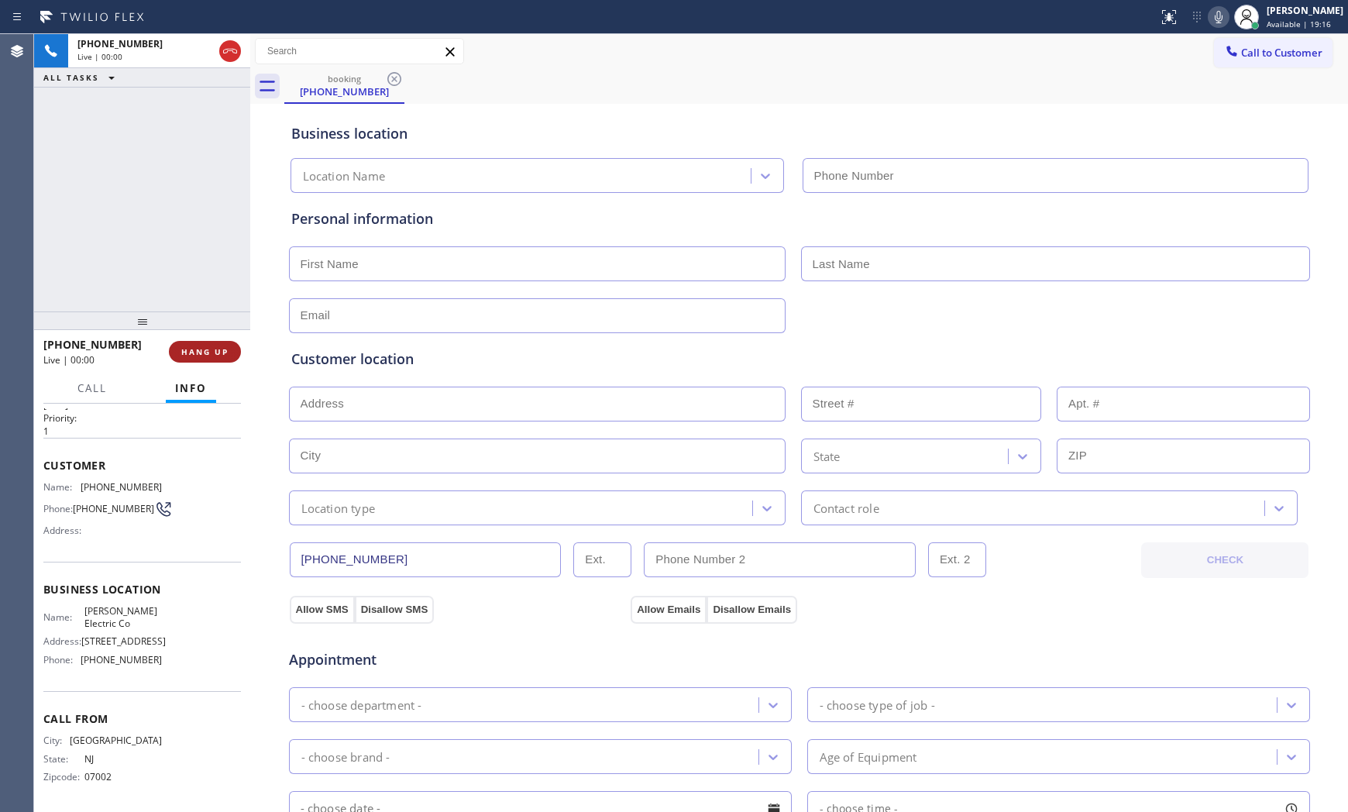
type input "[PHONE_NUMBER]"
click at [215, 347] on span "HANG UP" at bounding box center [204, 351] width 47 height 11
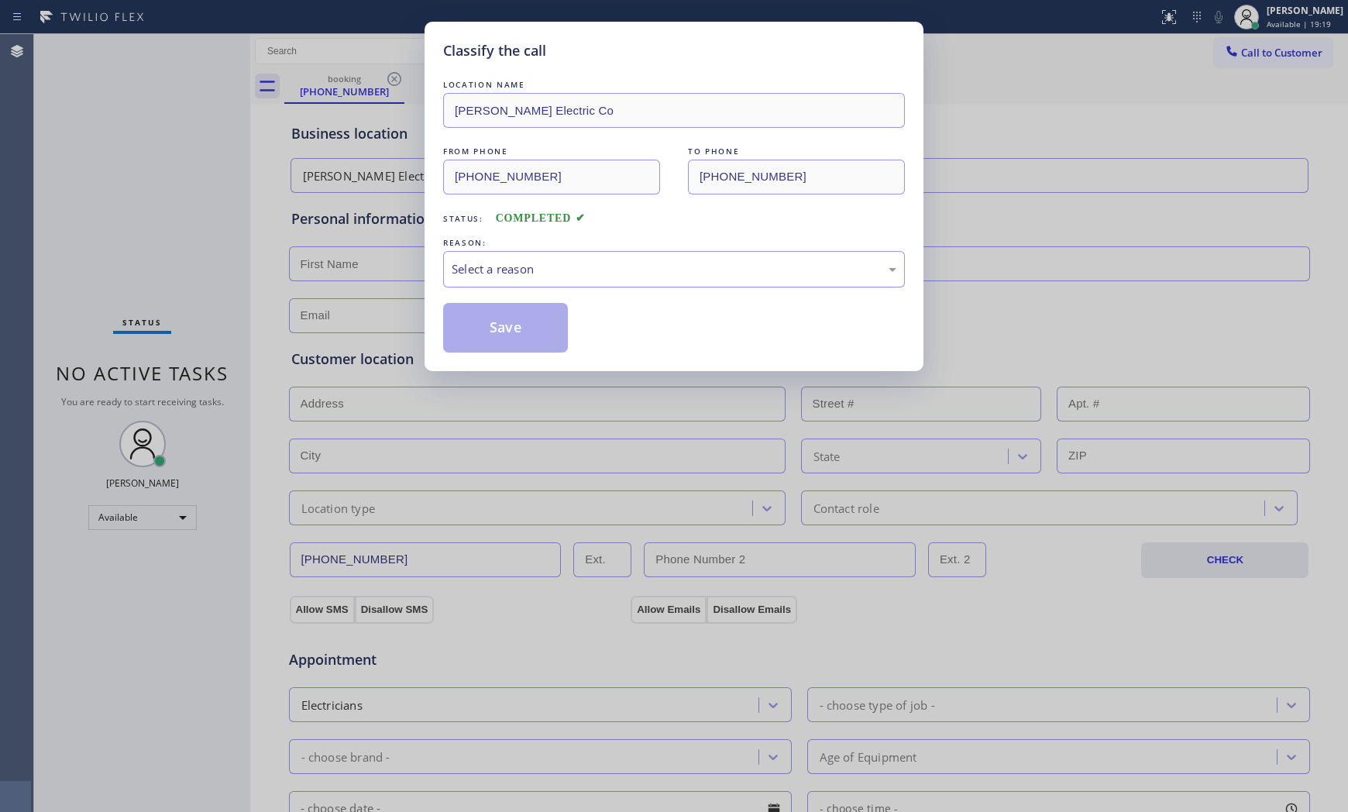
click at [543, 283] on div "Select a reason" at bounding box center [674, 269] width 462 height 36
click at [520, 335] on button "Save" at bounding box center [505, 328] width 125 height 50
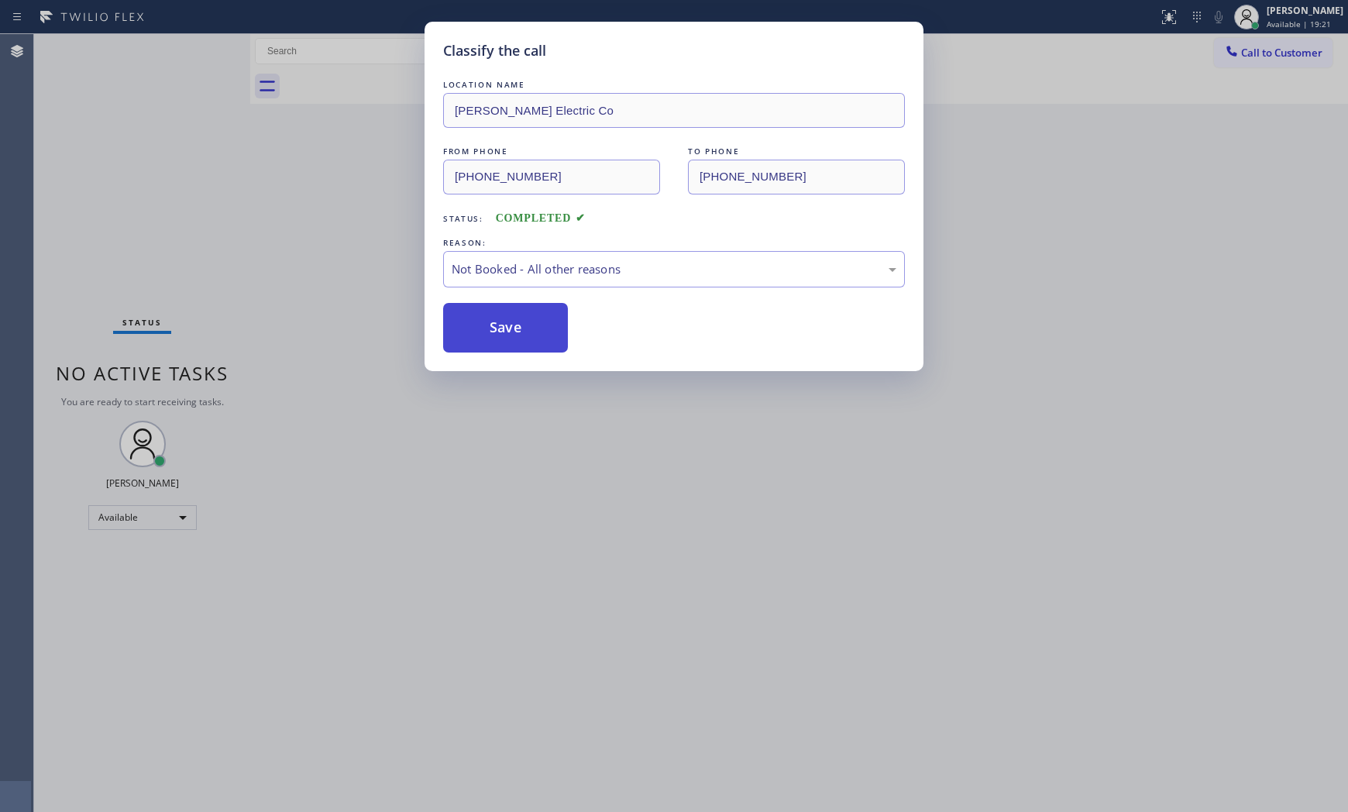
click at [520, 335] on button "Save" at bounding box center [505, 328] width 125 height 50
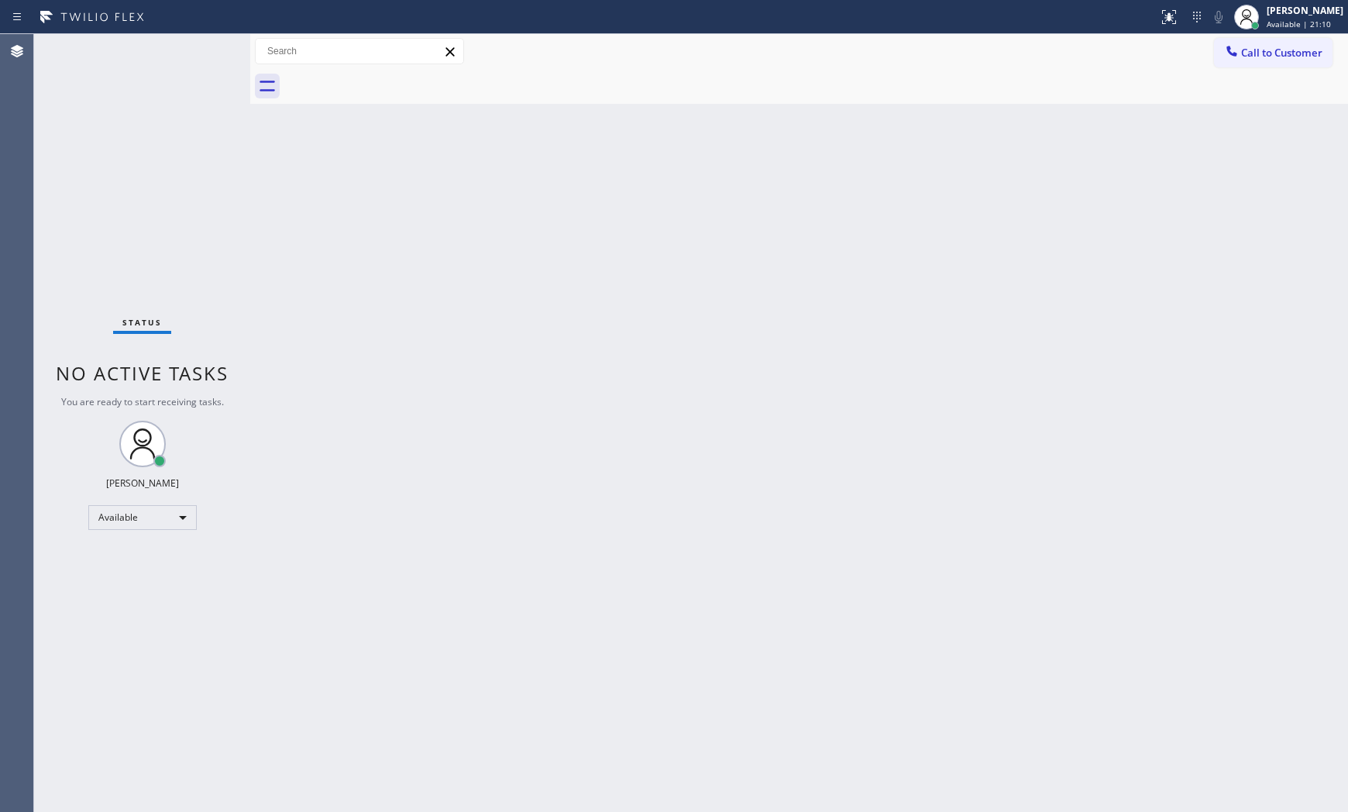
click at [195, 47] on div "Status No active tasks You are ready to start receiving tasks. [PERSON_NAME] Av…" at bounding box center [142, 423] width 216 height 778
click at [218, 50] on div "Status No active tasks You are ready to start receiving tasks. [PERSON_NAME] Av…" at bounding box center [142, 423] width 216 height 778
click at [197, 47] on div "Status No active tasks You are ready to start receiving tasks. [PERSON_NAME] Av…" at bounding box center [142, 423] width 216 height 778
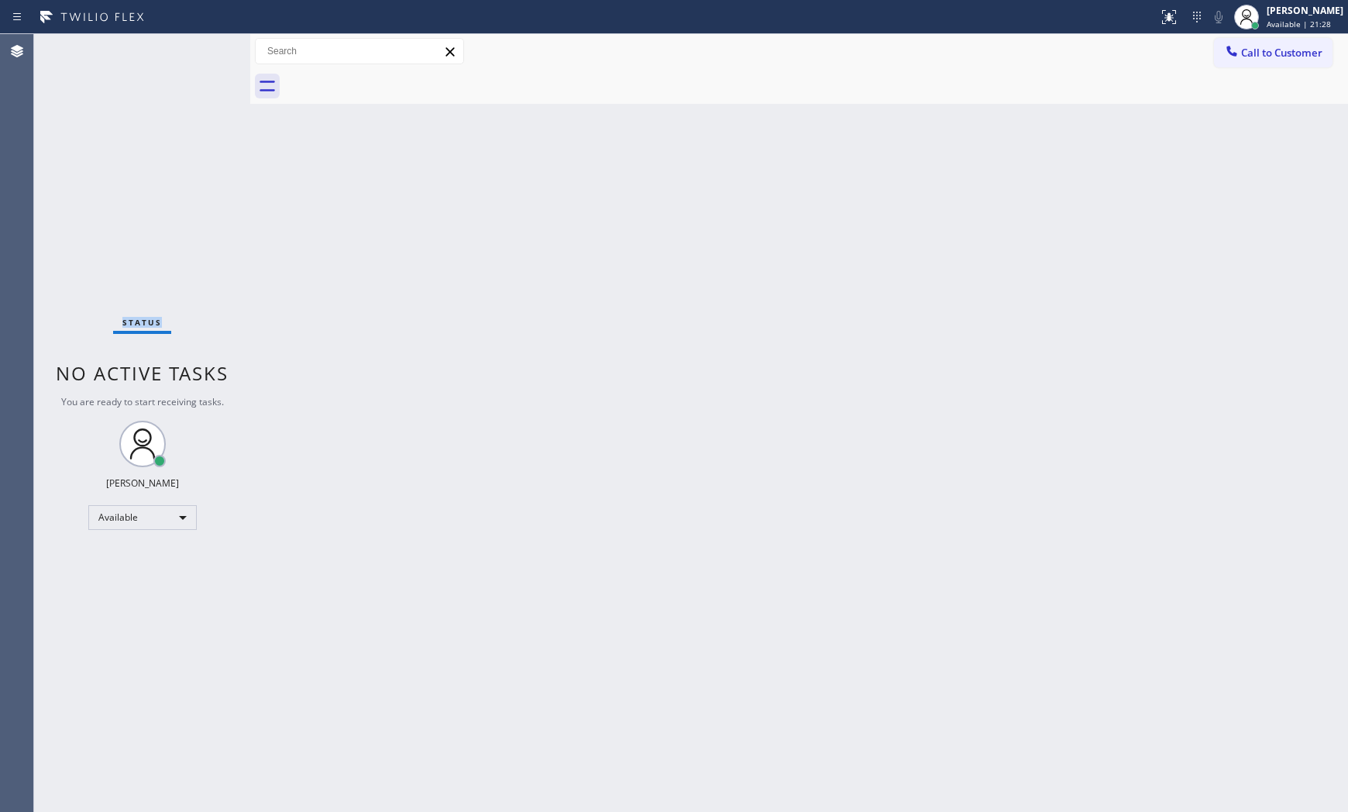
click at [197, 47] on div "Status No active tasks You are ready to start receiving tasks. [PERSON_NAME] Av…" at bounding box center [142, 423] width 216 height 778
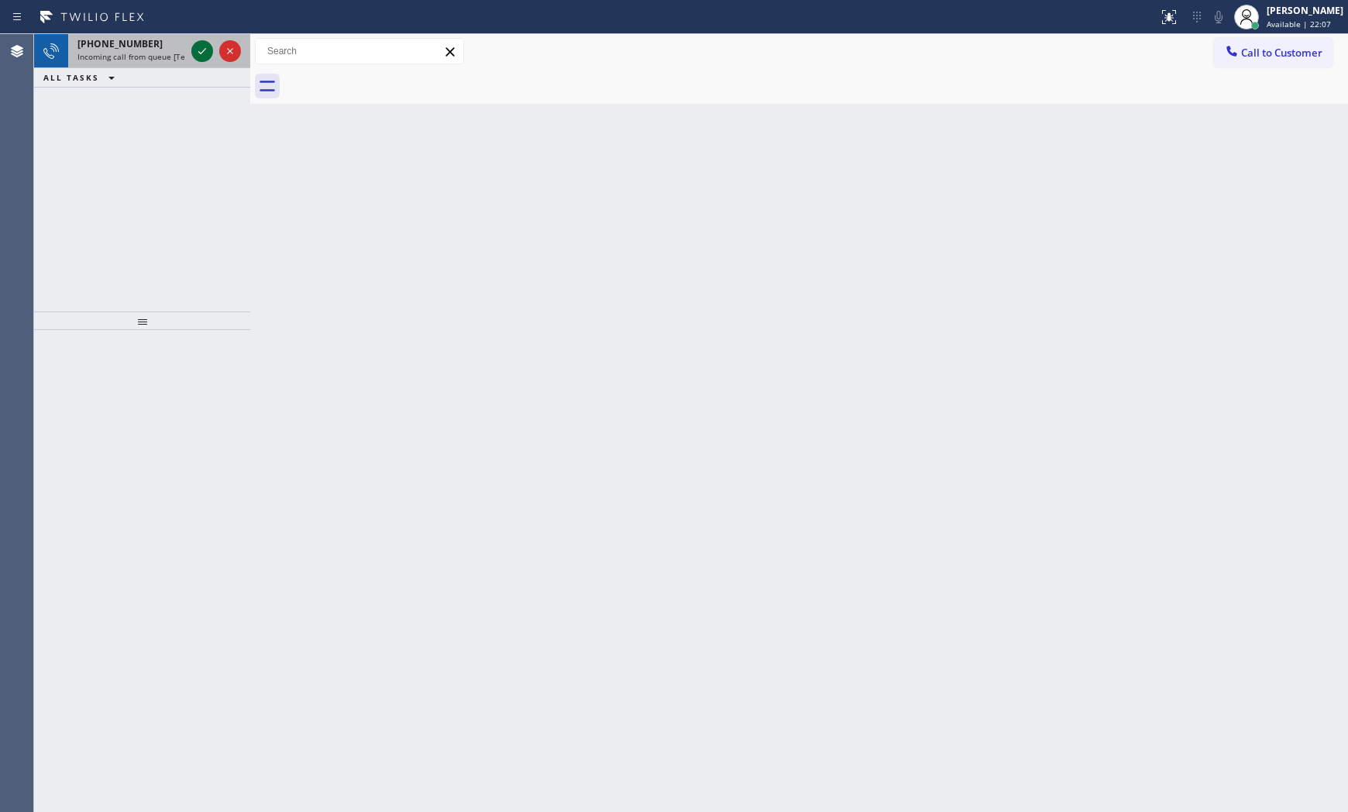
click at [197, 47] on icon at bounding box center [202, 51] width 19 height 19
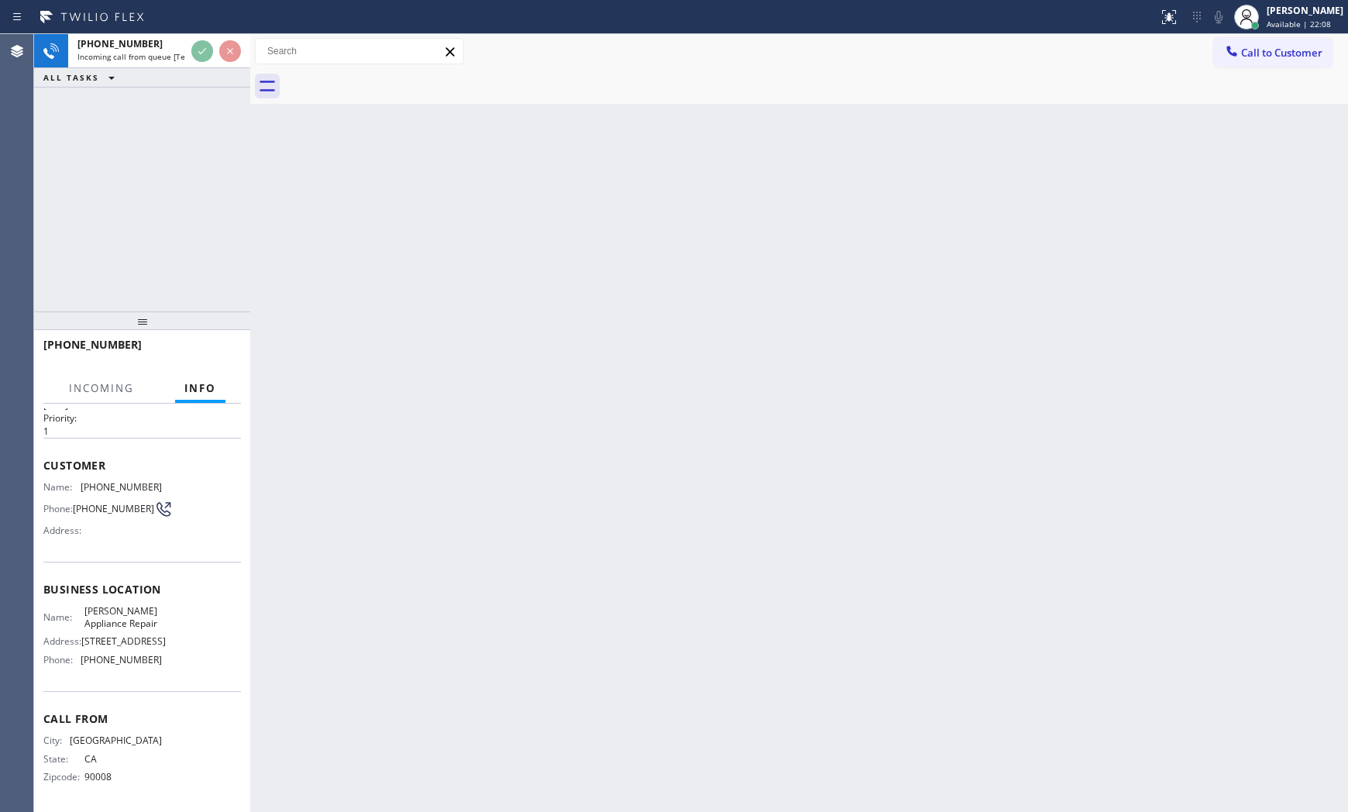
scroll to position [64, 0]
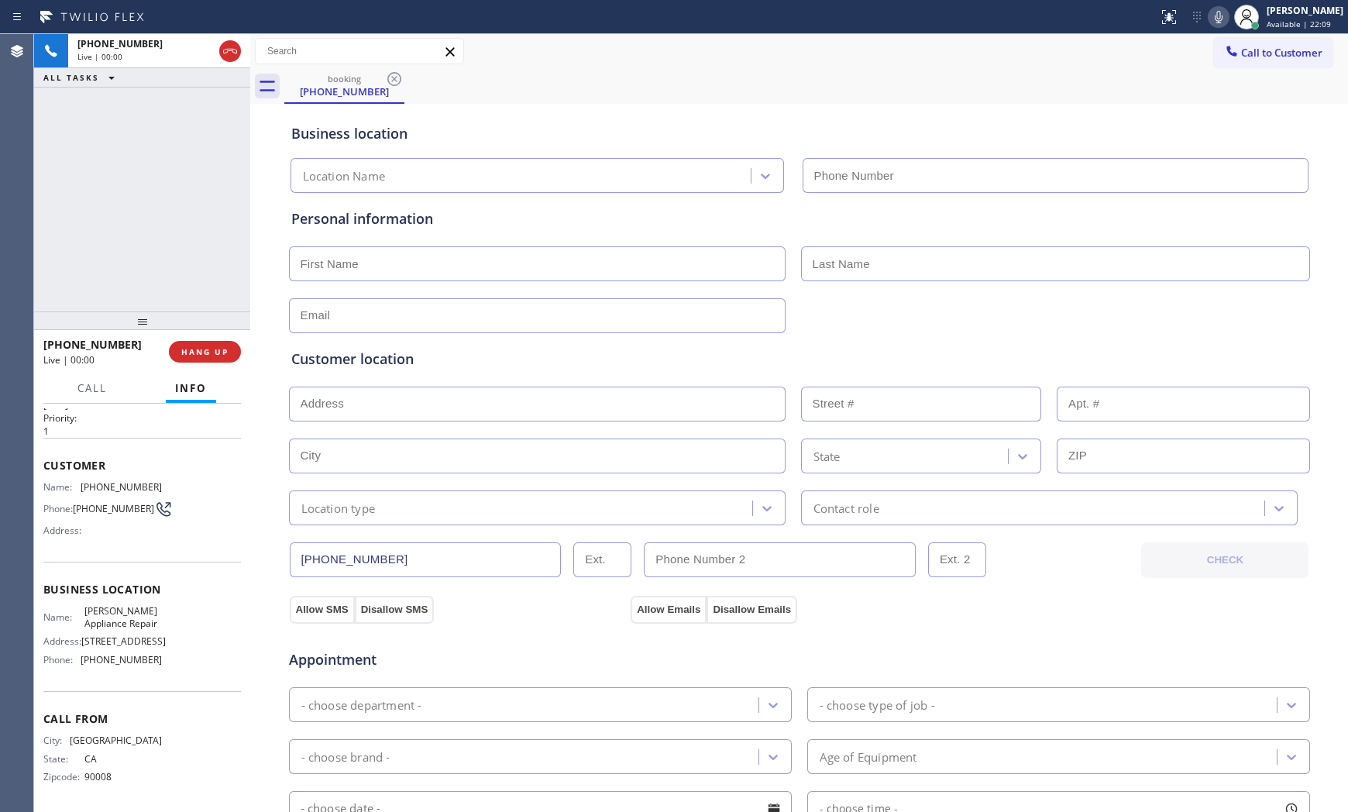
type input "[PHONE_NUMBER]"
drag, startPoint x: 209, startPoint y: 354, endPoint x: 256, endPoint y: 365, distance: 47.7
click at [211, 358] on button "HANG UP" at bounding box center [205, 352] width 72 height 22
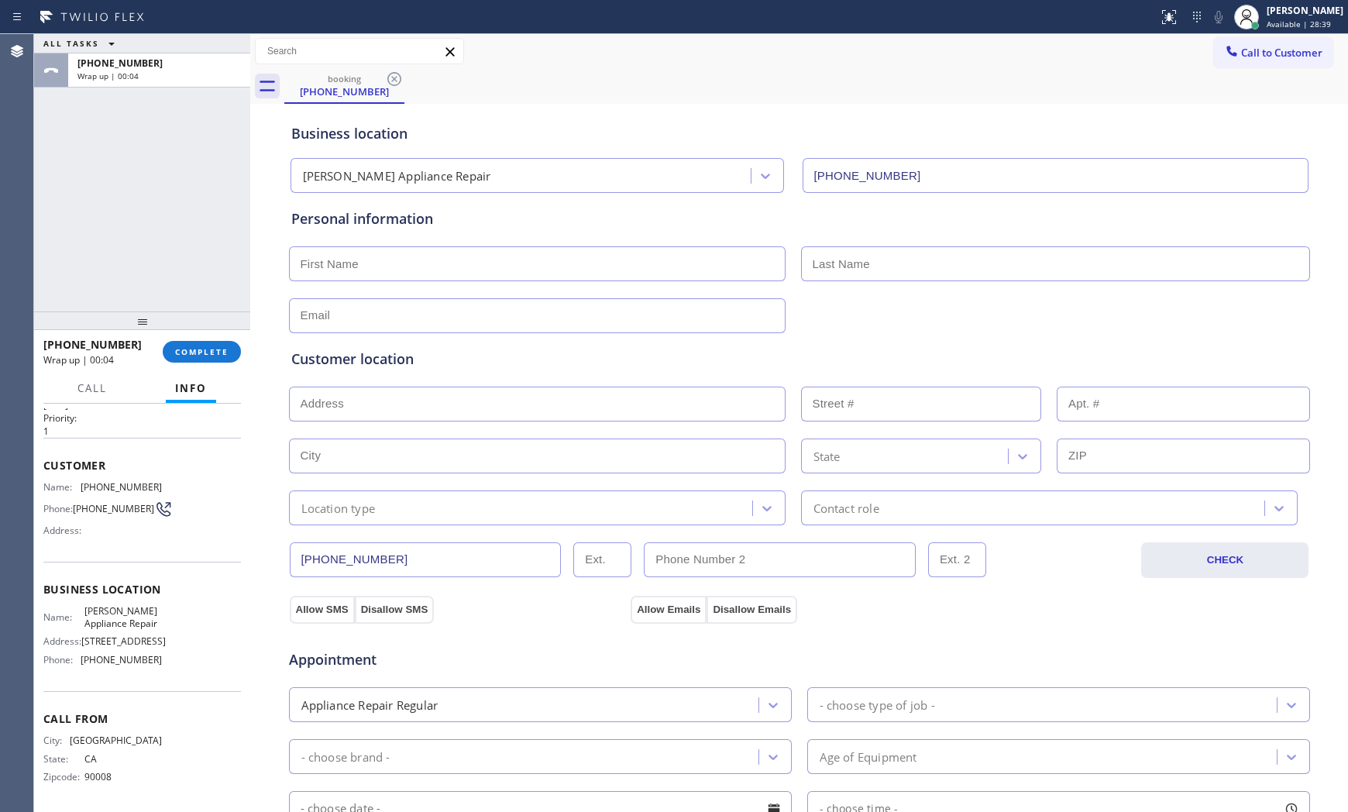
click at [315, 252] on input "text" at bounding box center [537, 263] width 496 height 35
paste input "90049"
type input "90049"
click at [542, 265] on input "text" at bounding box center [537, 263] width 496 height 35
paste input "[PERSON_NAME]"
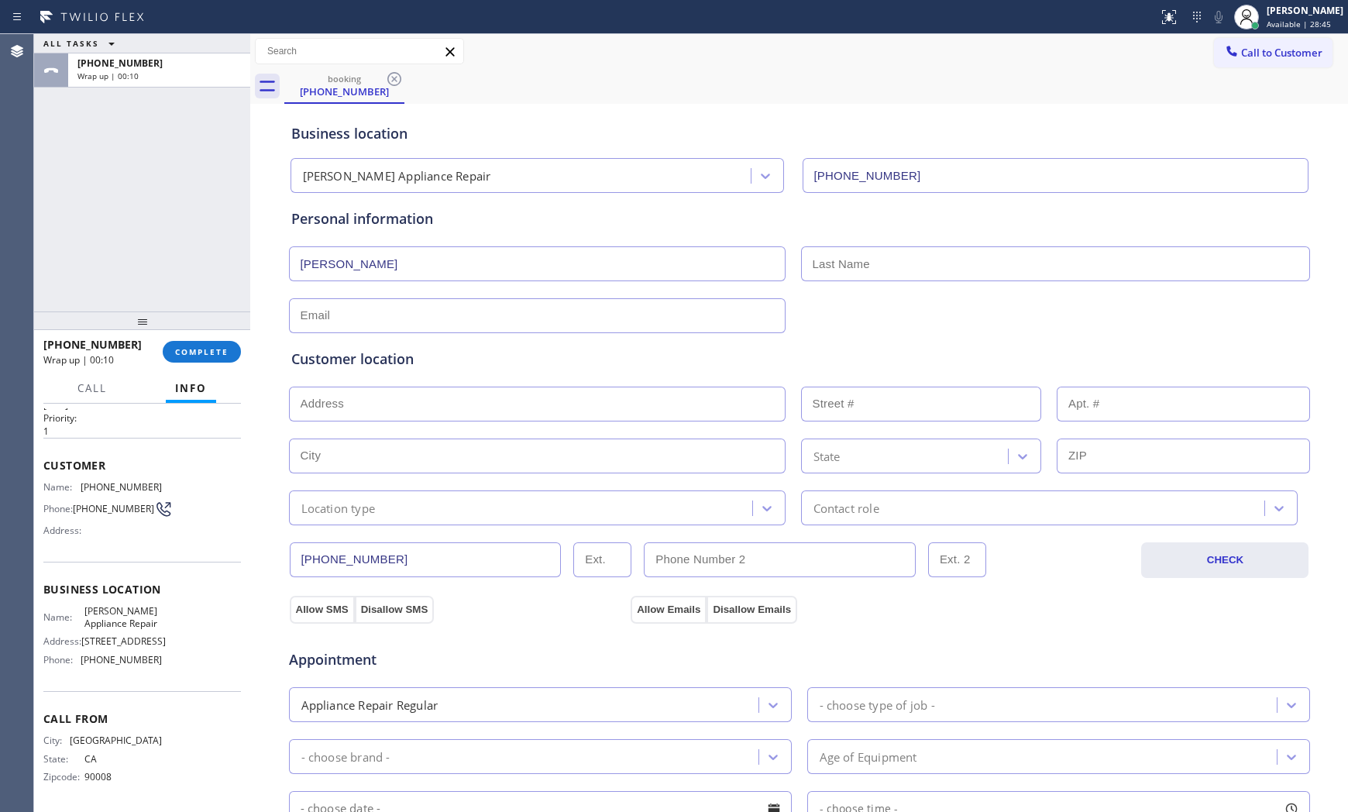
type input "[PERSON_NAME]"
click at [898, 259] on input "text" at bounding box center [1055, 263] width 509 height 35
paste input "[PERSON_NAME]"
type input "[PERSON_NAME]"
click at [410, 316] on input "text" at bounding box center [537, 315] width 496 height 35
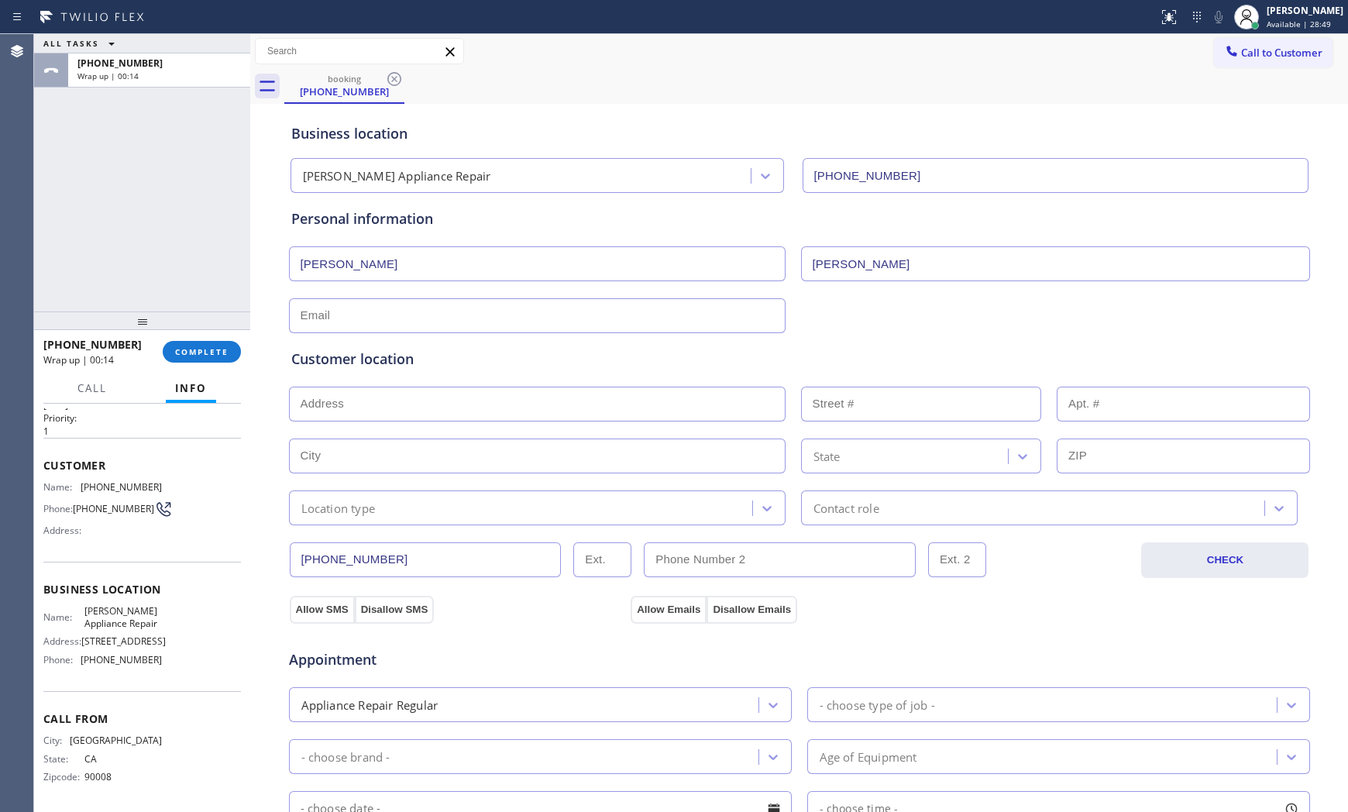
paste input "[EMAIL_ADDRESS][DOMAIN_NAME]"
type input "[EMAIL_ADDRESS][DOMAIN_NAME]"
click at [478, 399] on input "text" at bounding box center [537, 403] width 496 height 35
paste input "[STREET_ADDRESS][PERSON_NAME]"
type input "[STREET_ADDRESS]"
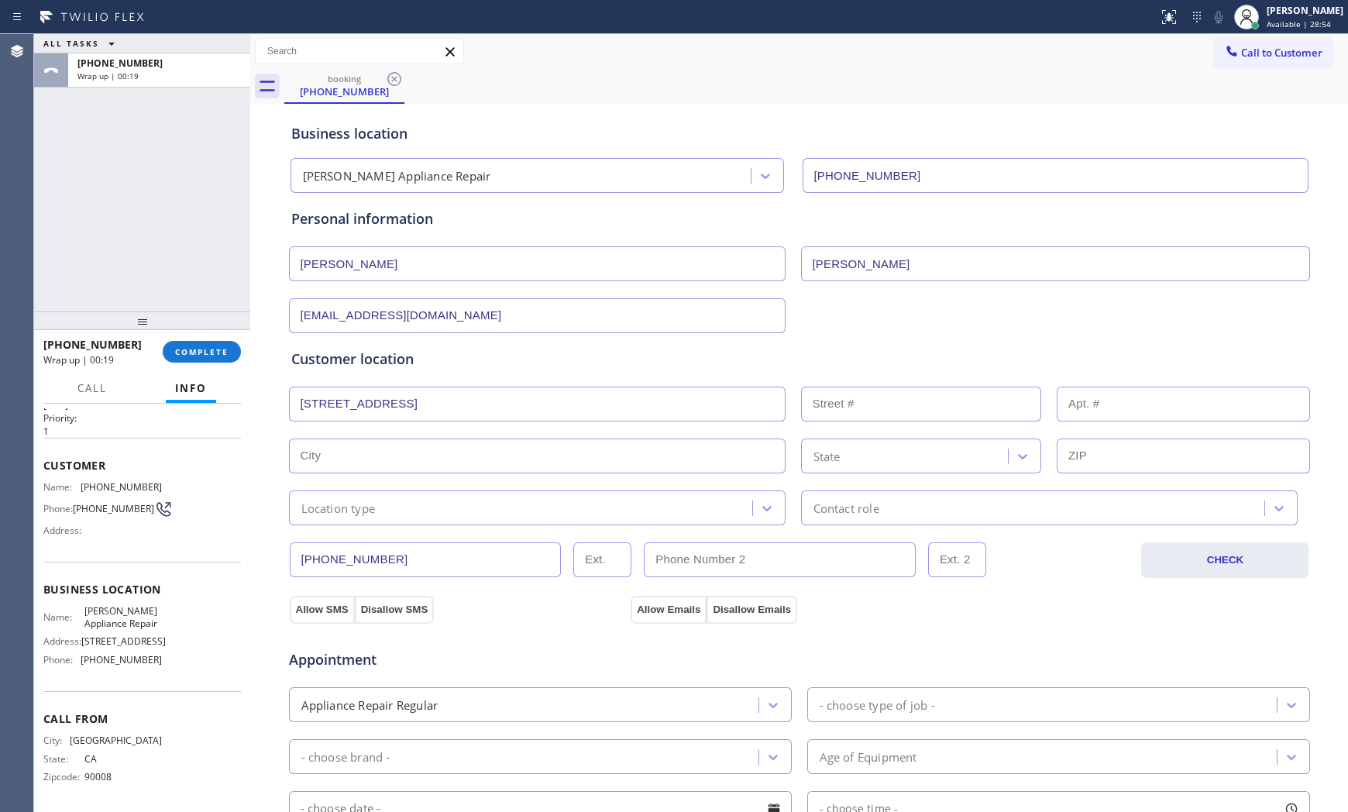
type input "12813"
type input "[GEOGRAPHIC_DATA]"
type input "90049"
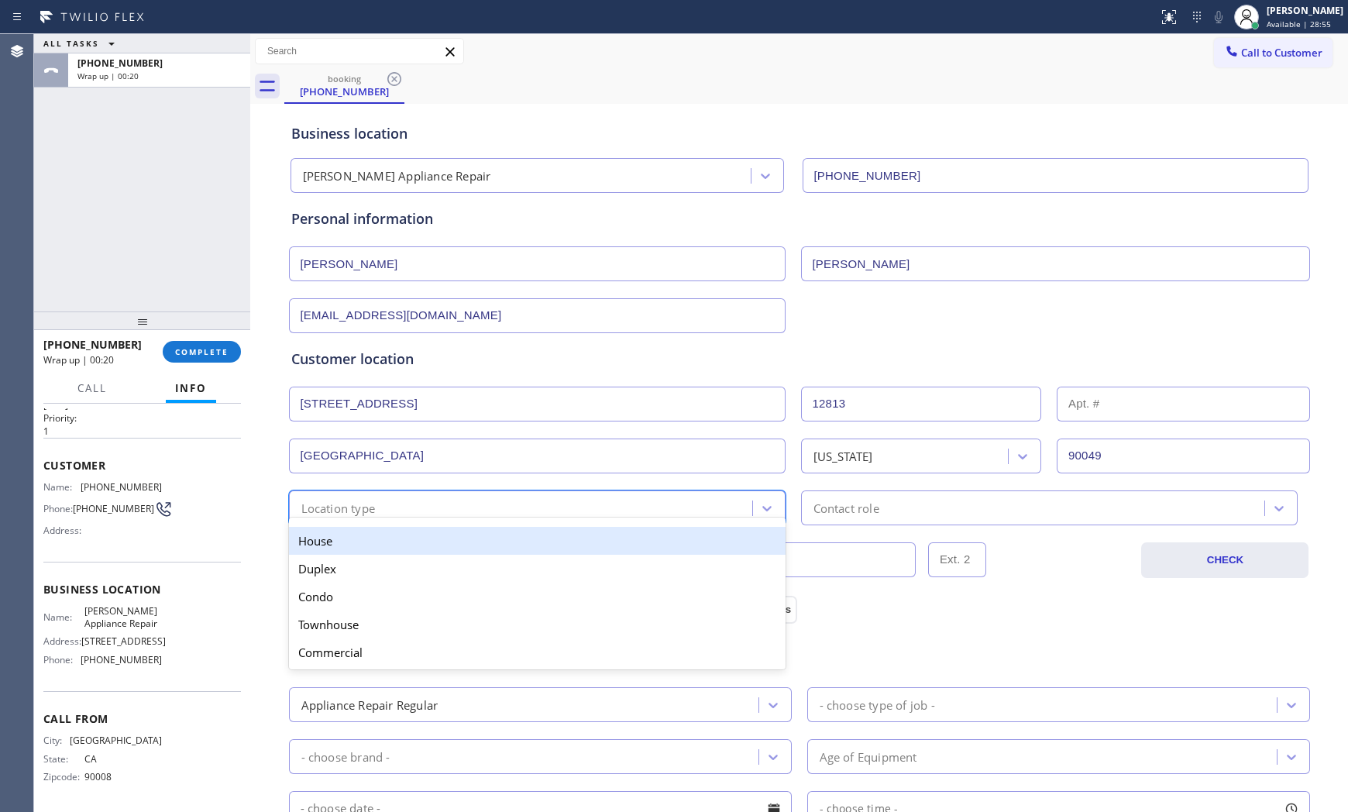
click at [352, 513] on div "Location type" at bounding box center [338, 508] width 74 height 18
click at [341, 538] on div "House" at bounding box center [537, 541] width 496 height 28
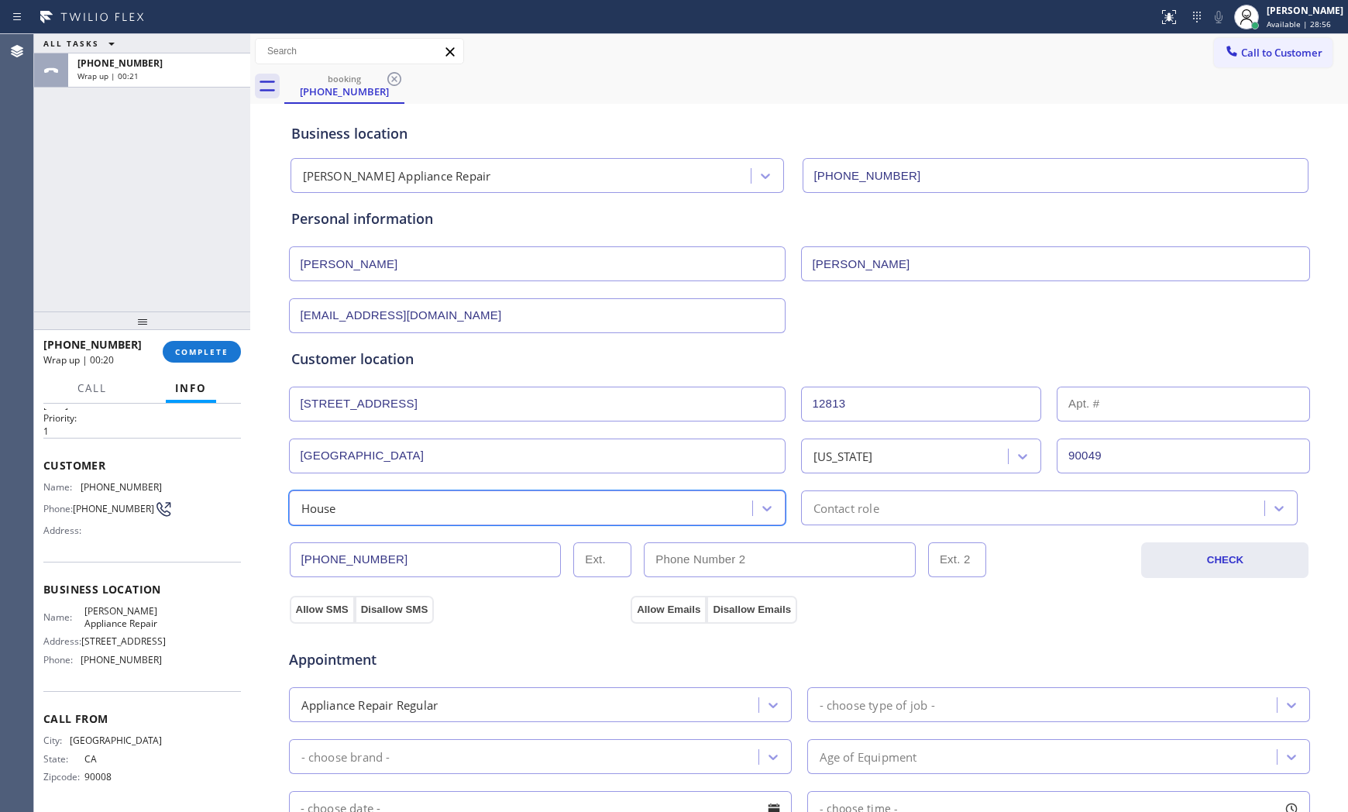
click at [866, 496] on div "Contact role" at bounding box center [1034, 507] width 458 height 27
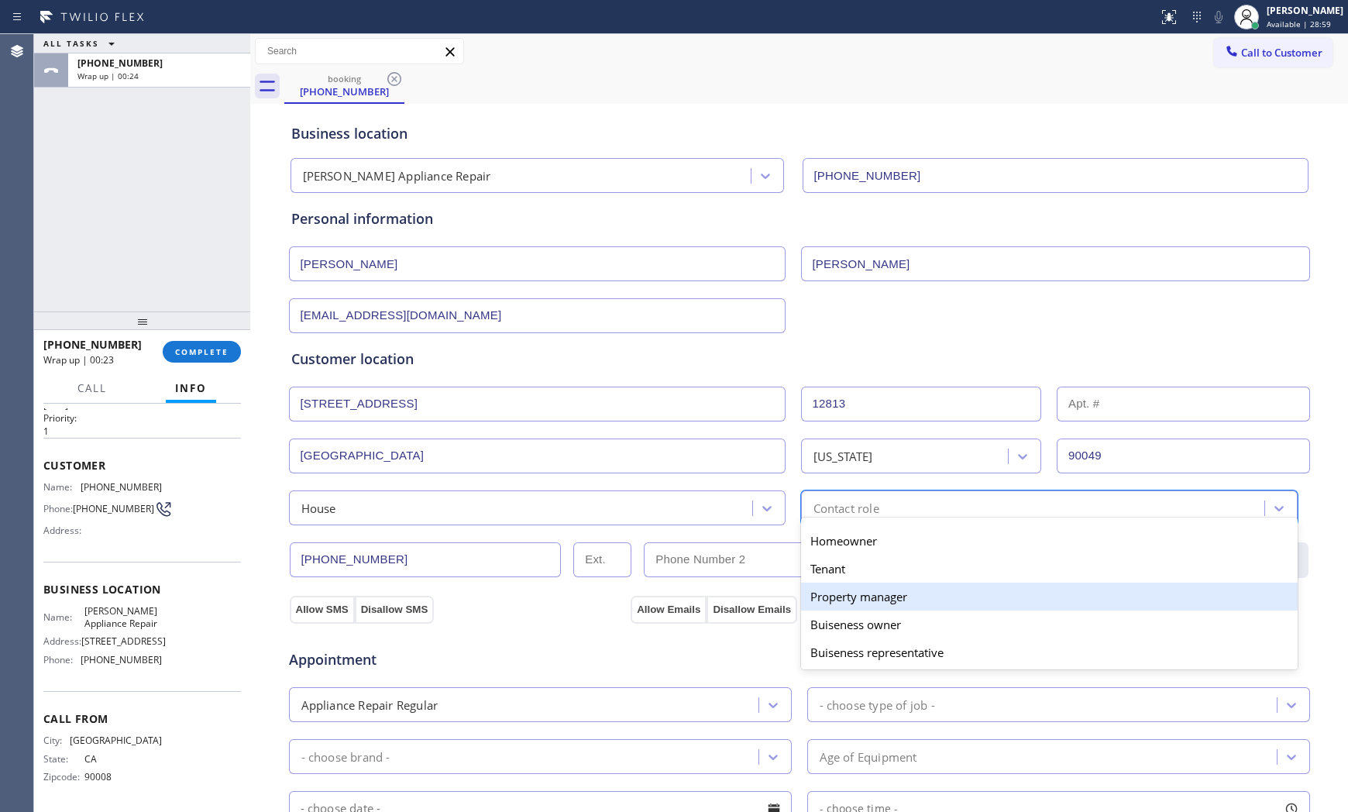
click at [848, 589] on div "Property manager" at bounding box center [1049, 596] width 496 height 28
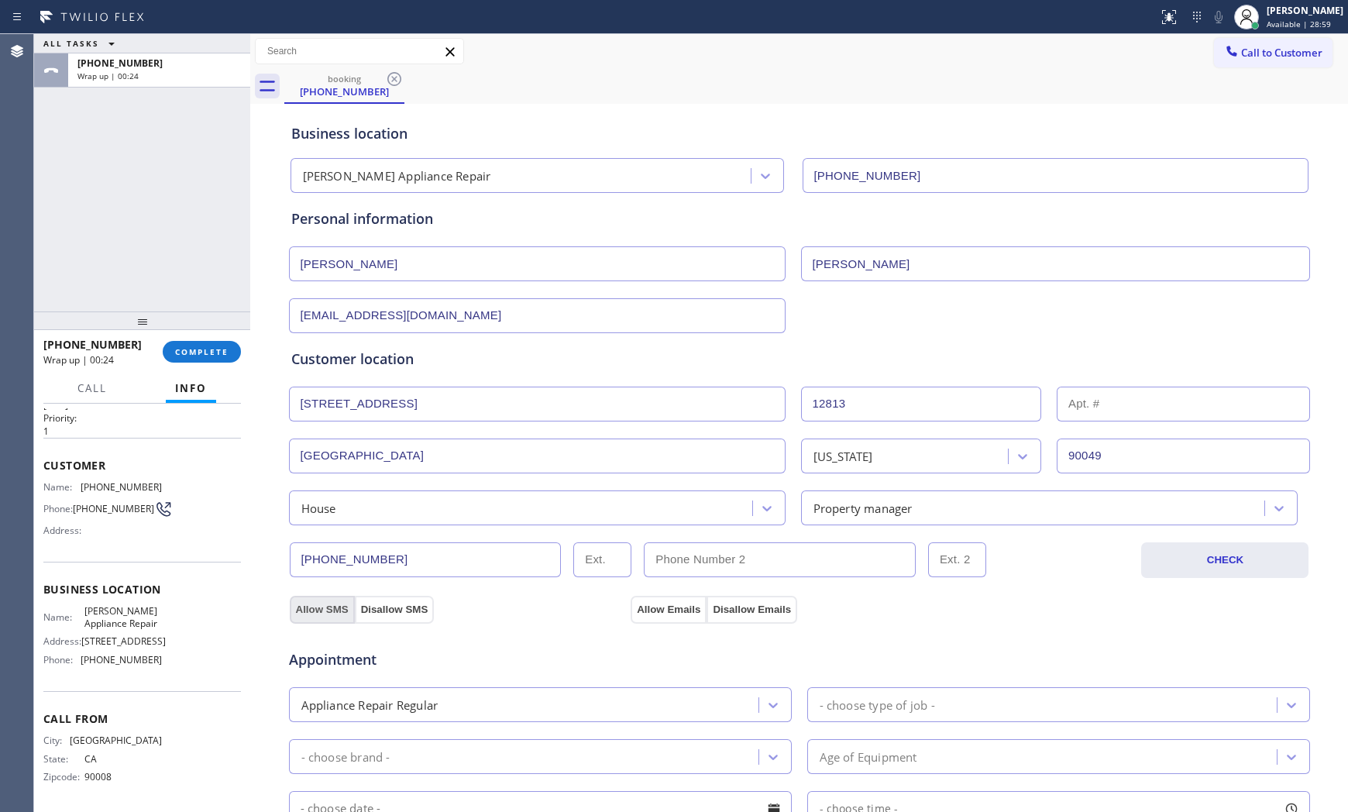
click at [295, 606] on button "Allow SMS" at bounding box center [322, 610] width 65 height 28
click at [638, 607] on button "Allow Emails" at bounding box center [668, 610] width 76 height 28
click at [926, 684] on div "Appliance Repair Regular - choose type of job -" at bounding box center [799, 703] width 1024 height 38
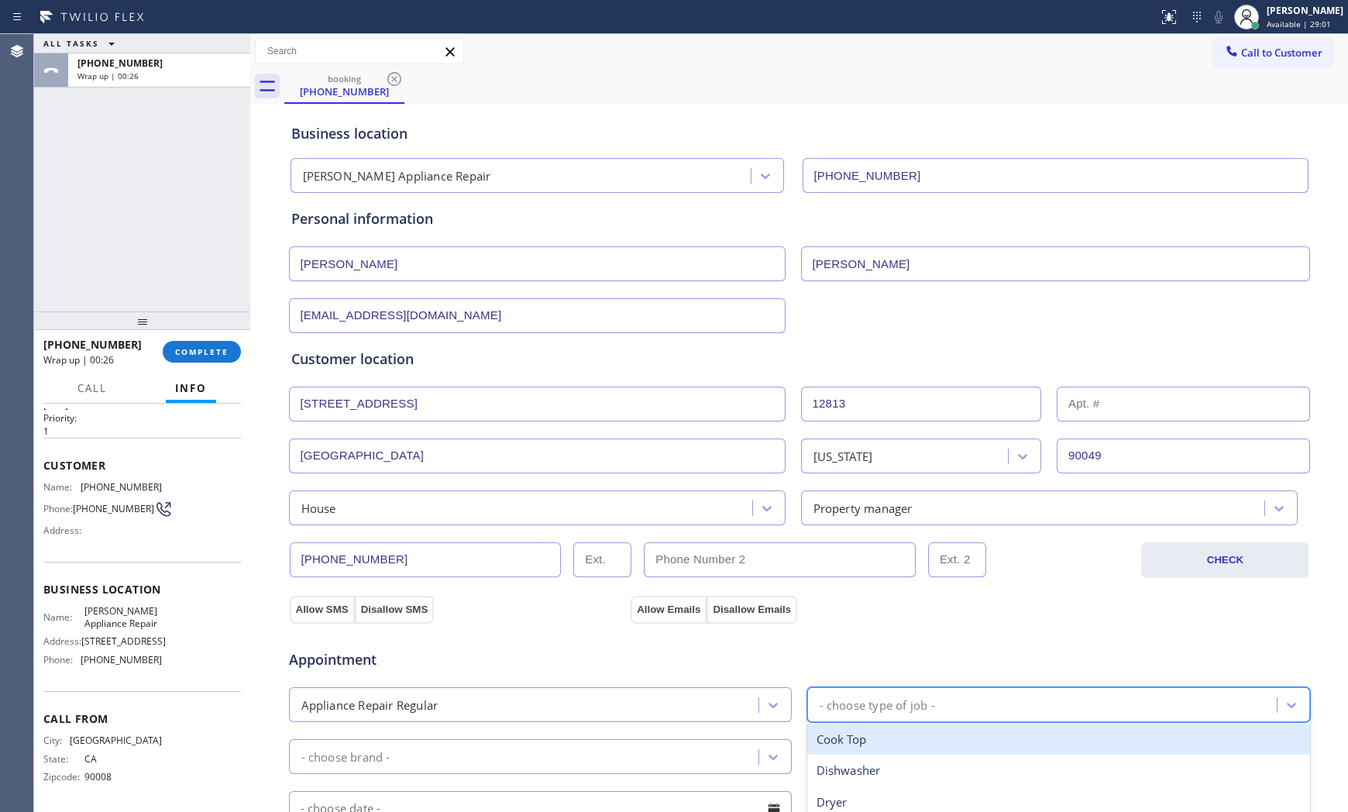
click at [922, 700] on div "- choose type of job -" at bounding box center [1044, 704] width 465 height 27
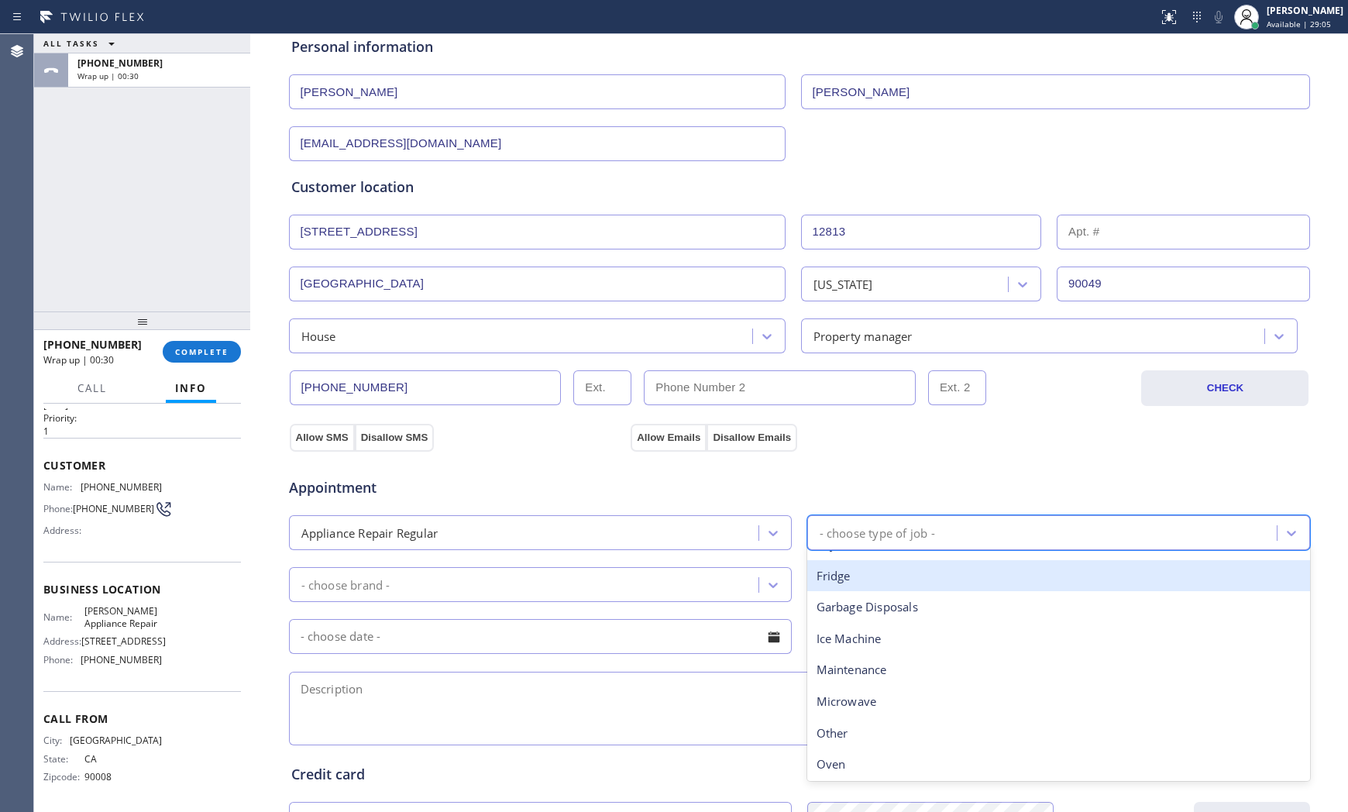
scroll to position [0, 0]
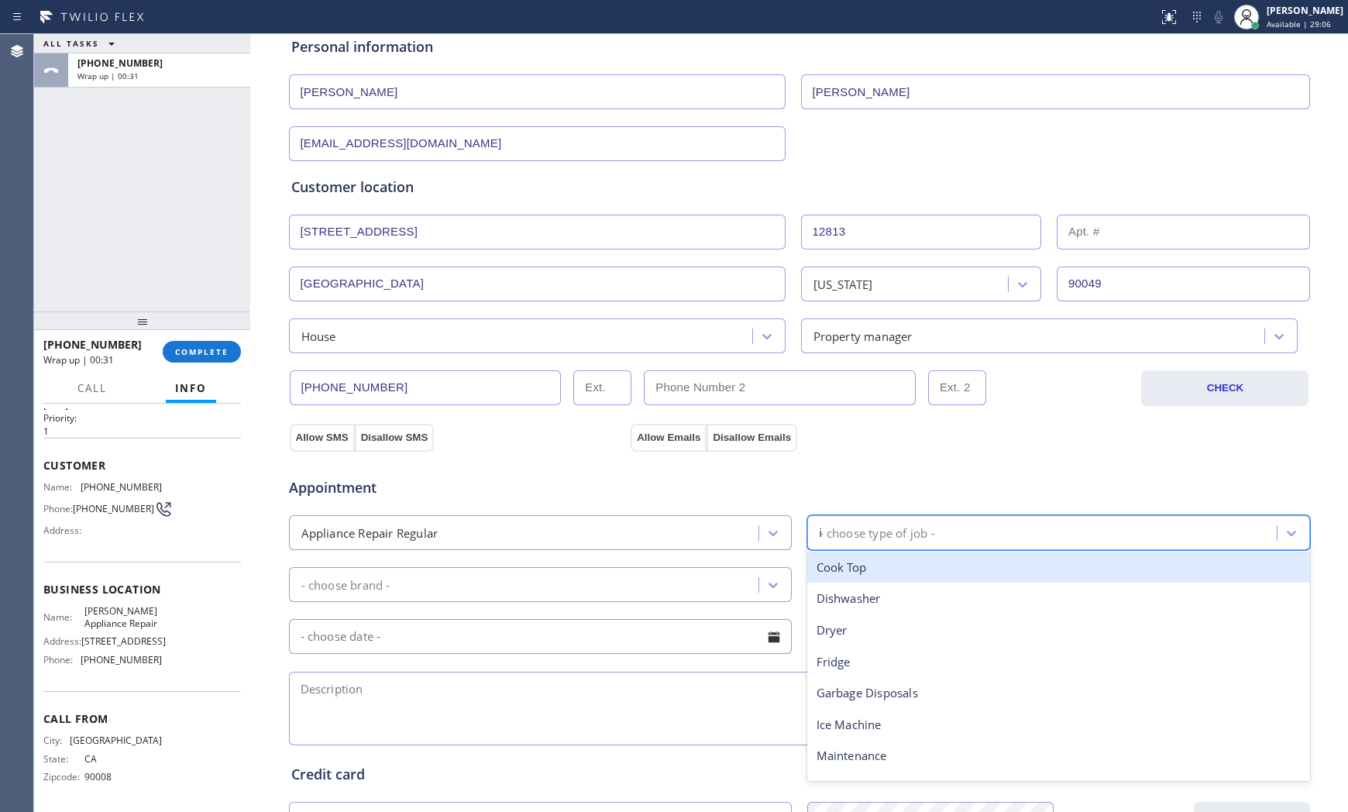
type input "ice"
click at [900, 579] on div "Ice Machine" at bounding box center [1058, 567] width 503 height 32
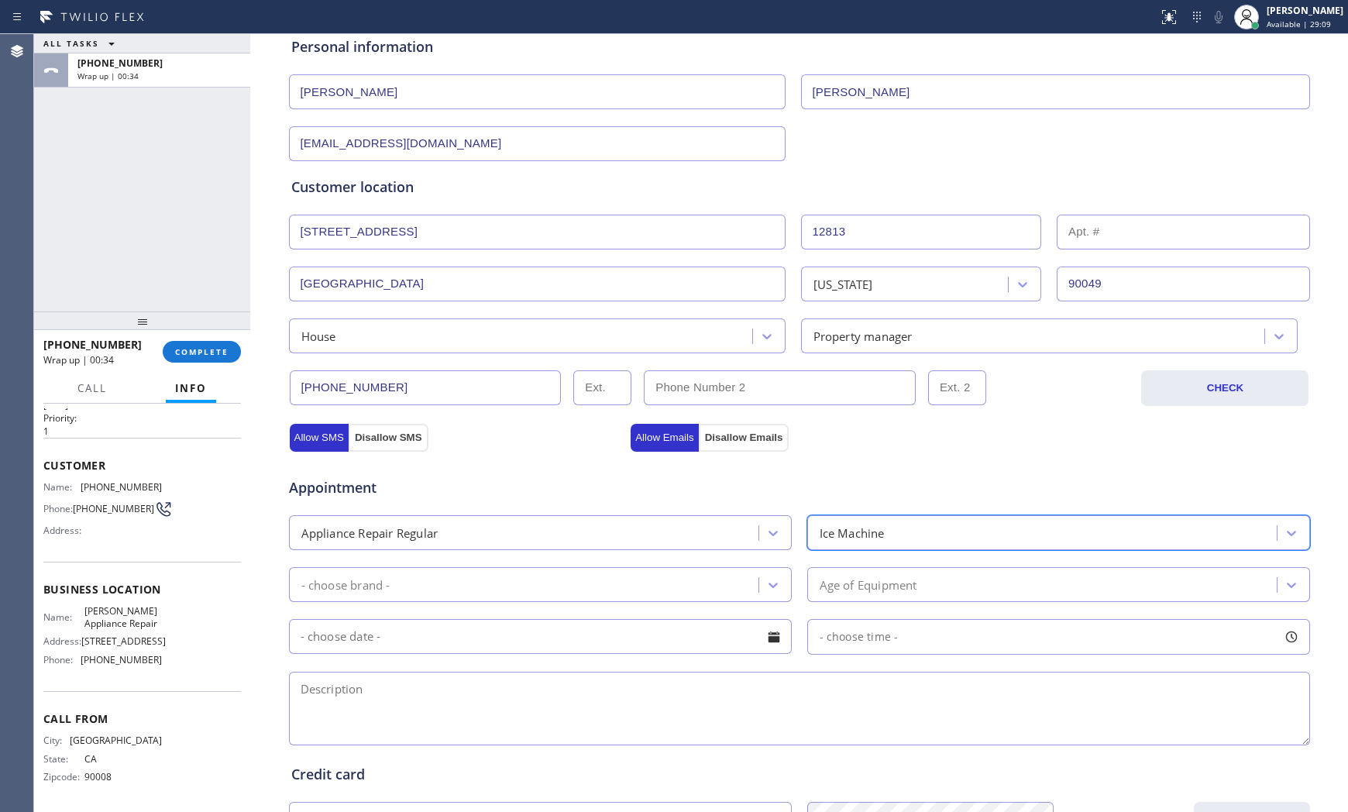
click at [607, 578] on div "- choose brand -" at bounding box center [526, 584] width 465 height 27
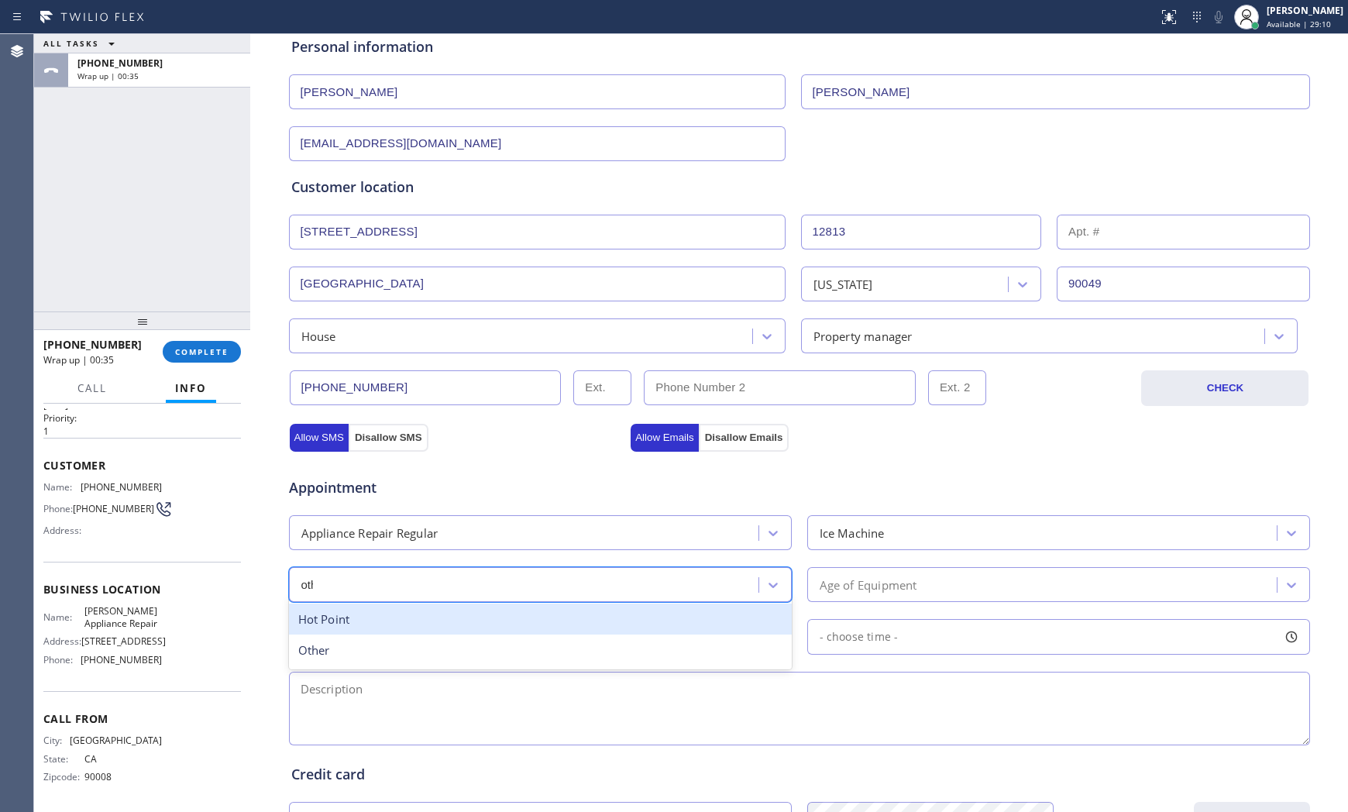
type input "other"
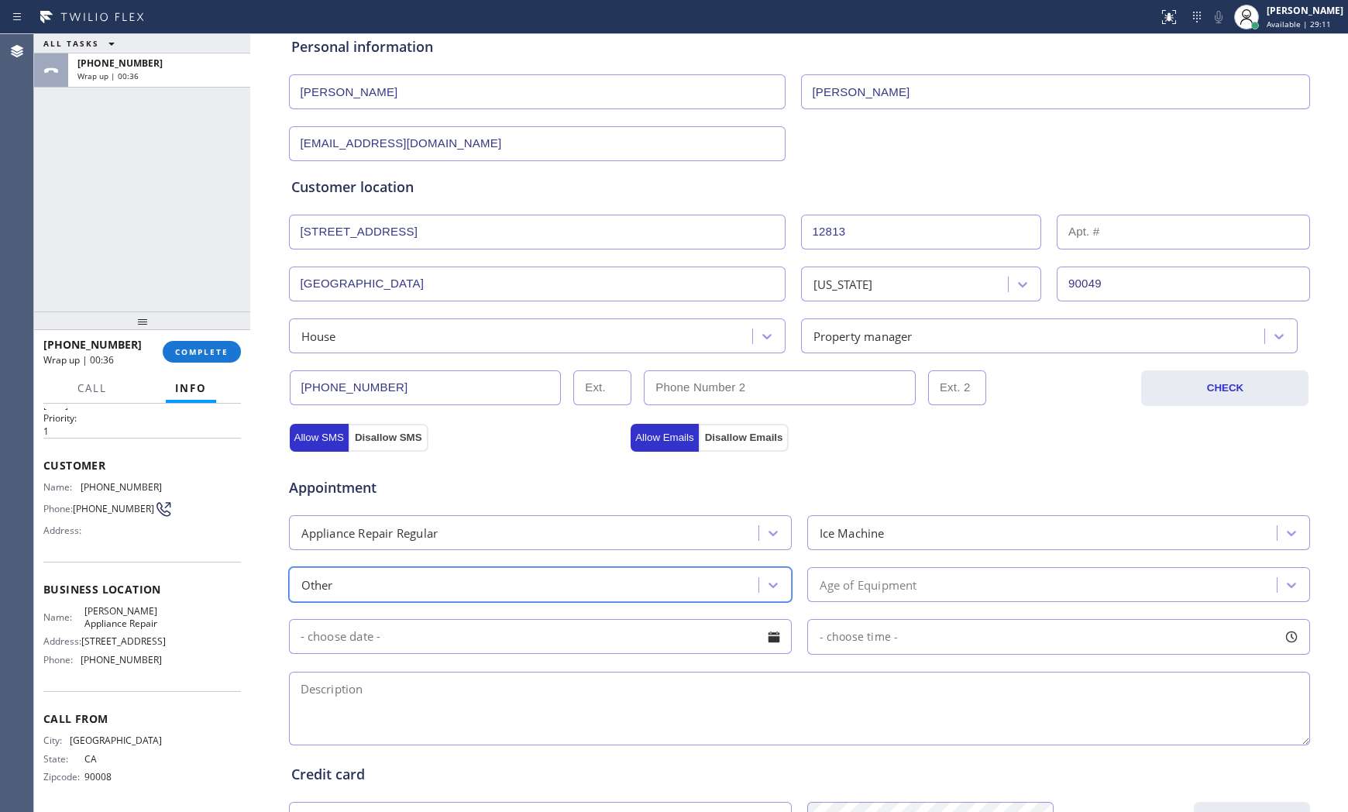
click at [1013, 576] on div "Age of Equipment" at bounding box center [1044, 584] width 465 height 27
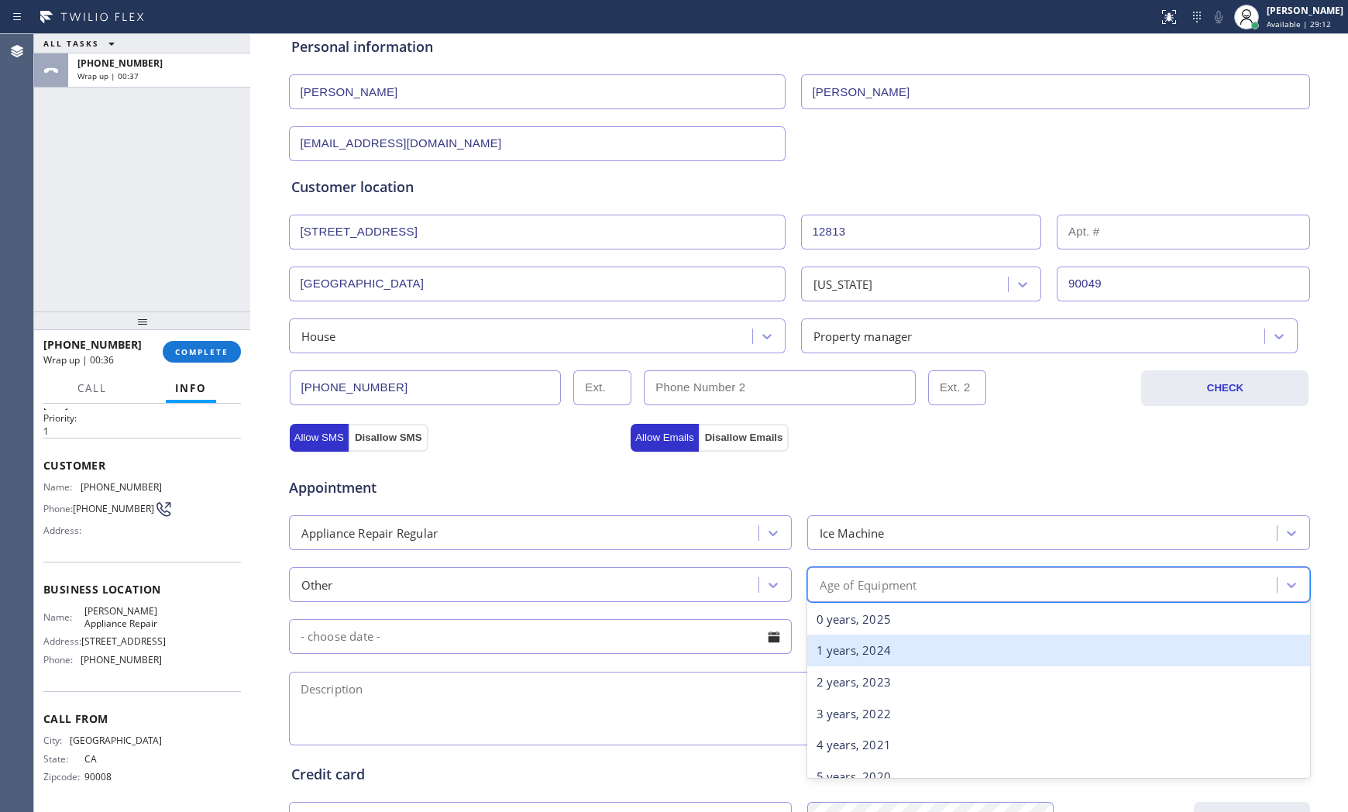
click at [899, 651] on div "1 years, 2024" at bounding box center [1058, 650] width 503 height 32
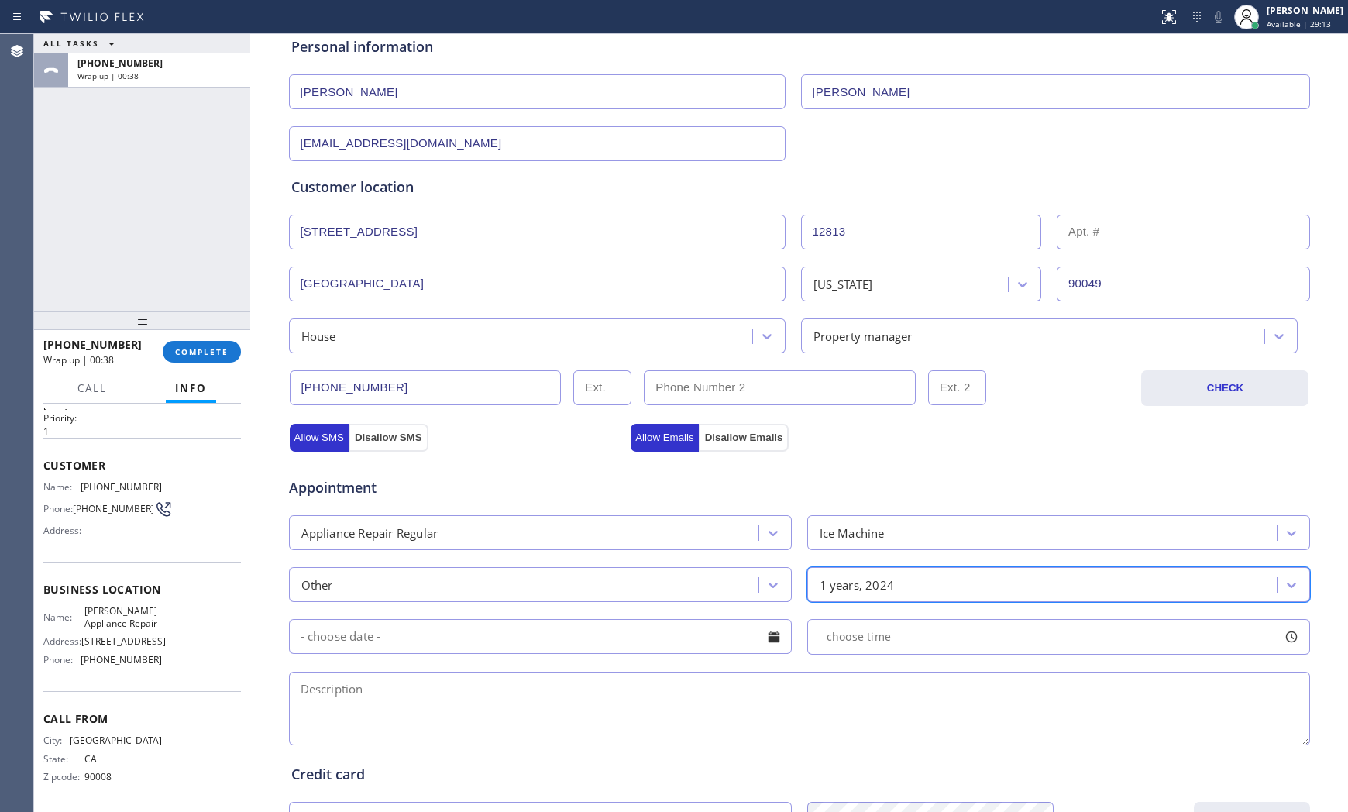
click at [506, 633] on input "text" at bounding box center [540, 636] width 503 height 35
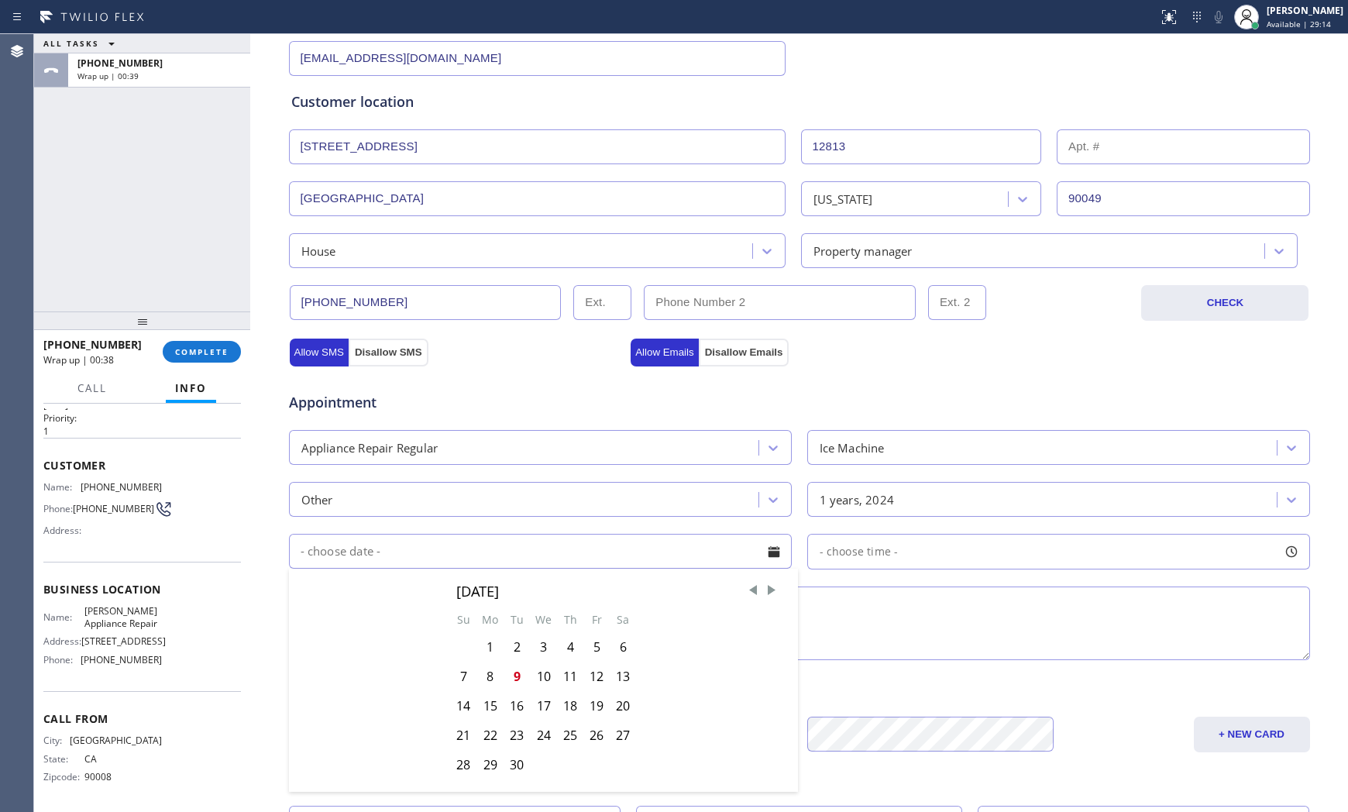
scroll to position [258, 0]
click at [536, 675] on div "10" at bounding box center [543, 675] width 27 height 29
type input "[DATE]"
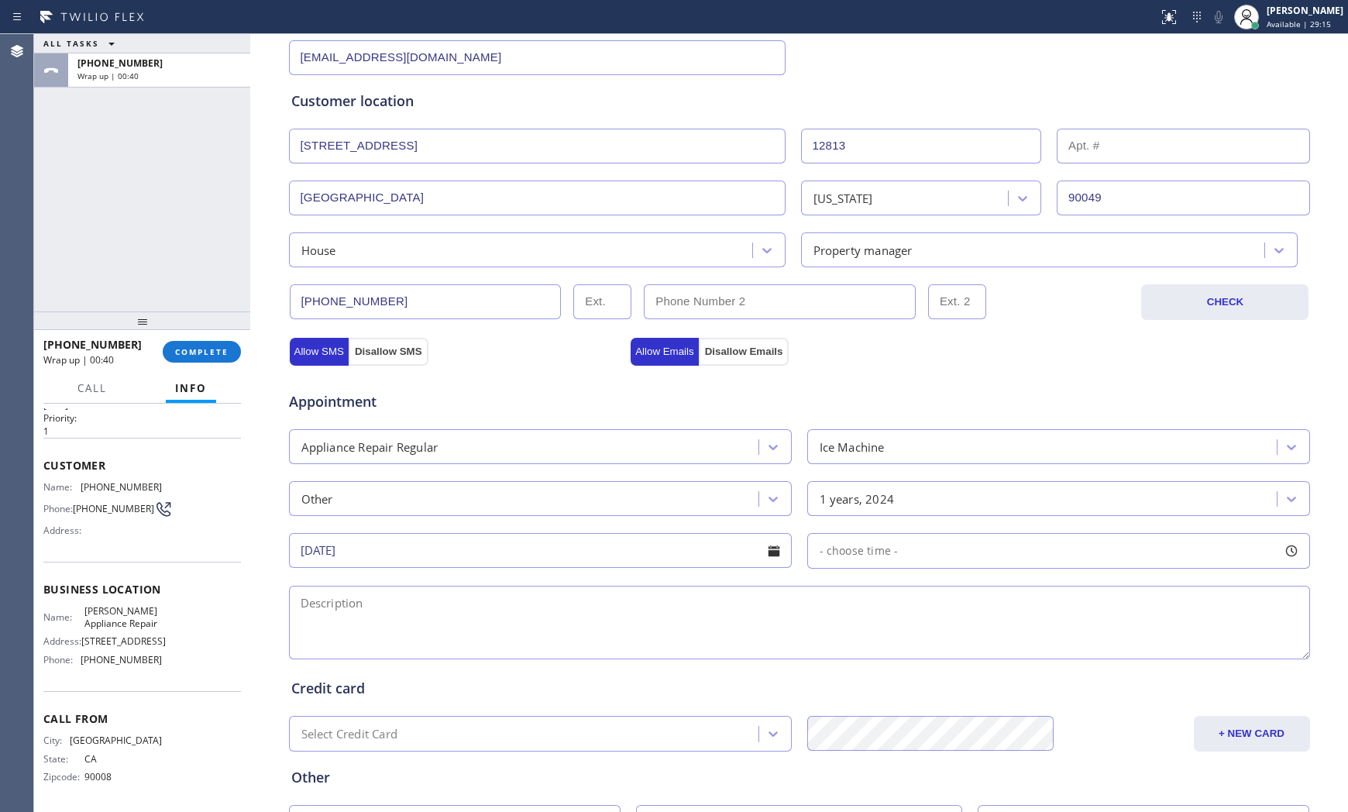
click at [907, 542] on div "- choose time -" at bounding box center [1058, 551] width 503 height 36
drag, startPoint x: 815, startPoint y: 648, endPoint x: 956, endPoint y: 645, distance: 140.2
click at [961, 645] on div at bounding box center [970, 645] width 19 height 33
drag, startPoint x: 817, startPoint y: 653, endPoint x: 846, endPoint y: 651, distance: 29.5
click at [850, 651] on div at bounding box center [859, 645] width 19 height 33
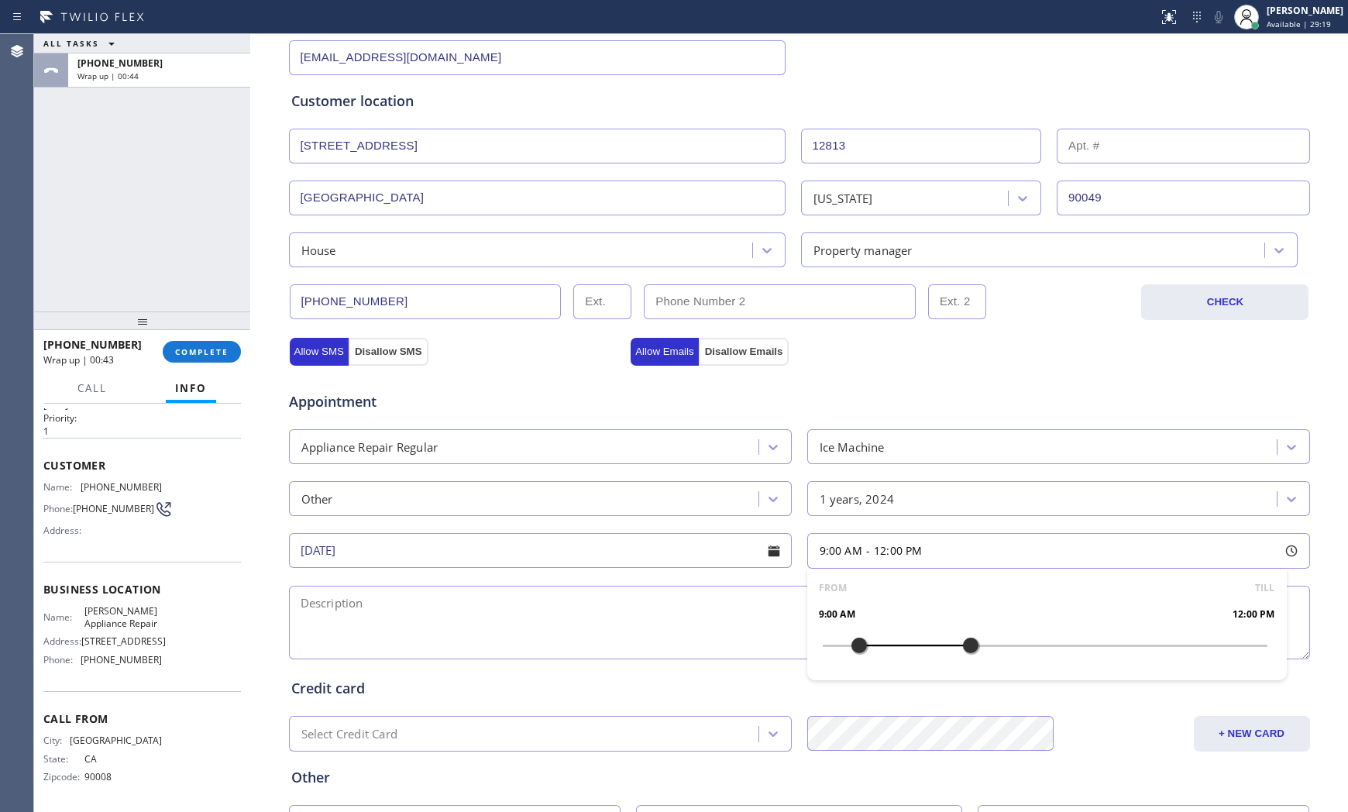
click at [661, 616] on textarea at bounding box center [799, 622] width 1021 height 74
click at [115, 605] on span "[PERSON_NAME] Appliance Repair" at bounding box center [122, 617] width 77 height 24
copy span "[PERSON_NAME] Appliance Repair"
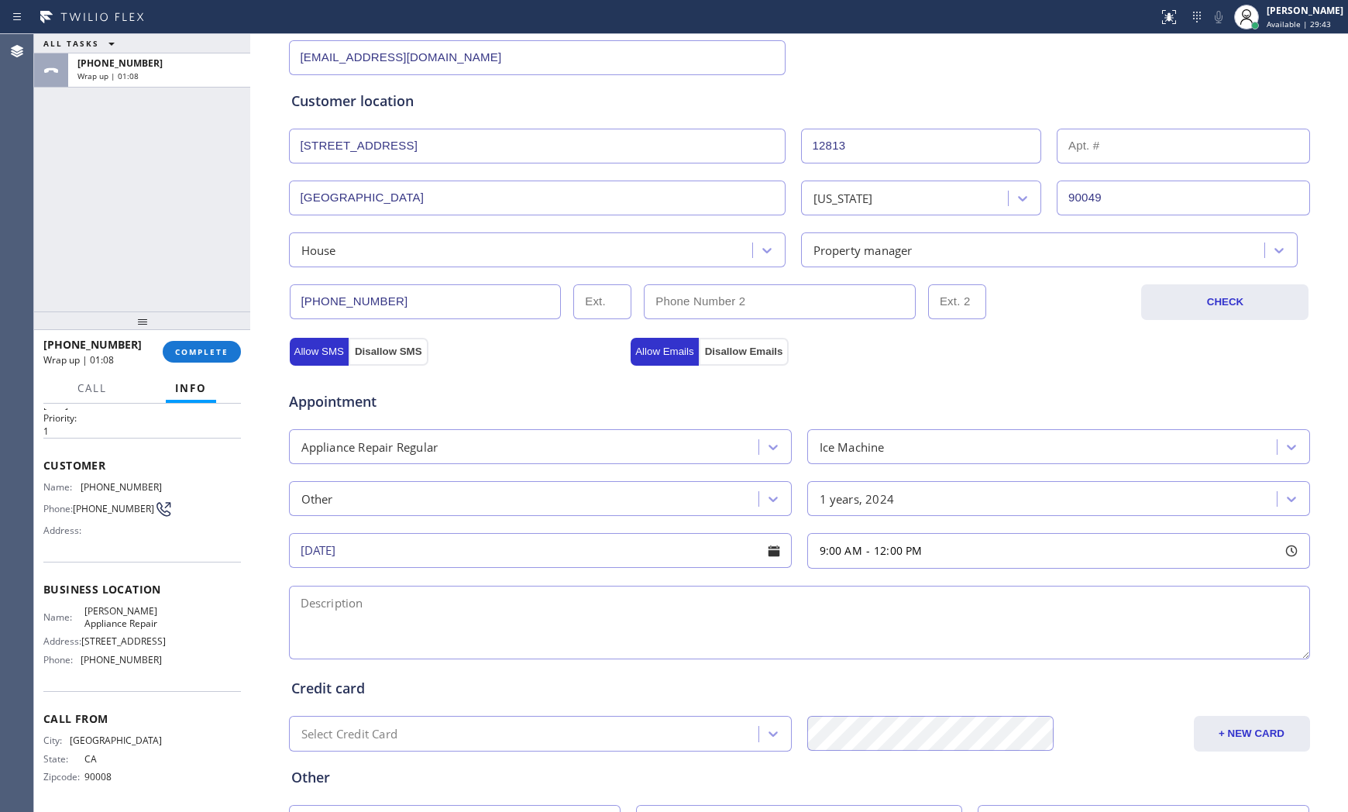
click at [546, 609] on textarea at bounding box center [799, 622] width 1021 height 74
paste textarea "9-12 $69 scottman | ice machine | after making 6 ice and its stop working | 1yr…"
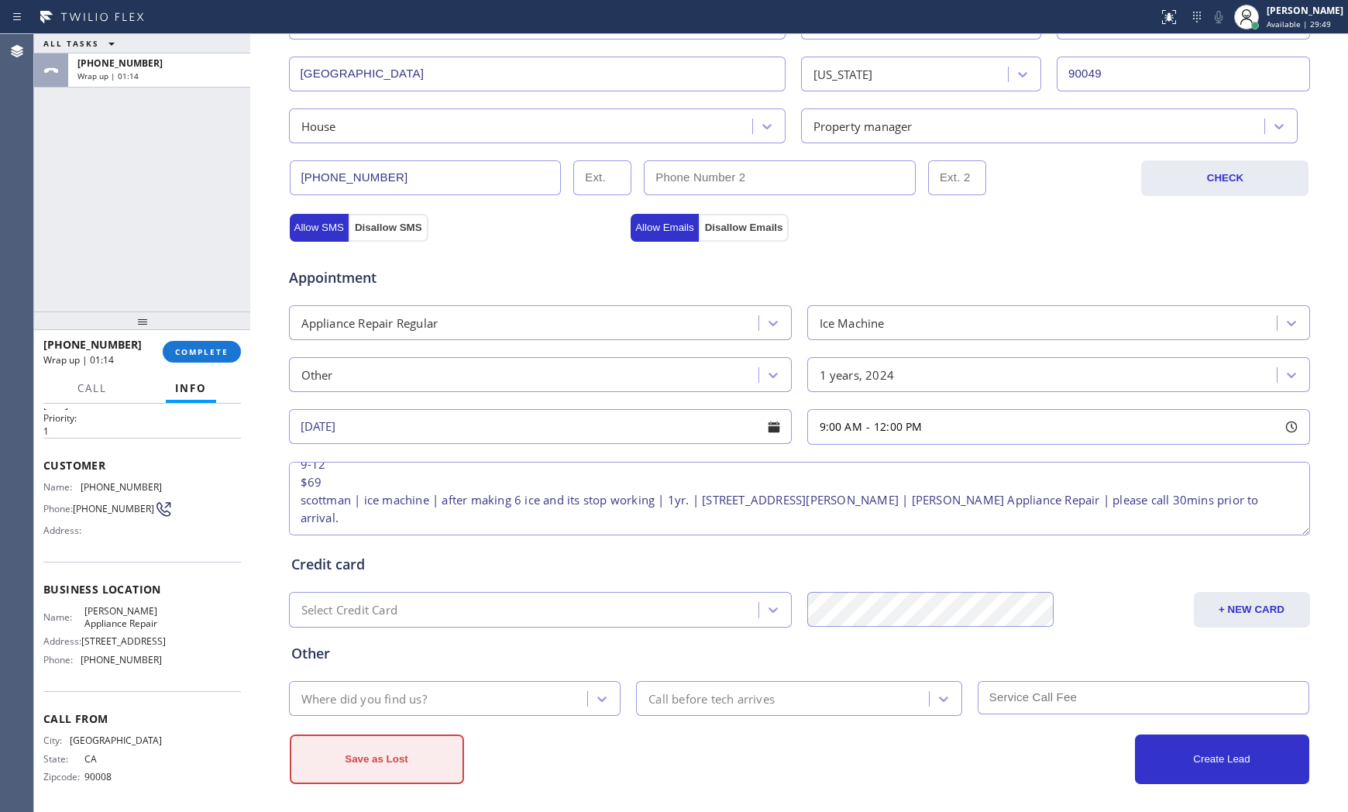
scroll to position [388, 0]
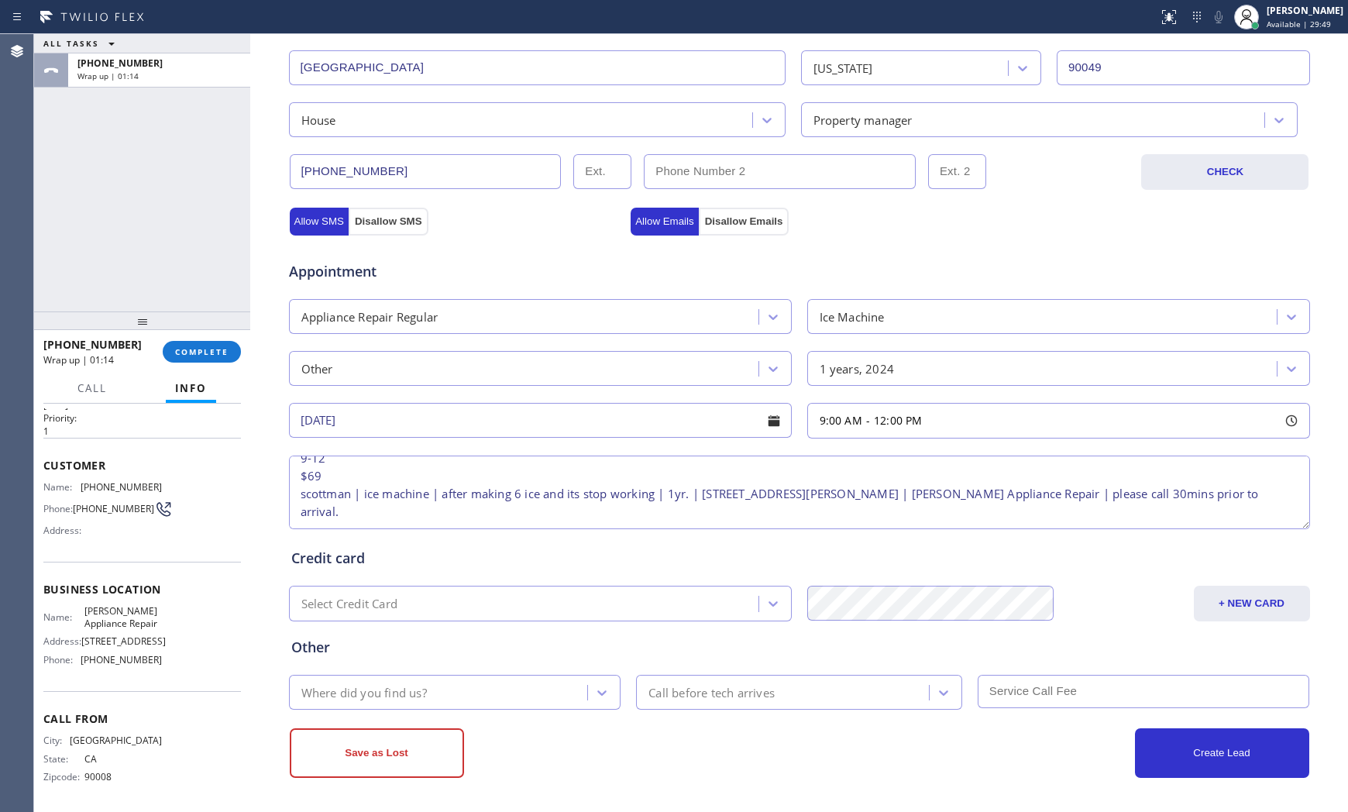
type textarea "9-12 $69 scottman | ice machine | after making 6 ice and its stop working | 1yr…"
click at [428, 692] on div "Where did you find us?" at bounding box center [441, 691] width 294 height 27
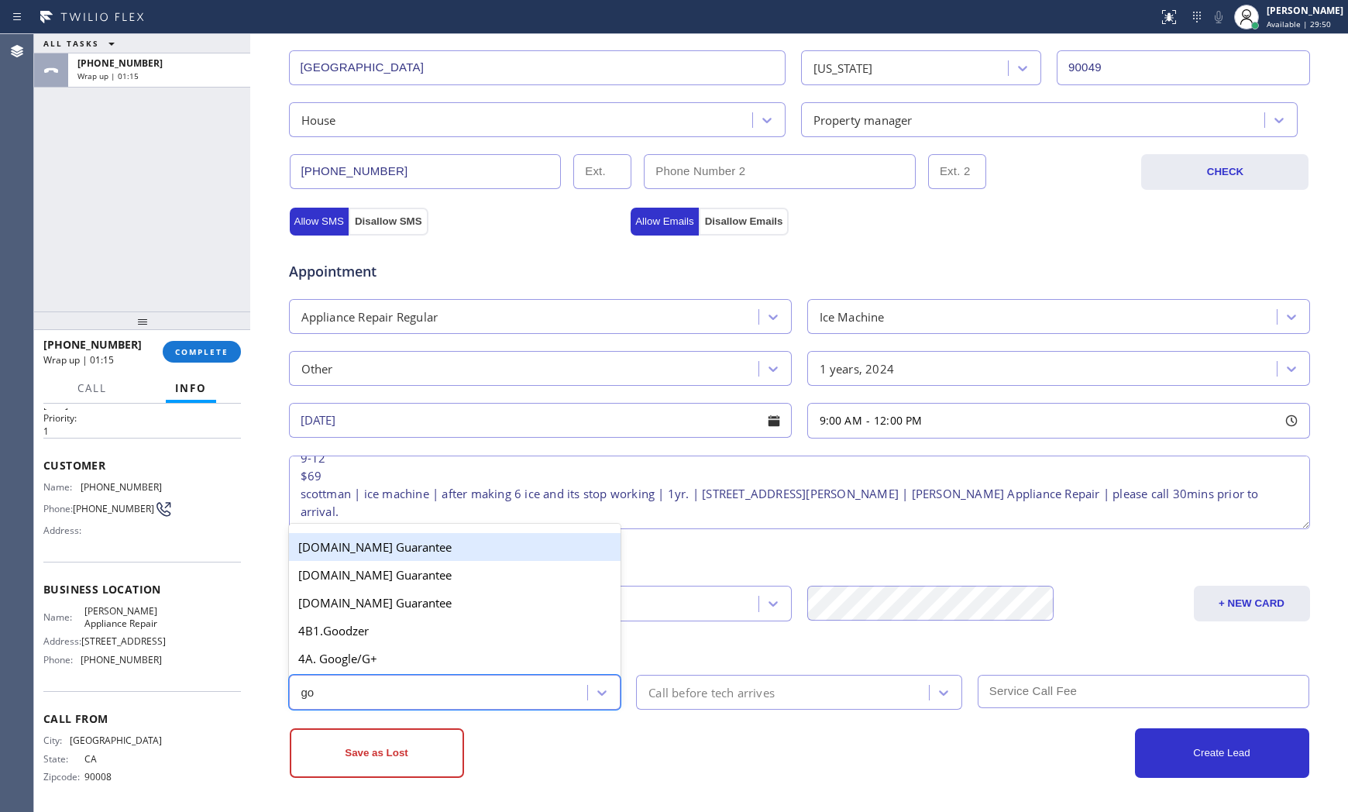
type input "goo"
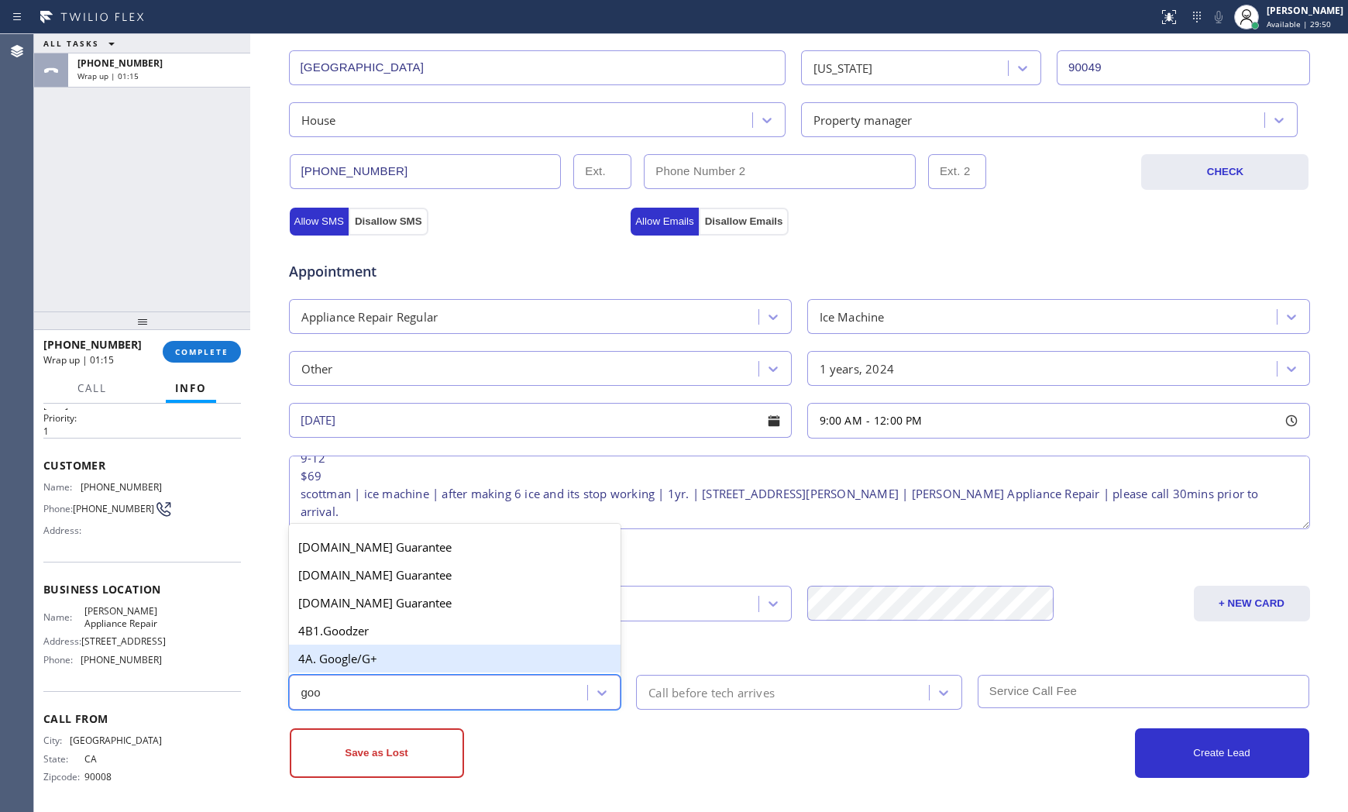
click at [415, 658] on div "4A. Google/G+" at bounding box center [455, 658] width 332 height 28
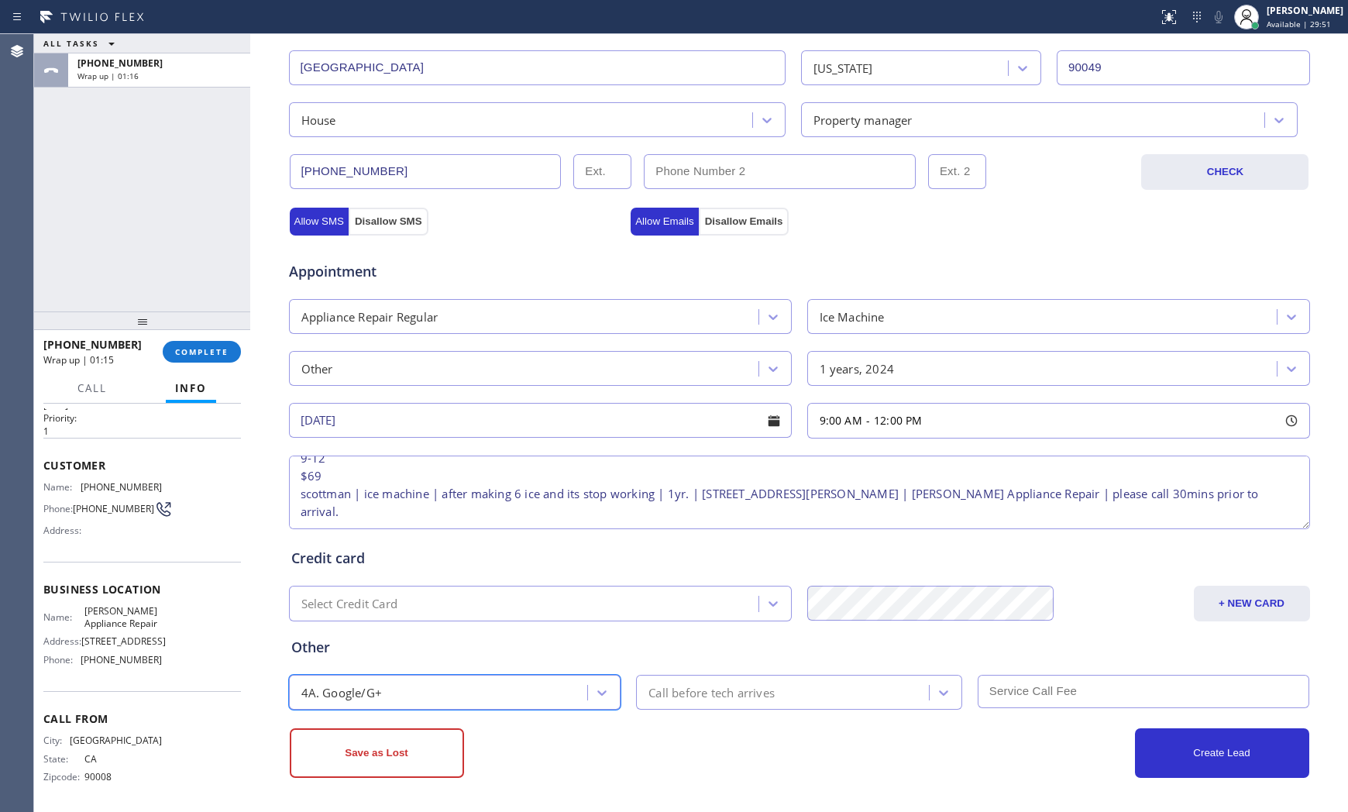
drag, startPoint x: 685, startPoint y: 684, endPoint x: 694, endPoint y: 677, distance: 11.6
click at [685, 684] on div "Call before tech arrives" at bounding box center [711, 692] width 126 height 18
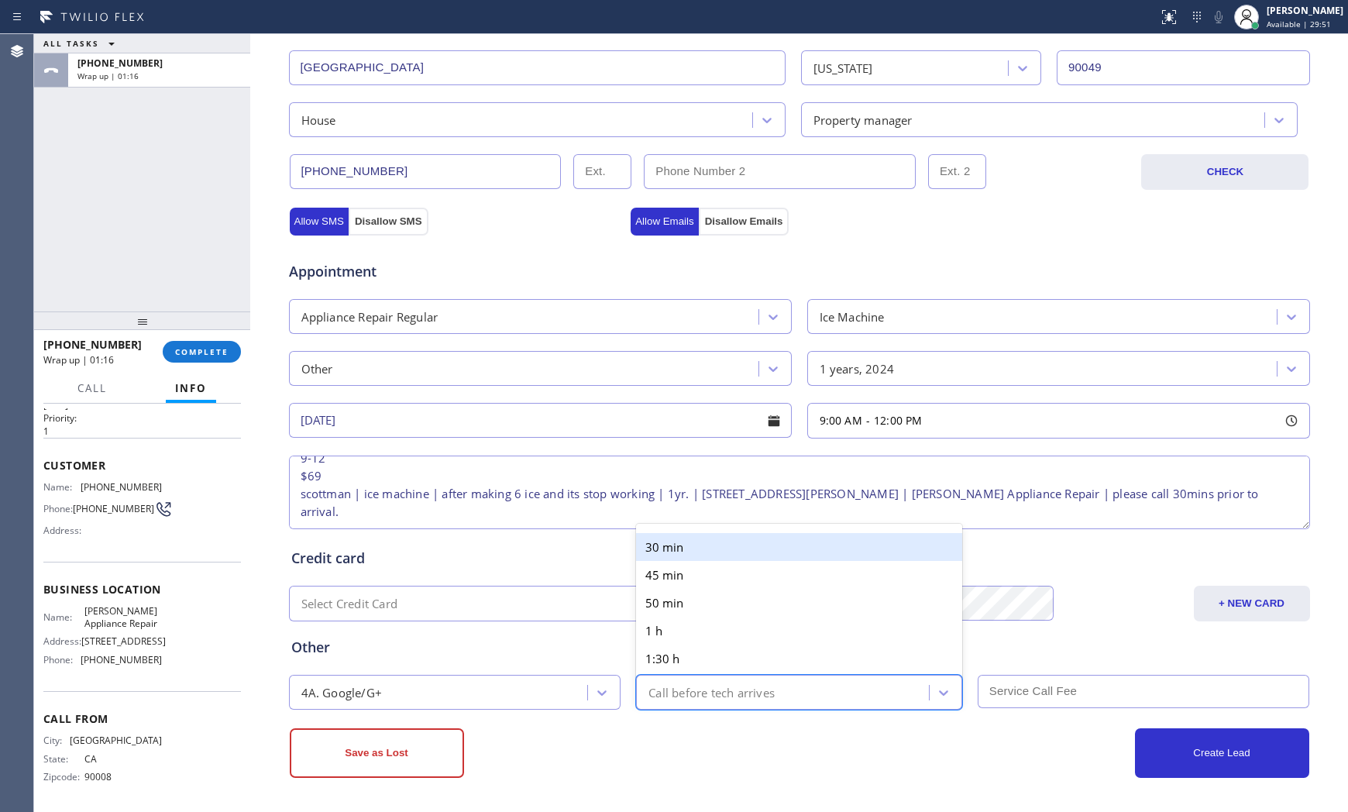
drag, startPoint x: 719, startPoint y: 547, endPoint x: 802, endPoint y: 583, distance: 90.5
click at [723, 547] on div "30 min" at bounding box center [799, 547] width 326 height 28
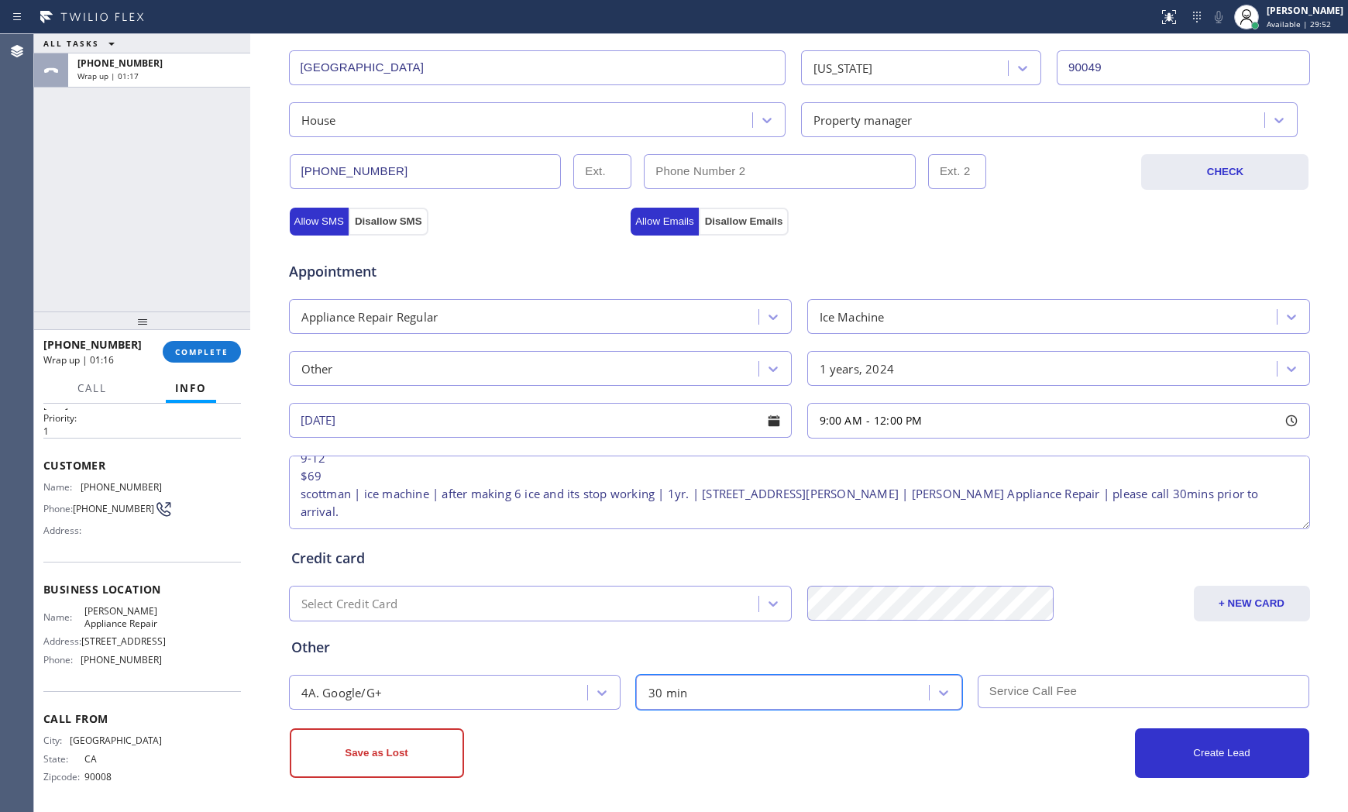
click at [1005, 680] on input "text" at bounding box center [1143, 691] width 332 height 33
type input "69"
click at [908, 780] on div "Business location [PERSON_NAME] Appliance Repair [PHONE_NUMBER] Personal inform…" at bounding box center [798, 264] width 1097 height 1097
click at [537, 503] on textarea "9-12 $69 scottman | ice machine | after making 6 ice and its stop working | 1yr…" at bounding box center [799, 492] width 1021 height 74
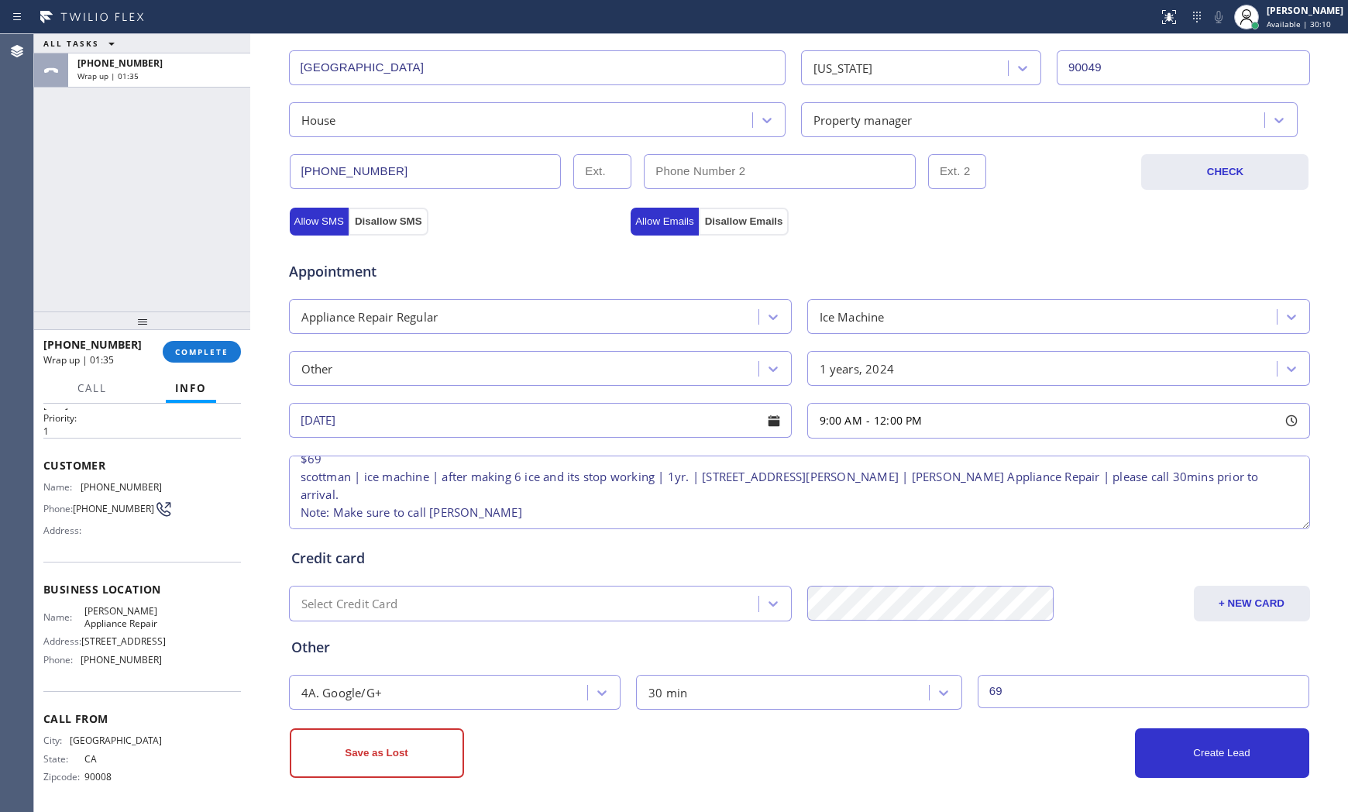
click at [528, 503] on textarea "9-12 $69 scottman | ice machine | after making 6 ice and its stop working | 1yr…" at bounding box center [799, 492] width 1021 height 74
paste textarea "[PHONE_NUMBER]"
click at [531, 507] on textarea "9-12 $69 scottman | ice machine | after making 6 ice and its stop working | 1yr…" at bounding box center [799, 492] width 1021 height 74
paste textarea "[PHONE_NUMBER]"
click at [930, 520] on textarea "9-12 $69 scottman | ice machine | after making 6 ice and its stop working | 1yr…" at bounding box center [799, 492] width 1021 height 74
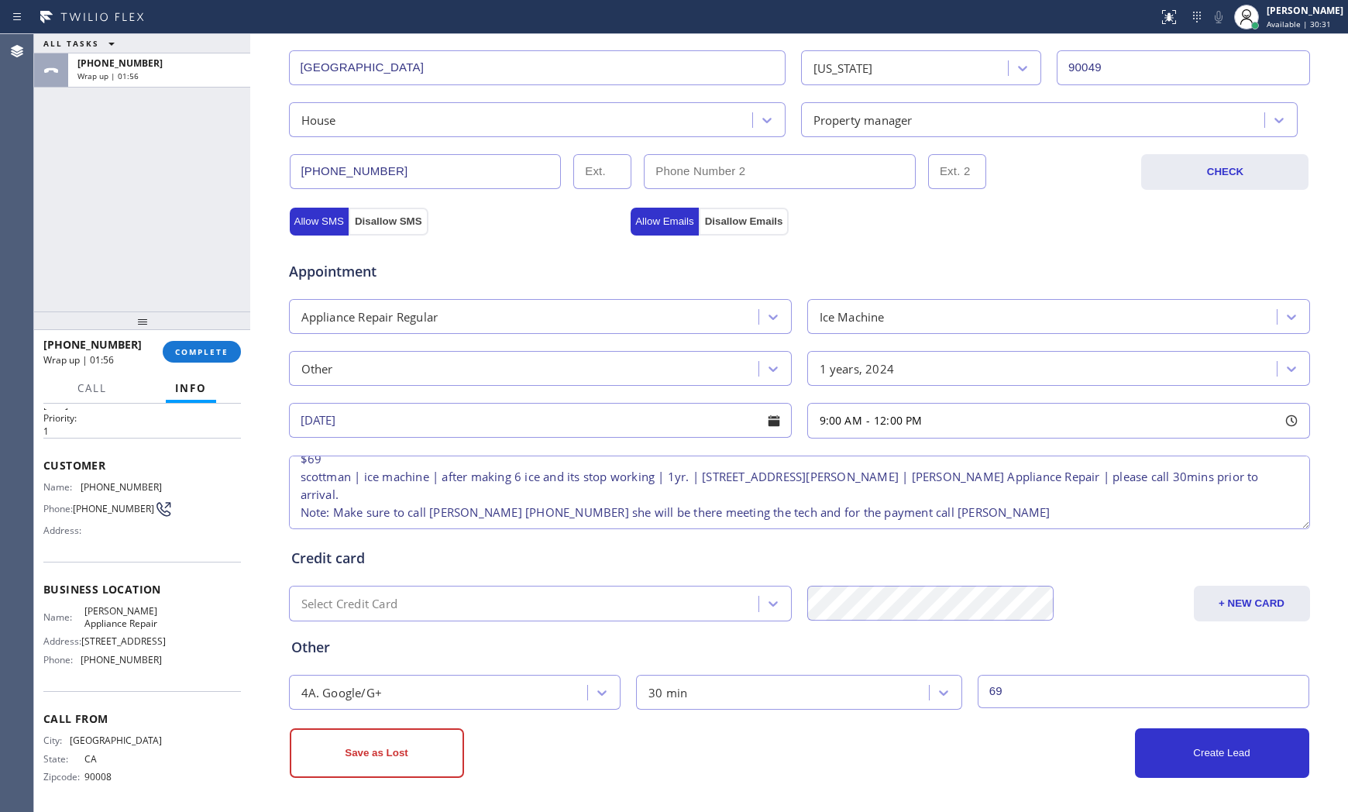
paste textarea "[PHONE_NUMBER]"
click at [1055, 505] on textarea "9-12 $69 scottman | ice machine | after making 6 ice and its stop working | 1yr…" at bounding box center [799, 492] width 1021 height 74
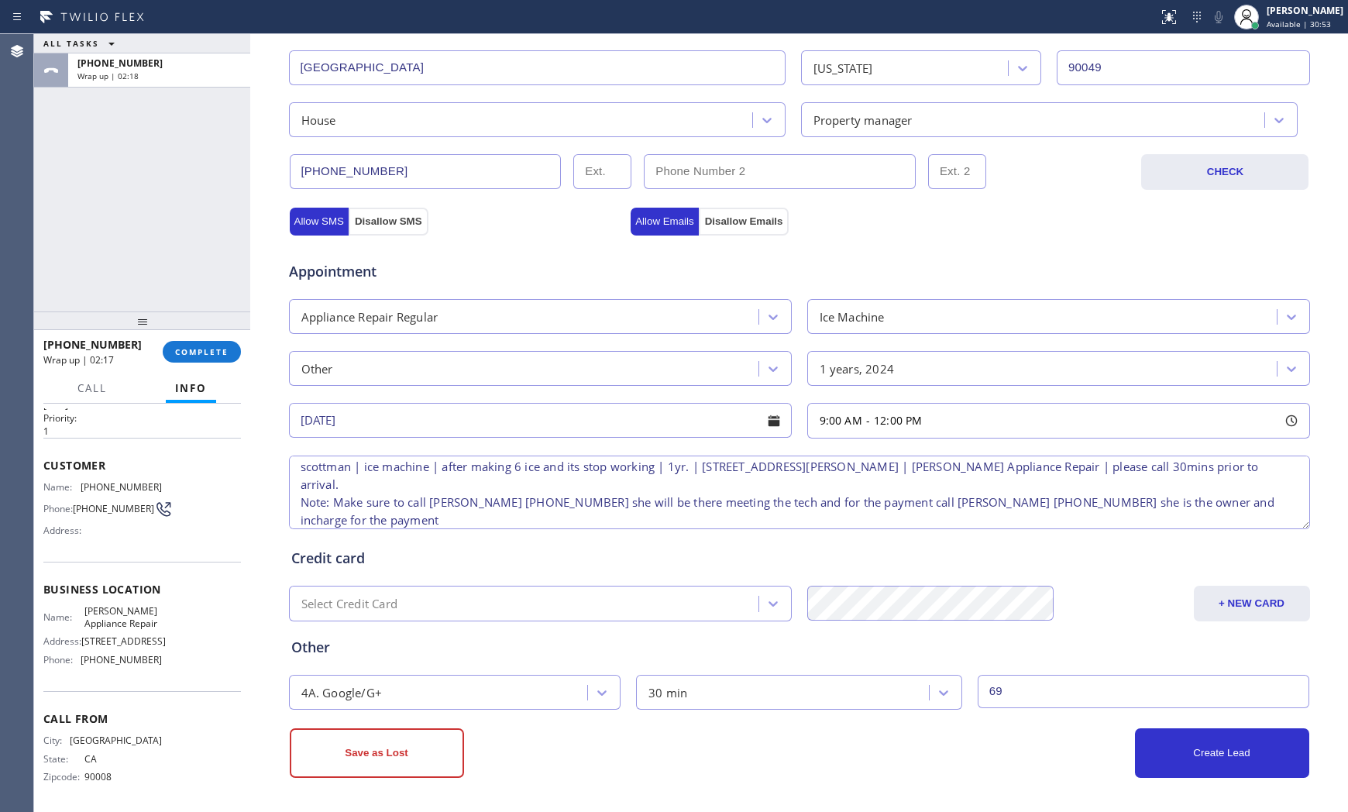
click at [1101, 502] on textarea "9-12 $69 scottman | ice machine | after making 6 ice and its stop working | 1yr…" at bounding box center [799, 492] width 1021 height 74
drag, startPoint x: 1179, startPoint y: 501, endPoint x: 1156, endPoint y: 501, distance: 23.2
click at [1177, 501] on textarea "9-12 $69 scottman | ice machine | after making 6 ice and its stop working | 1yr…" at bounding box center [799, 492] width 1021 height 74
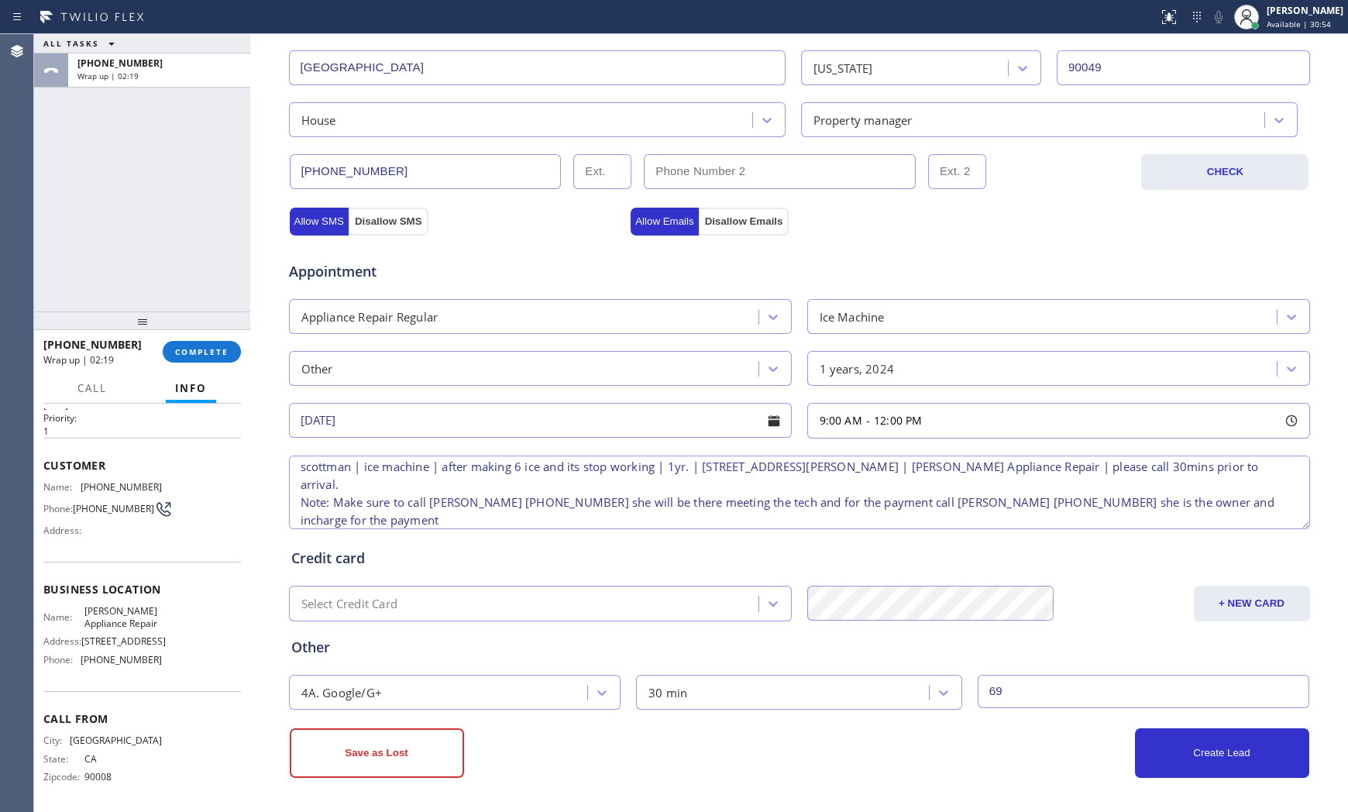
click at [1124, 503] on textarea "9-12 $69 scottman | ice machine | after making 6 ice and its stop working | 1yr…" at bounding box center [799, 492] width 1021 height 74
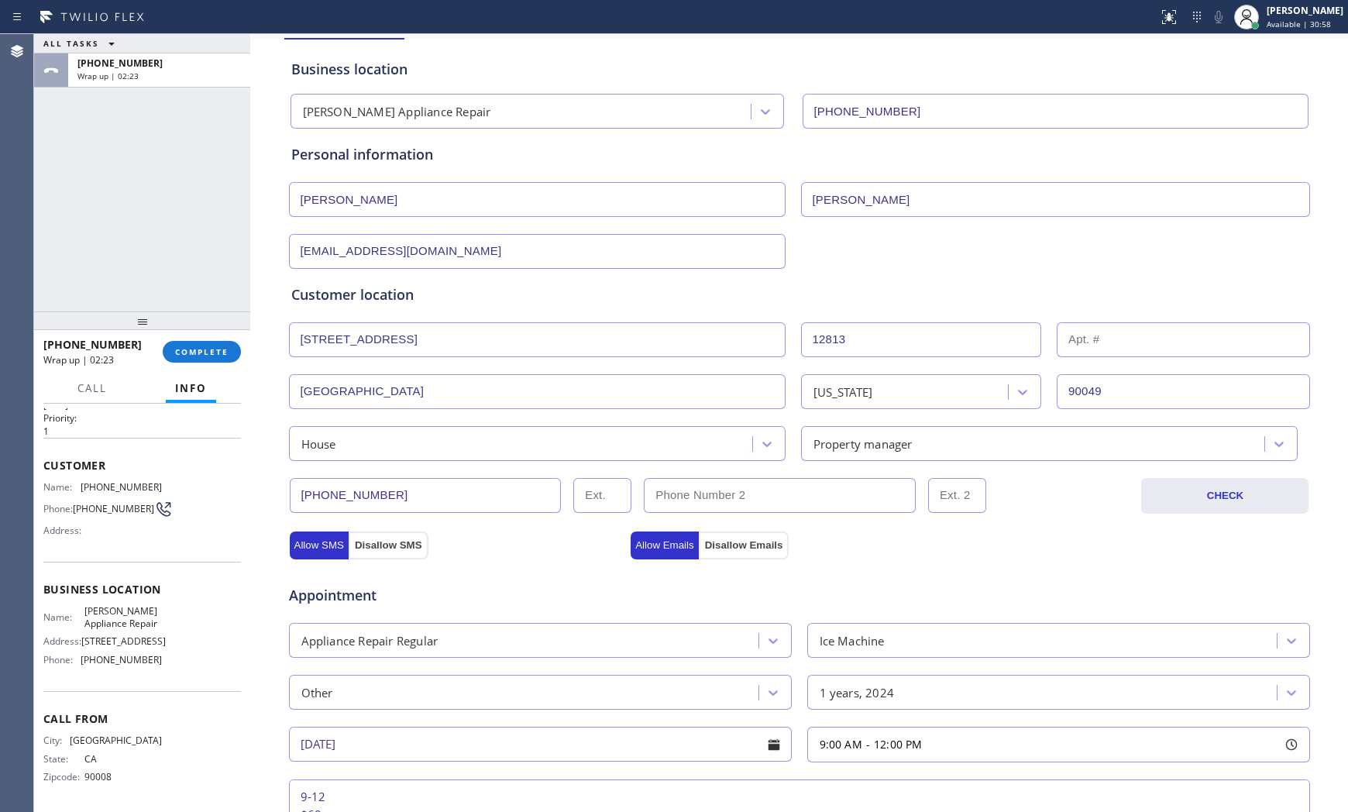
scroll to position [0, 0]
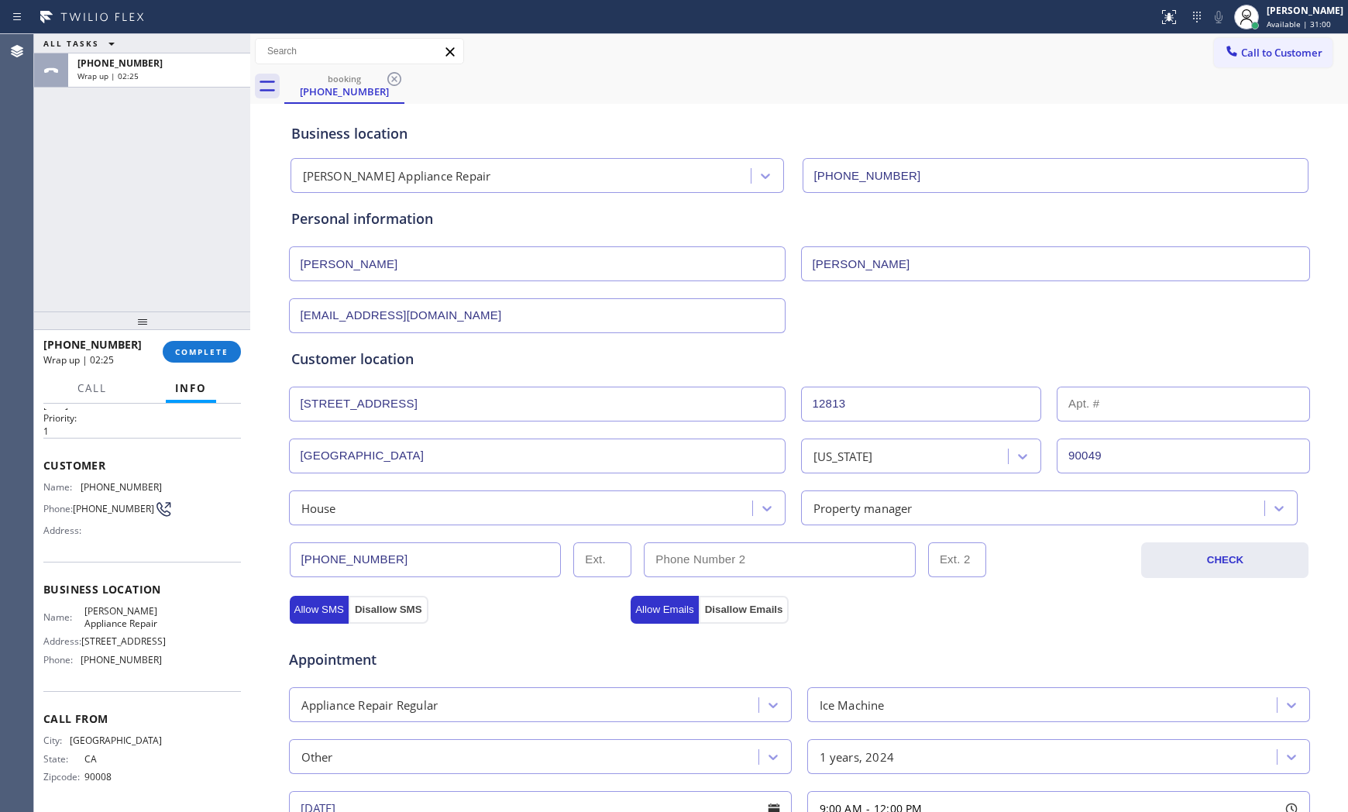
type textarea "9-12 $69 scottman | ice machine | after making 6 ice and its stop working | 1yr…"
click at [451, 559] on input "[PHONE_NUMBER]" at bounding box center [426, 559] width 272 height 35
paste input "10) 528-2948"
type input "[PHONE_NUMBER]"
click at [102, 481] on span "[PHONE_NUMBER]" at bounding box center [121, 487] width 81 height 12
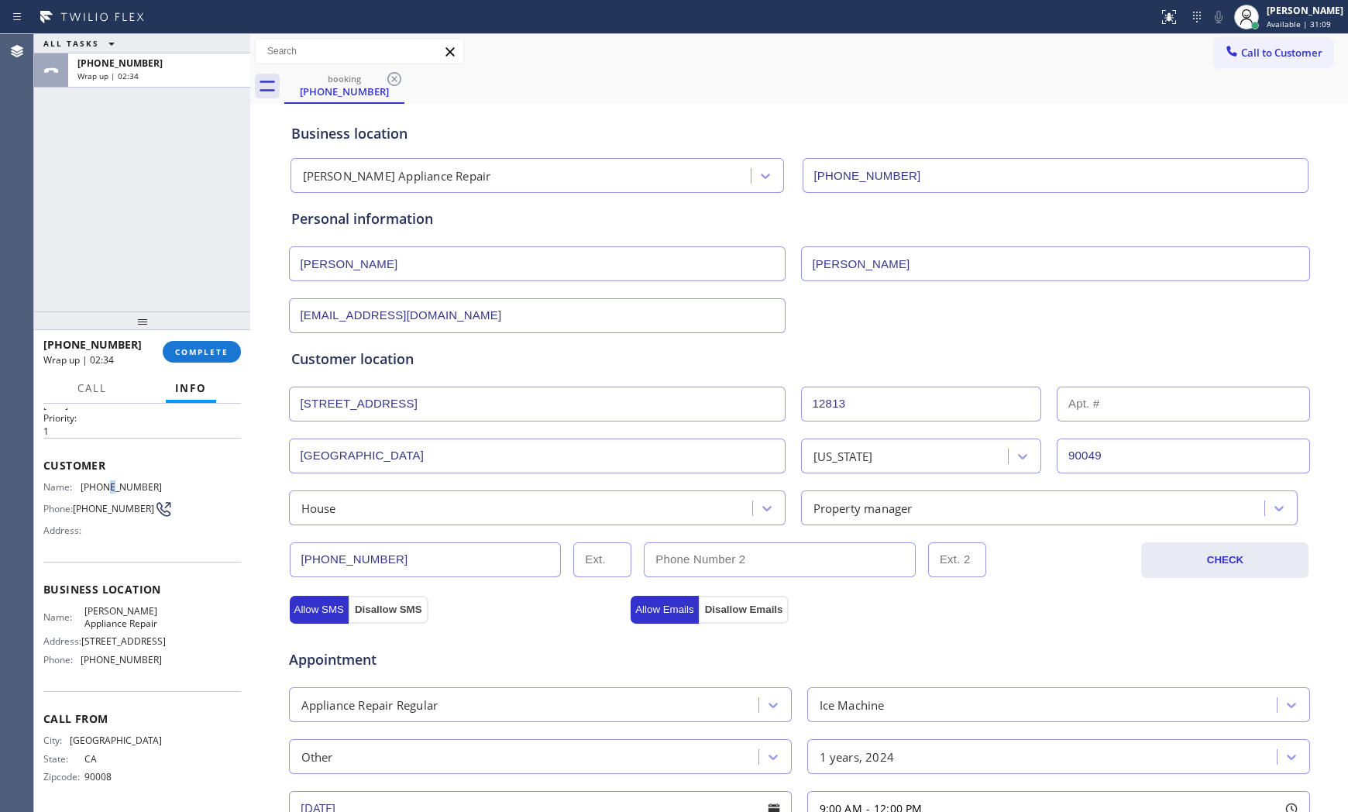
click at [102, 481] on span "[PHONE_NUMBER]" at bounding box center [121, 487] width 81 height 12
copy span "[PHONE_NUMBER]"
drag, startPoint x: 740, startPoint y: 554, endPoint x: 756, endPoint y: 555, distance: 15.5
click at [744, 555] on input "(___) ___-____" at bounding box center [780, 559] width 272 height 35
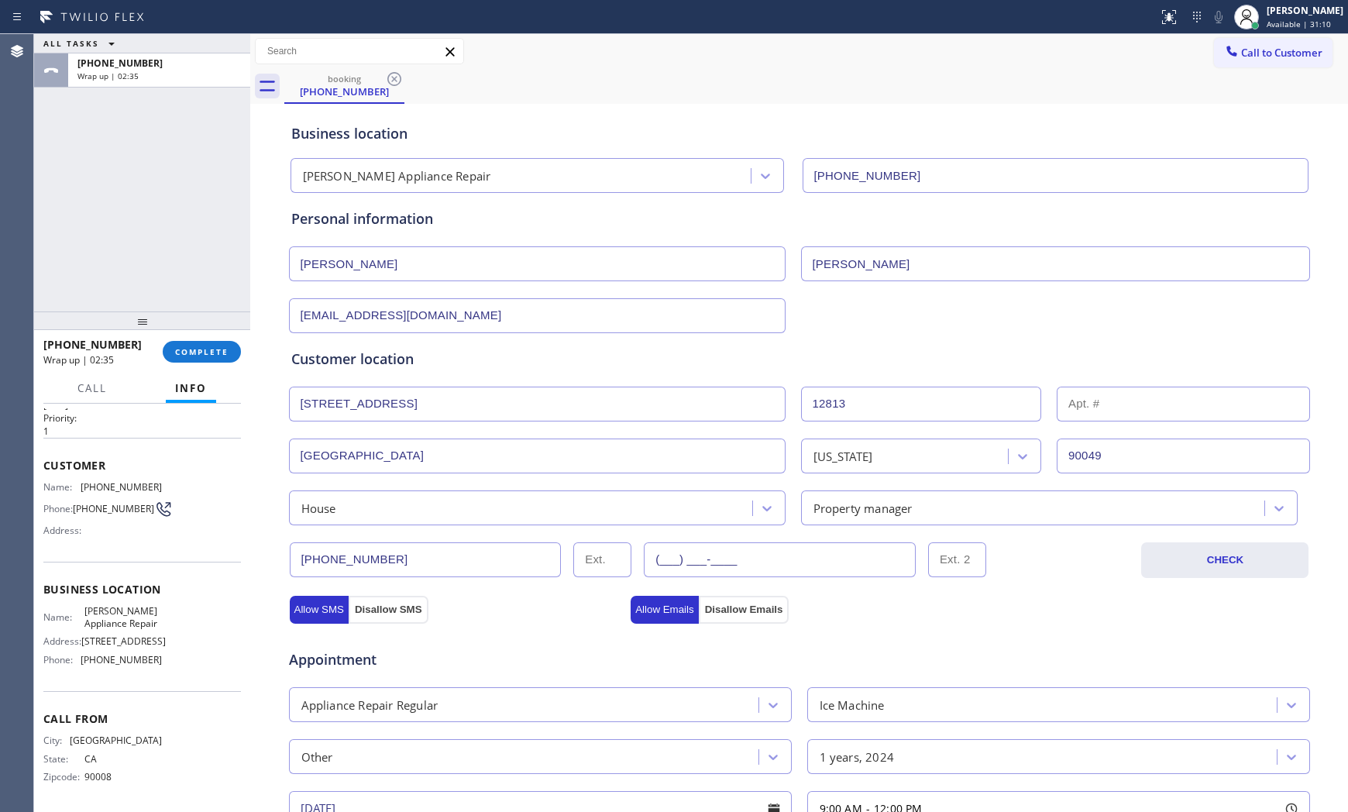
paste input "323) 702-9129"
type input "[PHONE_NUMBER]"
click at [1001, 613] on div "Allow SMS Disallow SMS Allow Emails Disallow Emails" at bounding box center [799, 607] width 1024 height 31
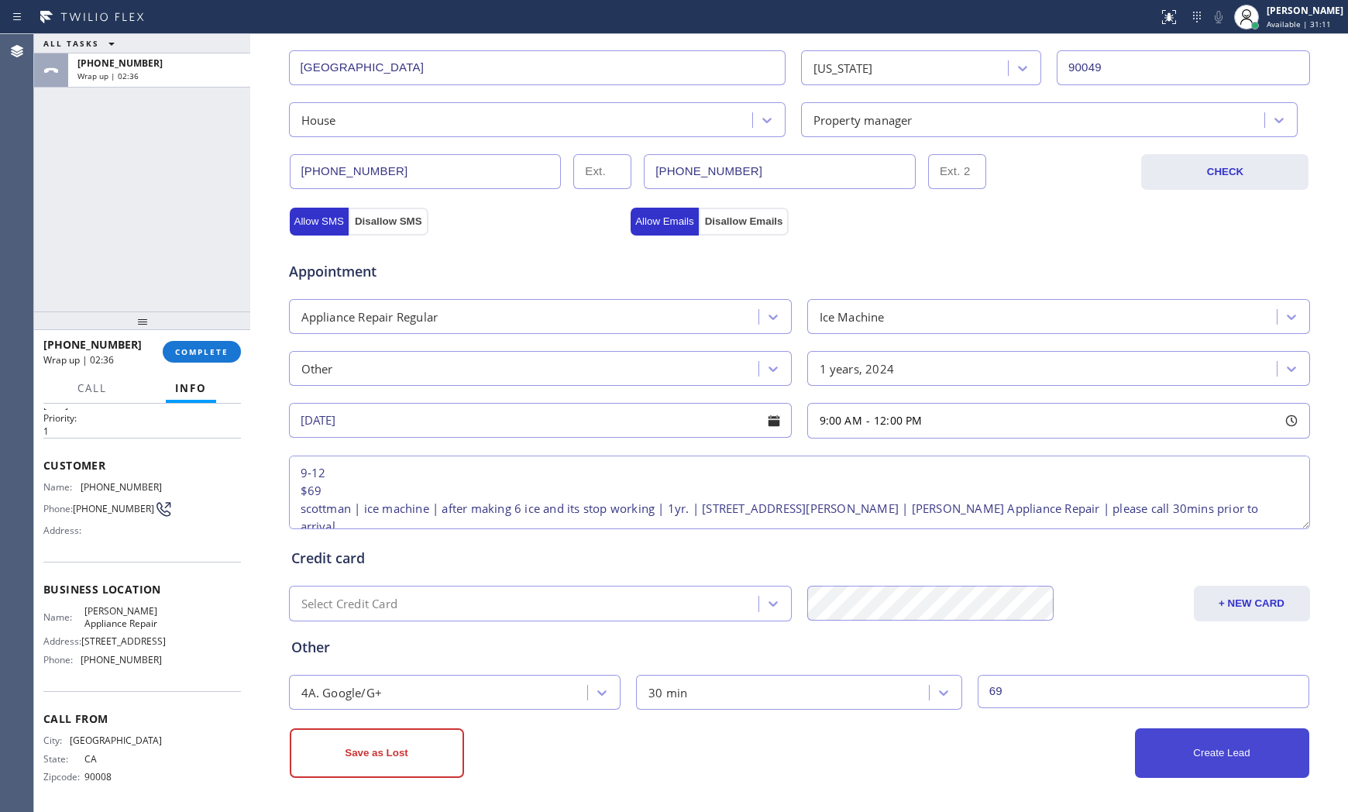
click at [1179, 742] on button "Create Lead" at bounding box center [1222, 753] width 174 height 50
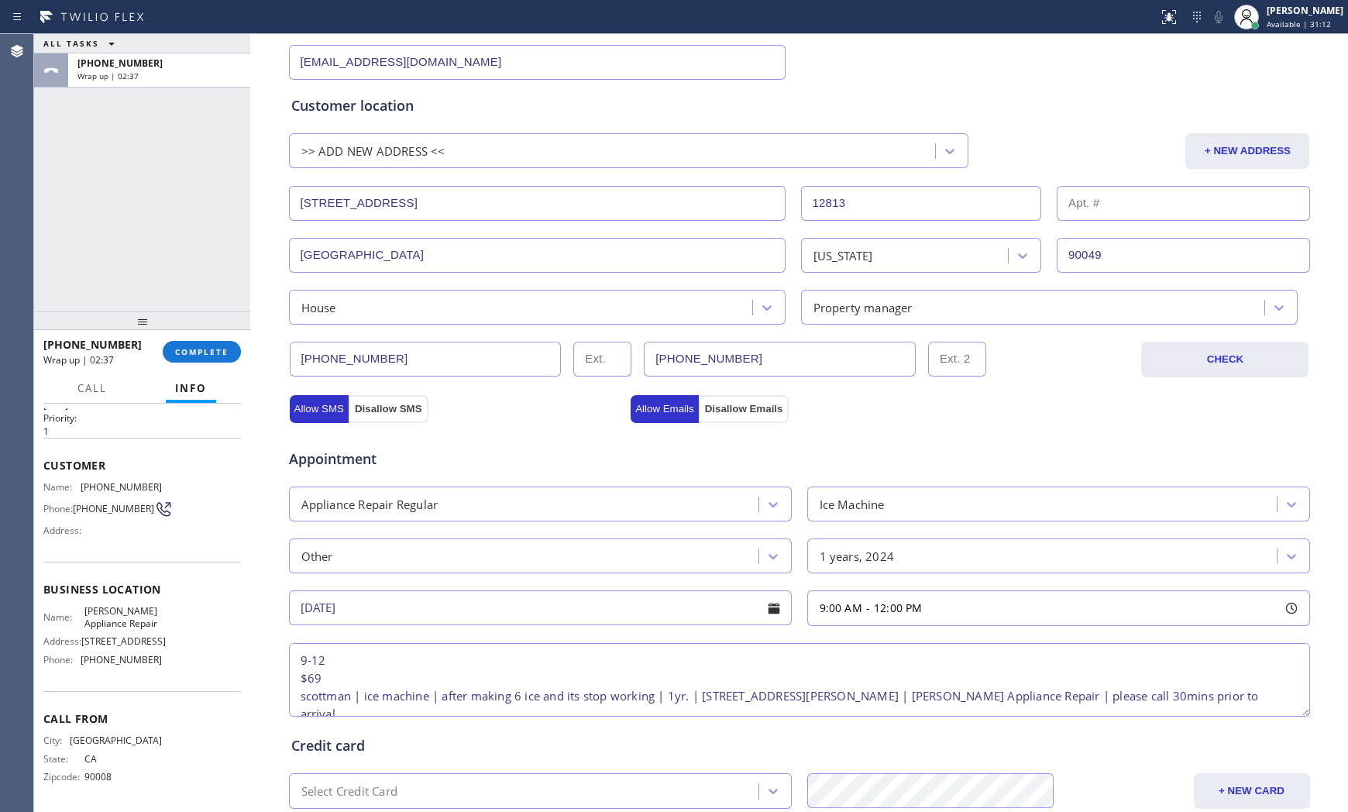
scroll to position [96, 0]
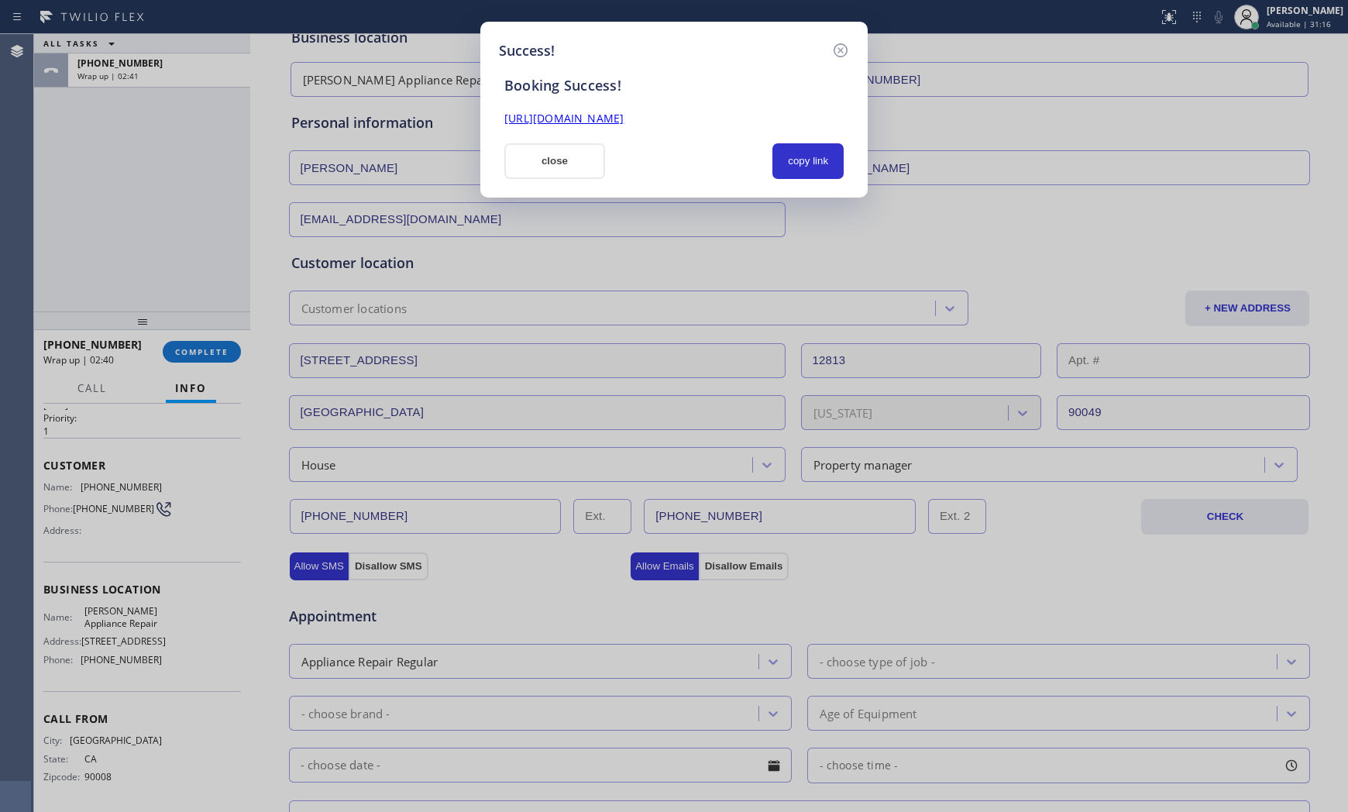
drag, startPoint x: 824, startPoint y: 159, endPoint x: 675, endPoint y: 165, distance: 148.8
click at [823, 159] on button "copy link" at bounding box center [807, 161] width 71 height 36
click at [586, 165] on button "close" at bounding box center [554, 161] width 101 height 36
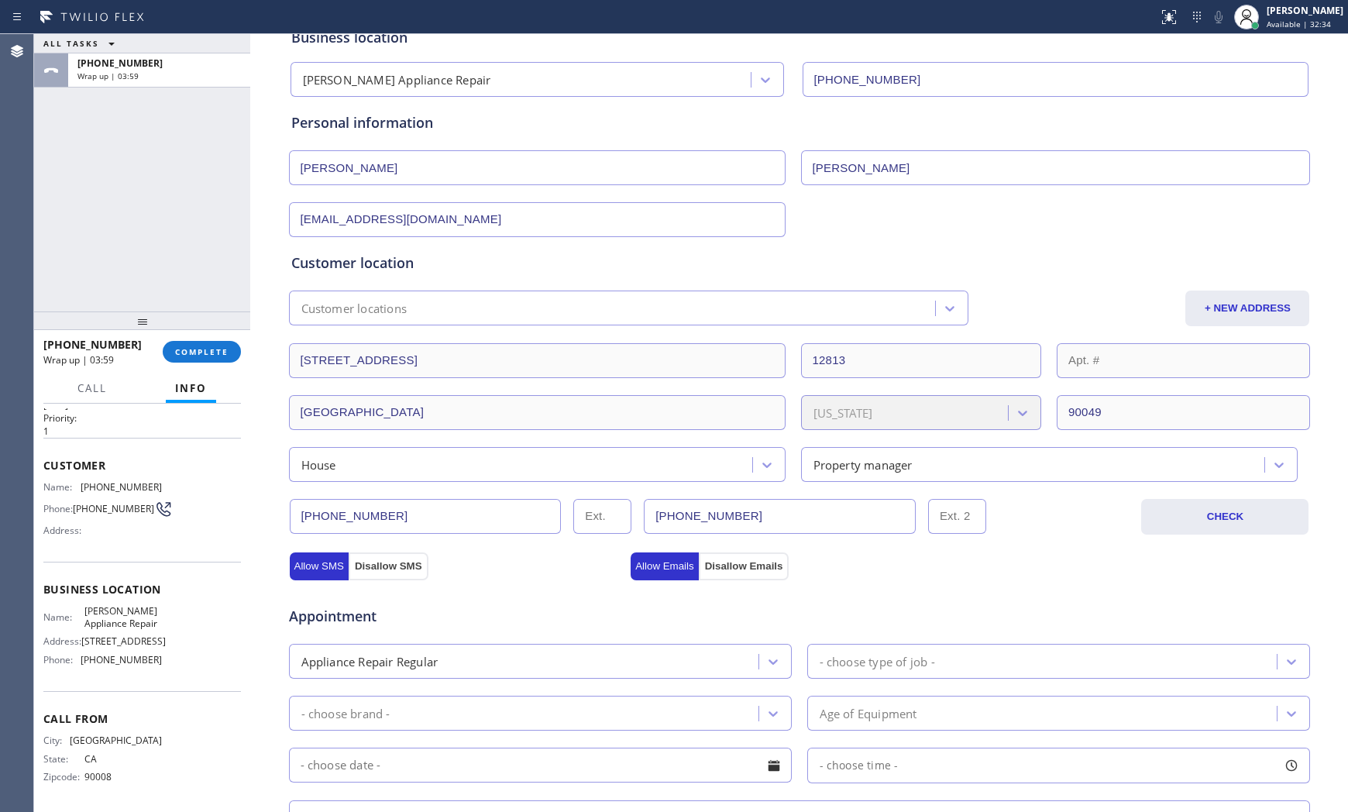
click at [98, 481] on span "[PHONE_NUMBER]" at bounding box center [121, 487] width 81 height 12
copy span "[PHONE_NUMBER]"
click at [217, 343] on button "COMPLETE" at bounding box center [202, 352] width 78 height 22
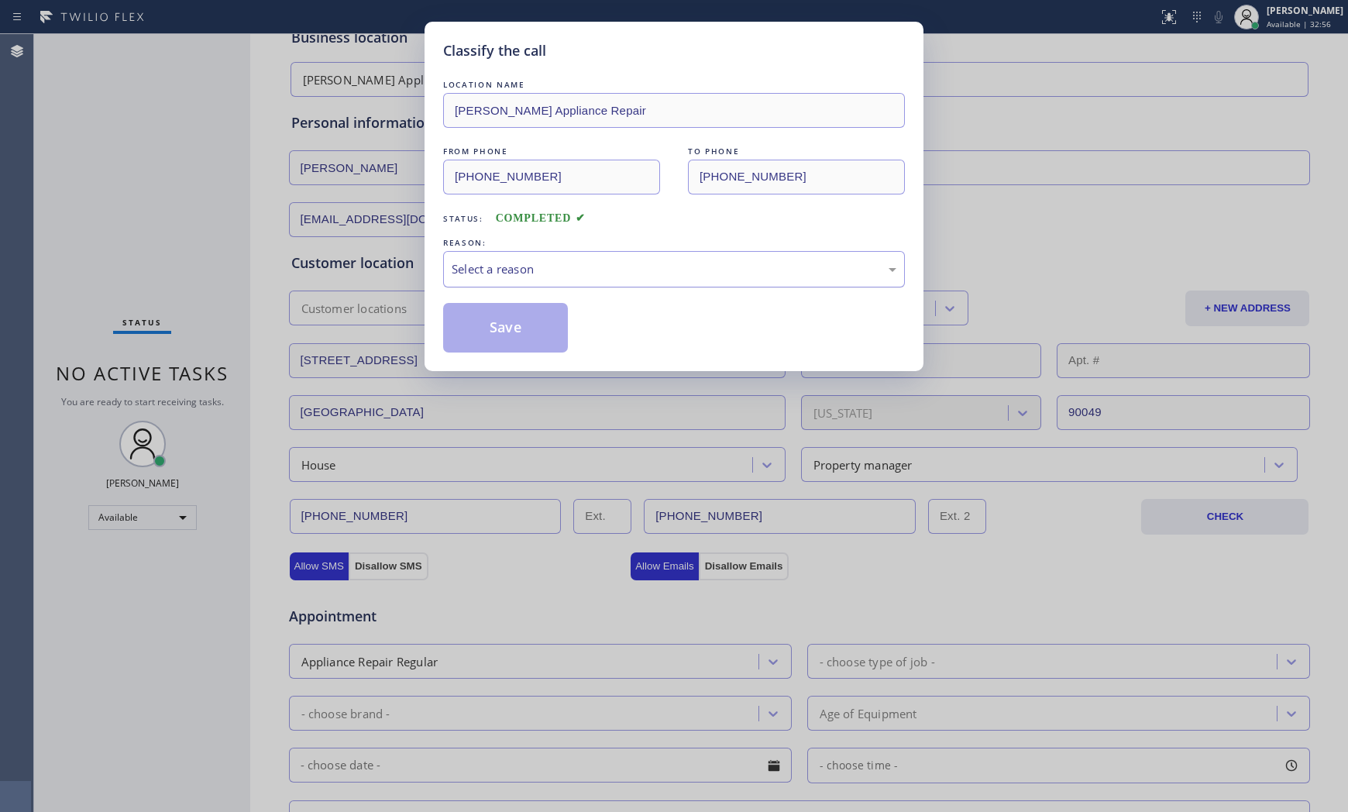
drag, startPoint x: 623, startPoint y: 235, endPoint x: 607, endPoint y: 260, distance: 30.3
click at [622, 239] on div "REASON:" at bounding box center [674, 243] width 462 height 16
drag, startPoint x: 607, startPoint y: 262, endPoint x: 585, endPoint y: 281, distance: 29.1
click at [604, 266] on div "Select a reason" at bounding box center [673, 269] width 445 height 18
click at [515, 321] on button "Save" at bounding box center [505, 328] width 125 height 50
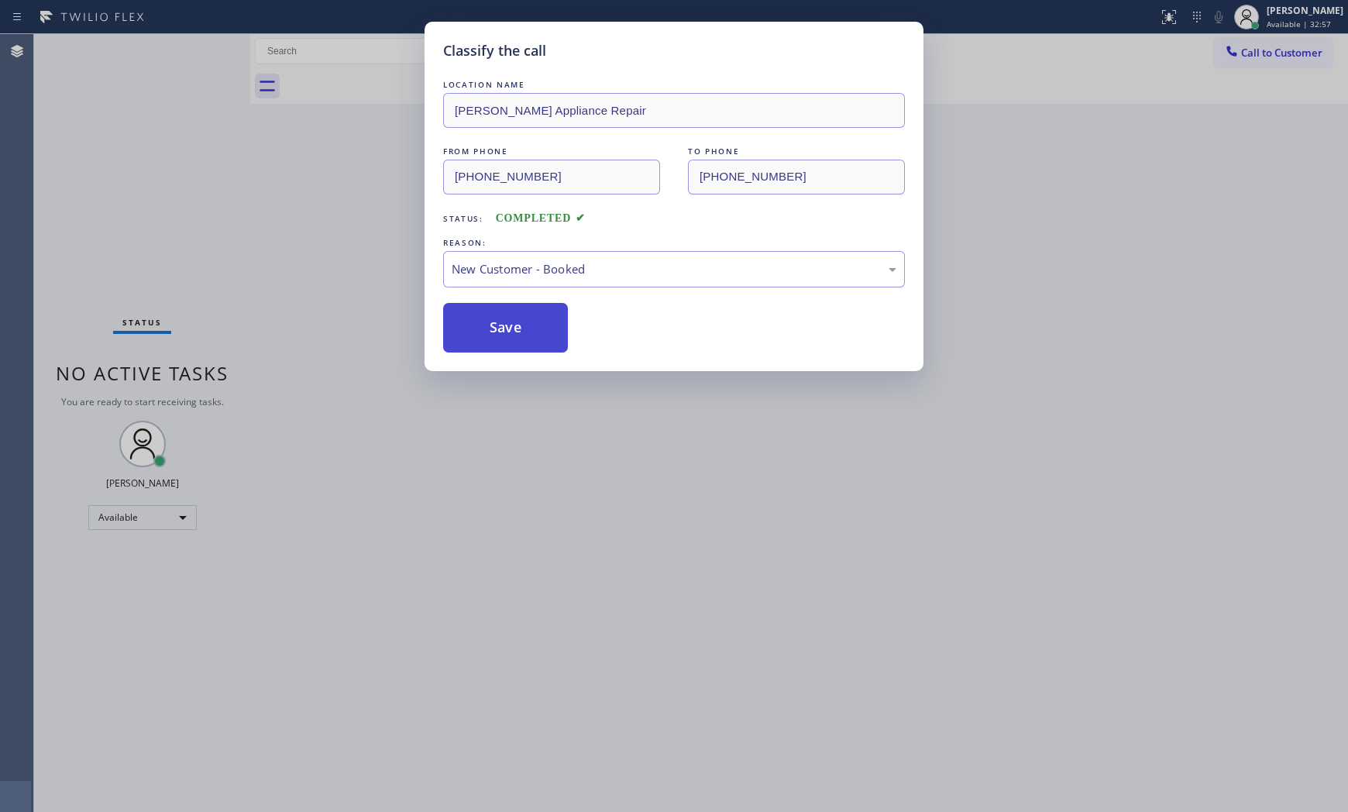
click at [515, 321] on button "Save" at bounding box center [505, 328] width 125 height 50
click at [514, 321] on button "Save" at bounding box center [505, 328] width 125 height 50
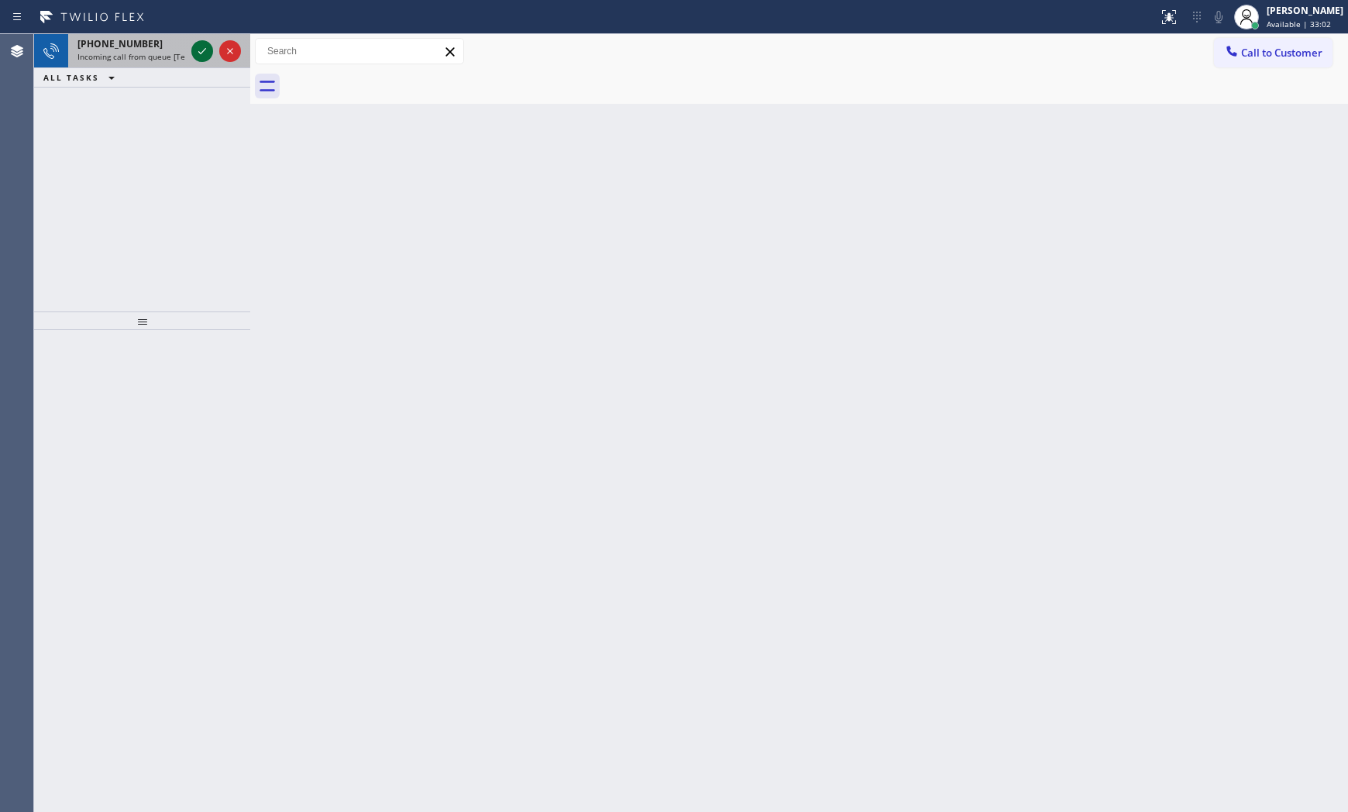
click at [211, 59] on icon at bounding box center [202, 51] width 19 height 19
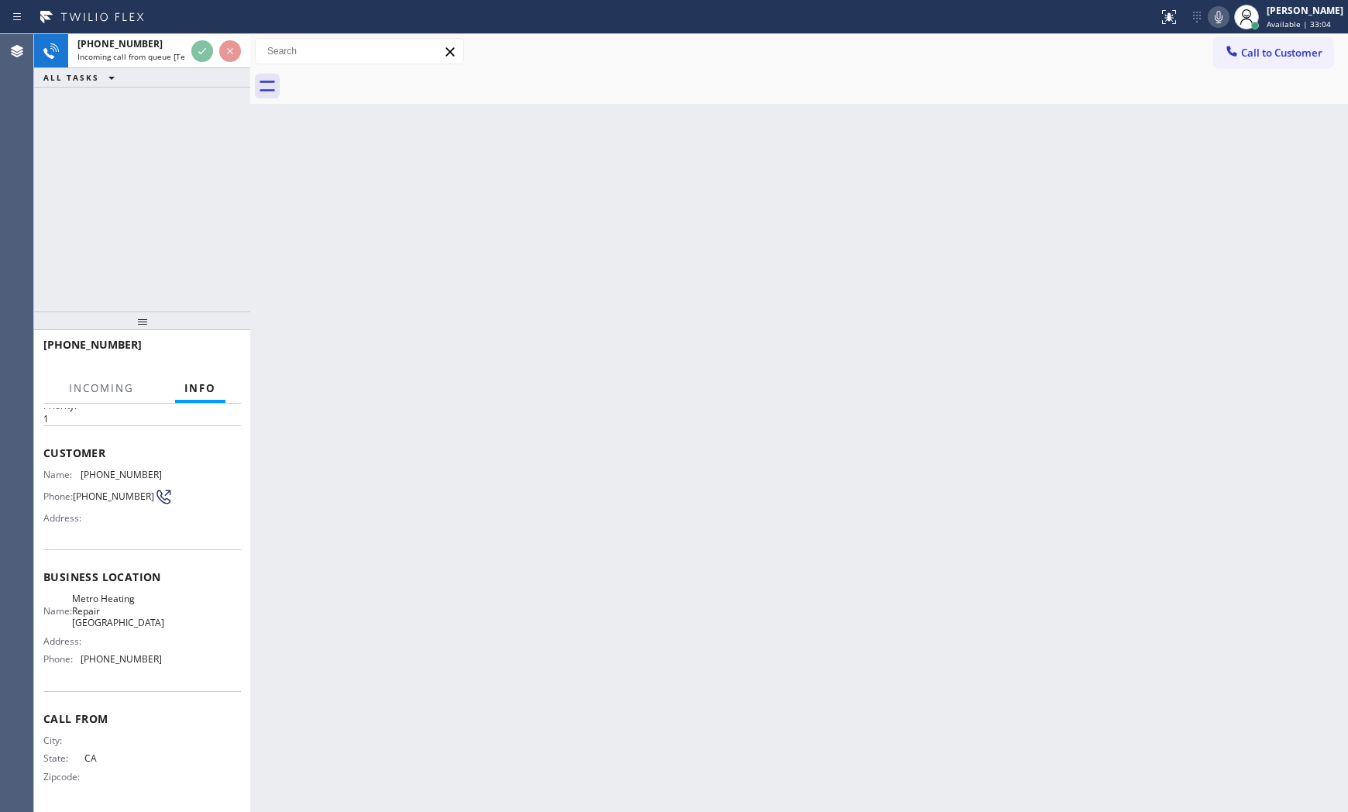
scroll to position [52, 0]
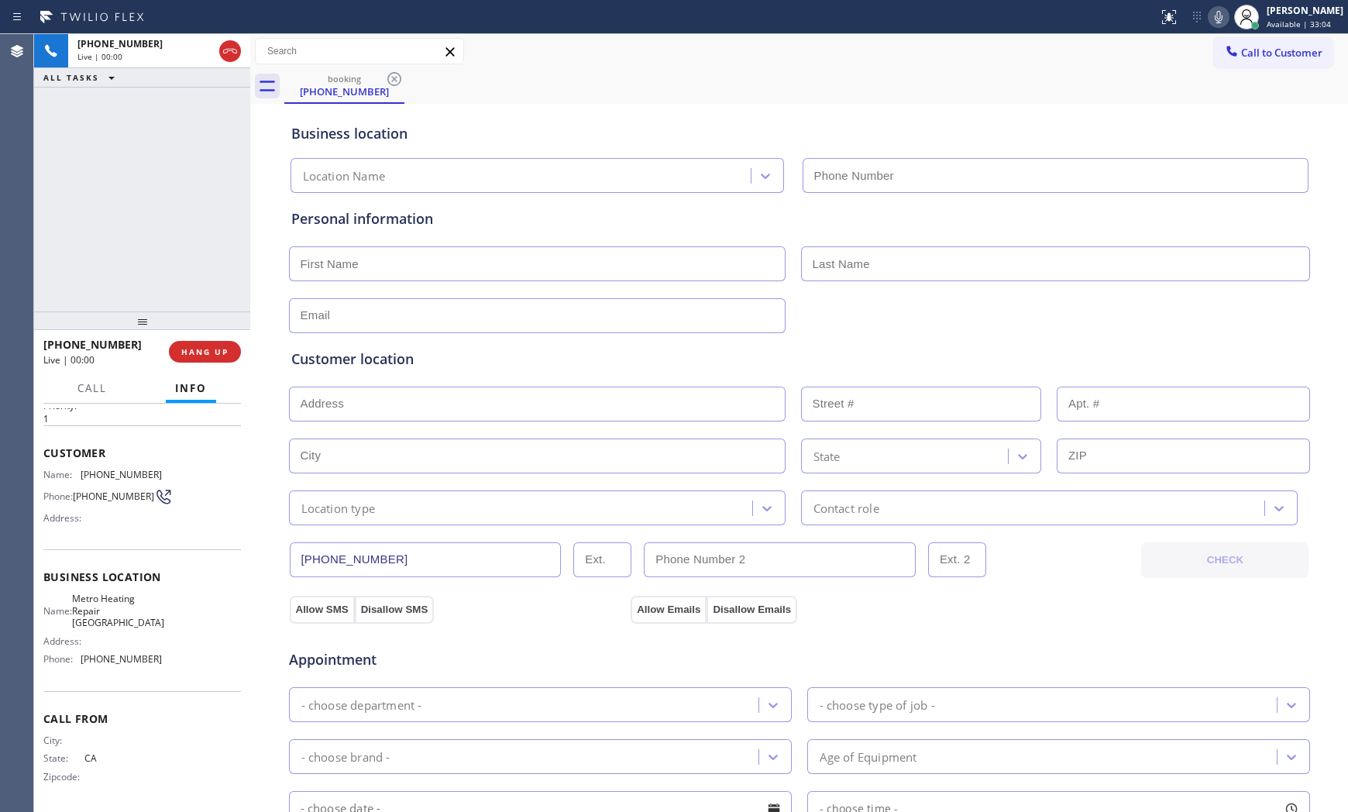
type input "[PHONE_NUMBER]"
click at [213, 349] on span "HANG UP" at bounding box center [204, 351] width 47 height 11
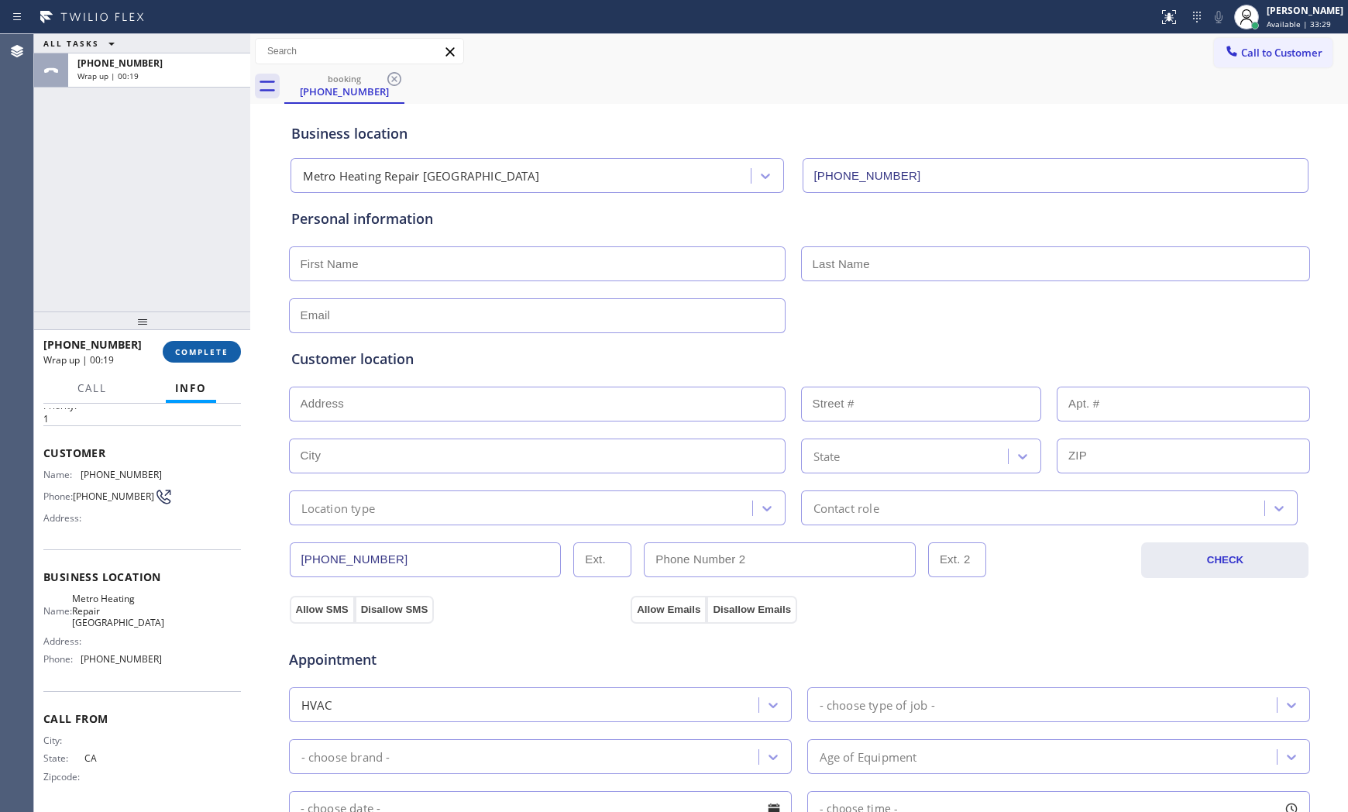
click at [211, 347] on span "COMPLETE" at bounding box center [201, 351] width 53 height 11
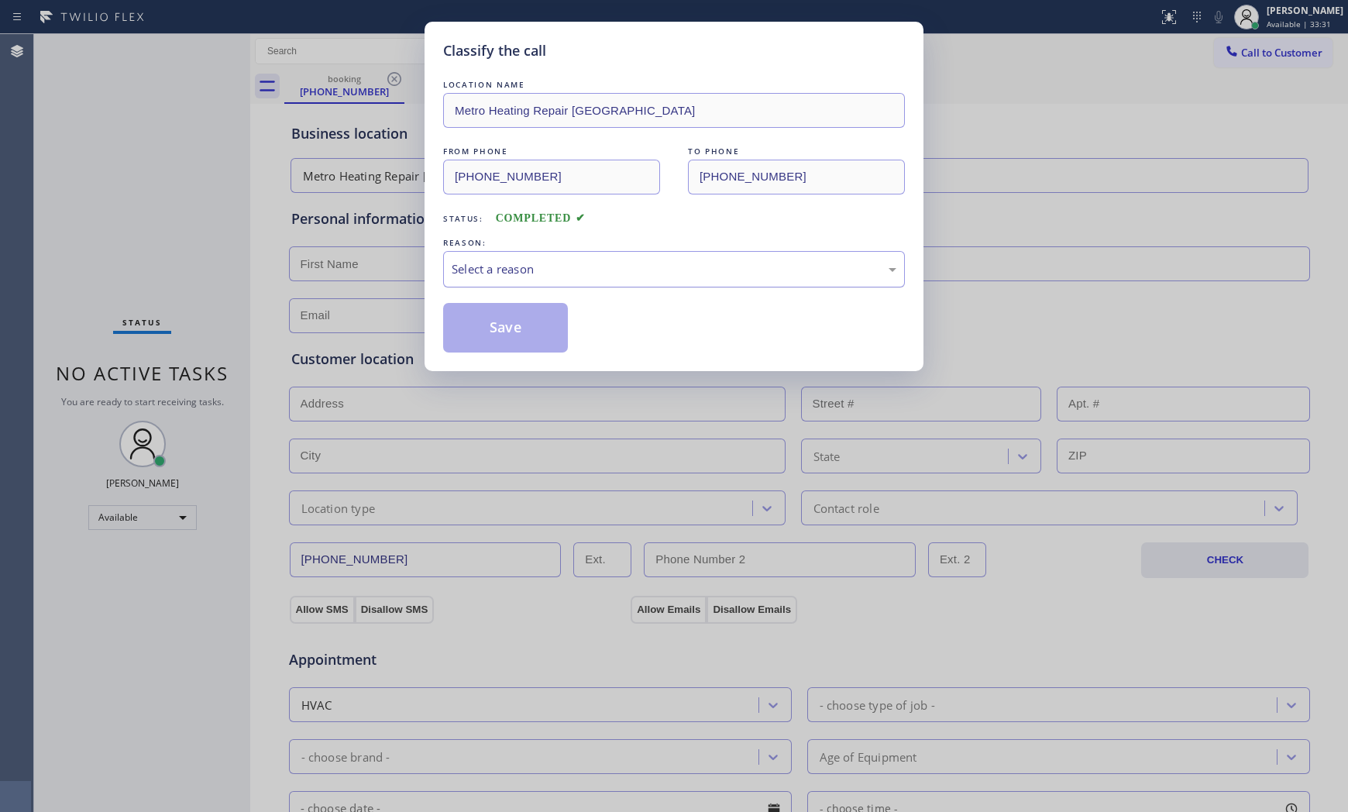
click at [521, 252] on div "Select a reason" at bounding box center [674, 269] width 462 height 36
click at [485, 325] on button "Save" at bounding box center [505, 328] width 125 height 50
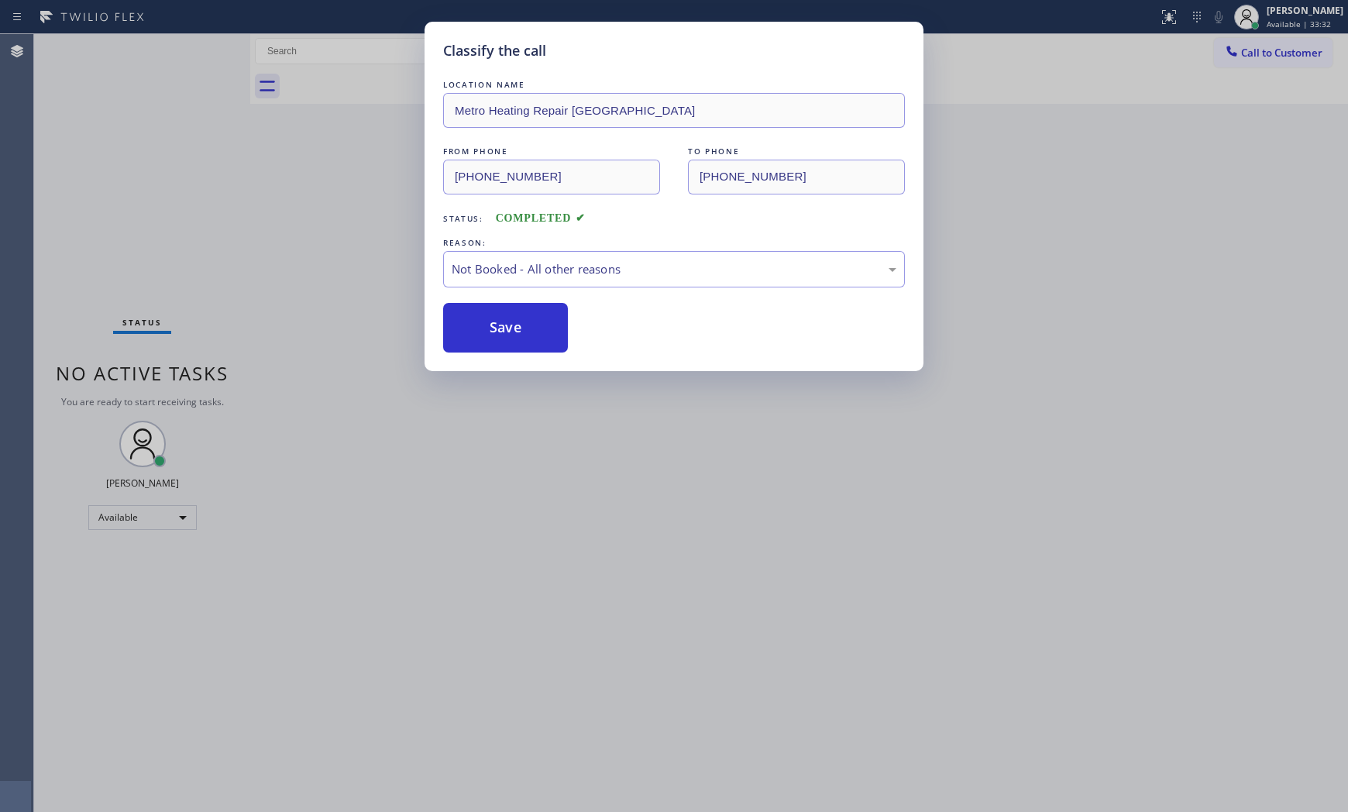
click at [485, 325] on button "Save" at bounding box center [505, 328] width 125 height 50
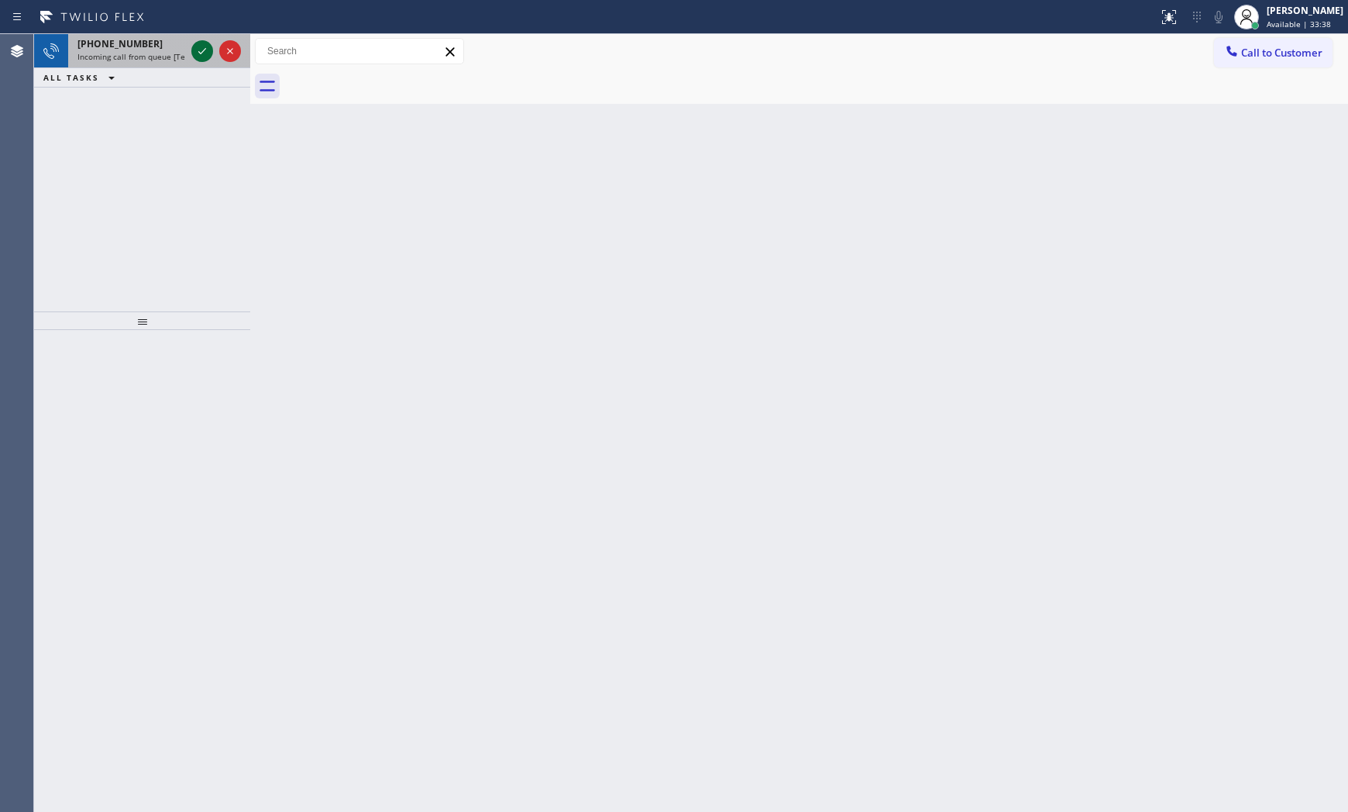
click at [197, 52] on icon at bounding box center [202, 51] width 19 height 19
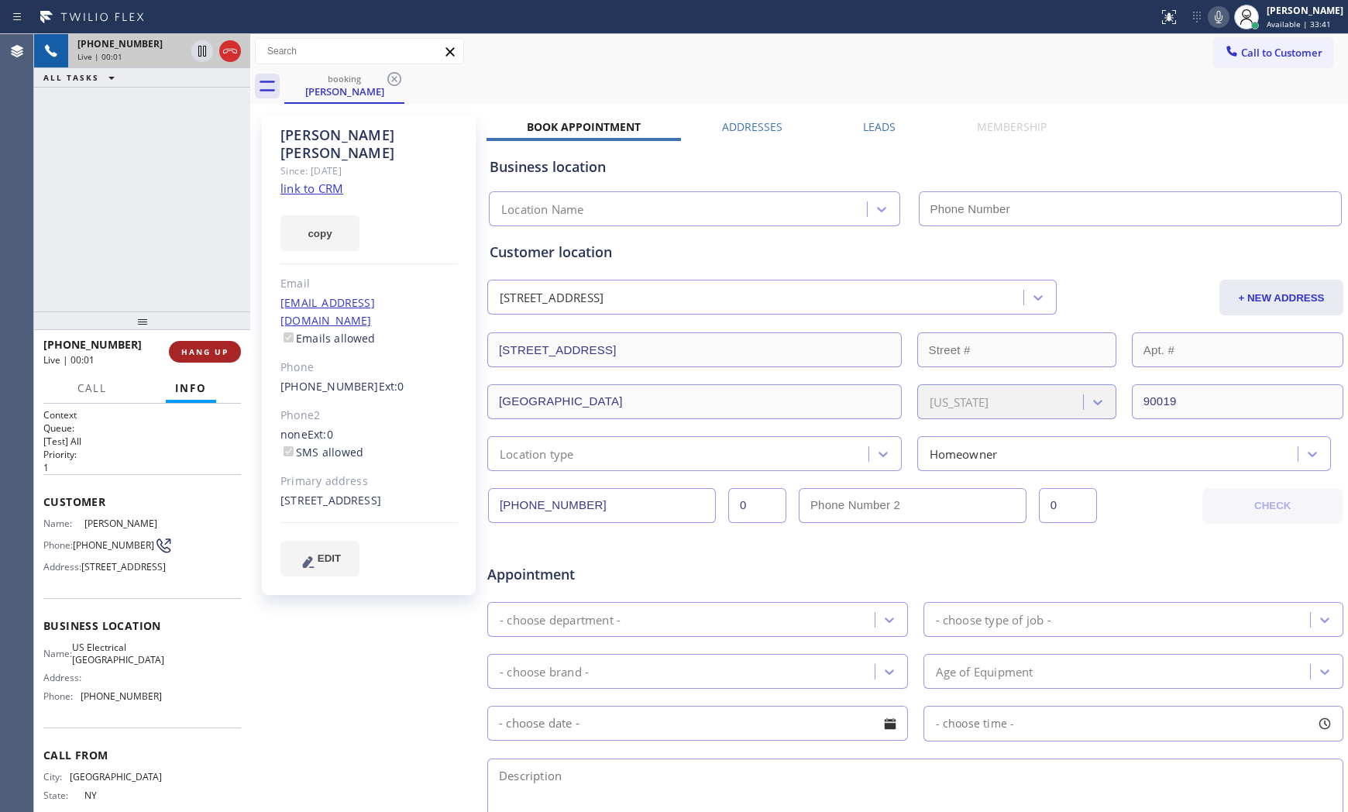
click at [207, 352] on span "HANG UP" at bounding box center [204, 351] width 47 height 11
type input "[PHONE_NUMBER]"
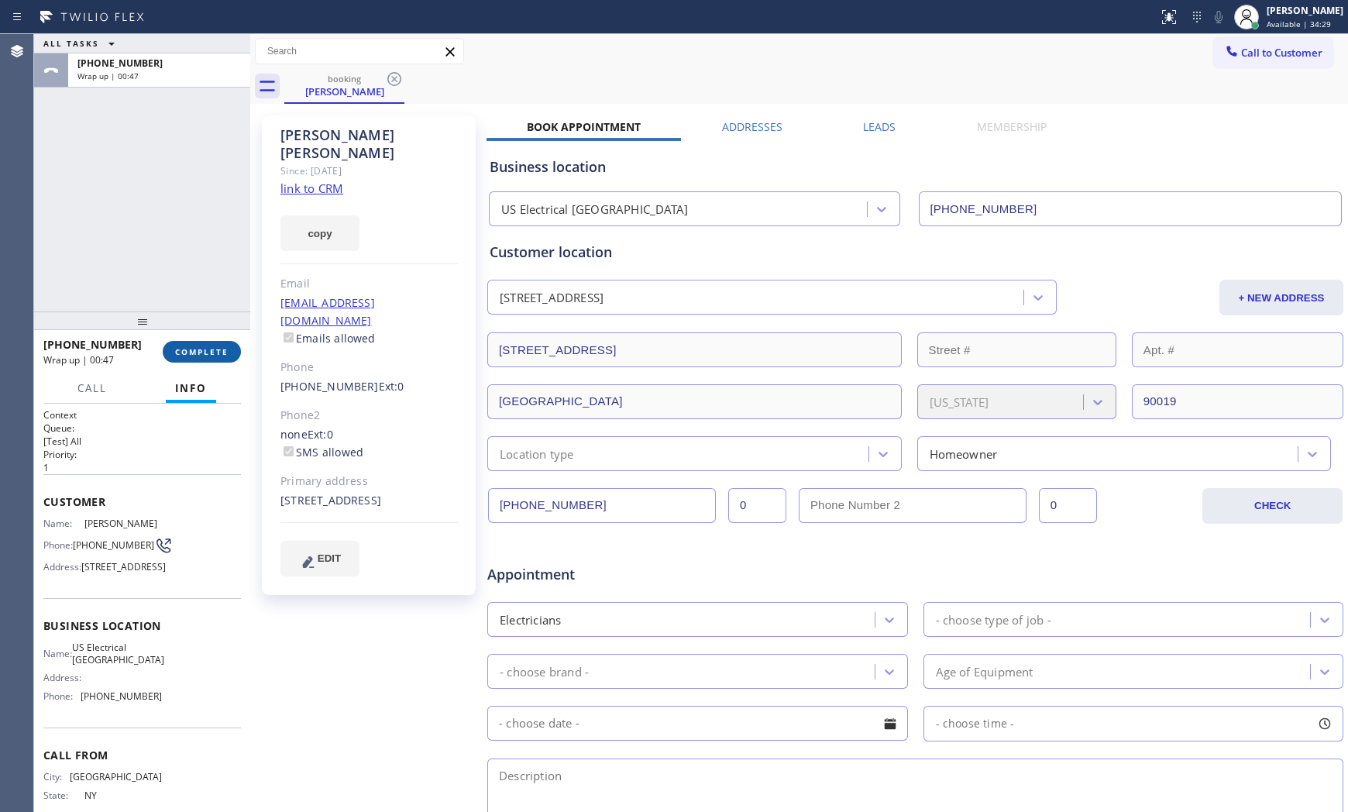
click at [207, 352] on span "COMPLETE" at bounding box center [201, 351] width 53 height 11
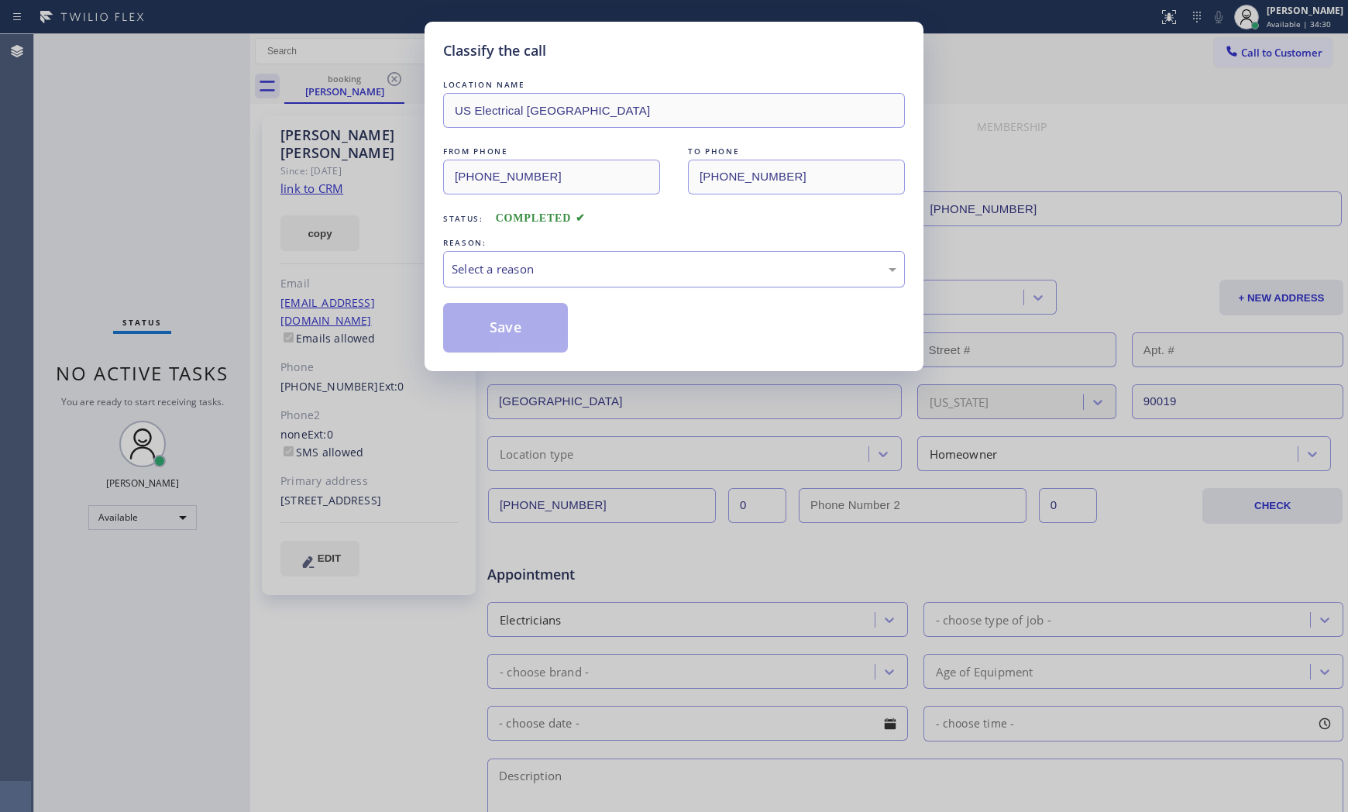
click at [493, 279] on div "Select a reason" at bounding box center [674, 269] width 462 height 36
click at [504, 328] on button "Save" at bounding box center [505, 328] width 125 height 50
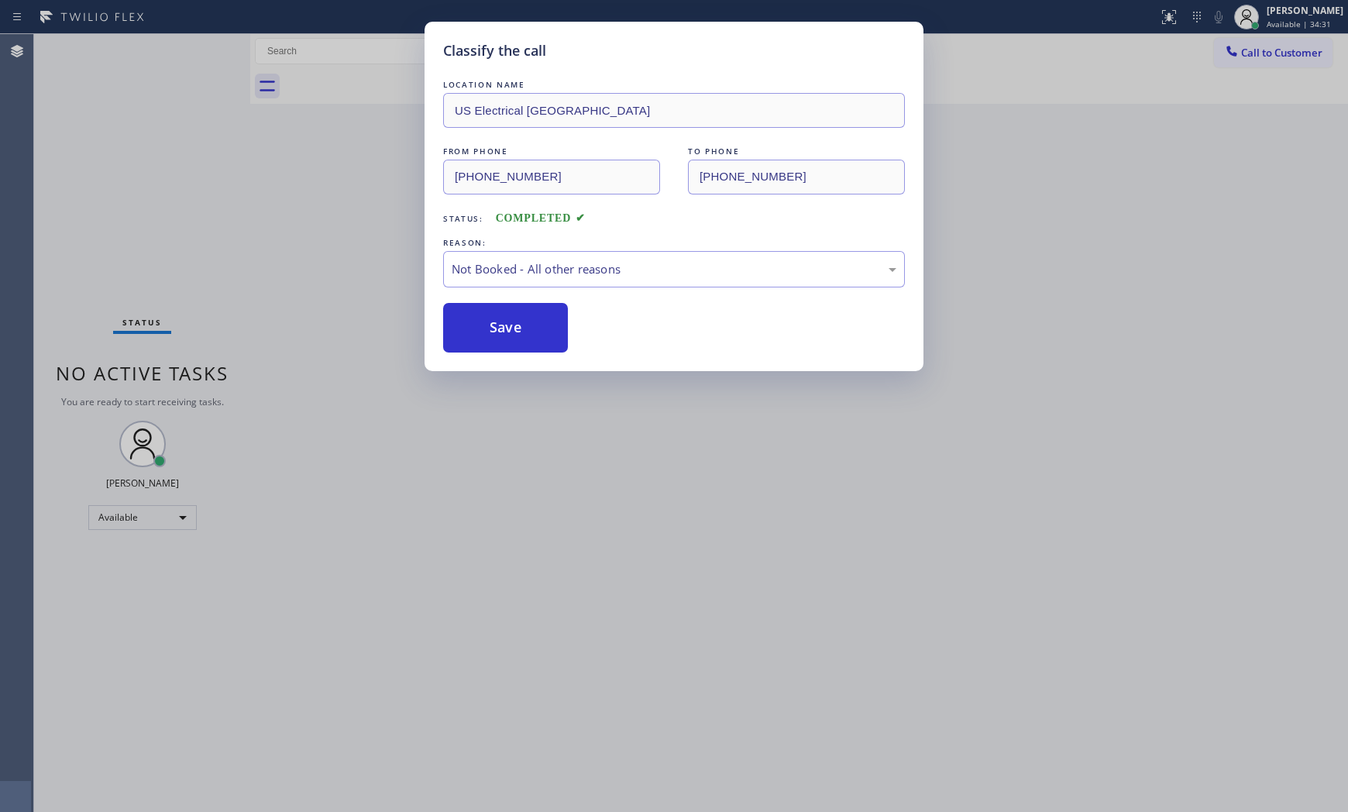
click at [504, 328] on button "Save" at bounding box center [505, 328] width 125 height 50
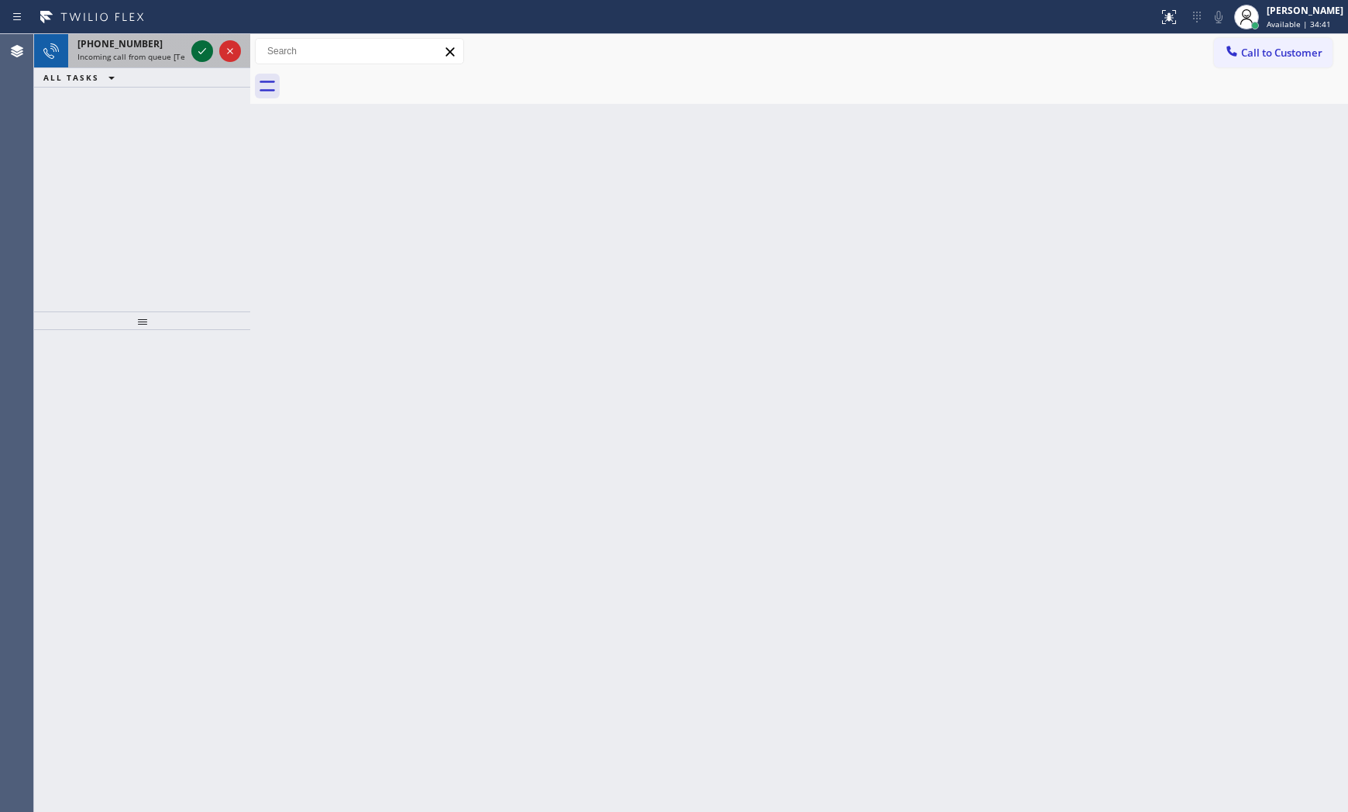
click at [200, 44] on icon at bounding box center [202, 51] width 19 height 19
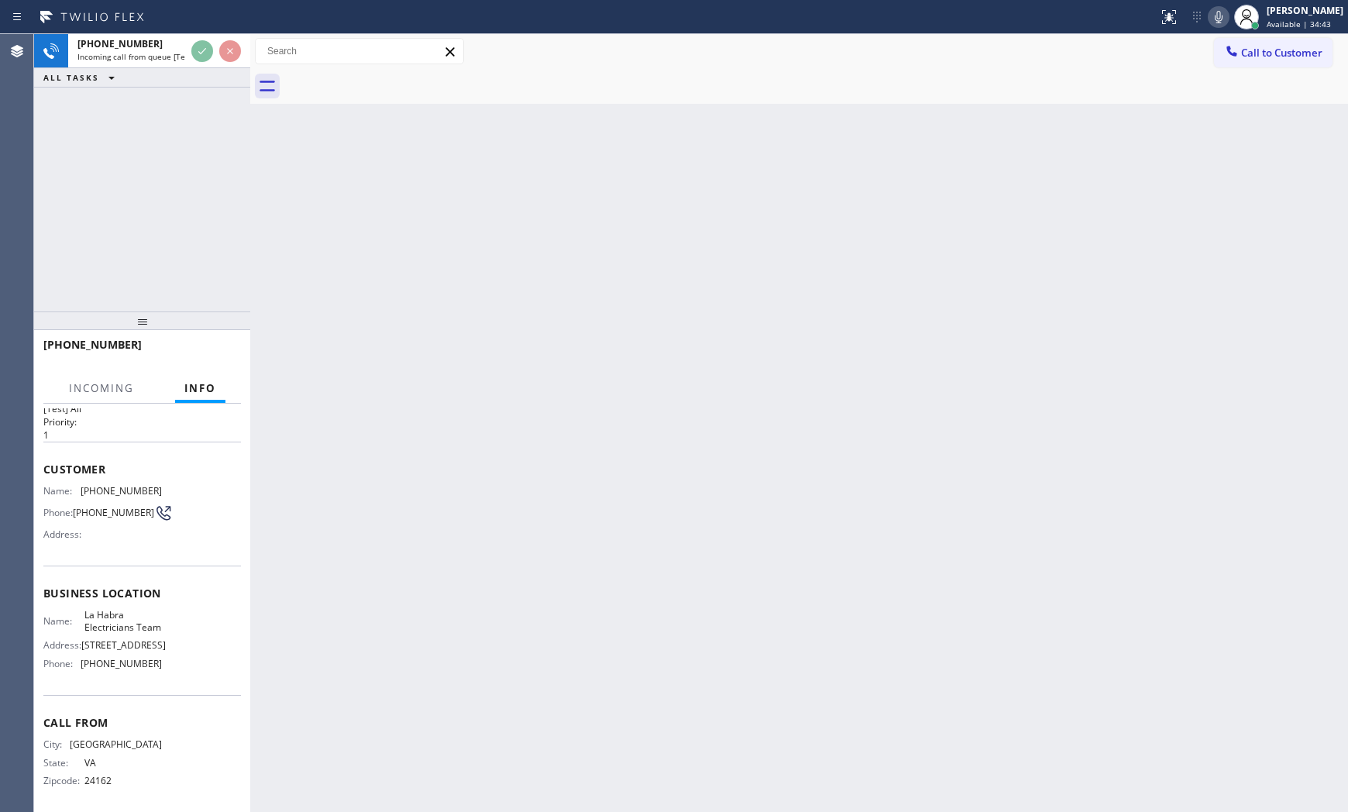
scroll to position [64, 0]
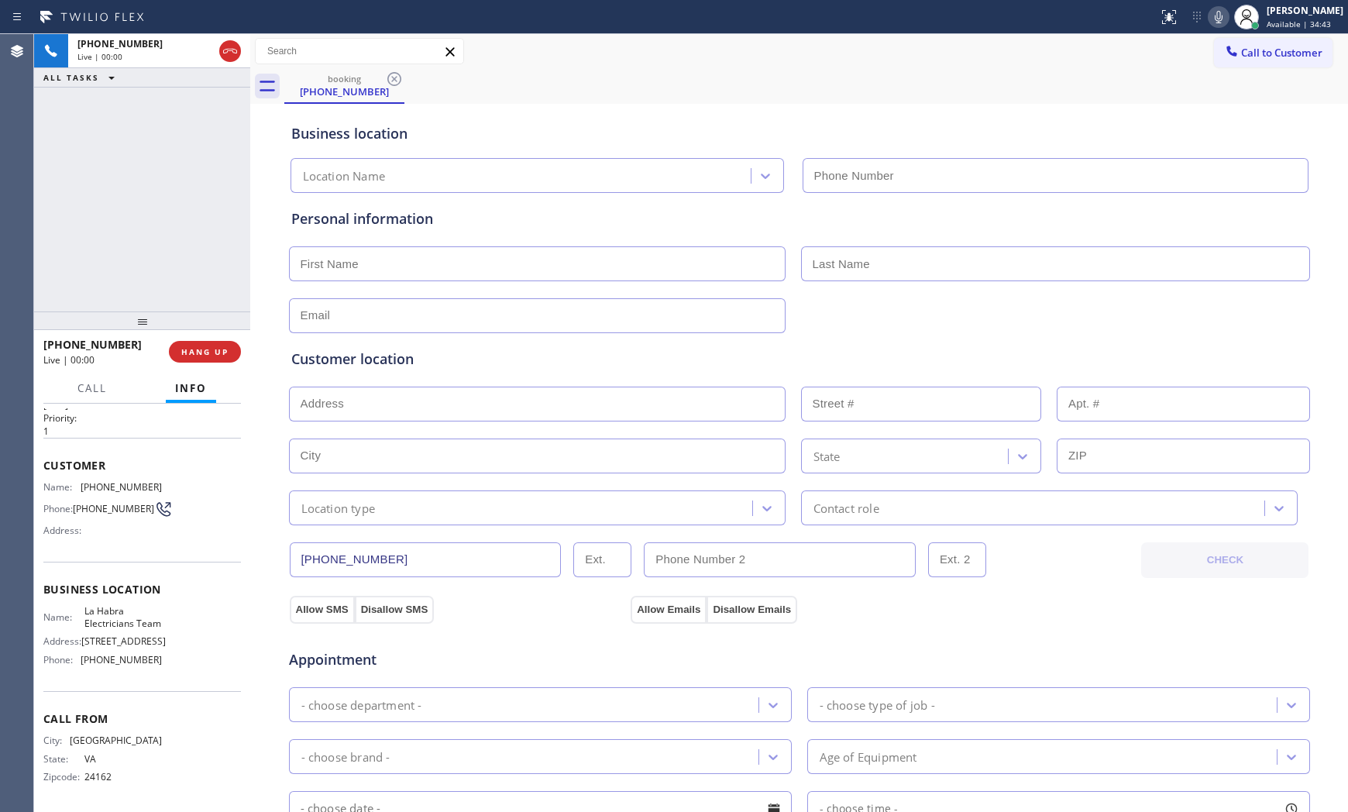
type input "[PHONE_NUMBER]"
click at [196, 352] on span "HANG UP" at bounding box center [204, 351] width 47 height 11
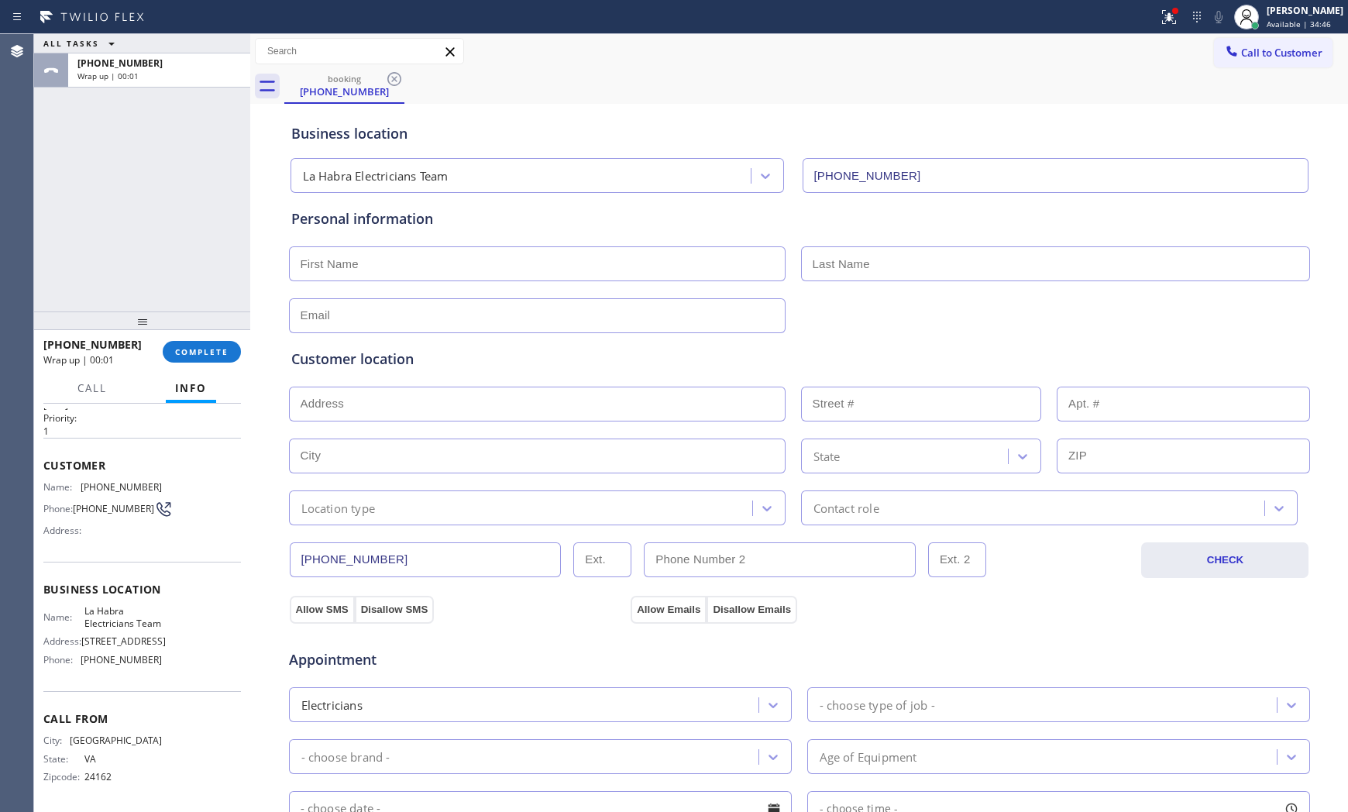
drag, startPoint x: 206, startPoint y: 352, endPoint x: 318, endPoint y: 339, distance: 113.0
click at [206, 352] on span "COMPLETE" at bounding box center [201, 351] width 53 height 11
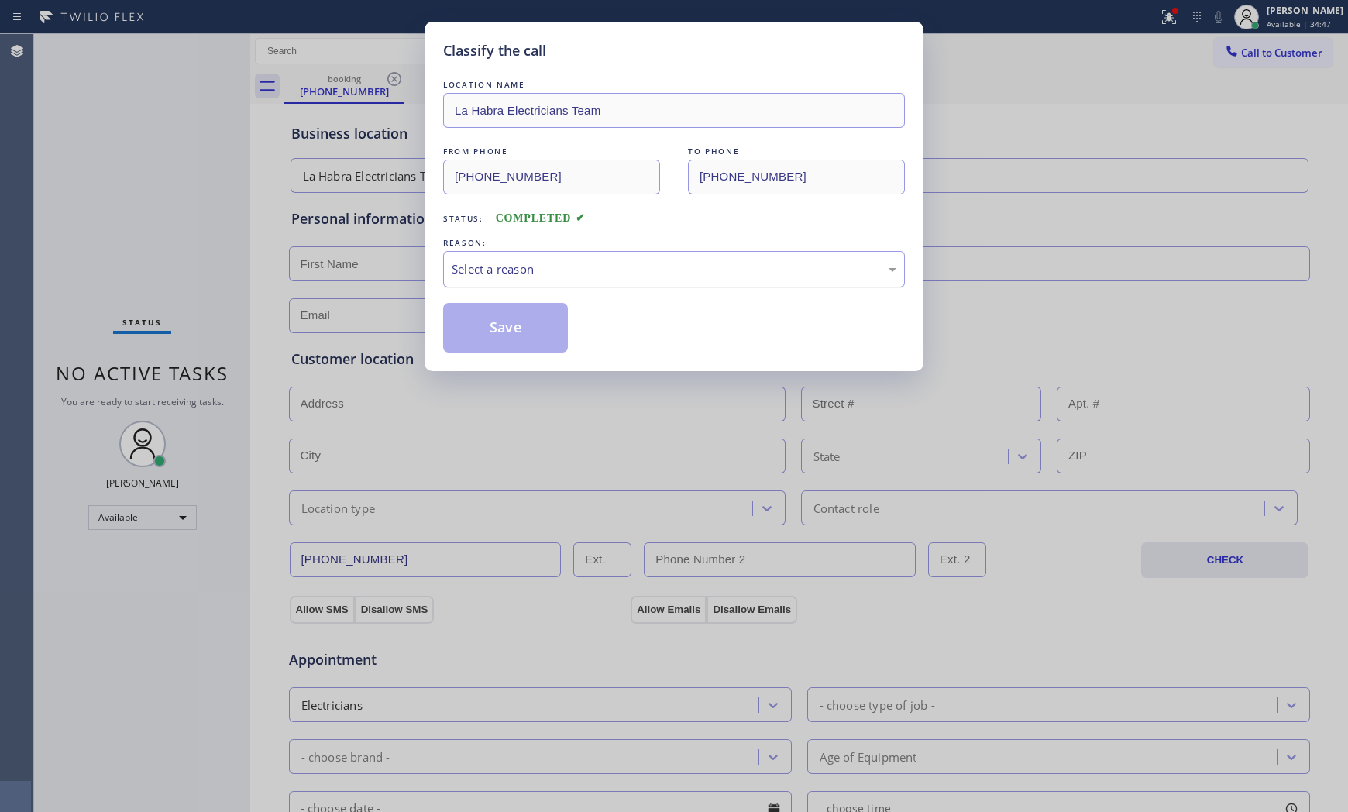
click at [561, 268] on div "Select a reason" at bounding box center [673, 269] width 445 height 18
click at [529, 318] on button "Save" at bounding box center [505, 328] width 125 height 50
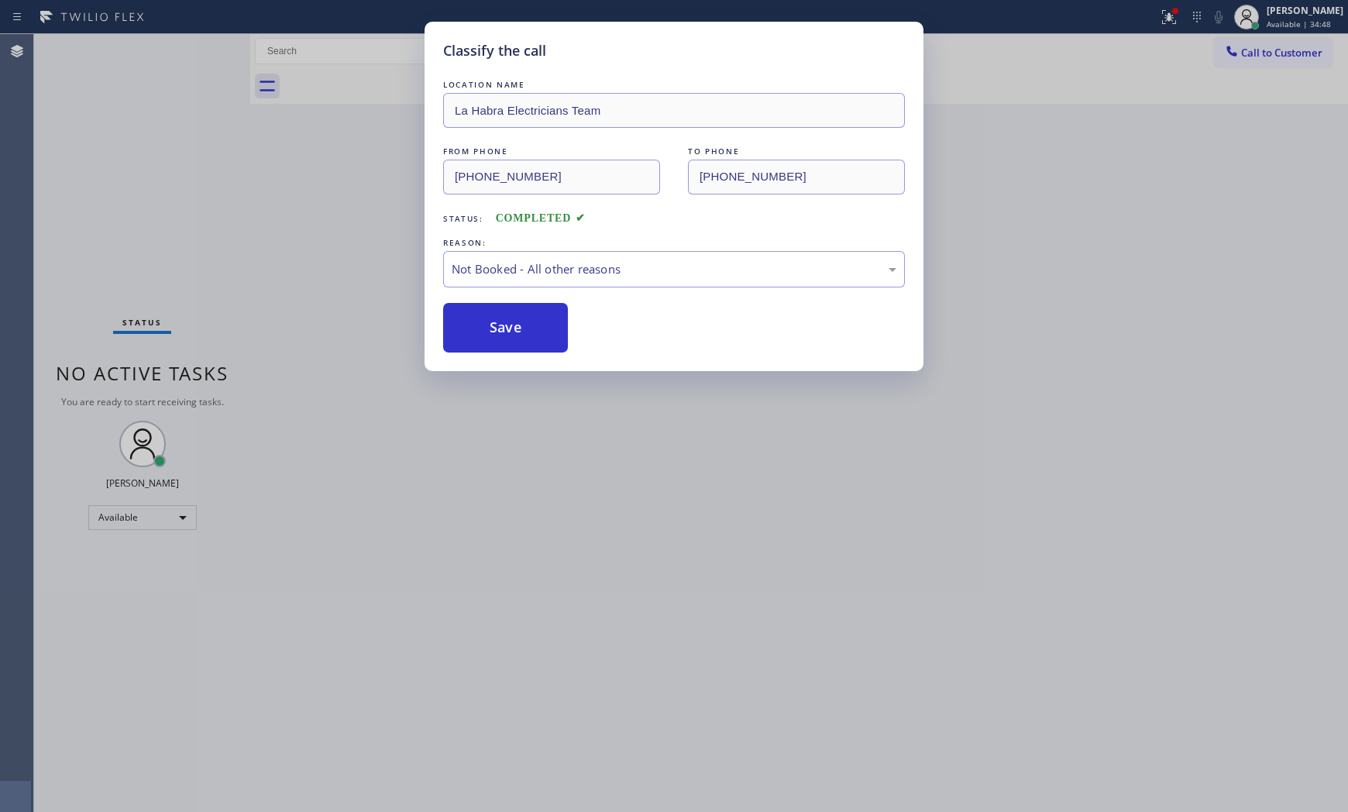
click at [529, 318] on button "Save" at bounding box center [505, 328] width 125 height 50
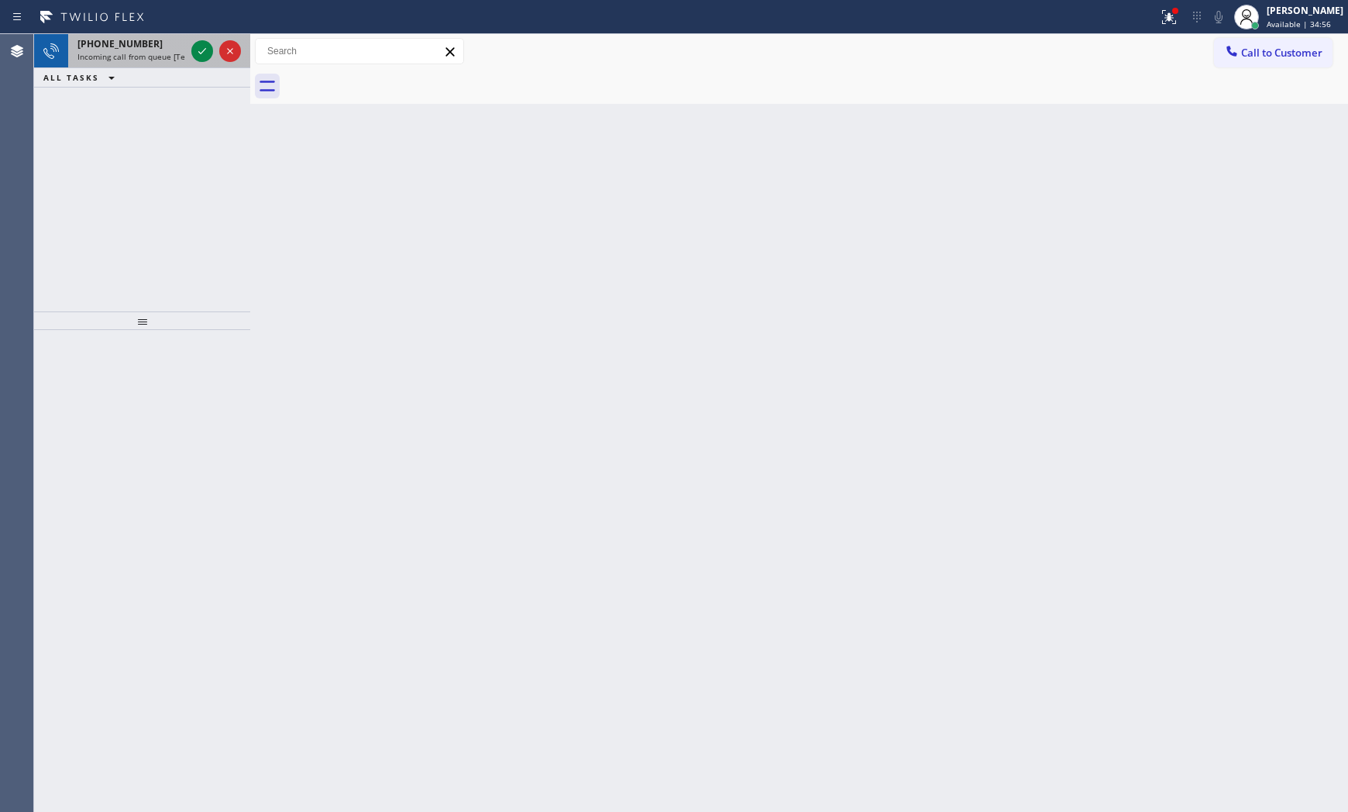
click at [142, 48] on div "[PHONE_NUMBER]" at bounding box center [131, 43] width 108 height 13
click at [149, 48] on div "[PHONE_NUMBER]" at bounding box center [131, 43] width 108 height 13
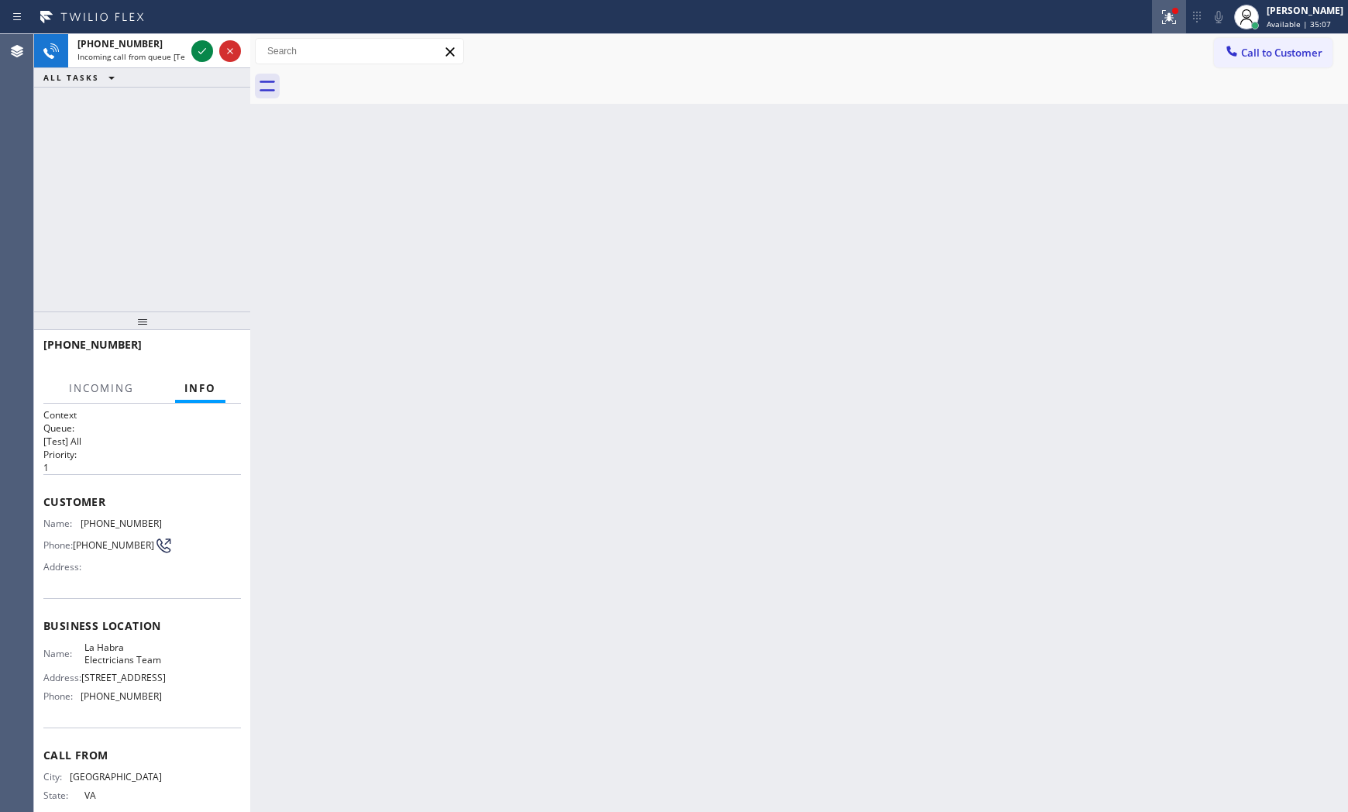
click at [1160, 16] on icon at bounding box center [1168, 17] width 19 height 19
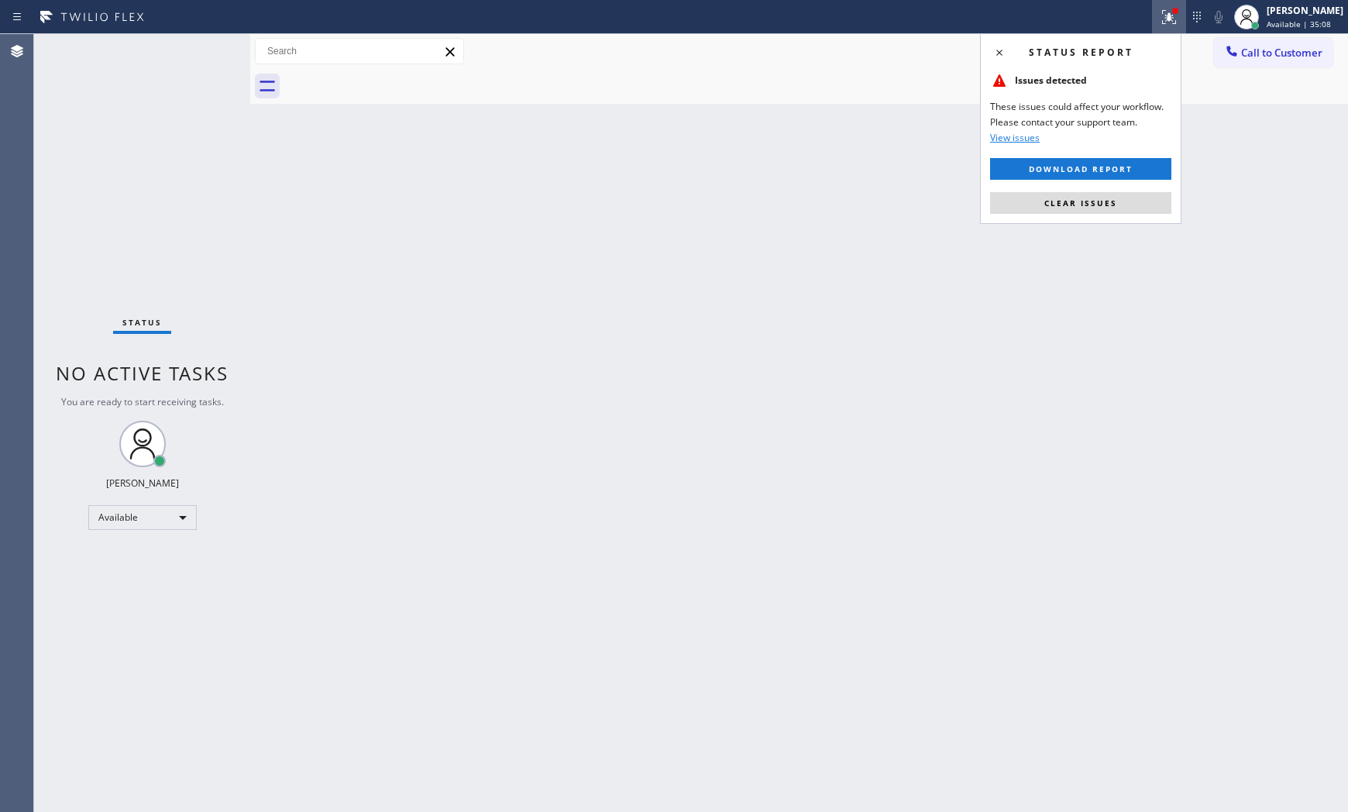
click at [1086, 191] on div "Status report Issues detected These issues could affect your workflow. Please c…" at bounding box center [1080, 128] width 201 height 191
drag, startPoint x: 1085, startPoint y: 198, endPoint x: 822, endPoint y: 147, distance: 267.5
click at [1084, 198] on span "Clear issues" at bounding box center [1080, 202] width 73 height 11
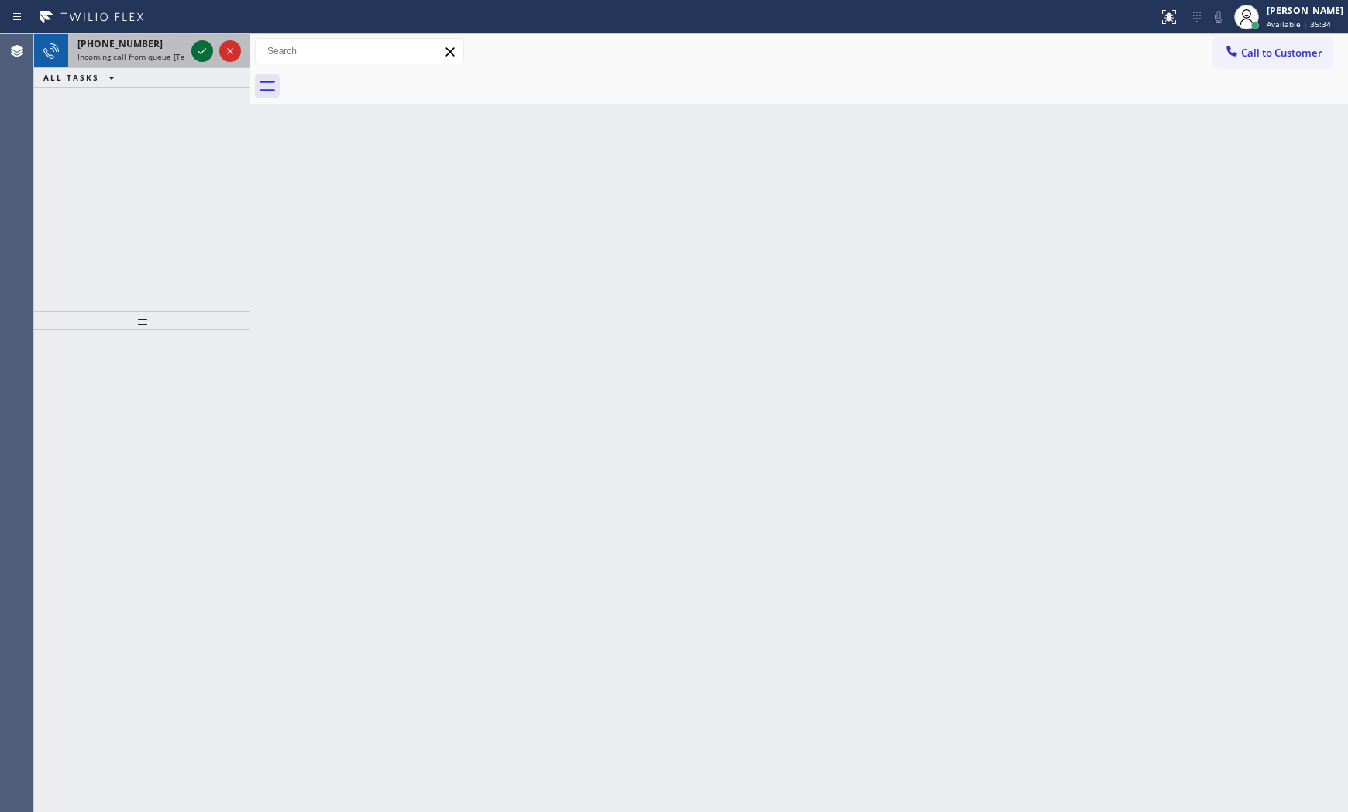
click at [200, 57] on icon at bounding box center [202, 51] width 19 height 19
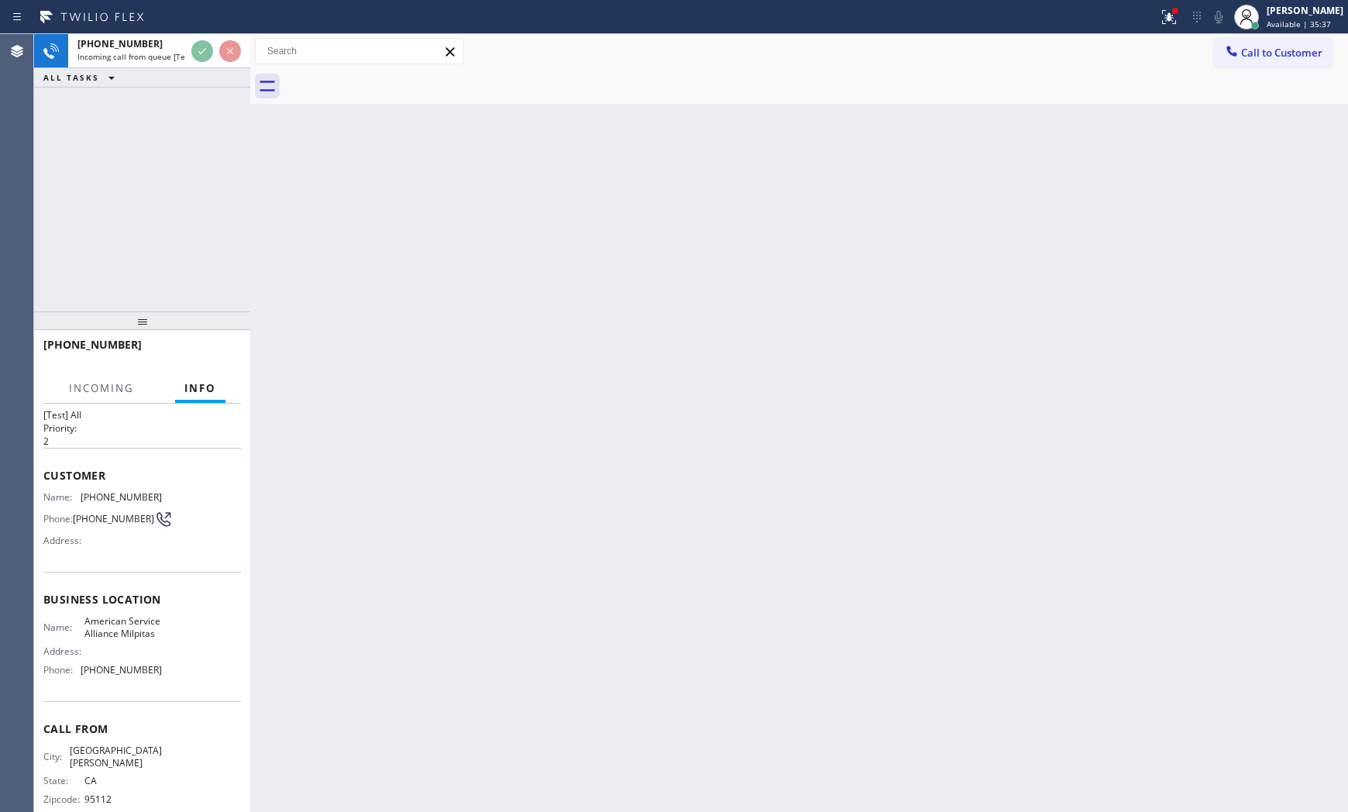
scroll to position [52, 0]
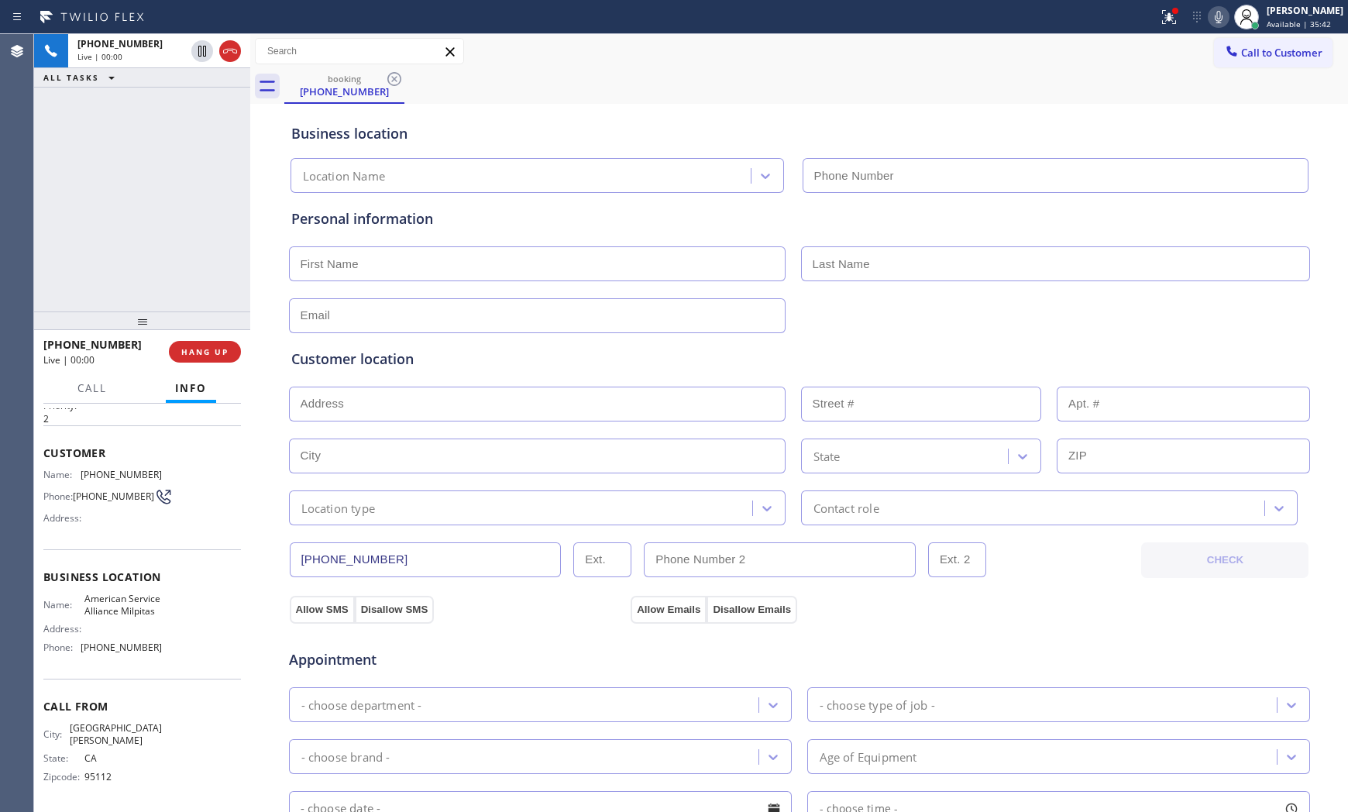
type input "[PHONE_NUMBER]"
click at [187, 346] on span "HANG UP" at bounding box center [204, 351] width 47 height 11
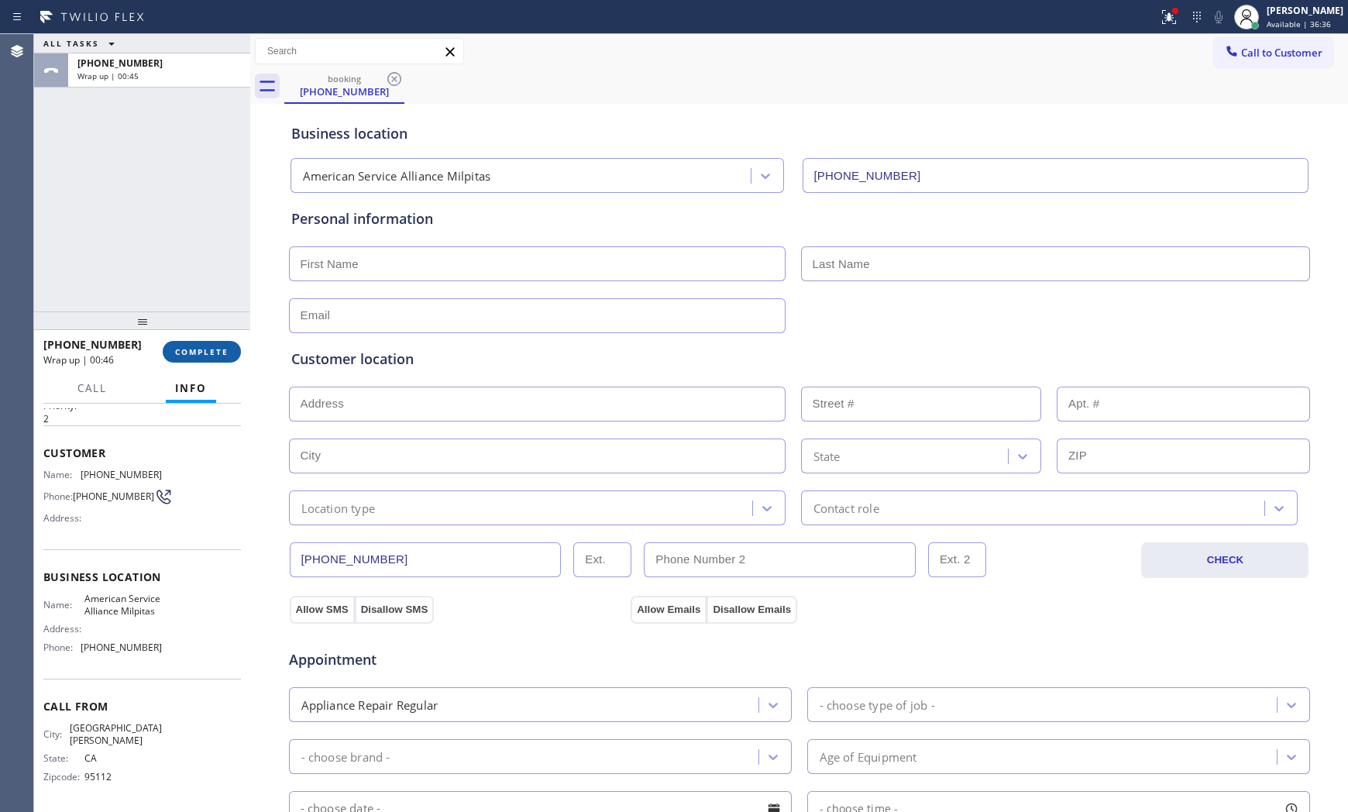
click at [187, 346] on span "COMPLETE" at bounding box center [201, 351] width 53 height 11
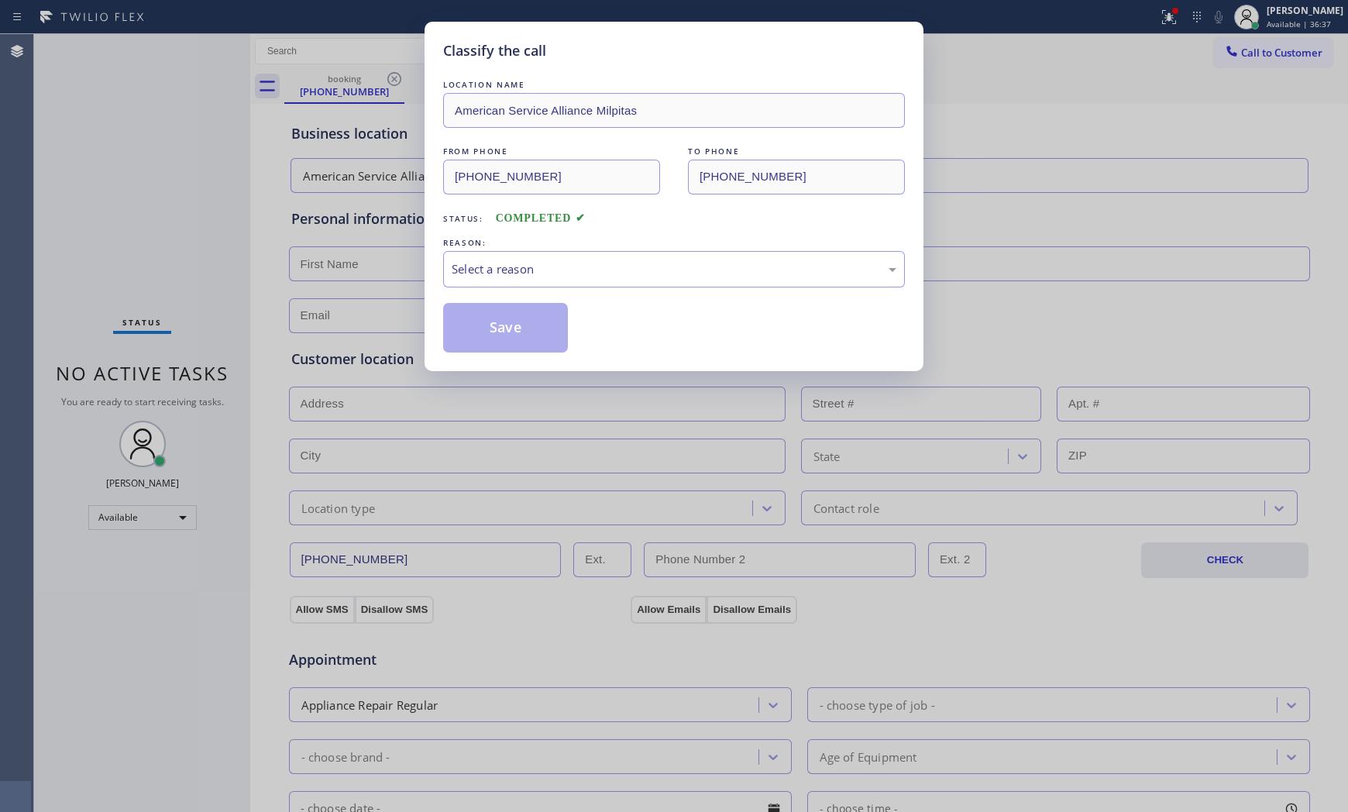
click at [525, 295] on div "LOCATION NAME American Service Alliance Milpitas FROM PHONE [PHONE_NUMBER] TO P…" at bounding box center [674, 215] width 462 height 276
click at [540, 268] on div "Select a reason" at bounding box center [673, 269] width 445 height 18
click at [523, 322] on button "Save" at bounding box center [505, 328] width 125 height 50
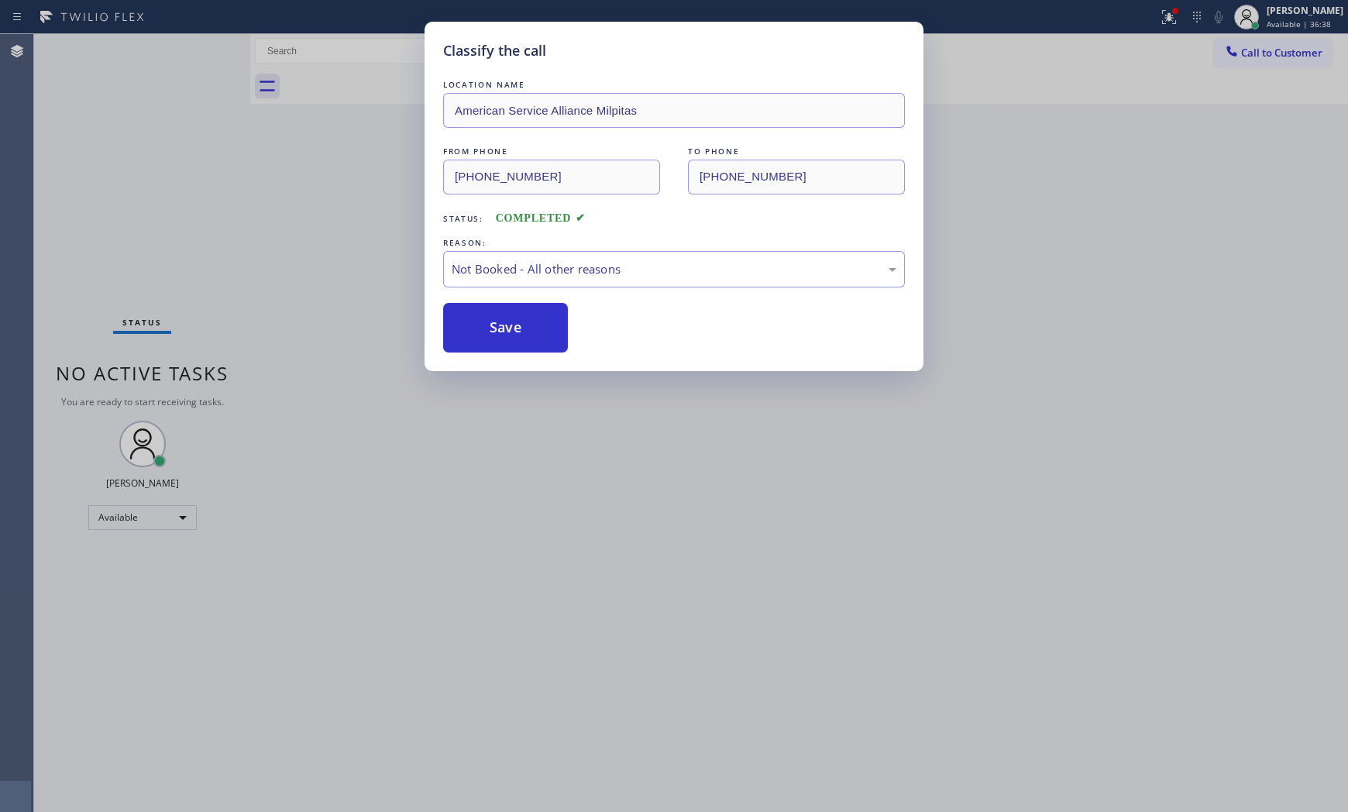
click at [523, 322] on button "Save" at bounding box center [505, 328] width 125 height 50
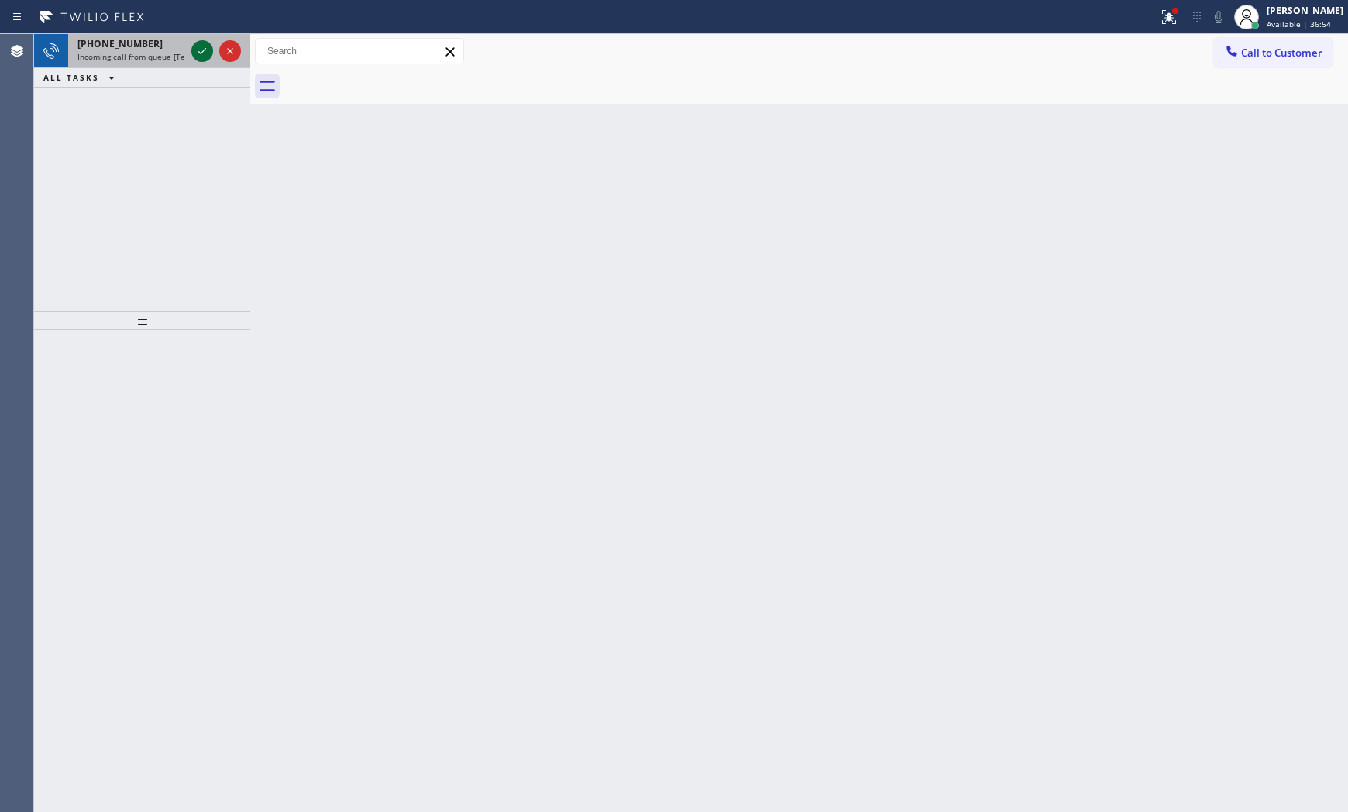
click at [203, 45] on icon at bounding box center [202, 51] width 19 height 19
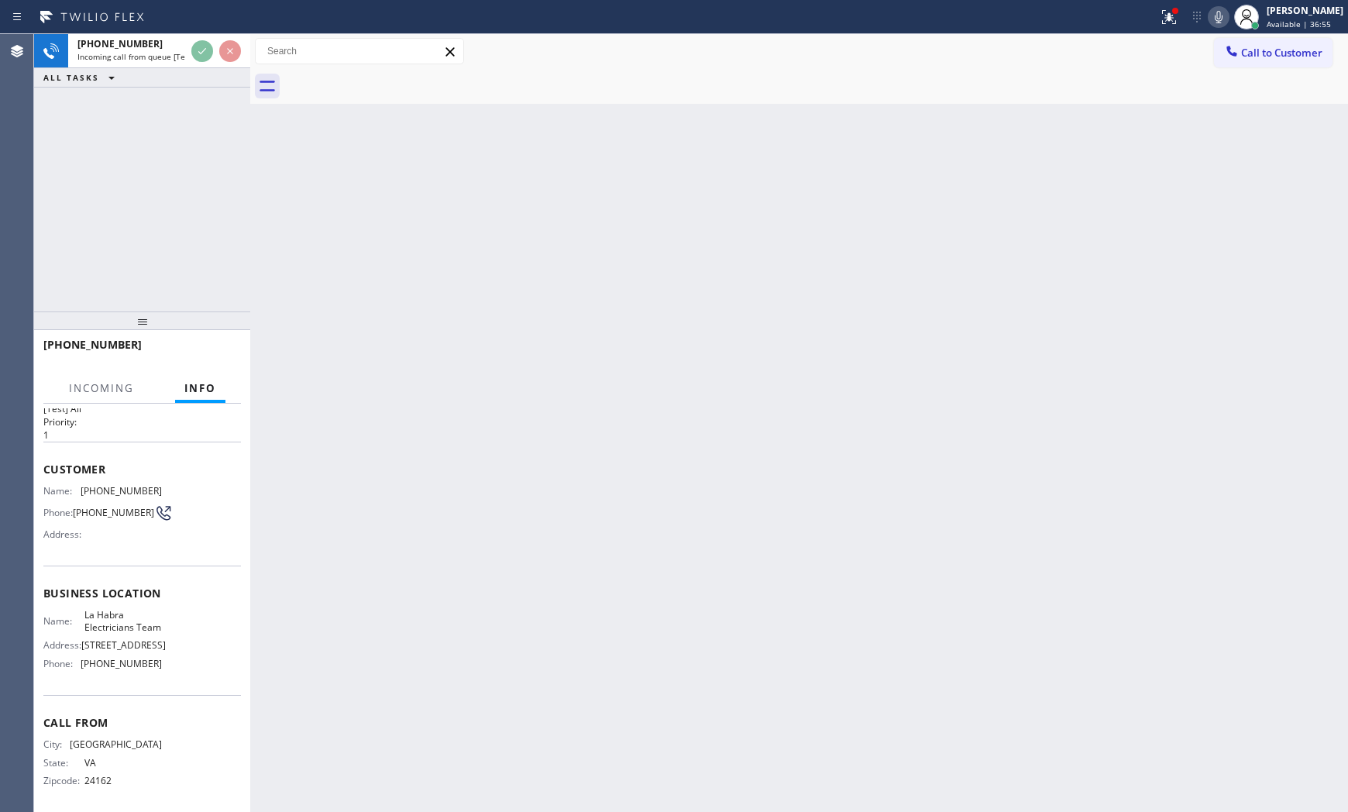
scroll to position [64, 0]
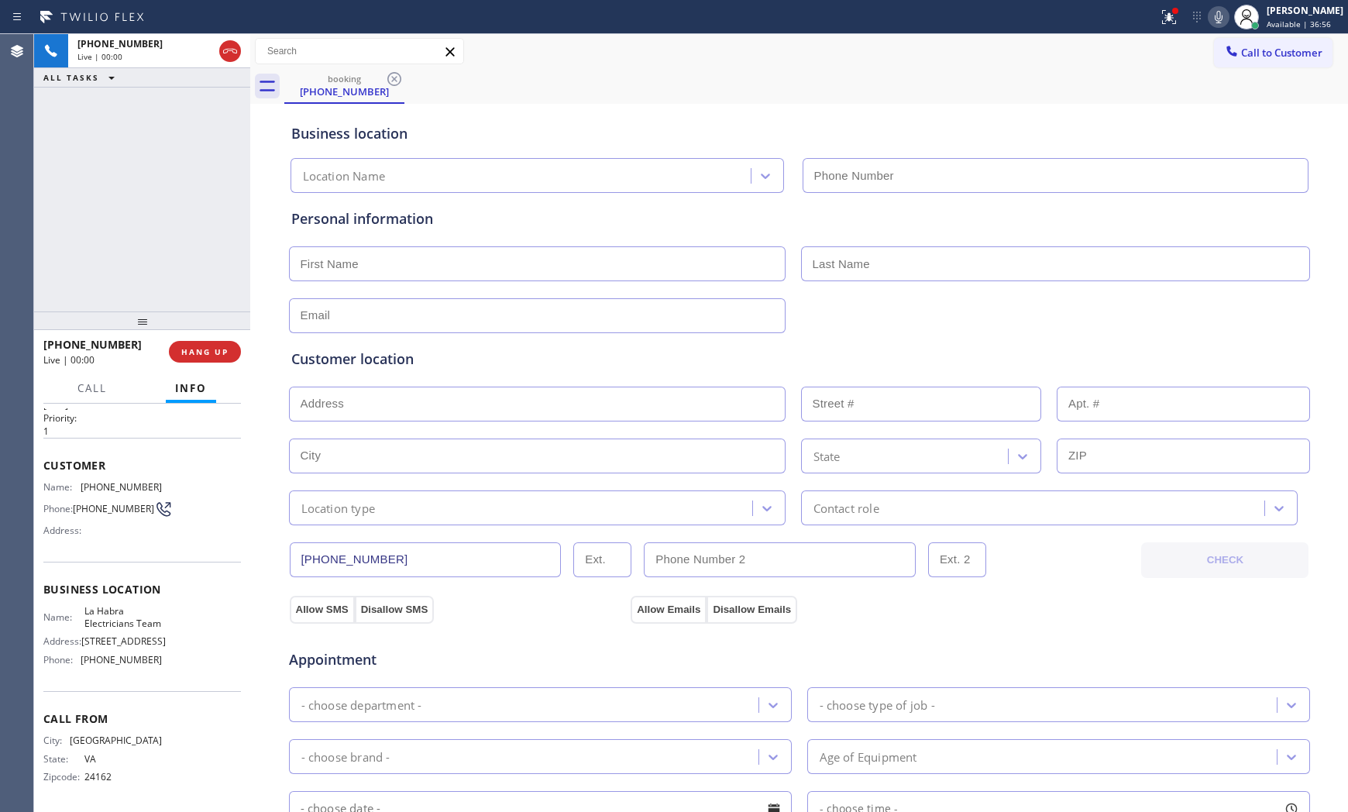
type input "[PHONE_NUMBER]"
click at [220, 336] on div "[PHONE_NUMBER] Live | 00:00 HANG UP" at bounding box center [141, 351] width 197 height 40
click at [218, 348] on span "HANG UP" at bounding box center [204, 351] width 47 height 11
click at [215, 350] on span "HANG UP" at bounding box center [204, 351] width 47 height 11
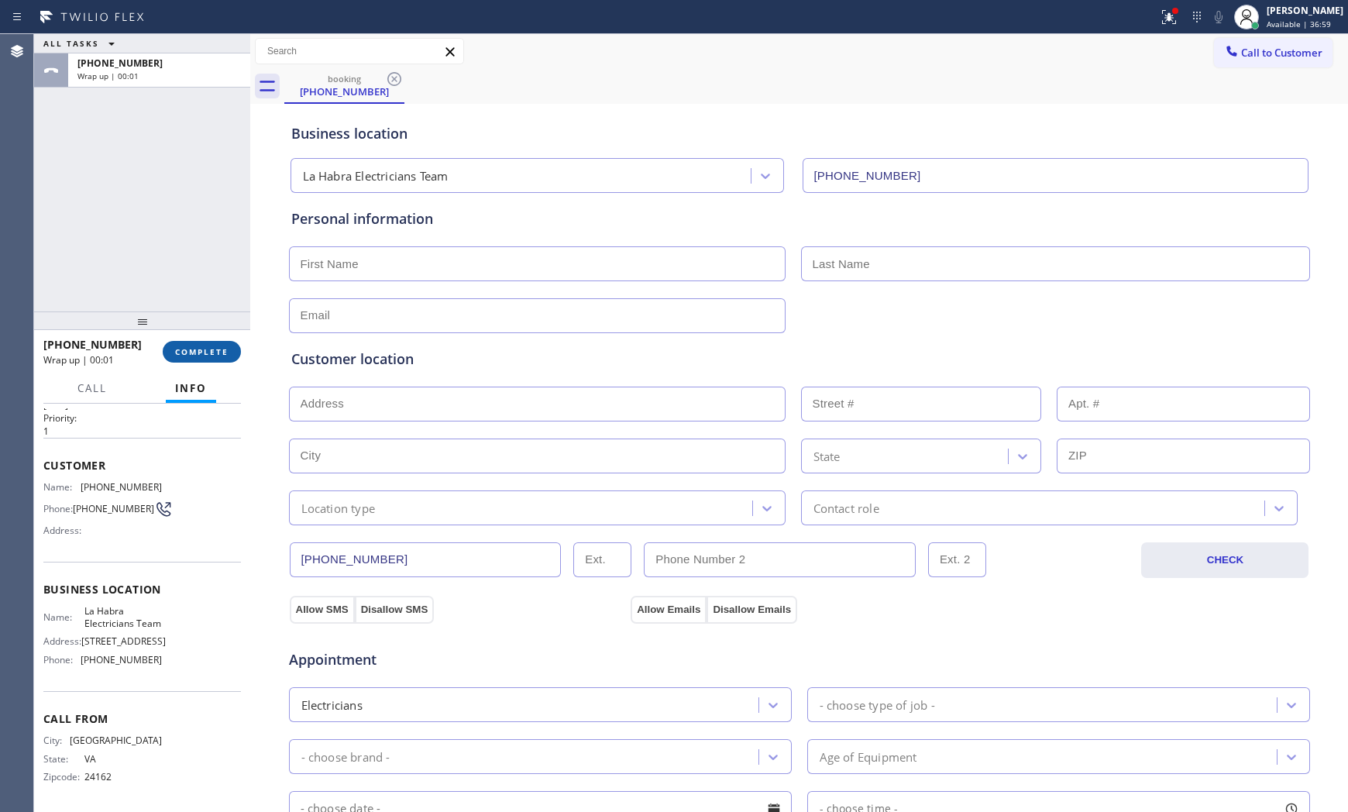
click at [210, 346] on span "COMPLETE" at bounding box center [201, 351] width 53 height 11
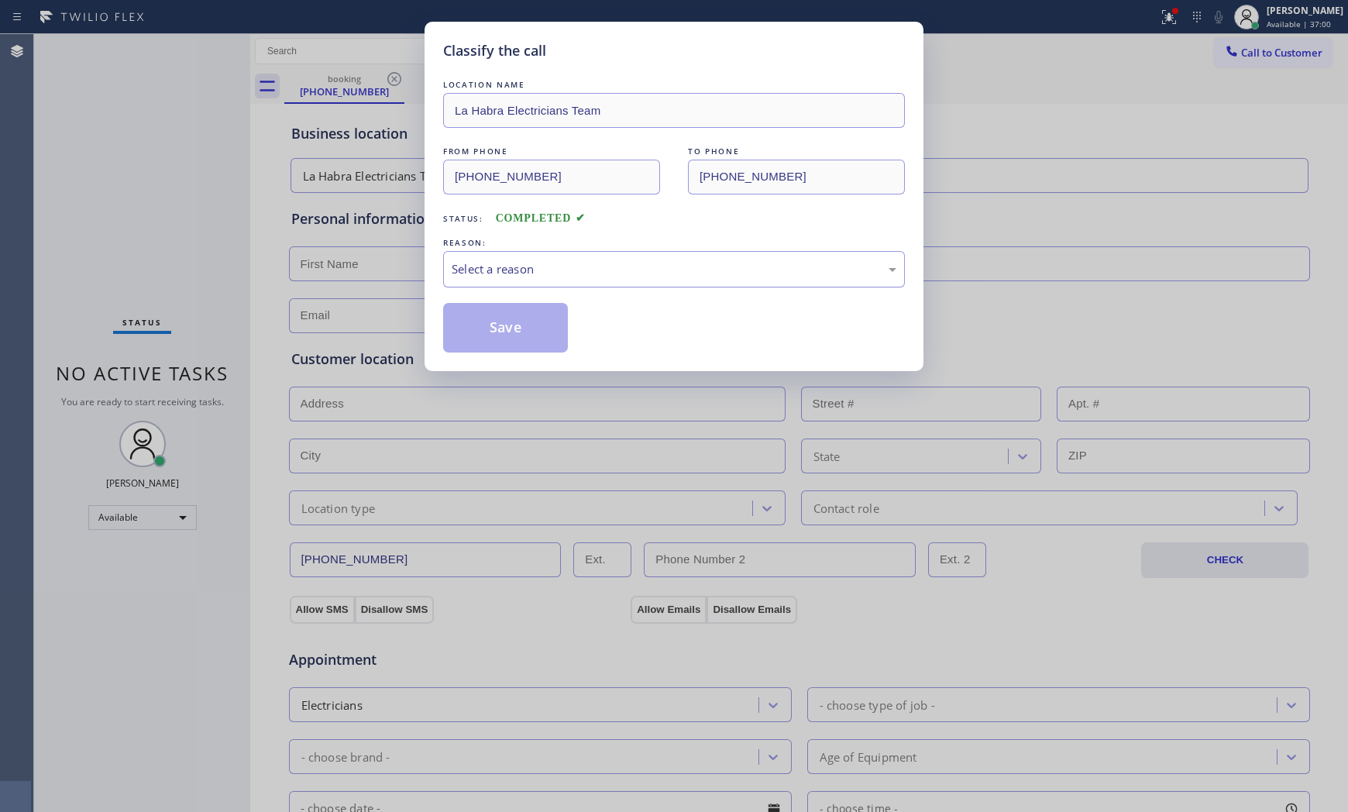
click at [522, 280] on div "Select a reason" at bounding box center [674, 269] width 462 height 36
click at [506, 320] on button "Save" at bounding box center [505, 328] width 125 height 50
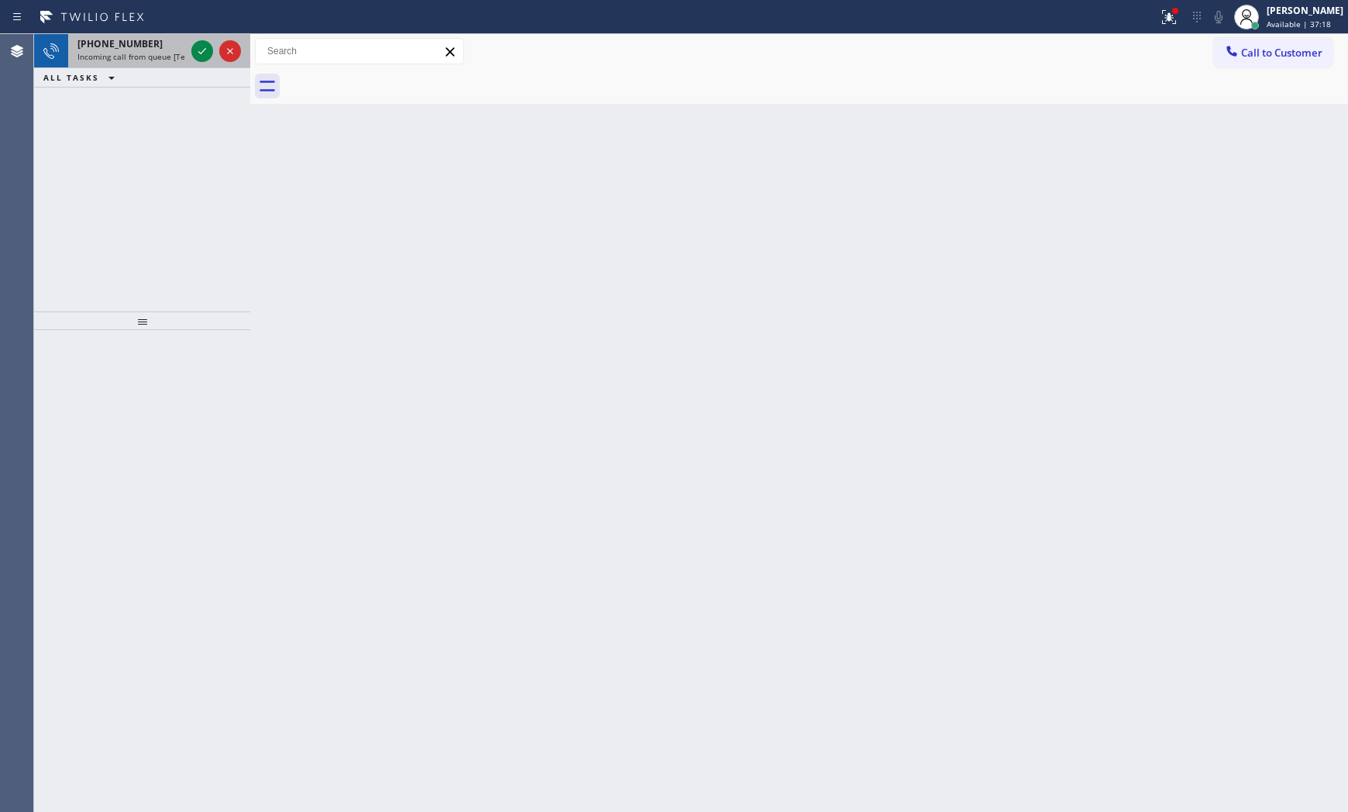
click at [142, 57] on span "Incoming call from queue [Test] All" at bounding box center [141, 56] width 129 height 11
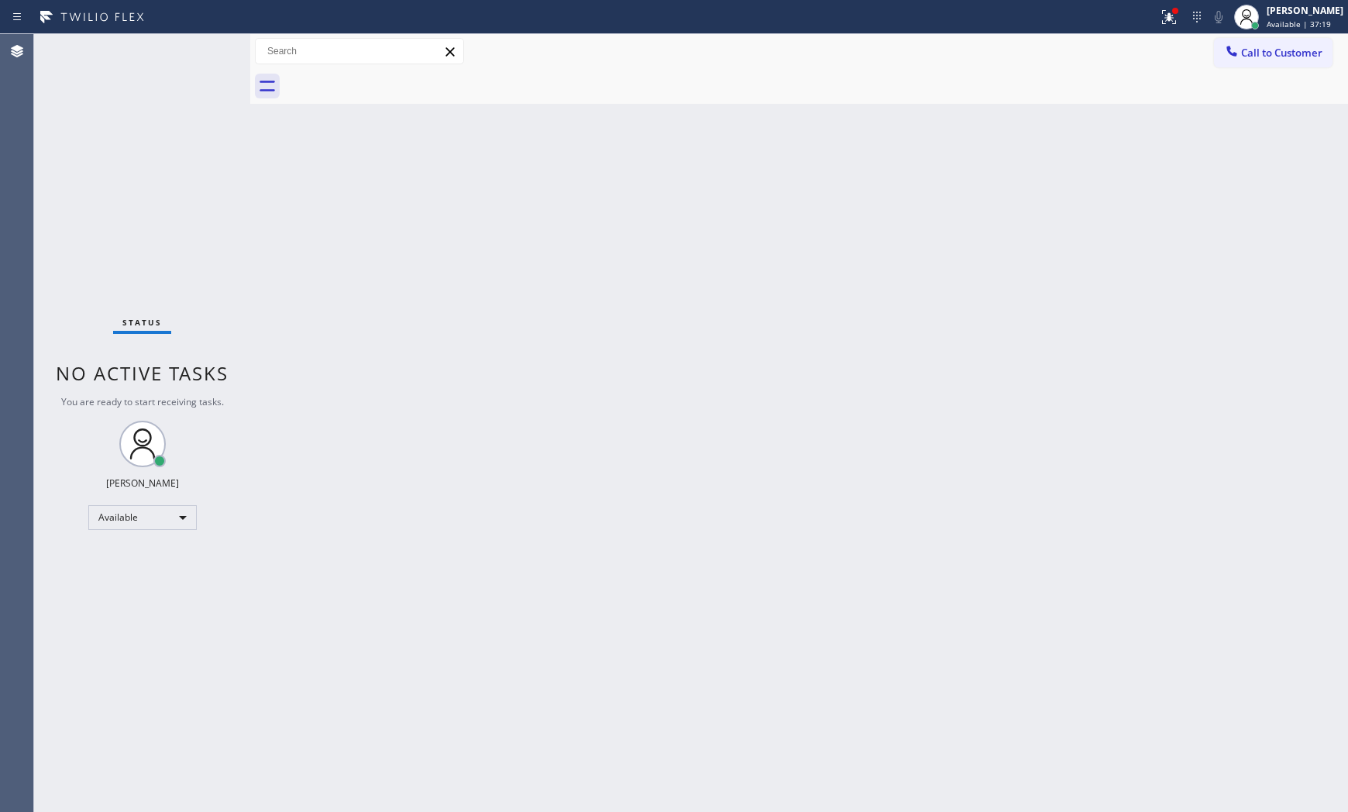
click at [153, 58] on div "Status No active tasks You are ready to start receiving tasks. [PERSON_NAME] Av…" at bounding box center [142, 423] width 216 height 778
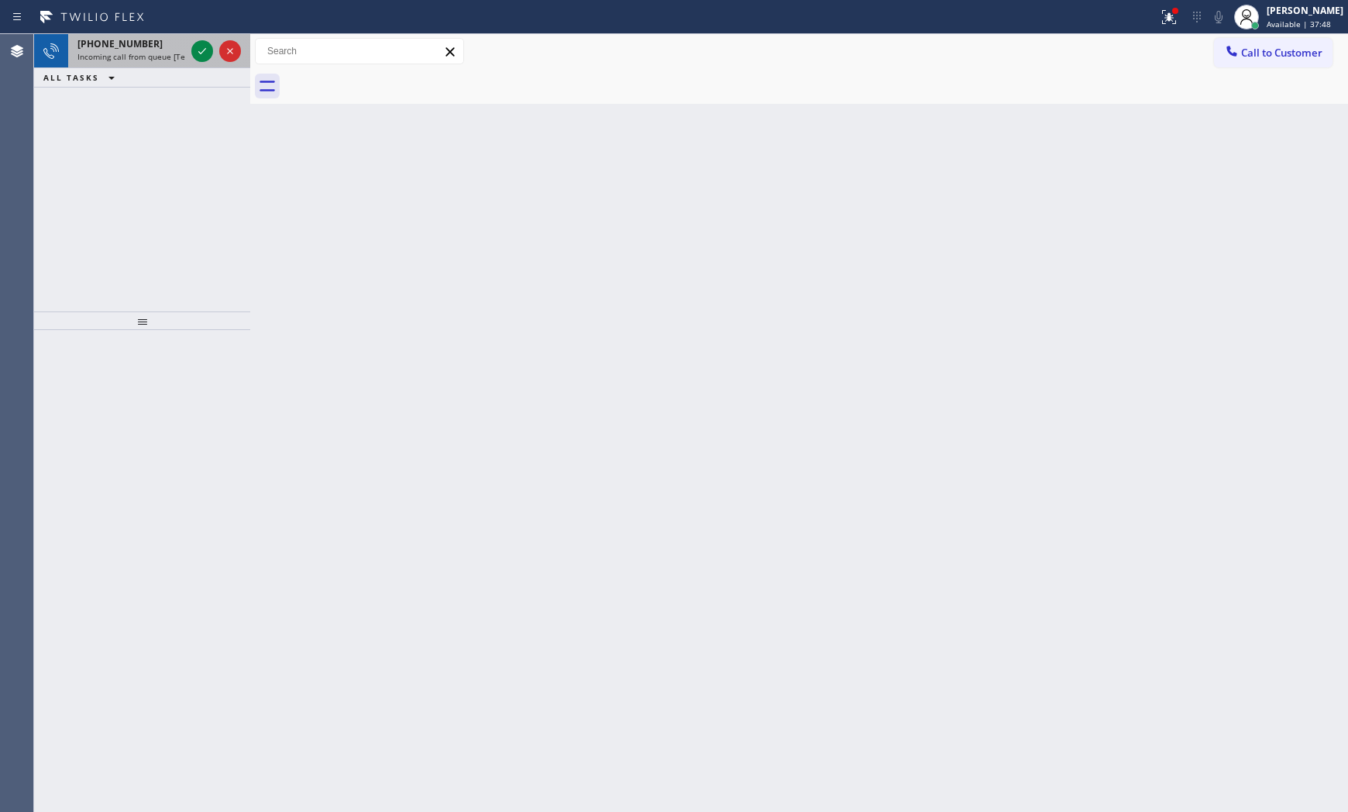
click at [163, 44] on div "[PHONE_NUMBER]" at bounding box center [131, 43] width 108 height 13
click at [194, 56] on icon at bounding box center [202, 51] width 19 height 19
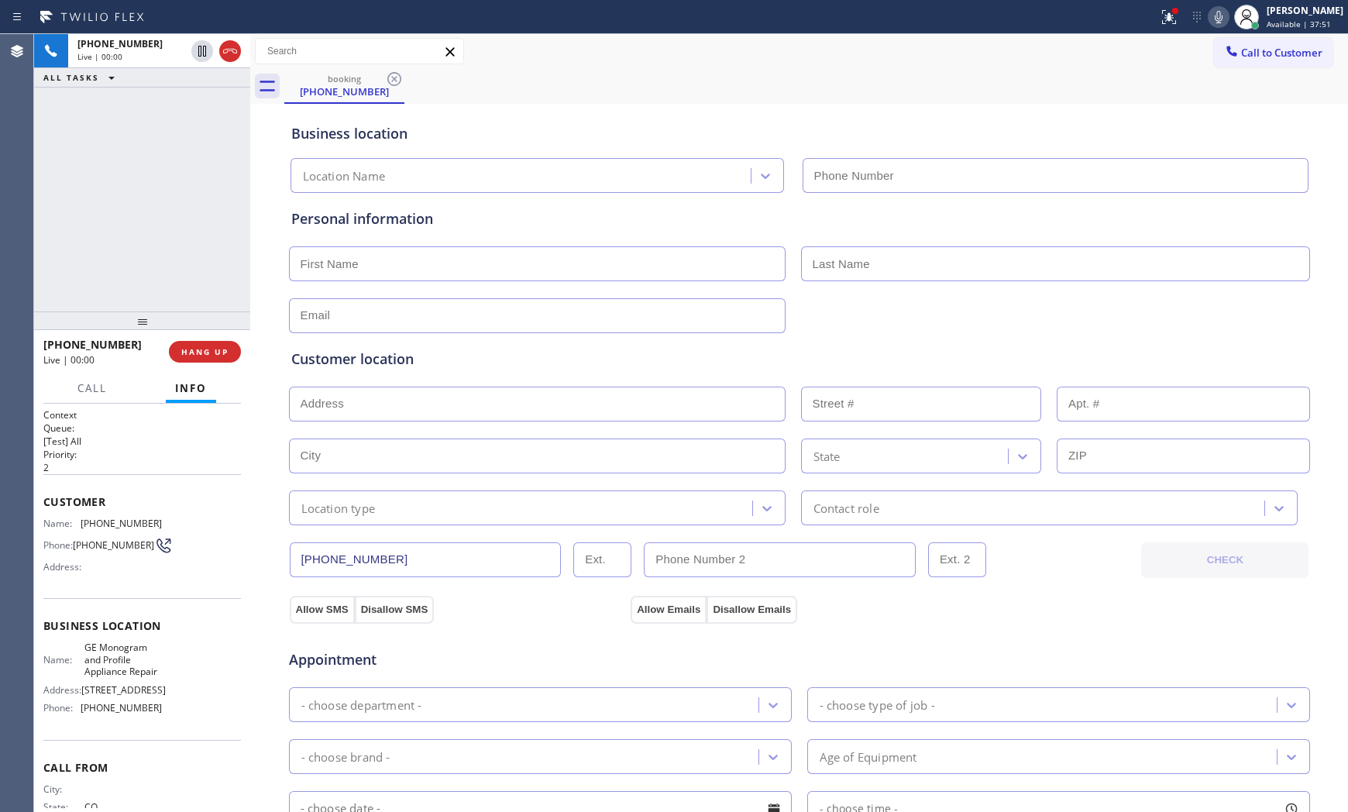
scroll to position [64, 0]
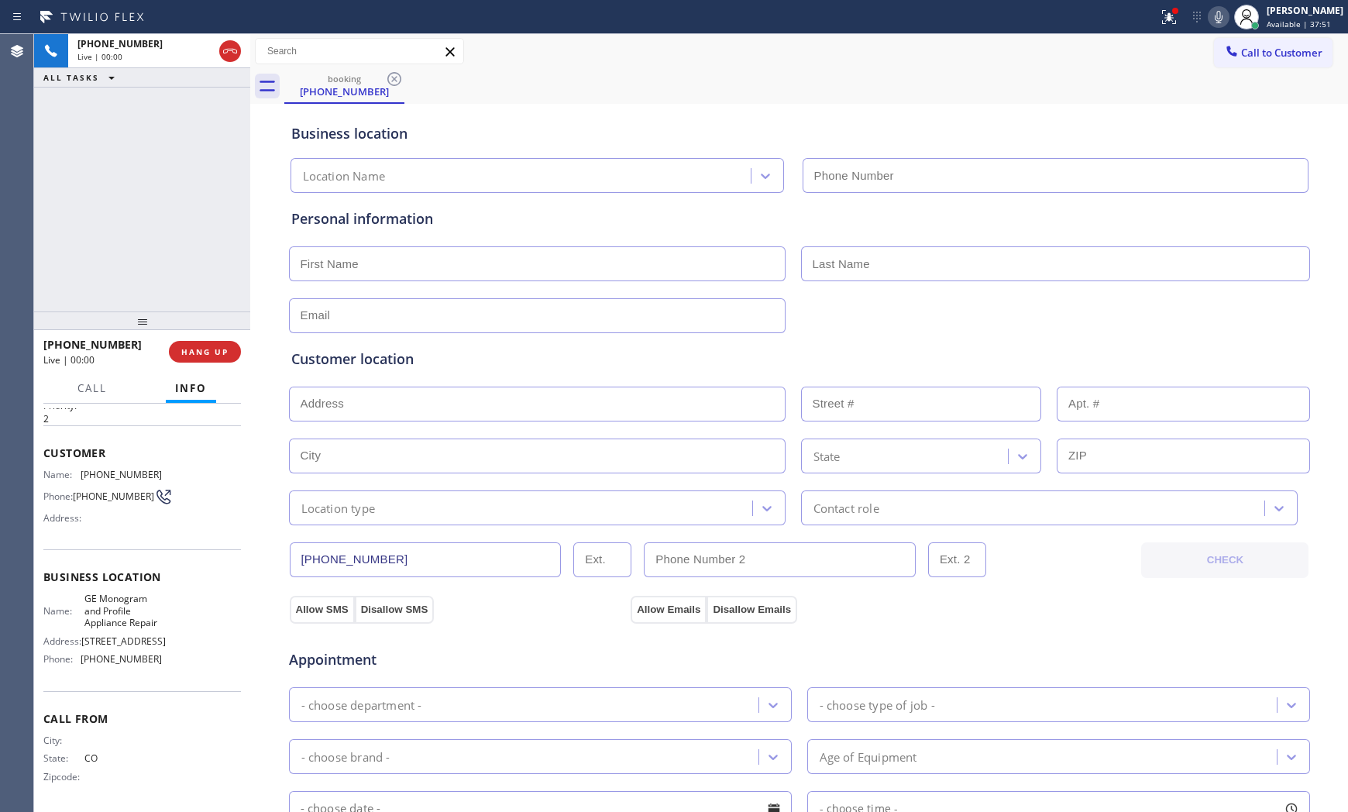
type input "[PHONE_NUMBER]"
click at [191, 346] on span "HANG UP" at bounding box center [204, 351] width 47 height 11
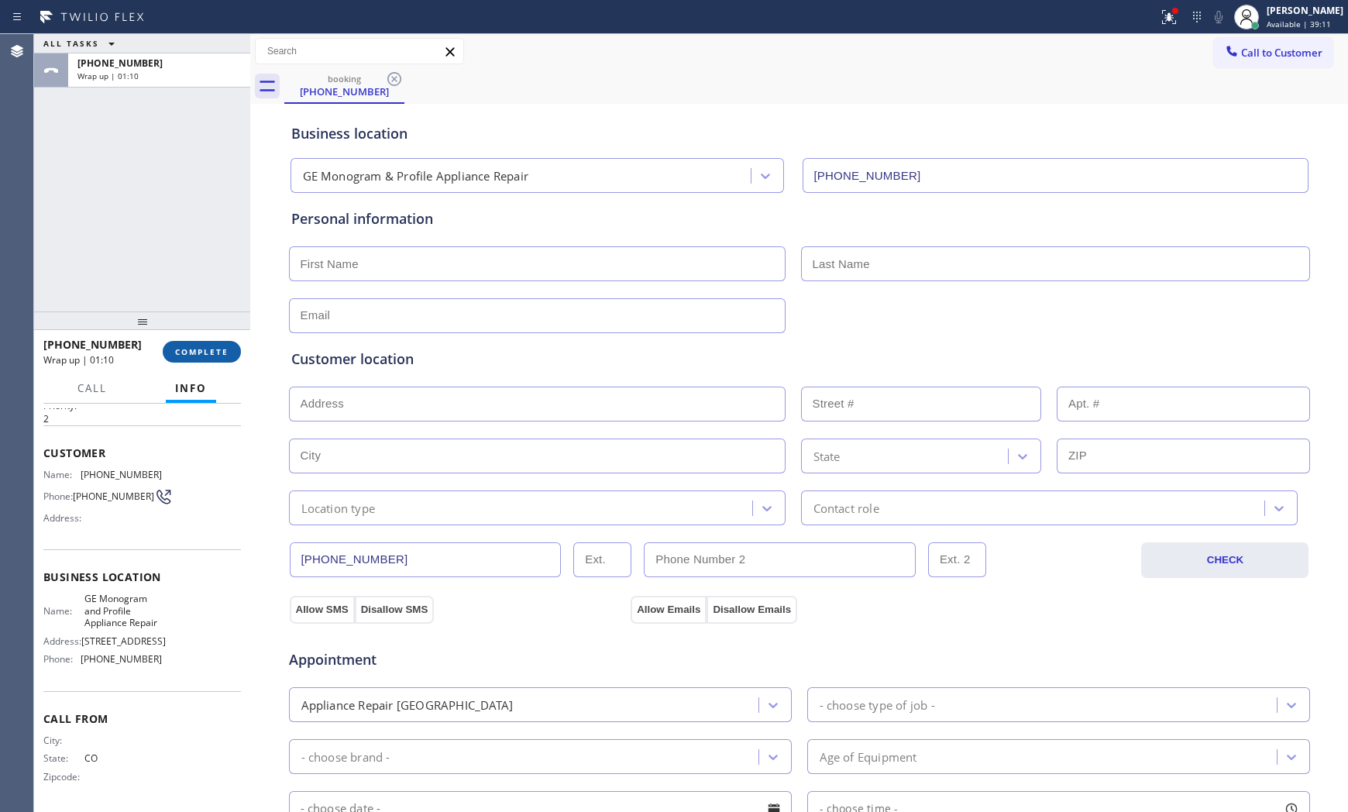
click at [191, 346] on span "COMPLETE" at bounding box center [201, 351] width 53 height 11
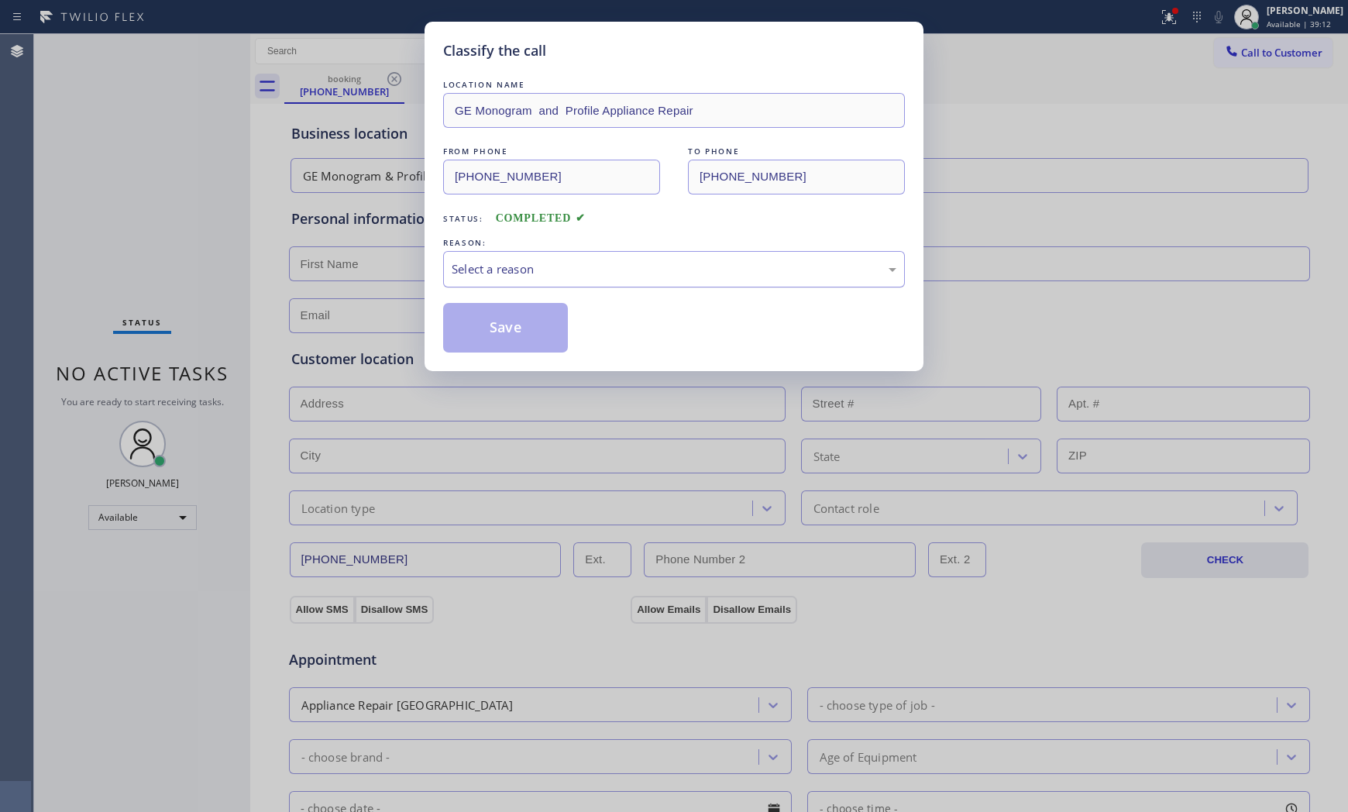
click at [485, 257] on div "Select a reason" at bounding box center [674, 269] width 462 height 36
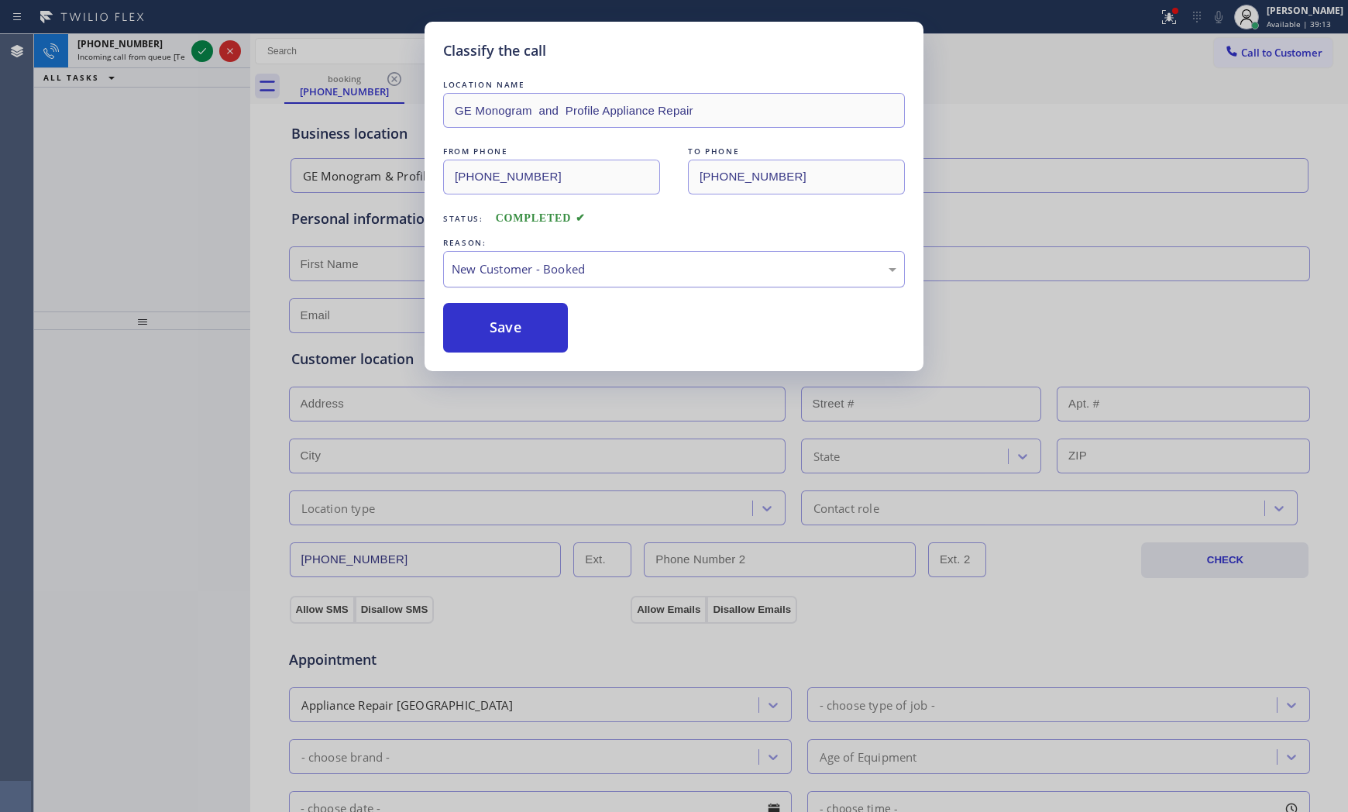
drag, startPoint x: 489, startPoint y: 266, endPoint x: 489, endPoint y: 281, distance: 14.7
click at [489, 273] on div "New Customer - Booked" at bounding box center [673, 269] width 445 height 18
click at [480, 327] on button "Save" at bounding box center [505, 328] width 125 height 50
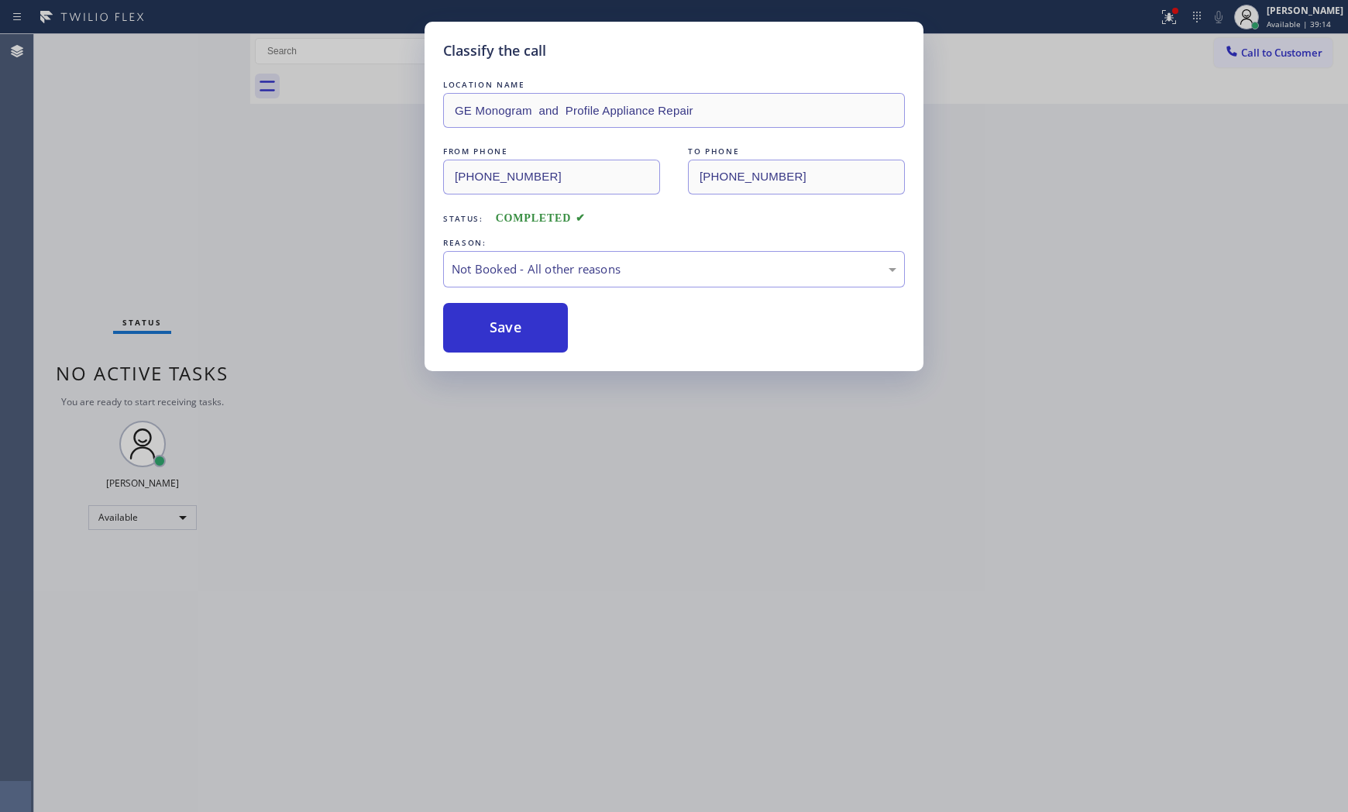
click at [480, 327] on button "Save" at bounding box center [505, 328] width 125 height 50
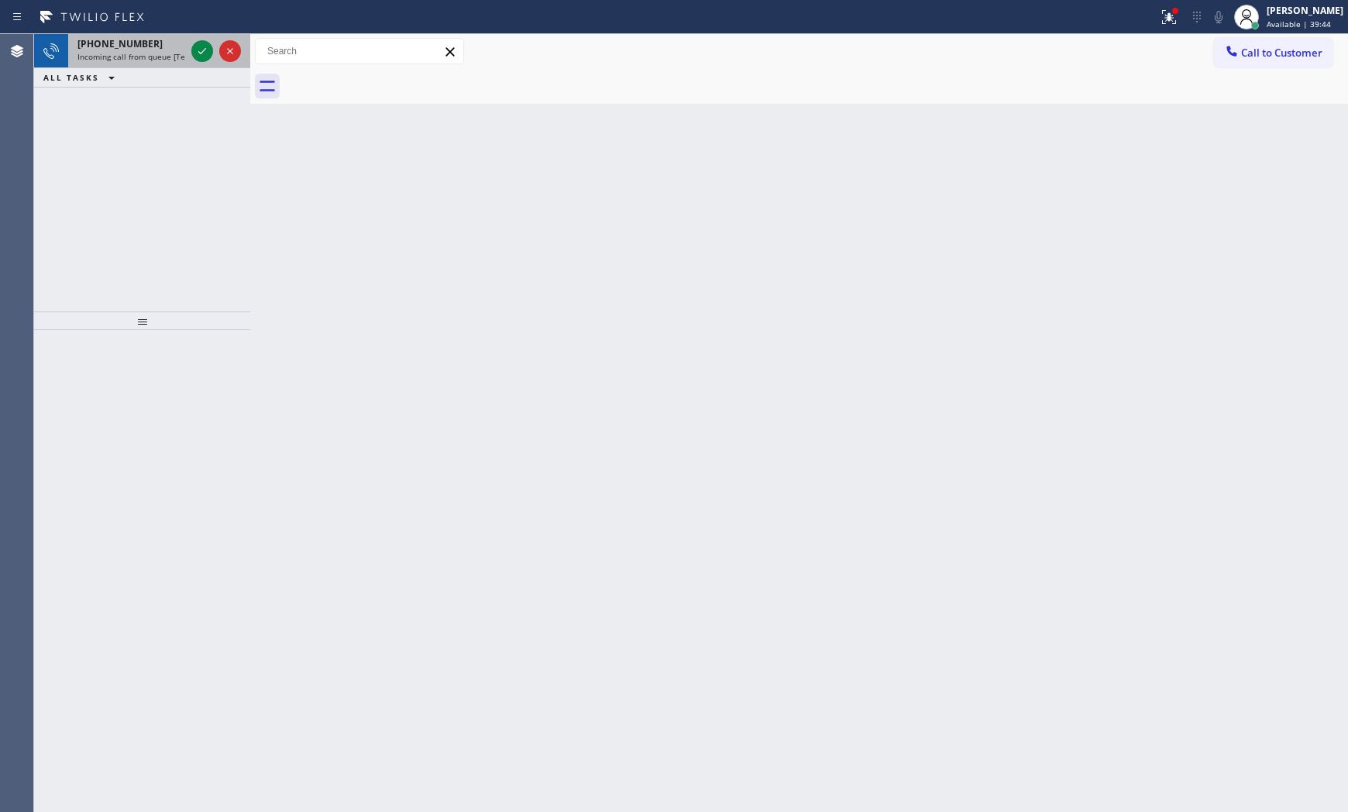
click at [170, 50] on div "[PHONE_NUMBER]" at bounding box center [131, 43] width 108 height 13
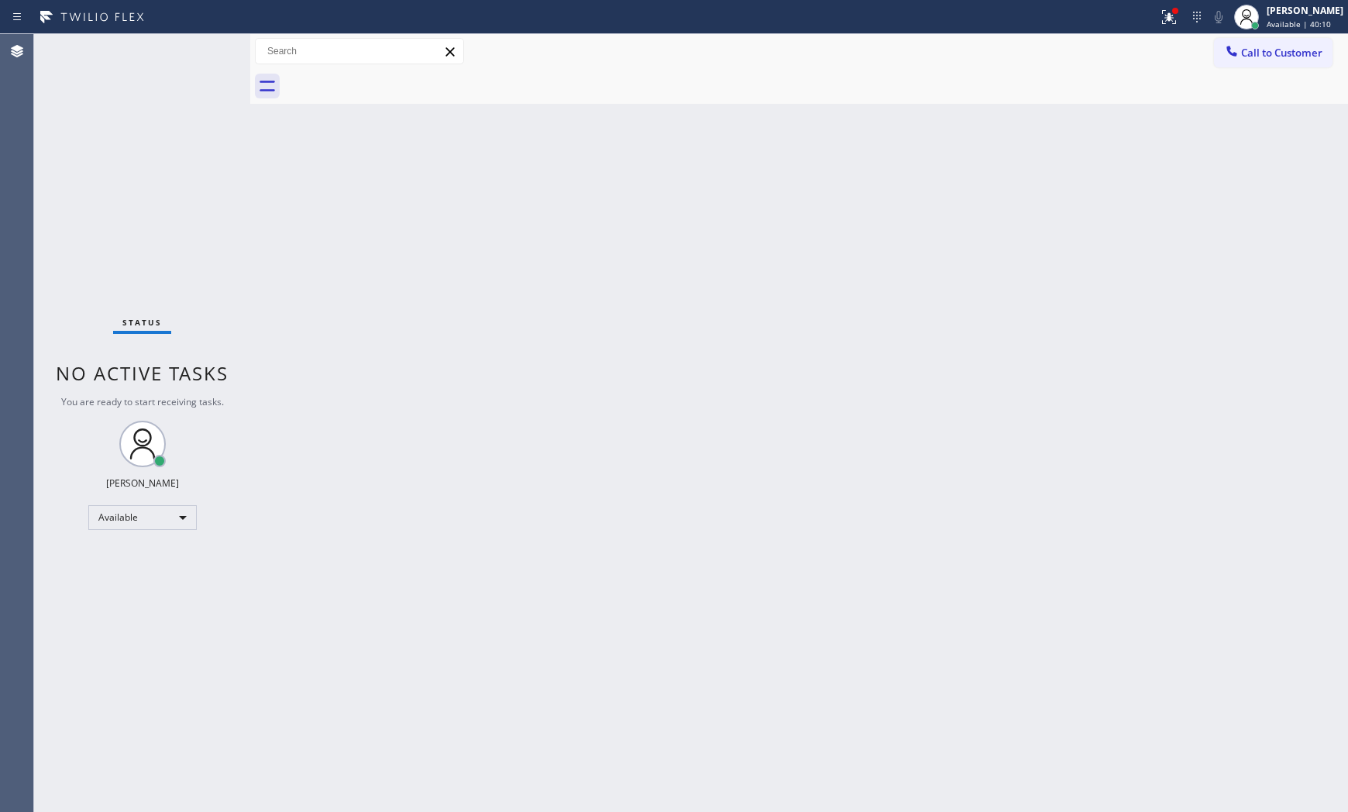
click at [210, 44] on div "Status No active tasks You are ready to start receiving tasks. [PERSON_NAME] Av…" at bounding box center [142, 423] width 216 height 778
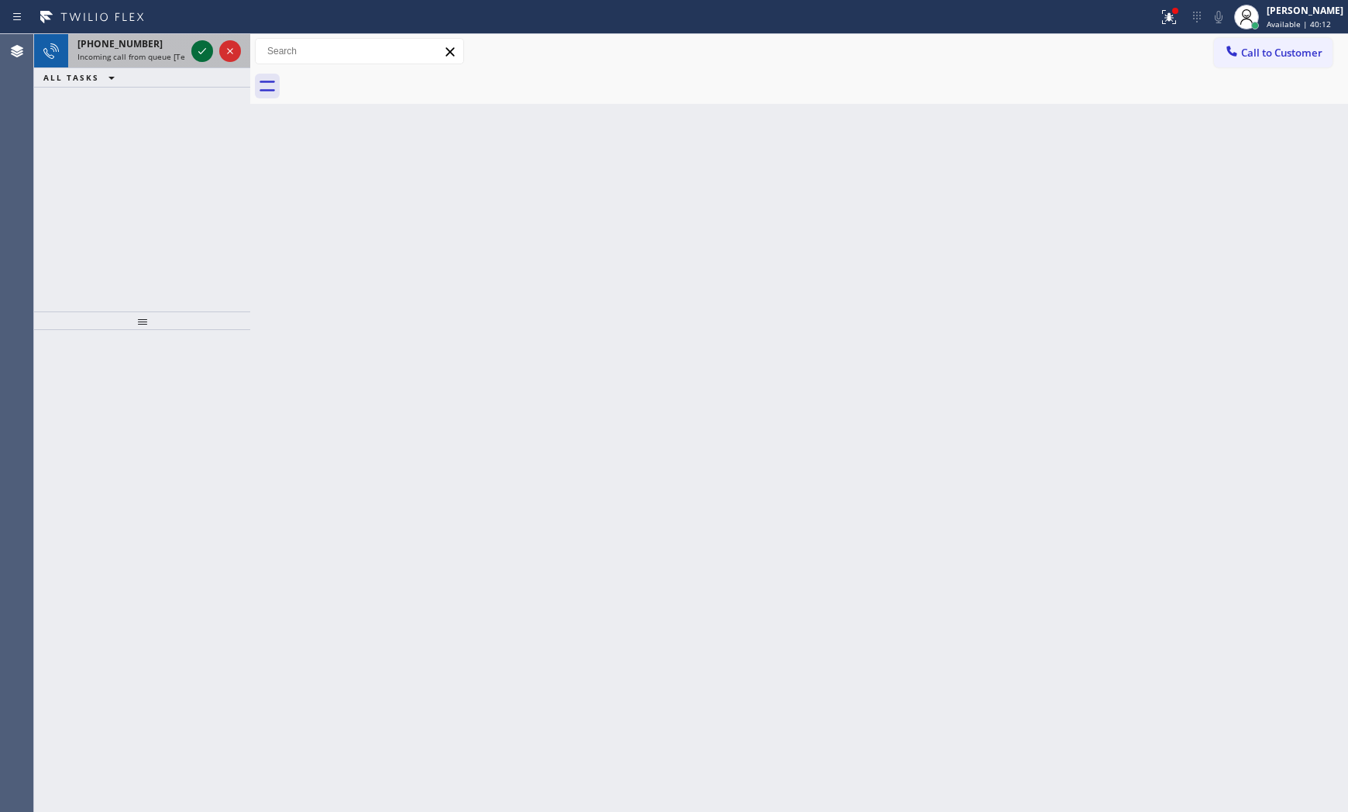
click at [197, 55] on icon at bounding box center [202, 51] width 19 height 19
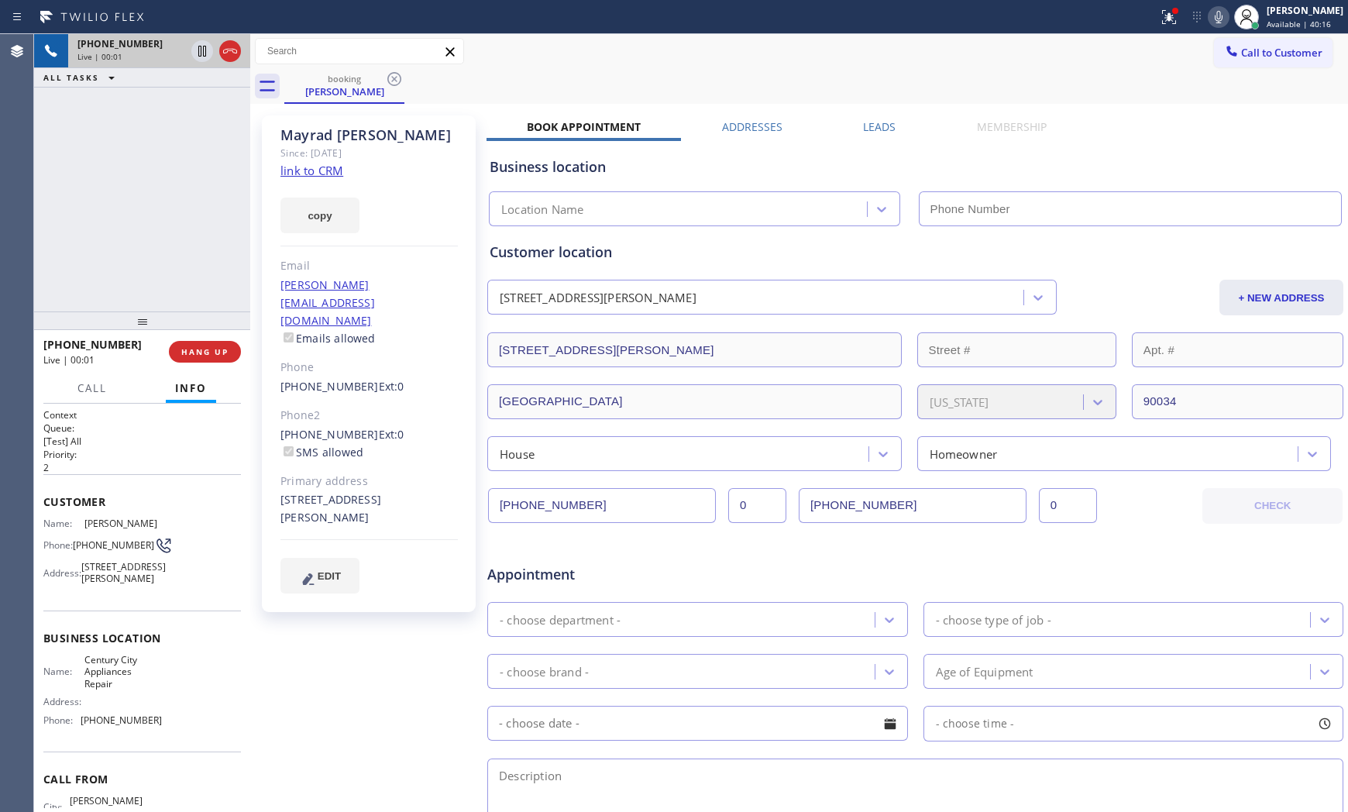
type input "[PHONE_NUMBER]"
click at [333, 170] on link "link to CRM" at bounding box center [311, 170] width 63 height 15
click at [1209, 18] on icon at bounding box center [1218, 17] width 19 height 19
click at [207, 50] on div at bounding box center [202, 51] width 22 height 19
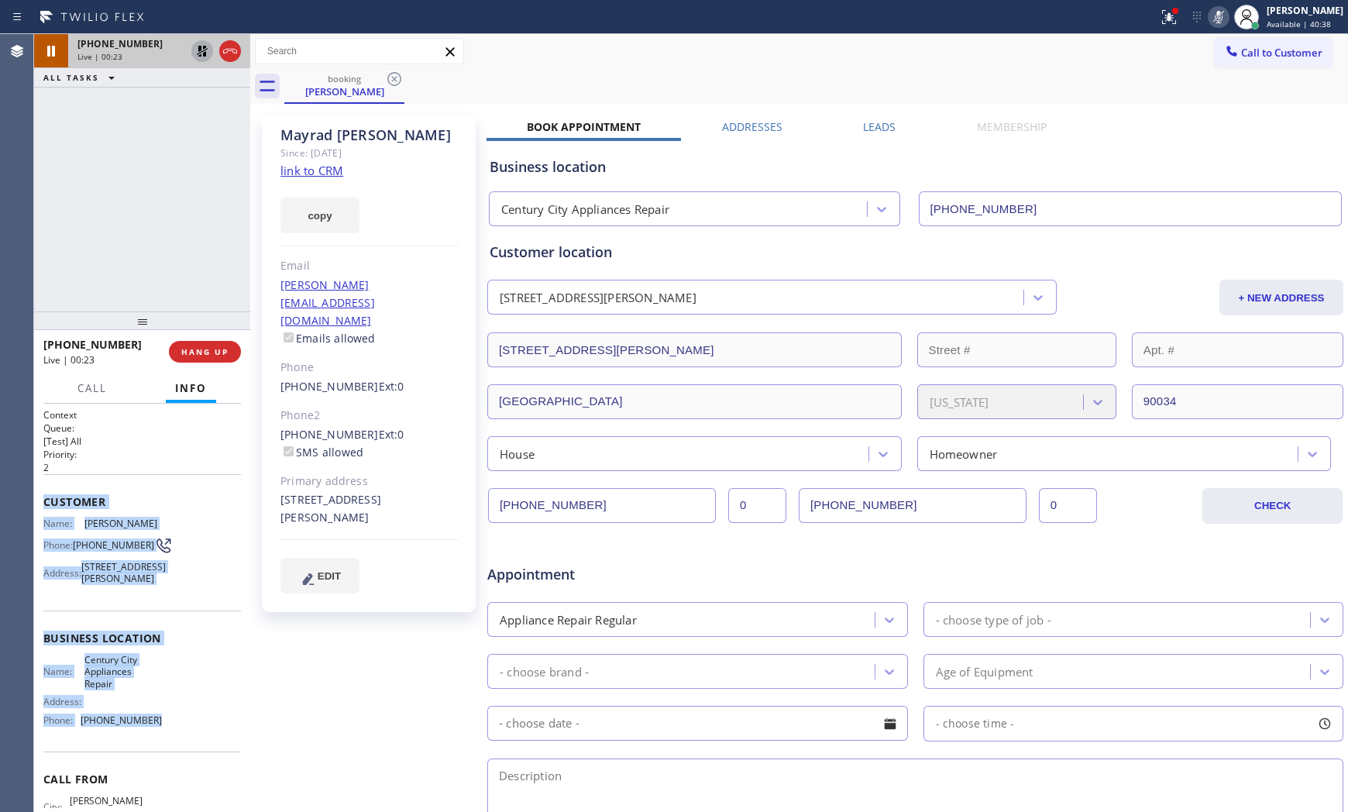
drag, startPoint x: 37, startPoint y: 498, endPoint x: 180, endPoint y: 744, distance: 284.9
click at [180, 745] on div "Context Queue: [Test] All Priority: 2 Customer Name: [PERSON_NAME] Phone: [PHON…" at bounding box center [142, 607] width 216 height 409
copy div "Customer Name: [PERSON_NAME] Phone: [PHONE_NUMBER] Address: [STREET_ADDRESS][PE…"
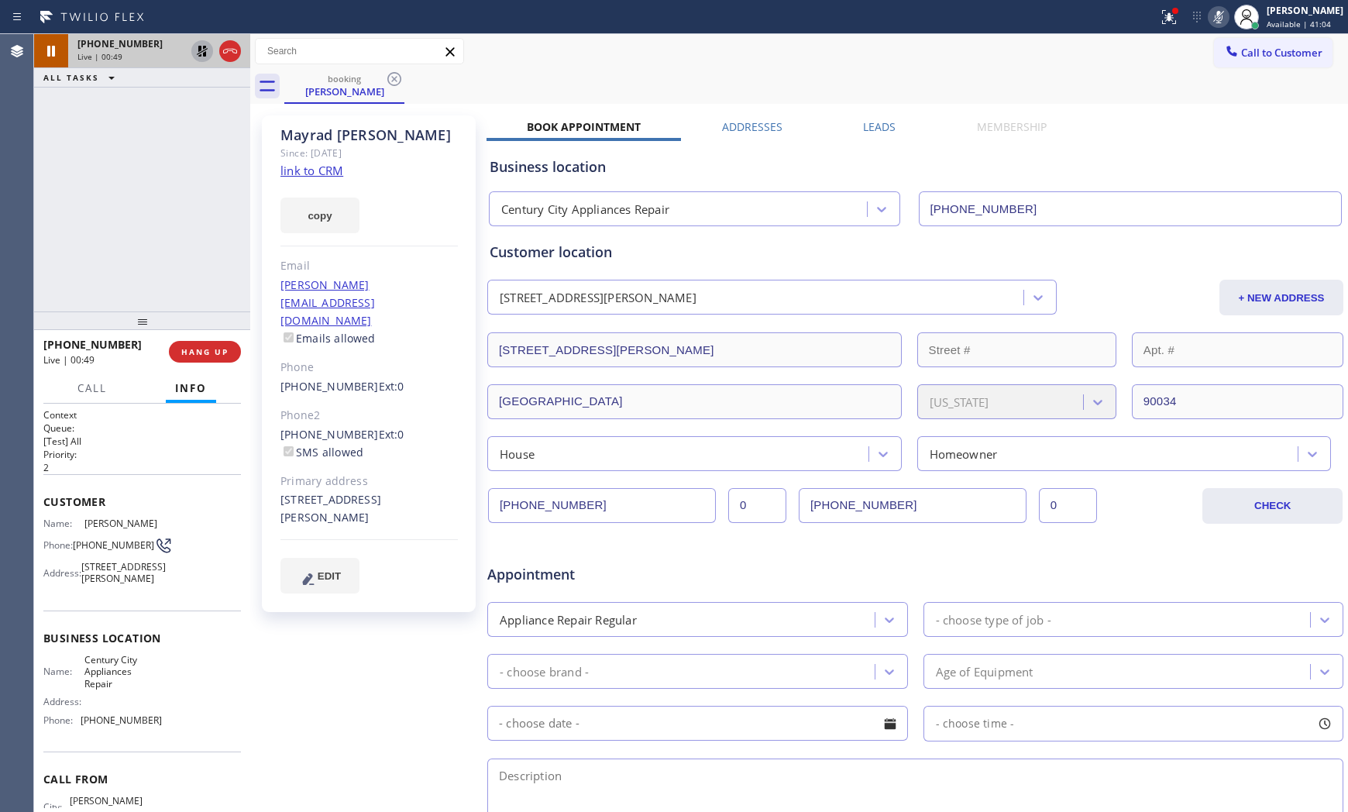
drag, startPoint x: 1059, startPoint y: 57, endPoint x: 1082, endPoint y: 54, distance: 23.4
click at [1062, 57] on div "Call to Customer Outbound call Location All Appliance Repair [GEOGRAPHIC_DATA] …" at bounding box center [798, 51] width 1097 height 27
click at [91, 383] on span "Call" at bounding box center [91, 388] width 29 height 14
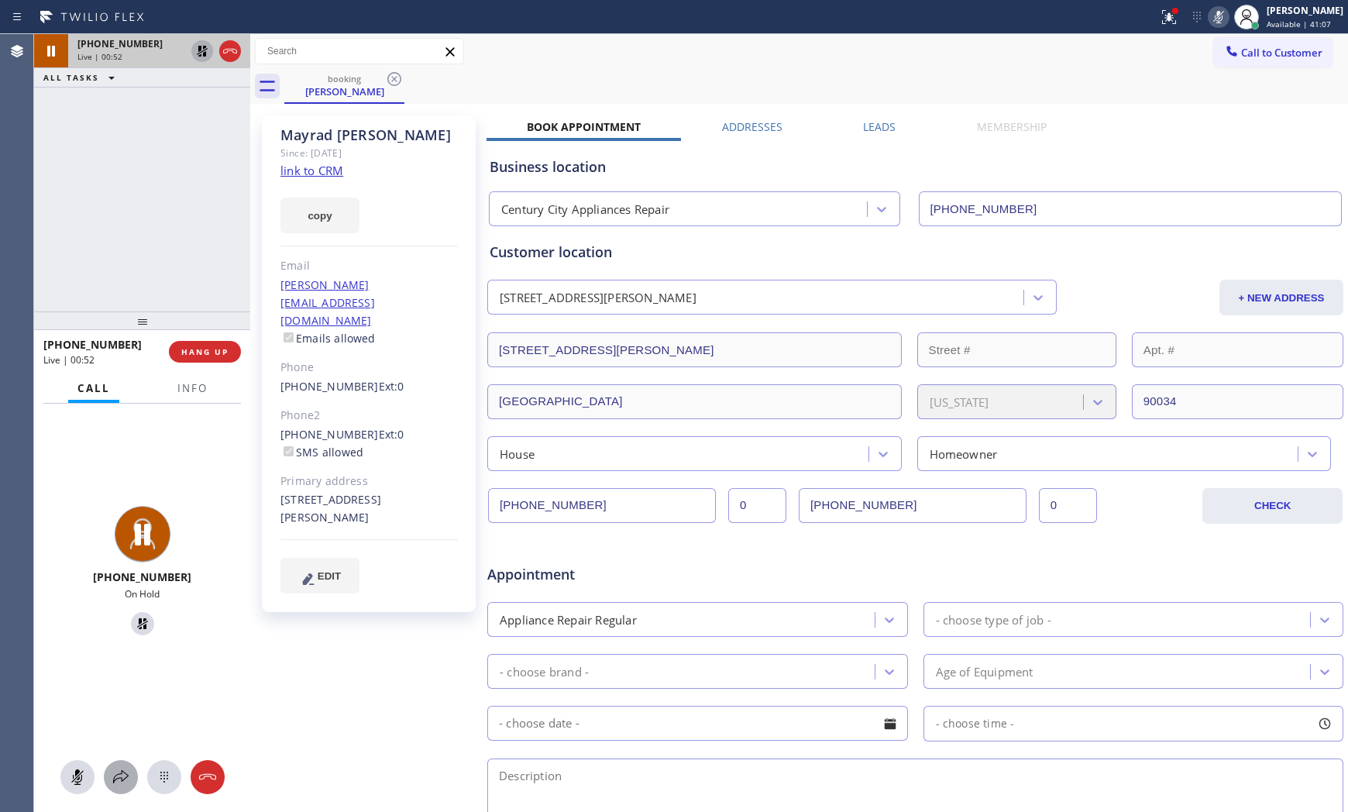
click at [122, 762] on button at bounding box center [121, 777] width 34 height 34
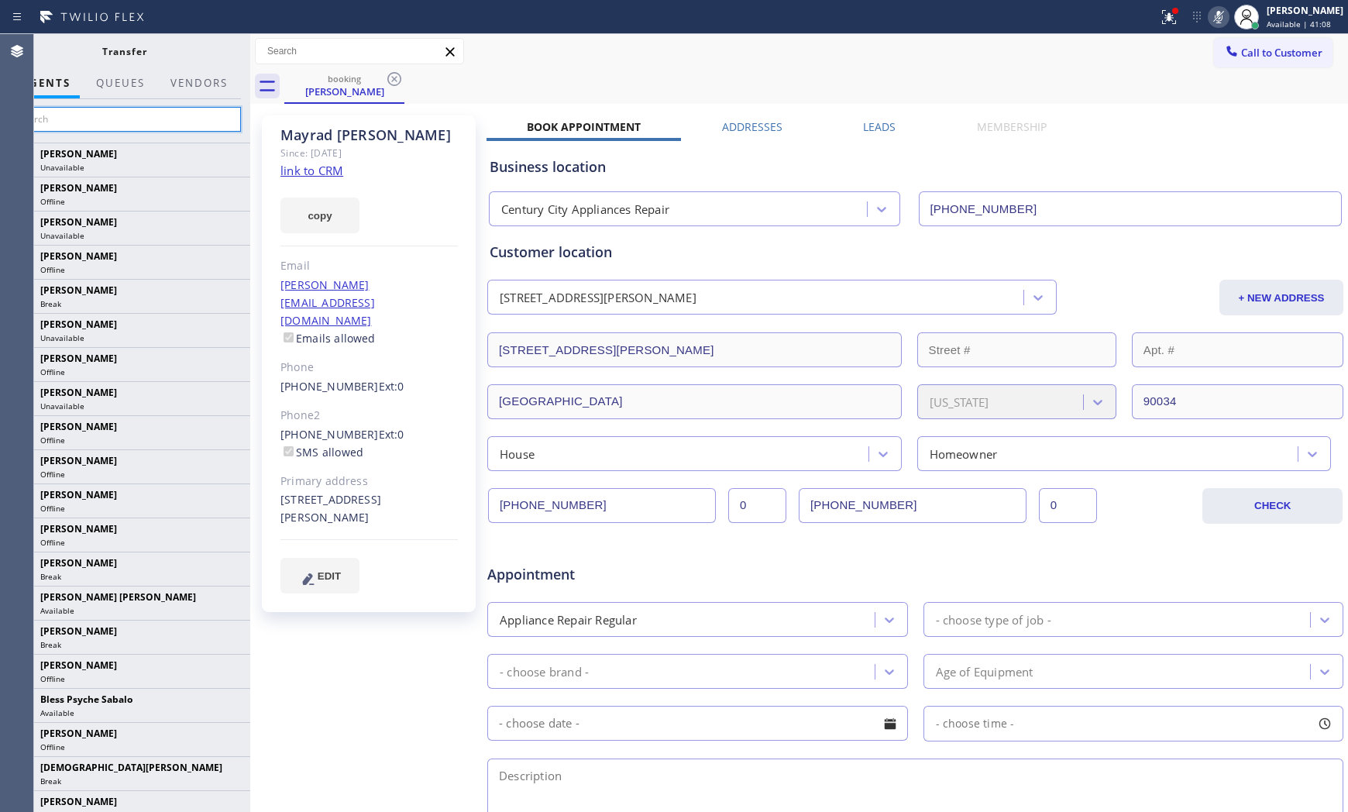
click at [160, 121] on input "text" at bounding box center [124, 119] width 233 height 25
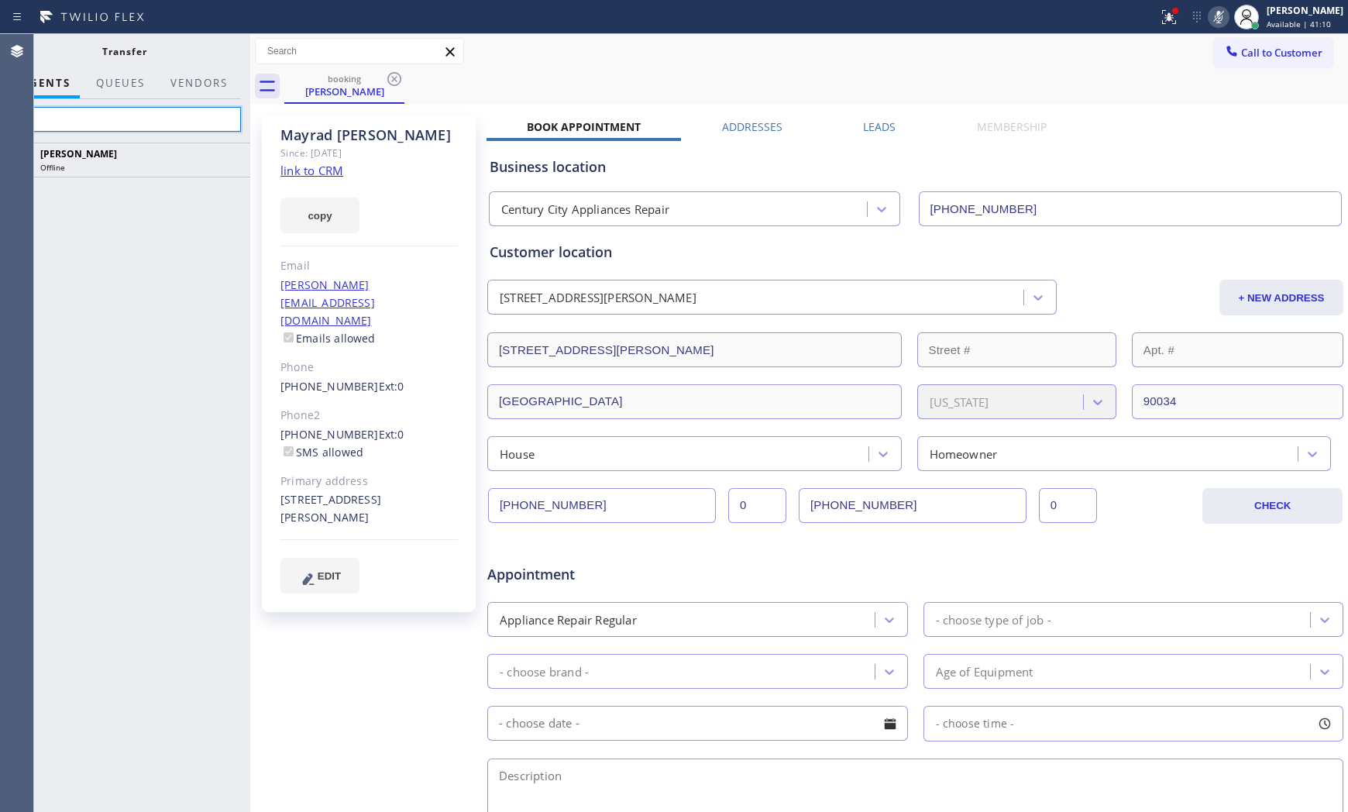
type input "k"
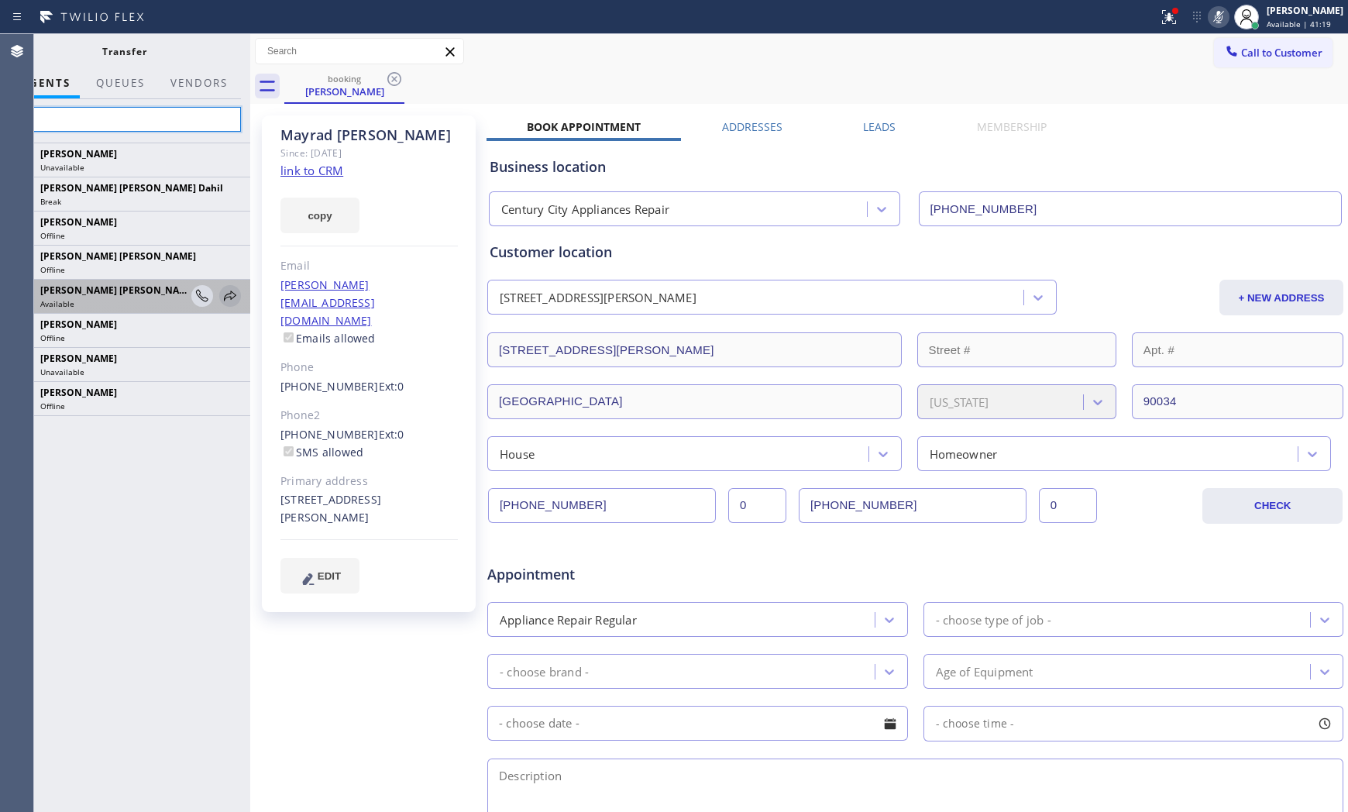
type input "ke"
click at [236, 295] on icon at bounding box center [230, 296] width 19 height 19
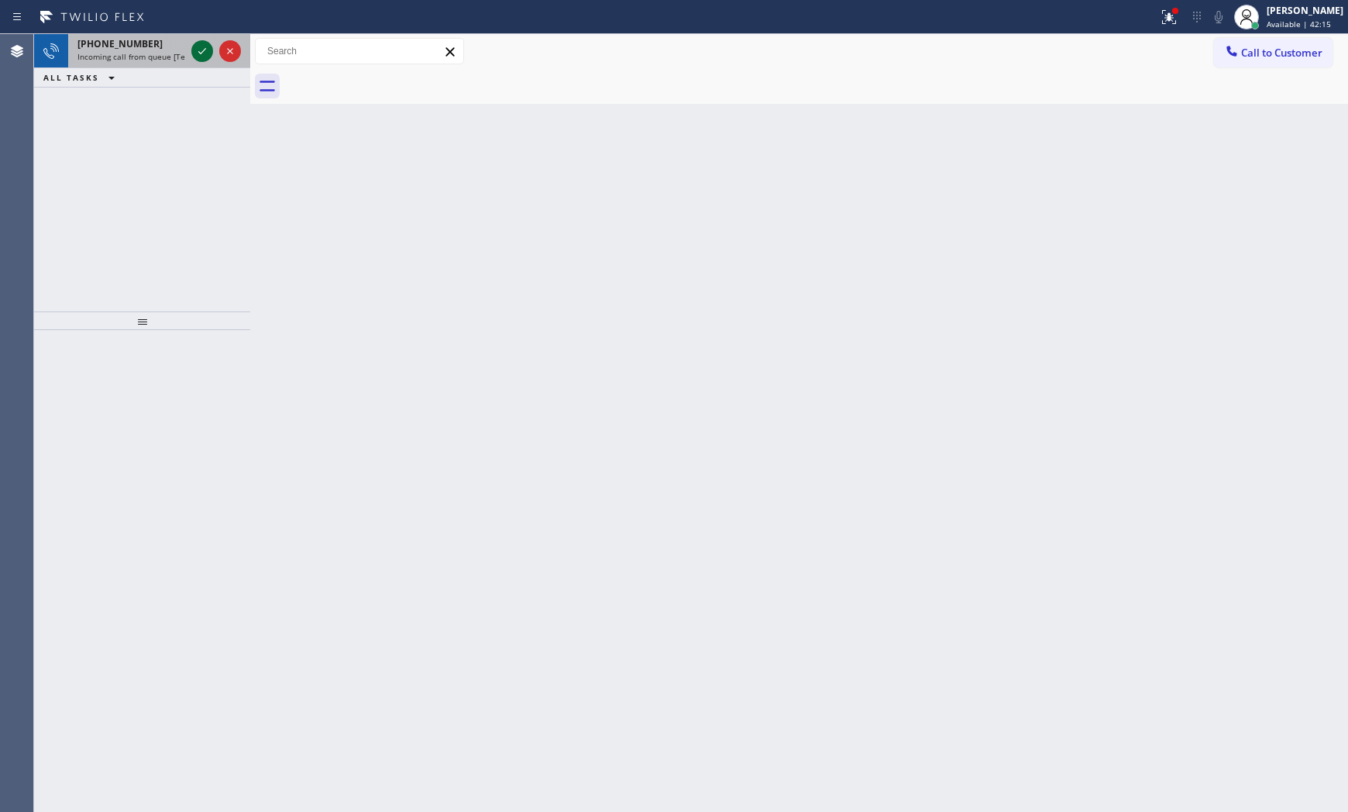
click at [203, 53] on icon at bounding box center [202, 51] width 19 height 19
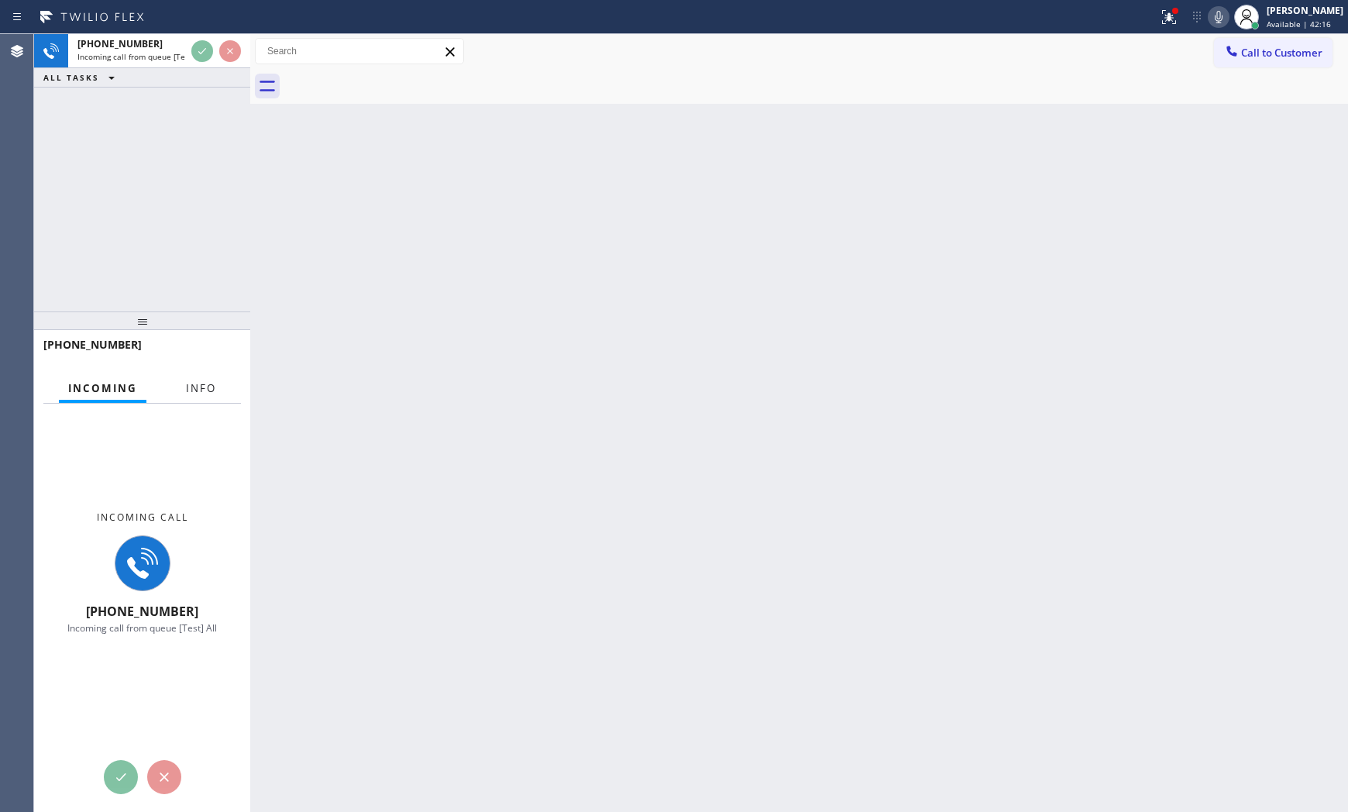
click at [204, 382] on span "Info" at bounding box center [201, 388] width 30 height 14
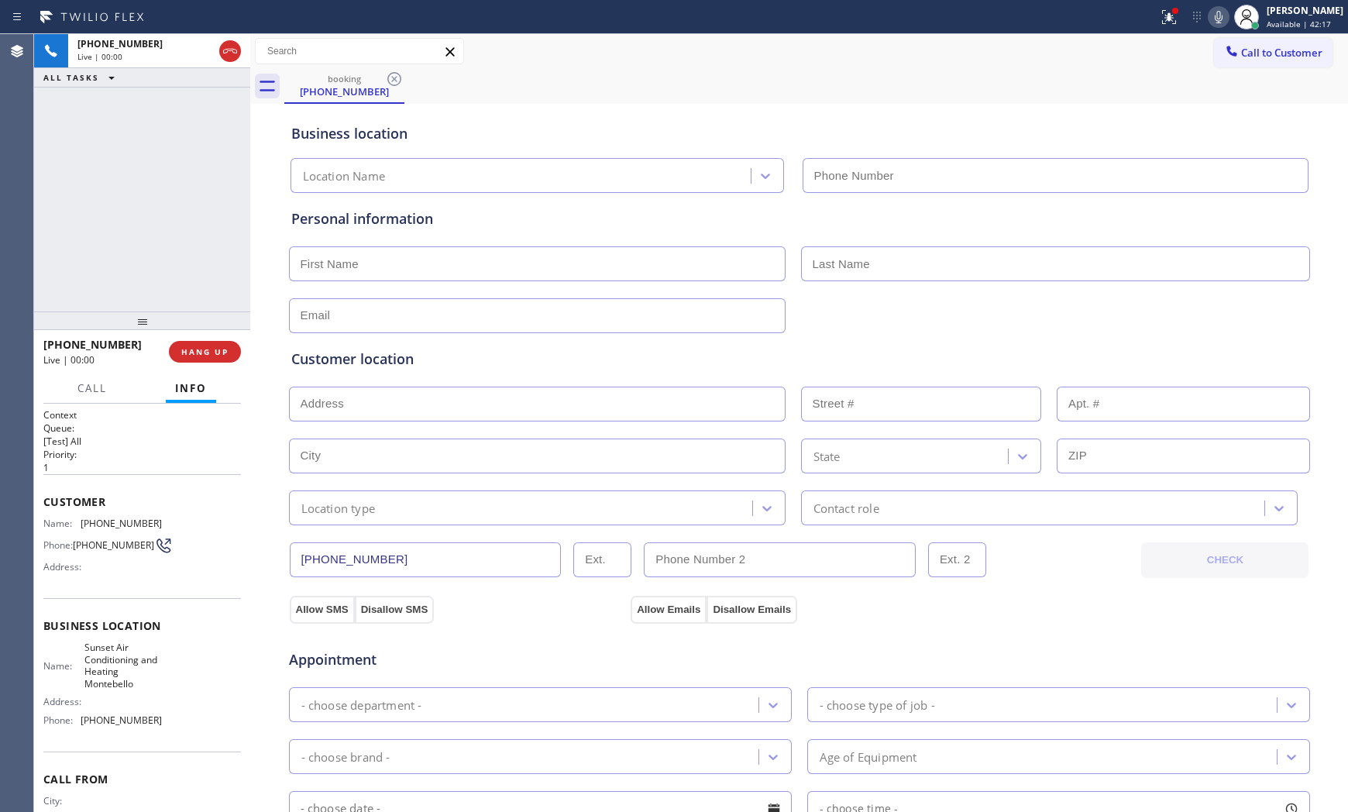
type input "[PHONE_NUMBER]"
drag, startPoint x: 221, startPoint y: 334, endPoint x: 218, endPoint y: 347, distance: 13.7
click at [220, 342] on div "[PHONE_NUMBER] Live | 00:01 HANG UP" at bounding box center [141, 351] width 197 height 40
click at [218, 347] on span "HANG UP" at bounding box center [204, 351] width 47 height 11
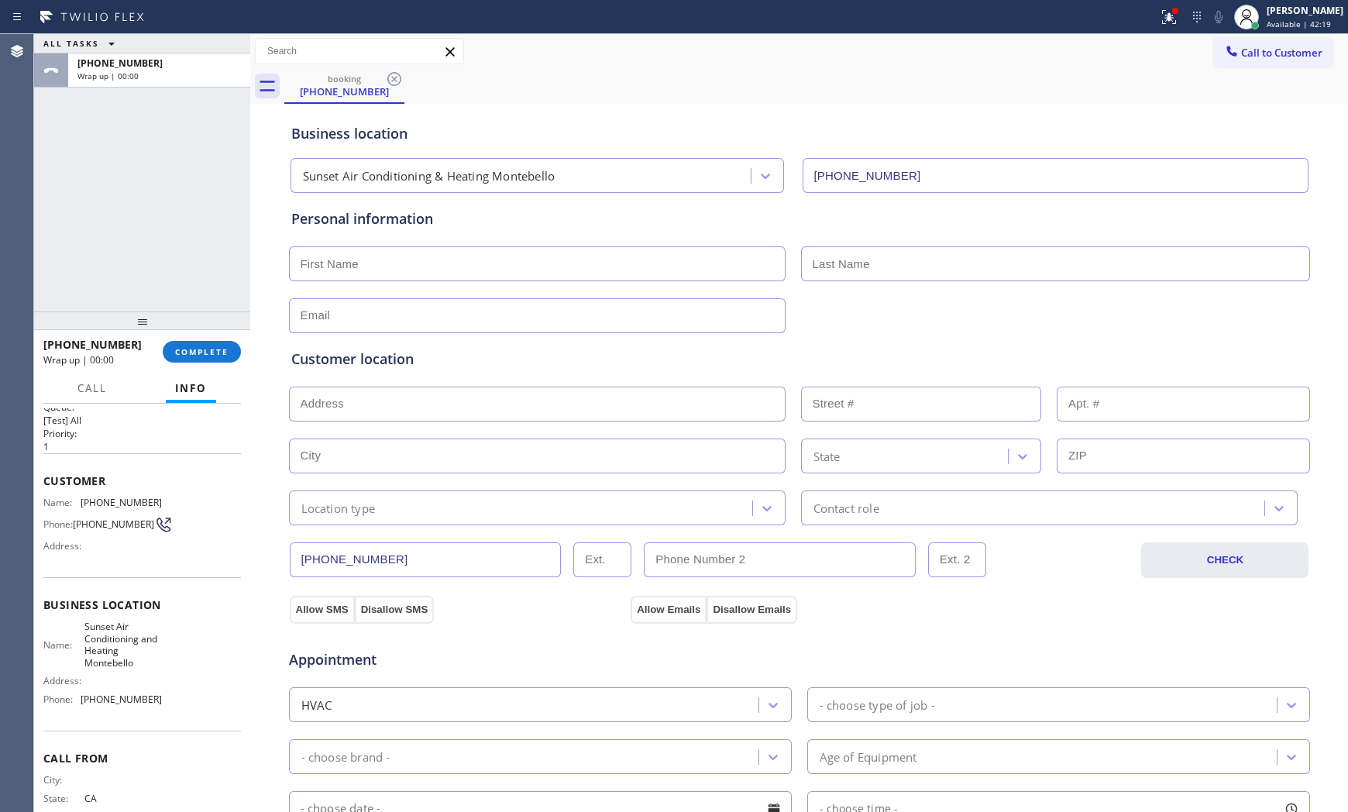
scroll to position [64, 0]
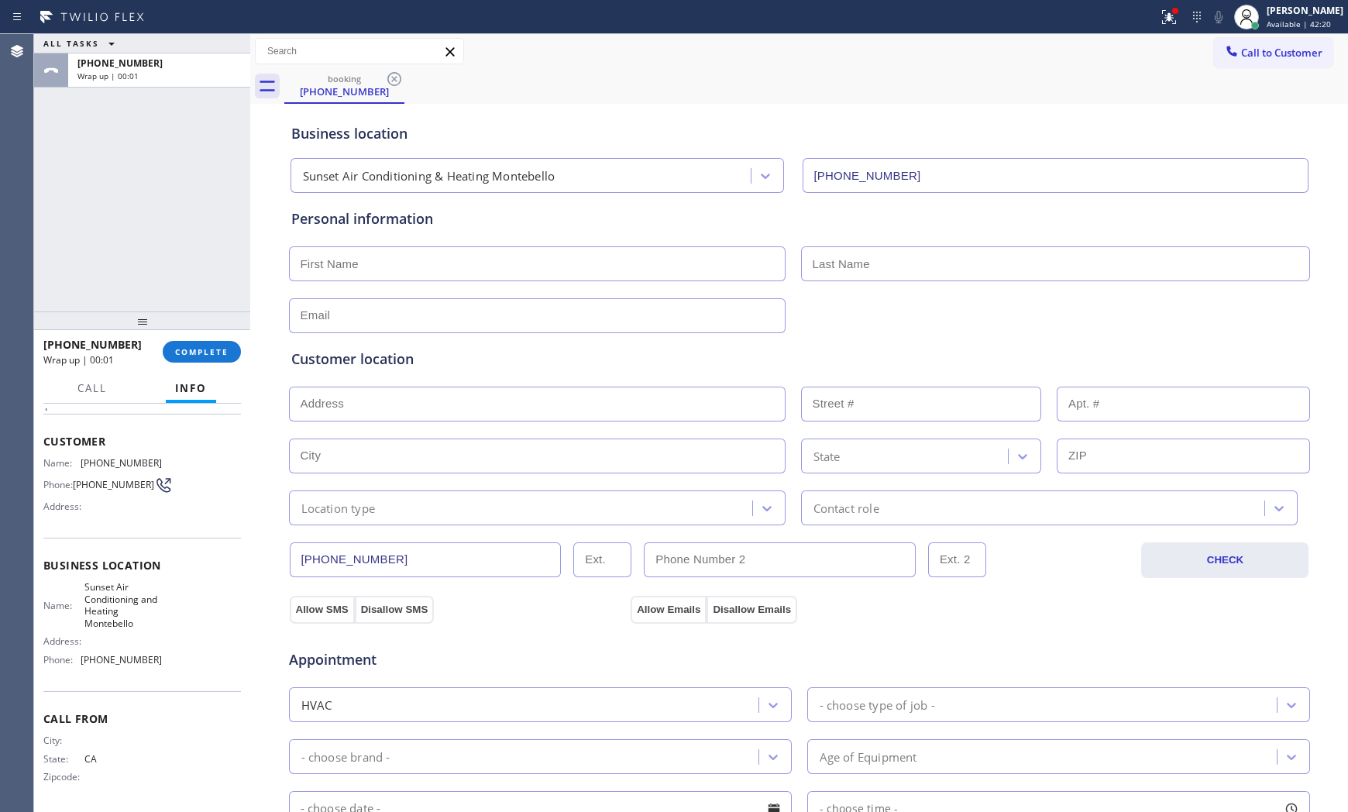
click at [200, 337] on div "[PHONE_NUMBER] Wrap up | 00:01 COMPLETE" at bounding box center [141, 351] width 197 height 40
click at [194, 346] on span "COMPLETE" at bounding box center [201, 351] width 53 height 11
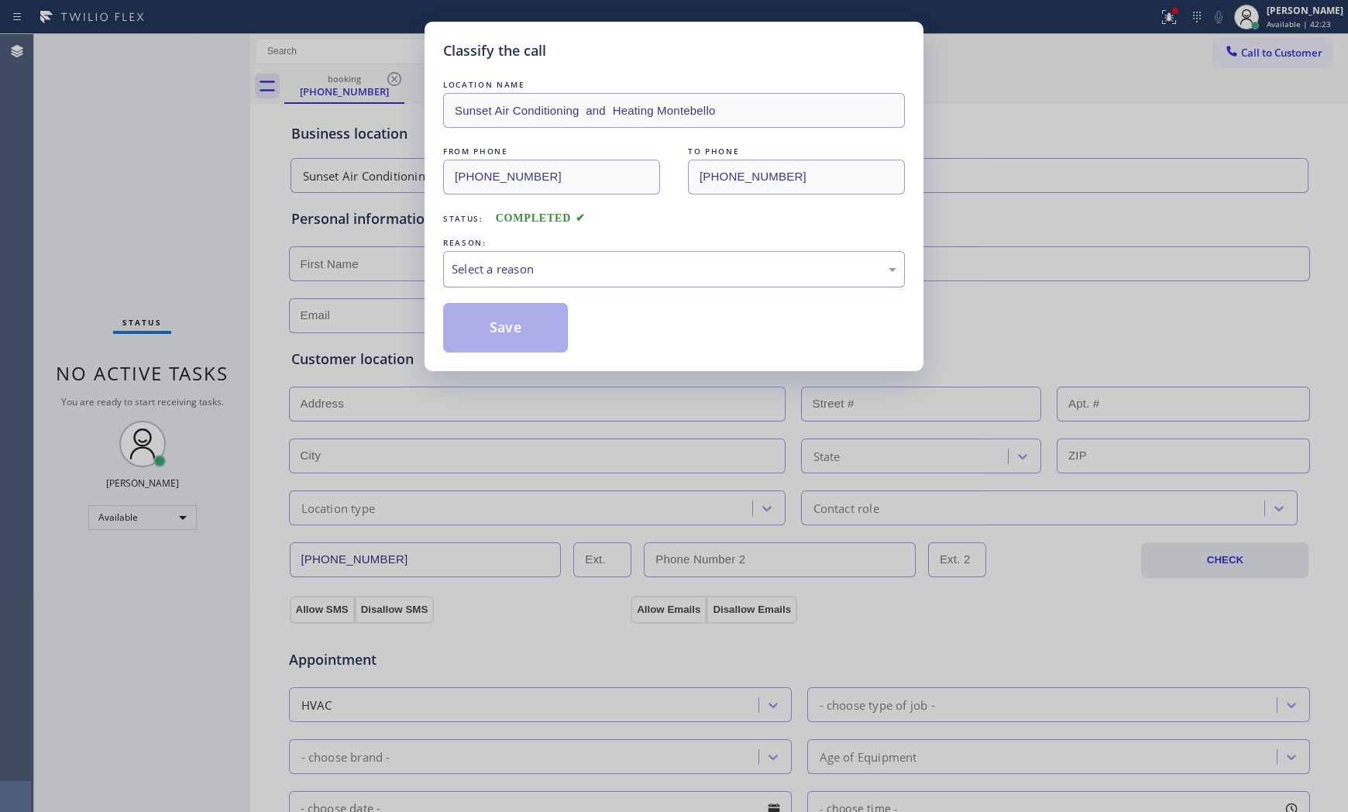
click at [489, 282] on div "Select a reason" at bounding box center [674, 269] width 462 height 36
click at [490, 338] on button "Save" at bounding box center [505, 328] width 125 height 50
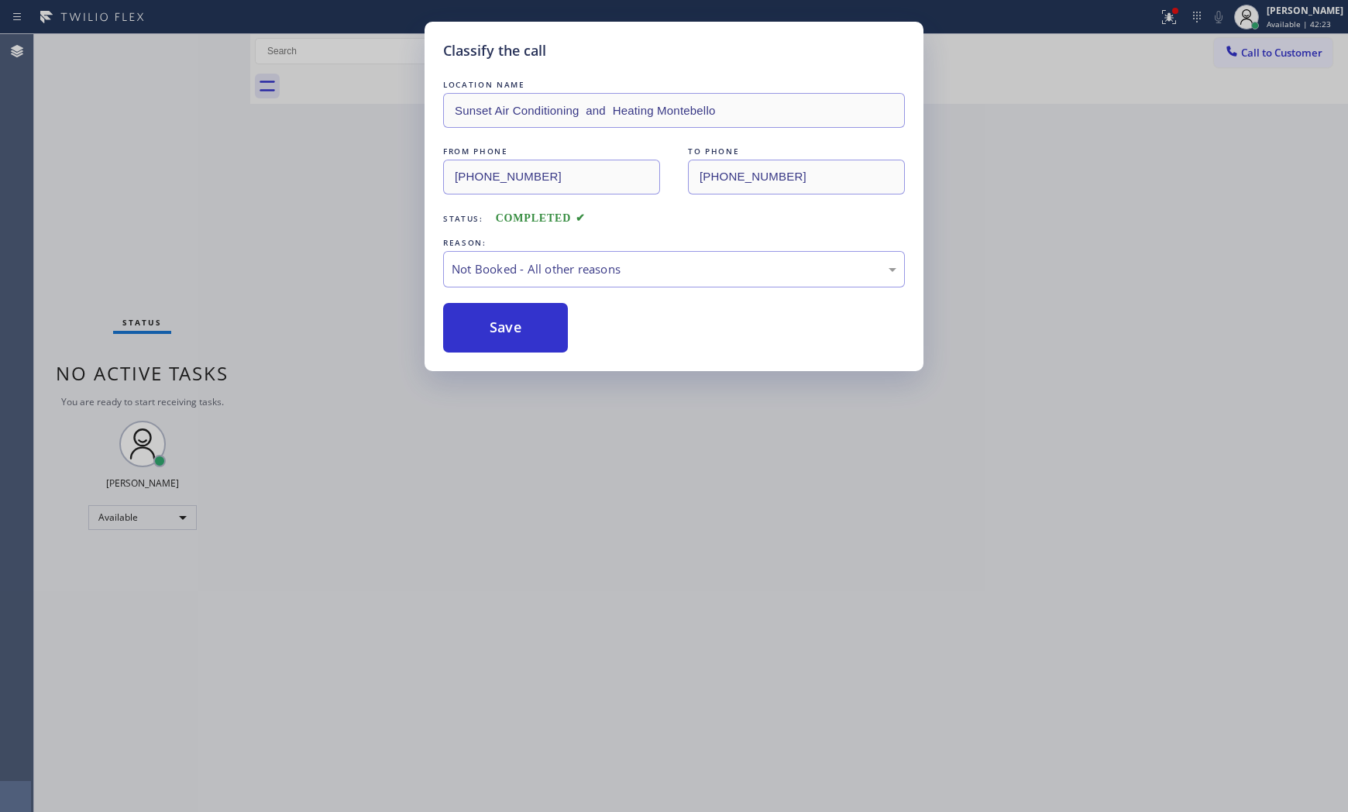
click at [490, 338] on button "Save" at bounding box center [505, 328] width 125 height 50
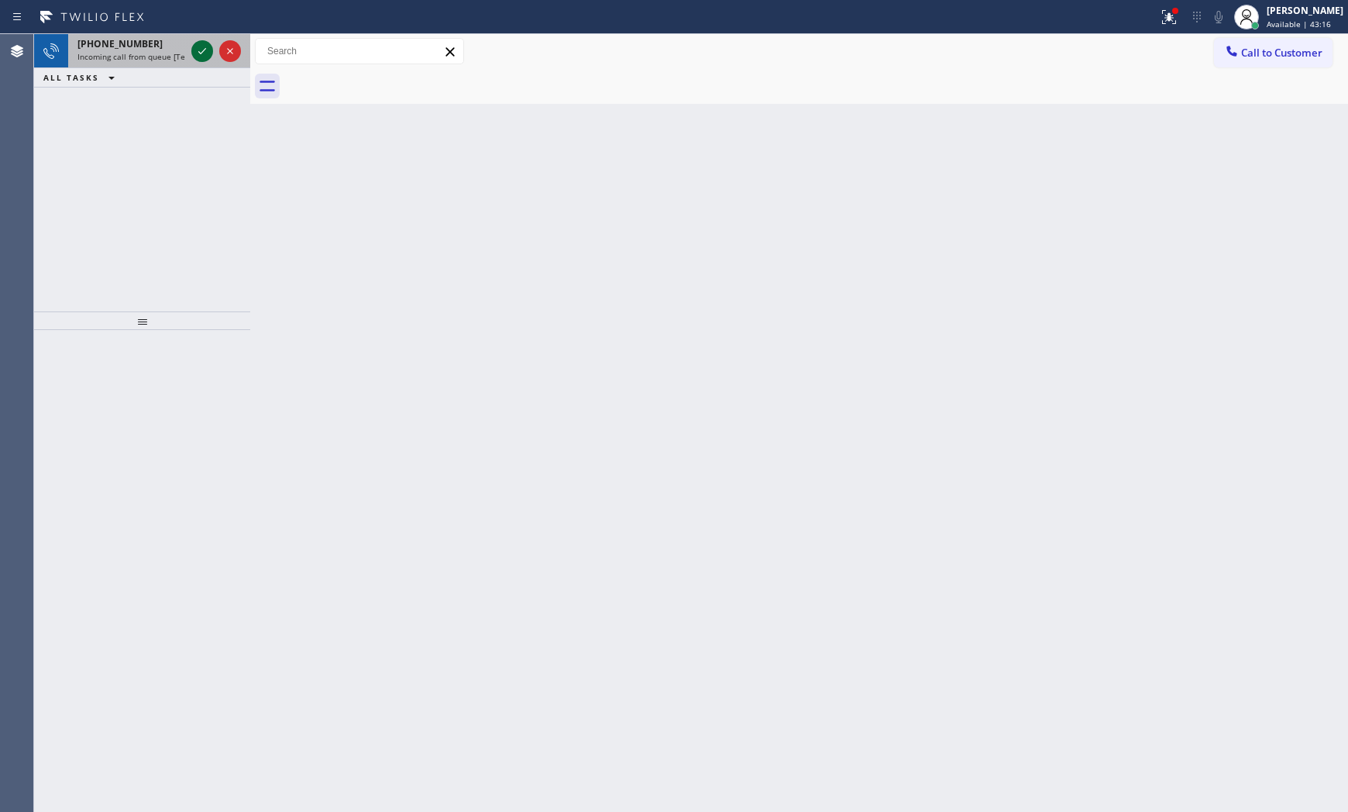
click at [202, 51] on icon at bounding box center [202, 51] width 19 height 19
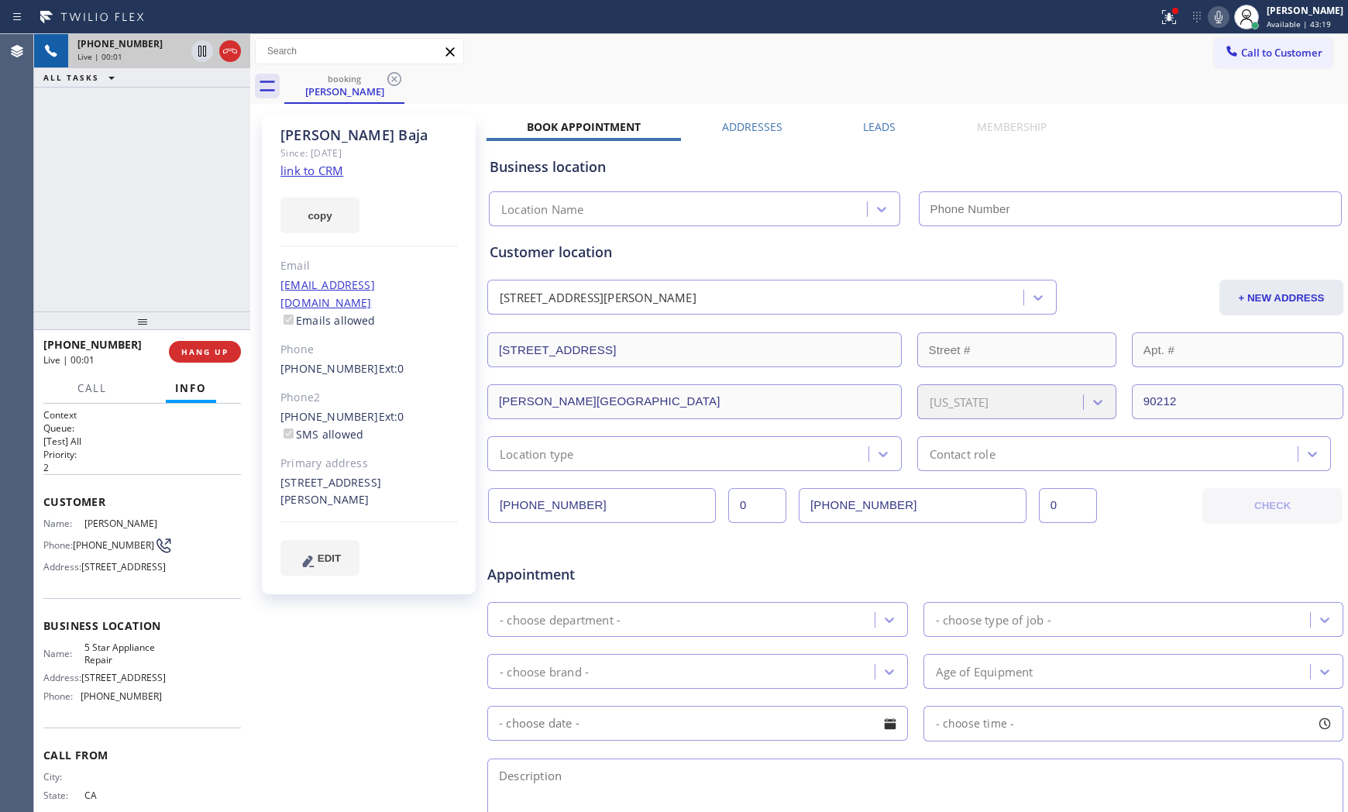
type input "[PHONE_NUMBER]"
click at [321, 175] on link "link to CRM" at bounding box center [311, 170] width 63 height 15
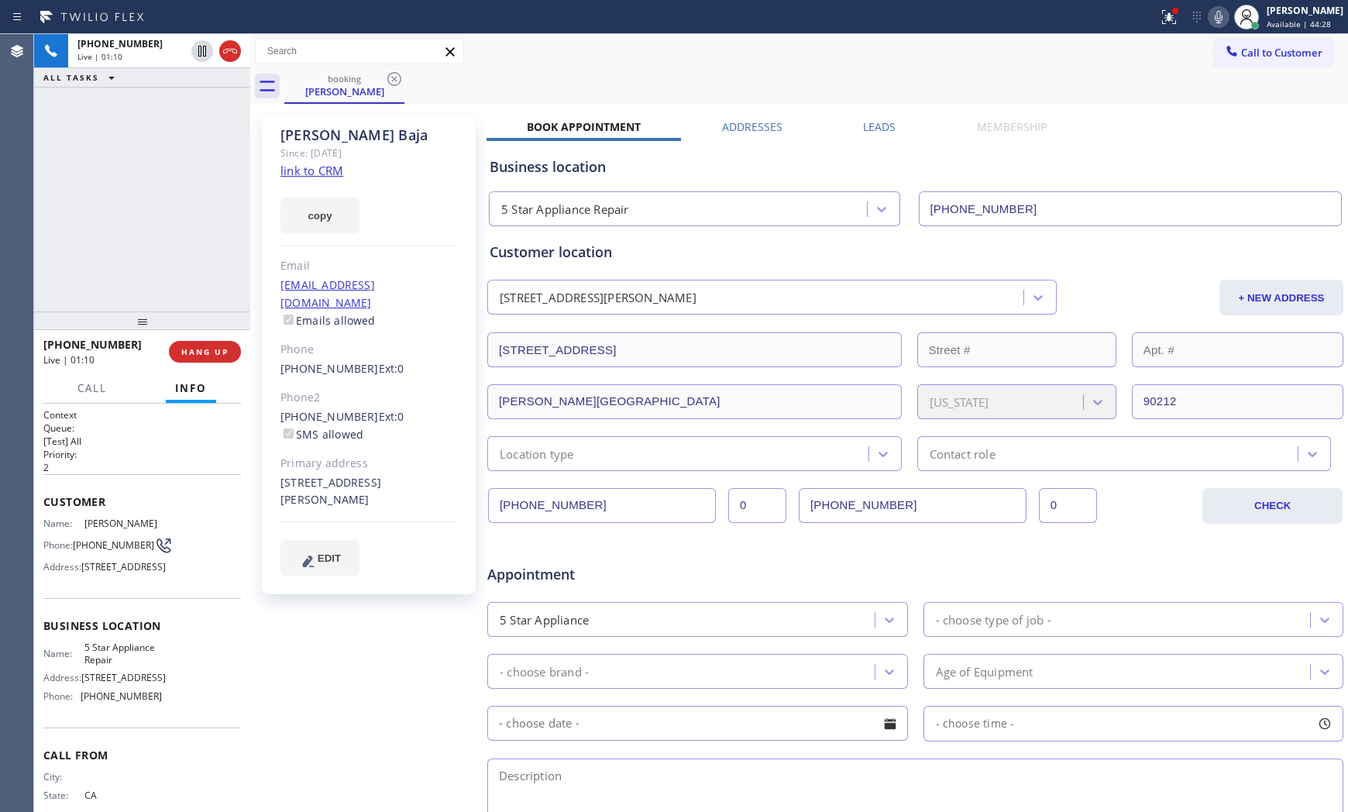
click at [1218, 19] on icon at bounding box center [1218, 17] width 19 height 19
click at [210, 56] on icon at bounding box center [202, 51] width 19 height 19
click at [1213, 19] on icon at bounding box center [1218, 17] width 19 height 19
click at [194, 53] on icon at bounding box center [202, 51] width 19 height 19
click at [1216, 17] on icon at bounding box center [1218, 17] width 19 height 19
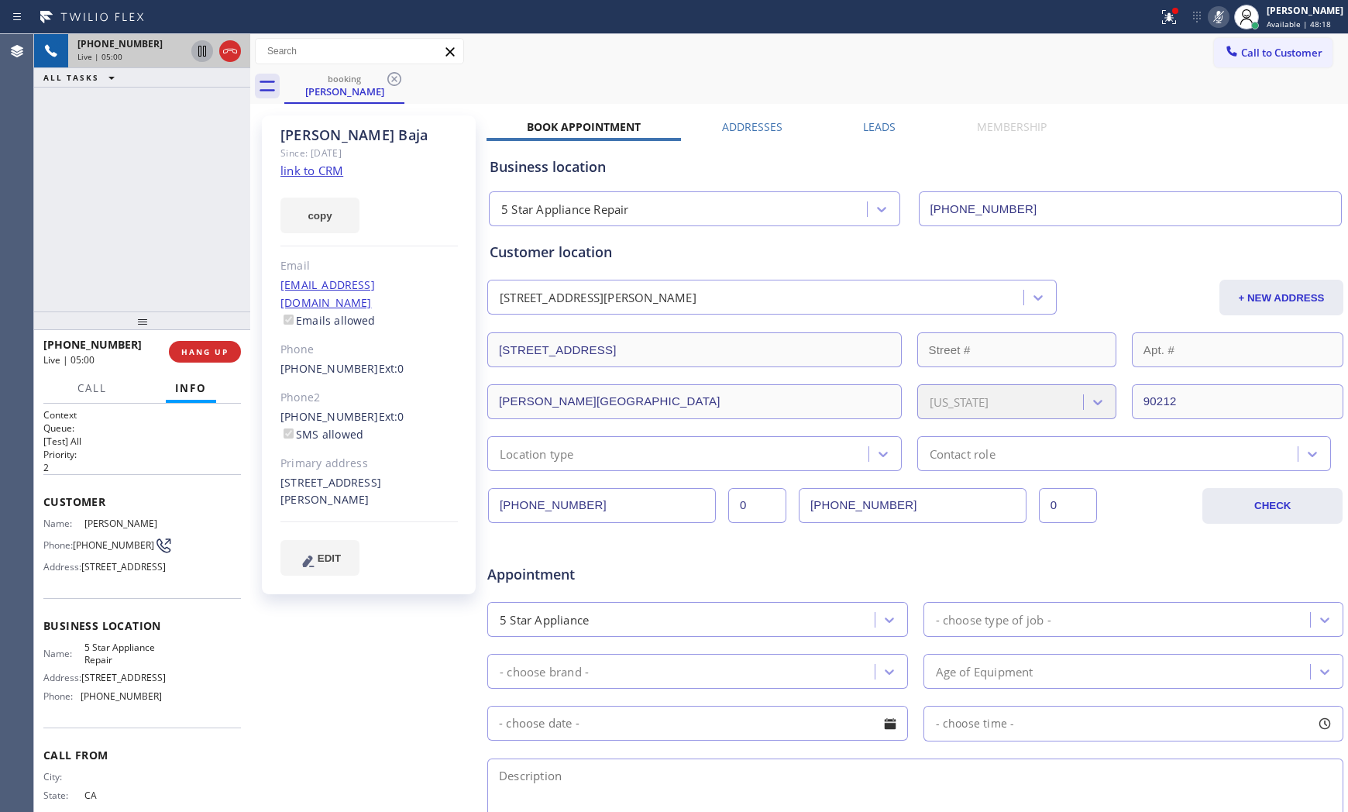
click at [1209, 17] on icon at bounding box center [1218, 17] width 19 height 19
click at [1162, 21] on icon at bounding box center [1168, 17] width 19 height 19
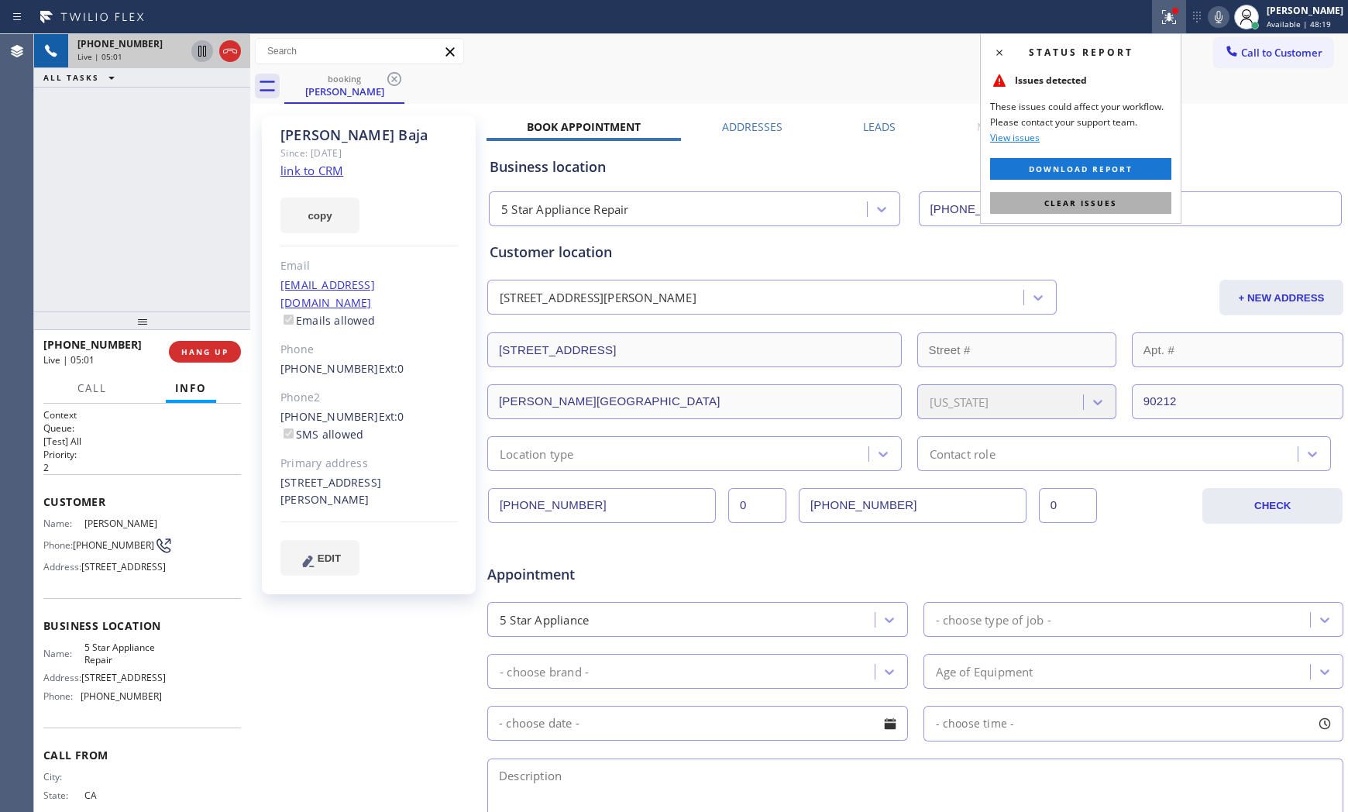
click at [1111, 201] on span "Clear issues" at bounding box center [1080, 202] width 73 height 11
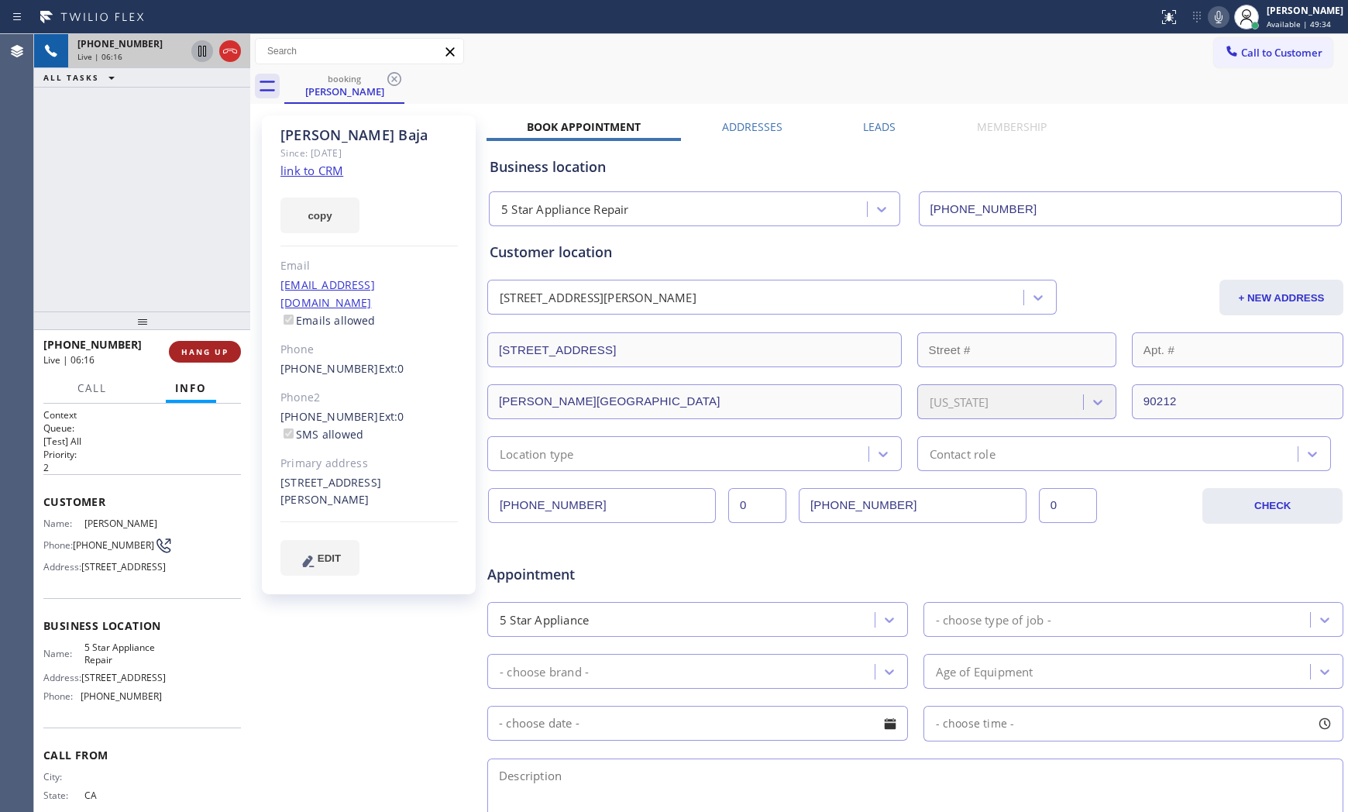
click at [210, 351] on span "HANG UP" at bounding box center [204, 351] width 47 height 11
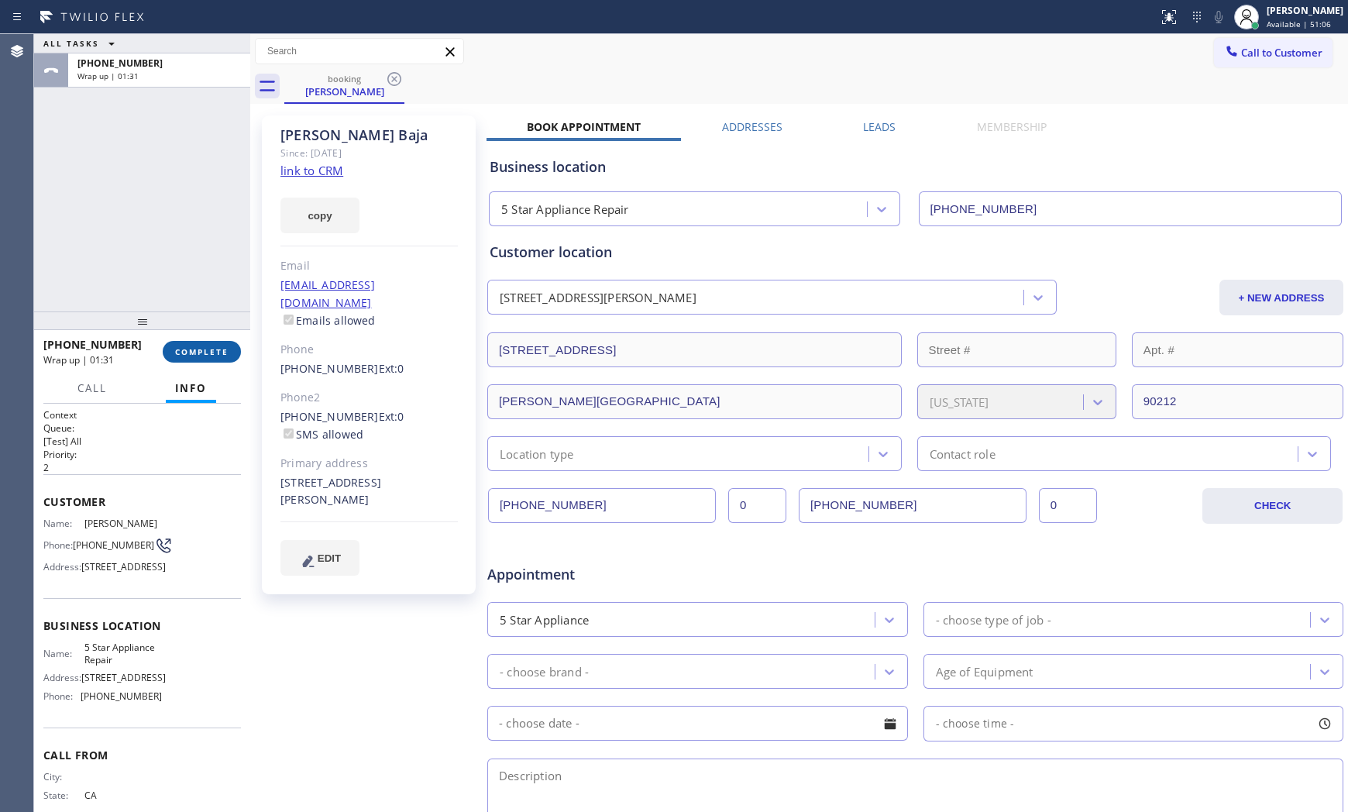
click at [209, 360] on button "COMPLETE" at bounding box center [202, 352] width 78 height 22
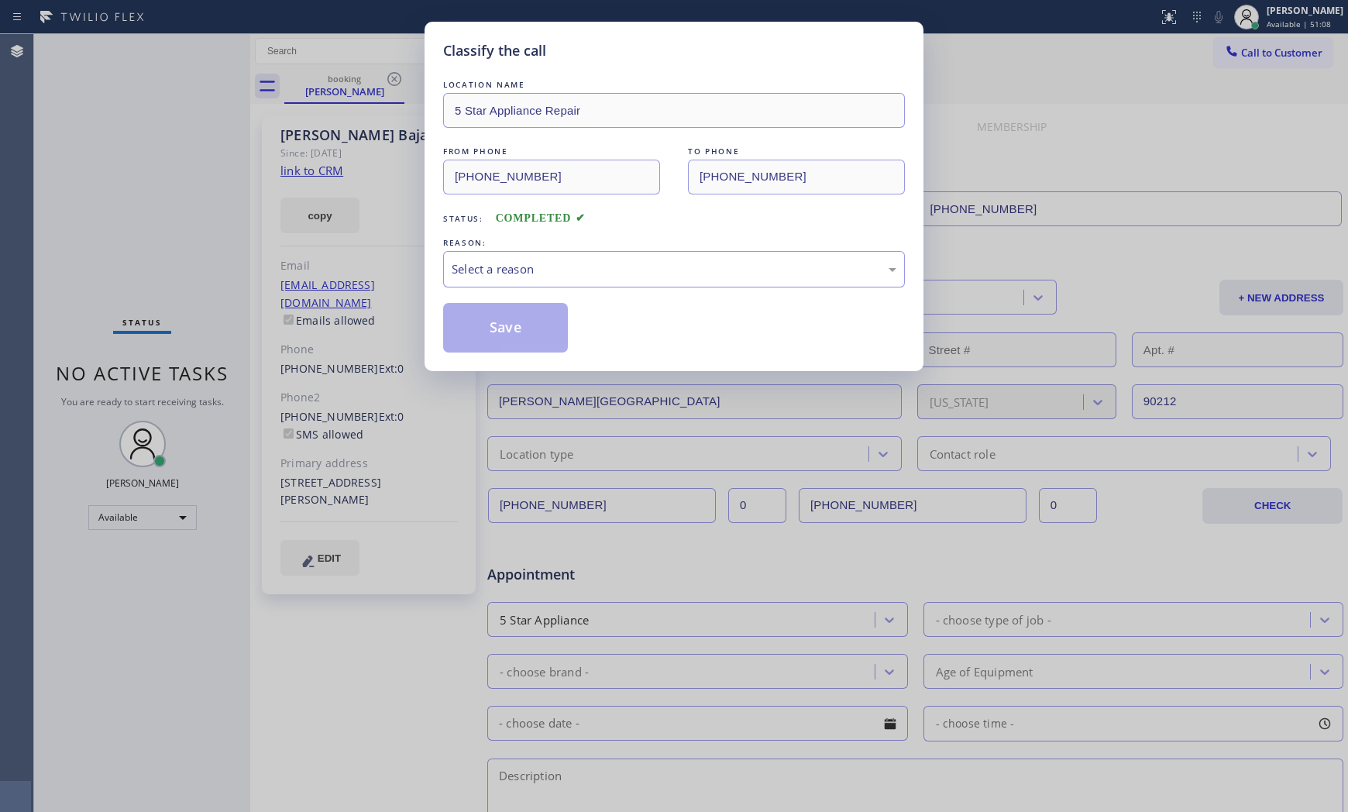
click at [542, 277] on div "Select a reason" at bounding box center [673, 269] width 445 height 18
click at [506, 328] on button "Save" at bounding box center [505, 328] width 125 height 50
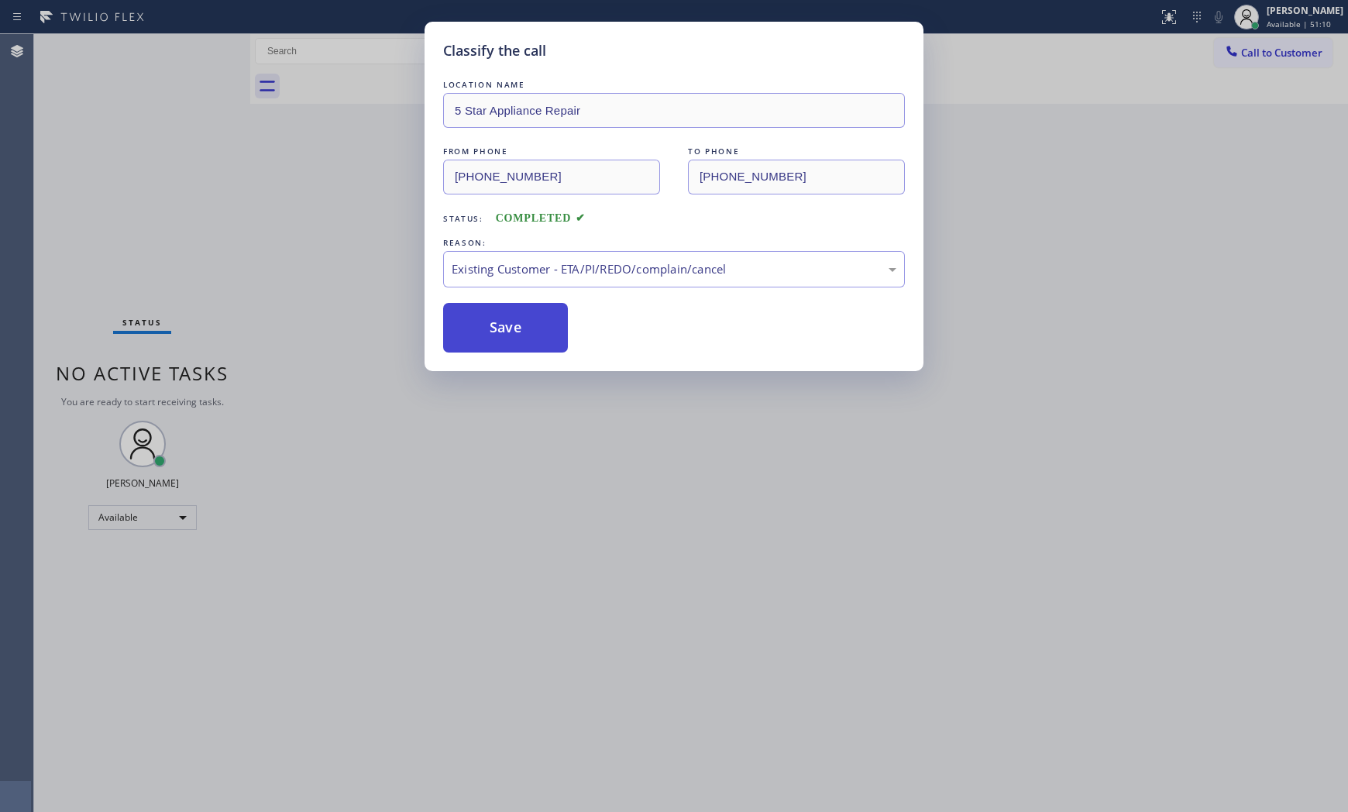
click at [506, 328] on button "Save" at bounding box center [505, 328] width 125 height 50
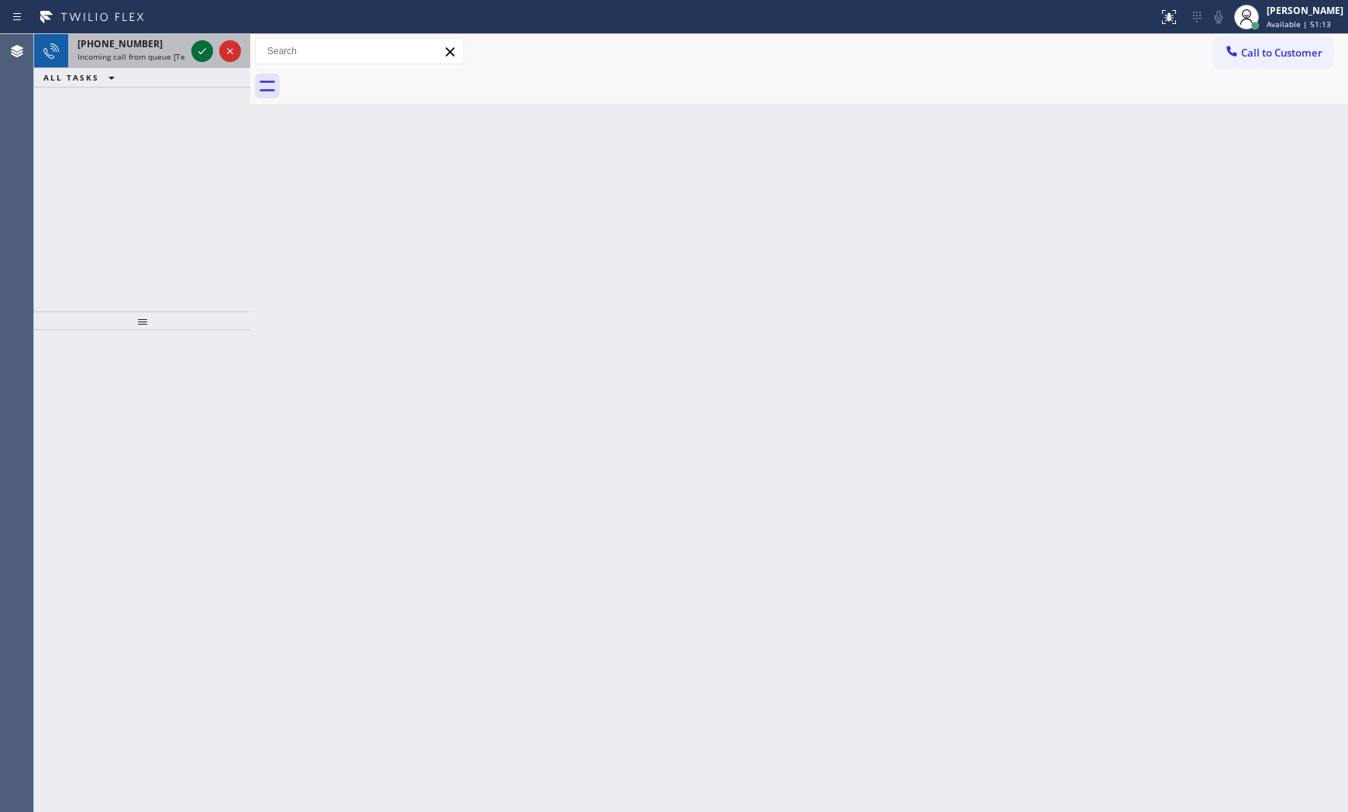
click at [197, 50] on icon at bounding box center [202, 51] width 19 height 19
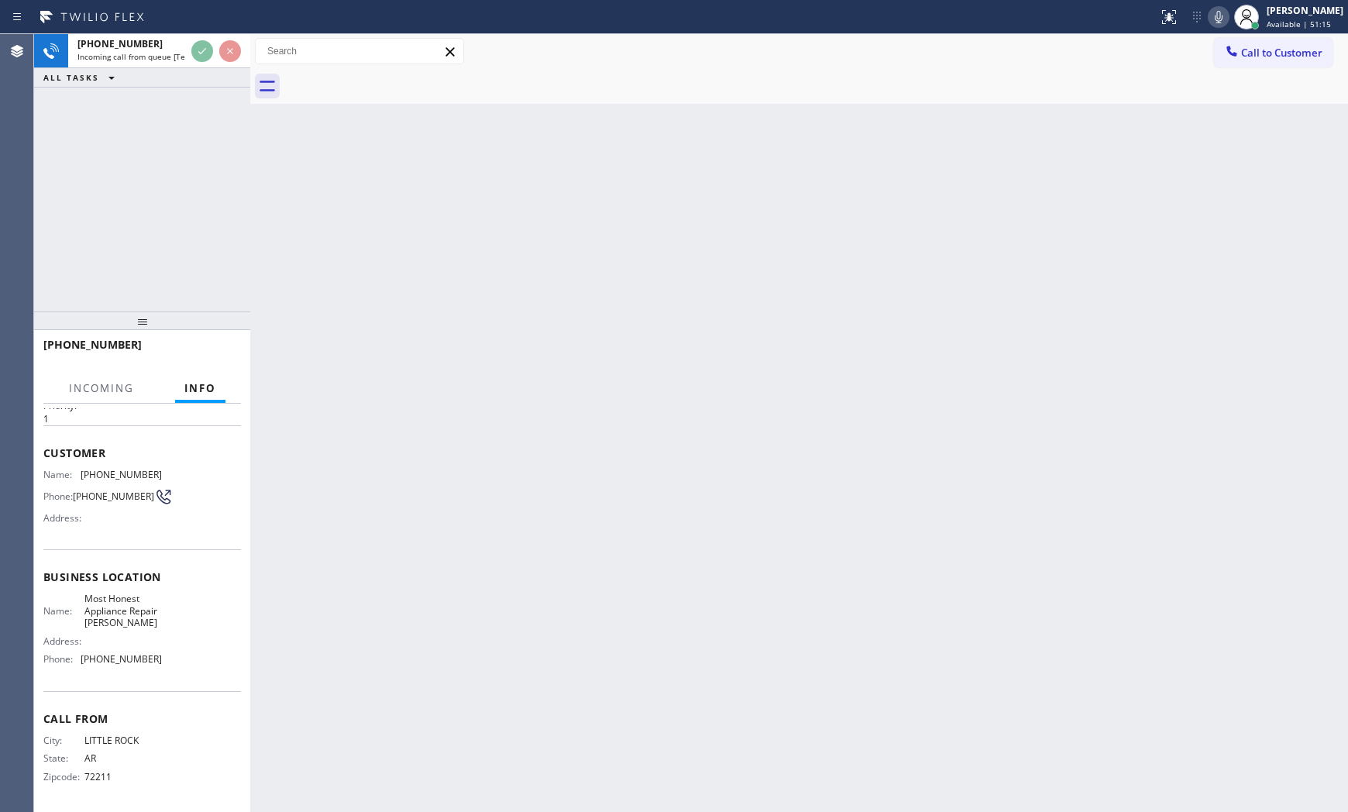
scroll to position [52, 0]
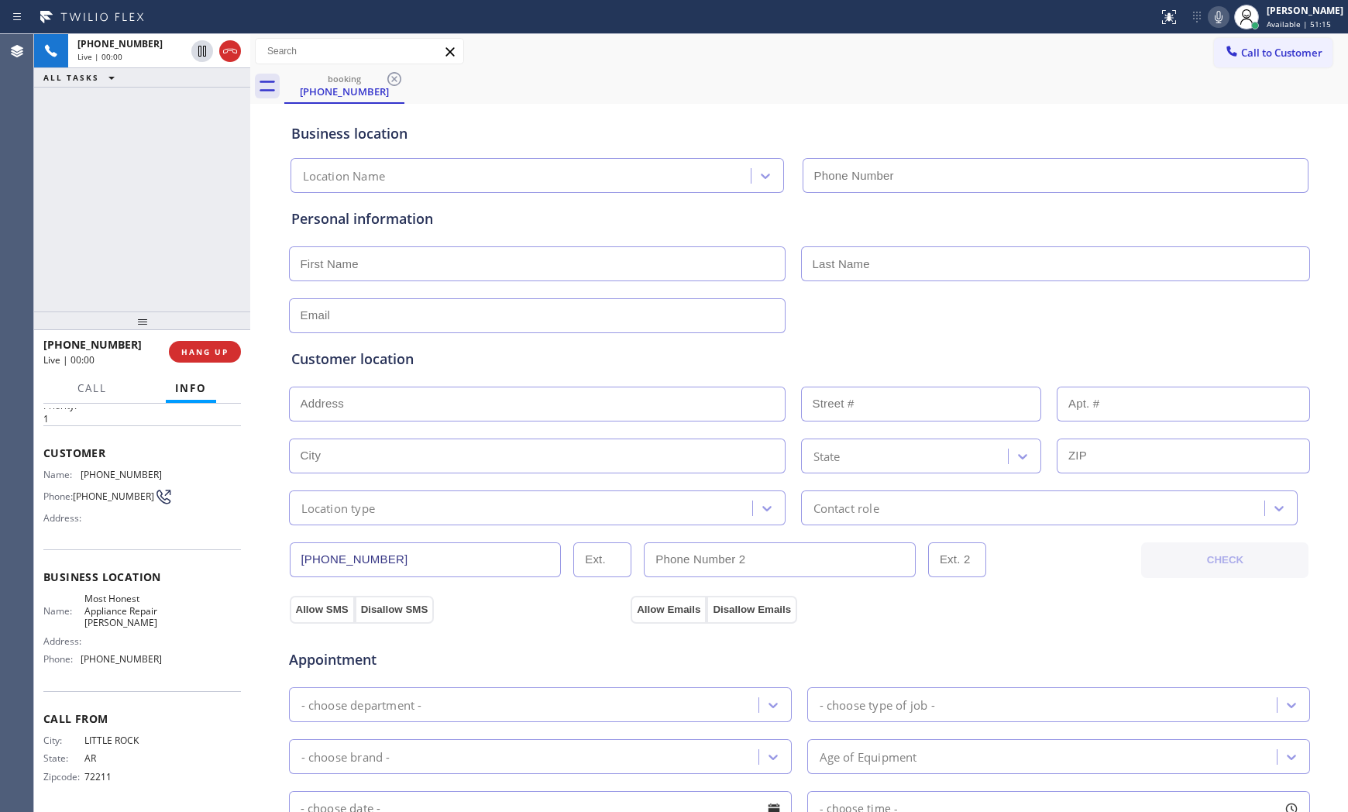
type input "(786) 828-5778"
click at [203, 349] on span "HANG UP" at bounding box center [204, 351] width 47 height 11
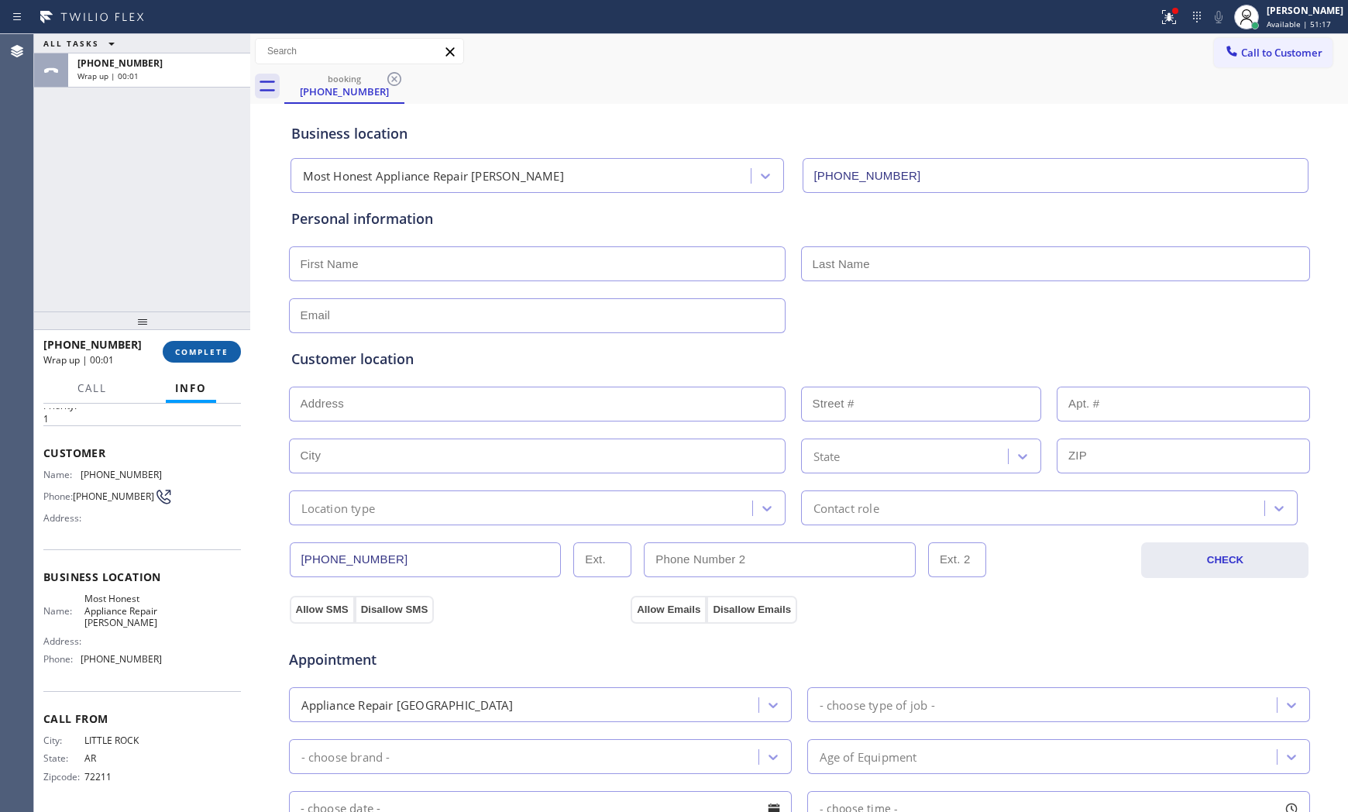
click at [211, 342] on button "COMPLETE" at bounding box center [202, 352] width 78 height 22
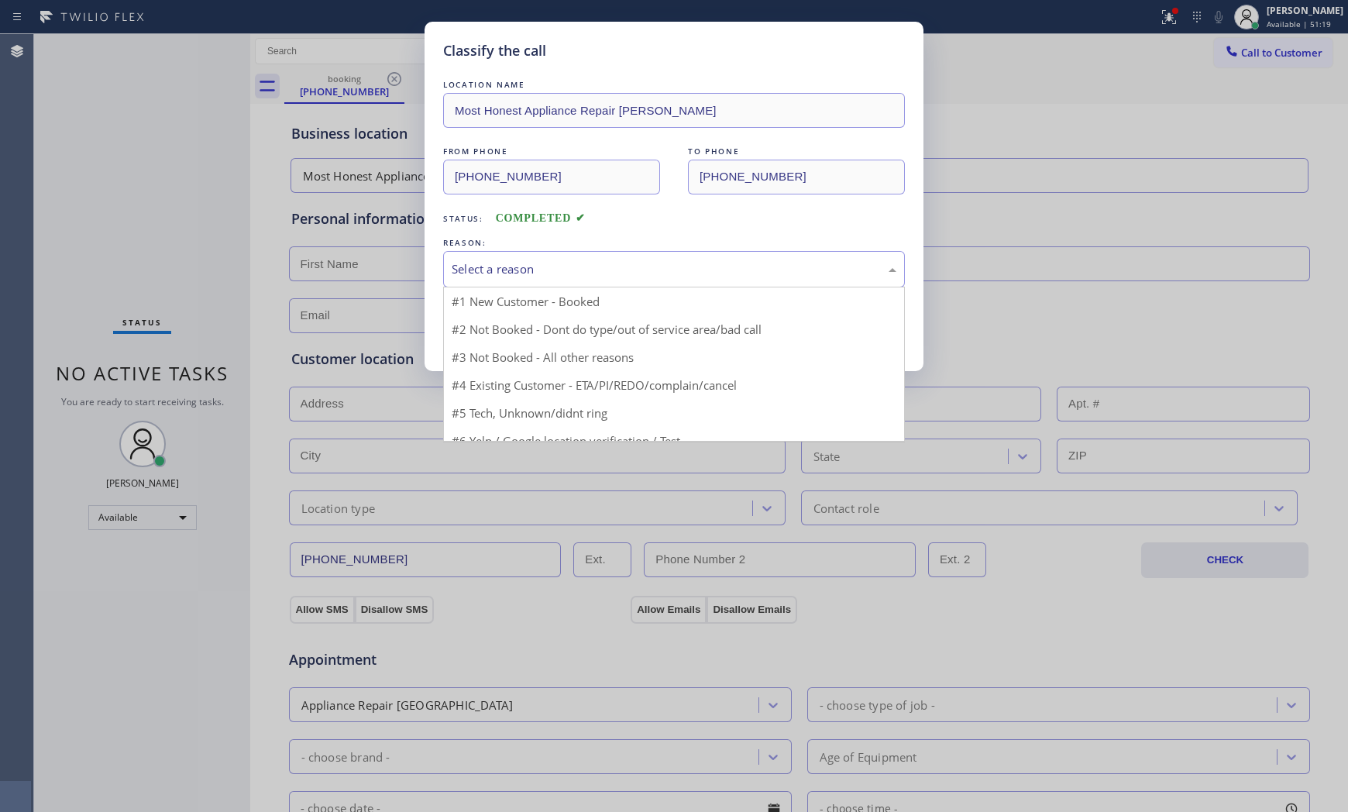
click at [513, 285] on div "Select a reason" at bounding box center [674, 269] width 462 height 36
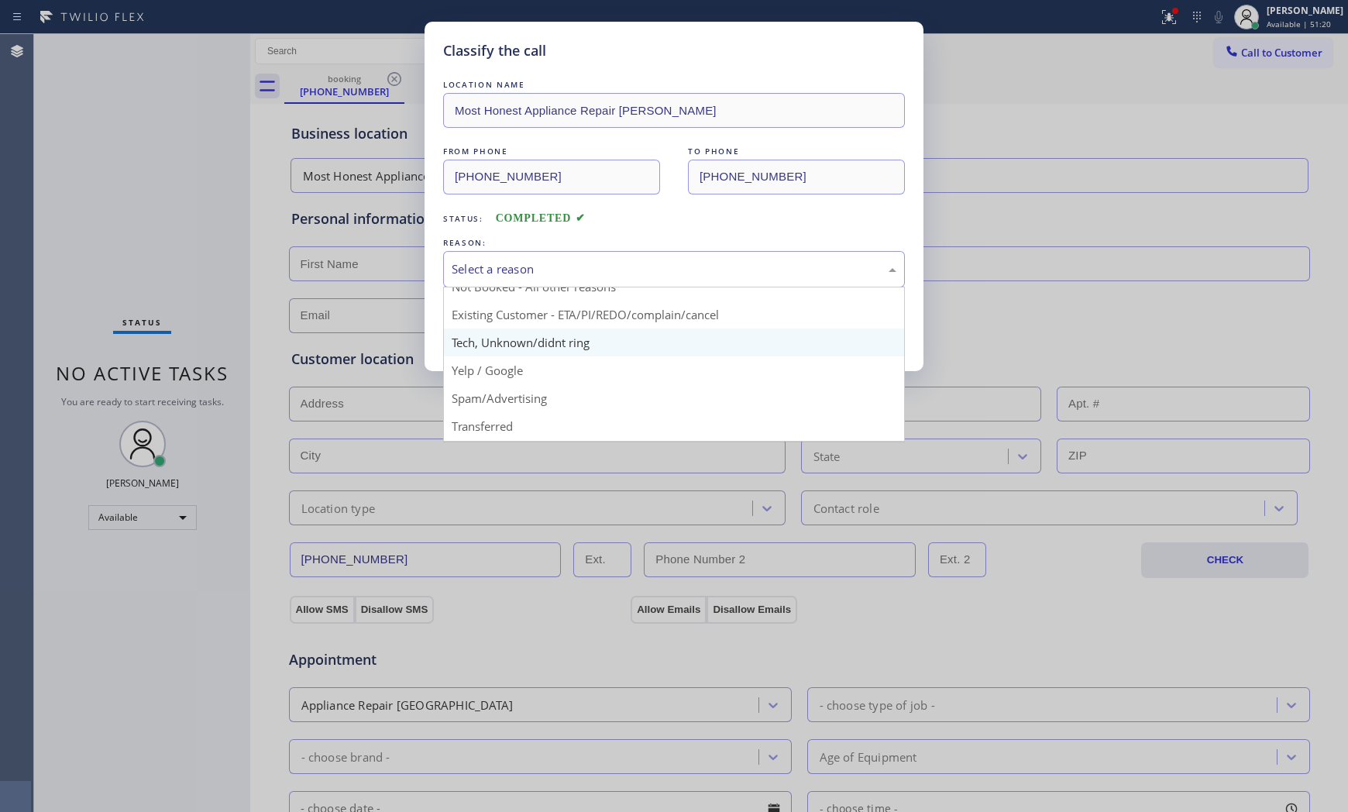
scroll to position [86, 0]
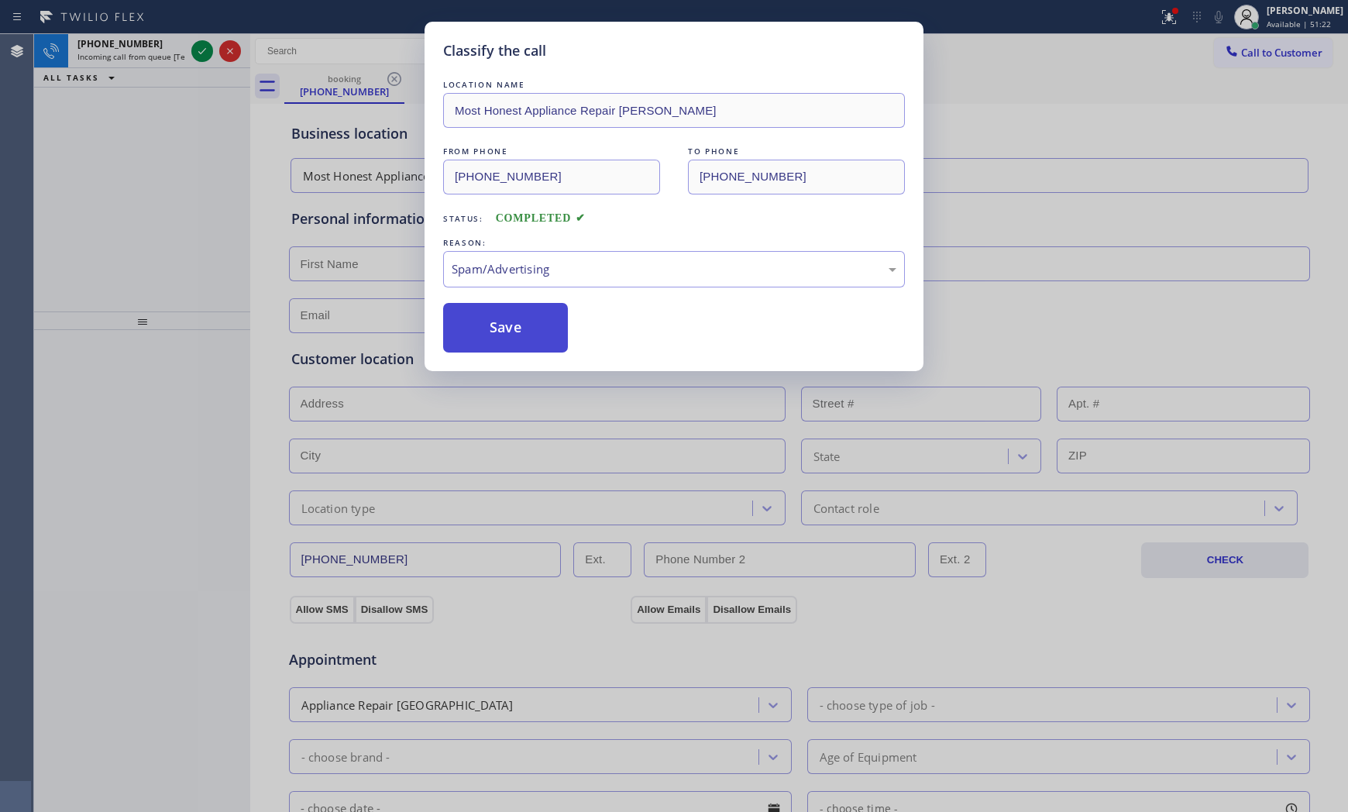
click at [506, 329] on button "Save" at bounding box center [505, 328] width 125 height 50
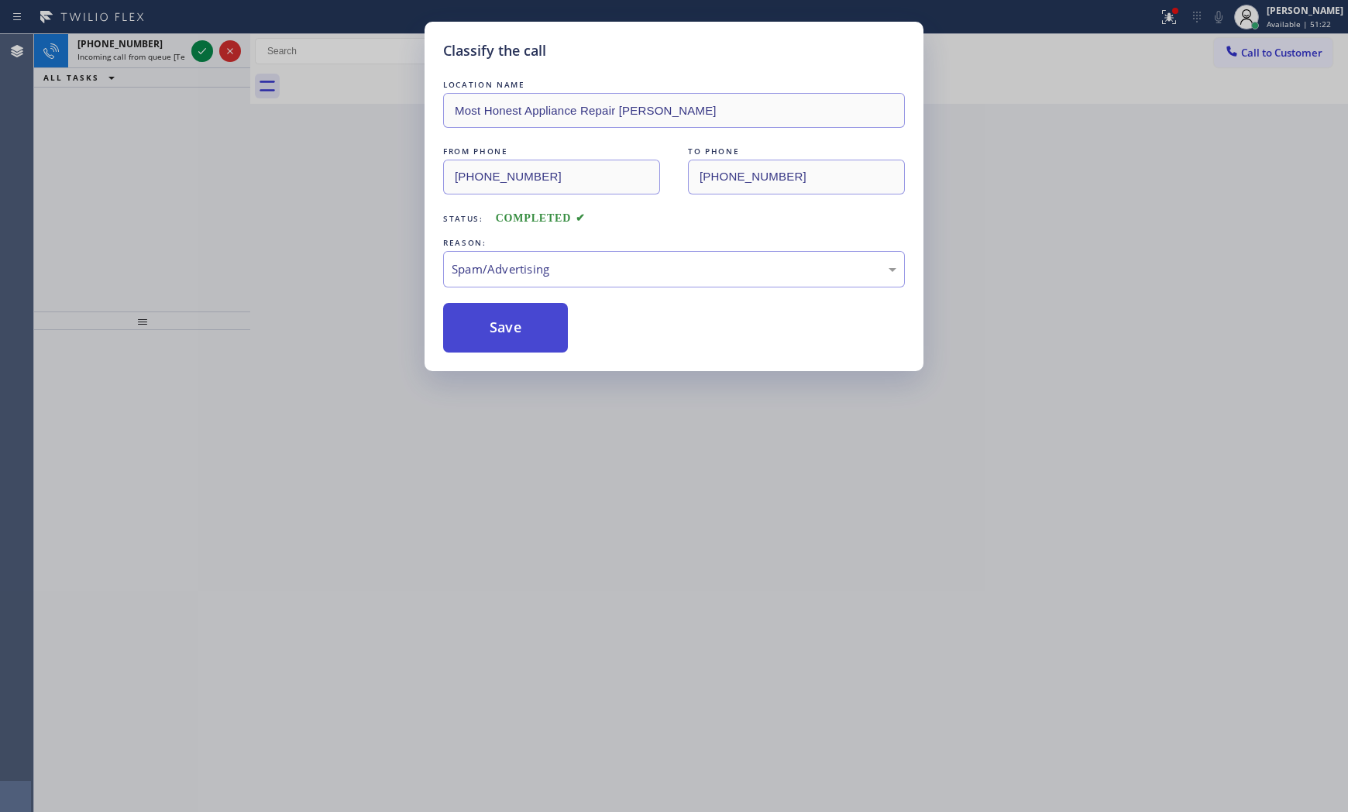
click at [506, 329] on button "Save" at bounding box center [505, 328] width 125 height 50
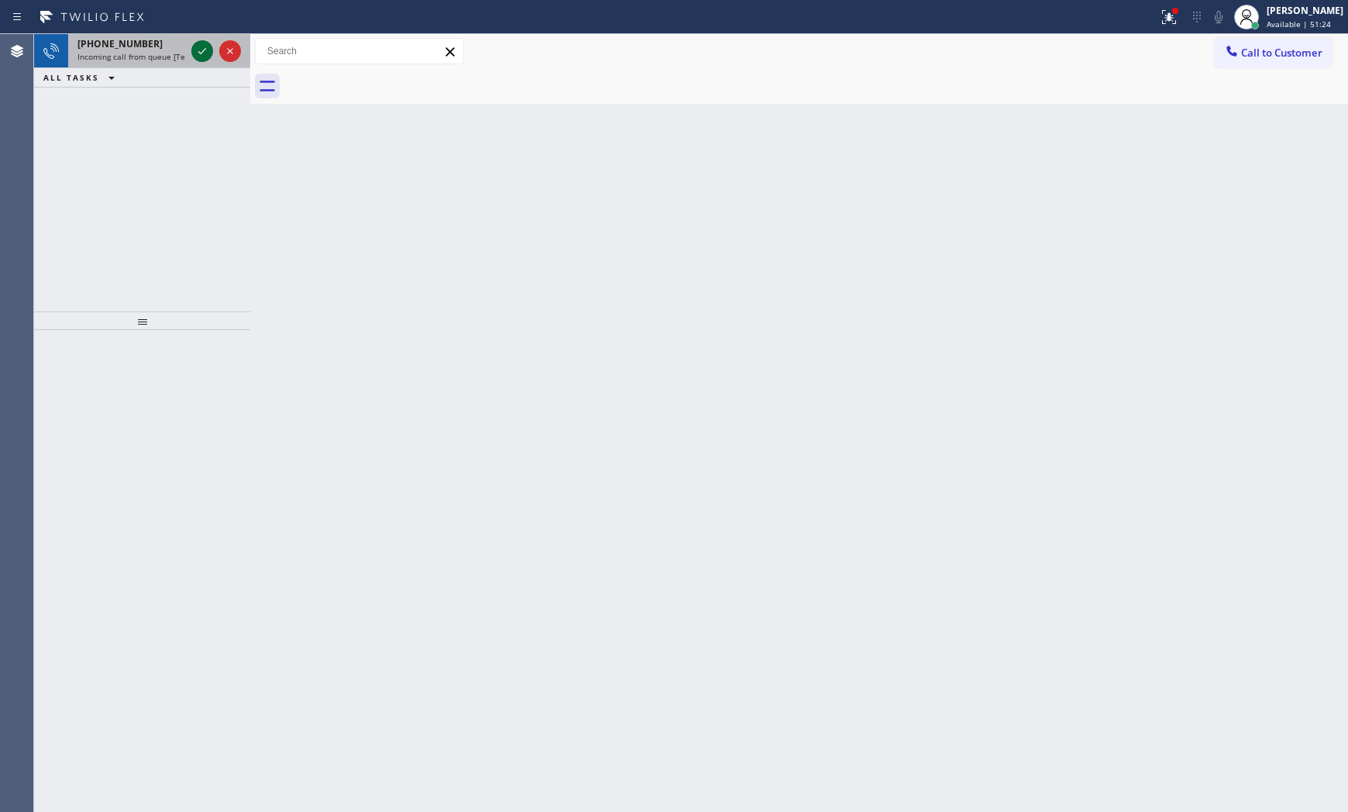
click at [196, 54] on icon at bounding box center [202, 51] width 19 height 19
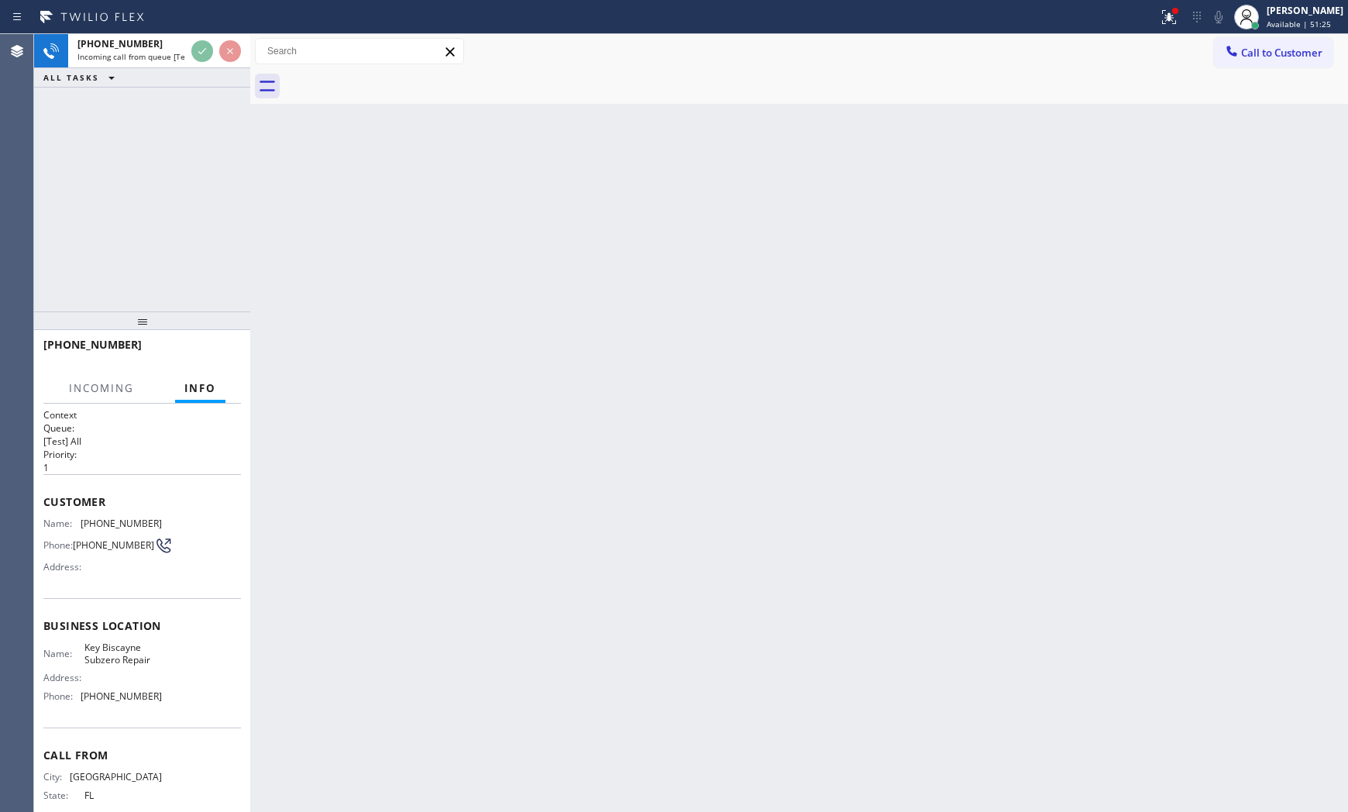
scroll to position [40, 0]
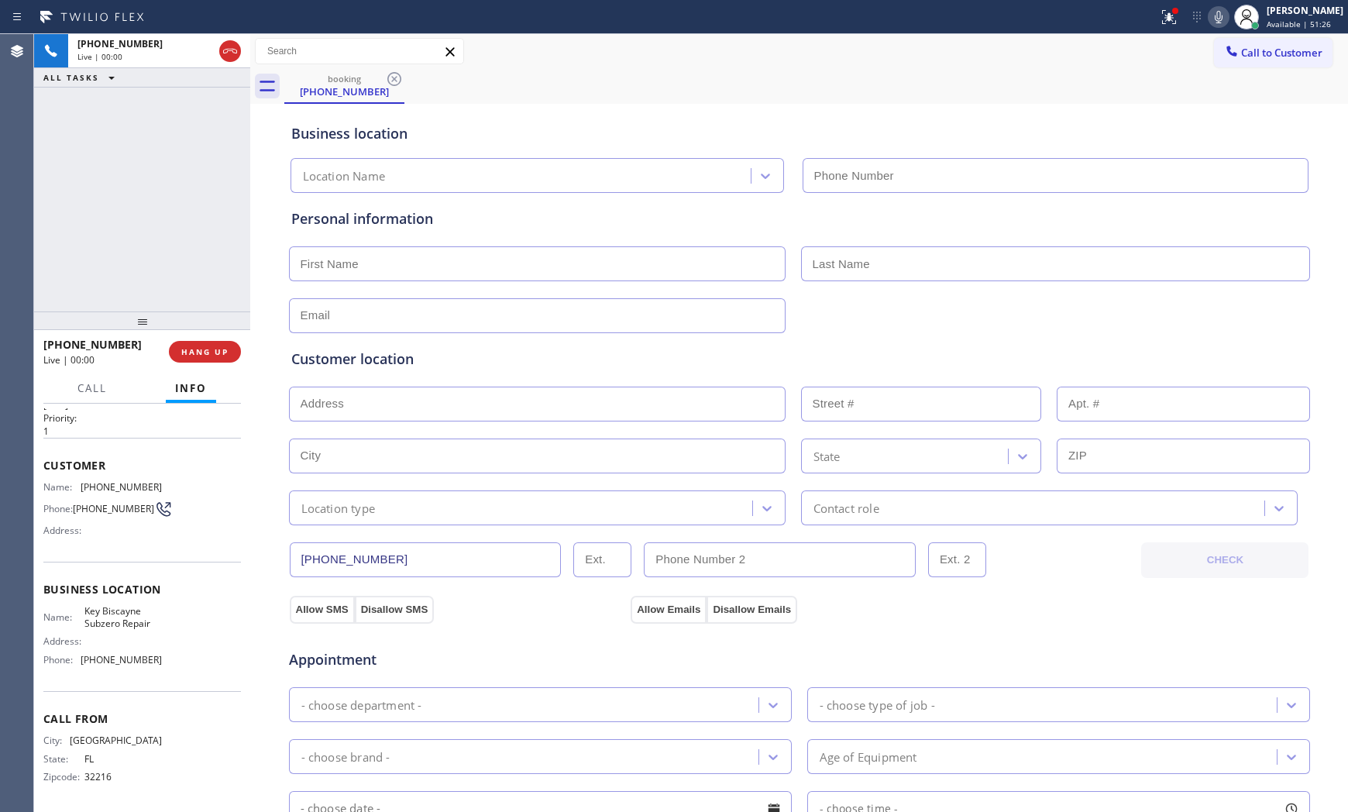
type input "(786) 686-2039"
click at [1169, 23] on icon at bounding box center [1169, 17] width 14 height 14
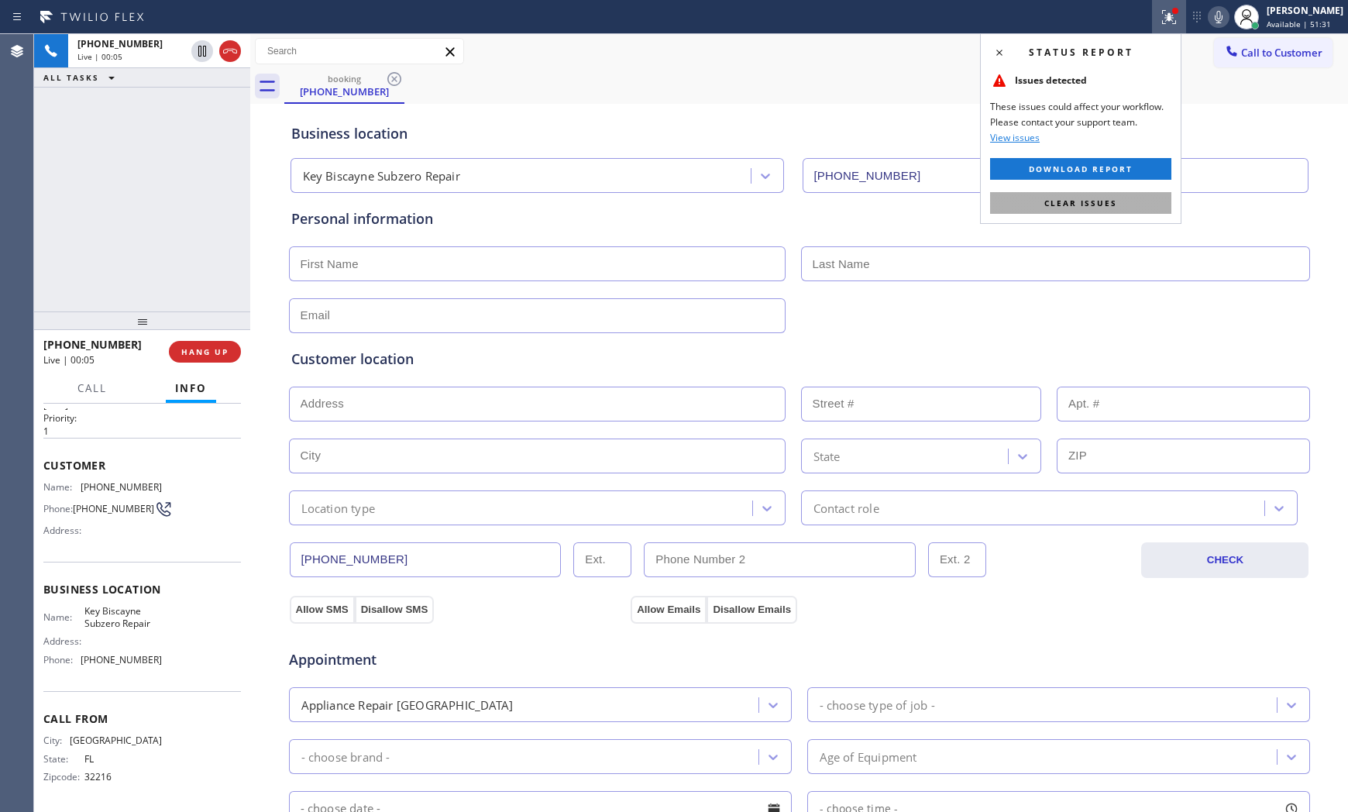
click at [1094, 202] on span "Clear issues" at bounding box center [1080, 202] width 73 height 11
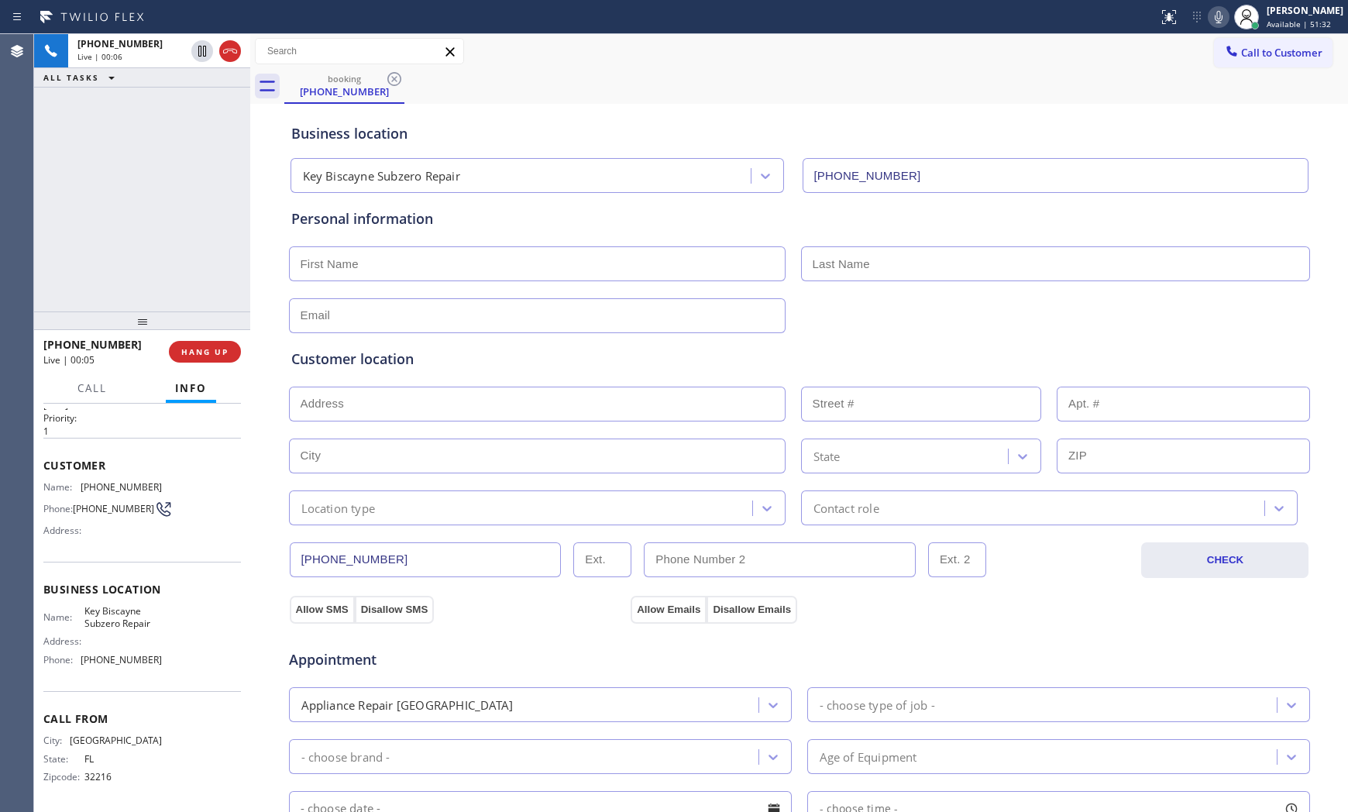
click at [1209, 23] on icon at bounding box center [1218, 17] width 19 height 19
click at [1209, 19] on icon at bounding box center [1218, 17] width 19 height 19
click at [215, 348] on span "HANG UP" at bounding box center [204, 351] width 47 height 11
click at [218, 349] on span "COMPLETE" at bounding box center [201, 351] width 53 height 11
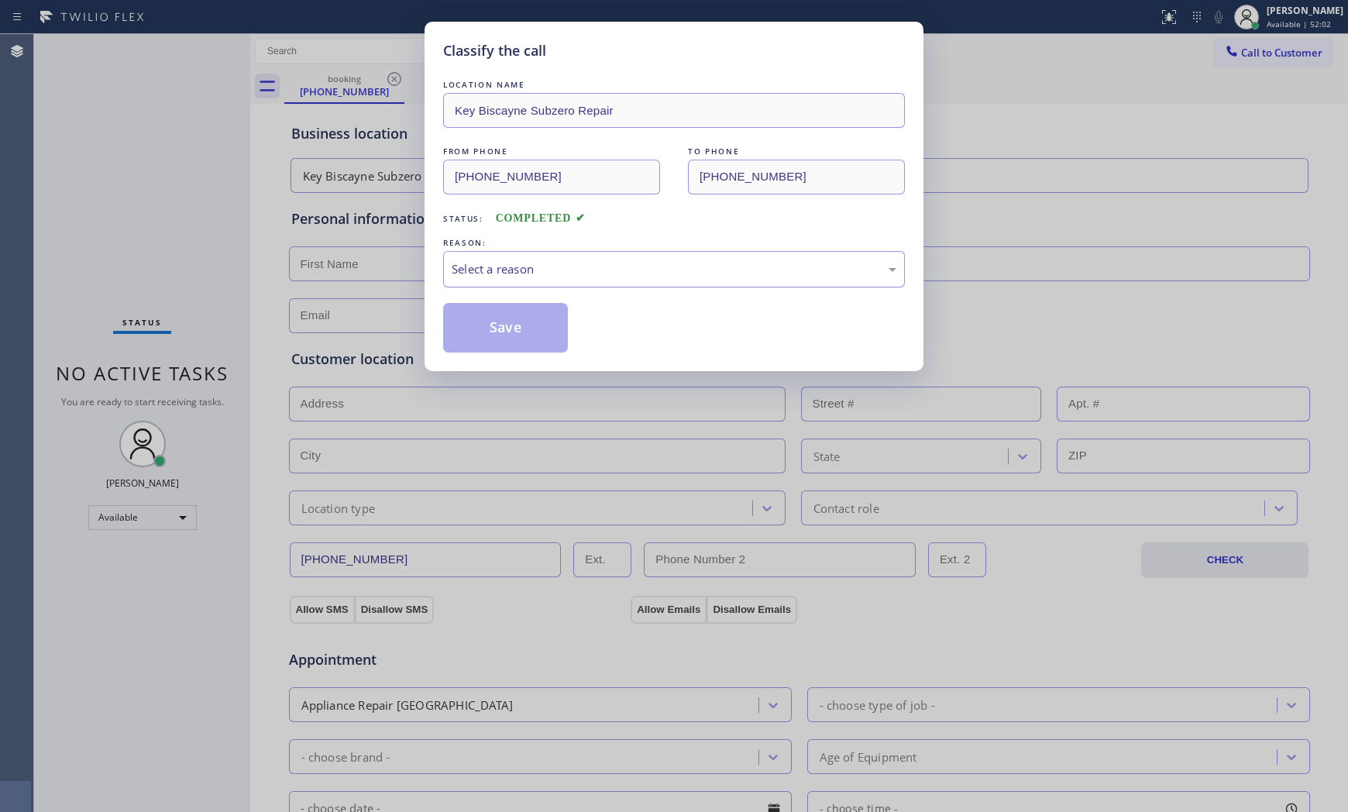
drag, startPoint x: 608, startPoint y: 268, endPoint x: 593, endPoint y: 283, distance: 20.8
click at [593, 283] on div "Select a reason" at bounding box center [674, 269] width 462 height 36
click at [519, 331] on button "Save" at bounding box center [505, 328] width 125 height 50
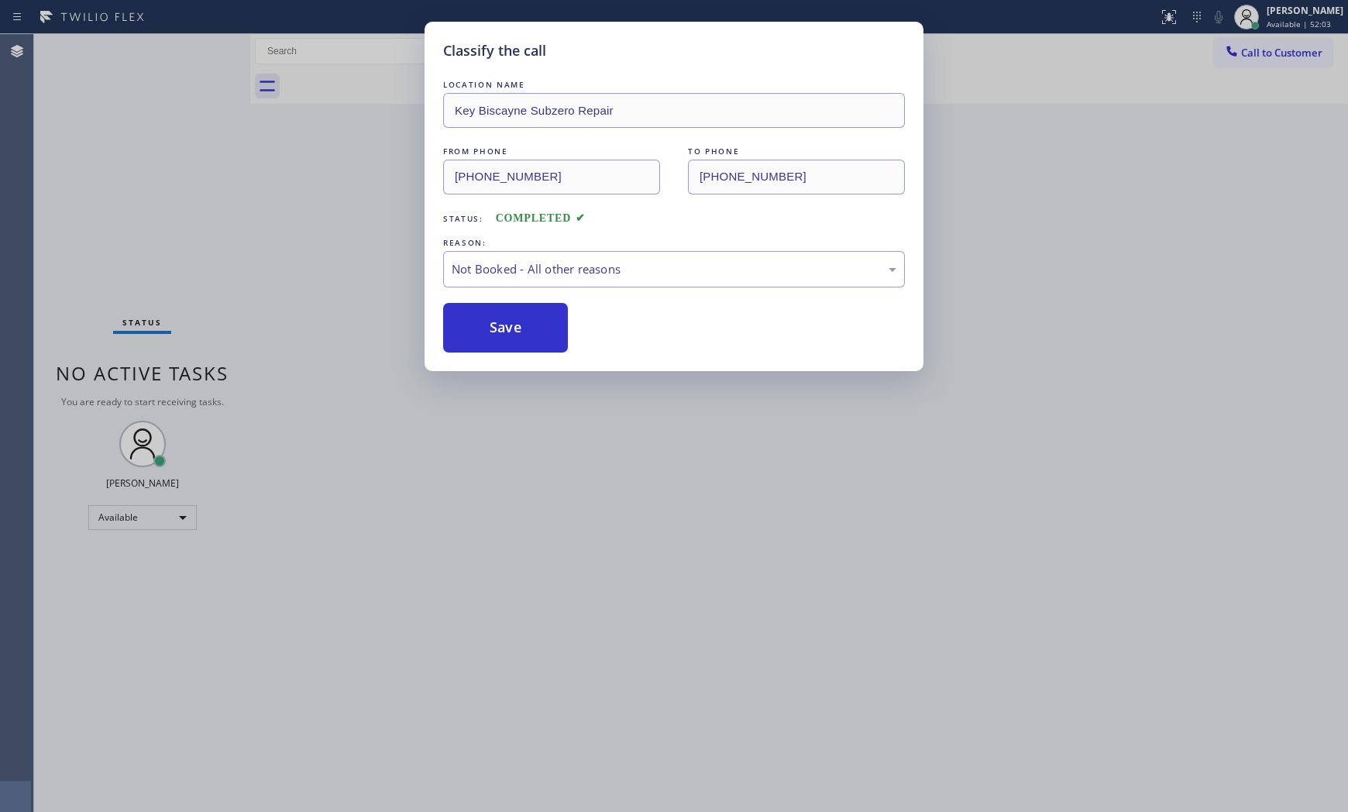
click at [519, 331] on button "Save" at bounding box center [505, 328] width 125 height 50
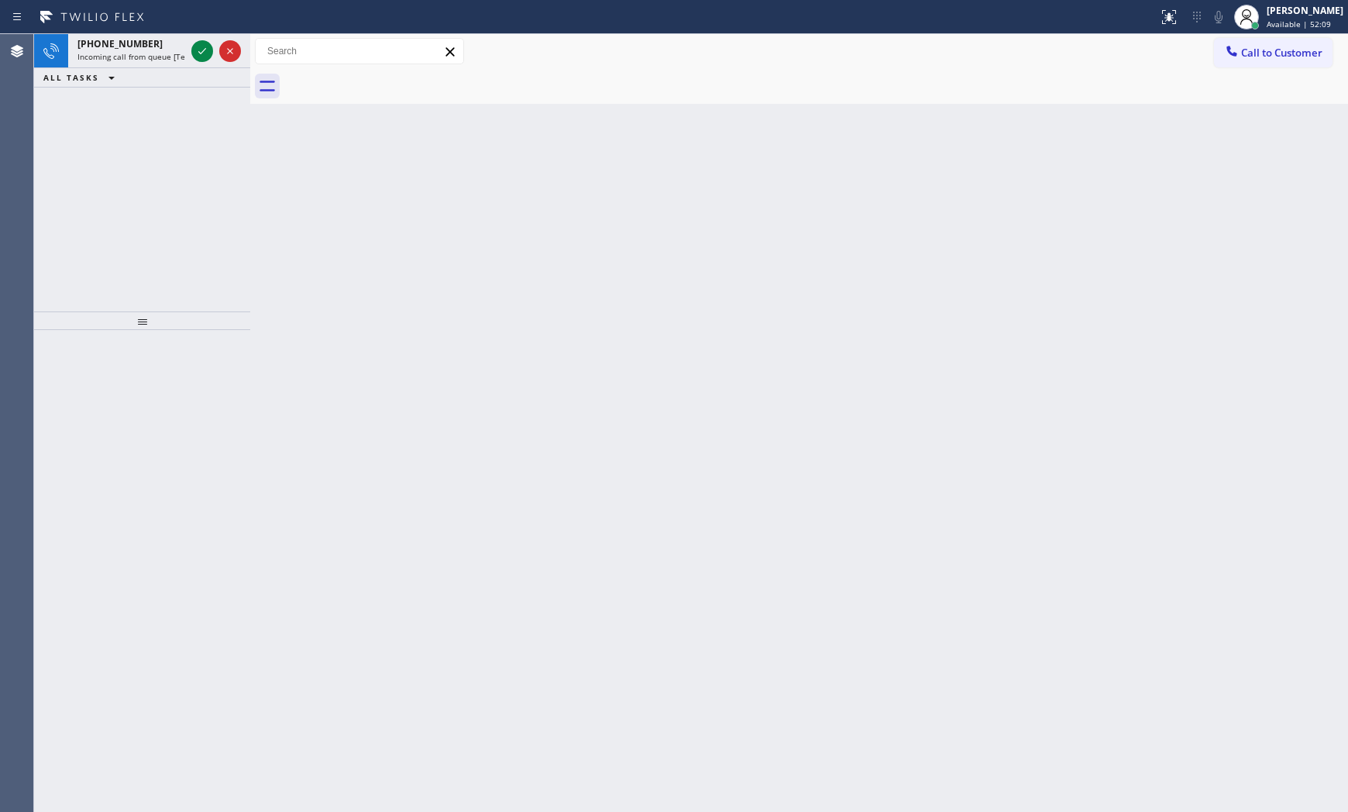
click at [172, 28] on div at bounding box center [578, 17] width 1145 height 25
click at [180, 43] on div "+16028268006" at bounding box center [131, 43] width 108 height 13
click at [204, 50] on icon at bounding box center [202, 51] width 8 height 6
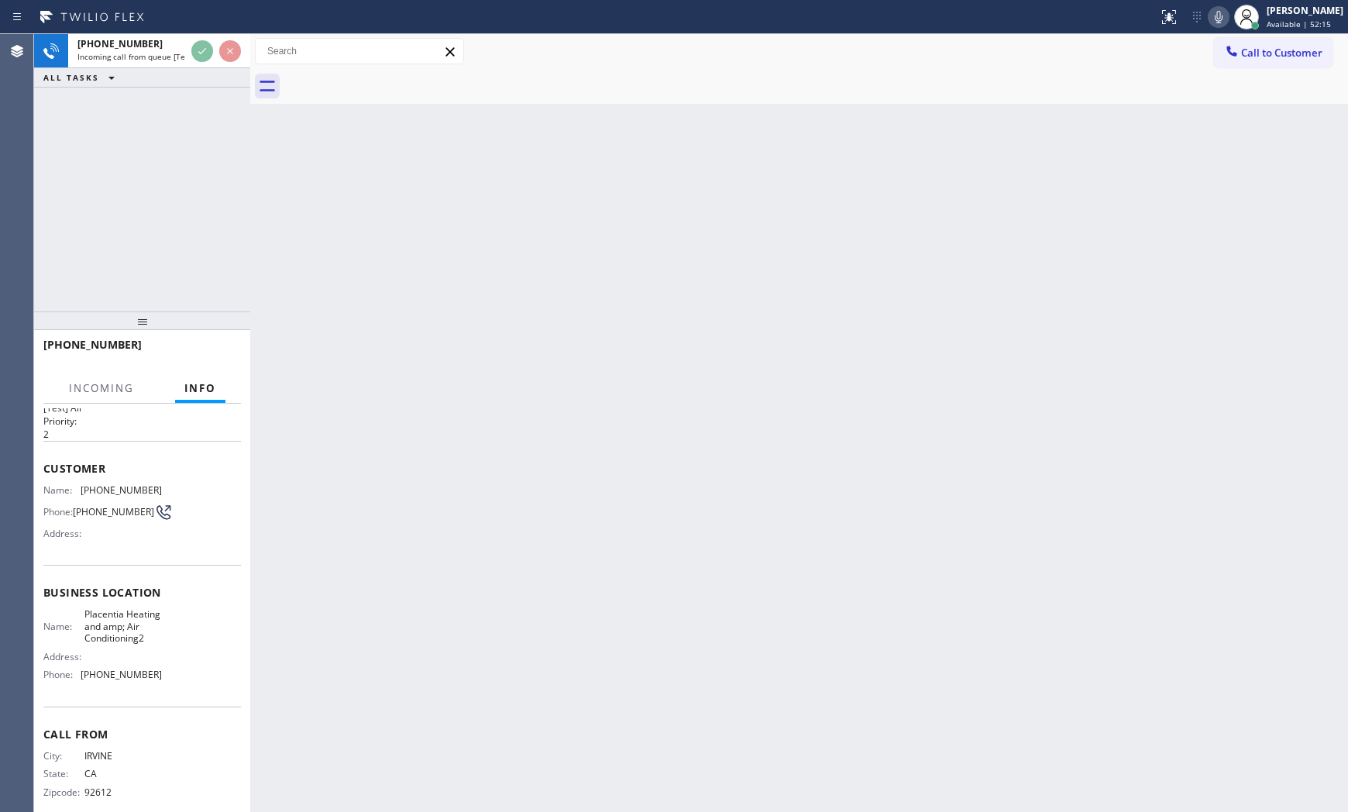
scroll to position [64, 0]
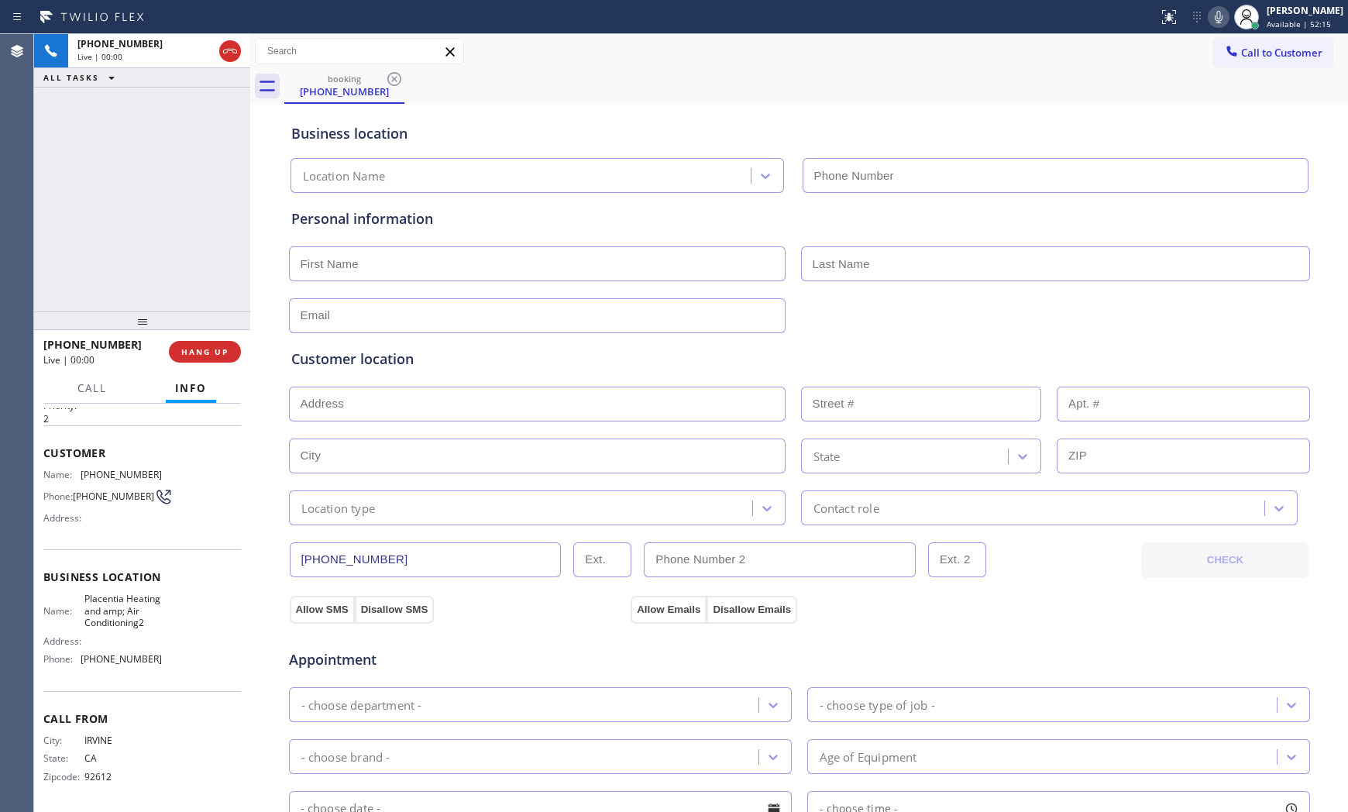
type input "(714) 942-1363"
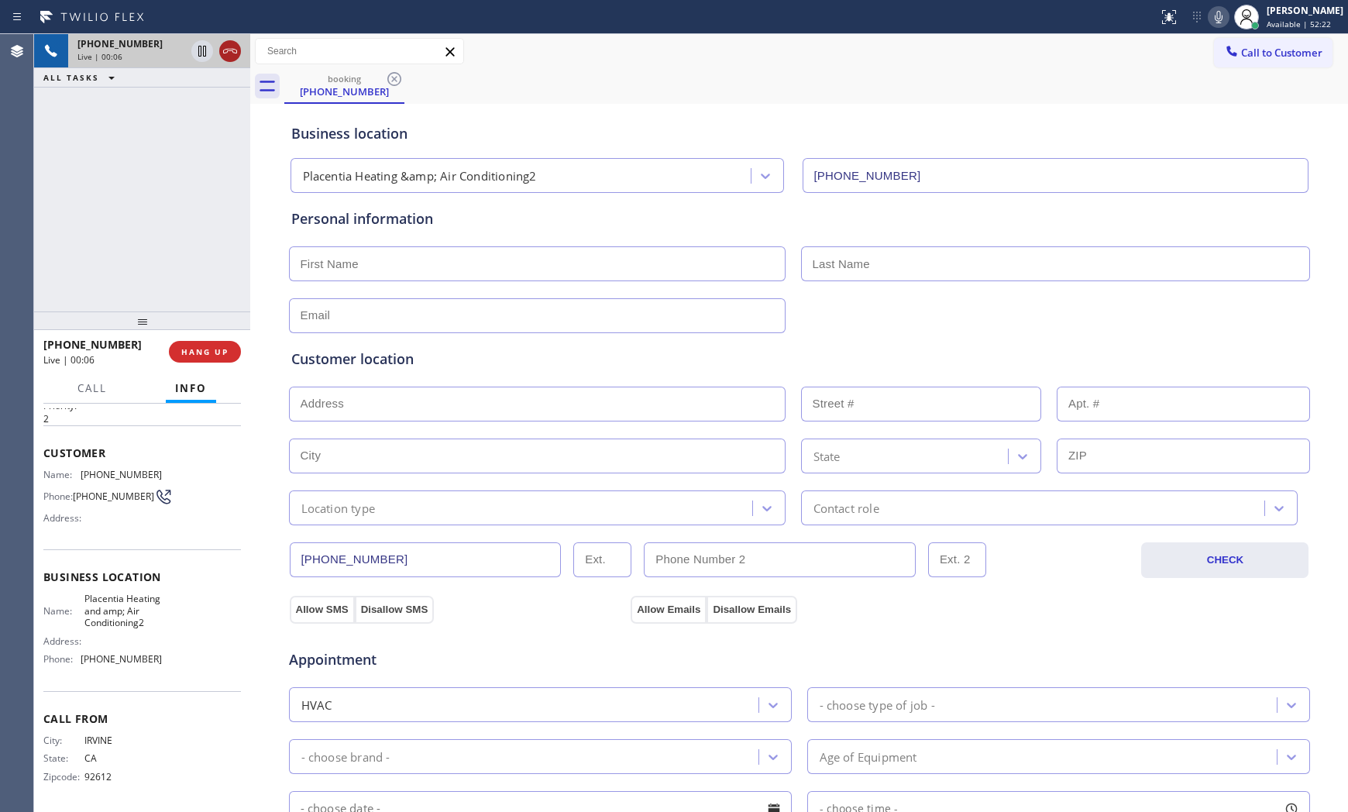
click at [233, 52] on icon at bounding box center [230, 51] width 14 height 5
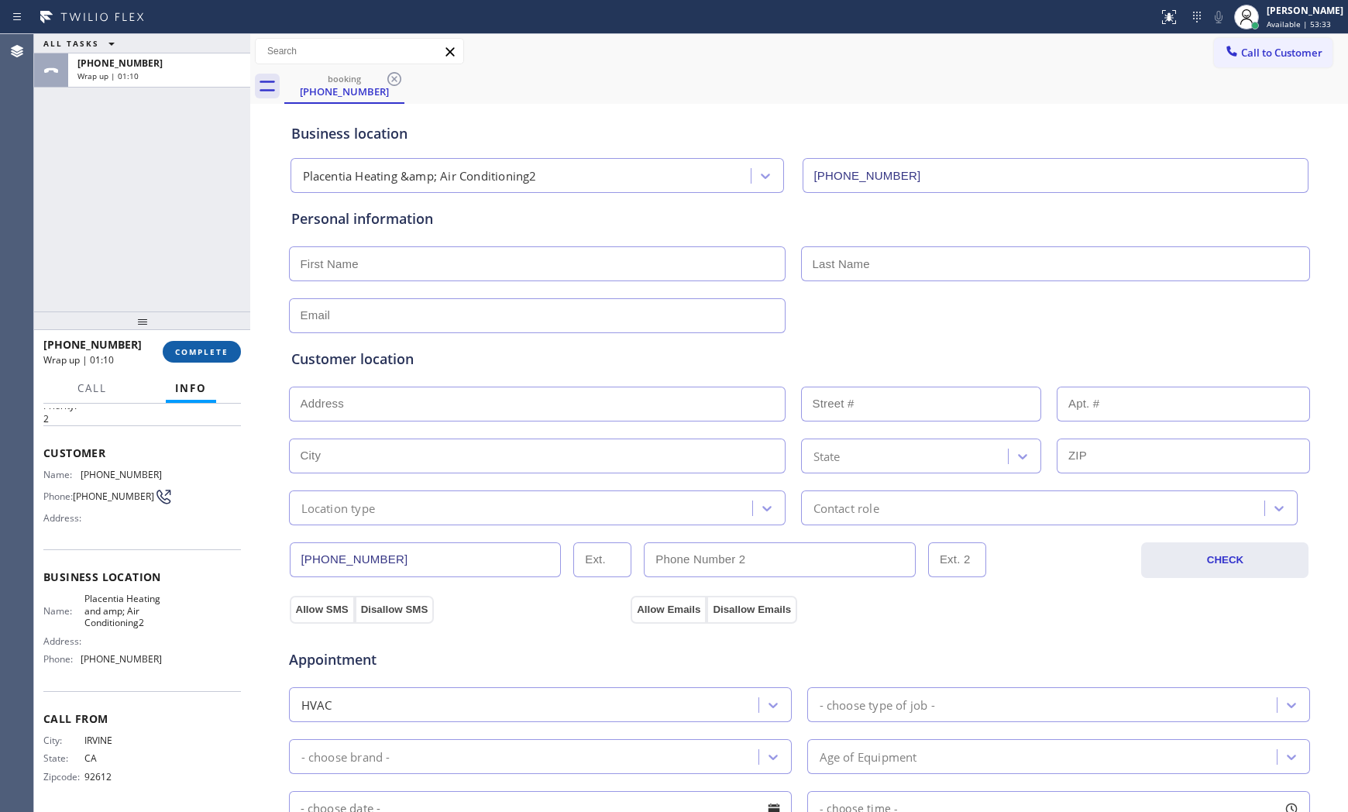
click at [191, 341] on button "COMPLETE" at bounding box center [202, 352] width 78 height 22
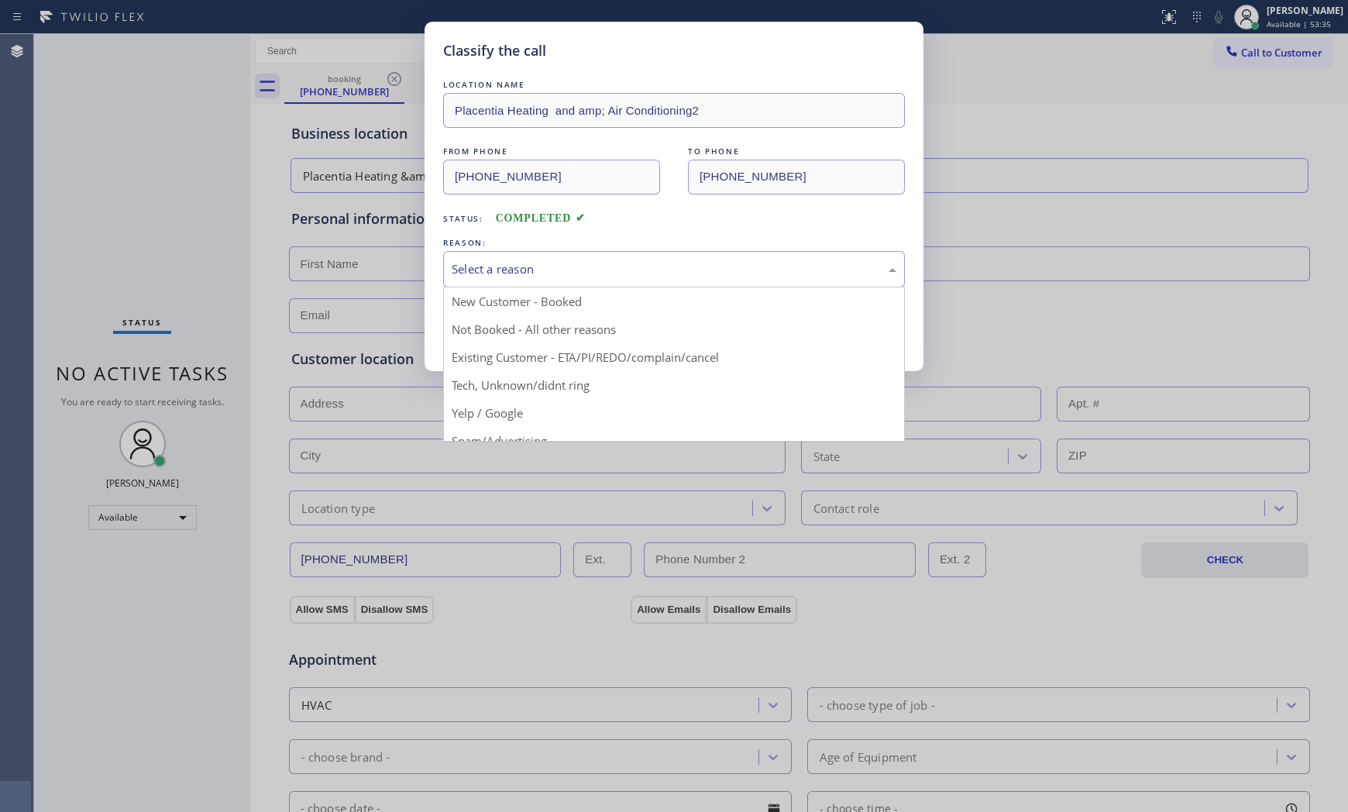
click at [483, 282] on div "Select a reason" at bounding box center [674, 269] width 462 height 36
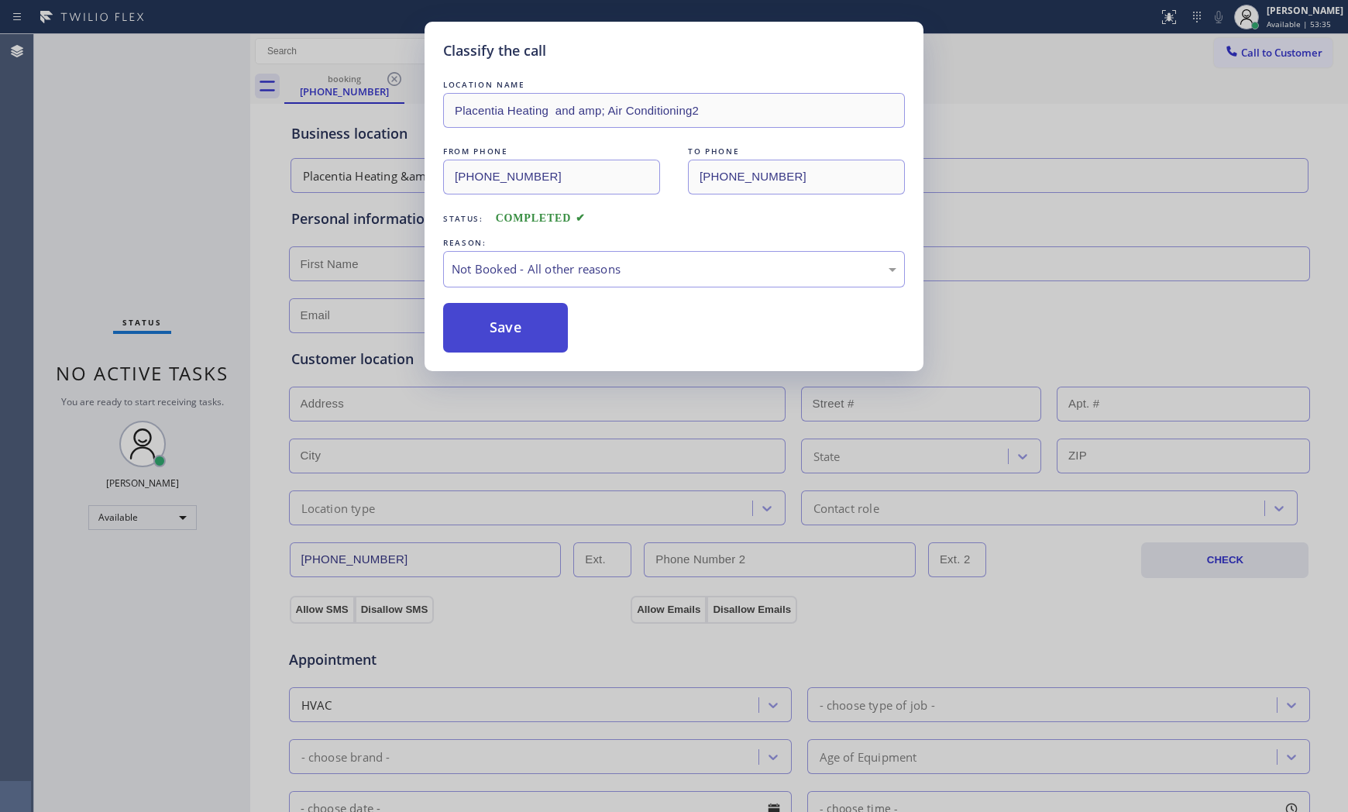
click at [485, 318] on button "Save" at bounding box center [505, 328] width 125 height 50
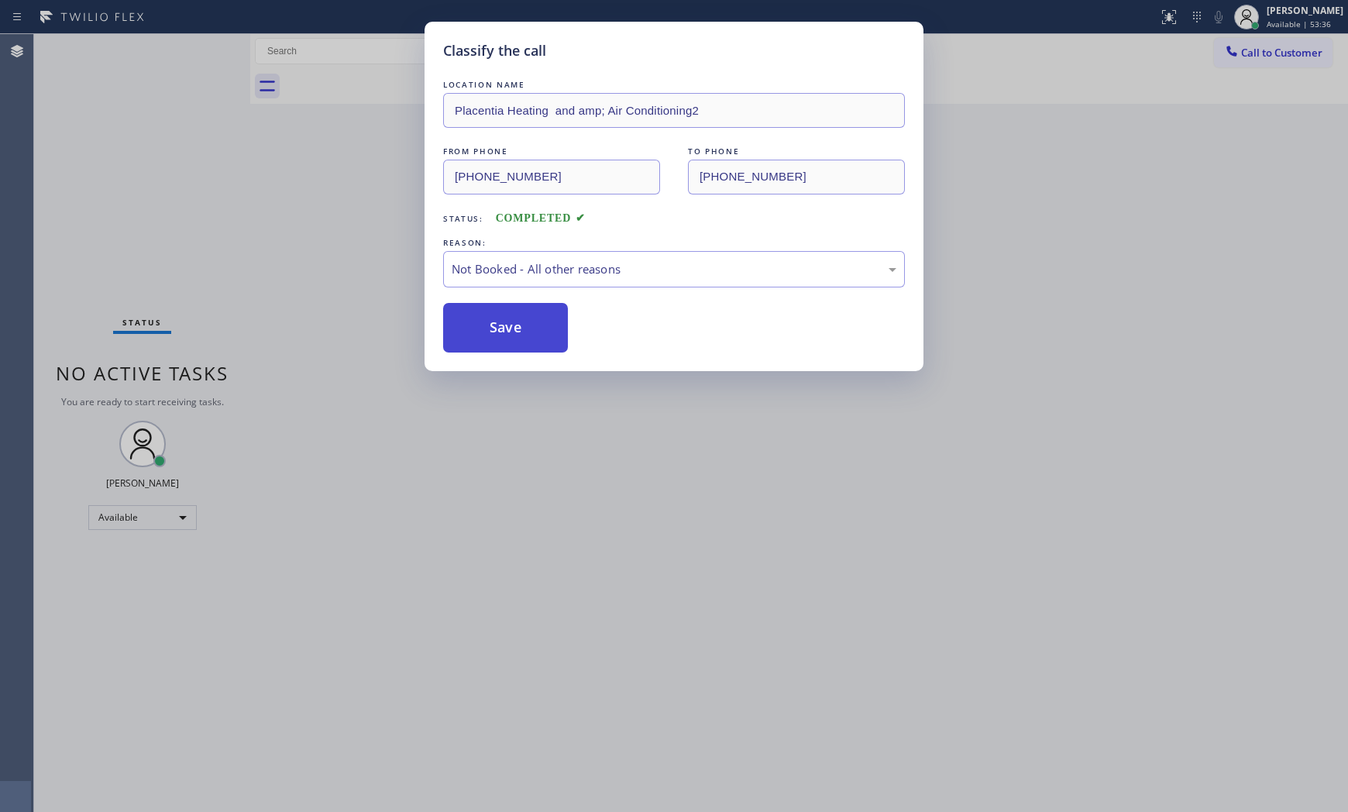
click at [485, 318] on button "Save" at bounding box center [505, 328] width 125 height 50
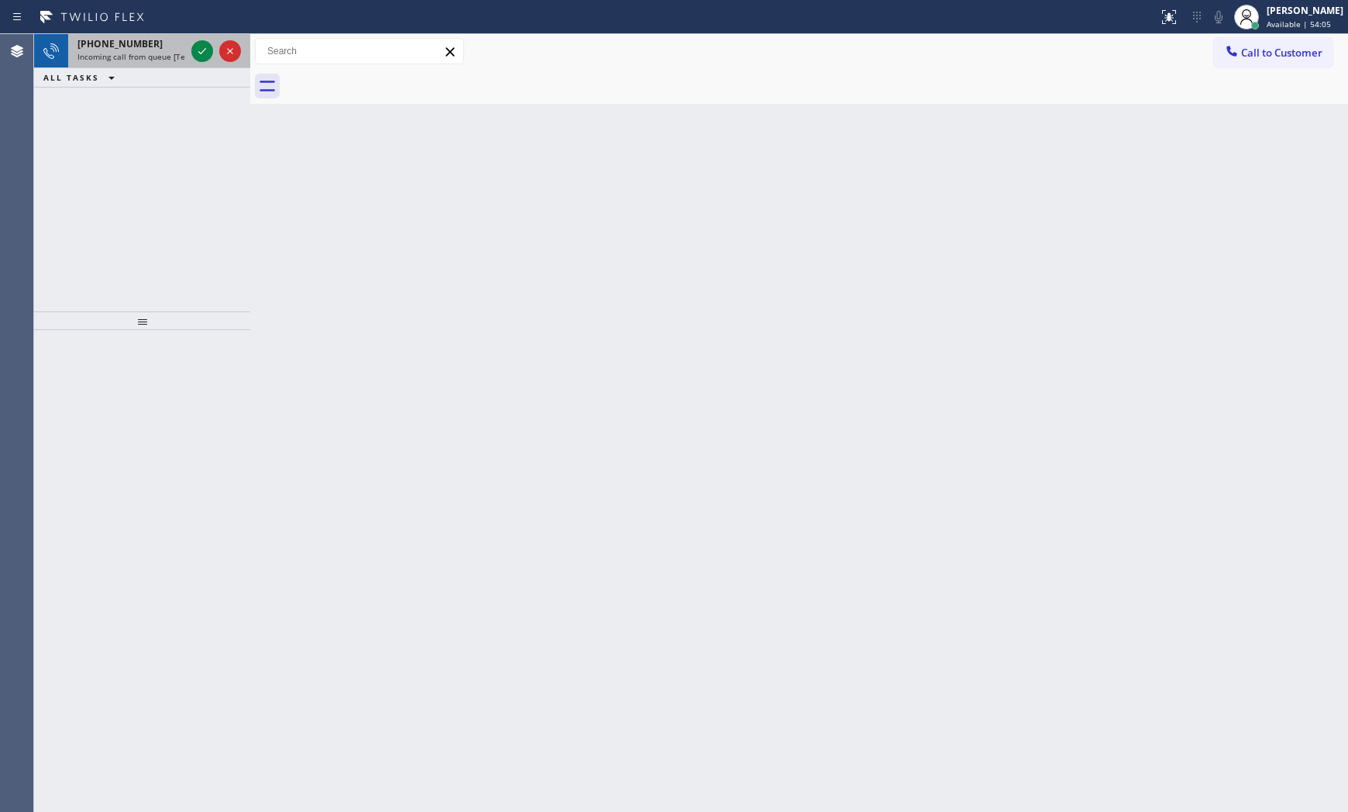
click at [136, 52] on span "Incoming call from queue [Test] All" at bounding box center [141, 56] width 129 height 11
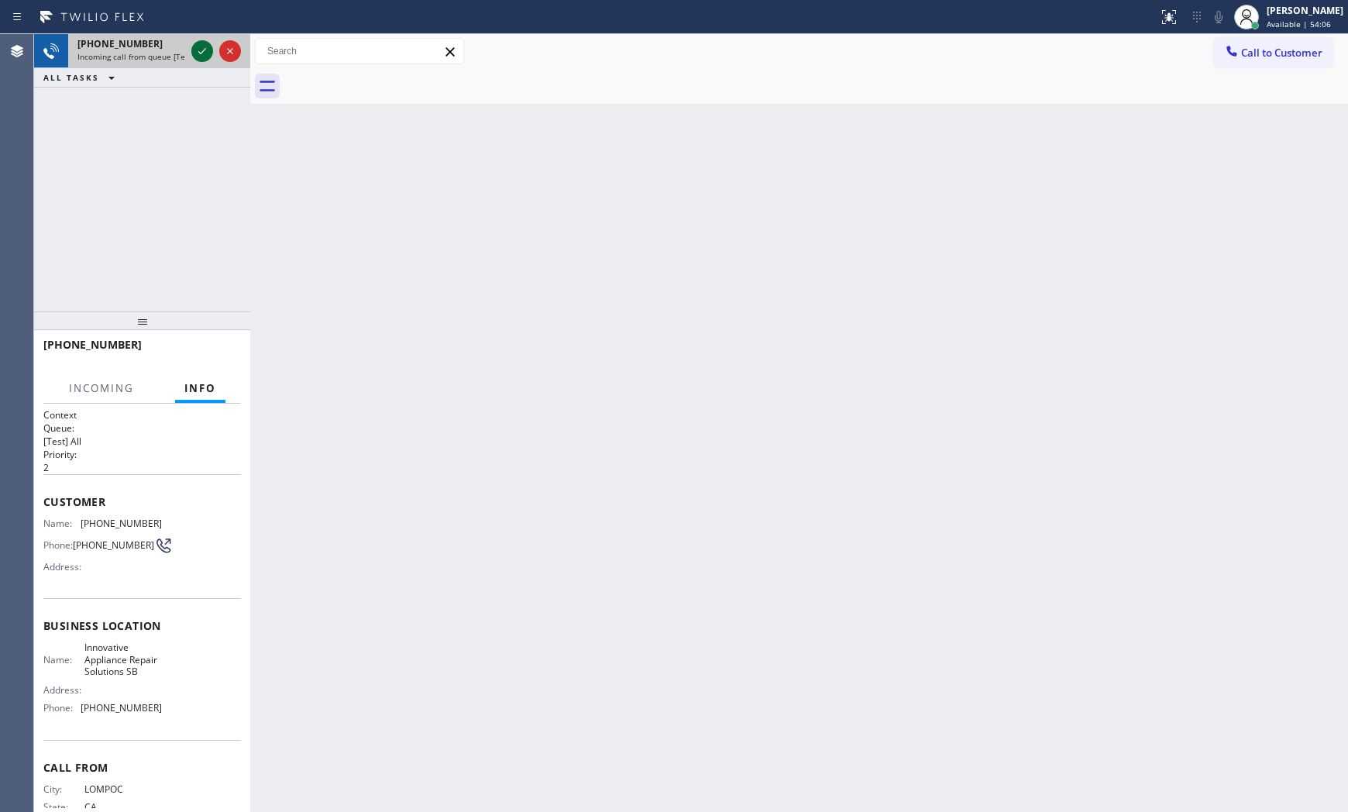
click at [197, 48] on icon at bounding box center [202, 51] width 19 height 19
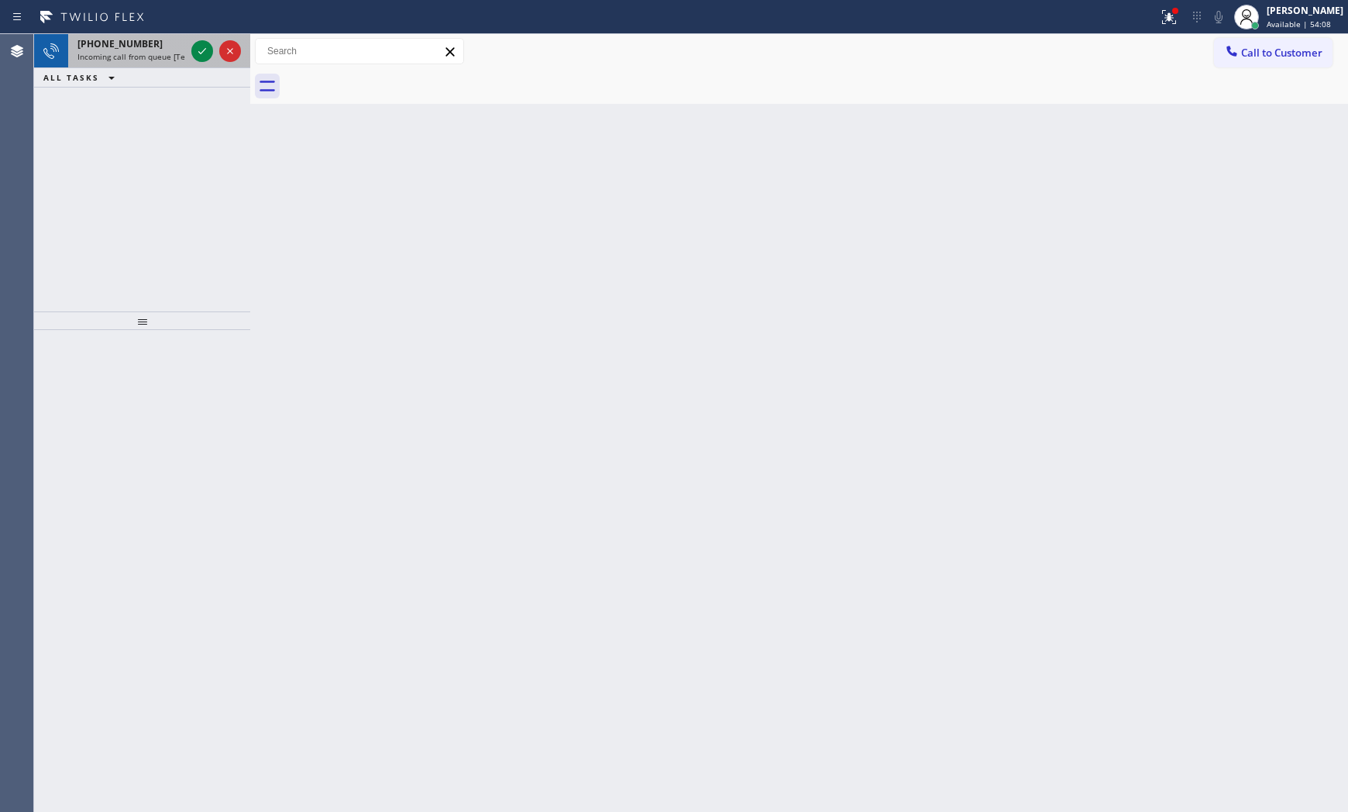
click at [139, 48] on span "+18052919102" at bounding box center [119, 43] width 85 height 13
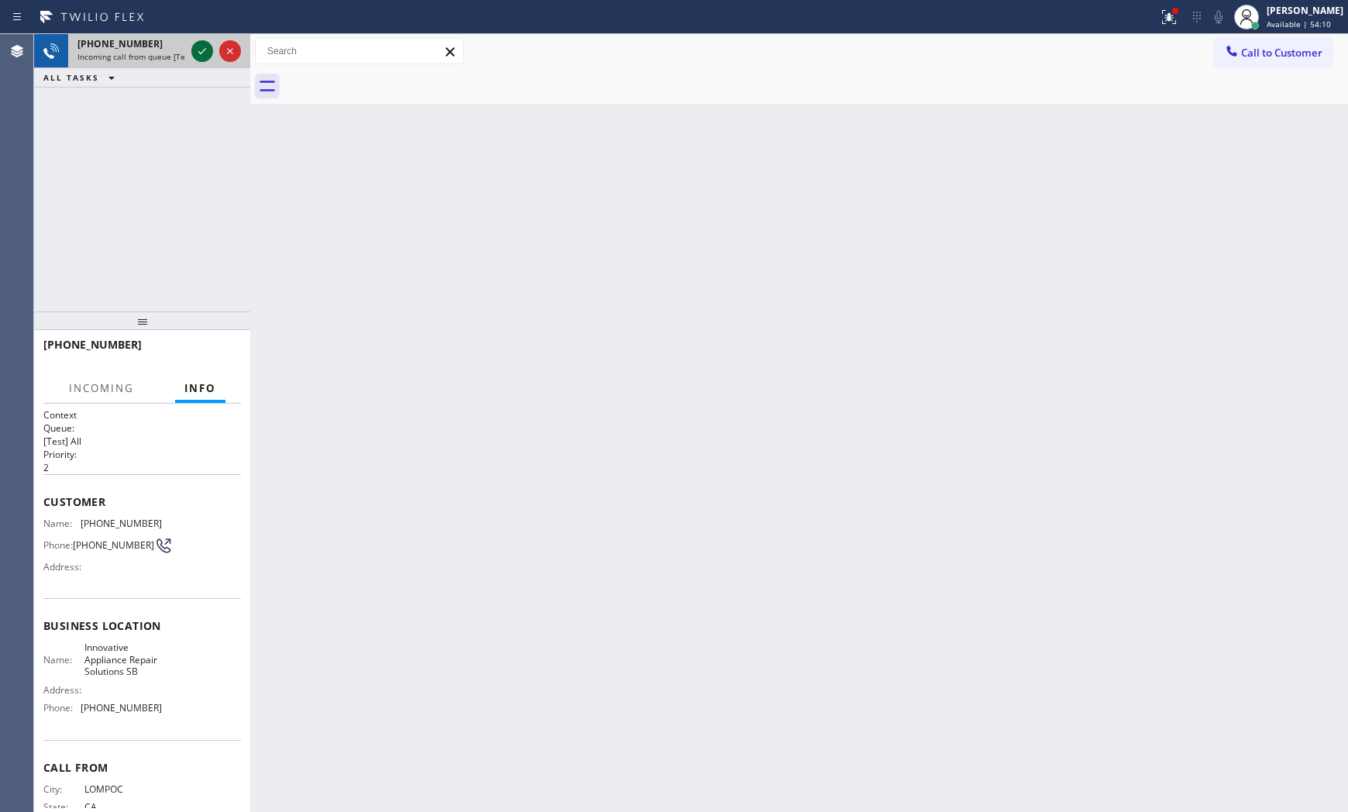
click at [203, 50] on icon at bounding box center [202, 51] width 19 height 19
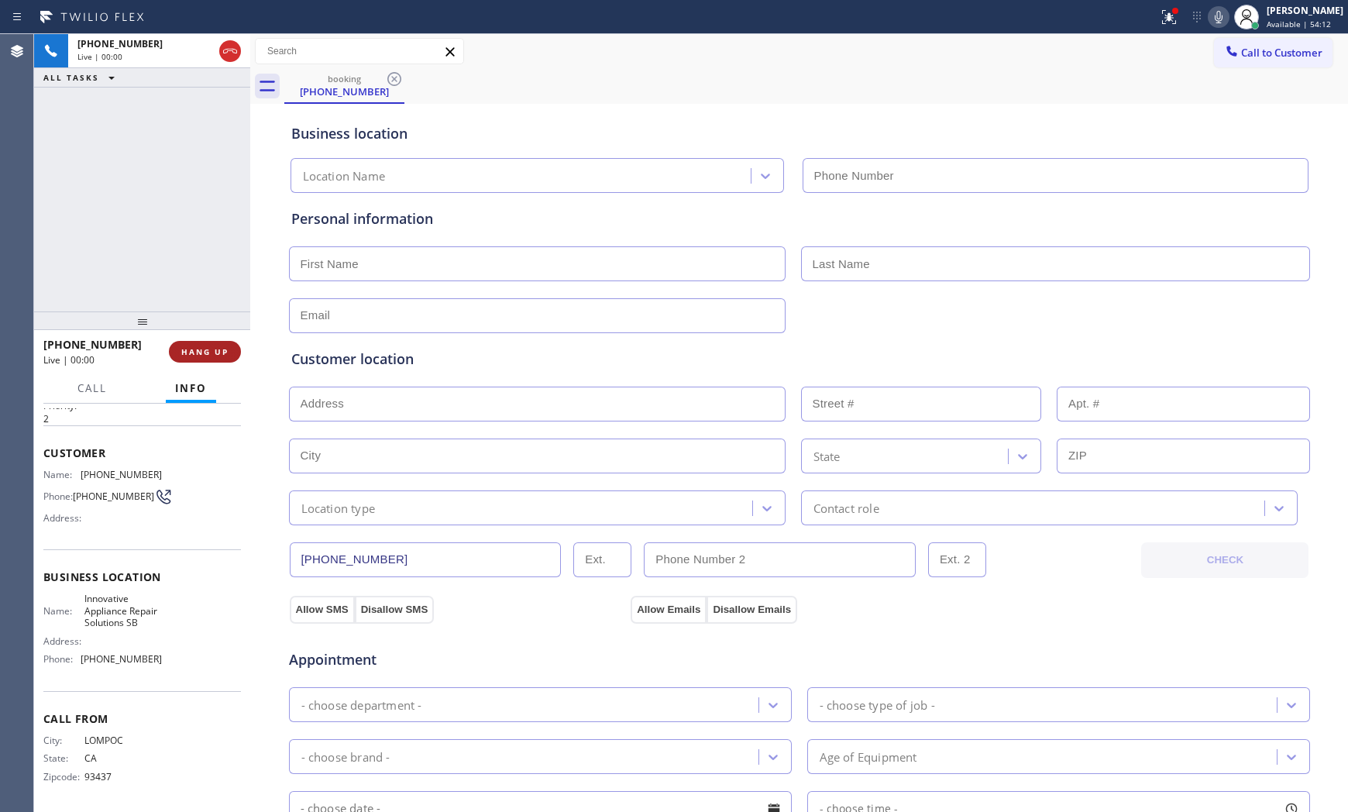
click at [198, 348] on span "HANG UP" at bounding box center [204, 351] width 47 height 11
type input "(805) 261-2411"
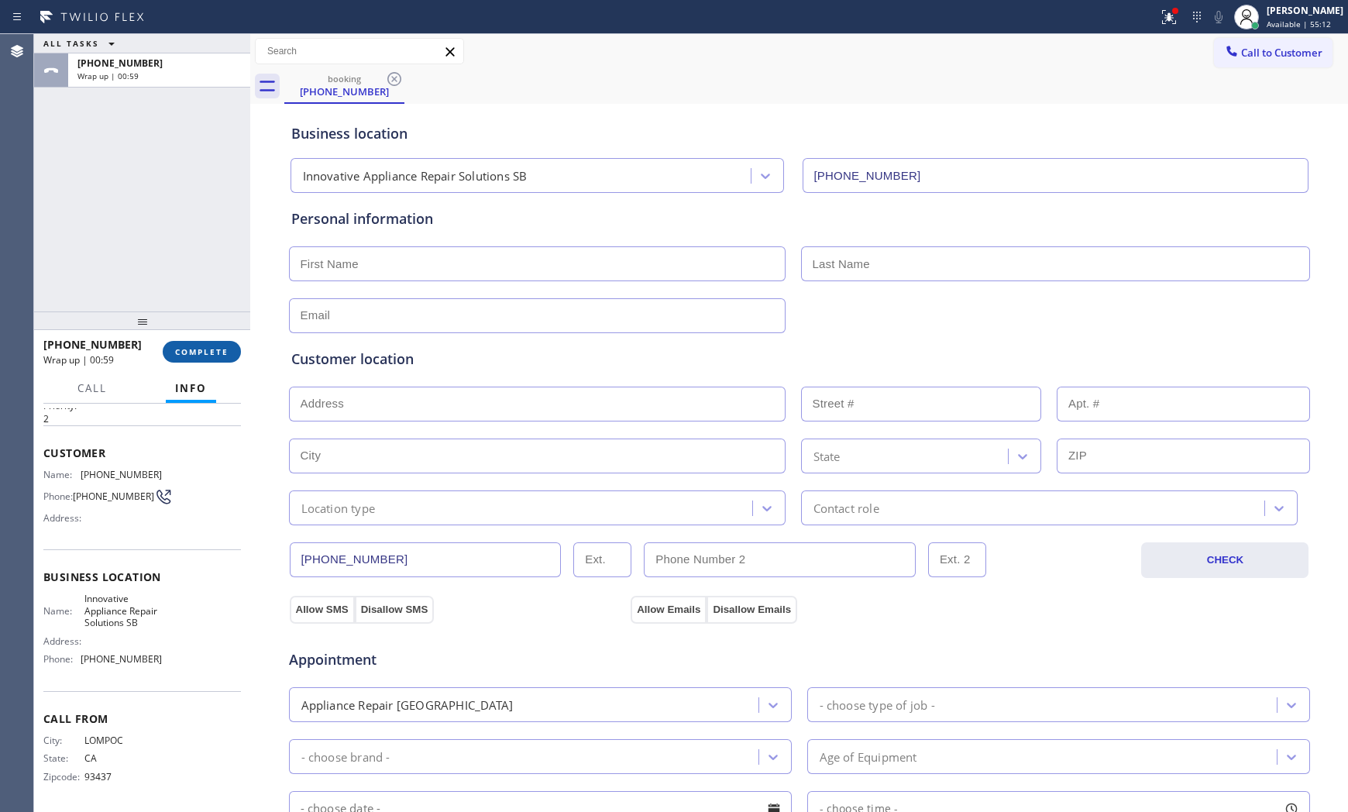
click at [191, 347] on span "COMPLETE" at bounding box center [201, 351] width 53 height 11
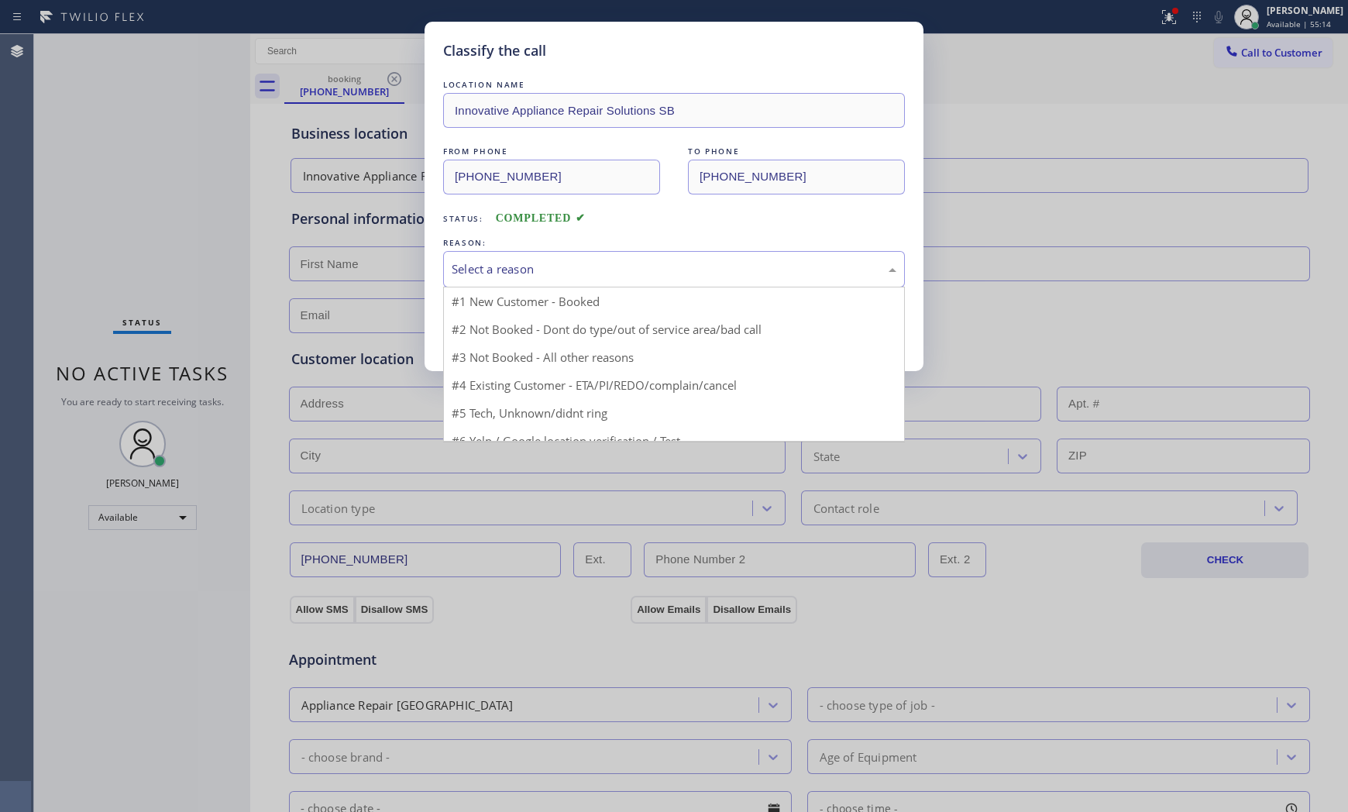
click at [484, 269] on div "Select a reason" at bounding box center [673, 269] width 445 height 18
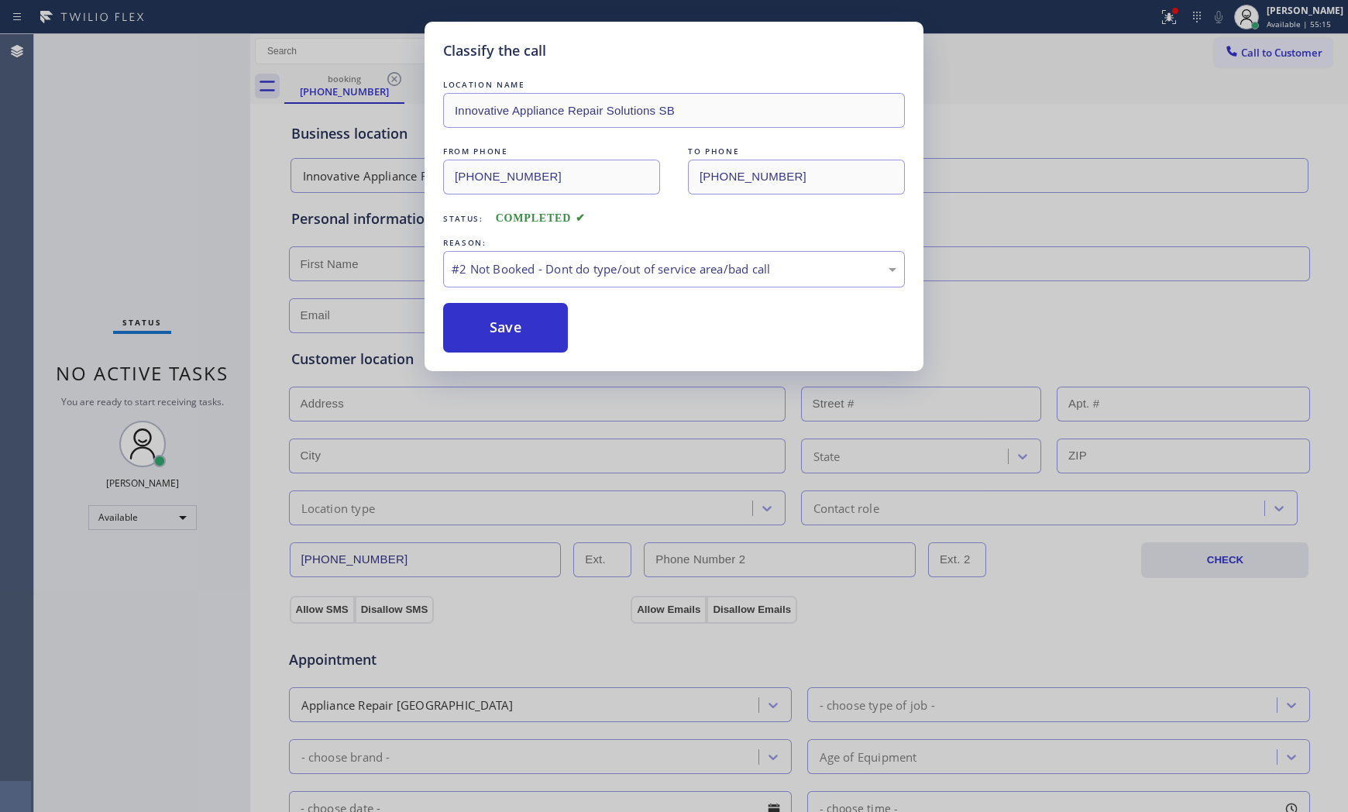
click at [498, 341] on button "Save" at bounding box center [505, 328] width 125 height 50
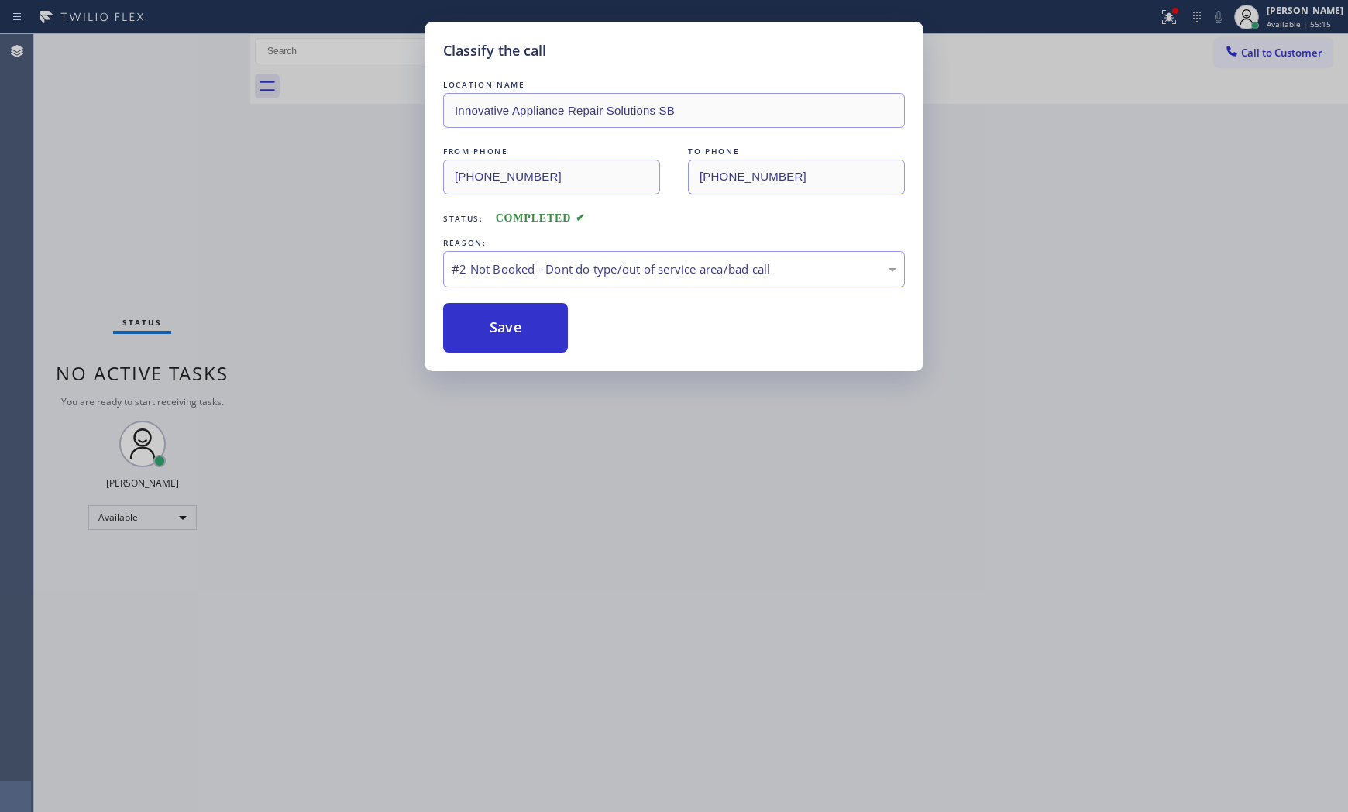
click at [498, 341] on button "Save" at bounding box center [505, 328] width 125 height 50
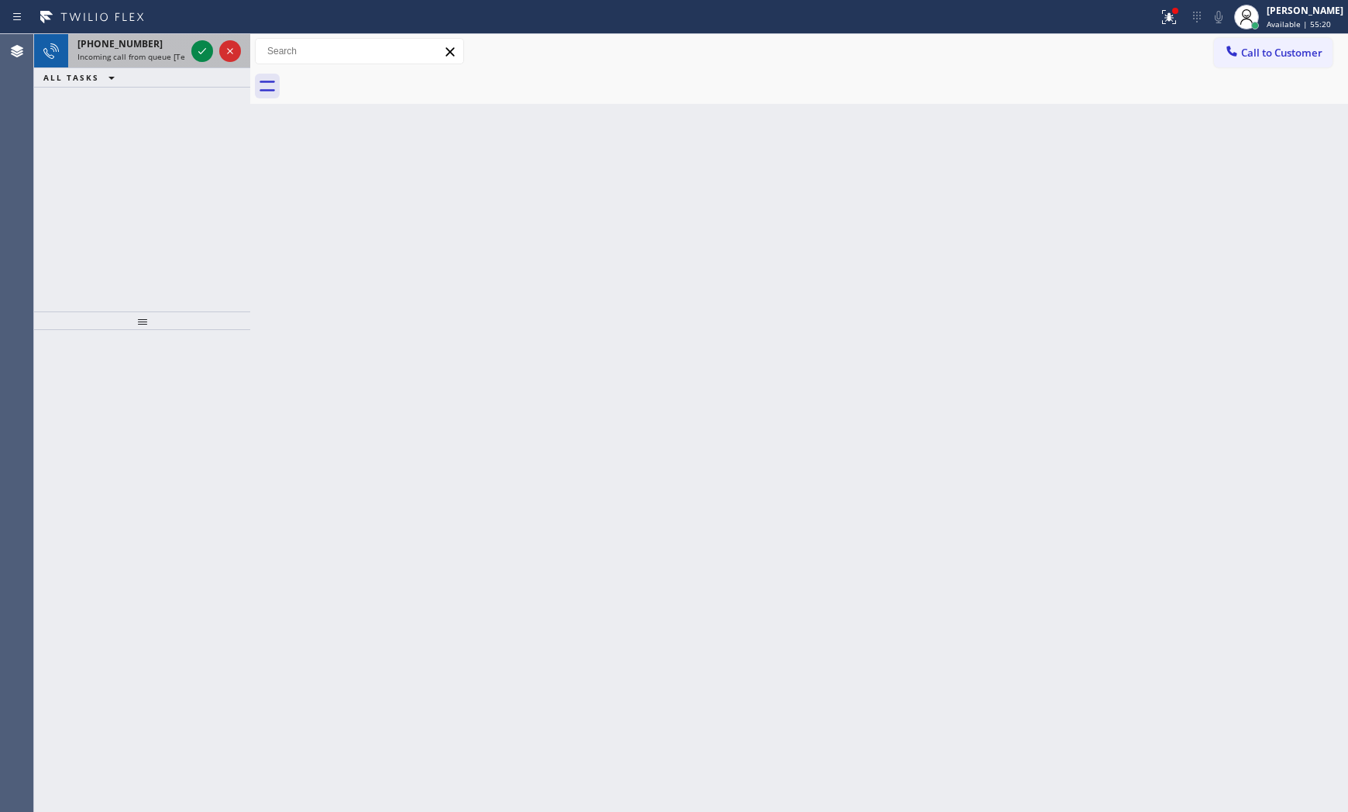
click at [189, 57] on div at bounding box center [216, 51] width 56 height 34
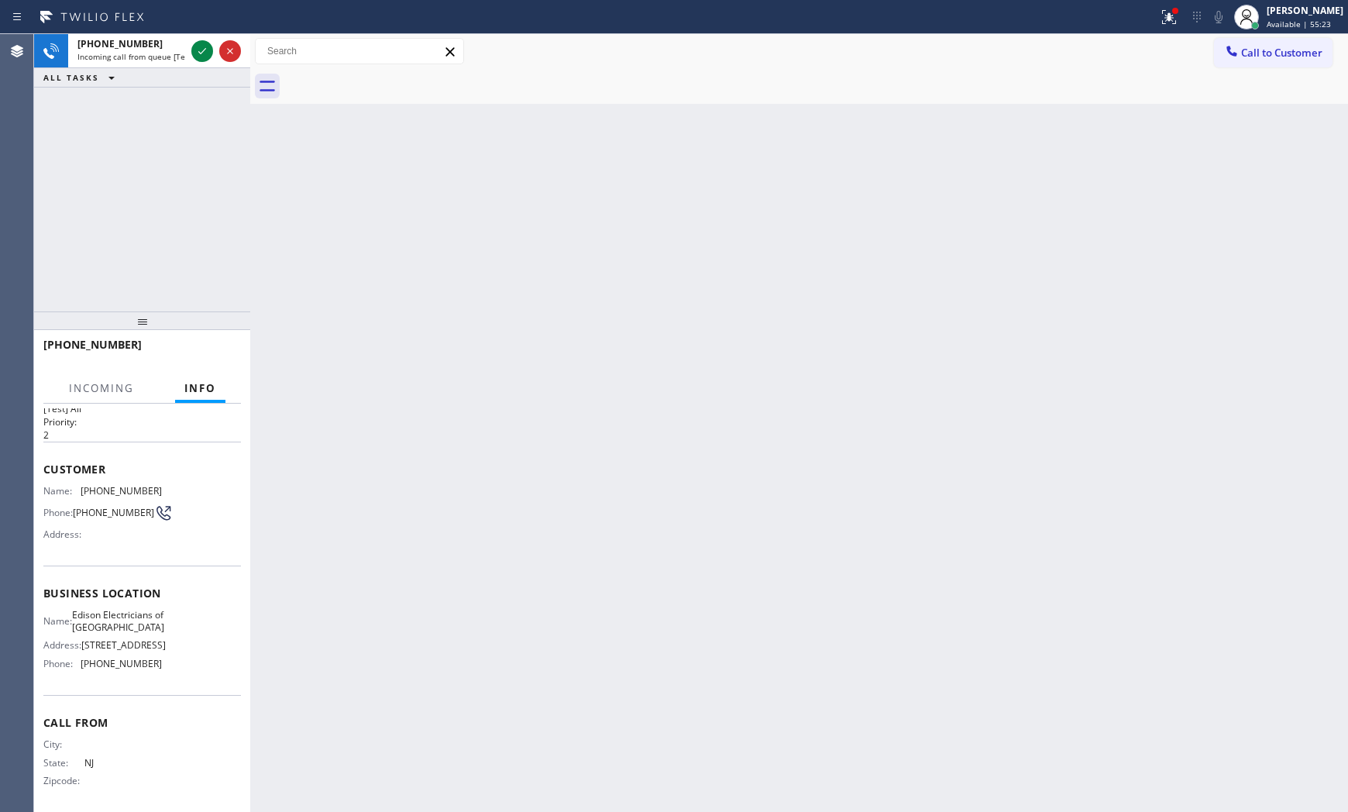
scroll to position [101, 0]
click at [201, 48] on icon at bounding box center [202, 51] width 19 height 19
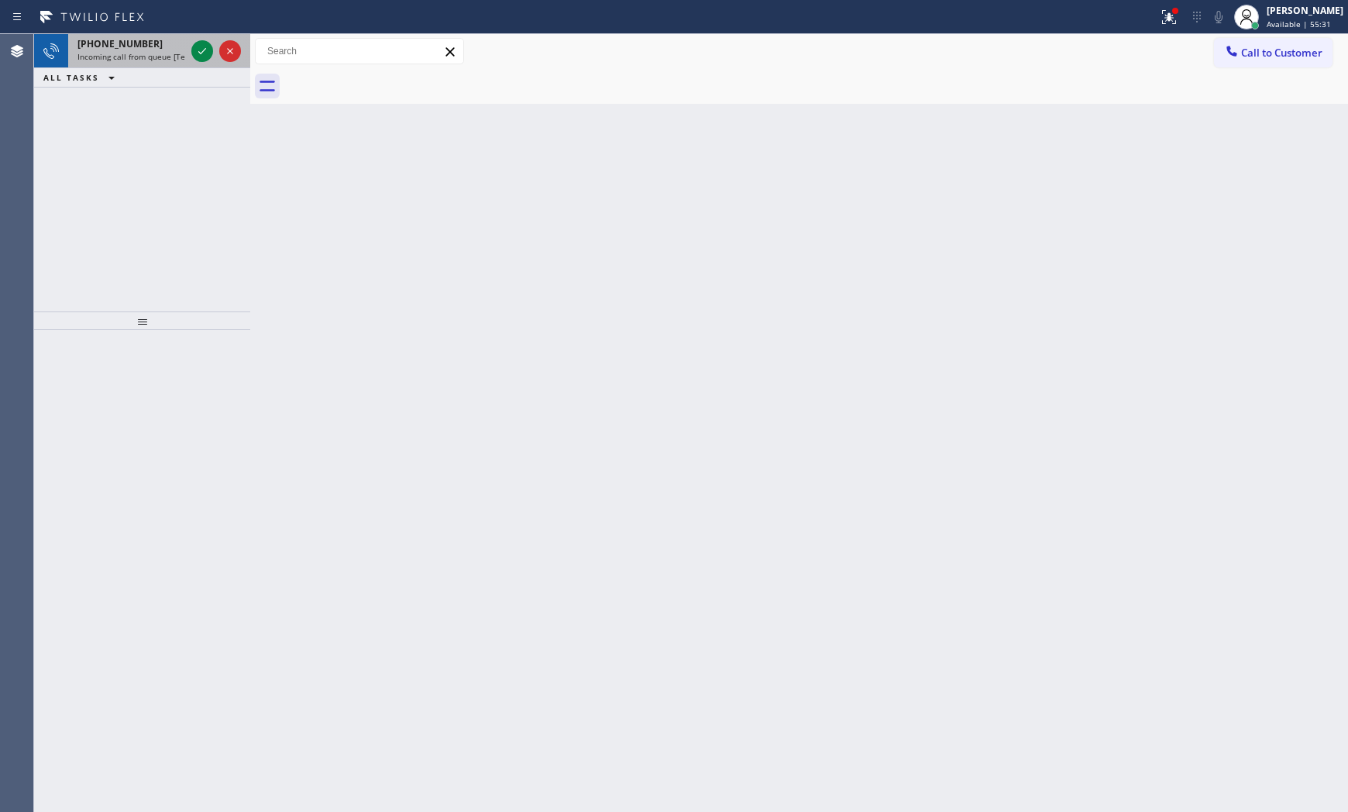
click at [161, 59] on span "Incoming call from queue [Test] All" at bounding box center [141, 56] width 129 height 11
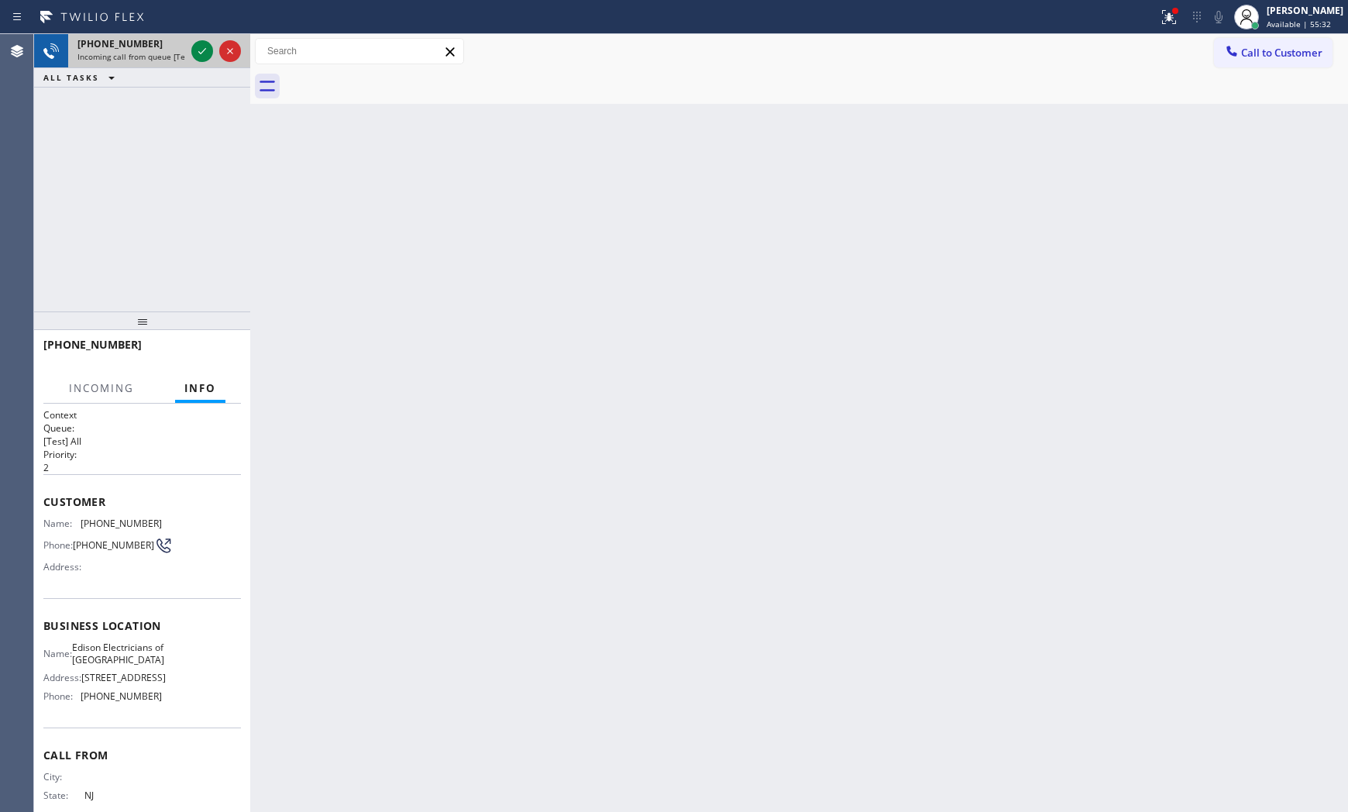
click at [161, 59] on span "Incoming call from queue [Test] All" at bounding box center [141, 56] width 129 height 11
click at [195, 53] on icon at bounding box center [202, 51] width 19 height 19
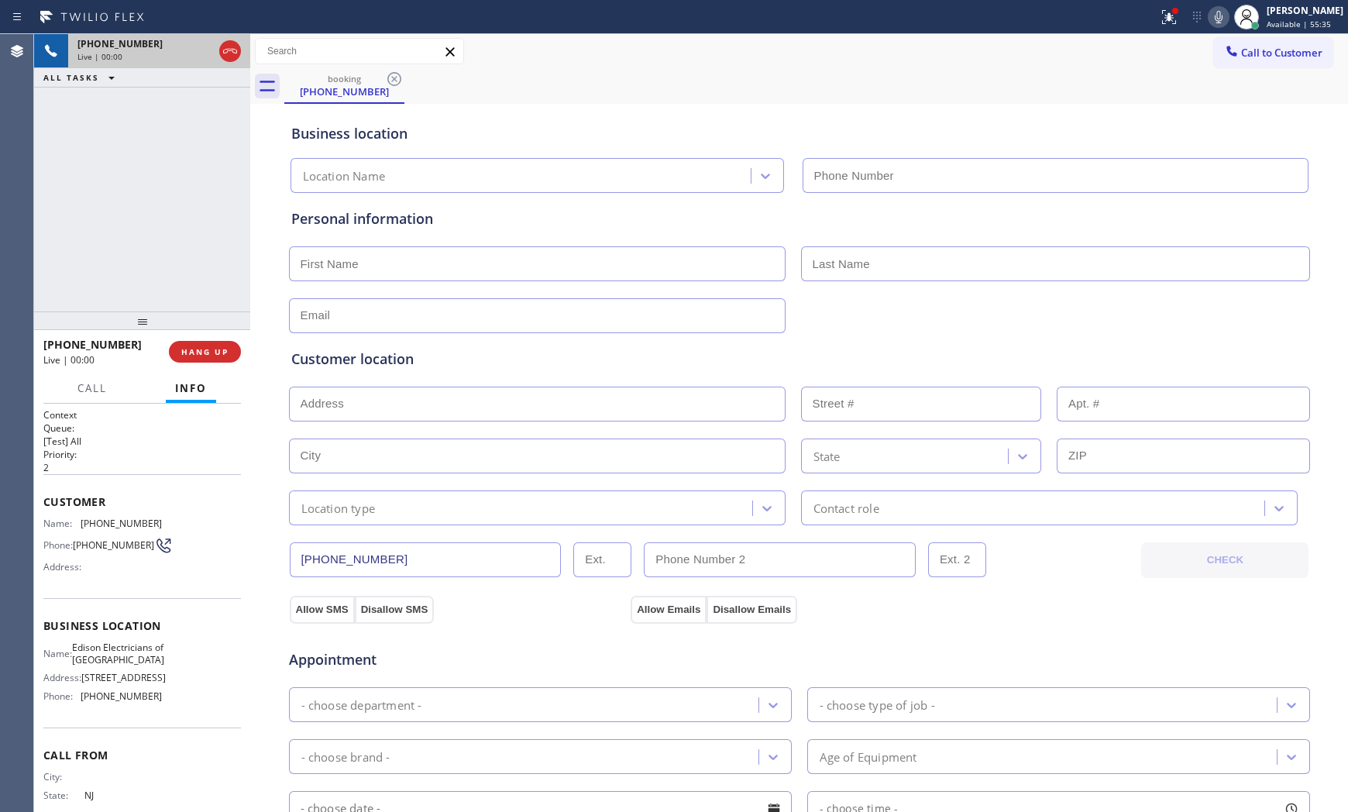
type input "(862) 415-0803"
click at [1209, 26] on icon at bounding box center [1218, 17] width 19 height 19
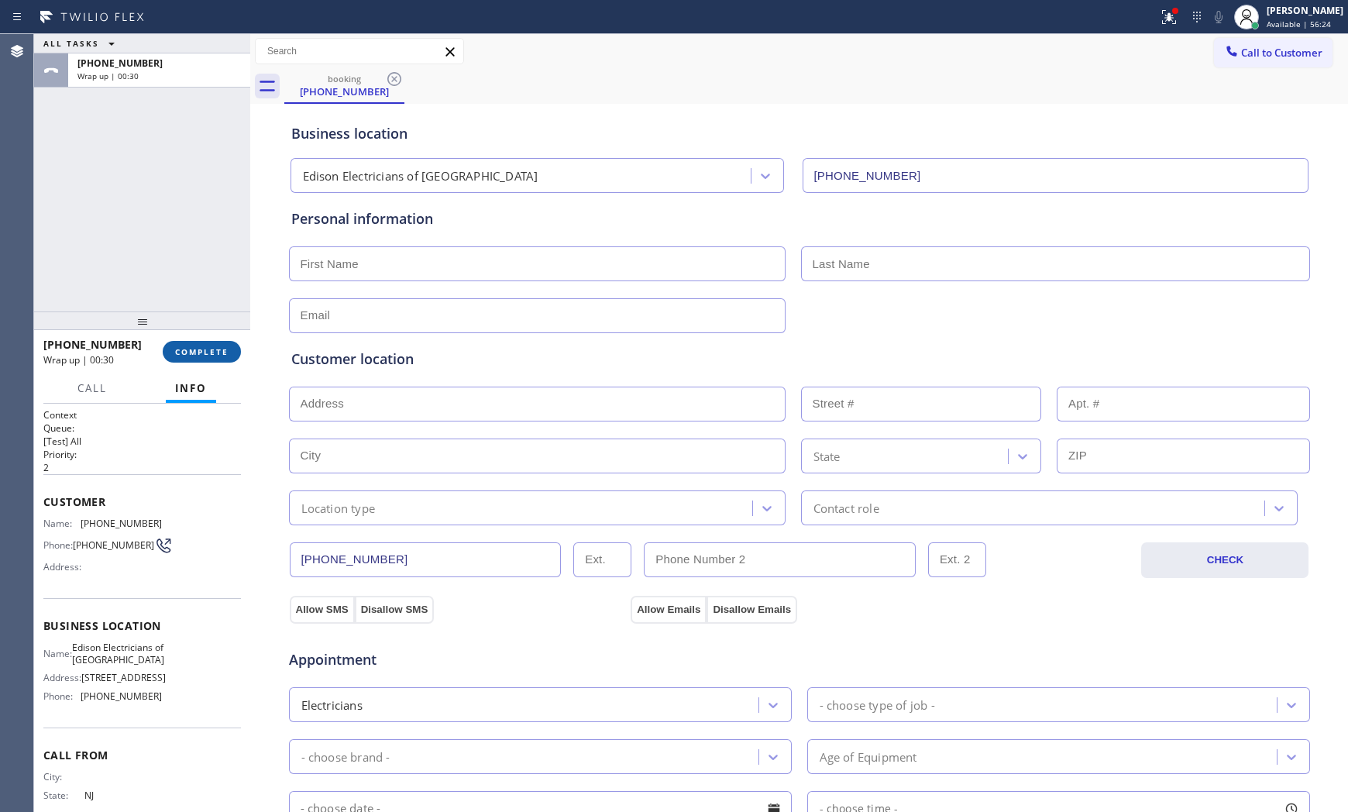
click at [223, 346] on span "COMPLETE" at bounding box center [201, 351] width 53 height 11
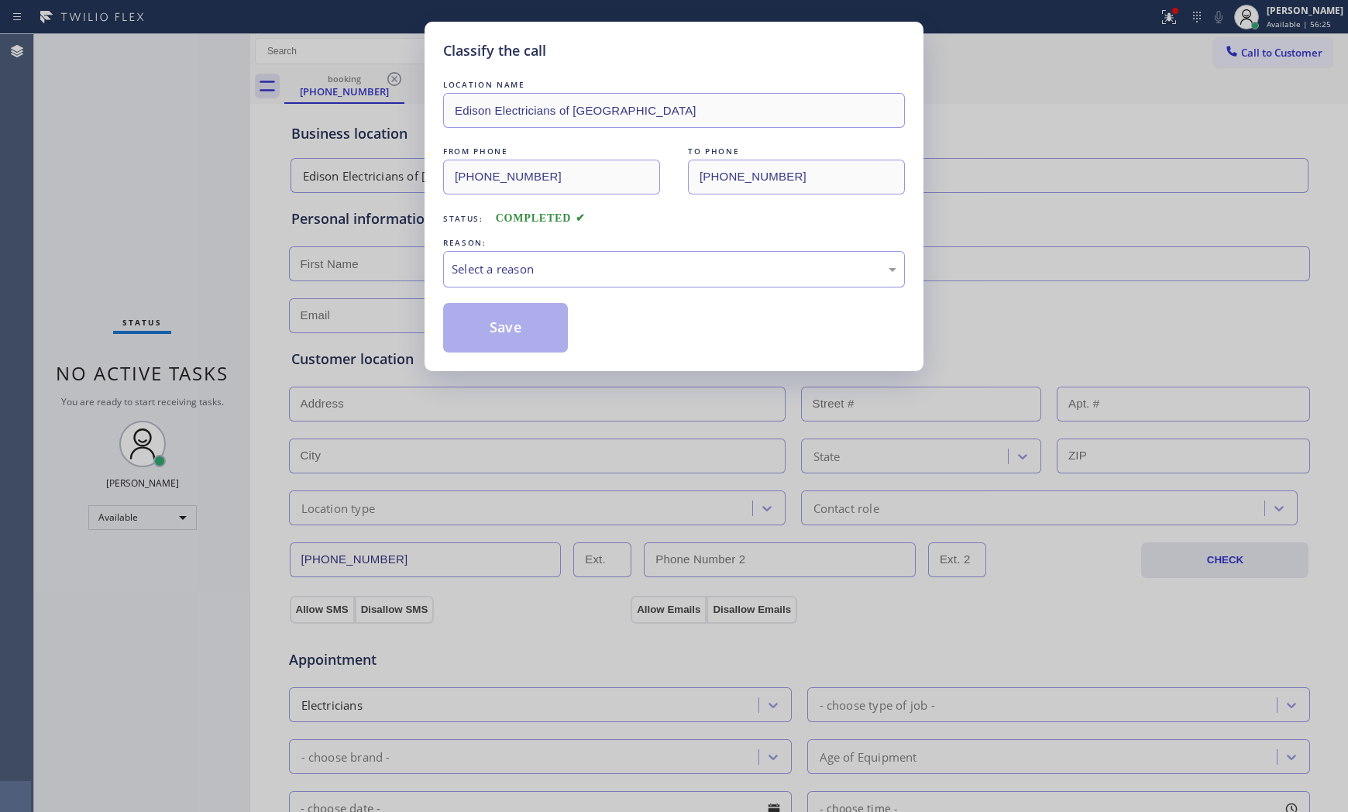
click at [506, 264] on div "Select a reason" at bounding box center [673, 269] width 445 height 18
click at [502, 326] on button "Save" at bounding box center [505, 328] width 125 height 50
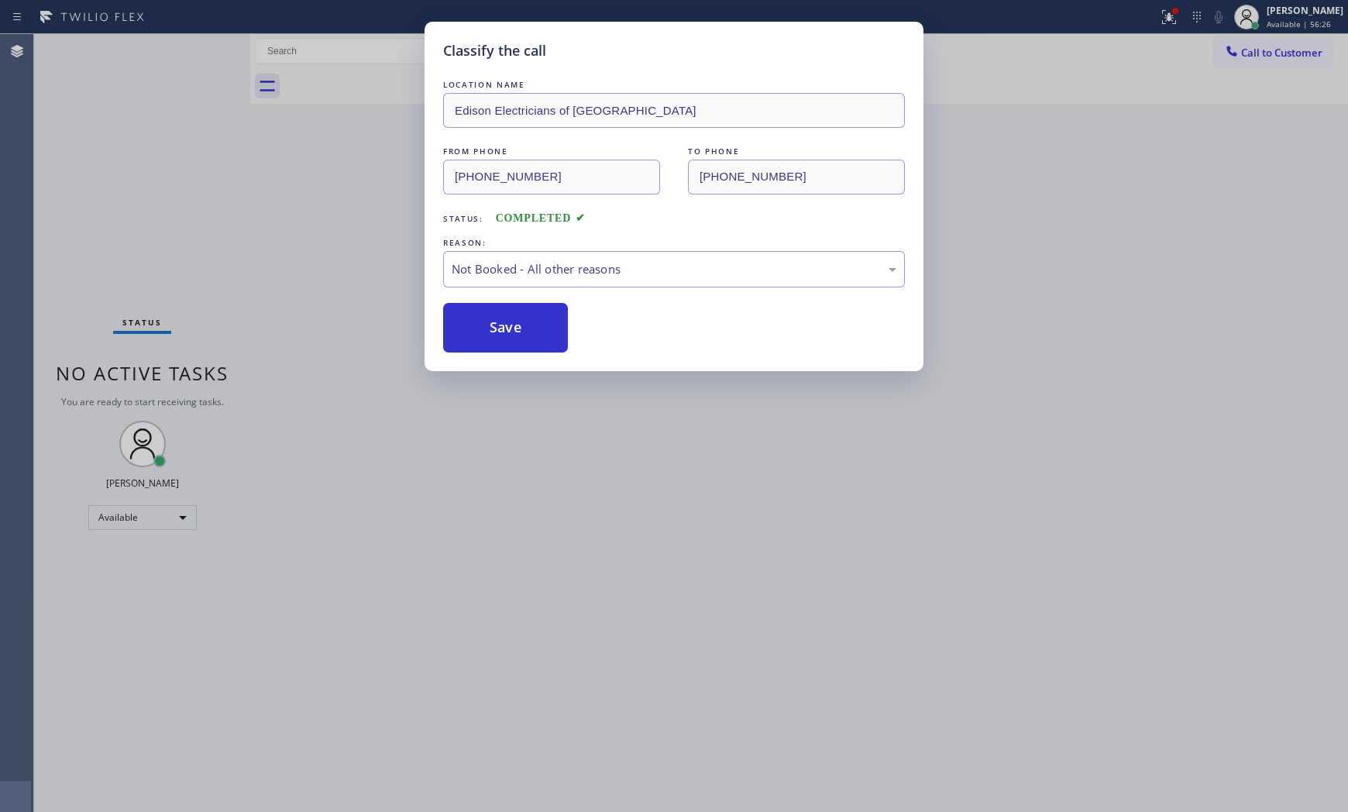
click at [502, 326] on button "Save" at bounding box center [505, 328] width 125 height 50
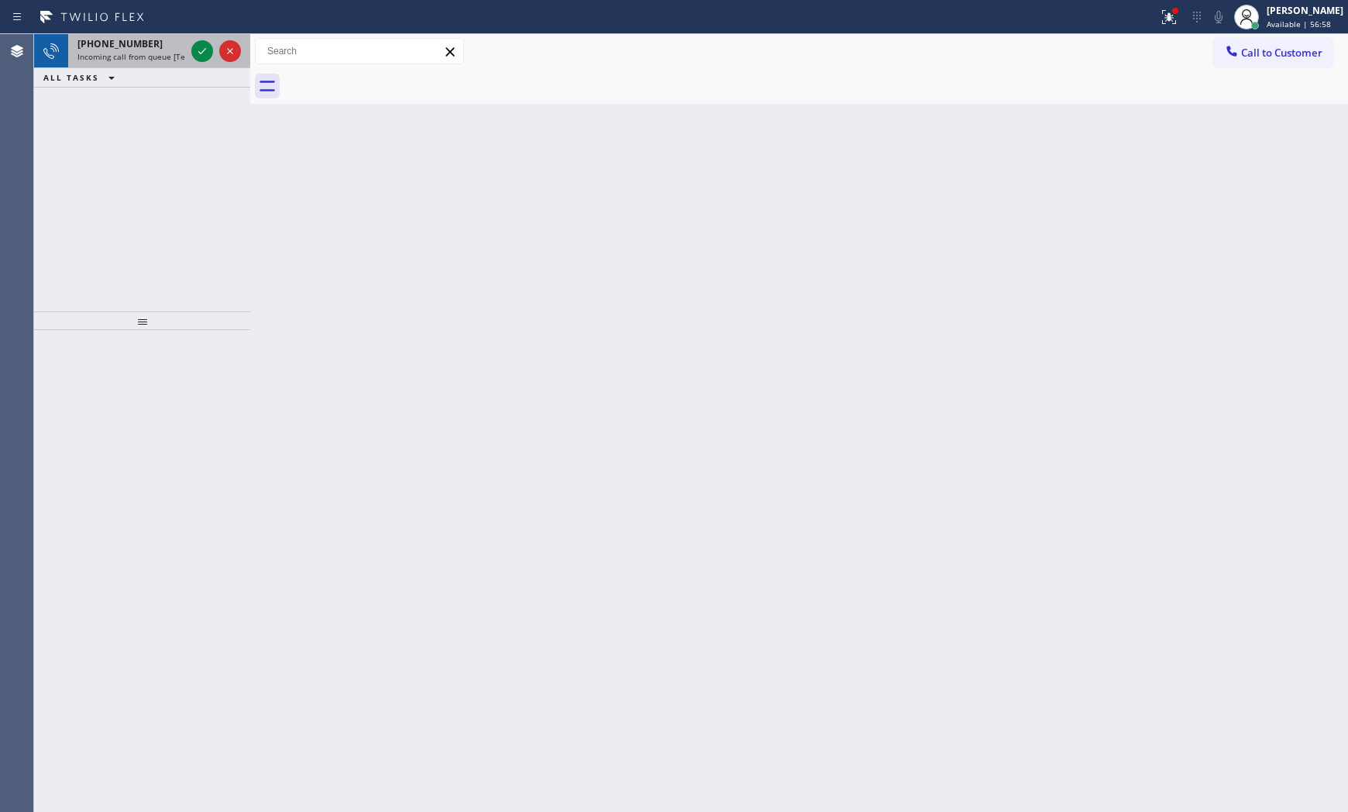
click at [155, 64] on div "+16504565143 Incoming call from queue [Test] All" at bounding box center [128, 51] width 120 height 34
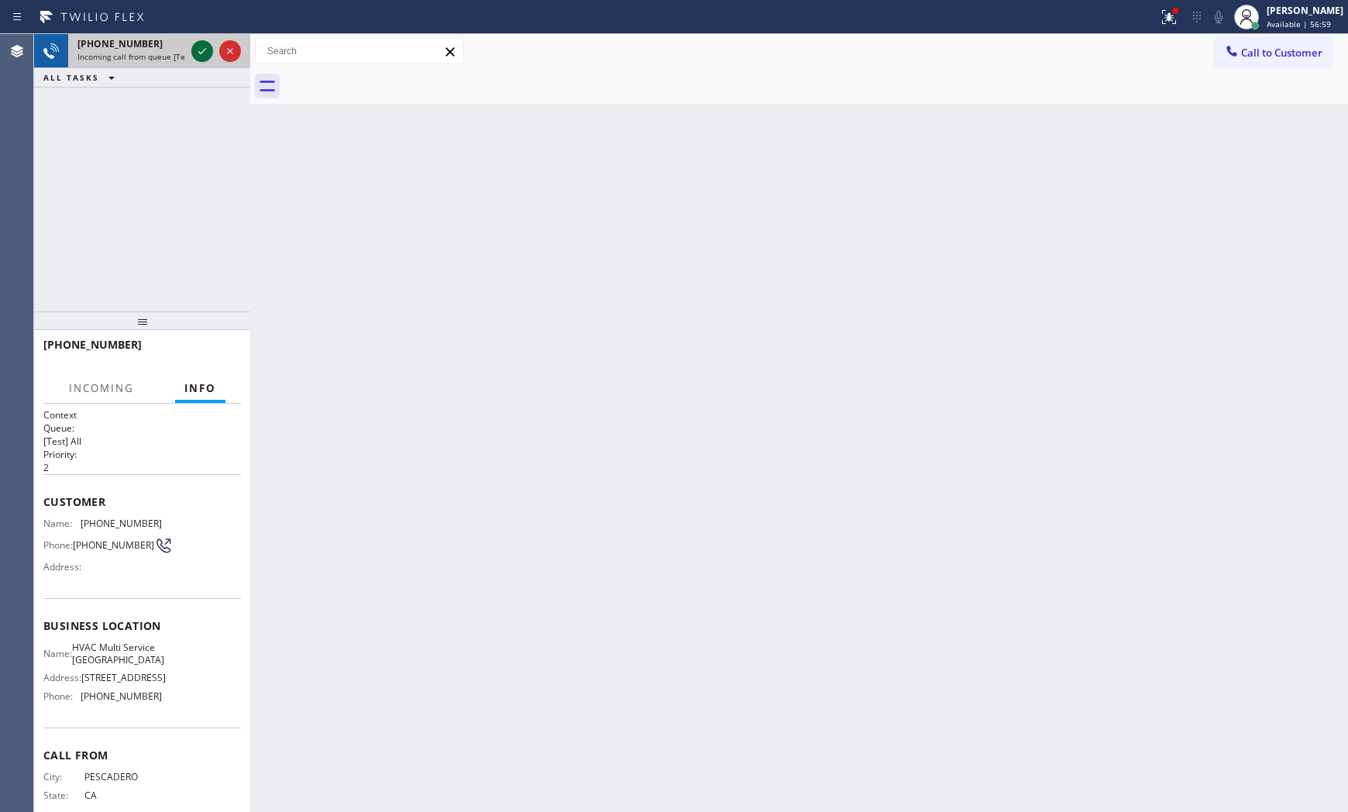
click at [200, 56] on icon at bounding box center [202, 51] width 19 height 19
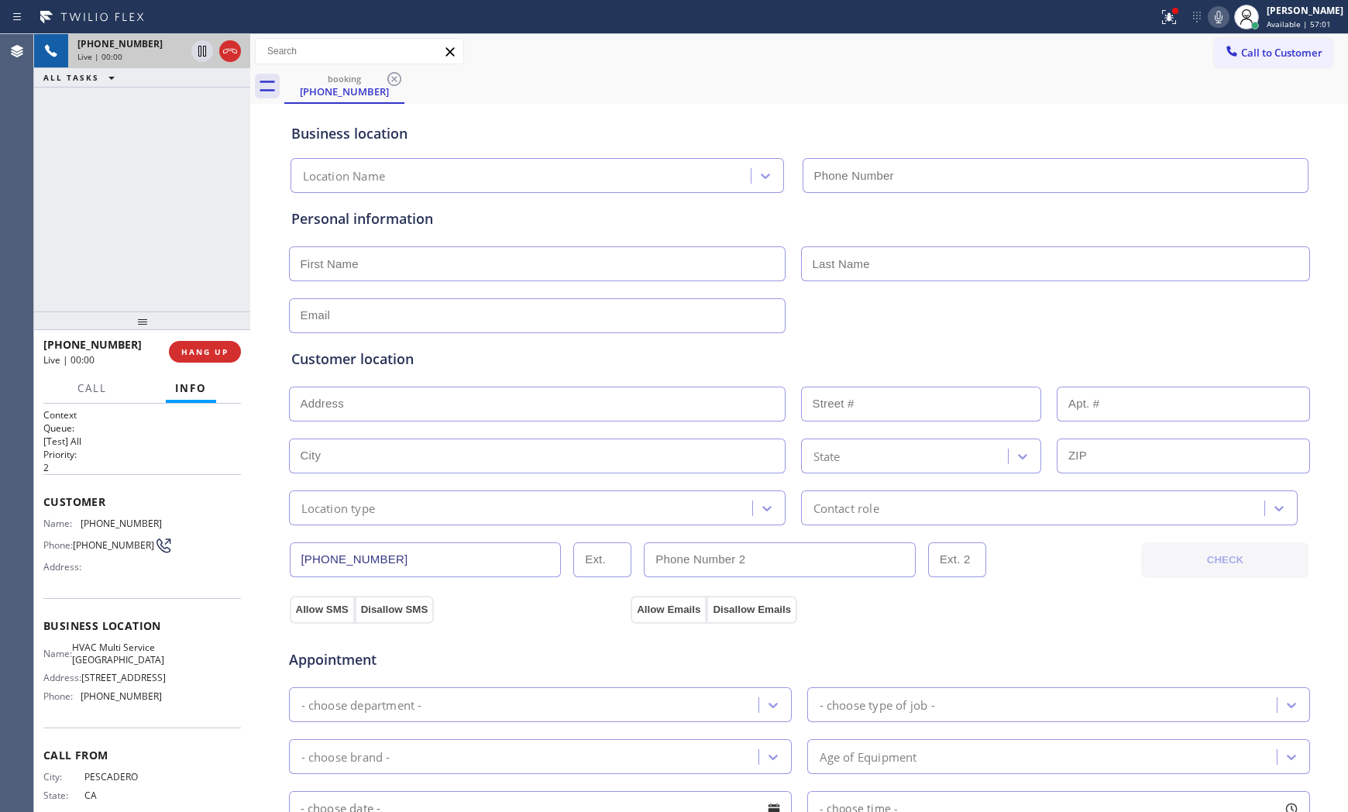
scroll to position [52, 0]
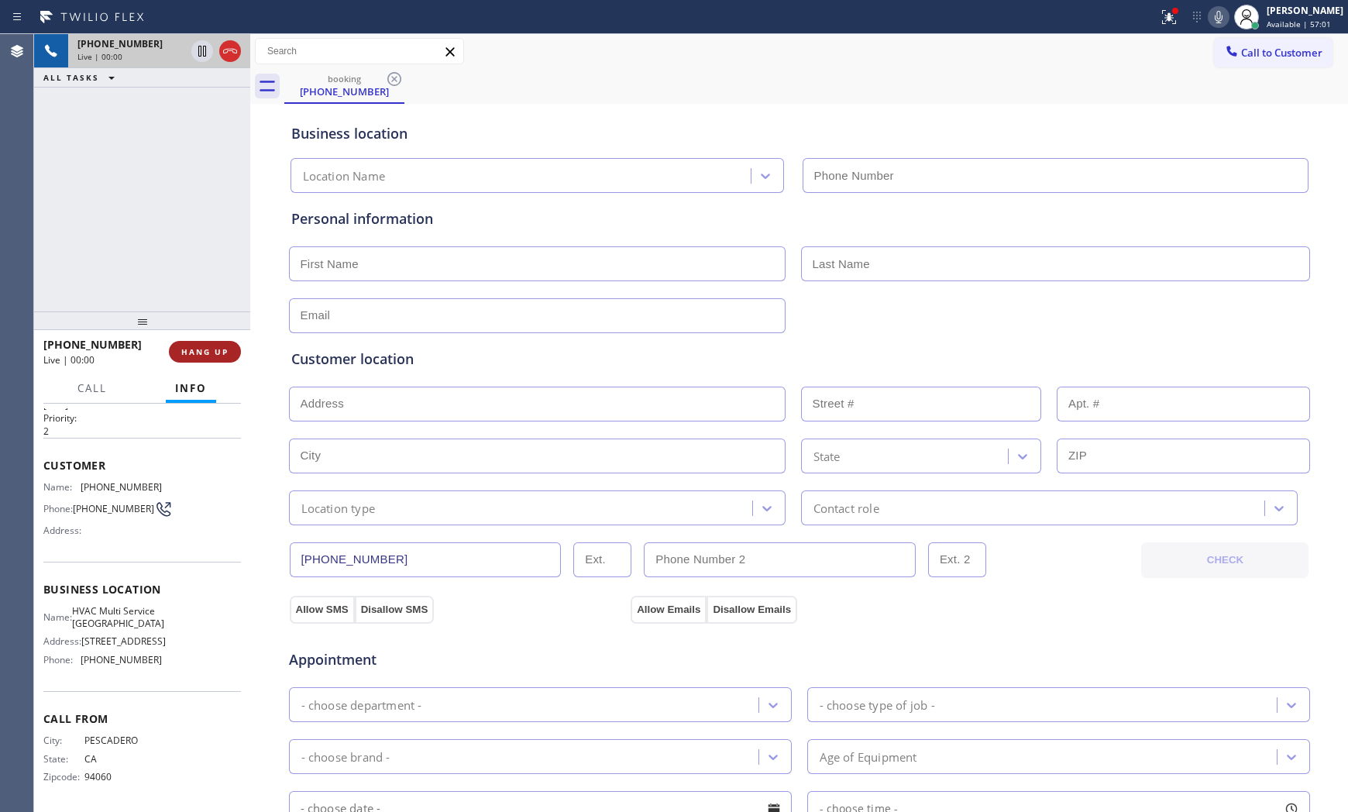
type input "(650) 620-7040"
click at [231, 349] on button "HANG UP" at bounding box center [205, 352] width 72 height 22
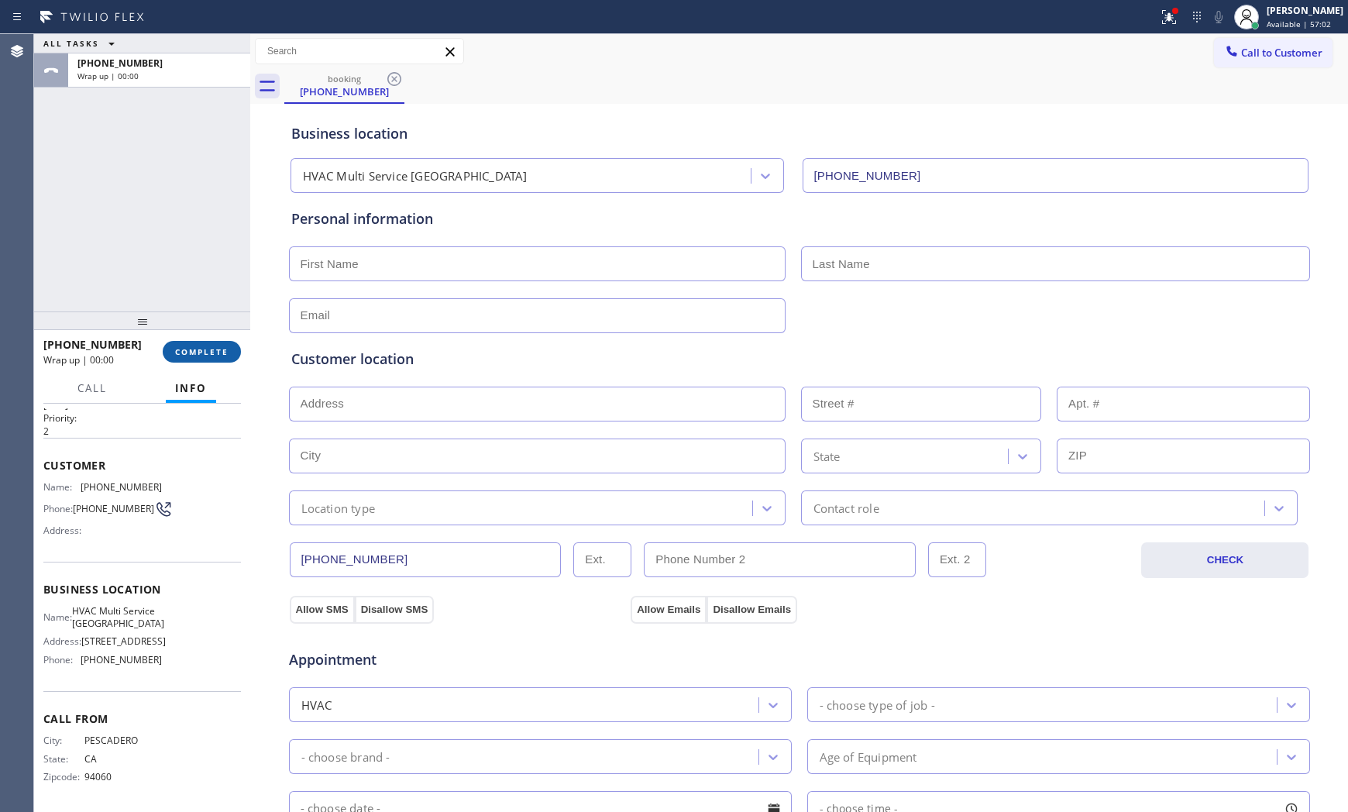
click at [231, 349] on button "COMPLETE" at bounding box center [202, 352] width 78 height 22
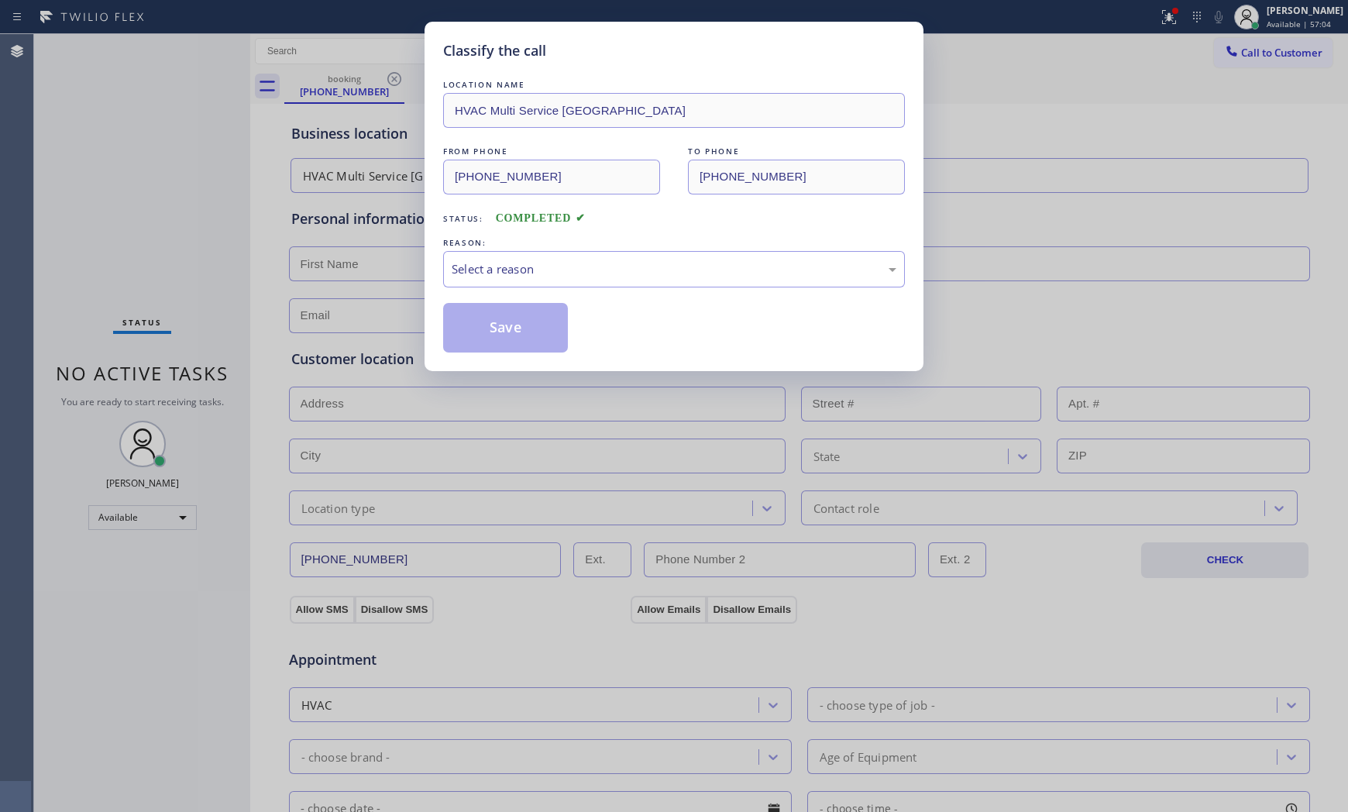
click at [499, 293] on div "LOCATION NAME HVAC Multi Service San Mateo FROM PHONE (650) 456-5143 TO PHONE (…" at bounding box center [674, 215] width 462 height 276
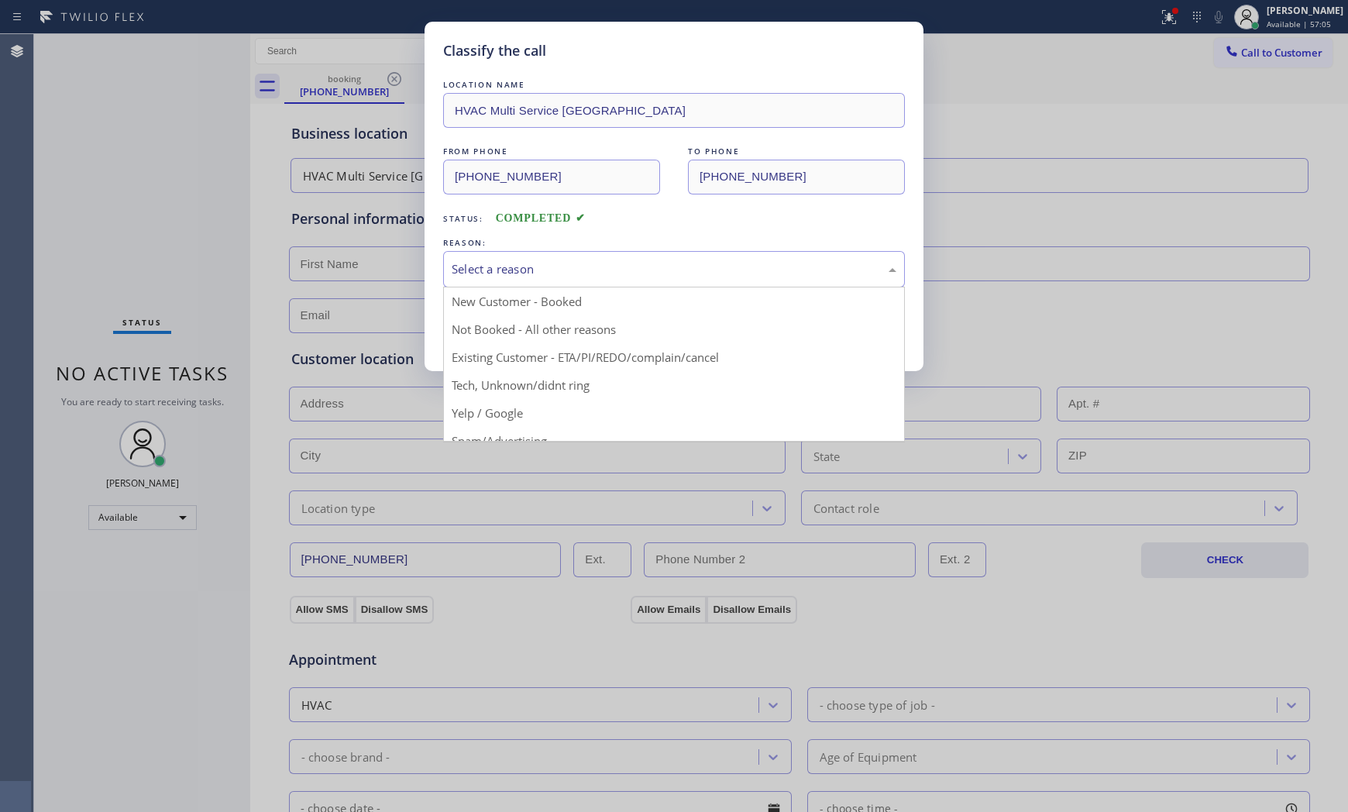
click at [506, 283] on div "Select a reason" at bounding box center [674, 269] width 462 height 36
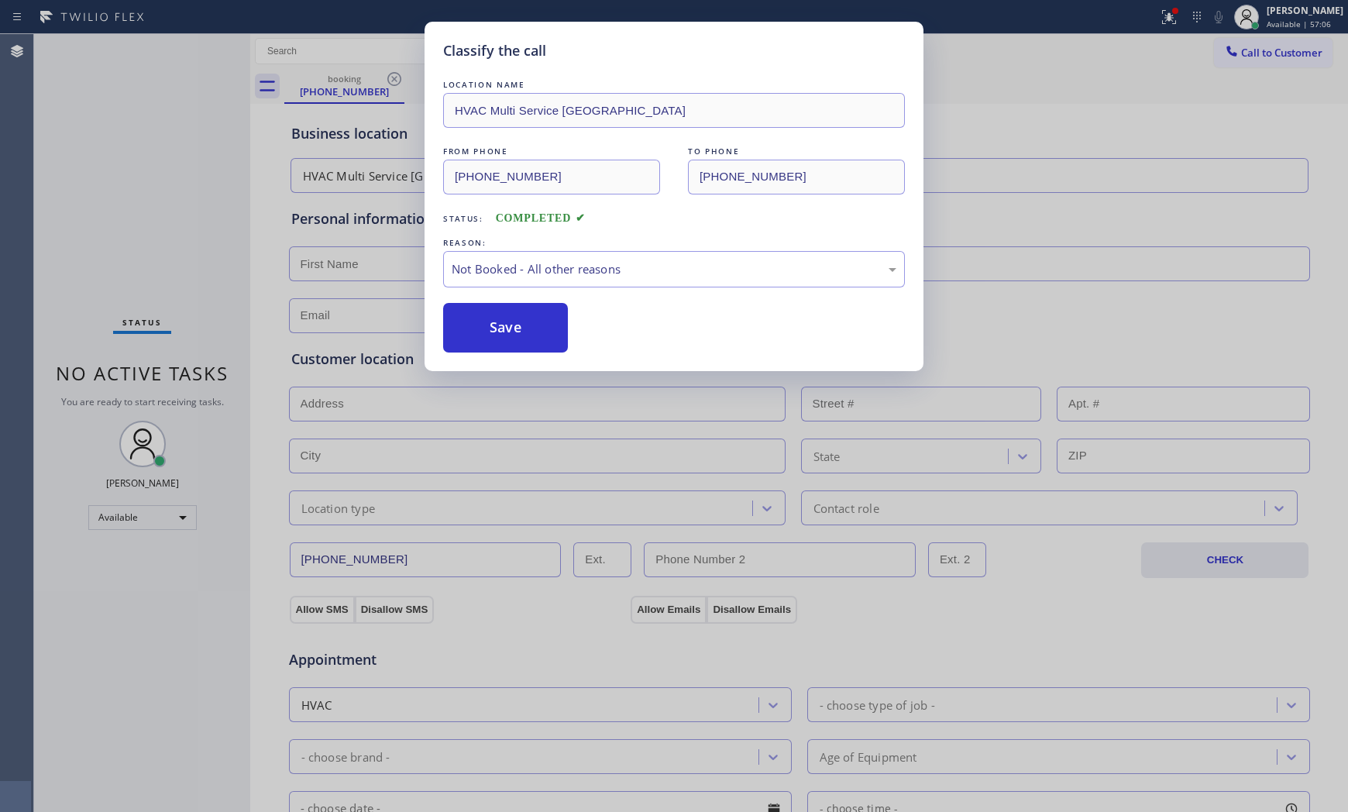
click at [492, 331] on button "Save" at bounding box center [505, 328] width 125 height 50
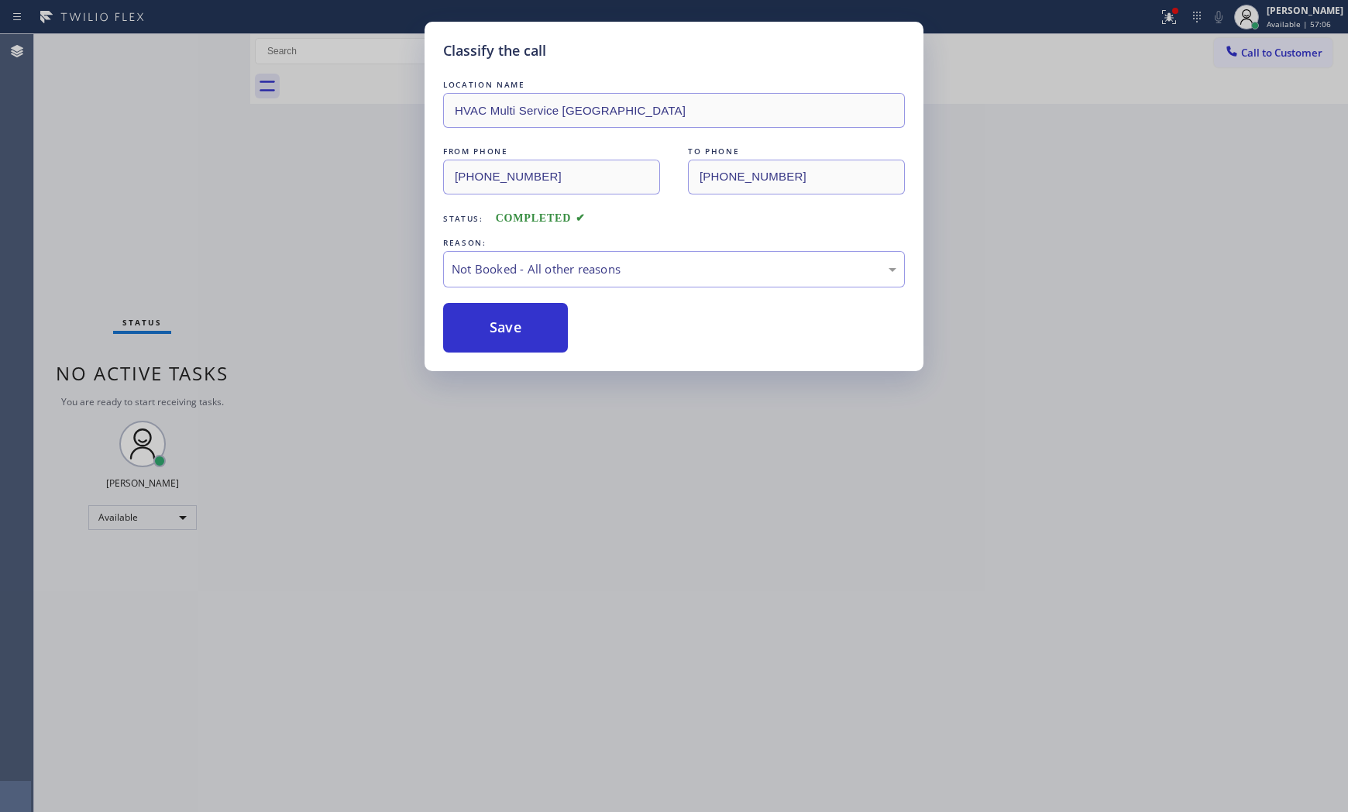
click at [492, 331] on button "Save" at bounding box center [505, 328] width 125 height 50
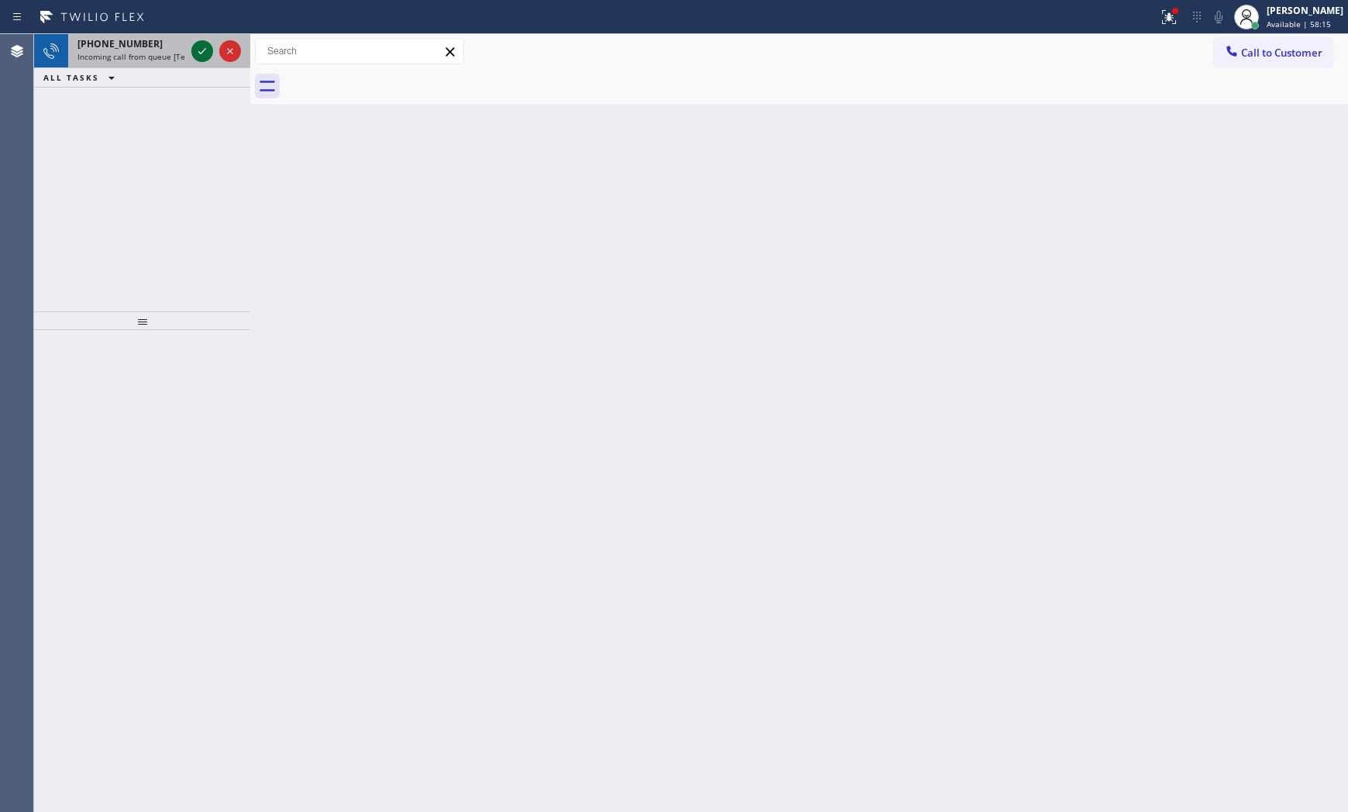
click at [197, 57] on icon at bounding box center [202, 51] width 19 height 19
click at [202, 60] on icon at bounding box center [202, 51] width 19 height 19
click at [202, 56] on icon at bounding box center [202, 51] width 19 height 19
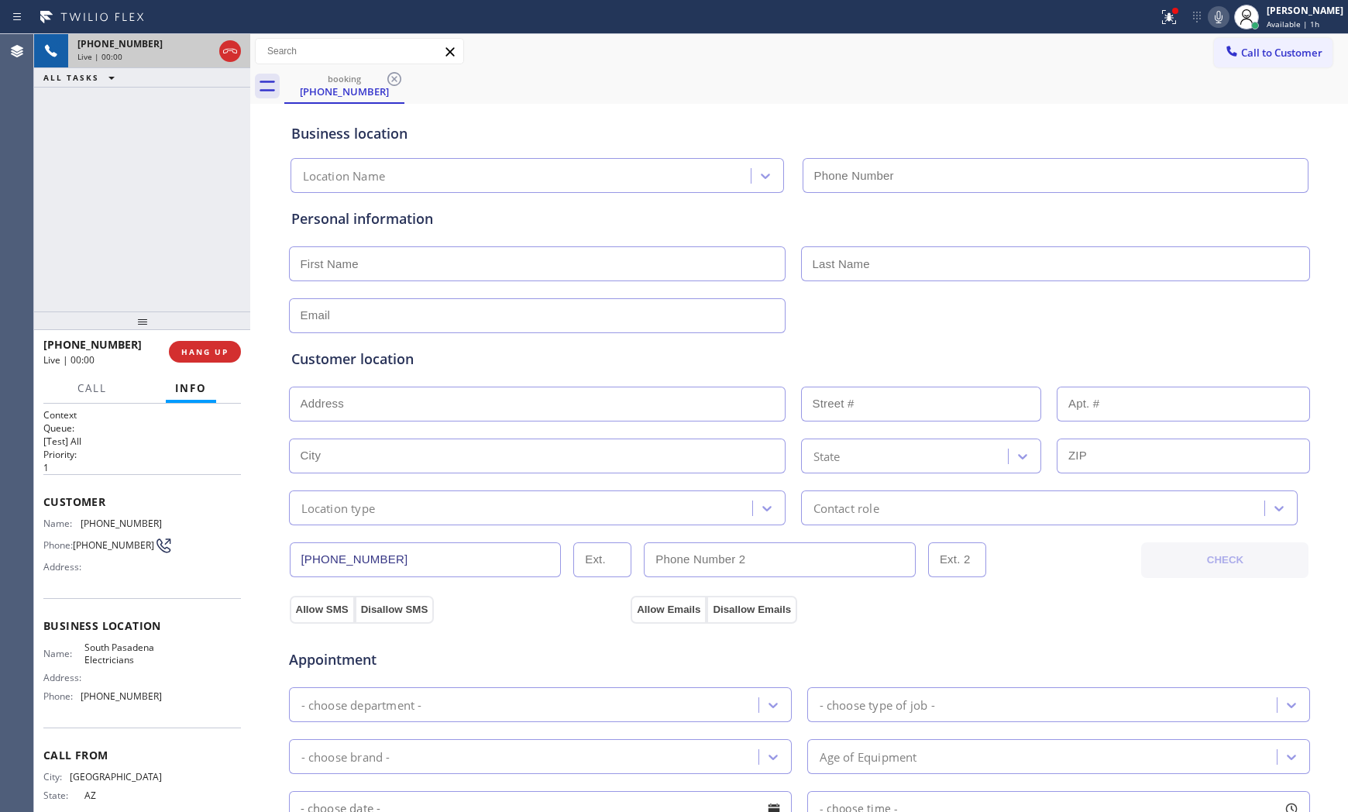
type input "(213) 805-7521"
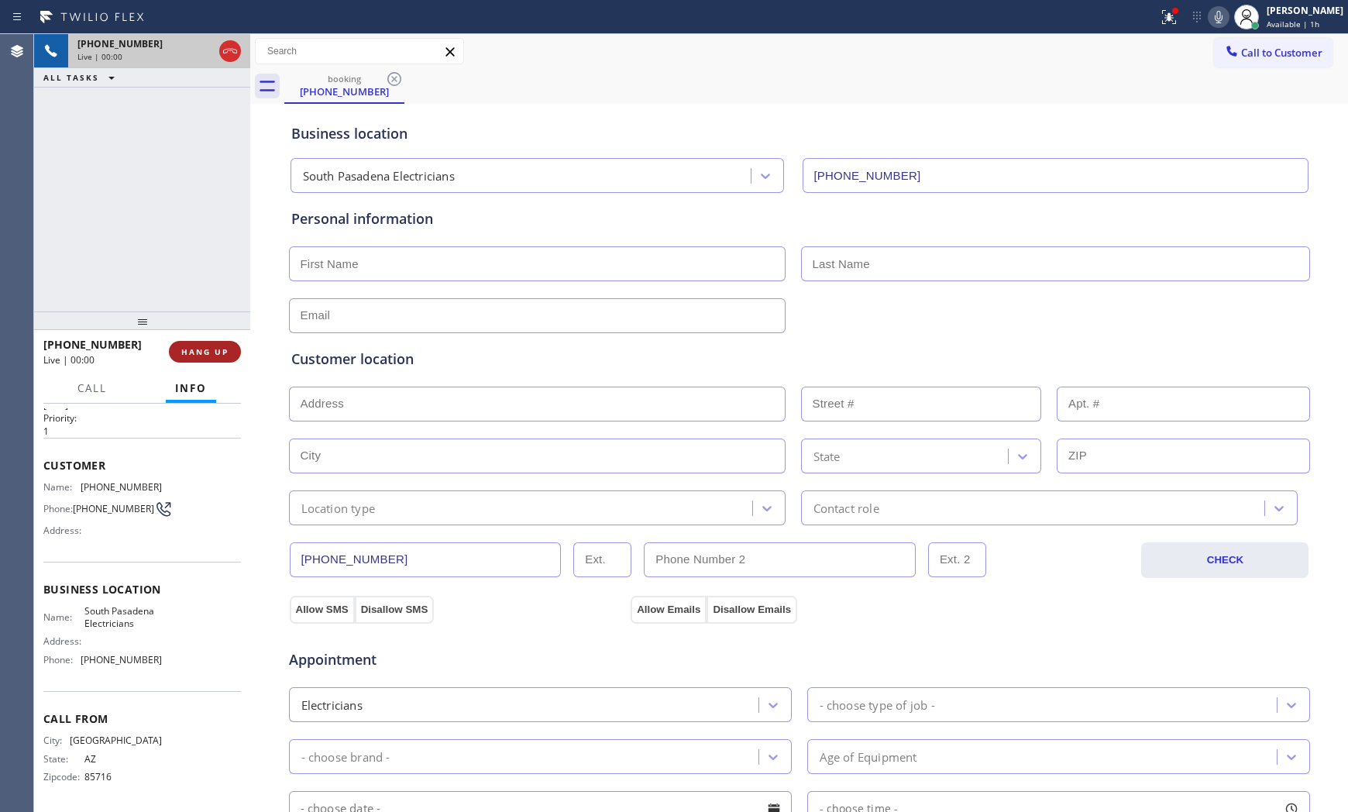
scroll to position [40, 0]
click at [195, 353] on span "HANG UP" at bounding box center [204, 351] width 47 height 11
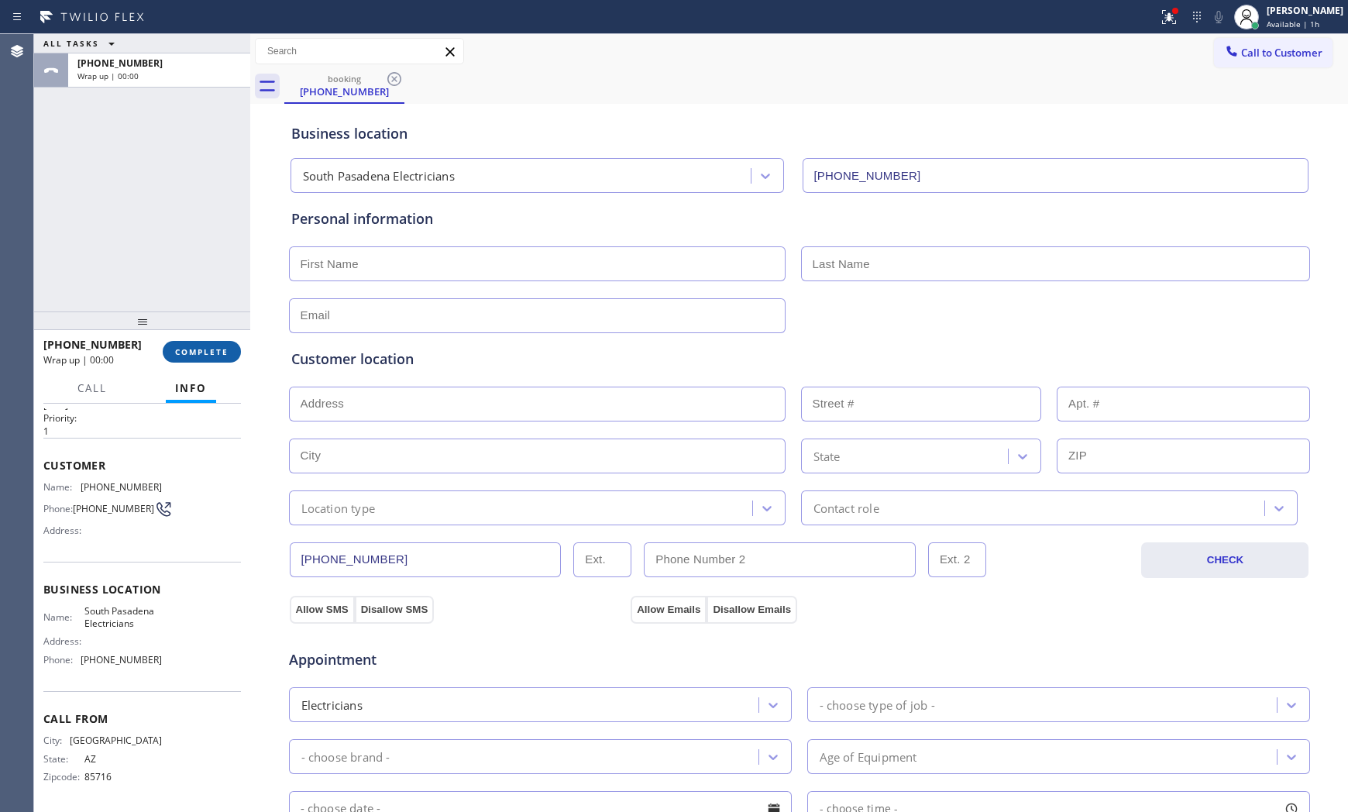
click at [195, 354] on span "COMPLETE" at bounding box center [201, 351] width 53 height 11
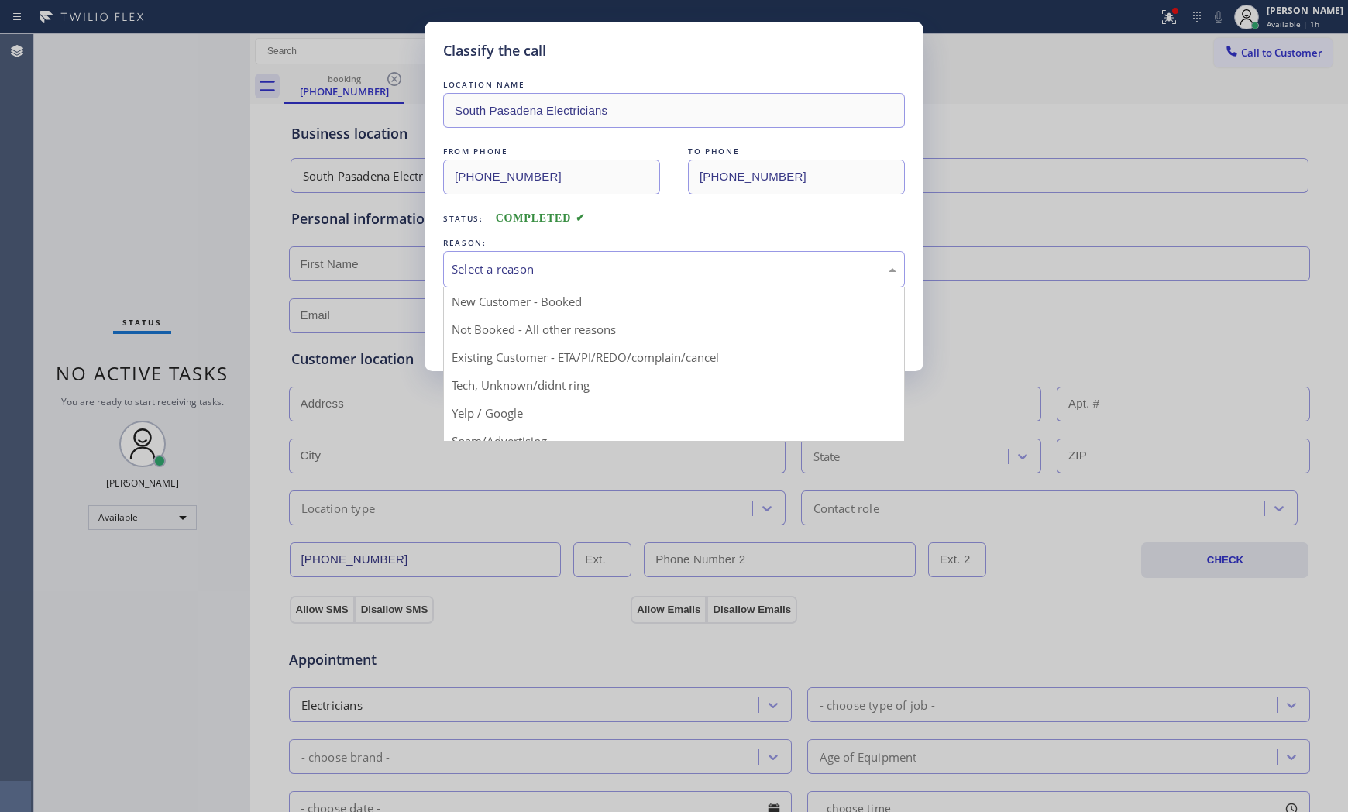
drag, startPoint x: 489, startPoint y: 283, endPoint x: 491, endPoint y: 266, distance: 17.1
click at [490, 275] on div "Select a reason" at bounding box center [674, 269] width 462 height 36
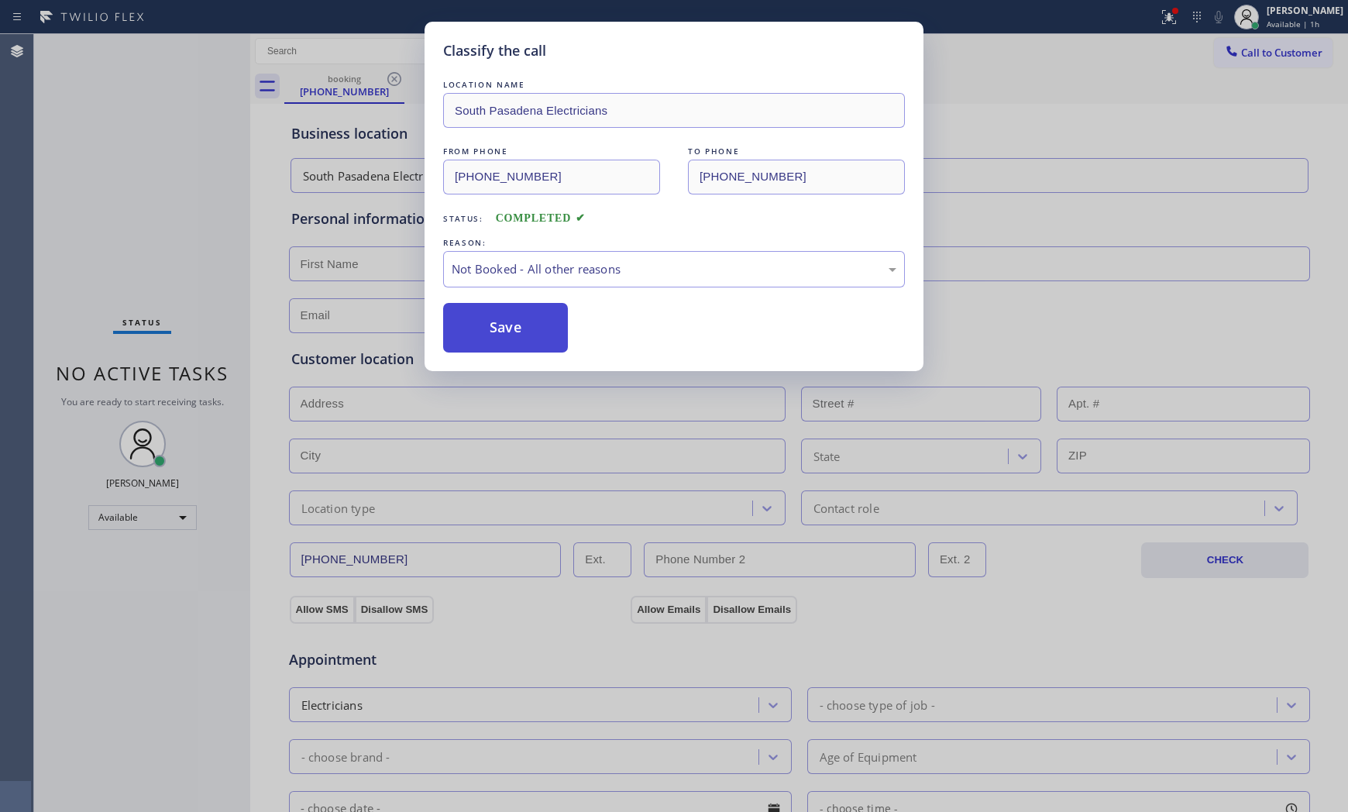
click at [491, 321] on button "Save" at bounding box center [505, 328] width 125 height 50
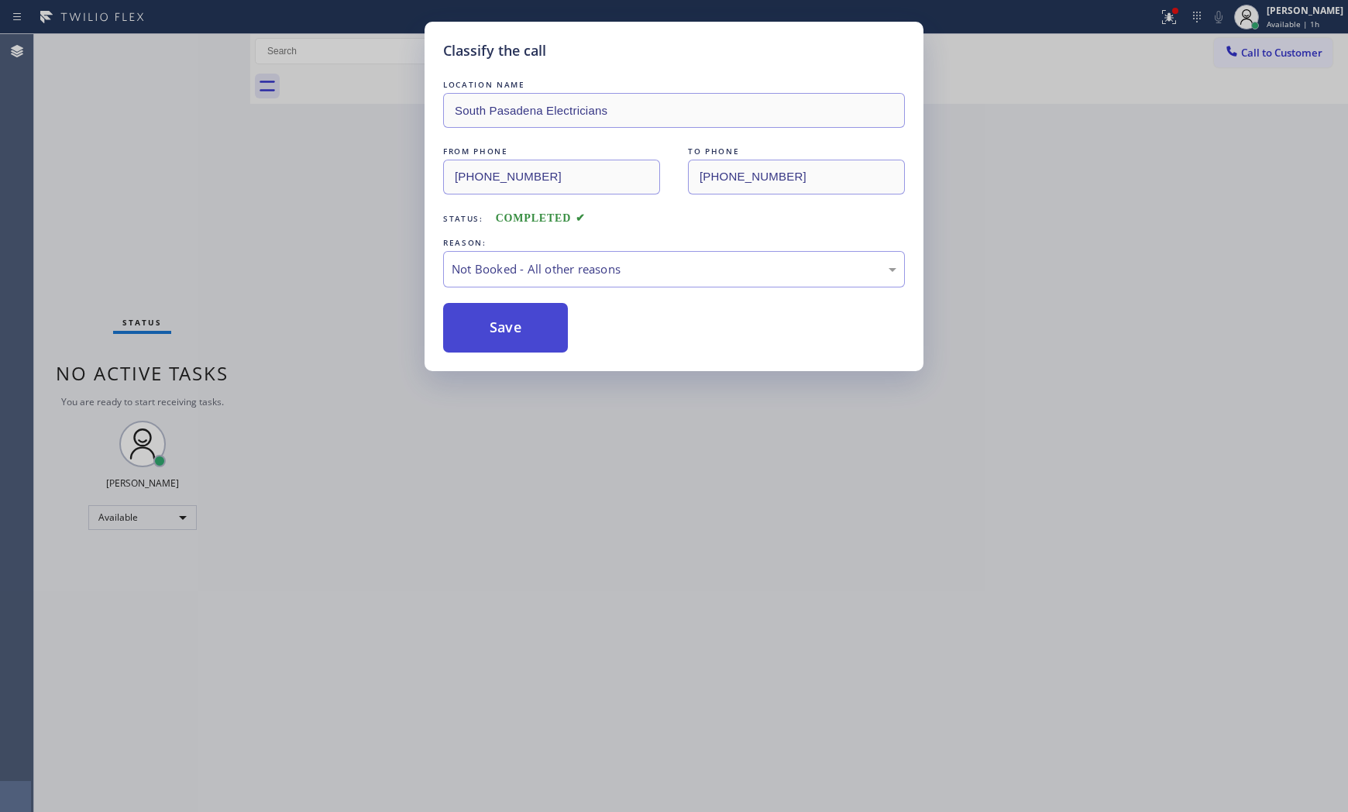
click at [491, 321] on button "Save" at bounding box center [505, 328] width 125 height 50
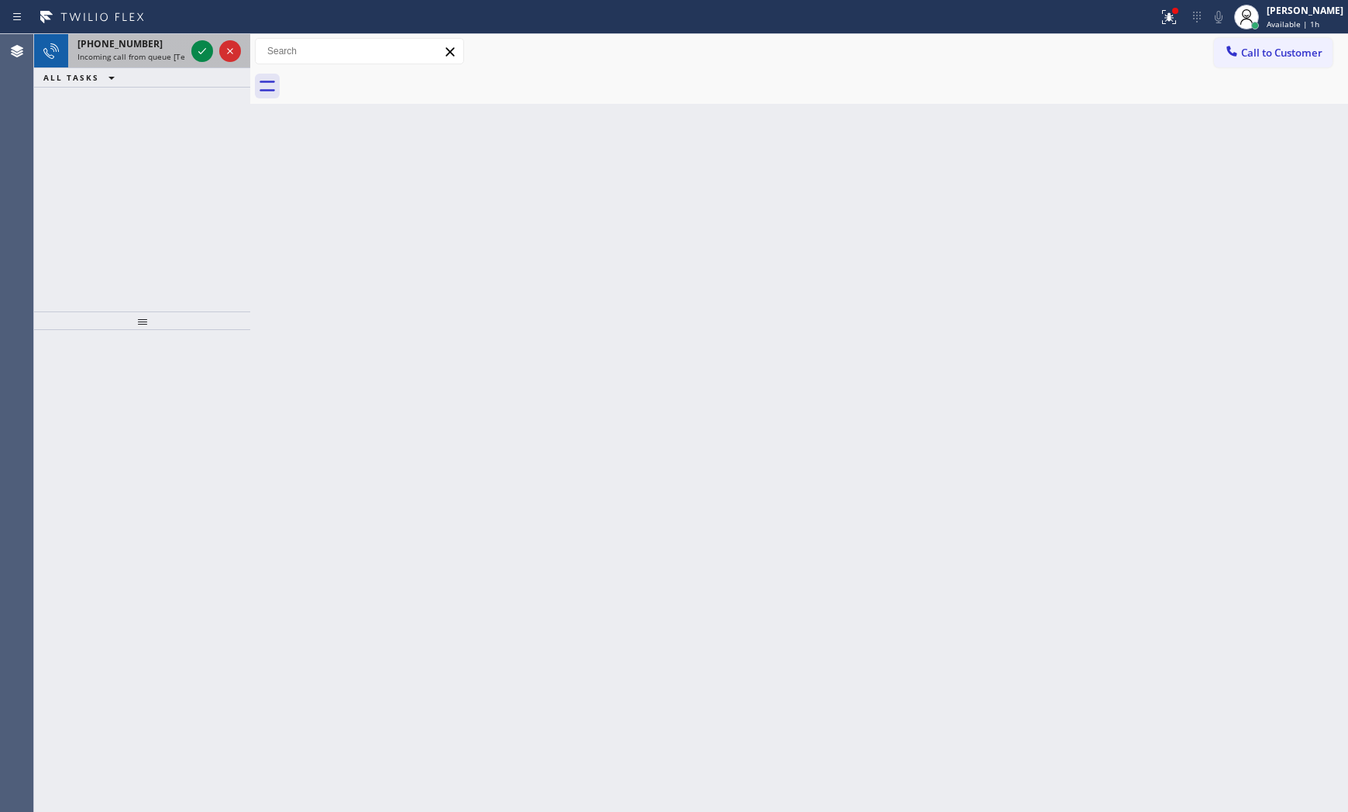
click at [184, 43] on div "+13102890193" at bounding box center [131, 43] width 108 height 13
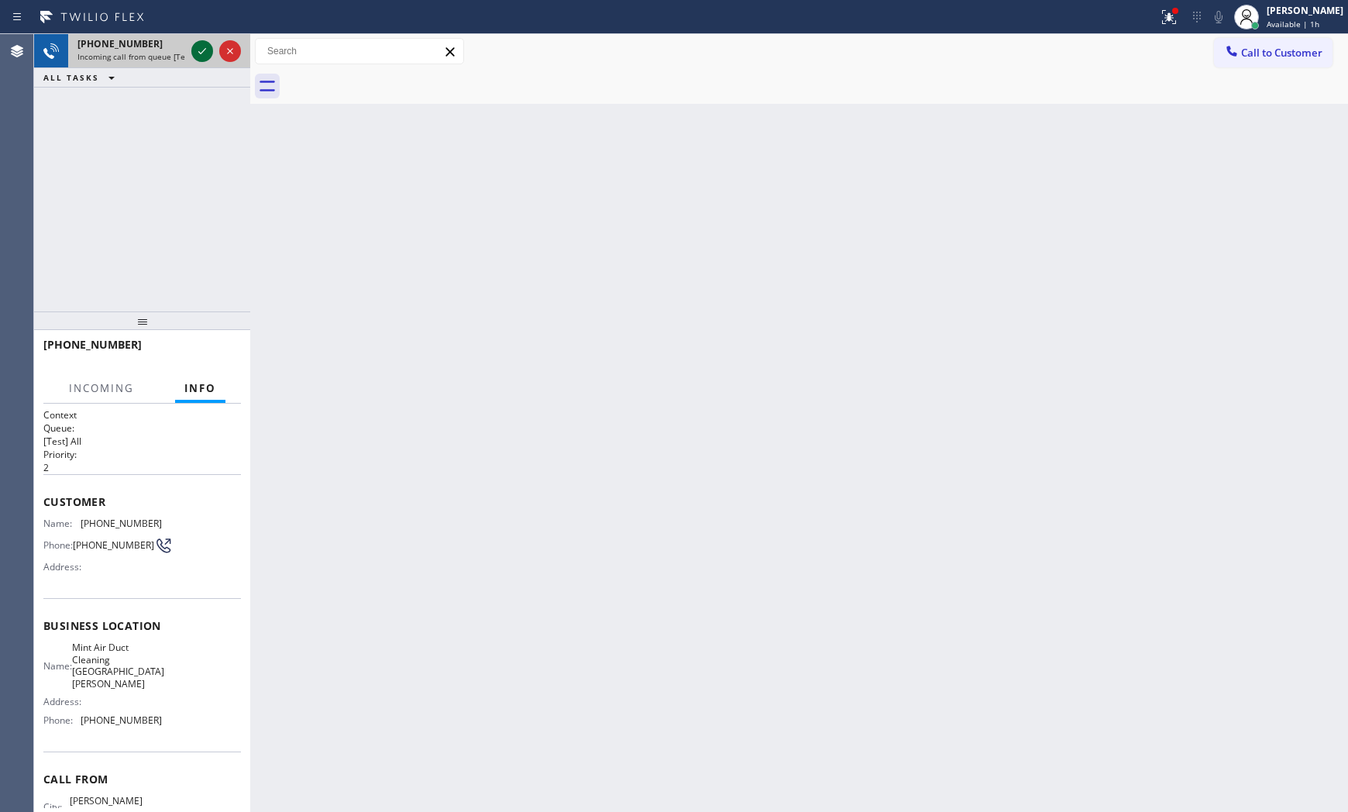
click at [203, 52] on icon at bounding box center [202, 51] width 19 height 19
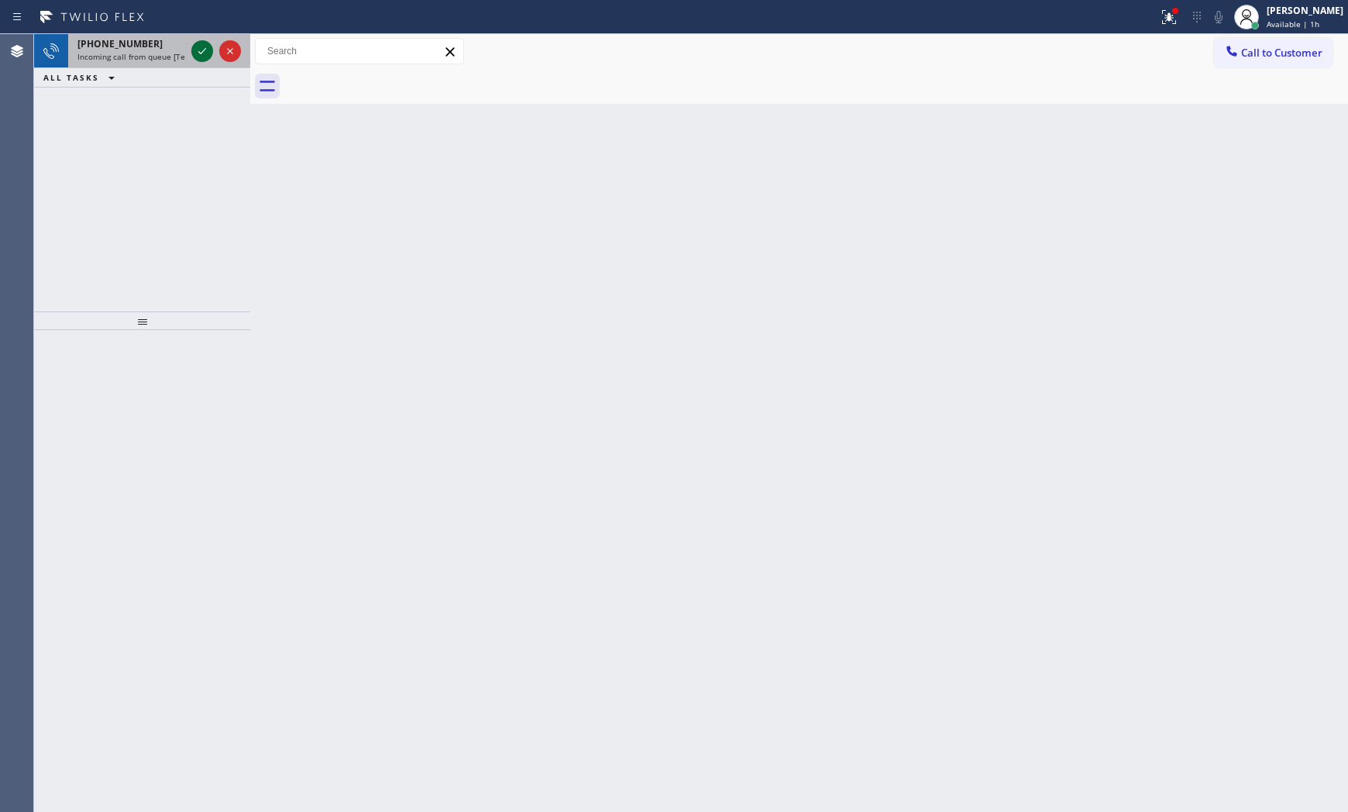
click at [203, 59] on icon at bounding box center [202, 51] width 19 height 19
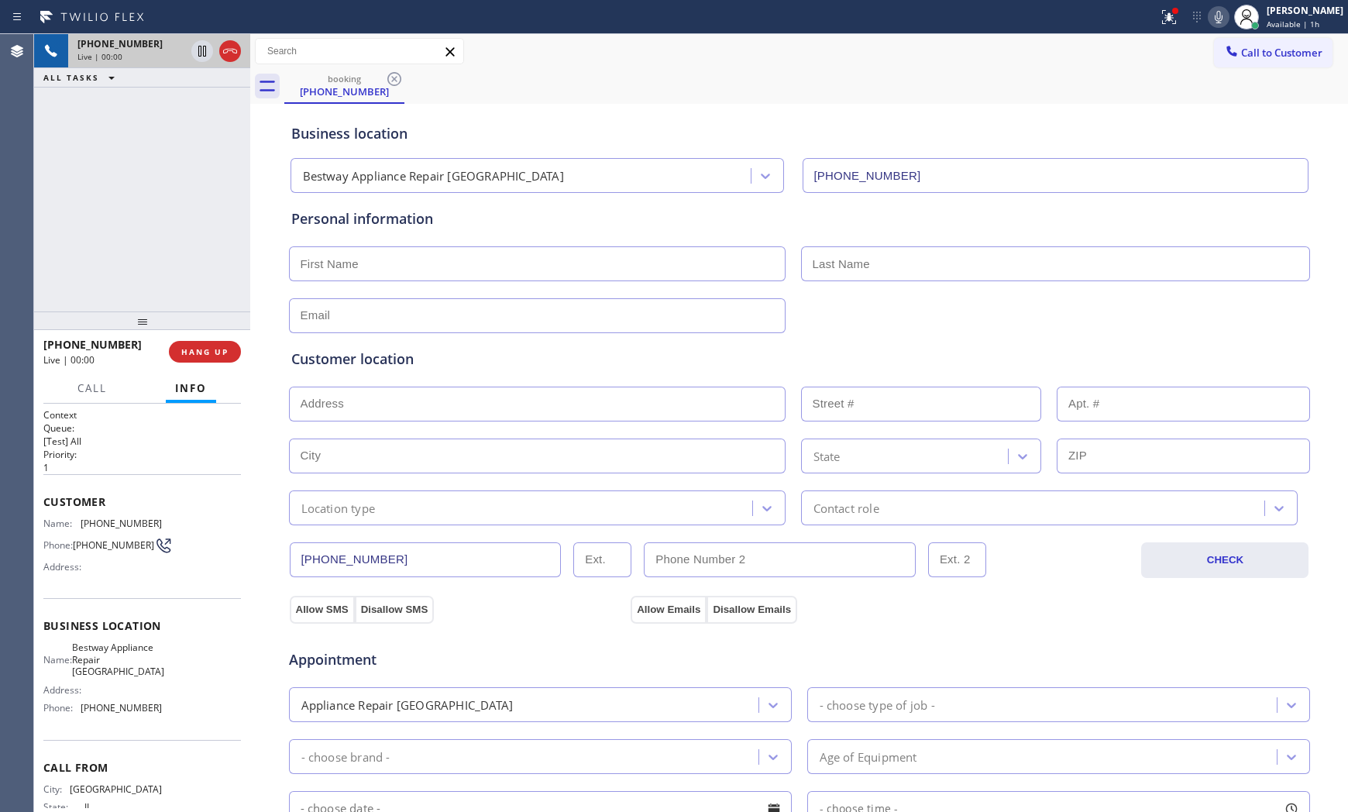
type input "(847) 613-1333"
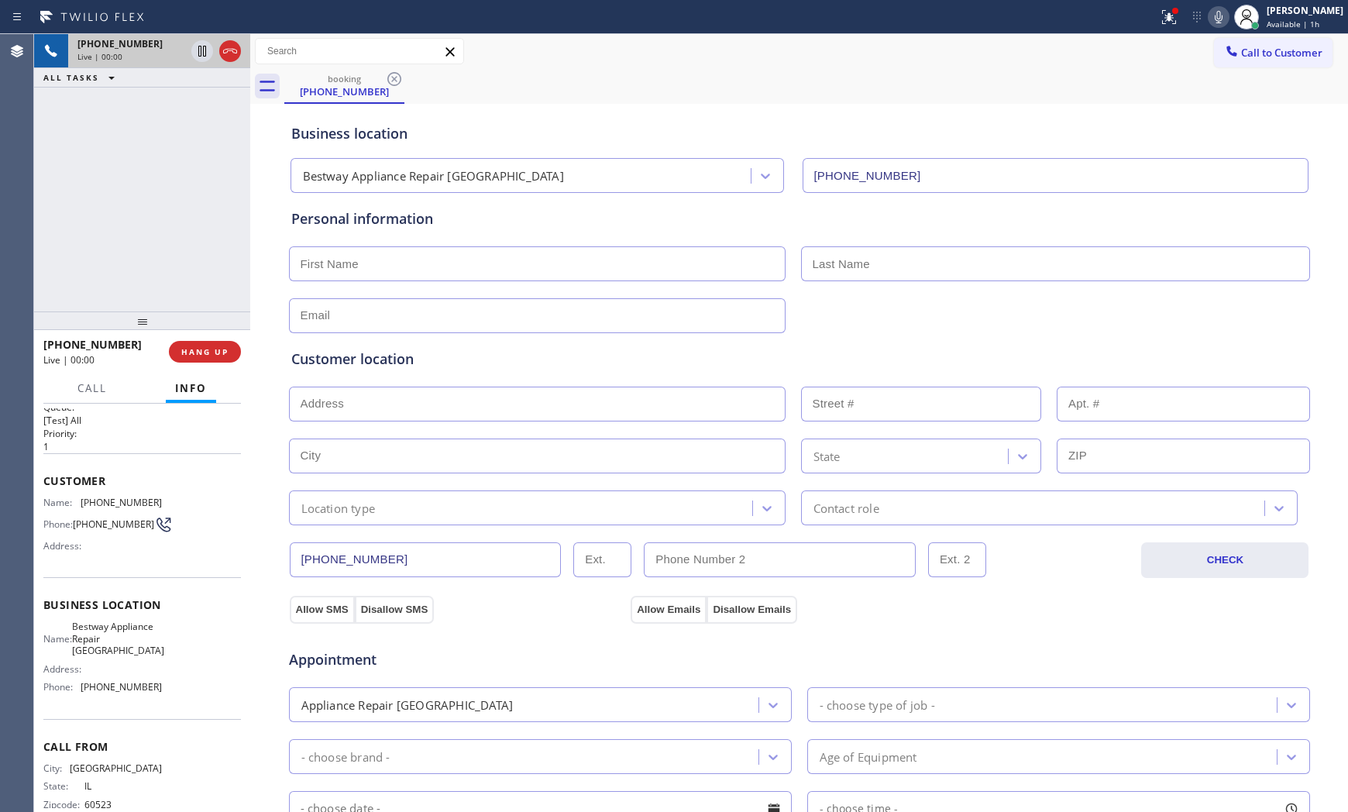
scroll to position [52, 0]
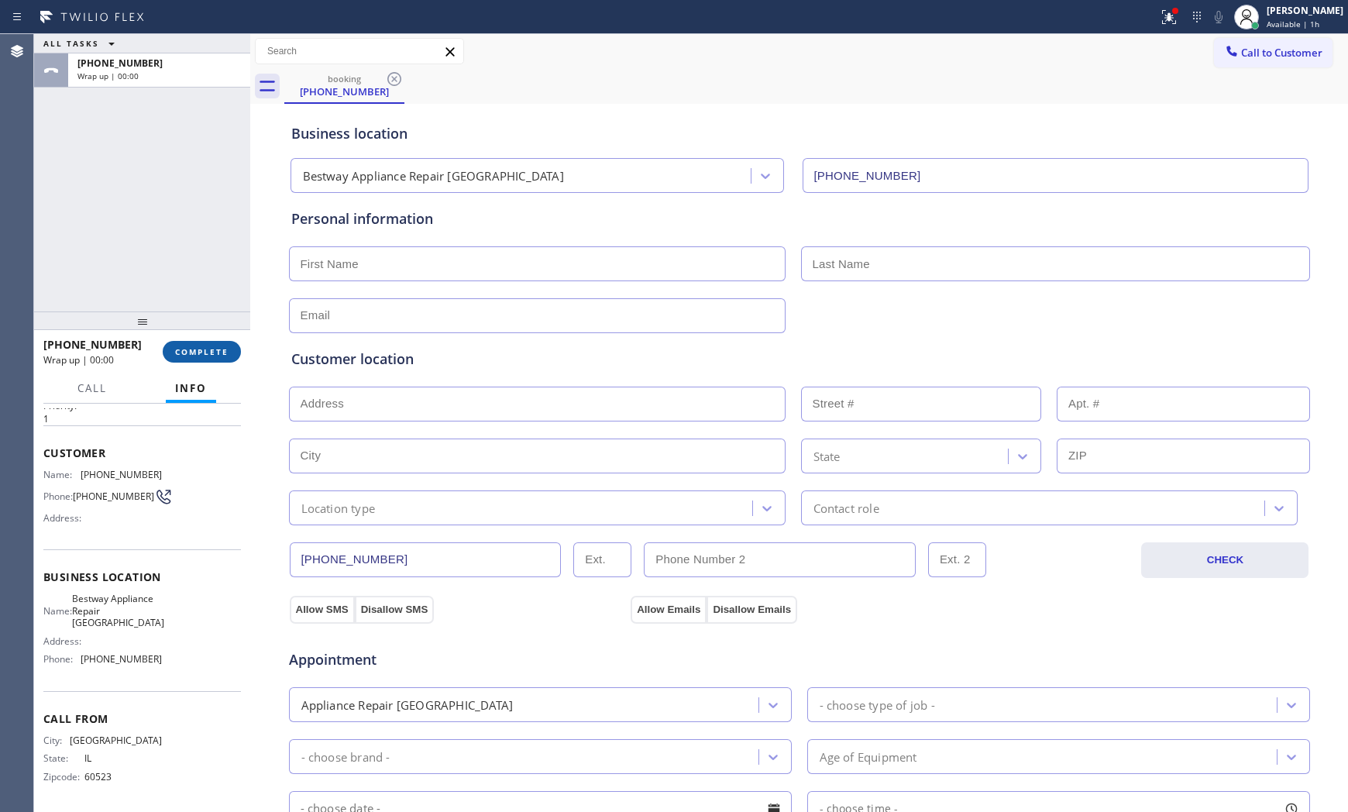
click at [221, 359] on button "COMPLETE" at bounding box center [202, 352] width 78 height 22
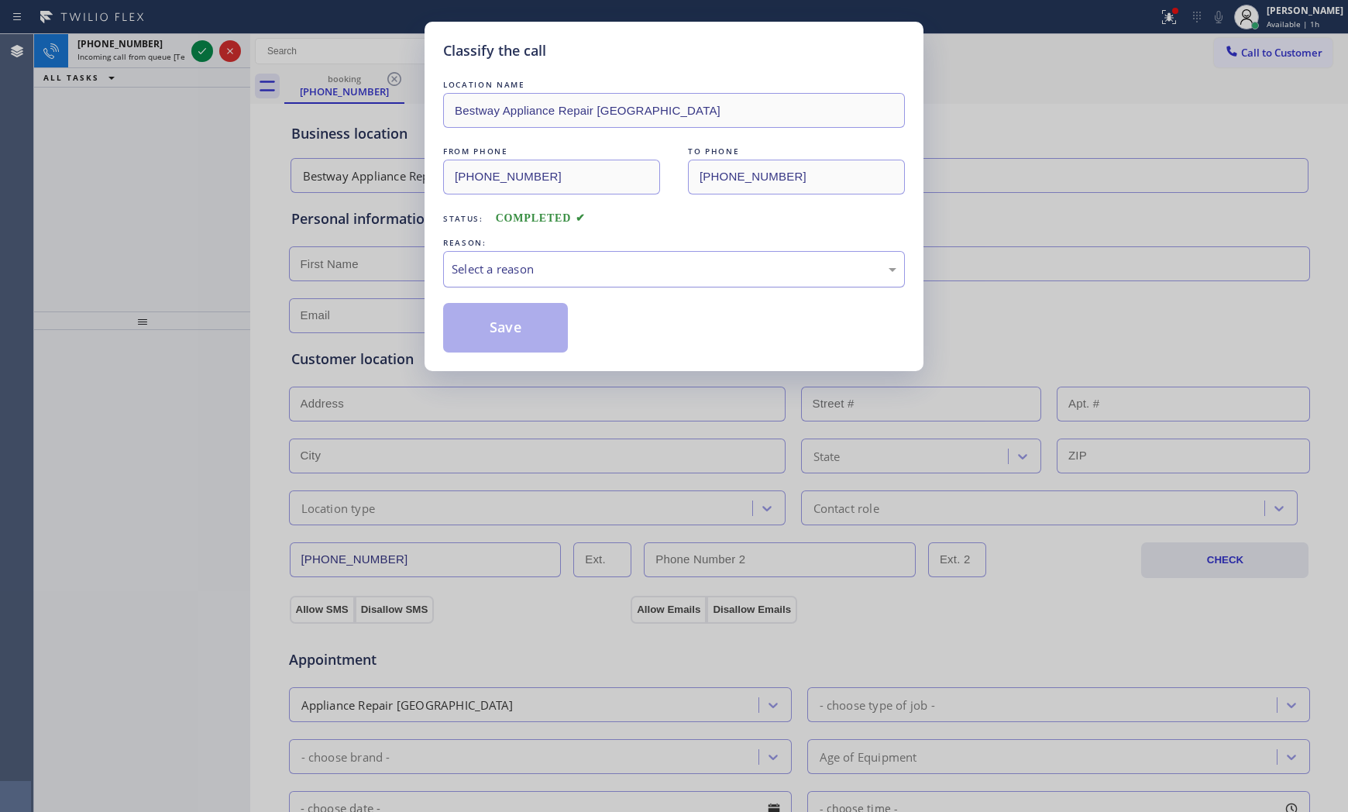
click at [541, 260] on div "Select a reason" at bounding box center [673, 269] width 445 height 18
click at [514, 315] on button "Save" at bounding box center [505, 328] width 125 height 50
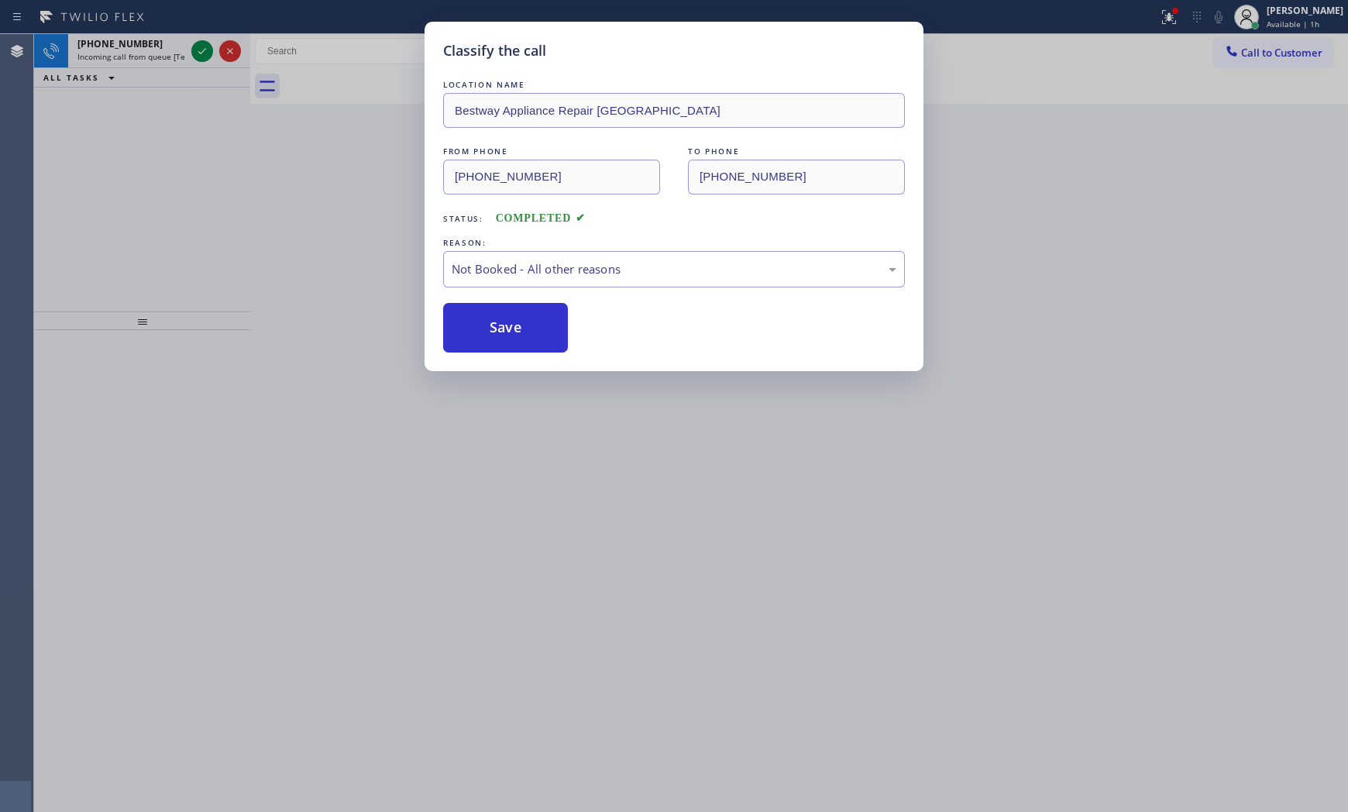
click at [514, 315] on button "Save" at bounding box center [505, 328] width 125 height 50
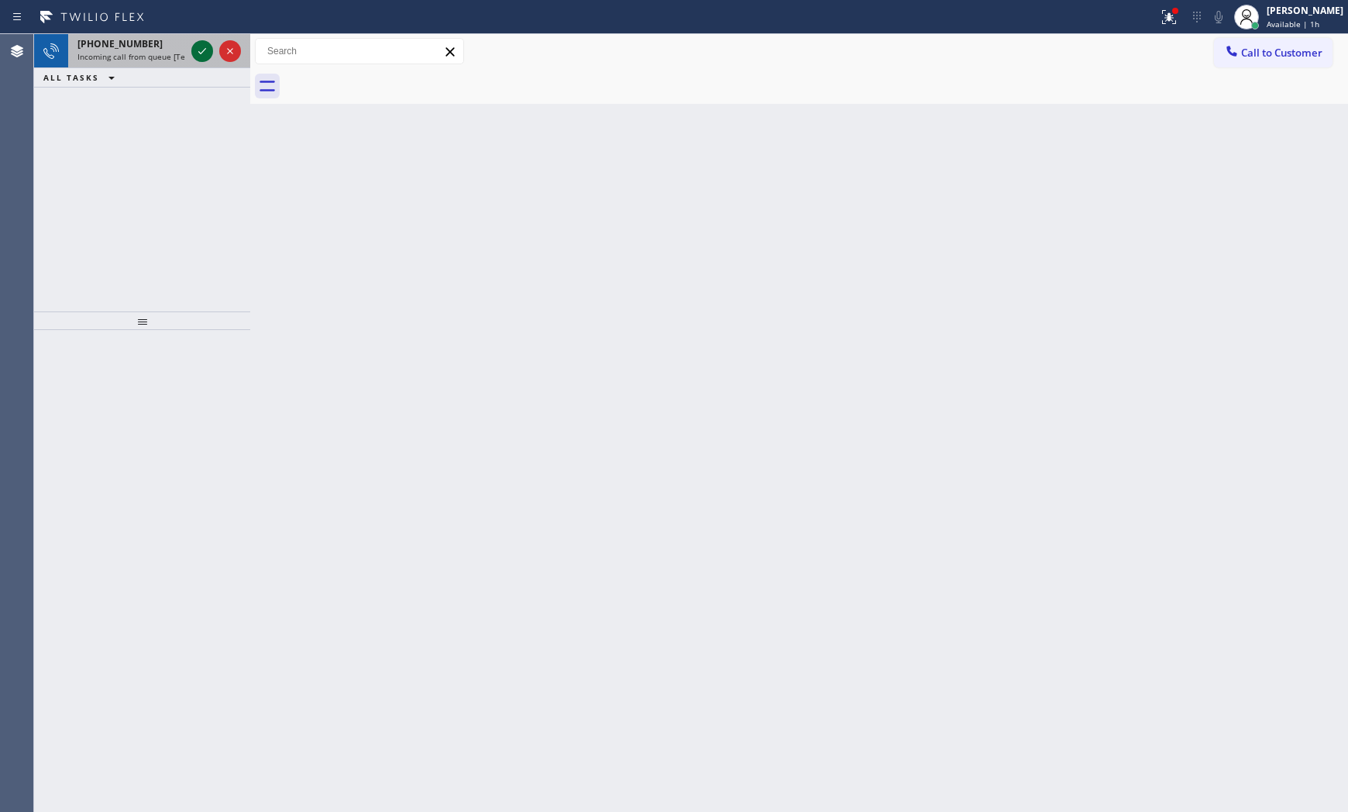
click at [202, 50] on icon at bounding box center [202, 51] width 19 height 19
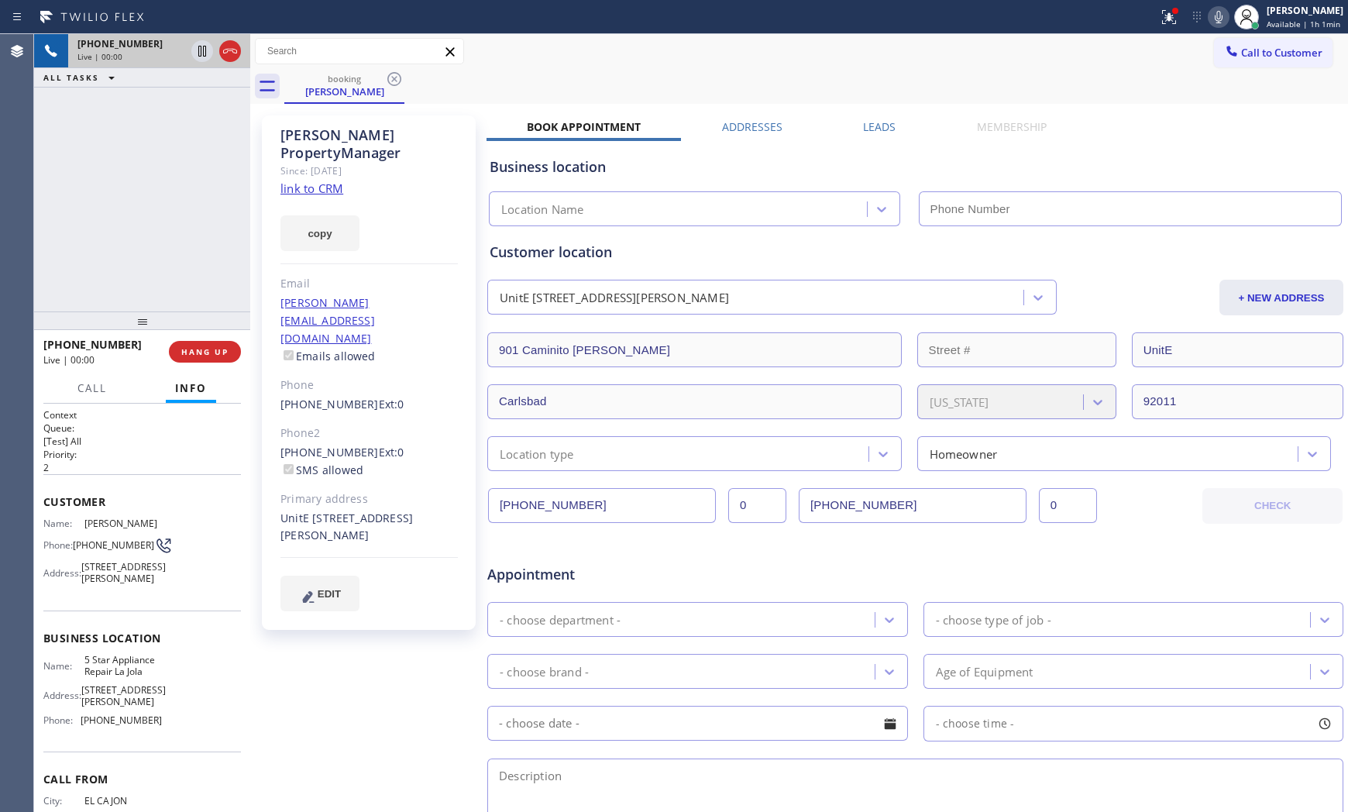
type input "(619) 675-7477"
click at [304, 180] on link "link to CRM" at bounding box center [311, 187] width 63 height 15
click at [221, 353] on span "HANG UP" at bounding box center [204, 351] width 47 height 11
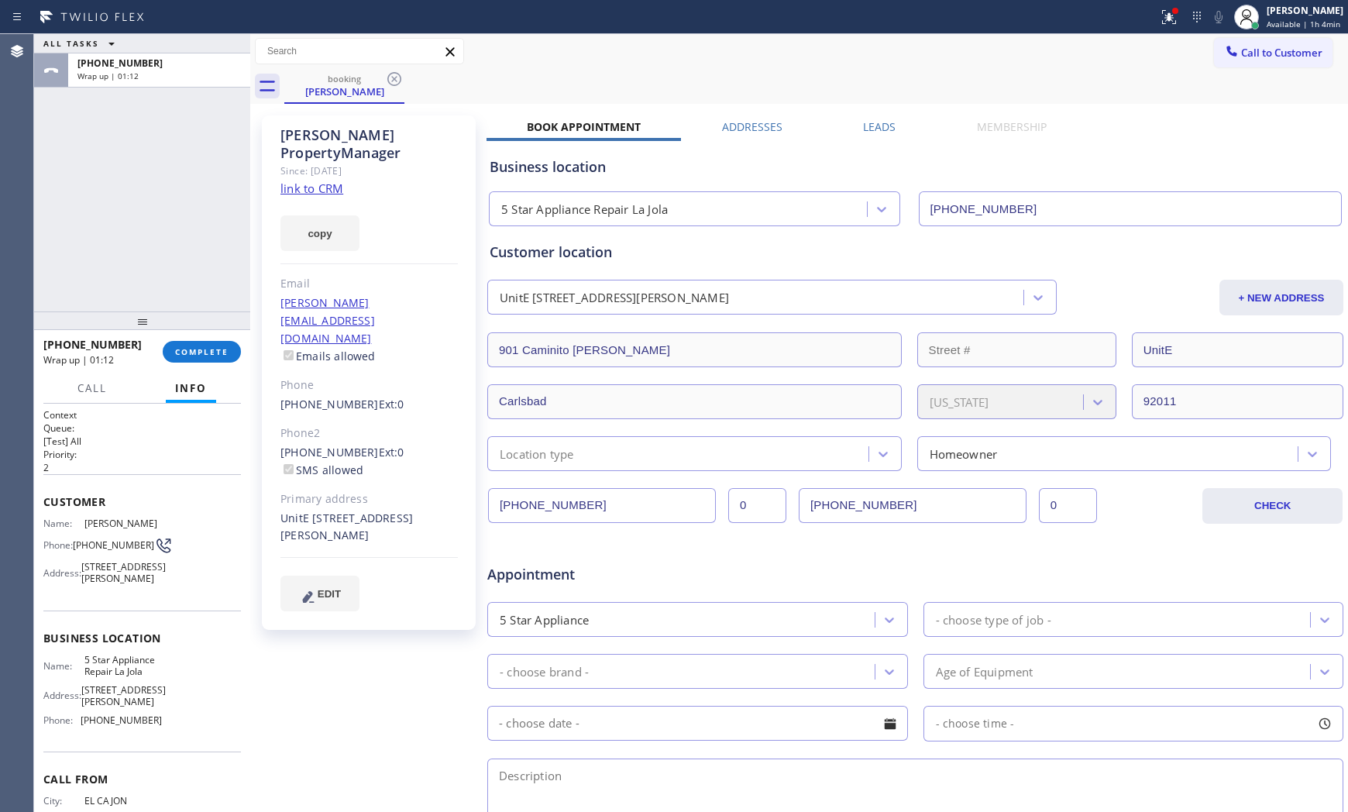
drag, startPoint x: 211, startPoint y: 329, endPoint x: 214, endPoint y: 338, distance: 9.6
click at [213, 330] on div at bounding box center [142, 320] width 216 height 19
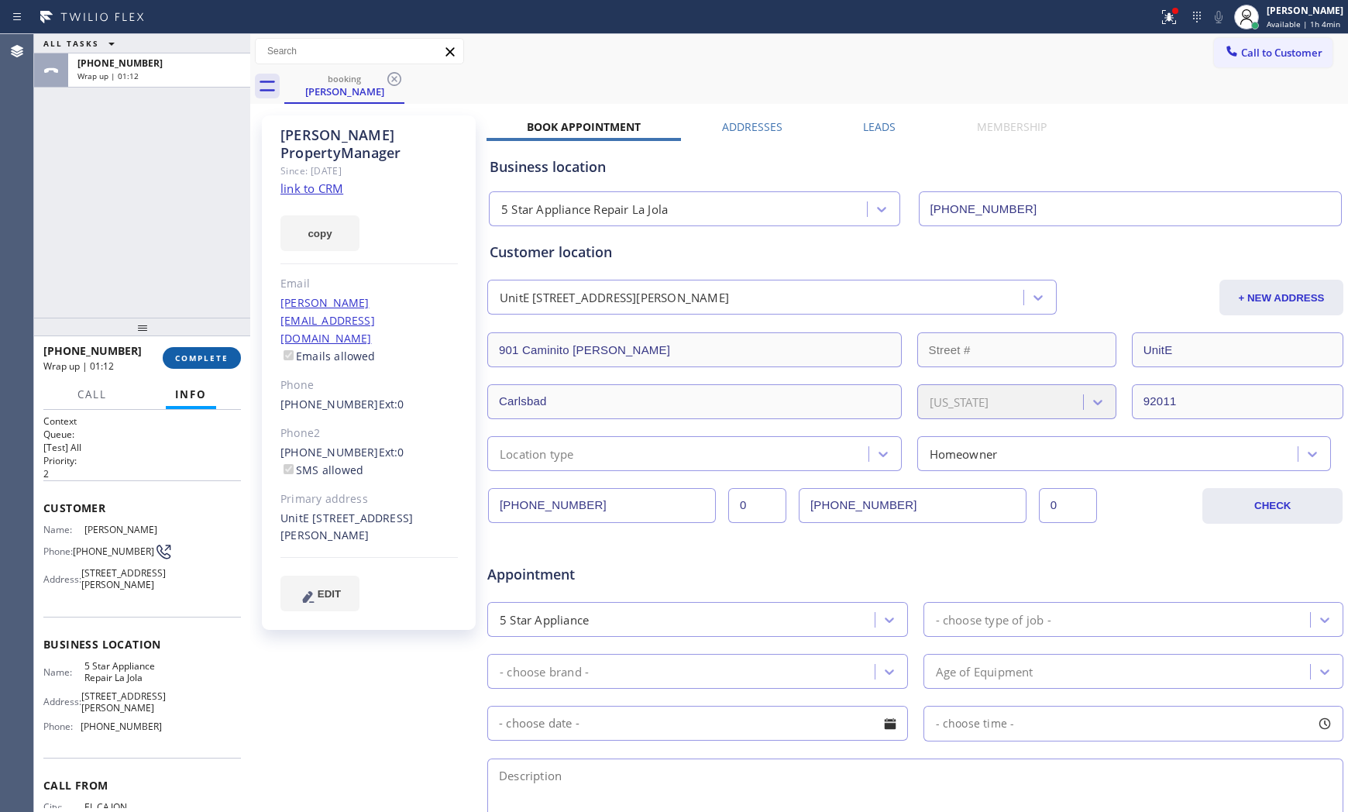
click at [221, 365] on button "COMPLETE" at bounding box center [202, 358] width 78 height 22
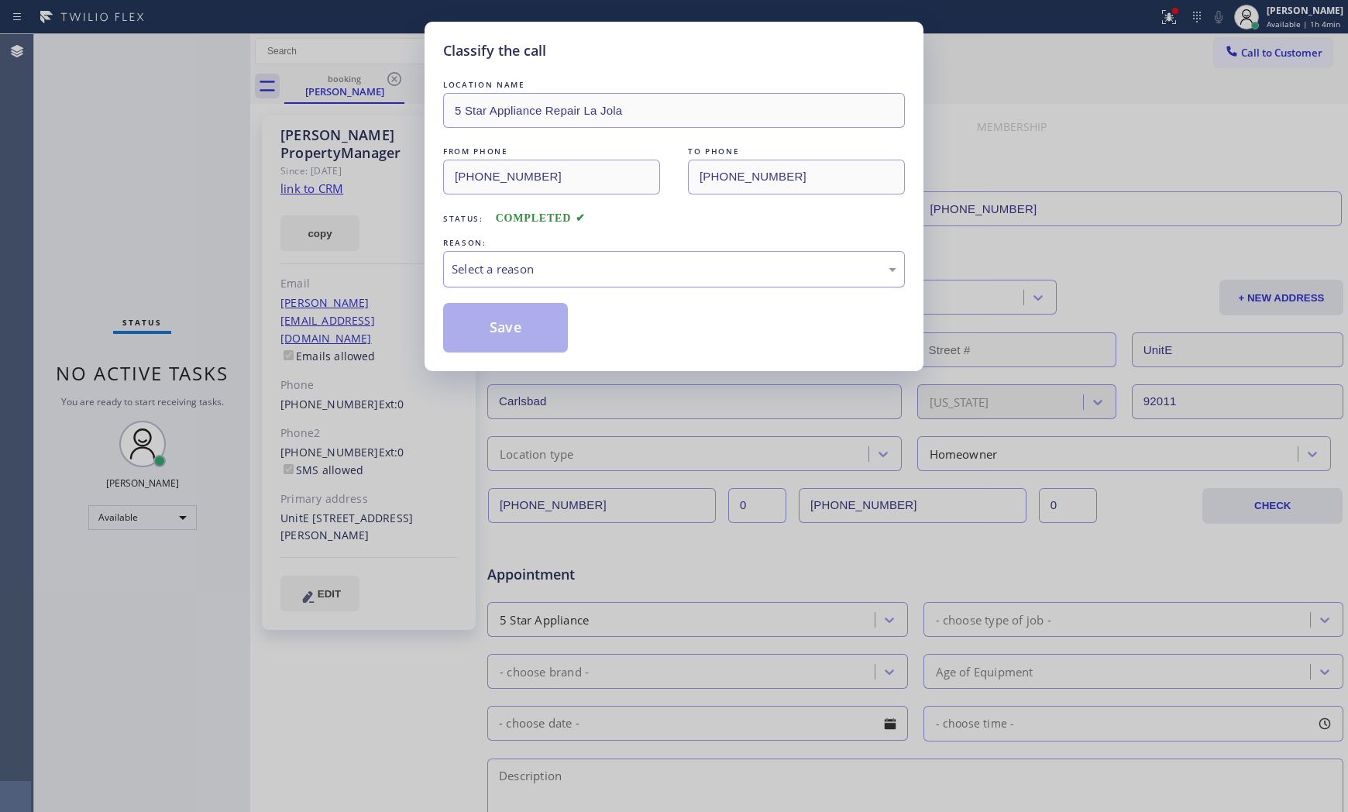
click at [482, 266] on div "Select a reason" at bounding box center [673, 269] width 445 height 18
click at [514, 329] on button "Save" at bounding box center [505, 328] width 125 height 50
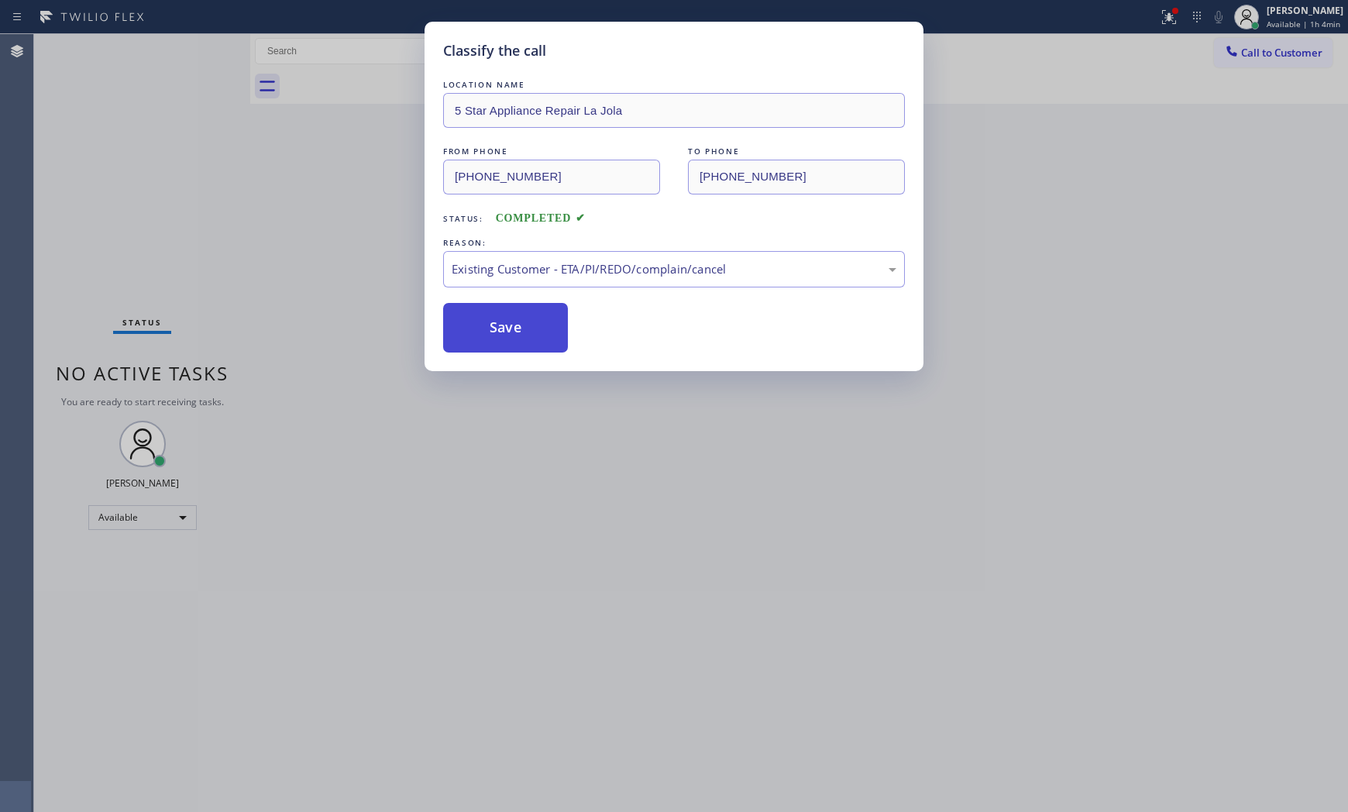
click at [514, 329] on button "Save" at bounding box center [505, 328] width 125 height 50
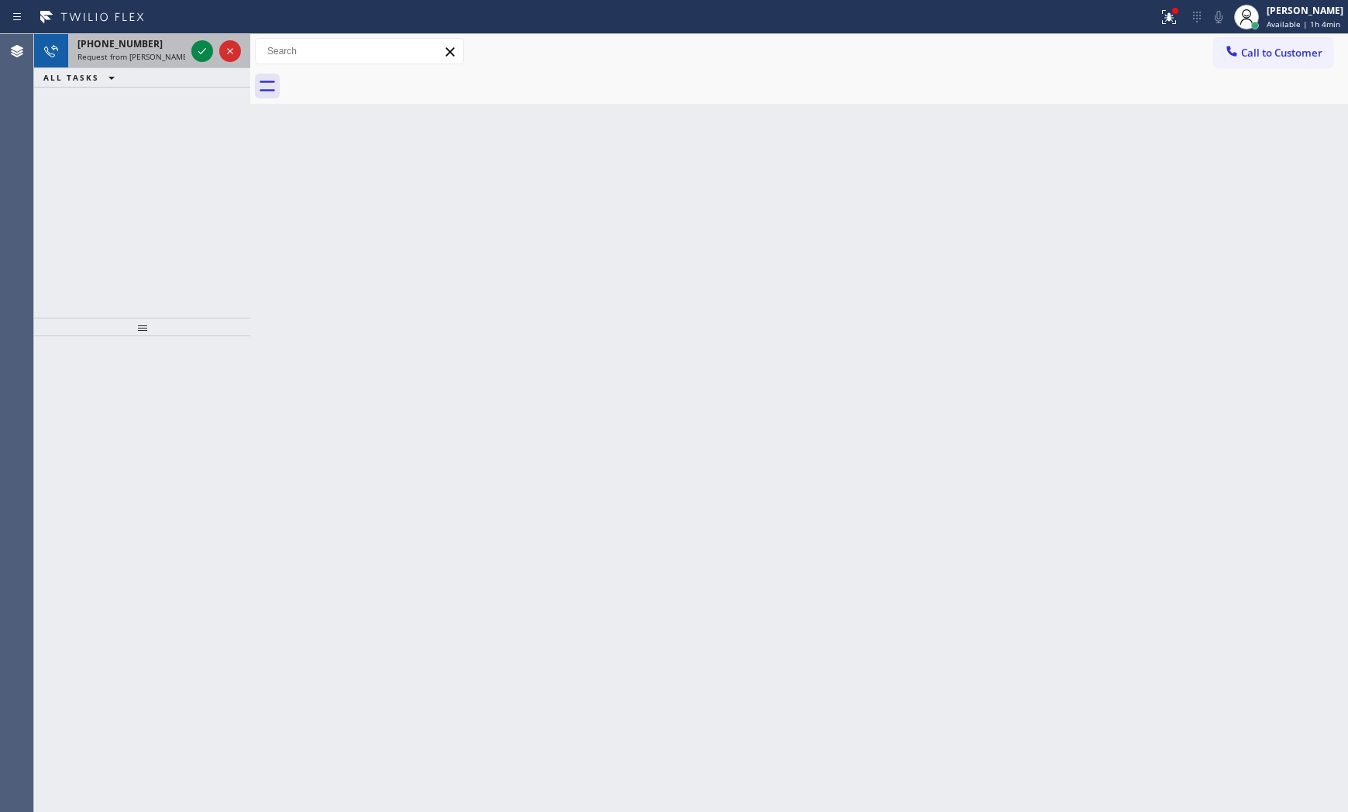
click at [183, 60] on span "Request from Judy Anne Bernaldez (direct)" at bounding box center [147, 56] width 141 height 11
click at [194, 51] on icon at bounding box center [202, 51] width 19 height 19
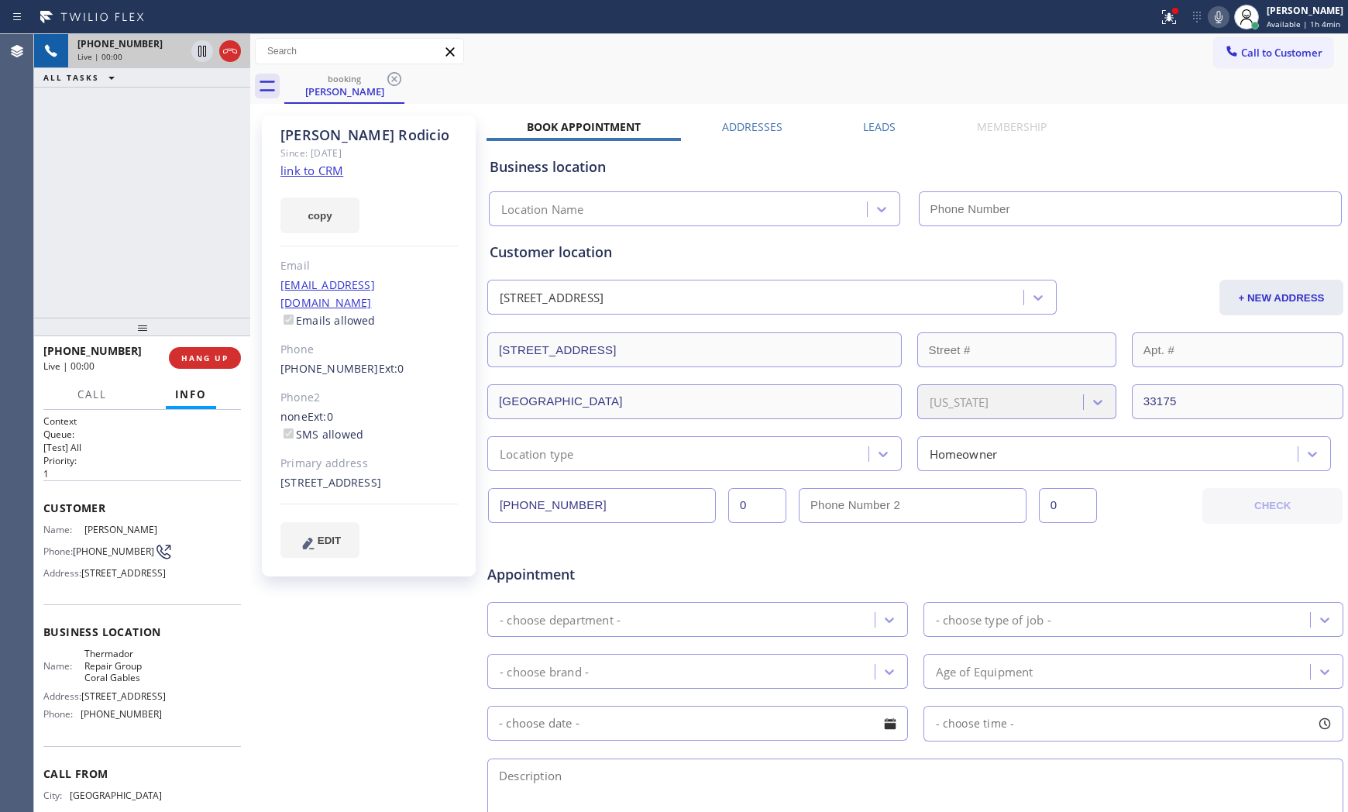
type input "(786) 661-1617"
click at [328, 174] on link "link to CRM" at bounding box center [311, 170] width 63 height 15
click at [1210, 14] on icon at bounding box center [1218, 17] width 19 height 19
click at [201, 53] on icon at bounding box center [202, 51] width 8 height 11
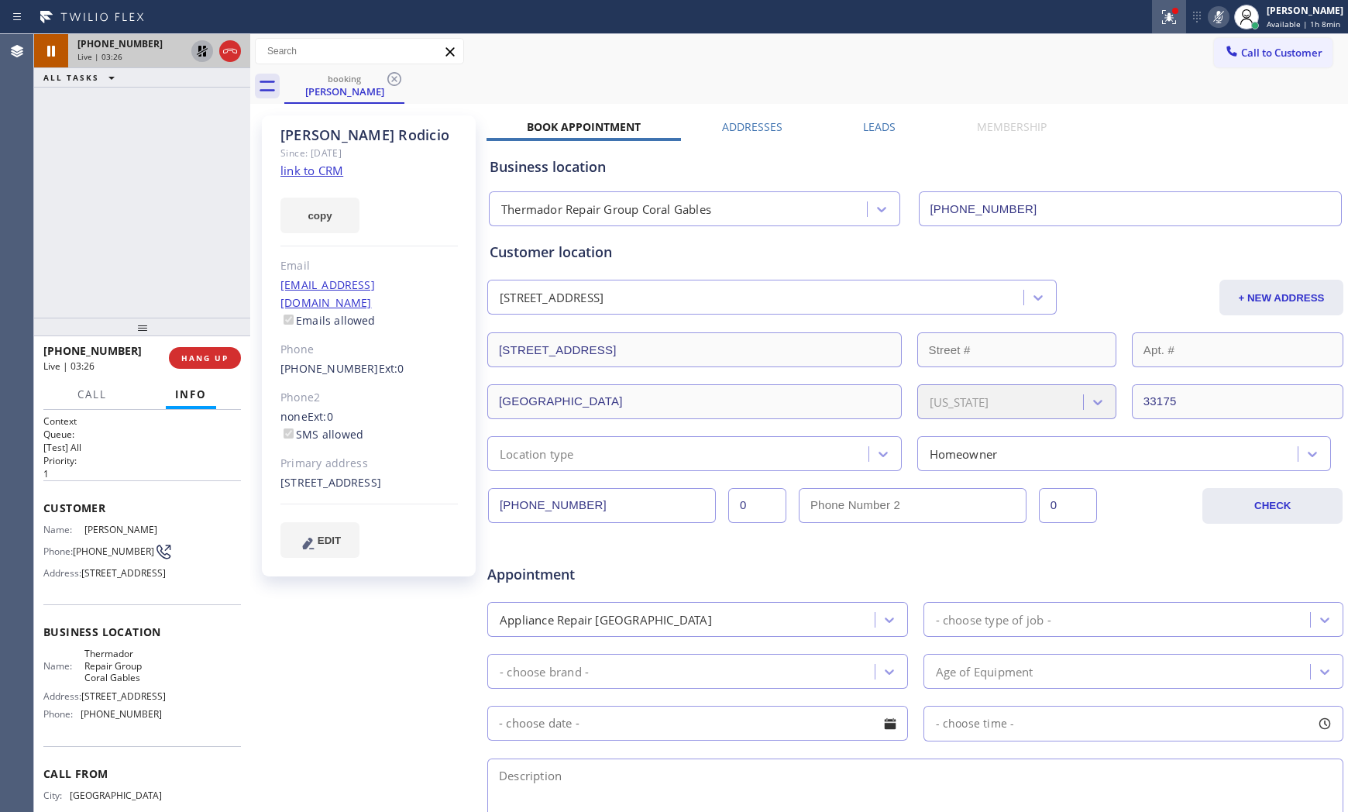
click at [1152, 22] on div at bounding box center [1169, 17] width 34 height 19
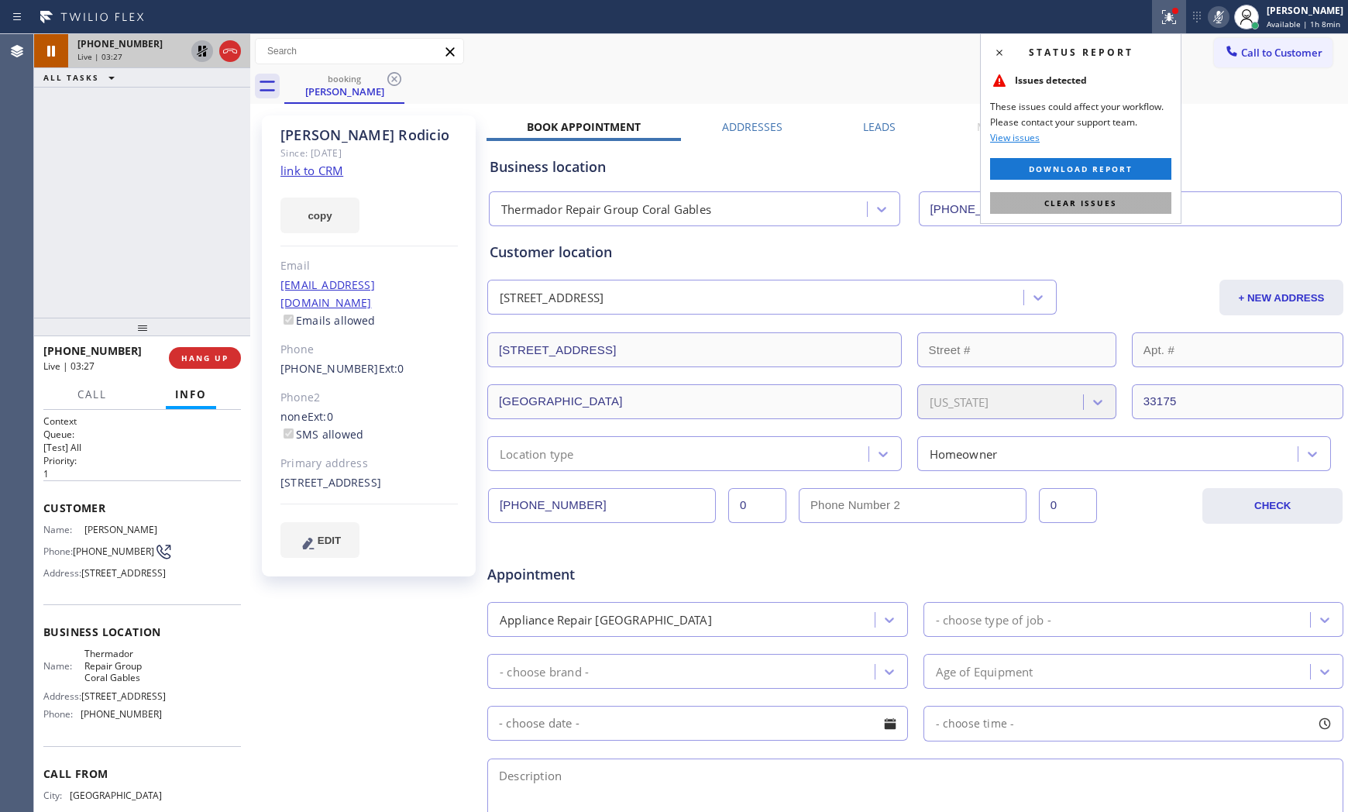
click at [1089, 204] on span "Clear issues" at bounding box center [1080, 202] width 73 height 11
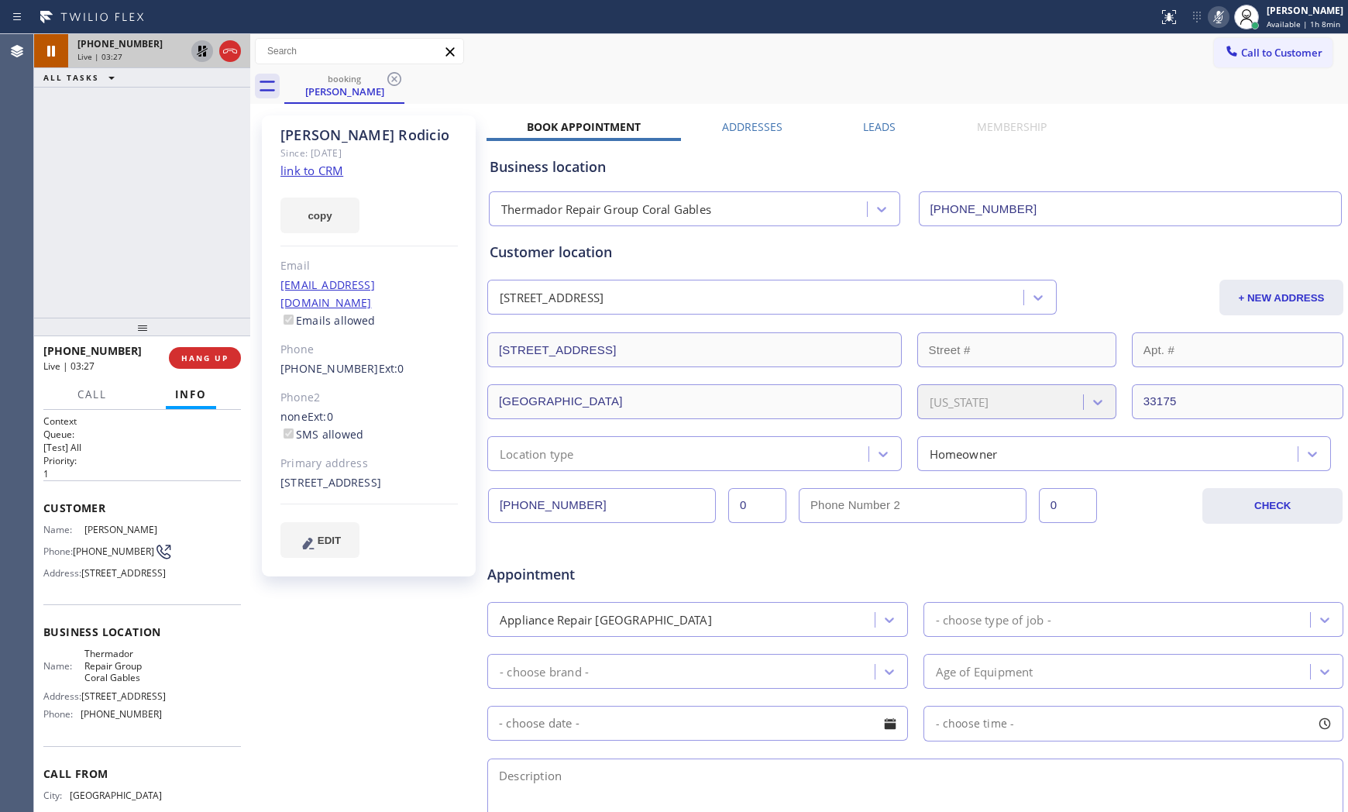
click at [1212, 25] on icon at bounding box center [1218, 17] width 19 height 19
click at [198, 49] on icon at bounding box center [202, 51] width 11 height 11
click at [205, 352] on span "HANG UP" at bounding box center [204, 357] width 47 height 11
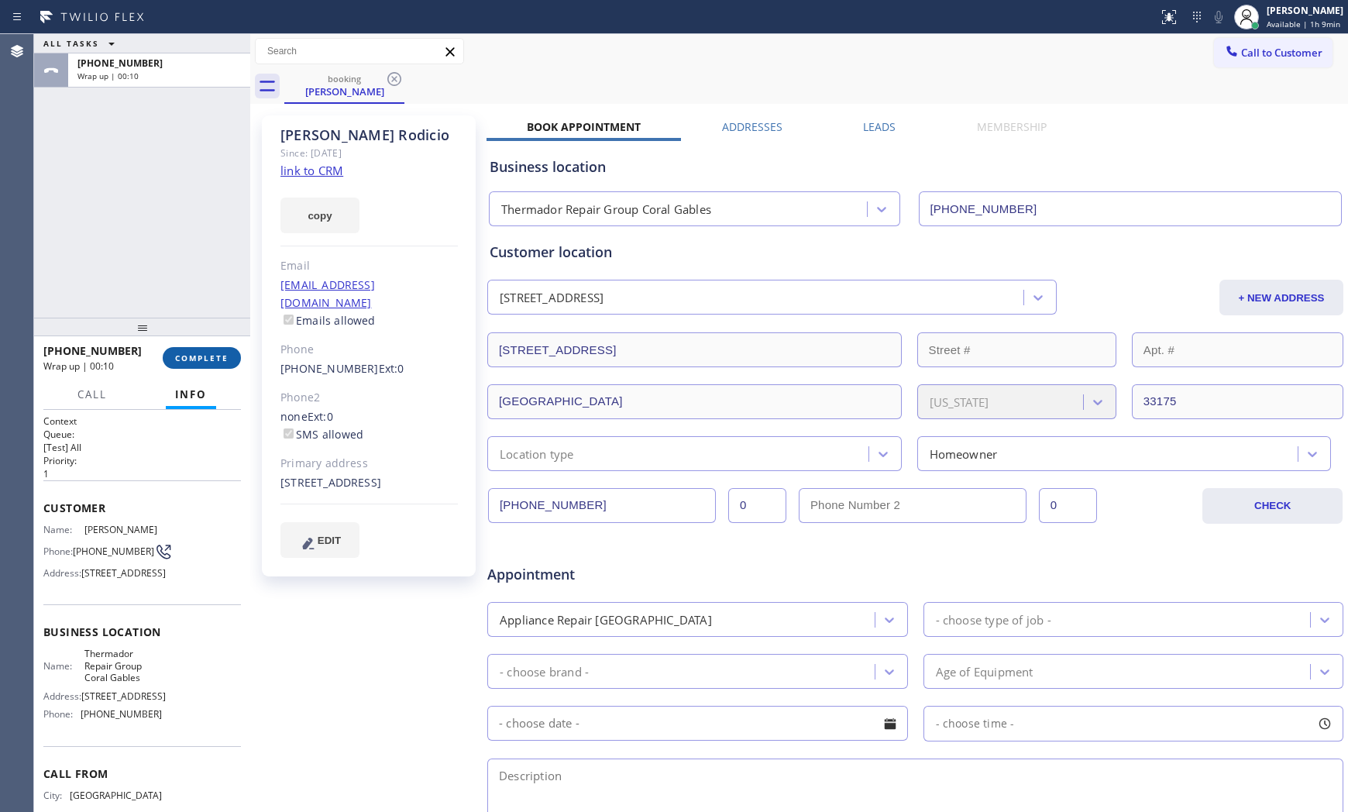
click at [237, 359] on button "COMPLETE" at bounding box center [202, 358] width 78 height 22
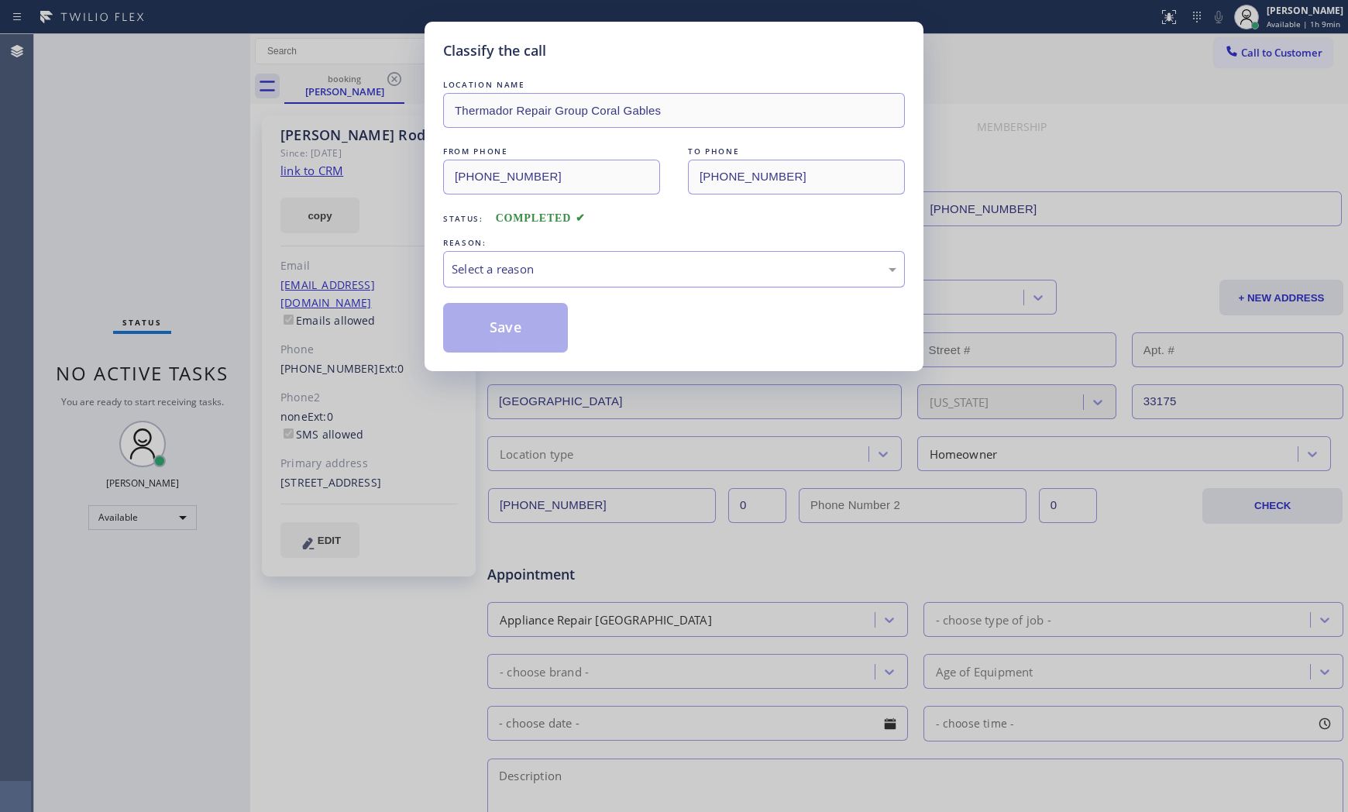
click at [533, 272] on div "Select a reason" at bounding box center [673, 269] width 445 height 18
click at [537, 287] on div "Not Booked - All other reasons" at bounding box center [674, 269] width 462 height 36
click at [530, 324] on button "Save" at bounding box center [505, 328] width 125 height 50
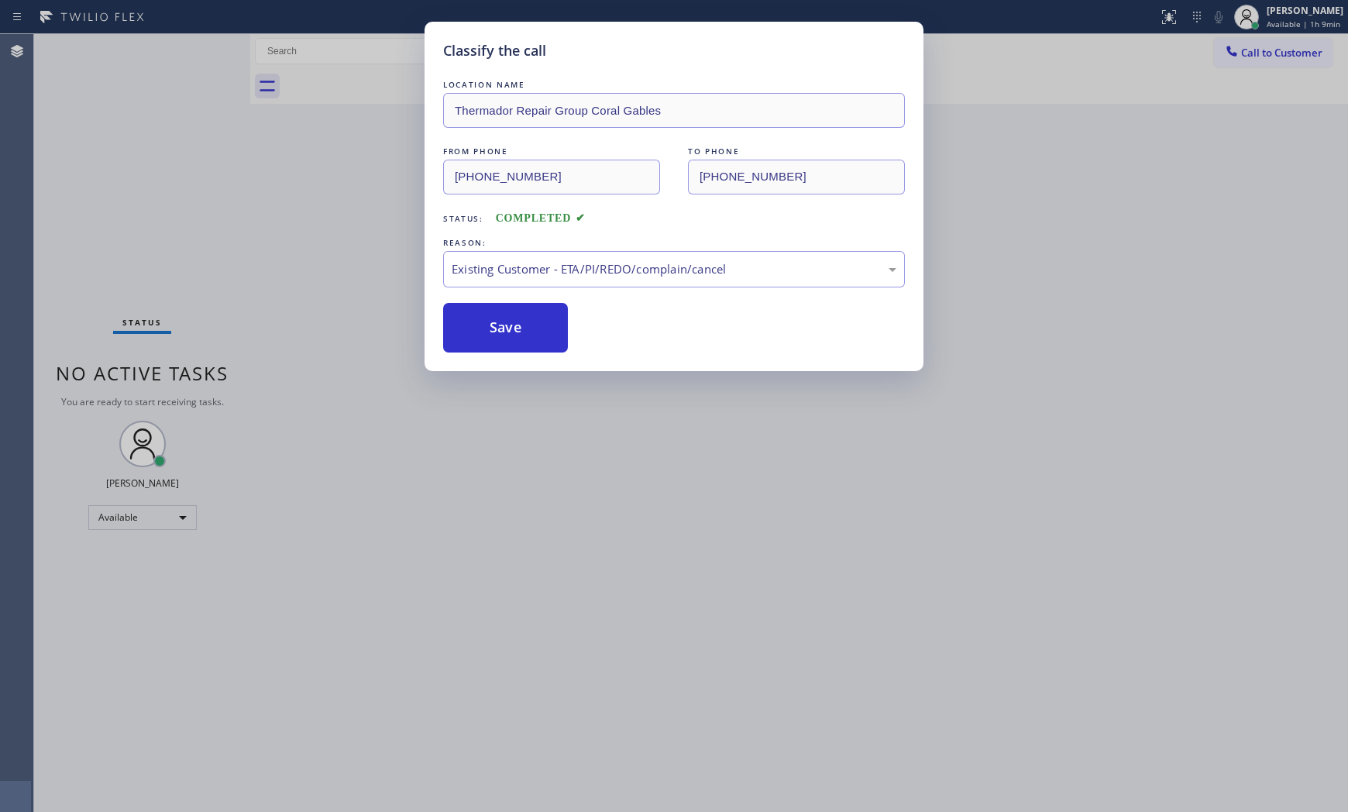
drag, startPoint x: 530, startPoint y: 324, endPoint x: 877, endPoint y: 649, distance: 475.0
click at [534, 328] on button "Save" at bounding box center [505, 328] width 125 height 50
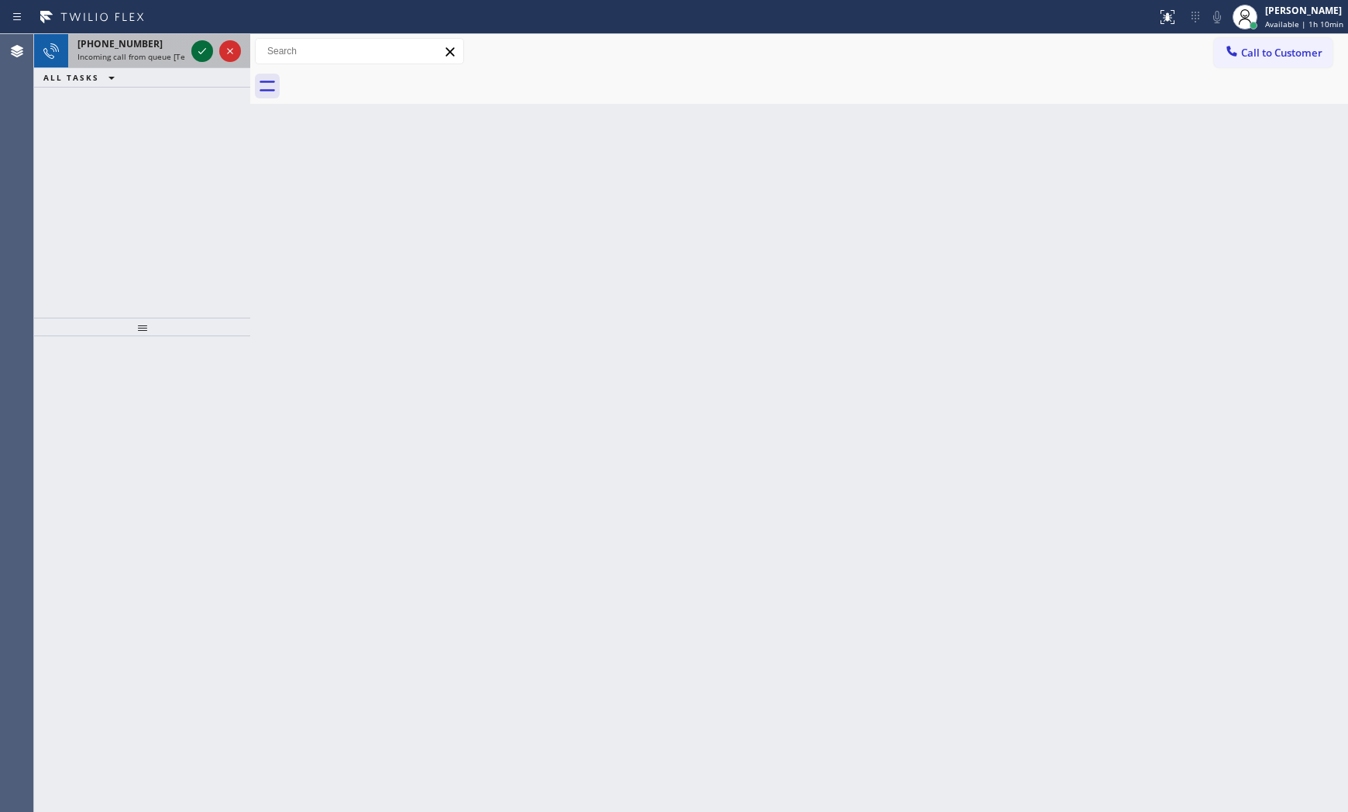
click at [205, 50] on icon at bounding box center [202, 51] width 19 height 19
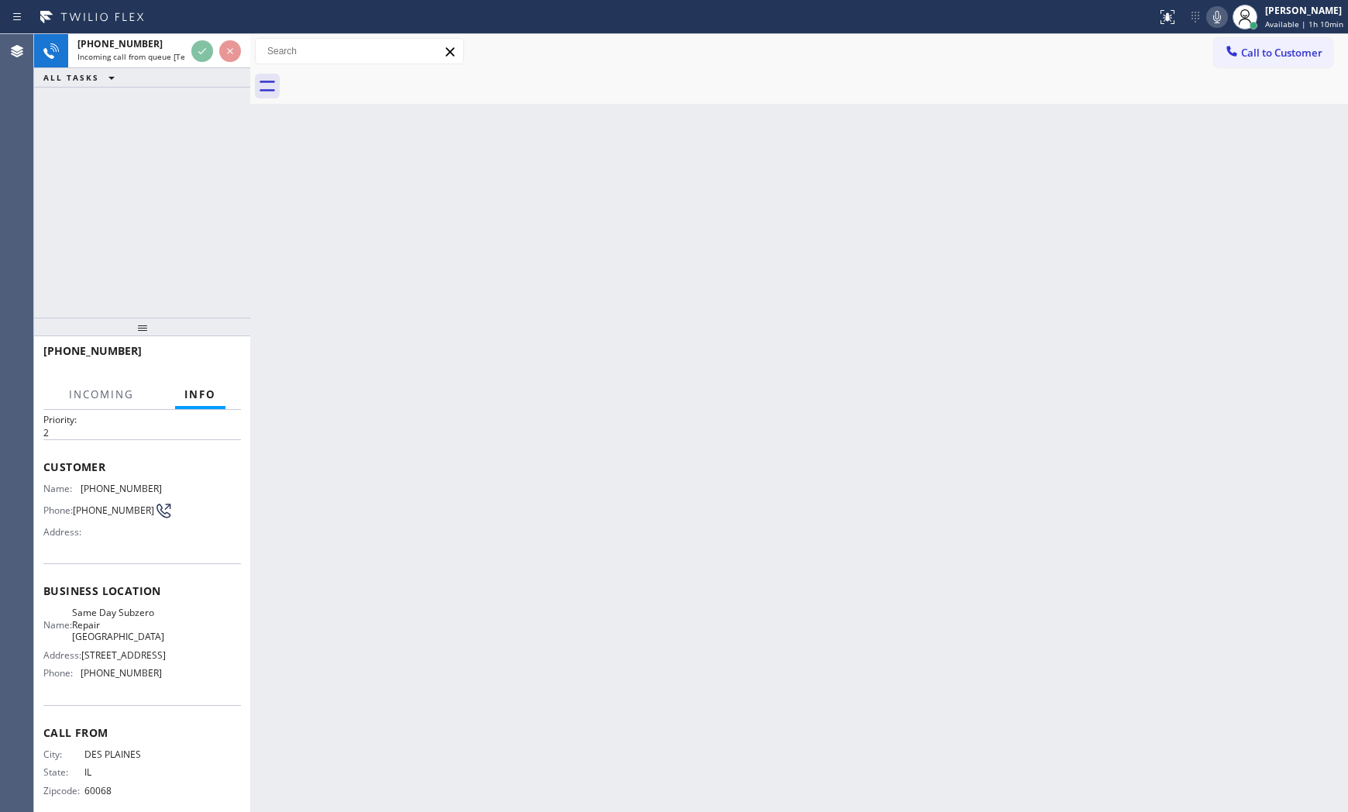
scroll to position [82, 0]
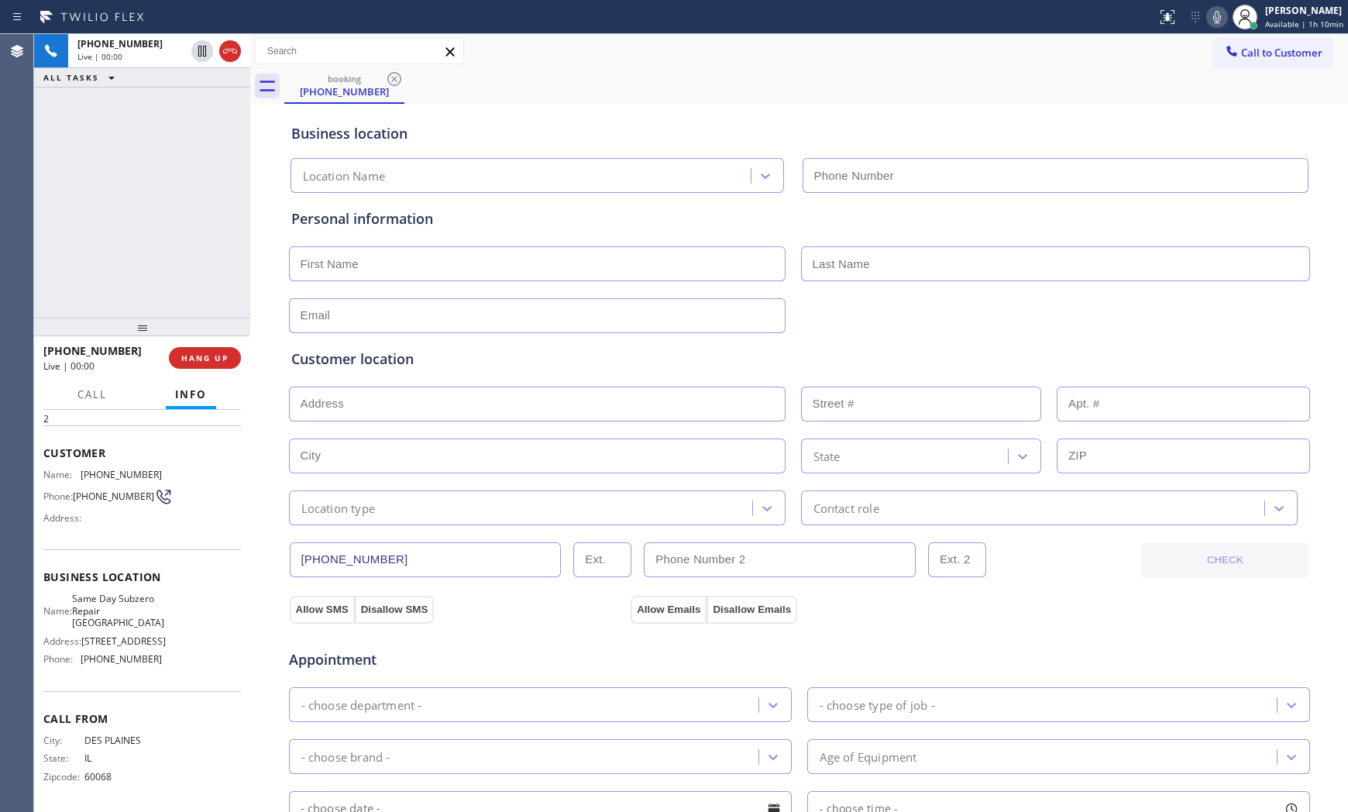
type input "(847) 250-4838"
click at [204, 365] on button "HANG UP" at bounding box center [205, 358] width 72 height 22
click at [204, 364] on button "HANG UP" at bounding box center [205, 358] width 72 height 22
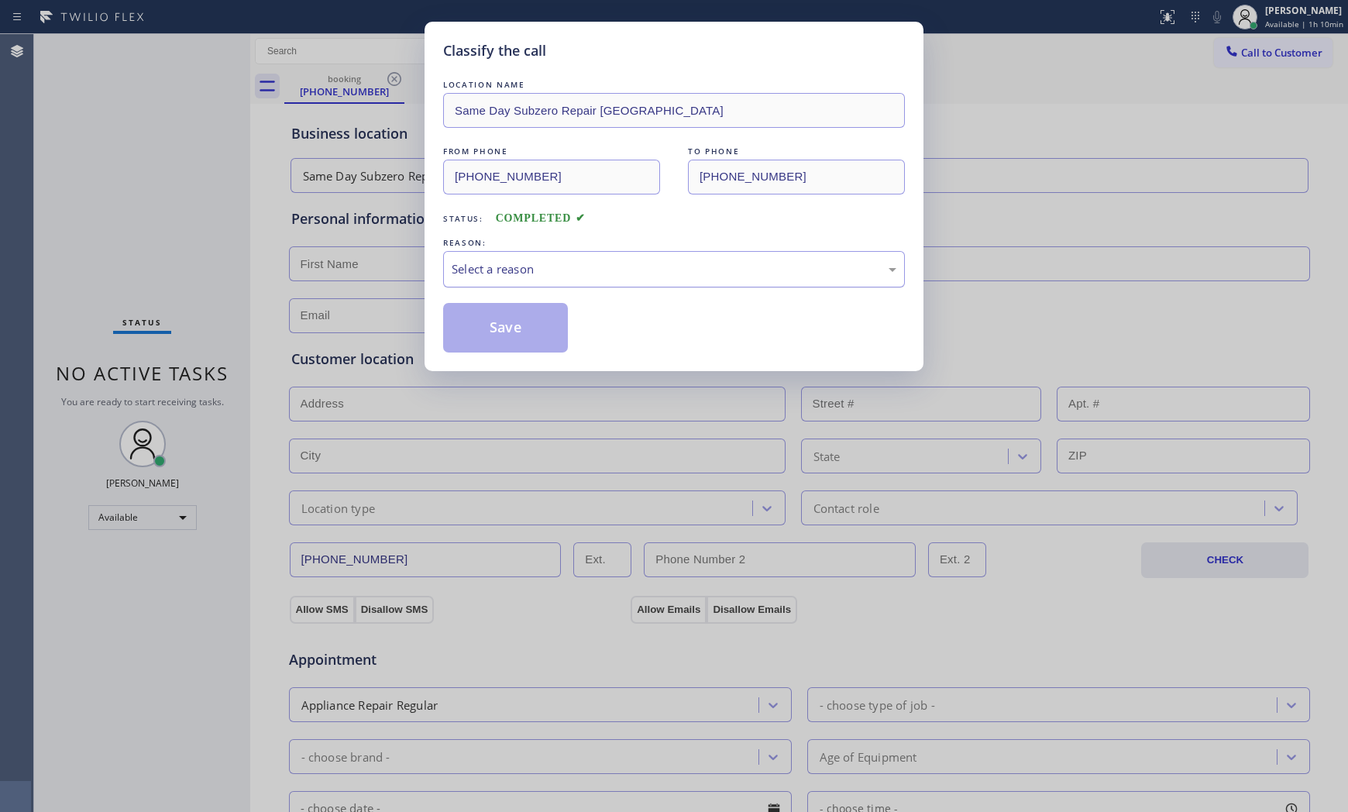
click at [477, 269] on div "Select a reason" at bounding box center [673, 269] width 445 height 18
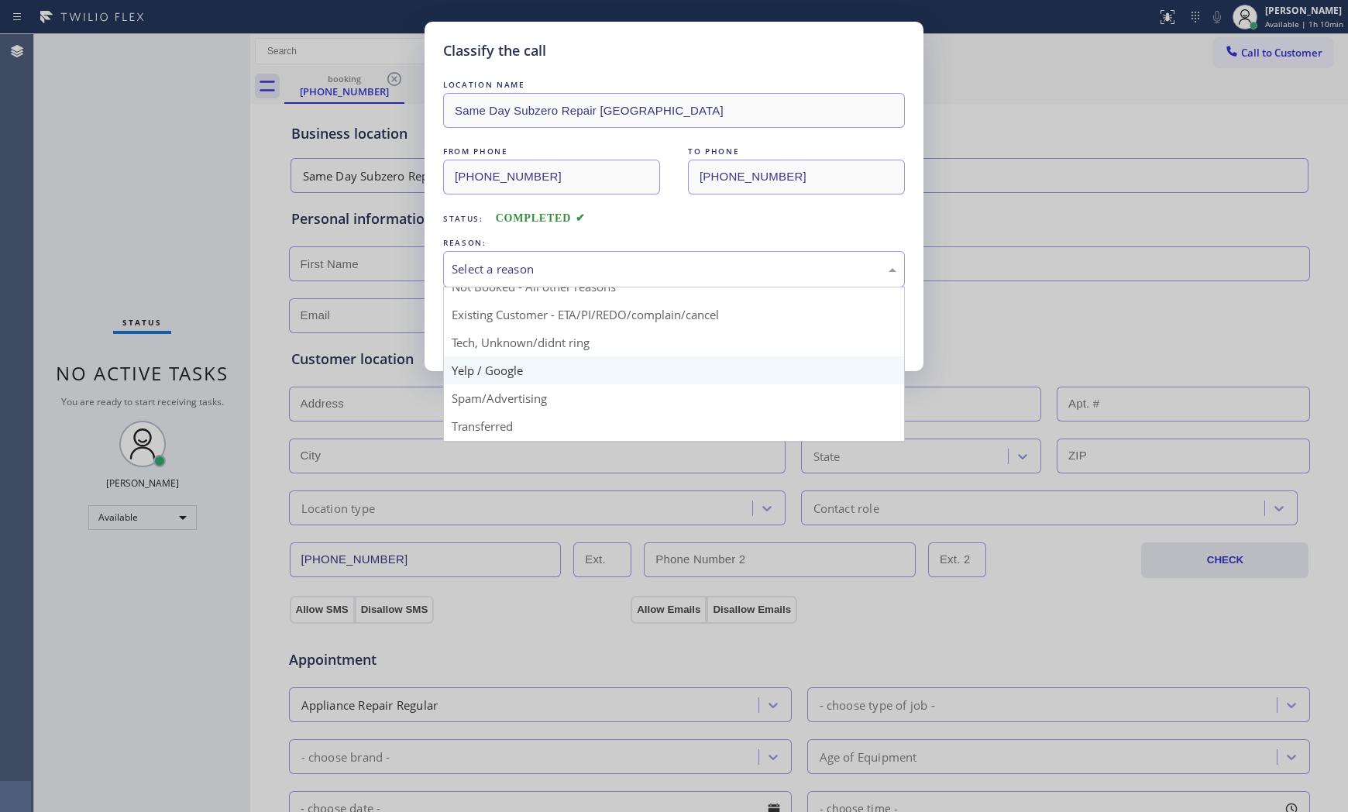
scroll to position [86, 0]
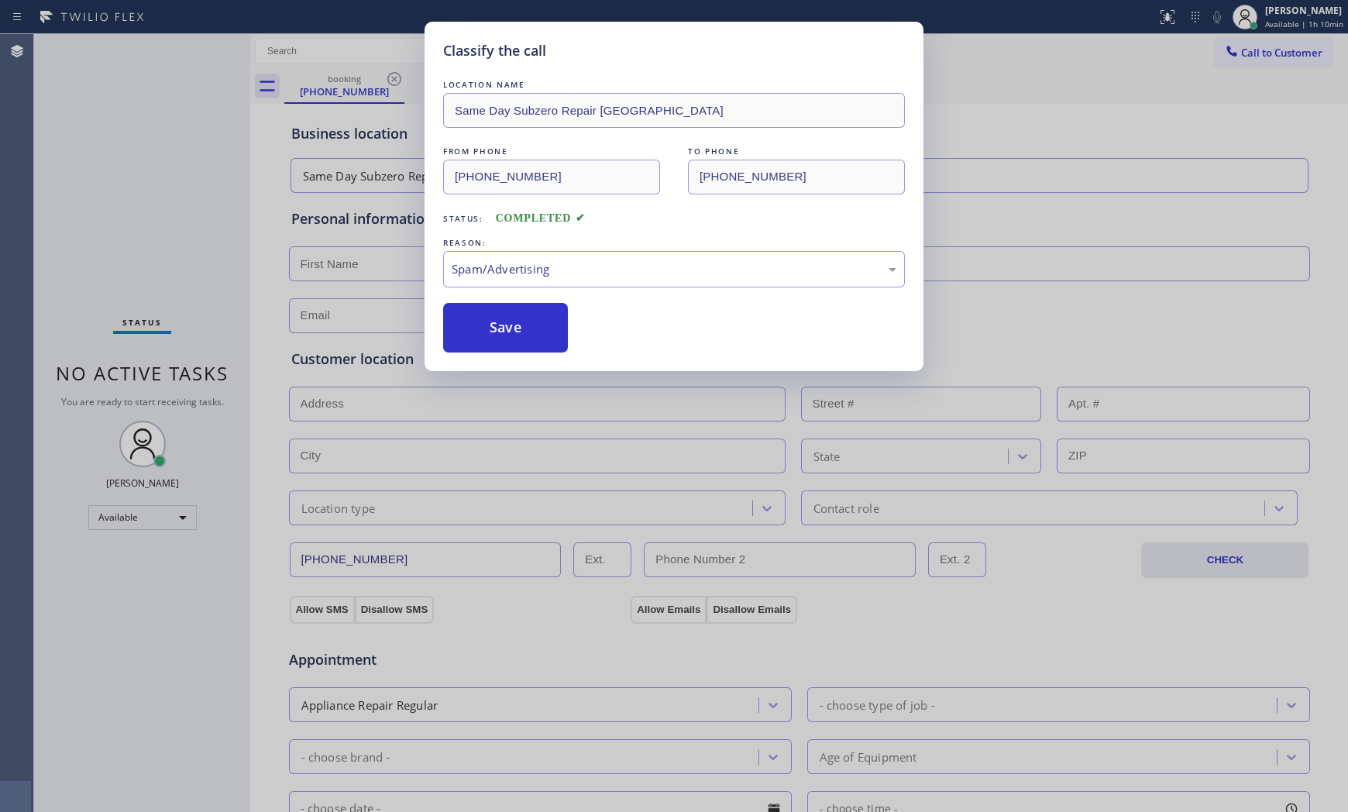
click at [510, 342] on button "Save" at bounding box center [505, 328] width 125 height 50
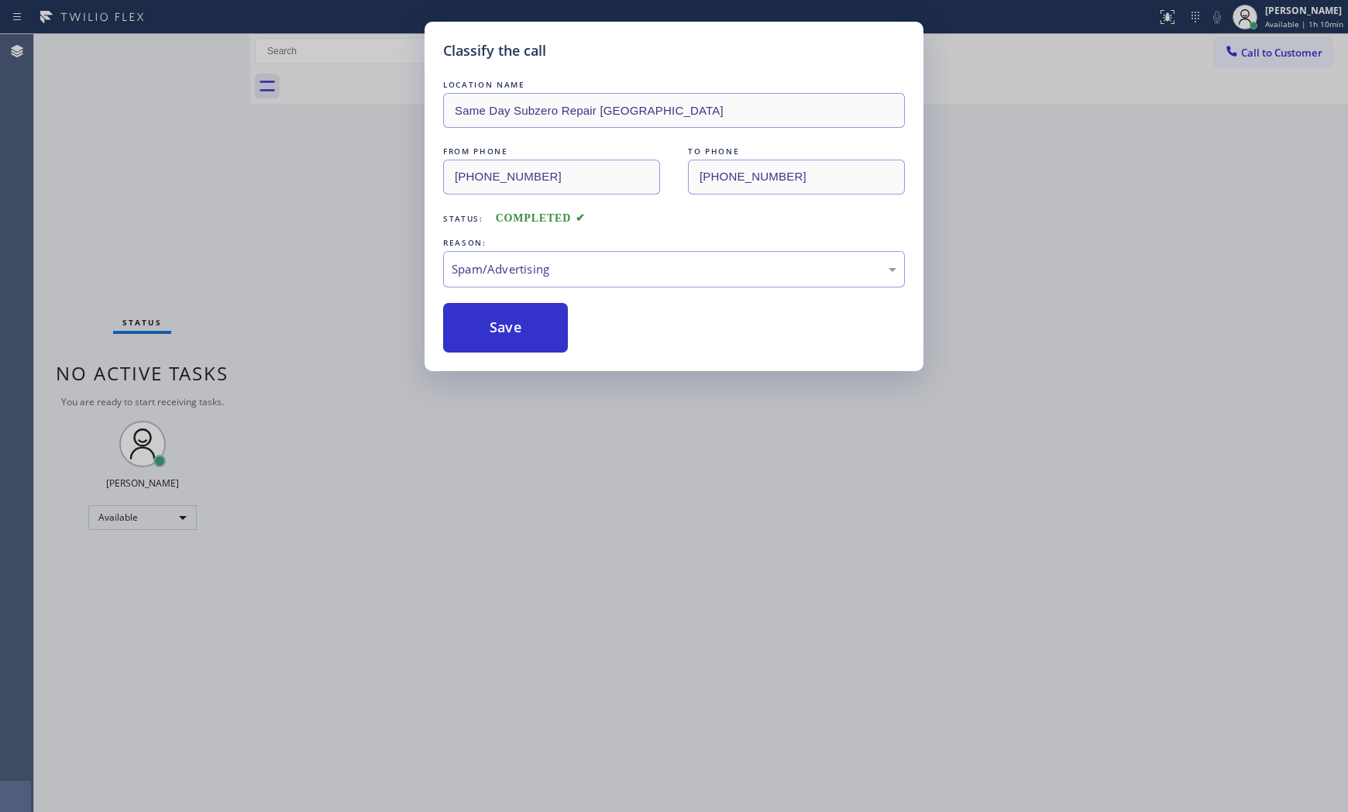
click at [510, 342] on button "Save" at bounding box center [505, 328] width 125 height 50
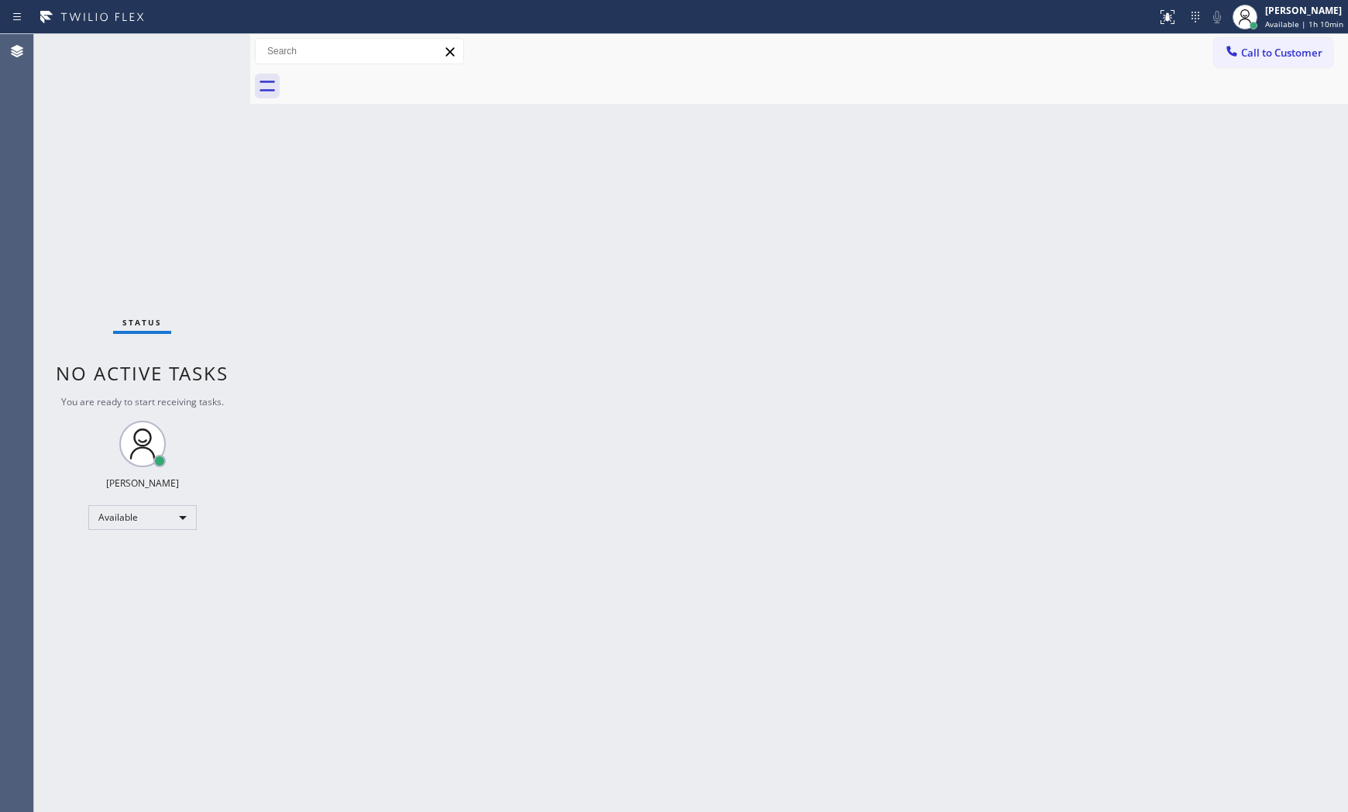
click at [179, 53] on div "Status No active tasks You are ready to start receiving tasks. [PERSON_NAME] Av…" at bounding box center [142, 423] width 216 height 778
drag, startPoint x: 200, startPoint y: 53, endPoint x: 889, endPoint y: 357, distance: 753.5
click at [898, 352] on div "Back to Dashboard Change Sender ID Customers Technicians Select a contact Outbo…" at bounding box center [798, 423] width 1097 height 778
click at [204, 50] on div "Status No active tasks You are ready to start receiving tasks. [PERSON_NAME] Av…" at bounding box center [142, 423] width 216 height 778
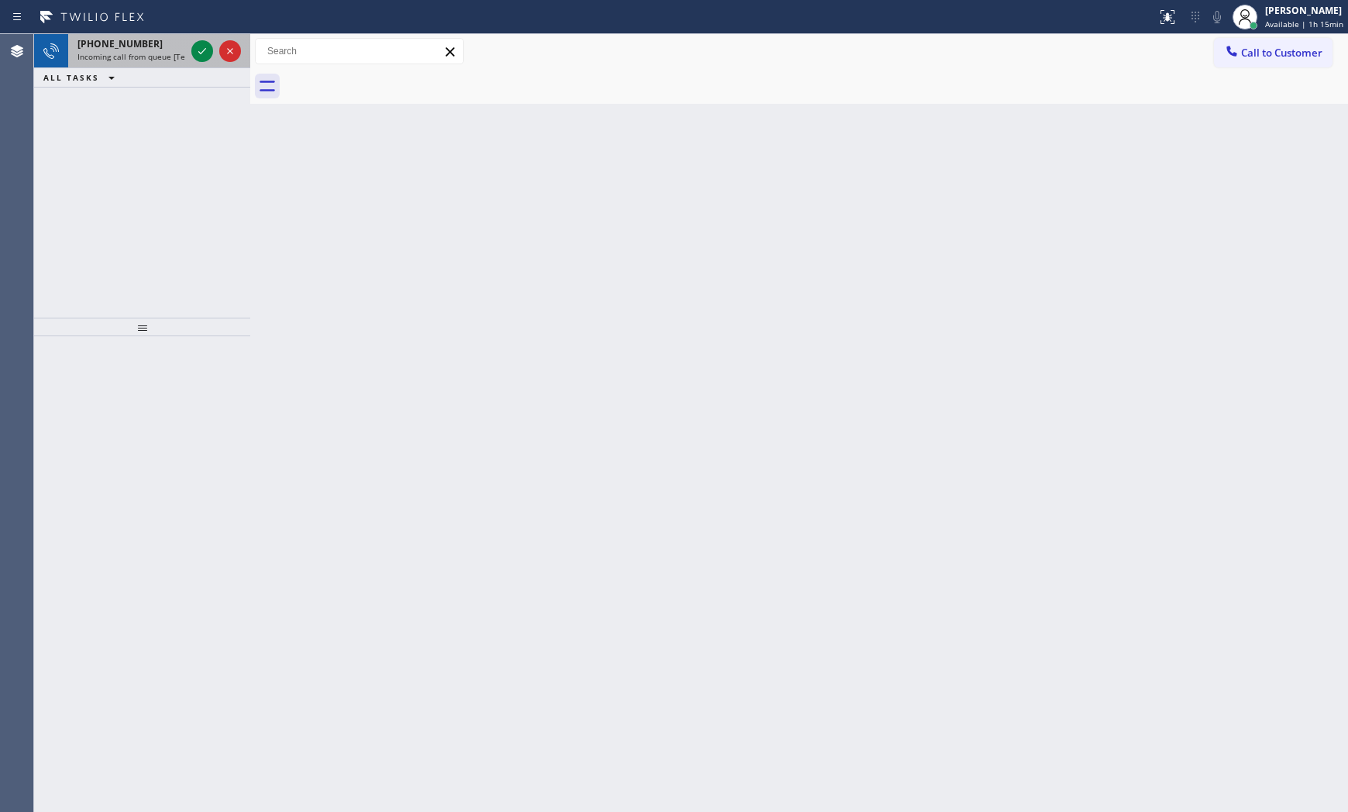
click at [211, 47] on icon at bounding box center [202, 51] width 19 height 19
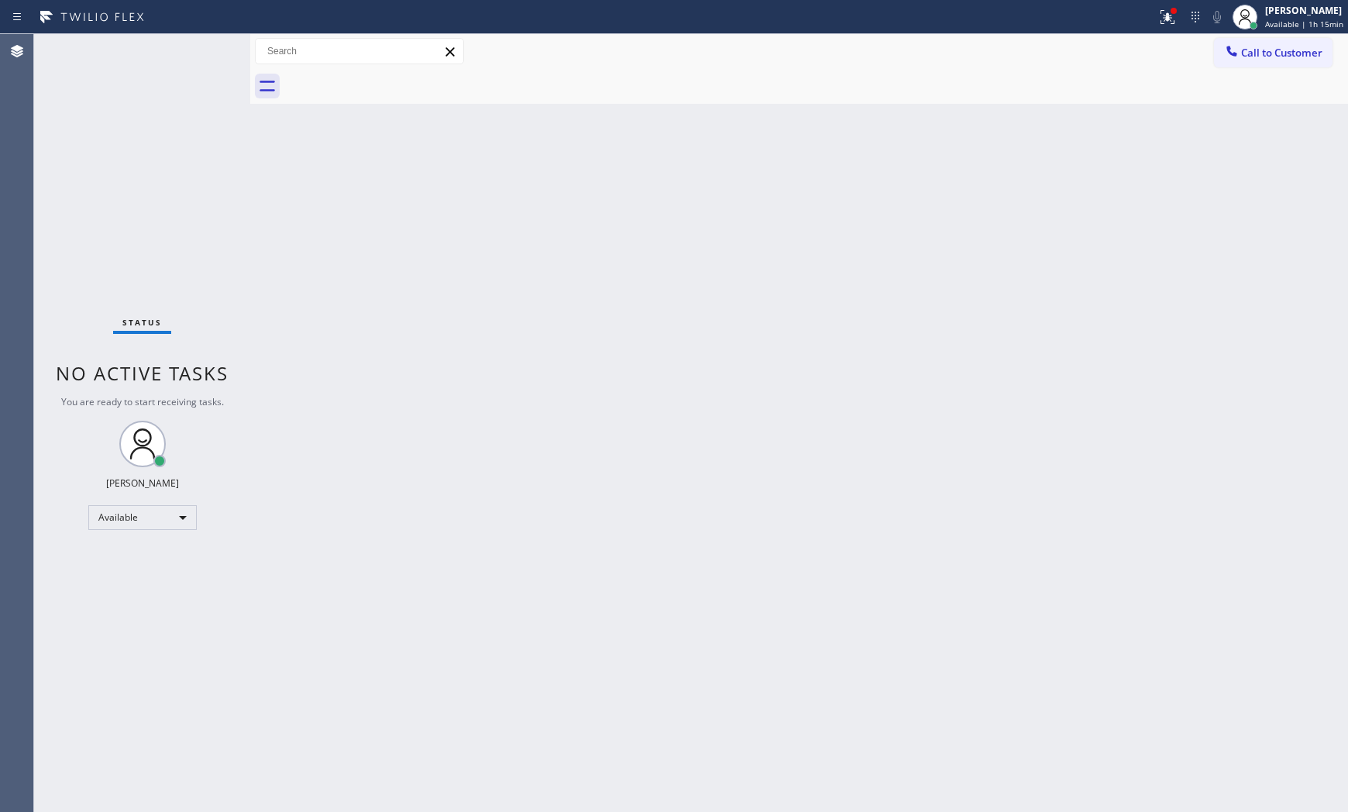
click at [221, 36] on div "Status No active tasks You are ready to start receiving tasks. [PERSON_NAME] Av…" at bounding box center [142, 423] width 216 height 778
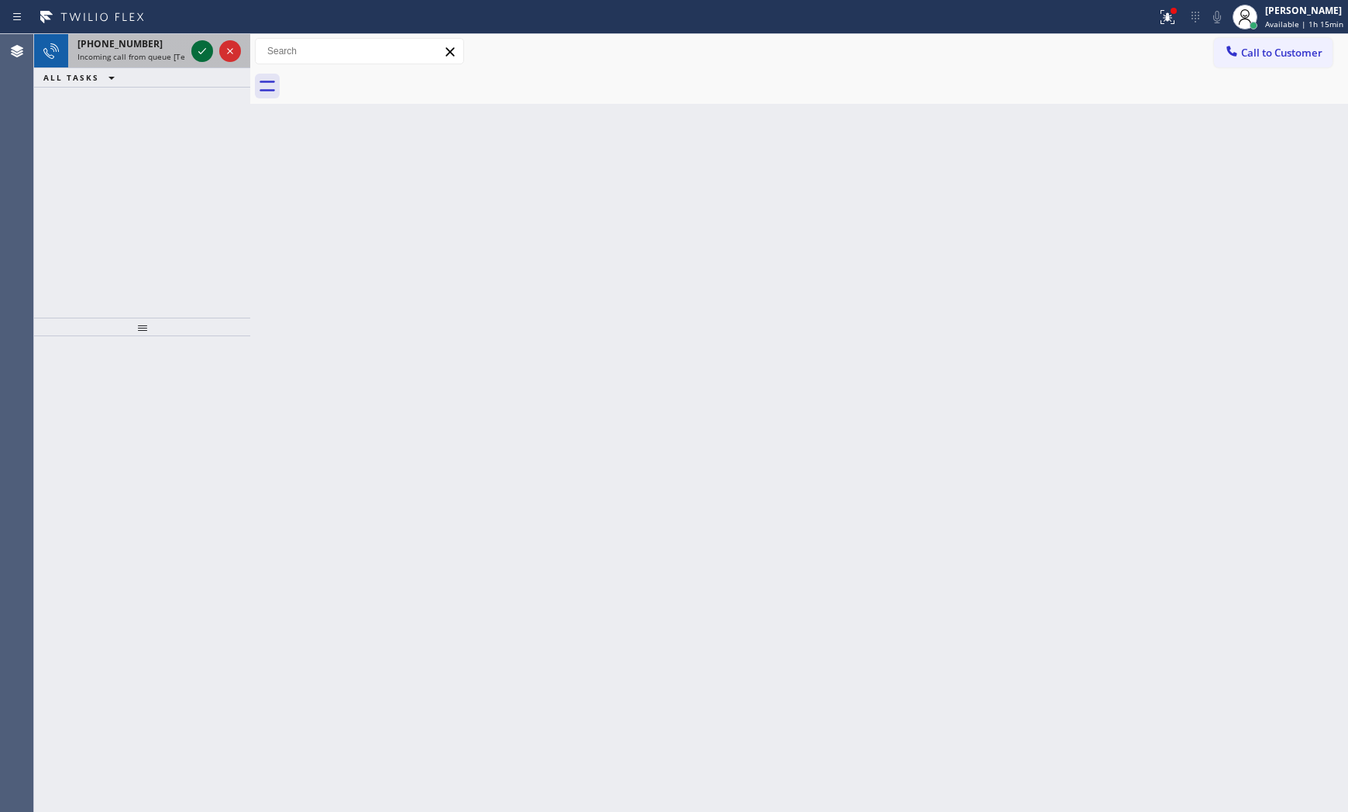
click at [206, 42] on icon at bounding box center [202, 51] width 19 height 19
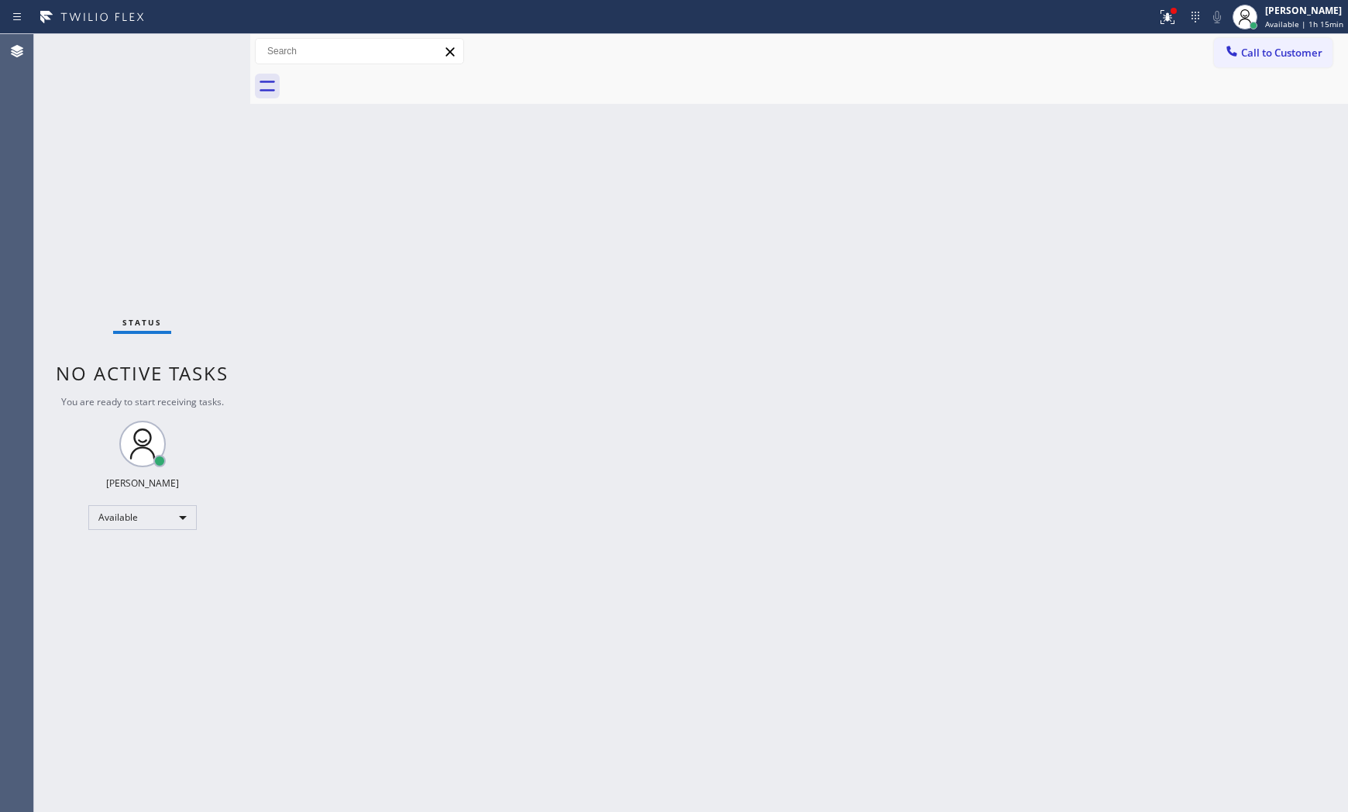
click at [206, 42] on div "Status No active tasks You are ready to start receiving tasks. [PERSON_NAME] Av…" at bounding box center [142, 423] width 216 height 778
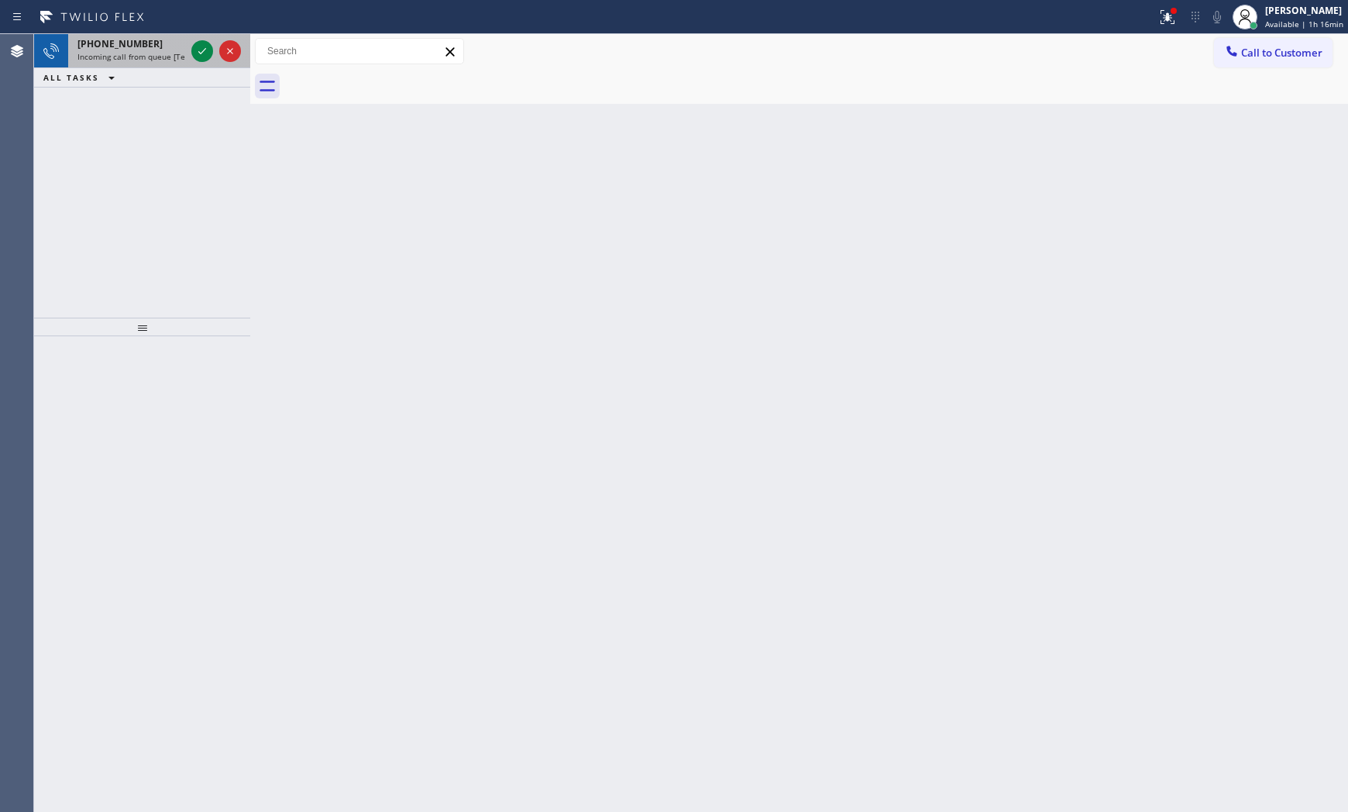
click at [206, 42] on icon at bounding box center [202, 51] width 19 height 19
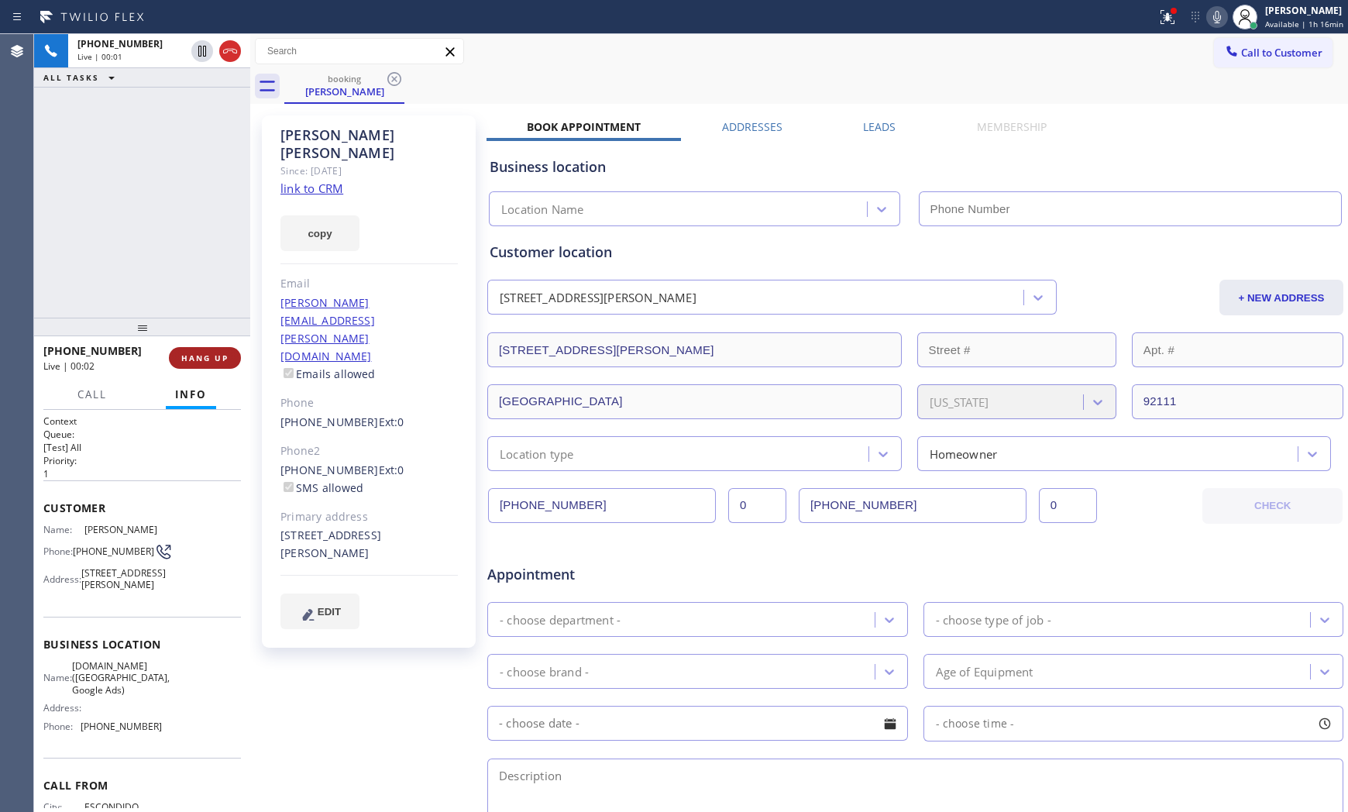
click at [204, 348] on button "HANG UP" at bounding box center [205, 358] width 72 height 22
click at [320, 180] on link "link to CRM" at bounding box center [311, 187] width 63 height 15
type input "(619) 492-3802"
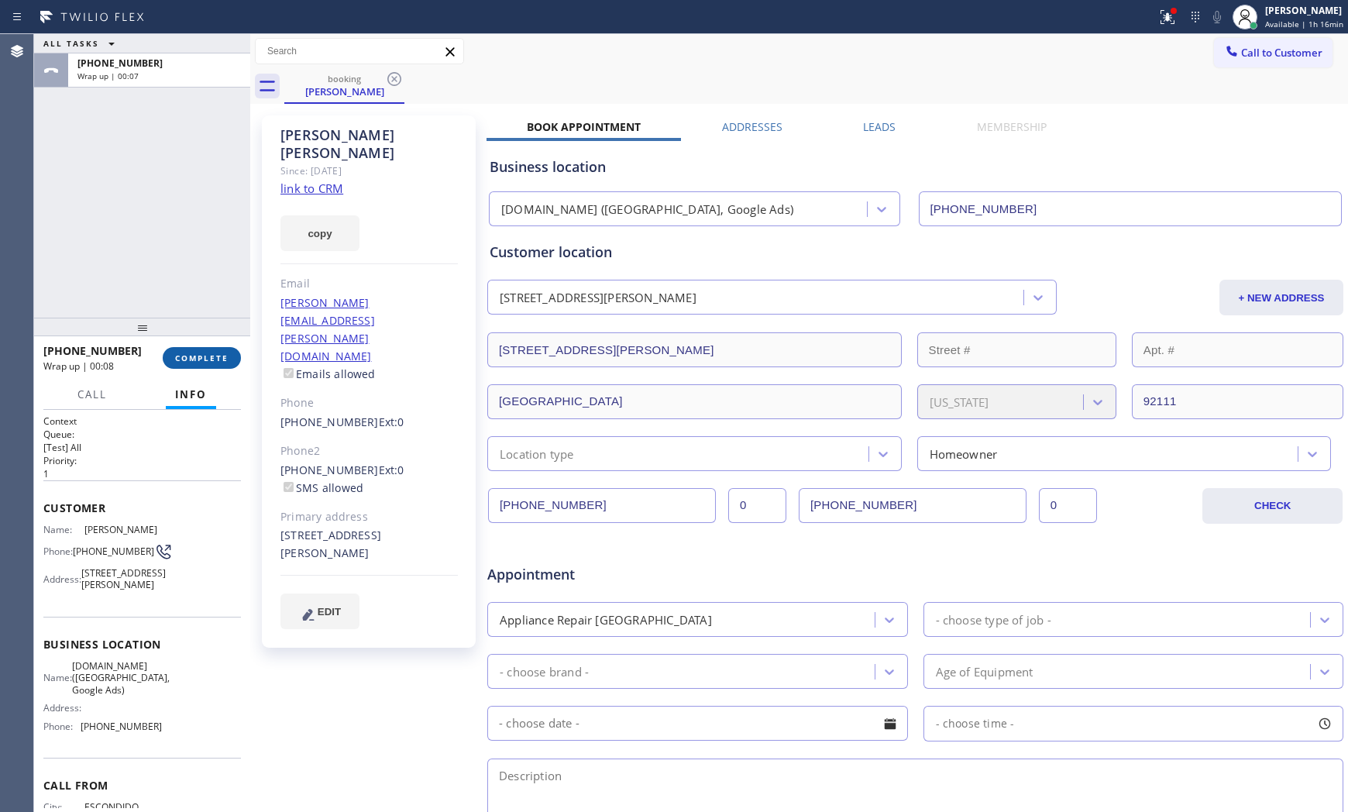
click at [183, 352] on span "COMPLETE" at bounding box center [201, 357] width 53 height 11
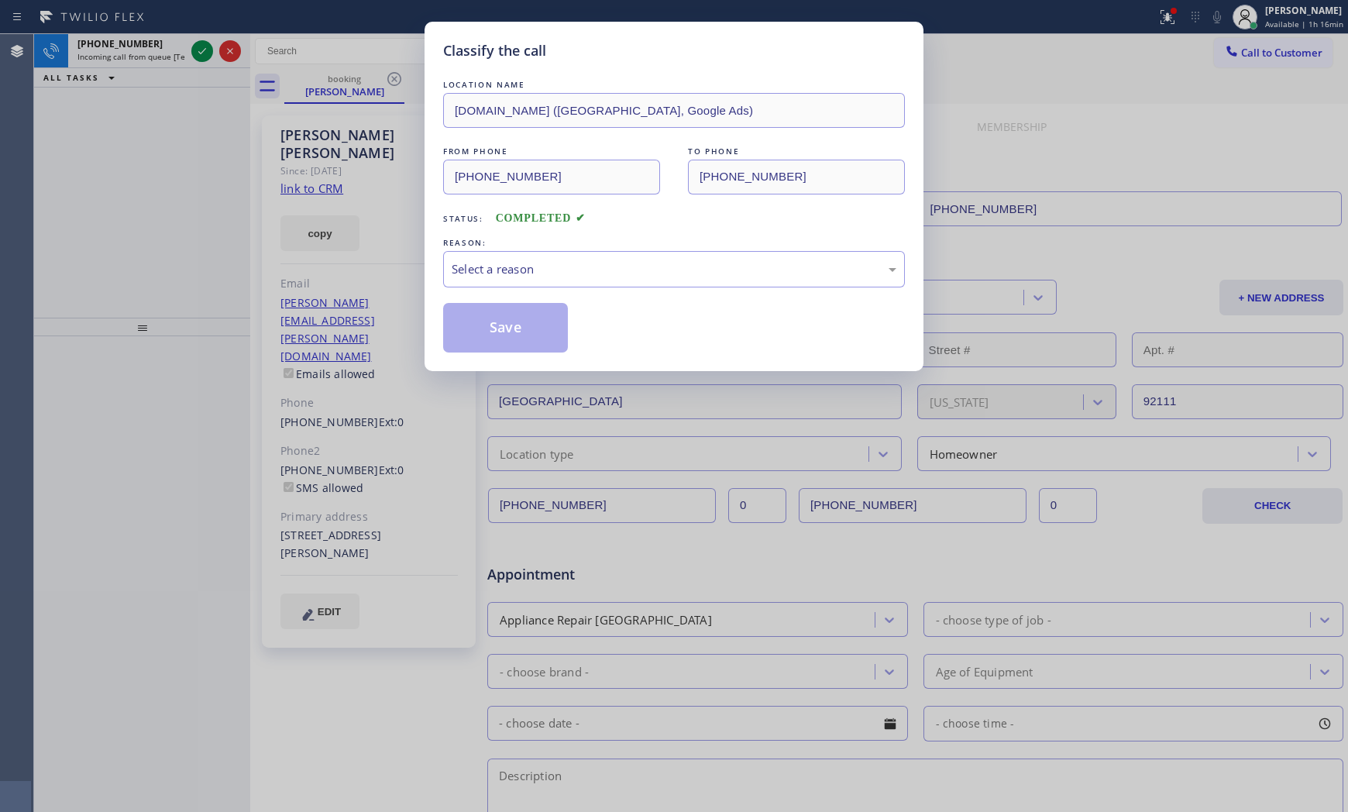
click at [474, 248] on div "REASON:" at bounding box center [674, 243] width 462 height 16
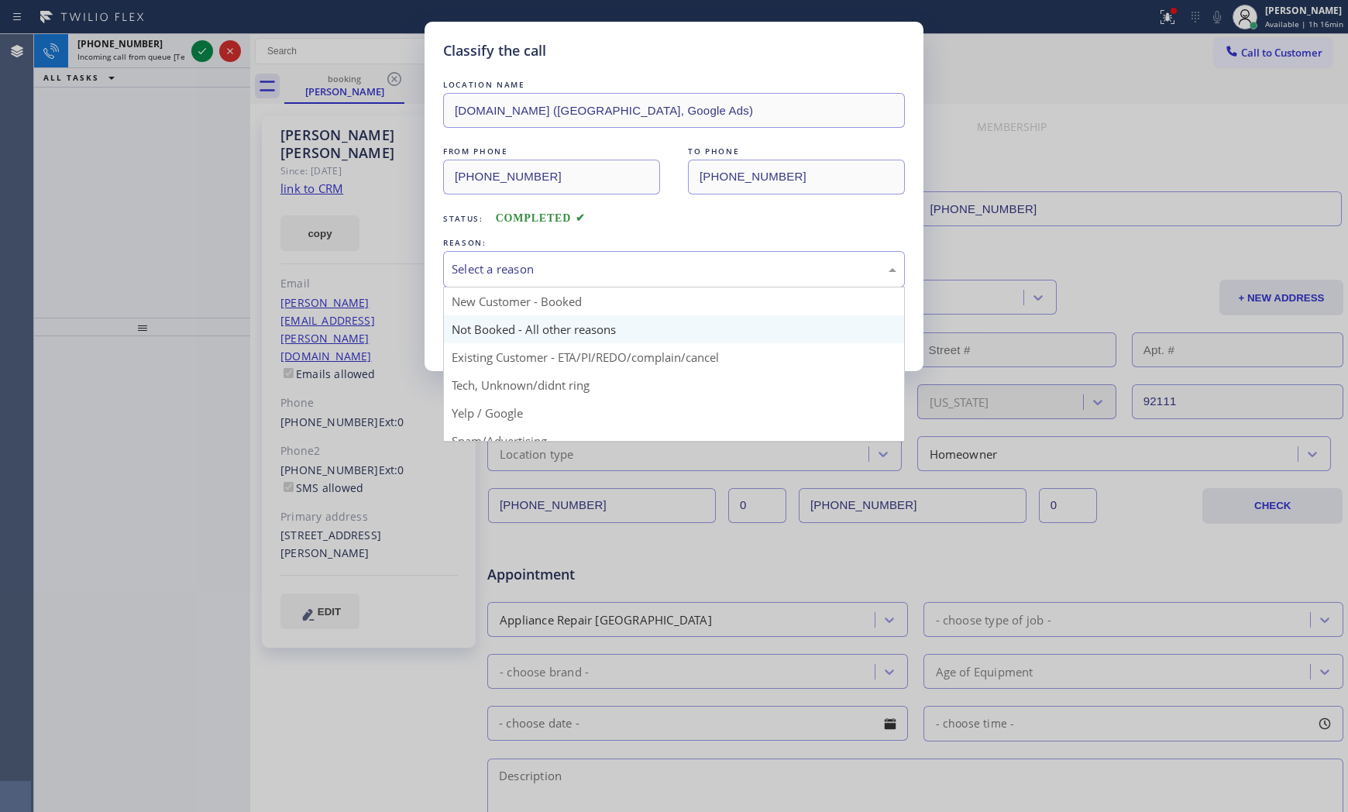
drag, startPoint x: 477, startPoint y: 268, endPoint x: 481, endPoint y: 322, distance: 54.3
click at [477, 287] on div "Select a reason New Customer - Booked Not Booked - All other reasons Existing C…" at bounding box center [674, 269] width 462 height 36
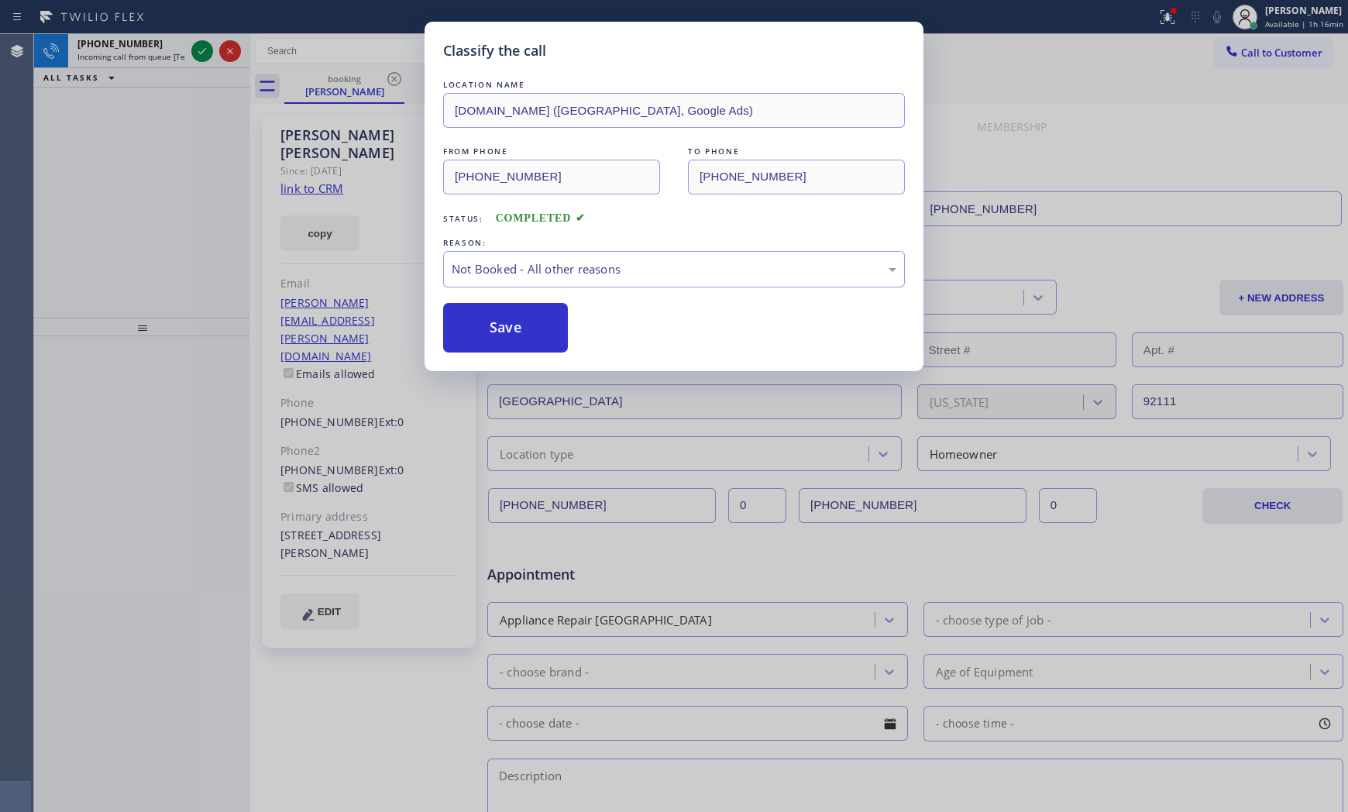
click at [481, 323] on button "Save" at bounding box center [505, 328] width 125 height 50
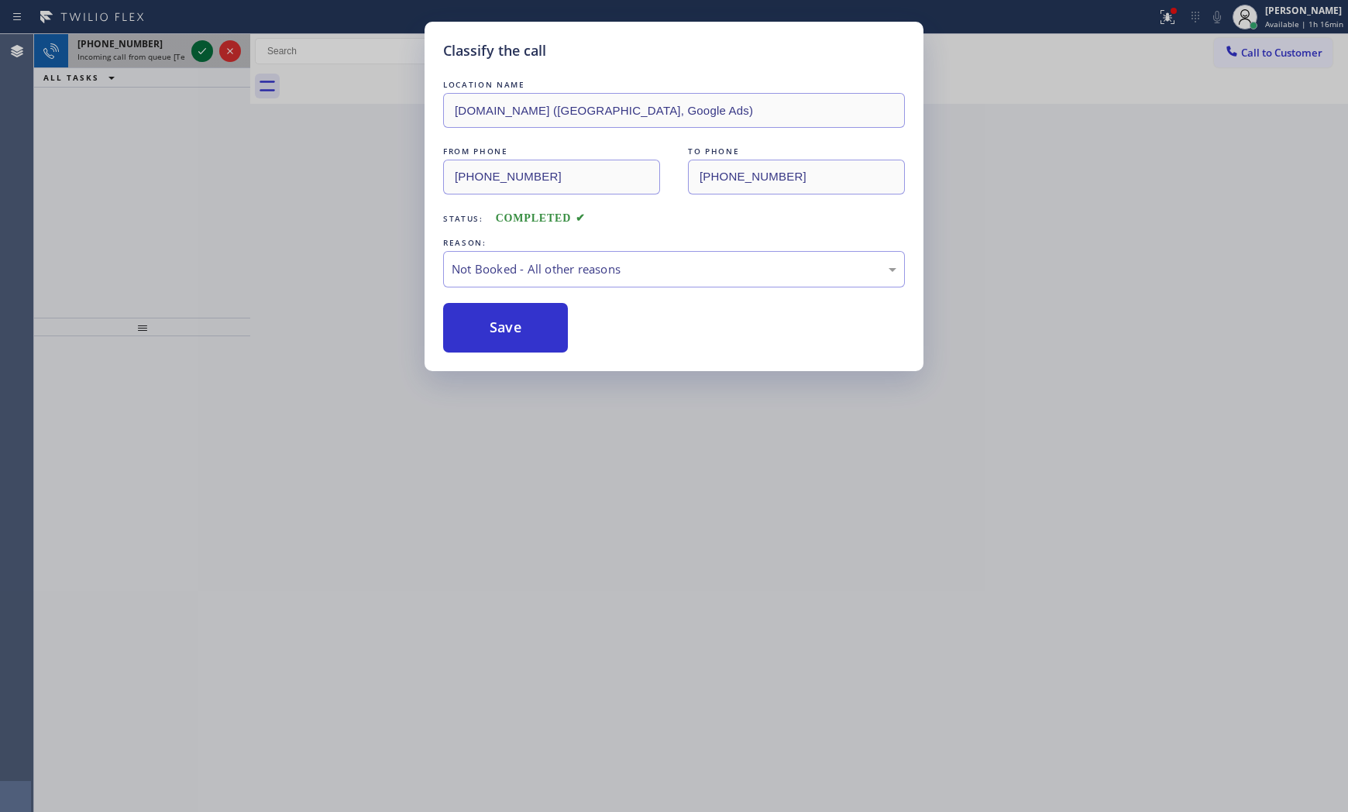
click at [202, 46] on icon at bounding box center [202, 51] width 19 height 19
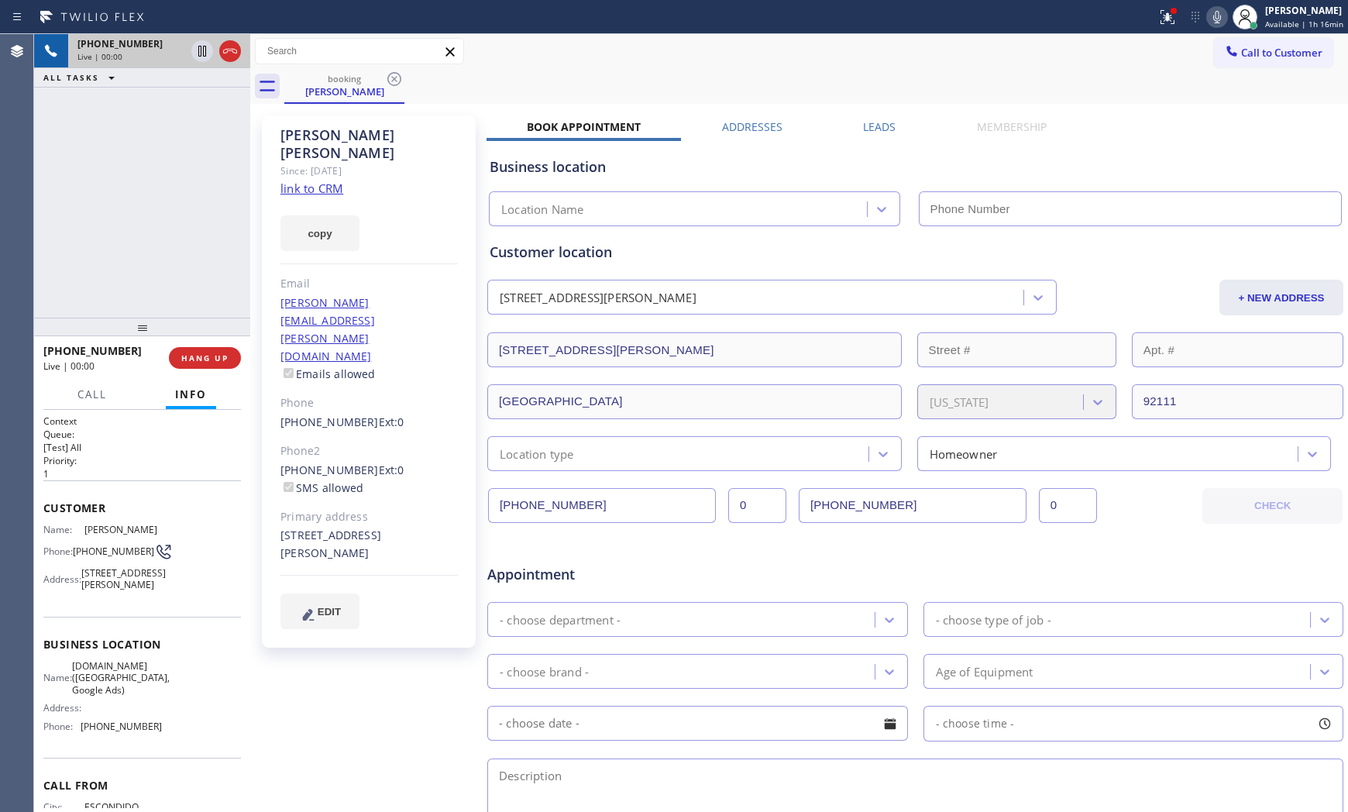
type input "(619) 492-3802"
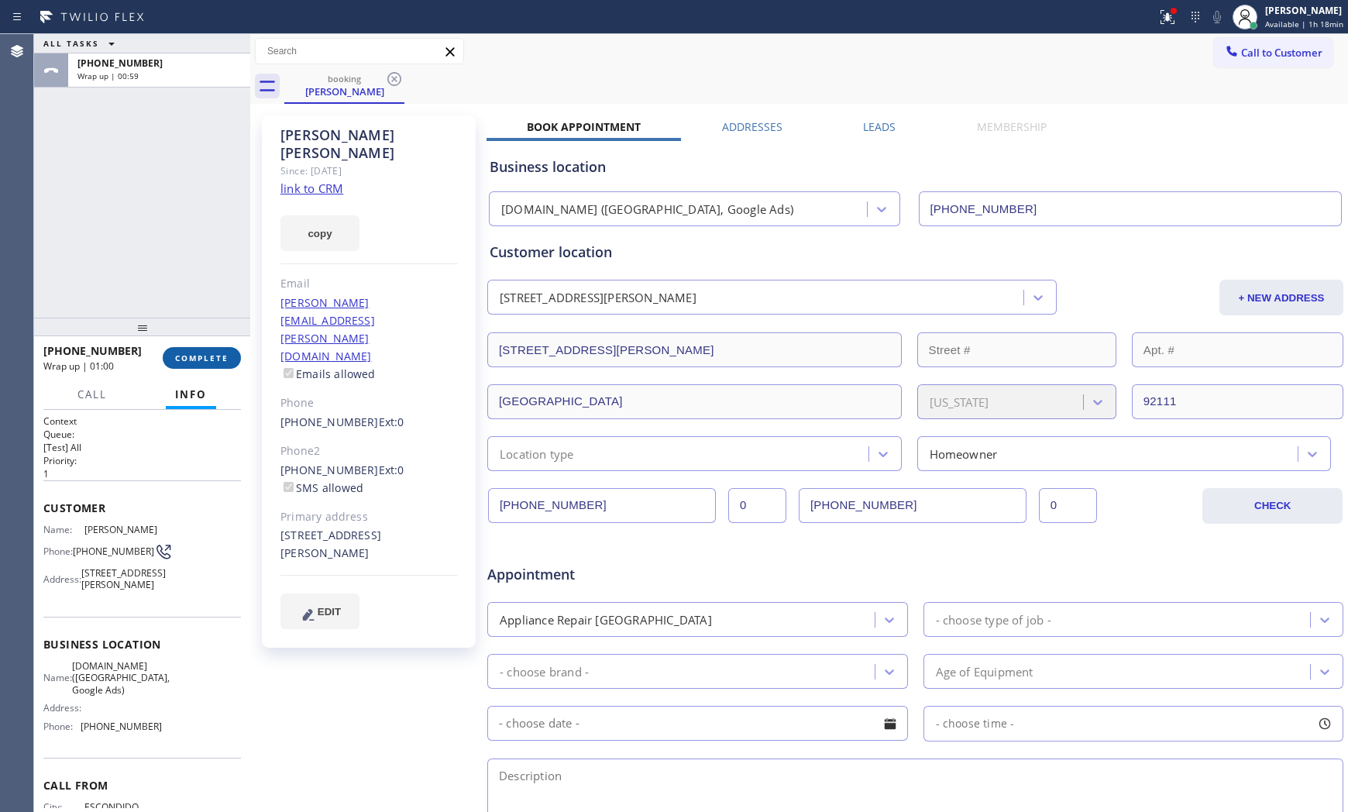
click at [196, 357] on span "COMPLETE" at bounding box center [201, 357] width 53 height 11
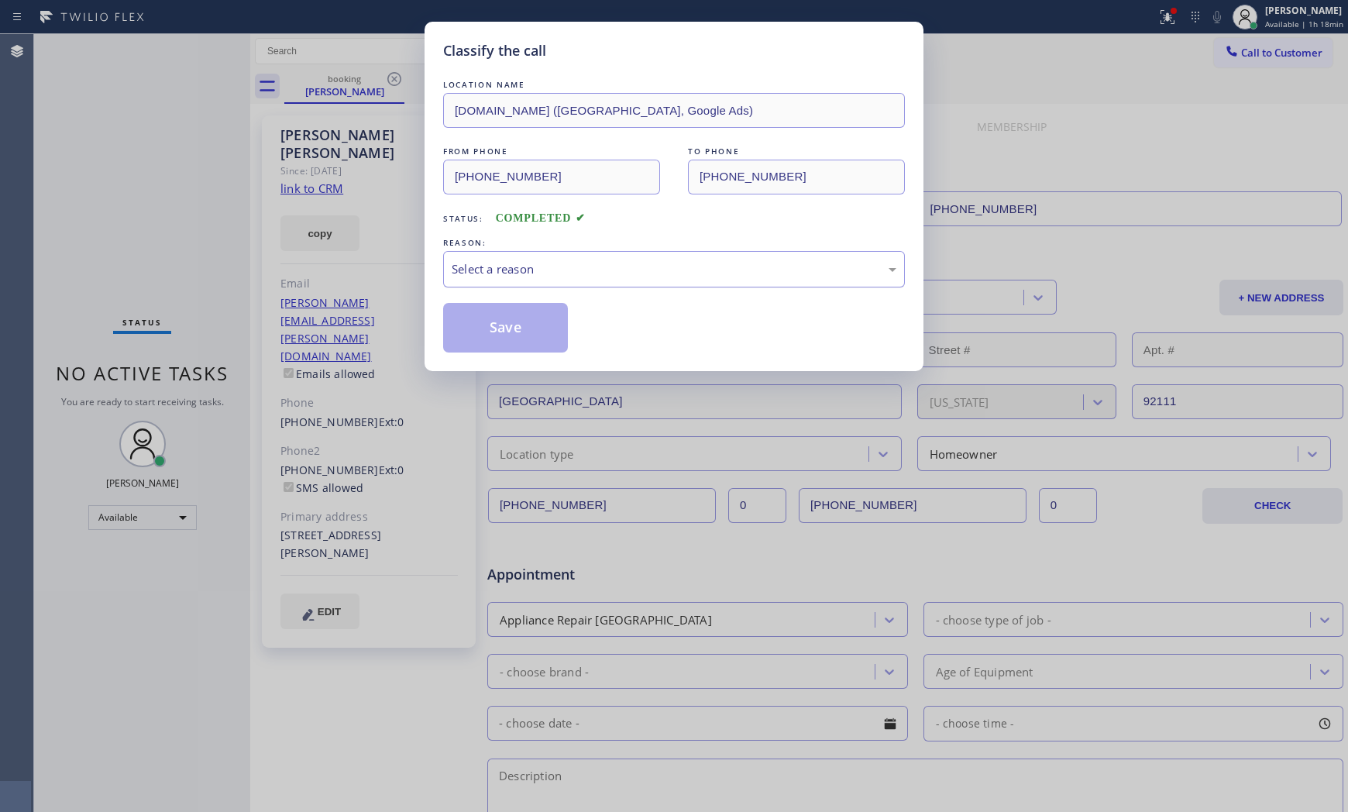
click at [473, 272] on div "Select a reason" at bounding box center [673, 269] width 445 height 18
click at [502, 329] on button "Save" at bounding box center [505, 328] width 125 height 50
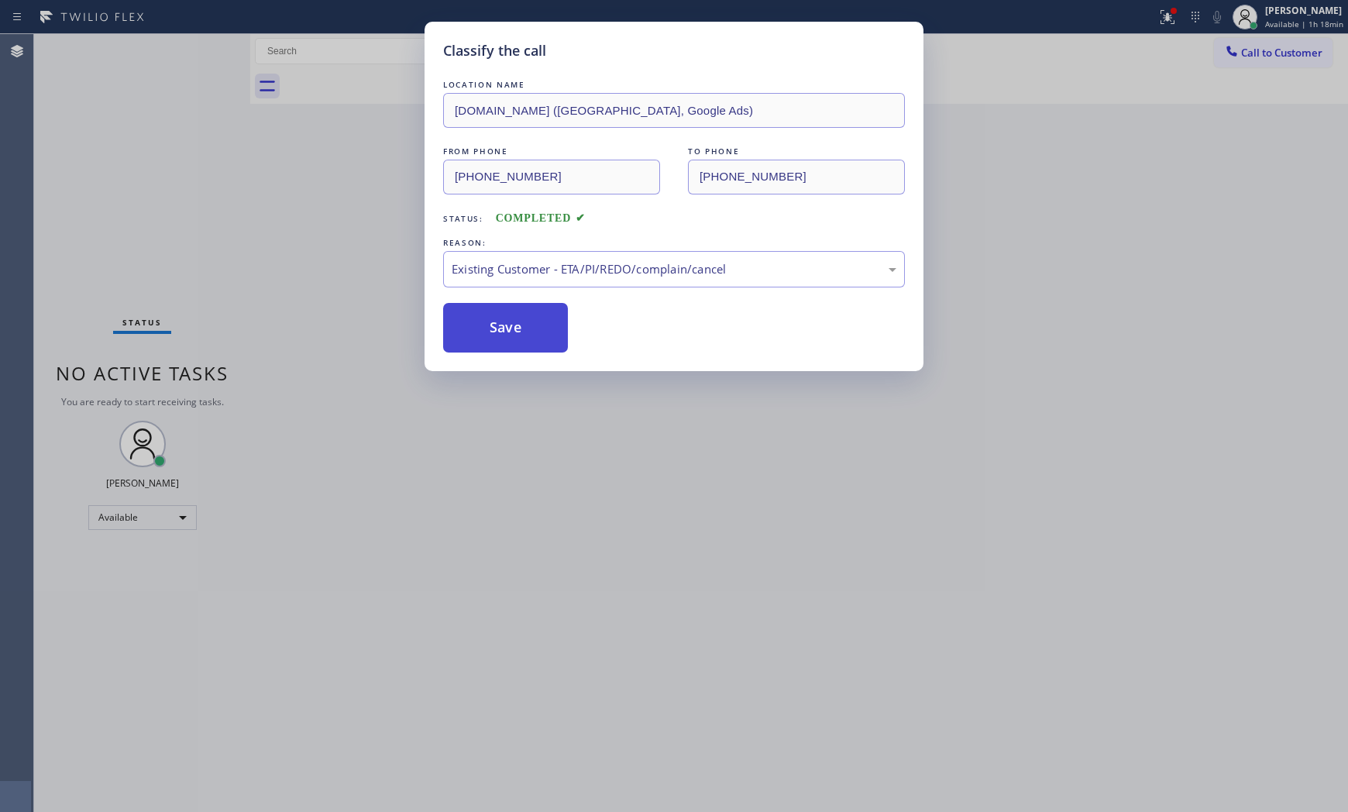
click at [502, 329] on button "Save" at bounding box center [505, 328] width 125 height 50
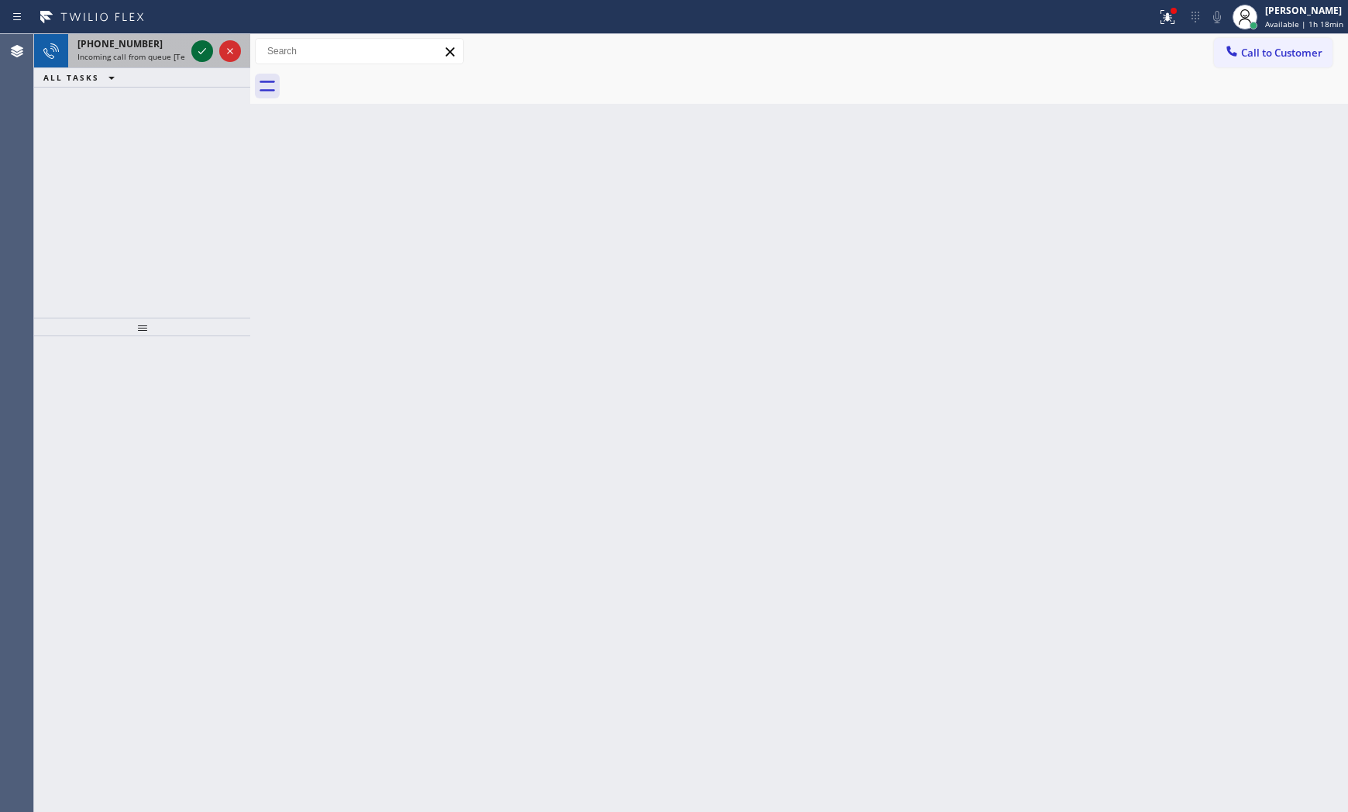
click at [201, 50] on icon at bounding box center [202, 51] width 19 height 19
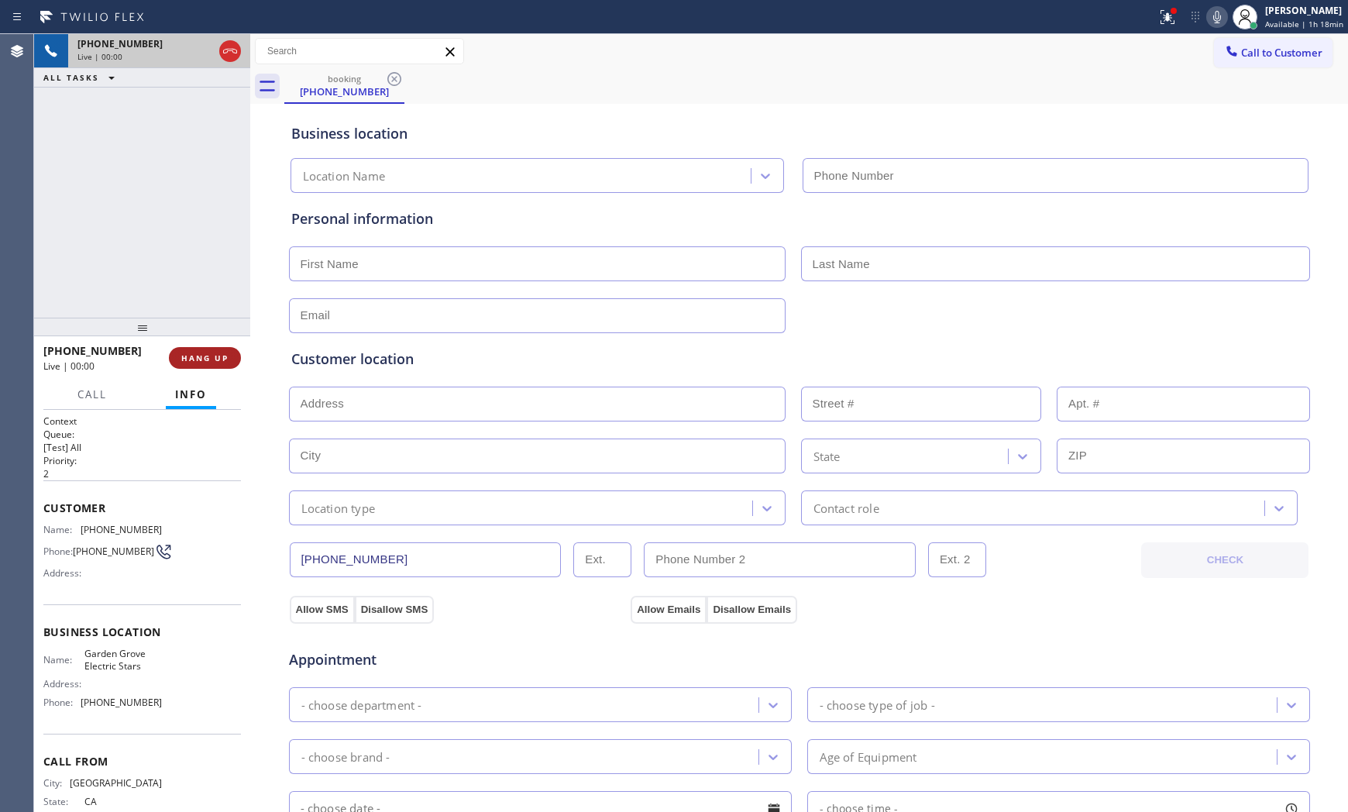
type input "(714) 509-5190"
click at [225, 347] on button "HANG UP" at bounding box center [205, 358] width 72 height 22
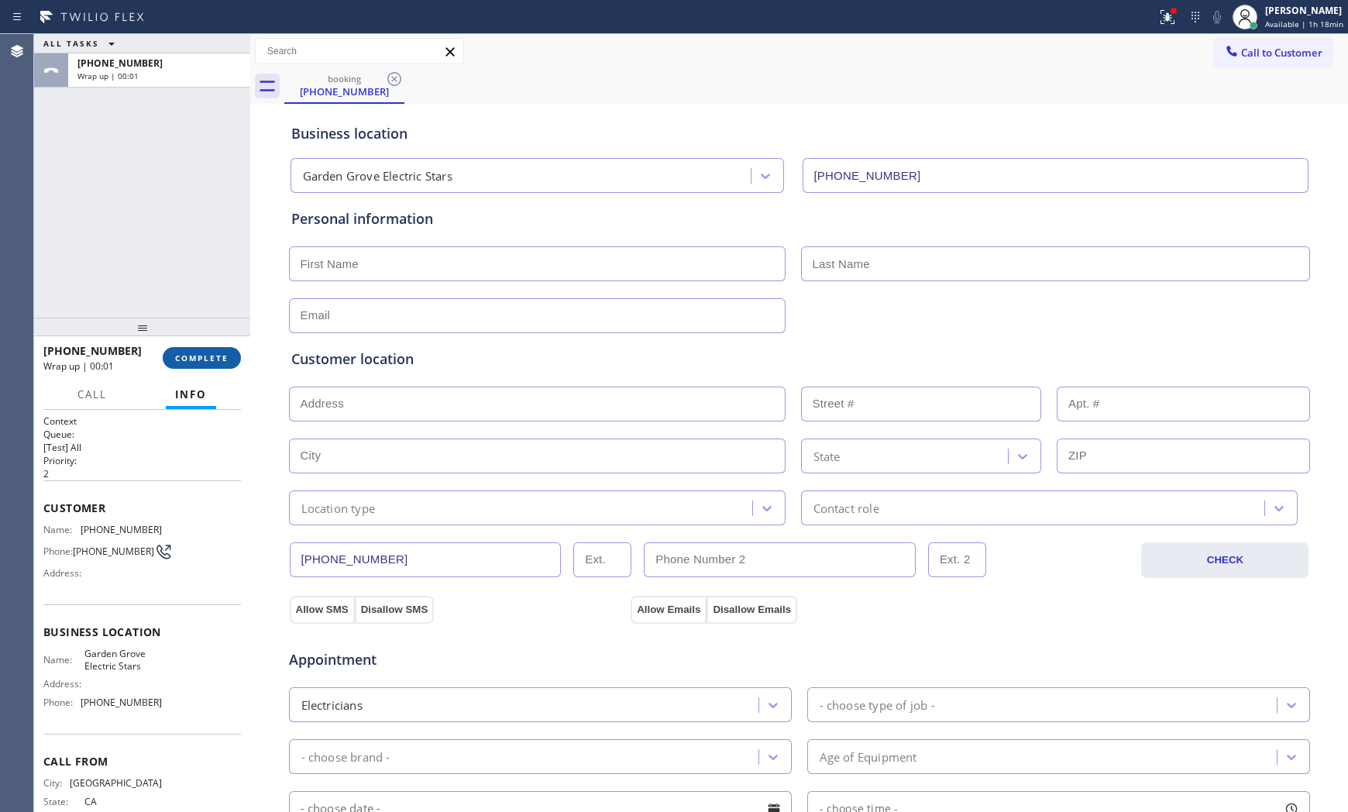
click at [225, 347] on button "COMPLETE" at bounding box center [202, 358] width 78 height 22
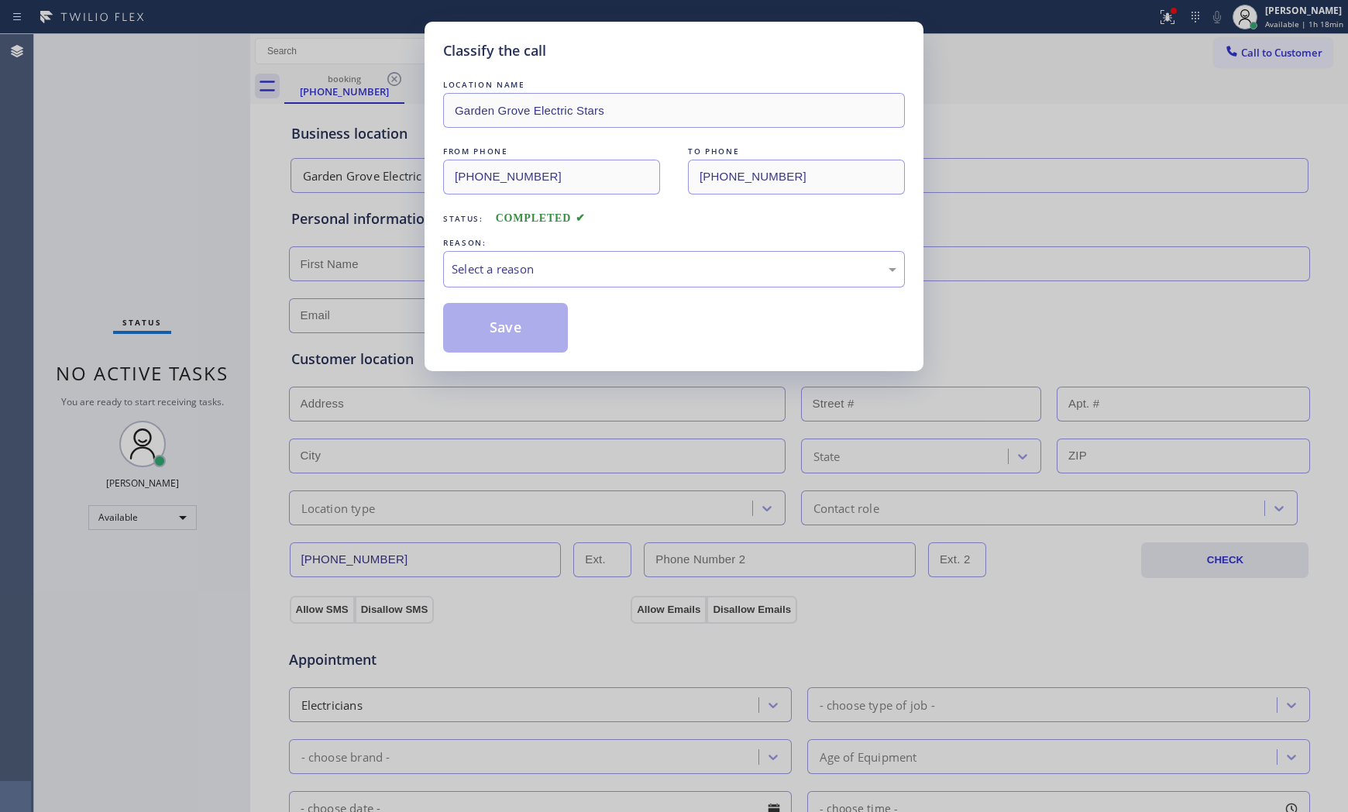
click at [225, 346] on div "Classify the call LOCATION NAME Garden Grove Electric Stars FROM PHONE (714) 30…" at bounding box center [674, 406] width 1348 height 812
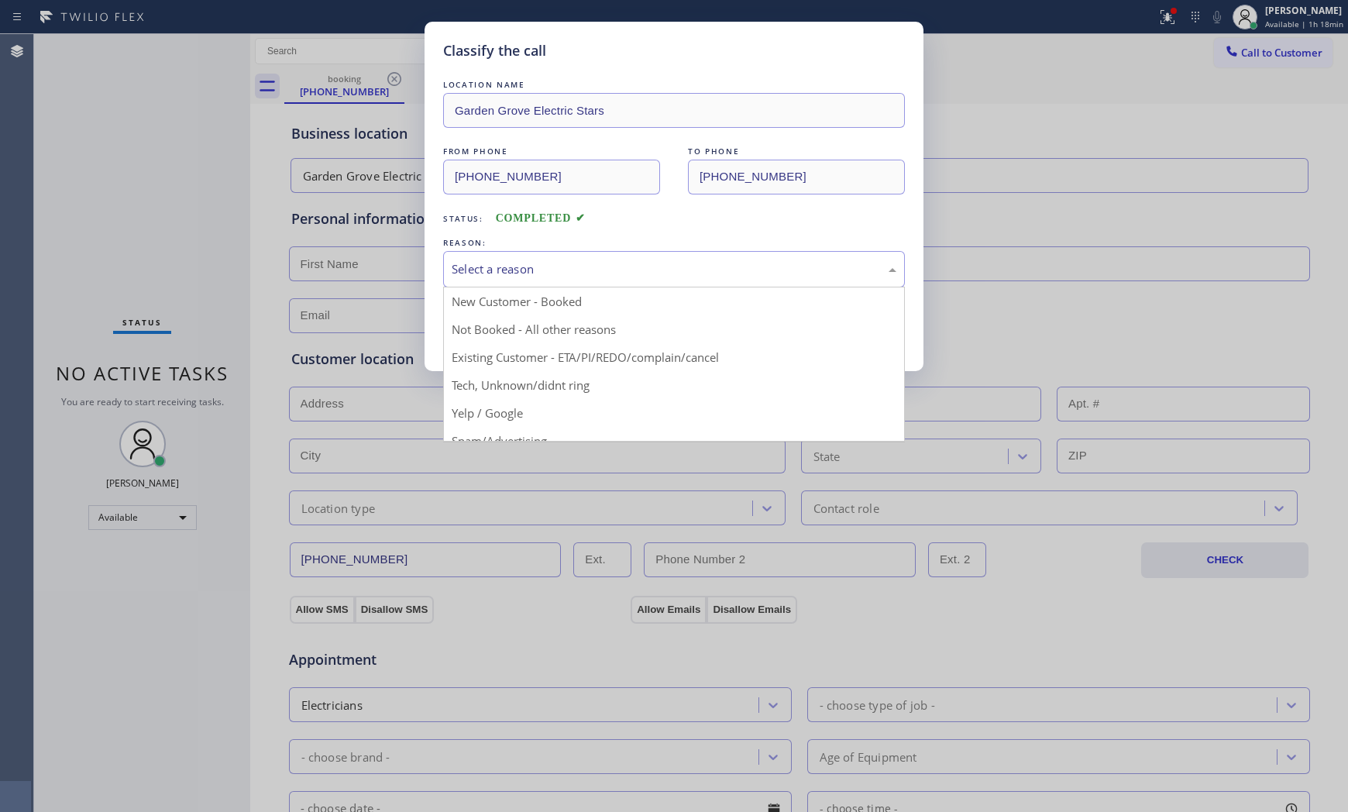
click at [478, 260] on div "Select a reason" at bounding box center [673, 269] width 445 height 18
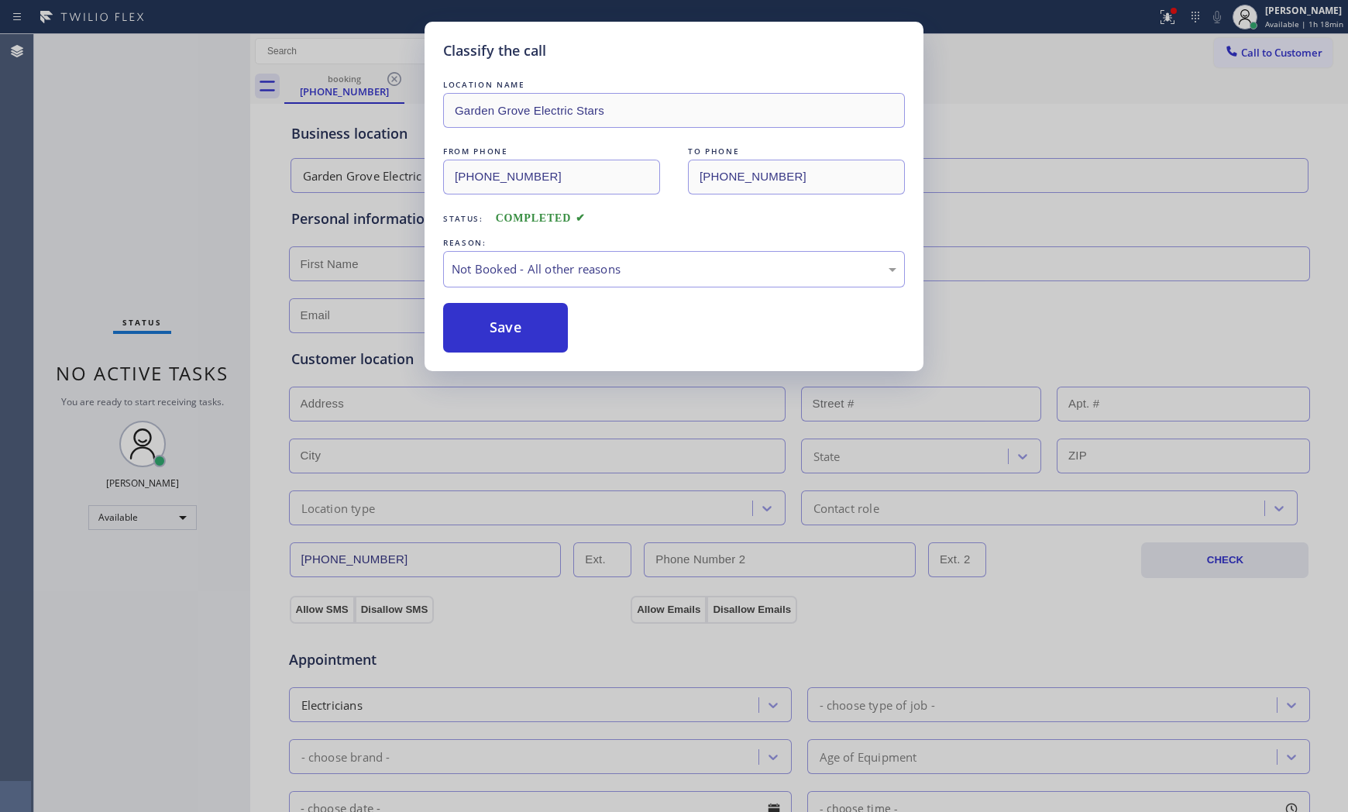
click at [486, 326] on button "Save" at bounding box center [505, 328] width 125 height 50
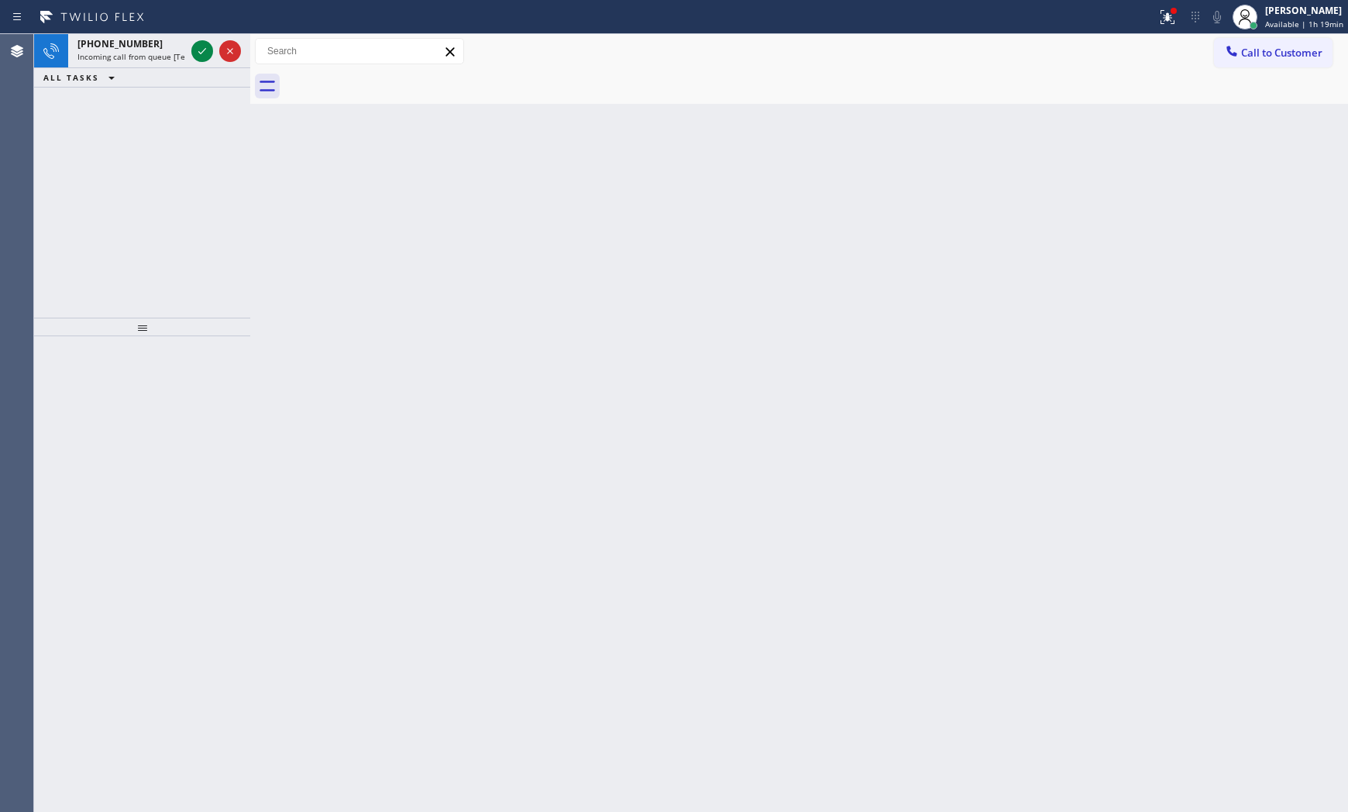
click at [195, 40] on div at bounding box center [216, 51] width 56 height 34
click at [208, 50] on icon at bounding box center [202, 51] width 19 height 19
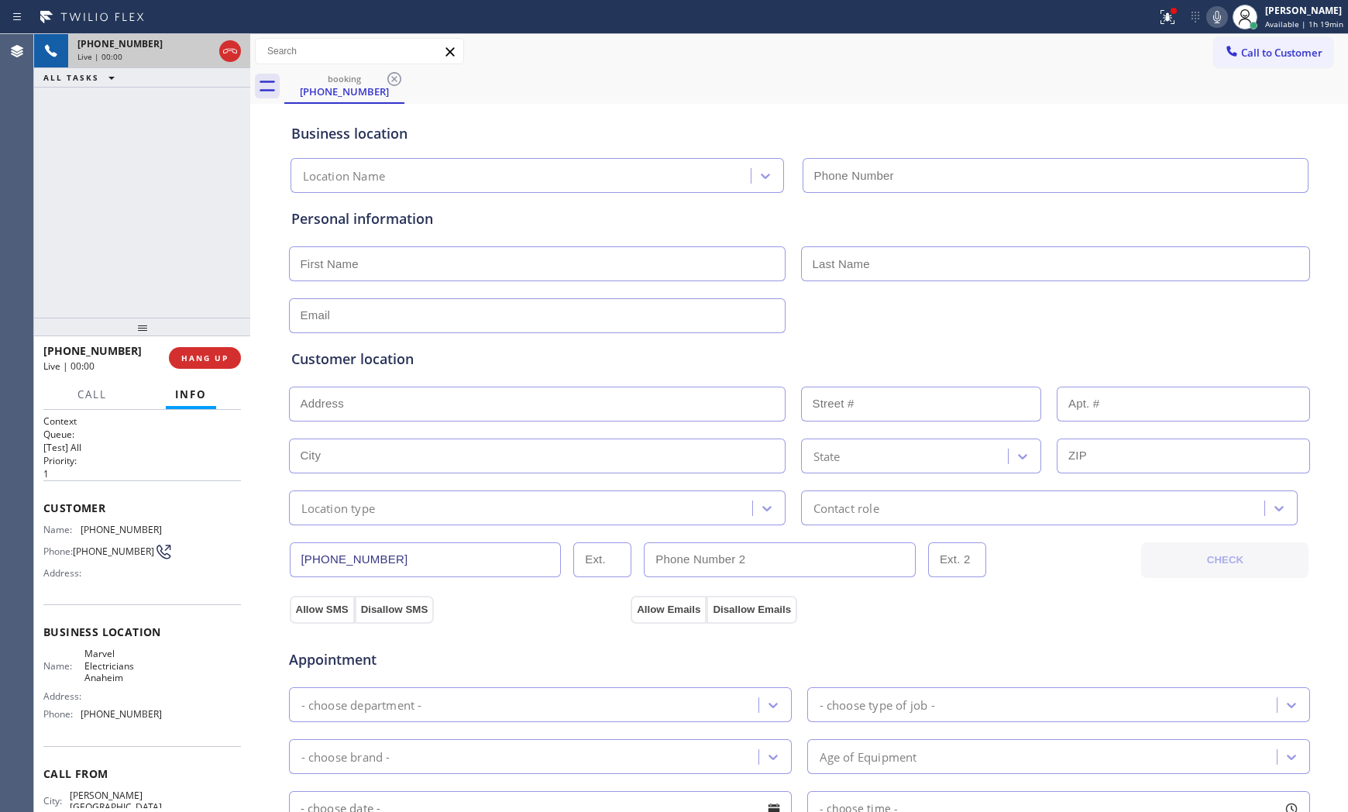
type input "(714) 559-3783"
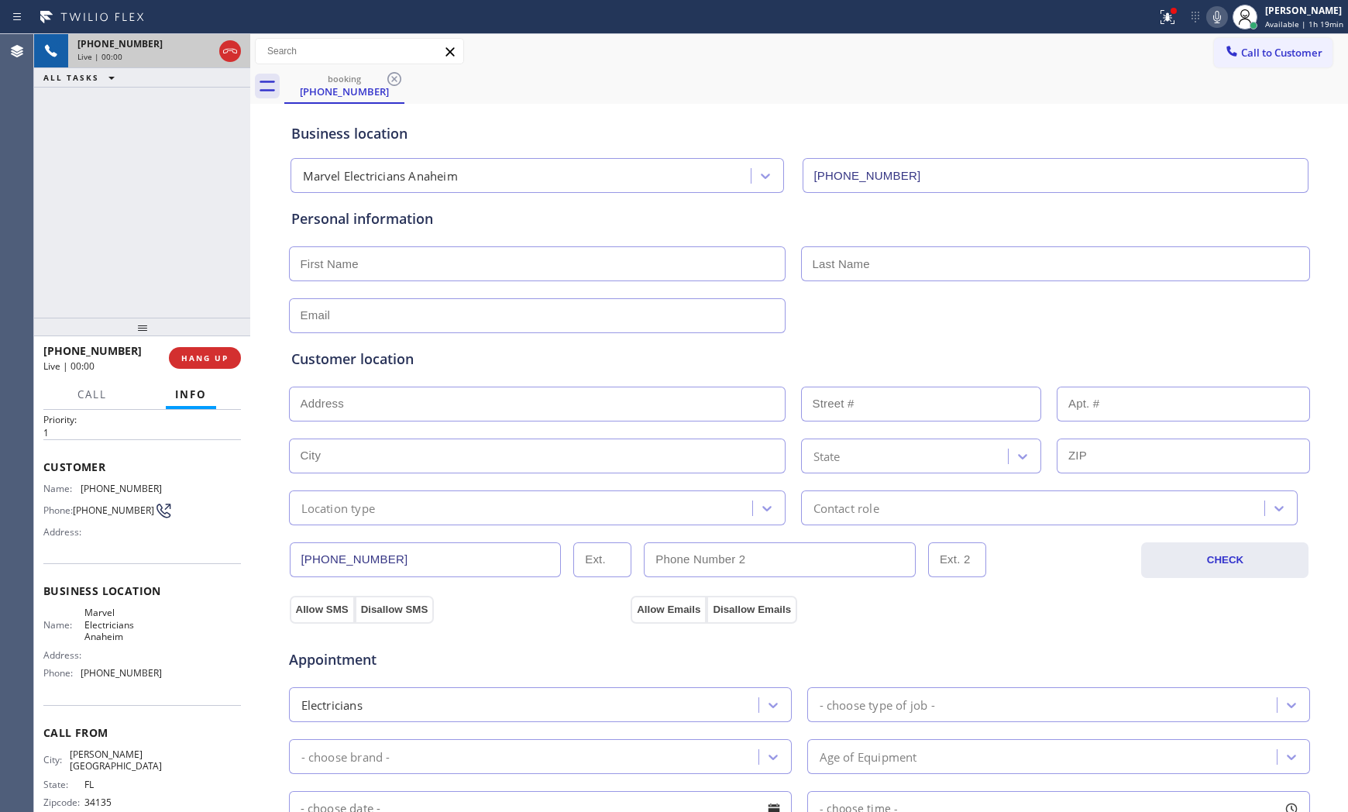
scroll to position [70, 0]
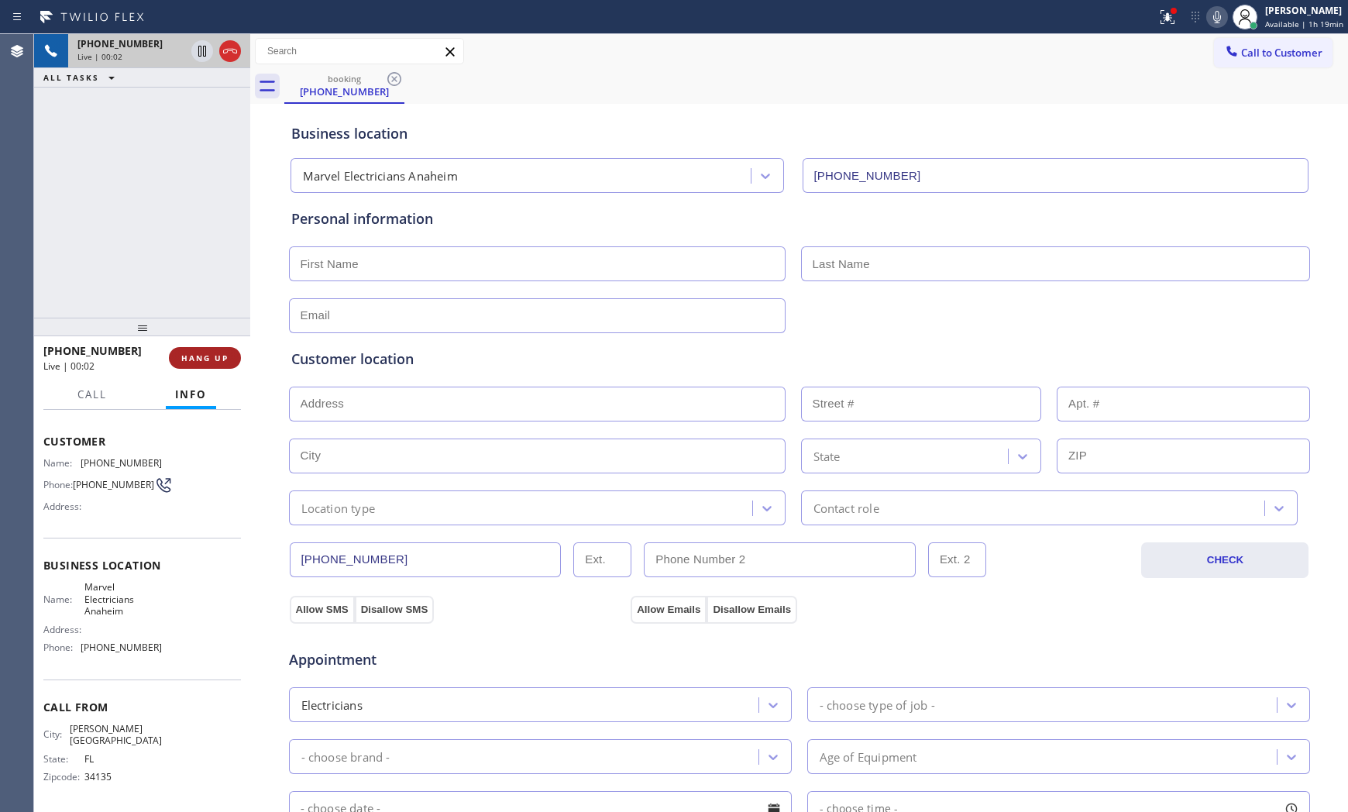
click at [197, 349] on button "HANG UP" at bounding box center [205, 358] width 72 height 22
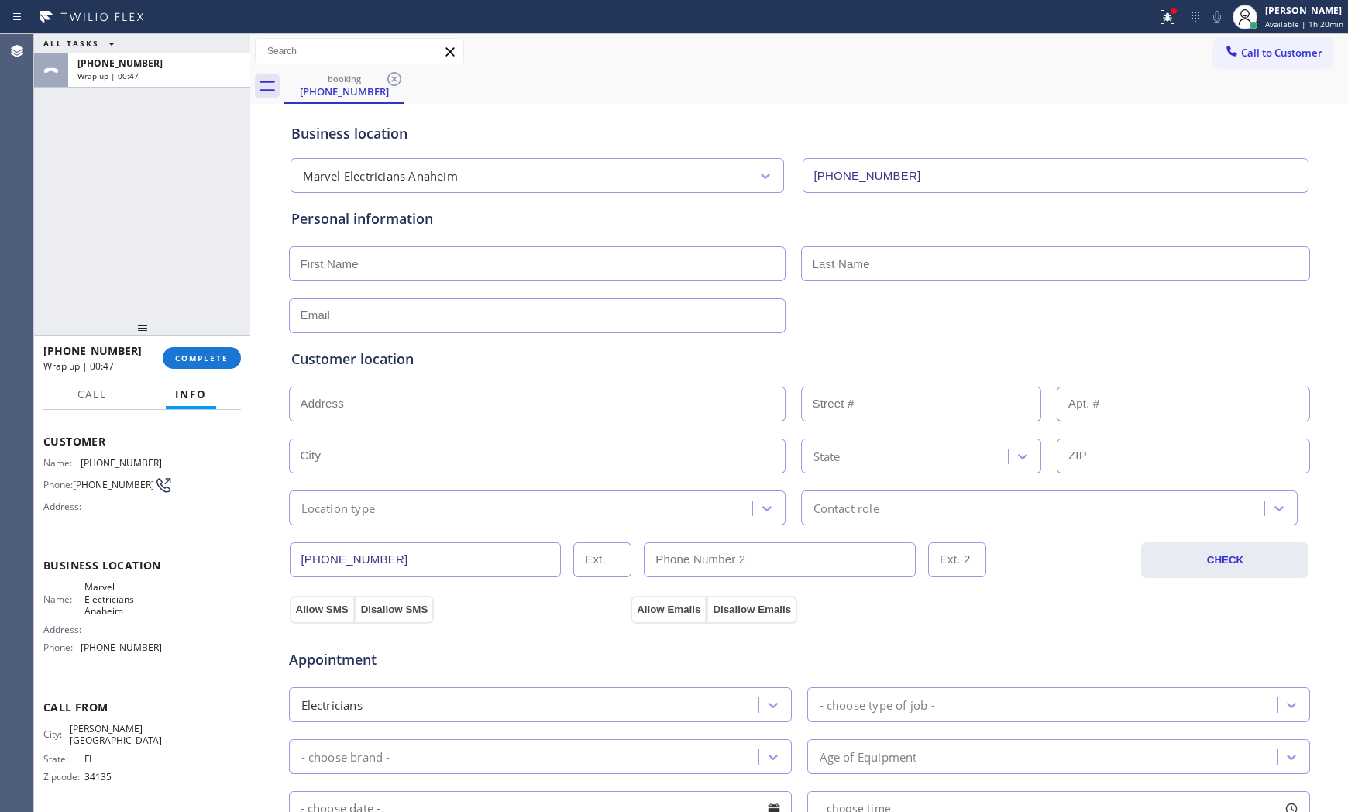
click at [215, 50] on div "ALL TASKS ALL TASKS ACTIVE TASKS TASKS IN WRAP UP" at bounding box center [142, 43] width 216 height 19
click at [204, 68] on div "+12396926331" at bounding box center [158, 63] width 163 height 13
click at [211, 350] on button "COMPLETE" at bounding box center [202, 358] width 78 height 22
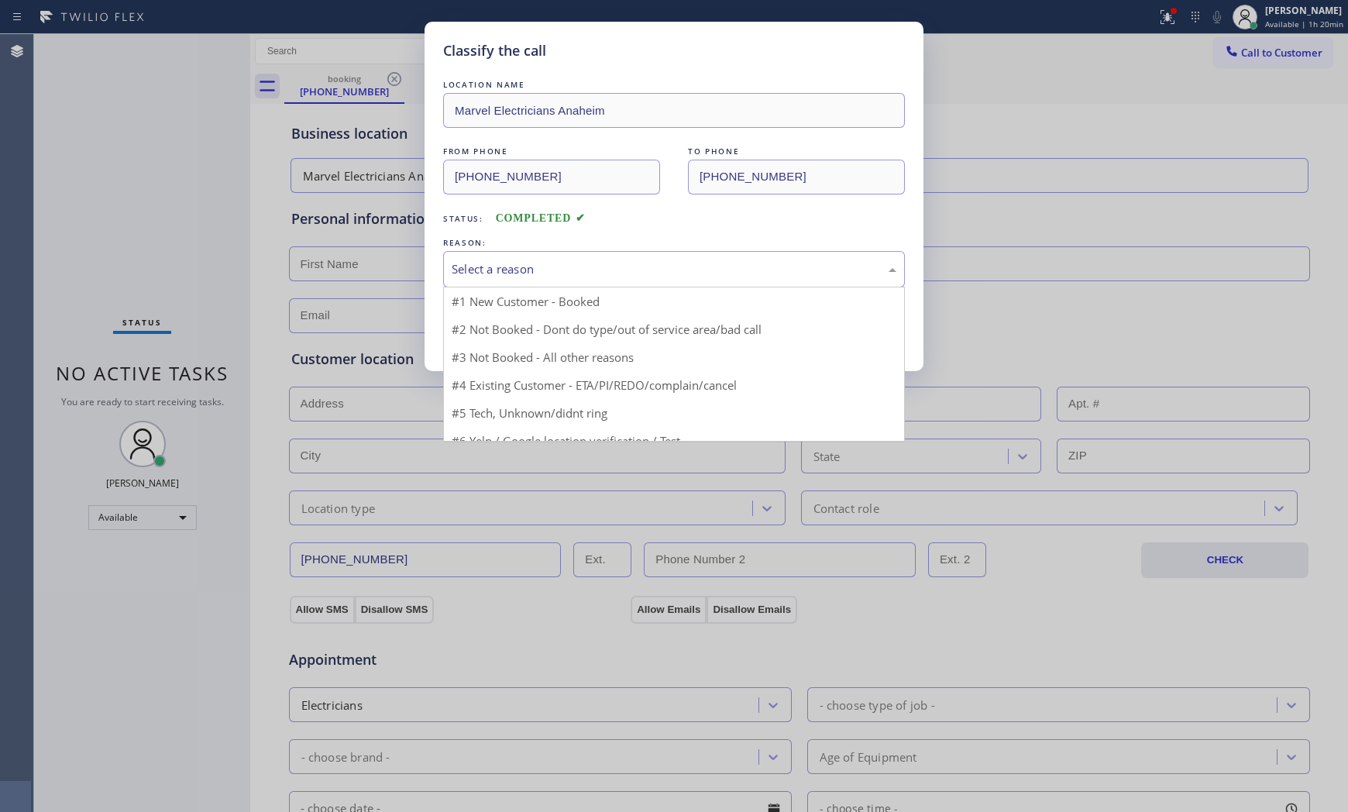
click at [497, 280] on div "Select a reason" at bounding box center [674, 269] width 462 height 36
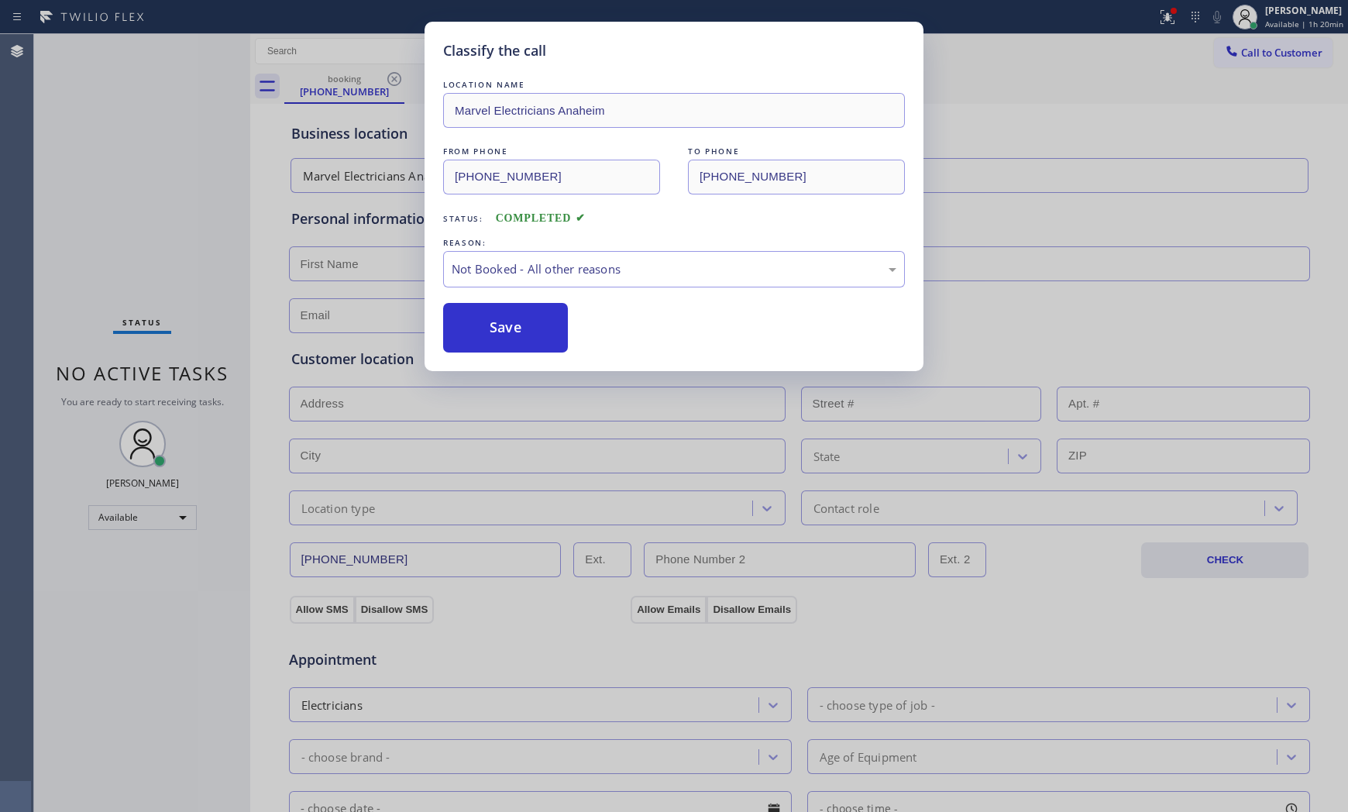
click at [500, 318] on button "Save" at bounding box center [505, 328] width 125 height 50
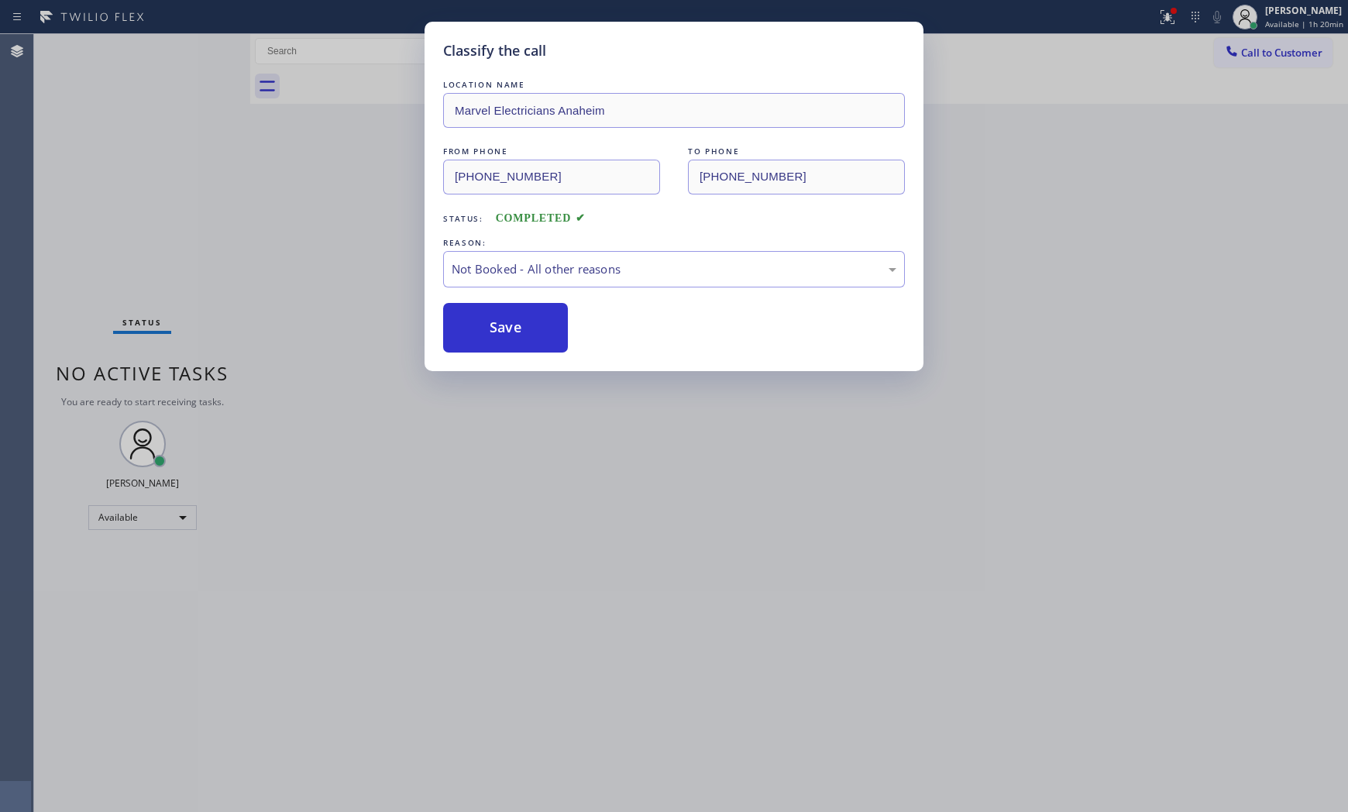
click at [500, 318] on button "Save" at bounding box center [505, 328] width 125 height 50
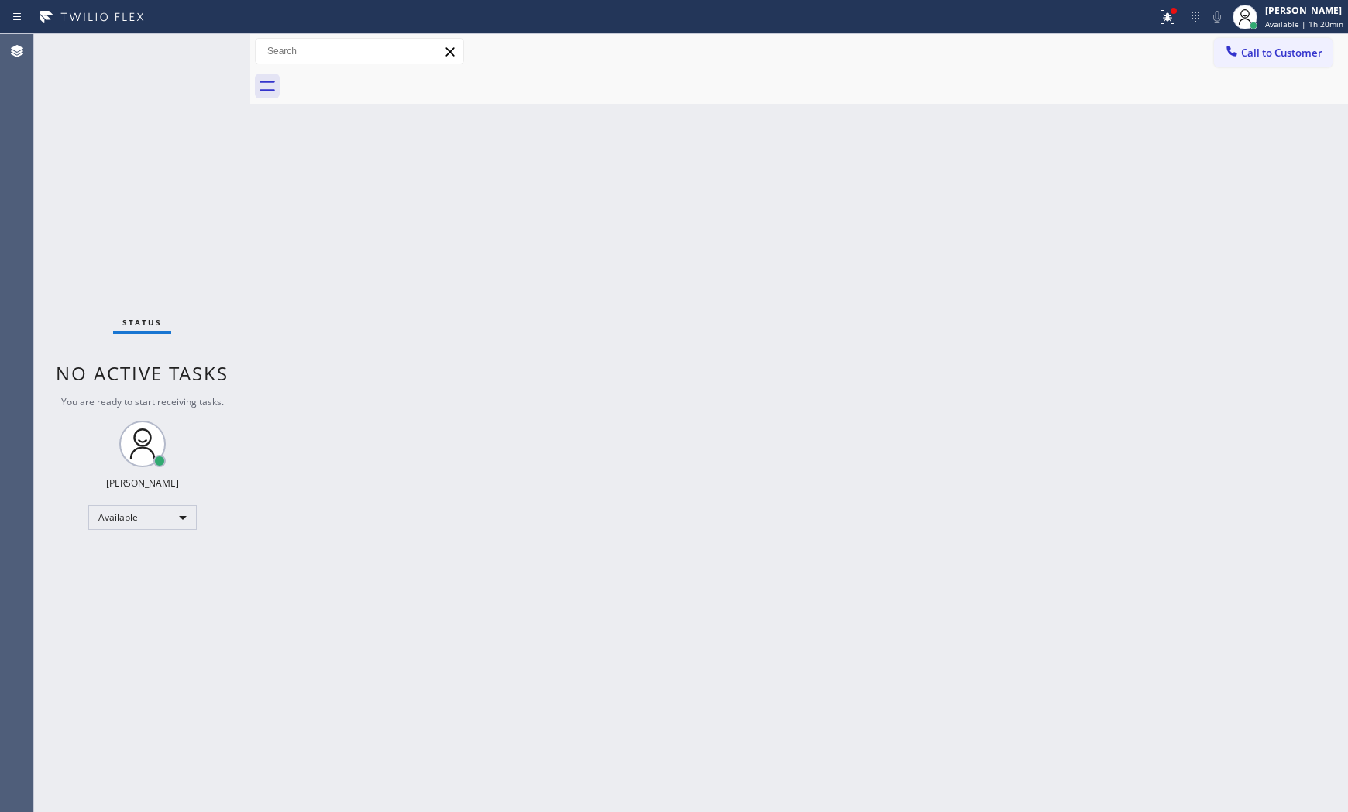
click at [203, 41] on div "Status No active tasks You are ready to start receiving tasks. [PERSON_NAME] Av…" at bounding box center [142, 423] width 216 height 778
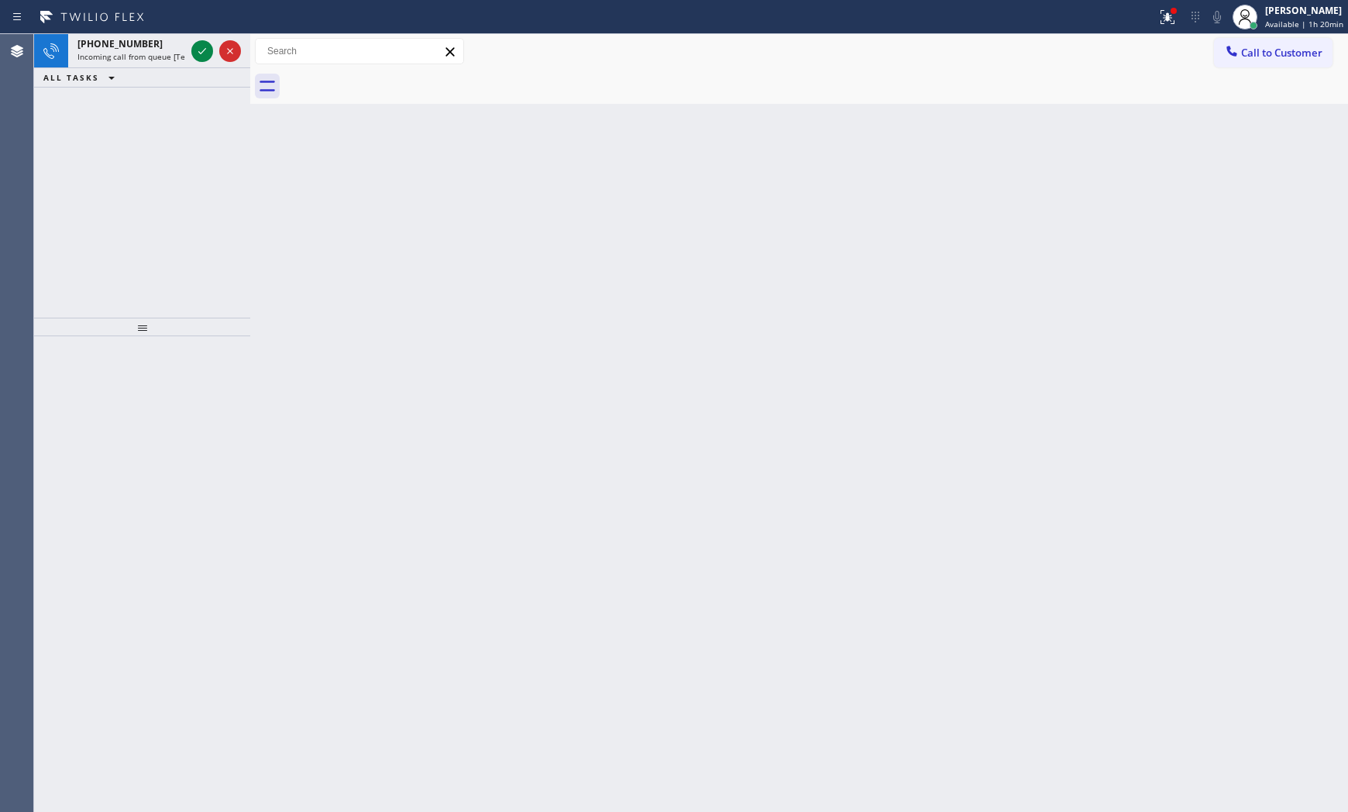
click at [203, 42] on icon at bounding box center [202, 51] width 19 height 19
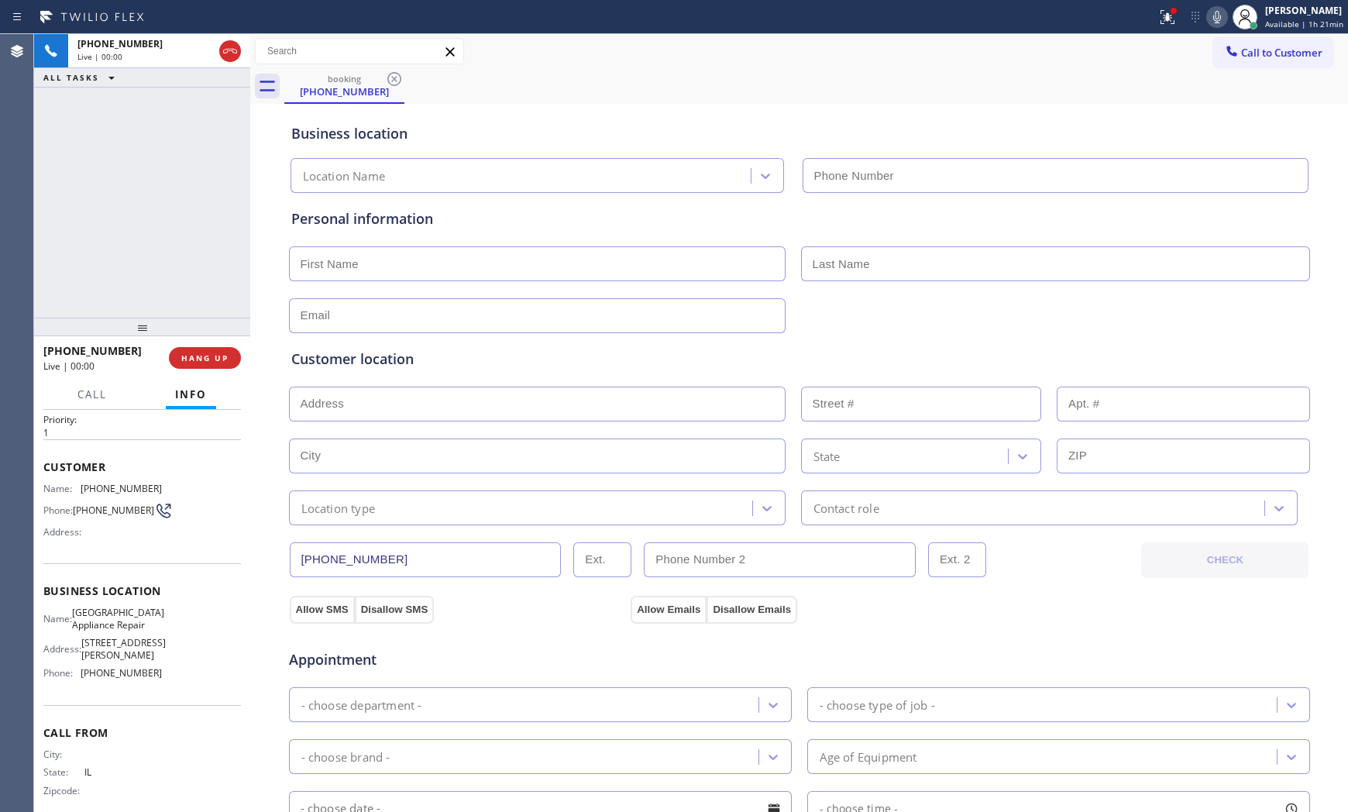
scroll to position [70, 0]
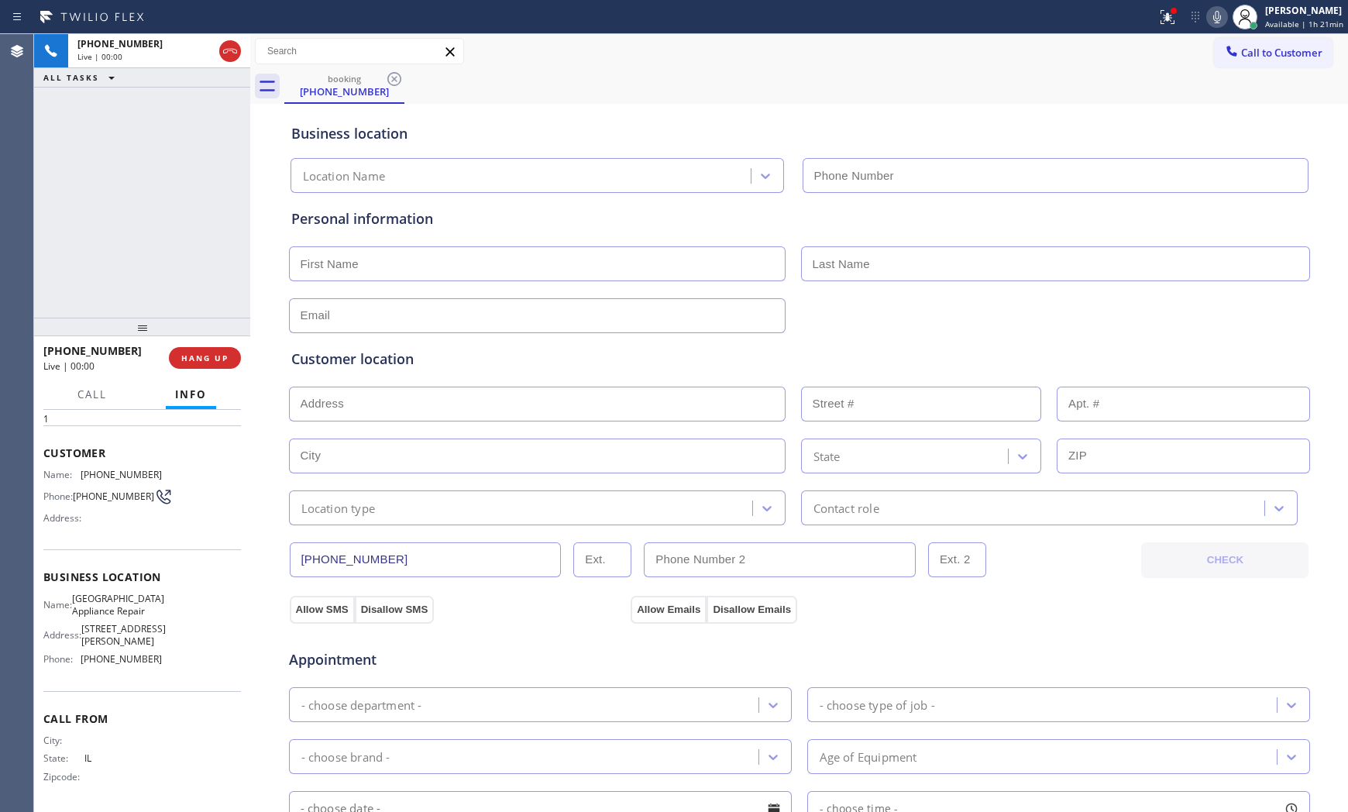
type input "(773) 830-4668"
drag, startPoint x: 1213, startPoint y: 22, endPoint x: 1282, endPoint y: 5, distance: 71.8
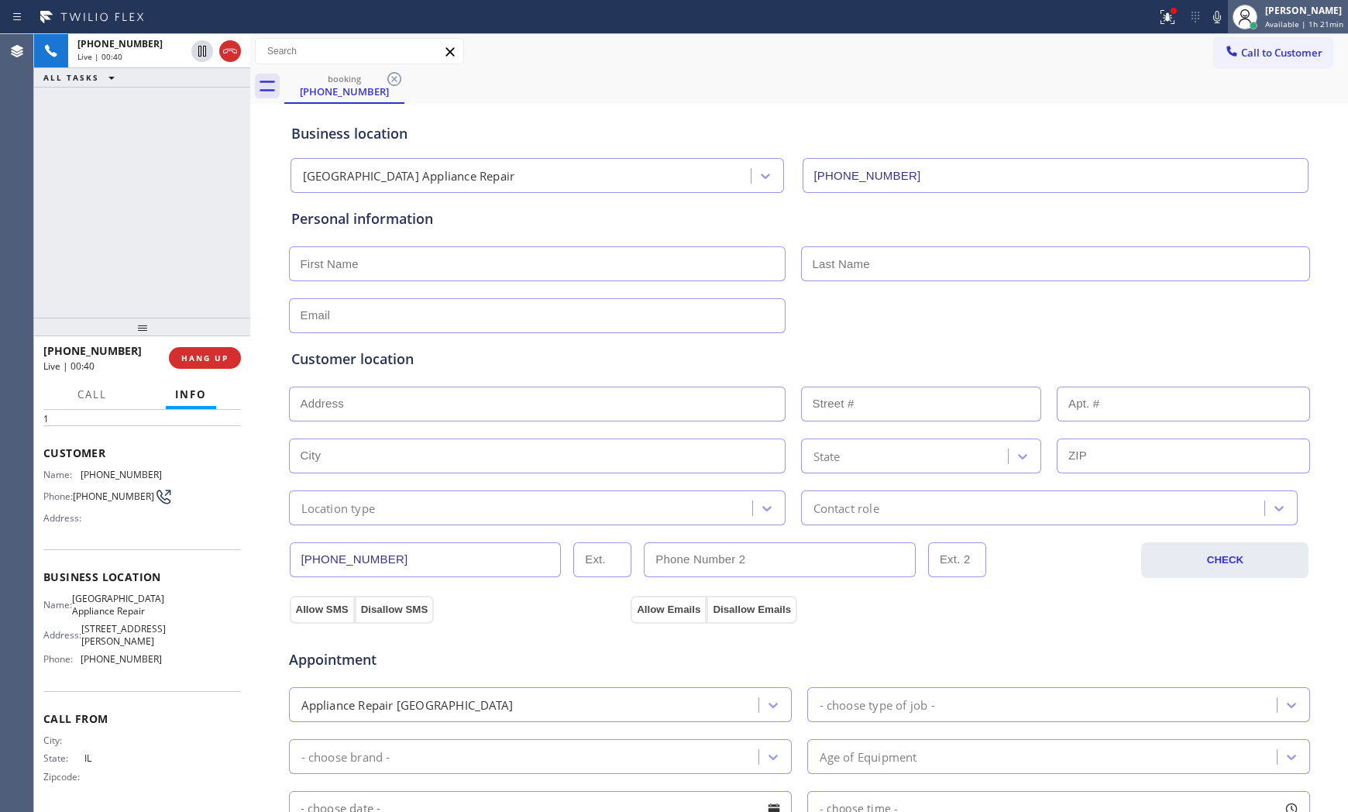
click at [1214, 22] on icon at bounding box center [1217, 17] width 8 height 12
drag, startPoint x: 1214, startPoint y: 10, endPoint x: 1242, endPoint y: 3, distance: 29.5
click at [1214, 10] on icon at bounding box center [1216, 17] width 19 height 19
click at [951, 344] on div "Customer location >> ADD NEW ADDRESS << + NEW ADDRESS State Location type Conta…" at bounding box center [799, 429] width 1022 height 192
click at [1150, 19] on div at bounding box center [1167, 17] width 34 height 19
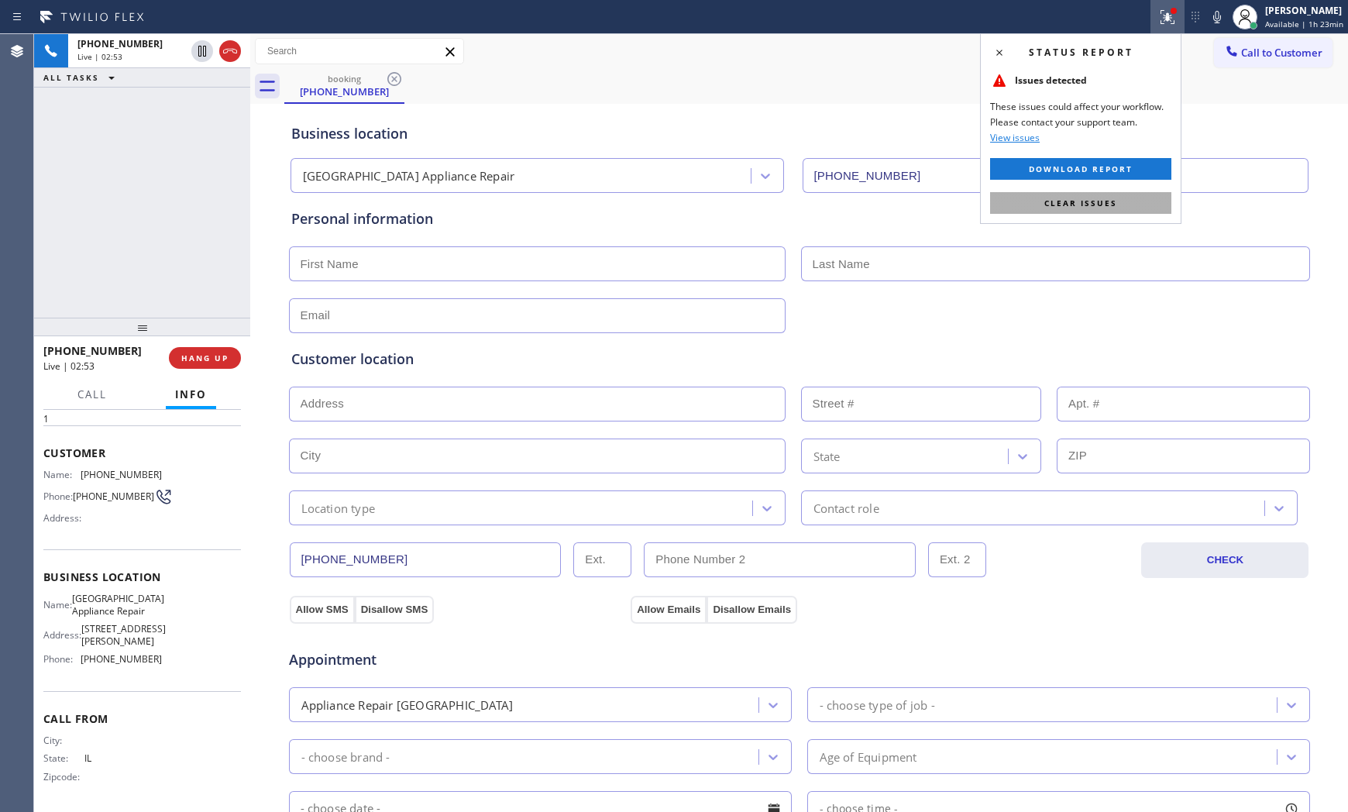
click at [1120, 203] on button "Clear issues" at bounding box center [1080, 203] width 181 height 22
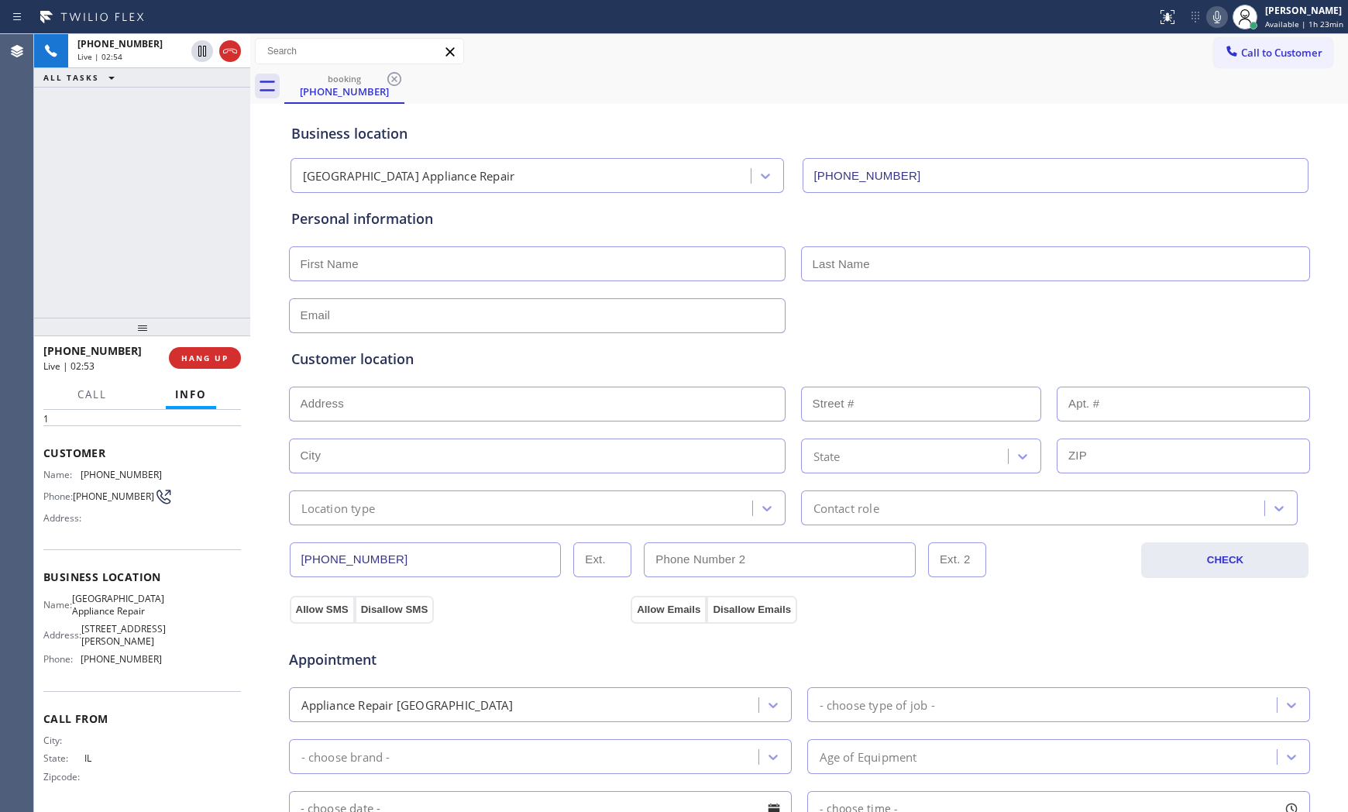
click at [1221, 19] on icon at bounding box center [1216, 17] width 19 height 19
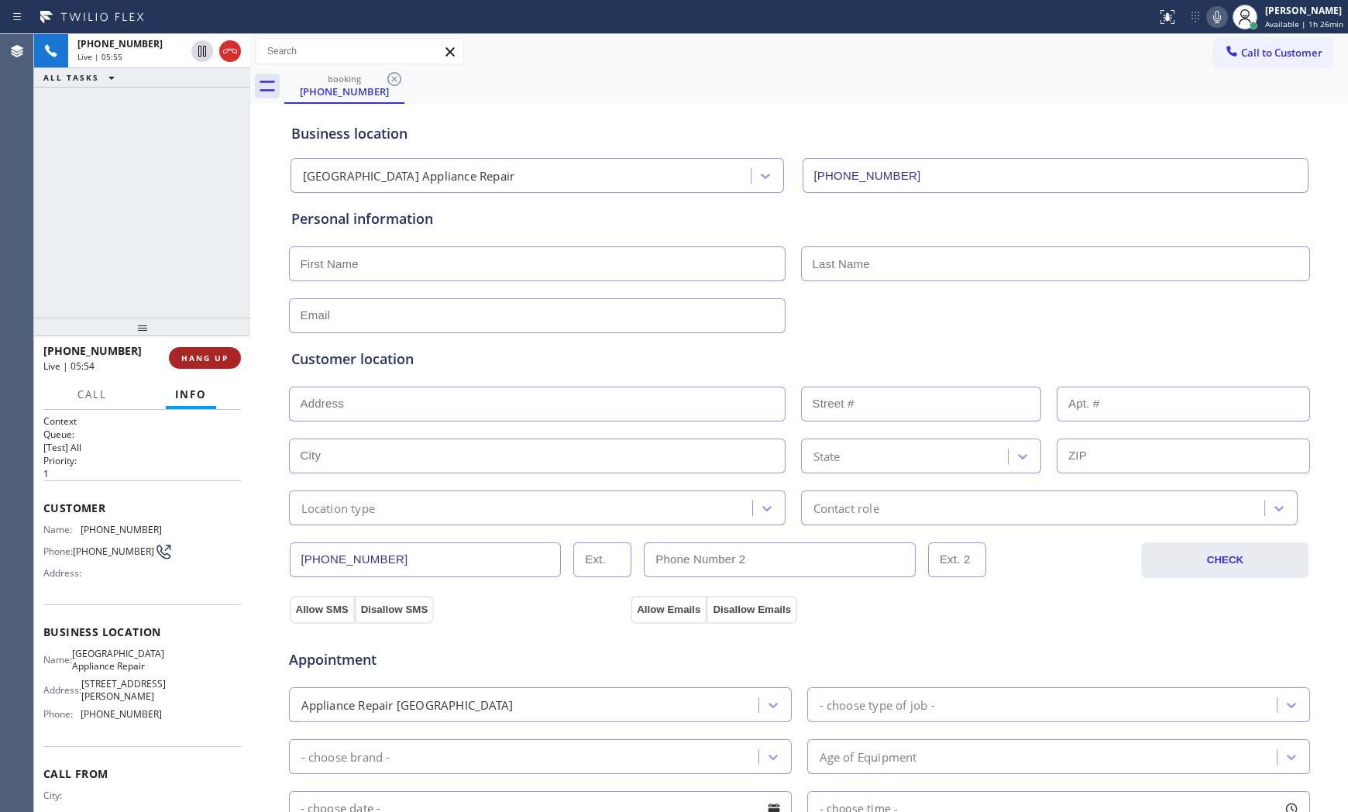
click at [221, 354] on span "HANG UP" at bounding box center [204, 357] width 47 height 11
drag, startPoint x: 476, startPoint y: 275, endPoint x: 482, endPoint y: 263, distance: 12.8
click at [476, 274] on input "text" at bounding box center [537, 263] width 496 height 35
paste input "Norward"
type input "Norward"
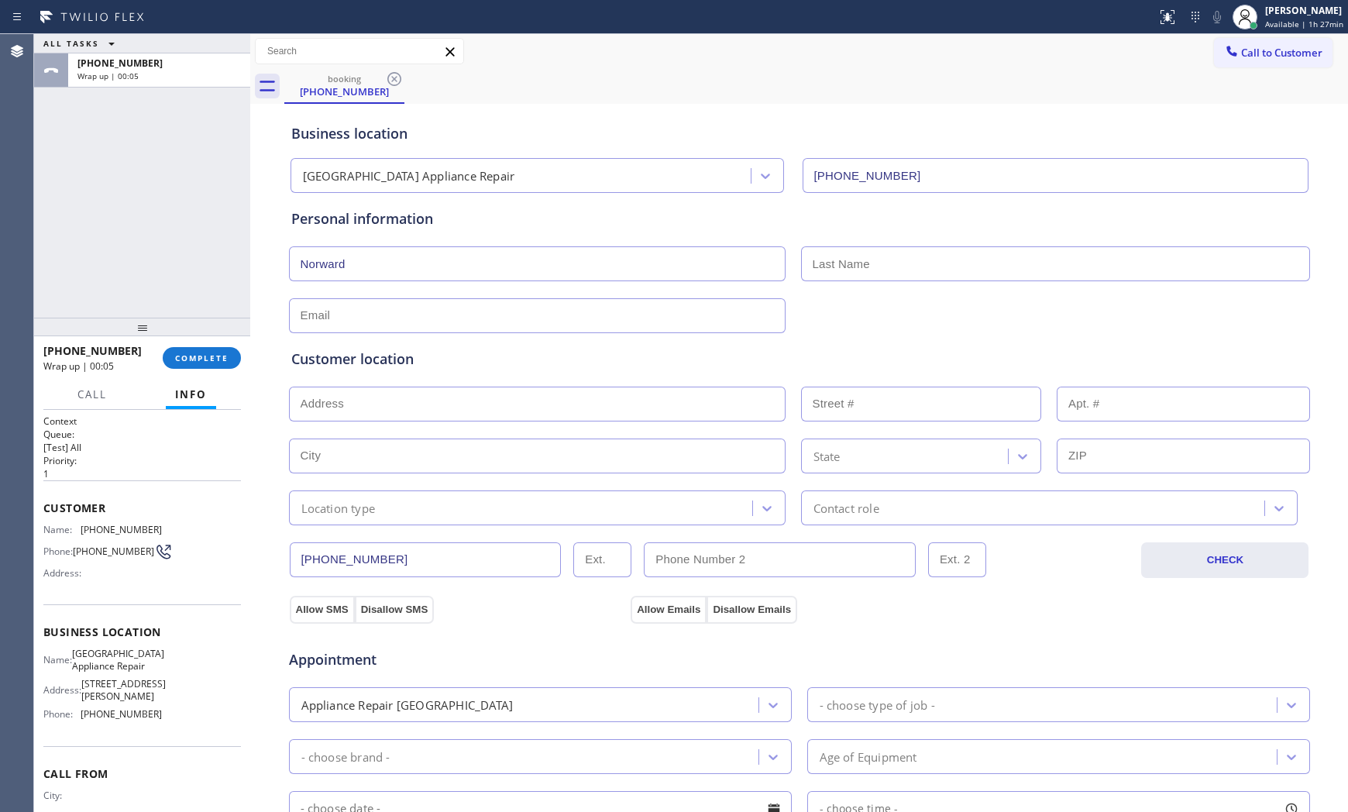
click at [872, 252] on input "text" at bounding box center [1055, 263] width 509 height 35
paste input "Allen"
type input "Allen"
click at [331, 325] on input "text" at bounding box center [537, 315] width 496 height 35
paste input "norwardallen@gmail.com"
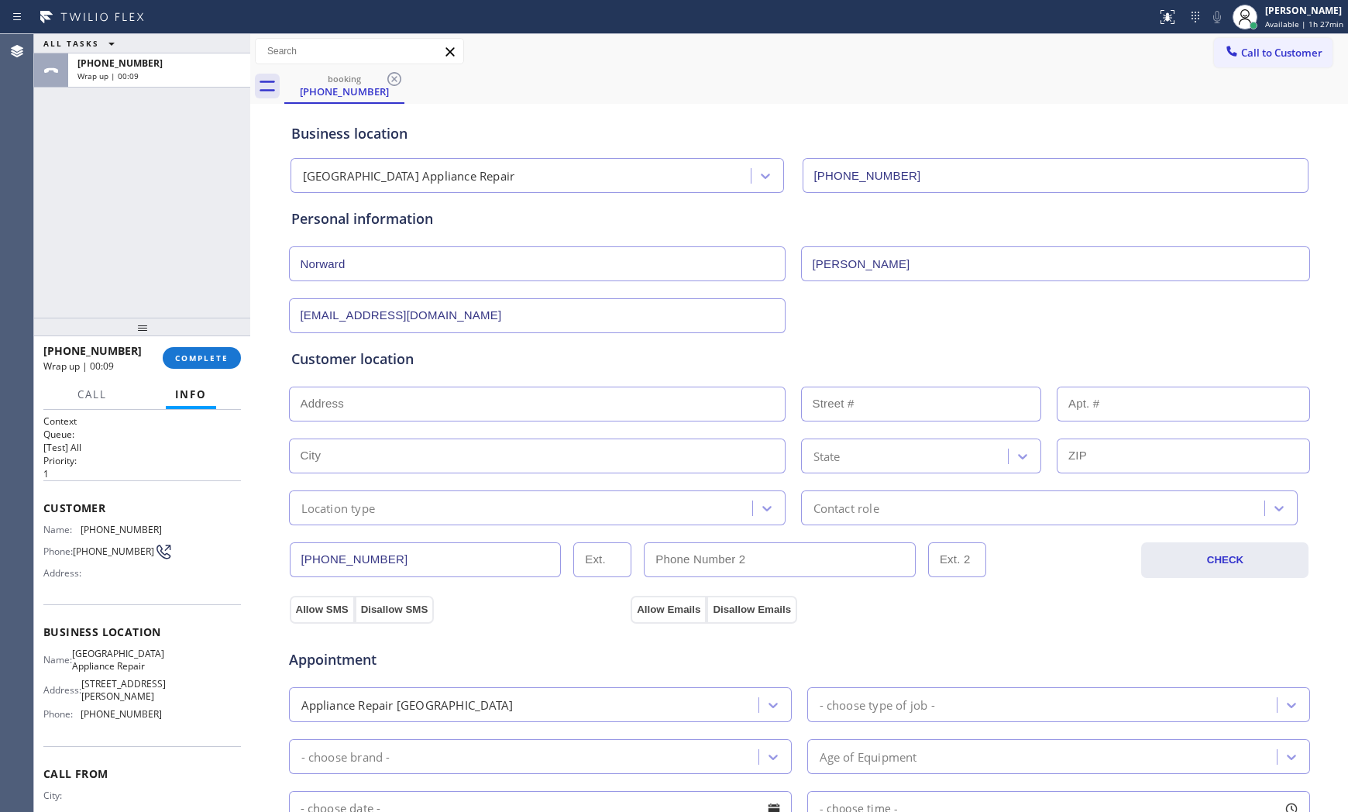
type input "norwardallen@gmail.com"
click at [108, 668] on span "Calumet Heights Appliance Repair" at bounding box center [118, 659] width 92 height 24
copy span "Calumet Heights Appliance Repair"
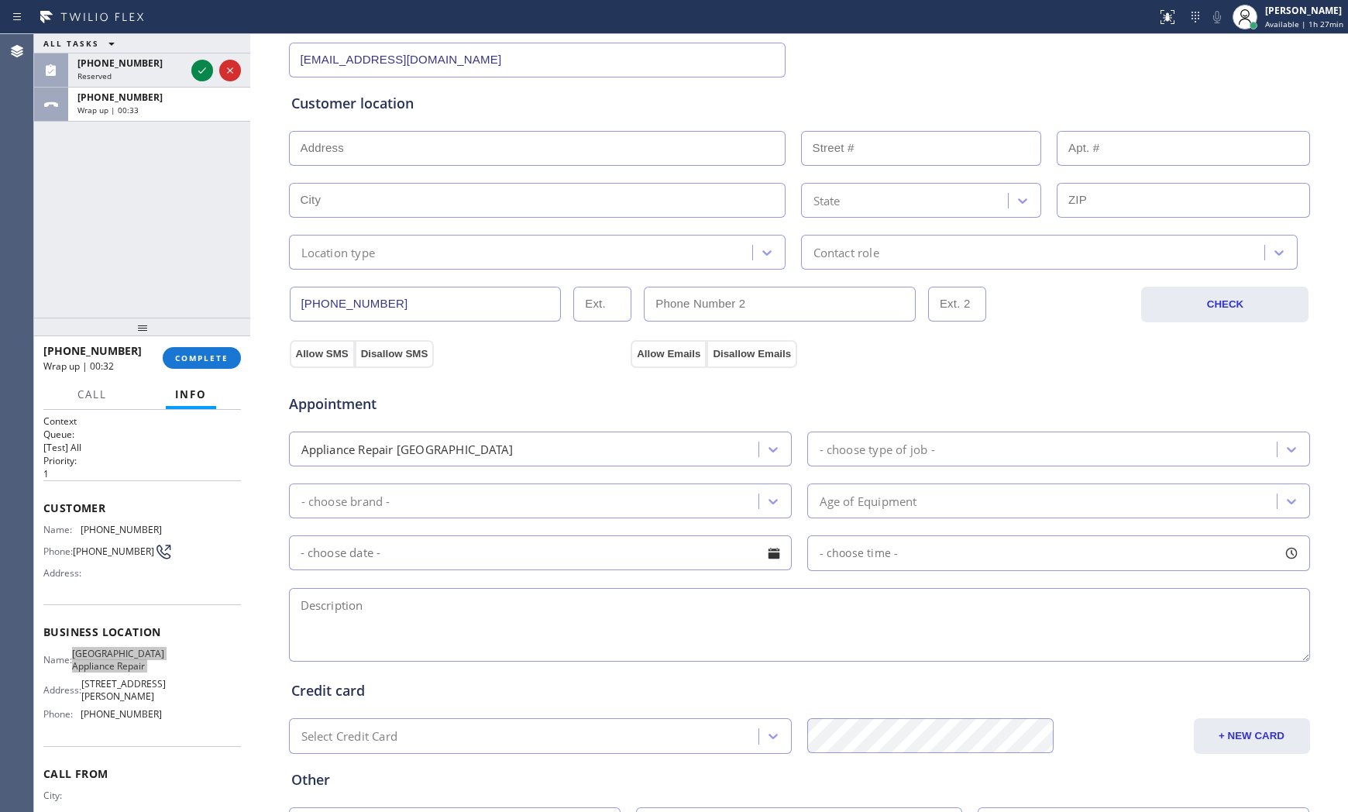
scroll to position [258, 0]
click at [392, 621] on textarea at bounding box center [799, 622] width 1021 height 74
paste textarea "12-3 $75 Kenmore | dryerSBS | when hit the start it wont start 5yo |duplex - HO…"
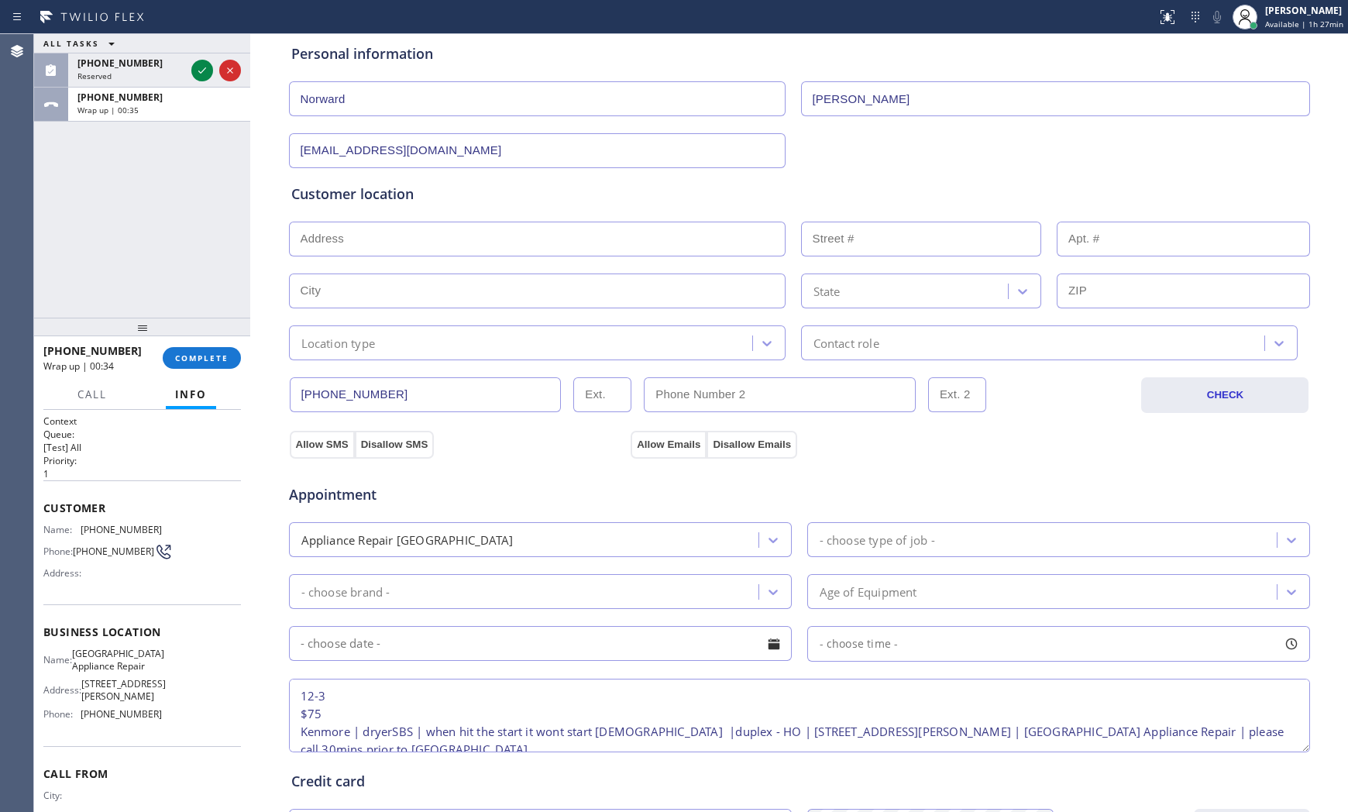
scroll to position [172, 0]
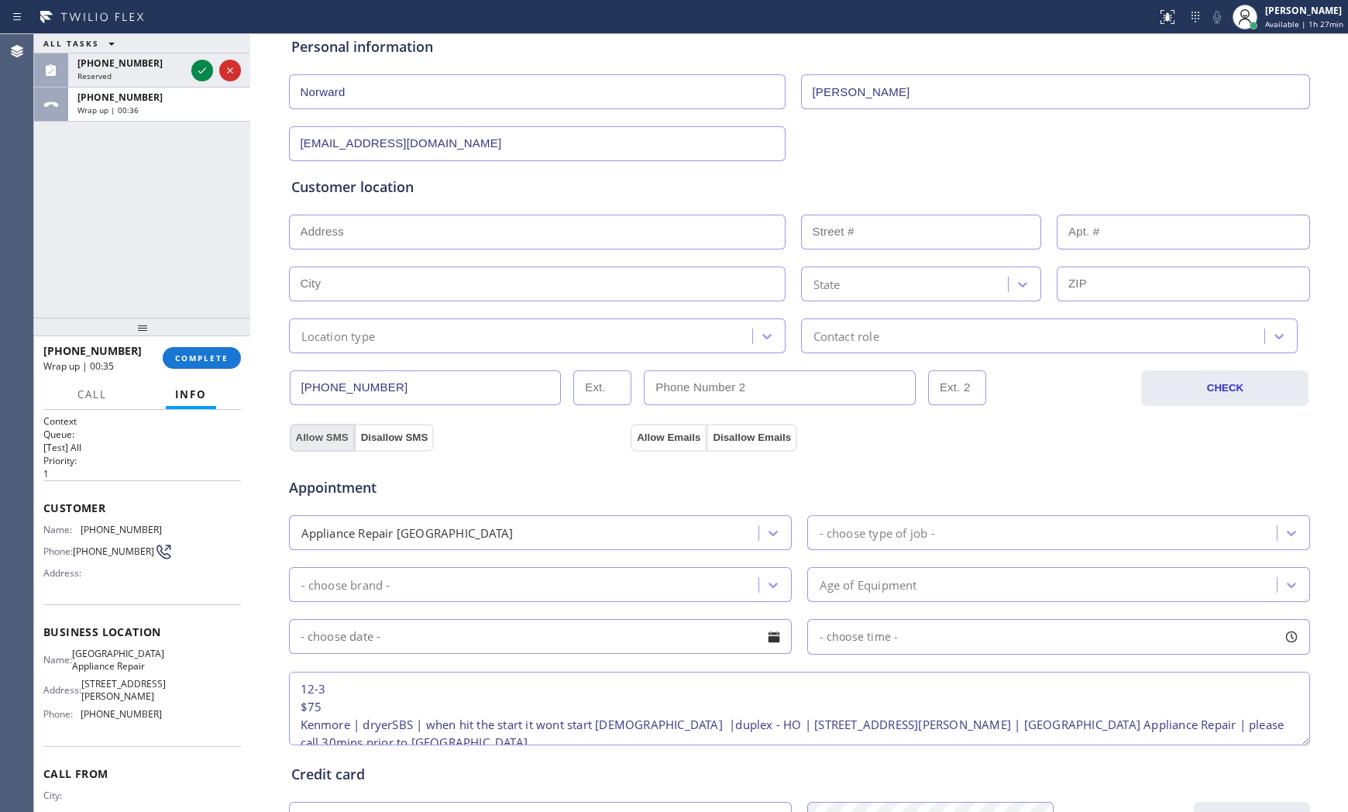
type textarea "12-3 $75 Kenmore | dryerSBS | when hit the start it wont start 5yo |duplex - HO…"
click at [328, 428] on button "Allow SMS" at bounding box center [322, 438] width 65 height 28
click at [374, 238] on input "text" at bounding box center [537, 232] width 496 height 35
paste input "8308 S Burnham AveChicago, IL 60617, USA"
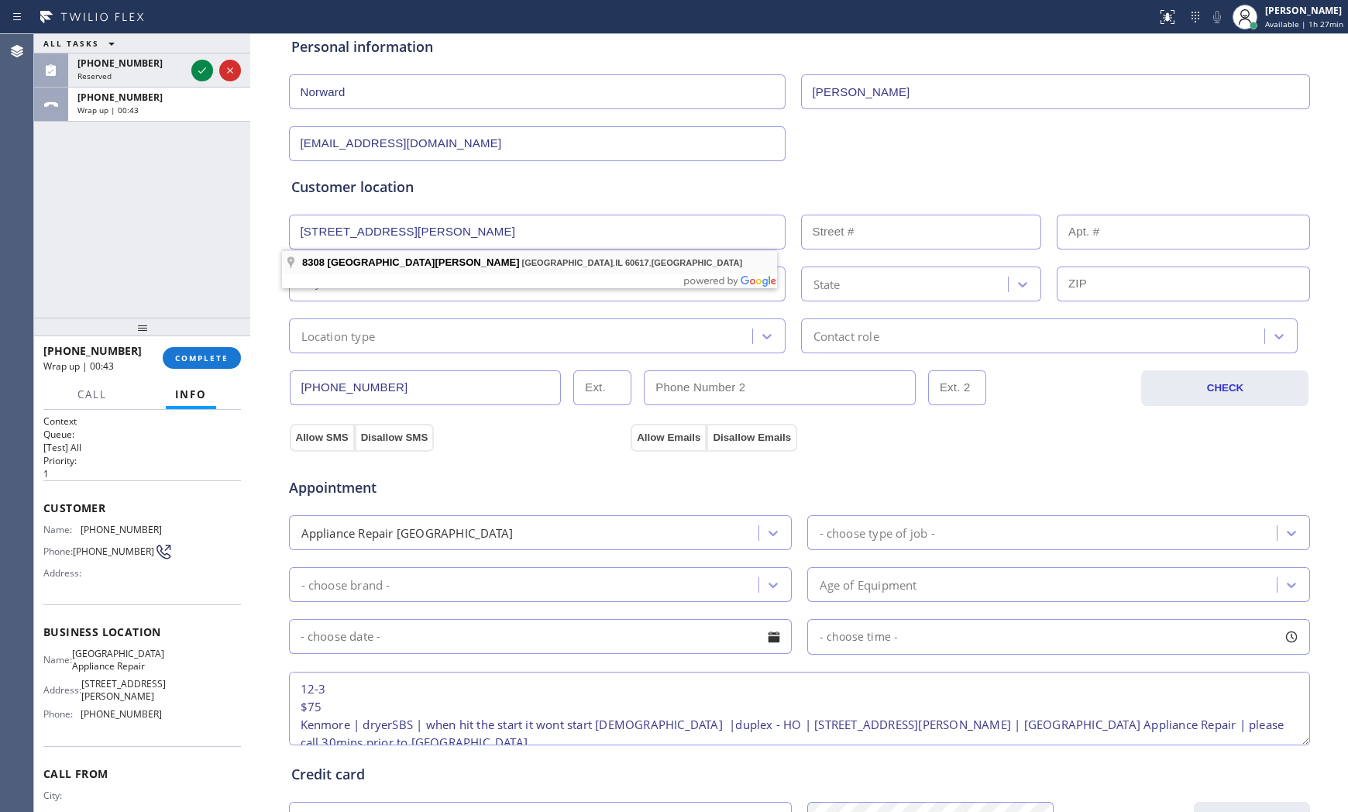
type input "8308 S Burnham Ave"
type input "8308"
type input "Chicago"
type input "60617"
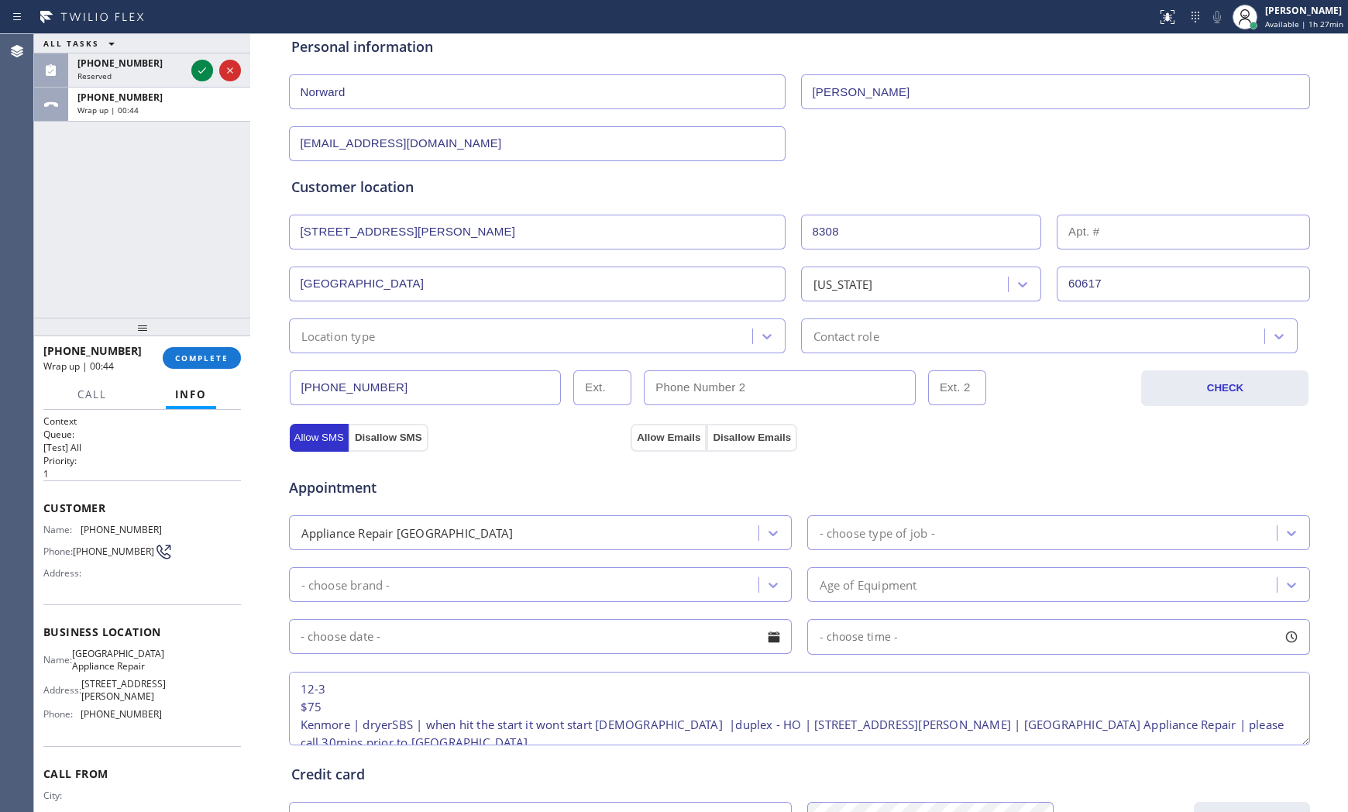
drag, startPoint x: 387, startPoint y: 334, endPoint x: 387, endPoint y: 343, distance: 9.3
click at [387, 338] on div "Location type" at bounding box center [523, 335] width 458 height 27
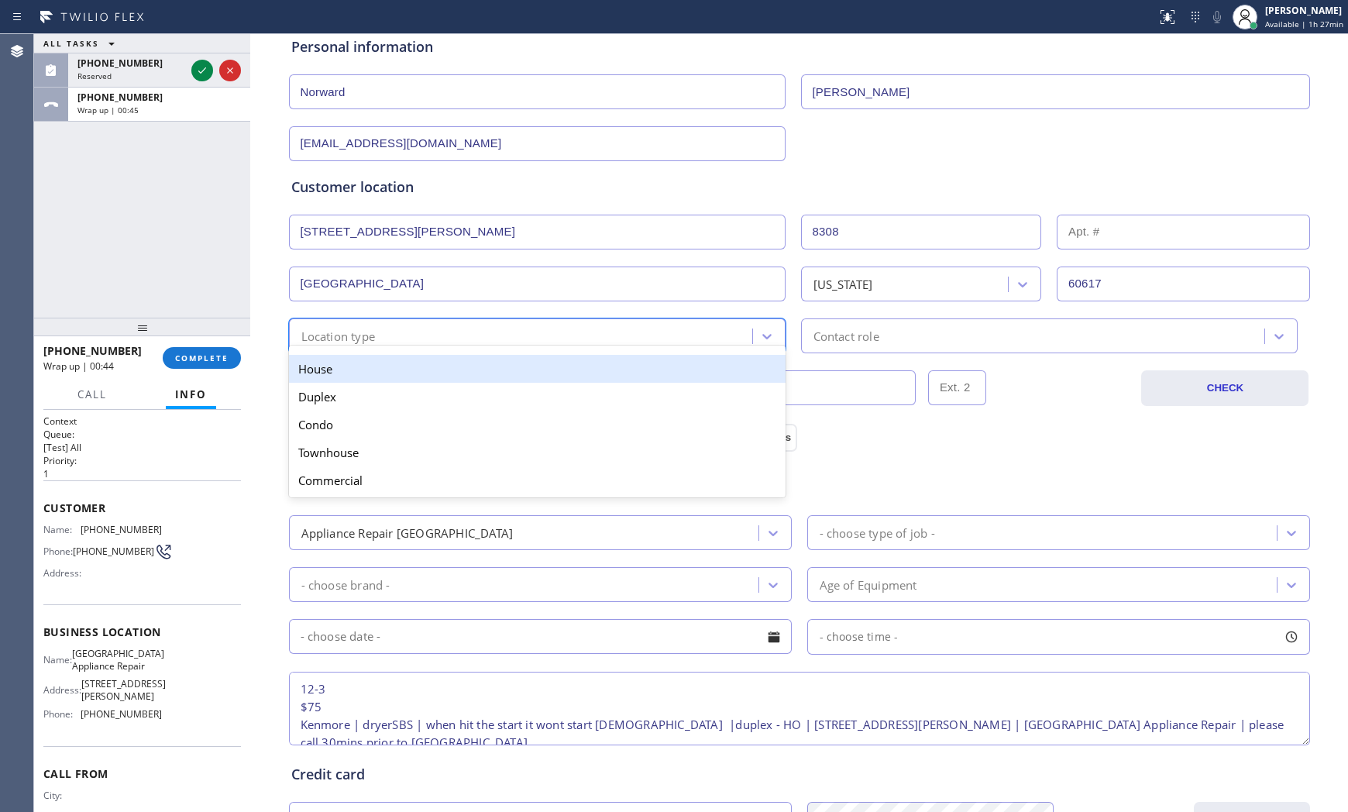
drag, startPoint x: 365, startPoint y: 375, endPoint x: 609, endPoint y: 377, distance: 244.0
click at [365, 374] on div "House" at bounding box center [537, 369] width 496 height 28
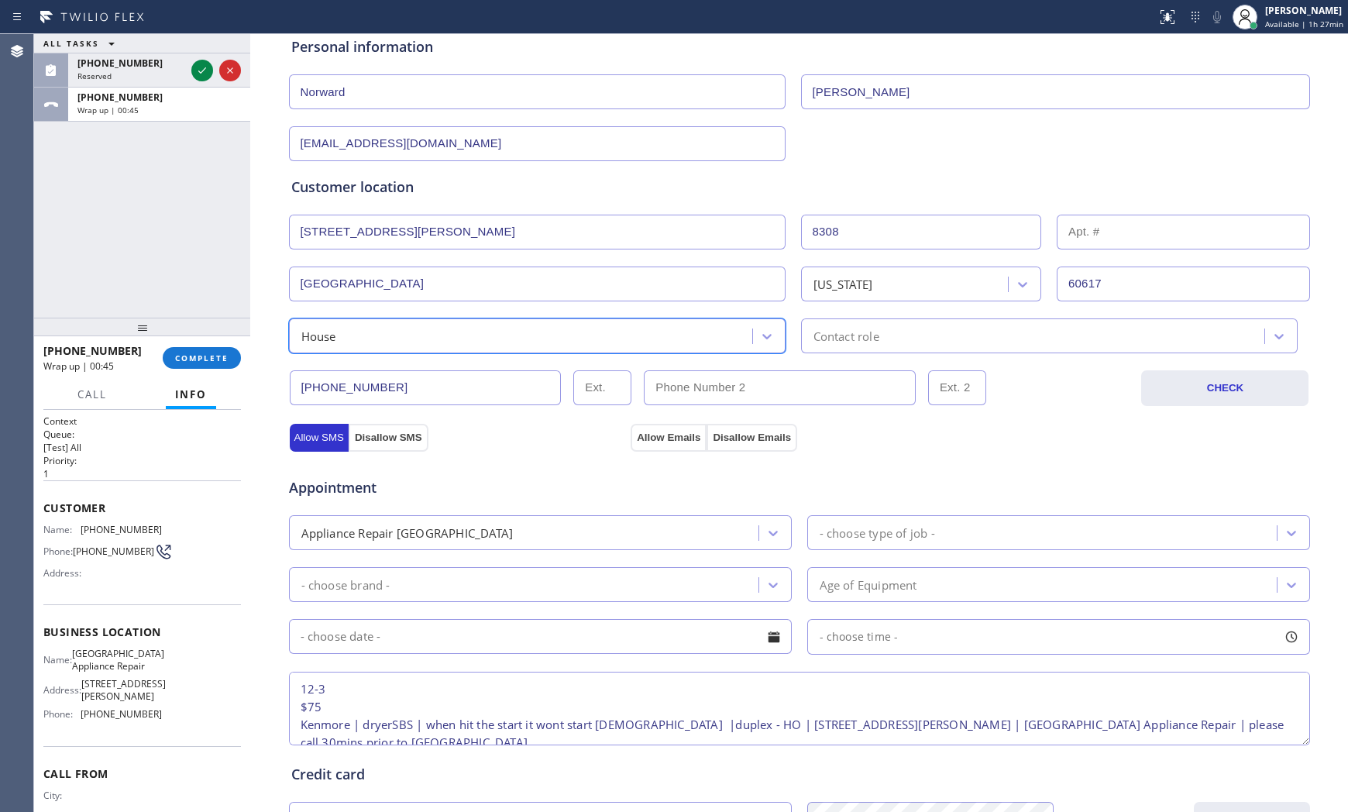
click at [887, 335] on div "Contact role" at bounding box center [1034, 335] width 458 height 27
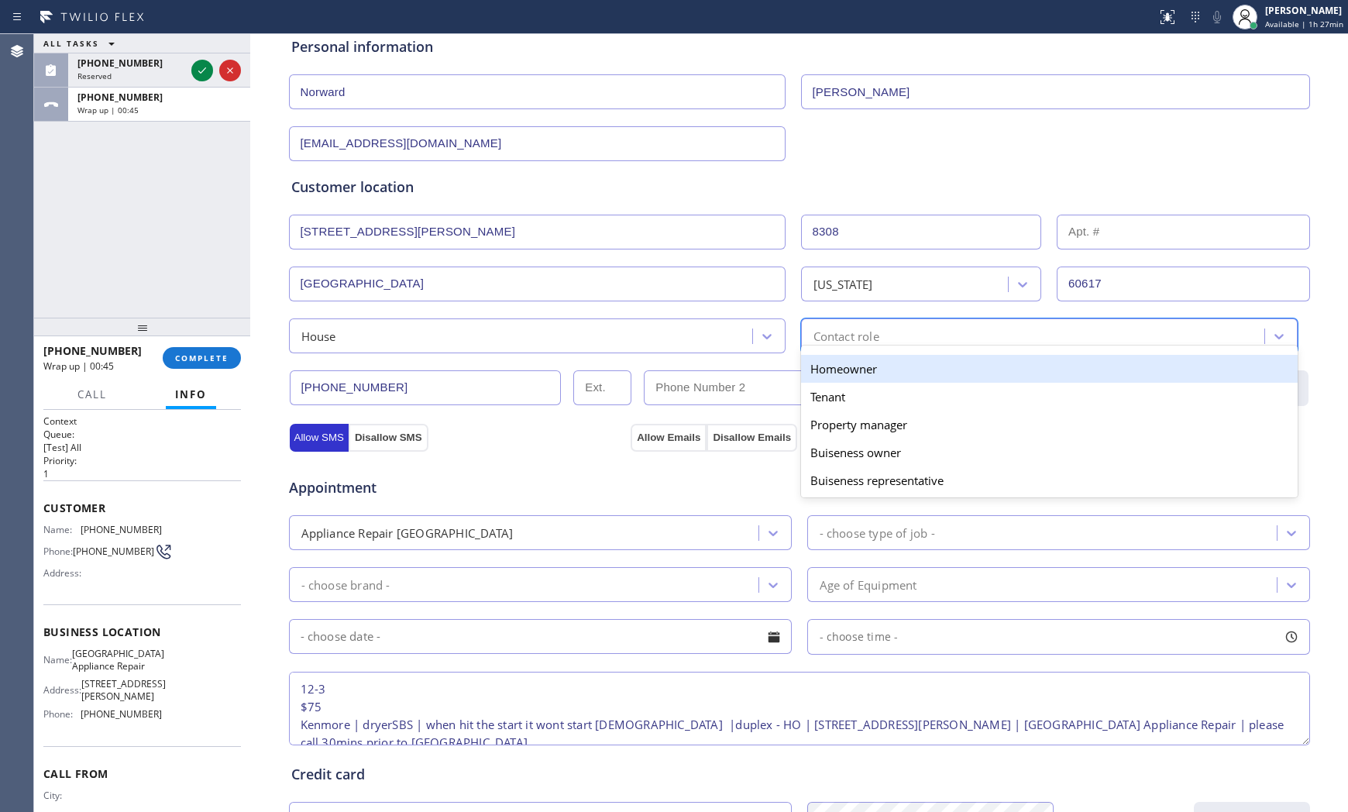
drag, startPoint x: 853, startPoint y: 369, endPoint x: 840, endPoint y: 382, distance: 18.6
click at [850, 370] on div "Homeowner" at bounding box center [1049, 369] width 496 height 28
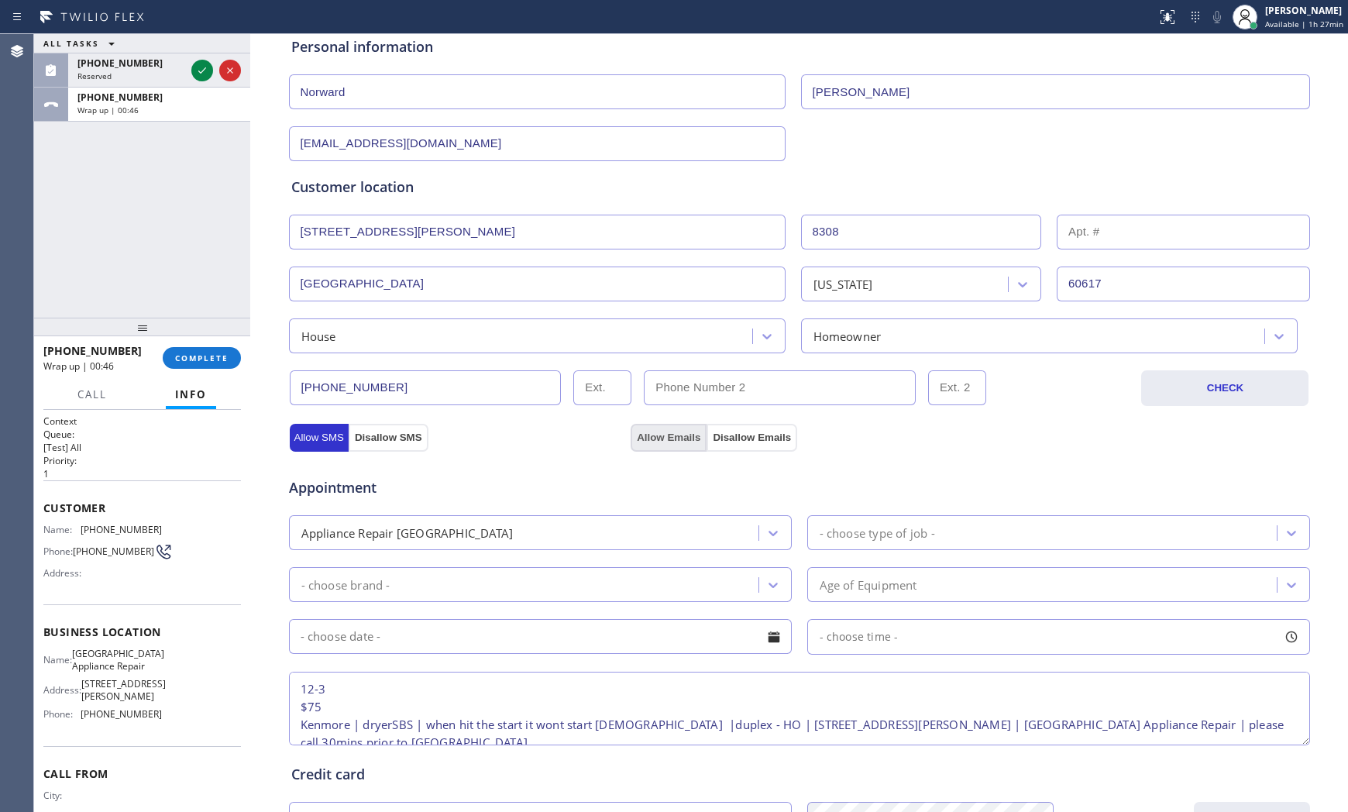
click at [651, 442] on button "Allow Emails" at bounding box center [668, 438] width 76 height 28
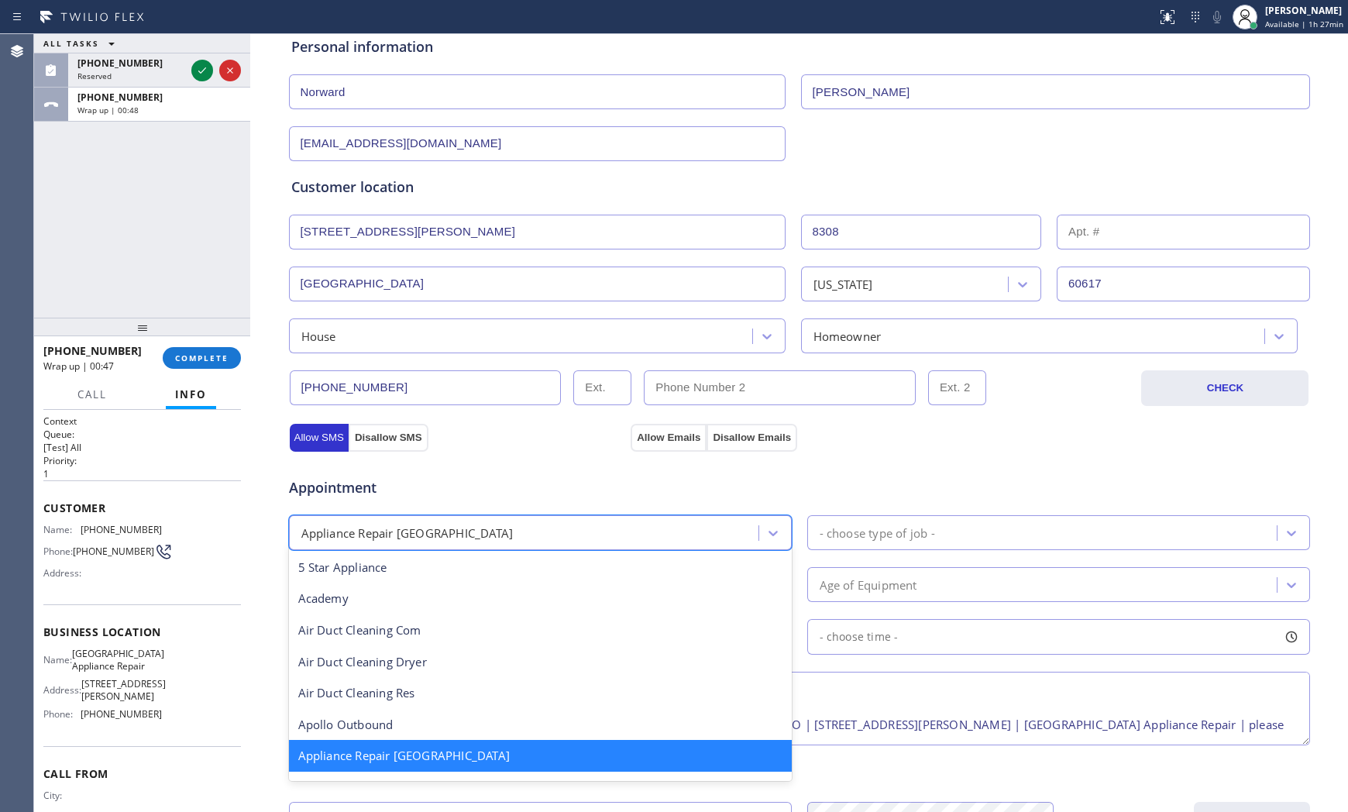
click at [669, 528] on div "Appliance Repair [GEOGRAPHIC_DATA]" at bounding box center [526, 532] width 465 height 27
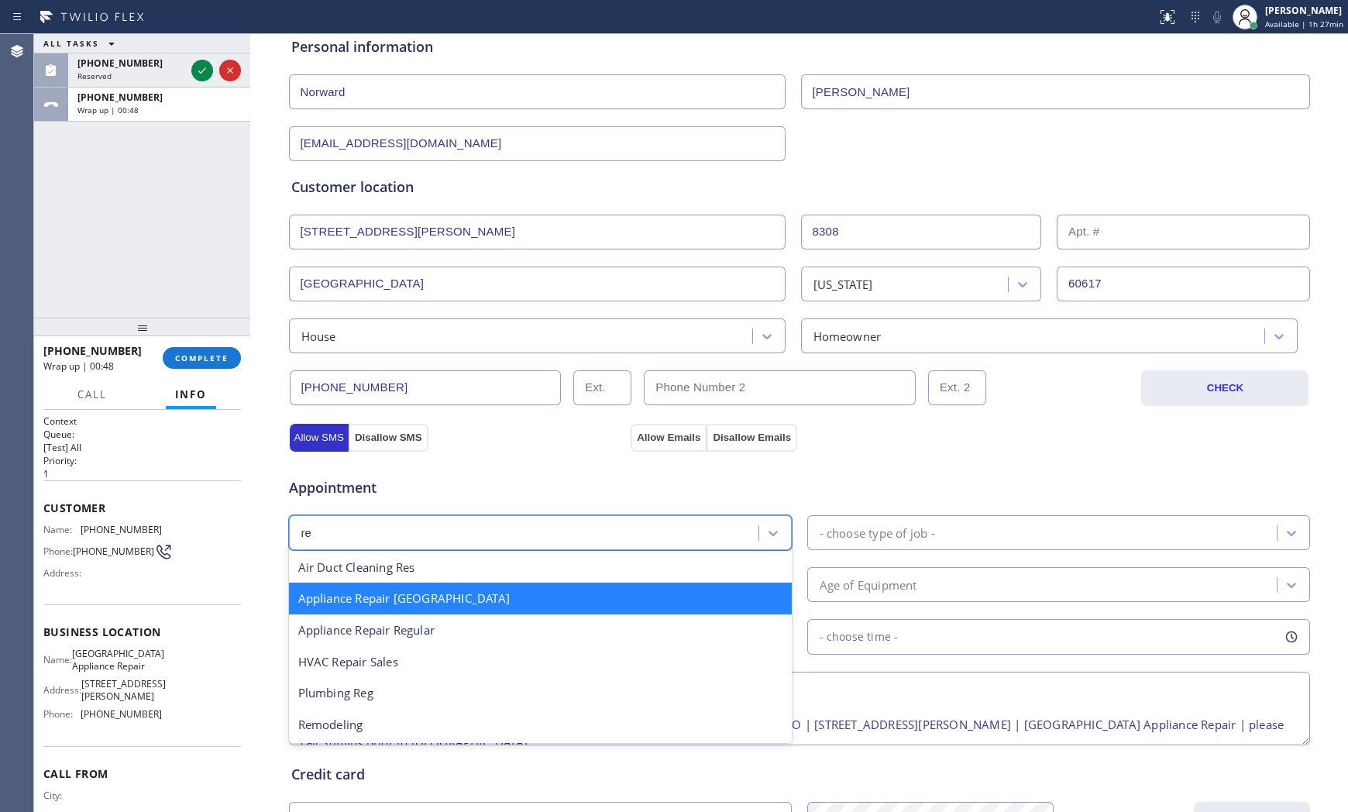
scroll to position [0, 0]
type input "reg"
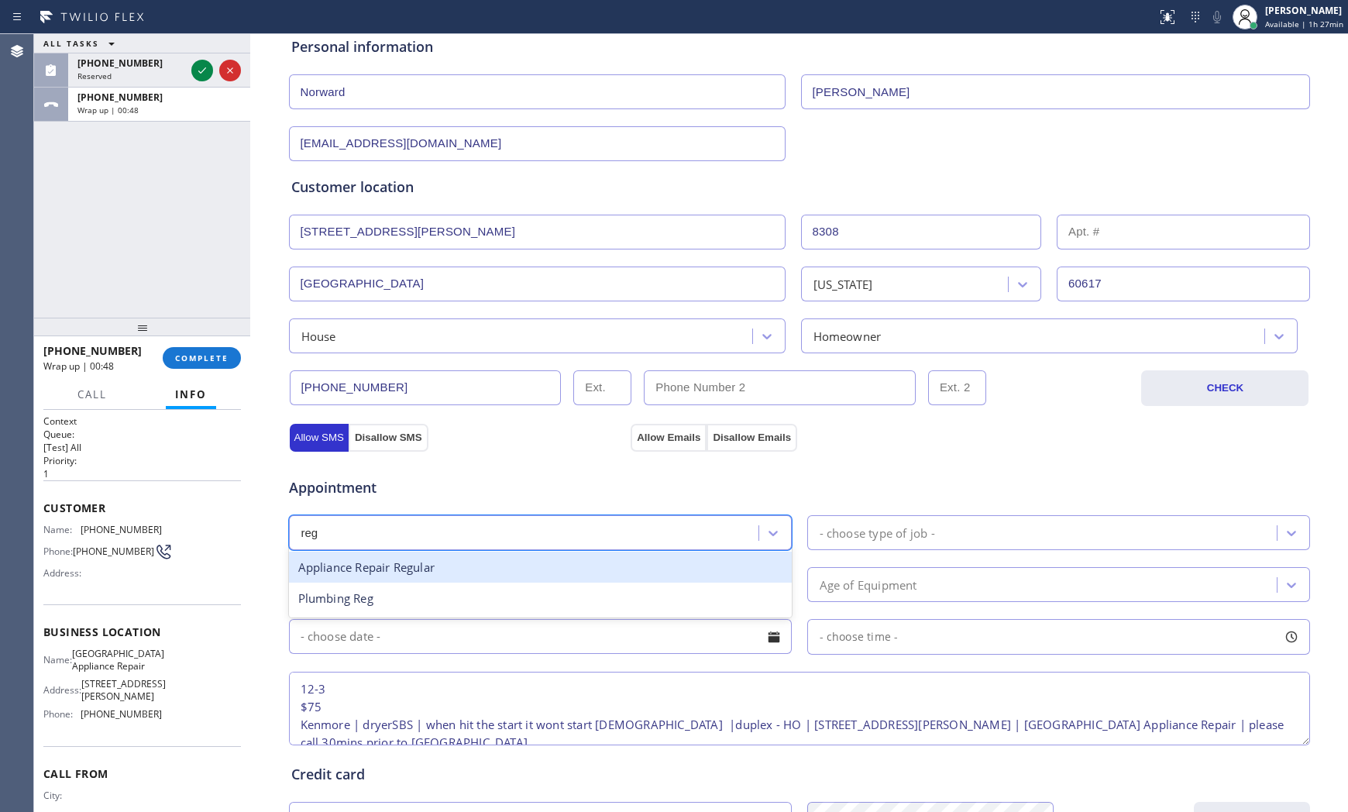
drag, startPoint x: 525, startPoint y: 575, endPoint x: 623, endPoint y: 567, distance: 97.9
click at [525, 574] on div "Appliance Repair Regular" at bounding box center [540, 567] width 503 height 32
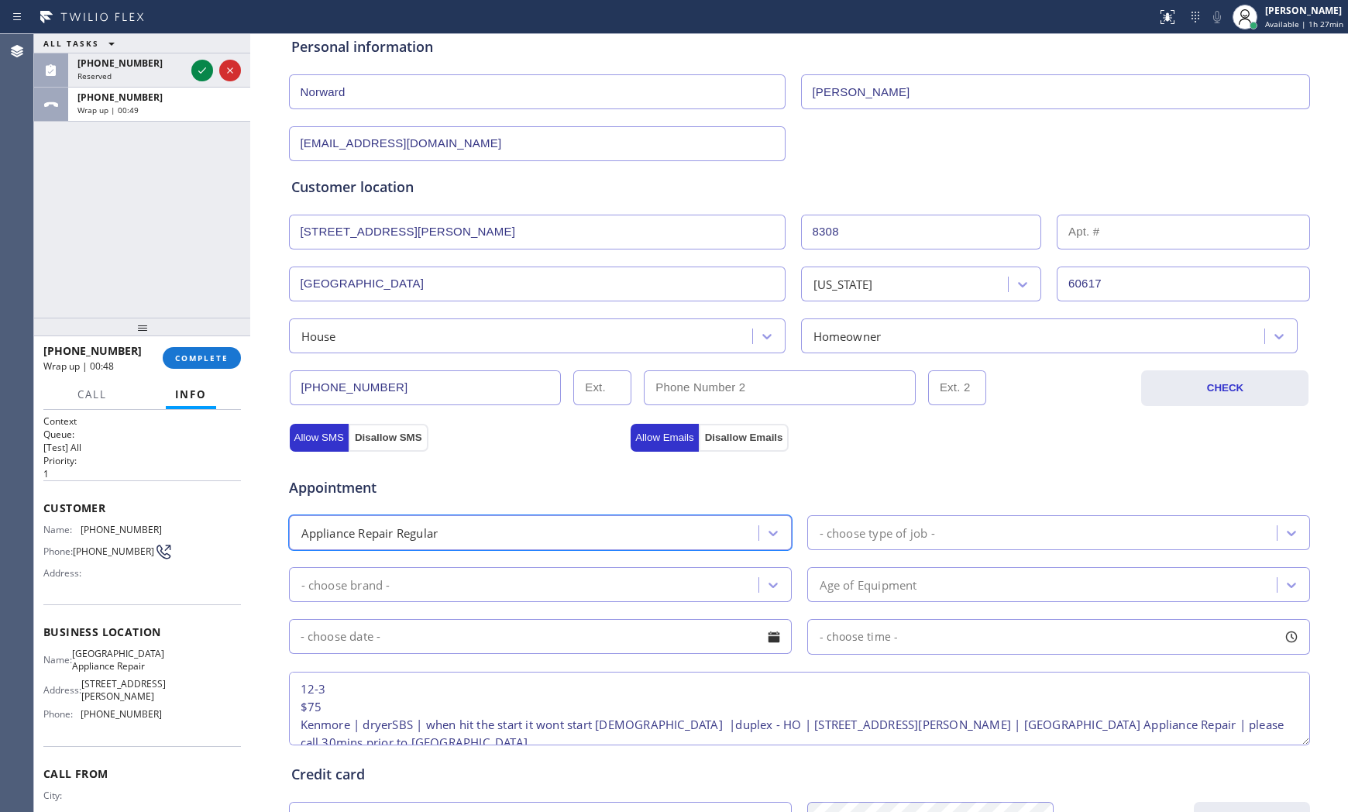
click at [840, 530] on div "- choose type of job -" at bounding box center [876, 533] width 115 height 18
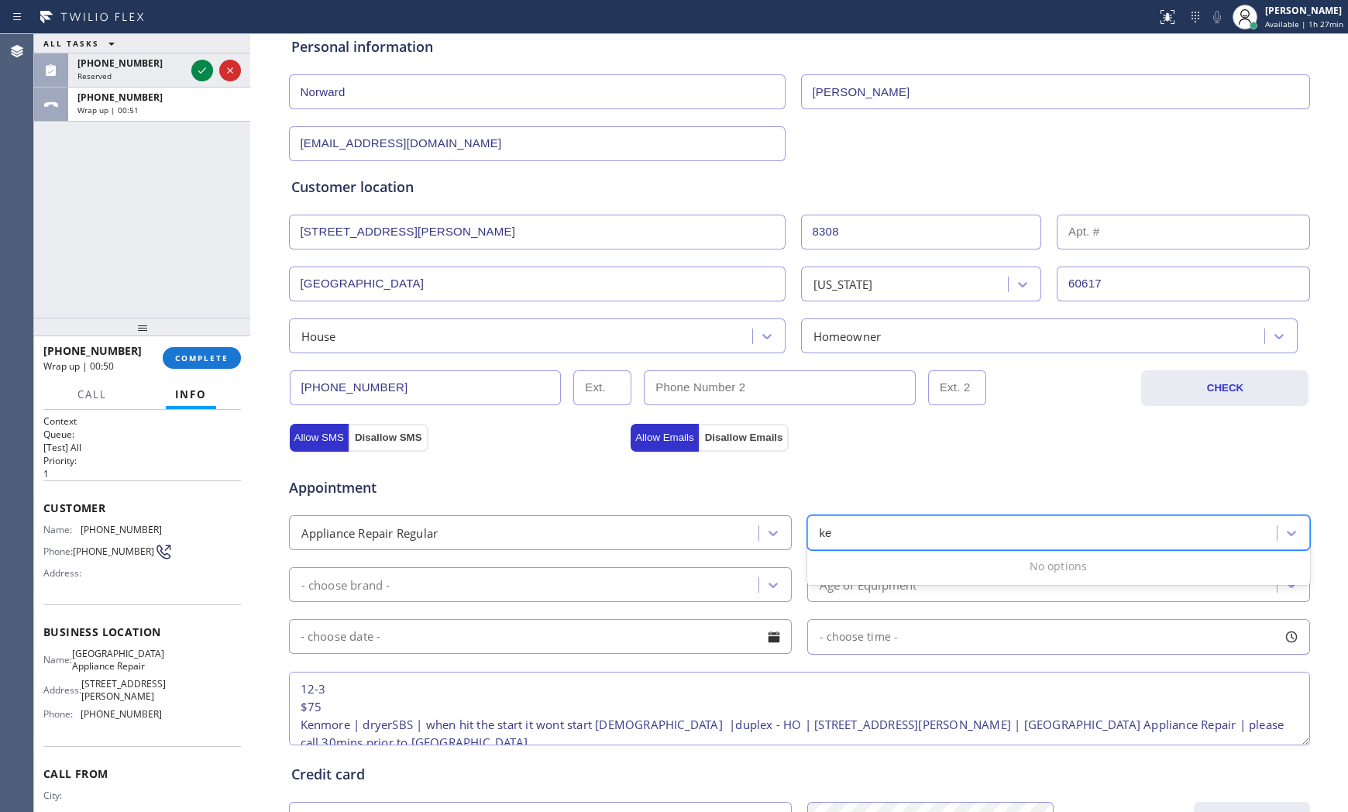
type input "k"
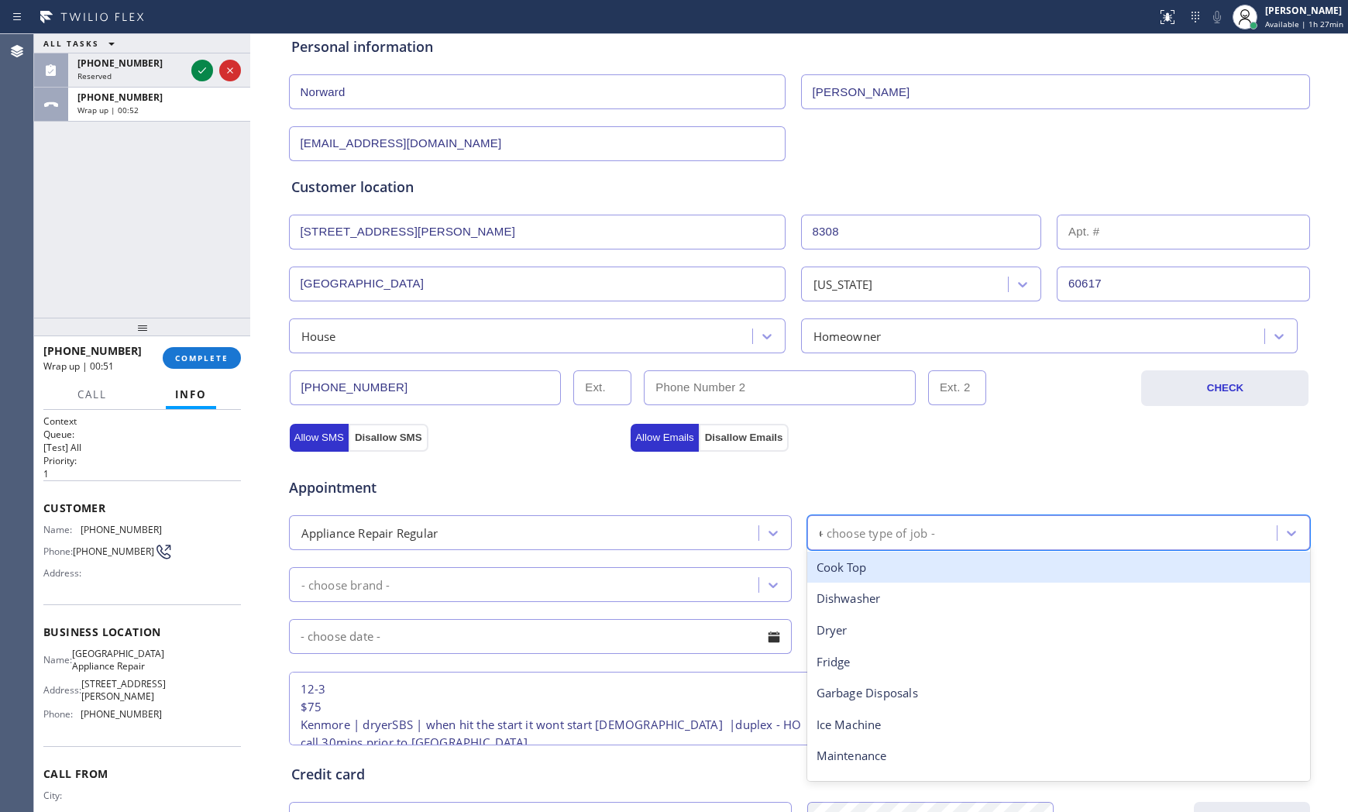
type input "dr"
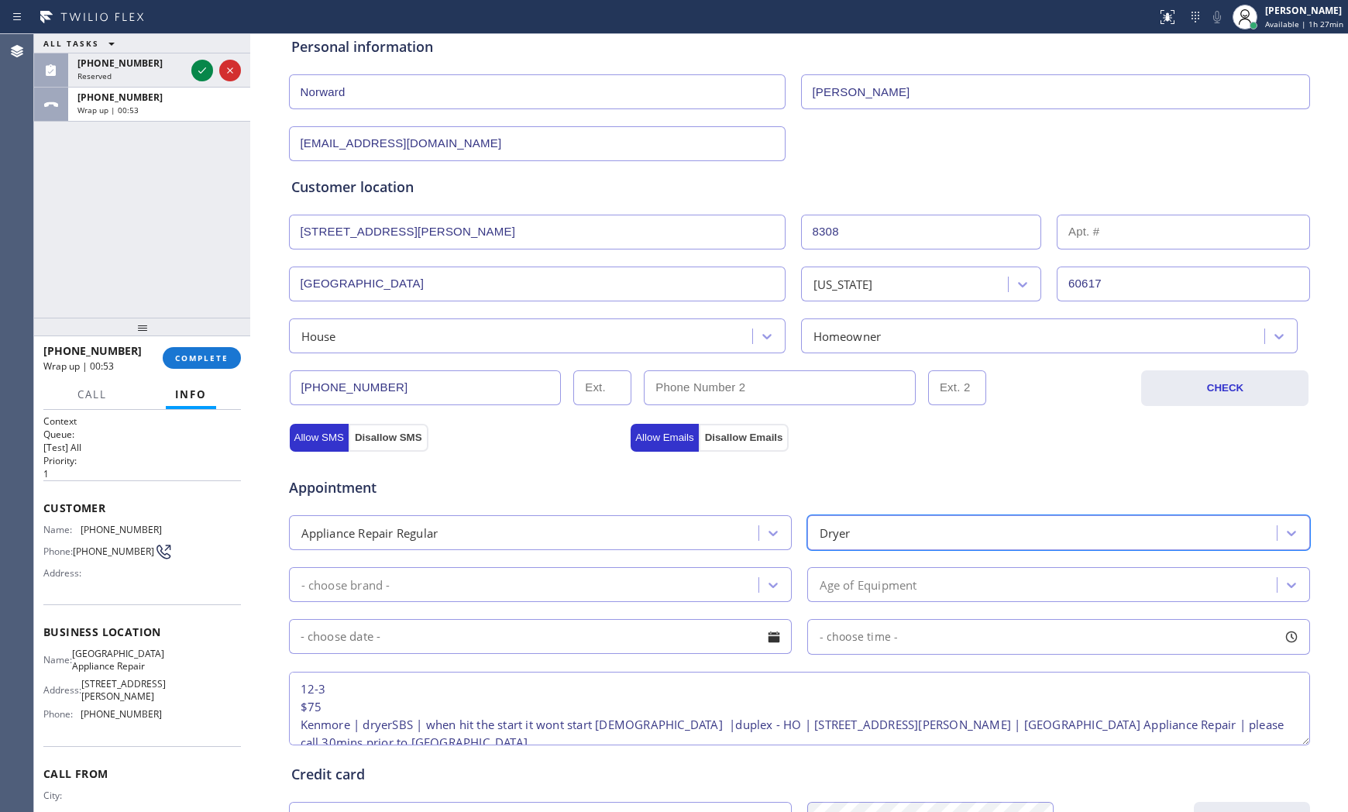
click at [607, 584] on div "- choose brand -" at bounding box center [526, 584] width 465 height 27
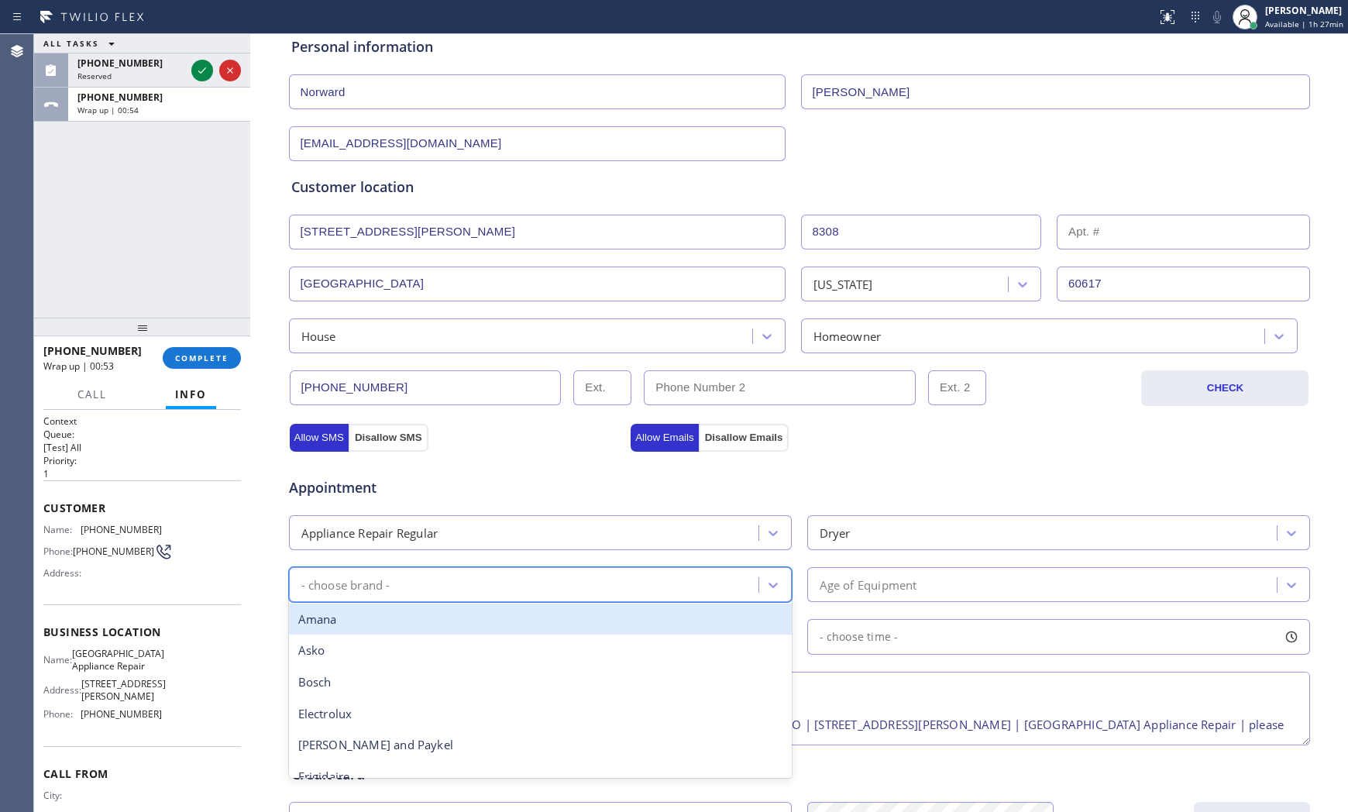
type input "k"
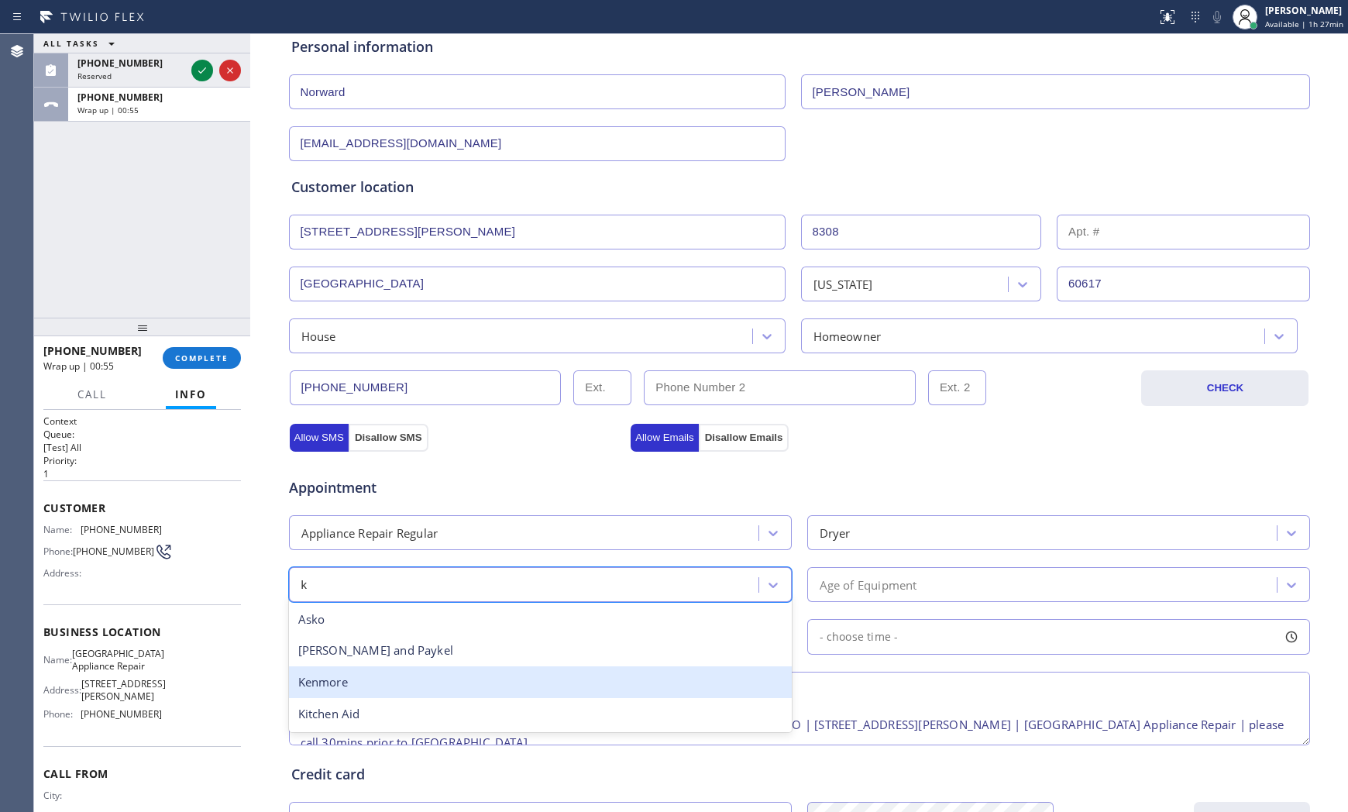
click at [439, 691] on div "Kenmore" at bounding box center [540, 682] width 503 height 32
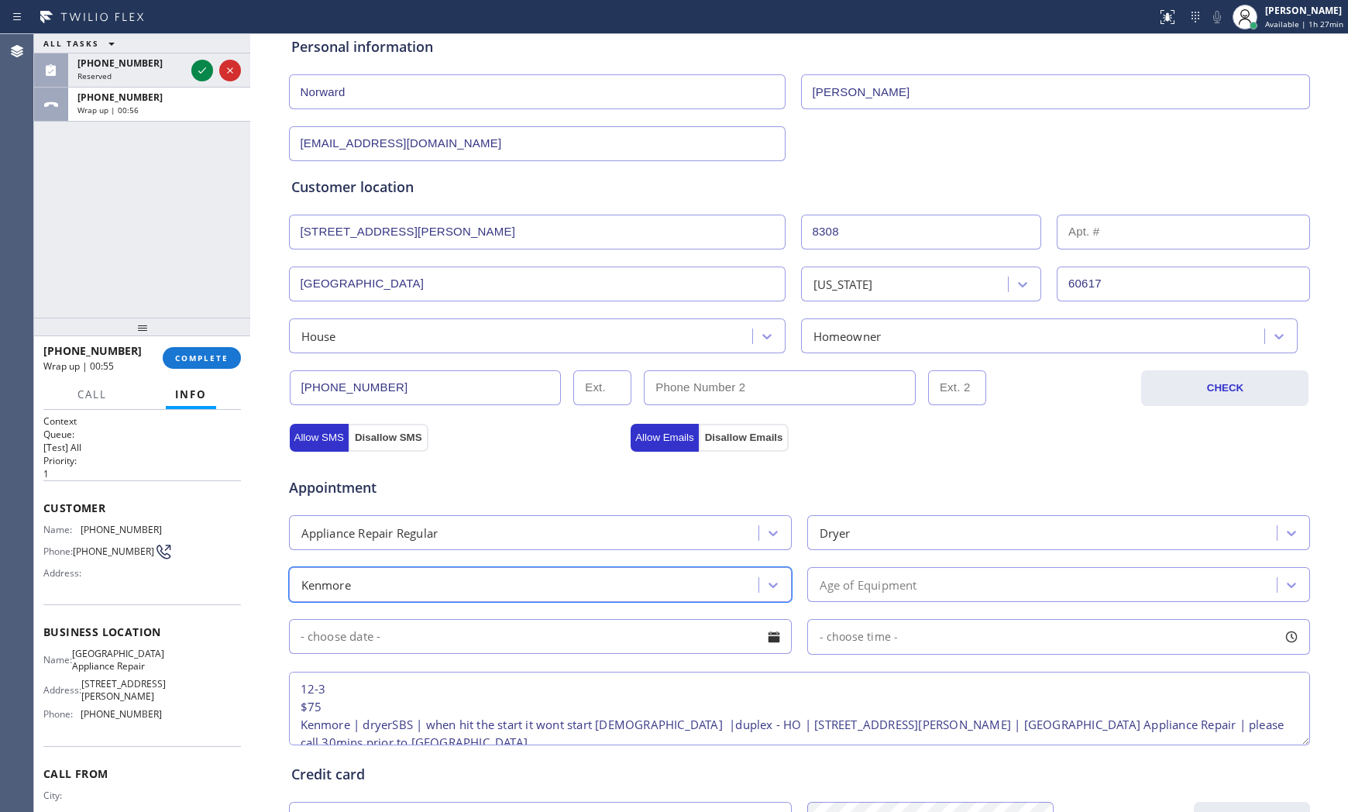
click at [863, 591] on div "Age of Equipment" at bounding box center [868, 584] width 98 height 18
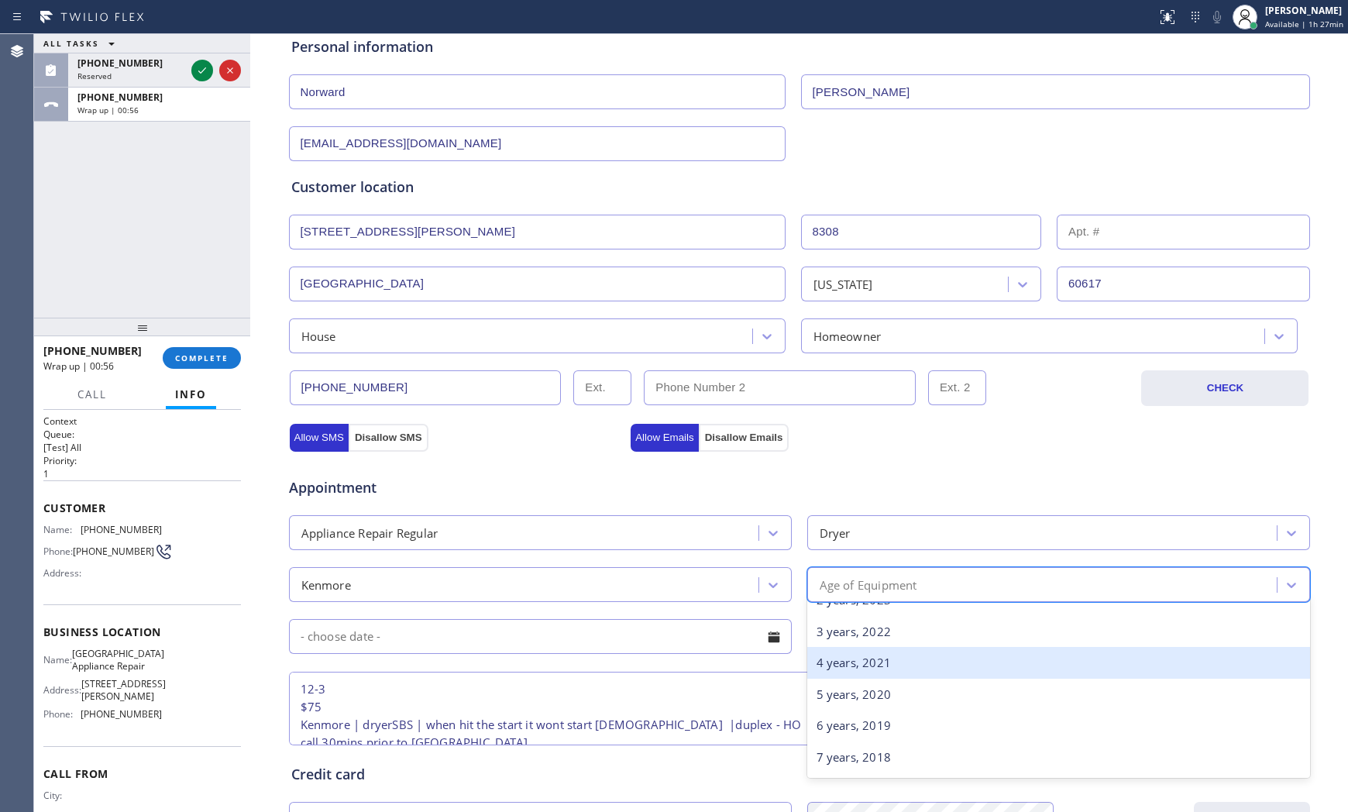
scroll to position [86, 0]
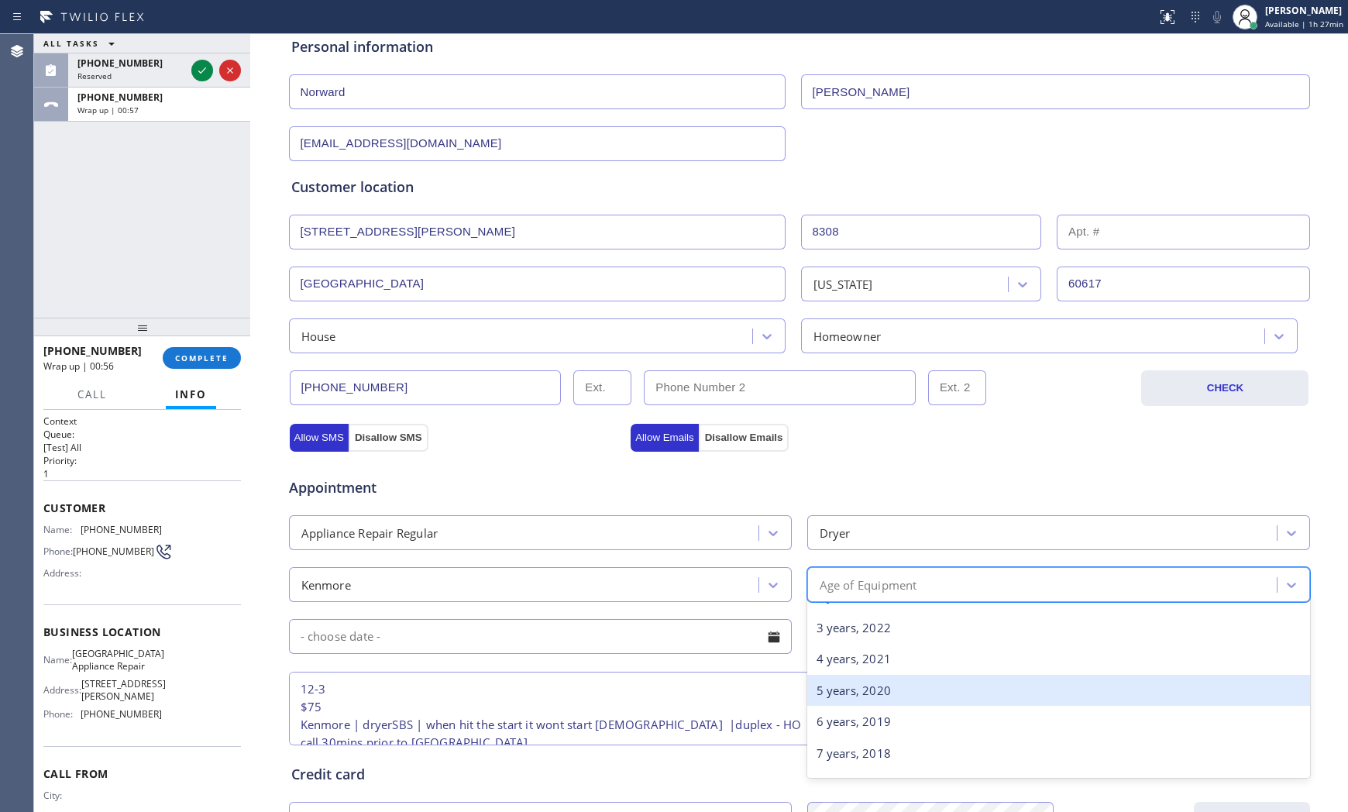
click at [839, 691] on div "5 years, 2020" at bounding box center [1058, 691] width 503 height 32
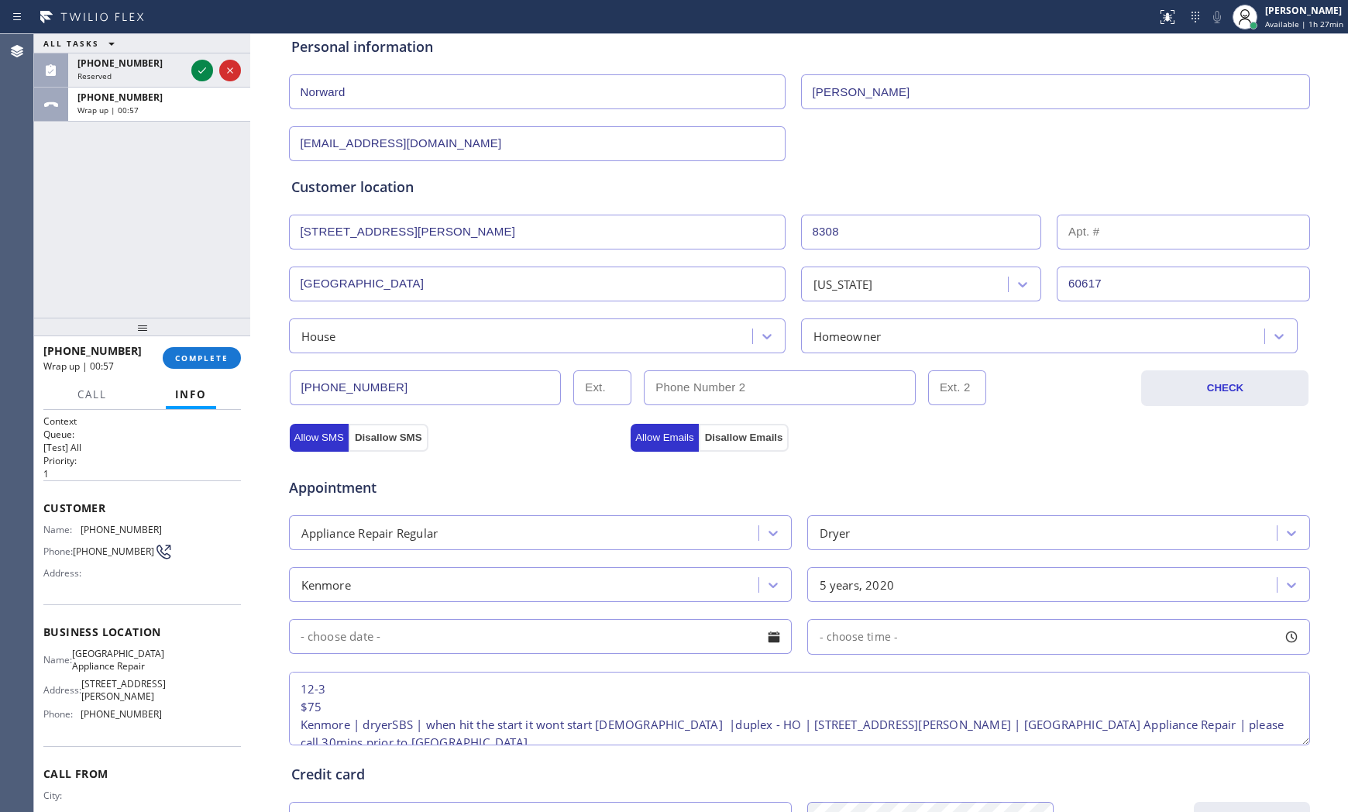
click at [850, 637] on span "- choose time -" at bounding box center [858, 636] width 79 height 15
drag, startPoint x: 821, startPoint y: 733, endPoint x: 1078, endPoint y: 726, distance: 257.2
click at [1078, 726] on div at bounding box center [1081, 731] width 19 height 33
drag, startPoint x: 809, startPoint y: 729, endPoint x: 965, endPoint y: 730, distance: 155.7
click at [965, 730] on div at bounding box center [970, 731] width 19 height 33
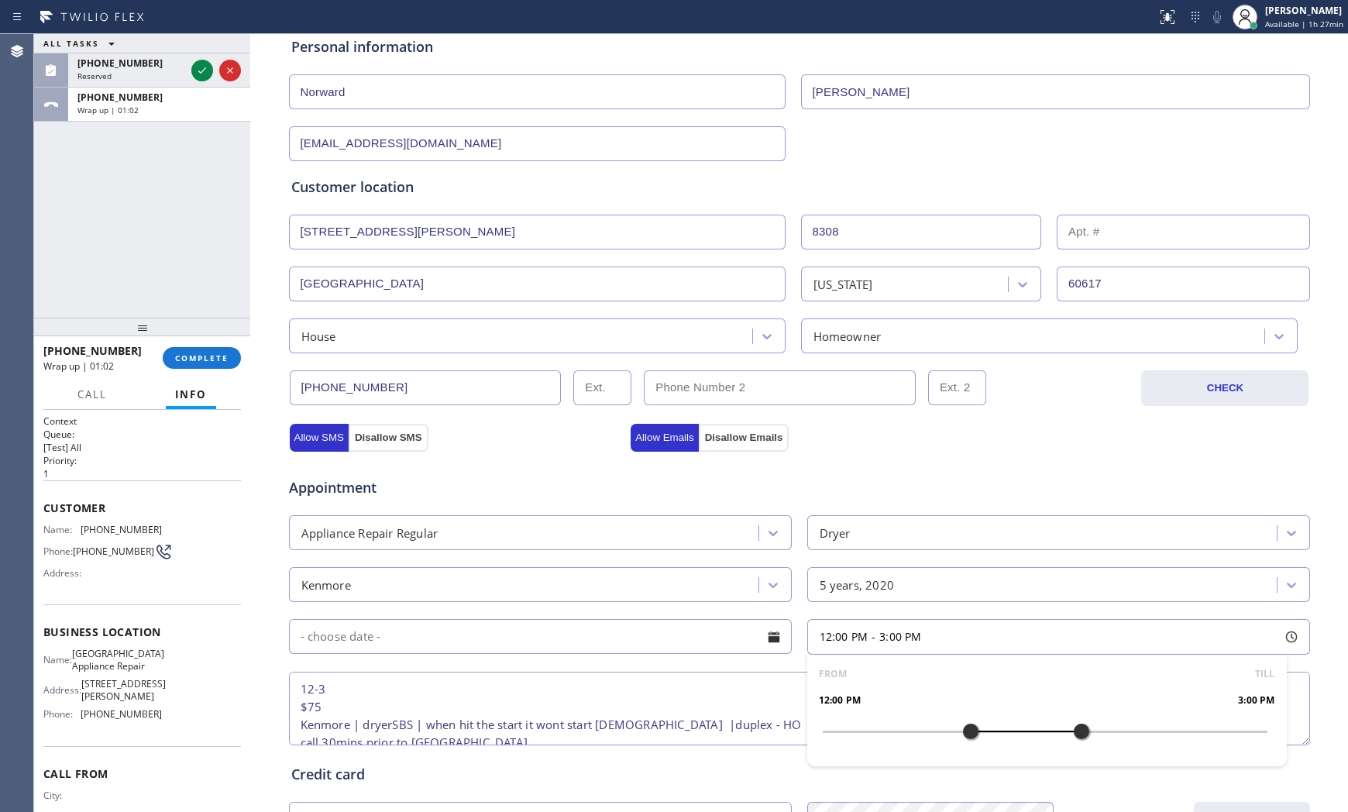
click at [568, 644] on input "text" at bounding box center [540, 636] width 503 height 35
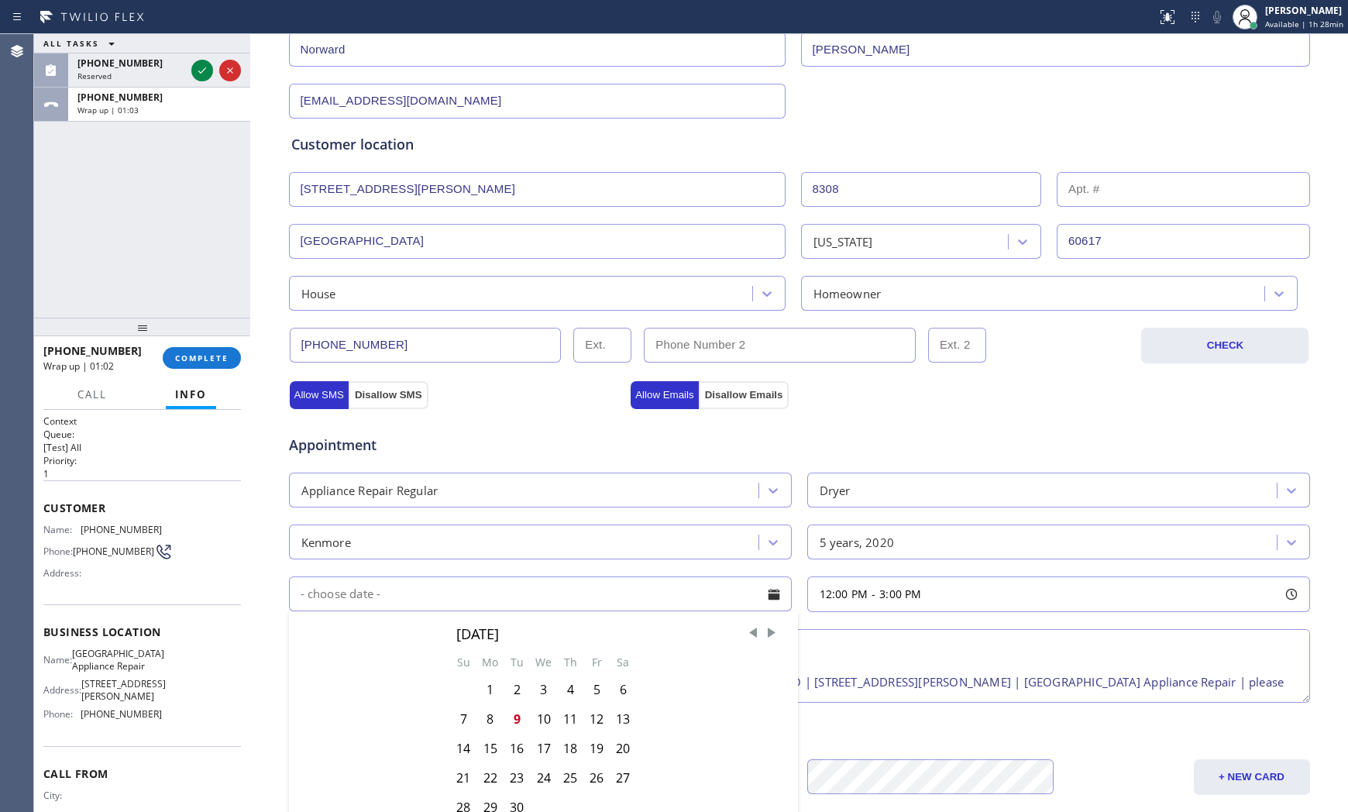
scroll to position [258, 0]
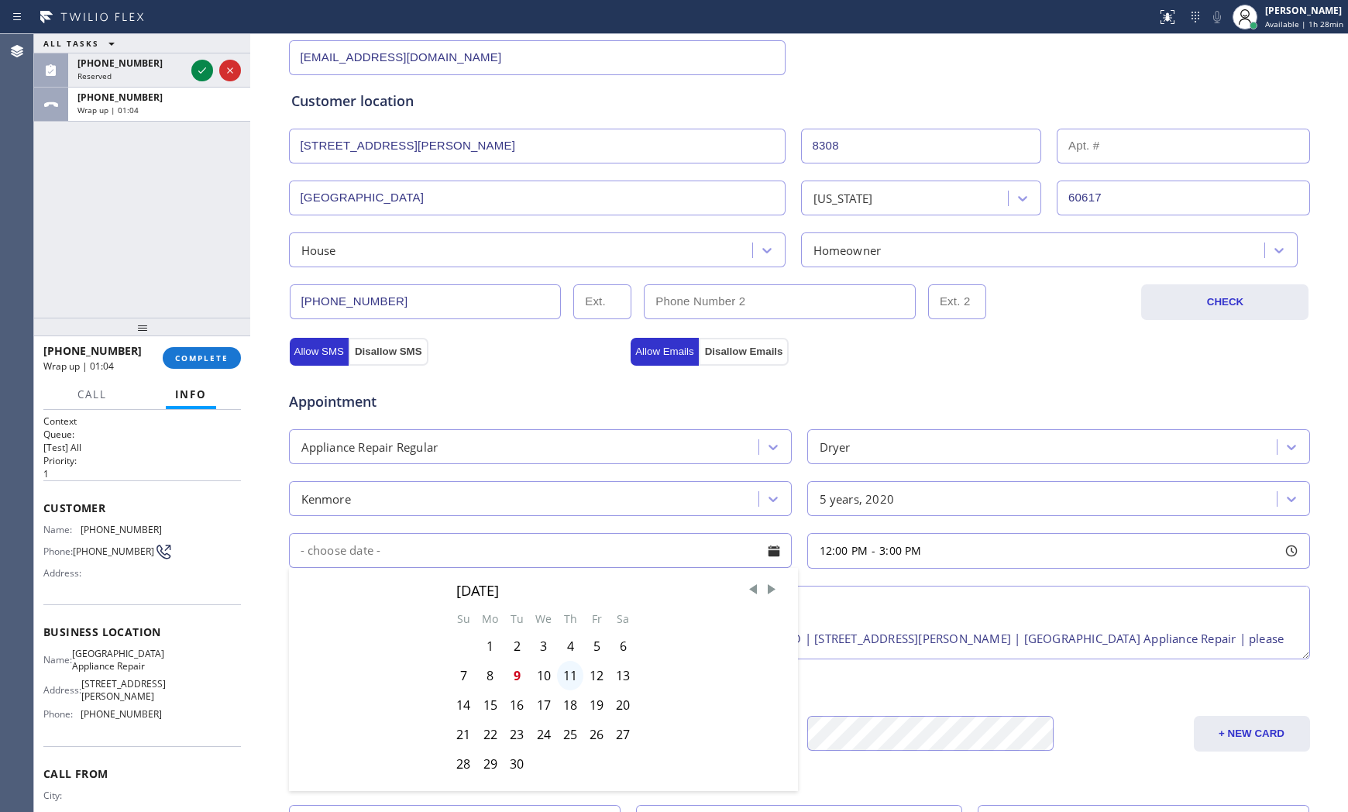
click at [570, 678] on div "11" at bounding box center [570, 675] width 26 height 29
type input "09/11/2025"
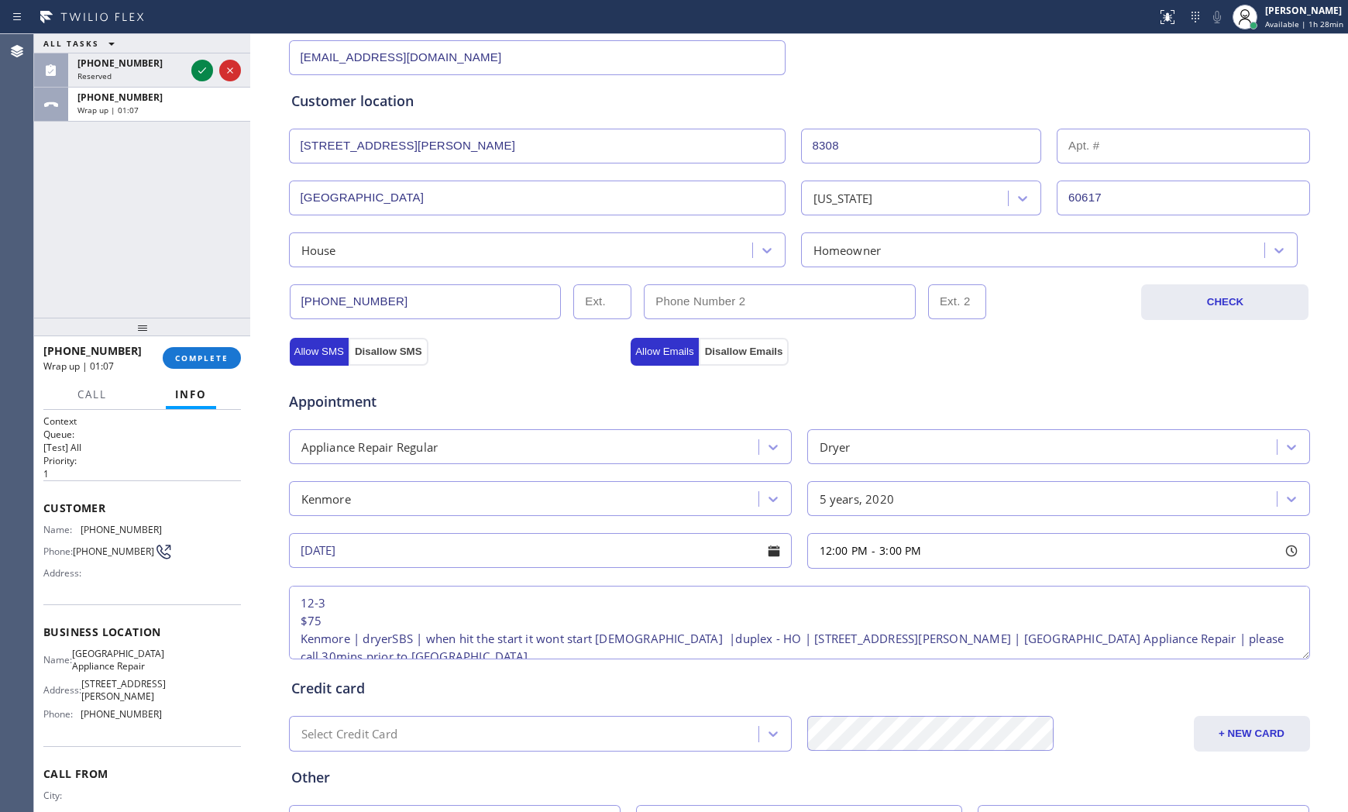
click at [595, 639] on textarea "12-3 $75 Kenmore | dryerSBS | when hit the start it wont start 5yo |duplex - HO…" at bounding box center [799, 622] width 1021 height 74
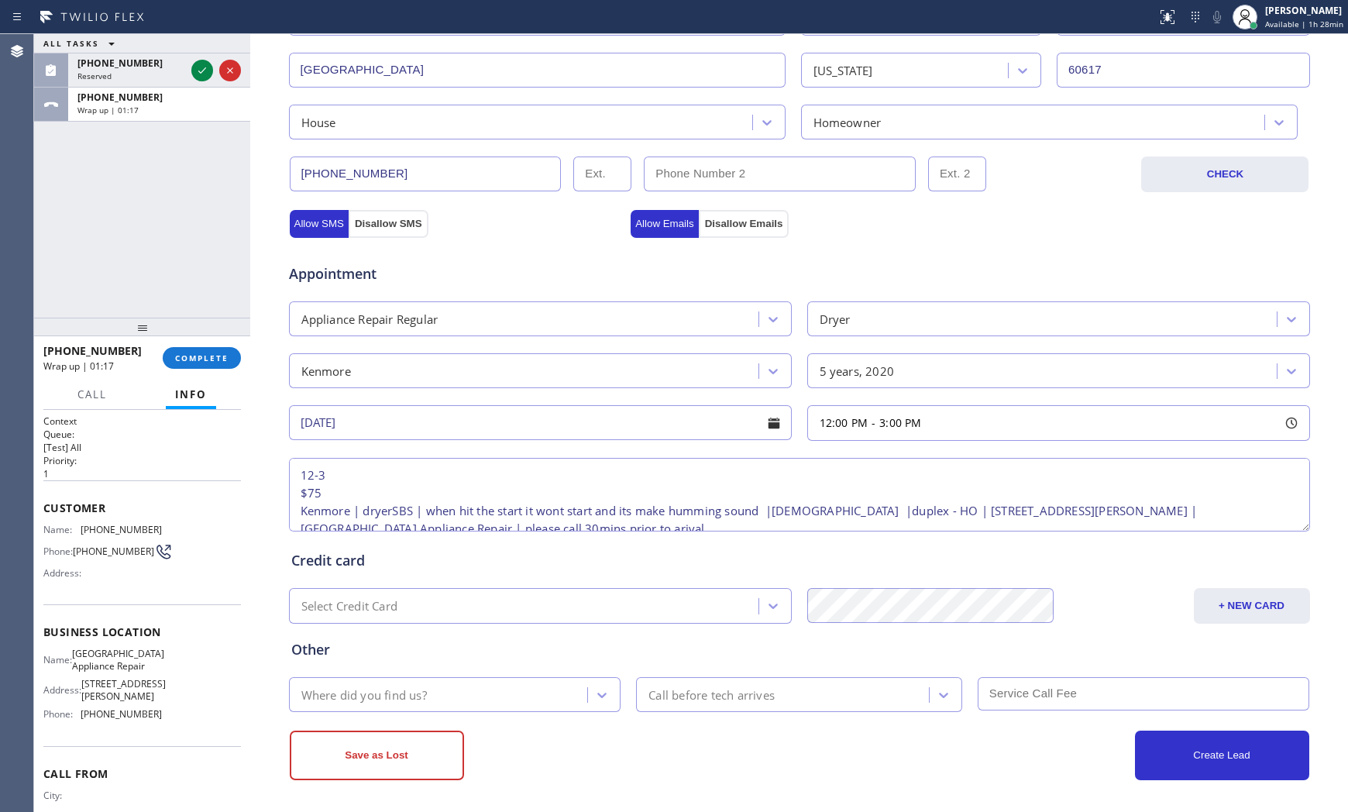
scroll to position [388, 0]
type textarea "12-3 $75 Kenmore | dryerSBS | when hit the start it wont start and its make hum…"
click at [514, 699] on div "Where did you find us?" at bounding box center [441, 691] width 294 height 27
type input "h"
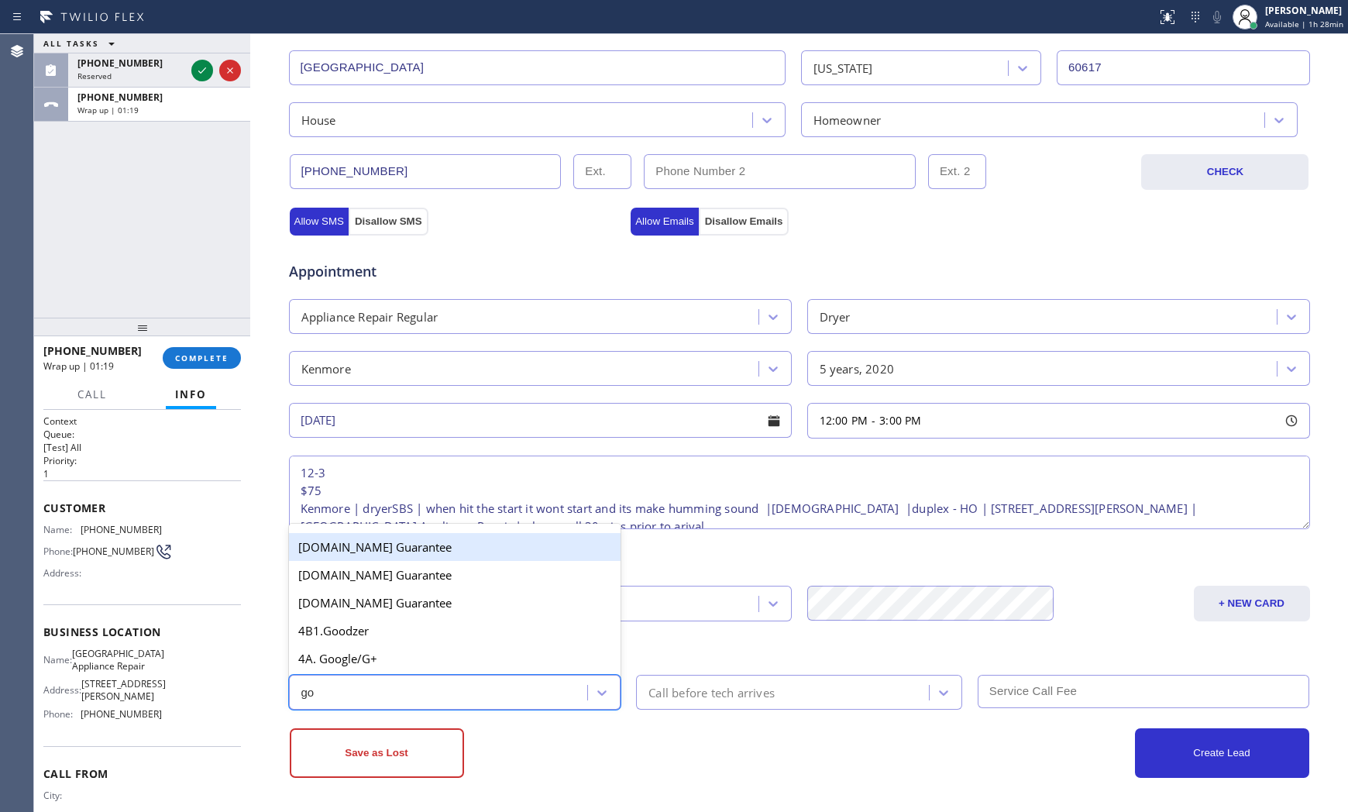
type input "goo"
click at [499, 669] on div "4A. Google/G+" at bounding box center [455, 658] width 332 height 28
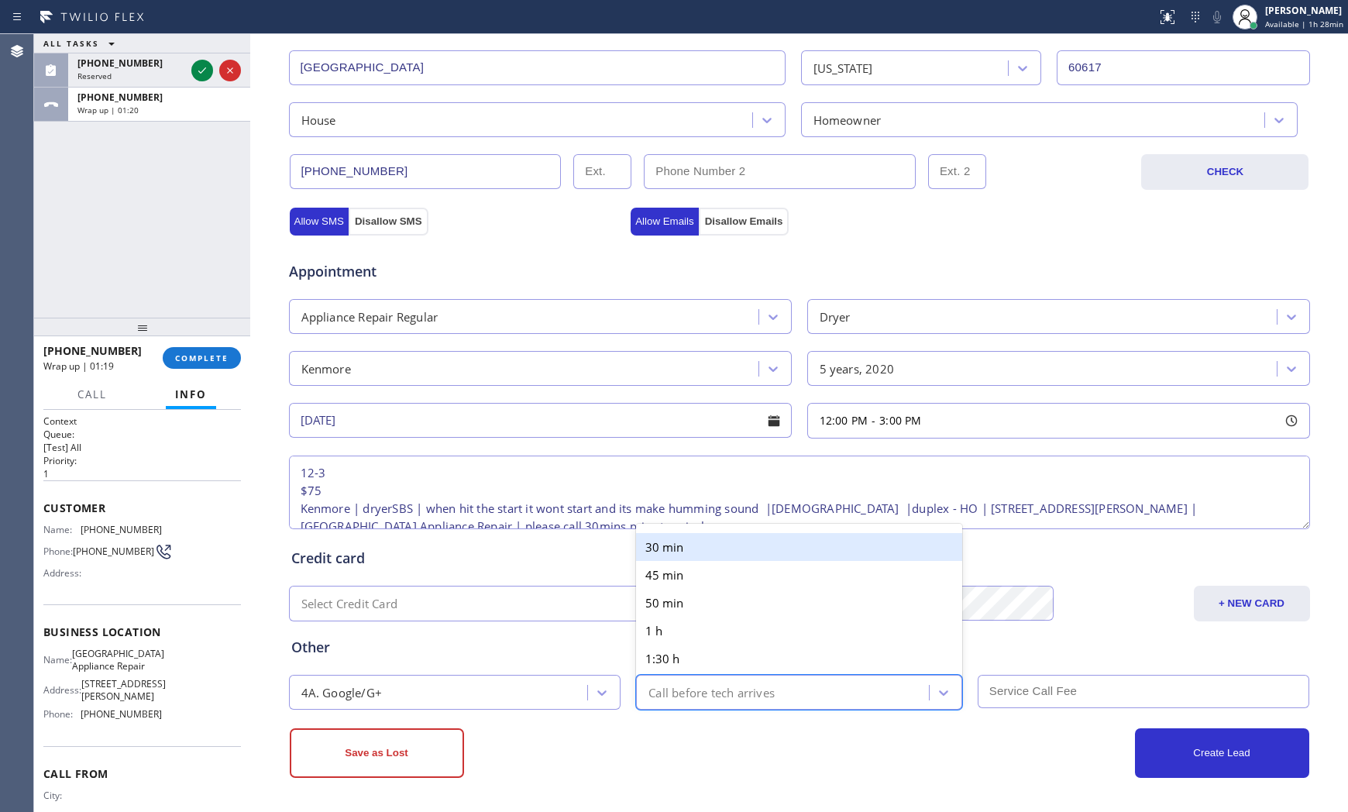
click at [699, 692] on div "Call before tech arrives" at bounding box center [711, 692] width 126 height 18
click at [699, 548] on div "30 min" at bounding box center [799, 547] width 326 height 28
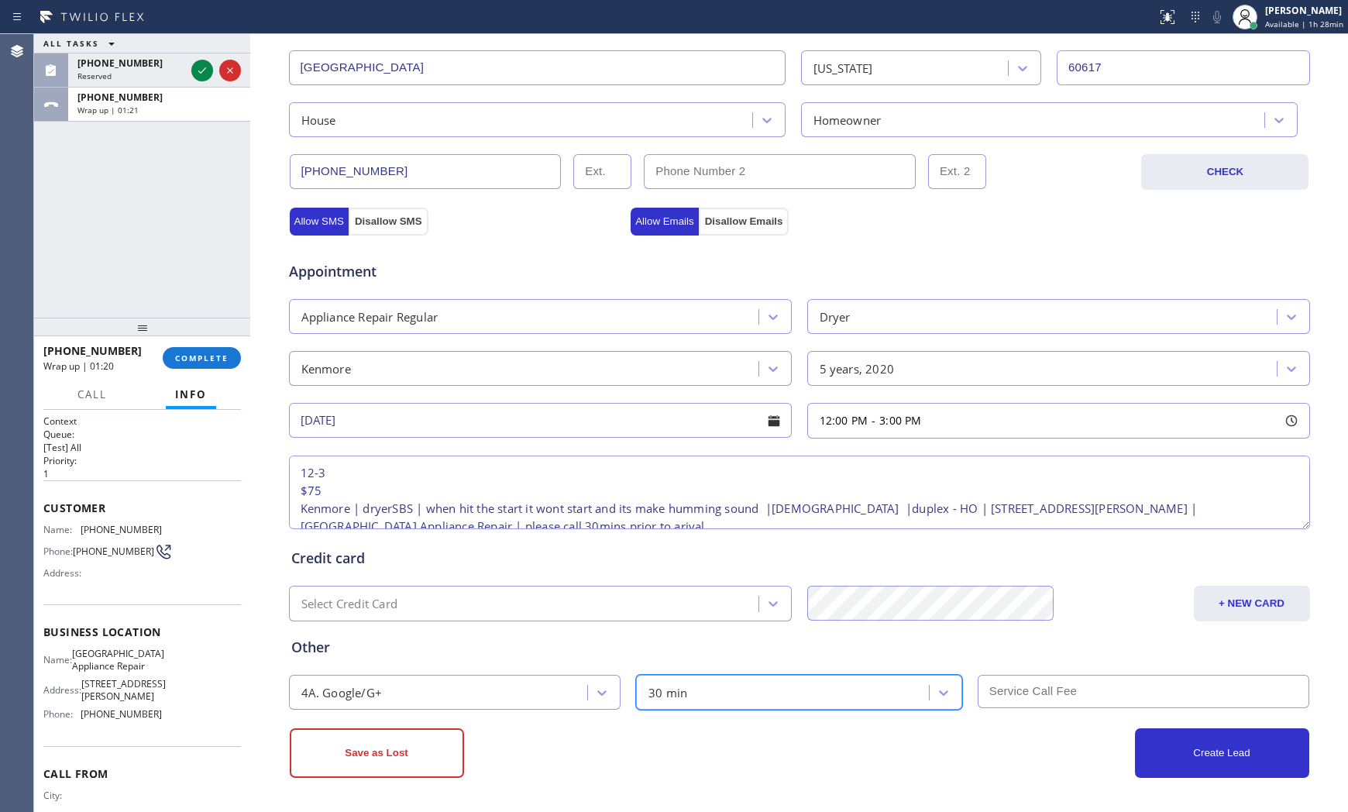
click at [1043, 705] on input "text" at bounding box center [1143, 691] width 332 height 33
type input "75"
click at [1018, 753] on div "Create Lead" at bounding box center [1054, 753] width 510 height 50
click at [1167, 769] on button "Create Lead" at bounding box center [1222, 753] width 174 height 50
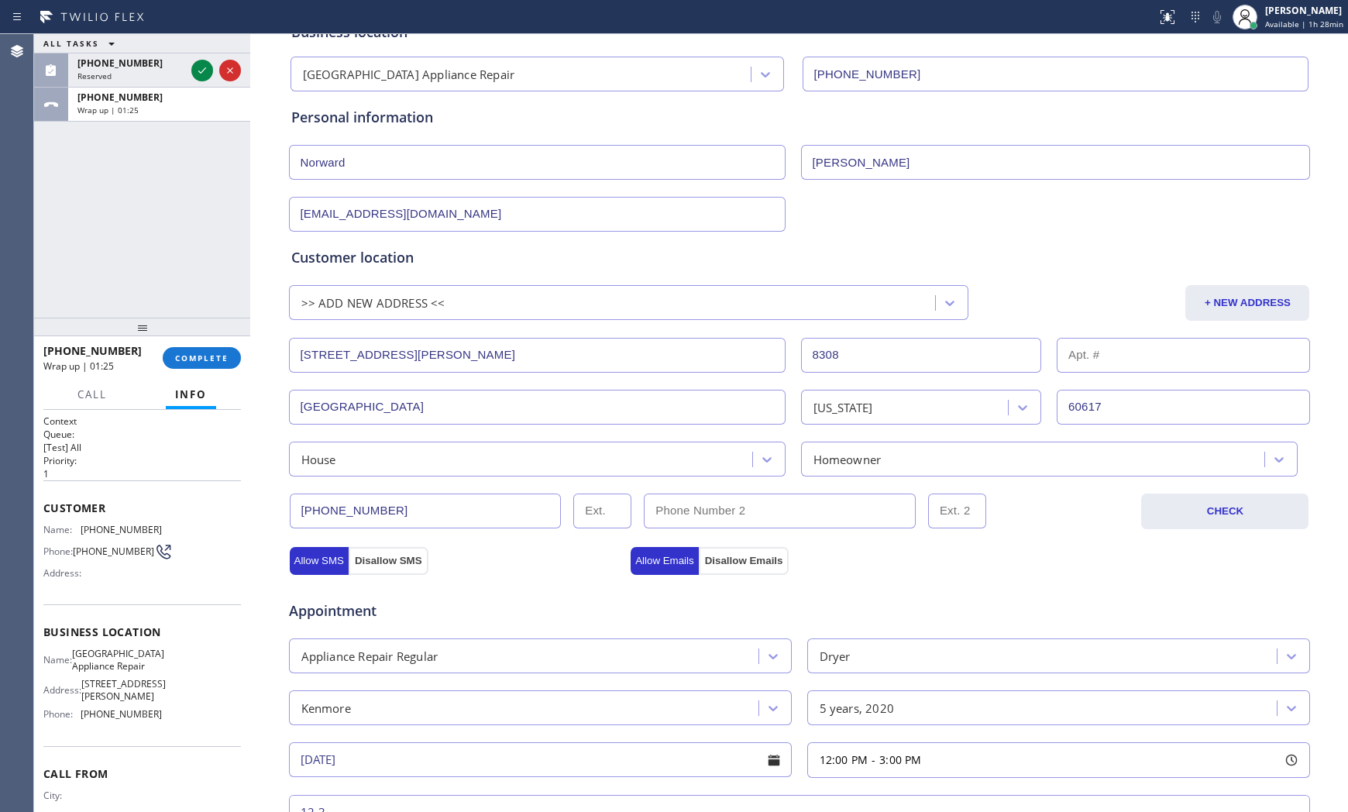
scroll to position [96, 0]
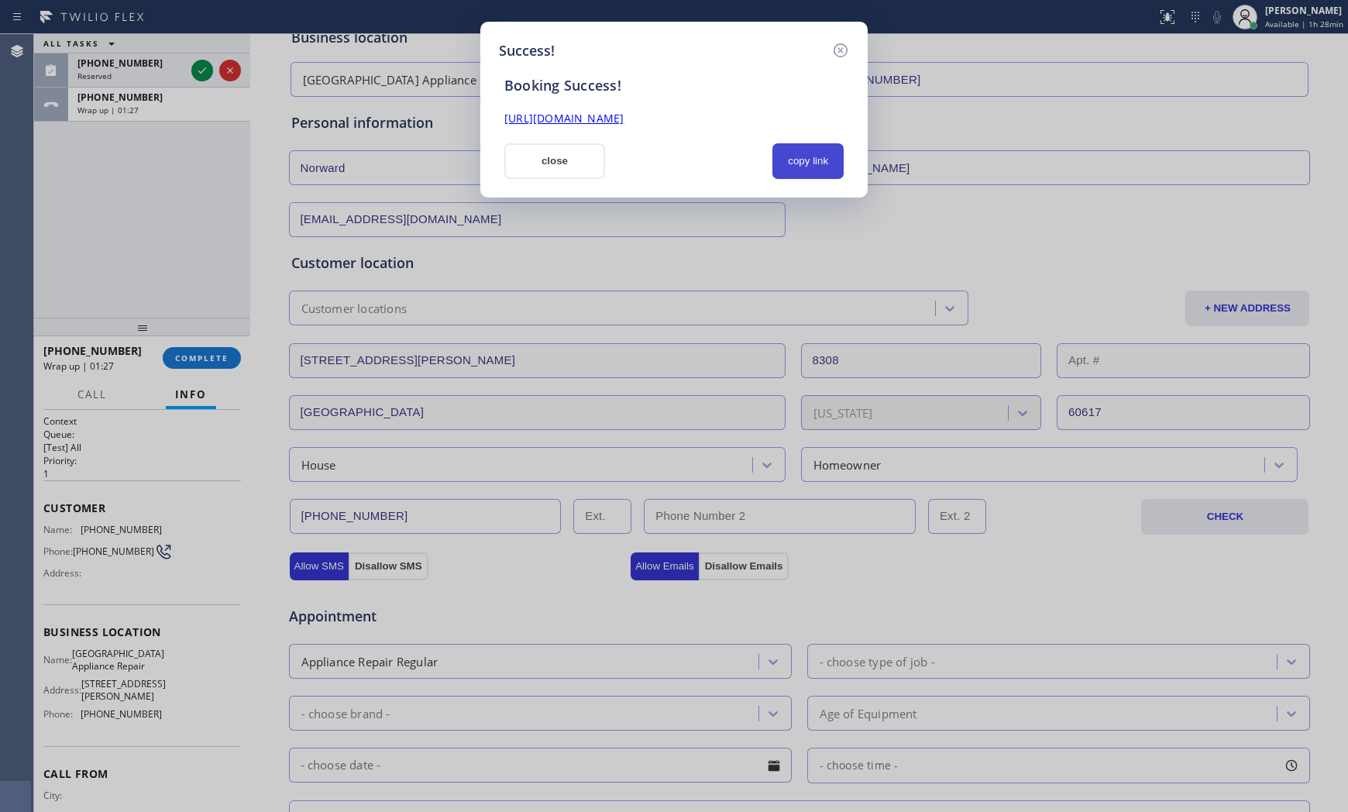
click at [806, 161] on button "copy link" at bounding box center [807, 161] width 71 height 36
drag, startPoint x: 563, startPoint y: 160, endPoint x: 544, endPoint y: 136, distance: 30.8
click at [561, 156] on button "close" at bounding box center [554, 161] width 101 height 36
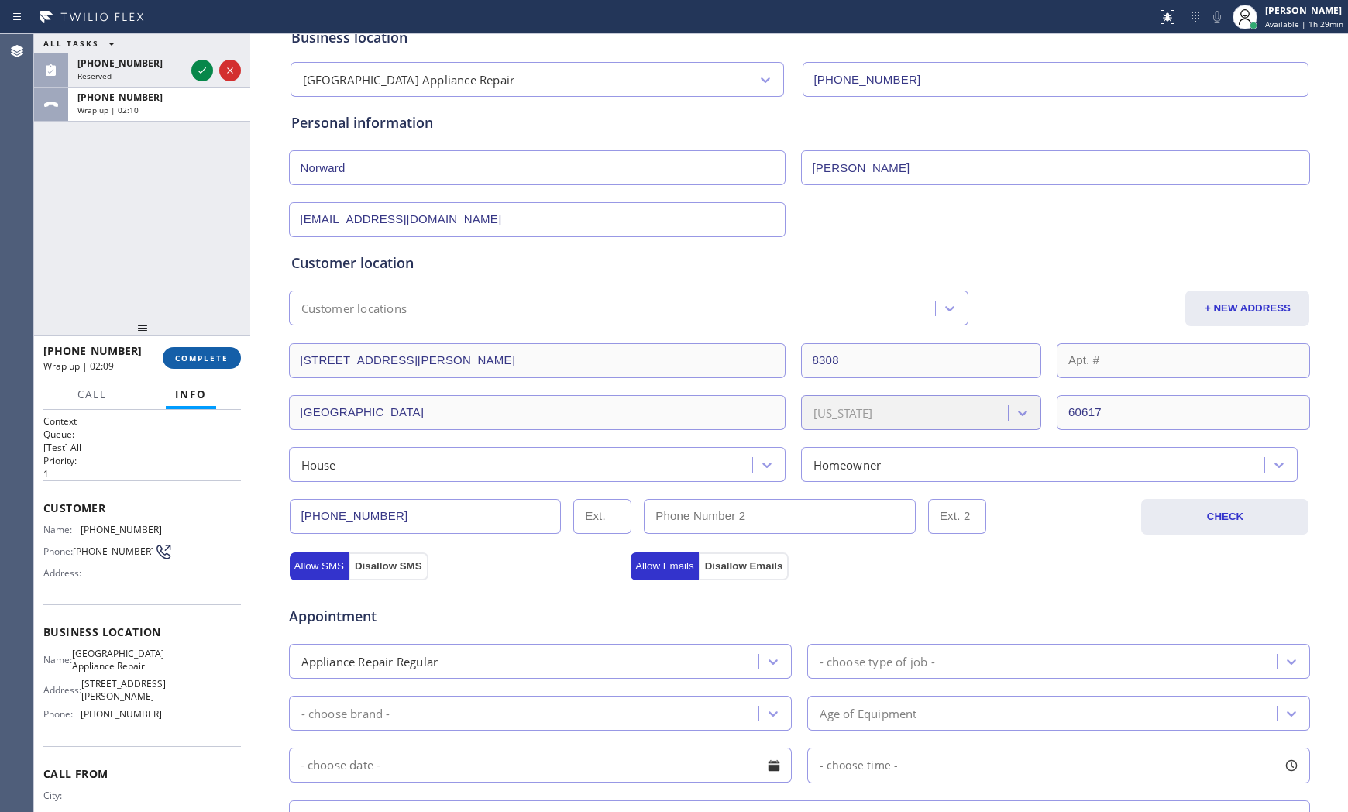
click at [197, 353] on span "COMPLETE" at bounding box center [201, 357] width 53 height 11
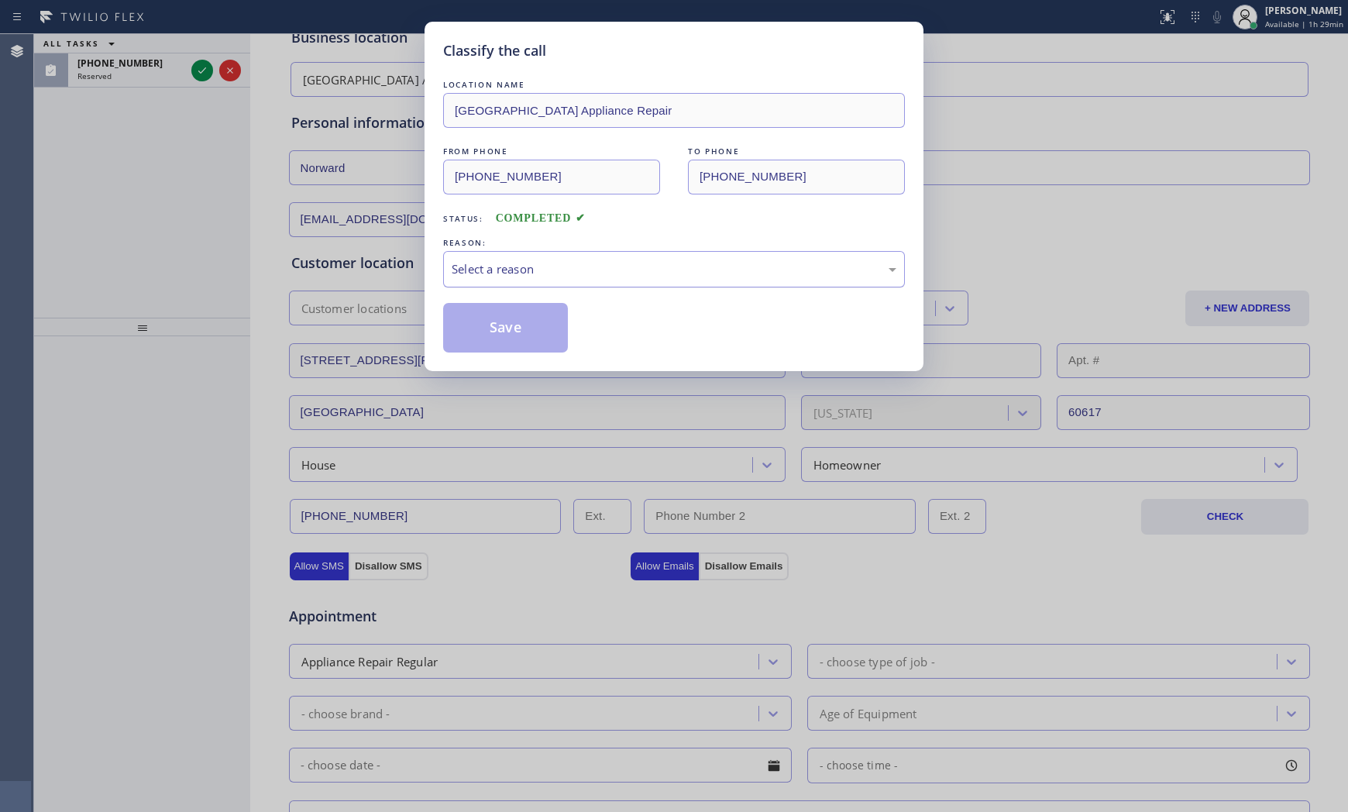
drag, startPoint x: 468, startPoint y: 300, endPoint x: 489, endPoint y: 277, distance: 31.3
click at [470, 299] on div "LOCATION NAME Calumet Heights Appliance Repair FROM PHONE (224) 518-3174 TO PHO…" at bounding box center [674, 215] width 462 height 276
click at [489, 279] on div "Select a reason" at bounding box center [674, 269] width 462 height 36
click at [480, 320] on button "Save" at bounding box center [505, 328] width 125 height 50
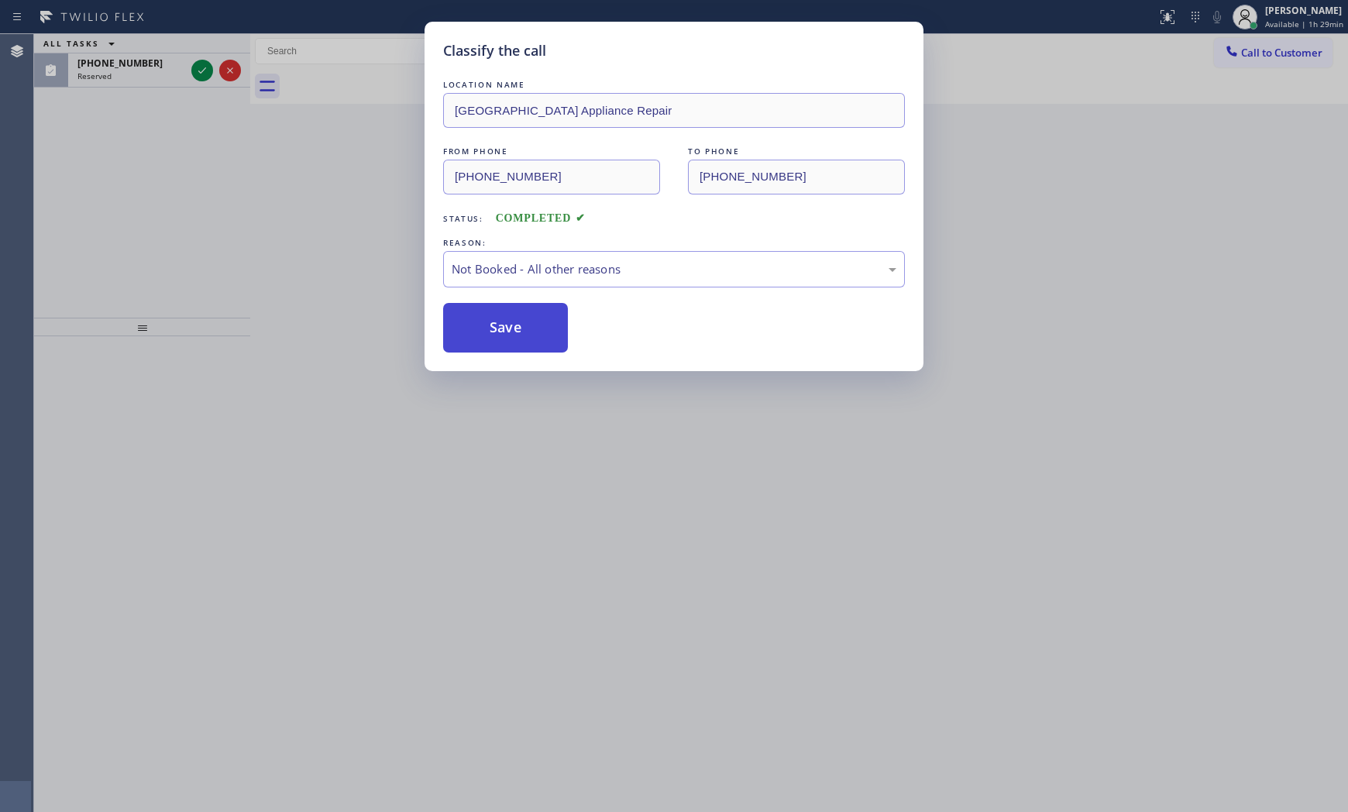
click at [480, 320] on button "Save" at bounding box center [505, 328] width 125 height 50
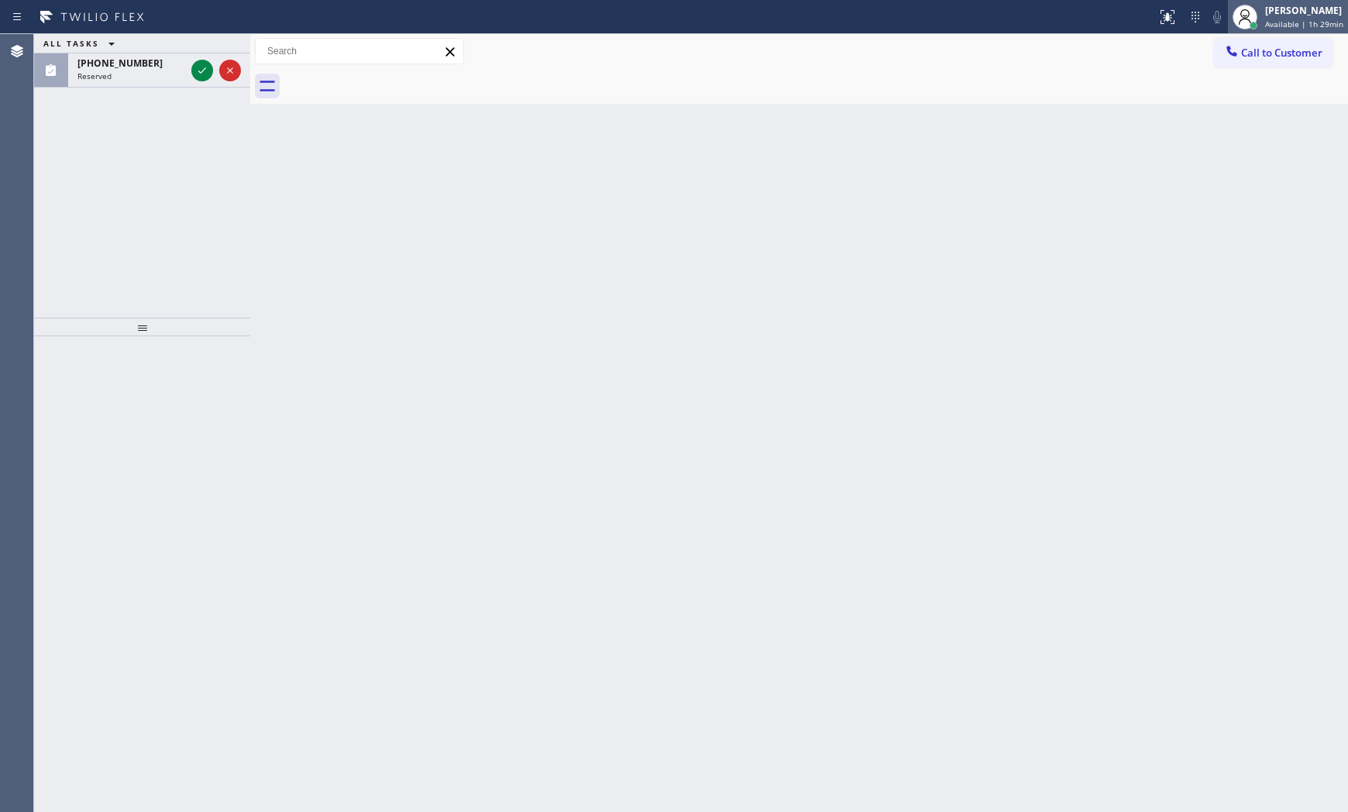
click at [1307, 15] on div "[PERSON_NAME]" at bounding box center [1304, 10] width 78 height 13
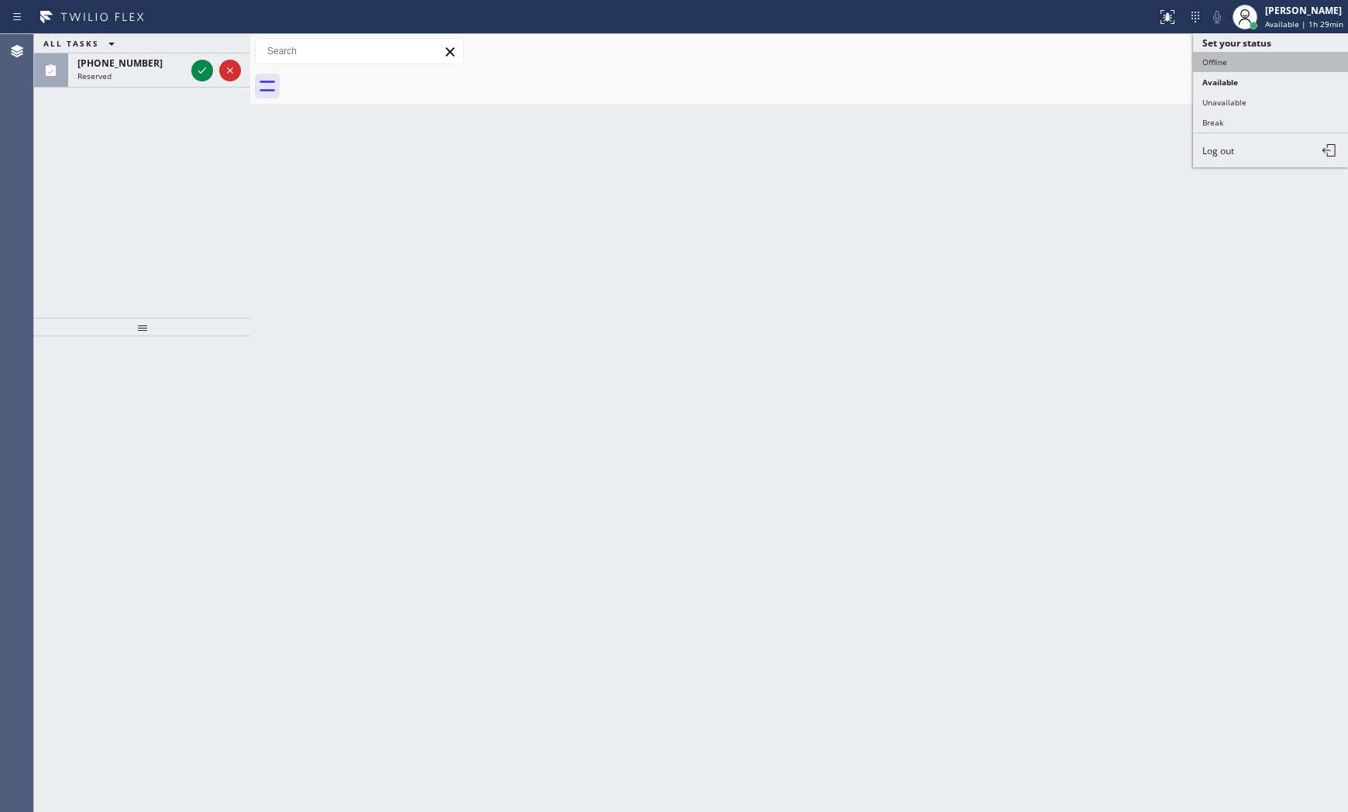
click at [1244, 66] on button "Offline" at bounding box center [1270, 62] width 155 height 20
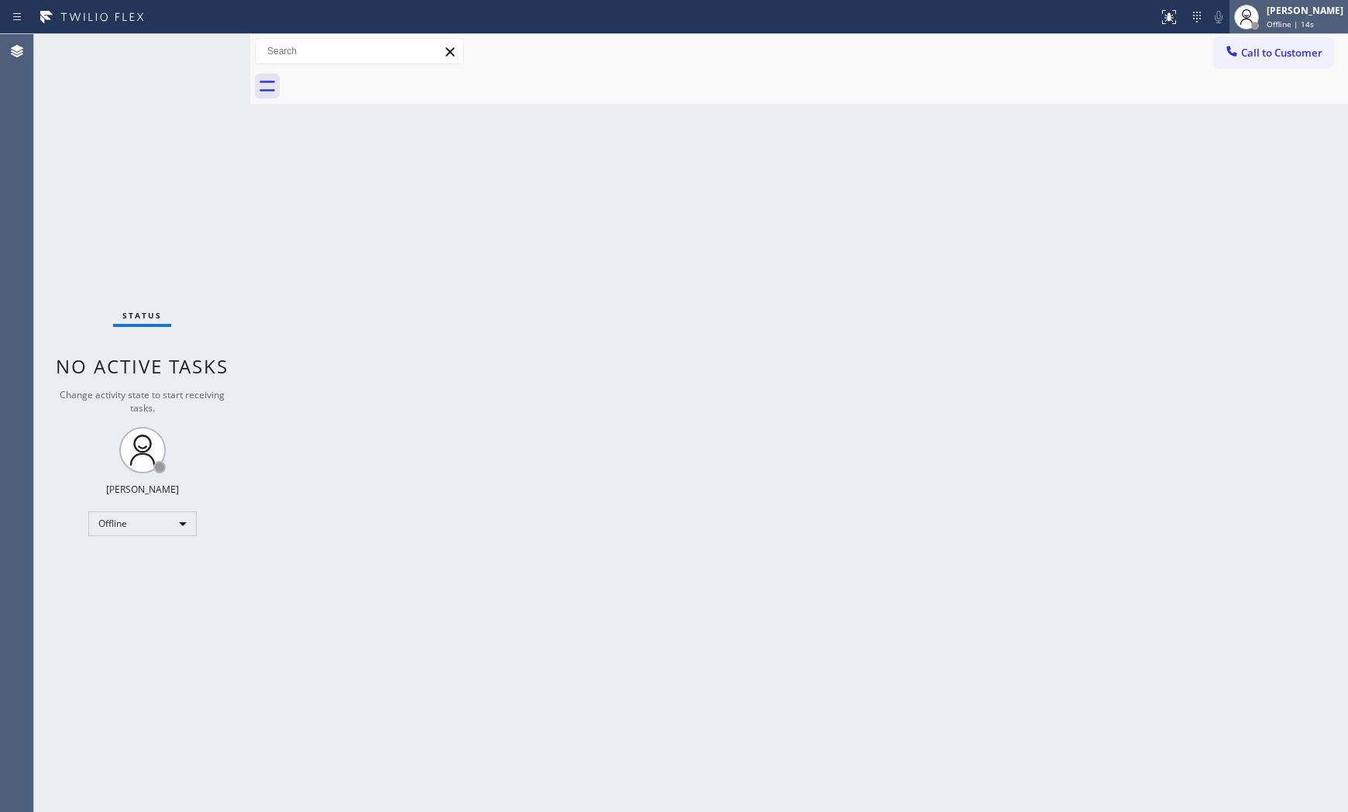
click at [1266, 9] on div "[PERSON_NAME]" at bounding box center [1304, 10] width 77 height 13
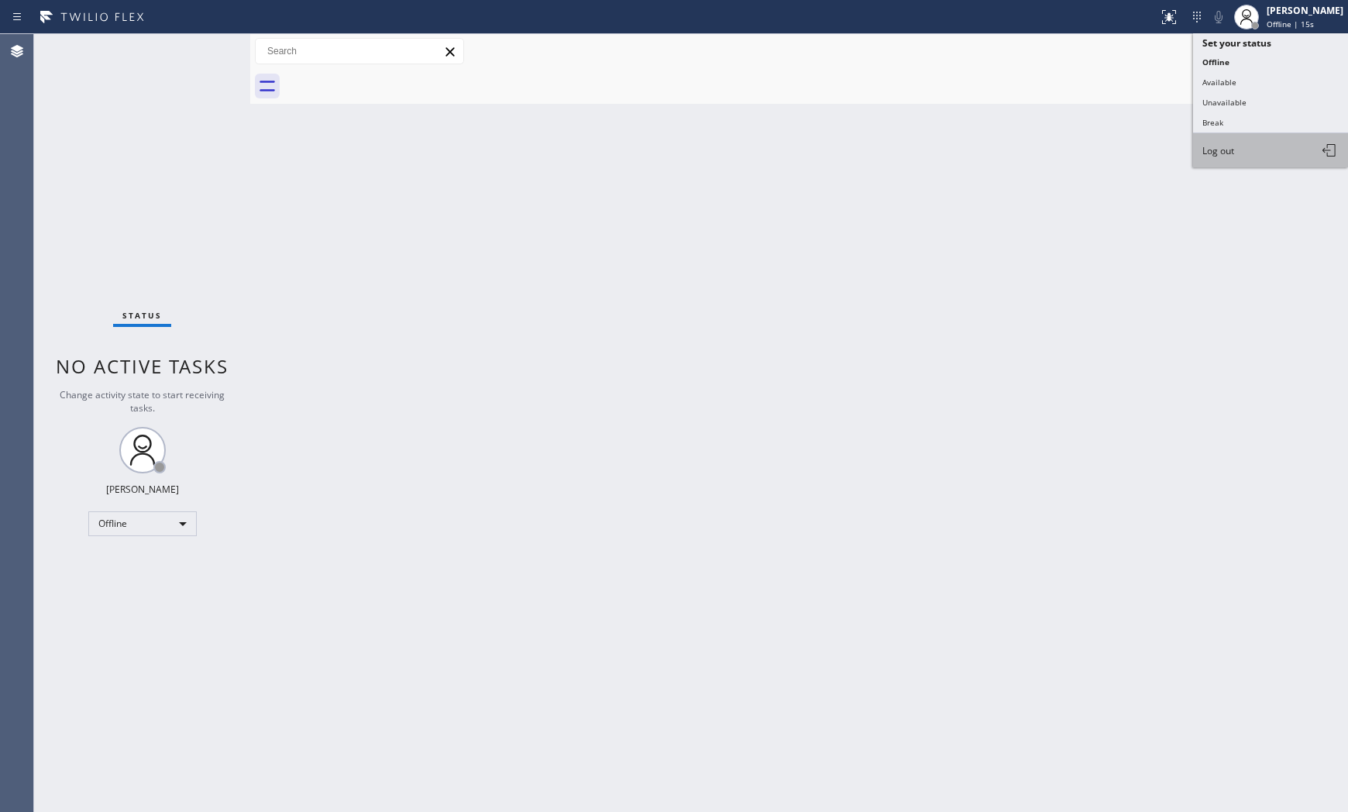
click at [1225, 161] on button "Log out" at bounding box center [1270, 150] width 155 height 34
